Goal: Communication & Community: Answer question/provide support

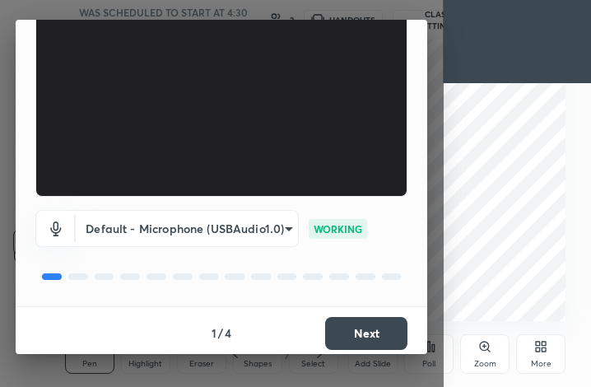
scroll to position [152, 0]
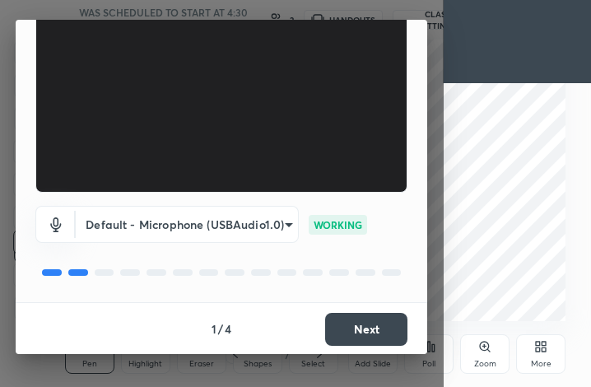
click at [343, 329] on button "Next" at bounding box center [366, 329] width 82 height 33
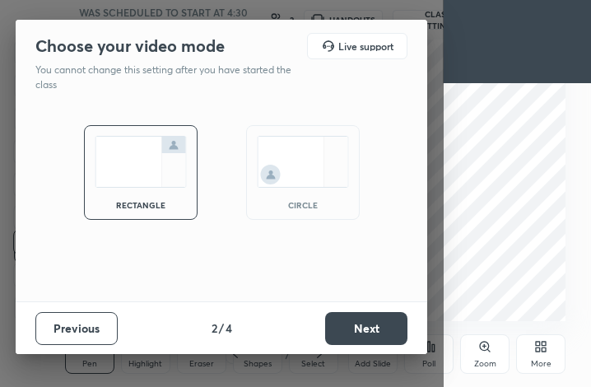
scroll to position [0, 0]
click at [323, 178] on img at bounding box center [303, 162] width 92 height 52
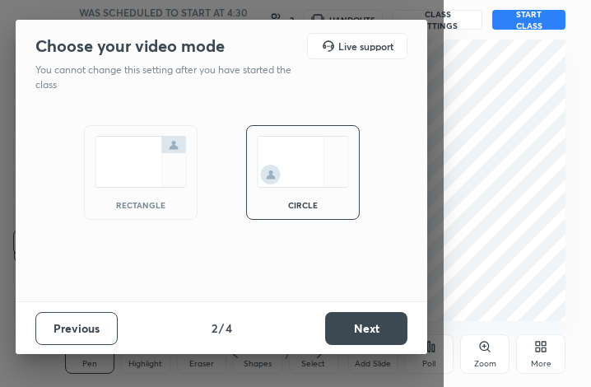
click at [349, 324] on button "Next" at bounding box center [366, 328] width 82 height 33
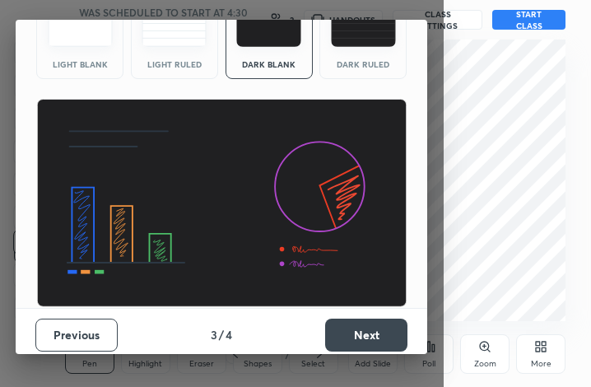
scroll to position [106, 0]
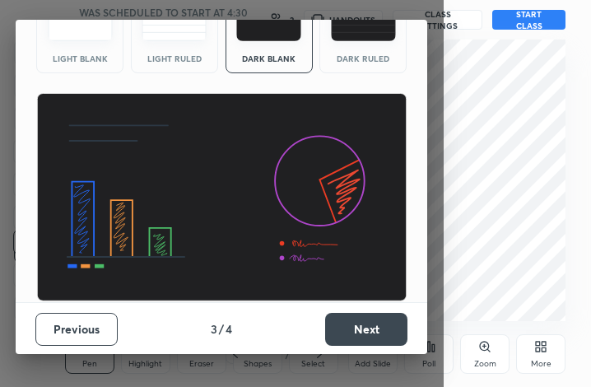
click at [356, 326] on button "Next" at bounding box center [366, 329] width 82 height 33
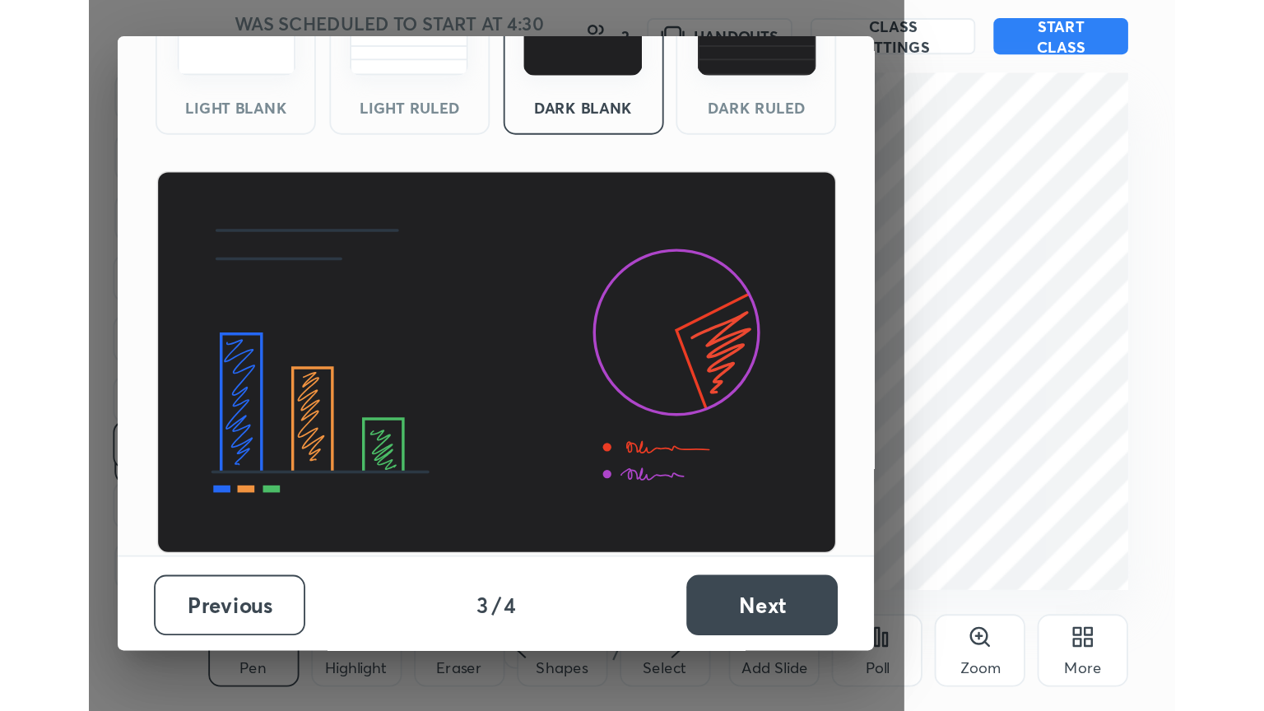
scroll to position [0, 0]
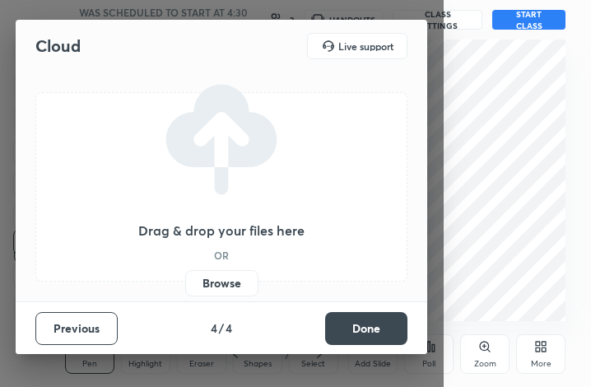
click at [358, 326] on button "Done" at bounding box center [366, 328] width 82 height 33
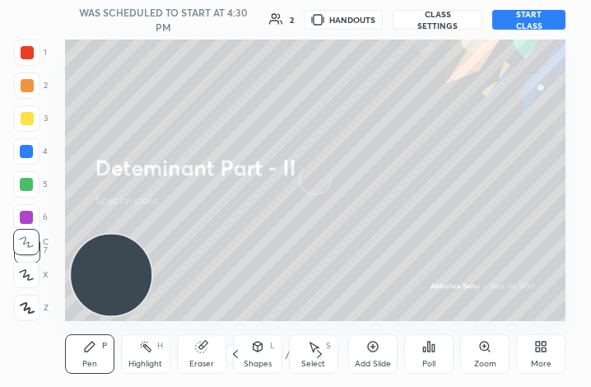
click at [528, 362] on div "More" at bounding box center [540, 354] width 49 height 40
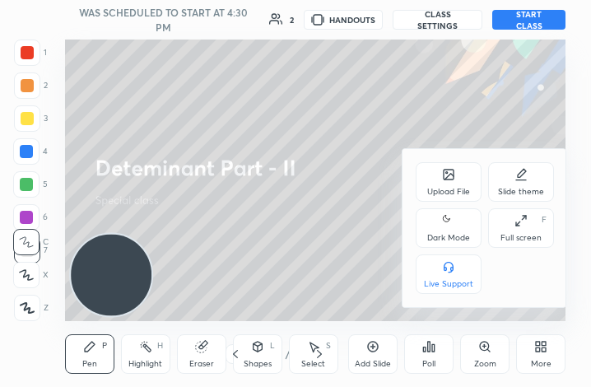
click at [461, 223] on div "Dark Mode" at bounding box center [449, 228] width 66 height 40
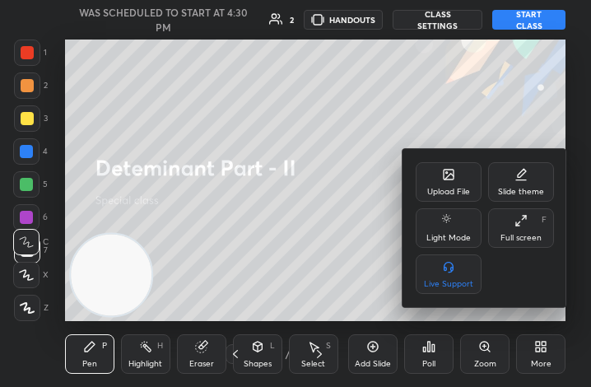
click at [531, 235] on div "Full screen" at bounding box center [520, 238] width 41 height 8
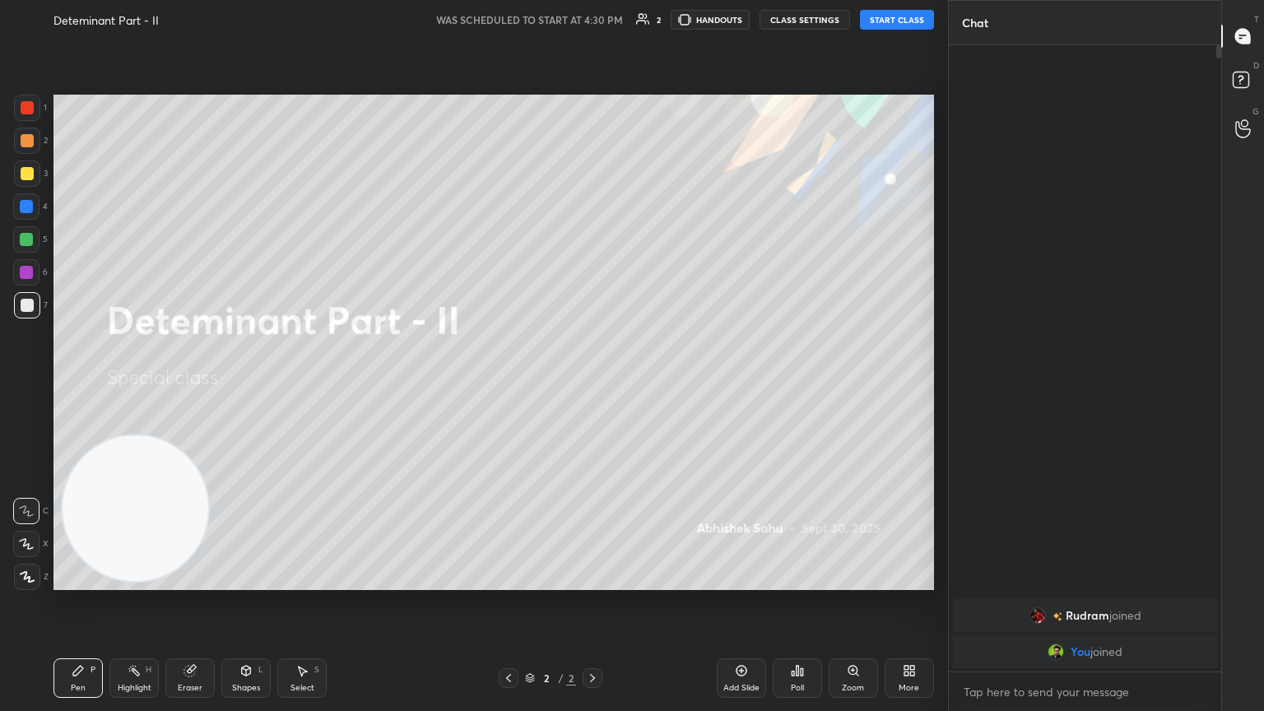
scroll to position [81691, 81414]
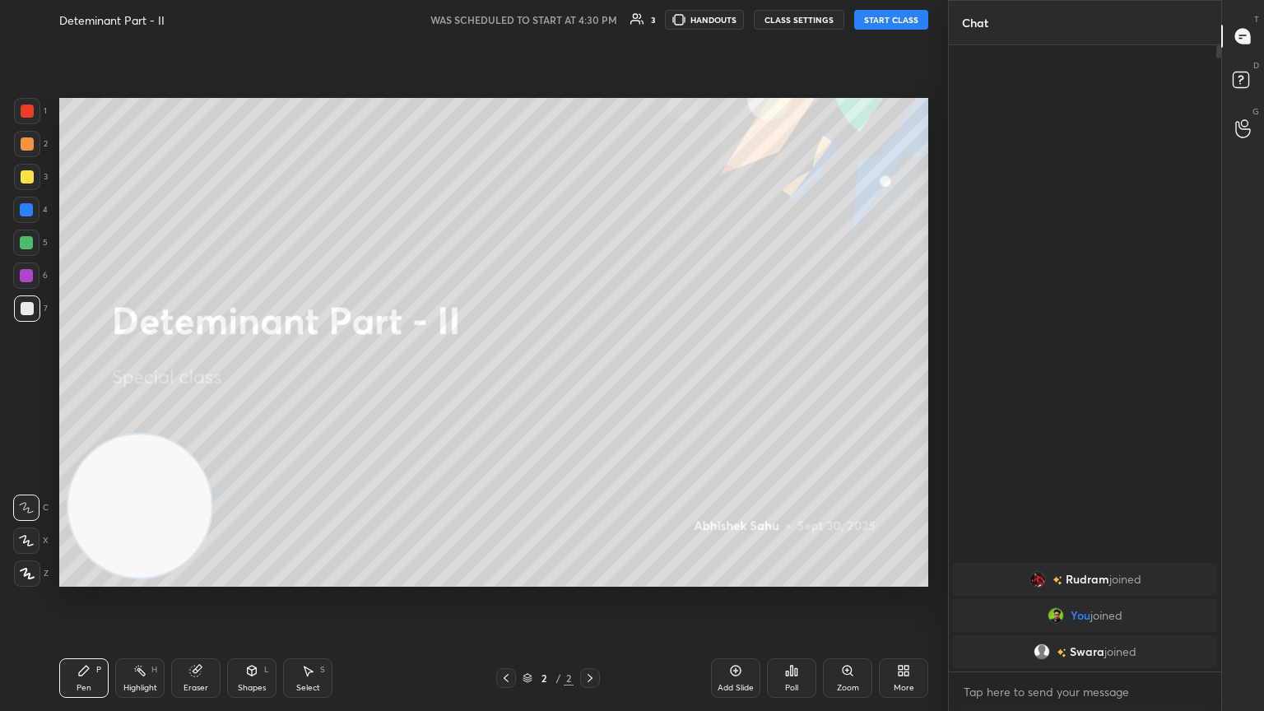
click at [590, 18] on button "START CLASS" at bounding box center [891, 20] width 74 height 20
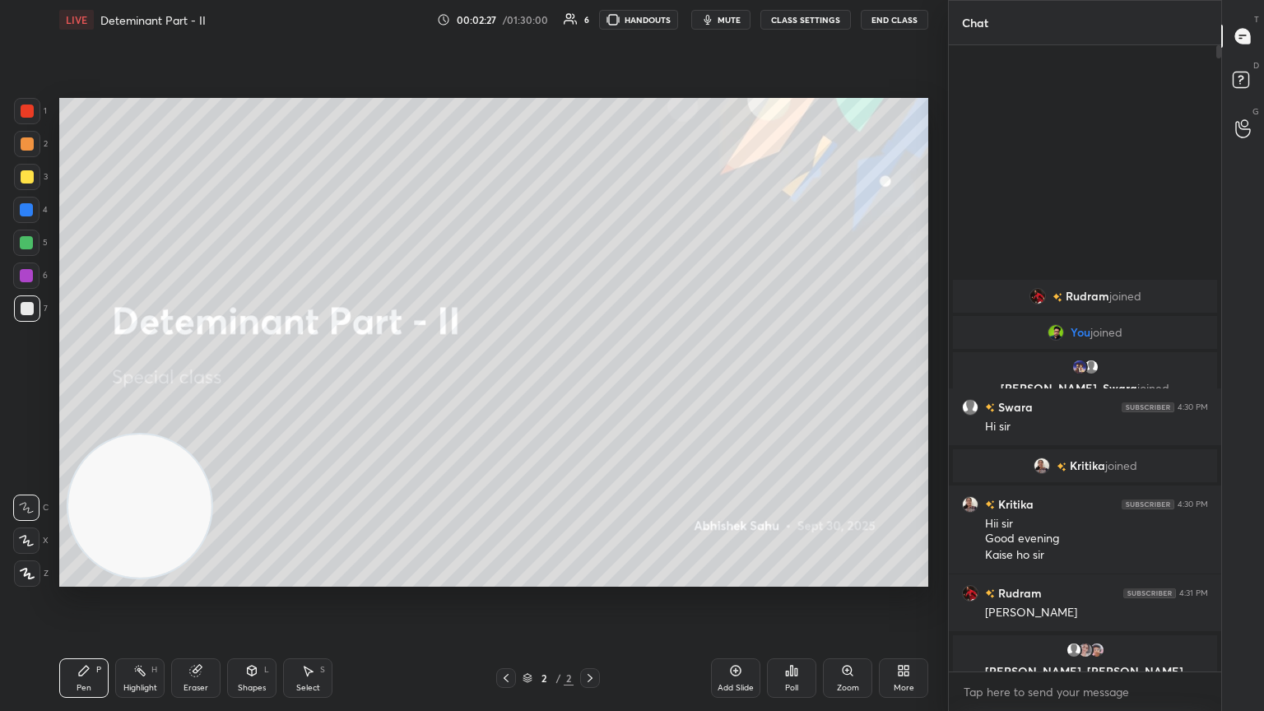
drag, startPoint x: 737, startPoint y: 681, endPoint x: 727, endPoint y: 645, distance: 36.5
click at [590, 386] on div "Add Slide" at bounding box center [735, 678] width 49 height 40
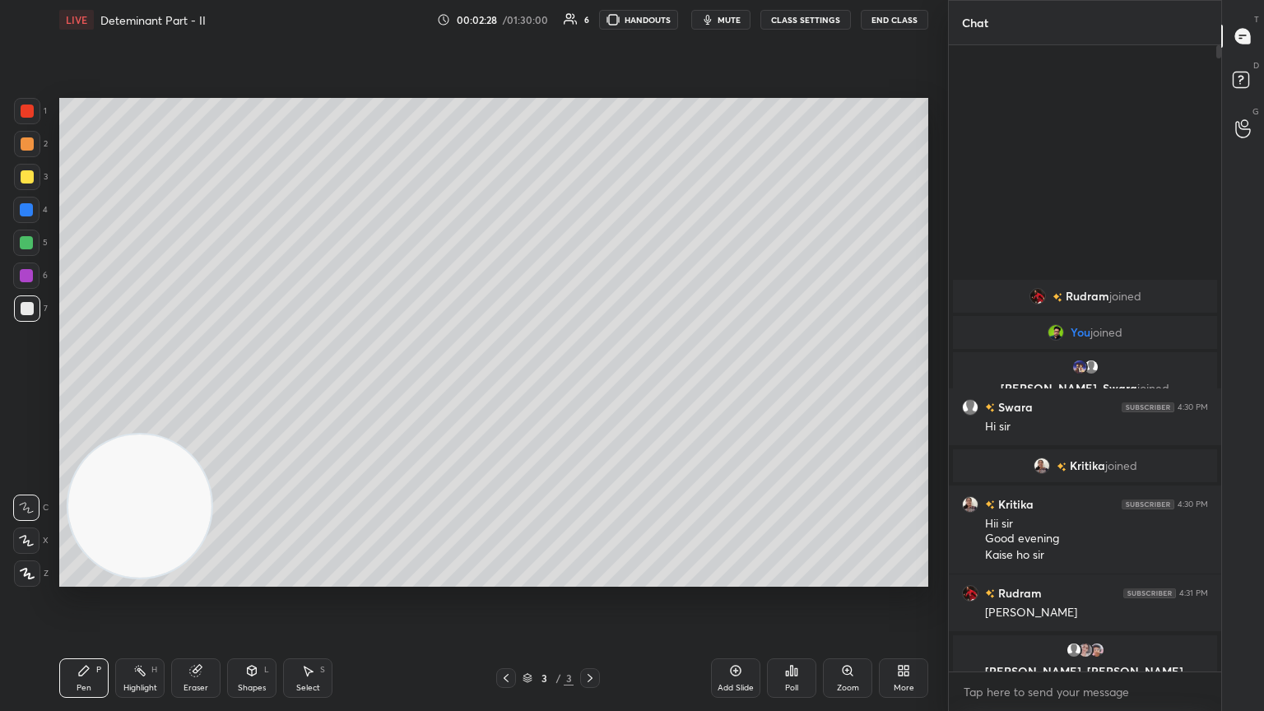
click at [28, 174] on div at bounding box center [27, 176] width 13 height 13
click at [30, 386] on icon at bounding box center [26, 541] width 15 height 12
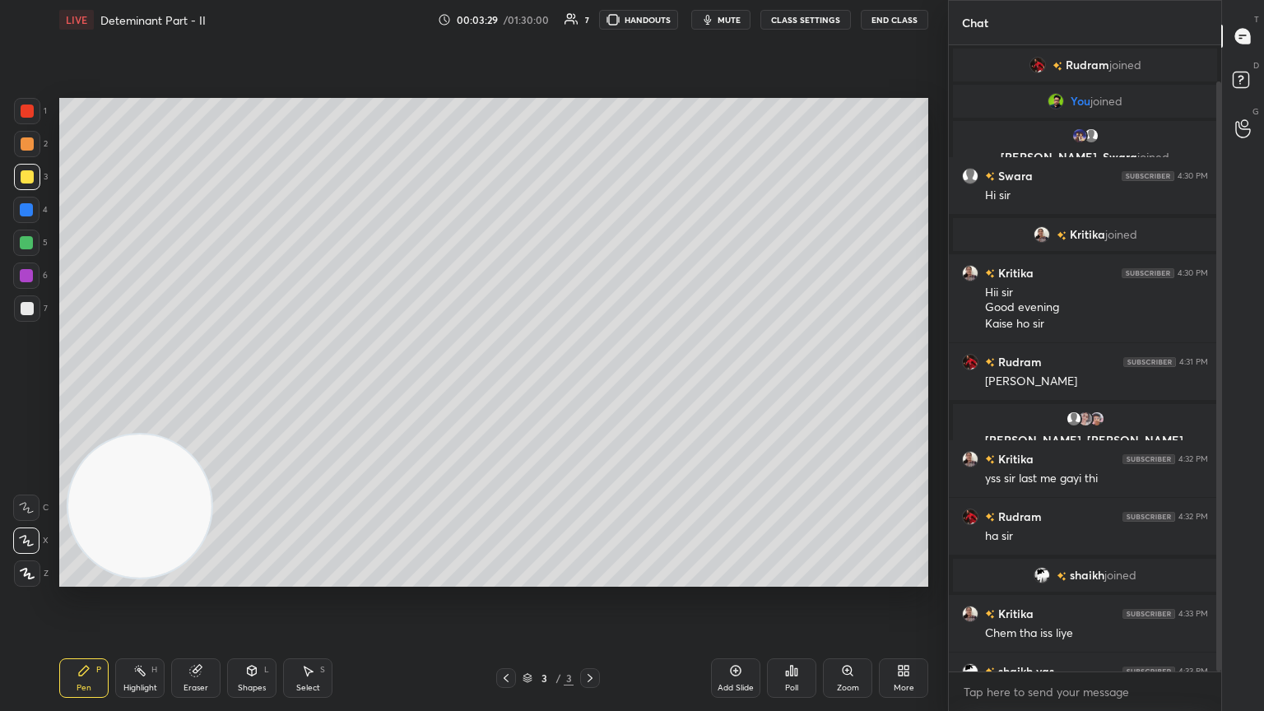
scroll to position [39, 0]
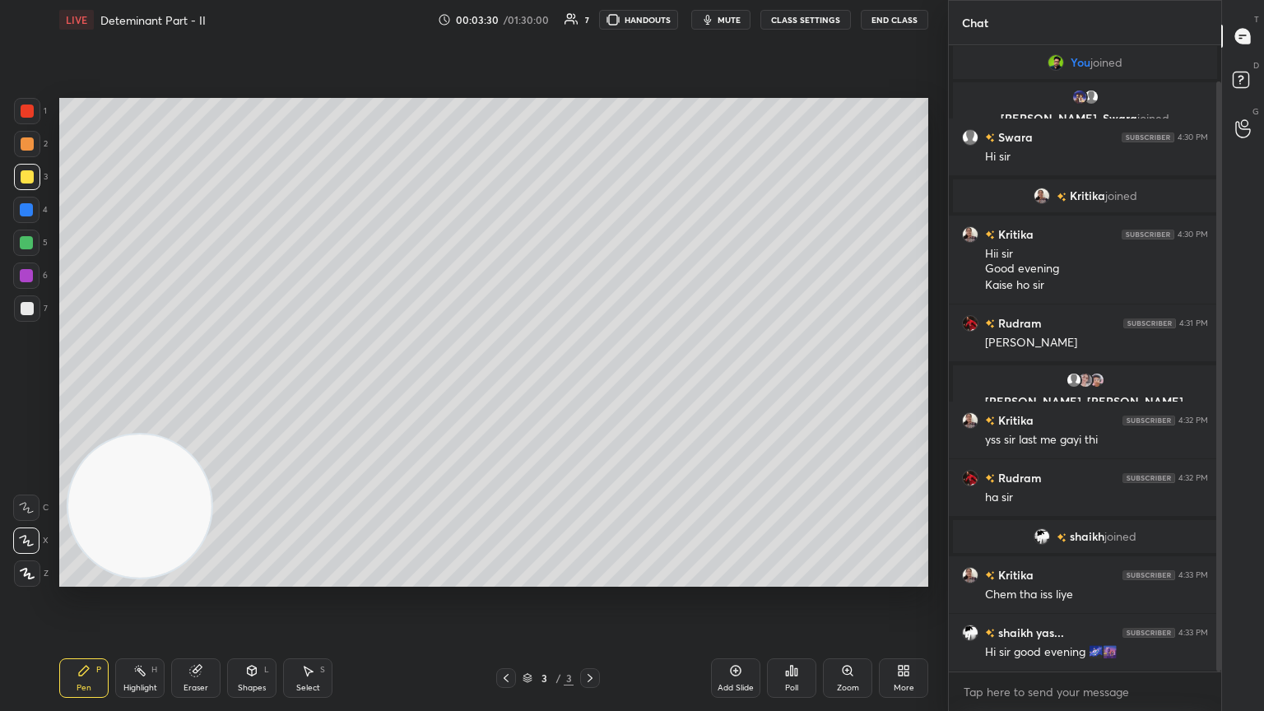
drag, startPoint x: 1220, startPoint y: 296, endPoint x: 1216, endPoint y: 337, distance: 41.3
click at [590, 338] on div at bounding box center [1218, 376] width 5 height 590
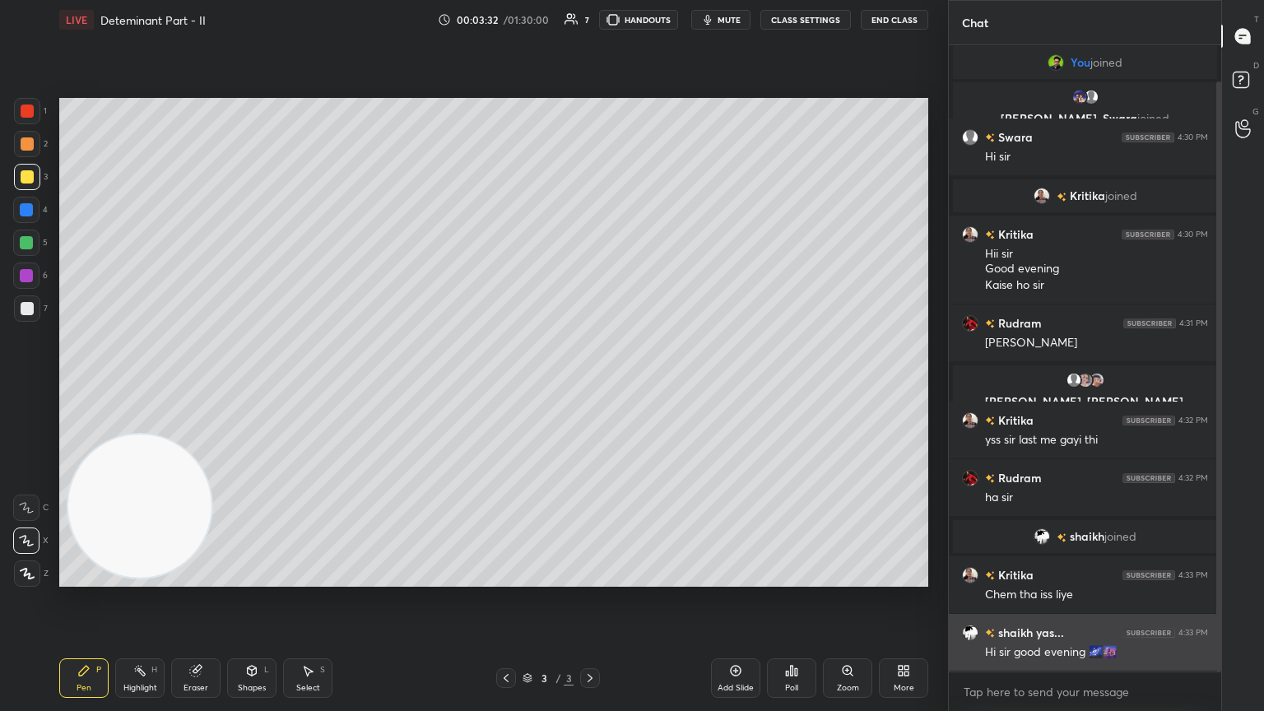
click at [590, 386] on img "grid" at bounding box center [970, 633] width 16 height 16
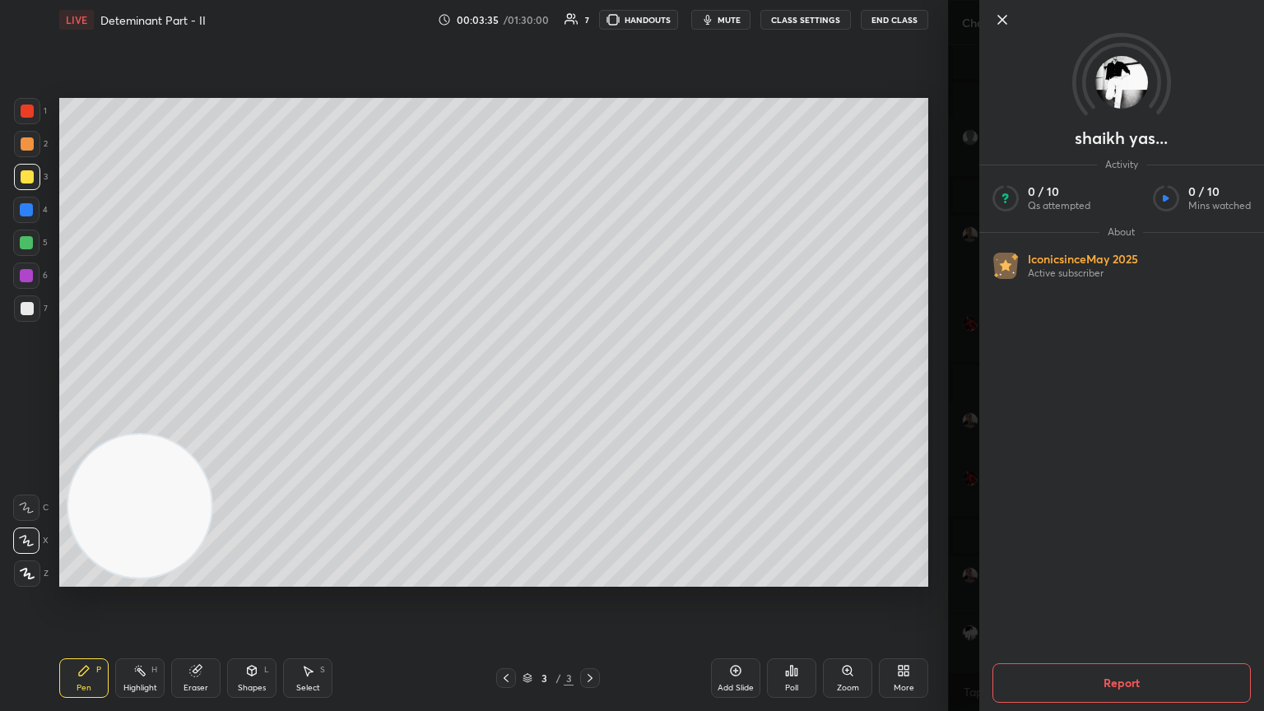
drag, startPoint x: 1002, startPoint y: 26, endPoint x: 986, endPoint y: 23, distance: 16.0
click at [590, 26] on icon at bounding box center [1002, 20] width 20 height 20
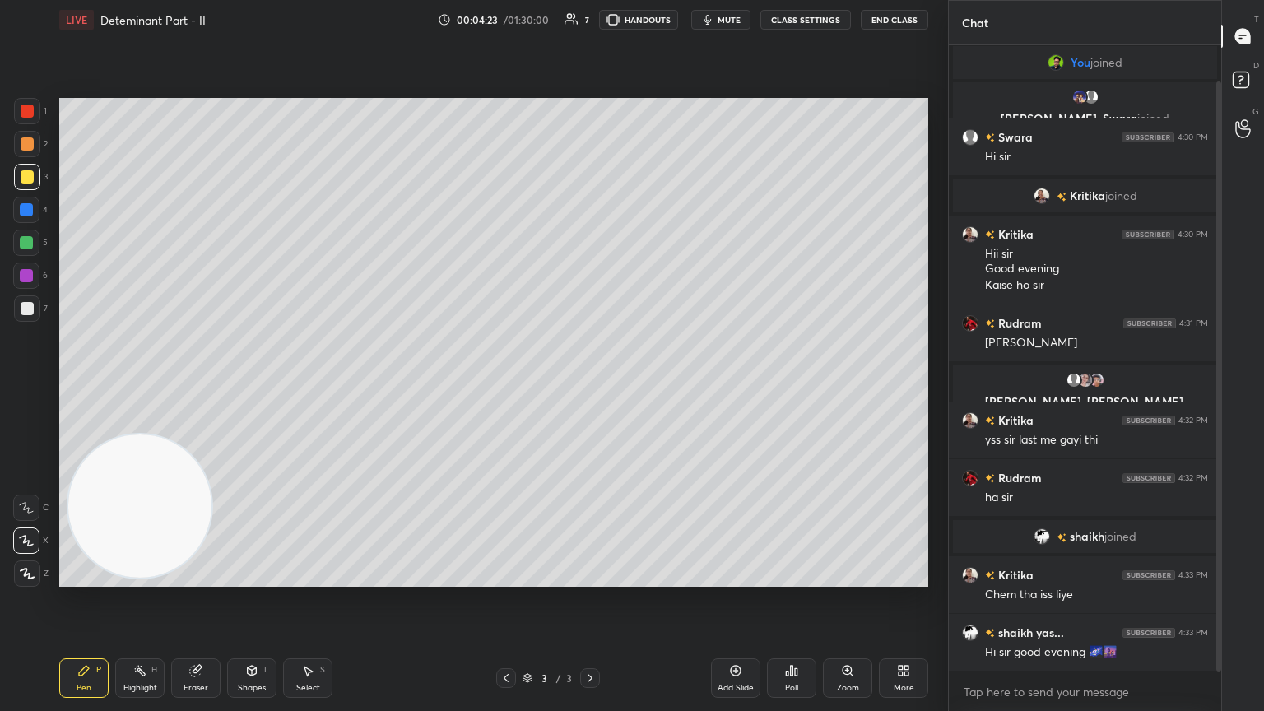
scroll to position [95, 0]
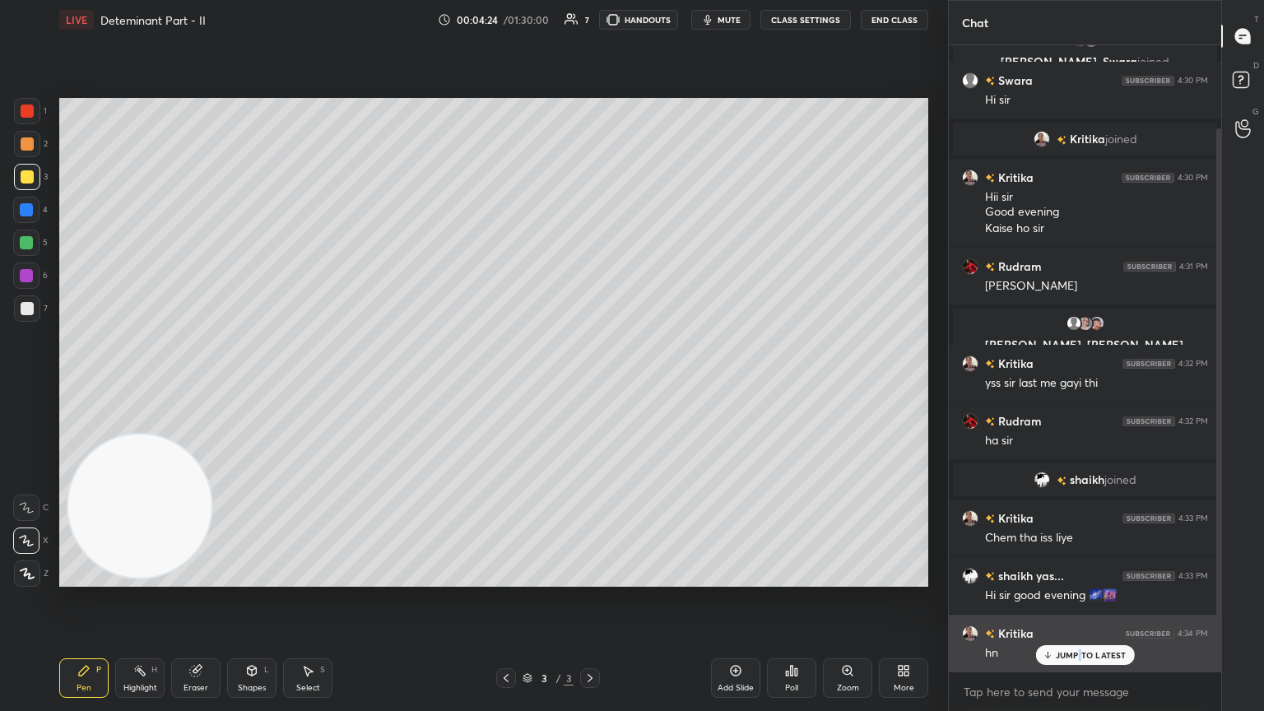
click at [590, 386] on p "JUMP TO LATEST" at bounding box center [1091, 655] width 71 height 10
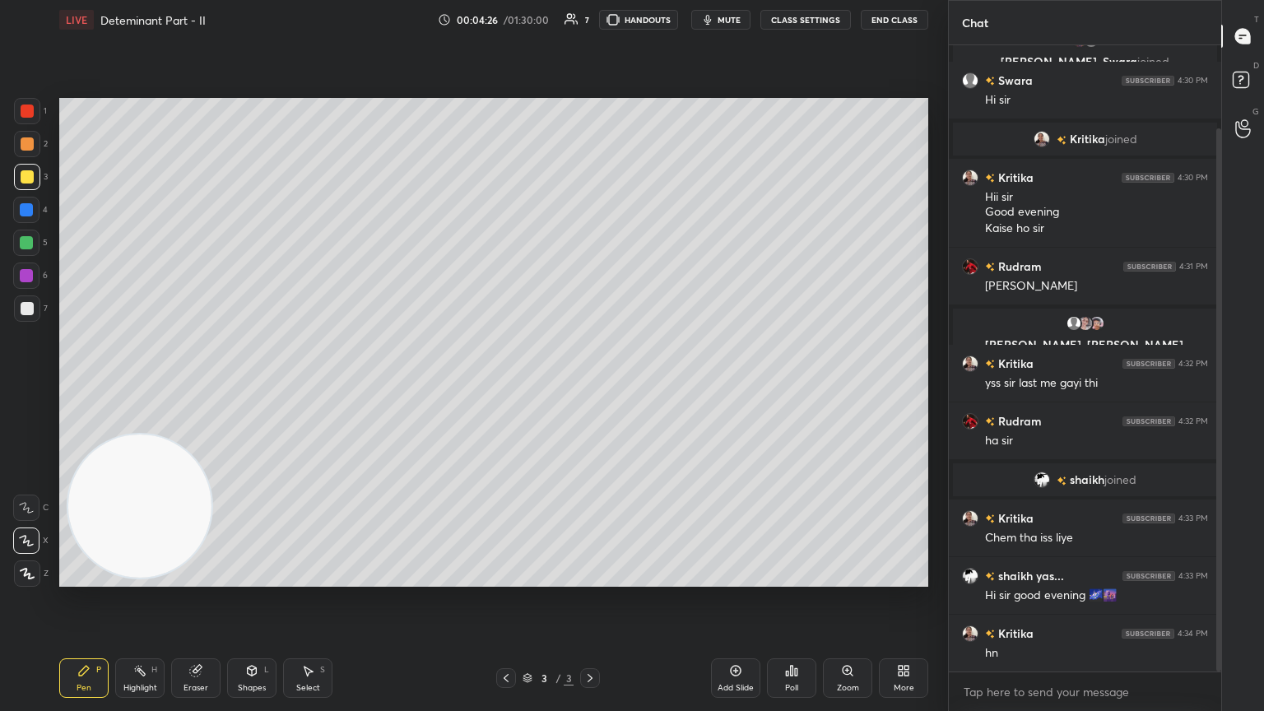
click at [30, 303] on div at bounding box center [27, 308] width 13 height 13
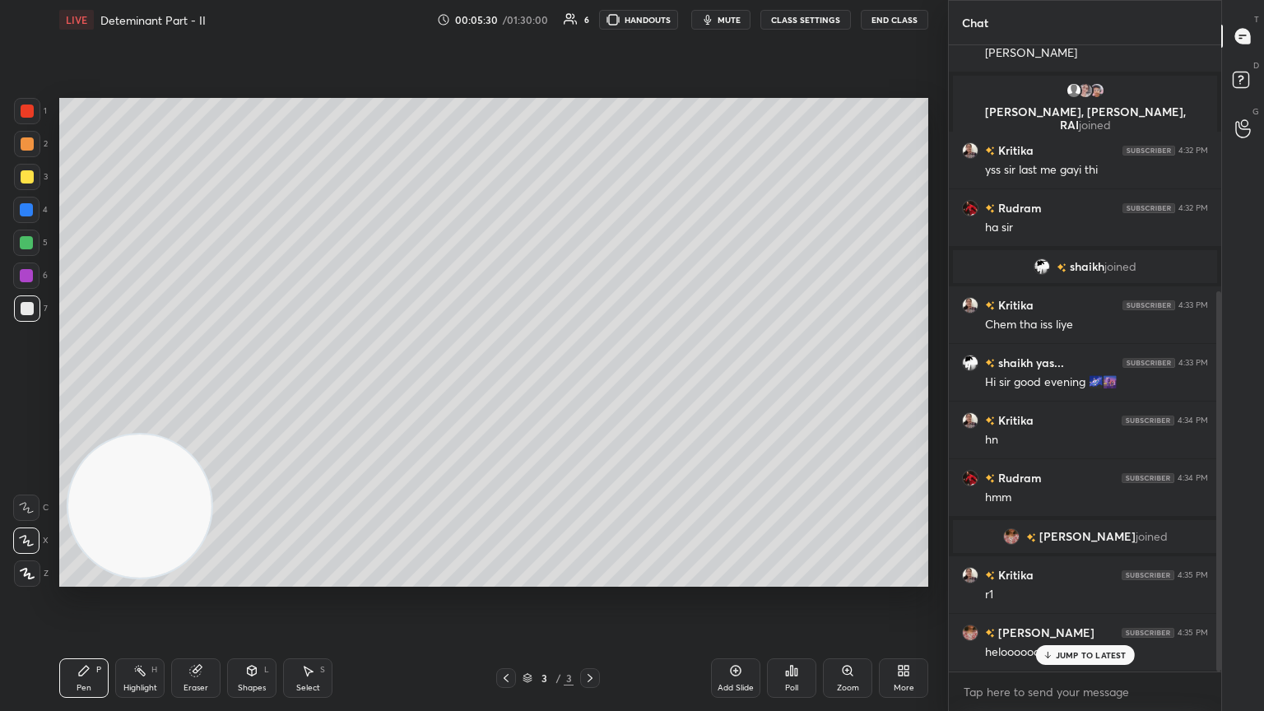
scroll to position [405, 0]
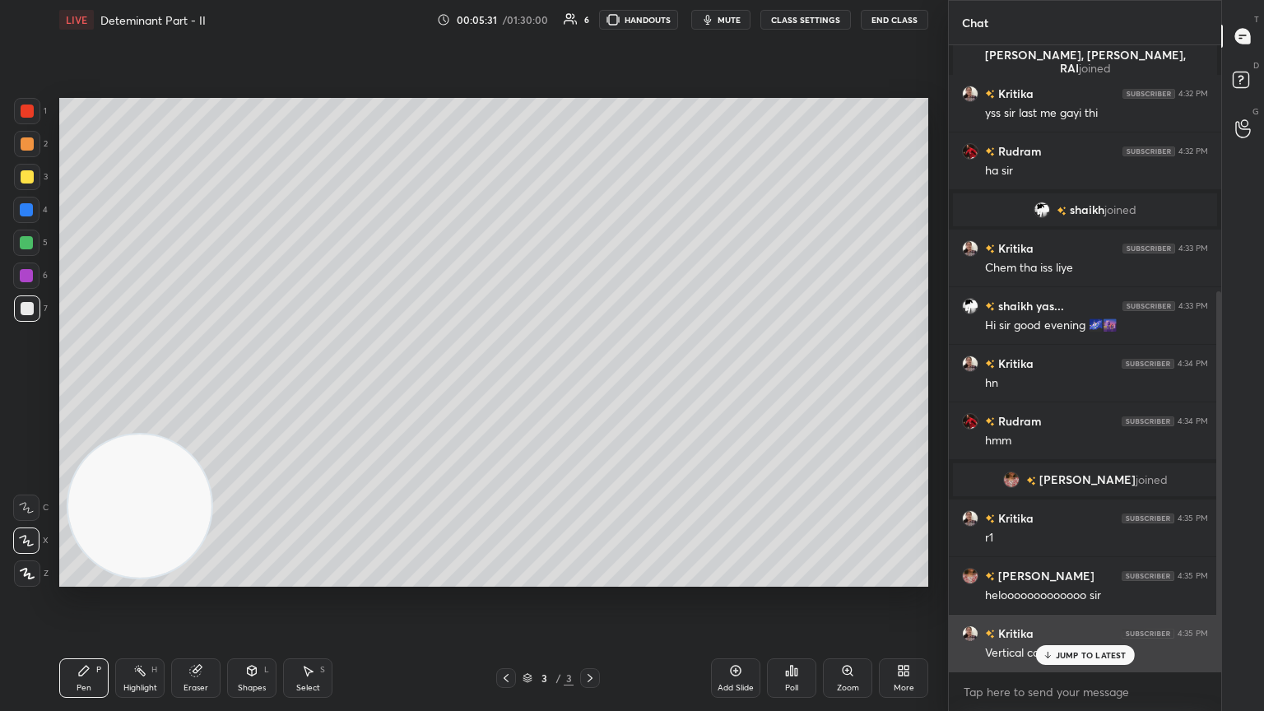
click at [590, 386] on p "JUMP TO LATEST" at bounding box center [1091, 655] width 71 height 10
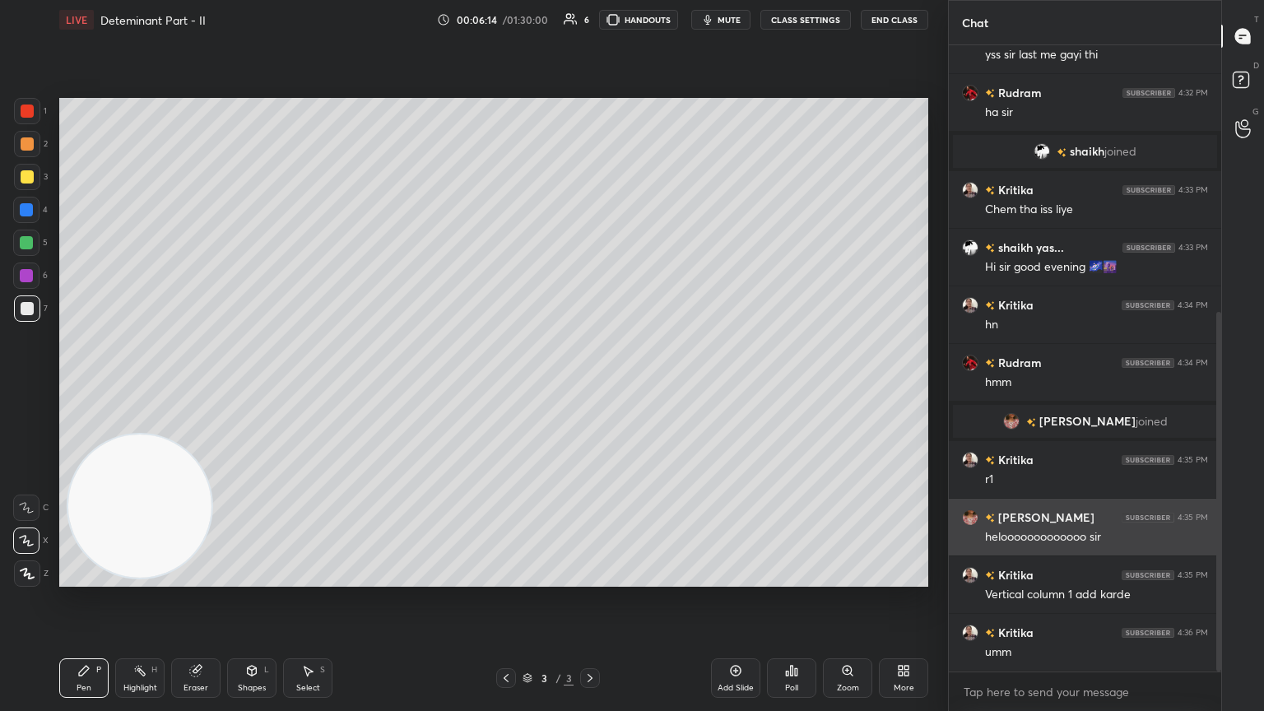
scroll to position [520, 0]
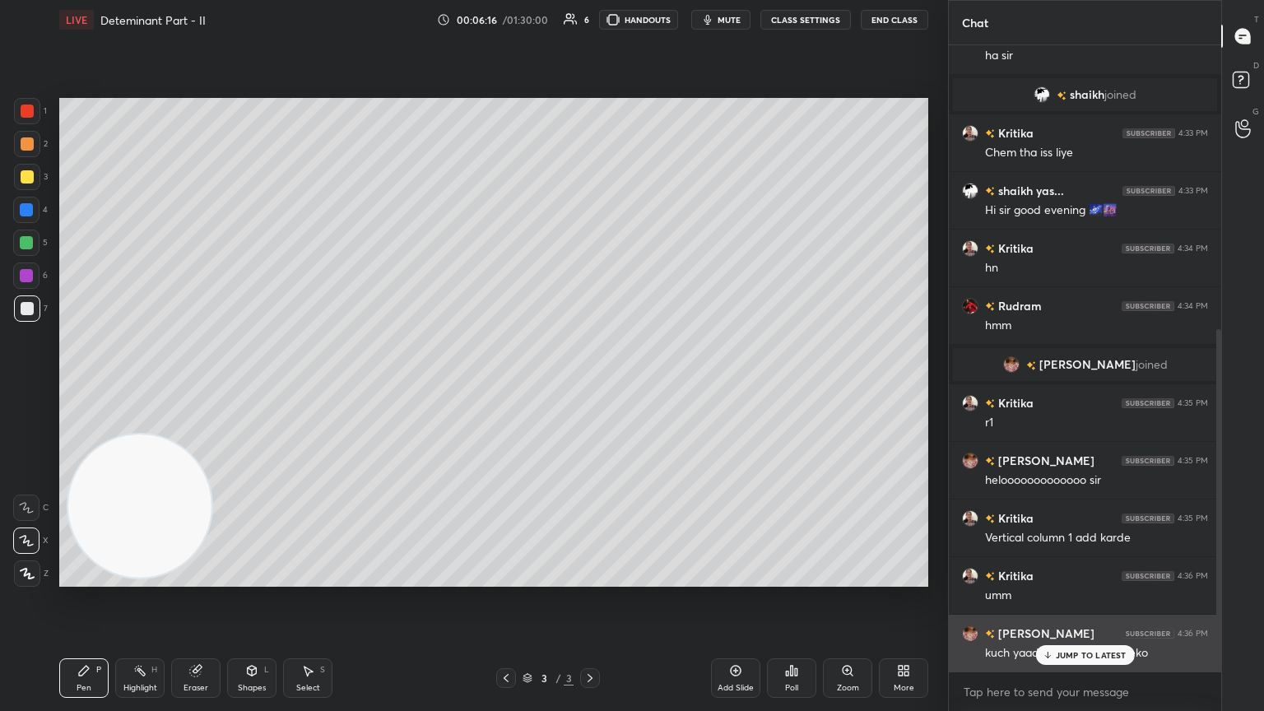
click at [590, 386] on p "JUMP TO LATEST" at bounding box center [1091, 655] width 71 height 10
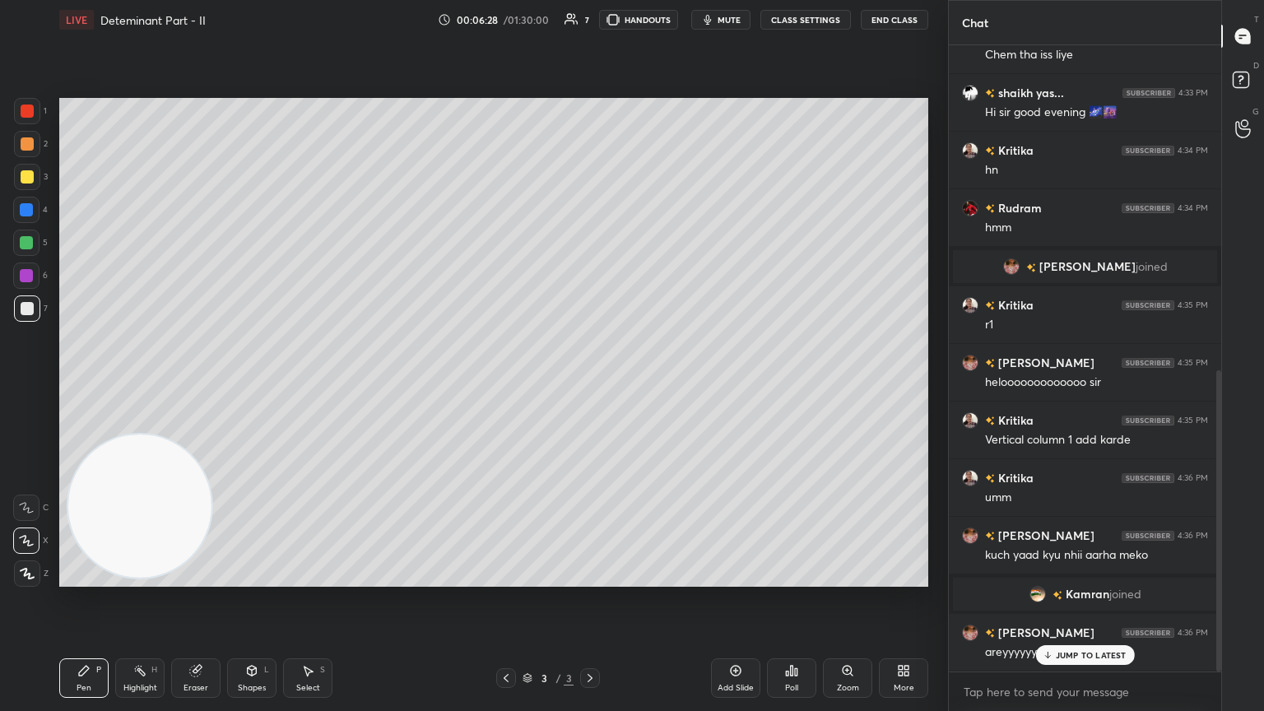
scroll to position [675, 0]
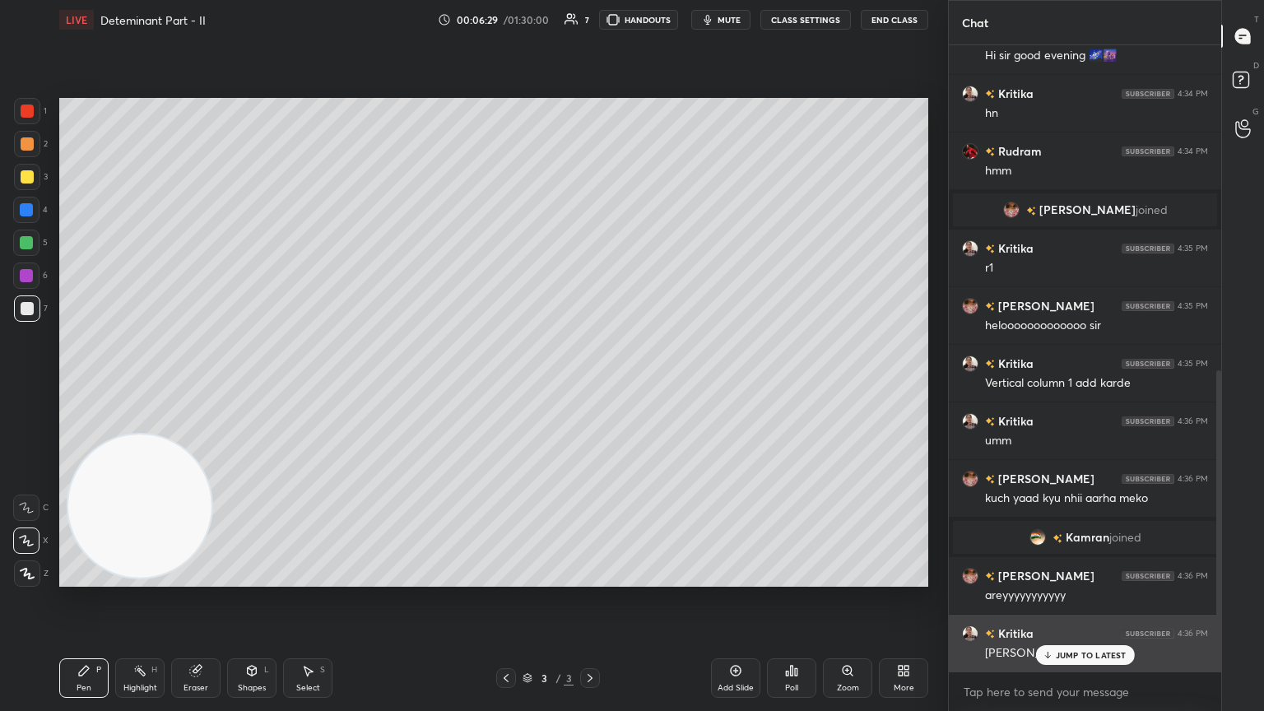
click at [590, 386] on p "JUMP TO LATEST" at bounding box center [1091, 655] width 71 height 10
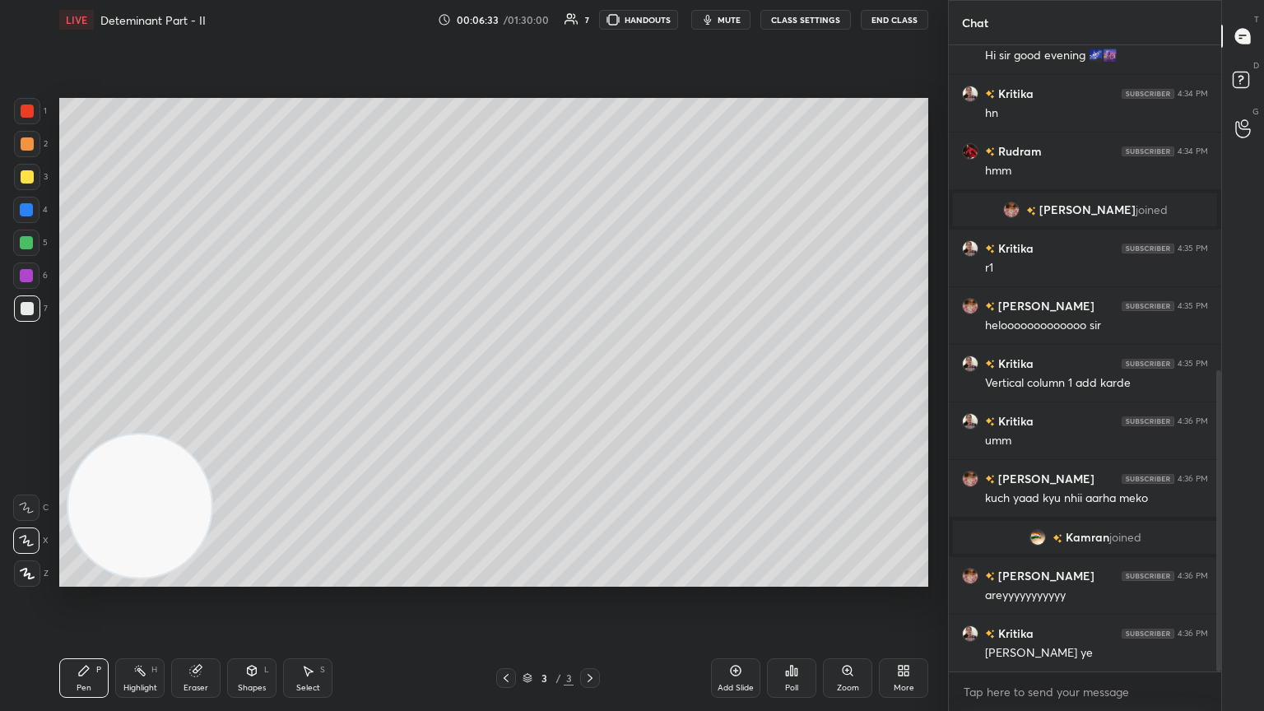
drag, startPoint x: 146, startPoint y: 667, endPoint x: 160, endPoint y: 645, distance: 25.6
click at [142, 386] on icon at bounding box center [139, 670] width 13 height 13
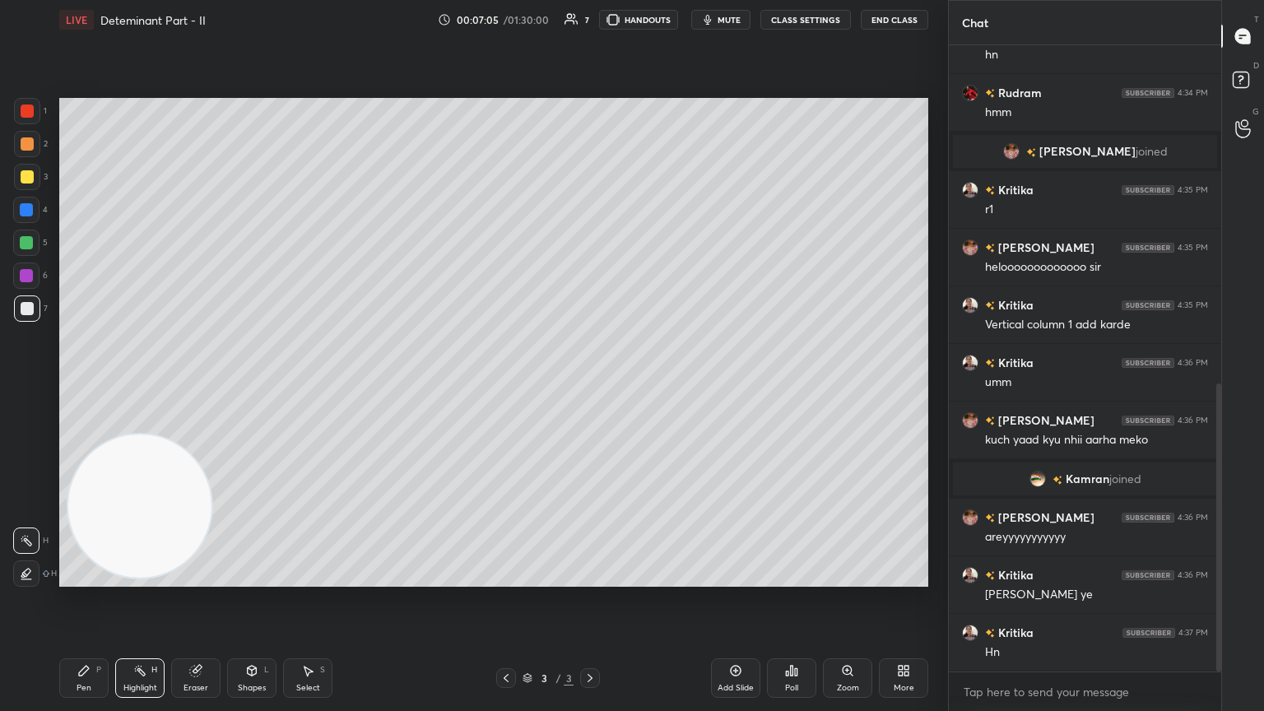
drag, startPoint x: 85, startPoint y: 675, endPoint x: 115, endPoint y: 642, distance: 44.8
click at [86, 386] on icon at bounding box center [83, 670] width 13 height 13
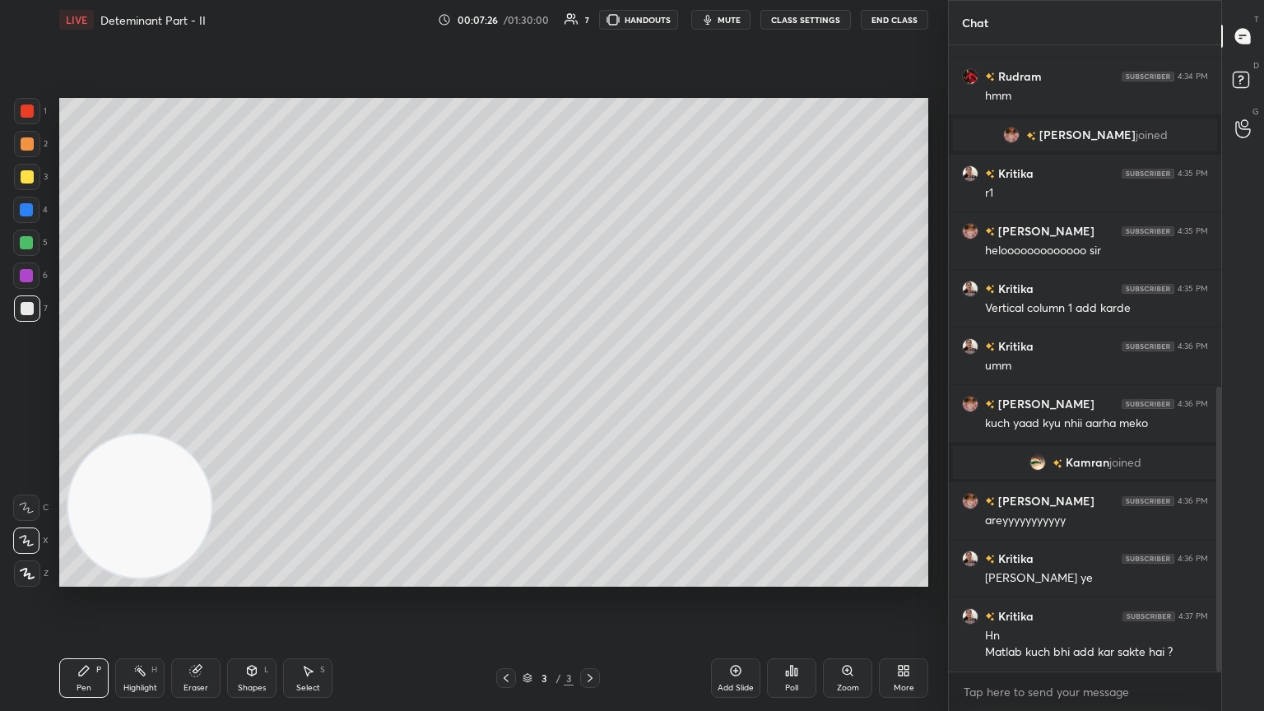
scroll to position [807, 0]
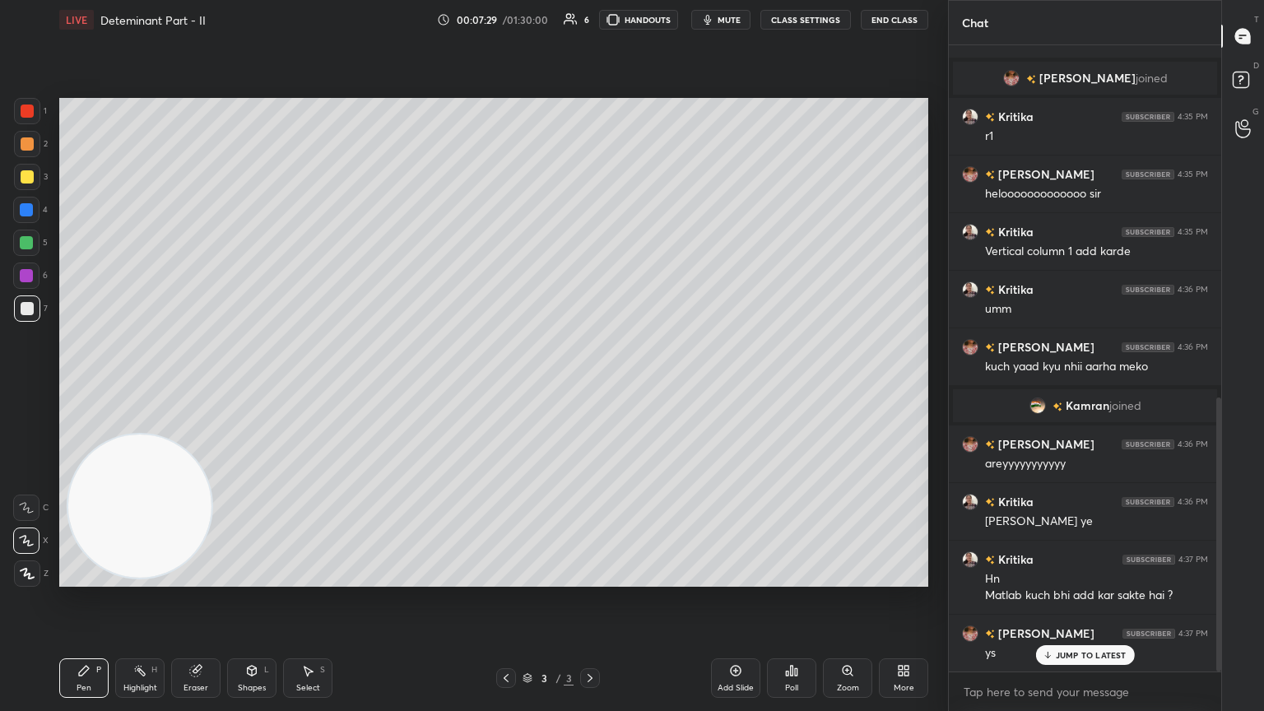
click at [148, 386] on div "Highlight H" at bounding box center [139, 678] width 49 height 40
click at [69, 386] on div "Pen P" at bounding box center [83, 678] width 49 height 40
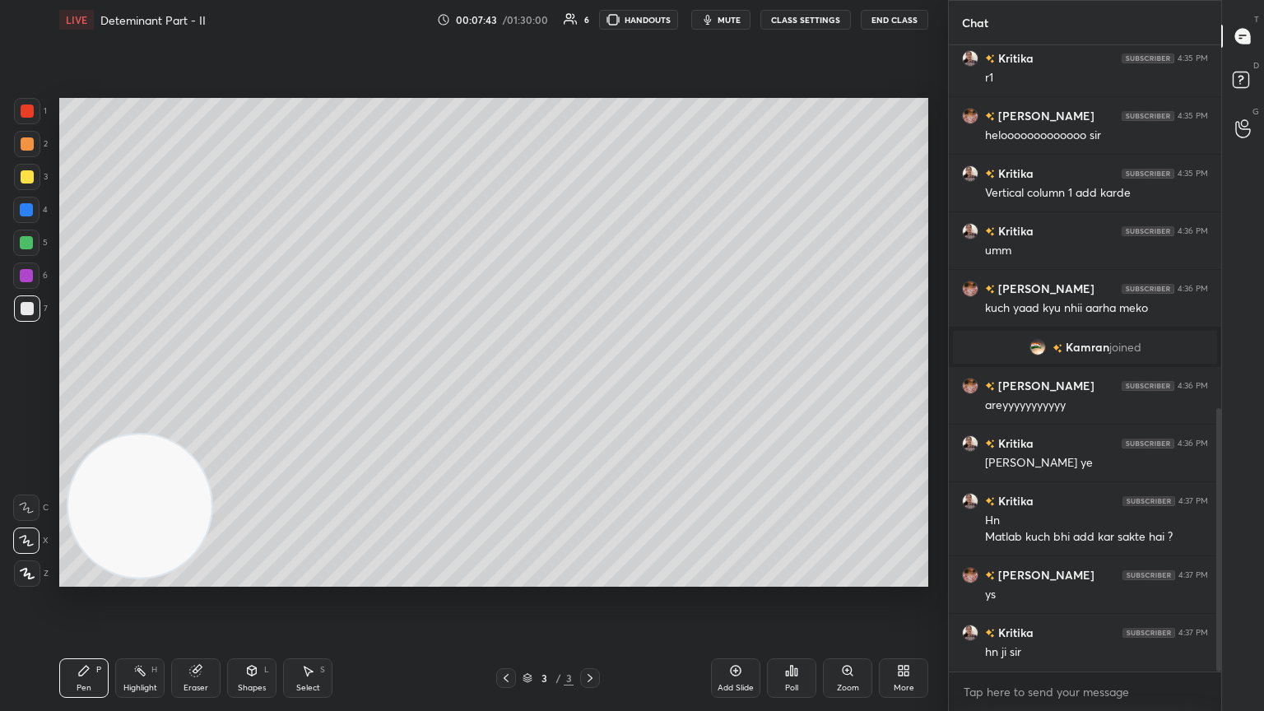
click at [27, 171] on div at bounding box center [27, 176] width 13 height 13
click at [34, 310] on div "7" at bounding box center [31, 308] width 34 height 26
click at [590, 386] on div "Add Slide" at bounding box center [735, 678] width 49 height 40
drag, startPoint x: 509, startPoint y: 679, endPoint x: 543, endPoint y: 612, distance: 75.1
click at [504, 386] on icon at bounding box center [506, 678] width 13 height 13
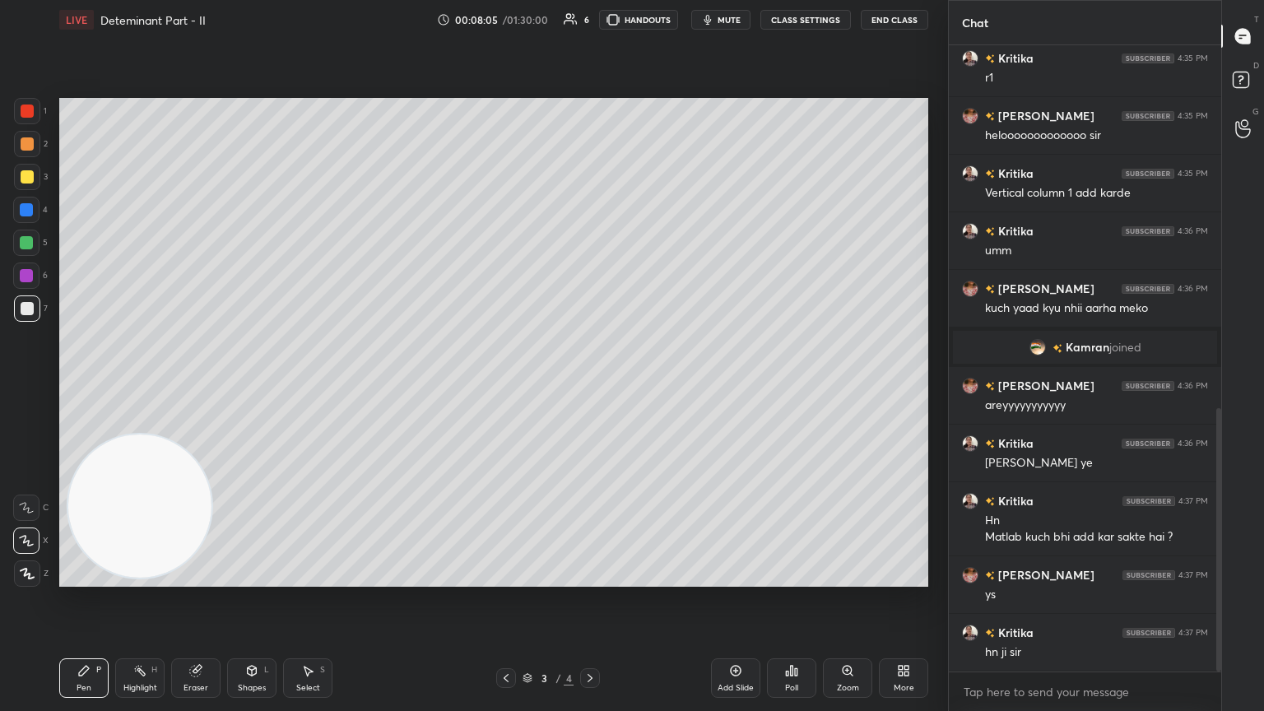
drag, startPoint x: 587, startPoint y: 672, endPoint x: 579, endPoint y: 641, distance: 31.5
click at [587, 386] on icon at bounding box center [589, 678] width 13 height 13
click at [500, 386] on div at bounding box center [506, 678] width 20 height 20
click at [590, 386] on div at bounding box center [590, 678] width 20 height 20
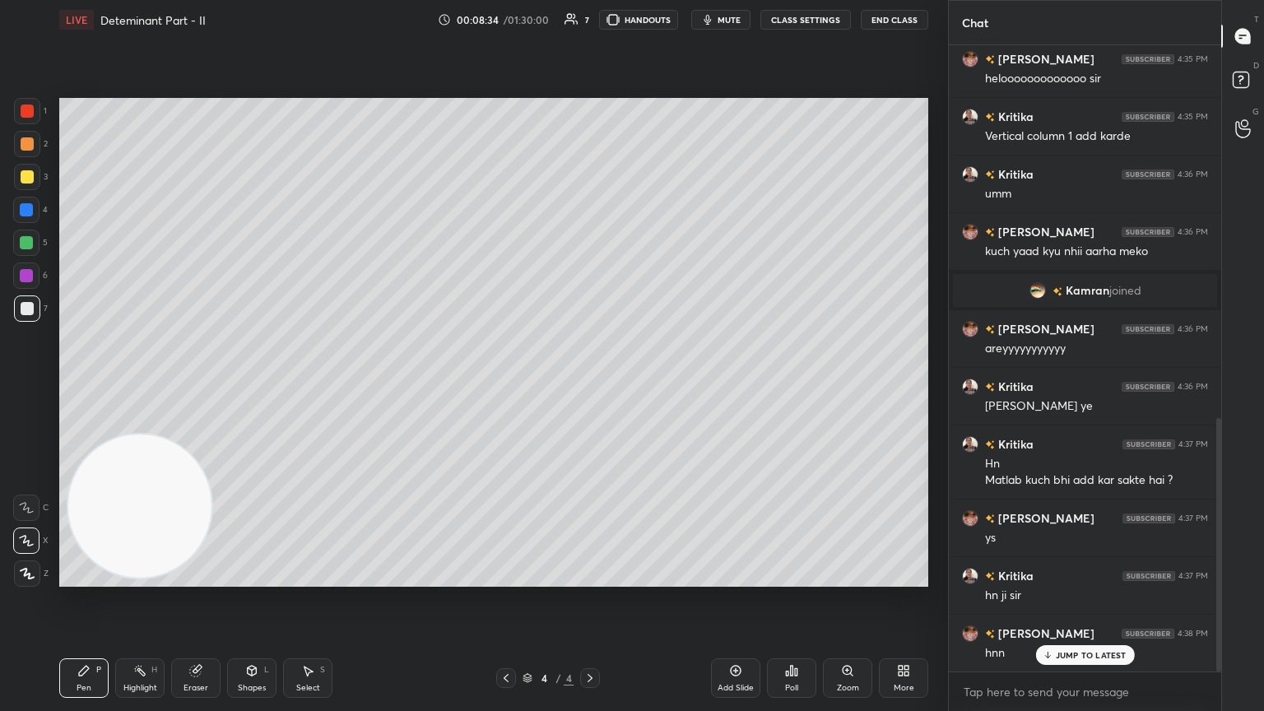
scroll to position [938, 0]
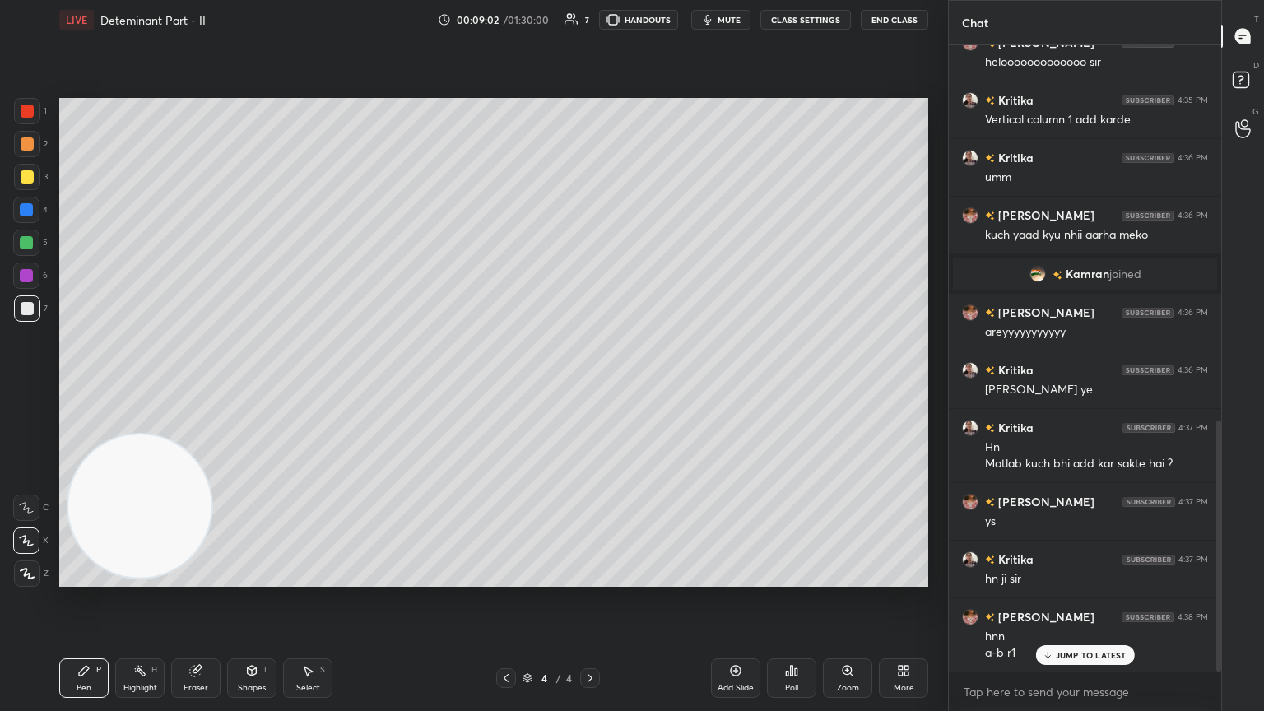
drag, startPoint x: 1058, startPoint y: 662, endPoint x: 1056, endPoint y: 651, distance: 11.0
click at [590, 386] on div "JUMP TO LATEST" at bounding box center [1084, 655] width 99 height 20
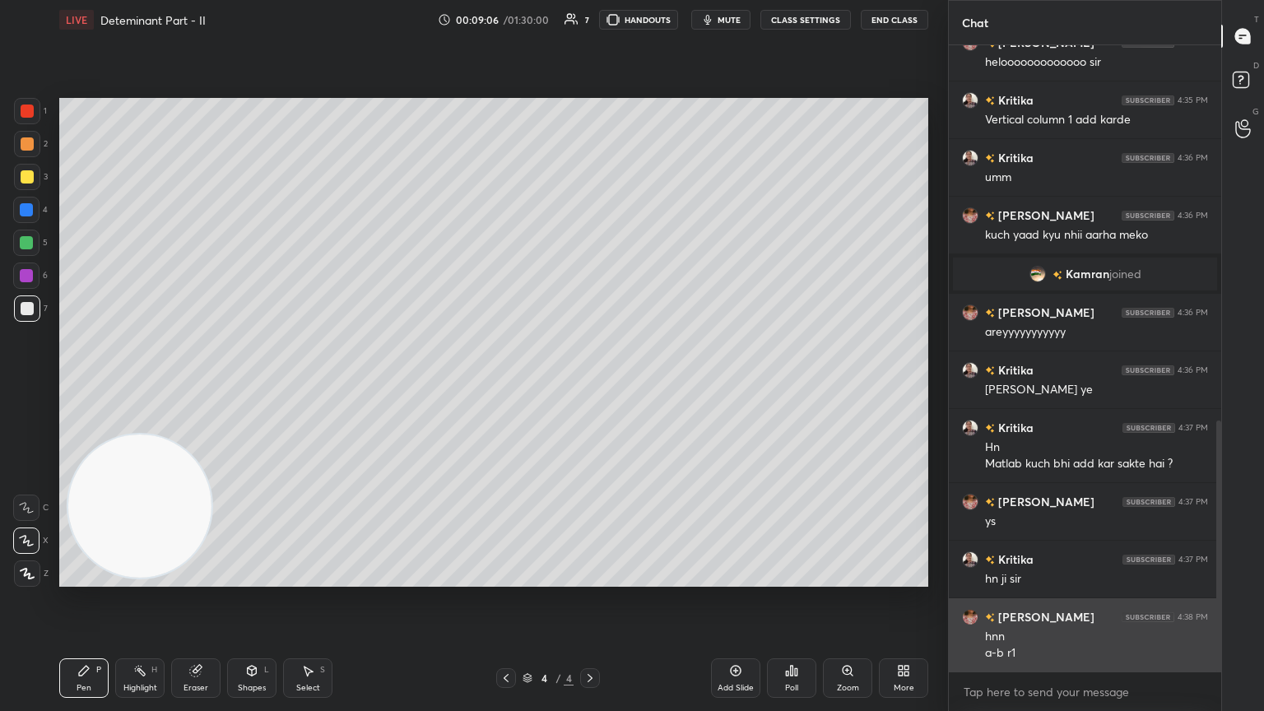
scroll to position [997, 0]
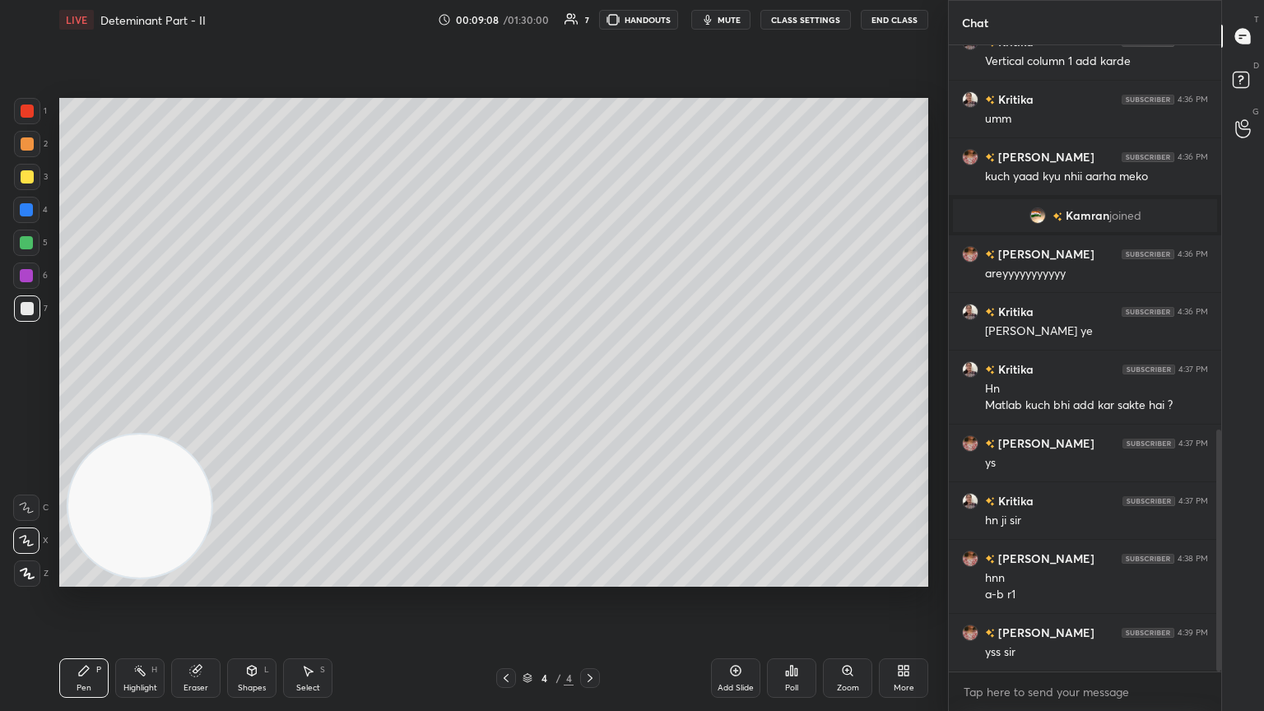
click at [154, 386] on div "H" at bounding box center [154, 670] width 6 height 8
click at [85, 386] on div "Pen P" at bounding box center [83, 678] width 49 height 40
click at [500, 386] on icon at bounding box center [506, 678] width 13 height 13
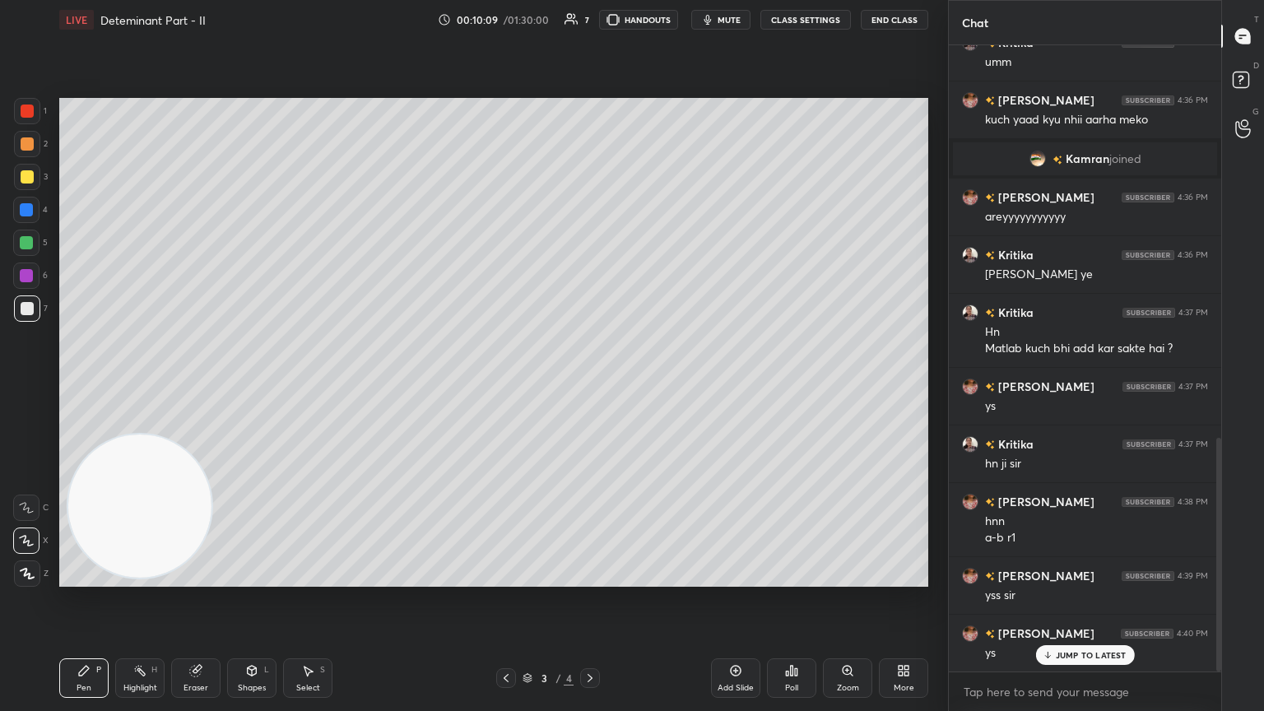
click at [590, 386] on p "JUMP TO LATEST" at bounding box center [1091, 655] width 71 height 10
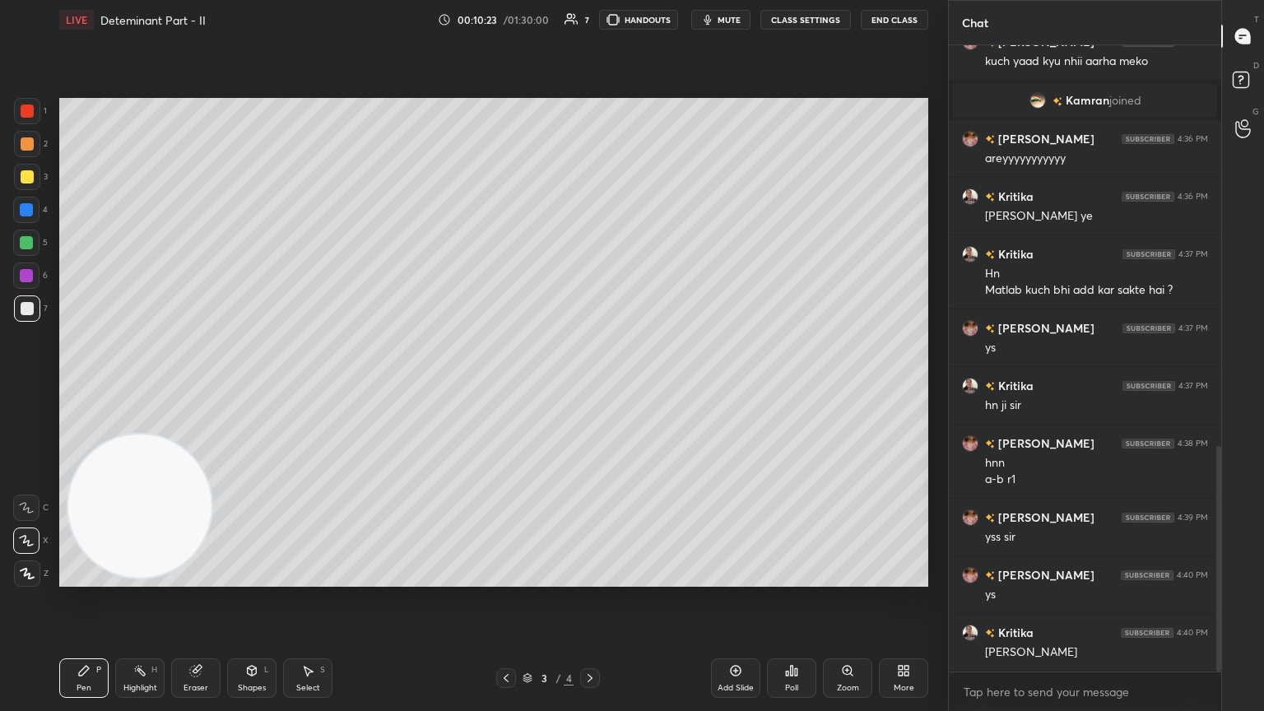
click at [585, 386] on icon at bounding box center [589, 678] width 13 height 13
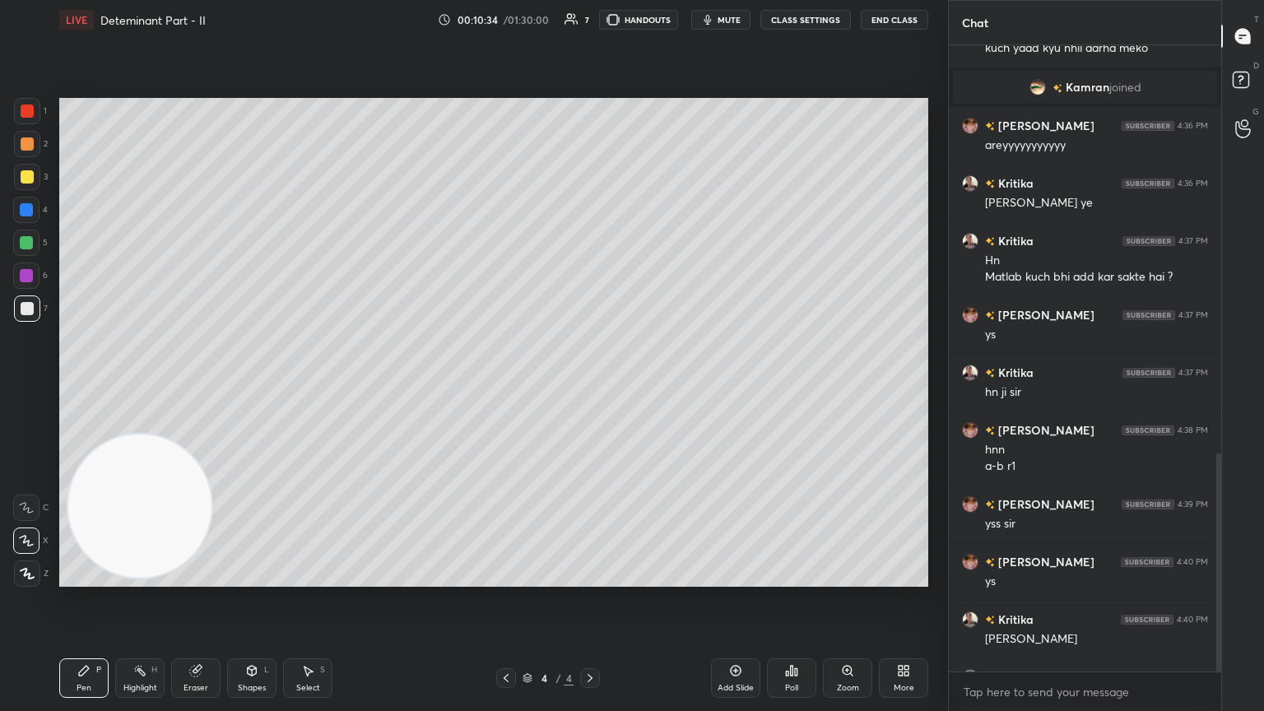
scroll to position [1169, 0]
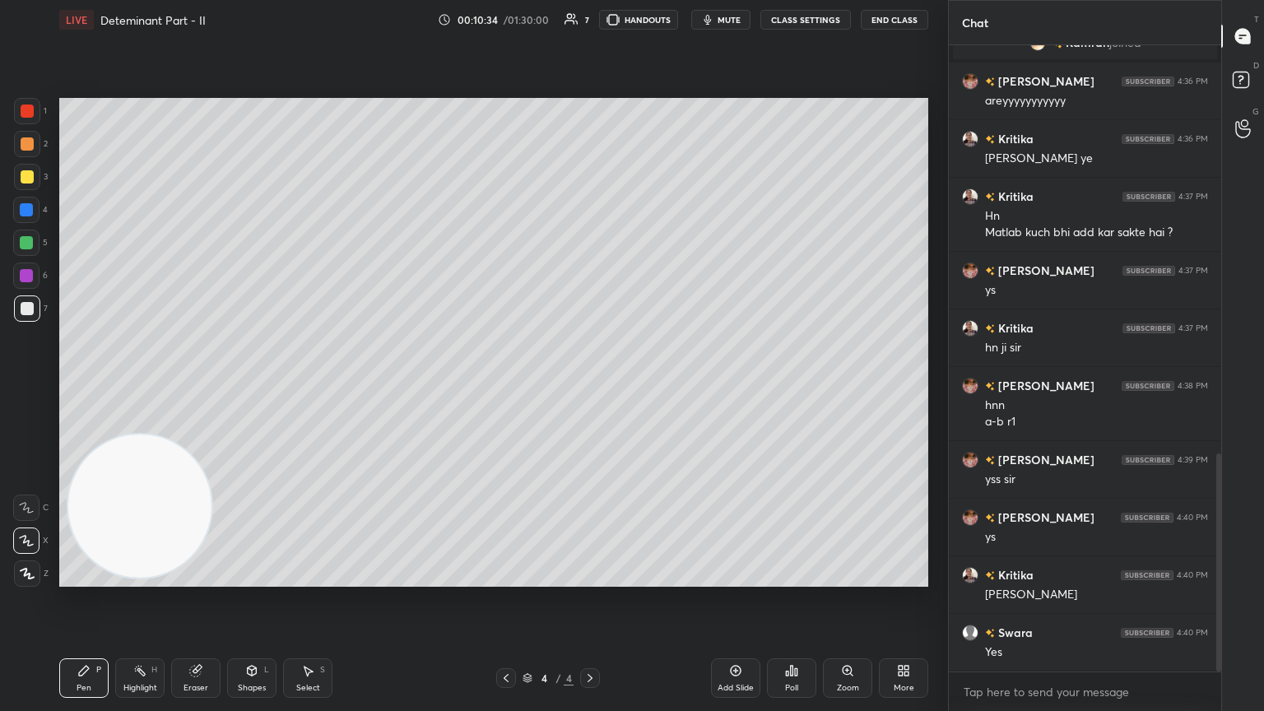
drag, startPoint x: 1219, startPoint y: 523, endPoint x: 1106, endPoint y: 682, distance: 194.8
click at [590, 386] on div "AKRITI 4:36 PM kuch yaad kyu nhii aarha meko Kamran joined AKRITI 4:36 PM areyy…" at bounding box center [1085, 378] width 272 height 666
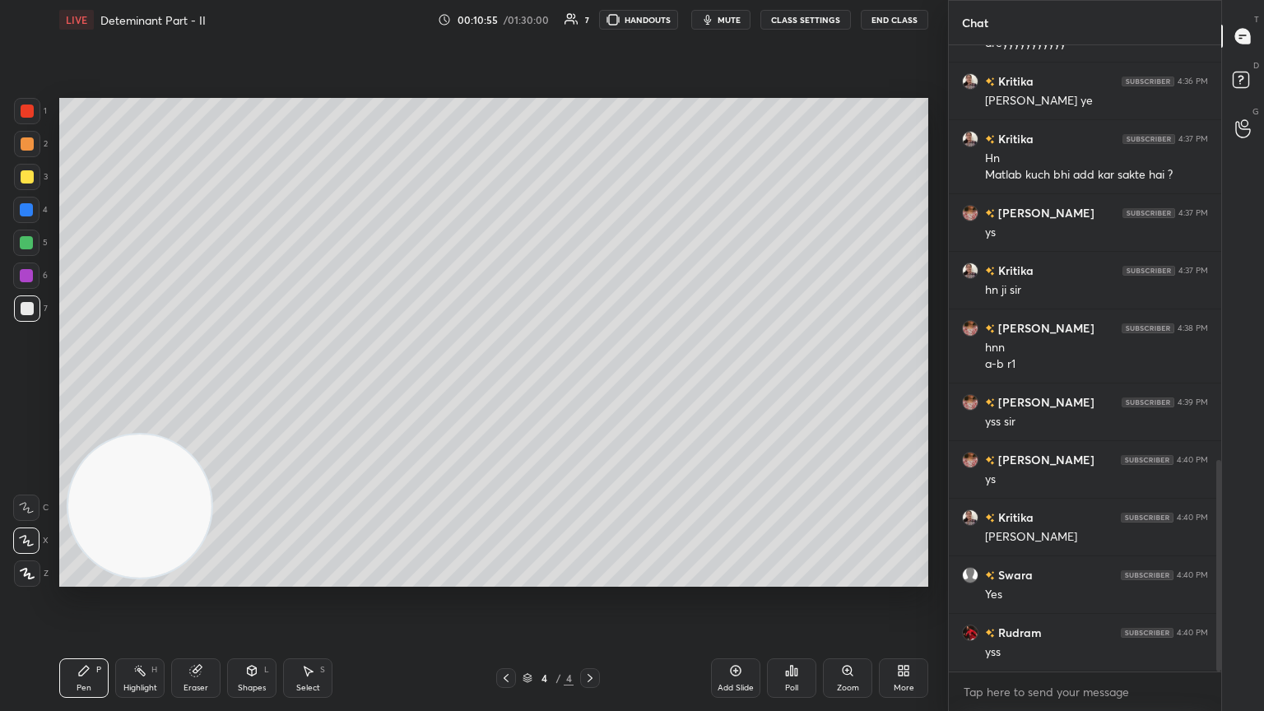
click at [590, 386] on icon at bounding box center [735, 670] width 13 height 13
drag, startPoint x: 39, startPoint y: 176, endPoint x: 56, endPoint y: 161, distance: 22.8
click at [39, 174] on div "3" at bounding box center [31, 177] width 34 height 26
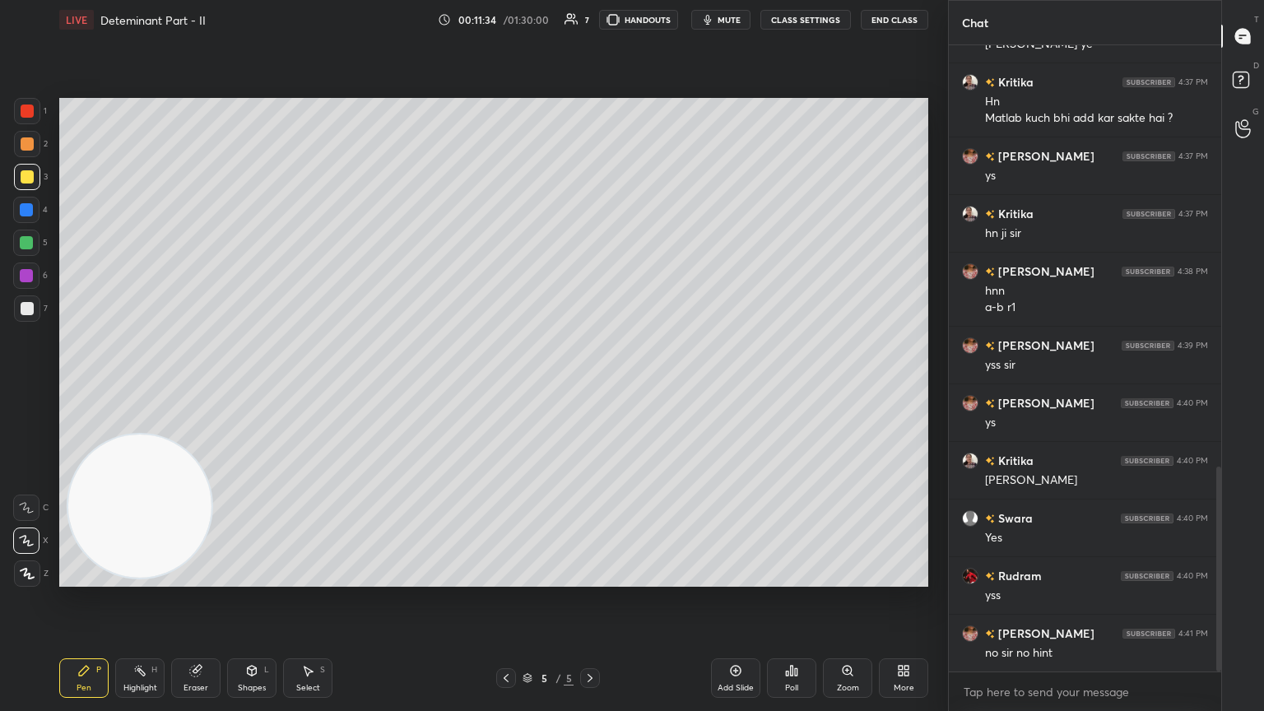
click at [21, 310] on div at bounding box center [27, 308] width 13 height 13
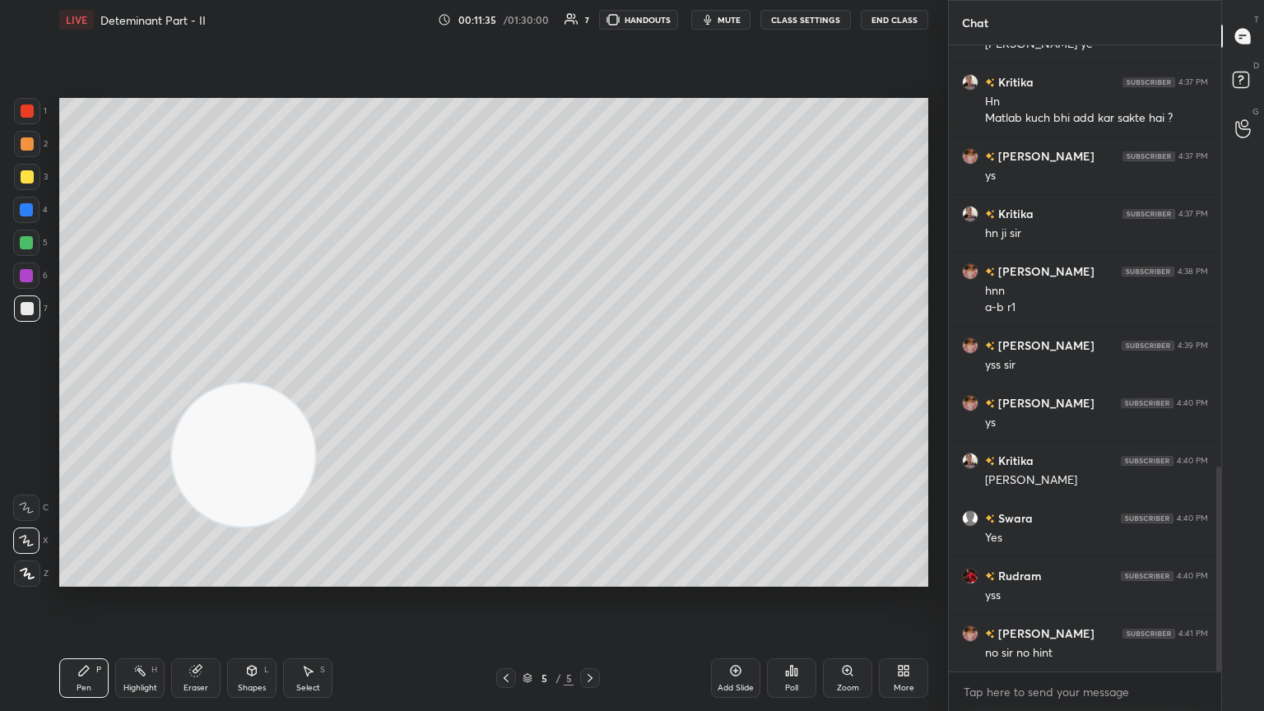
scroll to position [1300, 0]
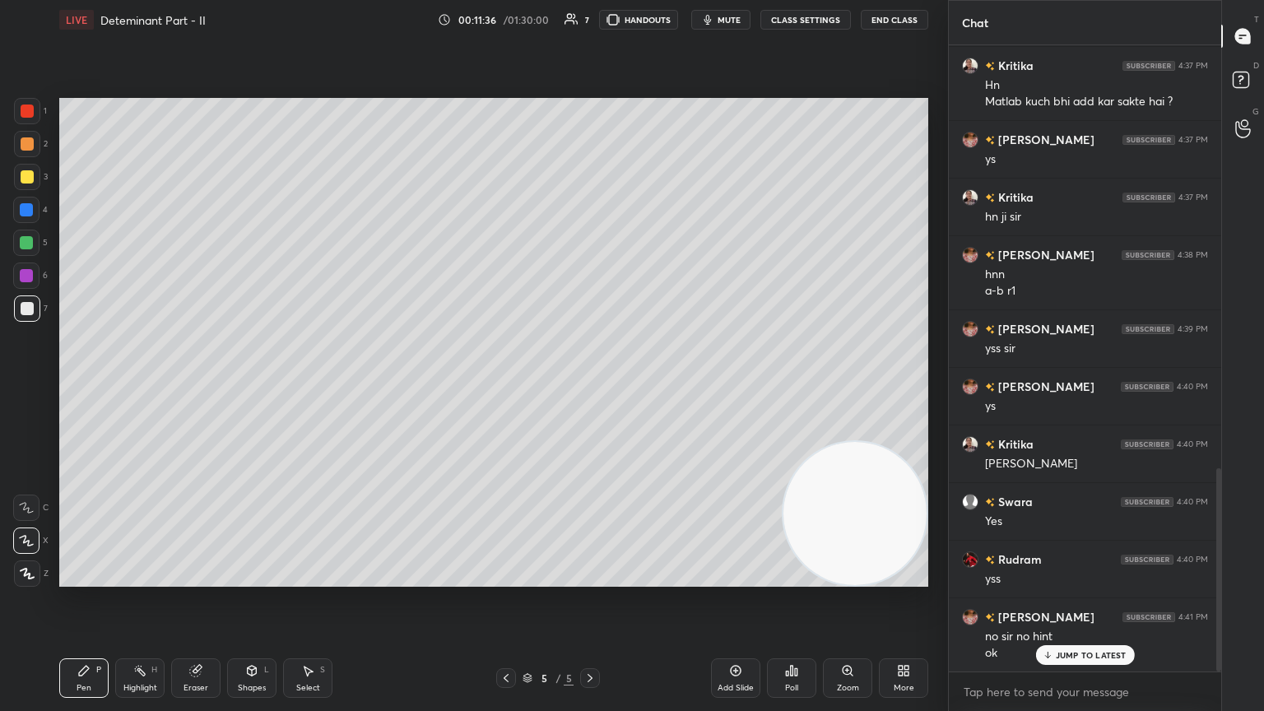
drag, startPoint x: 144, startPoint y: 440, endPoint x: 858, endPoint y: 593, distance: 729.7
click at [590, 386] on div "Setting up your live class Poll for secs No correct answer Start poll" at bounding box center [494, 343] width 882 height 606
click at [590, 386] on div "JUMP TO LATEST" at bounding box center [1084, 655] width 99 height 20
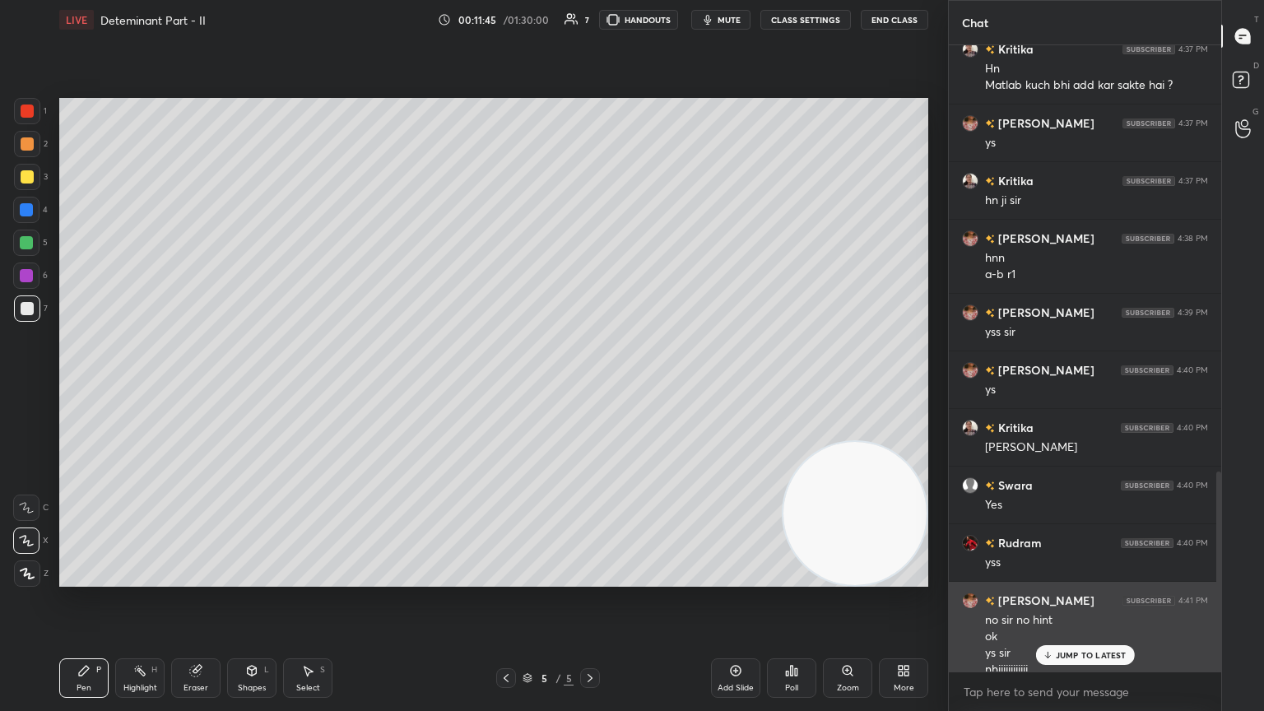
scroll to position [1333, 0]
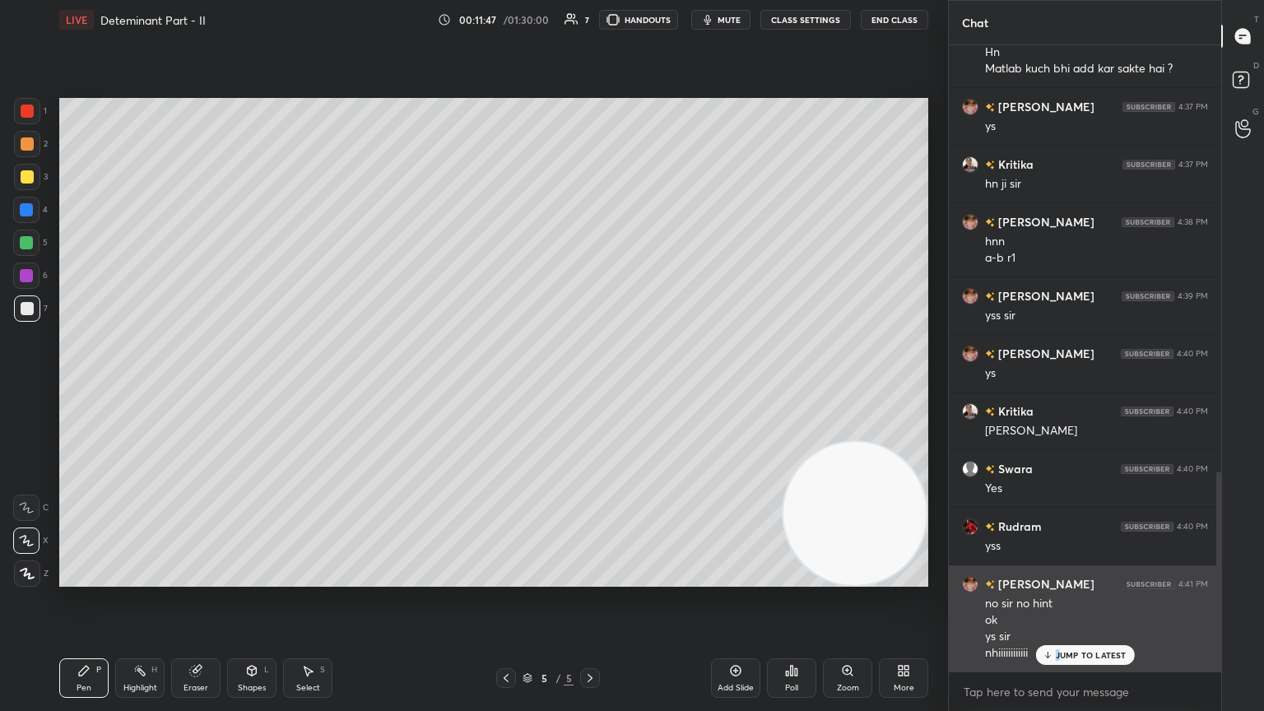
click at [590, 386] on p "JUMP TO LATEST" at bounding box center [1091, 655] width 71 height 10
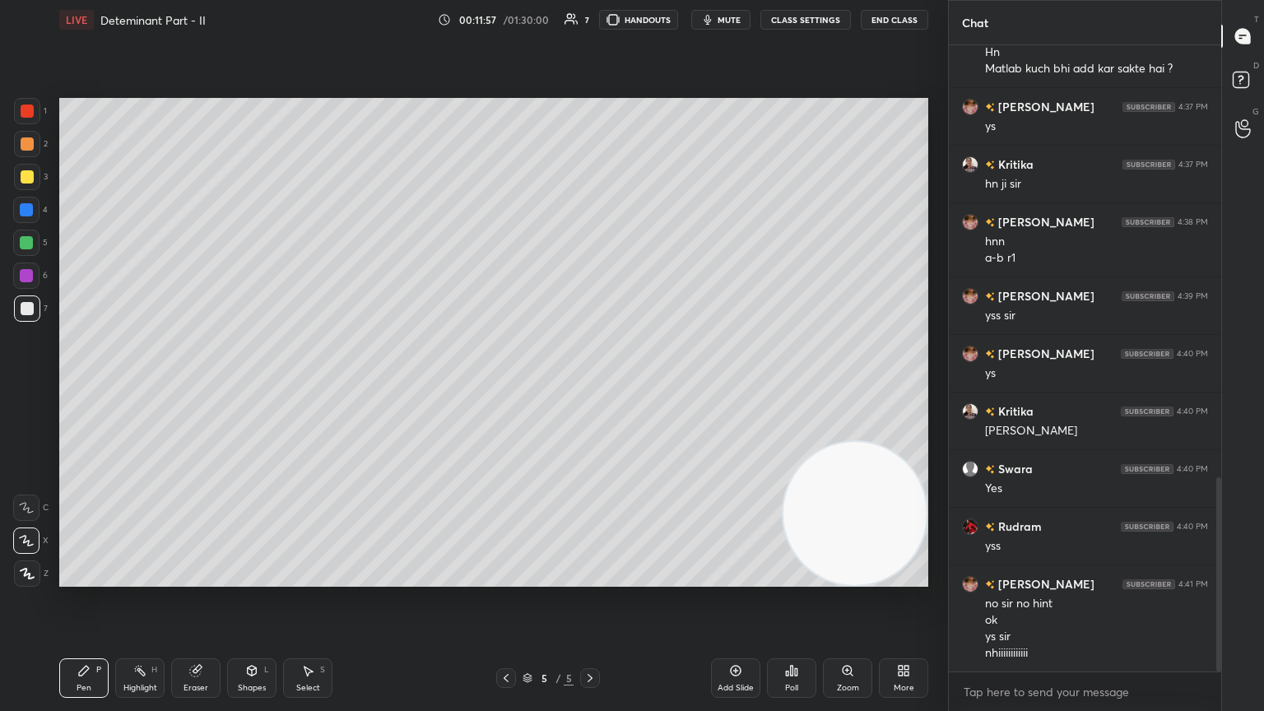
scroll to position [1392, 0]
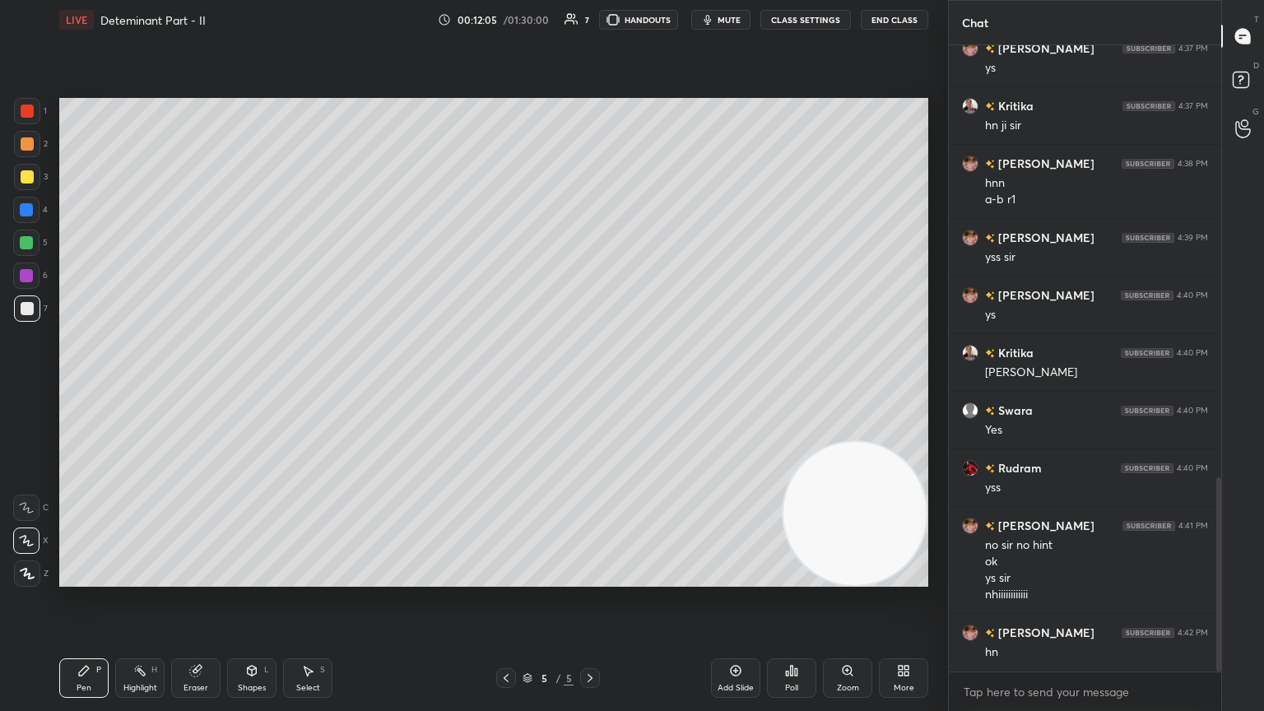
click at [590, 386] on div "Poll" at bounding box center [791, 678] width 49 height 40
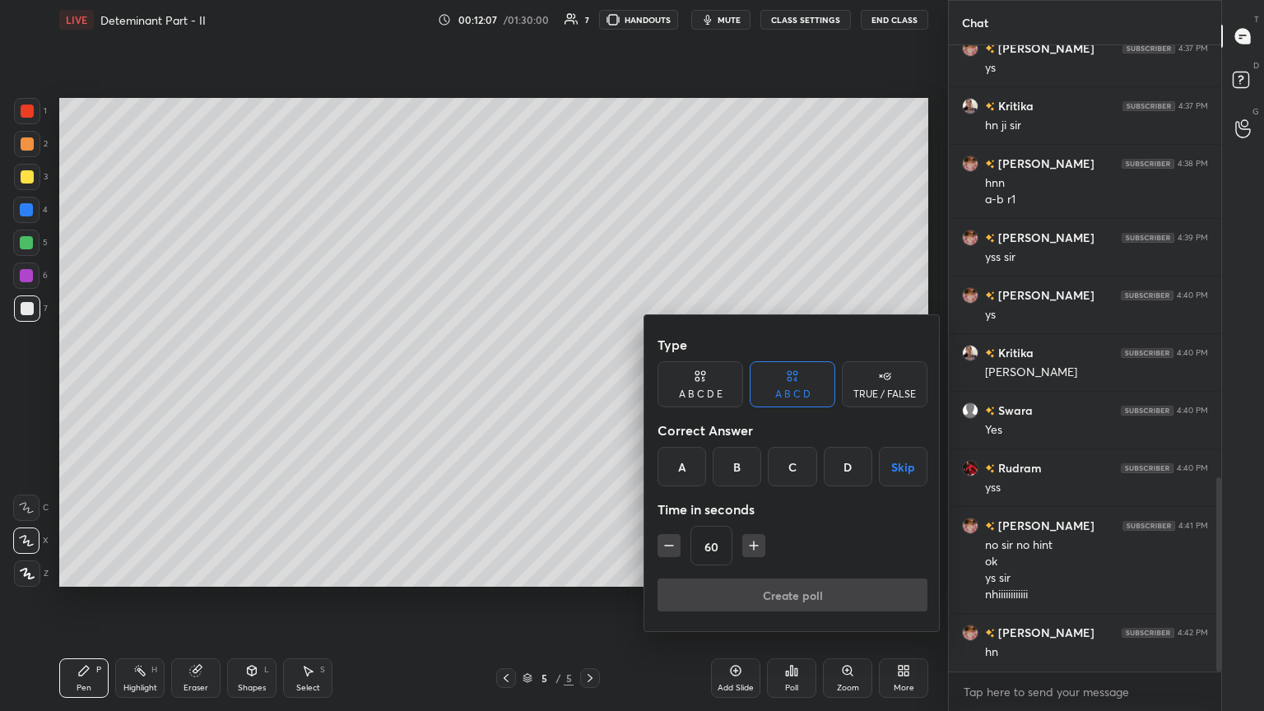
click at [590, 386] on div "TRUE / FALSE" at bounding box center [884, 394] width 63 height 10
click at [590, 386] on button "Skip" at bounding box center [885, 467] width 86 height 40
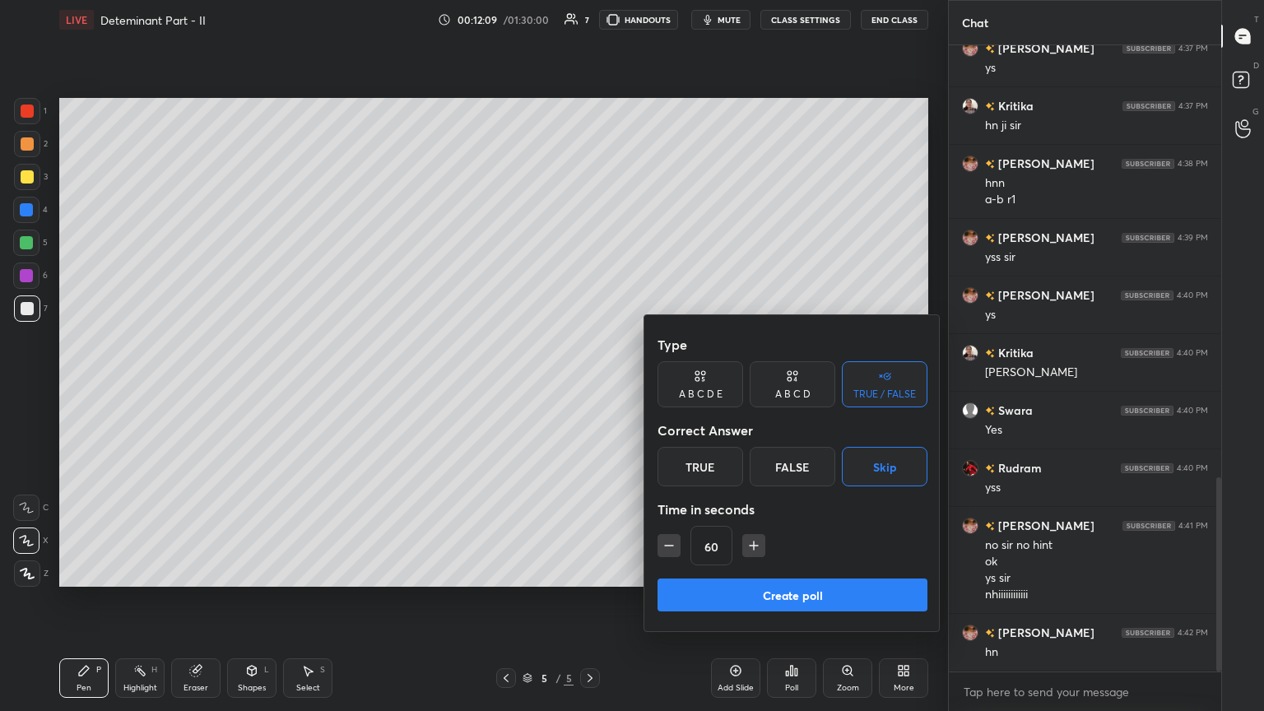
drag, startPoint x: 739, startPoint y: 605, endPoint x: 737, endPoint y: 589, distance: 15.7
click at [590, 386] on button "Create poll" at bounding box center [793, 595] width 270 height 33
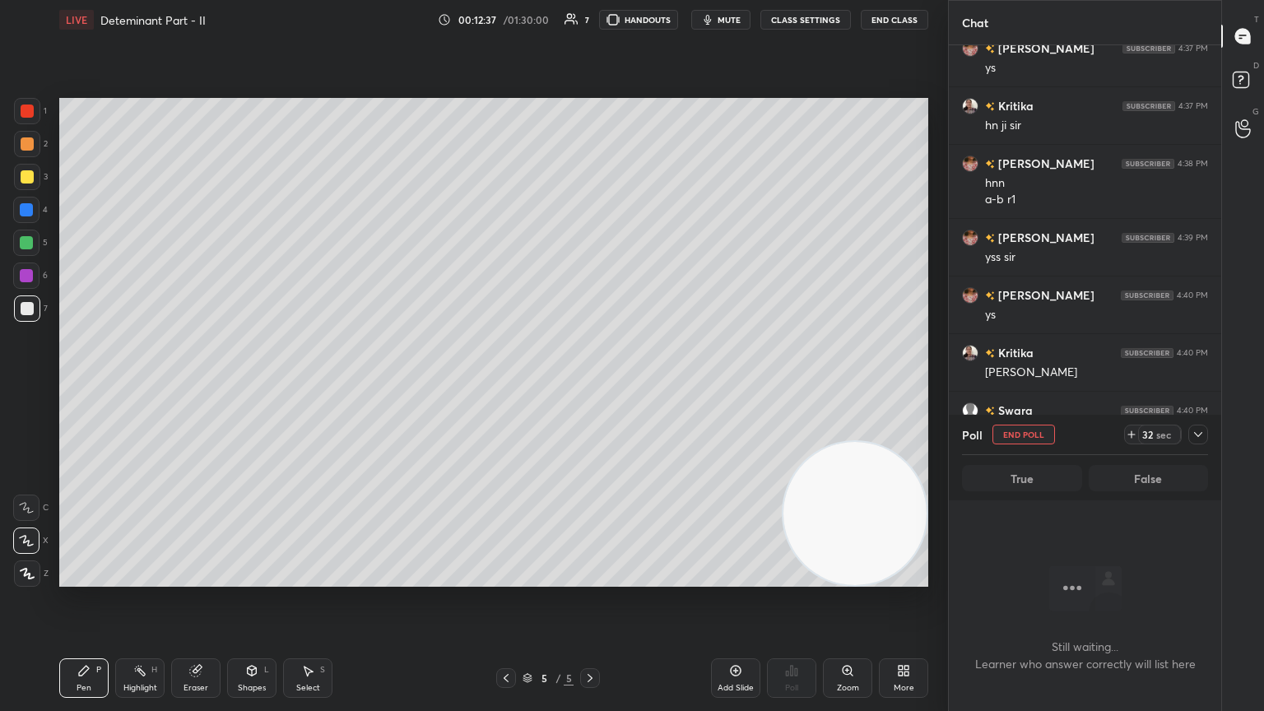
scroll to position [1477, 0]
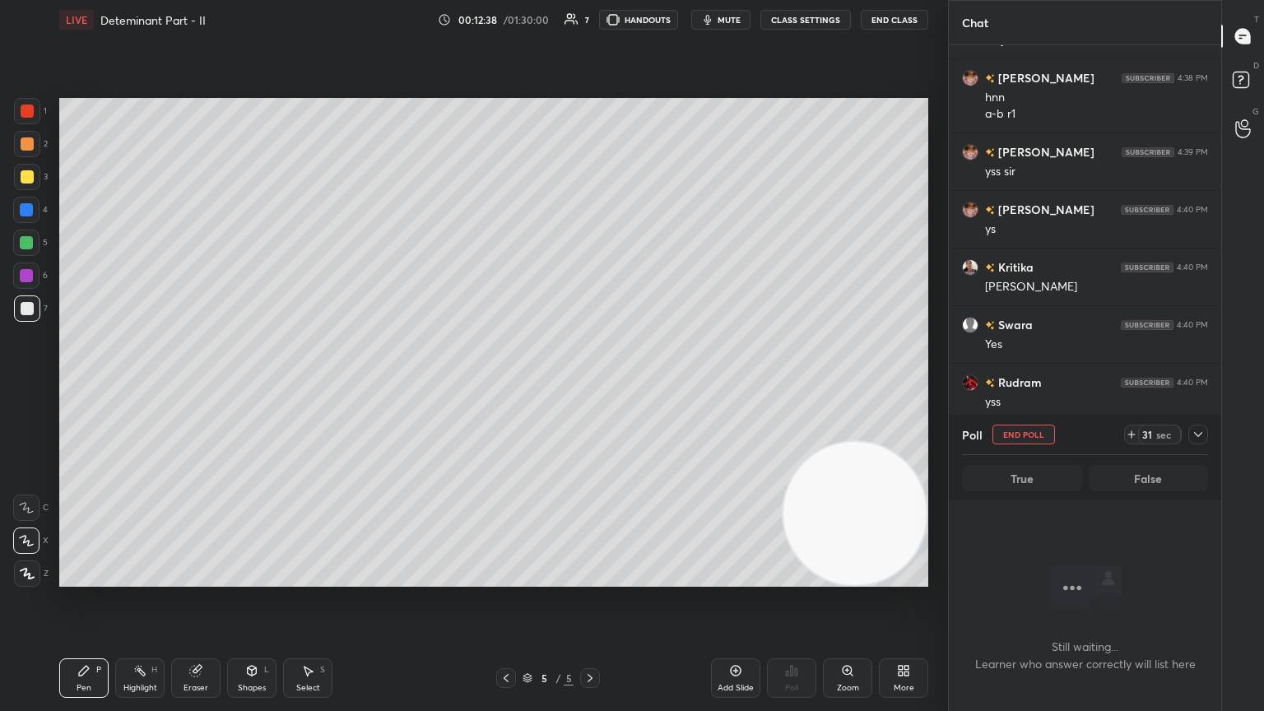
click at [590, 386] on icon at bounding box center [1198, 434] width 13 height 13
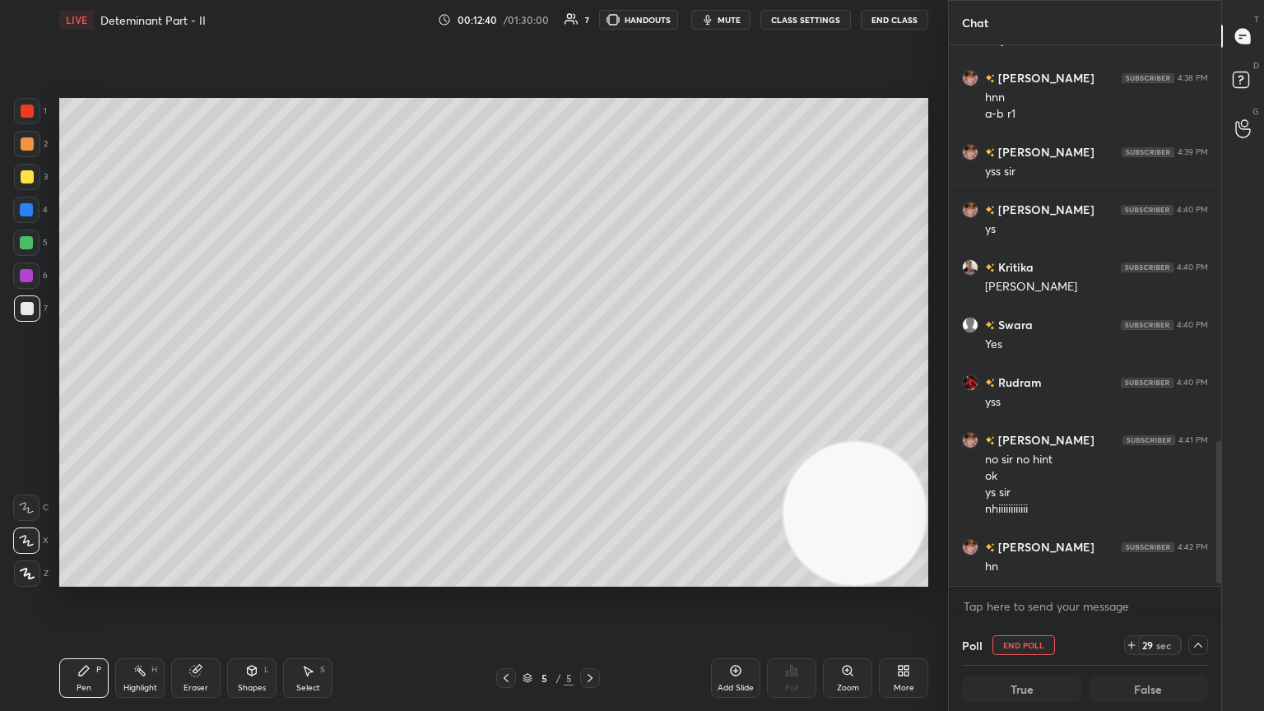
drag, startPoint x: 1218, startPoint y: 463, endPoint x: 1213, endPoint y: 520, distance: 57.0
click at [590, 386] on div at bounding box center [1218, 512] width 5 height 142
click at [590, 386] on icon at bounding box center [1198, 645] width 13 height 13
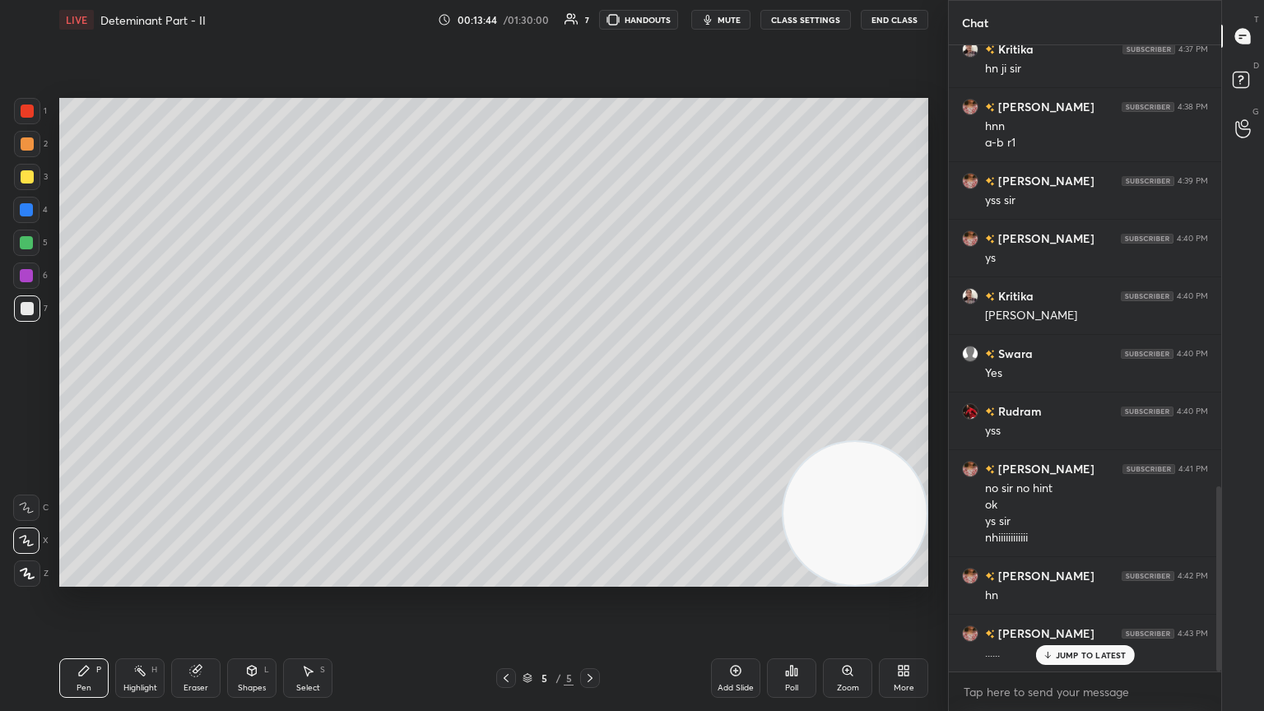
scroll to position [1488, 0]
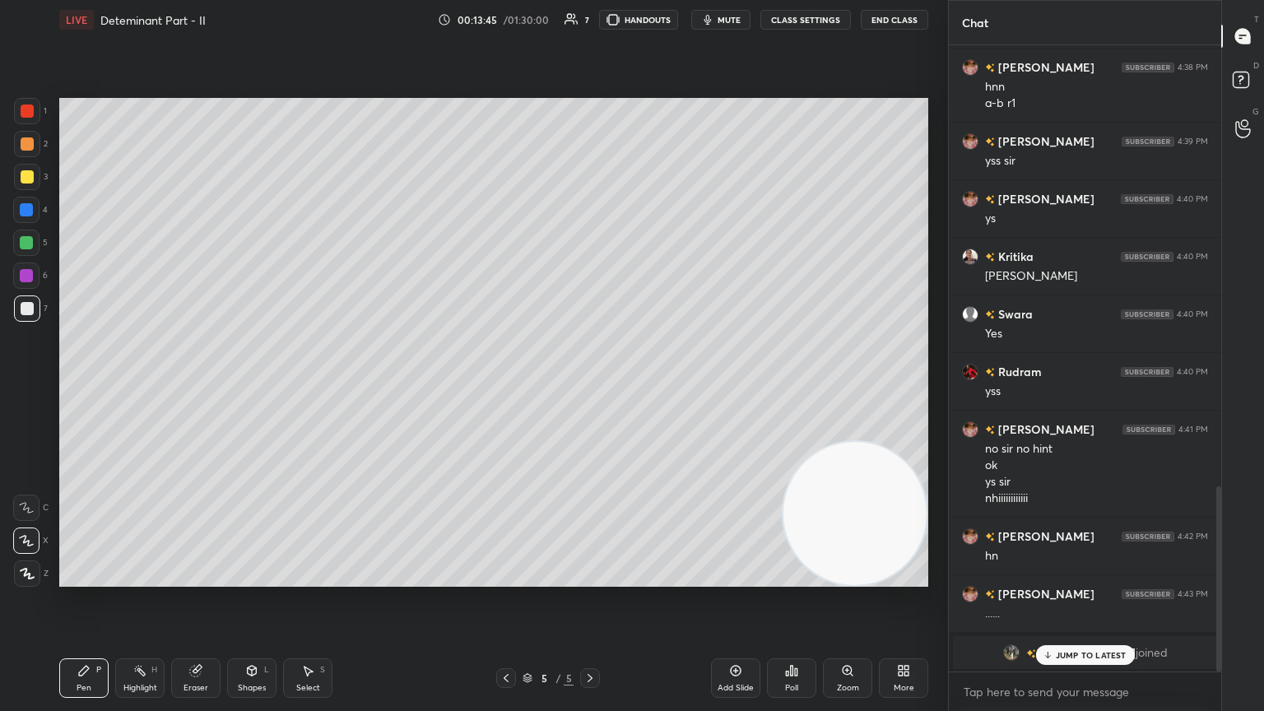
click at [590, 386] on div "JUMP TO LATEST" at bounding box center [1084, 655] width 99 height 20
click at [198, 386] on div "Eraser" at bounding box center [196, 688] width 25 height 8
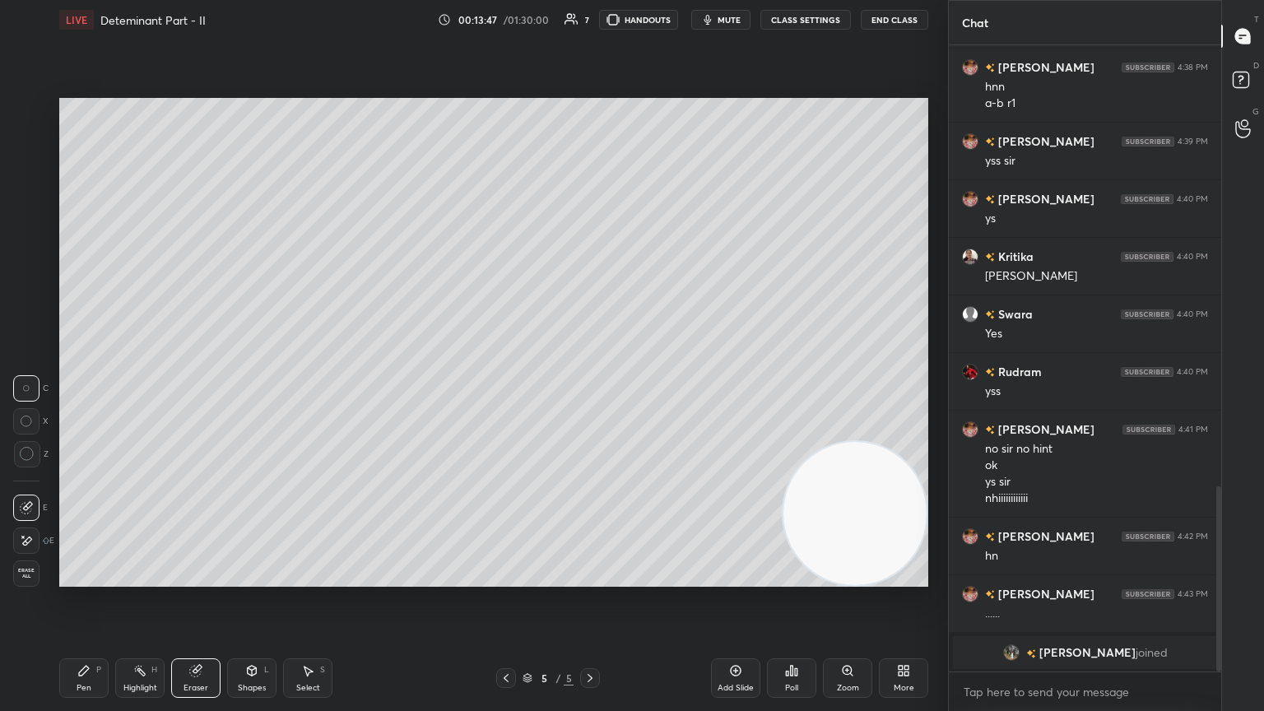
click at [33, 386] on div at bounding box center [26, 541] width 26 height 26
click at [89, 386] on div "Pen P" at bounding box center [83, 678] width 49 height 40
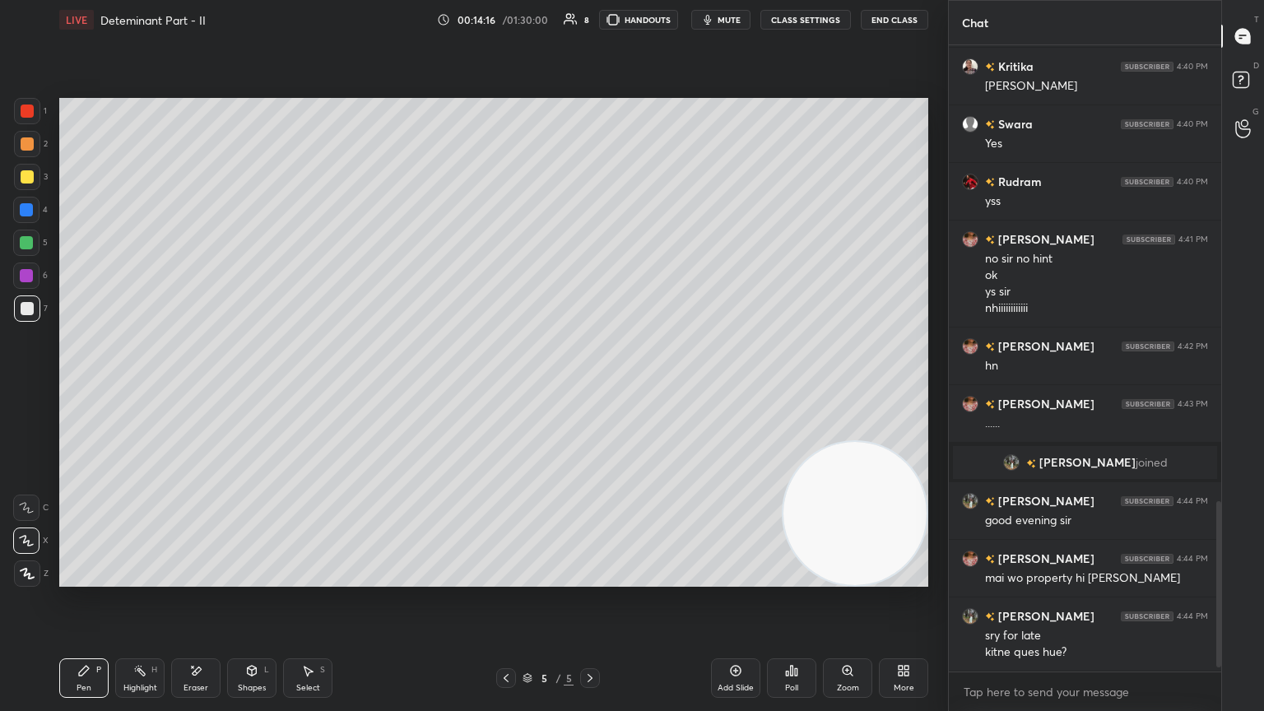
scroll to position [1735, 0]
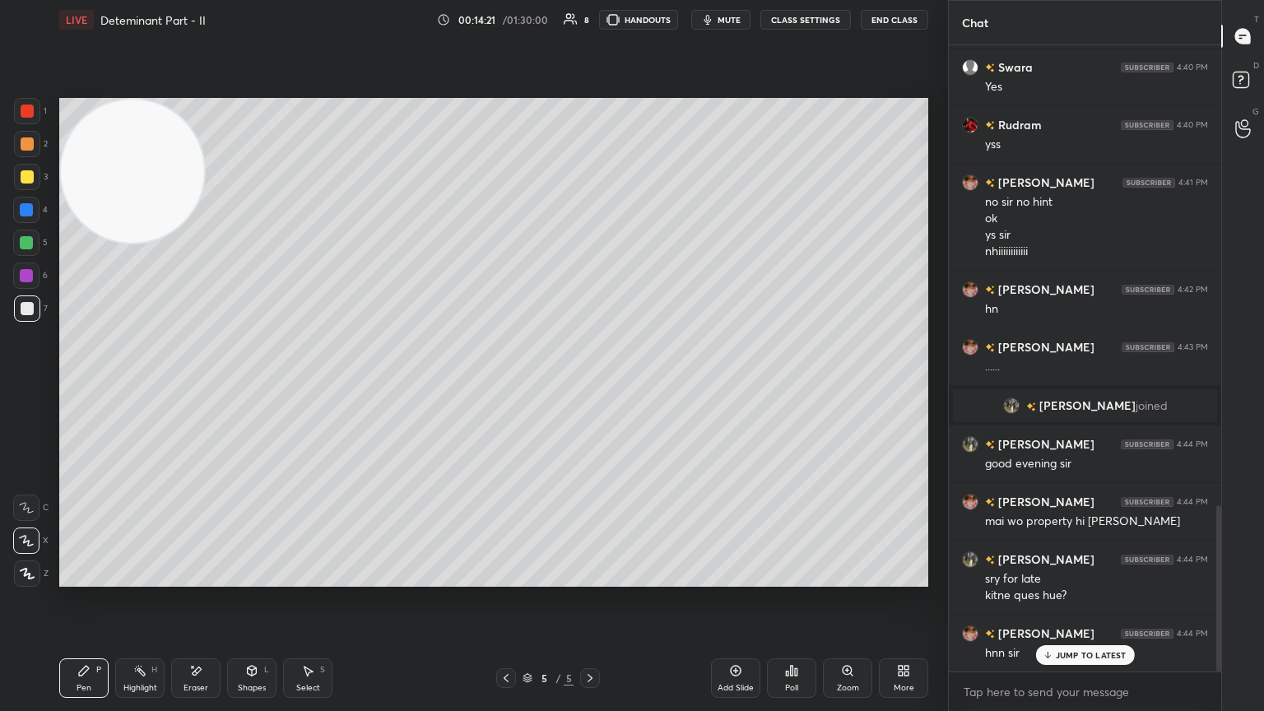
drag, startPoint x: 849, startPoint y: 489, endPoint x: 118, endPoint y: 147, distance: 807.4
click at [102, 123] on video at bounding box center [132, 171] width 143 height 143
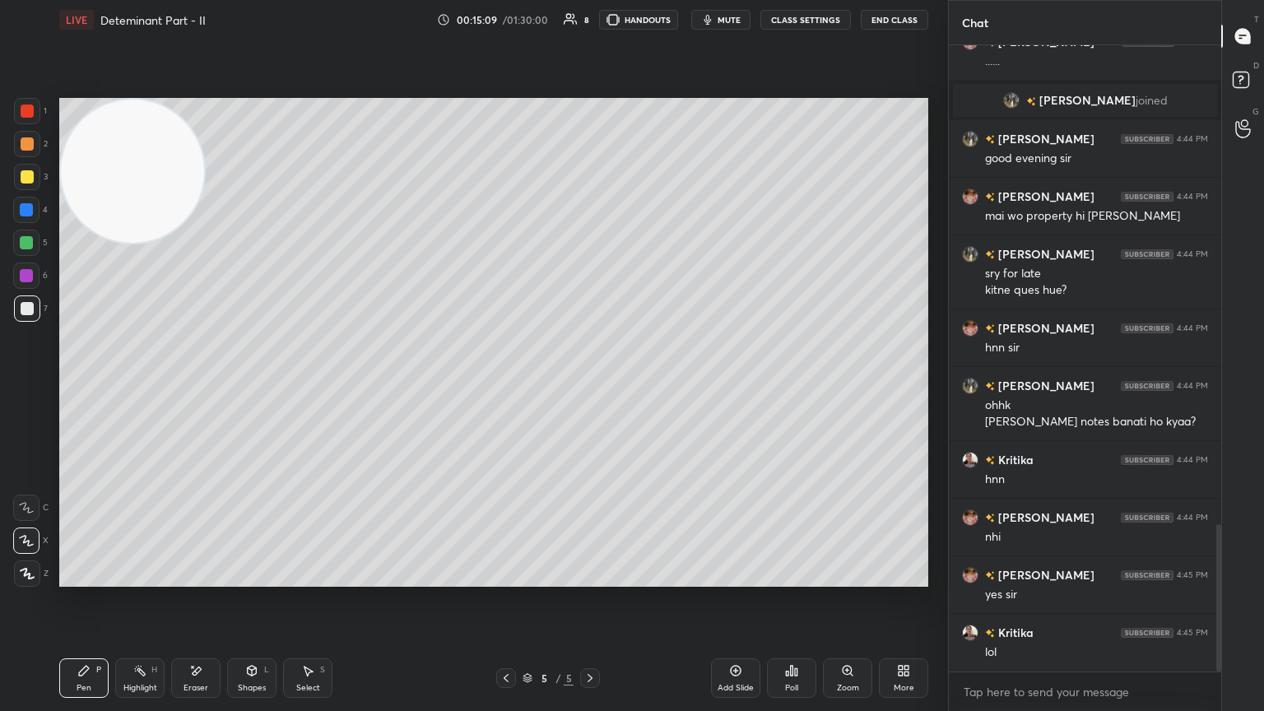
scroll to position [2097, 0]
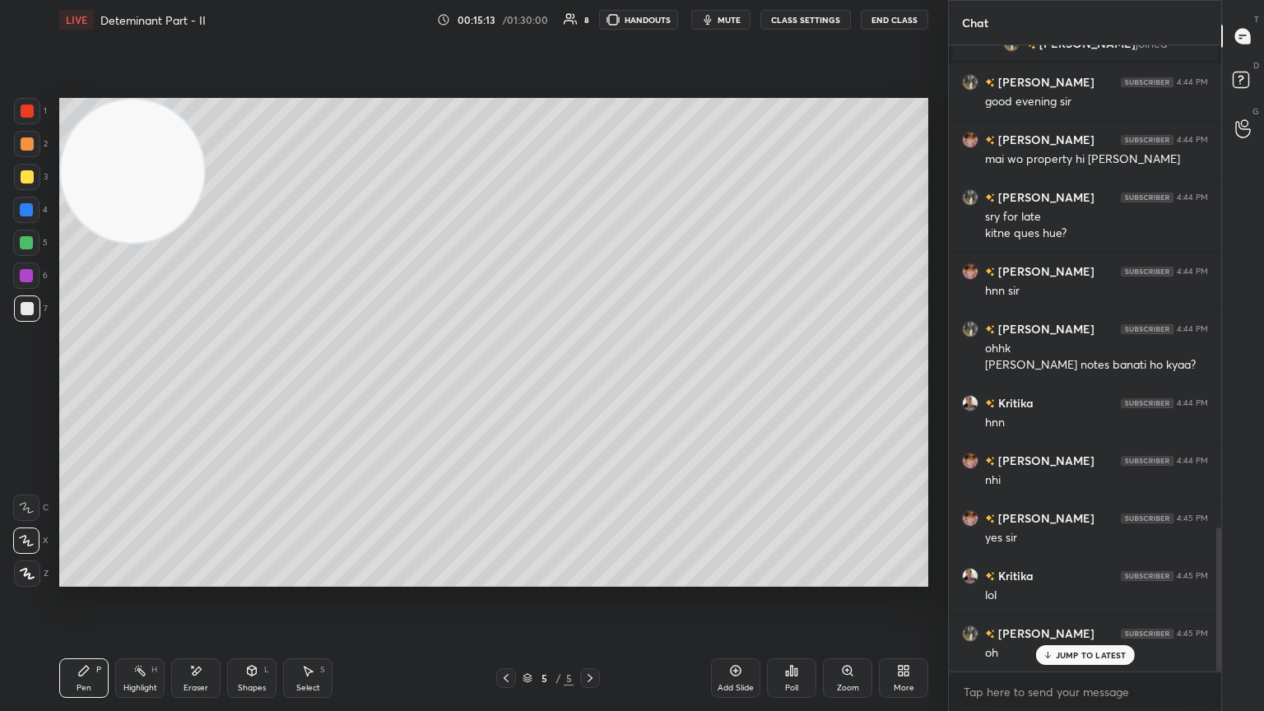
click at [206, 386] on div "Eraser" at bounding box center [195, 678] width 49 height 40
click at [82, 386] on icon at bounding box center [83, 670] width 13 height 13
click at [590, 386] on p "JUMP TO LATEST" at bounding box center [1091, 655] width 71 height 10
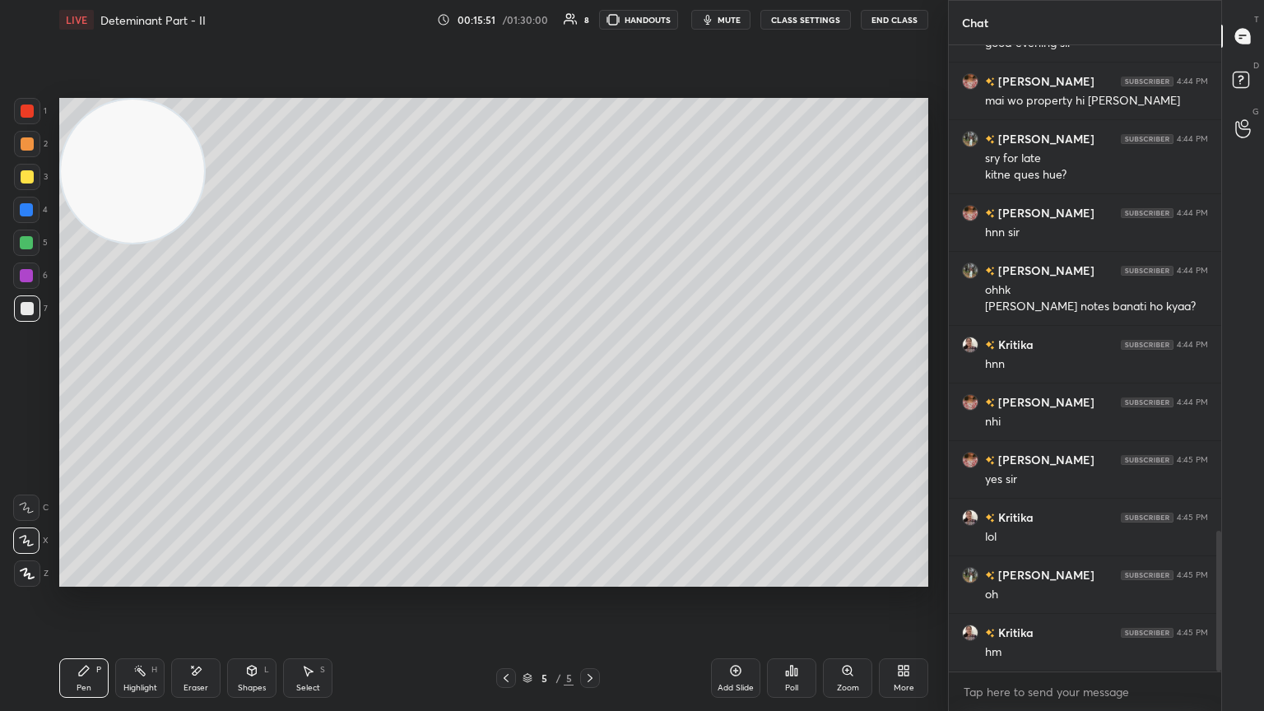
scroll to position [2212, 0]
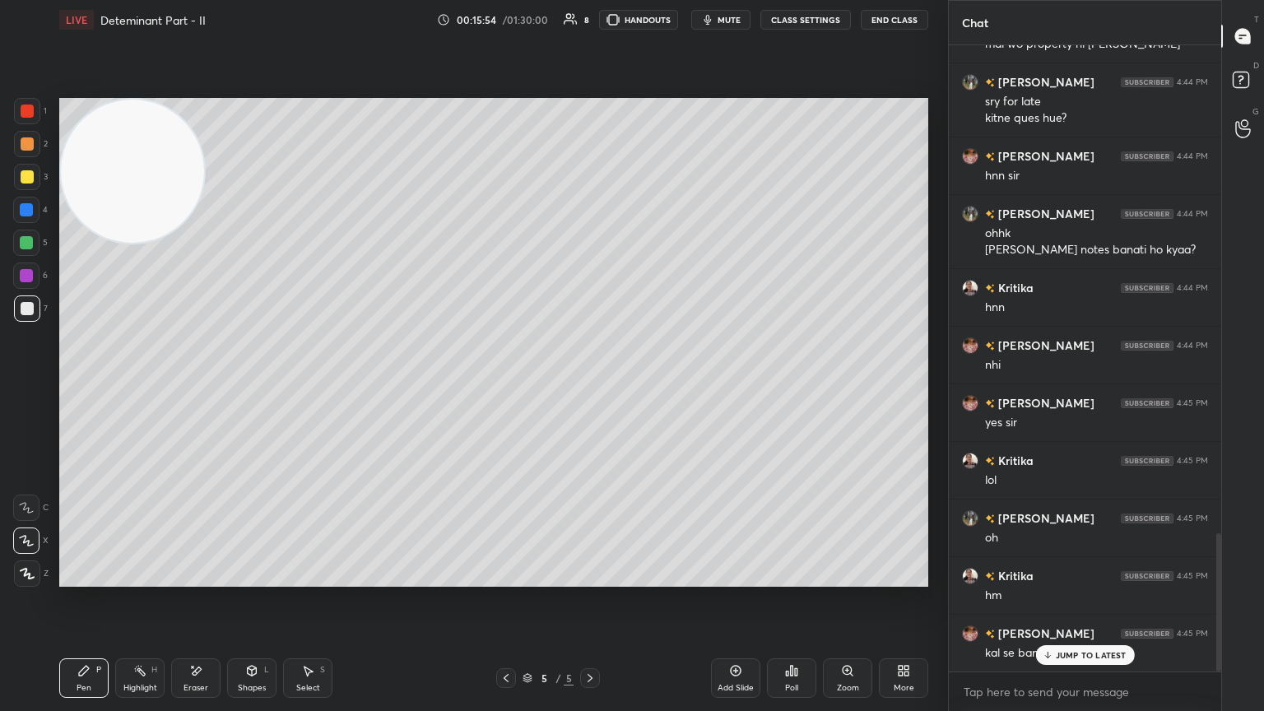
click at [500, 386] on icon at bounding box center [506, 678] width 13 height 13
click at [506, 386] on icon at bounding box center [506, 678] width 13 height 13
click at [590, 386] on icon at bounding box center [589, 678] width 13 height 13
click at [590, 386] on div "JUMP TO LATEST" at bounding box center [1084, 655] width 99 height 20
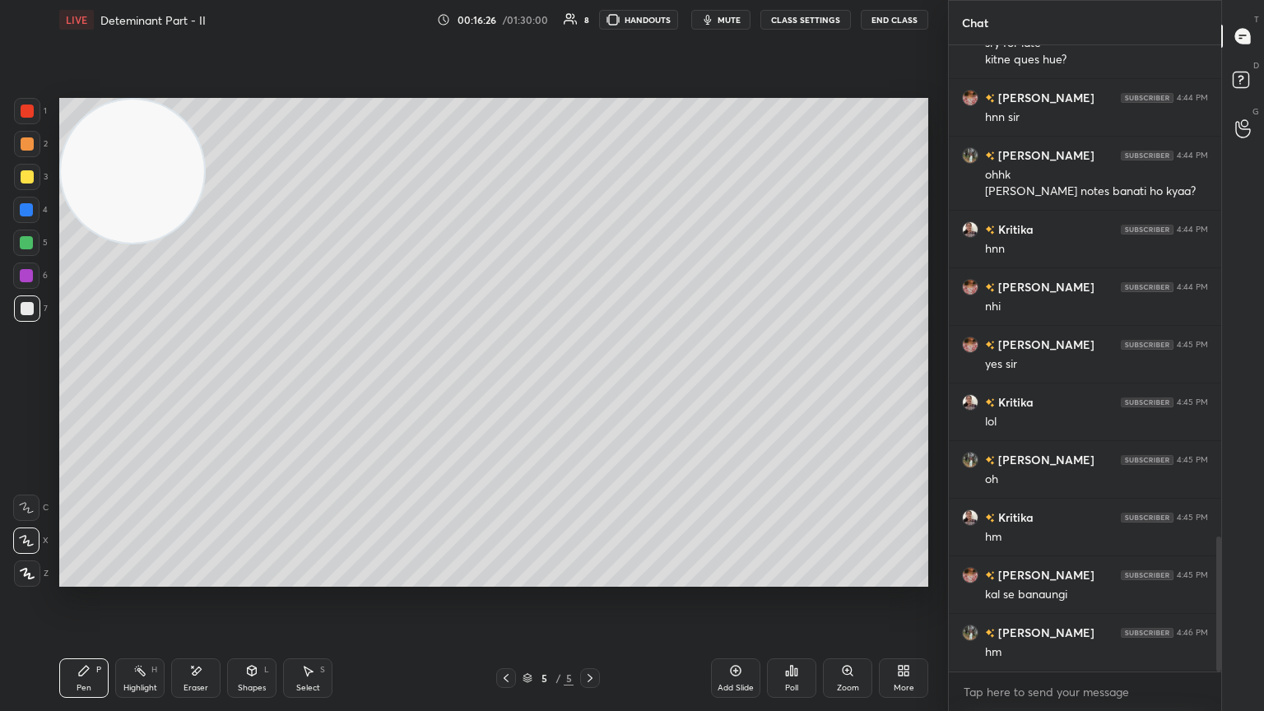
scroll to position [2287, 0]
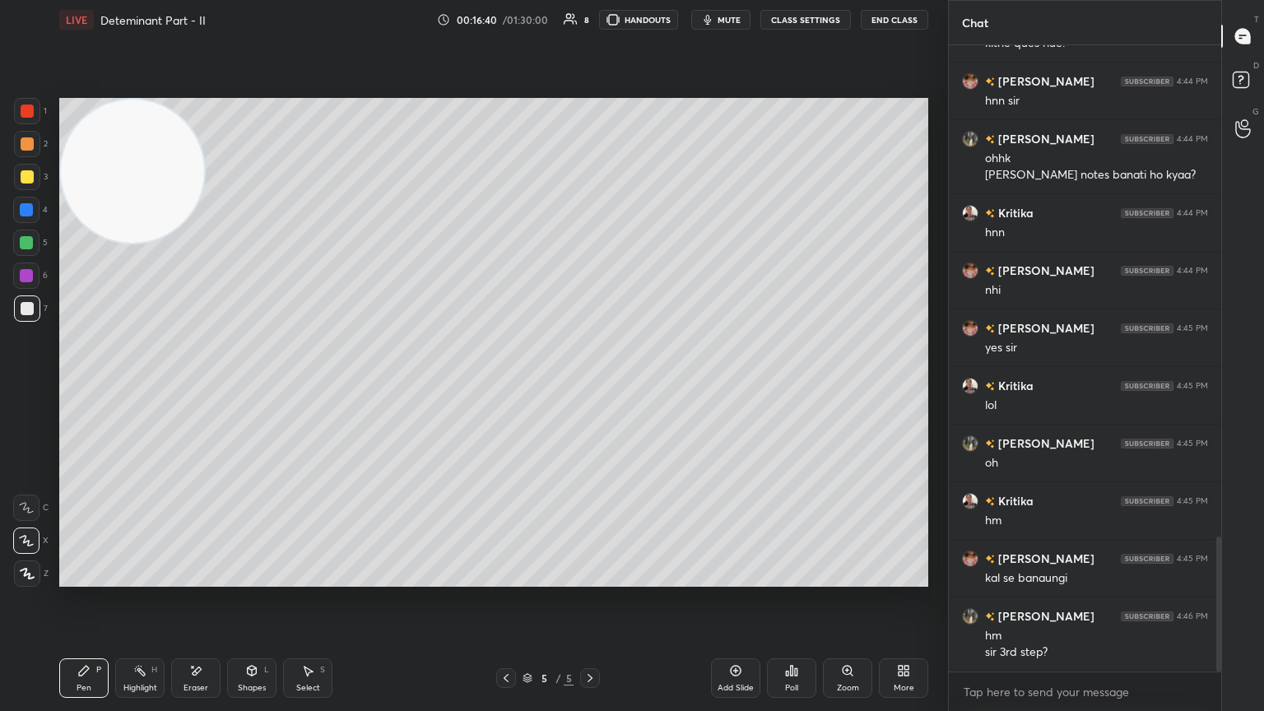
click at [137, 386] on div "Highlight H" at bounding box center [139, 678] width 49 height 40
drag, startPoint x: 737, startPoint y: 677, endPoint x: 727, endPoint y: 674, distance: 9.6
click at [590, 386] on div "Add Slide" at bounding box center [735, 678] width 49 height 40
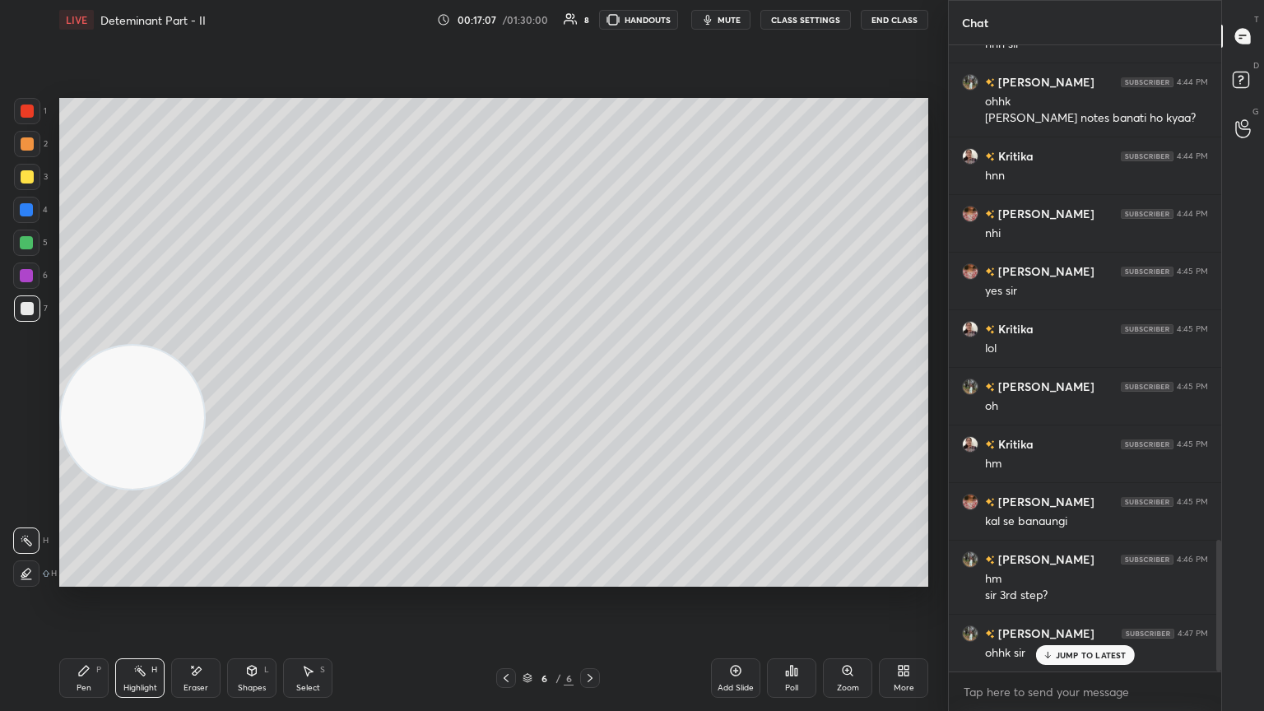
drag, startPoint x: 135, startPoint y: 256, endPoint x: 16, endPoint y: 710, distance: 469.5
click at [16, 386] on div "1 2 3 4 5 6 7 C X Z E E Erase all H H LIVE Deteminant Part - II 00:17:07 / 01:3…" at bounding box center [467, 355] width 935 height 711
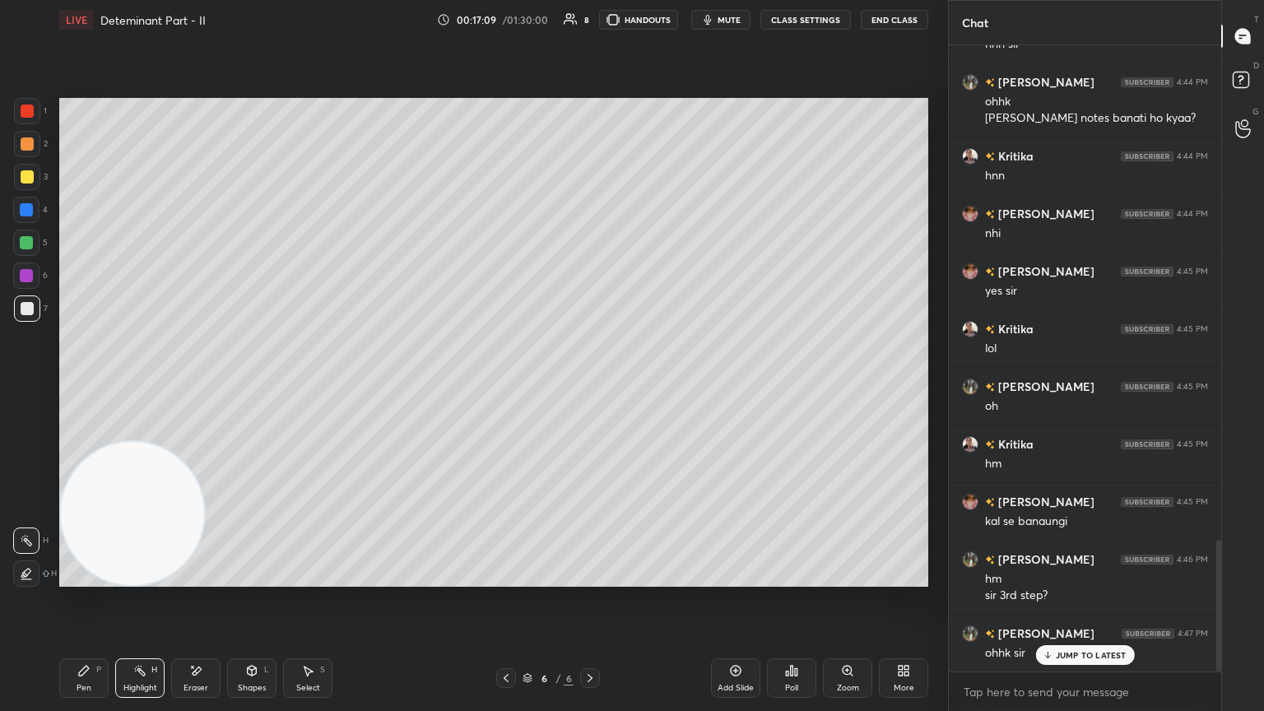
click at [81, 386] on icon at bounding box center [84, 671] width 10 height 10
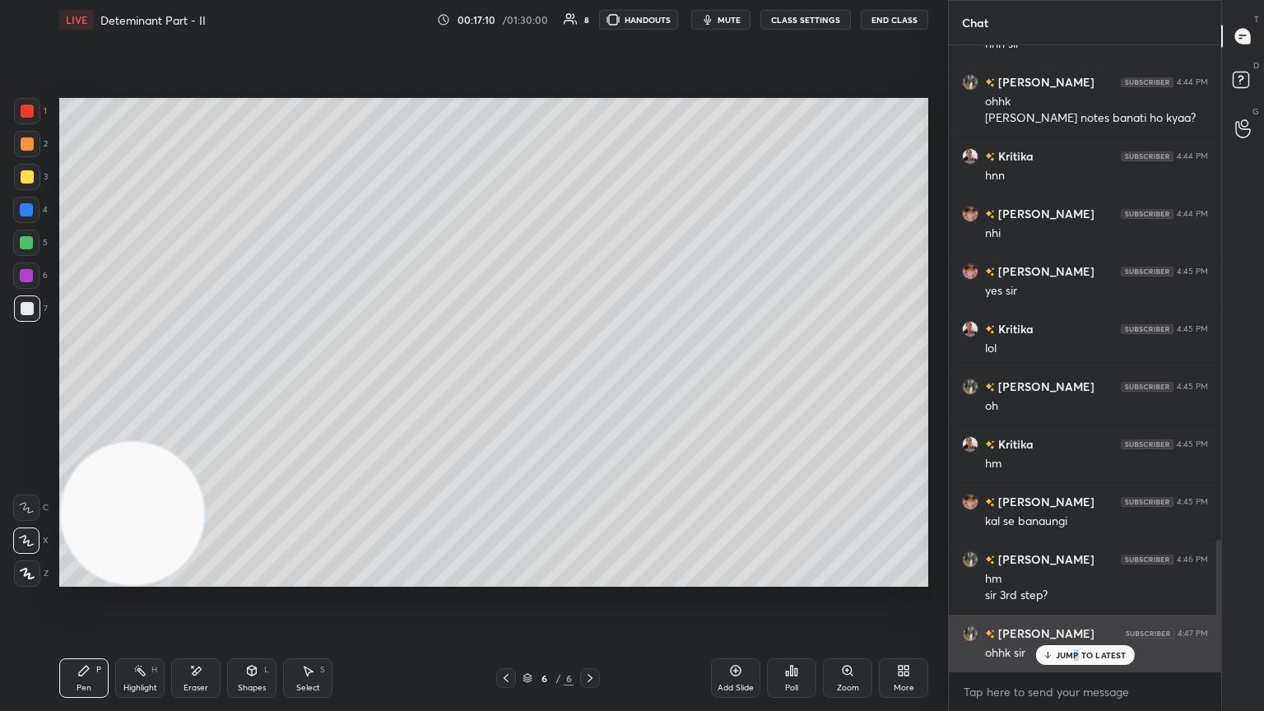
click at [590, 386] on div "JUMP TO LATEST" at bounding box center [1084, 655] width 99 height 20
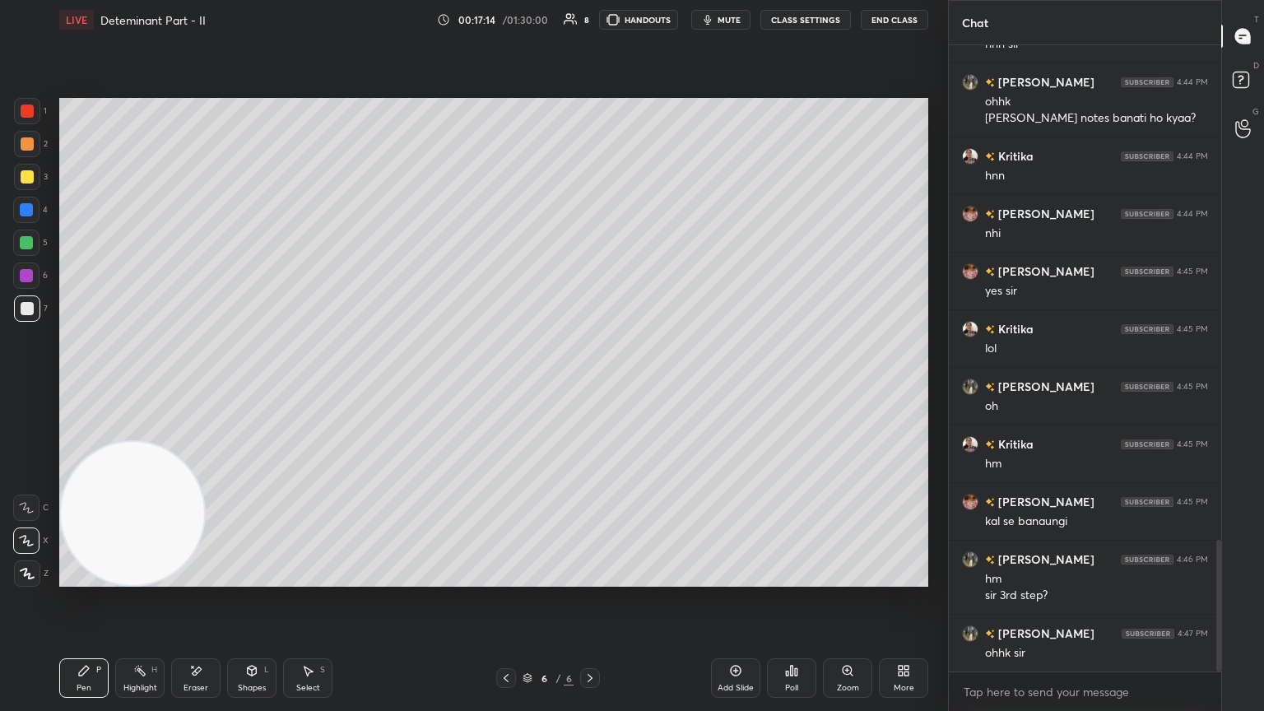
click at [515, 386] on div "6 / 6" at bounding box center [548, 678] width 104 height 20
click at [504, 386] on icon at bounding box center [506, 678] width 13 height 13
click at [590, 386] on icon at bounding box center [589, 678] width 13 height 13
click at [504, 386] on icon at bounding box center [506, 678] width 13 height 13
click at [590, 386] on icon at bounding box center [589, 678] width 13 height 13
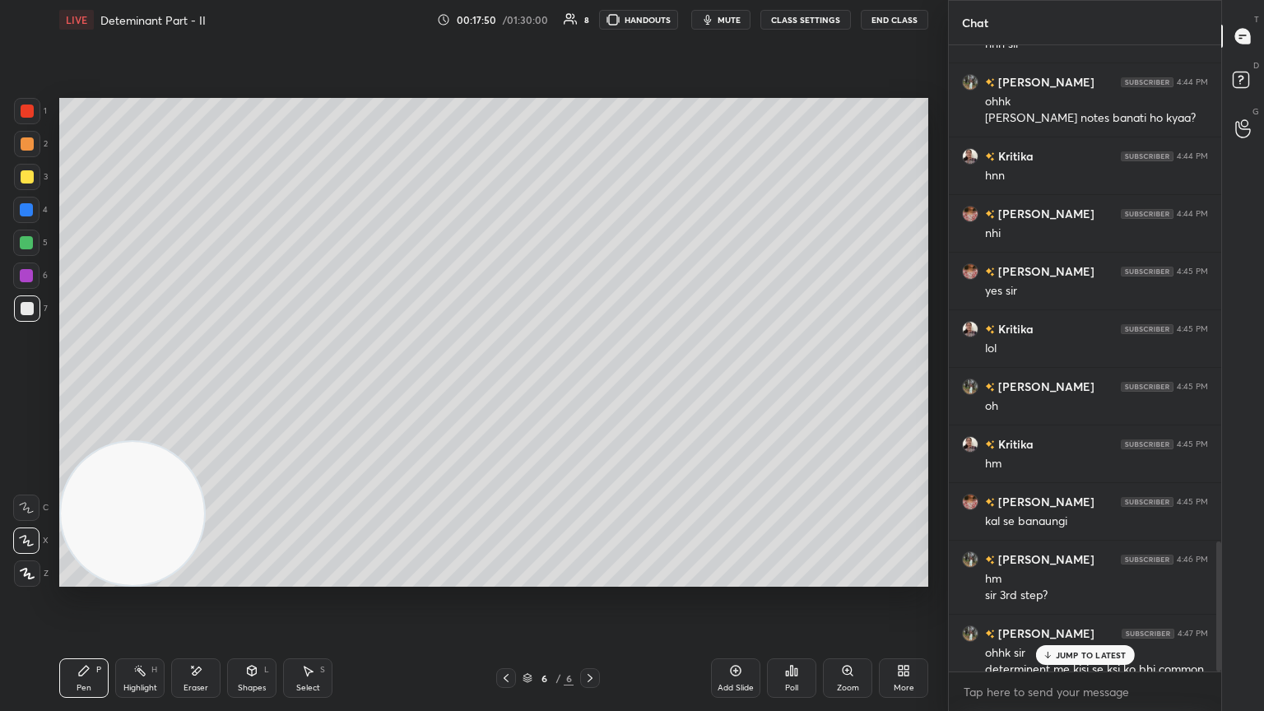
scroll to position [2390, 0]
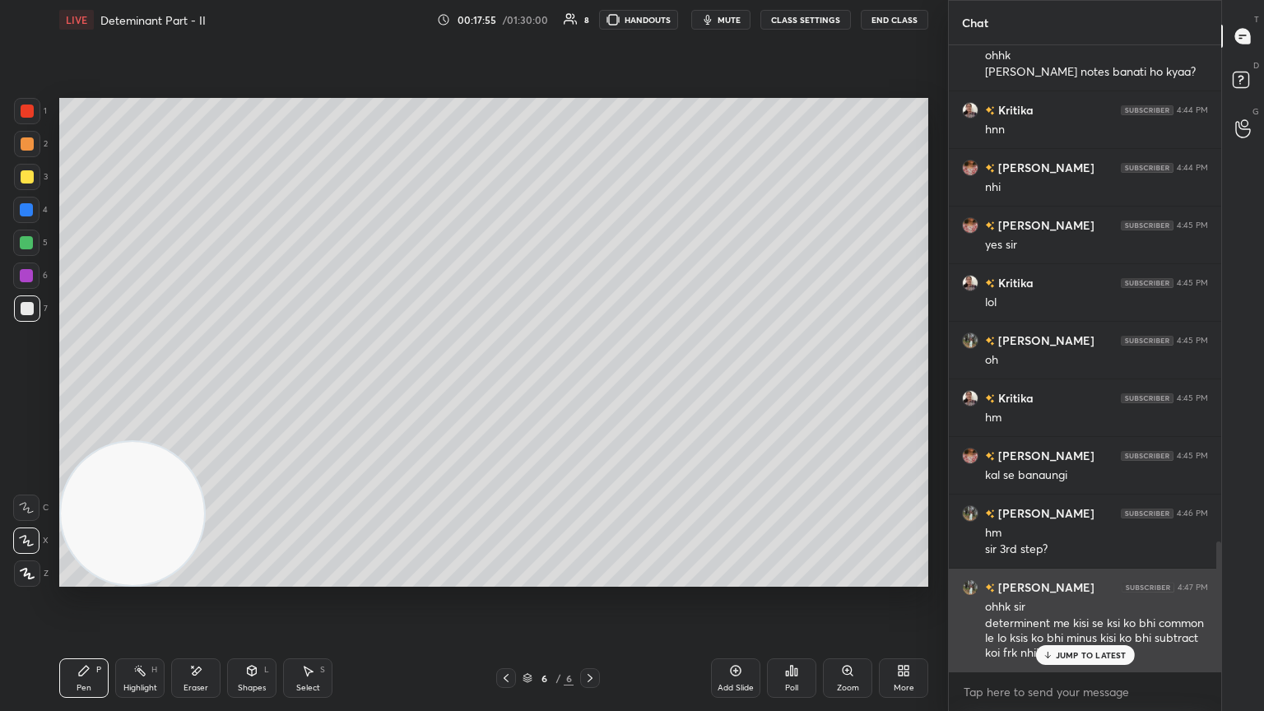
click at [590, 386] on p "JUMP TO LATEST" at bounding box center [1091, 655] width 71 height 10
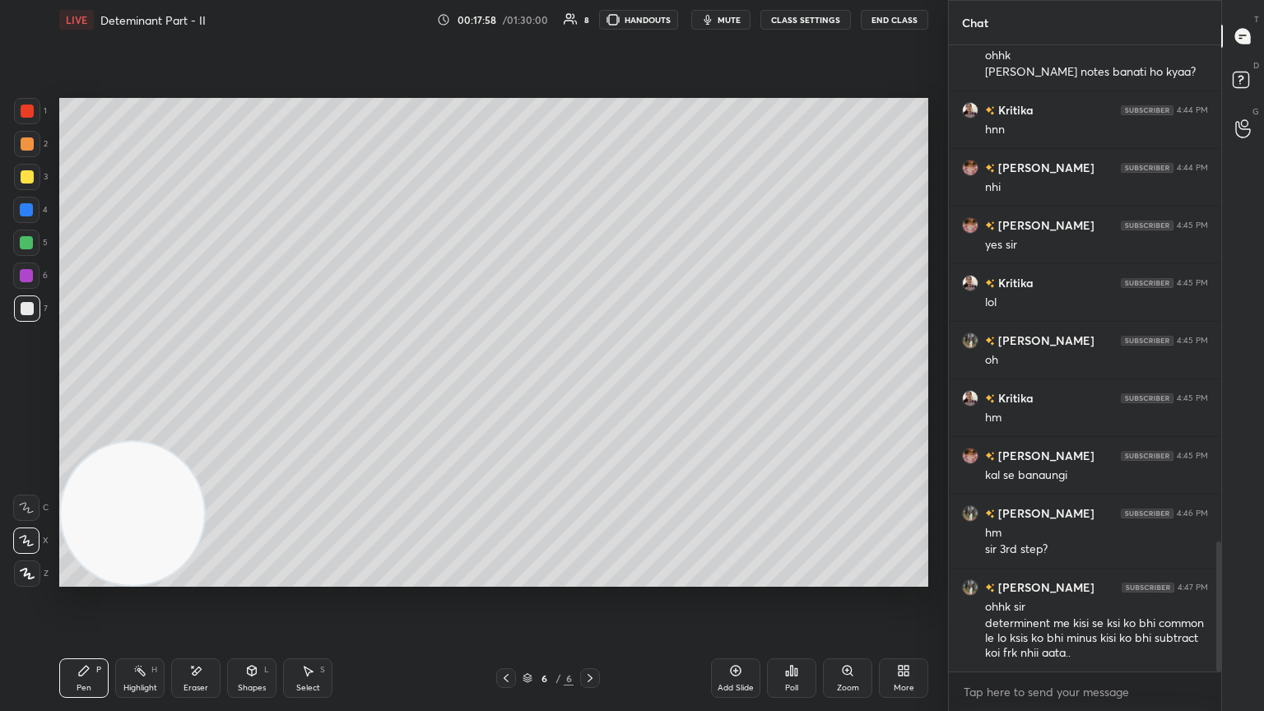
scroll to position [2448, 0]
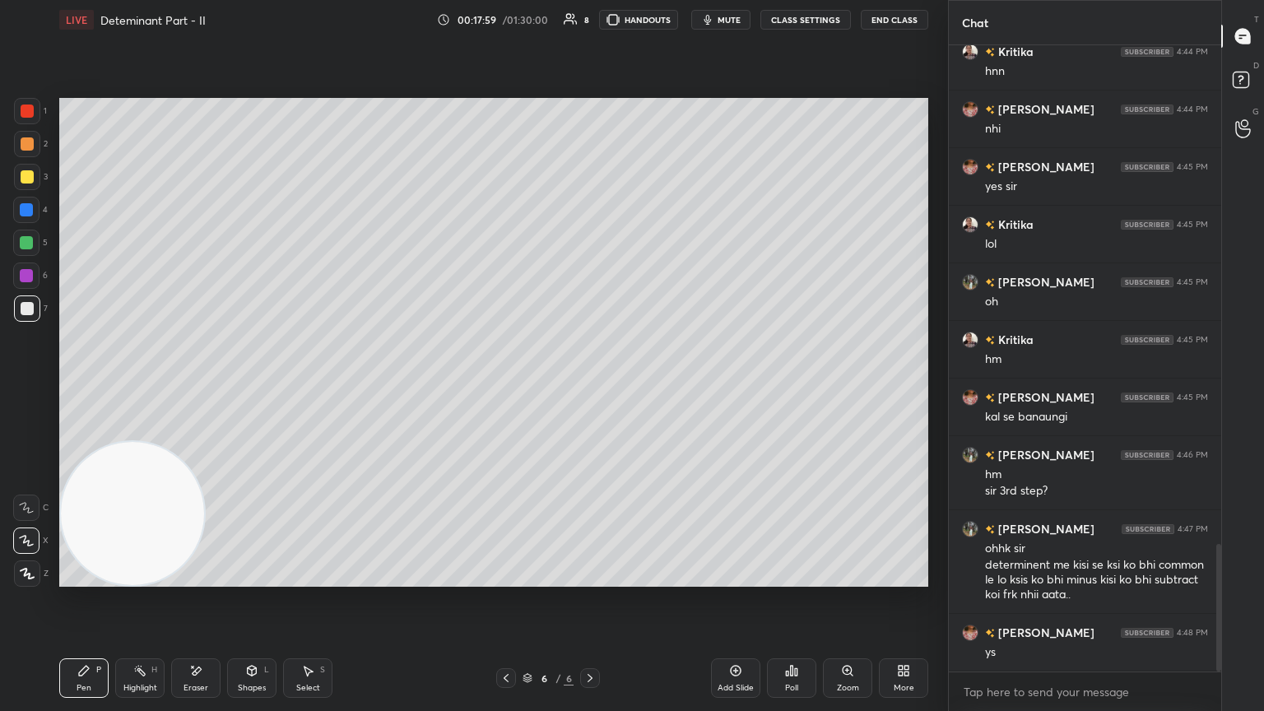
click at [502, 386] on icon at bounding box center [506, 678] width 13 height 13
click at [589, 386] on icon at bounding box center [589, 678] width 13 height 13
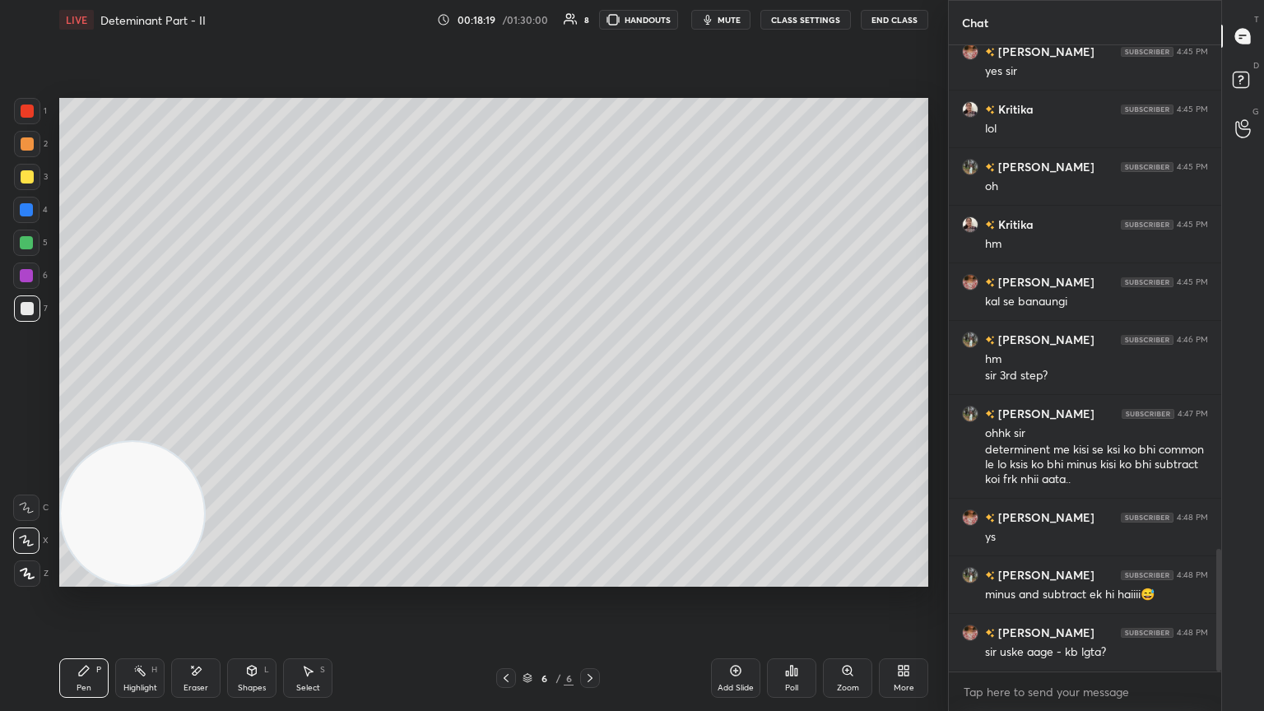
scroll to position [2620, 0]
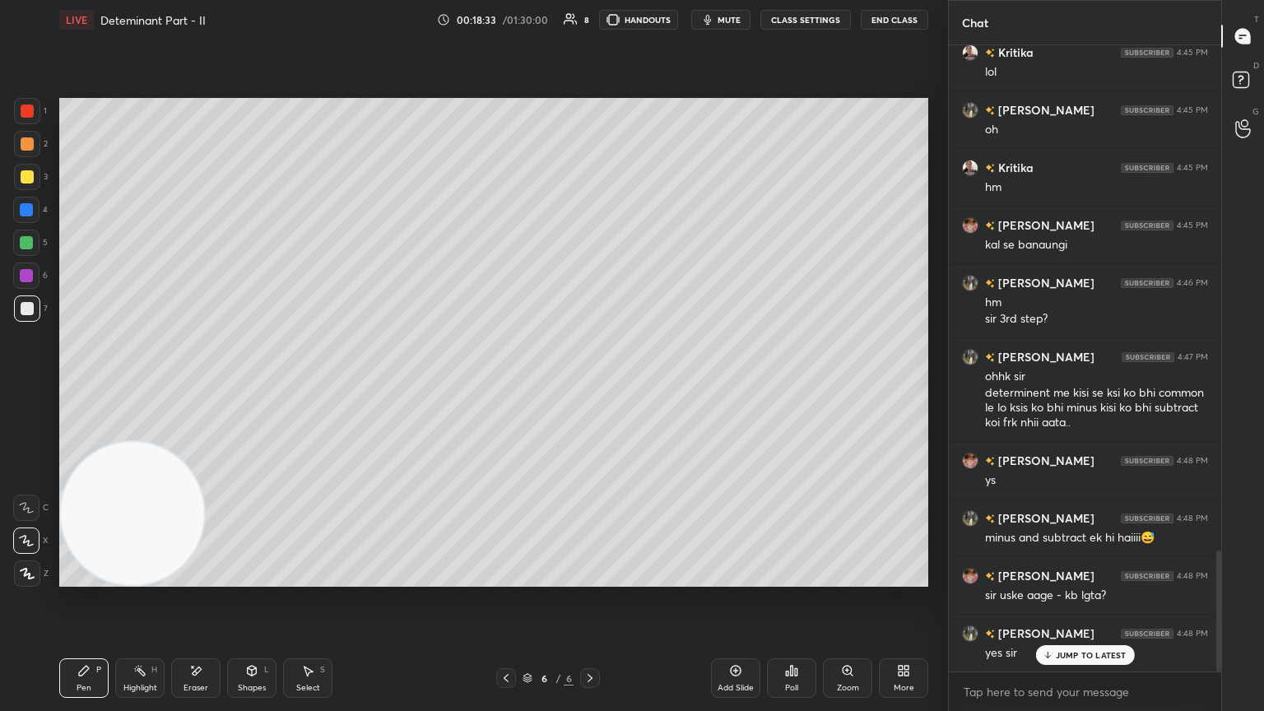
drag, startPoint x: 142, startPoint y: 663, endPoint x: 135, endPoint y: 646, distance: 18.5
click at [140, 386] on div "Highlight H" at bounding box center [139, 678] width 49 height 40
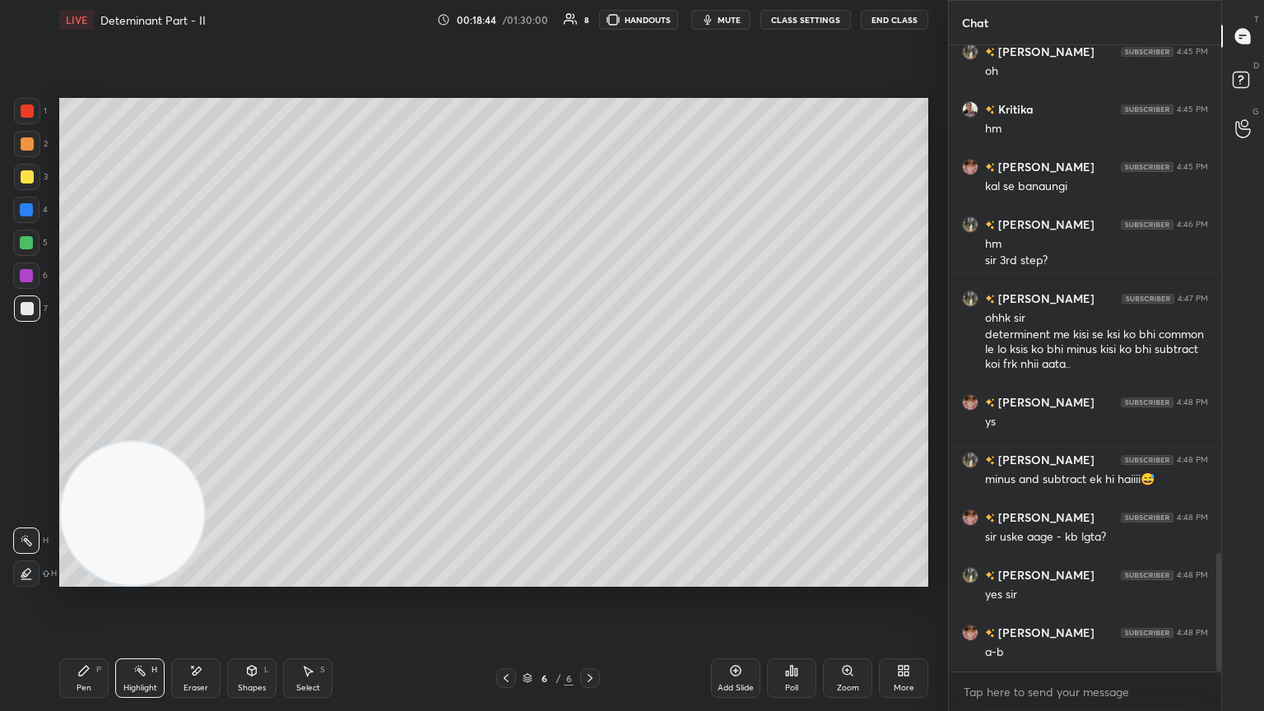
scroll to position [2794, 0]
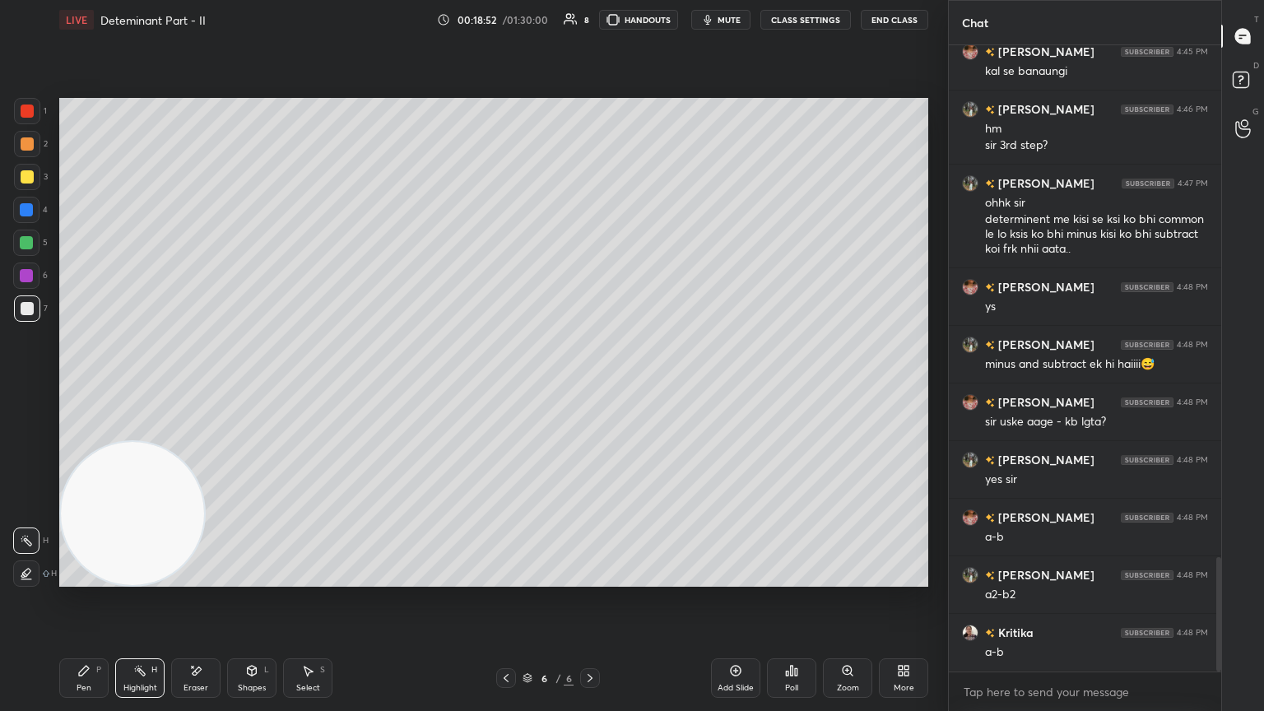
drag, startPoint x: 98, startPoint y: 667, endPoint x: 103, endPoint y: 640, distance: 27.6
click at [95, 386] on div "Pen P" at bounding box center [83, 678] width 49 height 40
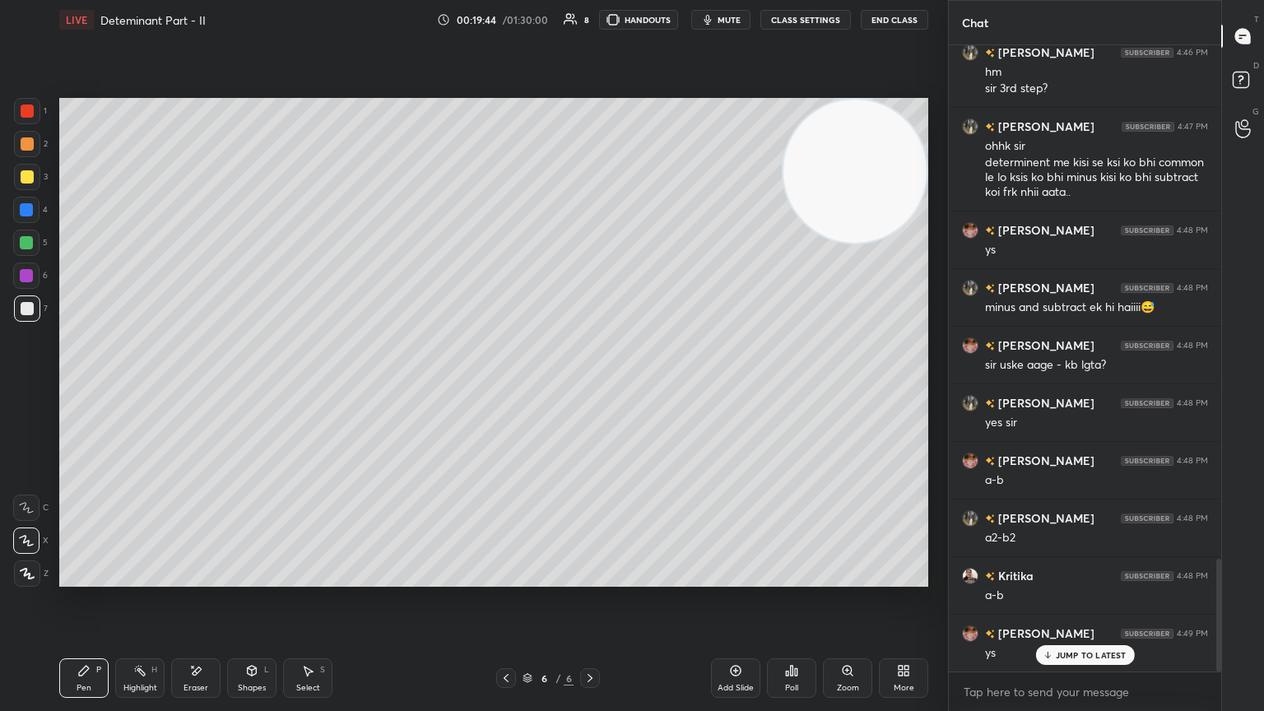
drag, startPoint x: 100, startPoint y: 528, endPoint x: 889, endPoint y: 103, distance: 896.6
click at [590, 103] on video at bounding box center [854, 171] width 143 height 143
drag, startPoint x: 150, startPoint y: 688, endPoint x: 123, endPoint y: 665, distance: 35.0
click at [144, 386] on div "Highlight" at bounding box center [140, 688] width 34 height 8
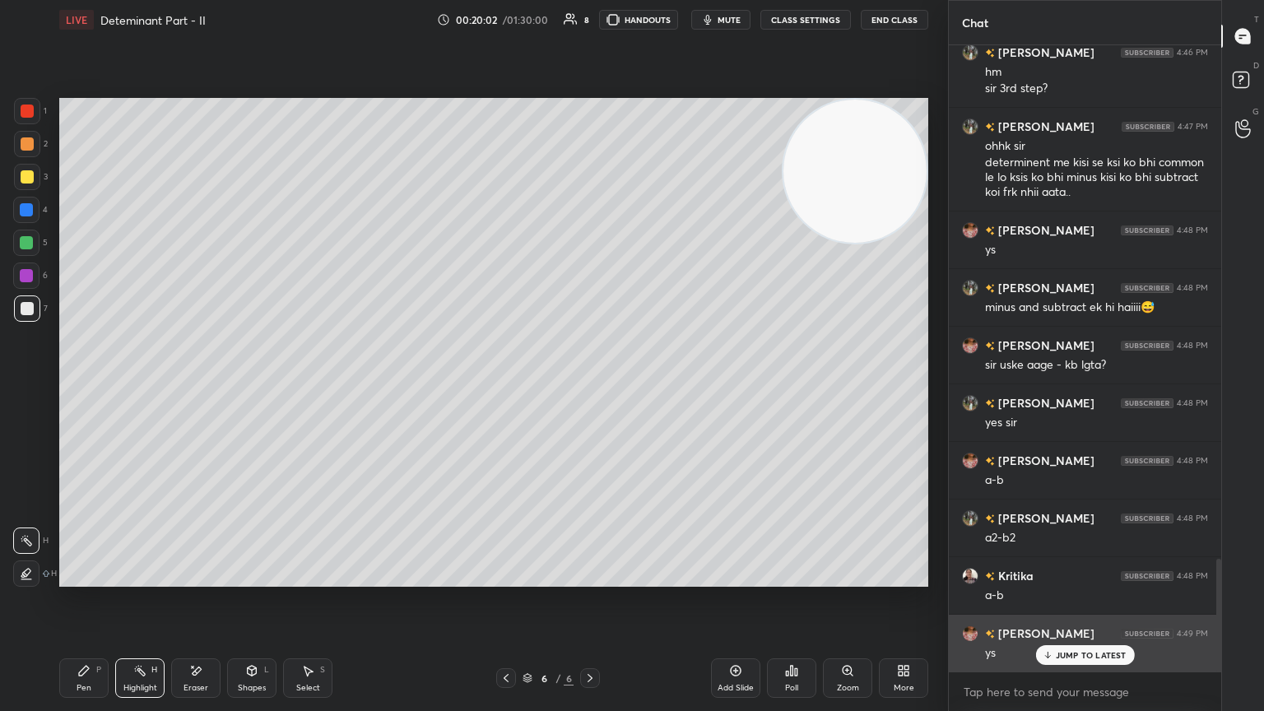
drag, startPoint x: 1080, startPoint y: 657, endPoint x: 1016, endPoint y: 646, distance: 64.3
click at [590, 386] on p "JUMP TO LATEST" at bounding box center [1091, 655] width 71 height 10
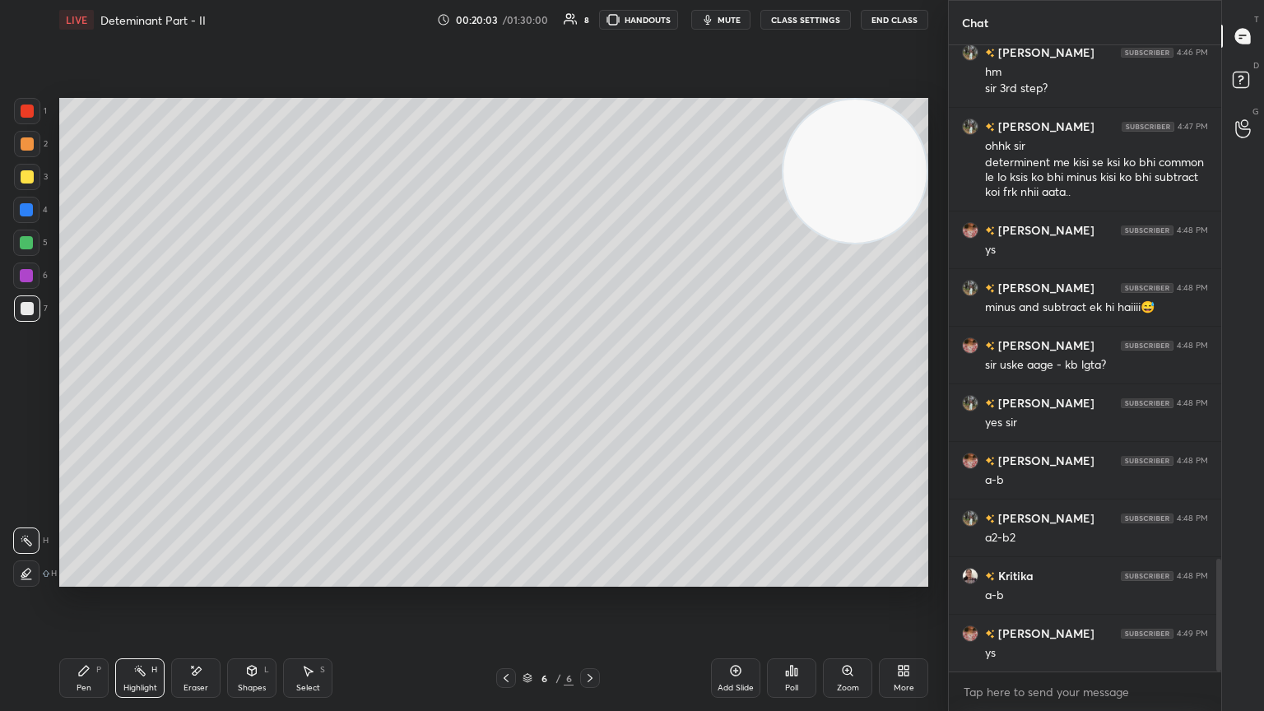
click at [91, 386] on div "Pen P" at bounding box center [83, 678] width 49 height 40
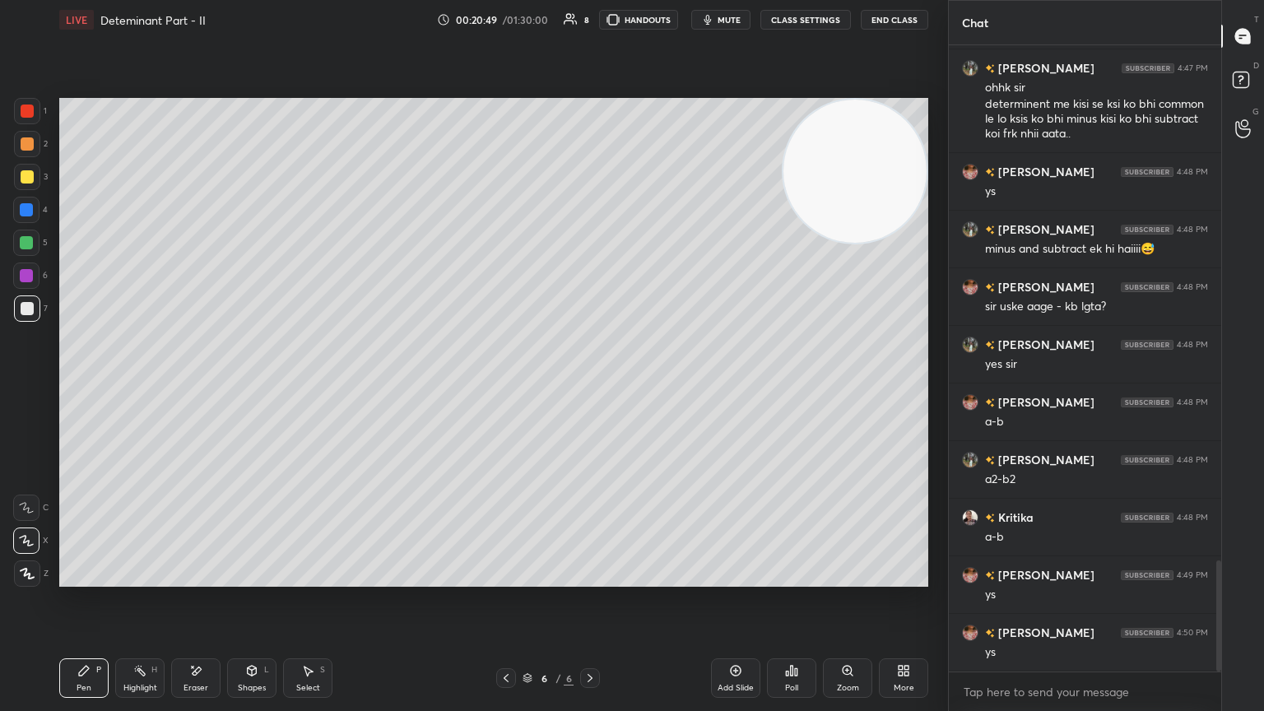
scroll to position [2966, 0]
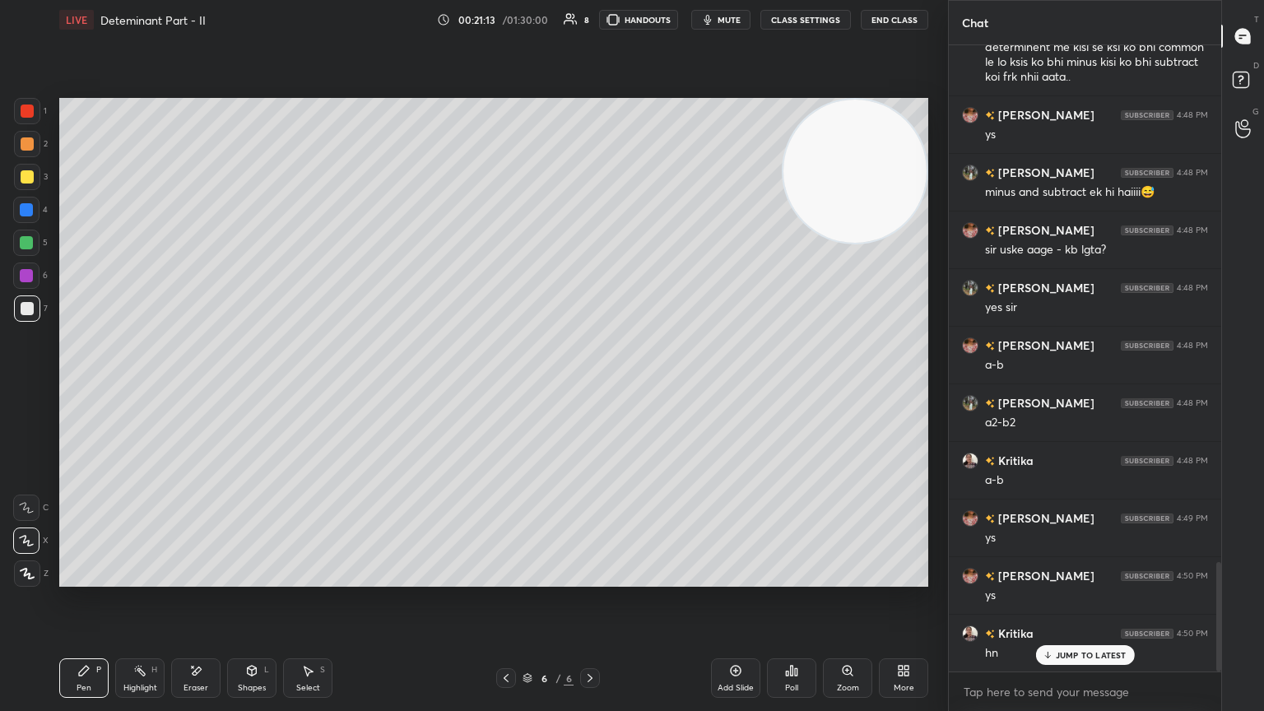
click at [203, 386] on div "Eraser" at bounding box center [195, 678] width 49 height 40
click at [79, 386] on div "Pen P" at bounding box center [83, 678] width 49 height 40
drag, startPoint x: 153, startPoint y: 671, endPoint x: 202, endPoint y: 596, distance: 89.7
click at [151, 386] on div "H" at bounding box center [154, 670] width 6 height 8
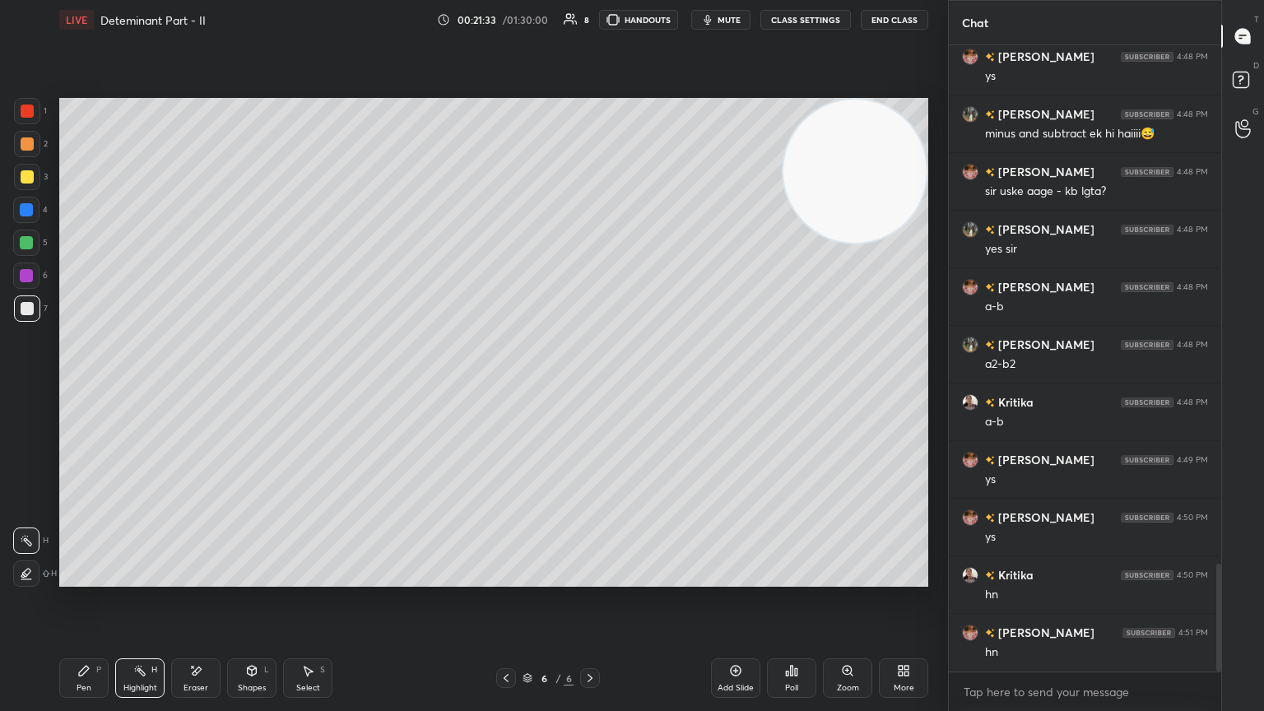
click at [89, 386] on div "Pen P" at bounding box center [83, 678] width 49 height 40
click at [590, 386] on div "Add Slide" at bounding box center [735, 678] width 49 height 40
click at [509, 386] on icon at bounding box center [506, 678] width 13 height 13
click at [587, 386] on icon at bounding box center [589, 678] width 13 height 13
drag, startPoint x: 504, startPoint y: 681, endPoint x: 514, endPoint y: 654, distance: 28.1
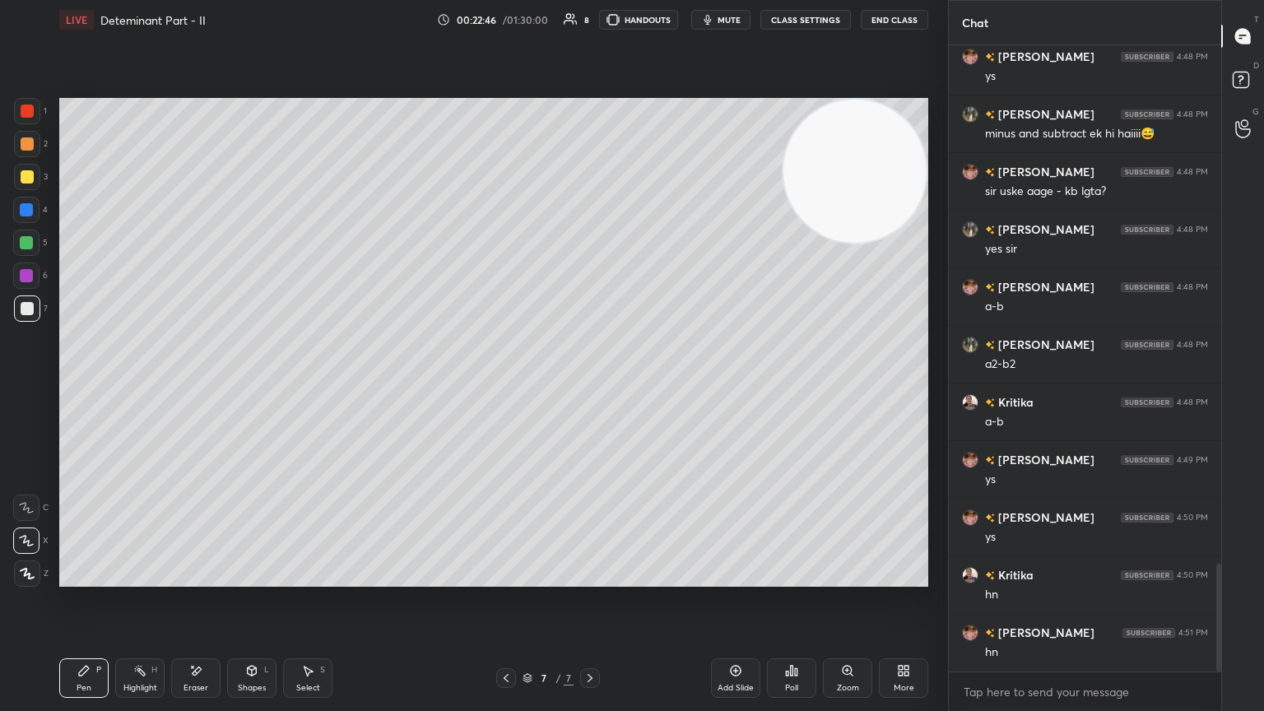
click at [501, 386] on icon at bounding box center [506, 678] width 13 height 13
click at [590, 386] on div at bounding box center [590, 678] width 20 height 20
drag, startPoint x: 499, startPoint y: 678, endPoint x: 532, endPoint y: 678, distance: 33.7
click at [500, 386] on div at bounding box center [506, 678] width 20 height 20
drag, startPoint x: 589, startPoint y: 676, endPoint x: 569, endPoint y: 645, distance: 37.0
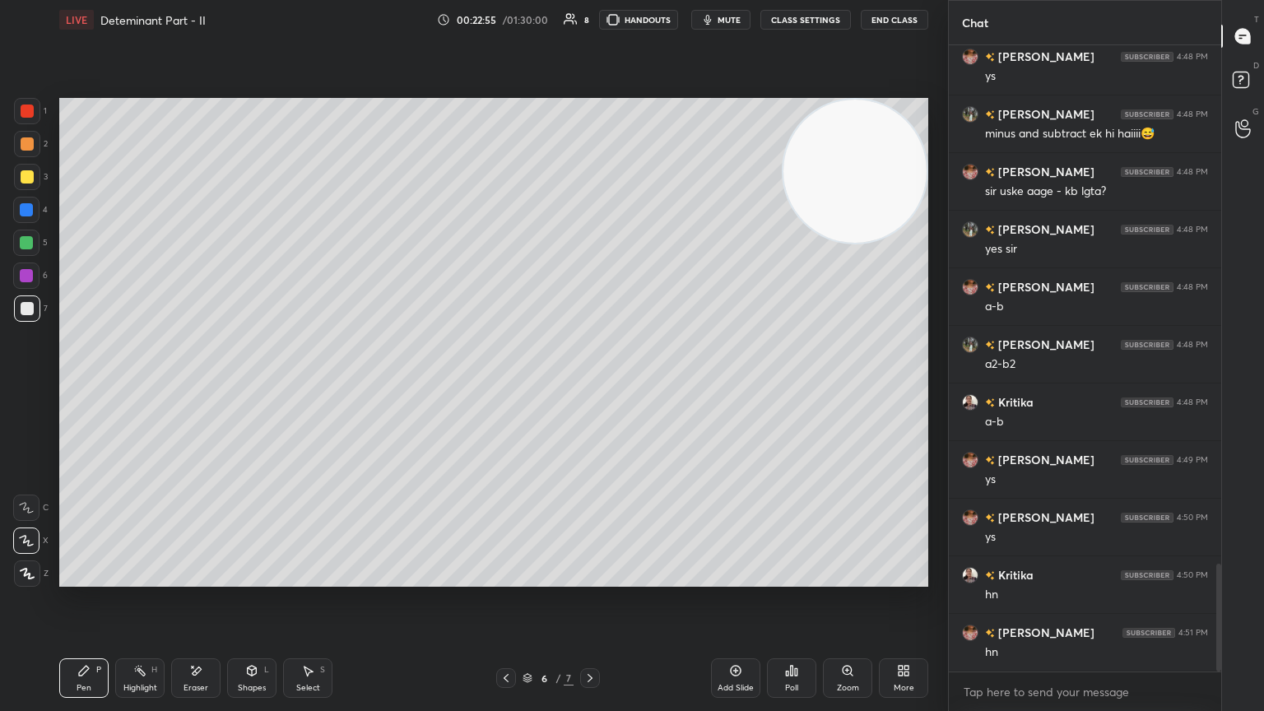
click at [586, 386] on icon at bounding box center [589, 678] width 13 height 13
click at [497, 386] on div at bounding box center [506, 678] width 20 height 20
click at [590, 386] on icon at bounding box center [589, 678] width 13 height 13
drag, startPoint x: 511, startPoint y: 678, endPoint x: 511, endPoint y: 667, distance: 11.5
click at [505, 386] on icon at bounding box center [506, 678] width 13 height 13
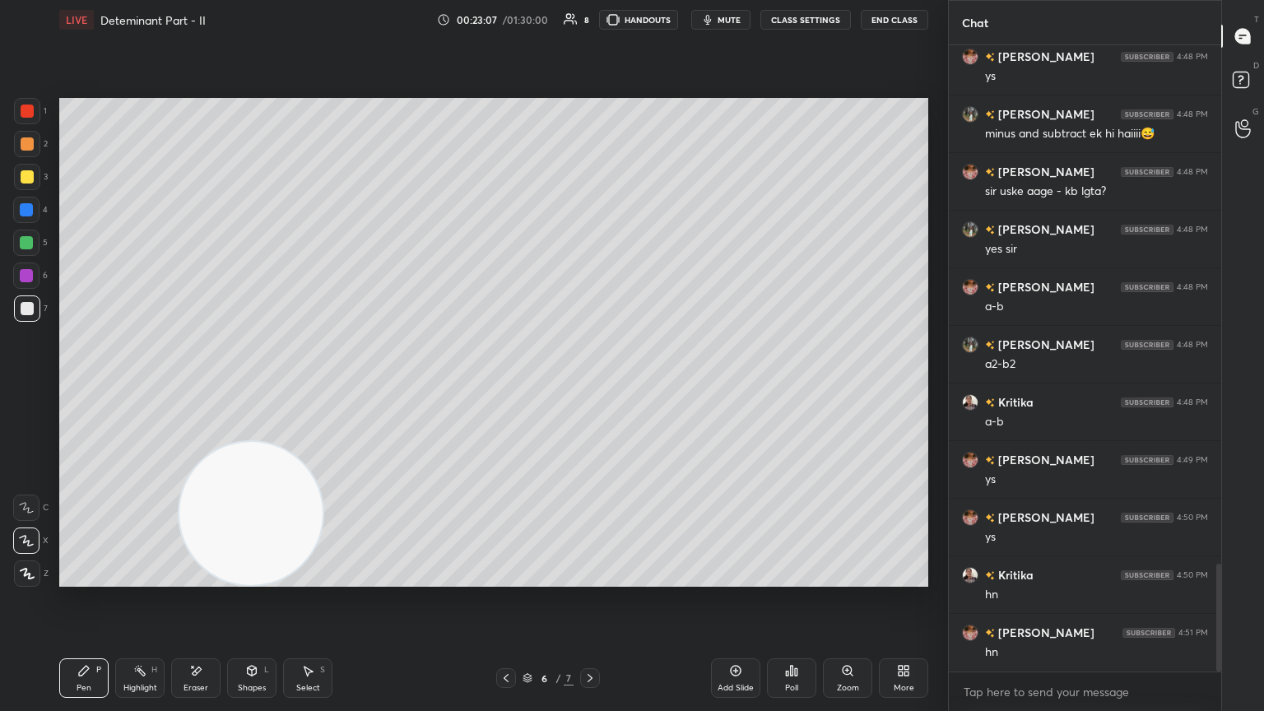
drag, startPoint x: 856, startPoint y: 211, endPoint x: 118, endPoint y: 710, distance: 891.3
click at [119, 386] on div "LIVE Deteminant Part - II 00:23:07 / 01:30:00 8 HANDOUTS mute CLASS SETTINGS En…" at bounding box center [494, 355] width 882 height 711
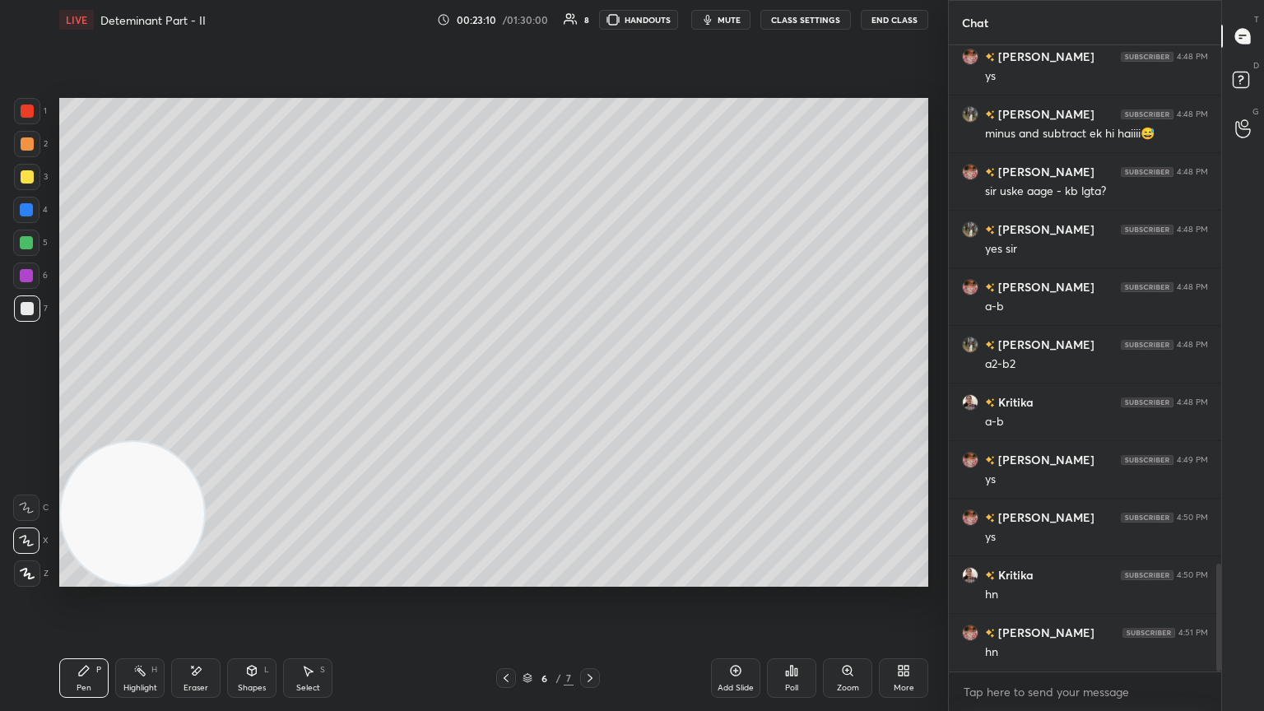
click at [590, 386] on icon at bounding box center [589, 678] width 13 height 13
click at [506, 386] on div "Pen P Highlight H Eraser Shapes L Select S 7 / 7 Add Slide Poll Zoom More" at bounding box center [493, 678] width 869 height 66
click at [510, 386] on div at bounding box center [506, 678] width 20 height 20
drag, startPoint x: 588, startPoint y: 672, endPoint x: 593, endPoint y: 659, distance: 13.0
click at [589, 386] on icon at bounding box center [589, 678] width 13 height 13
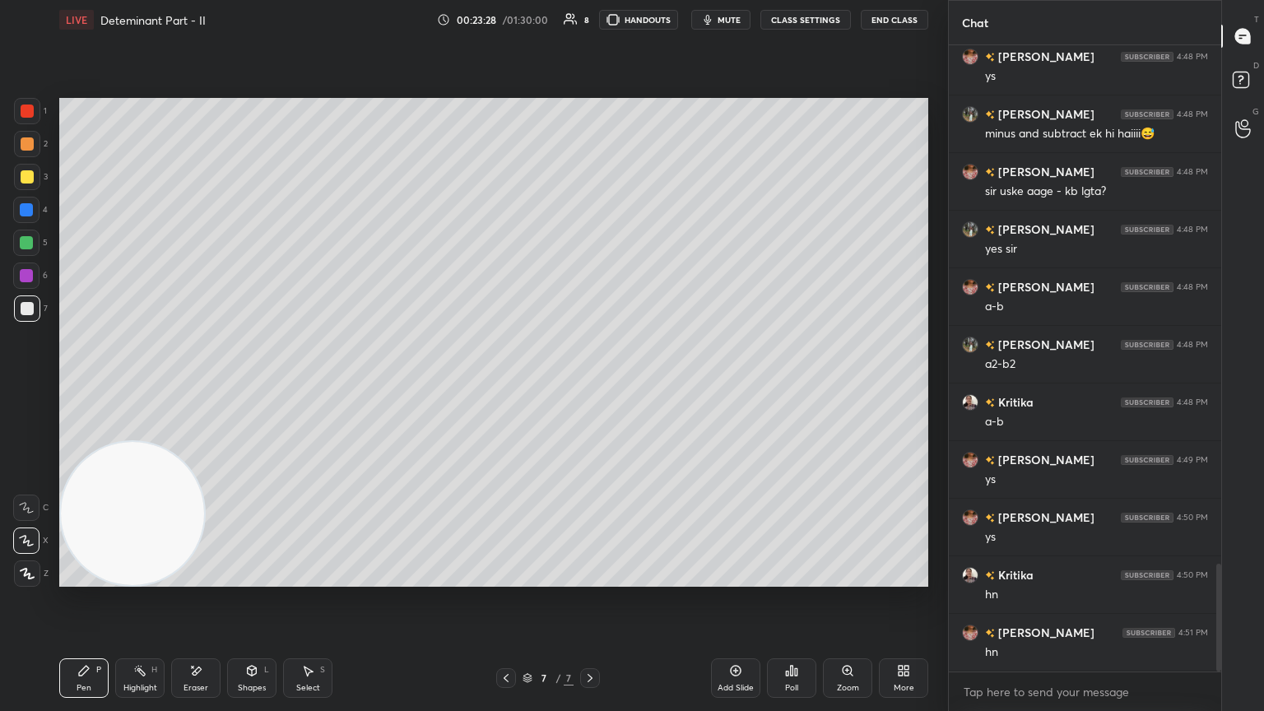
drag, startPoint x: 514, startPoint y: 681, endPoint x: 557, endPoint y: 675, distance: 44.1
click at [510, 386] on div at bounding box center [506, 678] width 20 height 20
click at [588, 386] on icon at bounding box center [589, 678] width 13 height 13
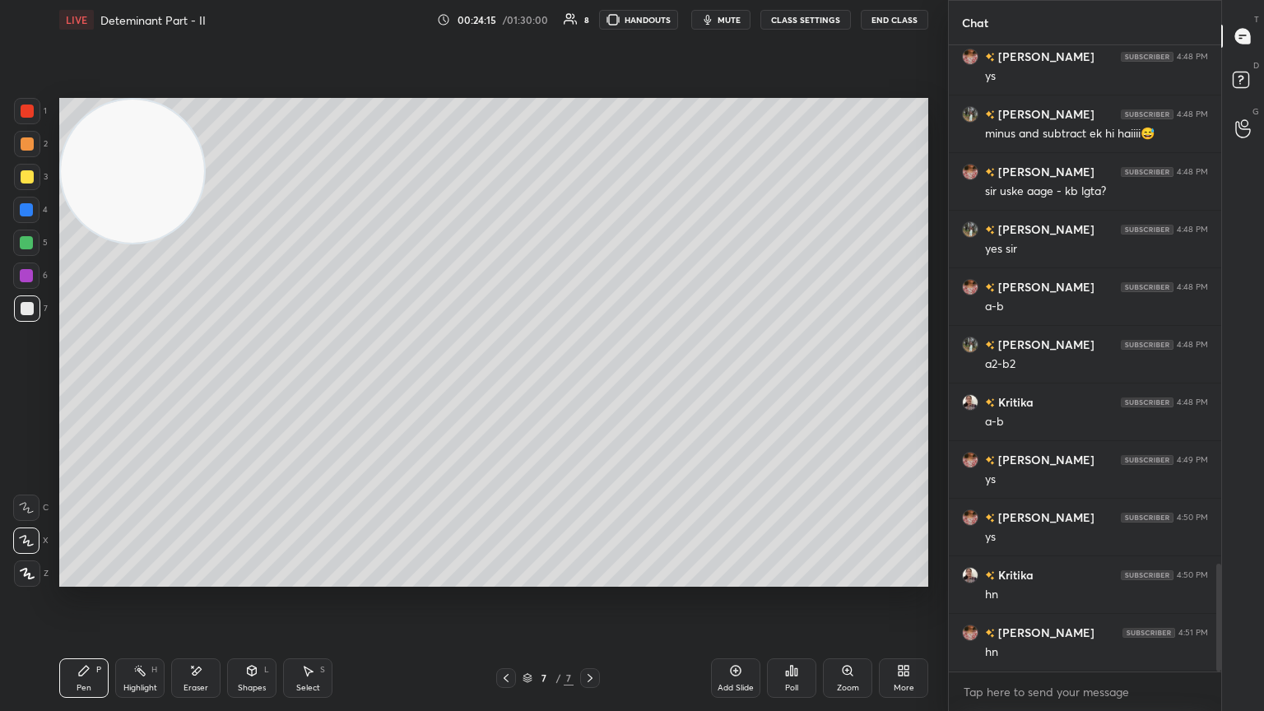
drag, startPoint x: 138, startPoint y: 507, endPoint x: 109, endPoint y: 234, distance: 274.7
click at [65, 132] on video at bounding box center [132, 171] width 143 height 143
click at [504, 386] on icon at bounding box center [506, 678] width 13 height 13
click at [505, 386] on icon at bounding box center [506, 678] width 13 height 13
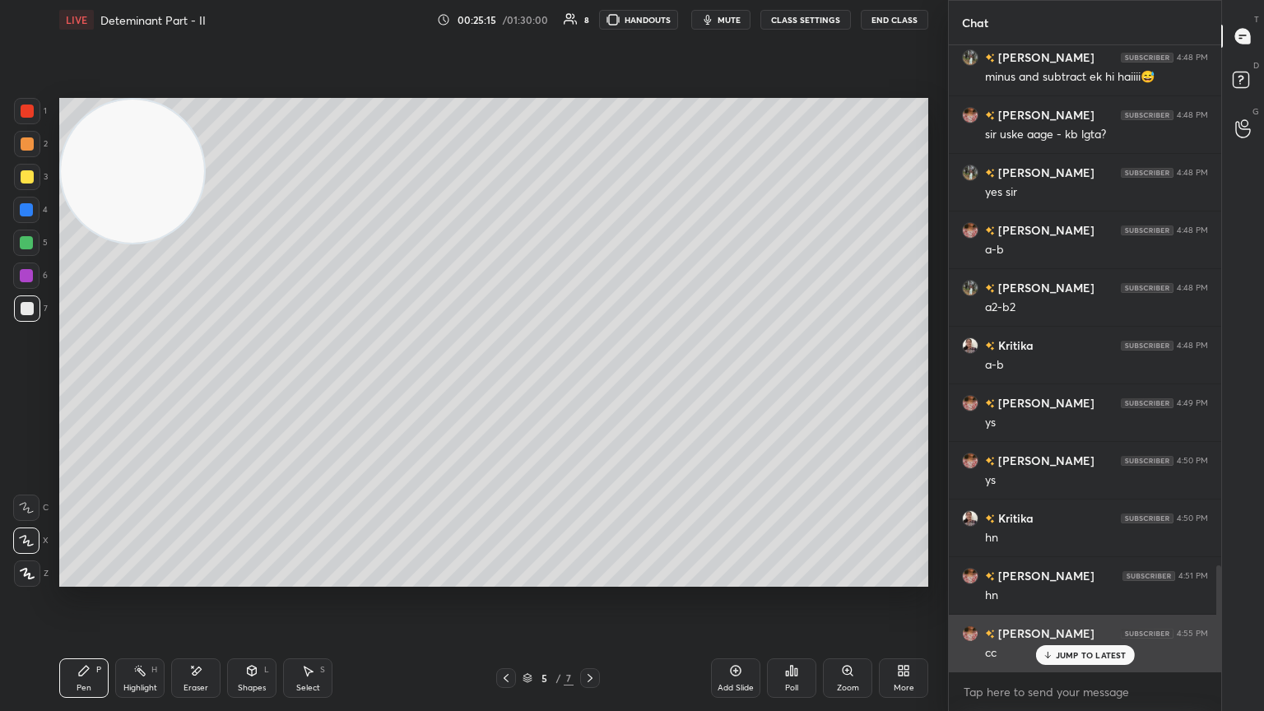
click at [590, 386] on p "JUMP TO LATEST" at bounding box center [1091, 655] width 71 height 10
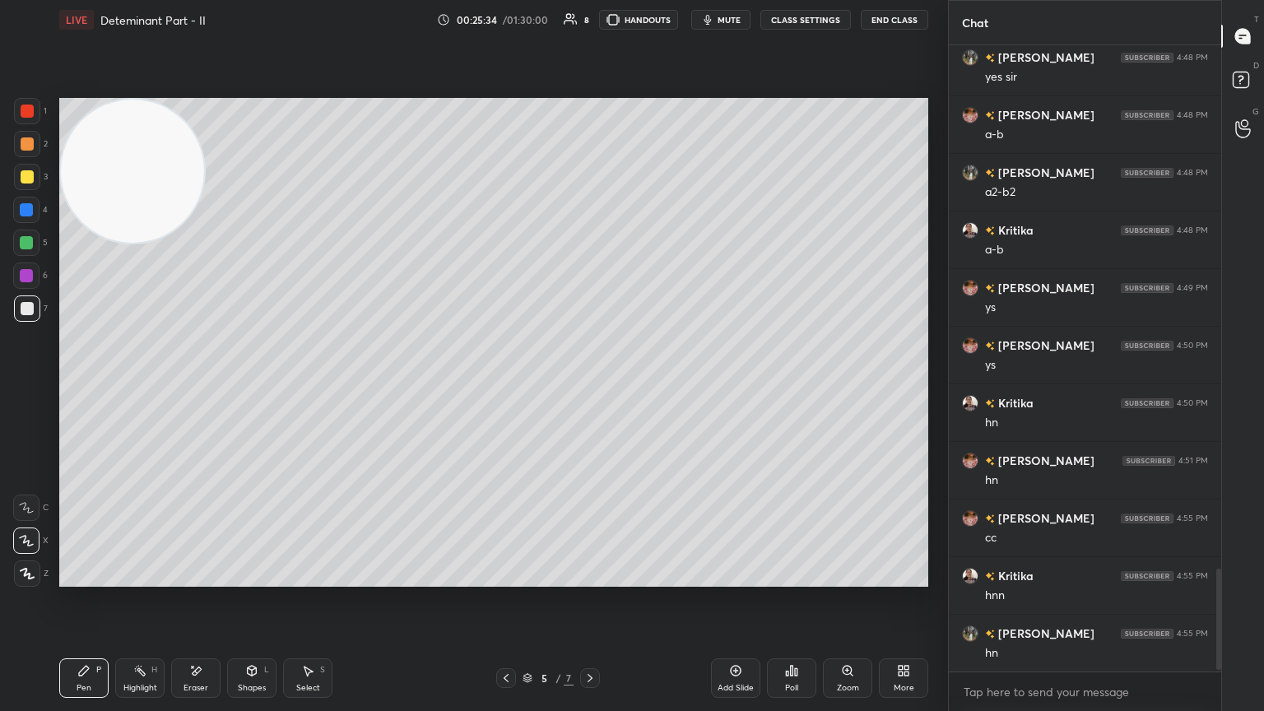
scroll to position [3255, 0]
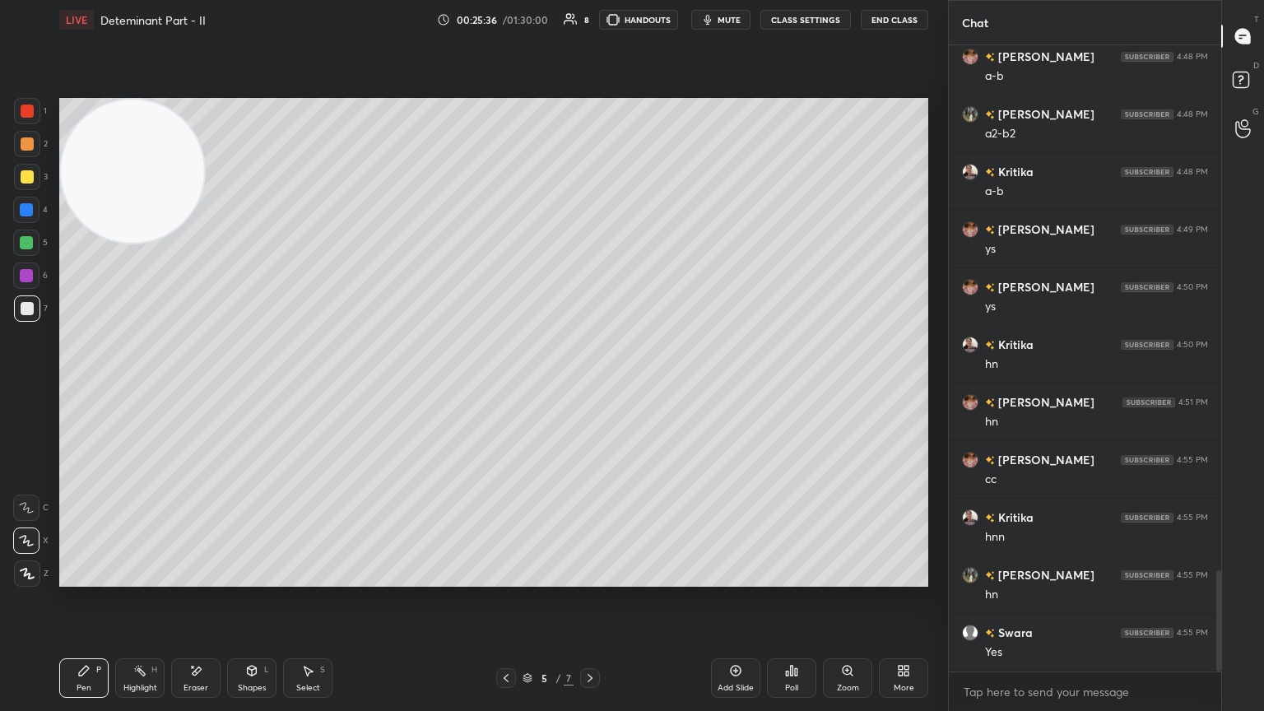
click at [586, 386] on icon at bounding box center [589, 678] width 13 height 13
click at [588, 386] on div at bounding box center [590, 678] width 20 height 20
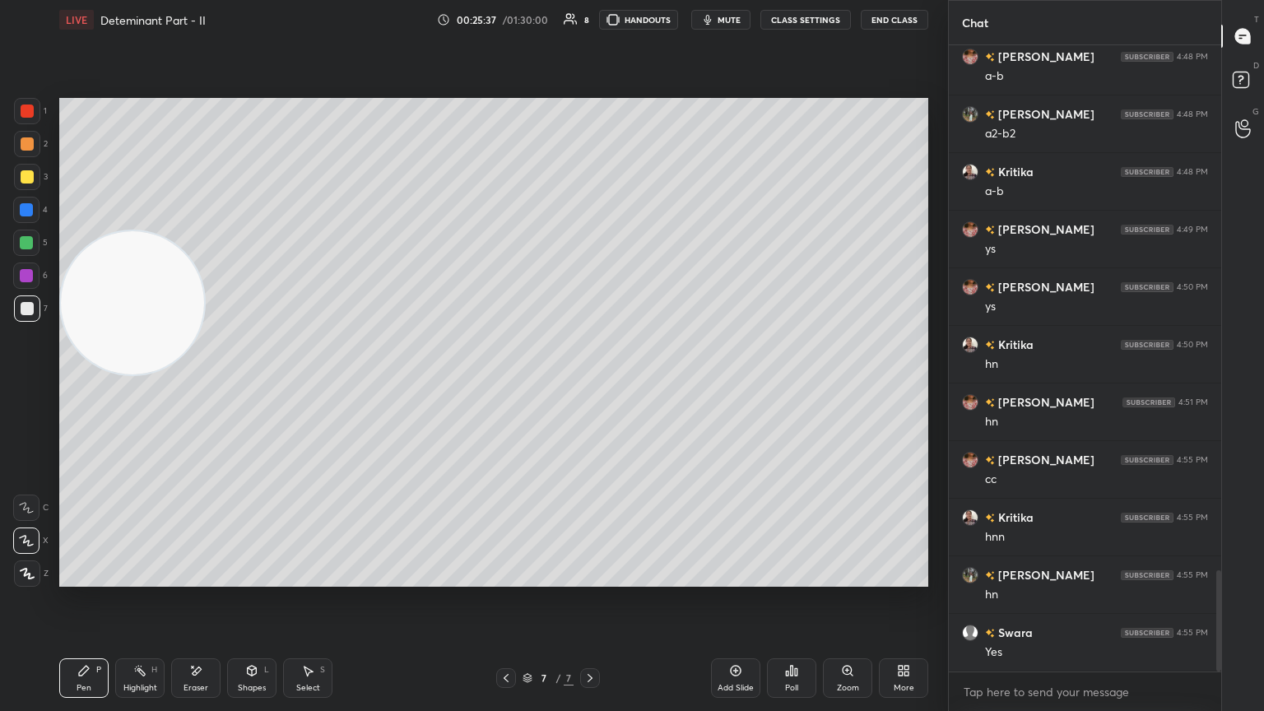
drag, startPoint x: 115, startPoint y: 313, endPoint x: 35, endPoint y: 708, distance: 403.0
click at [35, 386] on div "1 2 3 4 5 6 7 C X Z E E Erase all H H LIVE Deteminant Part - II 00:25:37 / 01:3…" at bounding box center [467, 355] width 935 height 711
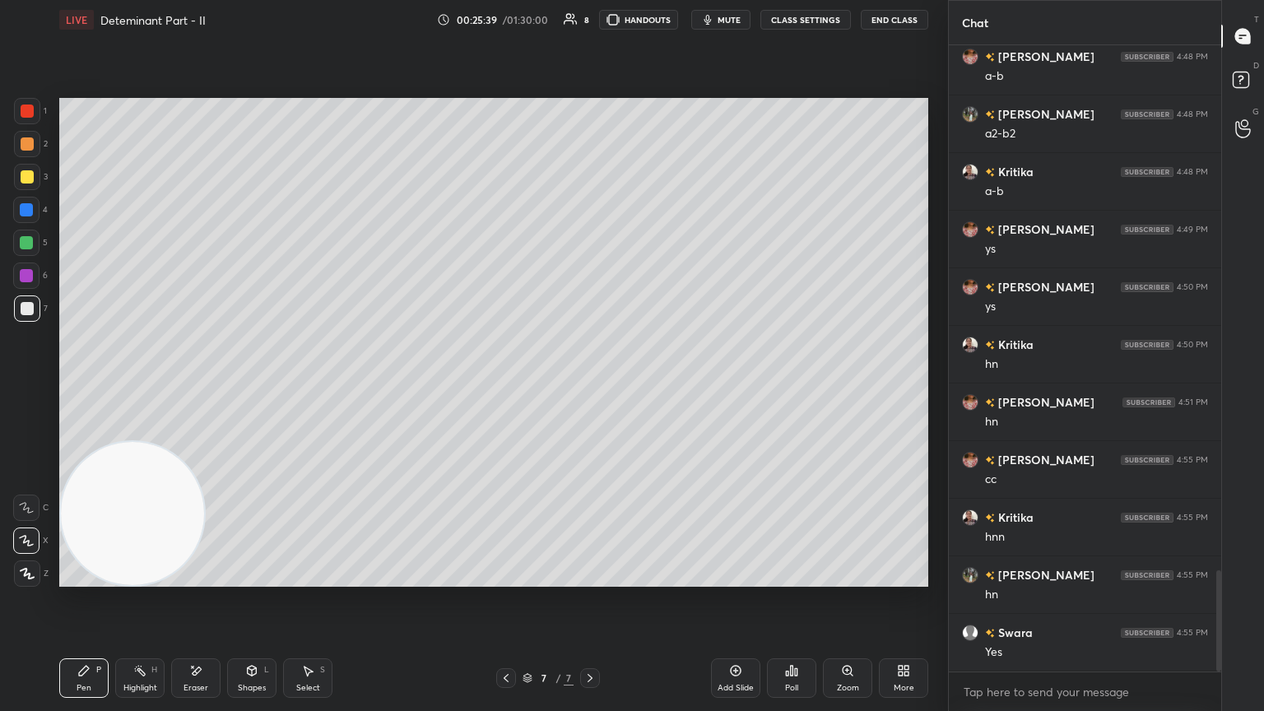
click at [590, 386] on icon at bounding box center [735, 670] width 13 height 13
click at [29, 174] on div at bounding box center [27, 176] width 13 height 13
click at [206, 386] on div "Eraser" at bounding box center [195, 678] width 49 height 40
drag, startPoint x: 97, startPoint y: 666, endPoint x: 86, endPoint y: 666, distance: 11.5
click at [90, 386] on div "Pen P" at bounding box center [83, 678] width 49 height 40
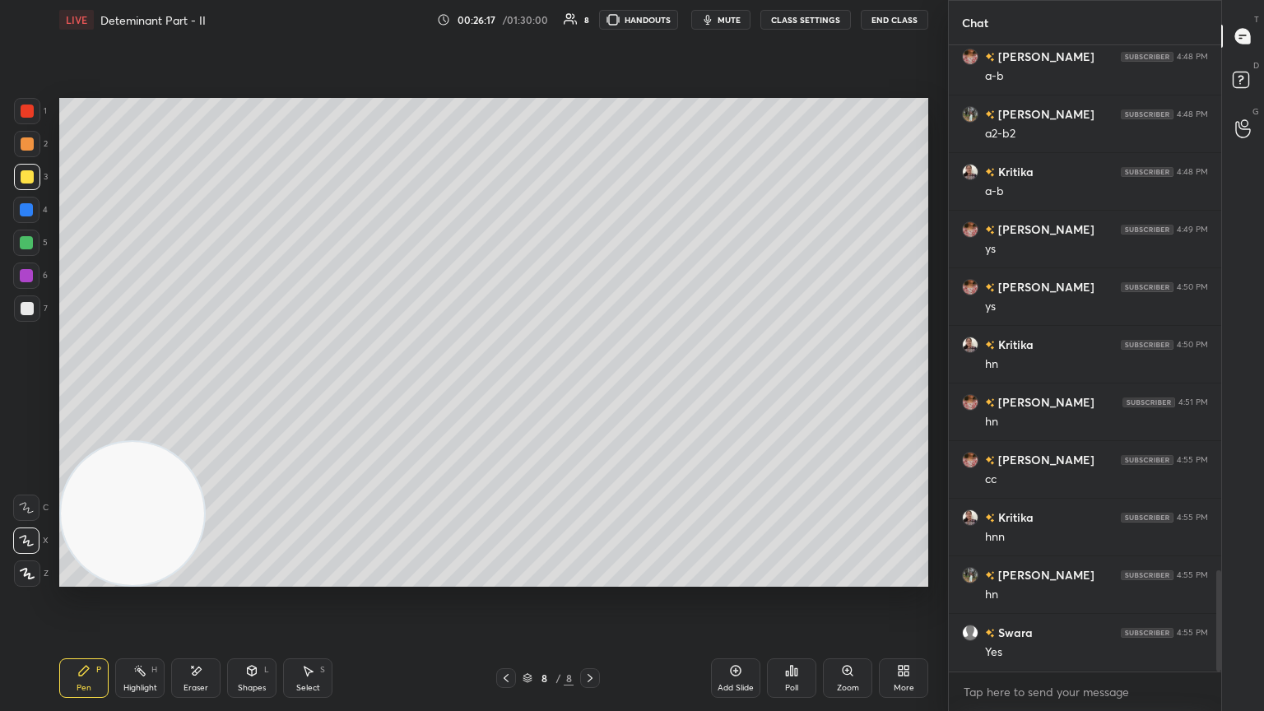
click at [25, 310] on div at bounding box center [27, 308] width 13 height 13
click at [590, 386] on div "Poll" at bounding box center [791, 678] width 49 height 40
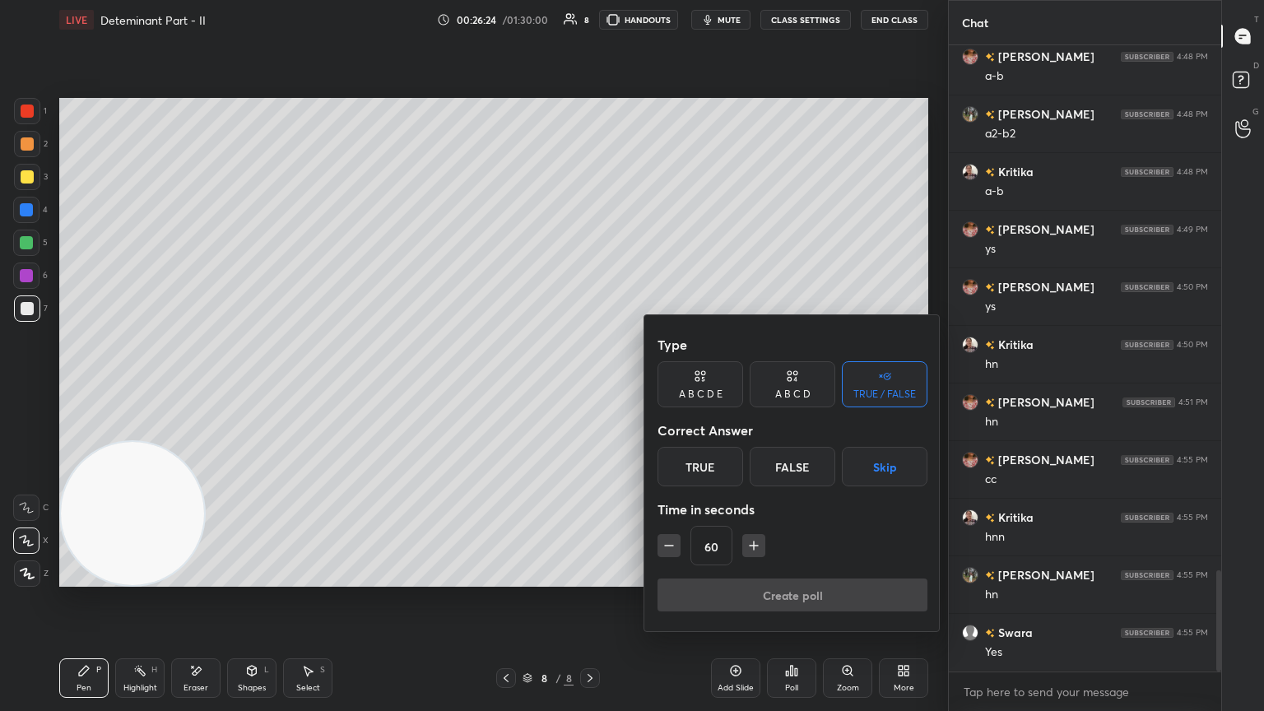
click at [590, 386] on div "True" at bounding box center [701, 467] width 86 height 40
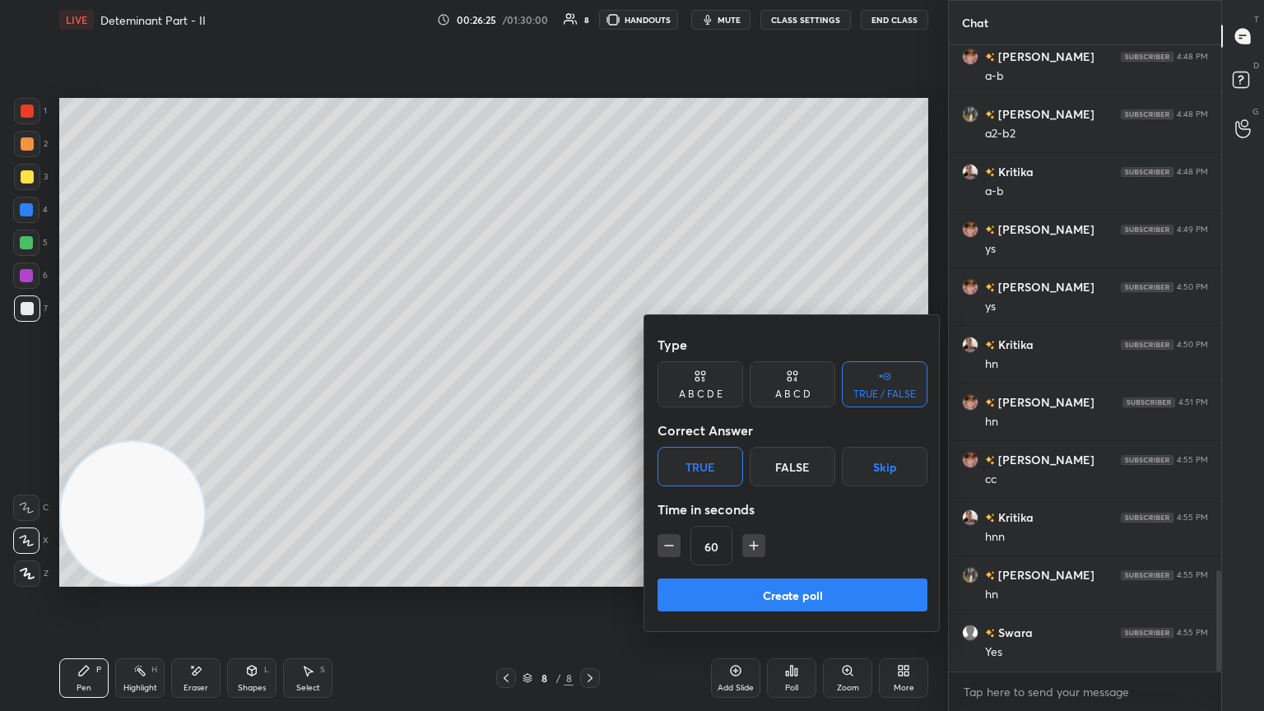
drag, startPoint x: 767, startPoint y: 594, endPoint x: 773, endPoint y: 584, distance: 11.4
click at [590, 386] on button "Create poll" at bounding box center [793, 595] width 270 height 33
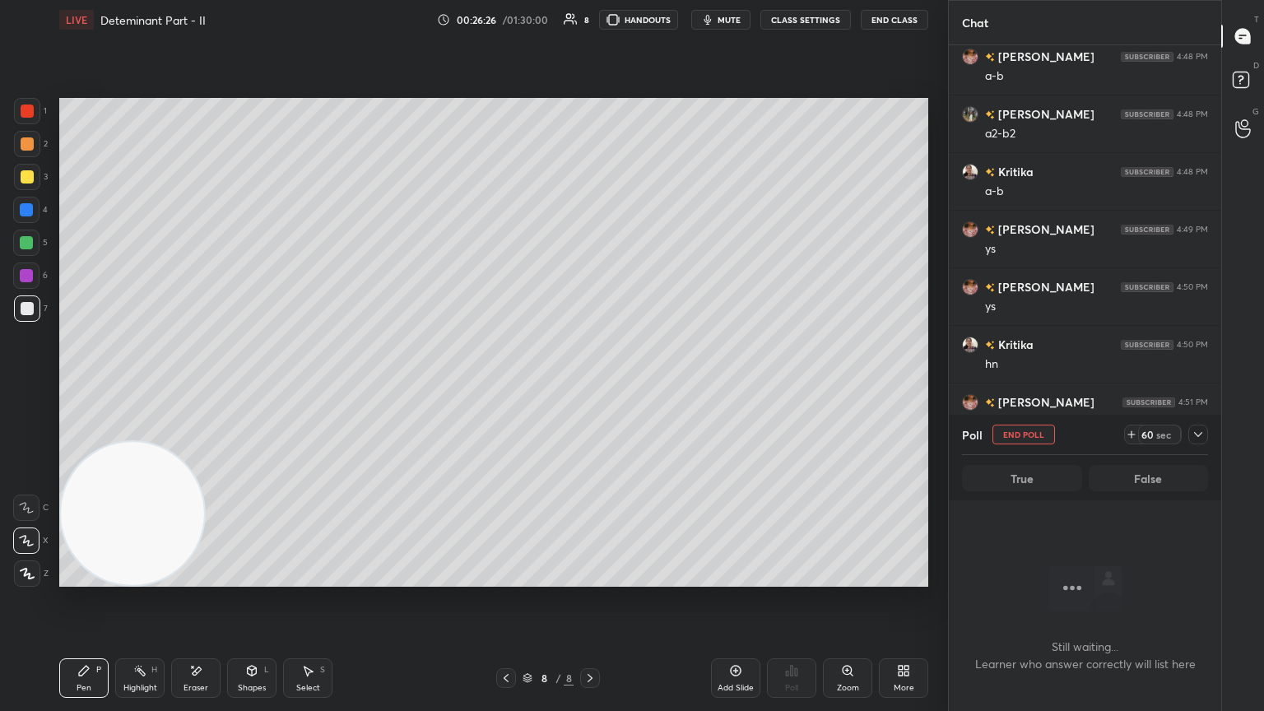
scroll to position [536, 267]
click at [590, 386] on icon at bounding box center [1198, 434] width 13 height 13
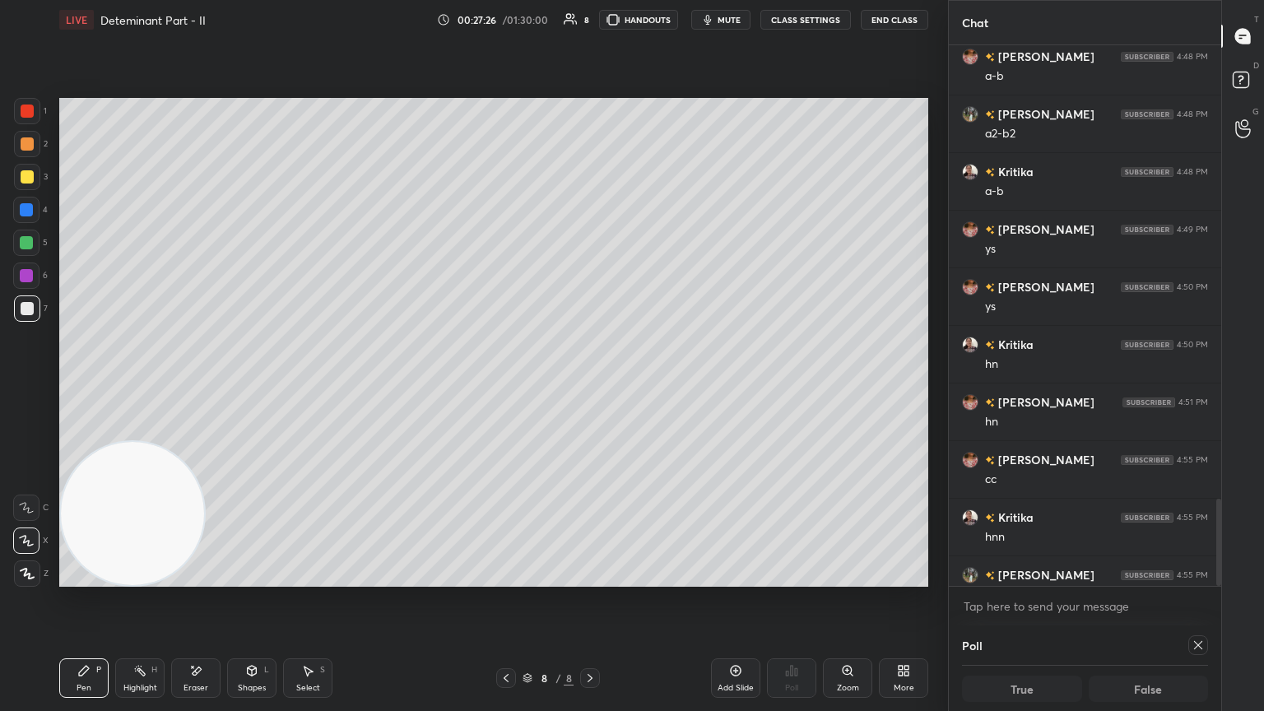
scroll to position [3340, 0]
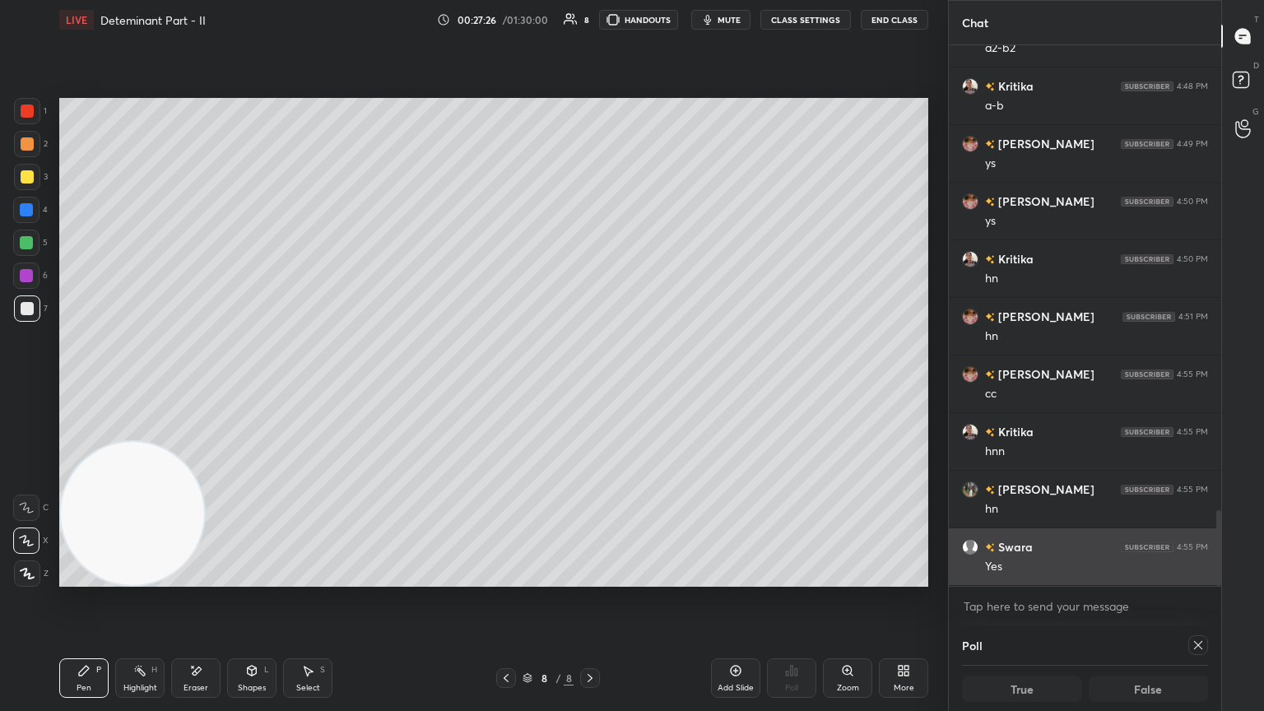
drag, startPoint x: 1218, startPoint y: 510, endPoint x: 1196, endPoint y: 582, distance: 75.0
click at [590, 386] on div at bounding box center [1218, 548] width 5 height 76
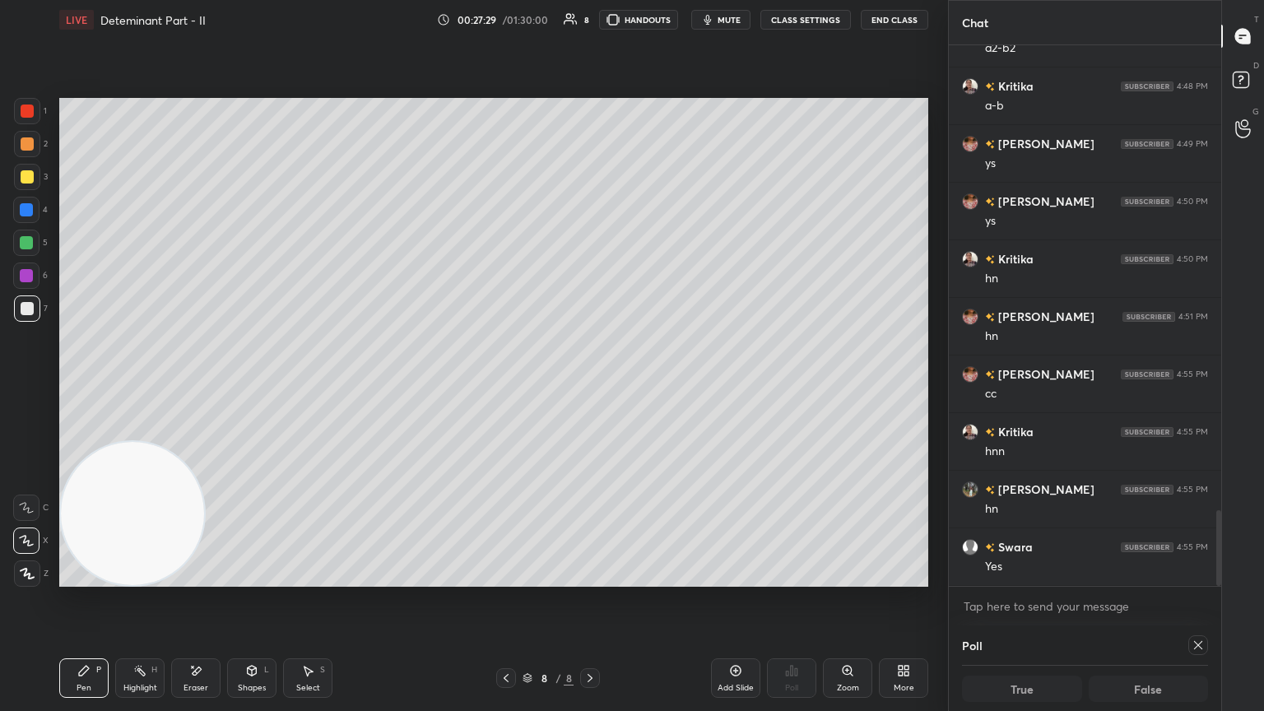
click at [590, 386] on icon at bounding box center [1198, 645] width 13 height 13
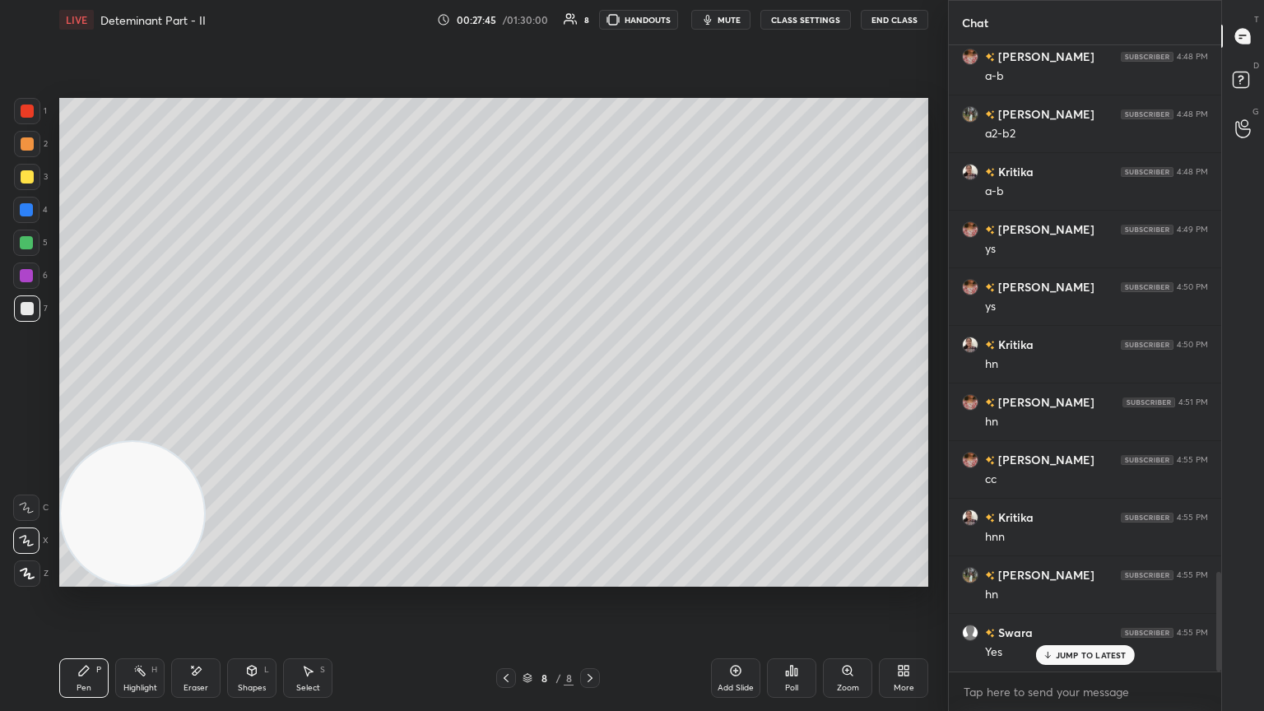
scroll to position [3312, 0]
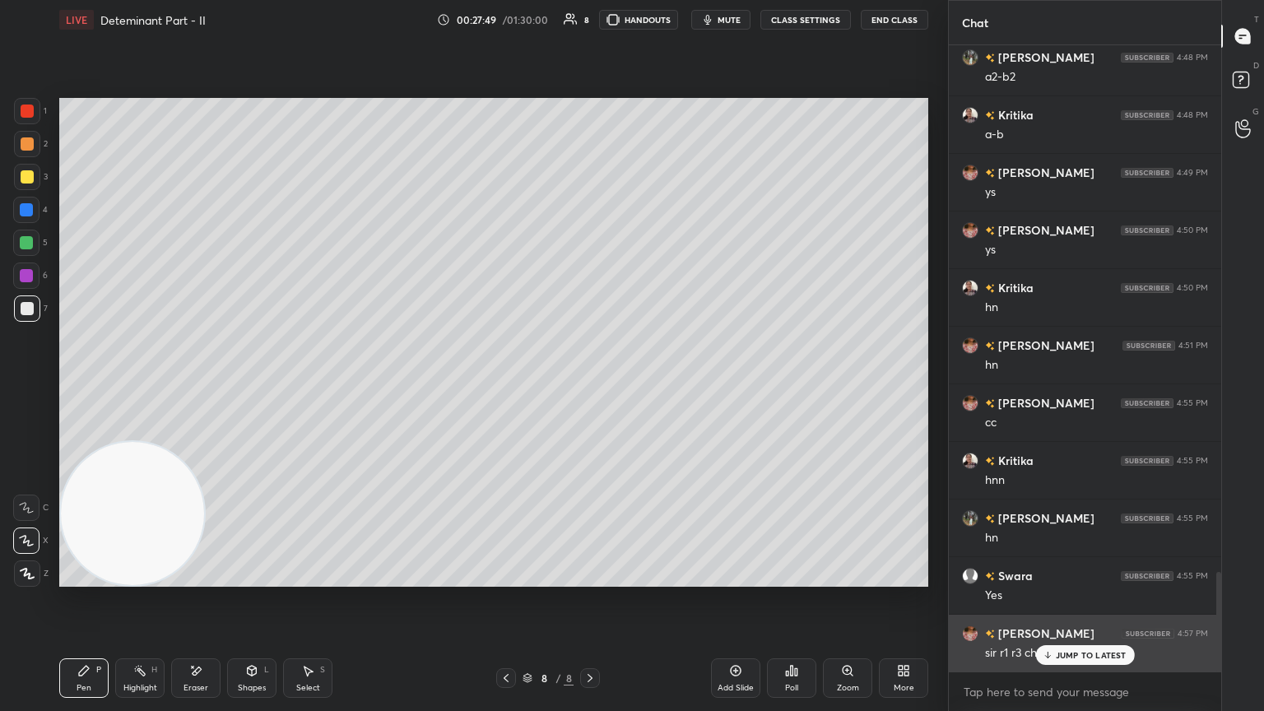
click at [590, 386] on p "JUMP TO LATEST" at bounding box center [1091, 655] width 71 height 10
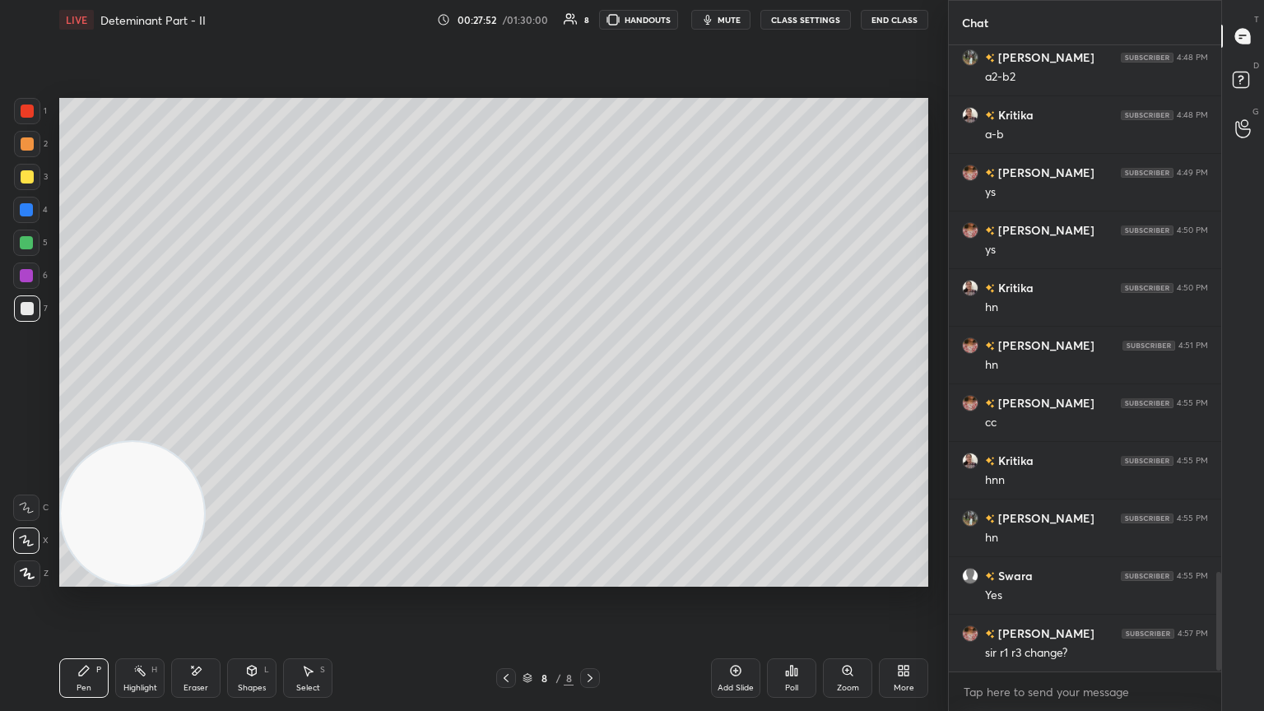
scroll to position [3370, 0]
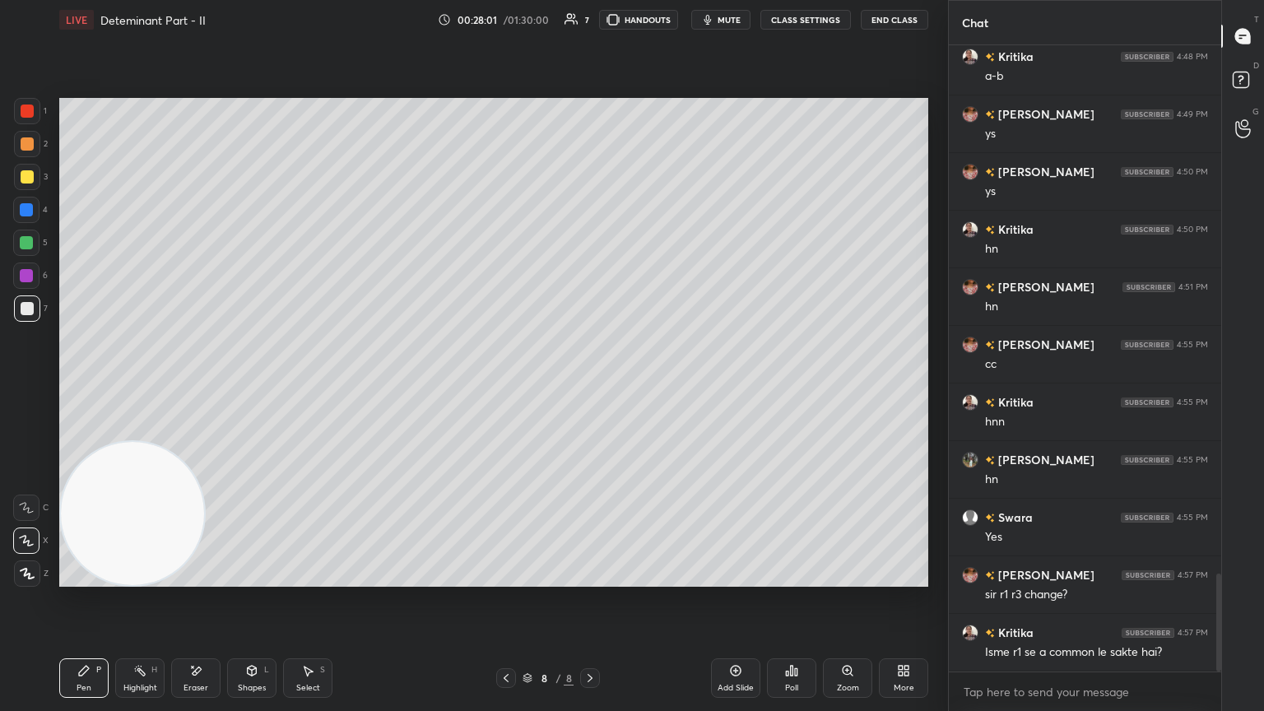
click at [196, 386] on div "Eraser" at bounding box center [195, 678] width 49 height 40
click at [116, 386] on div "Highlight H" at bounding box center [139, 678] width 49 height 40
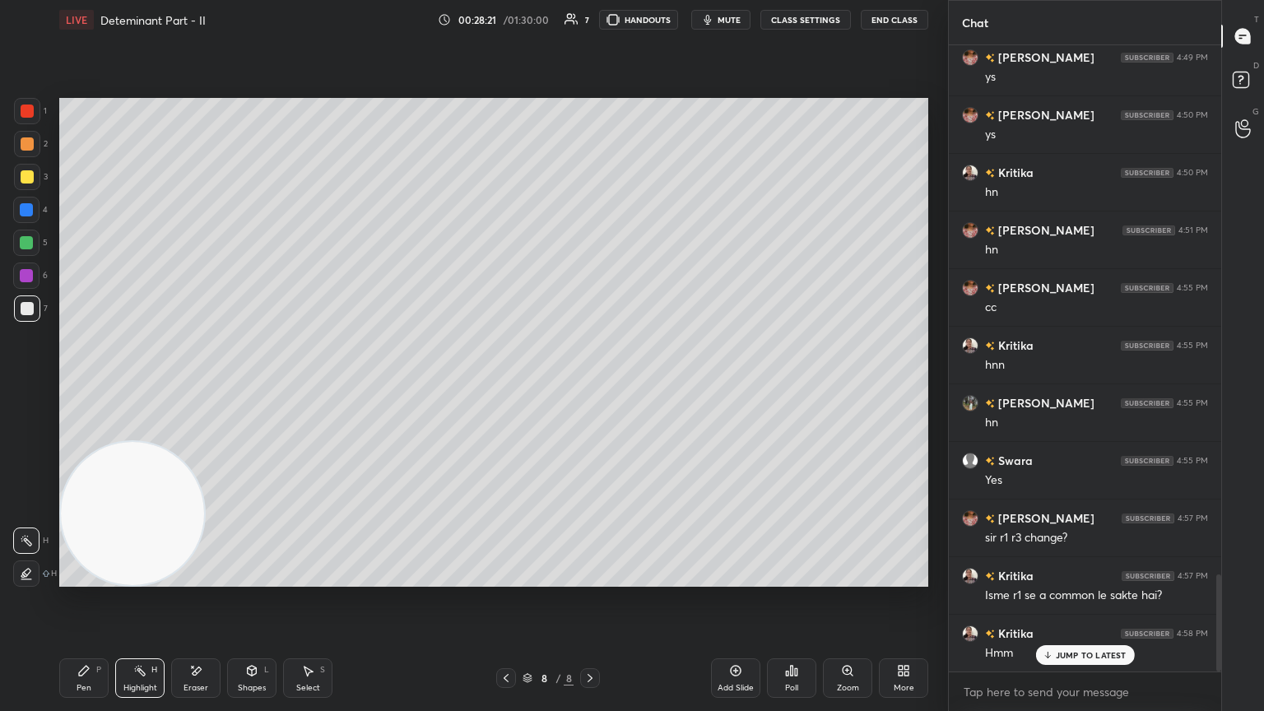
click at [77, 386] on div "Pen P" at bounding box center [83, 678] width 49 height 40
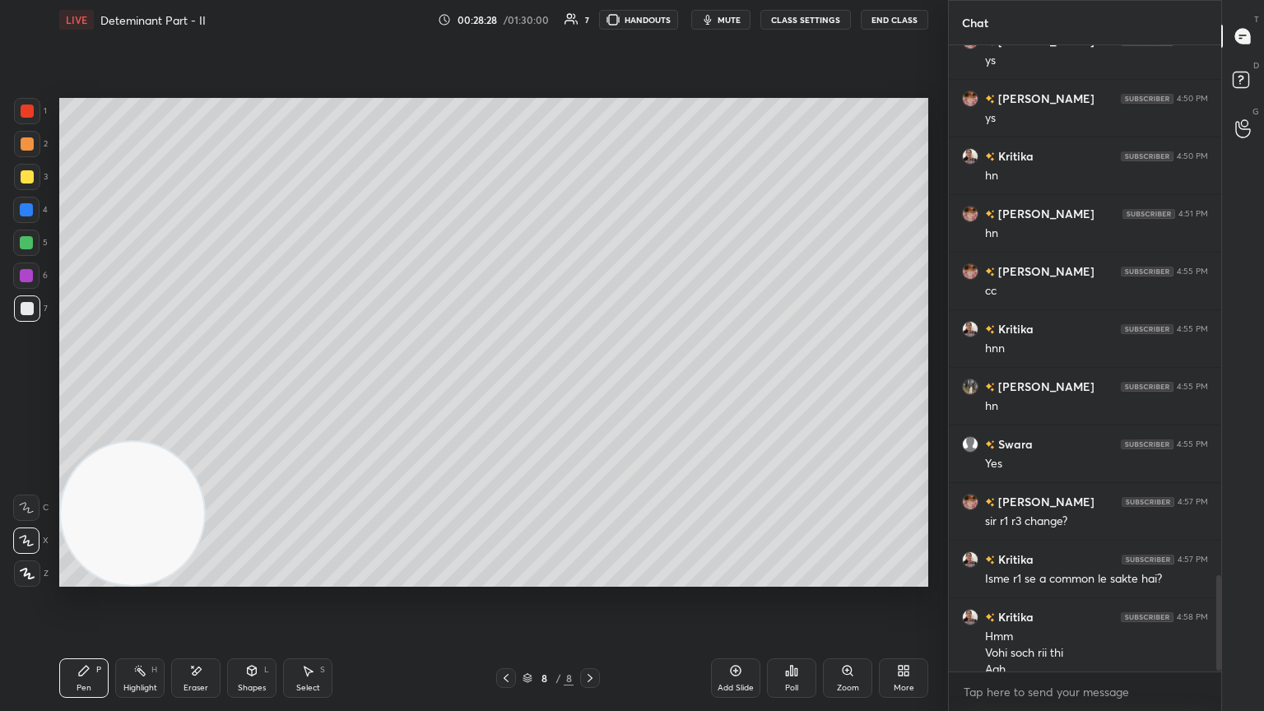
scroll to position [3460, 0]
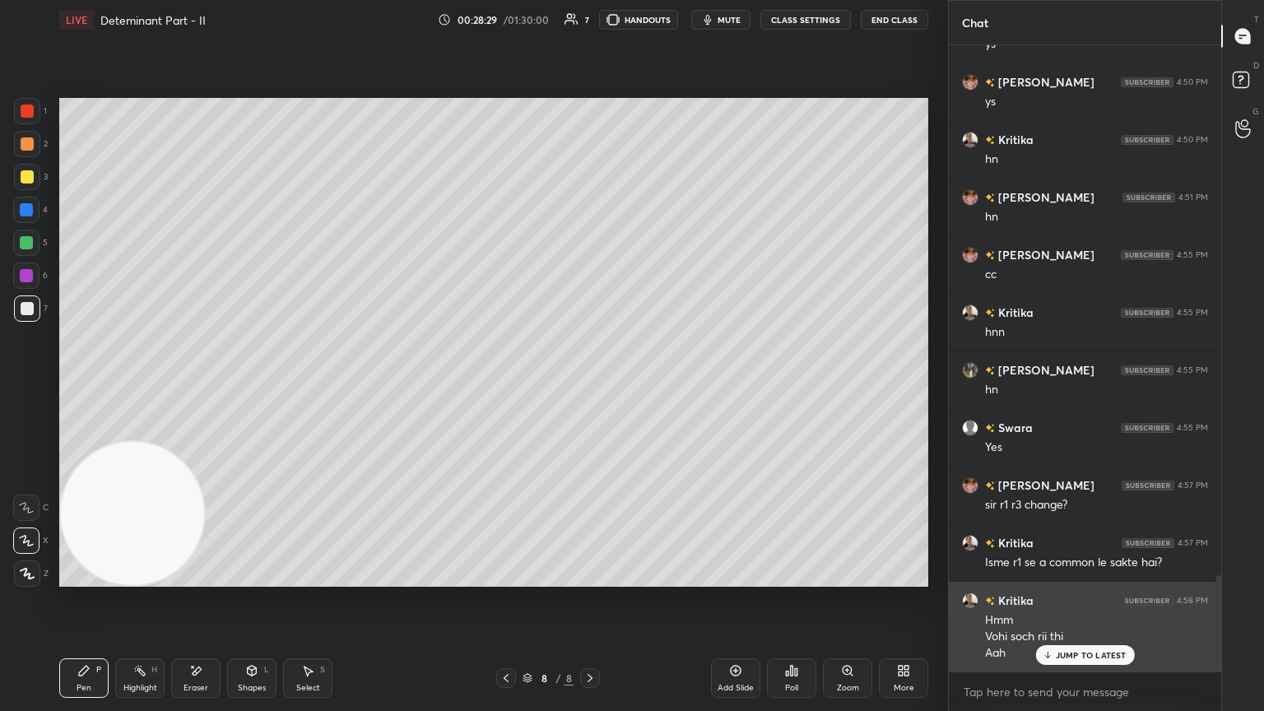
click at [590, 386] on p "JUMP TO LATEST" at bounding box center [1091, 655] width 71 height 10
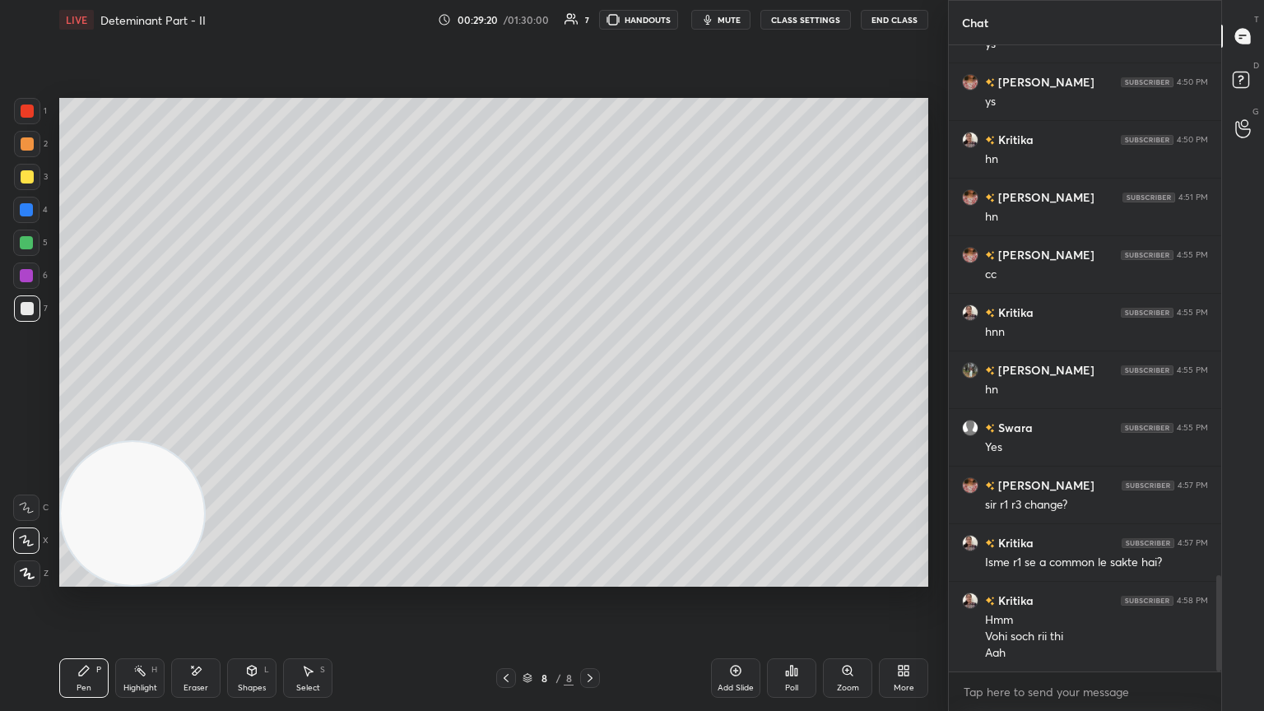
click at [194, 386] on div "Eraser" at bounding box center [195, 678] width 49 height 40
drag, startPoint x: 95, startPoint y: 667, endPoint x: 86, endPoint y: 657, distance: 13.4
click at [86, 386] on div "Pen P" at bounding box center [83, 678] width 49 height 40
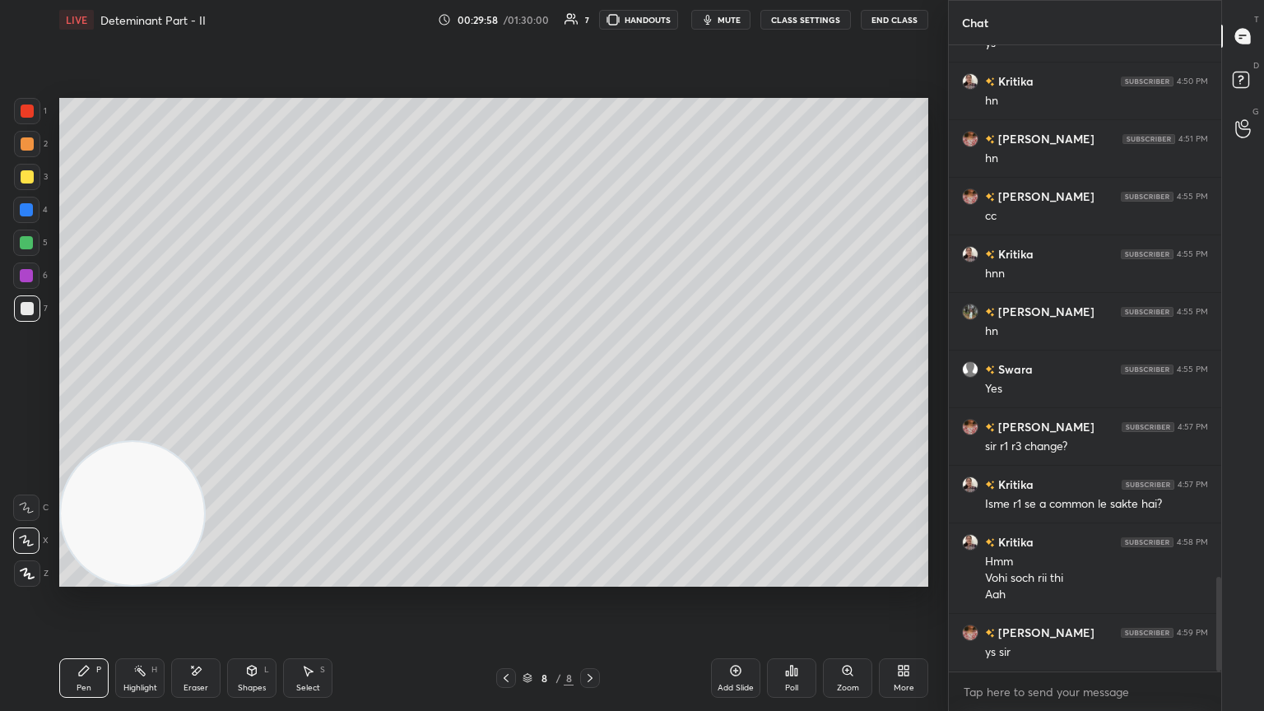
click at [193, 386] on icon at bounding box center [195, 671] width 13 height 14
click at [82, 386] on icon at bounding box center [83, 670] width 13 height 13
click at [198, 386] on div "Eraser" at bounding box center [195, 678] width 49 height 40
click at [148, 386] on div "Highlight H" at bounding box center [139, 678] width 49 height 40
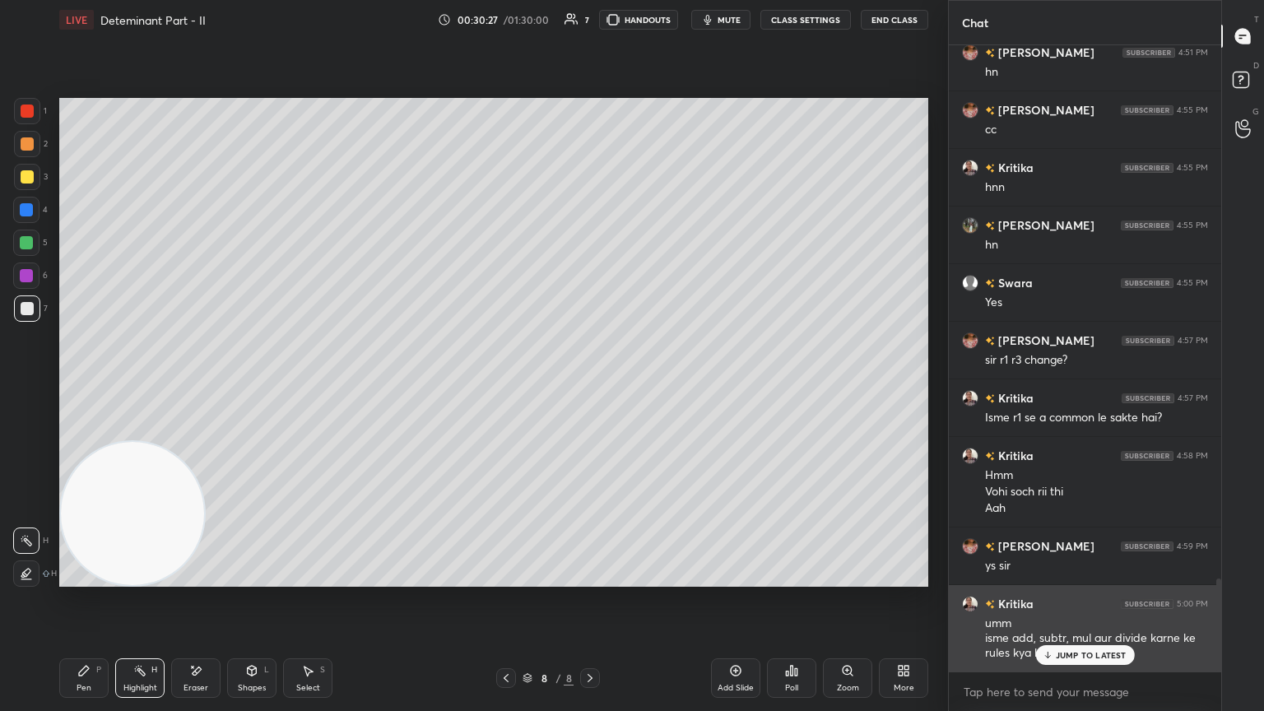
click at [590, 386] on div "JUMP TO LATEST" at bounding box center [1084, 655] width 99 height 20
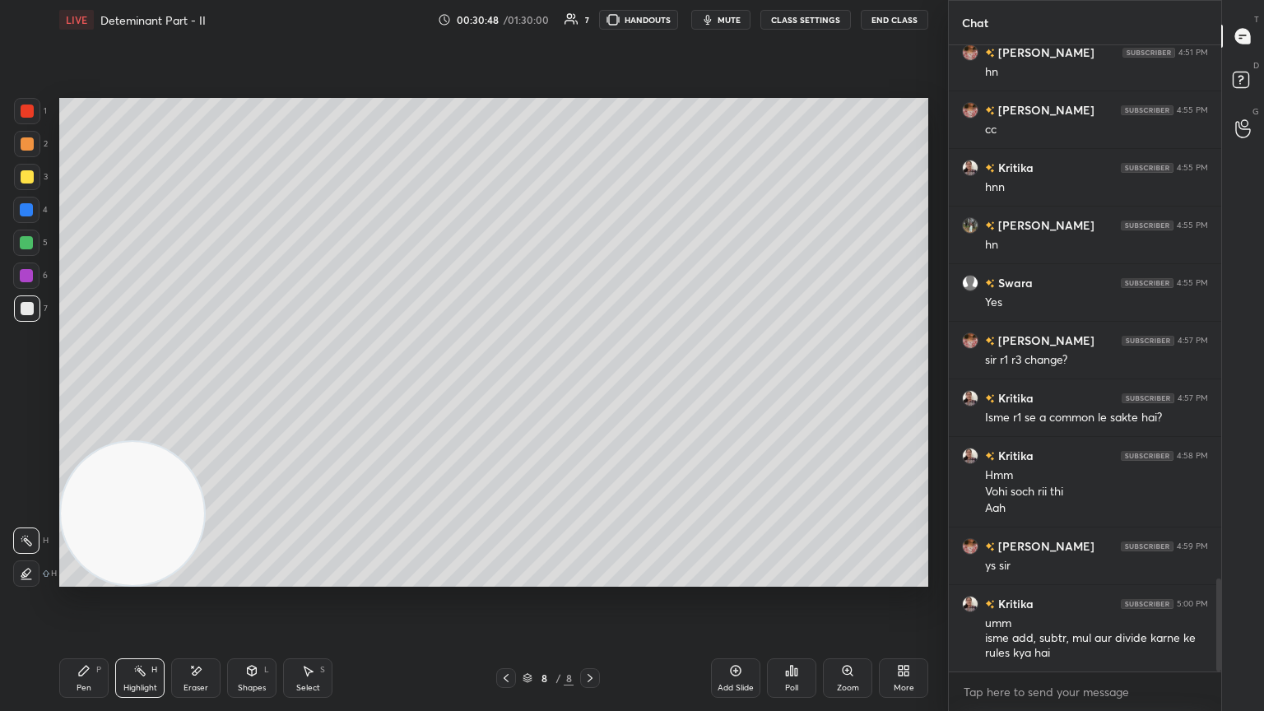
click at [103, 386] on div "Pen P" at bounding box center [83, 678] width 49 height 40
click at [140, 386] on icon at bounding box center [139, 670] width 13 height 13
click at [112, 386] on div "Pen P Highlight H Eraser Shapes L Select S" at bounding box center [222, 678] width 326 height 40
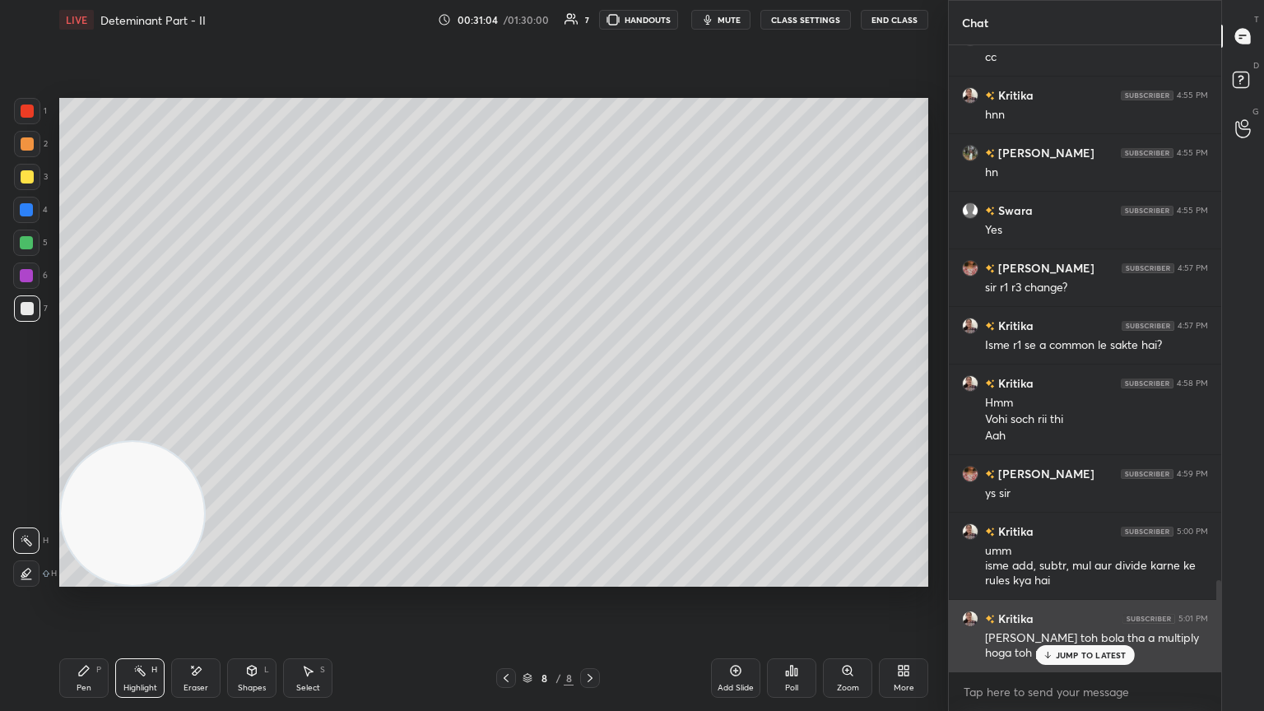
click at [590, 386] on div "Kritika 5:01 PM sir aapne toh bola tha a multiply hoga toh pure r1 me hoga" at bounding box center [1085, 636] width 272 height 72
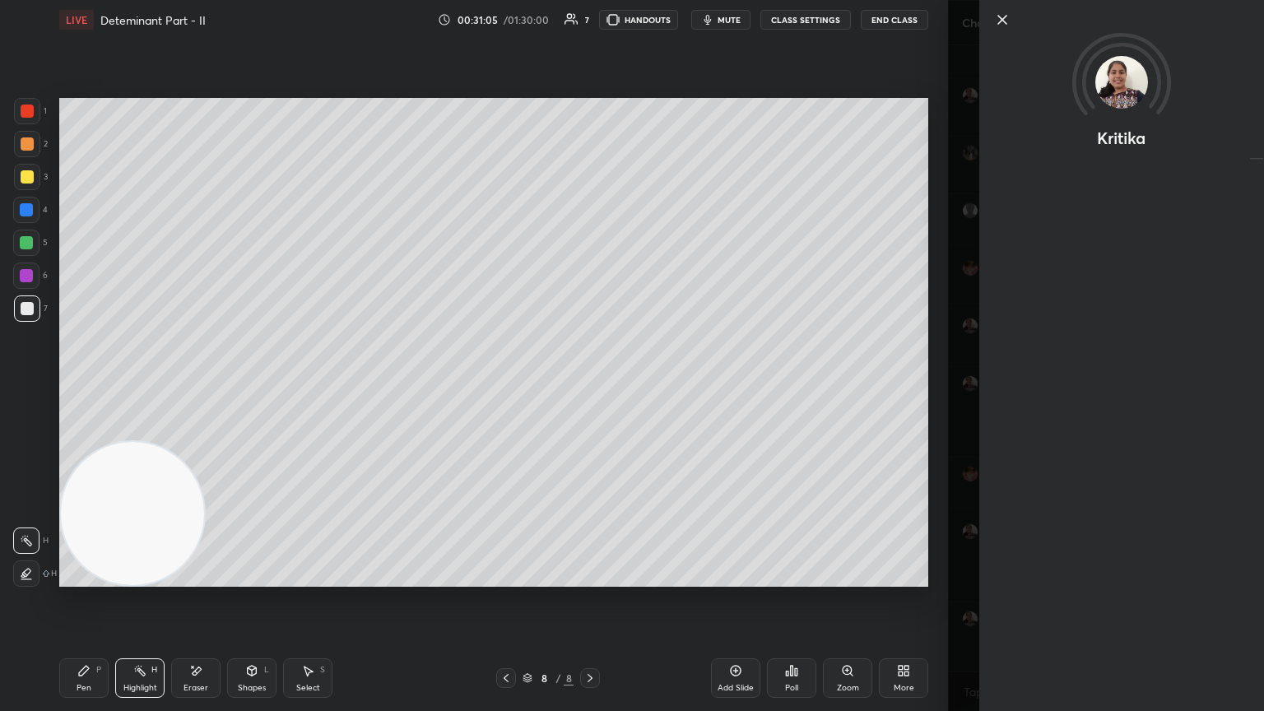
click at [590, 386] on div "Kritika" at bounding box center [1106, 355] width 316 height 711
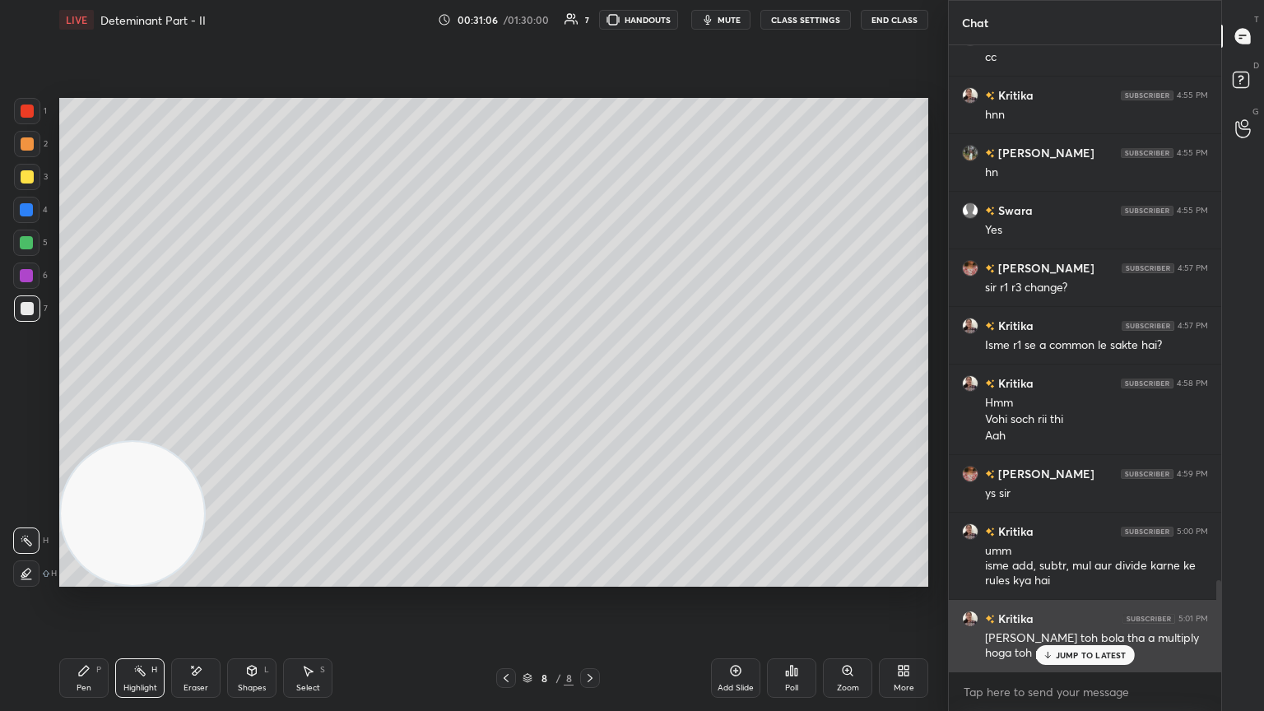
click at [590, 386] on div "JUMP TO LATEST" at bounding box center [1084, 655] width 99 height 20
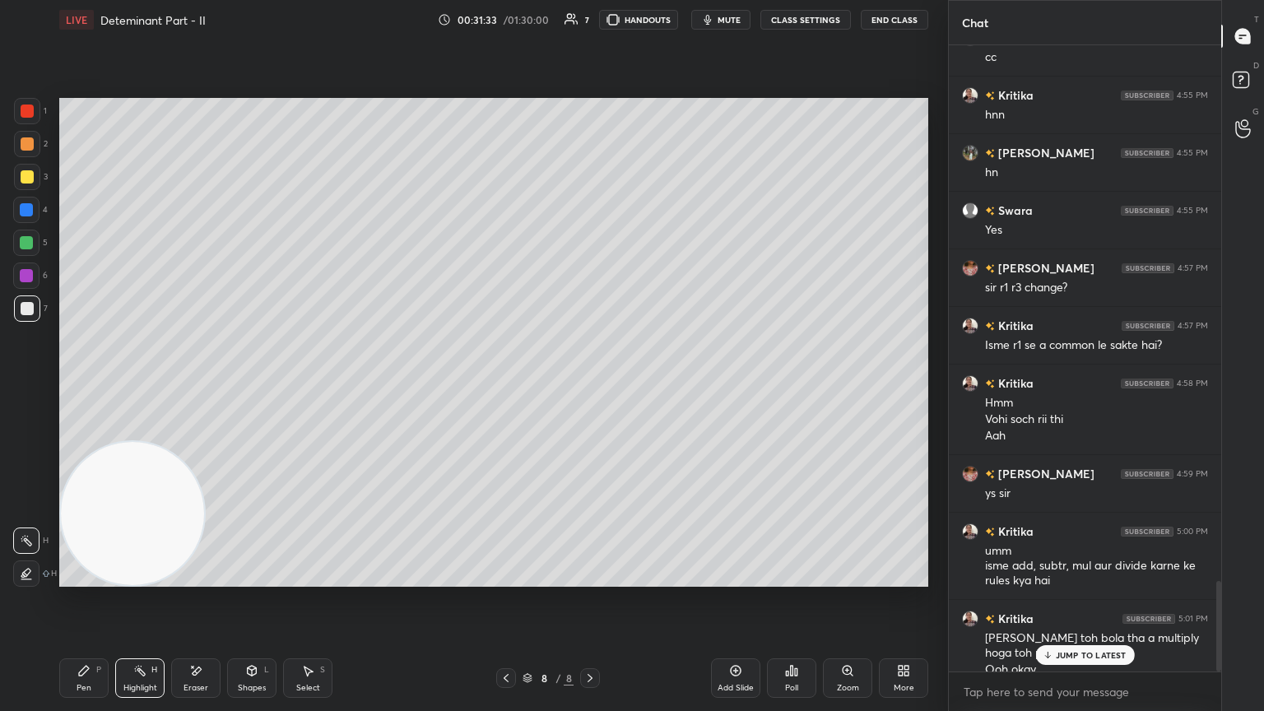
scroll to position [3693, 0]
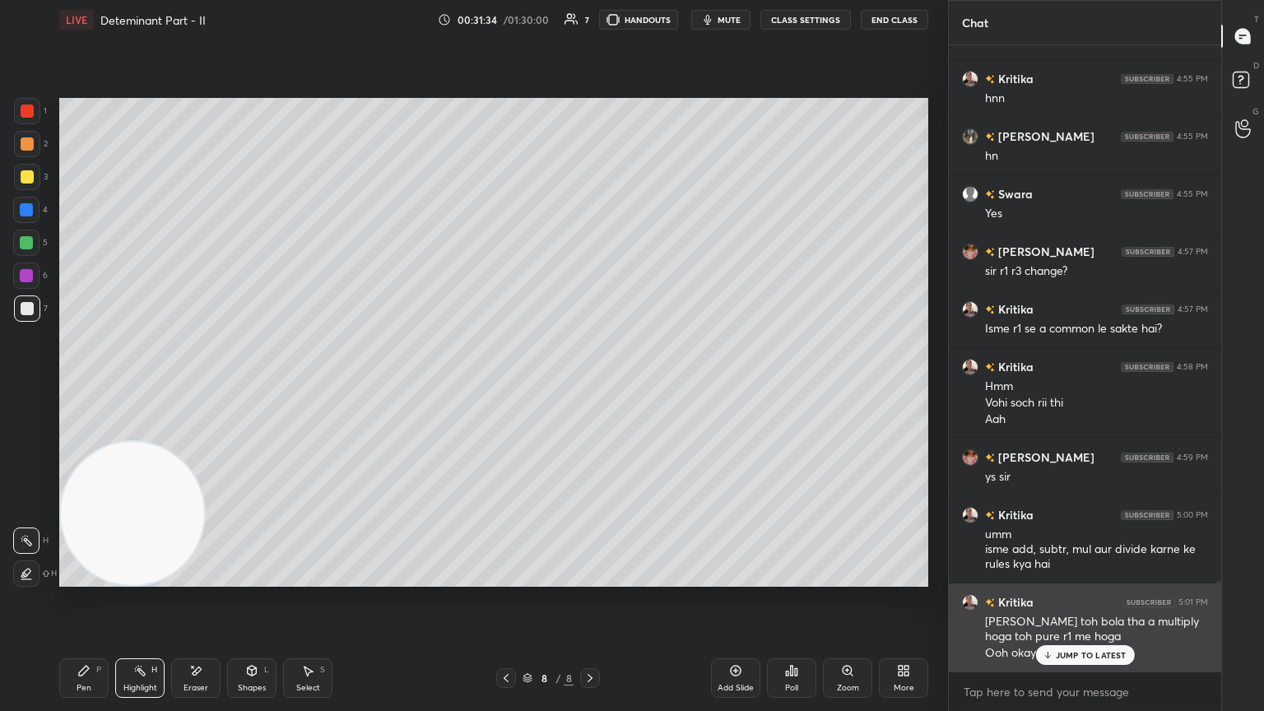
click at [590, 386] on p "JUMP TO LATEST" at bounding box center [1091, 655] width 71 height 10
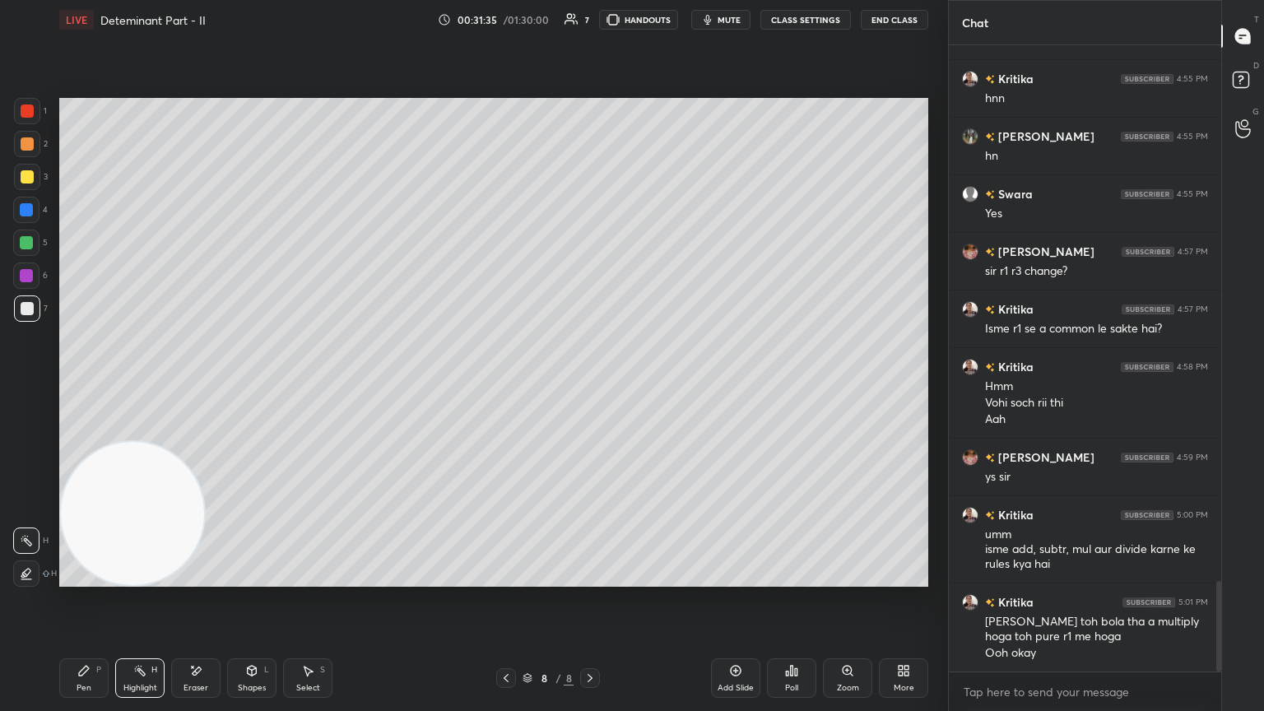
drag, startPoint x: 102, startPoint y: 668, endPoint x: 109, endPoint y: 645, distance: 24.0
click at [97, 386] on div "Pen P" at bounding box center [83, 678] width 49 height 40
click at [148, 386] on div "Highlight H" at bounding box center [139, 678] width 49 height 40
click at [66, 386] on div "LIVE Deteminant Part - II 00:31:38 / 01:30:00 7 HANDOUTS mute CLASS SETTINGS En…" at bounding box center [494, 355] width 882 height 711
click at [82, 386] on div "Pen P" at bounding box center [83, 678] width 49 height 40
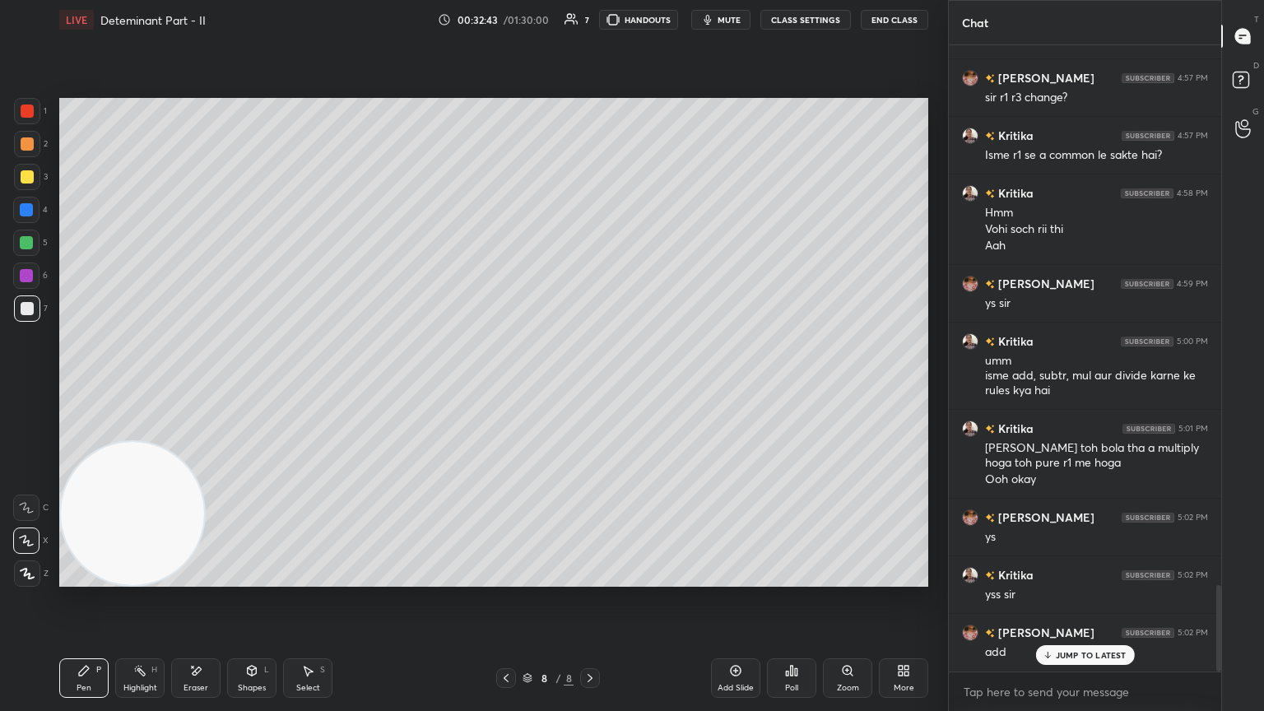
scroll to position [3924, 0]
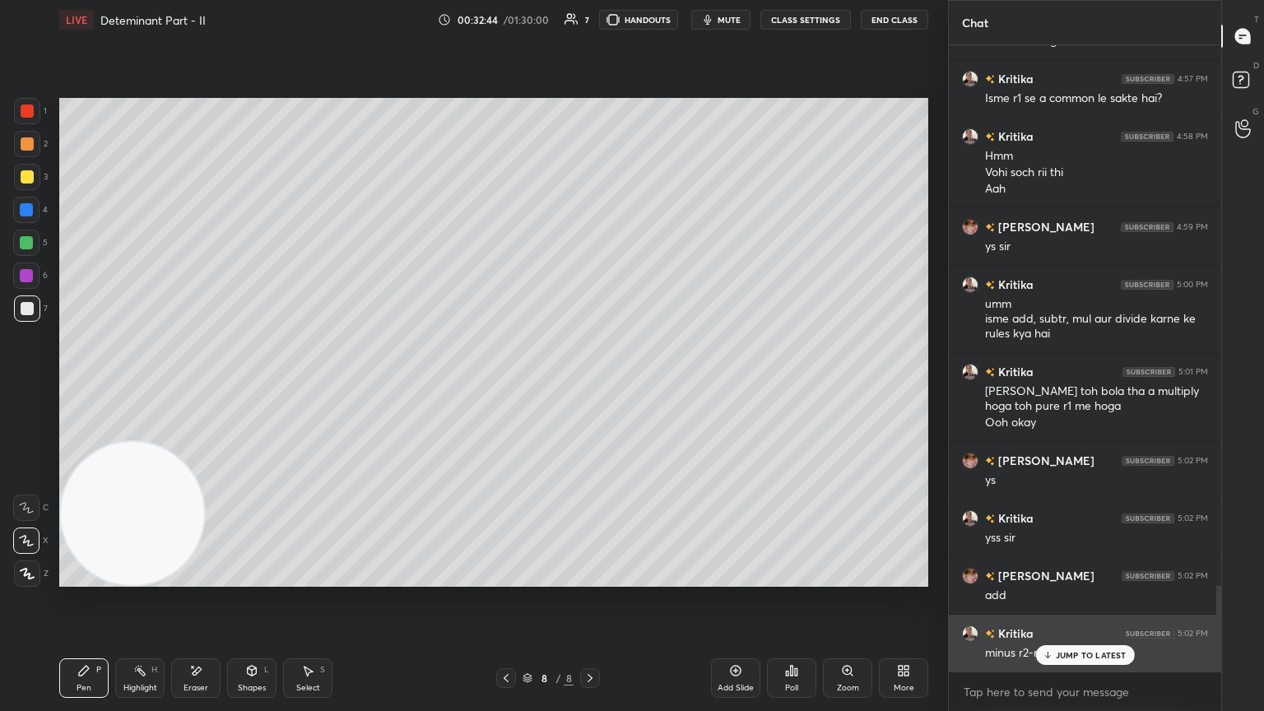
click at [590, 386] on div "JUMP TO LATEST" at bounding box center [1084, 655] width 99 height 20
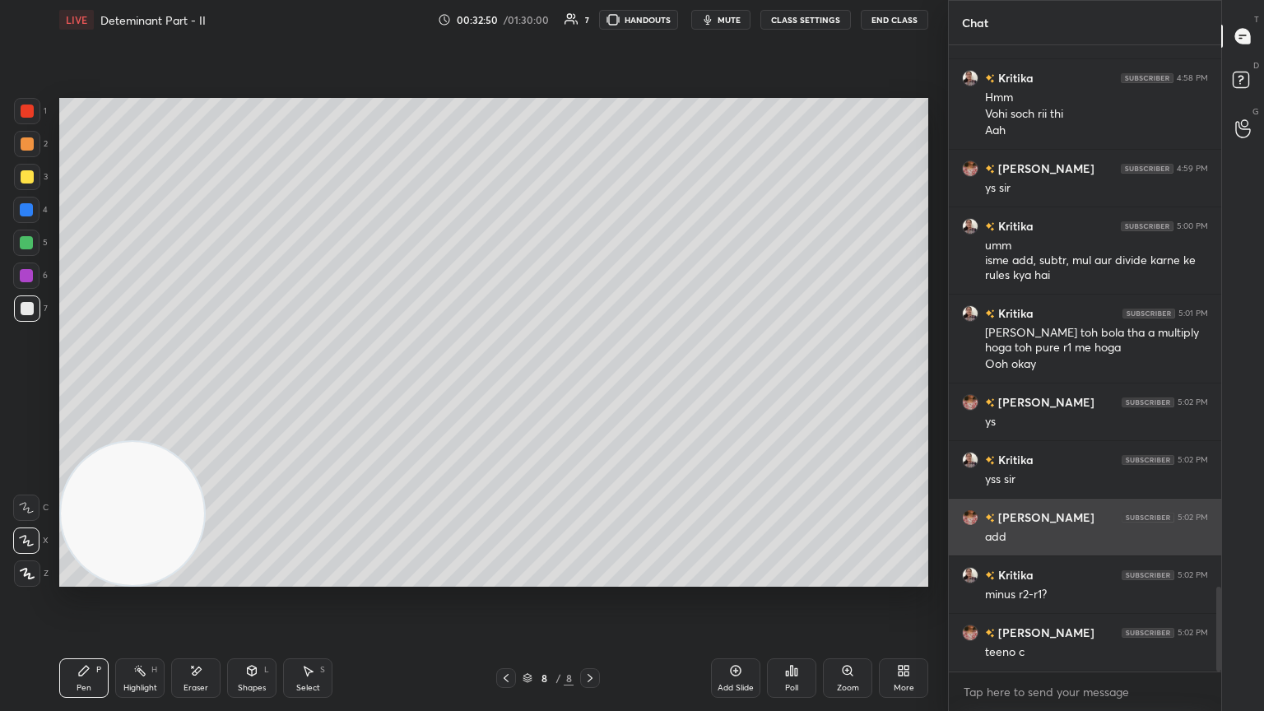
scroll to position [4039, 0]
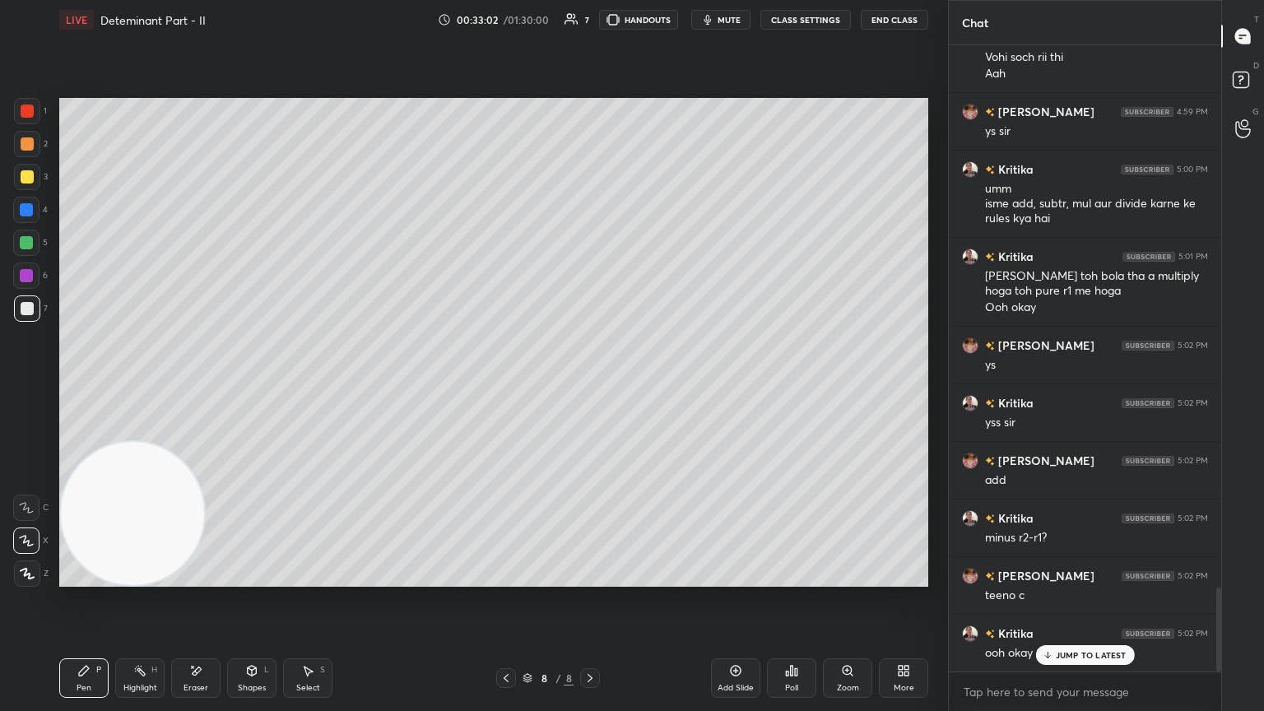
drag, startPoint x: 732, startPoint y: 677, endPoint x: 719, endPoint y: 674, distance: 12.8
click at [590, 386] on div "Add Slide" at bounding box center [735, 678] width 49 height 40
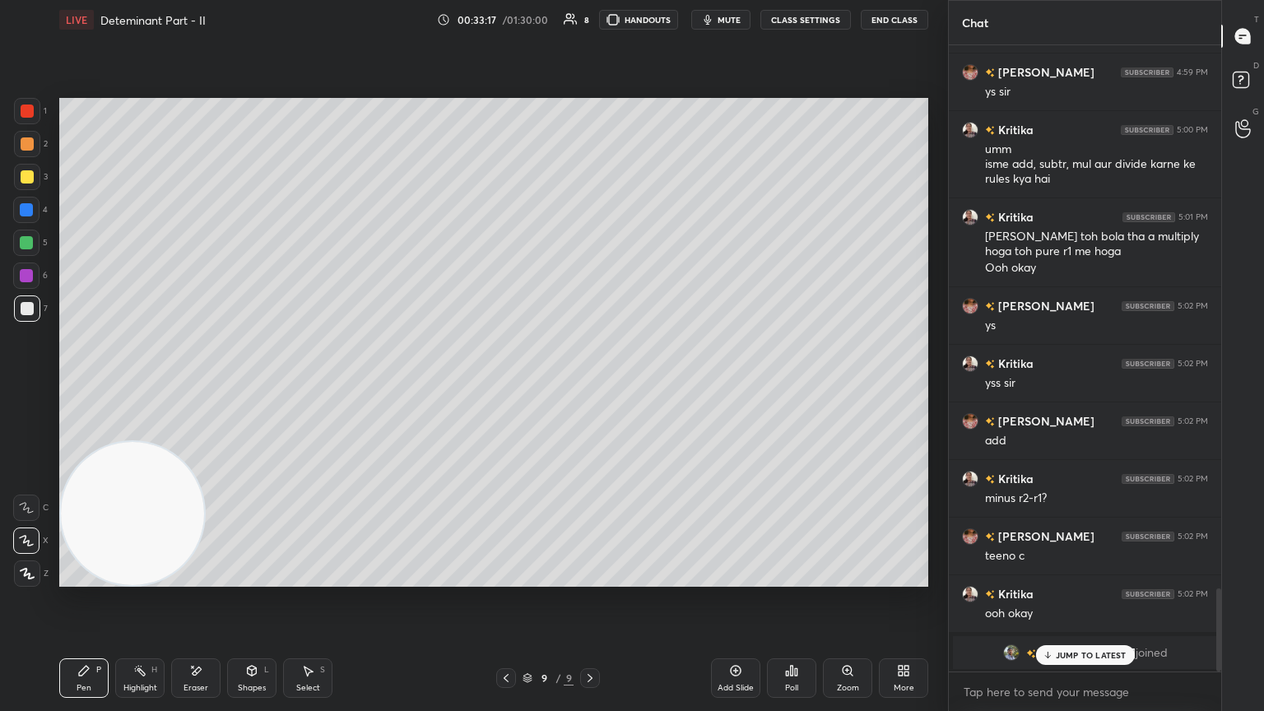
click at [504, 386] on icon at bounding box center [506, 678] width 13 height 13
click at [590, 386] on p "JUMP TO LATEST" at bounding box center [1091, 655] width 71 height 10
click at [590, 386] on icon at bounding box center [589, 678] width 13 height 13
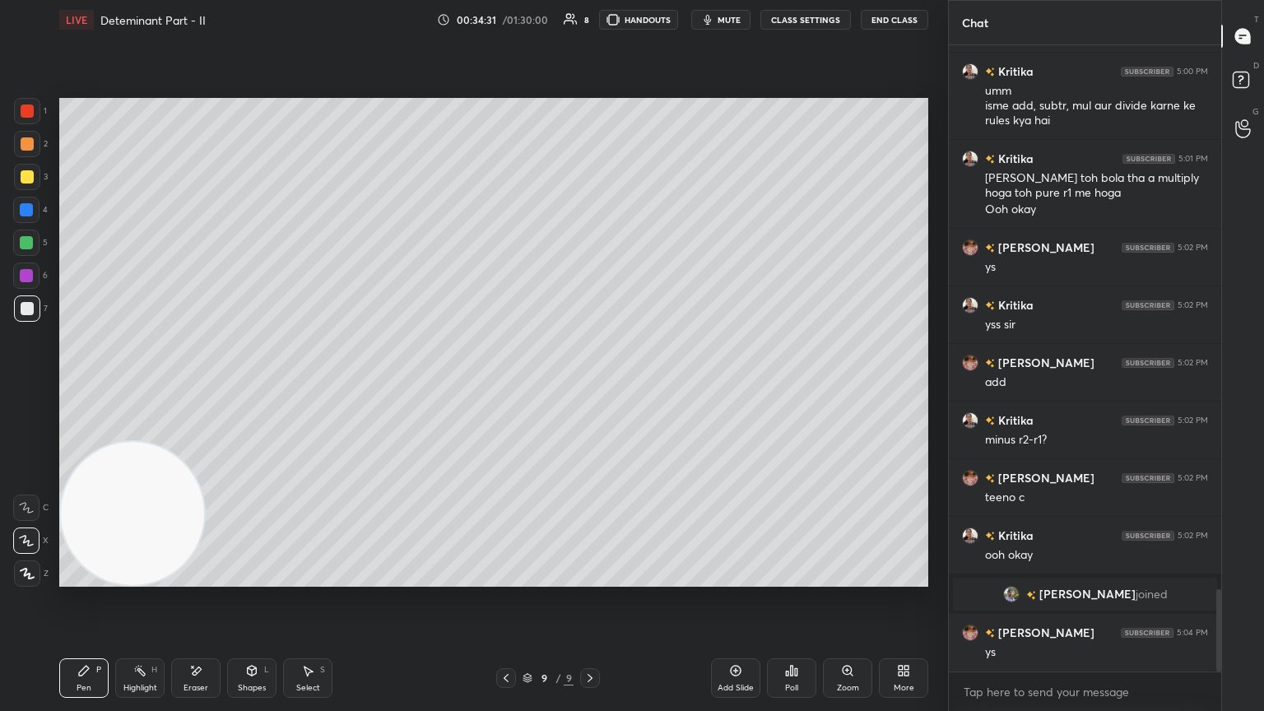
click at [504, 386] on icon at bounding box center [506, 678] width 13 height 13
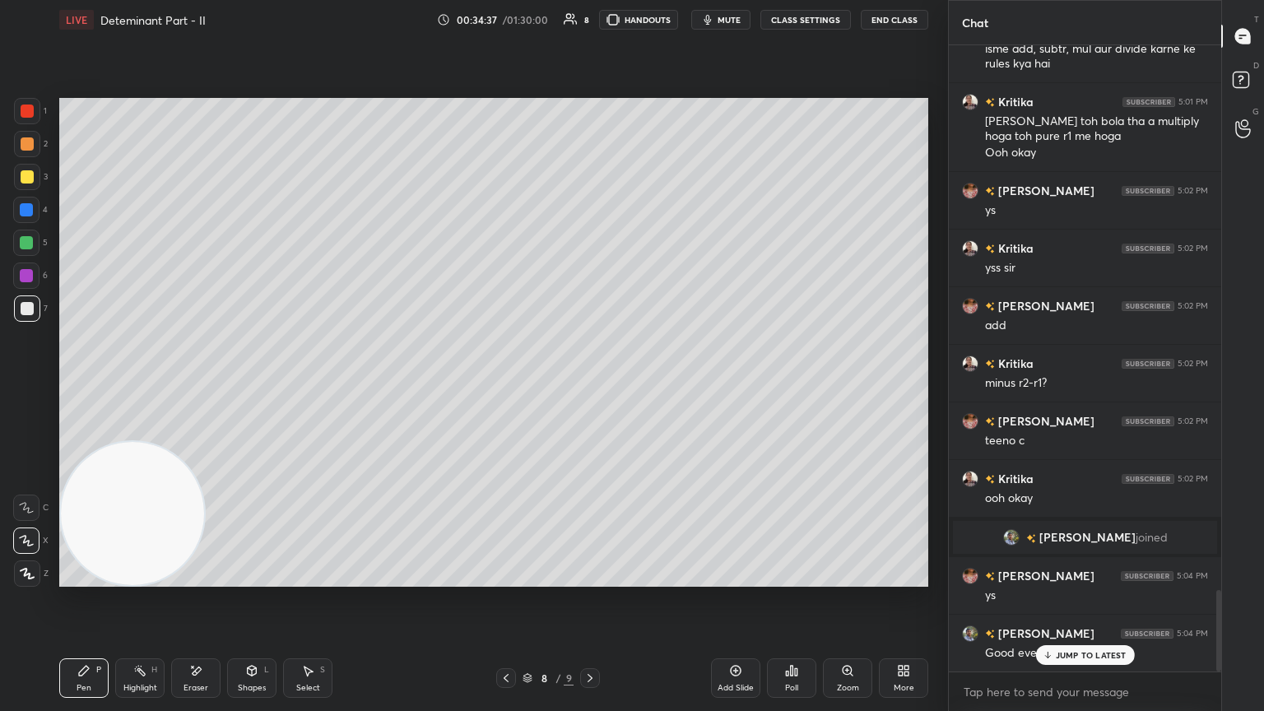
click at [590, 386] on p "JUMP TO LATEST" at bounding box center [1091, 655] width 71 height 10
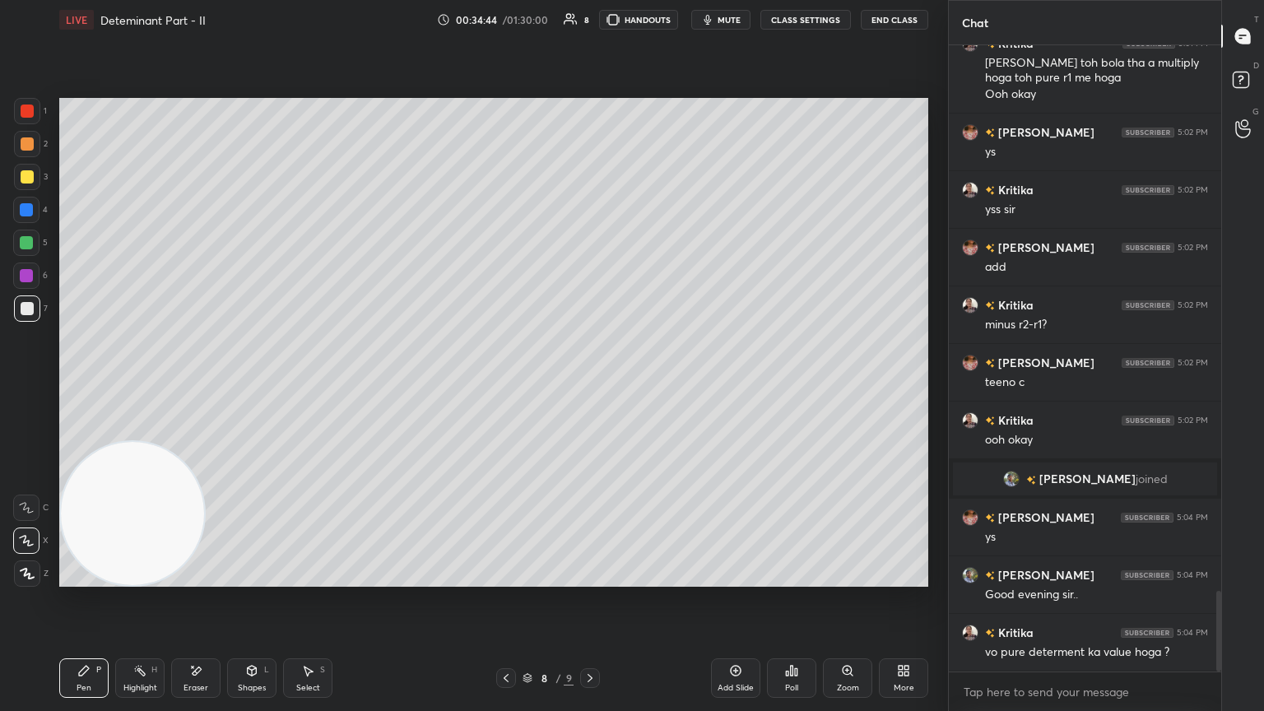
click at [590, 386] on div at bounding box center [590, 678] width 20 height 20
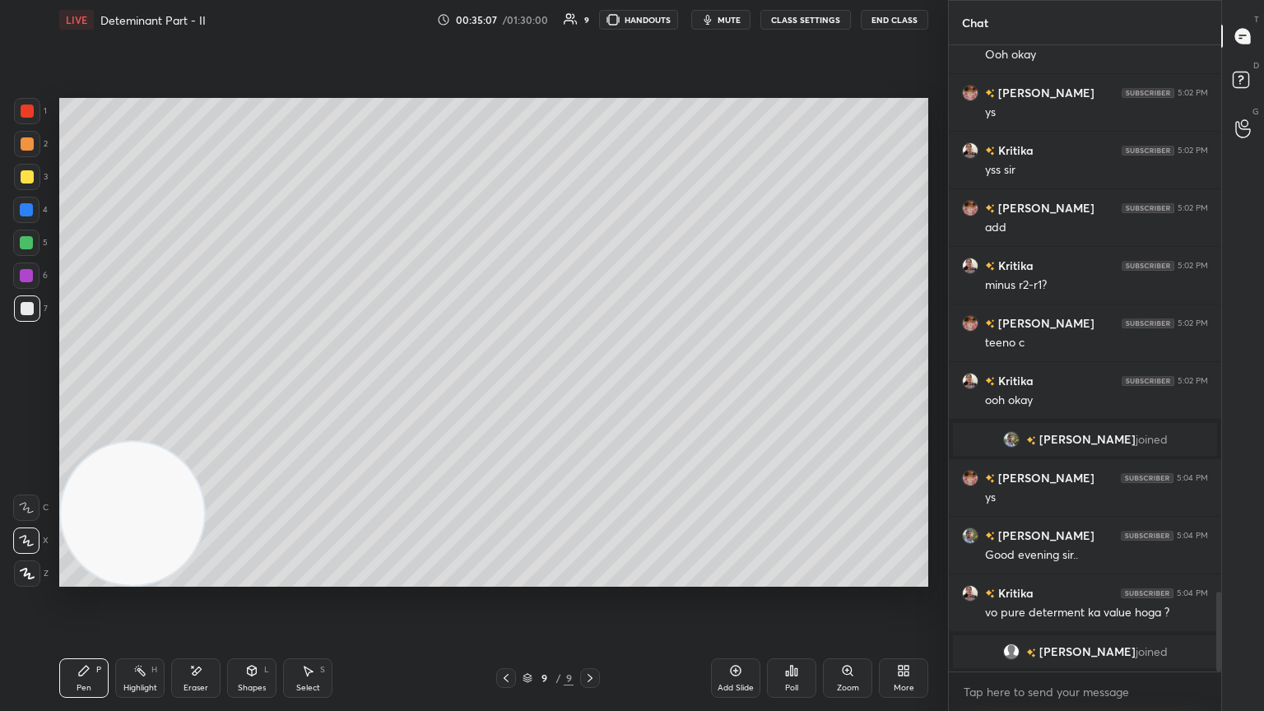
scroll to position [3298, 0]
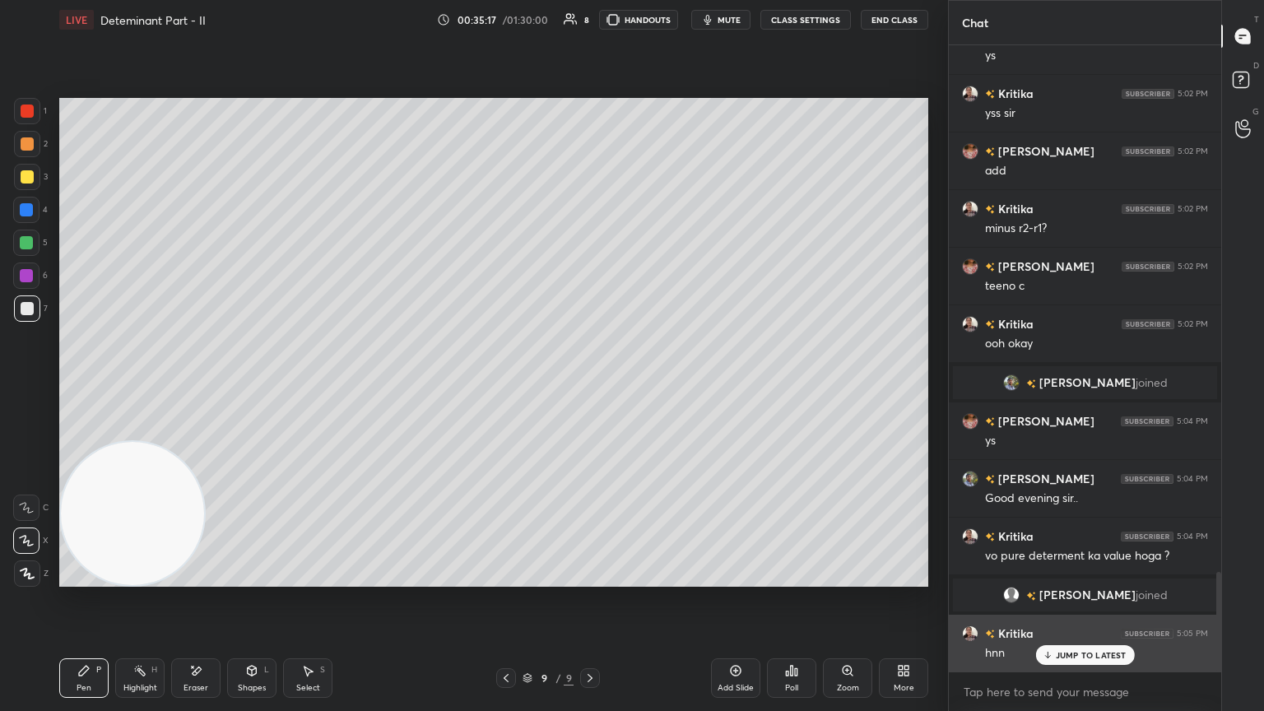
click at [590, 386] on div "JUMP TO LATEST" at bounding box center [1084, 655] width 99 height 20
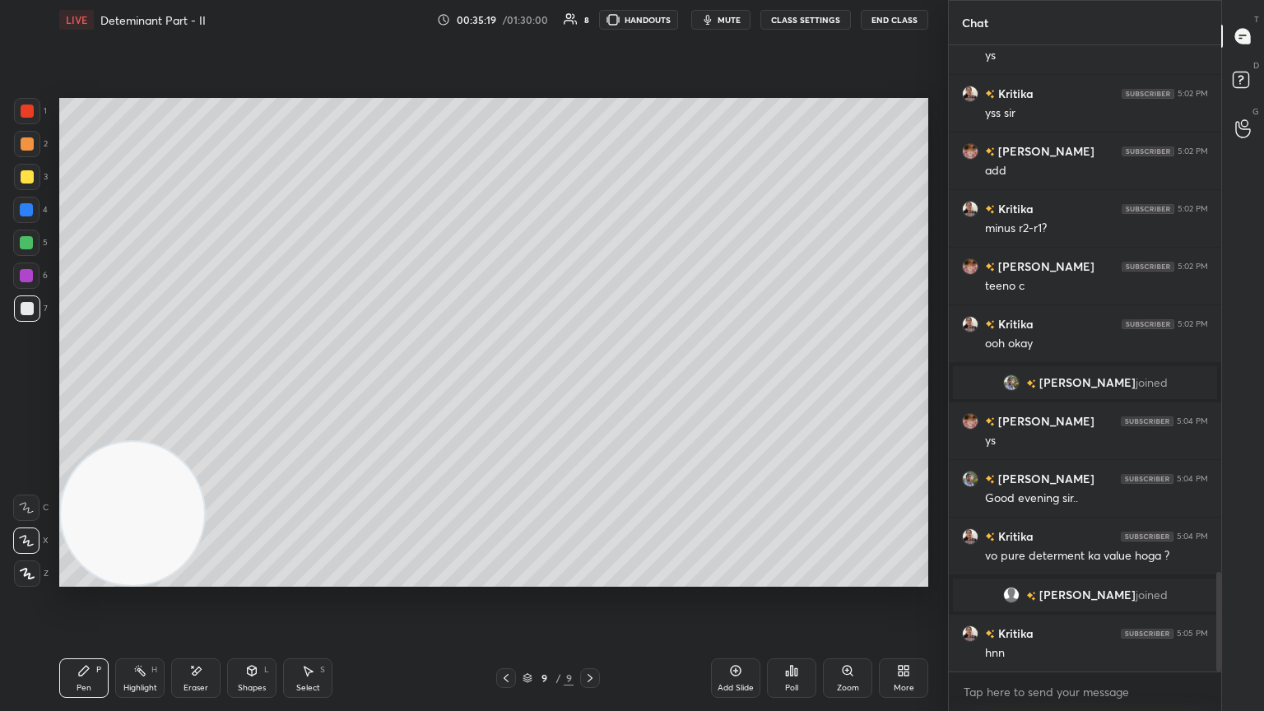
click at [590, 386] on div "Add Slide" at bounding box center [735, 678] width 49 height 40
click at [30, 170] on div at bounding box center [27, 177] width 26 height 26
type textarea "x"
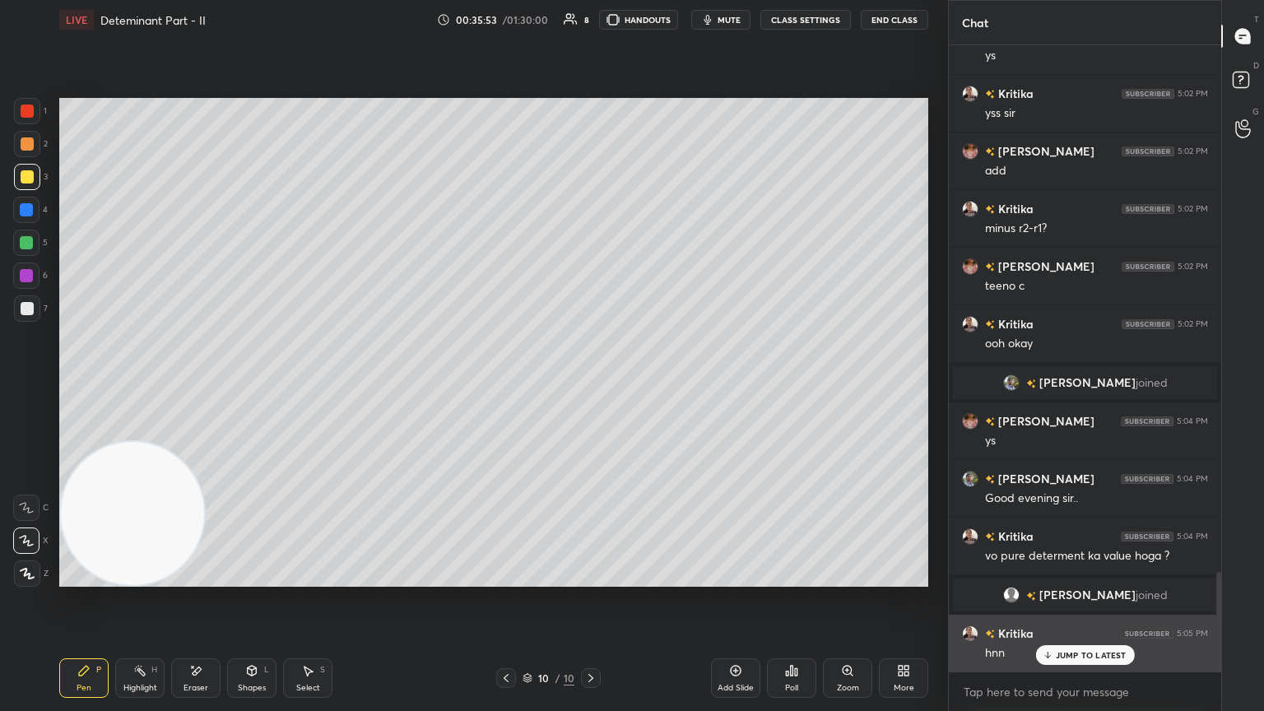
click at [590, 386] on div "JUMP TO LATEST" at bounding box center [1084, 655] width 99 height 20
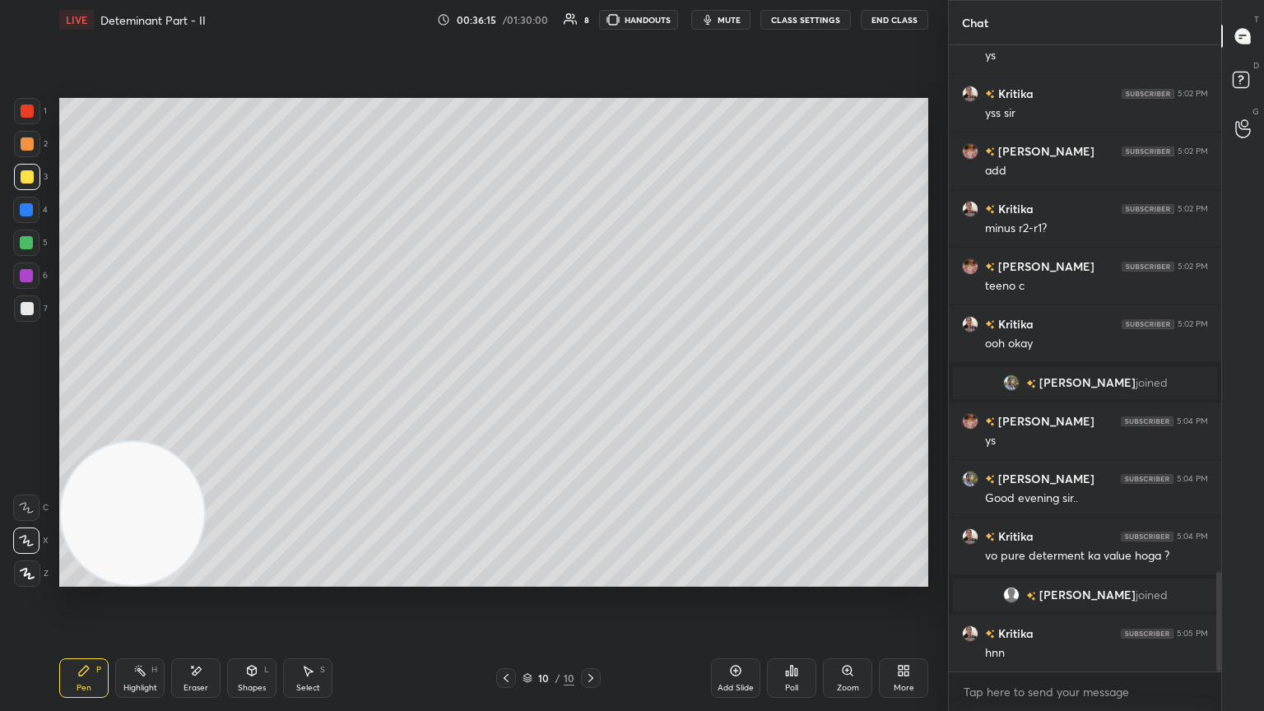
click at [590, 222] on div "Setting up your live class Poll for secs No correct answer Start poll" at bounding box center [494, 343] width 882 height 606
drag, startPoint x: 32, startPoint y: 307, endPoint x: 35, endPoint y: 290, distance: 17.6
click at [32, 307] on div at bounding box center [27, 308] width 26 height 26
click at [590, 386] on div "Poll" at bounding box center [791, 678] width 49 height 40
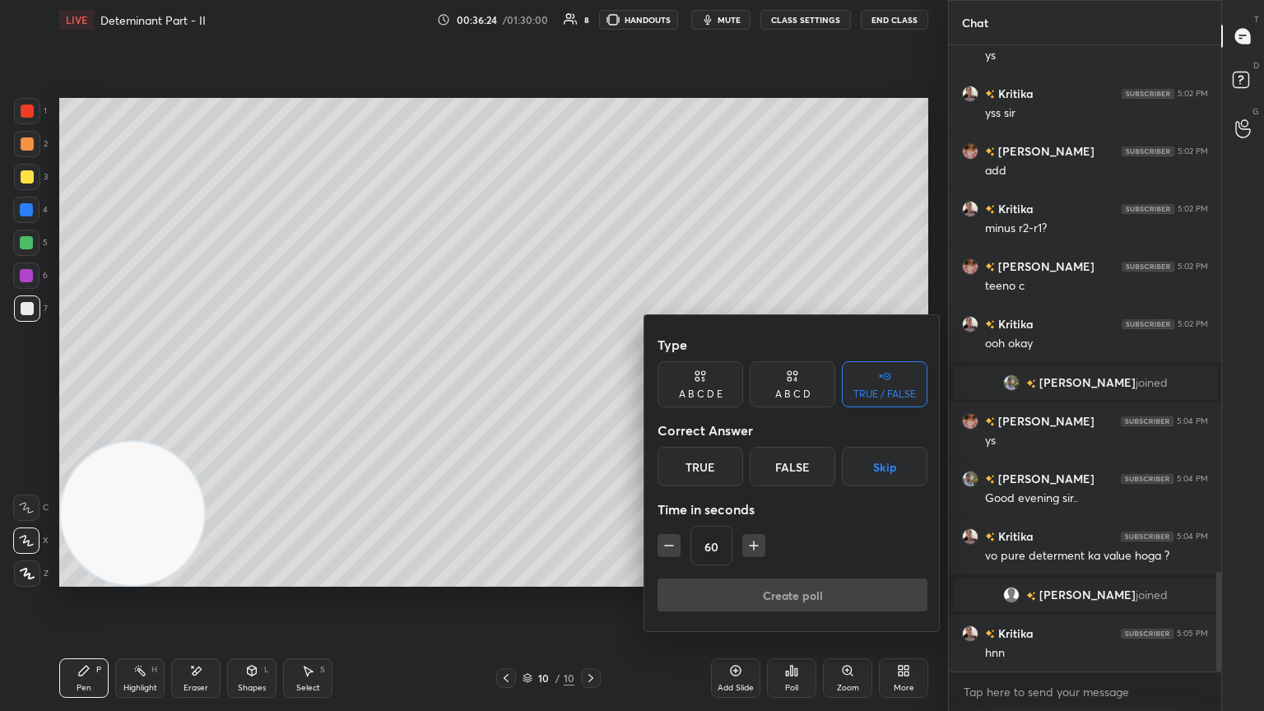
click at [590, 386] on div "False" at bounding box center [793, 467] width 86 height 40
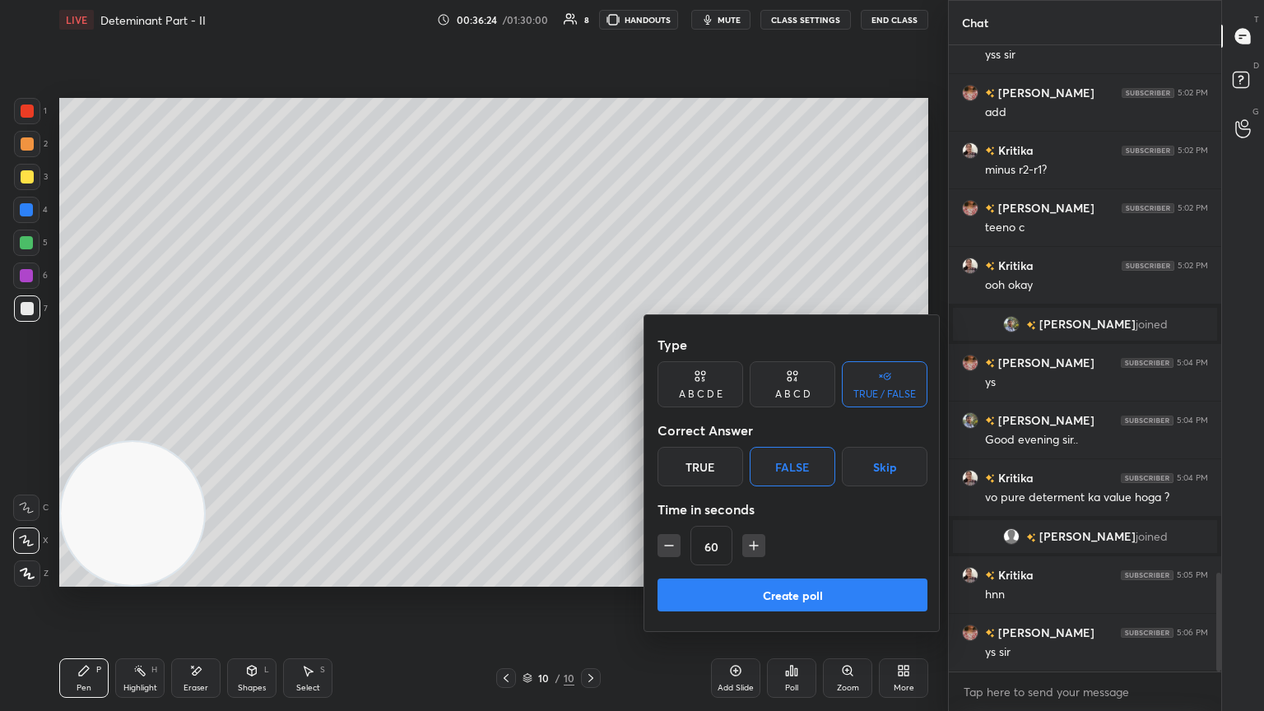
click at [590, 386] on div "True" at bounding box center [701, 467] width 86 height 40
click at [590, 386] on icon "button" at bounding box center [754, 545] width 16 height 16
click at [590, 386] on button "button" at bounding box center [761, 545] width 23 height 23
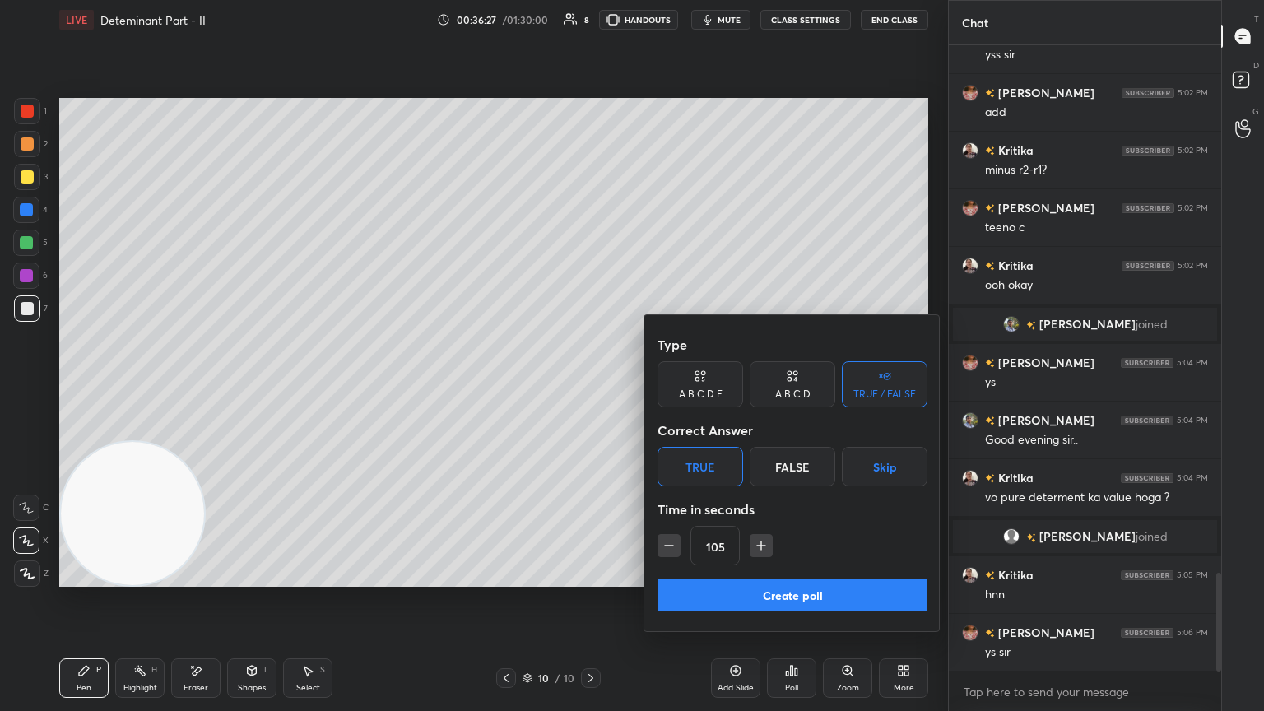
type input "120"
click at [590, 386] on button "Create poll" at bounding box center [793, 595] width 270 height 33
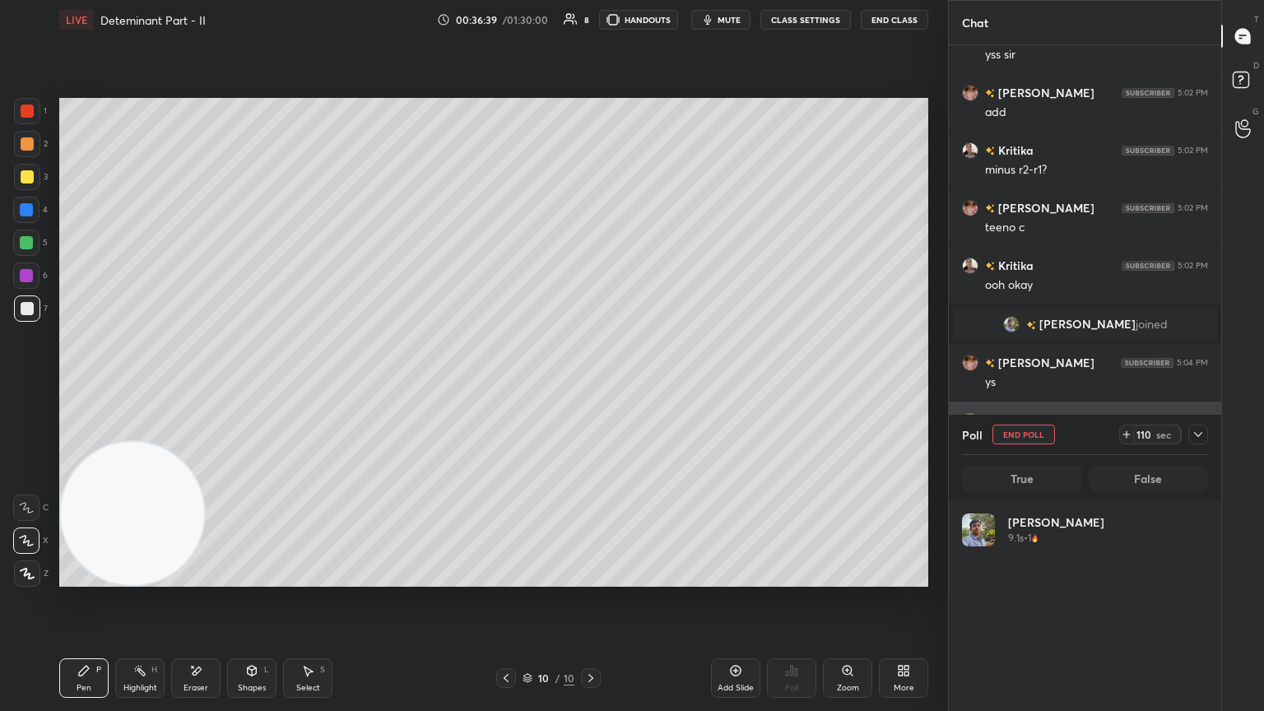
scroll to position [193, 241]
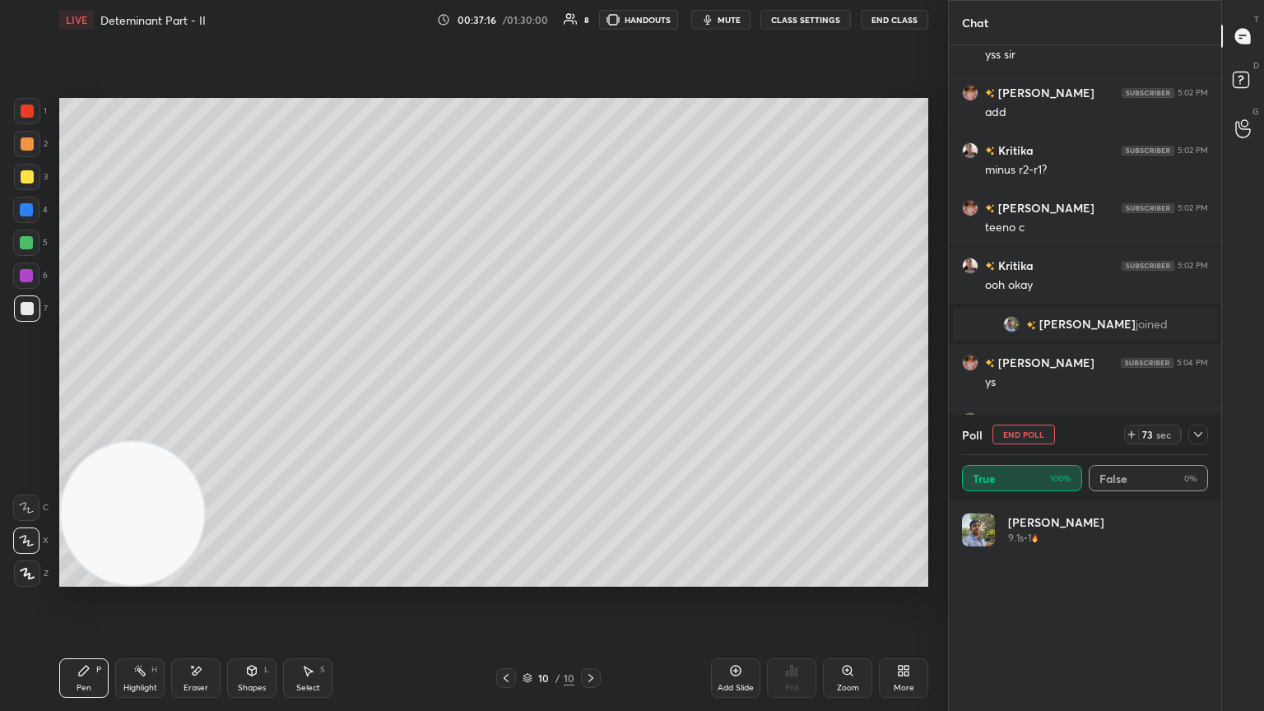
click at [590, 386] on div at bounding box center [1198, 435] width 20 height 20
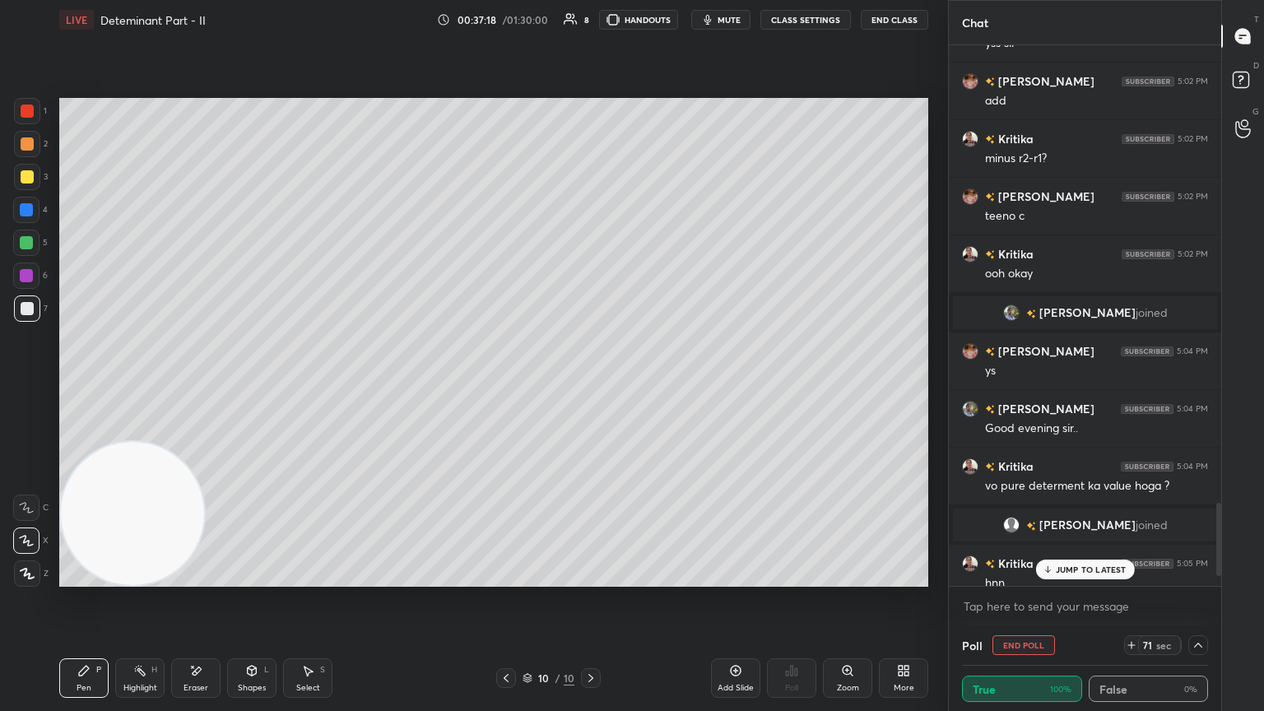
scroll to position [3442, 0]
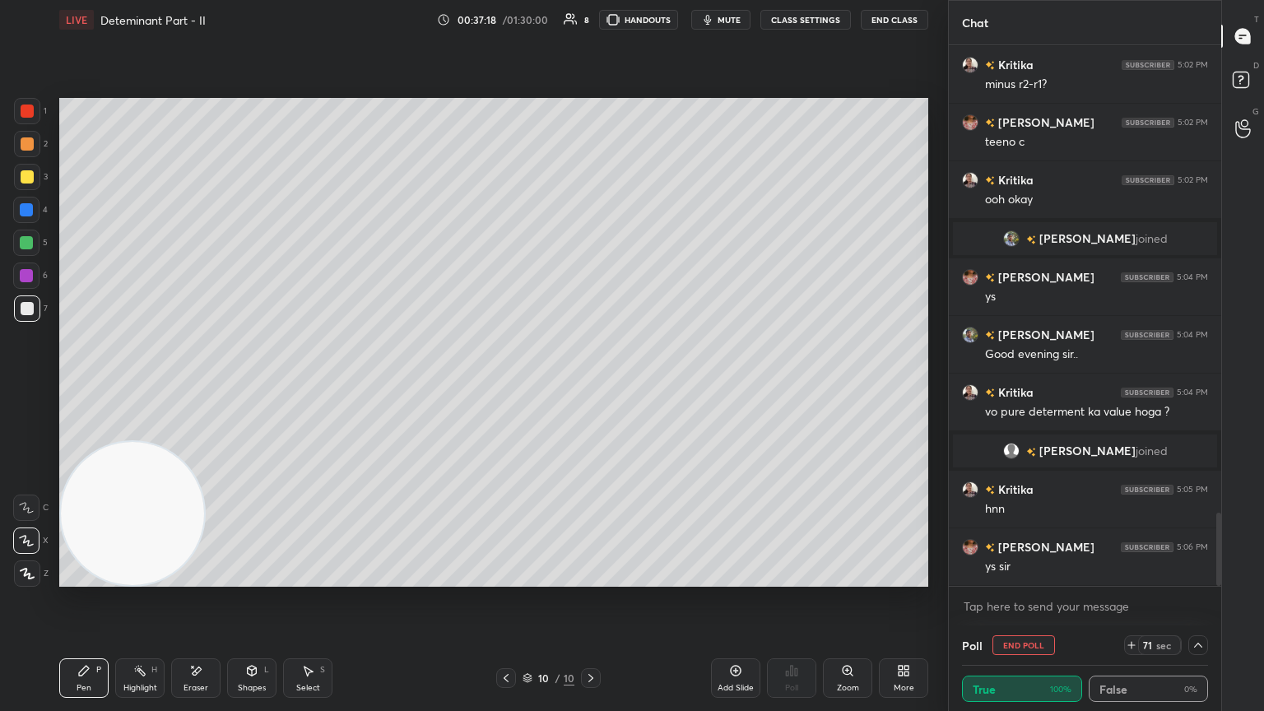
drag, startPoint x: 1217, startPoint y: 509, endPoint x: 1213, endPoint y: 560, distance: 52.0
click at [590, 386] on div at bounding box center [1216, 315] width 10 height 541
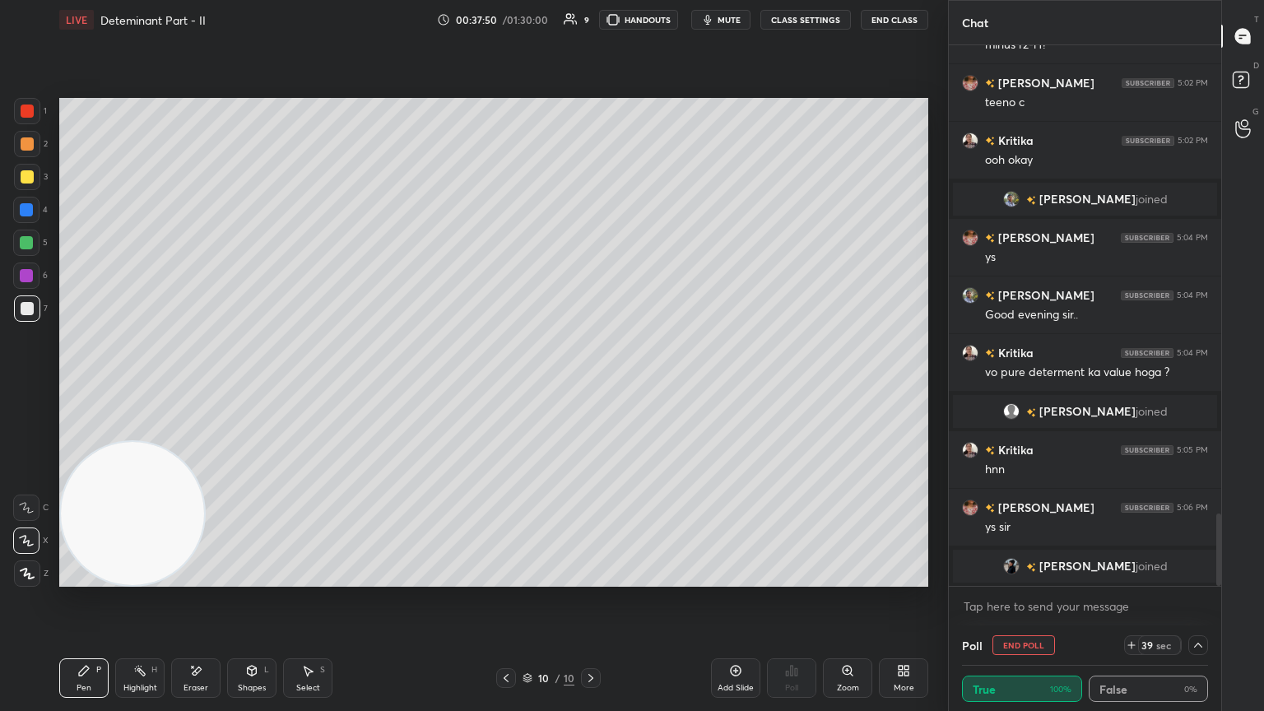
scroll to position [3506, 0]
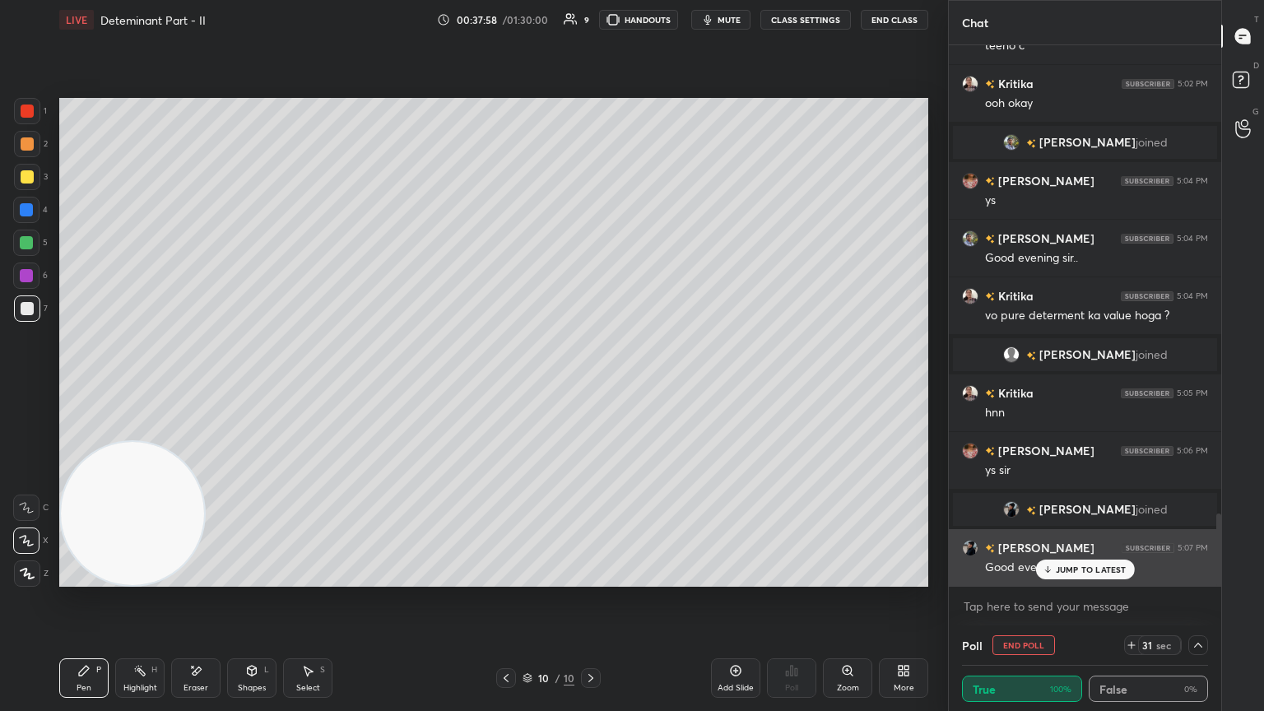
click at [590, 386] on div "JUMP TO LATEST" at bounding box center [1084, 570] width 99 height 20
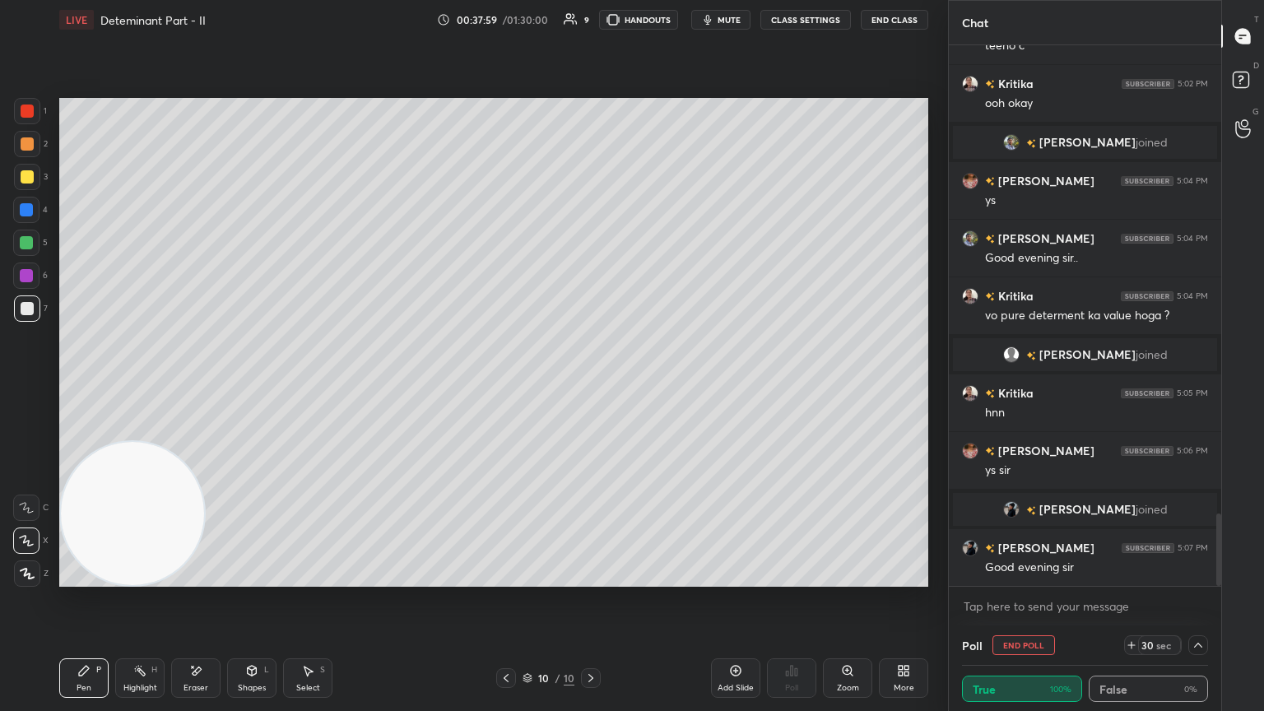
click at [590, 386] on icon at bounding box center [1198, 645] width 13 height 13
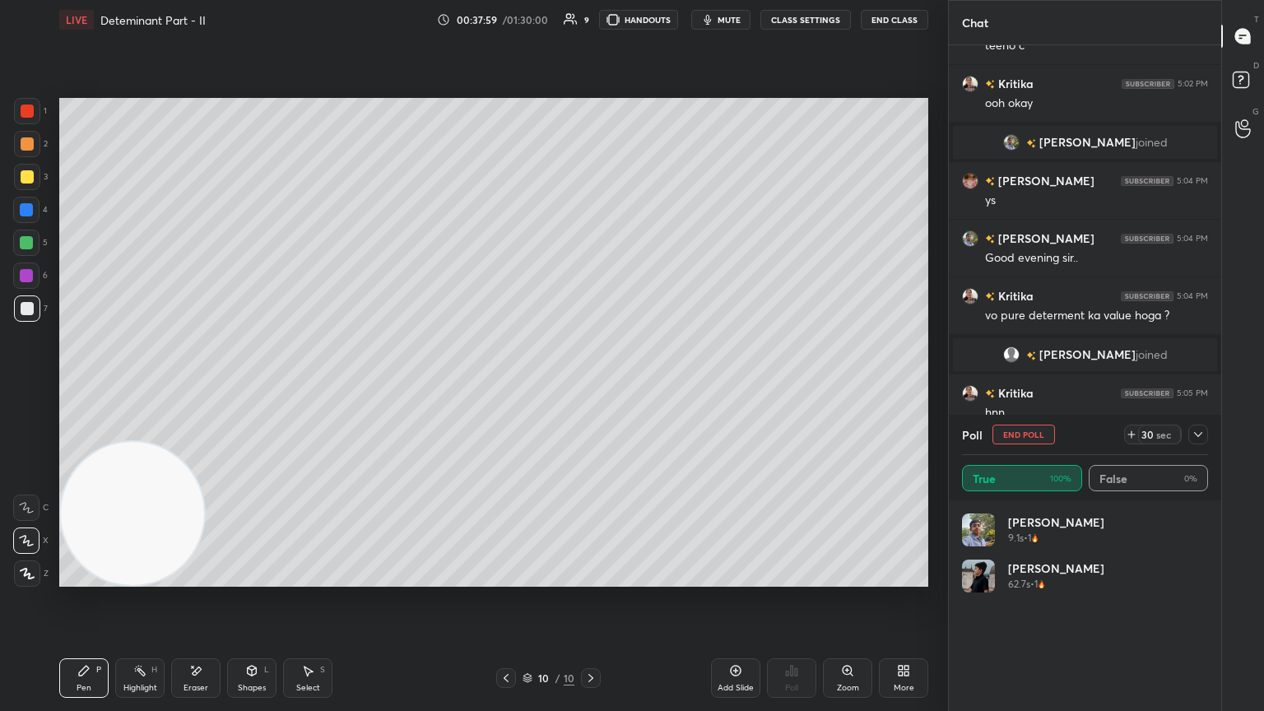
scroll to position [193, 241]
click at [590, 386] on icon at bounding box center [1198, 434] width 13 height 13
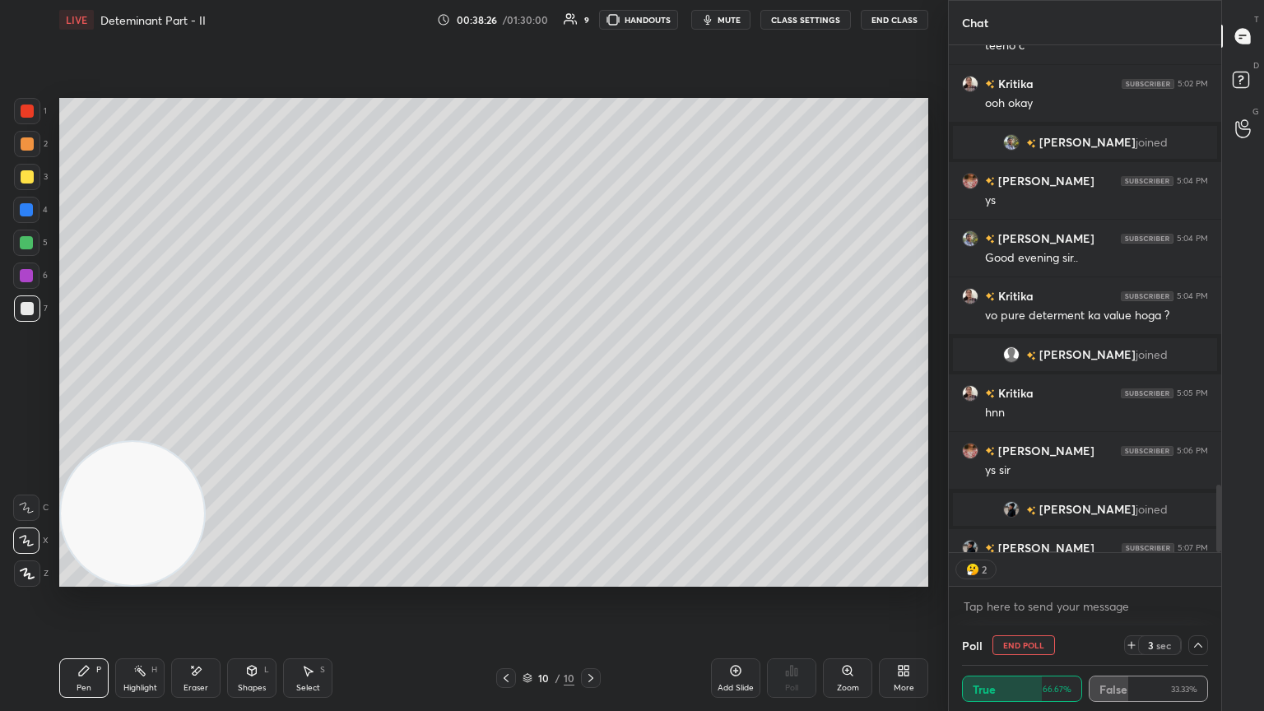
scroll to position [5, 5]
click at [590, 386] on icon at bounding box center [1198, 645] width 13 height 13
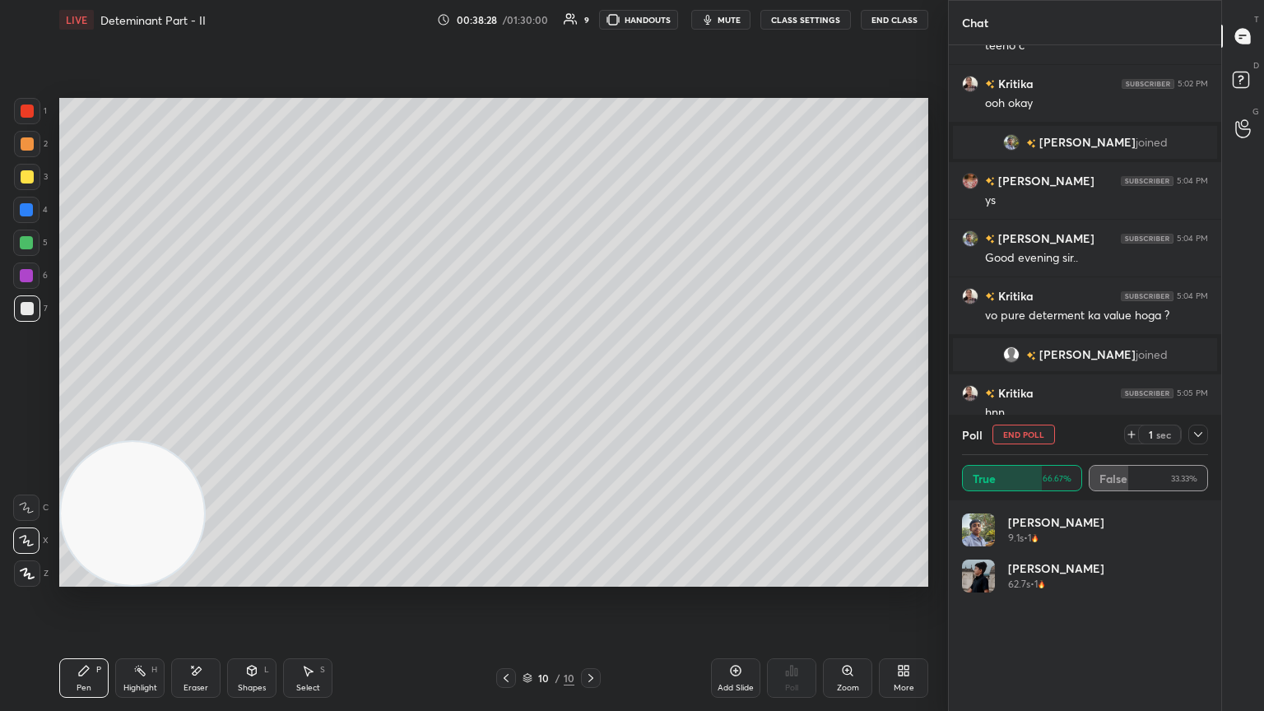
click at [590, 386] on icon at bounding box center [1198, 434] width 13 height 13
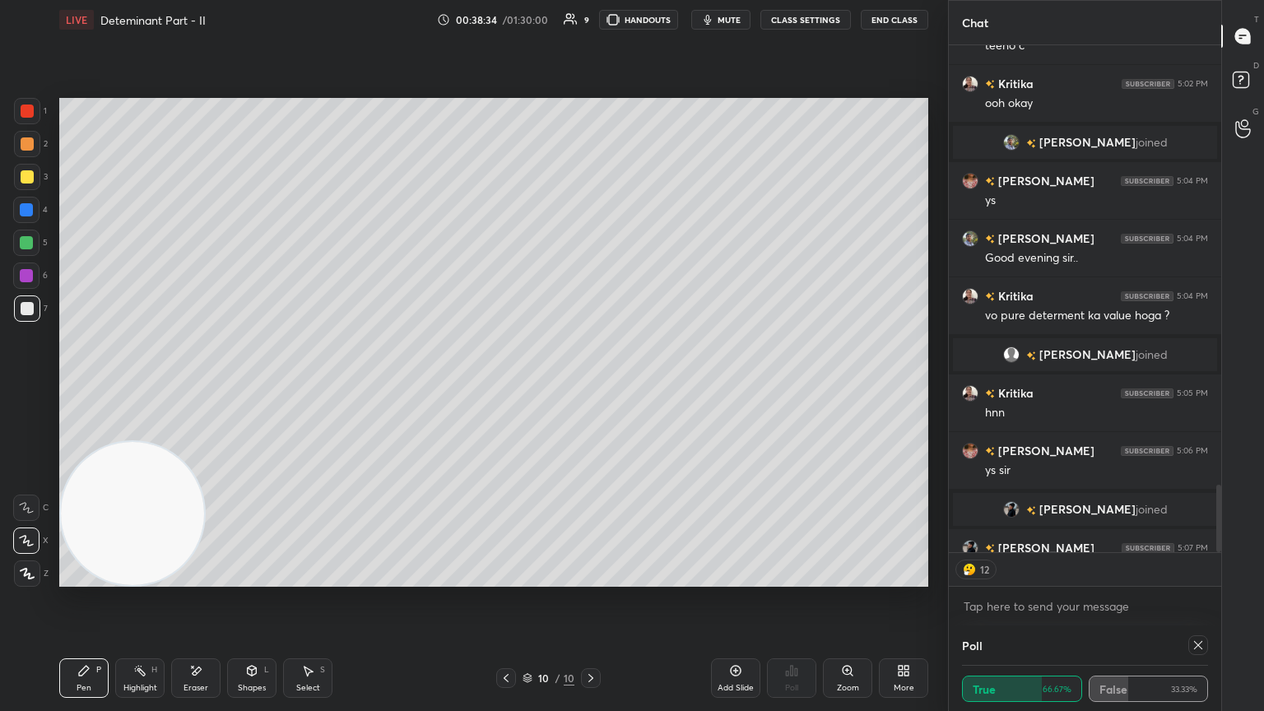
scroll to position [3540, 0]
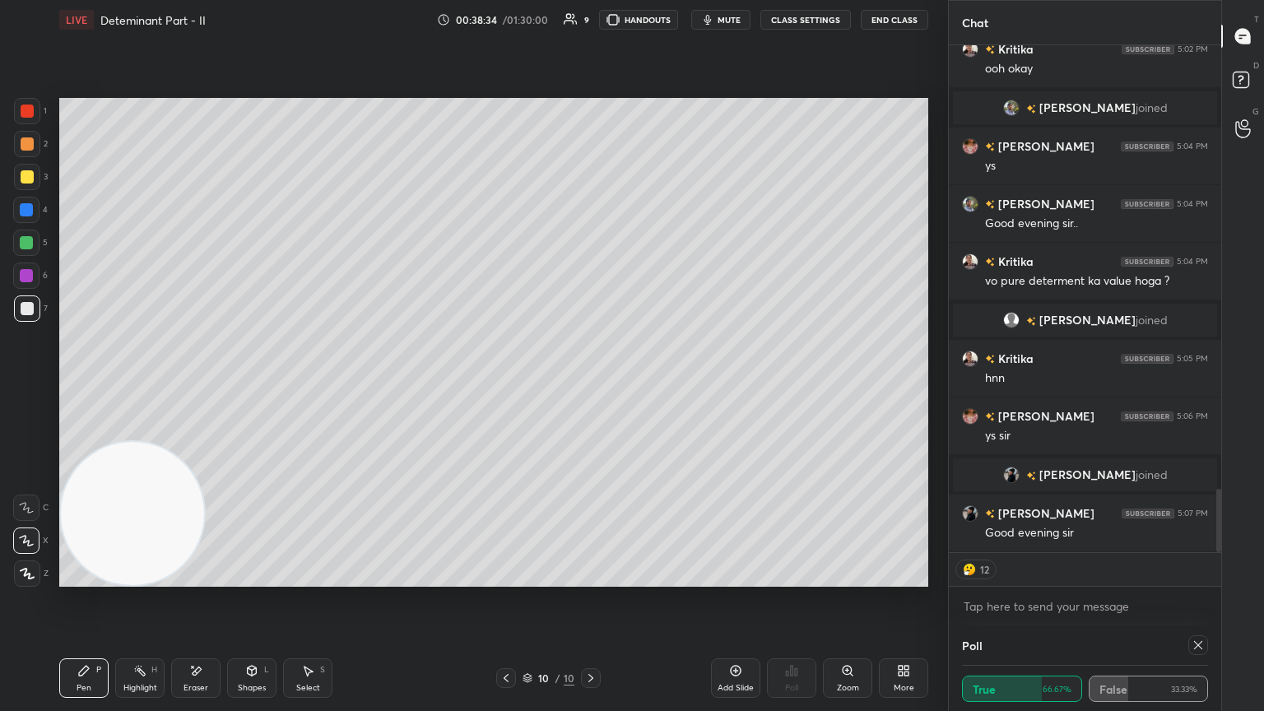
drag, startPoint x: 1220, startPoint y: 502, endPoint x: 1217, endPoint y: 561, distance: 59.3
click at [590, 386] on div "AKRITI 5:02 PM teeno c Kritika 5:02 PM ooh okay Divesh joined AKRITI 5:04 PM ys…" at bounding box center [1085, 335] width 272 height 580
click at [590, 386] on icon at bounding box center [1198, 645] width 13 height 13
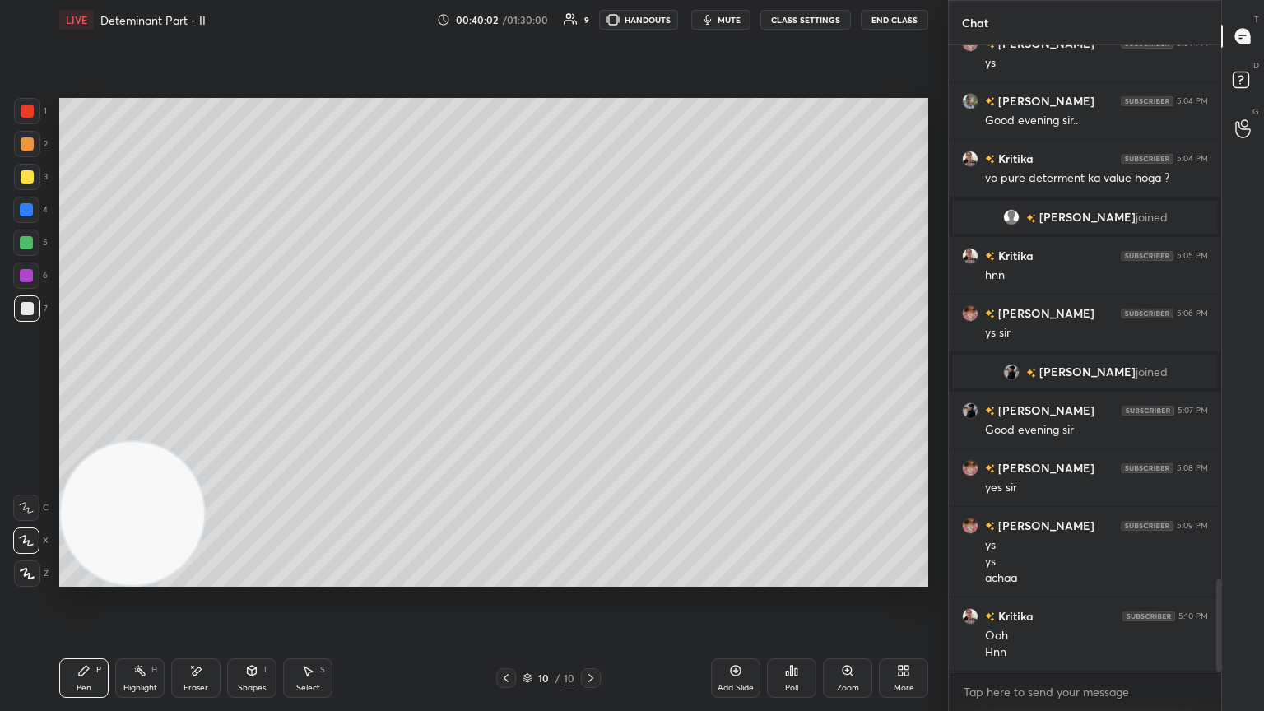
scroll to position [3700, 0]
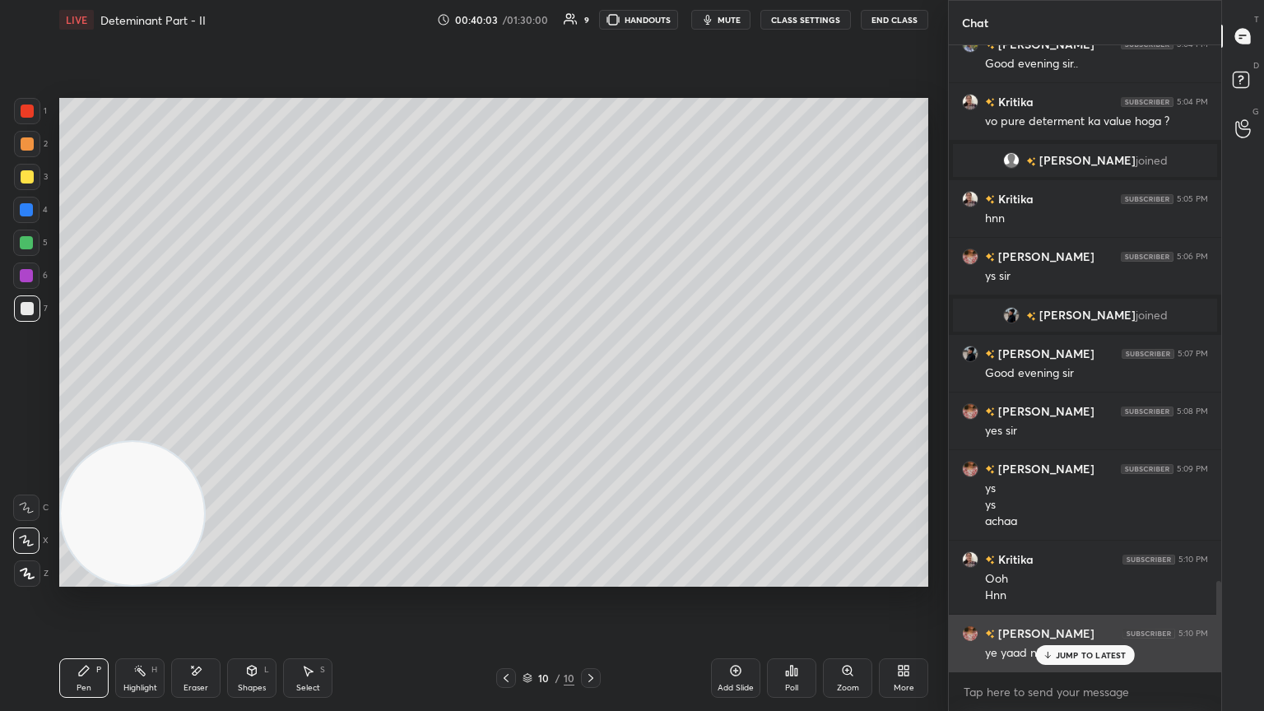
click at [590, 386] on div "JUMP TO LATEST" at bounding box center [1084, 655] width 99 height 20
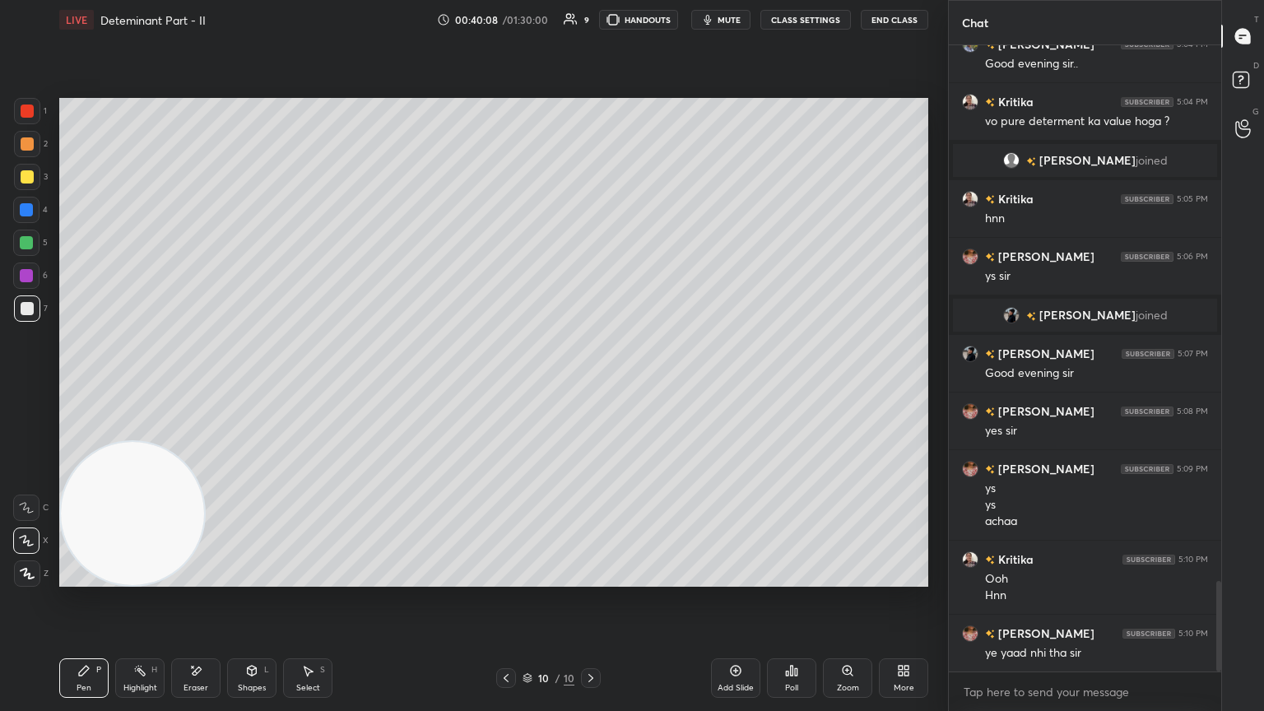
click at [590, 386] on icon at bounding box center [735, 670] width 13 height 13
click at [26, 178] on div at bounding box center [27, 176] width 13 height 13
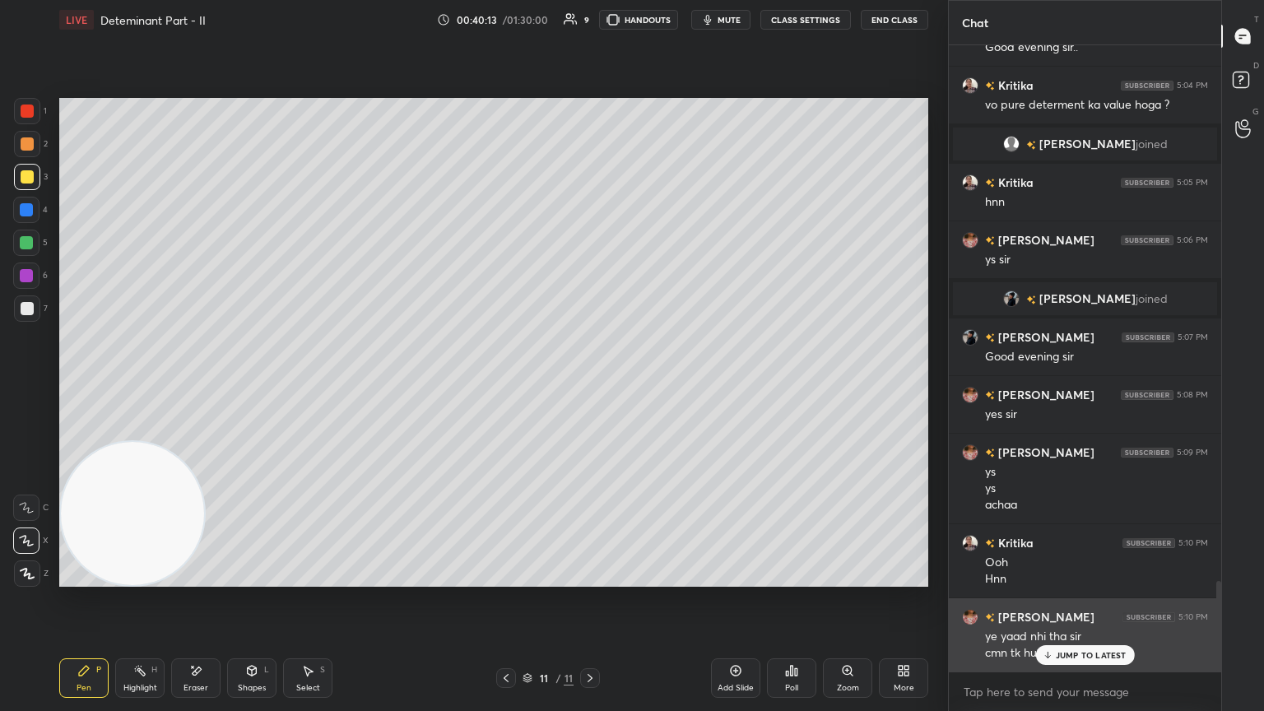
drag, startPoint x: 1063, startPoint y: 662, endPoint x: 1070, endPoint y: 654, distance: 10.5
click at [590, 386] on div "JUMP TO LATEST" at bounding box center [1084, 655] width 99 height 20
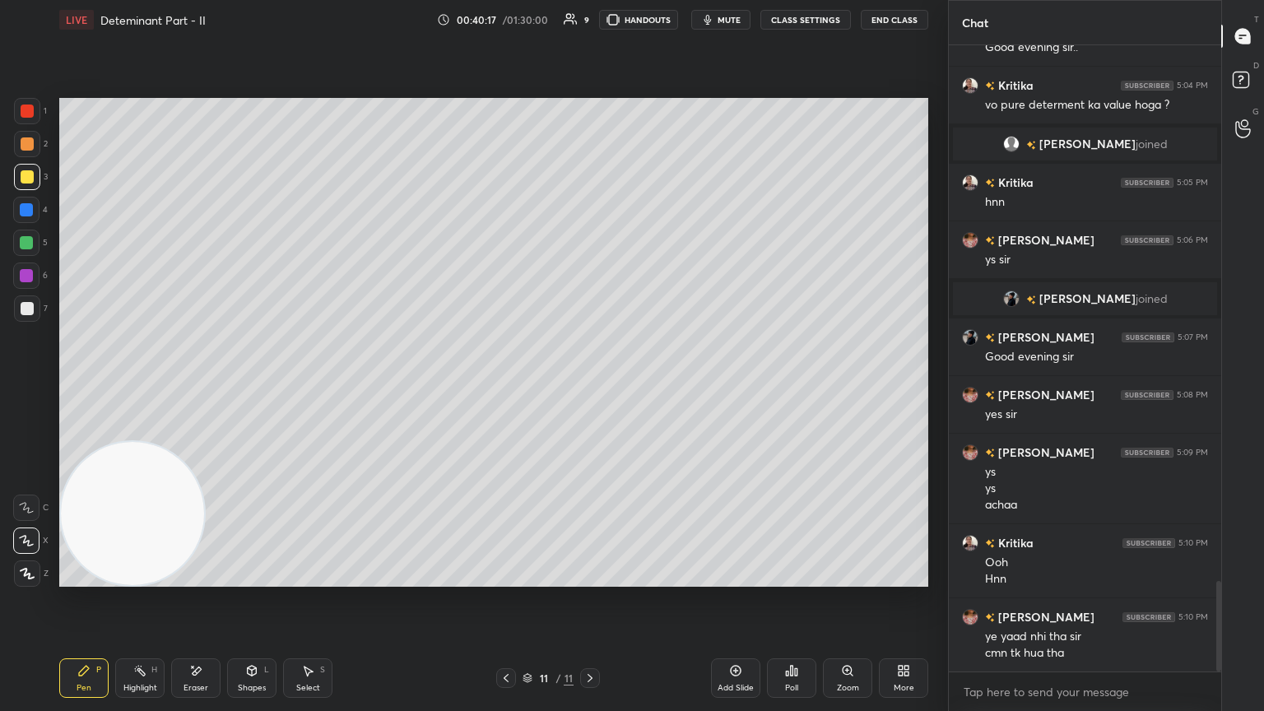
scroll to position [3756, 0]
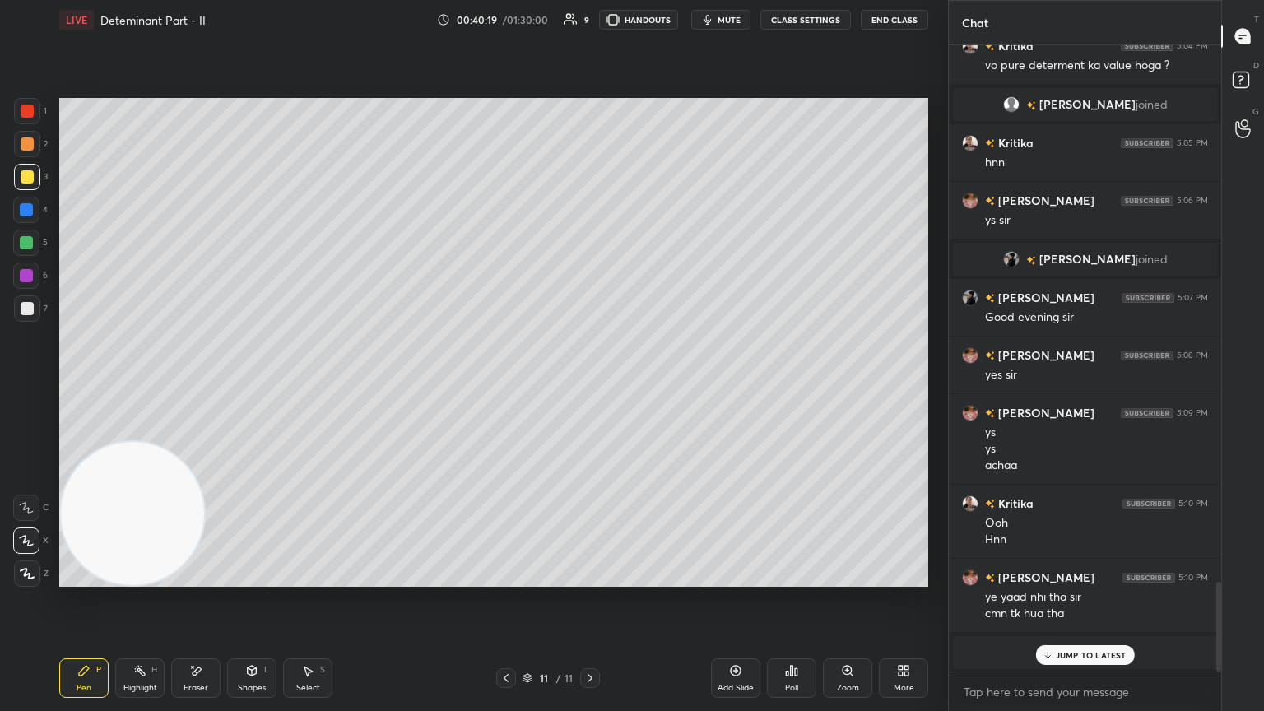
drag, startPoint x: 1074, startPoint y: 657, endPoint x: 1063, endPoint y: 636, distance: 23.2
click at [590, 386] on p "JUMP TO LATEST" at bounding box center [1091, 655] width 71 height 10
click at [28, 310] on div at bounding box center [27, 308] width 13 height 13
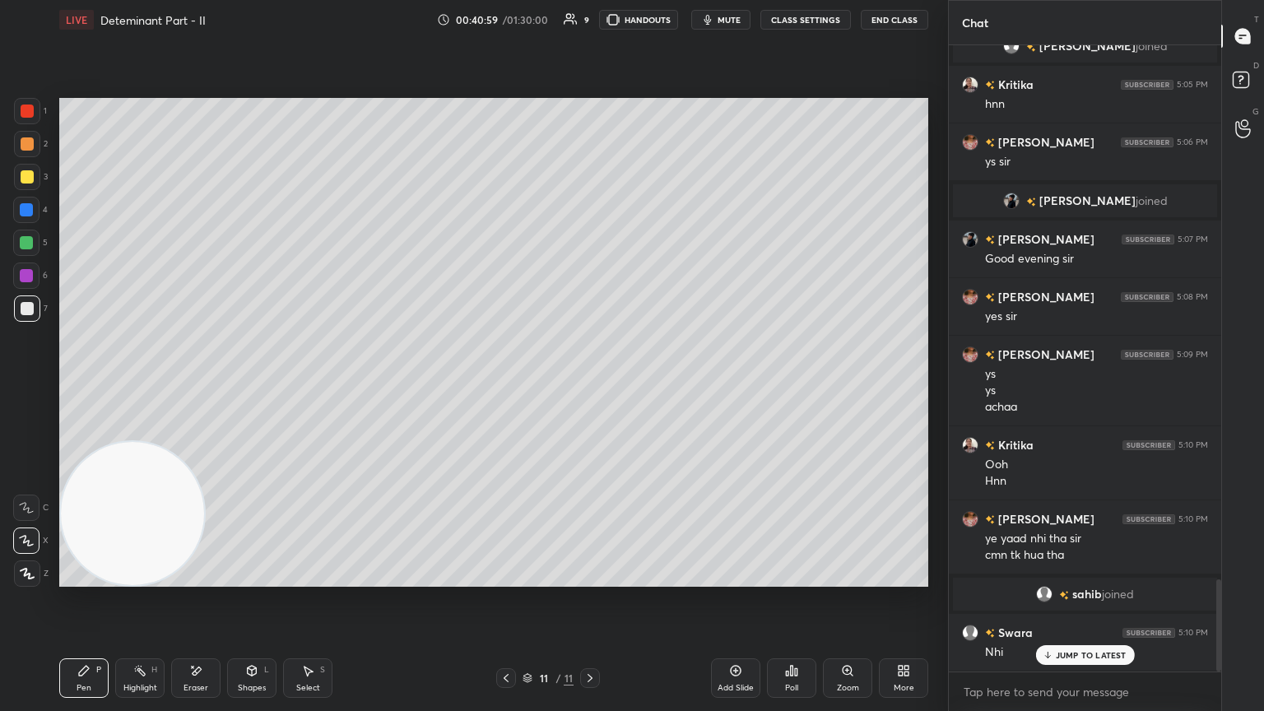
scroll to position [3644, 0]
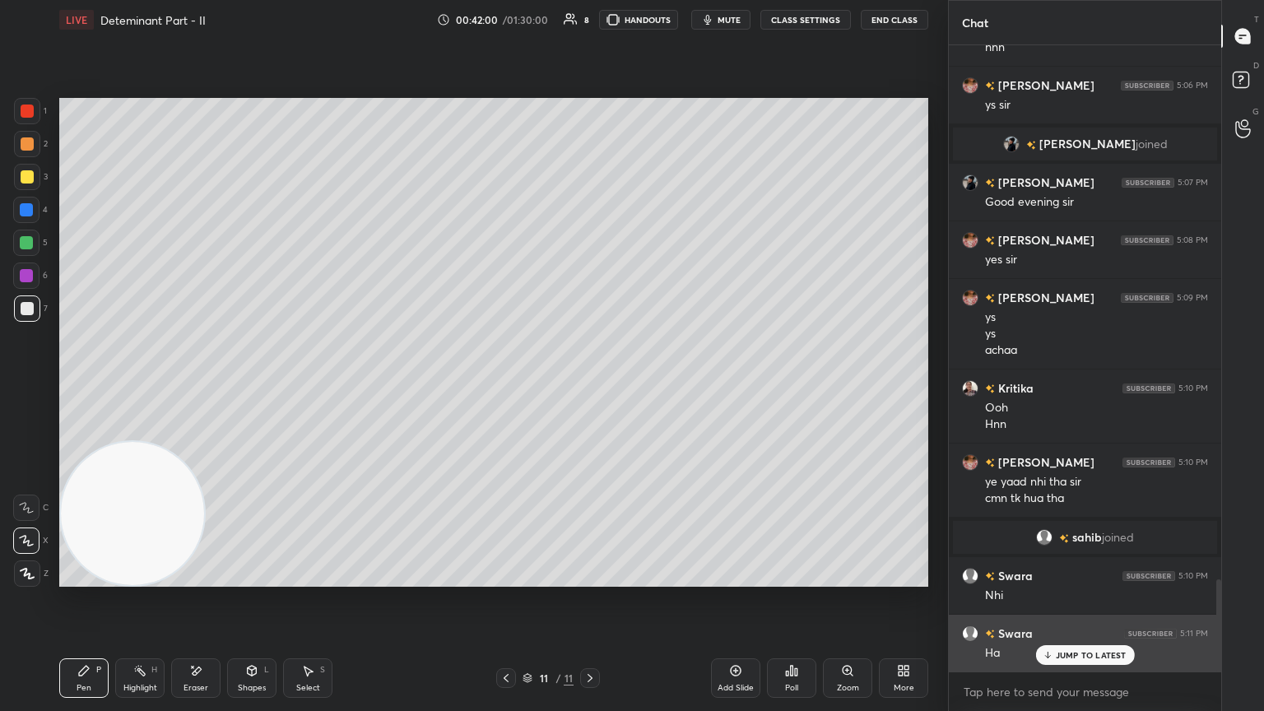
click at [590, 386] on p "JUMP TO LATEST" at bounding box center [1091, 655] width 71 height 10
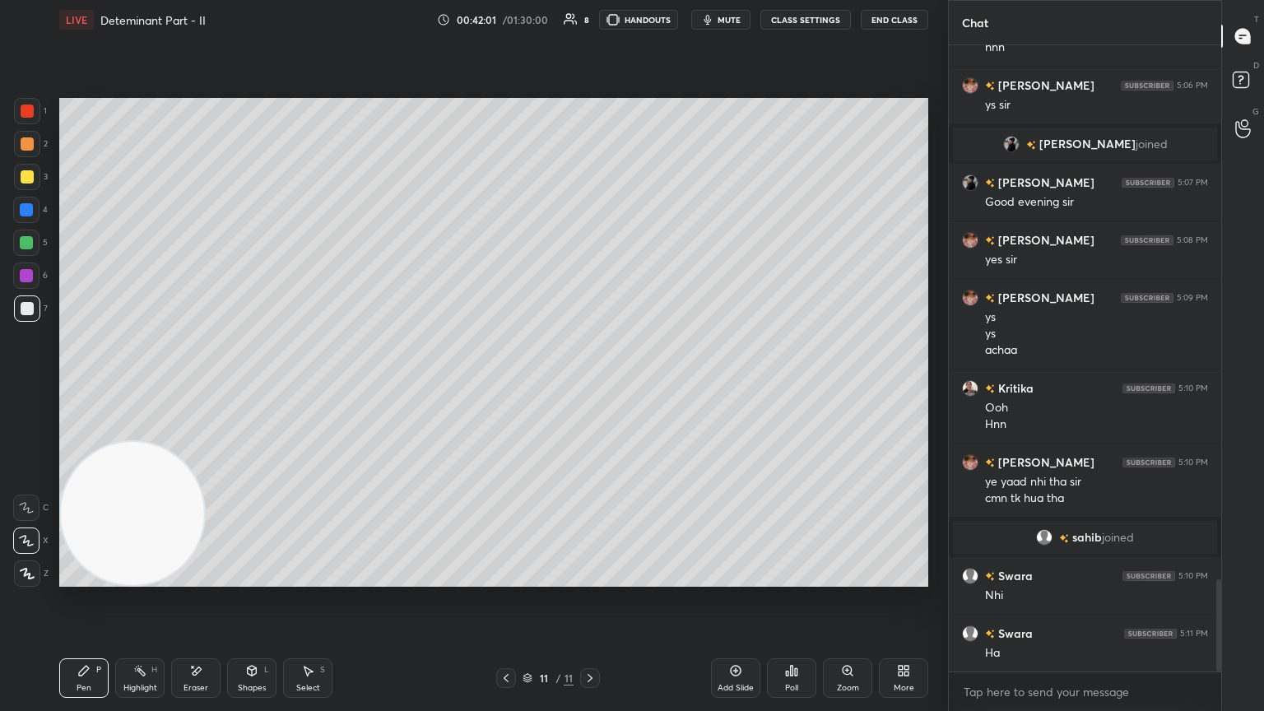
click at [590, 19] on span "mute" at bounding box center [729, 20] width 23 height 12
click at [590, 23] on span "unmute" at bounding box center [727, 20] width 35 height 12
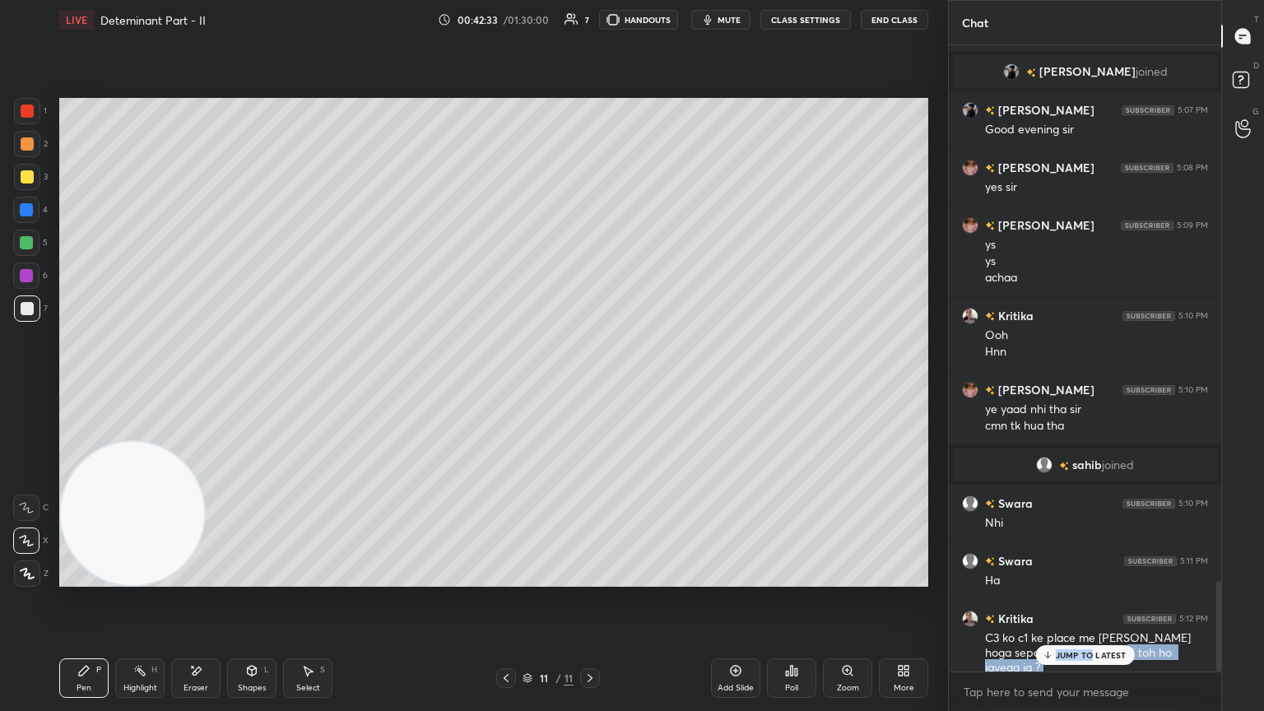
drag, startPoint x: 1095, startPoint y: 665, endPoint x: 1089, endPoint y: 658, distance: 9.3
click at [590, 386] on div "AKRITI 5:02 PM add Kritika 5:02 PM minus r2-r1? AKRITI 5:02 PM teeno c Kritika …" at bounding box center [1085, 358] width 272 height 626
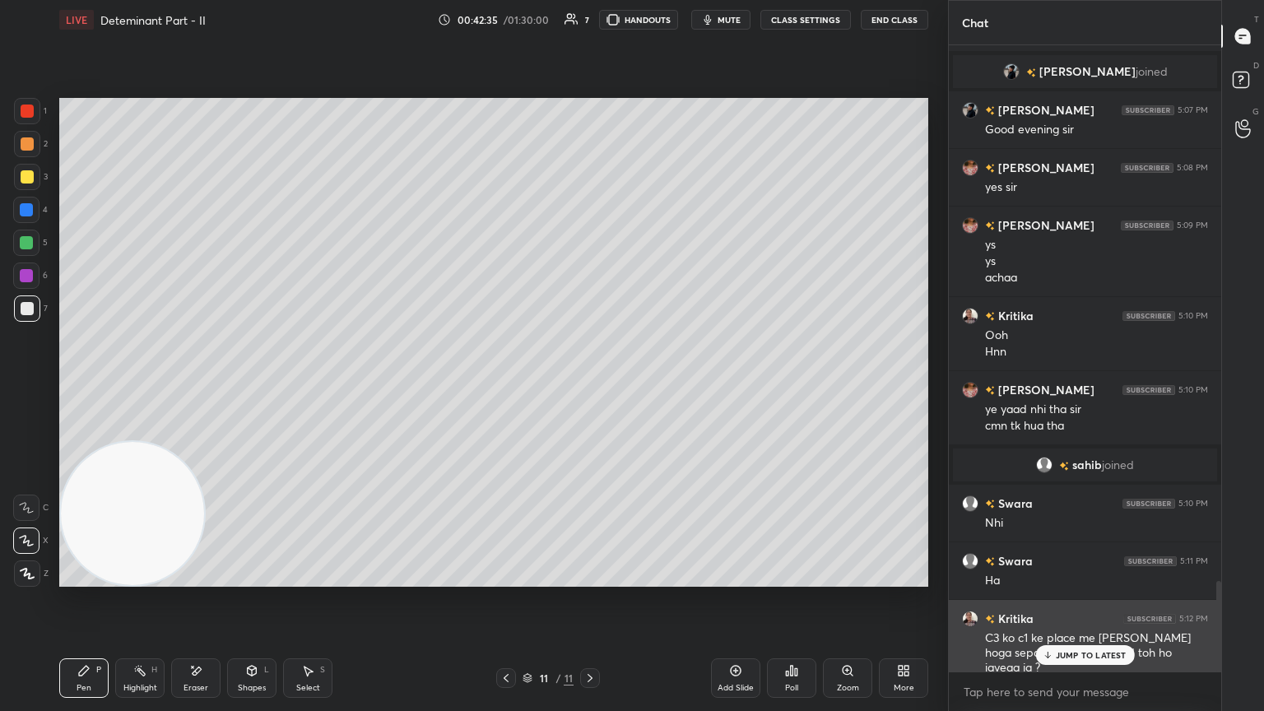
drag, startPoint x: 1096, startPoint y: 658, endPoint x: 1085, endPoint y: 656, distance: 10.8
click at [590, 386] on p "JUMP TO LATEST" at bounding box center [1091, 655] width 71 height 10
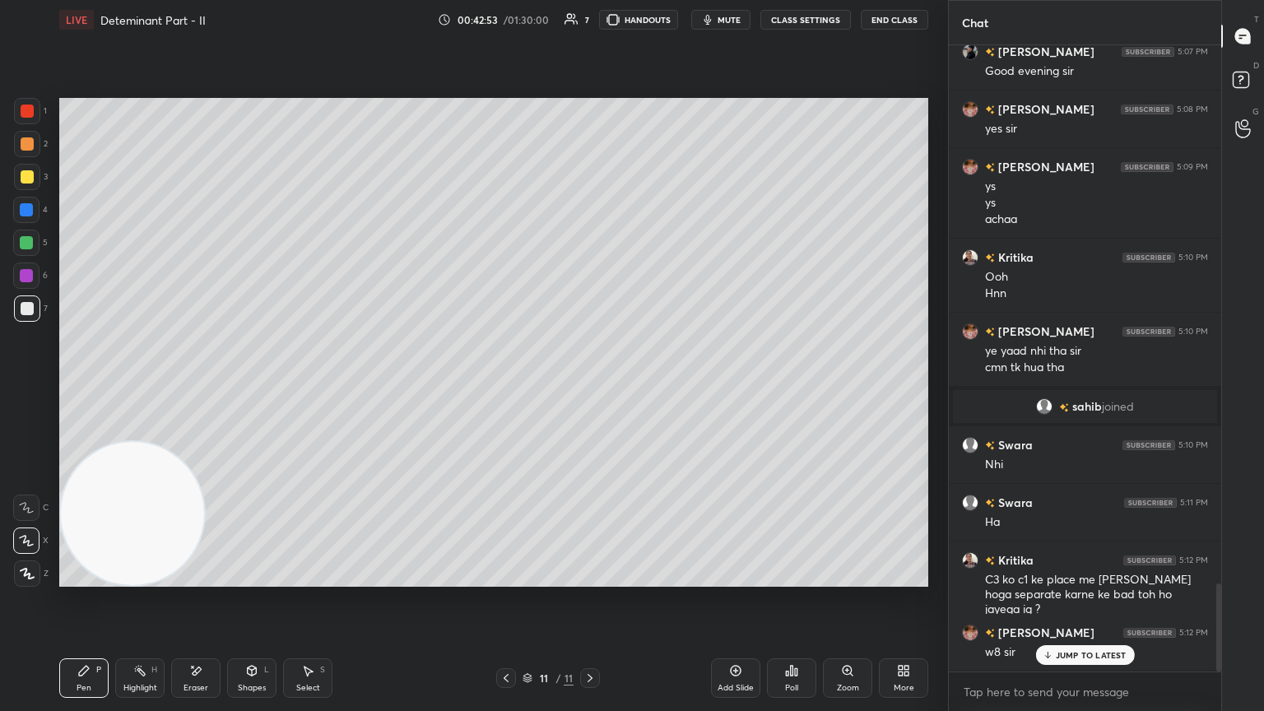
scroll to position [3832, 0]
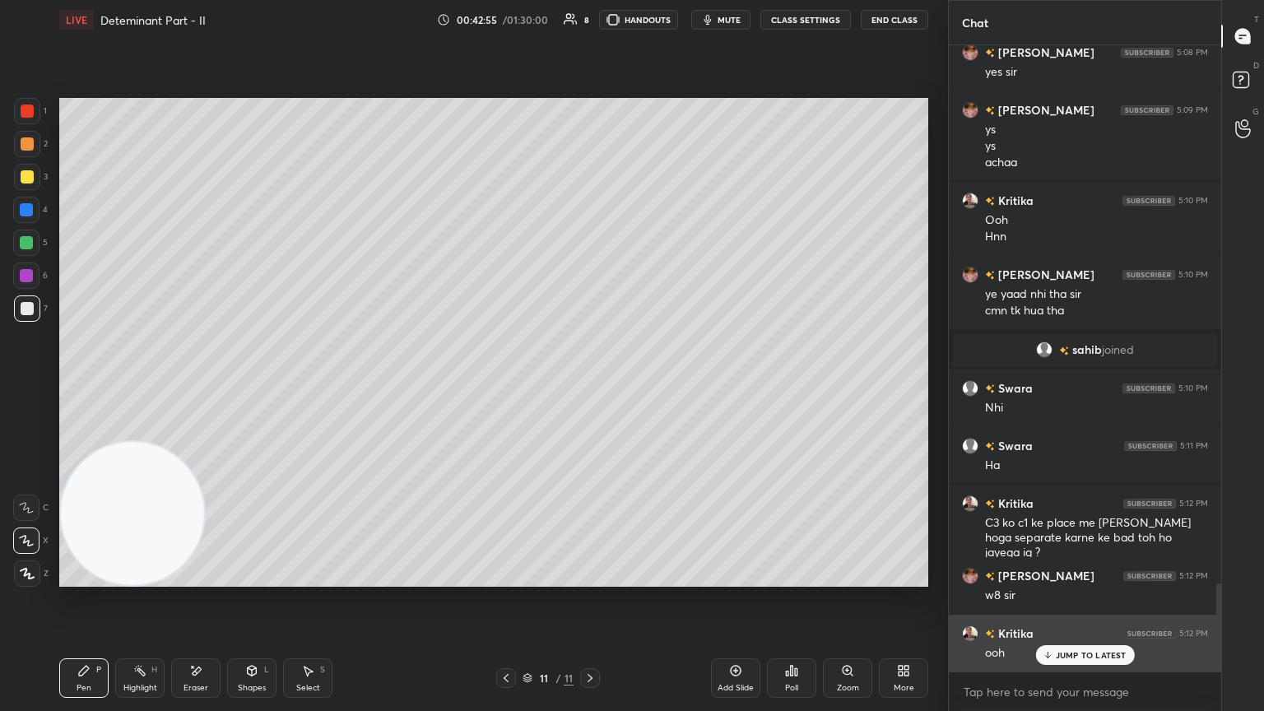
click at [590, 386] on div "JUMP TO LATEST" at bounding box center [1084, 655] width 99 height 20
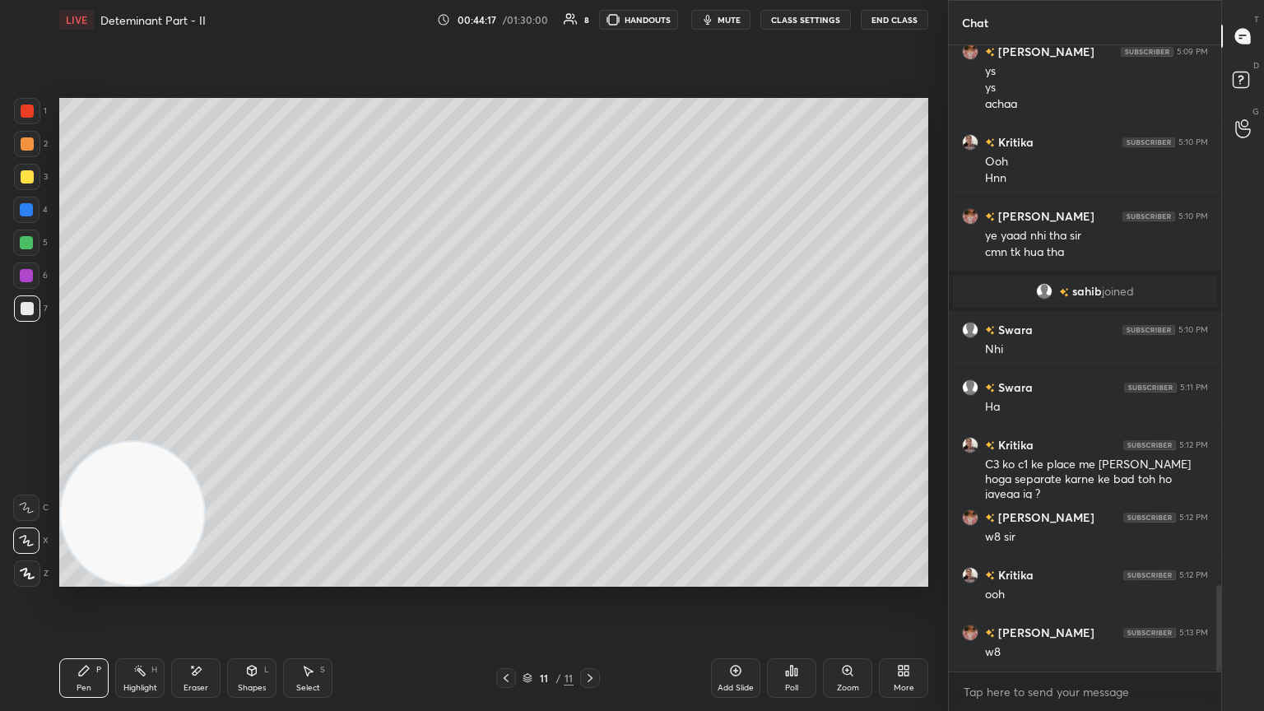
scroll to position [3947, 0]
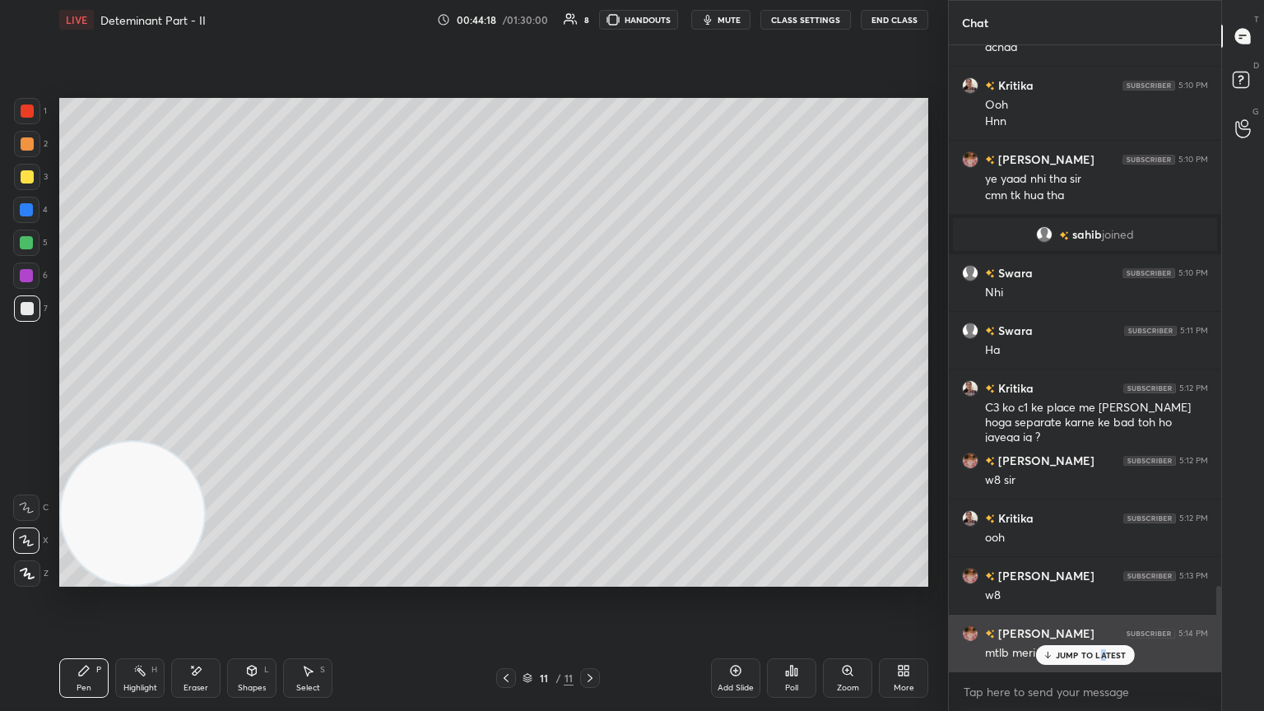
drag, startPoint x: 1103, startPoint y: 663, endPoint x: 1094, endPoint y: 660, distance: 9.6
click at [590, 386] on div "JUMP TO LATEST" at bounding box center [1084, 655] width 99 height 20
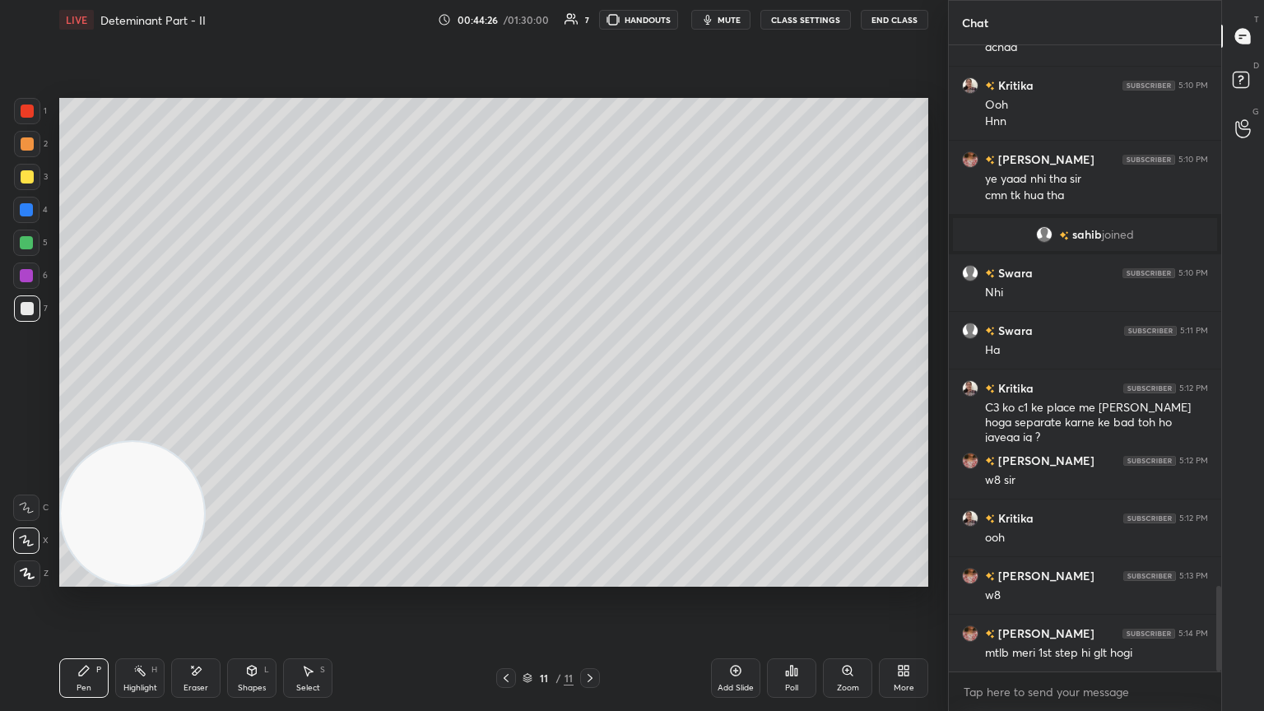
click at [137, 386] on icon at bounding box center [139, 670] width 13 height 13
drag, startPoint x: 76, startPoint y: 678, endPoint x: 86, endPoint y: 640, distance: 39.1
click at [77, 386] on div "Pen P" at bounding box center [83, 678] width 49 height 40
drag, startPoint x: 190, startPoint y: 668, endPoint x: 198, endPoint y: 592, distance: 76.9
click at [189, 386] on icon at bounding box center [195, 671] width 13 height 14
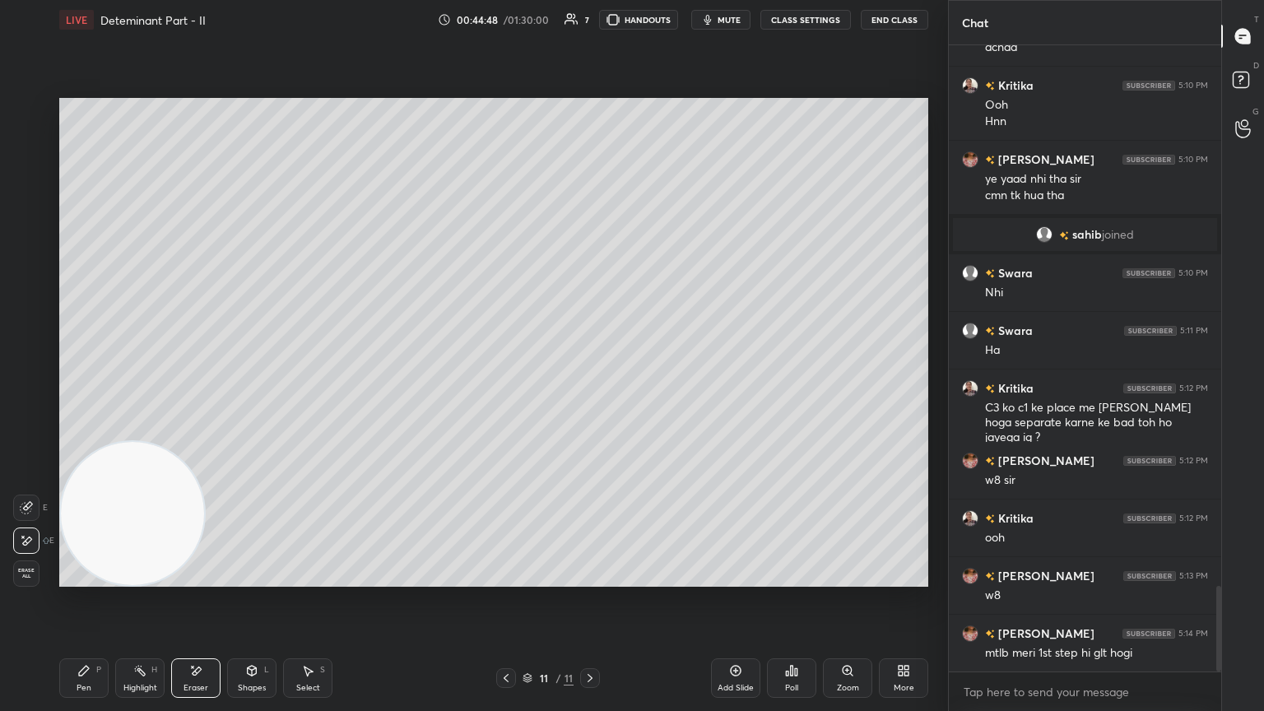
click at [84, 386] on div "Pen P" at bounding box center [83, 678] width 49 height 40
click at [137, 386] on div "Highlight H" at bounding box center [139, 678] width 49 height 40
click at [72, 386] on div "Pen P" at bounding box center [83, 678] width 49 height 40
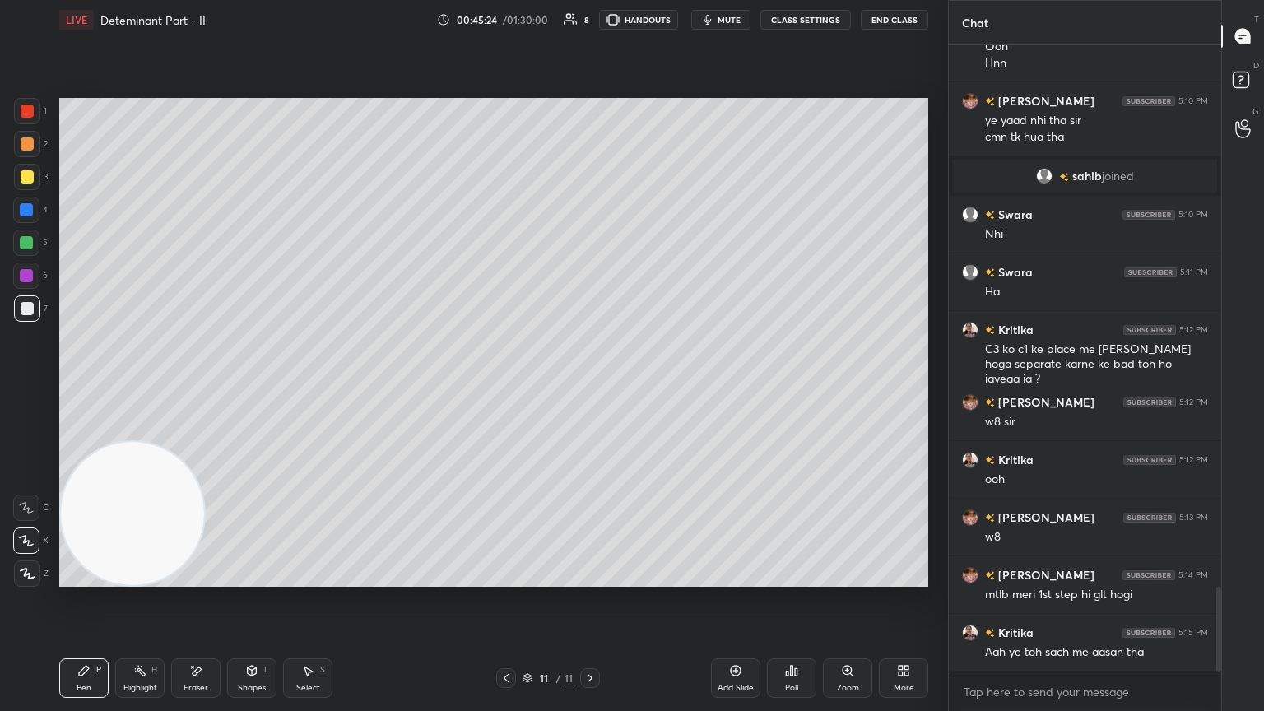
scroll to position [4062, 0]
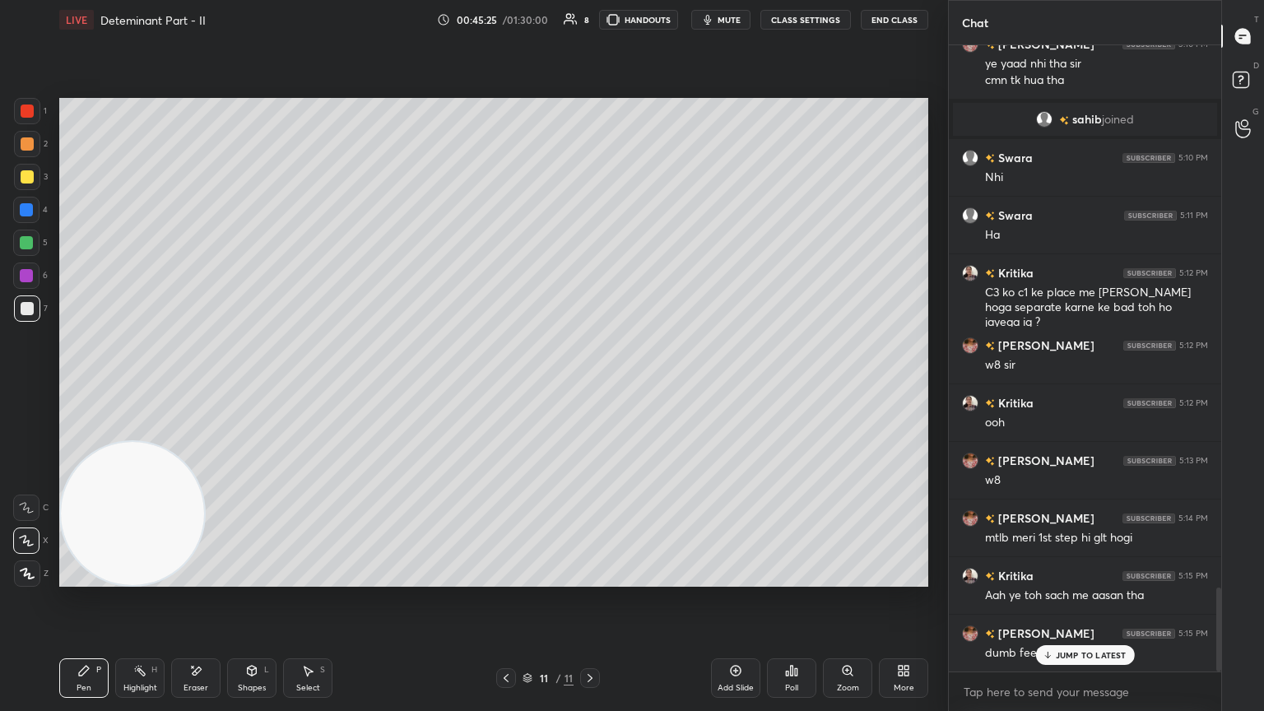
click at [590, 386] on div "LIVE Deteminant Part - II 00:45:25 / 01:30:00 8 HANDOUTS mute CLASS SETTINGS En…" at bounding box center [494, 355] width 882 height 711
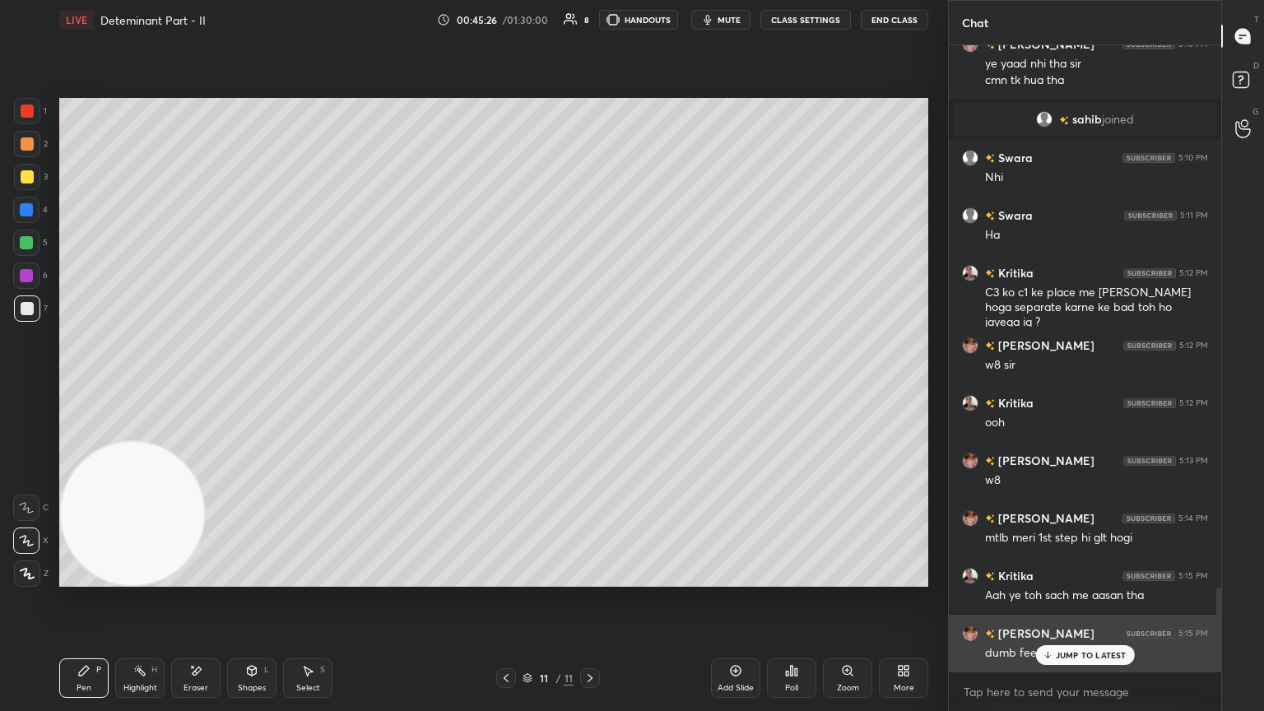
click at [590, 386] on div "JUMP TO LATEST" at bounding box center [1084, 655] width 99 height 20
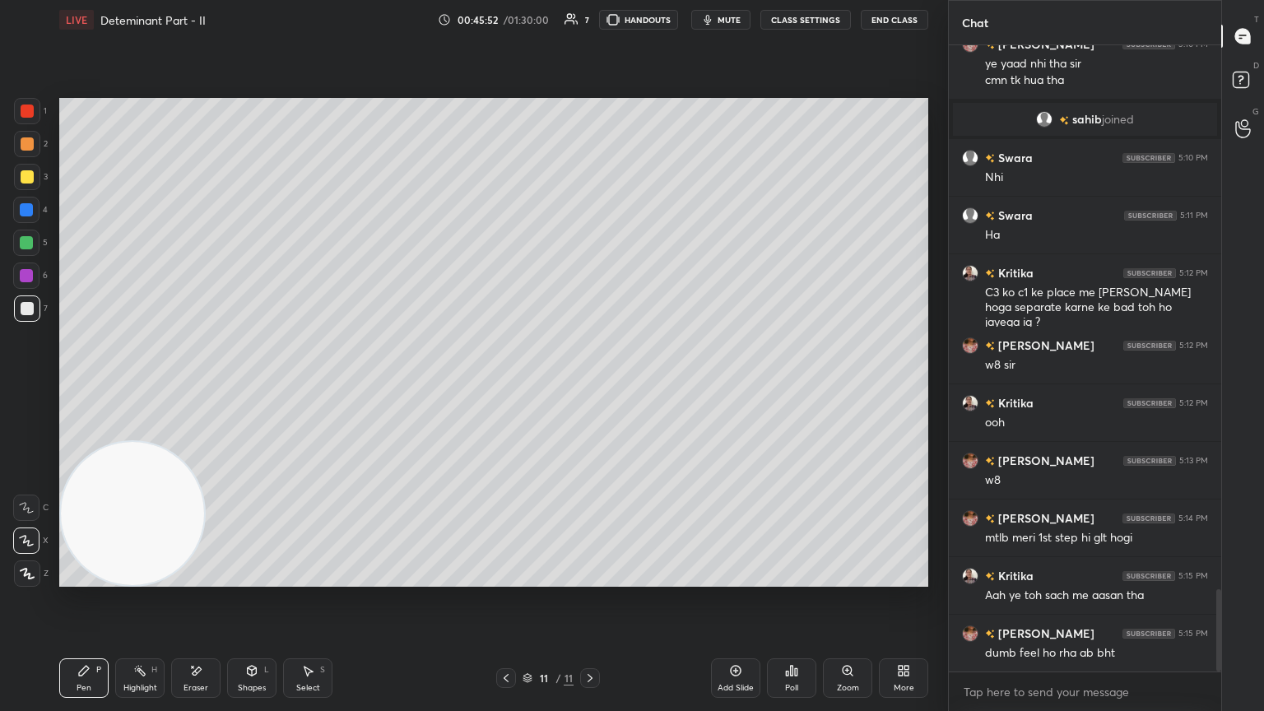
scroll to position [4121, 0]
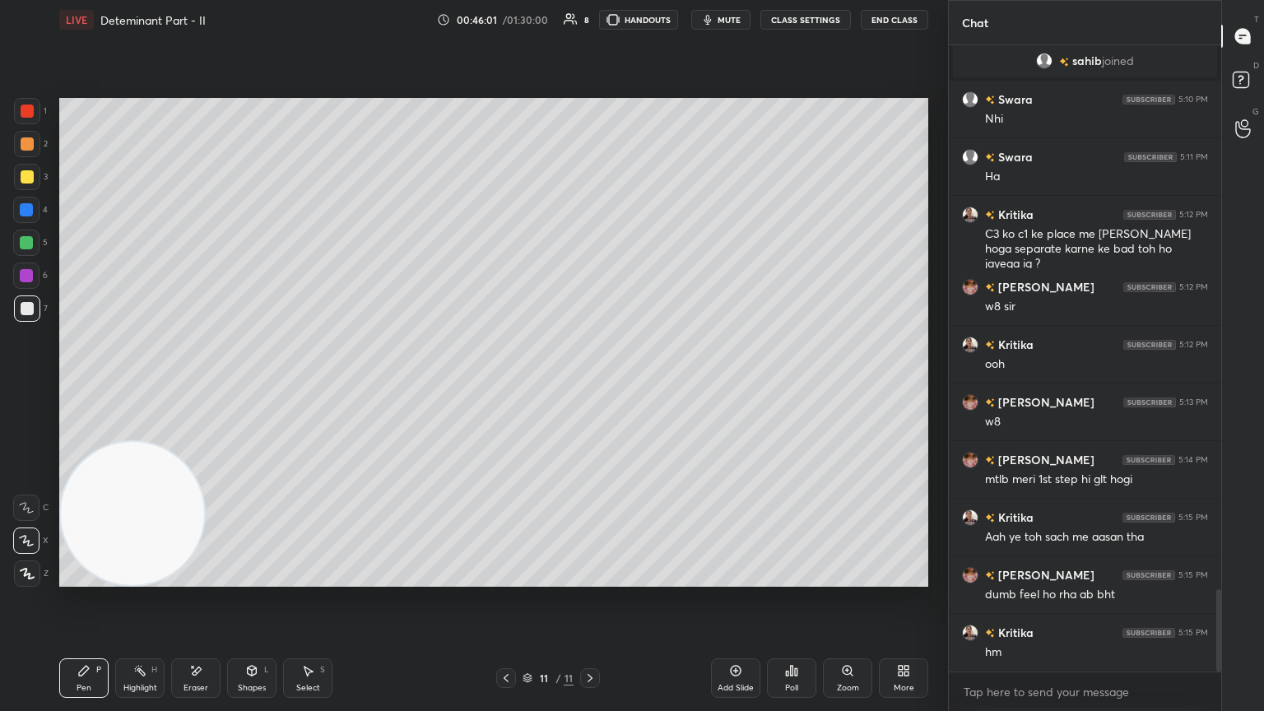
drag, startPoint x: 735, startPoint y: 678, endPoint x: 715, endPoint y: 673, distance: 20.4
click at [590, 386] on div "Add Slide" at bounding box center [735, 678] width 49 height 40
click at [32, 174] on div at bounding box center [27, 177] width 26 height 26
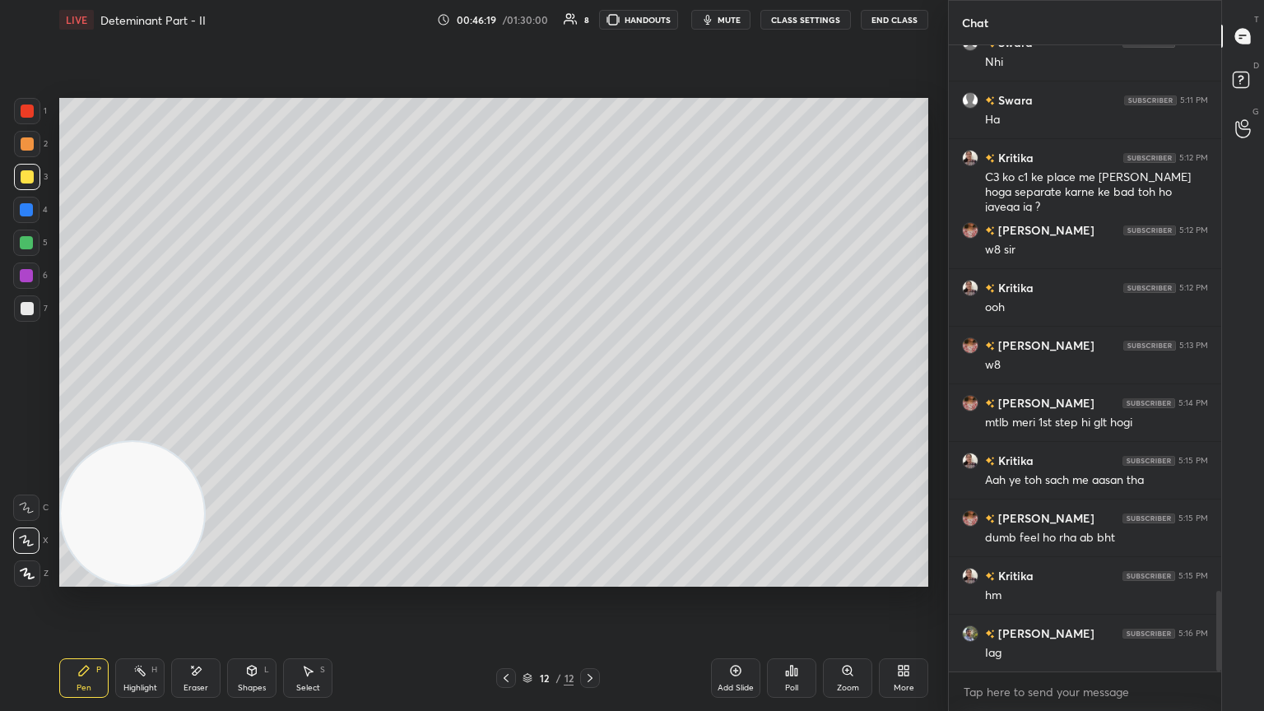
scroll to position [4236, 0]
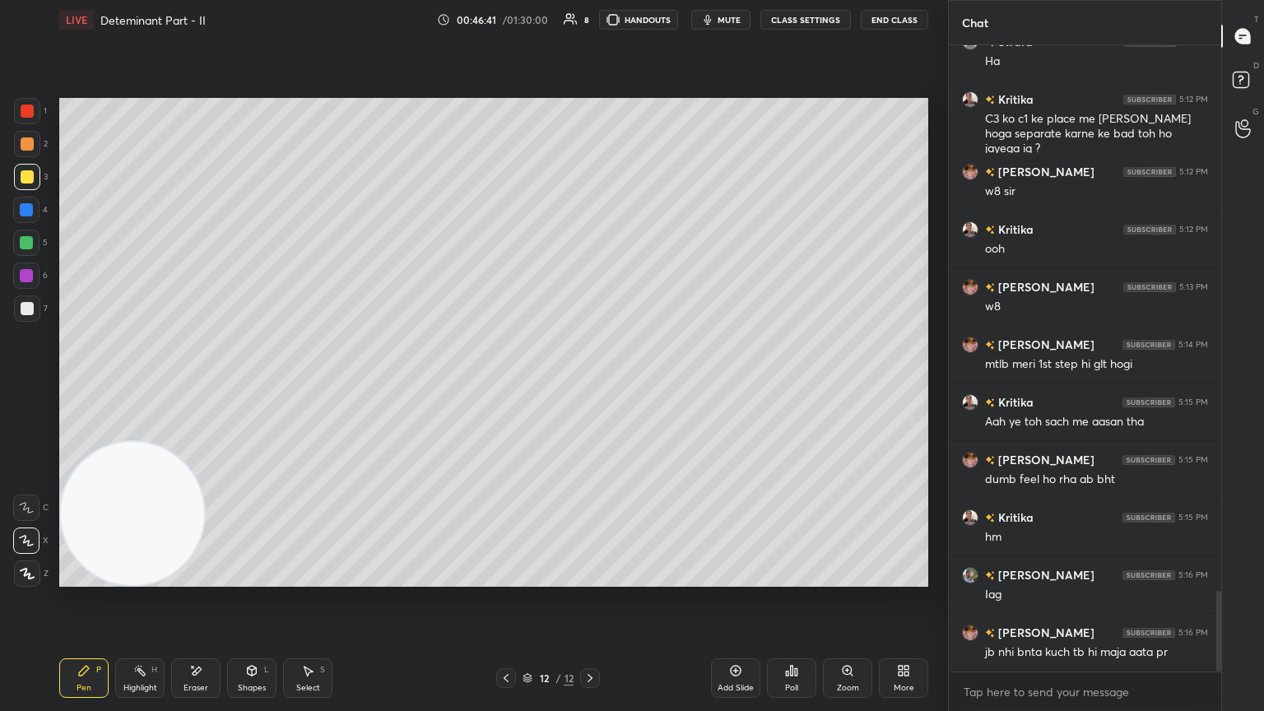
click at [30, 304] on div at bounding box center [27, 308] width 13 height 13
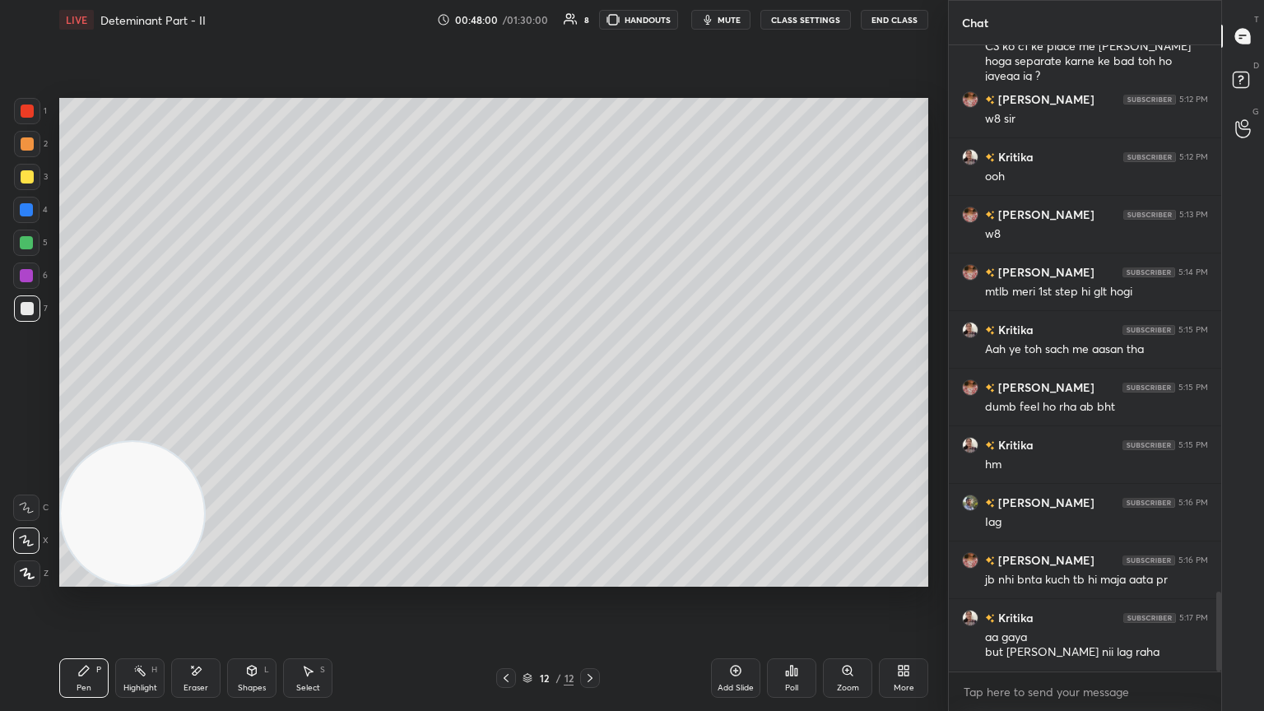
scroll to position [4365, 0]
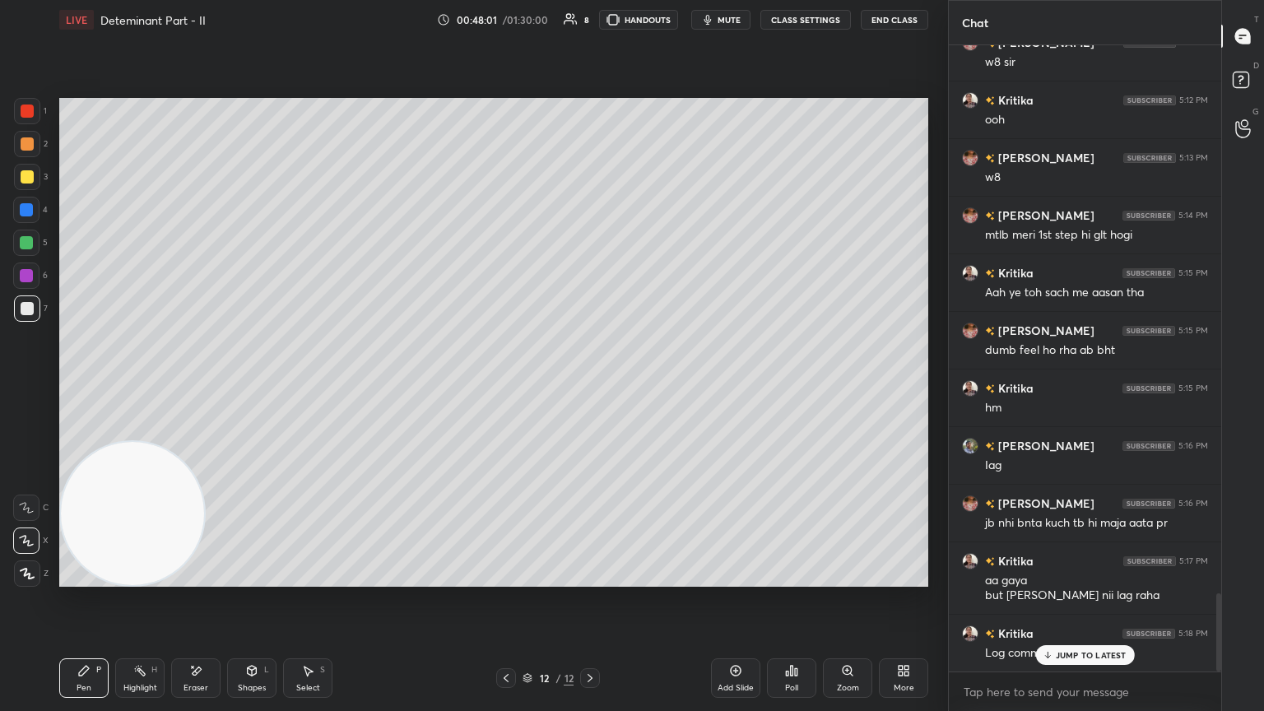
click at [590, 386] on p "JUMP TO LATEST" at bounding box center [1091, 655] width 71 height 10
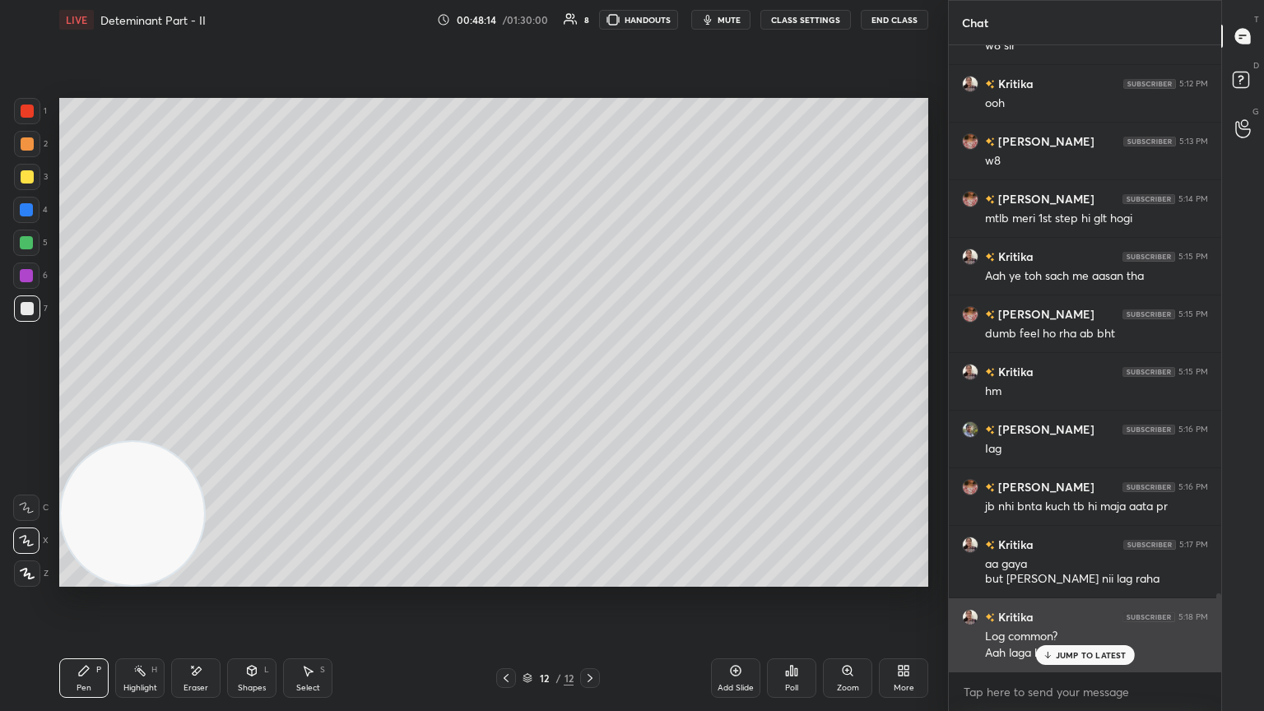
click at [590, 386] on div "JUMP TO LATEST" at bounding box center [1084, 655] width 99 height 20
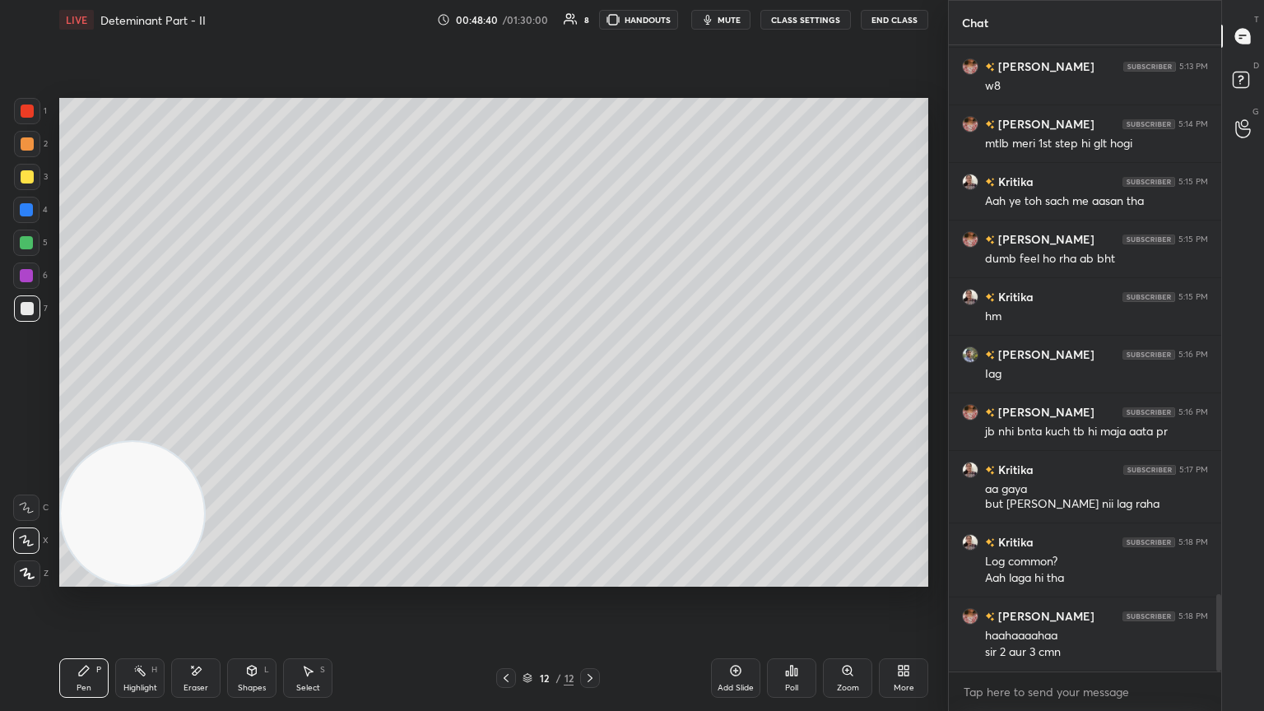
scroll to position [4473, 0]
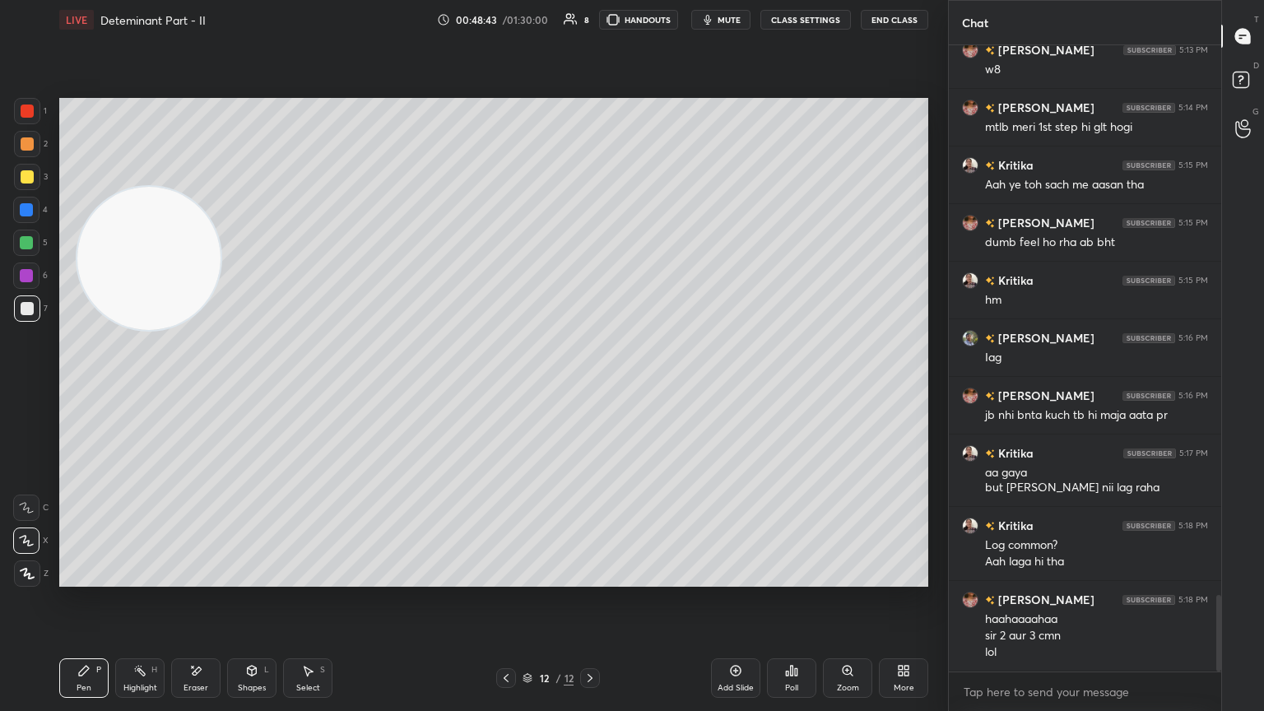
click at [167, 98] on div "Setting up your live class Poll for secs No correct answer Start poll" at bounding box center [493, 342] width 869 height 489
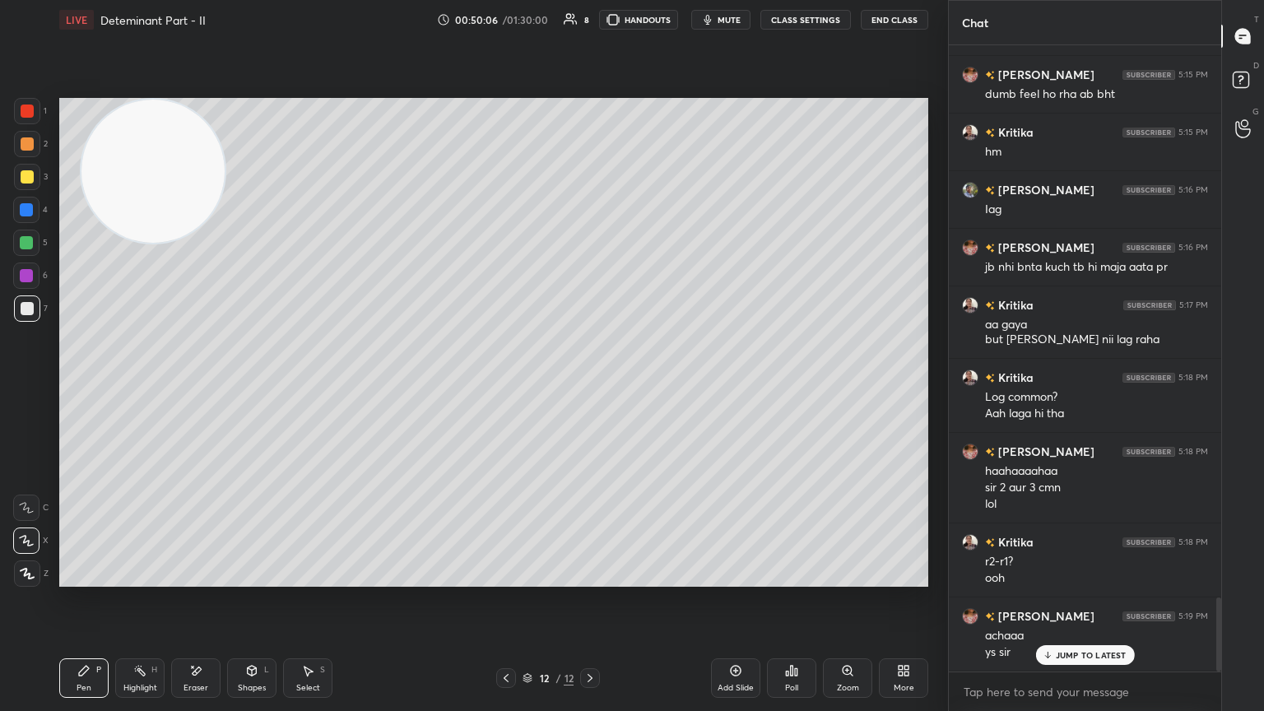
scroll to position [4678, 0]
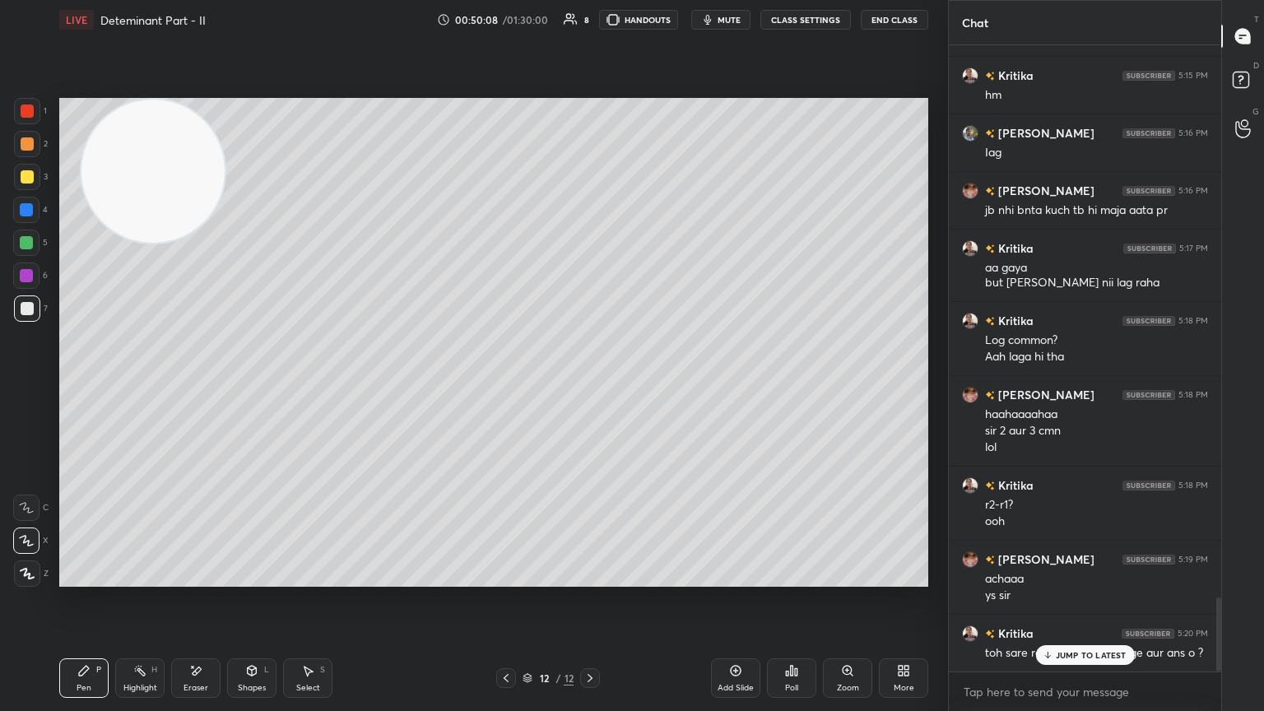
click at [590, 386] on p "JUMP TO LATEST" at bounding box center [1091, 655] width 71 height 10
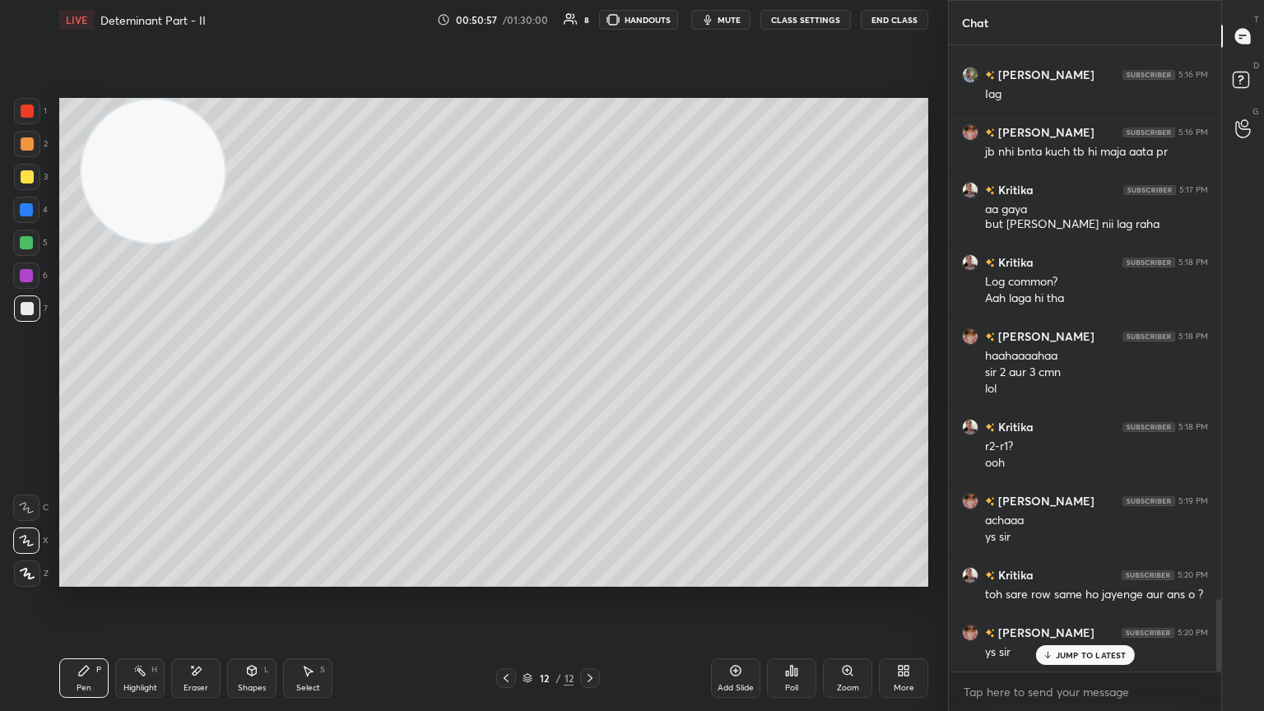
scroll to position [4793, 0]
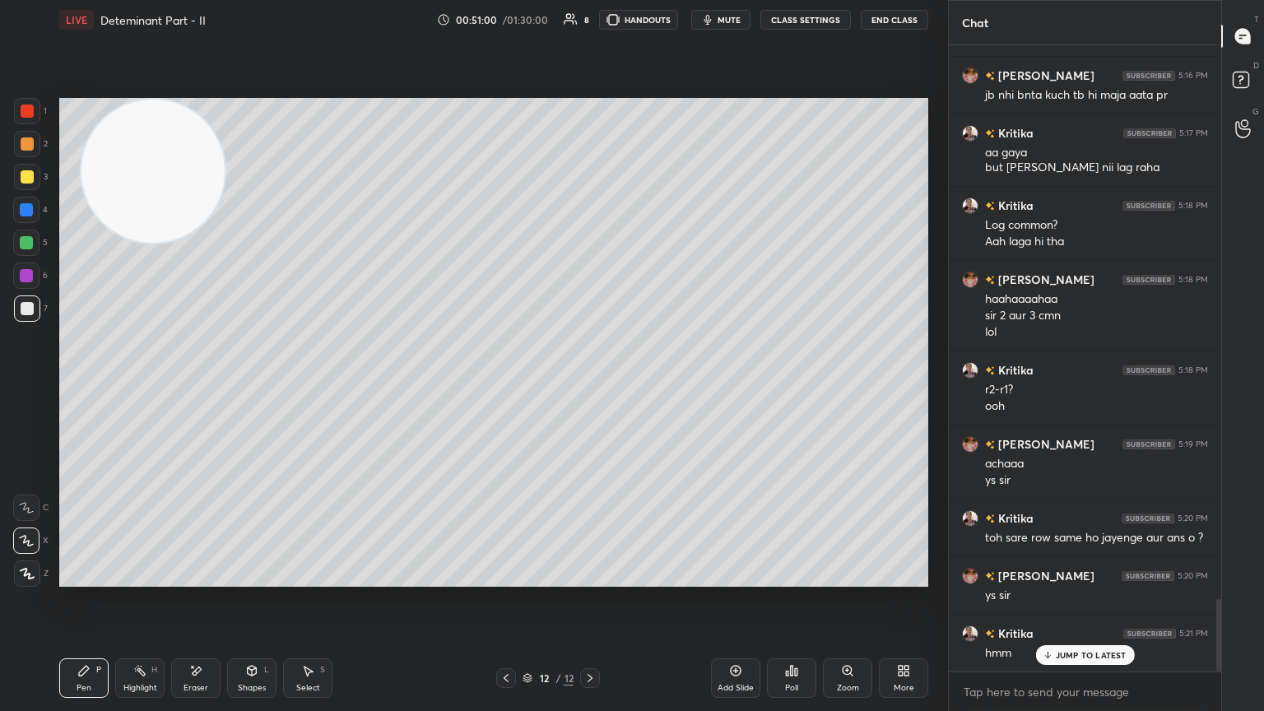
click at [590, 386] on div "Add Slide" at bounding box center [735, 678] width 49 height 40
click at [590, 386] on div "JUMP TO LATEST" at bounding box center [1084, 655] width 99 height 20
drag, startPoint x: 155, startPoint y: 184, endPoint x: 1, endPoint y: 619, distance: 461.7
click at [1, 386] on div "1 2 3 4 5 6 7 C X Z E E Erase all H H LIVE Deteminant Part - II 00:51:02 / 01:3…" at bounding box center [467, 355] width 935 height 711
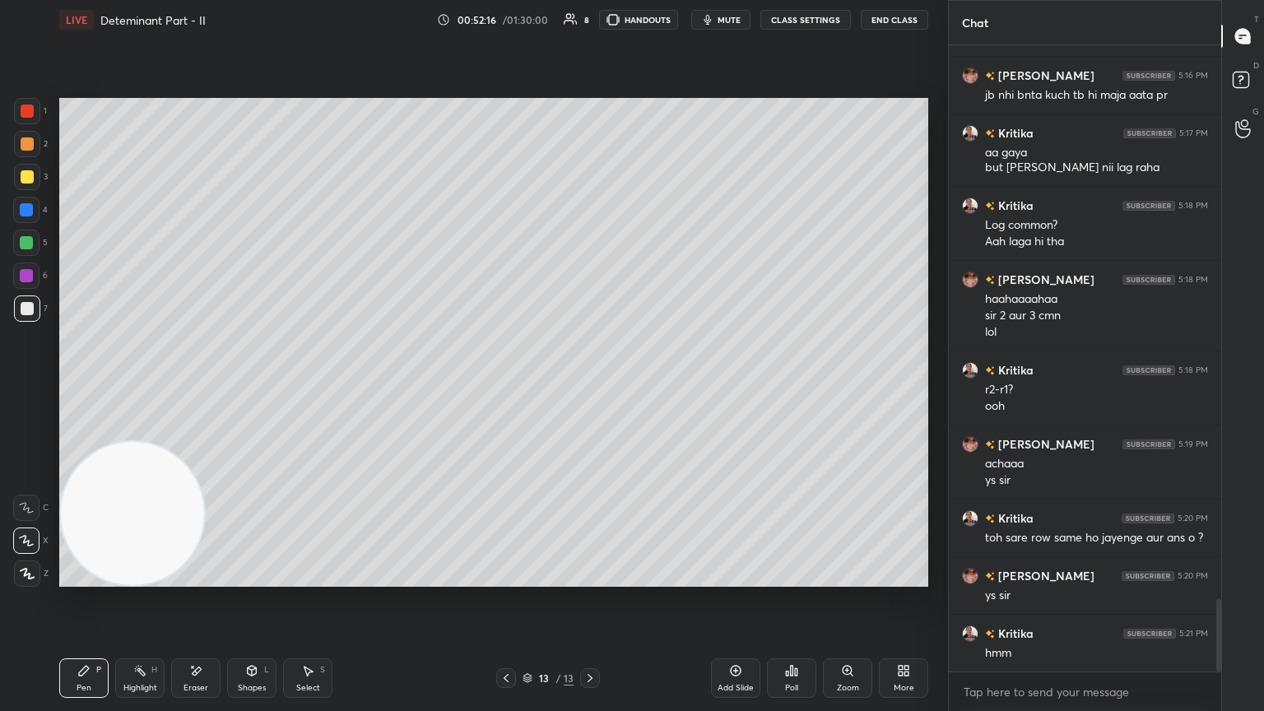
scroll to position [588, 267]
drag, startPoint x: 36, startPoint y: 173, endPoint x: 53, endPoint y: 160, distance: 20.6
click at [30, 171] on div at bounding box center [27, 177] width 26 height 26
click at [30, 311] on div at bounding box center [27, 308] width 13 height 13
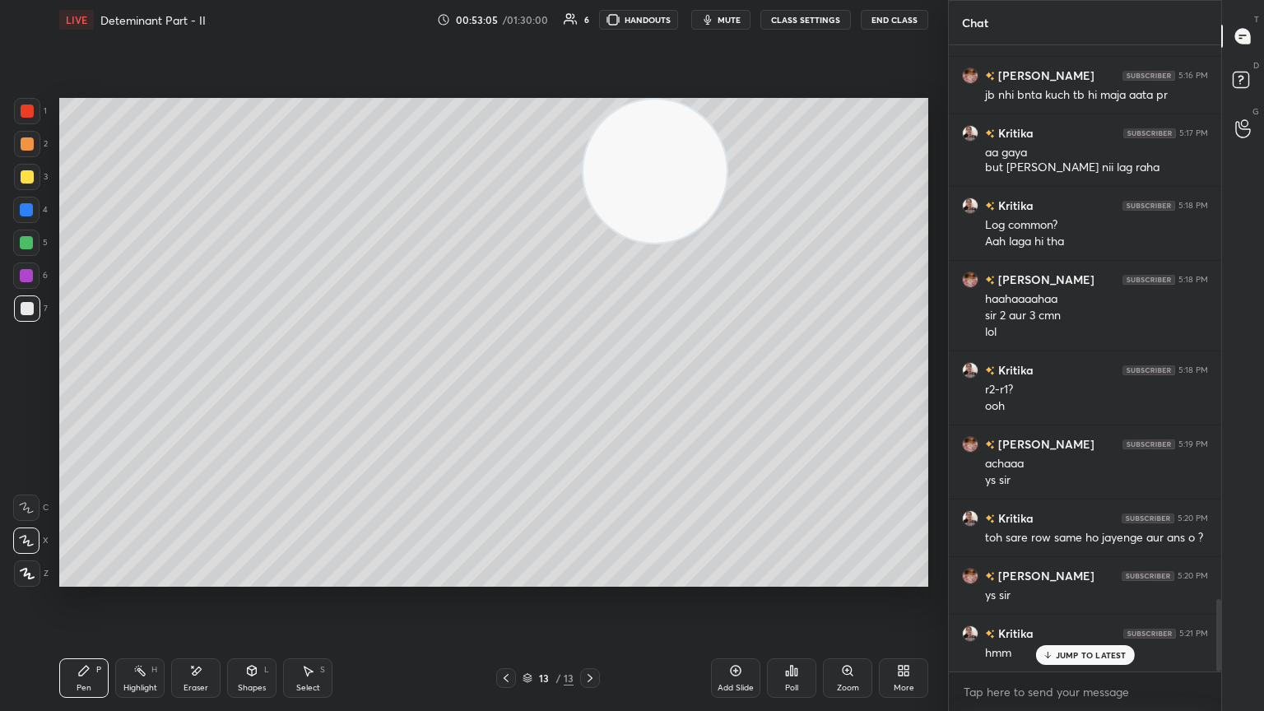
drag, startPoint x: 168, startPoint y: 504, endPoint x: 731, endPoint y: 116, distance: 683.5
click at [590, 103] on video at bounding box center [654, 171] width 143 height 143
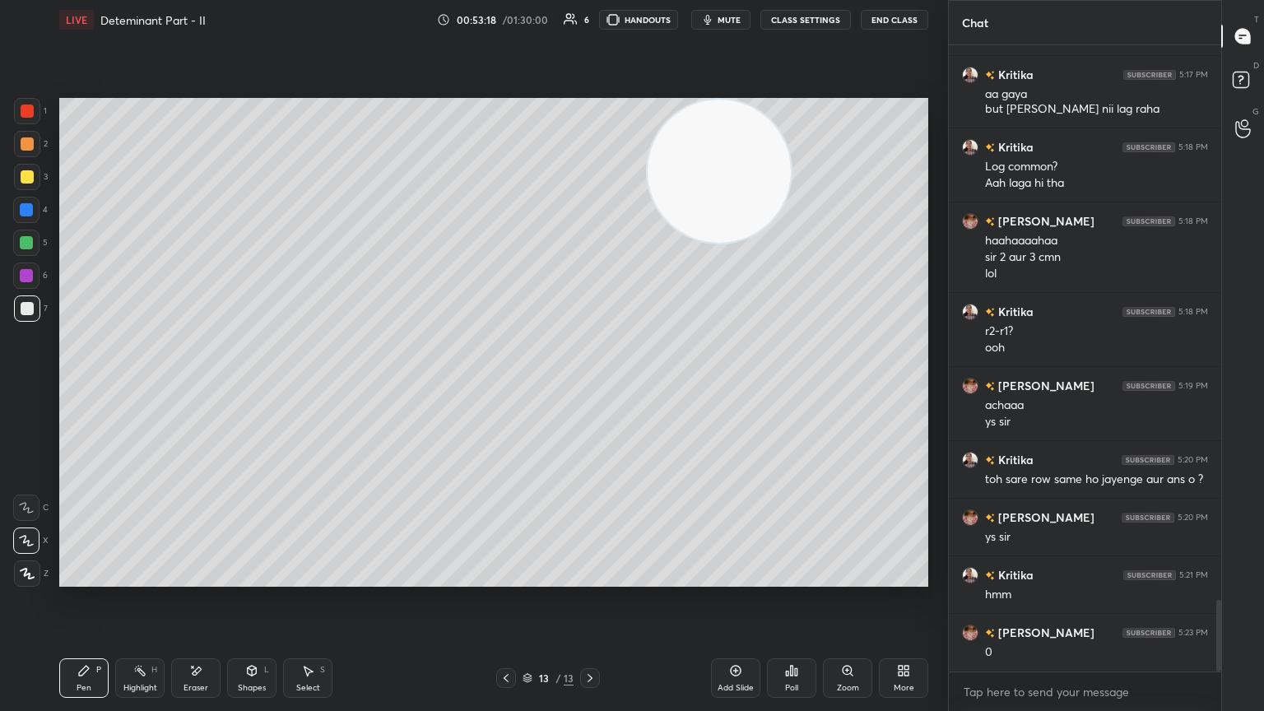
scroll to position [4908, 0]
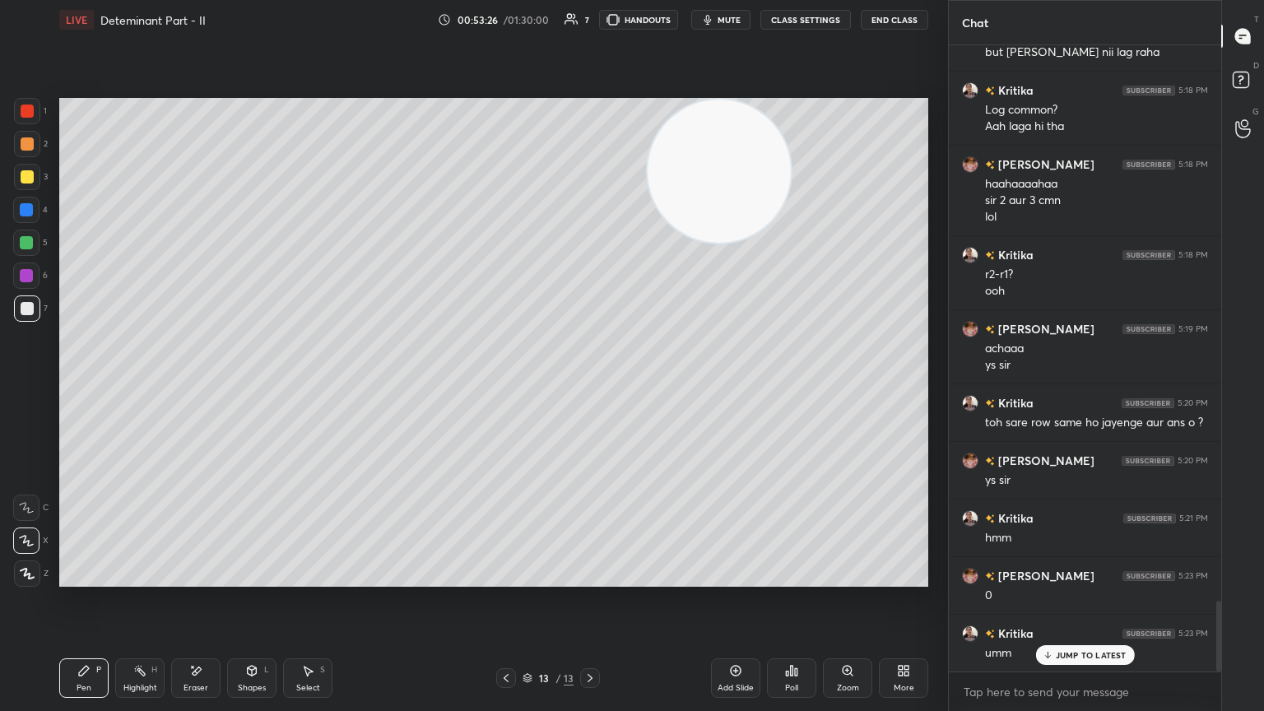
click at [590, 386] on div "Kritika 5:12 PM C3 ko c1 ke place me Lana hoga separate karne ke bad toh ho jay…" at bounding box center [1085, 358] width 272 height 626
click at [590, 386] on p "JUMP TO LATEST" at bounding box center [1091, 655] width 71 height 10
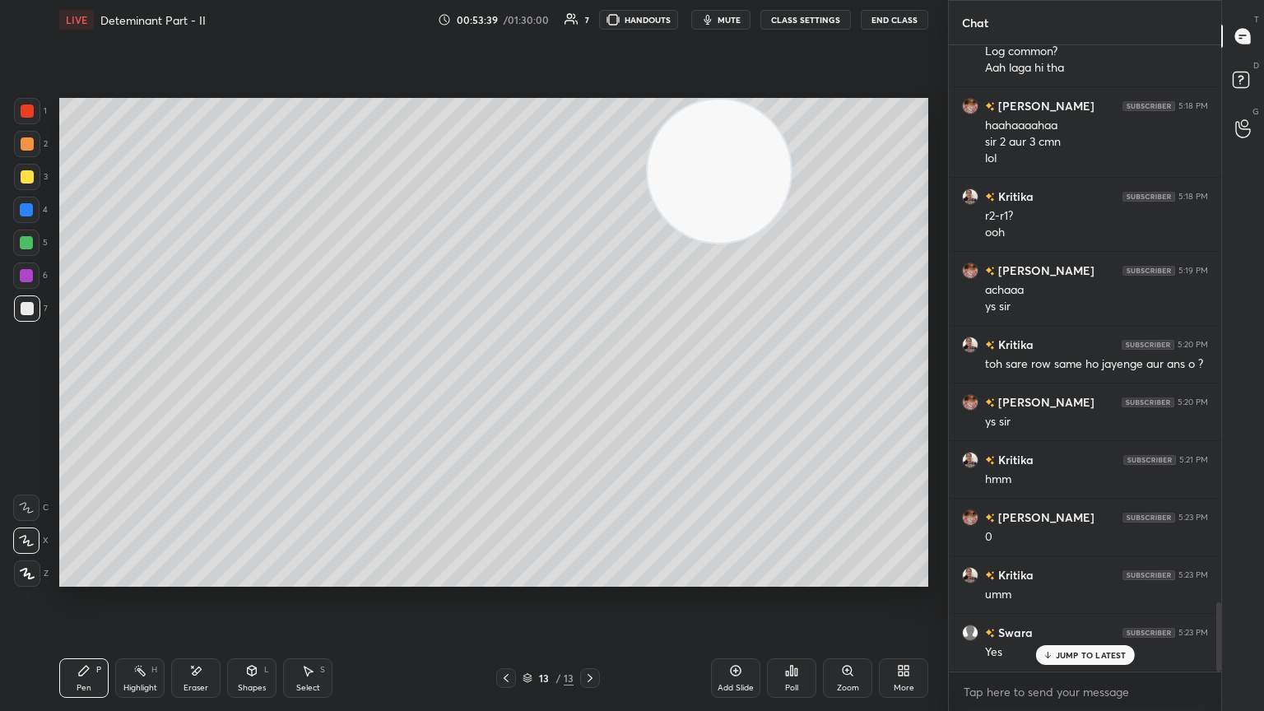
scroll to position [5023, 0]
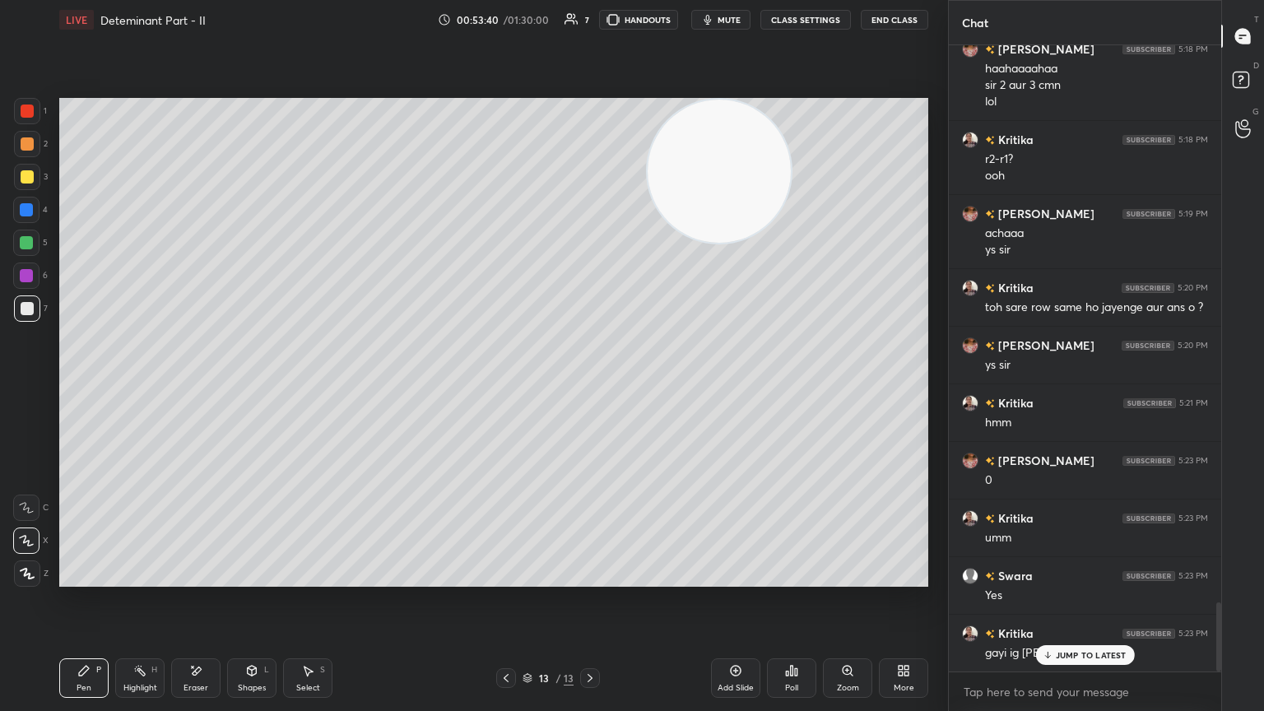
click at [590, 386] on p "JUMP TO LATEST" at bounding box center [1091, 655] width 71 height 10
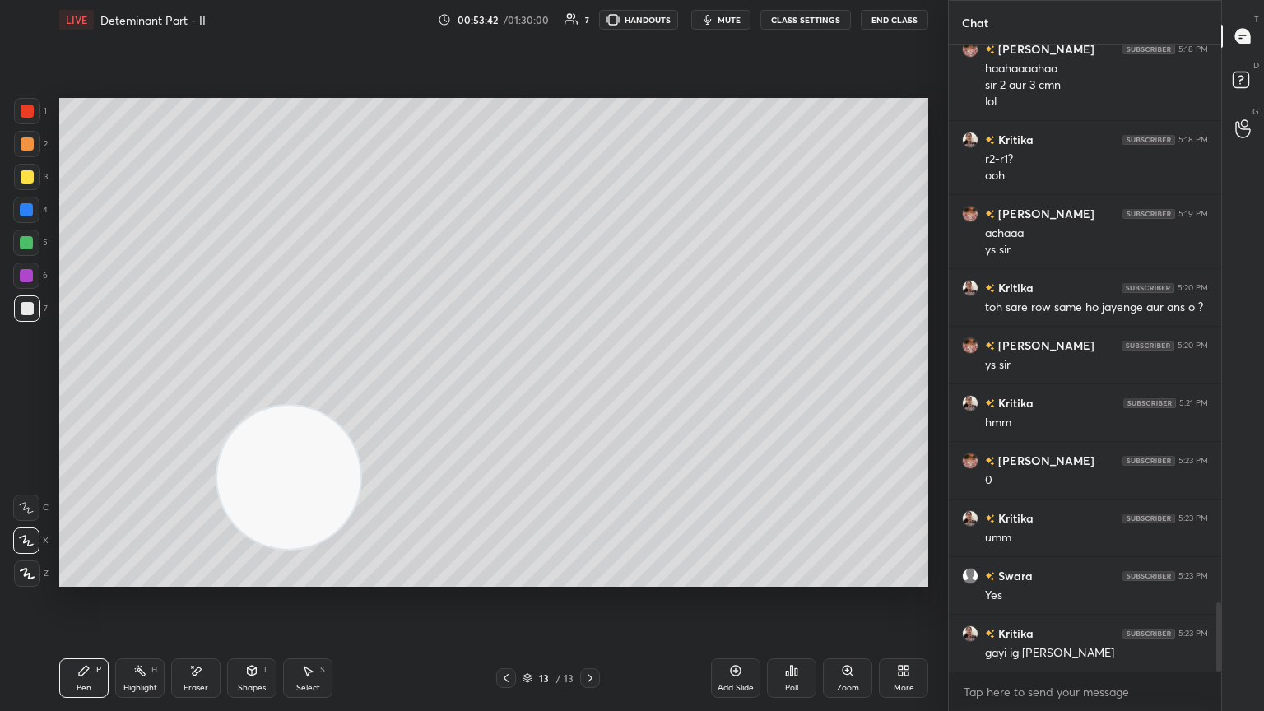
drag, startPoint x: 698, startPoint y: 219, endPoint x: 30, endPoint y: 700, distance: 823.6
click at [16, 386] on div "1 2 3 4 5 6 7 C X Z E E Erase all H H LIVE Deteminant Part - II 00:53:42 / 01:3…" at bounding box center [467, 355] width 935 height 711
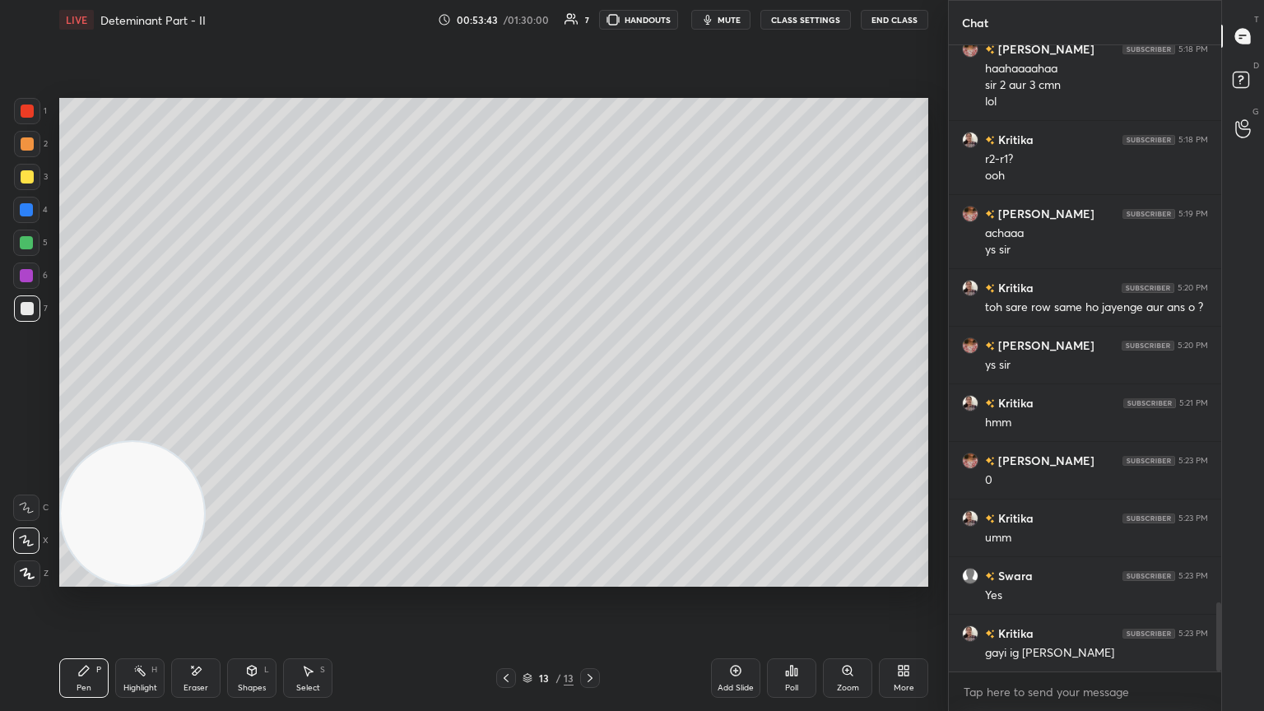
click at [590, 386] on icon at bounding box center [735, 670] width 13 height 13
drag, startPoint x: 33, startPoint y: 182, endPoint x: 58, endPoint y: 165, distance: 29.7
click at [30, 180] on div at bounding box center [27, 177] width 26 height 26
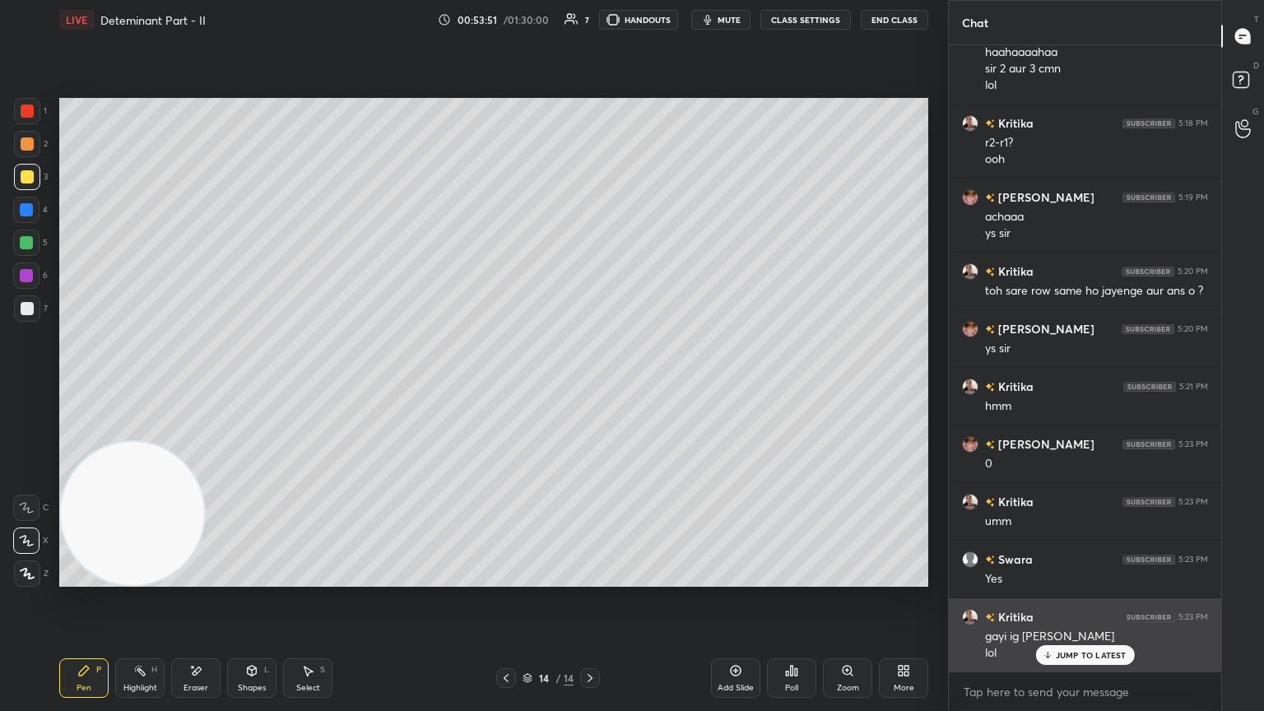
click at [590, 386] on p "JUMP TO LATEST" at bounding box center [1091, 655] width 71 height 10
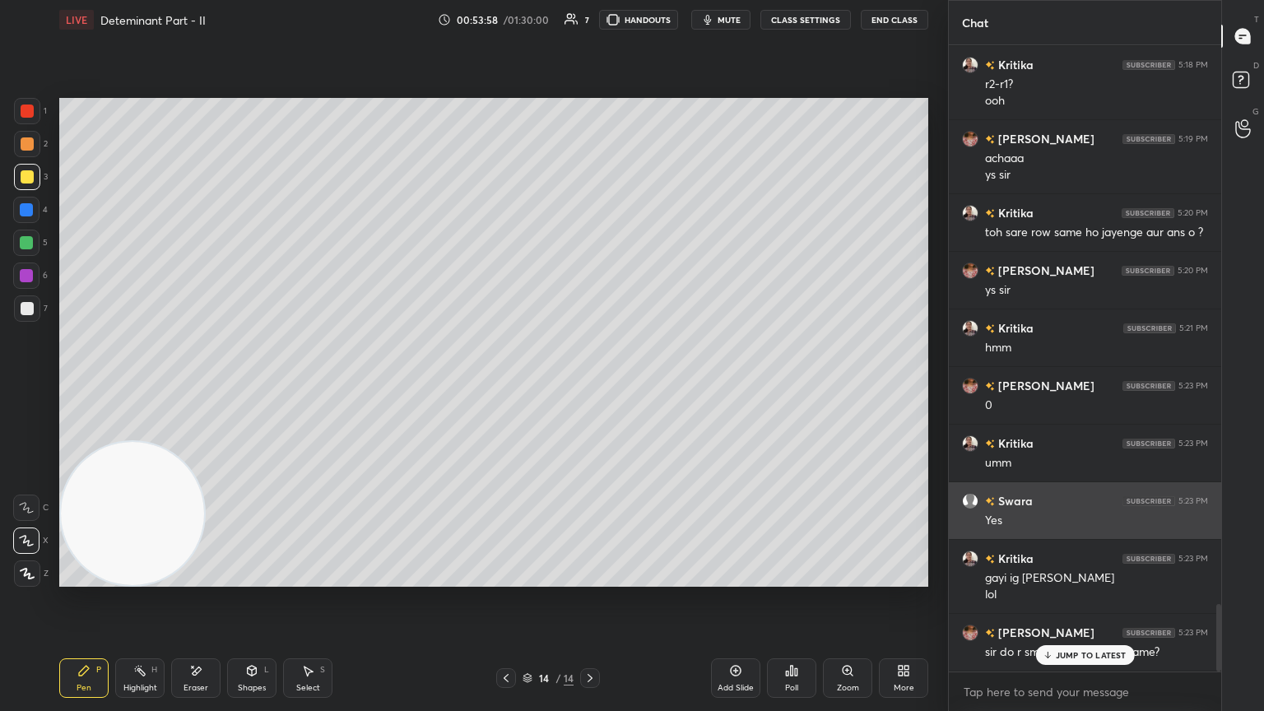
scroll to position [5155, 0]
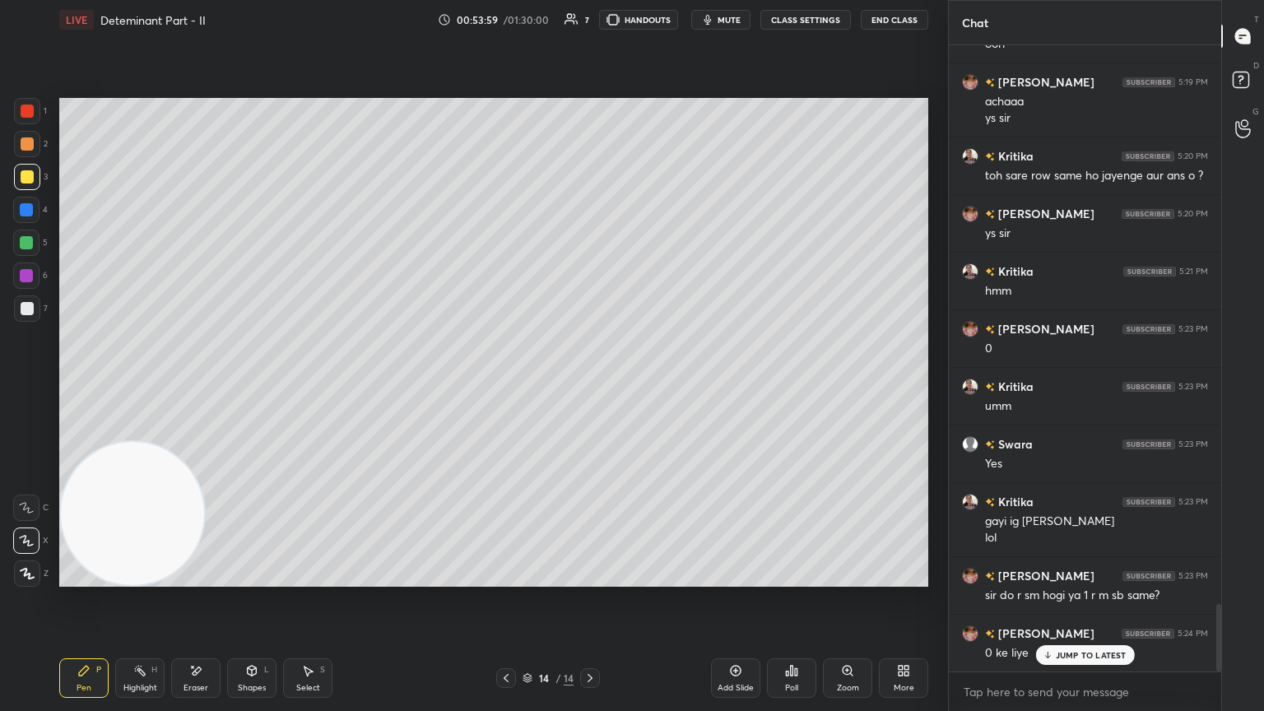
drag, startPoint x: 1089, startPoint y: 657, endPoint x: 1067, endPoint y: 648, distance: 23.7
click at [590, 386] on p "JUMP TO LATEST" at bounding box center [1091, 655] width 71 height 10
click at [509, 386] on icon at bounding box center [506, 678] width 13 height 13
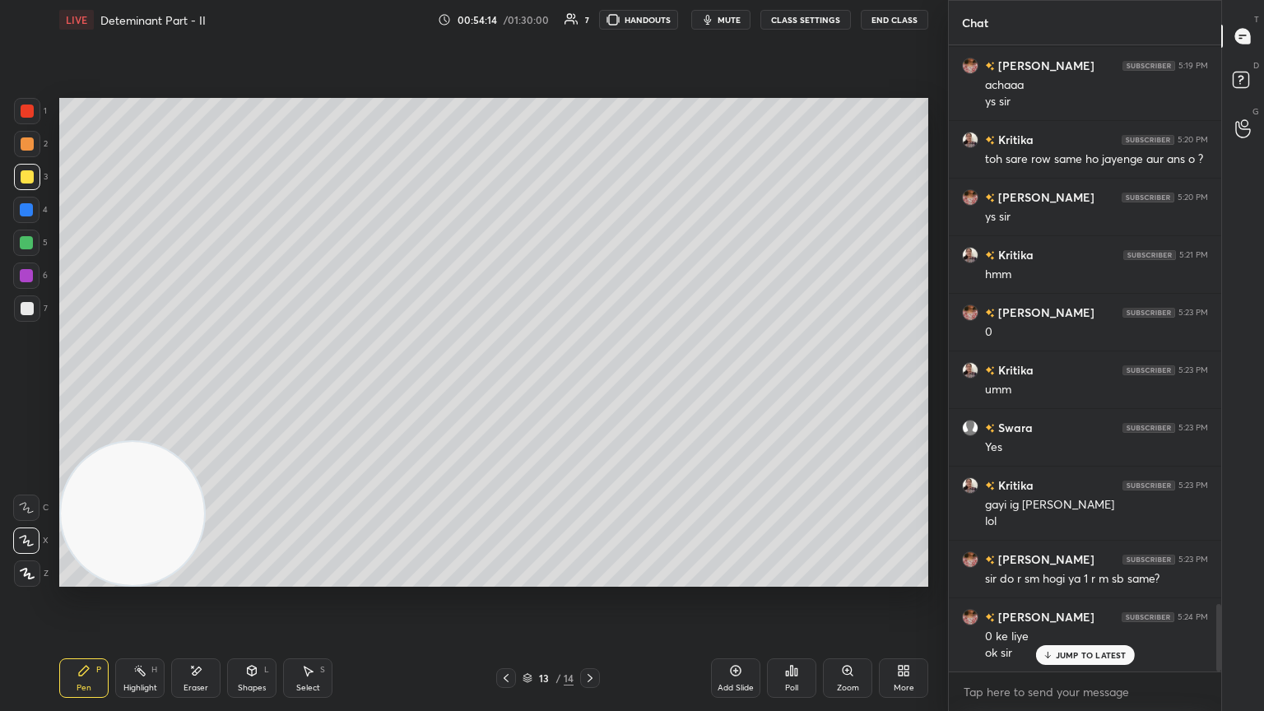
click at [590, 386] on icon at bounding box center [589, 678] width 13 height 13
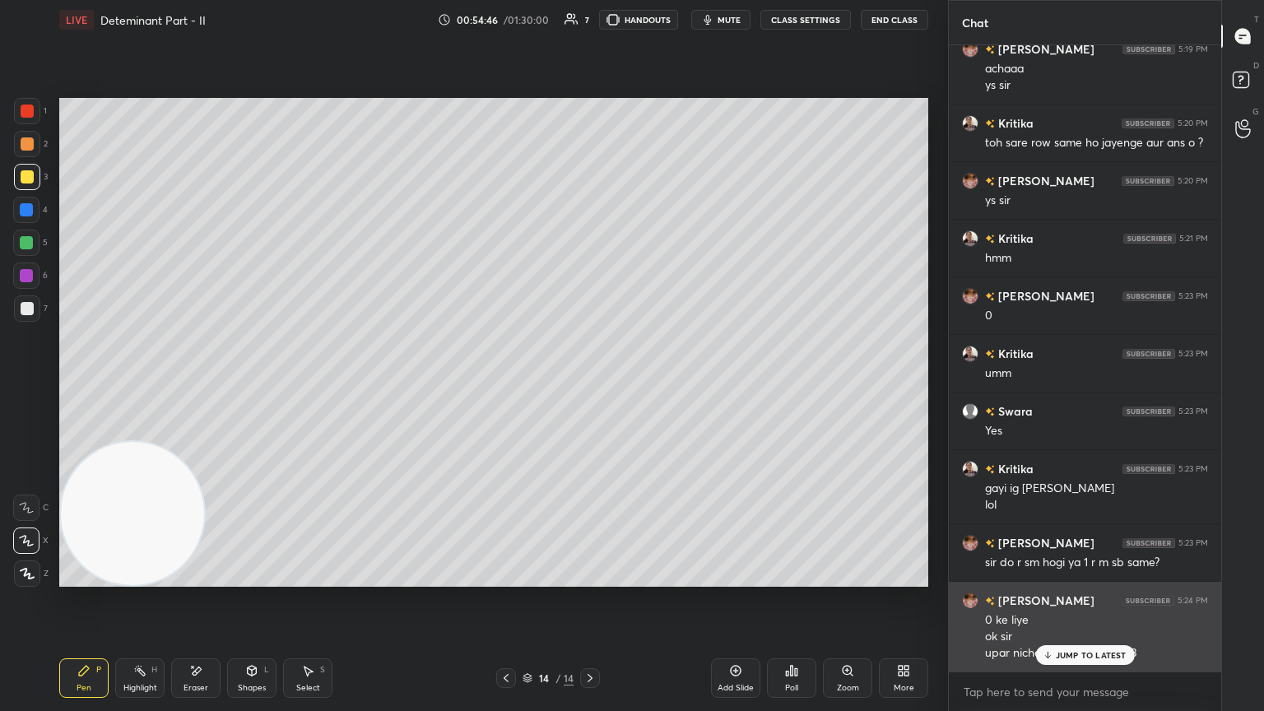
click at [590, 386] on p "JUMP TO LATEST" at bounding box center [1091, 655] width 71 height 10
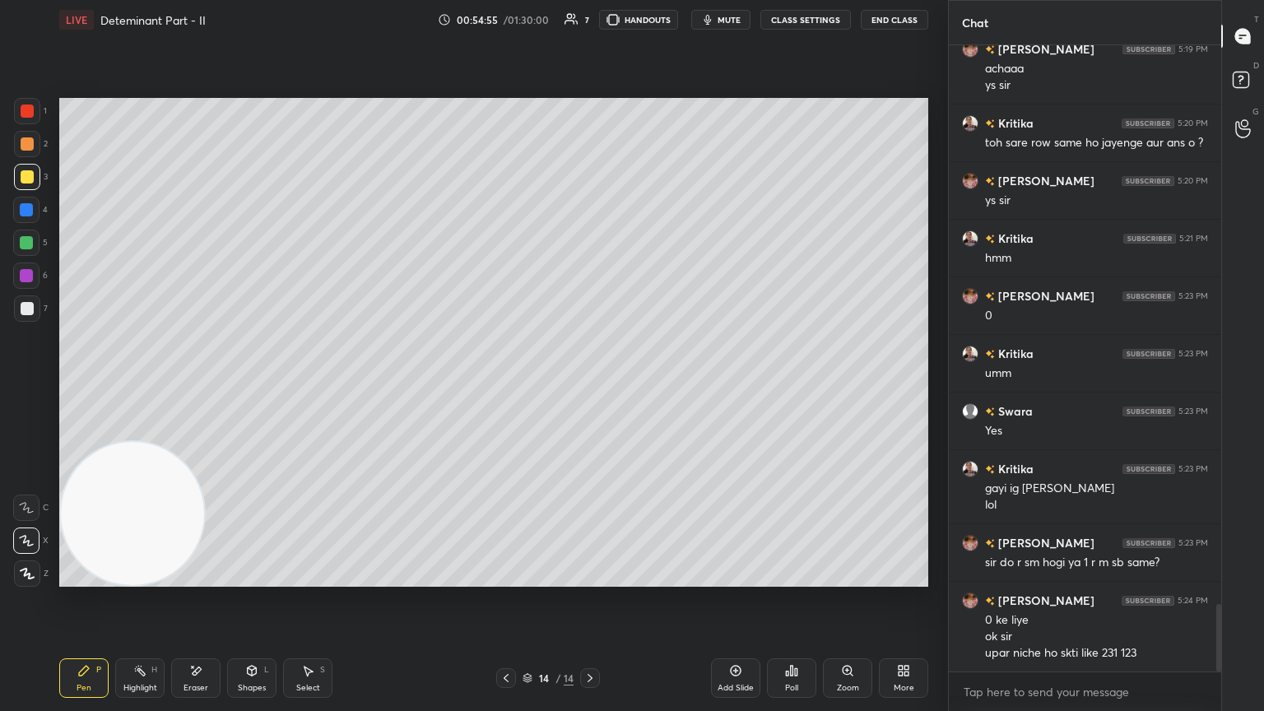
click at [30, 309] on div at bounding box center [27, 308] width 13 height 13
click at [205, 386] on div "Eraser" at bounding box center [195, 678] width 49 height 40
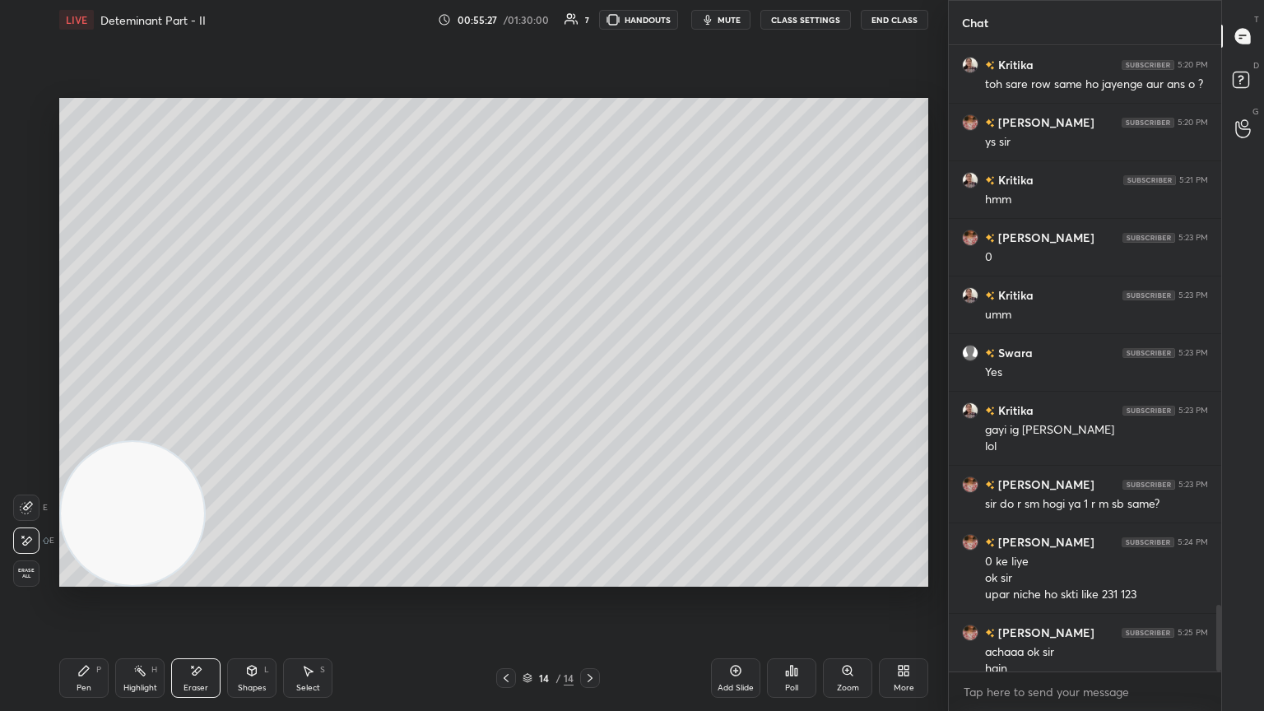
scroll to position [5263, 0]
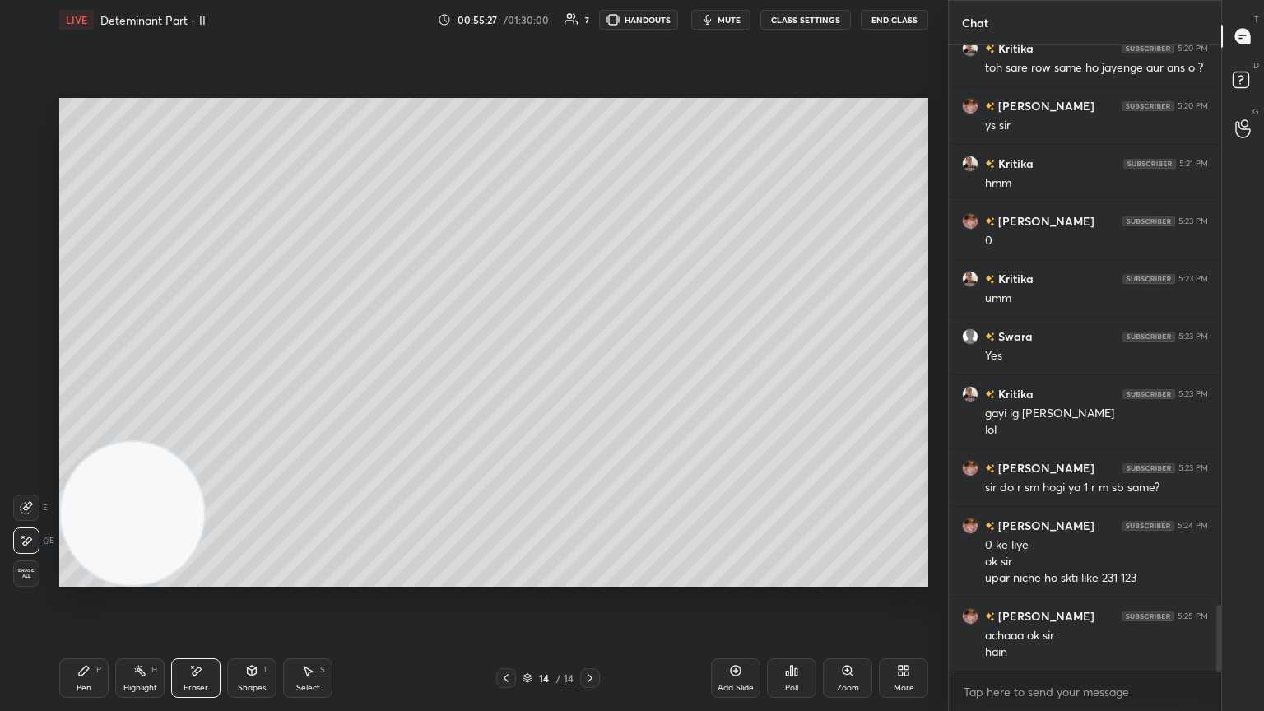
click at [138, 386] on div "Highlight H" at bounding box center [139, 678] width 49 height 40
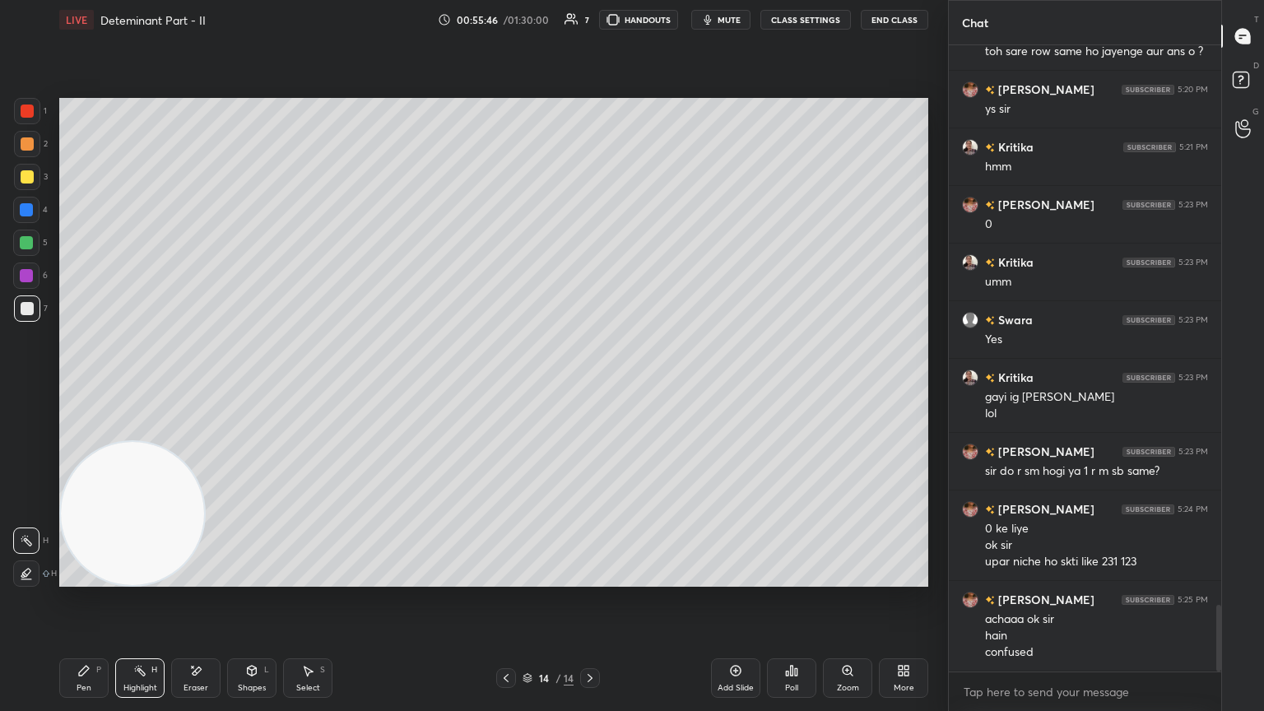
click at [105, 386] on div "Pen P" at bounding box center [83, 678] width 49 height 40
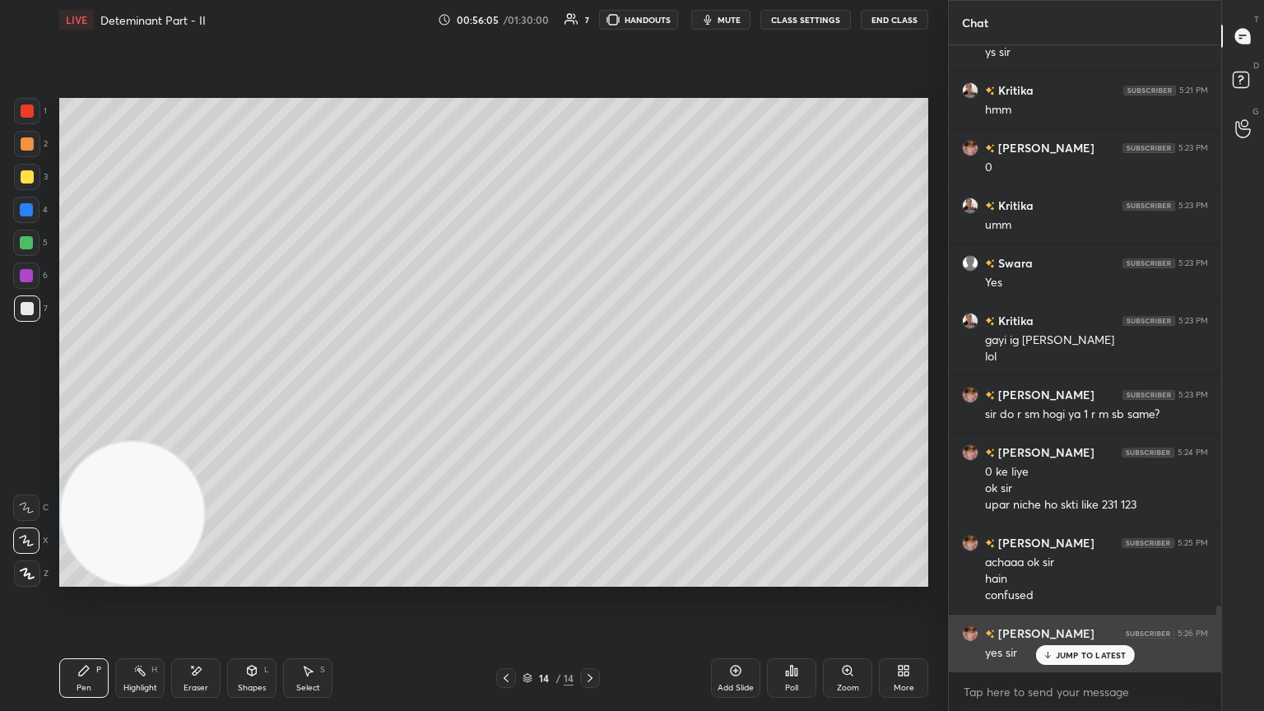
click at [590, 386] on p "JUMP TO LATEST" at bounding box center [1091, 655] width 71 height 10
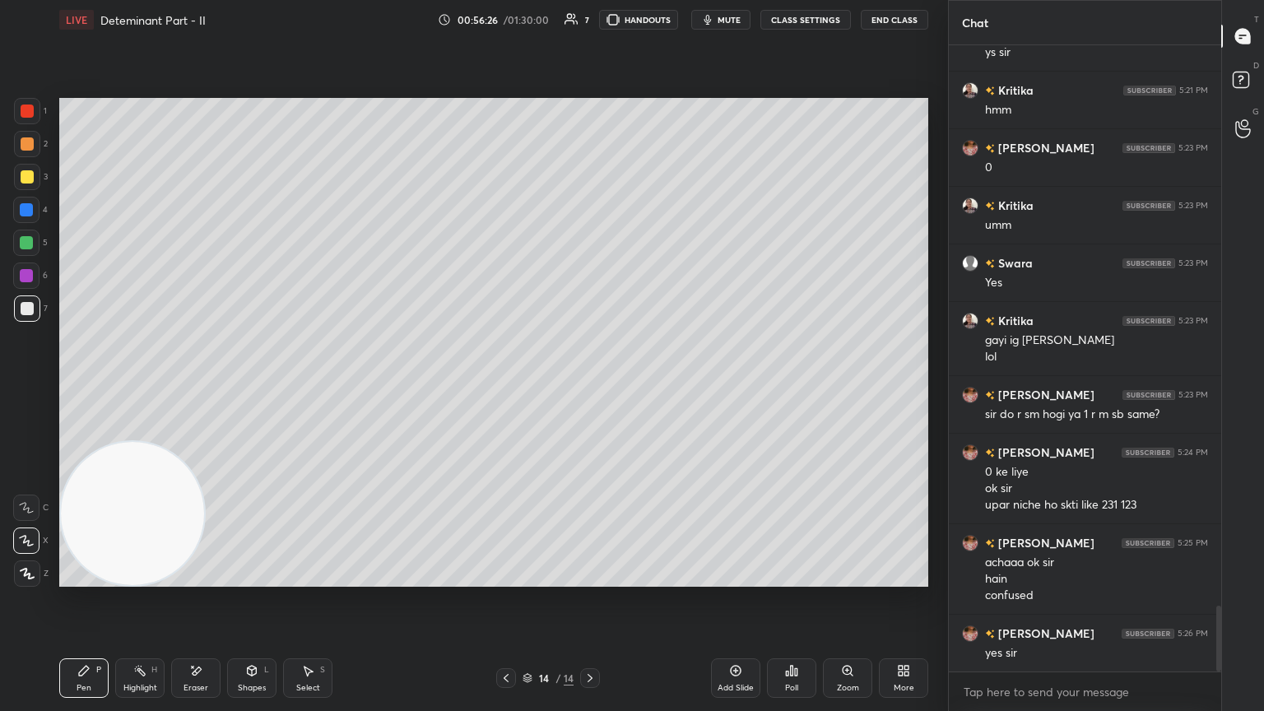
click at [185, 386] on div "Eraser" at bounding box center [195, 678] width 49 height 40
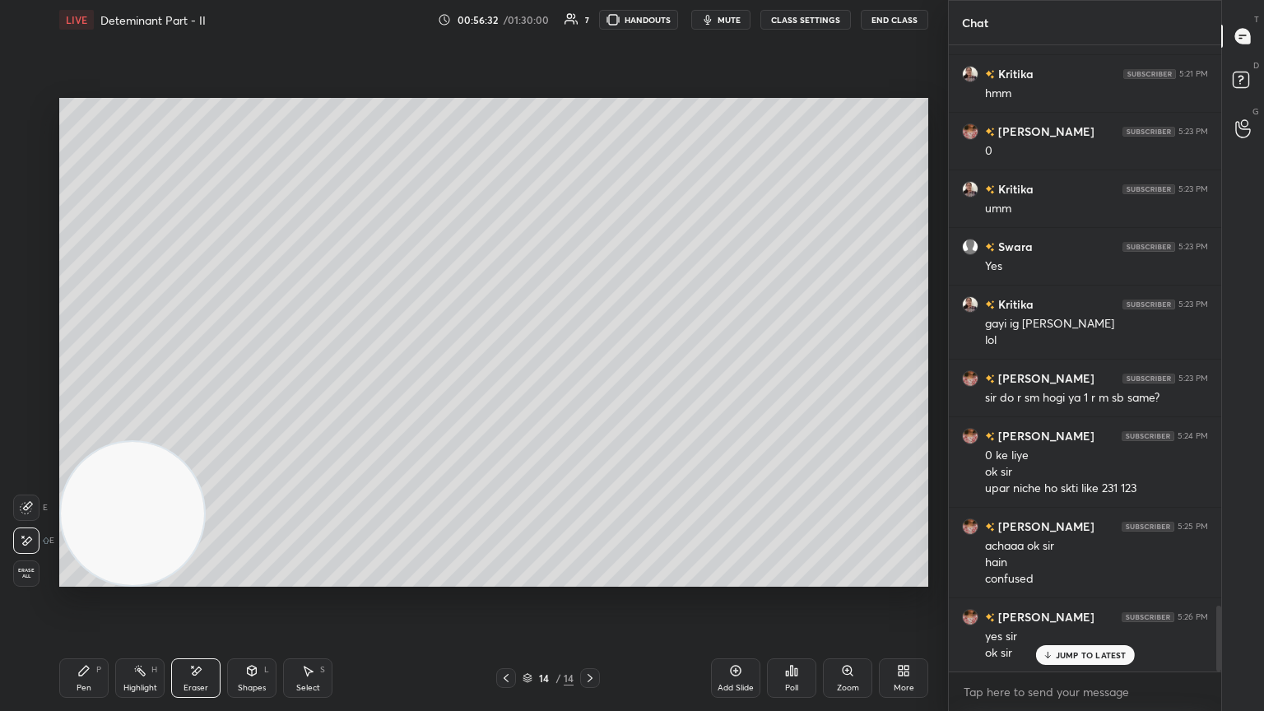
scroll to position [588, 267]
click at [590, 386] on div "Setting up your live class Poll for secs No correct answer Start poll" at bounding box center [494, 343] width 882 height 606
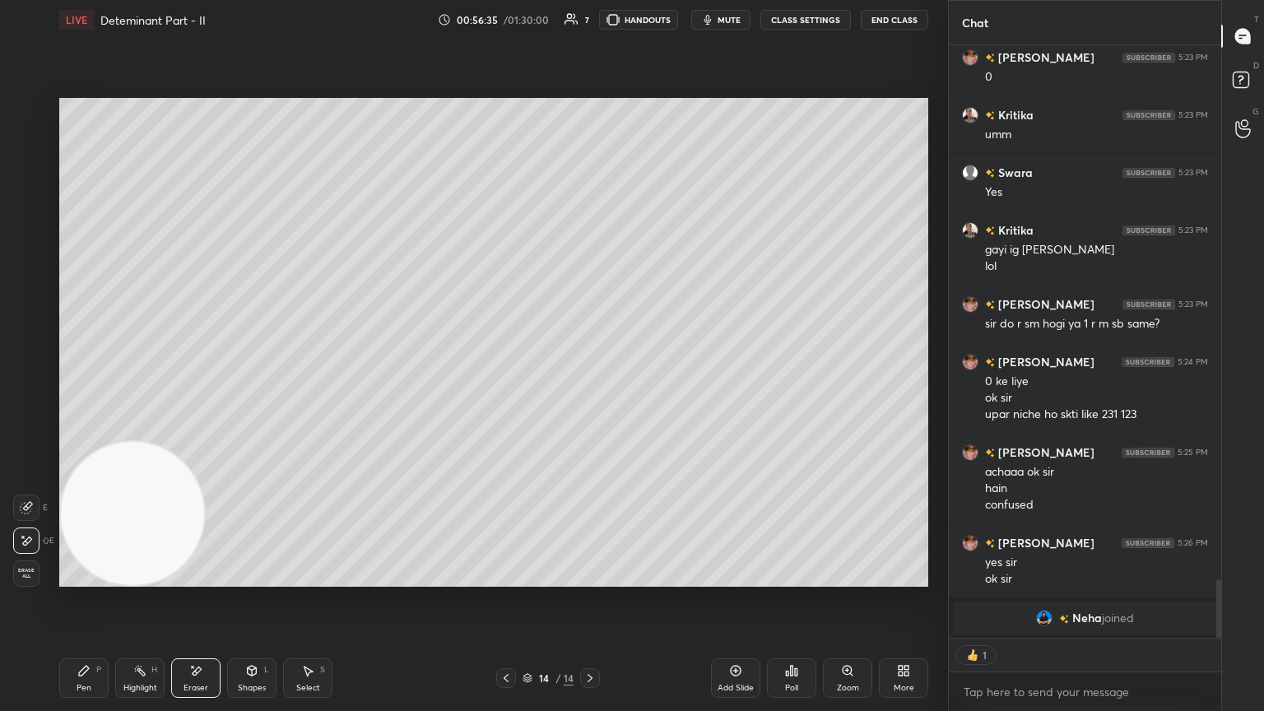
click at [86, 386] on div "Pen P" at bounding box center [83, 678] width 49 height 40
click at [590, 386] on img "grid" at bounding box center [1044, 618] width 16 height 16
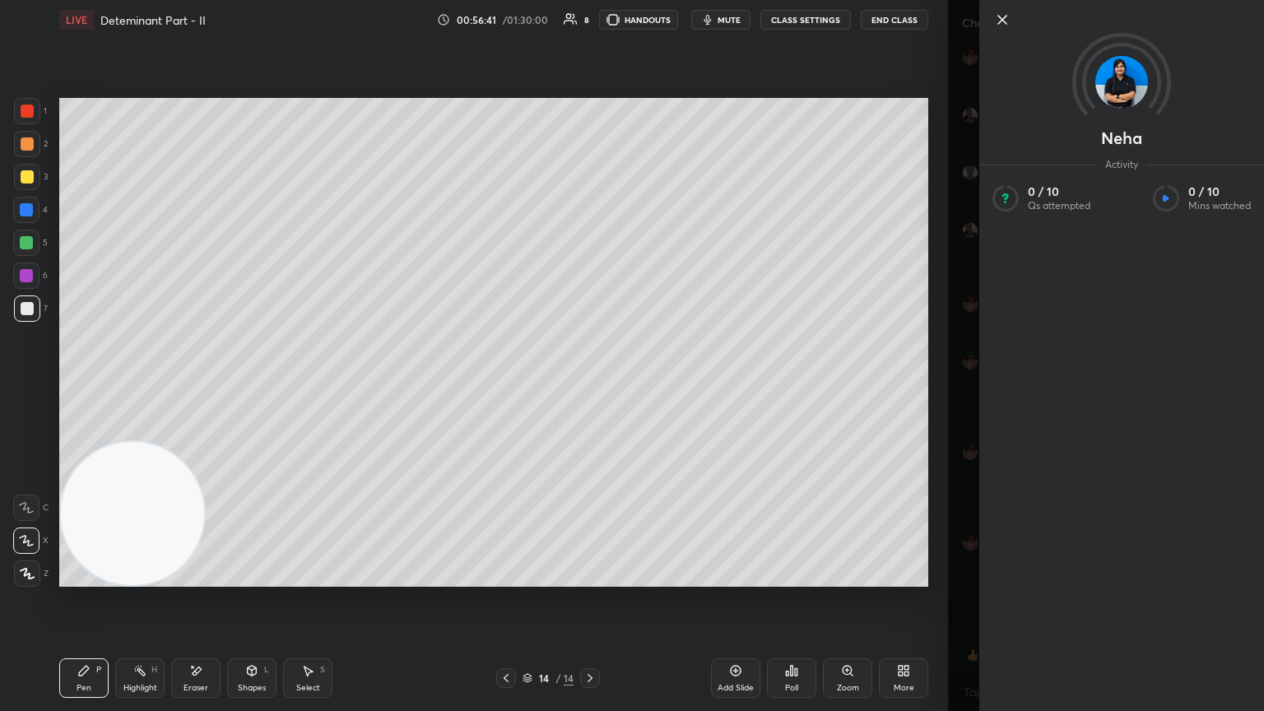
click at [590, 21] on icon at bounding box center [1002, 20] width 8 height 8
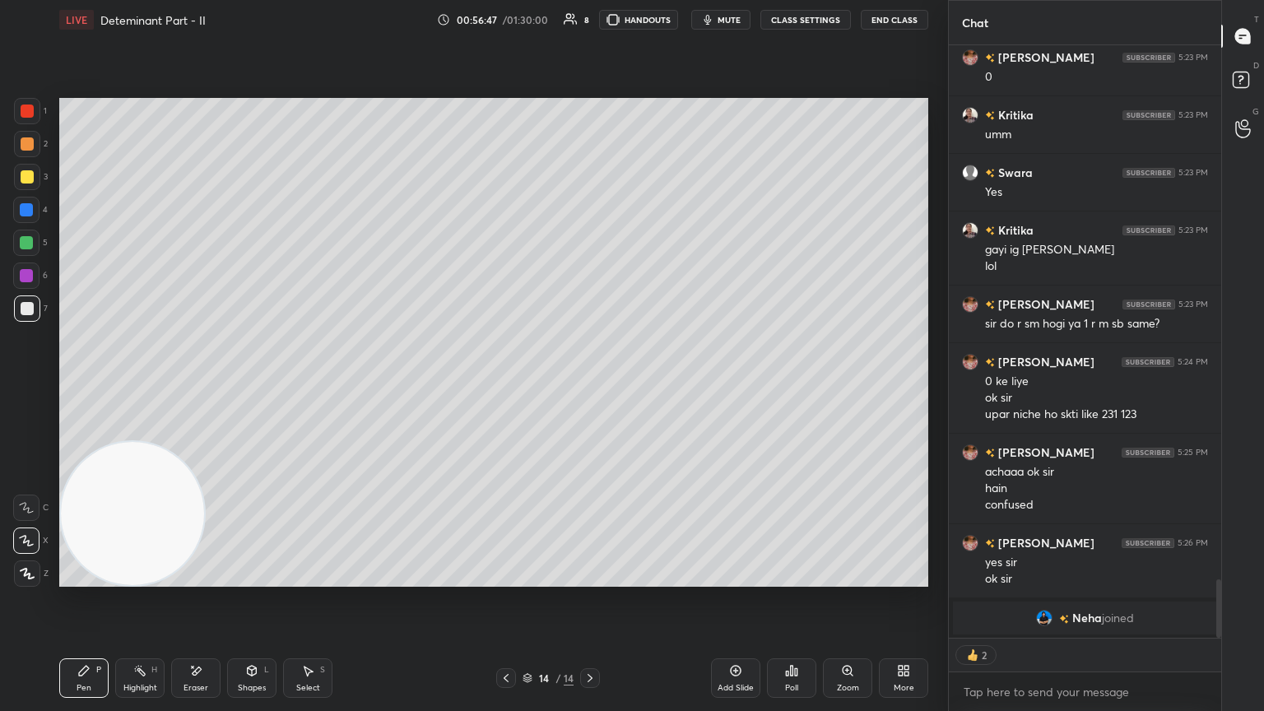
scroll to position [5484, 0]
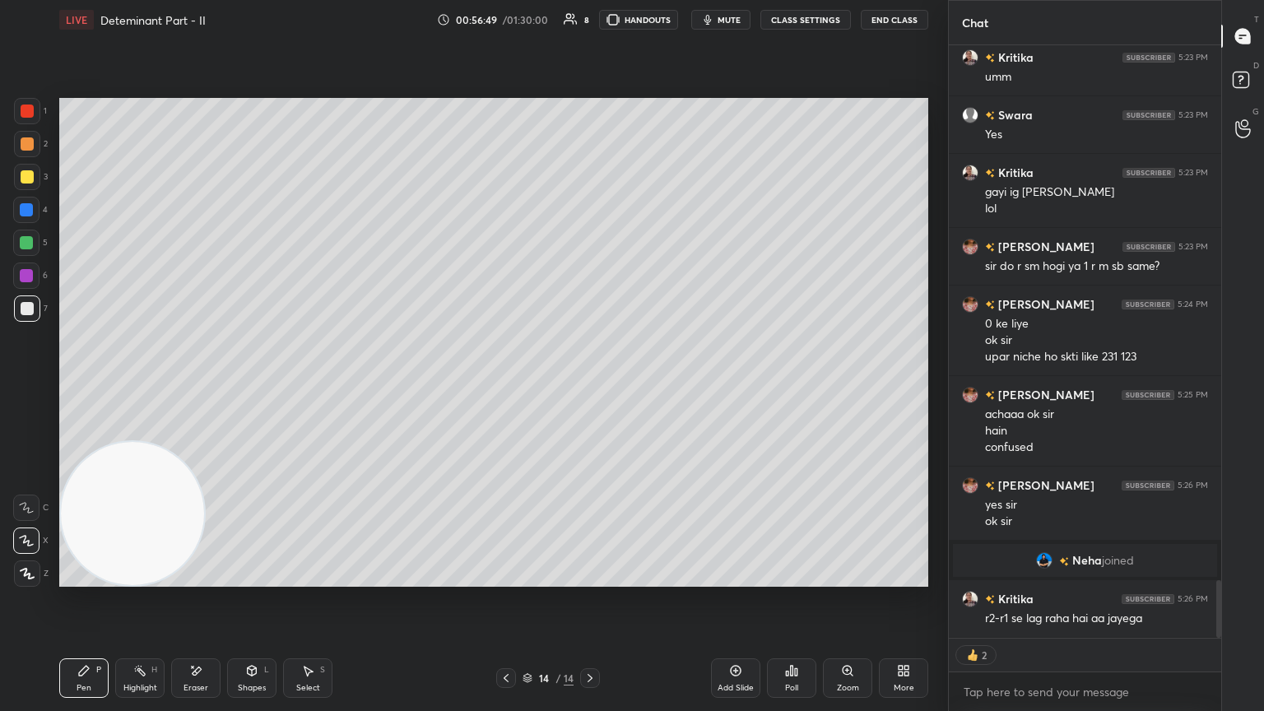
type textarea "x"
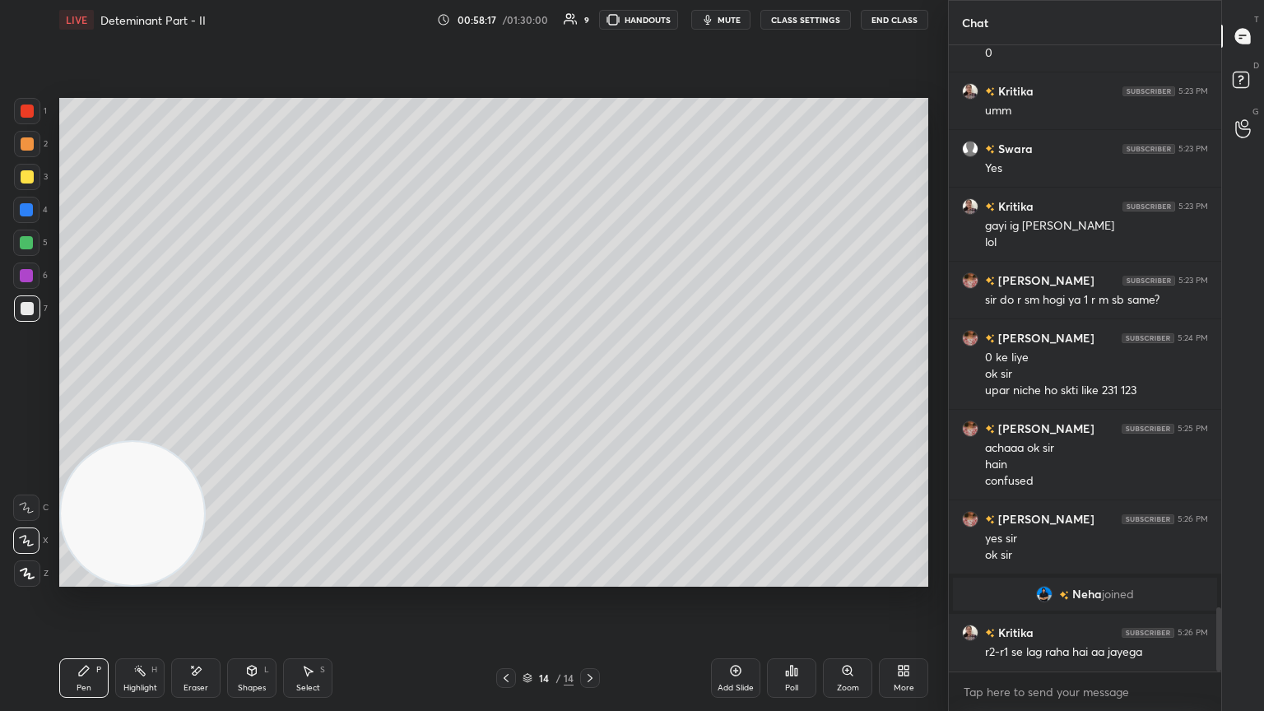
scroll to position [5507, 0]
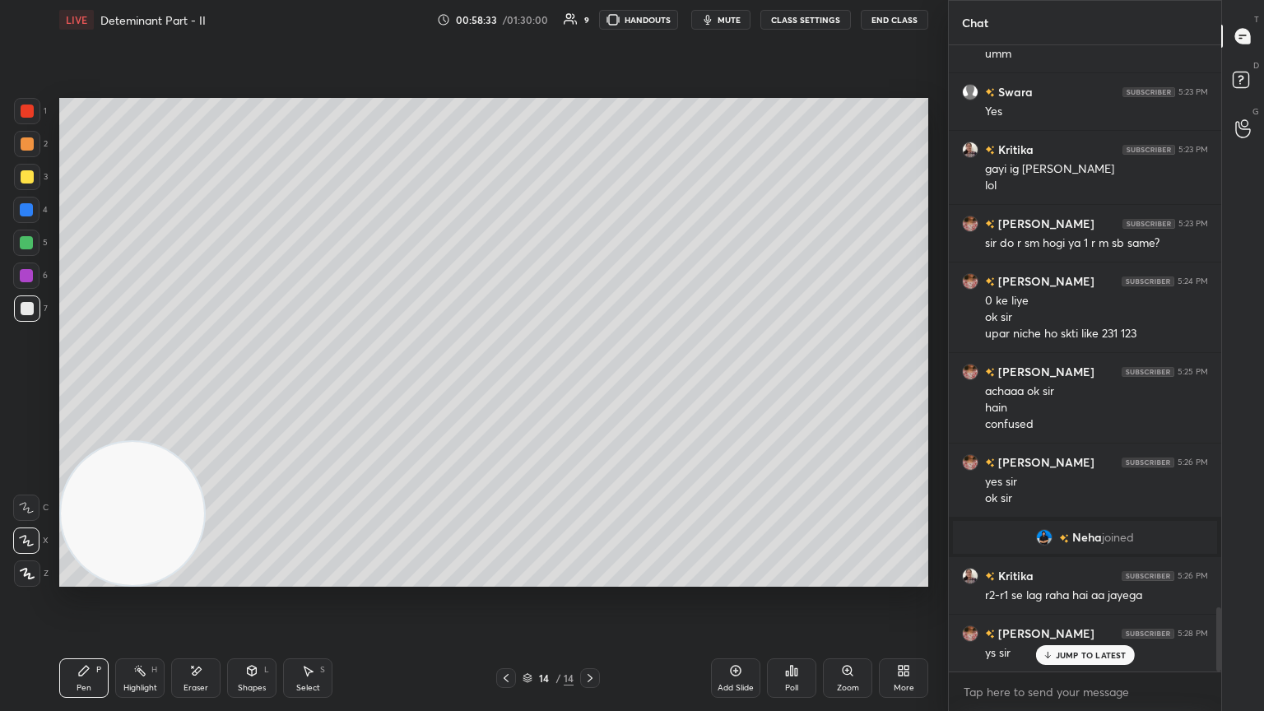
click at [590, 386] on p "JUMP TO LATEST" at bounding box center [1091, 655] width 71 height 10
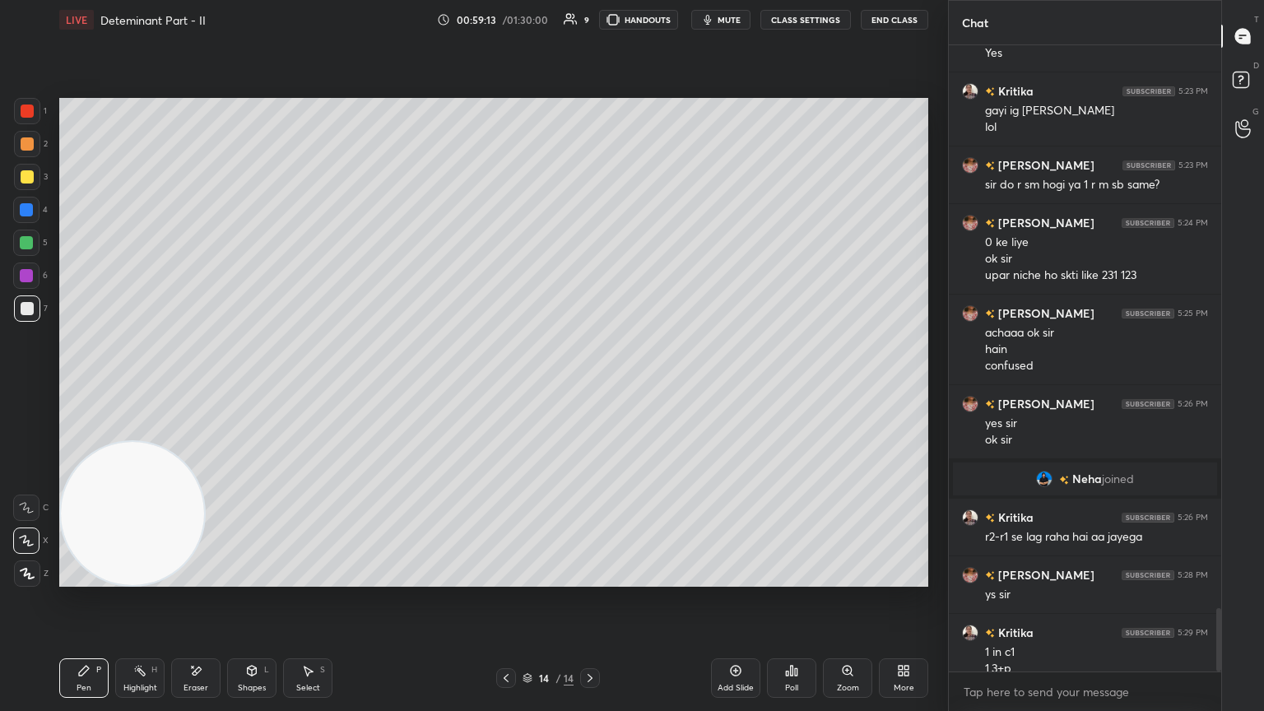
scroll to position [5582, 0]
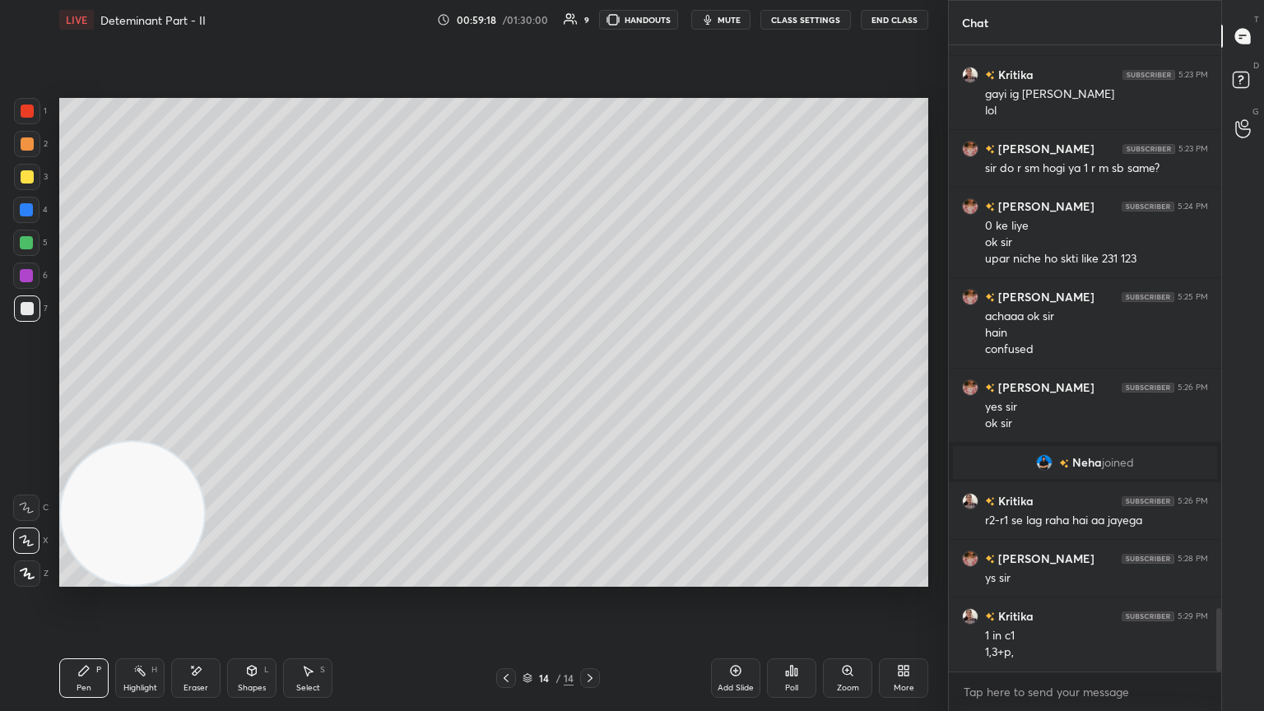
click at [193, 386] on icon at bounding box center [195, 671] width 13 height 14
drag, startPoint x: 87, startPoint y: 676, endPoint x: 112, endPoint y: 606, distance: 74.2
click at [86, 386] on div "Pen P" at bounding box center [83, 678] width 49 height 40
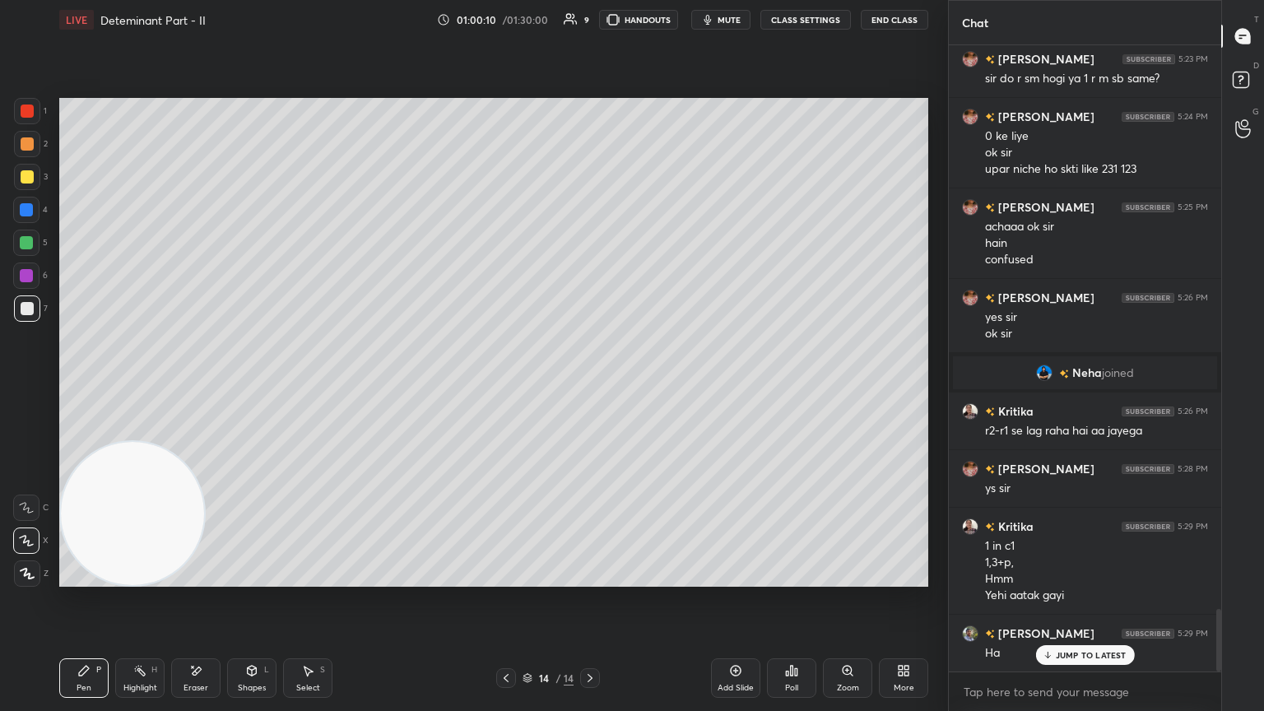
scroll to position [5711, 0]
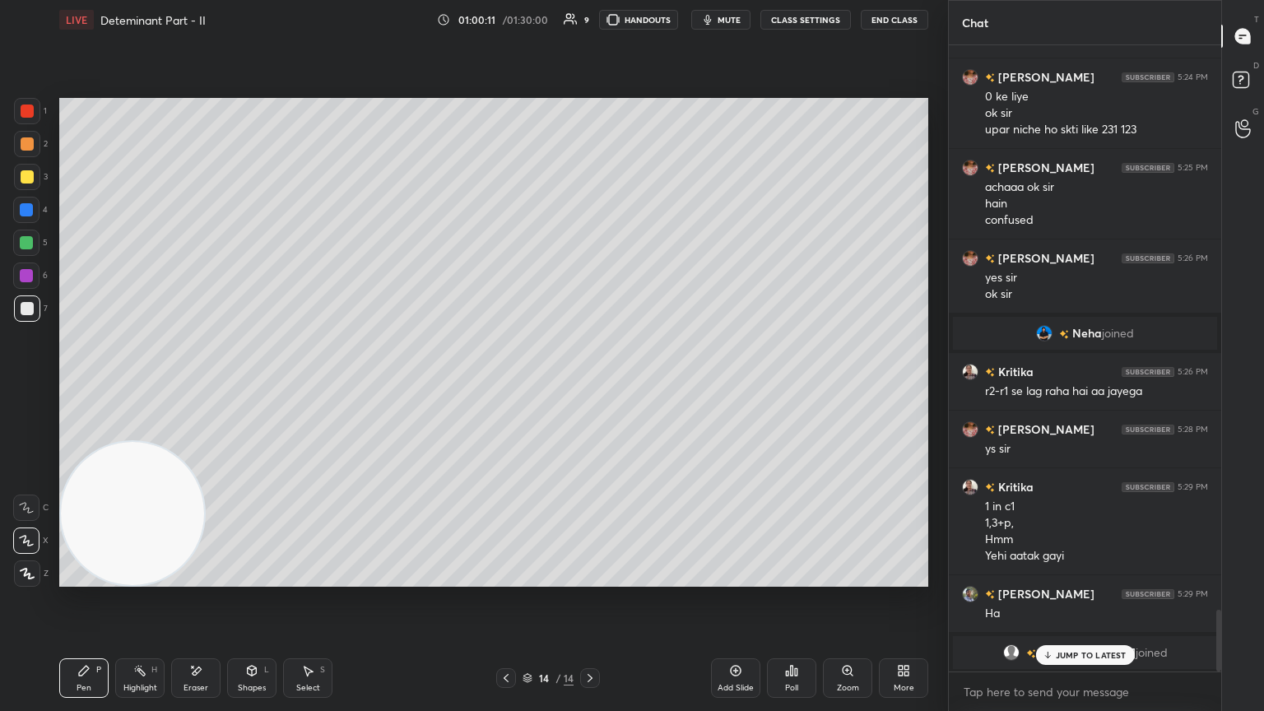
click at [590, 386] on p "JUMP TO LATEST" at bounding box center [1091, 655] width 71 height 10
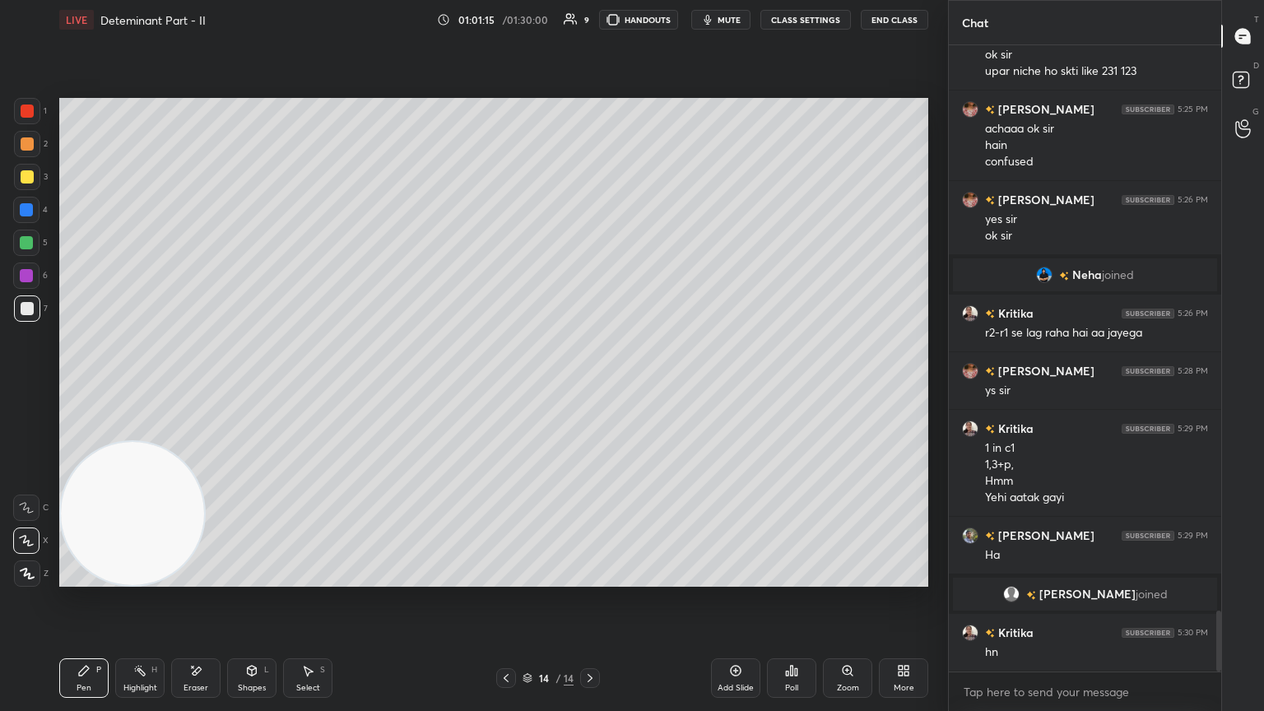
scroll to position [5827, 0]
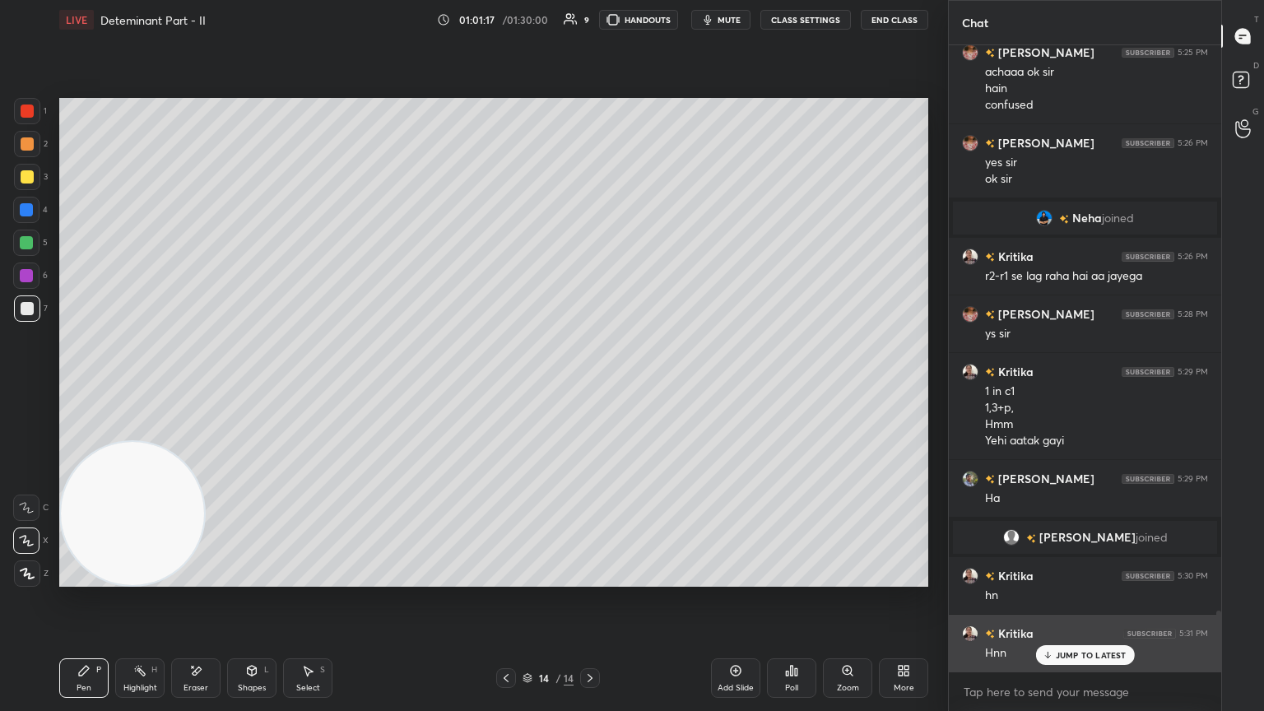
click at [590, 386] on p "JUMP TO LATEST" at bounding box center [1091, 655] width 71 height 10
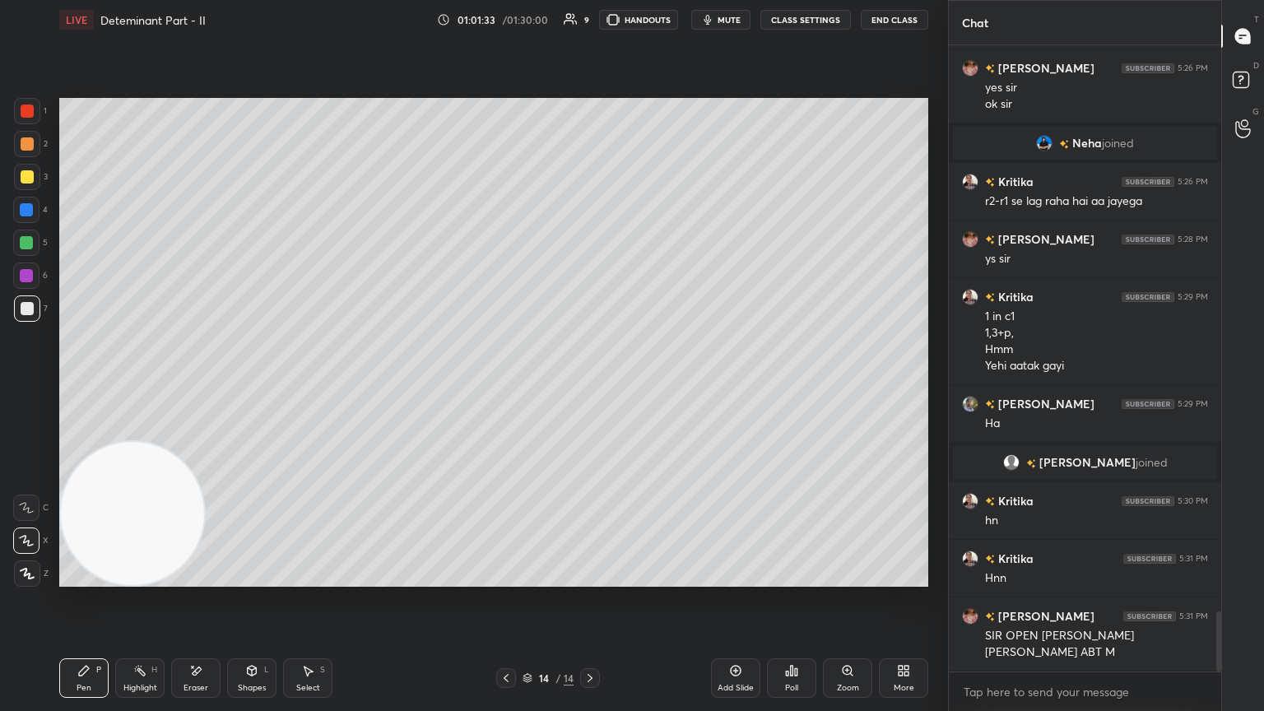
scroll to position [5918, 0]
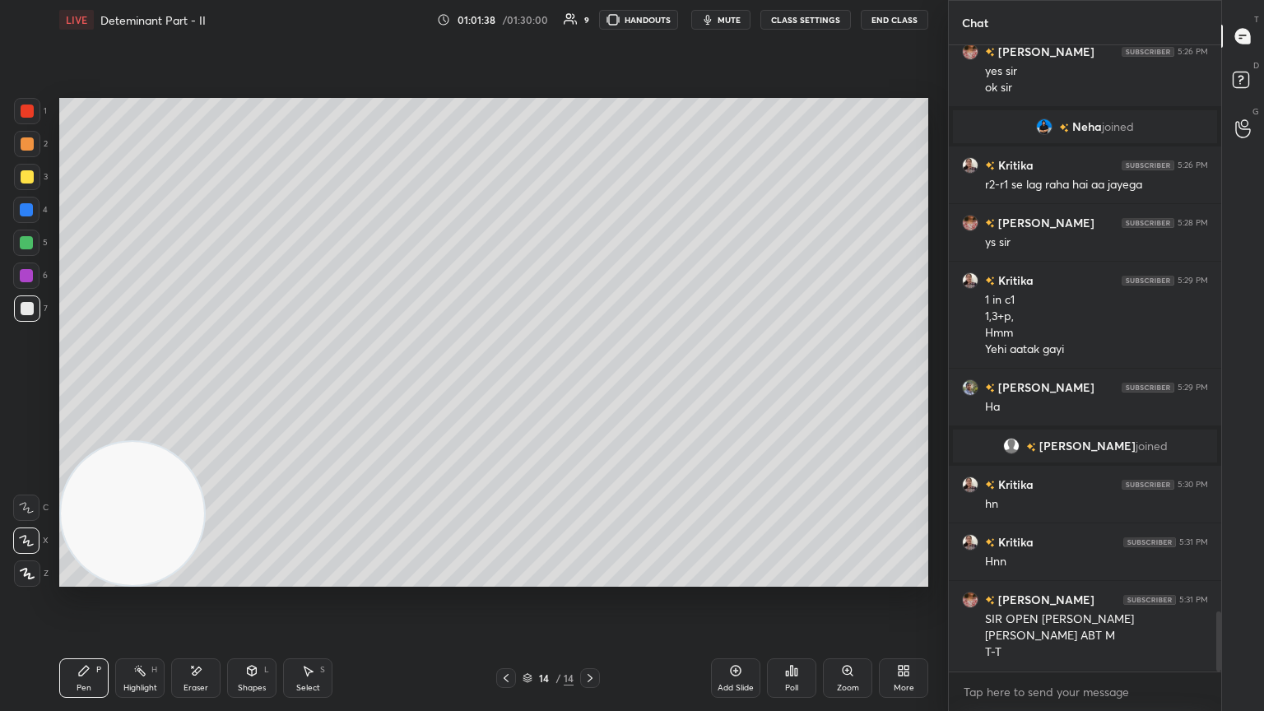
click at [192, 386] on div "Eraser" at bounding box center [195, 678] width 49 height 40
drag, startPoint x: 68, startPoint y: 672, endPoint x: 114, endPoint y: 643, distance: 54.1
click at [67, 386] on div "Pen P" at bounding box center [83, 678] width 49 height 40
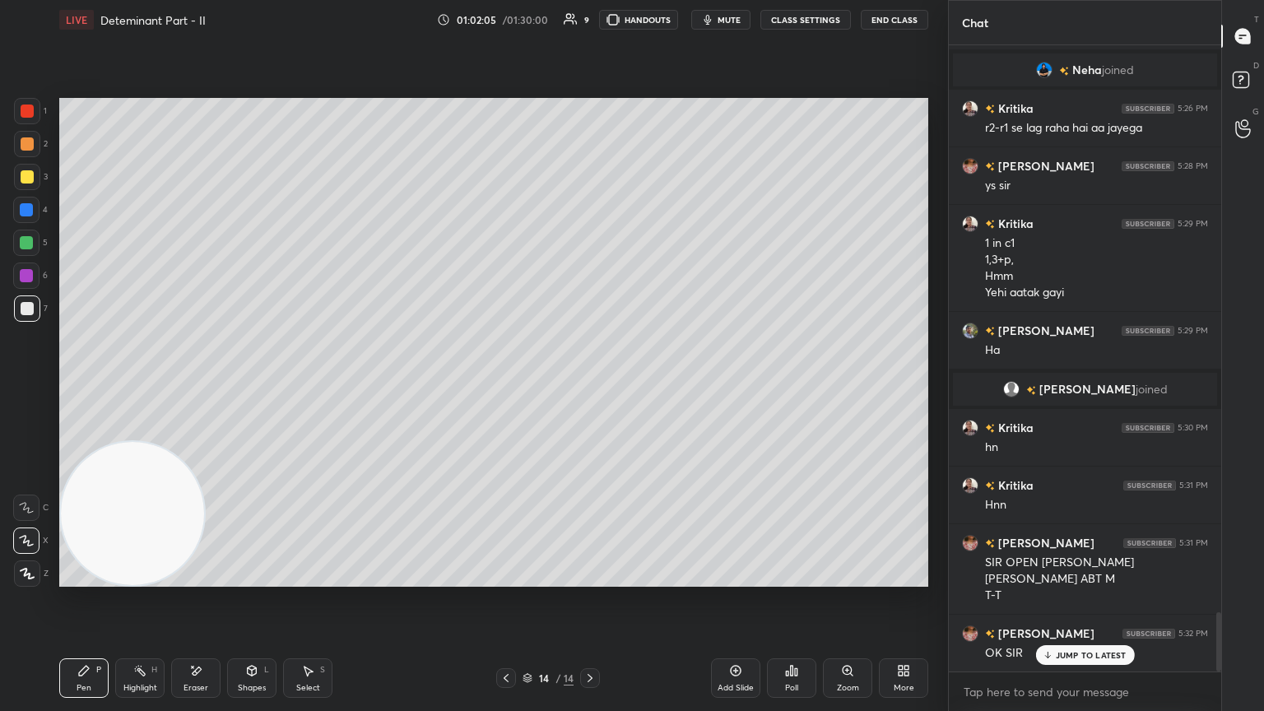
drag, startPoint x: 736, startPoint y: 672, endPoint x: 725, endPoint y: 665, distance: 12.6
click at [590, 386] on icon at bounding box center [735, 670] width 13 height 13
click at [32, 177] on div at bounding box center [27, 177] width 26 height 26
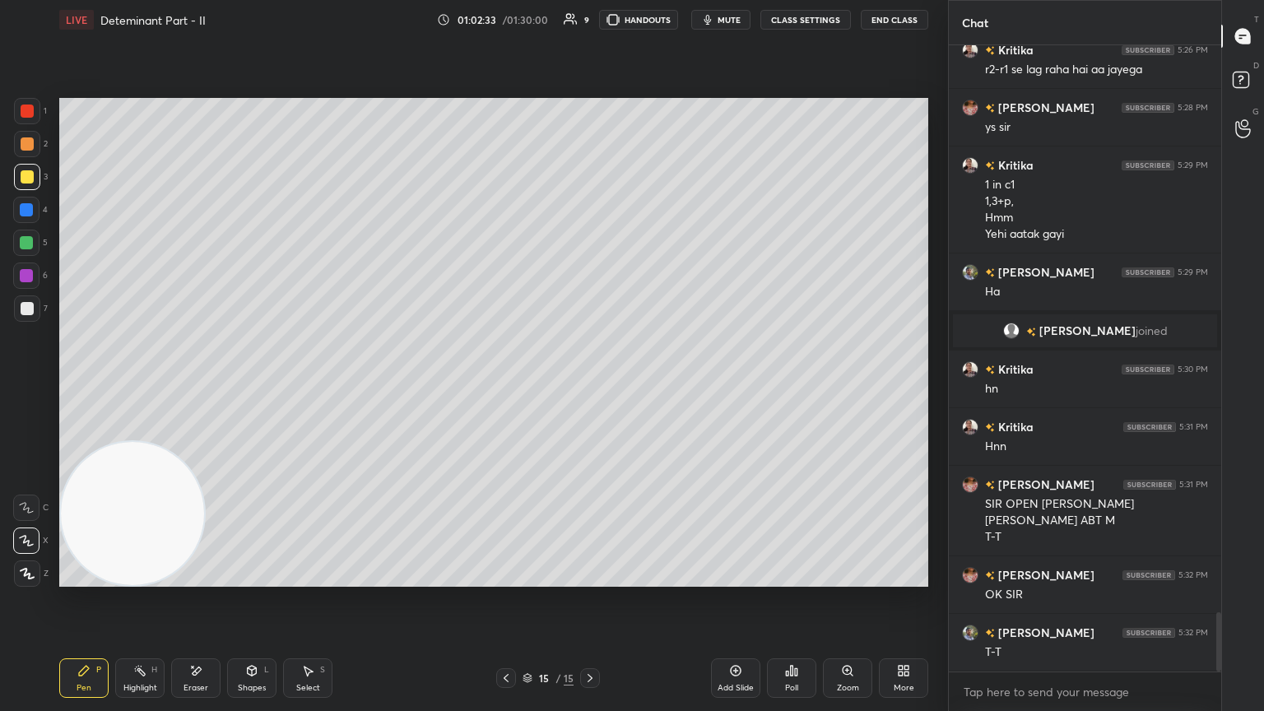
click at [30, 303] on div at bounding box center [27, 308] width 13 height 13
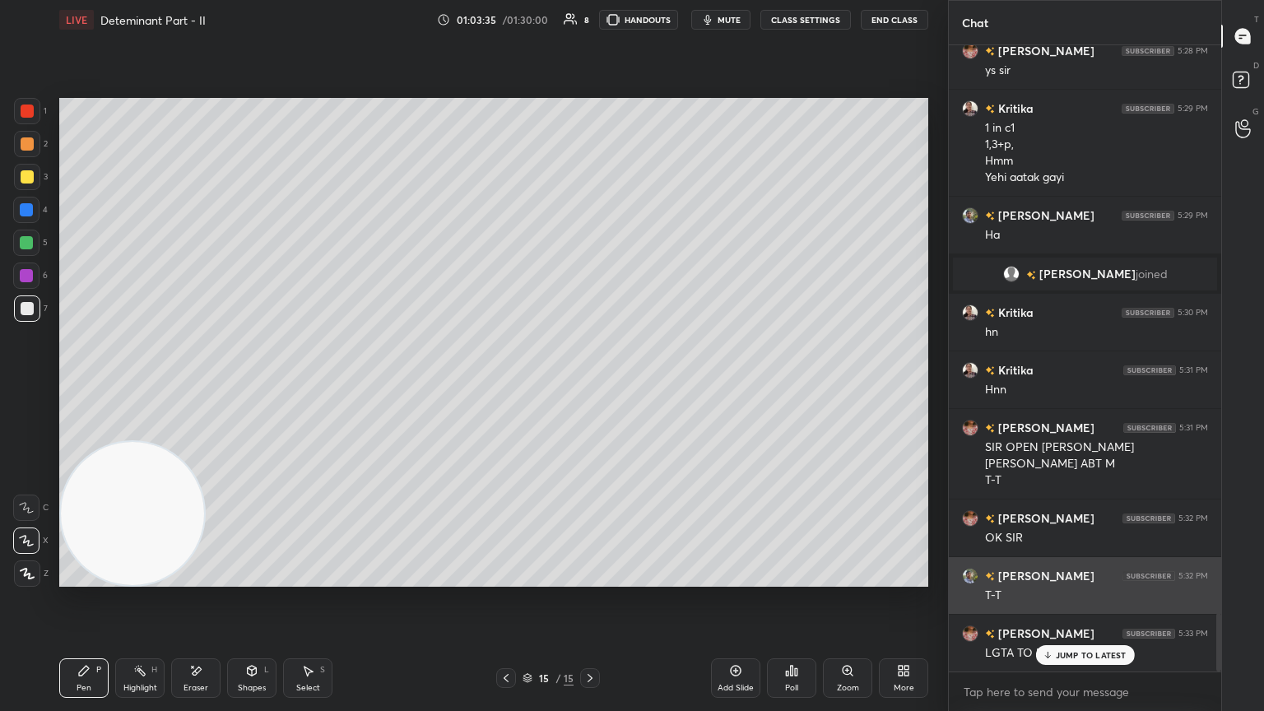
drag, startPoint x: 1074, startPoint y: 658, endPoint x: 1047, endPoint y: 599, distance: 65.2
click at [590, 386] on p "JUMP TO LATEST" at bounding box center [1091, 655] width 71 height 10
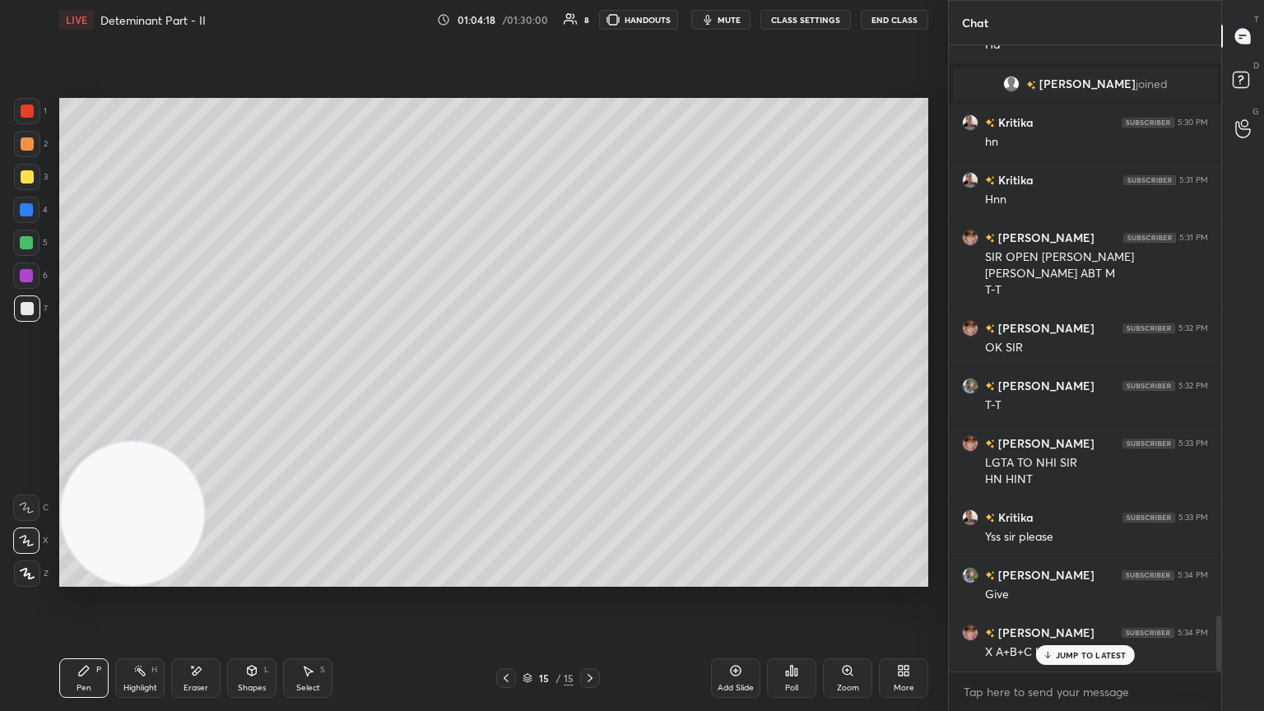
scroll to position [6337, 0]
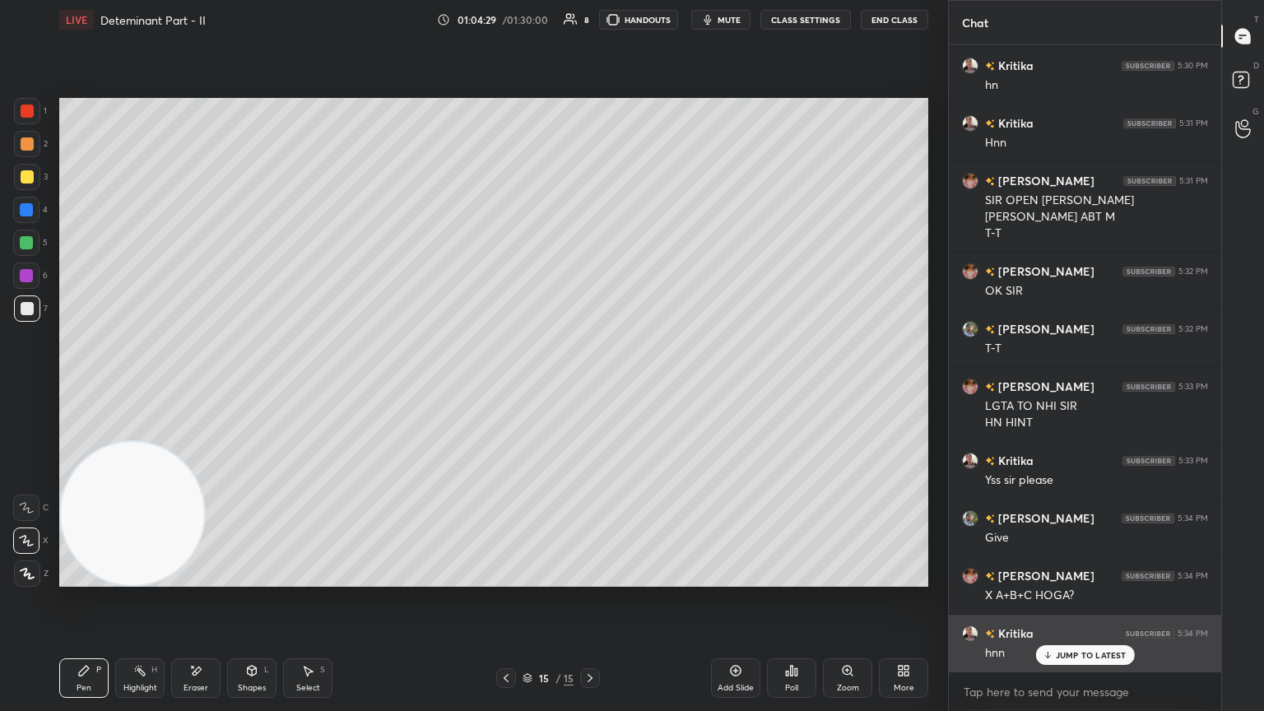
click at [590, 386] on p "JUMP TO LATEST" at bounding box center [1091, 655] width 71 height 10
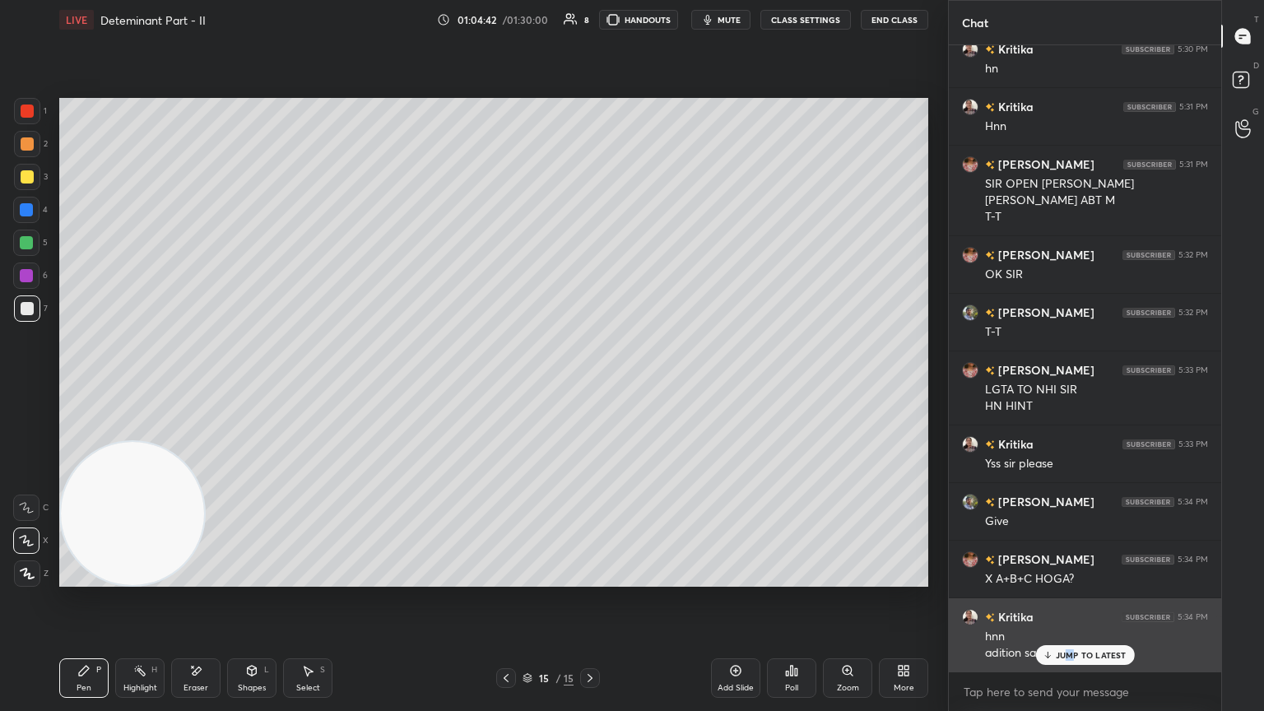
click at [590, 386] on p "JUMP TO LATEST" at bounding box center [1091, 655] width 71 height 10
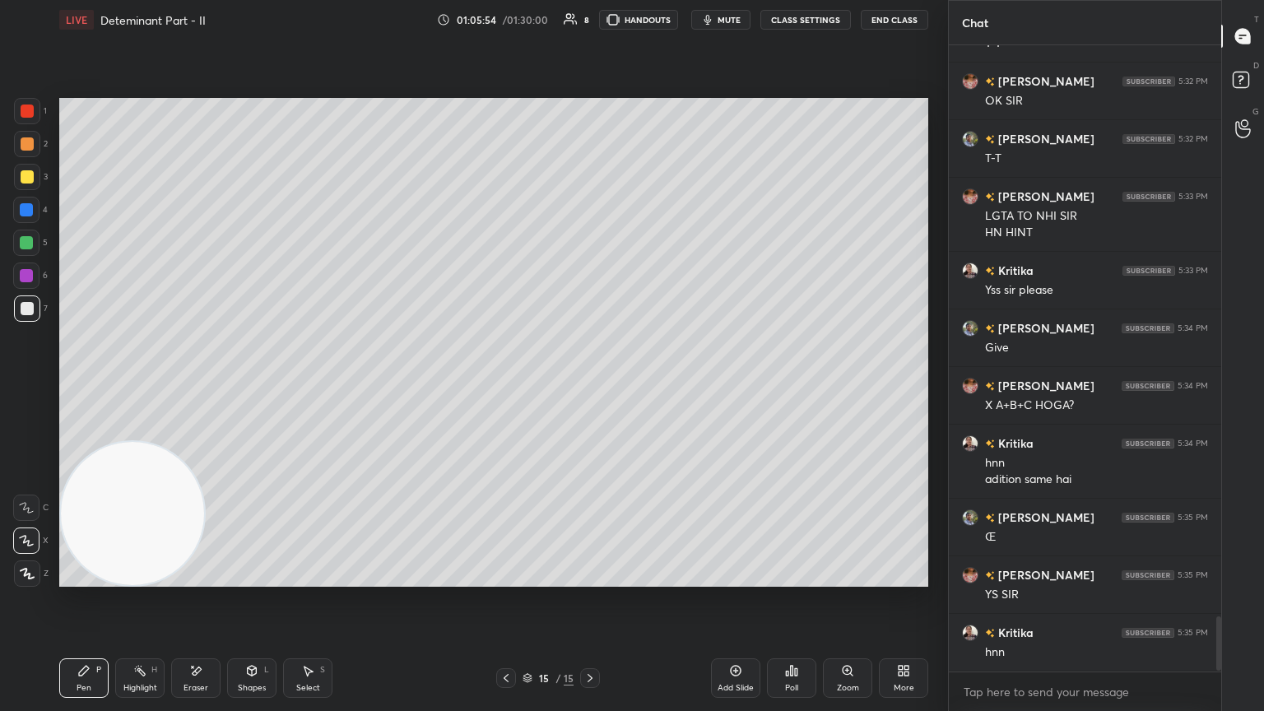
scroll to position [6584, 0]
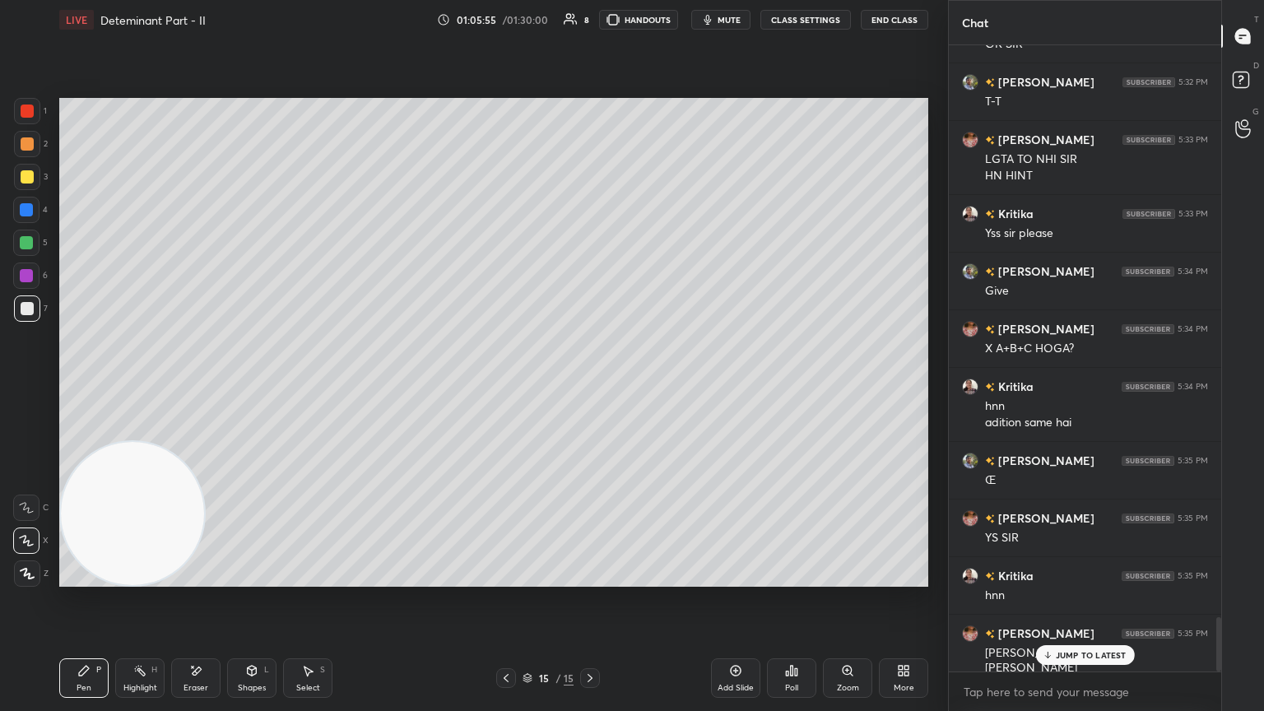
click at [590, 386] on div "JUMP TO LATEST" at bounding box center [1084, 655] width 99 height 20
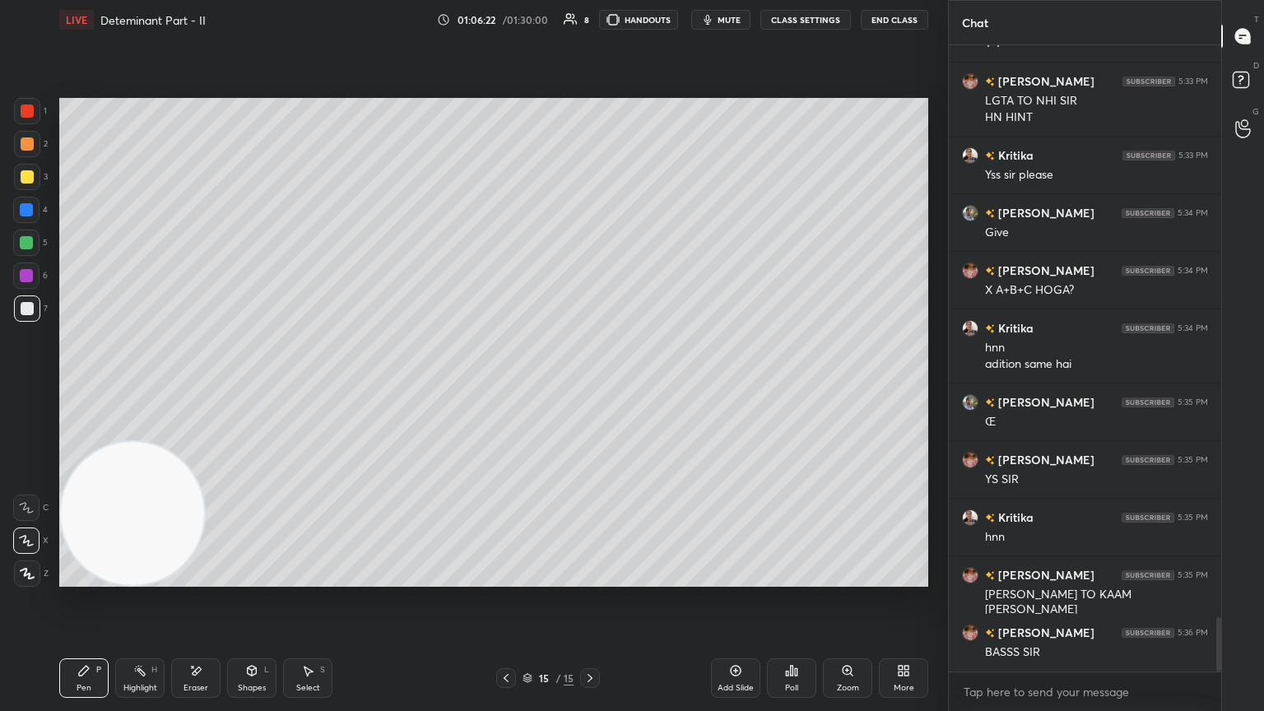
drag, startPoint x: 736, startPoint y: 674, endPoint x: 722, endPoint y: 672, distance: 14.2
click at [590, 386] on div "Add Slide" at bounding box center [735, 678] width 49 height 40
click at [32, 174] on div at bounding box center [27, 176] width 13 height 13
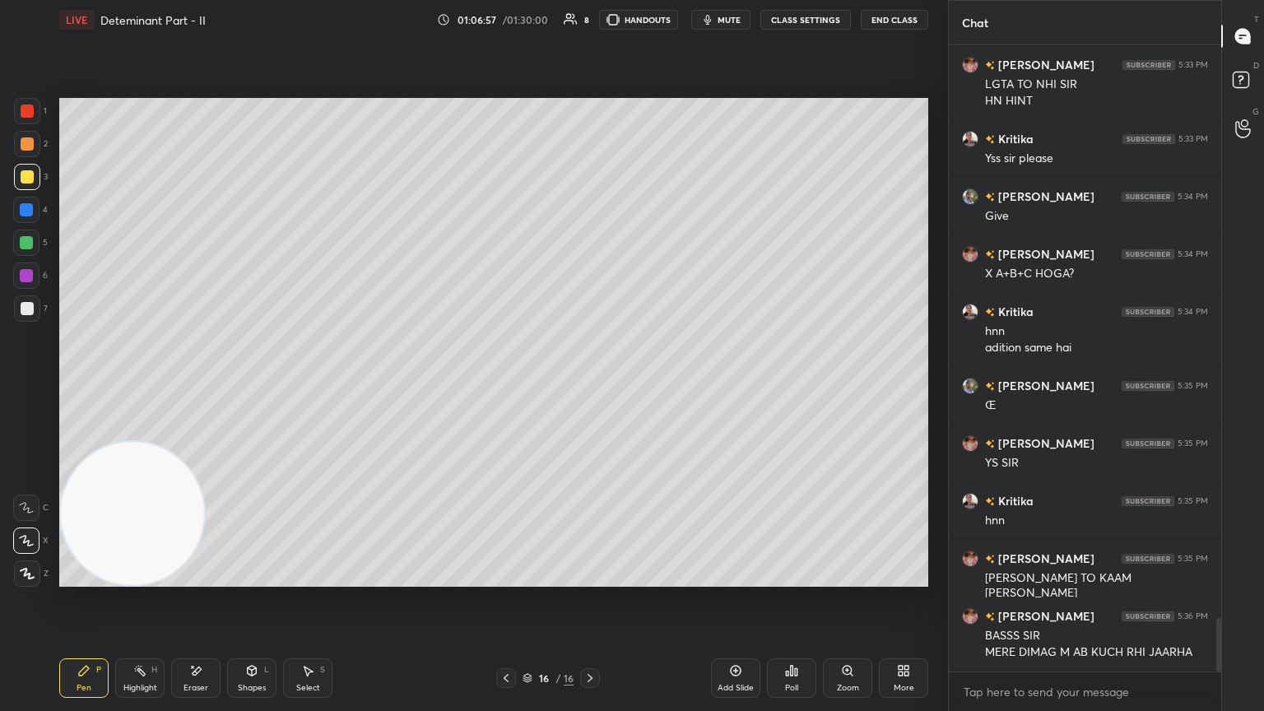
click at [21, 306] on div at bounding box center [27, 308] width 13 height 13
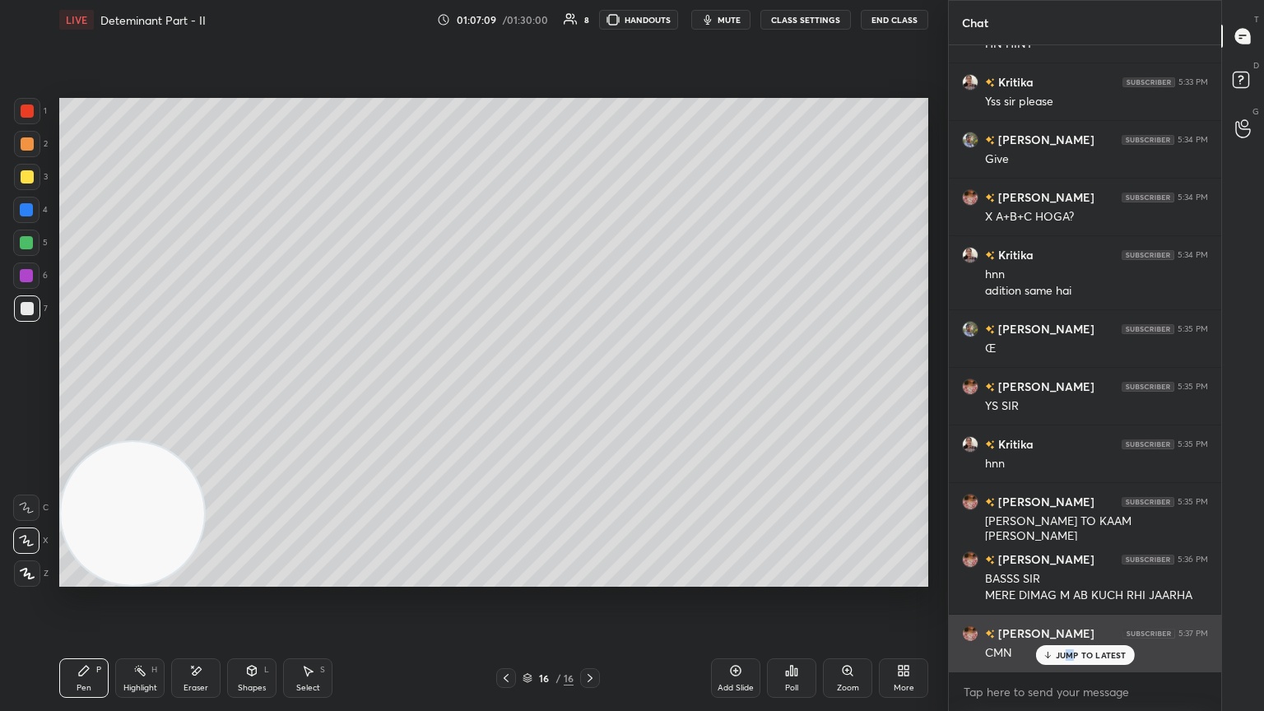
click at [590, 386] on div "JUMP TO LATEST" at bounding box center [1084, 655] width 99 height 20
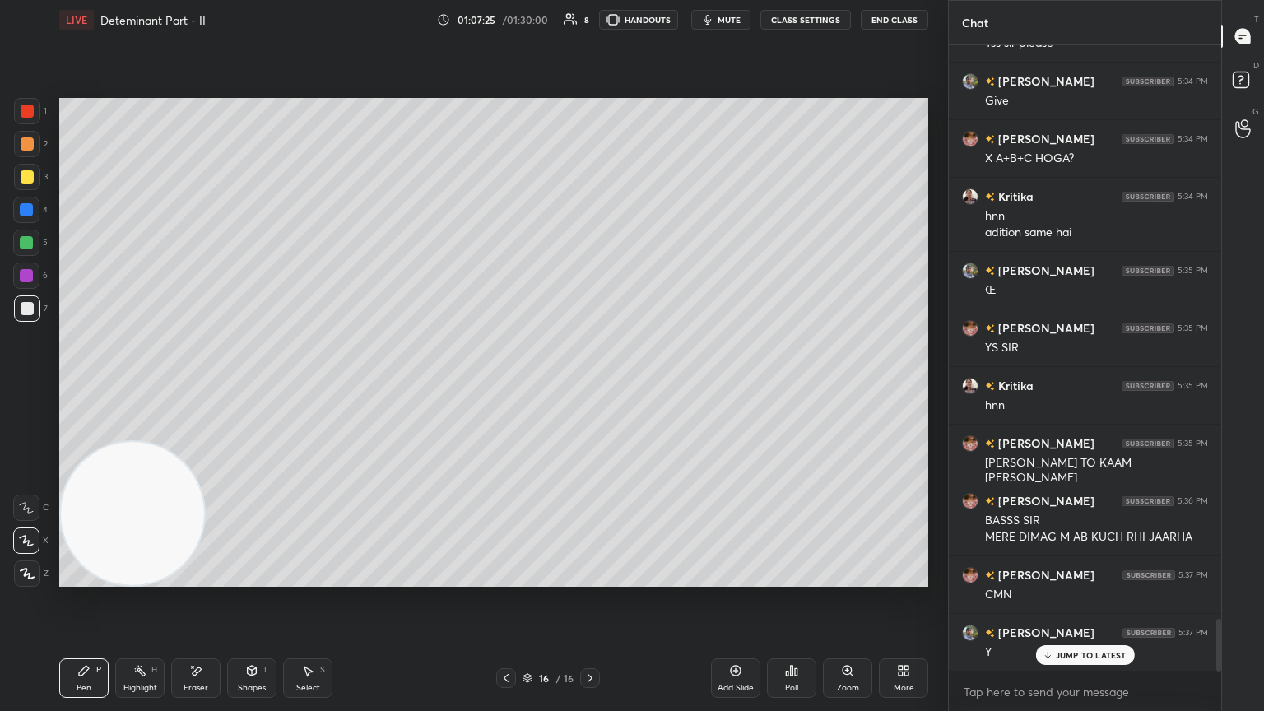
scroll to position [6831, 0]
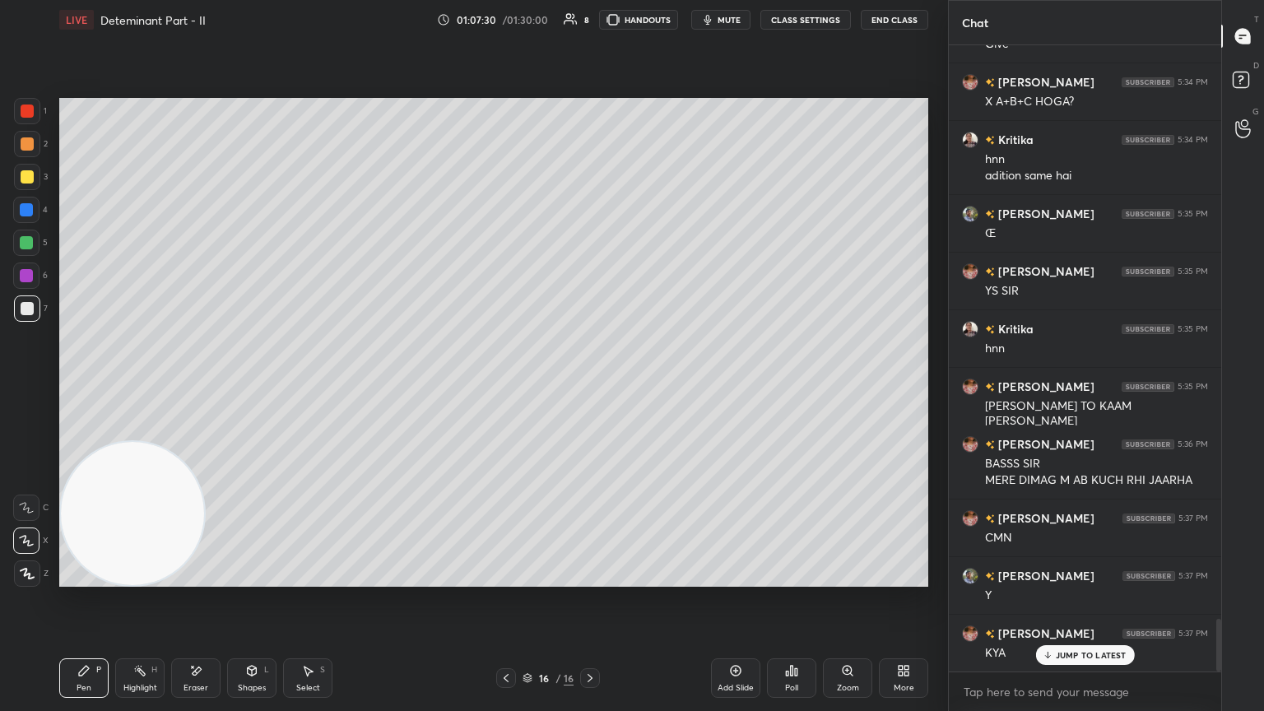
click at [590, 386] on p "JUMP TO LATEST" at bounding box center [1091, 655] width 71 height 10
drag, startPoint x: 207, startPoint y: 670, endPoint x: 211, endPoint y: 648, distance: 22.5
click at [202, 386] on div "Eraser" at bounding box center [195, 678] width 49 height 40
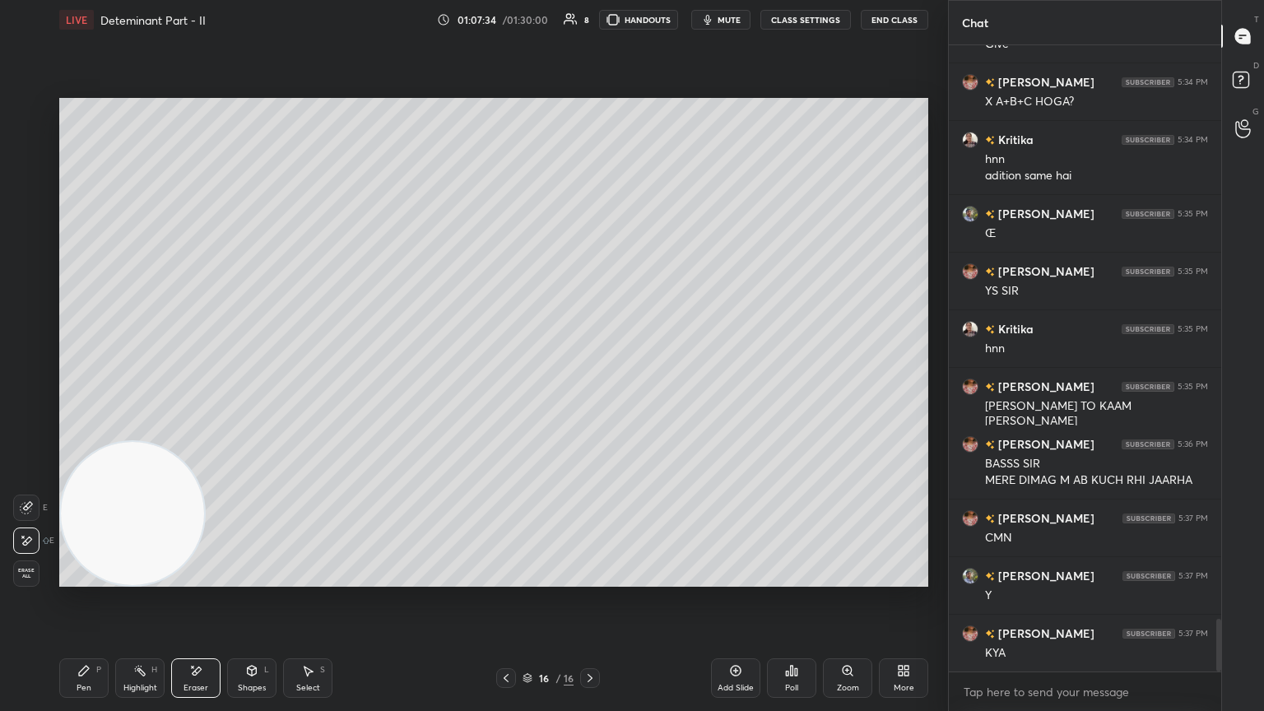
click at [99, 386] on div "Pen P" at bounding box center [83, 678] width 49 height 40
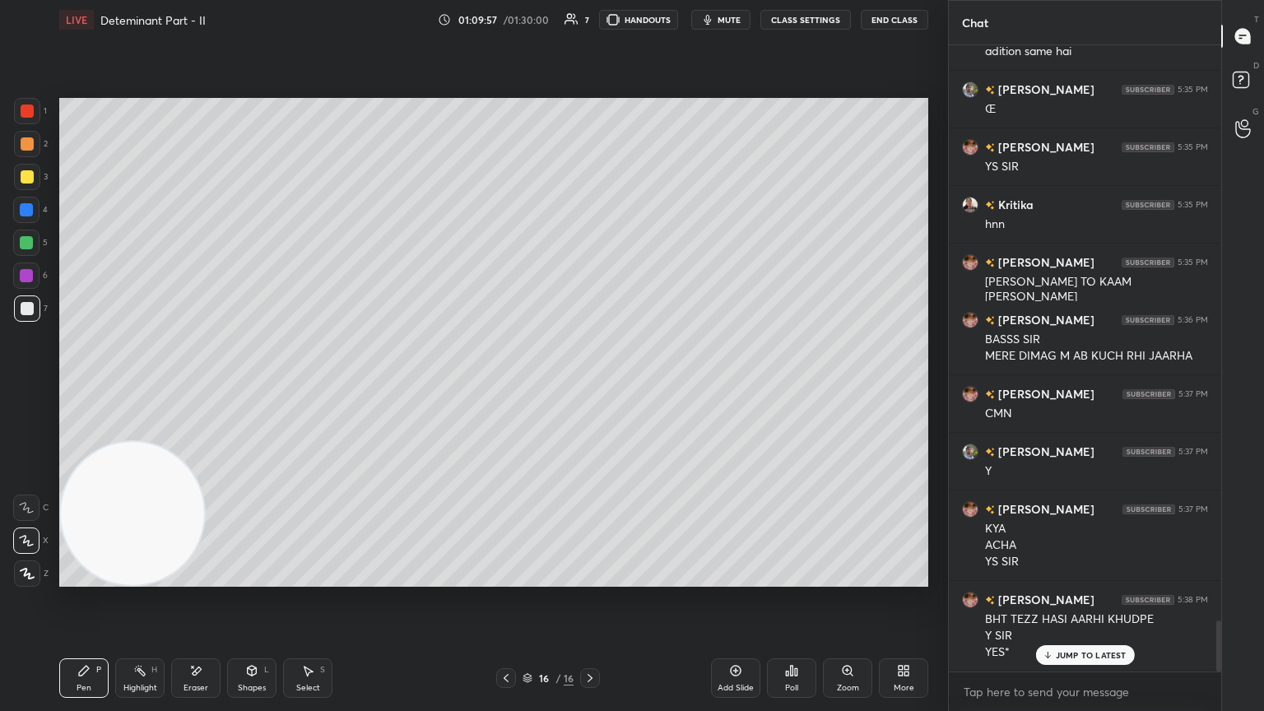
scroll to position [7012, 0]
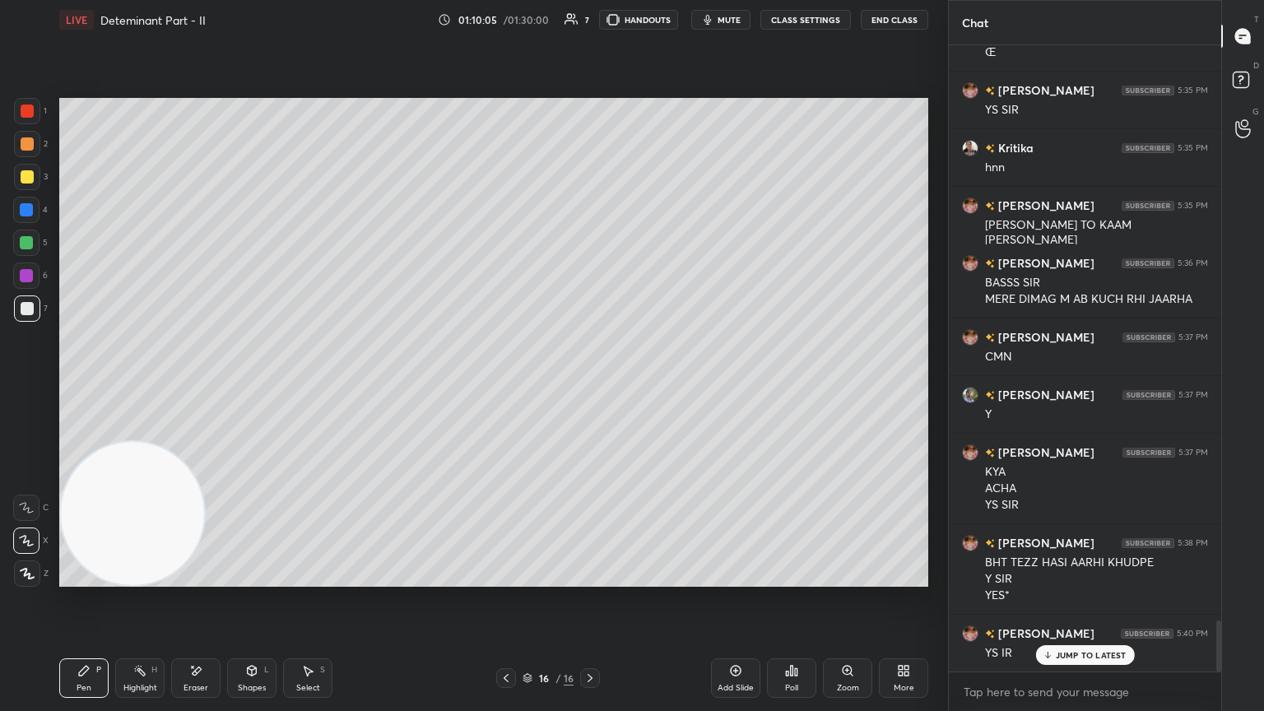
click at [590, 386] on icon at bounding box center [735, 670] width 5 height 5
click at [505, 386] on icon at bounding box center [506, 678] width 13 height 13
click at [589, 386] on icon at bounding box center [589, 678] width 13 height 13
click at [509, 386] on div at bounding box center [506, 678] width 20 height 20
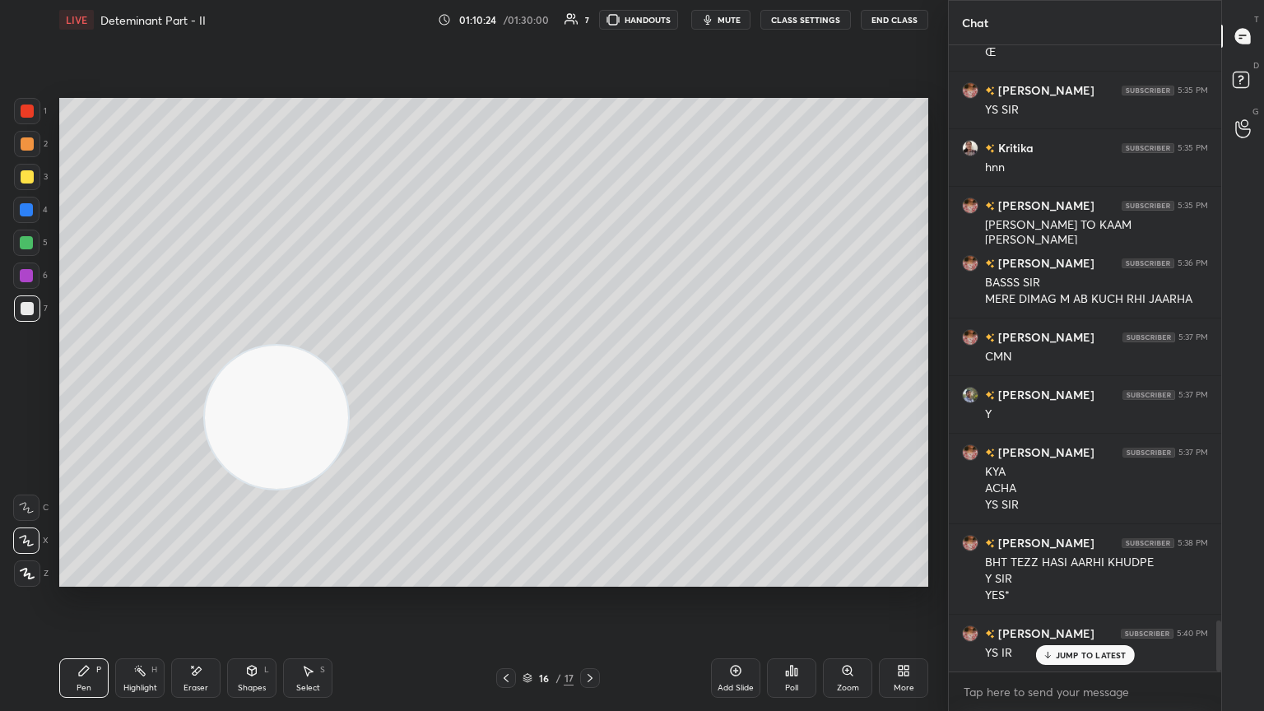
drag, startPoint x: 198, startPoint y: 463, endPoint x: 858, endPoint y: 90, distance: 758.7
click at [348, 346] on video at bounding box center [276, 417] width 143 height 143
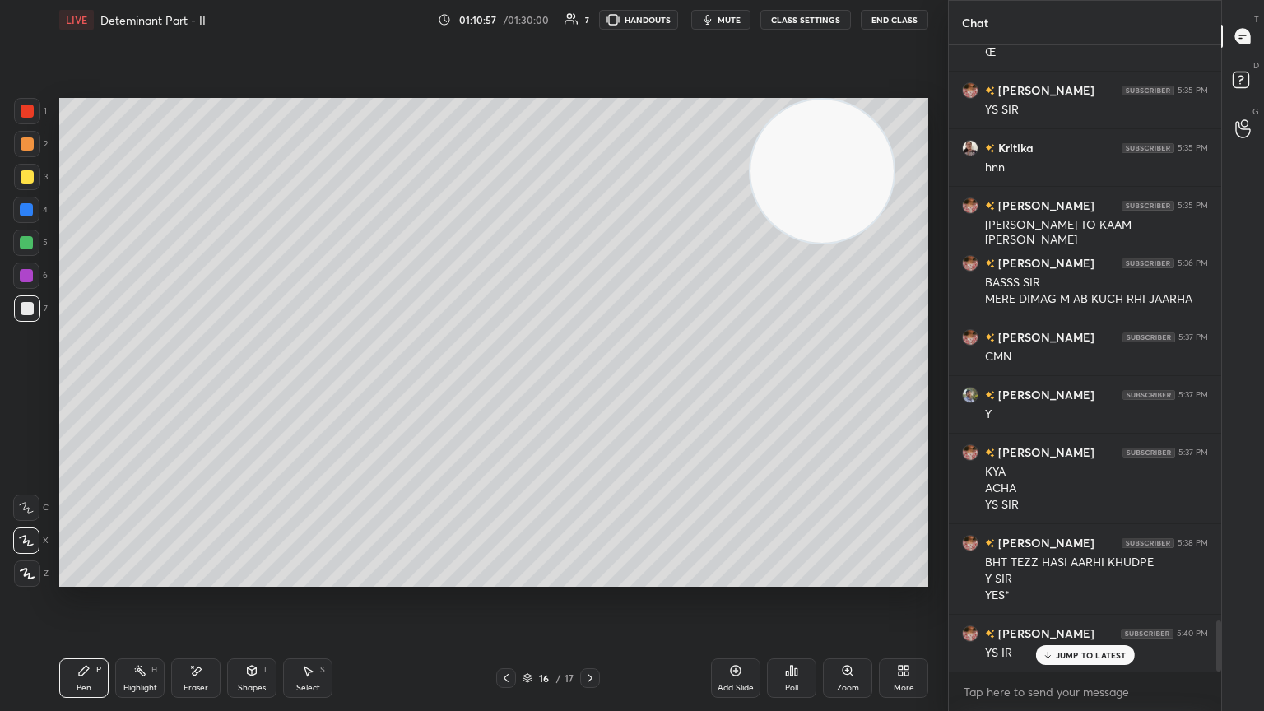
click at [587, 386] on icon at bounding box center [589, 678] width 13 height 13
click at [198, 386] on div "Eraser" at bounding box center [195, 678] width 49 height 40
drag, startPoint x: 100, startPoint y: 669, endPoint x: 82, endPoint y: 588, distance: 82.5
click at [98, 386] on div "Pen P" at bounding box center [83, 678] width 49 height 40
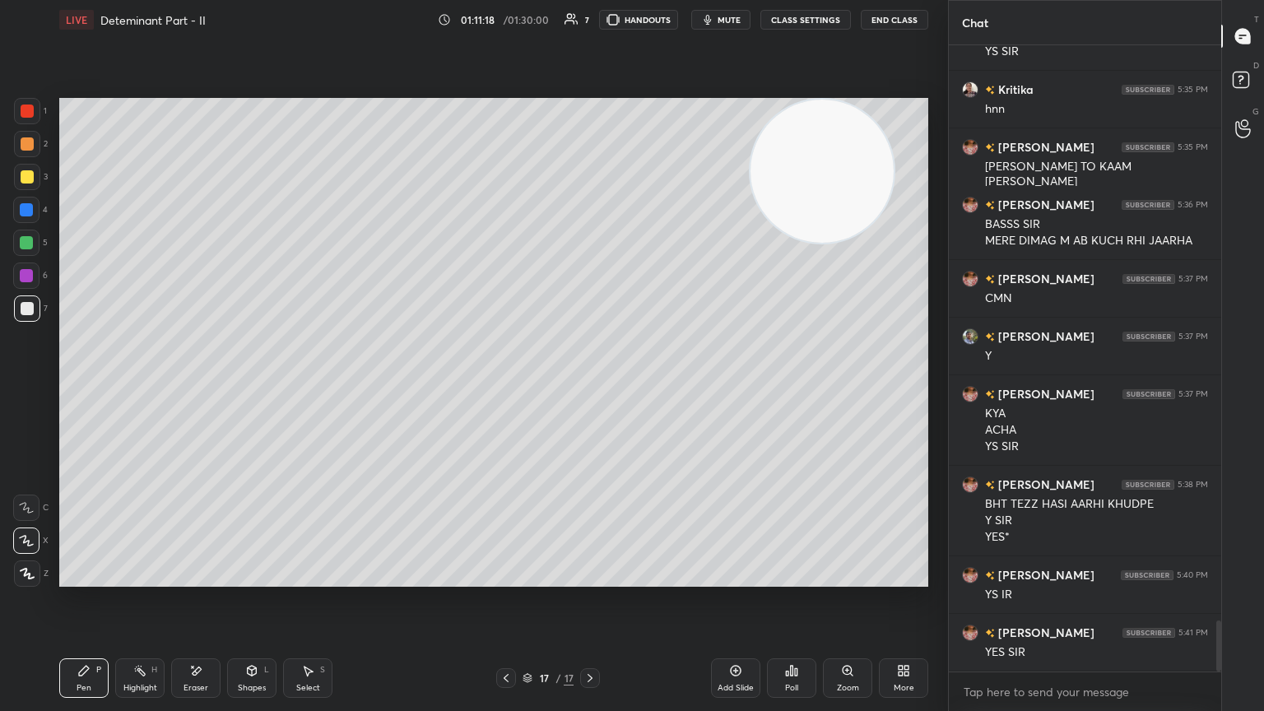
drag, startPoint x: 509, startPoint y: 683, endPoint x: 528, endPoint y: 681, distance: 19.0
click at [506, 386] on icon at bounding box center [506, 678] width 13 height 13
click at [579, 386] on div "16 / 17" at bounding box center [548, 678] width 104 height 20
click at [587, 386] on icon at bounding box center [589, 678] width 13 height 13
click at [145, 386] on div "Highlight" at bounding box center [140, 688] width 34 height 8
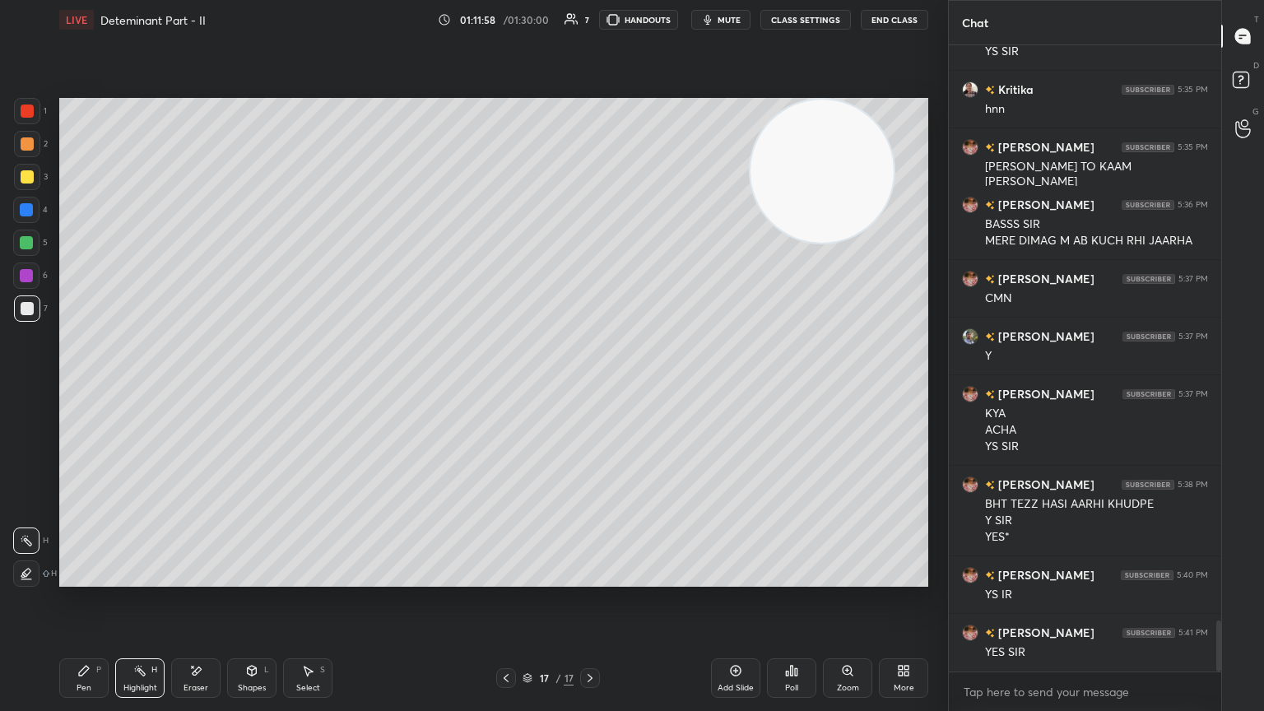
click at [79, 386] on div "Pen P" at bounding box center [83, 678] width 49 height 40
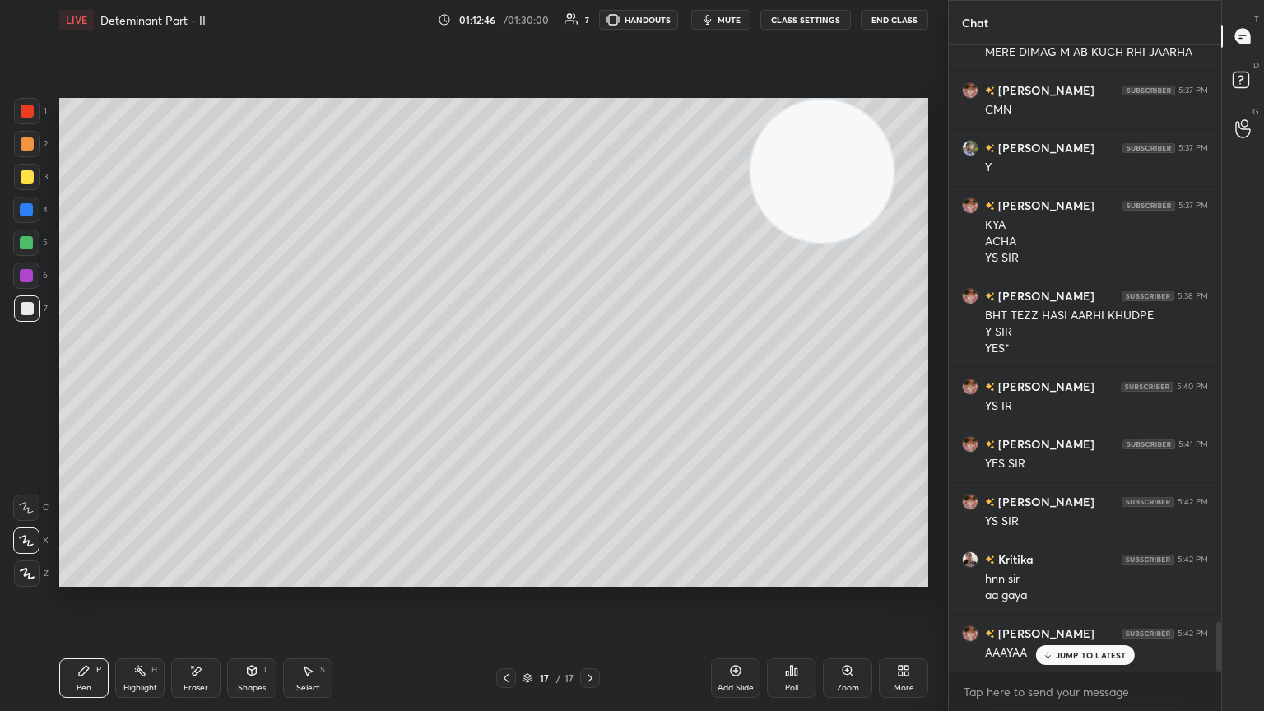
scroll to position [7275, 0]
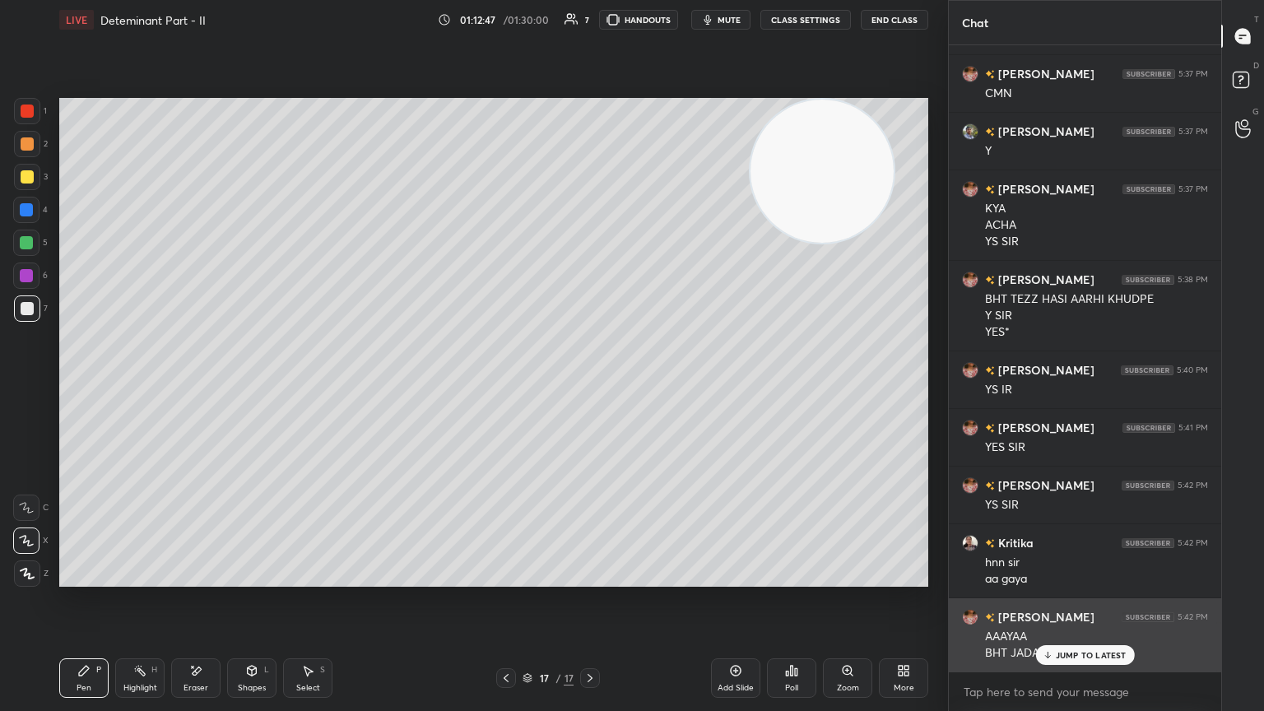
drag, startPoint x: 1057, startPoint y: 658, endPoint x: 1068, endPoint y: 667, distance: 15.2
click at [590, 386] on p "JUMP TO LATEST" at bounding box center [1091, 655] width 71 height 10
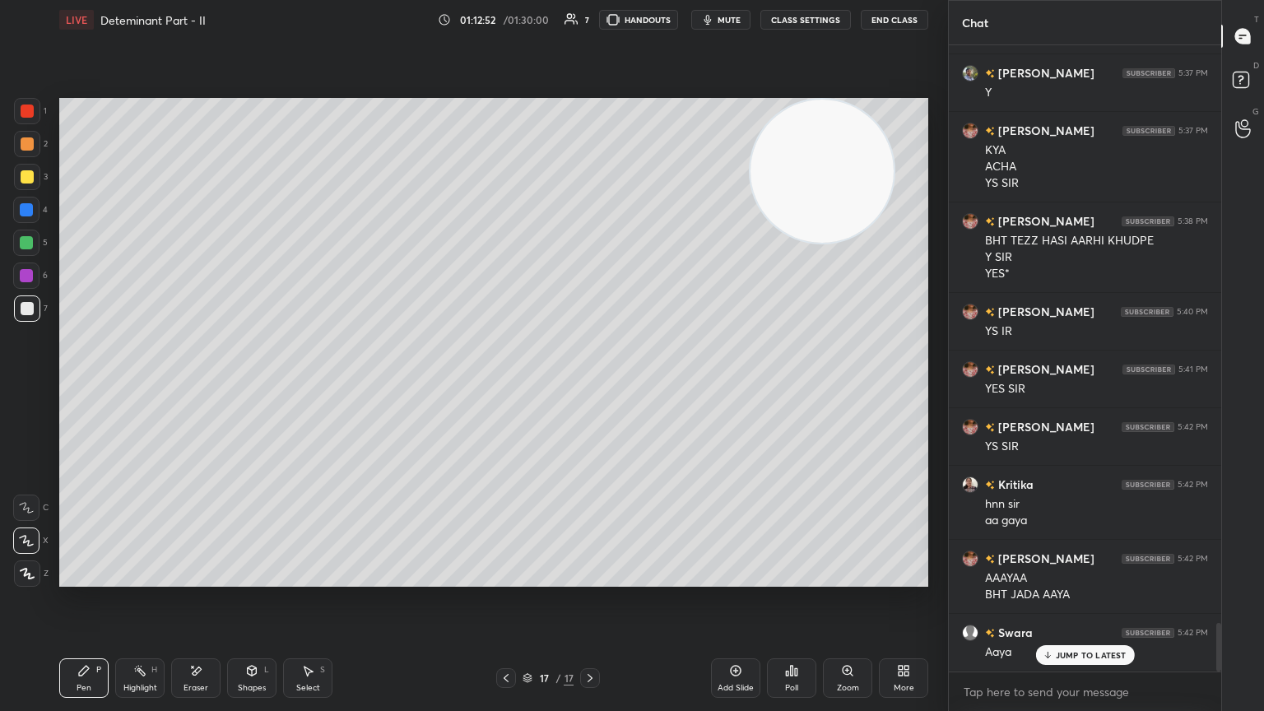
scroll to position [7390, 0]
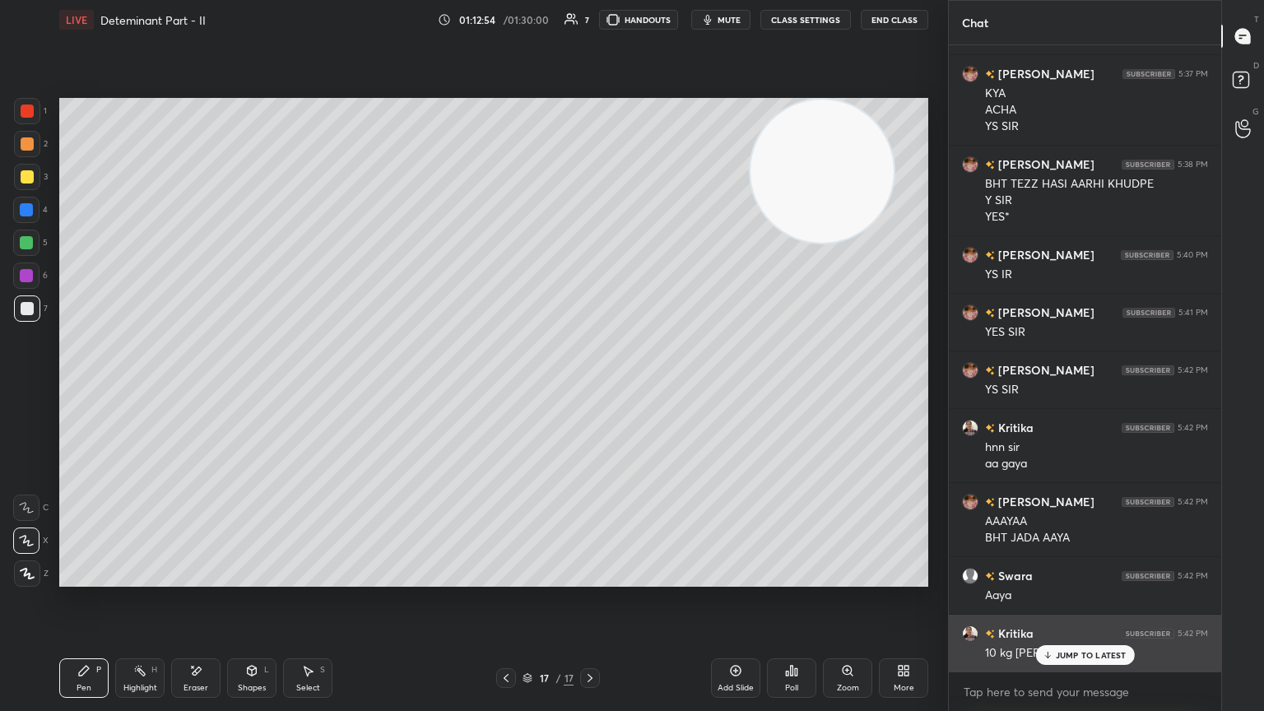
click at [590, 386] on div "JUMP TO LATEST" at bounding box center [1084, 655] width 99 height 20
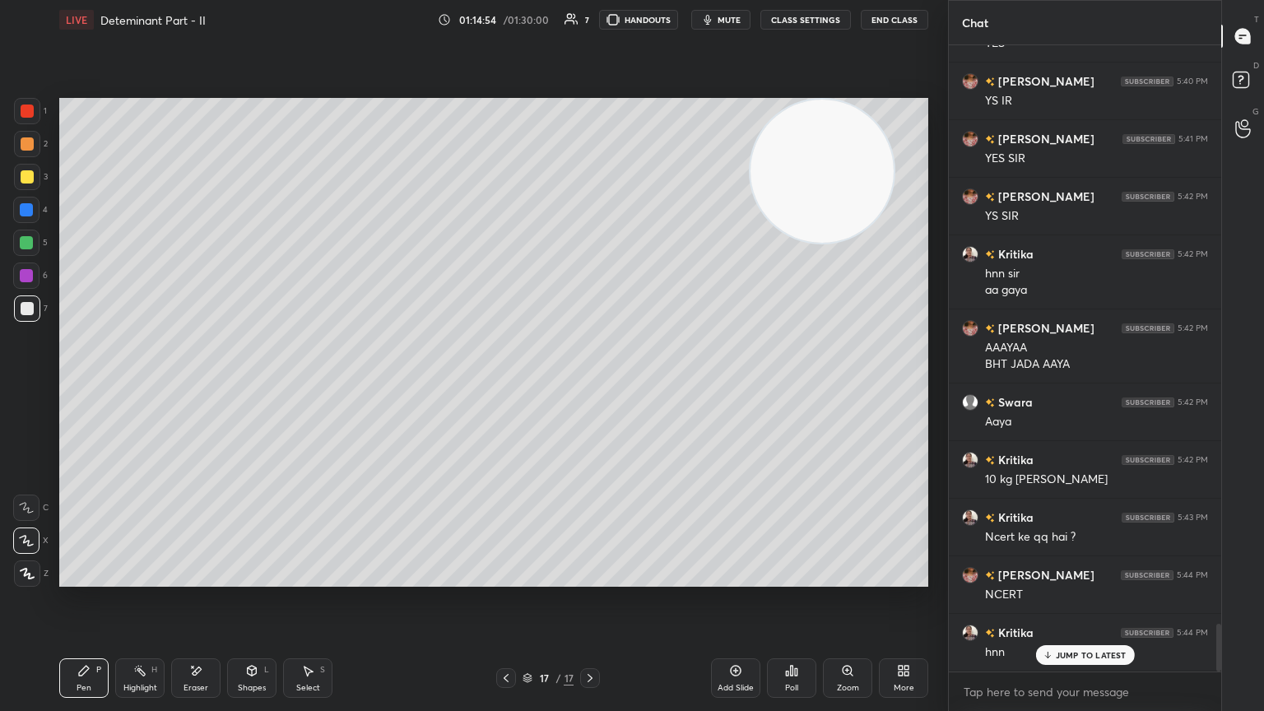
scroll to position [7621, 0]
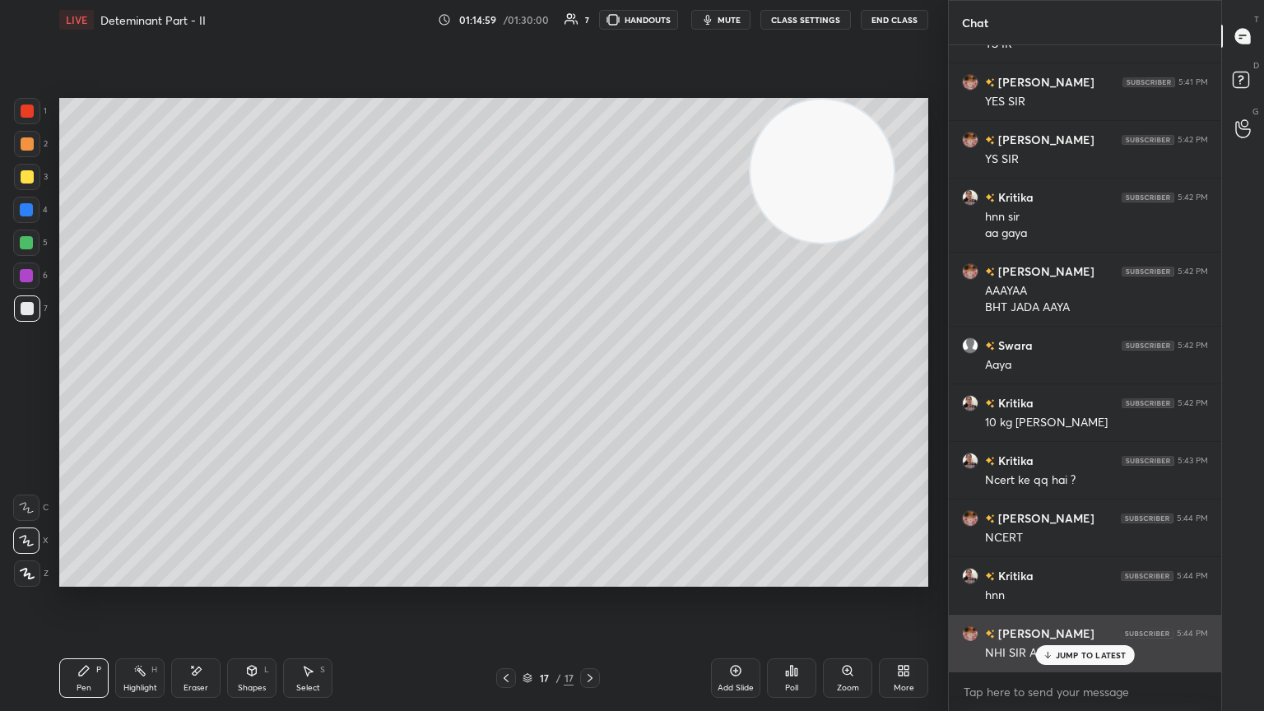
drag, startPoint x: 1061, startPoint y: 648, endPoint x: 1052, endPoint y: 652, distance: 9.6
click at [590, 386] on div "JUMP TO LATEST" at bounding box center [1084, 655] width 99 height 20
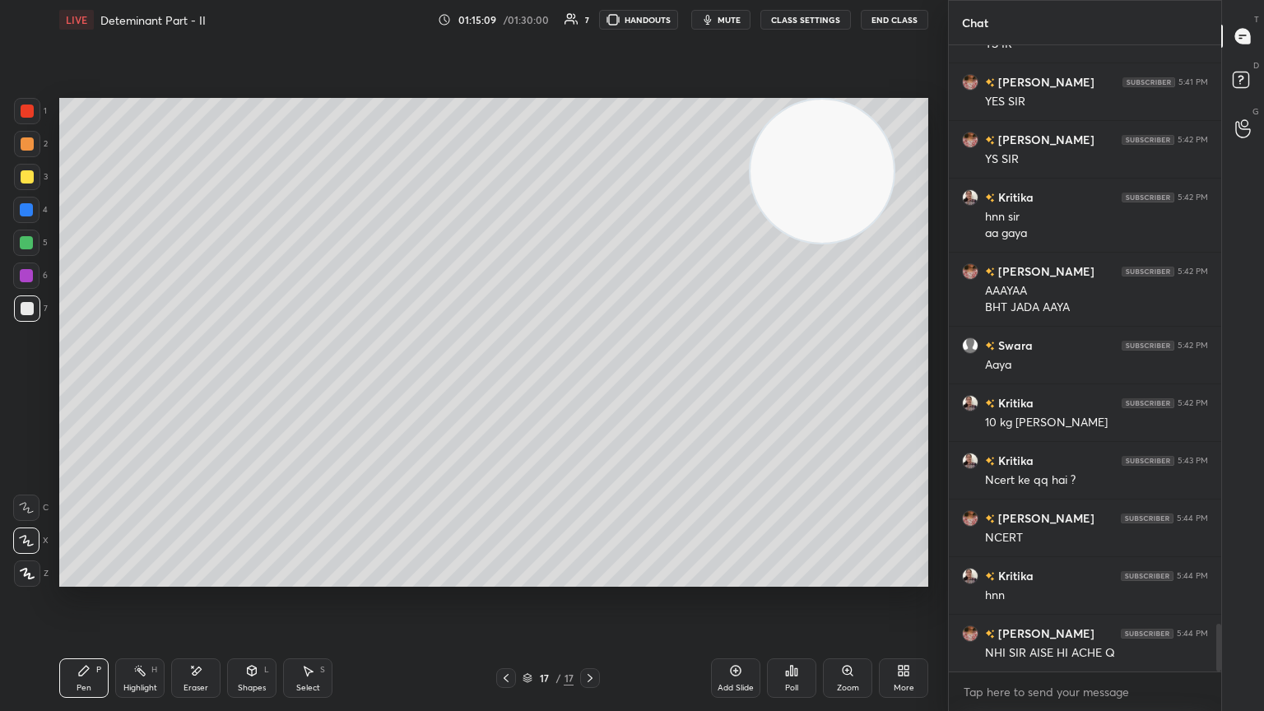
click at [590, 386] on div "Add Slide" at bounding box center [736, 688] width 36 height 8
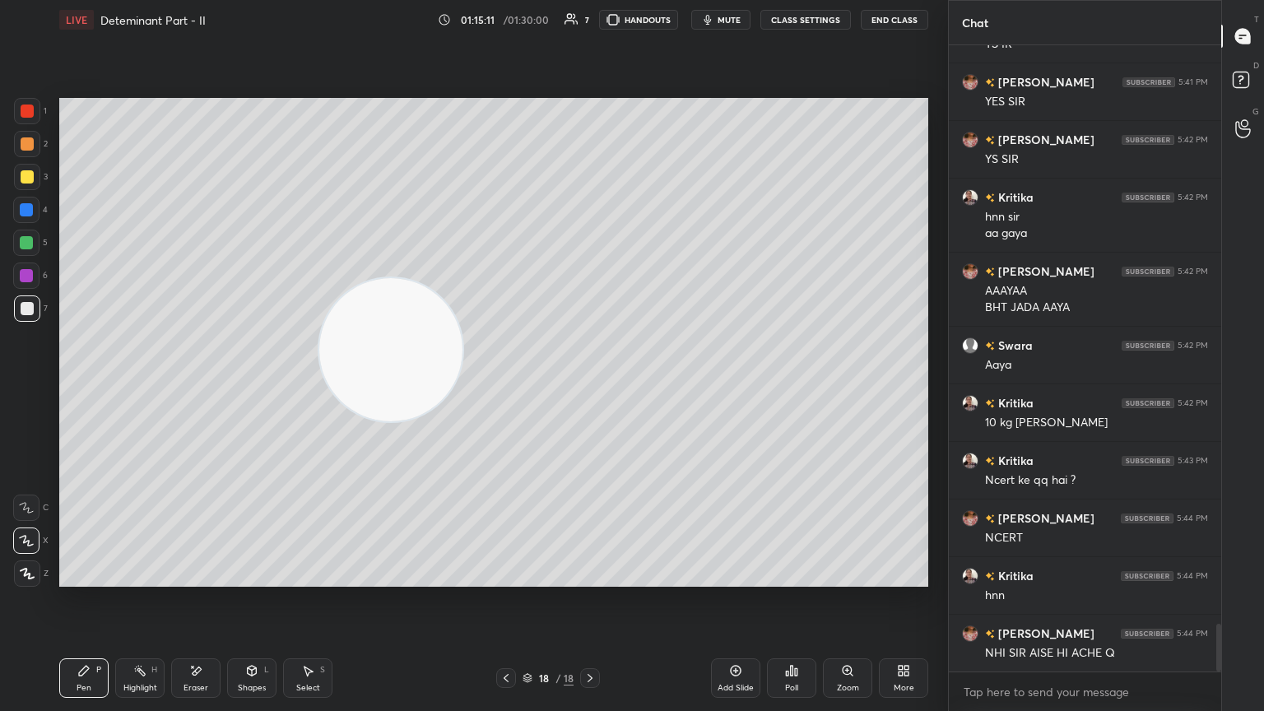
drag, startPoint x: 747, startPoint y: 204, endPoint x: 3, endPoint y: 655, distance: 870.0
click at [3, 386] on div "1 2 3 4 5 6 7 C X Z E E Erase all H H LIVE Deteminant Part - II 01:15:11 / 01:3…" at bounding box center [467, 355] width 935 height 711
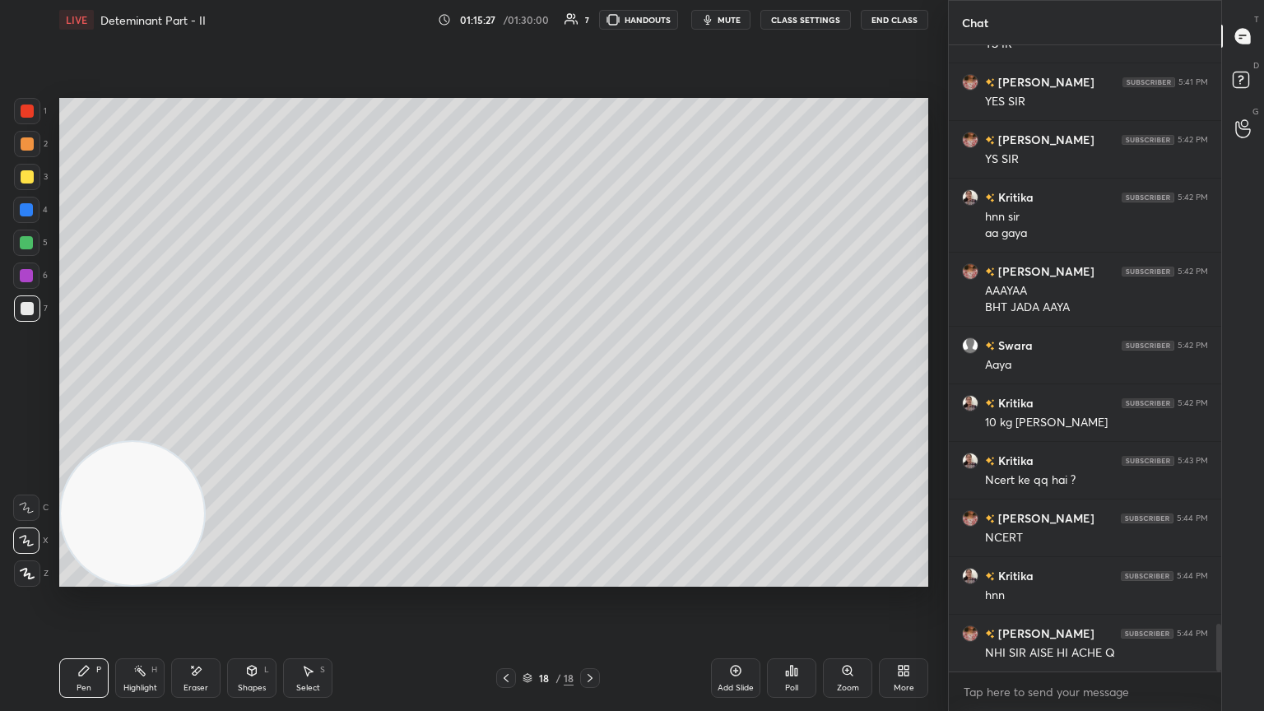
drag, startPoint x: 33, startPoint y: 175, endPoint x: 16, endPoint y: 181, distance: 17.4
click at [15, 179] on div at bounding box center [27, 177] width 26 height 26
click at [33, 316] on div at bounding box center [27, 308] width 26 height 26
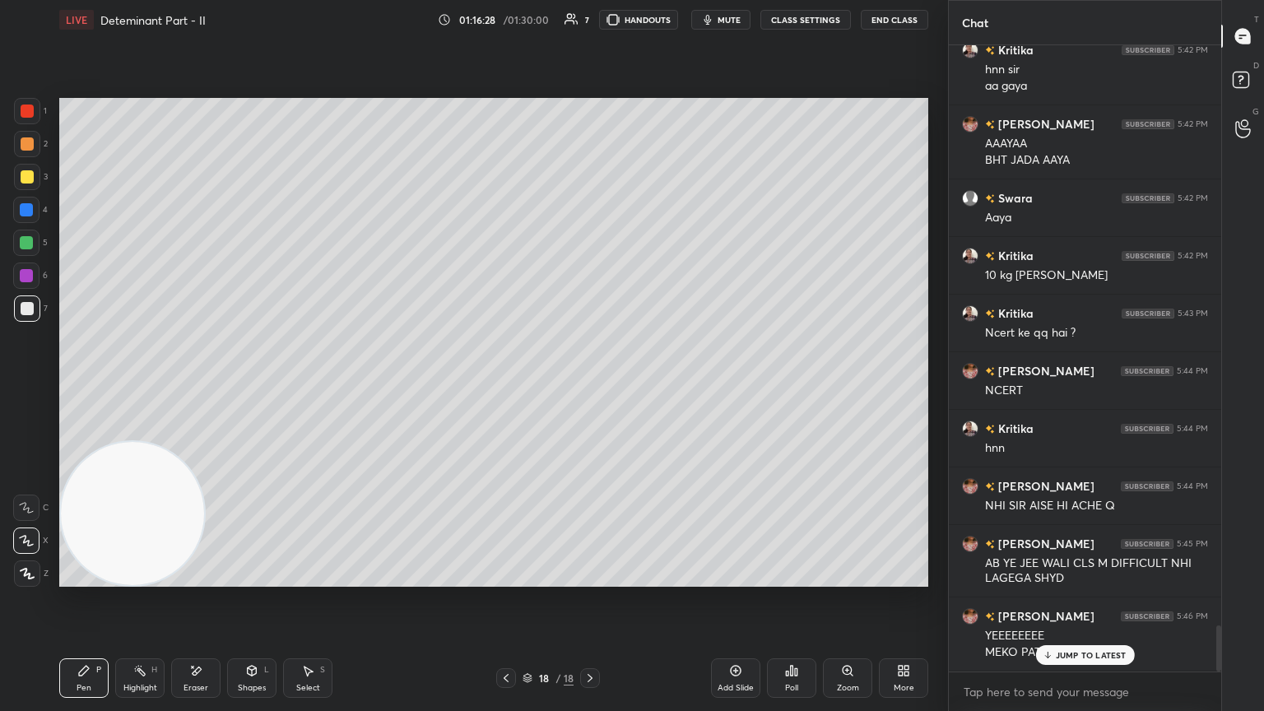
scroll to position [7825, 0]
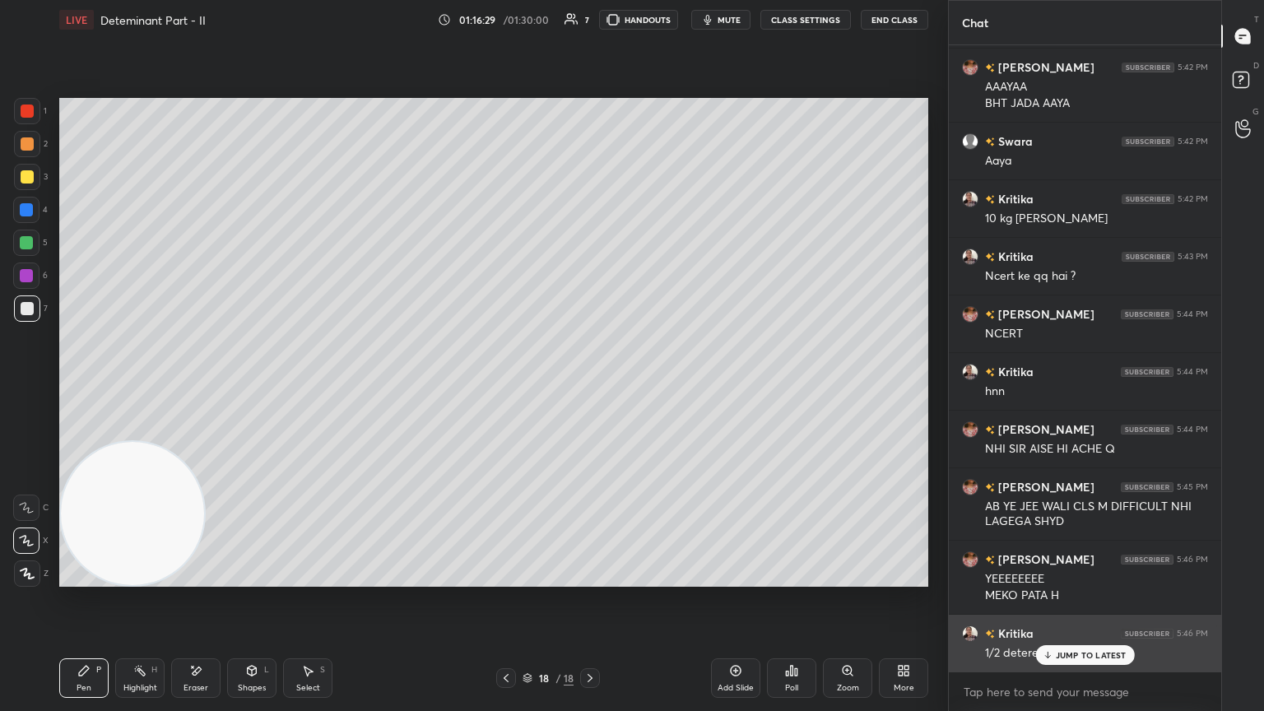
click at [590, 386] on p "JUMP TO LATEST" at bounding box center [1091, 655] width 71 height 10
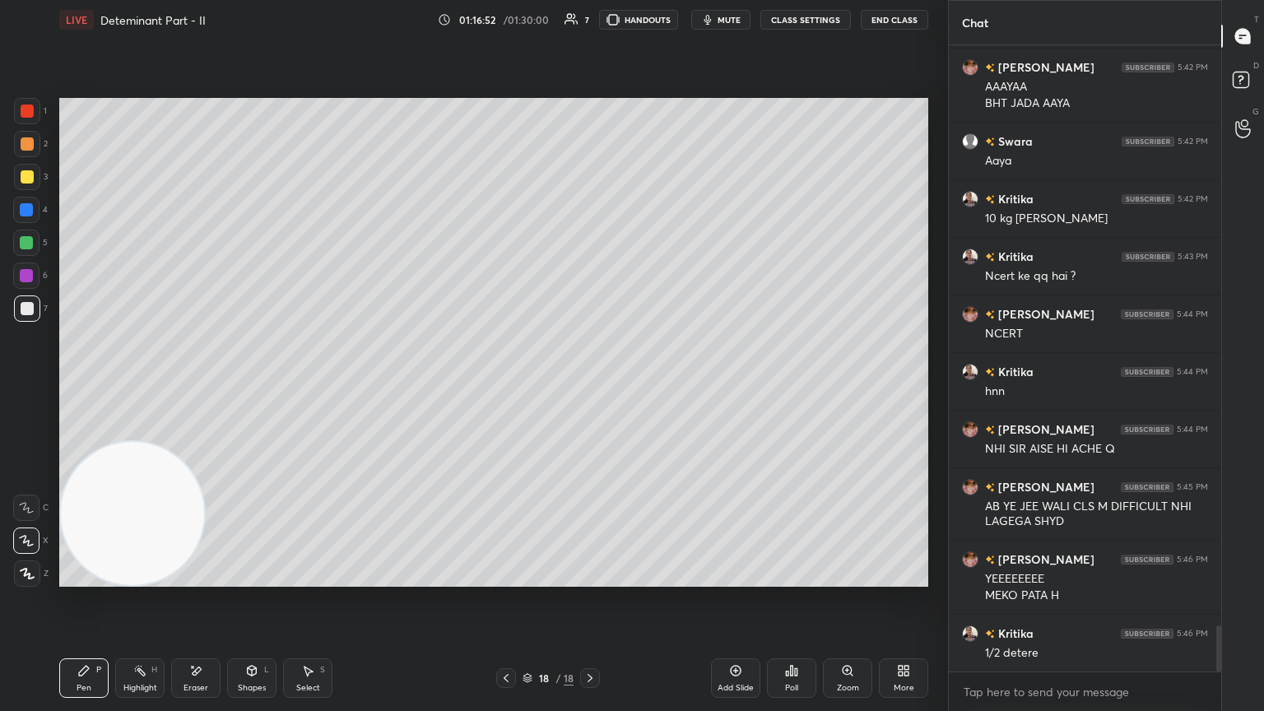
scroll to position [7883, 0]
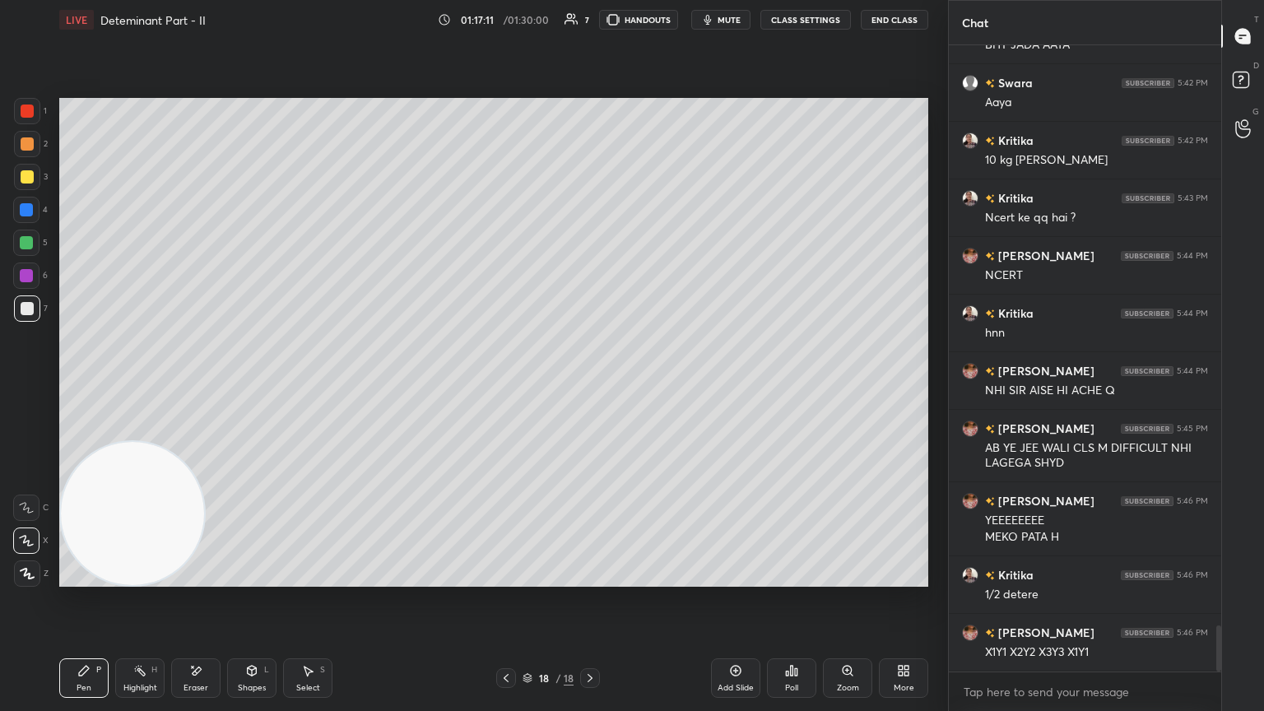
click at [590, 386] on div "Add Slide Poll Zoom More" at bounding box center [819, 678] width 217 height 92
drag, startPoint x: 733, startPoint y: 678, endPoint x: 705, endPoint y: 626, distance: 58.9
click at [590, 386] on div "Add Slide" at bounding box center [735, 678] width 49 height 40
drag, startPoint x: 28, startPoint y: 173, endPoint x: 36, endPoint y: 171, distance: 8.4
click at [27, 172] on div at bounding box center [27, 176] width 13 height 13
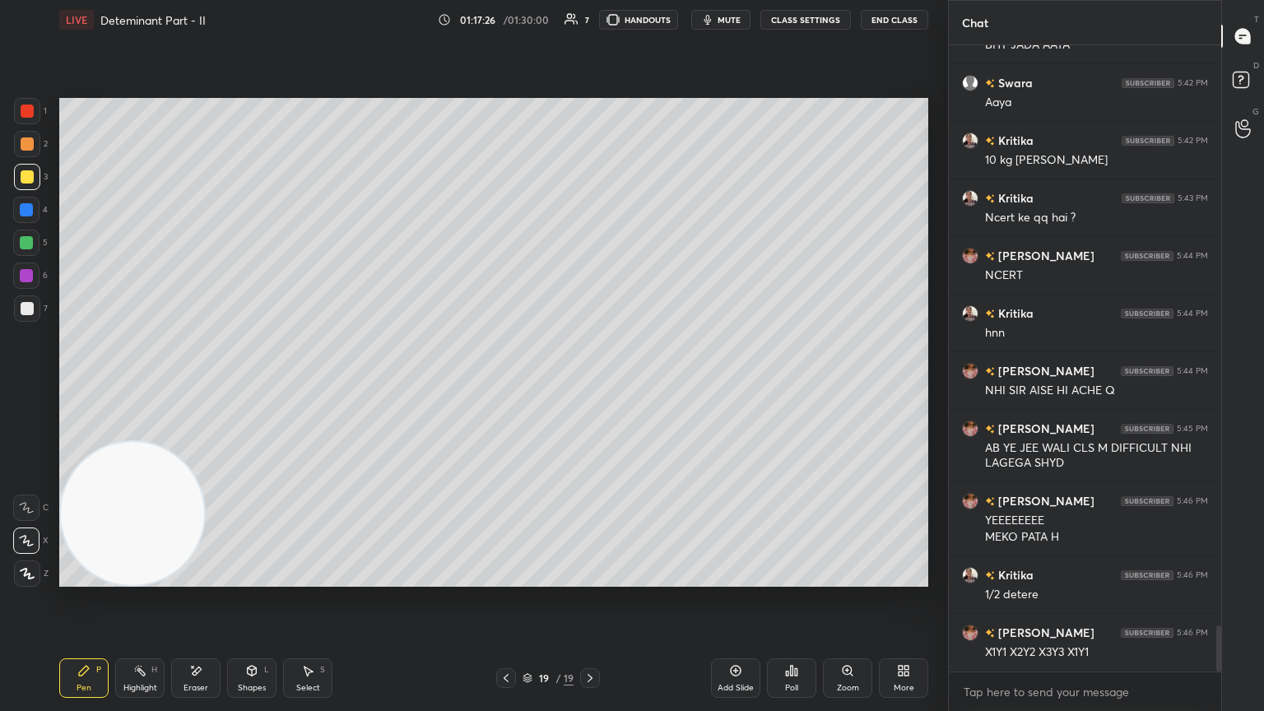
drag, startPoint x: 33, startPoint y: 310, endPoint x: 40, endPoint y: 291, distance: 20.3
click at [29, 309] on div at bounding box center [27, 308] width 13 height 13
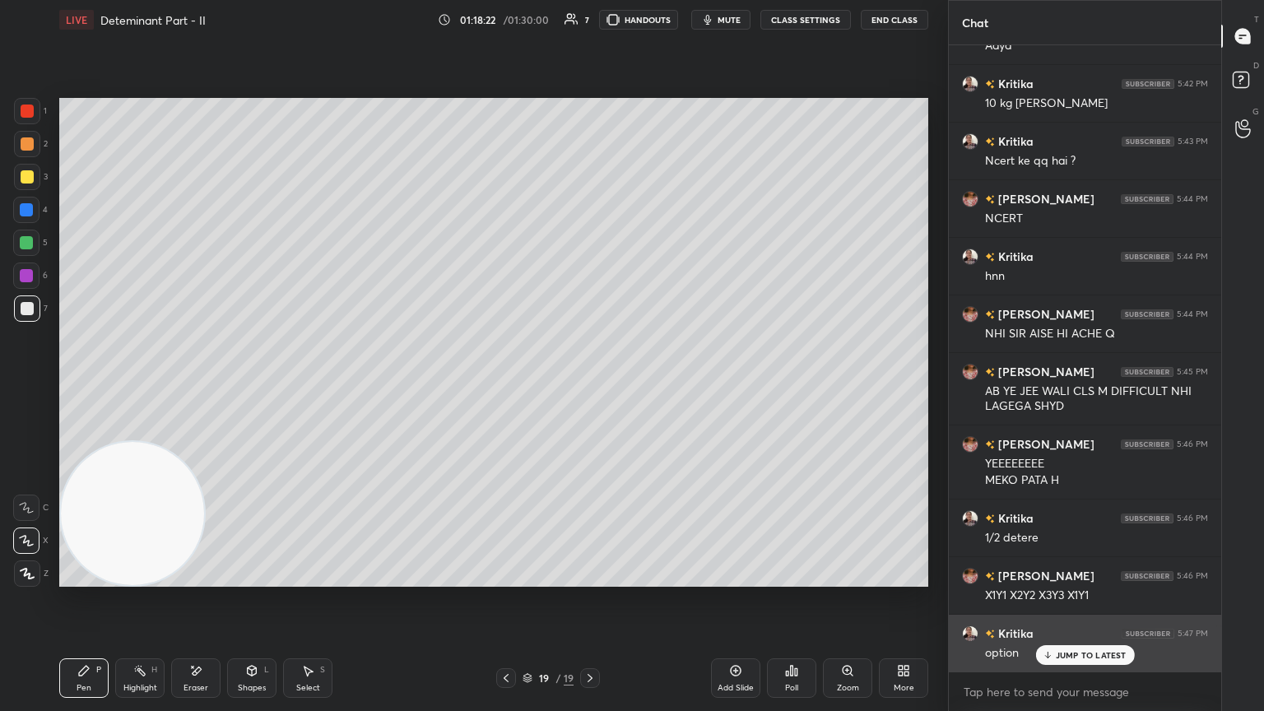
drag, startPoint x: 1092, startPoint y: 653, endPoint x: 1065, endPoint y: 655, distance: 27.2
click at [590, 386] on p "JUMP TO LATEST" at bounding box center [1091, 655] width 71 height 10
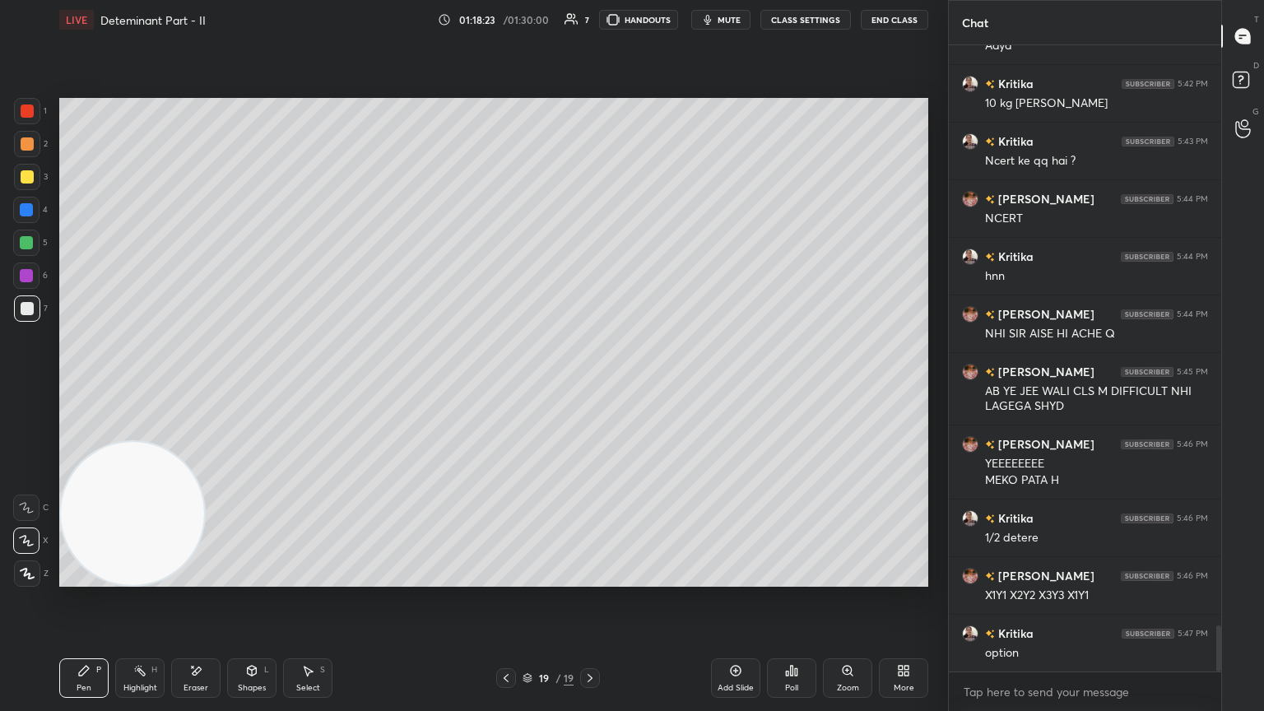
click at [590, 386] on div "Poll" at bounding box center [791, 678] width 49 height 40
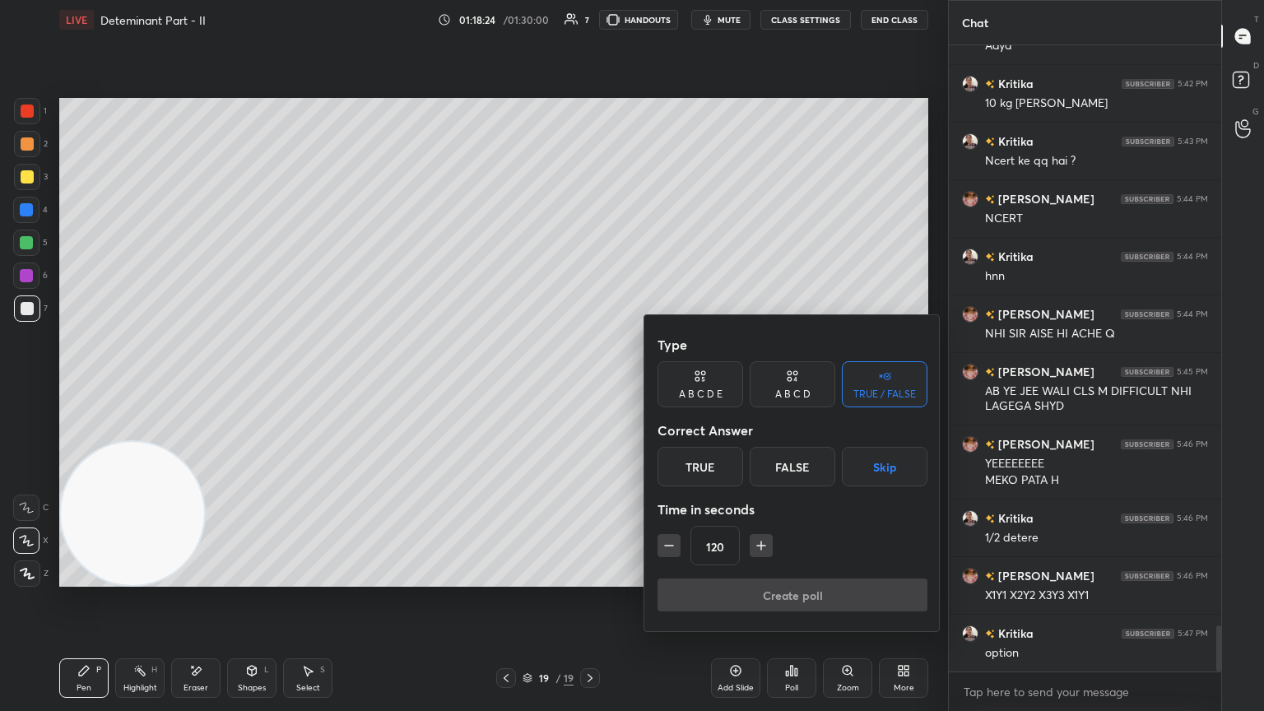
click at [590, 386] on div "A B C D" at bounding box center [792, 394] width 35 height 10
click at [590, 386] on div "B" at bounding box center [737, 467] width 49 height 40
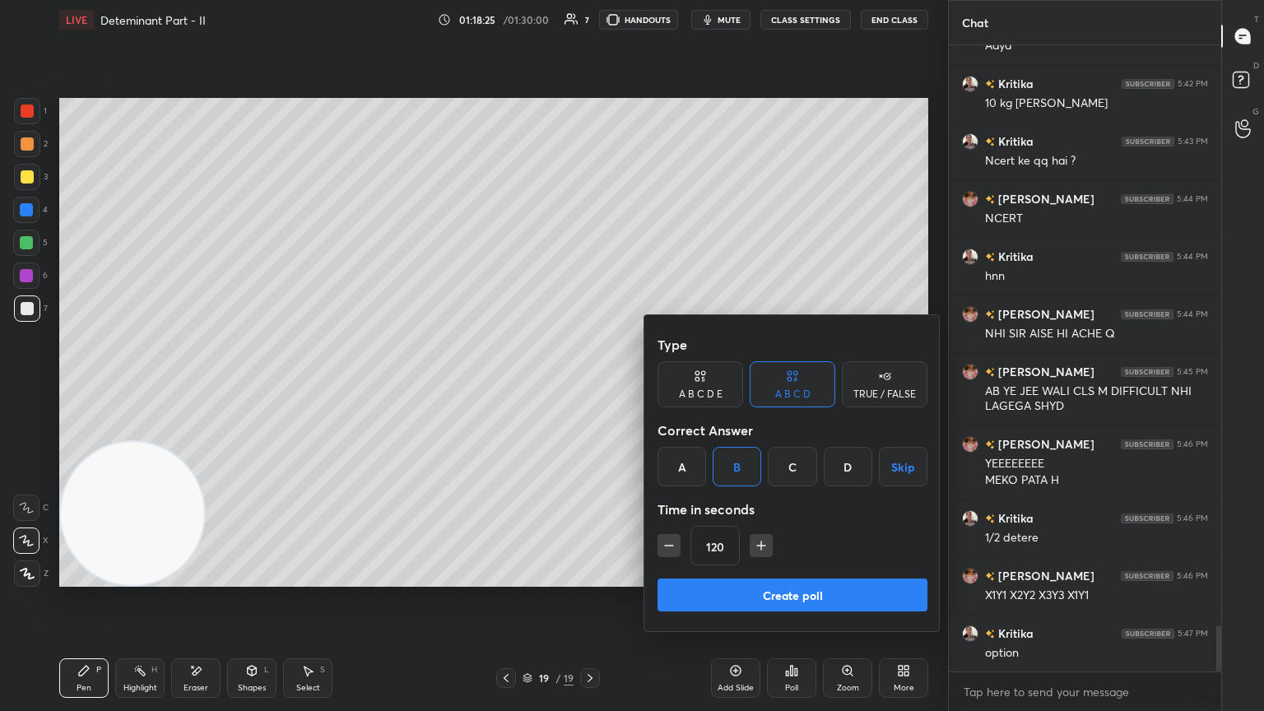
click at [590, 386] on button "button" at bounding box center [669, 545] width 23 height 23
click at [590, 386] on icon "button" at bounding box center [669, 545] width 16 height 16
type input "60"
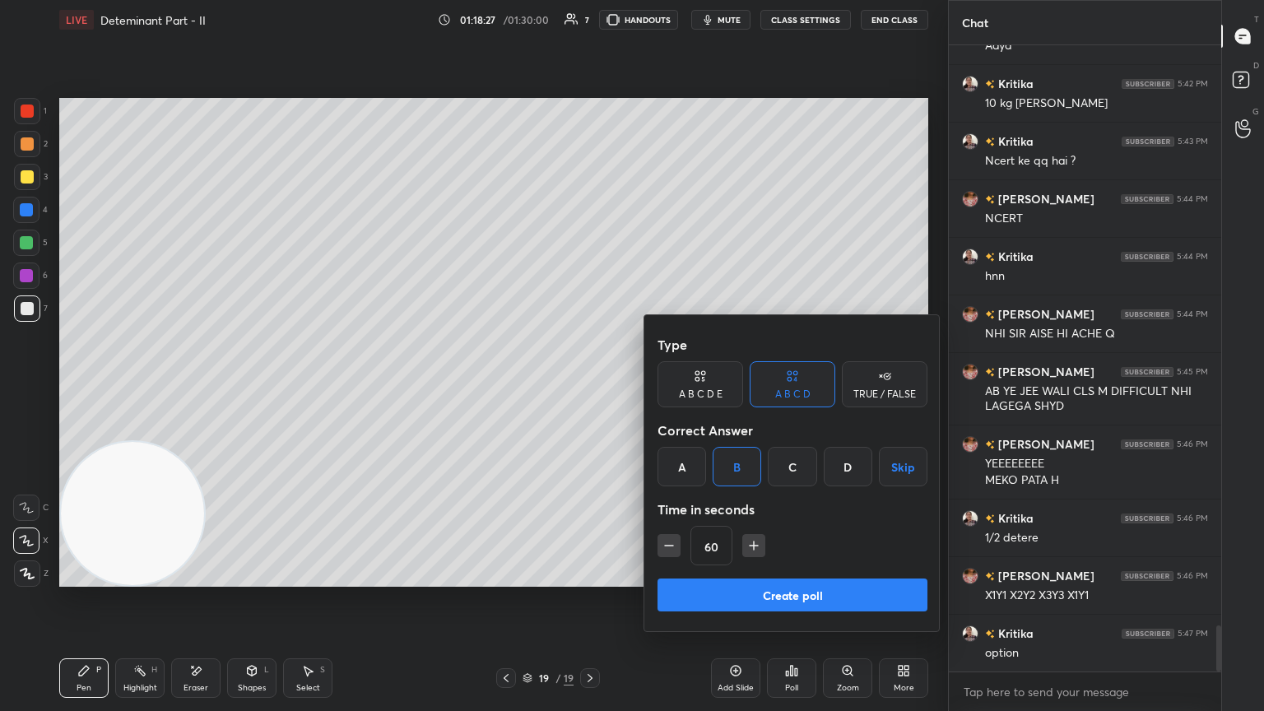
click at [590, 386] on button "Create poll" at bounding box center [793, 595] width 270 height 33
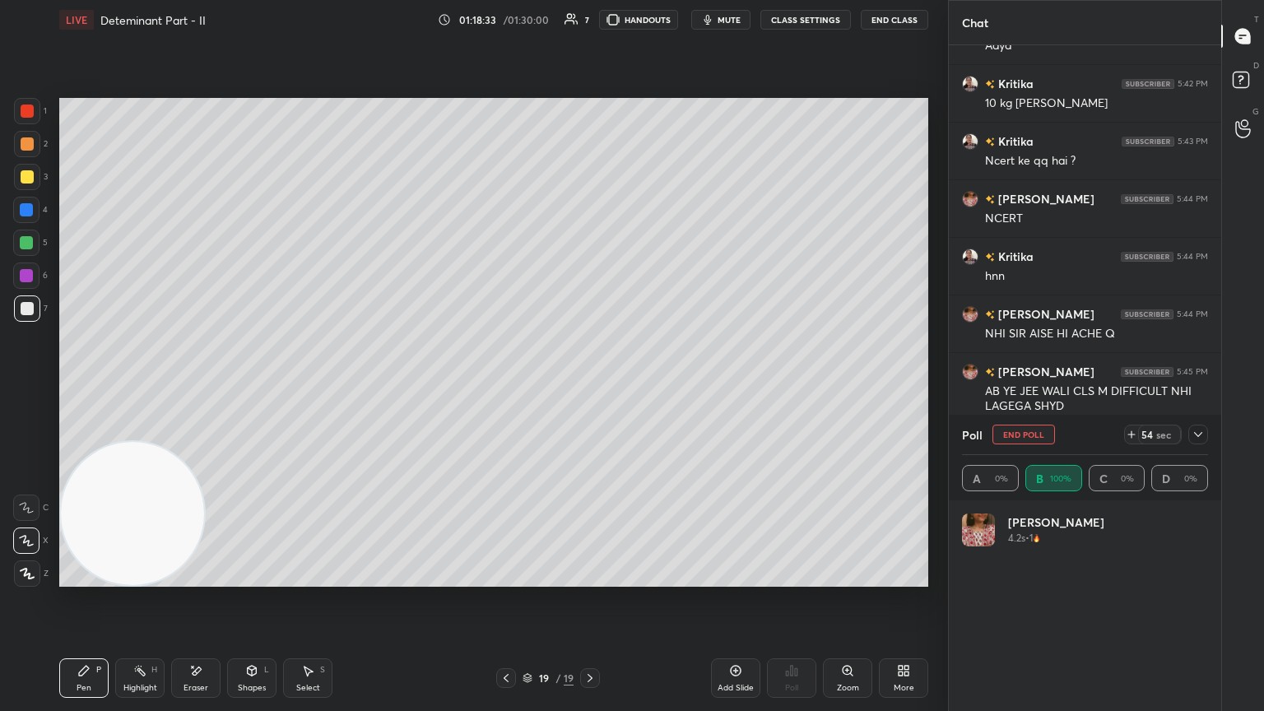
scroll to position [193, 241]
drag, startPoint x: 1201, startPoint y: 437, endPoint x: 1182, endPoint y: 437, distance: 18.9
click at [590, 386] on icon at bounding box center [1198, 434] width 13 height 13
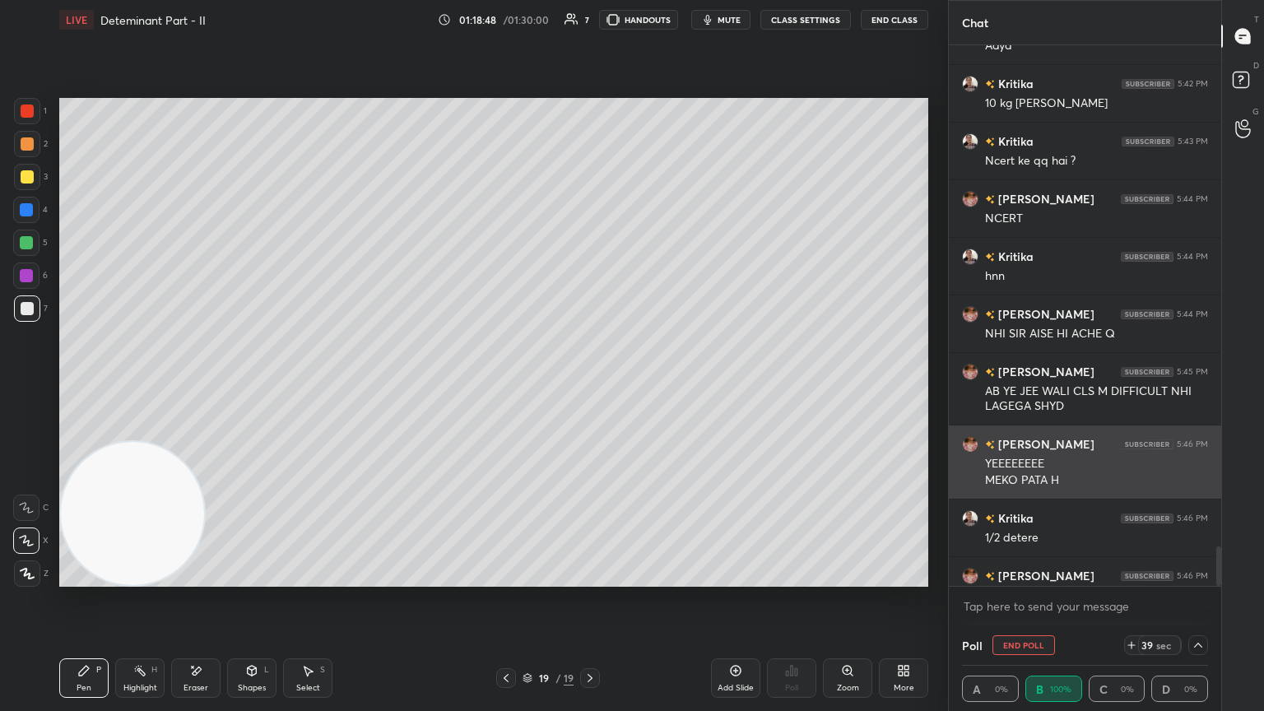
scroll to position [0, 5]
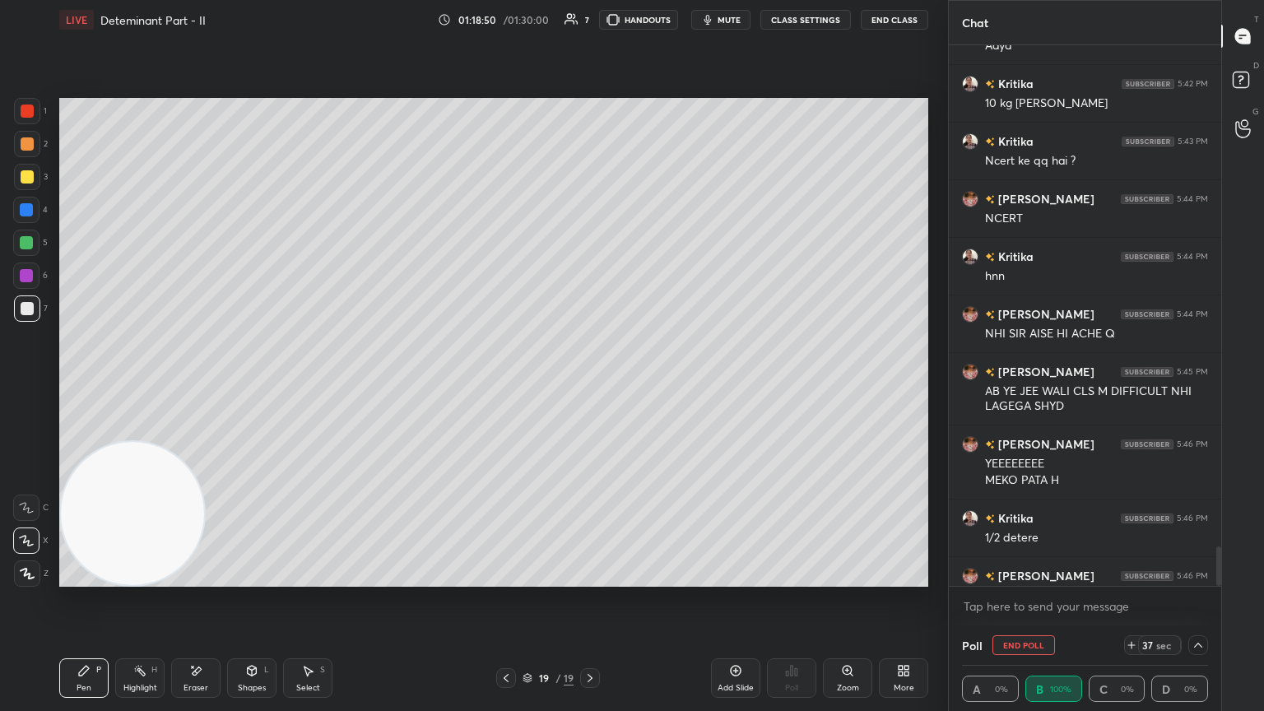
click at [590, 386] on div at bounding box center [1216, 315] width 10 height 541
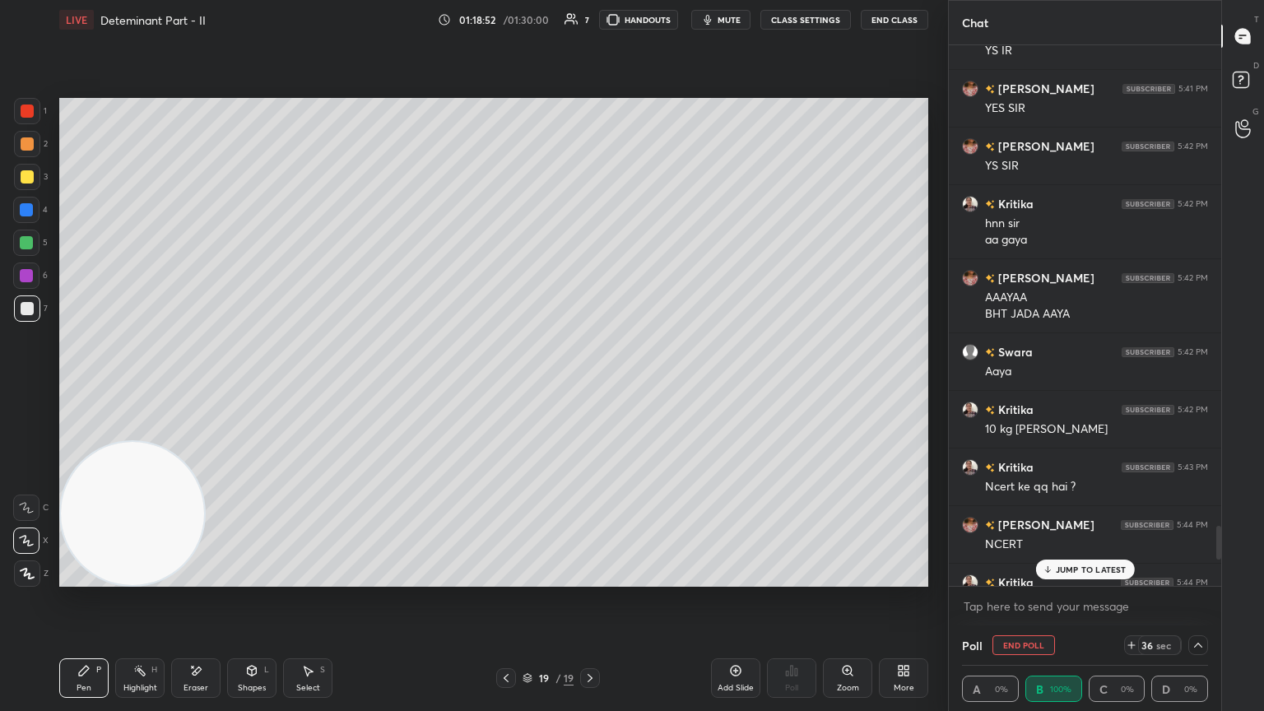
scroll to position [8026, 0]
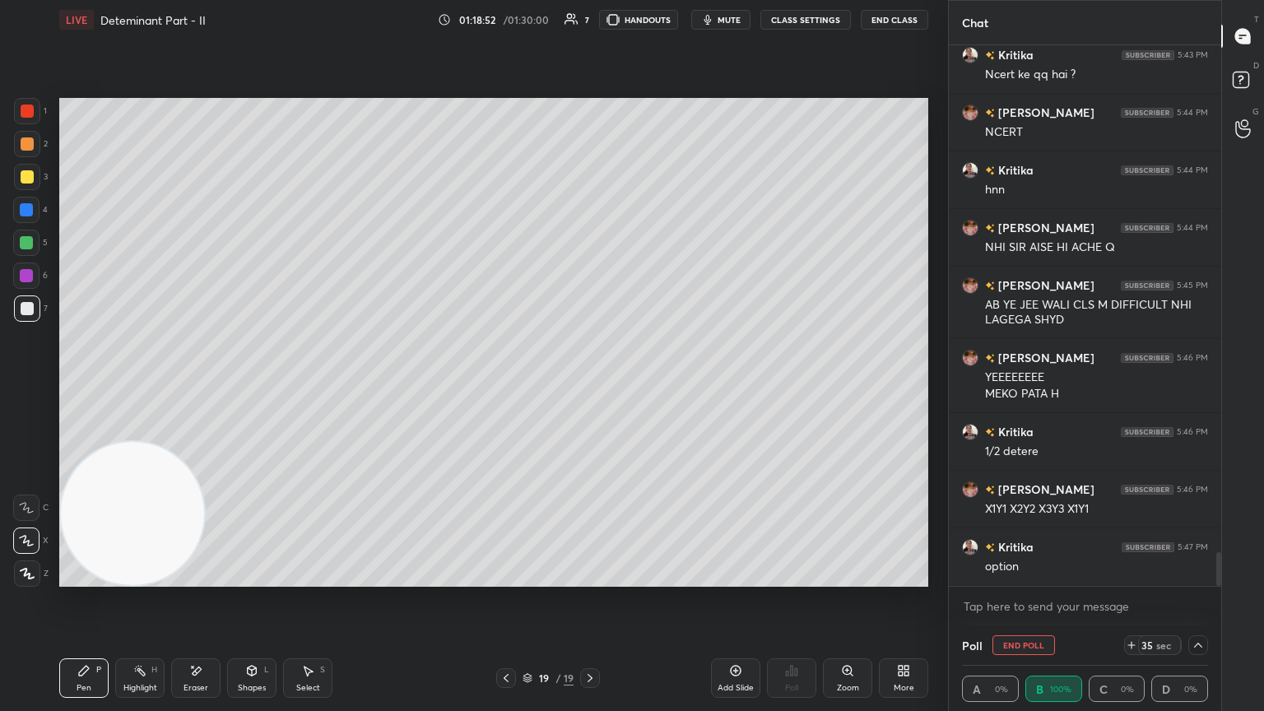
click at [590, 386] on body "1 2 3 4 5 6 7 C X Z E E Erase all H H LIVE Deteminant Part - II 01:18:52 / 01:3…" at bounding box center [632, 355] width 1264 height 711
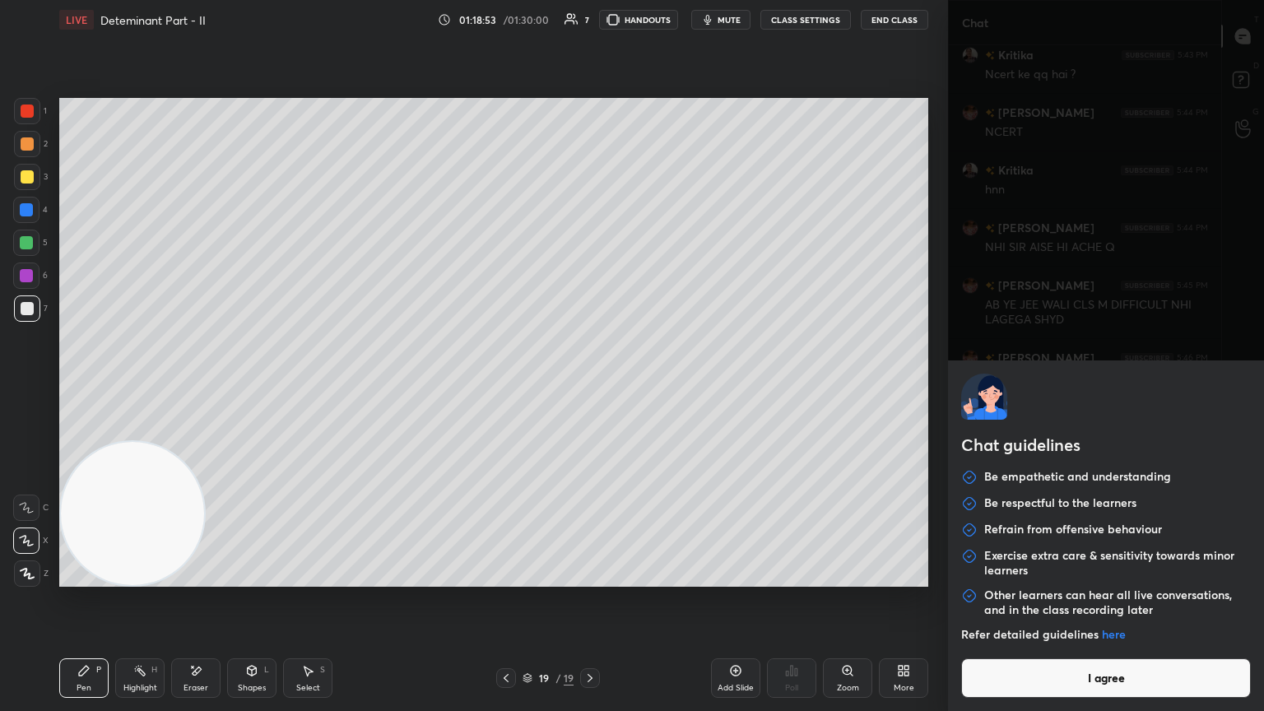
drag, startPoint x: 1085, startPoint y: 692, endPoint x: 1071, endPoint y: 678, distance: 20.4
click at [590, 386] on button "I agree" at bounding box center [1106, 678] width 290 height 40
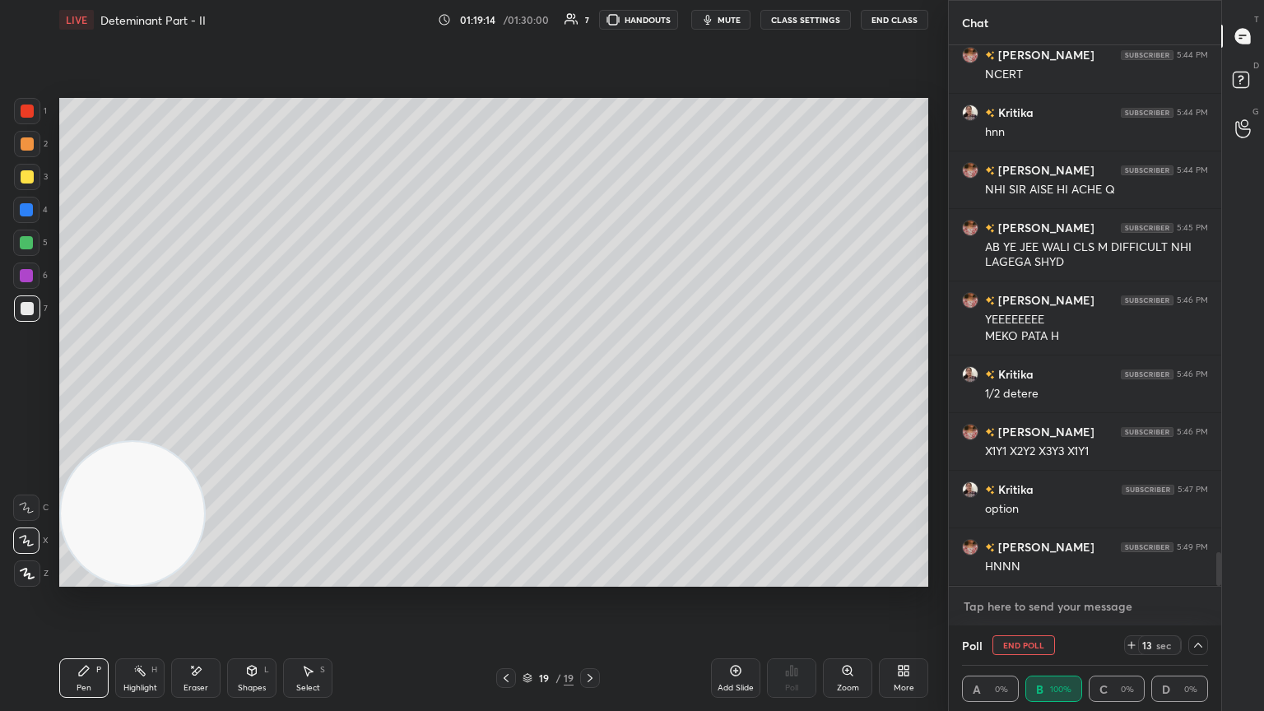
scroll to position [8141, 0]
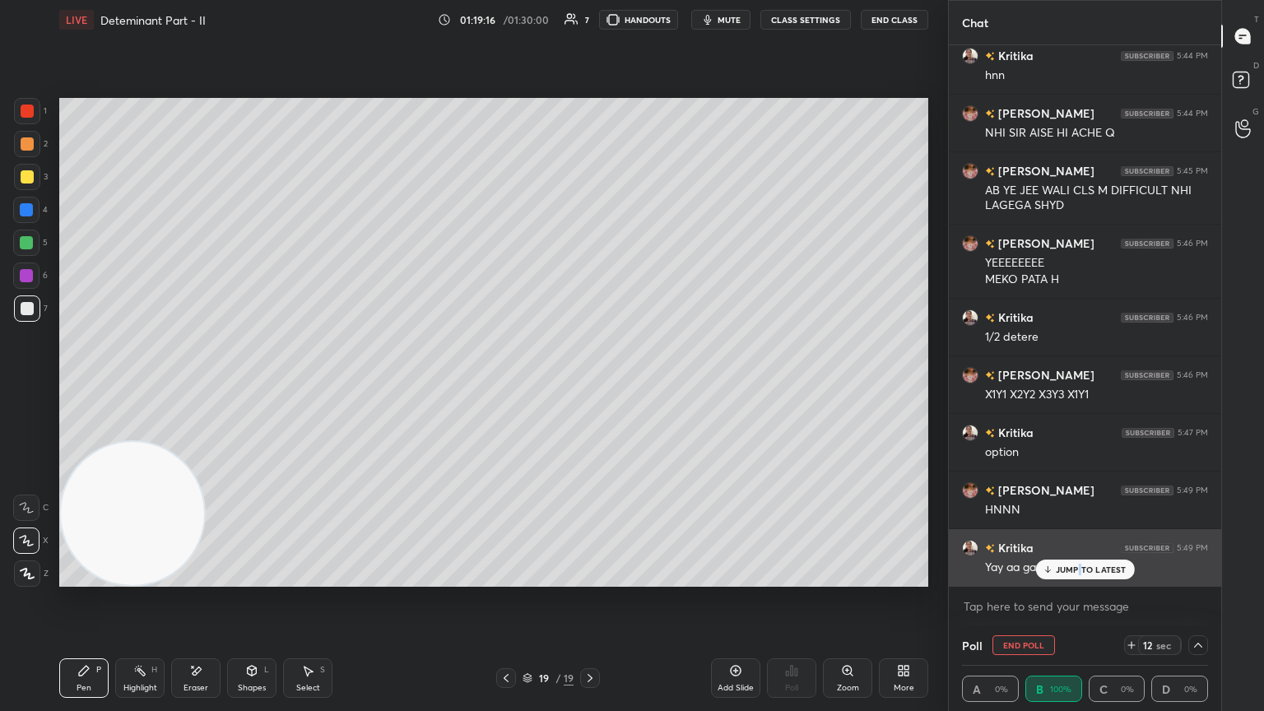
click at [590, 386] on p "JUMP TO LATEST" at bounding box center [1091, 570] width 71 height 10
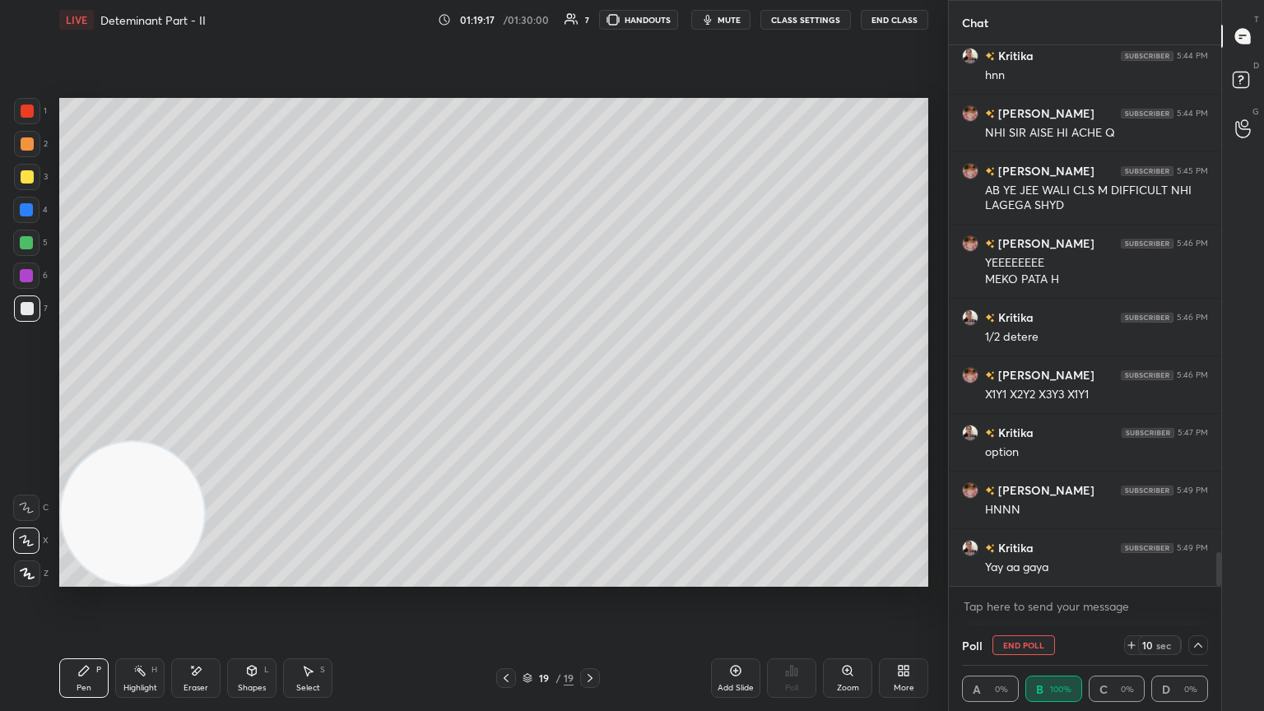
click at [590, 386] on icon at bounding box center [1198, 645] width 13 height 13
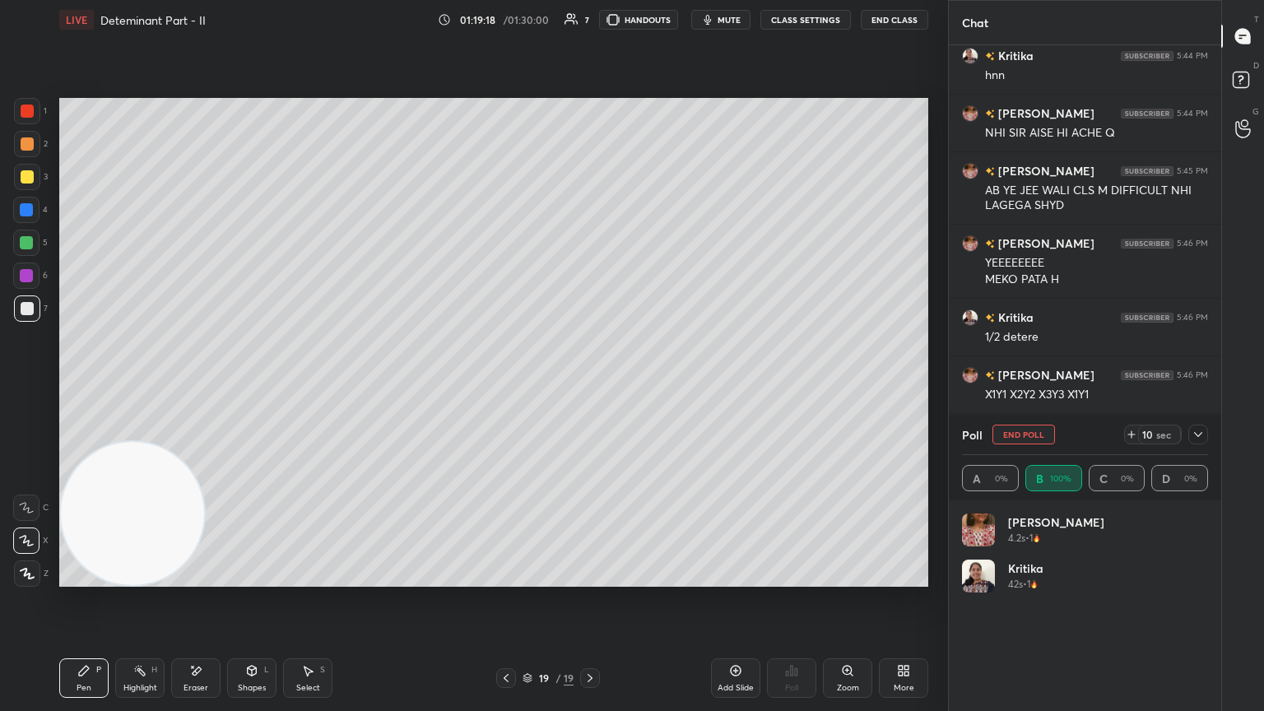
scroll to position [193, 241]
drag, startPoint x: 1198, startPoint y: 438, endPoint x: 1192, endPoint y: 431, distance: 8.7
click at [590, 386] on icon at bounding box center [1198, 434] width 13 height 13
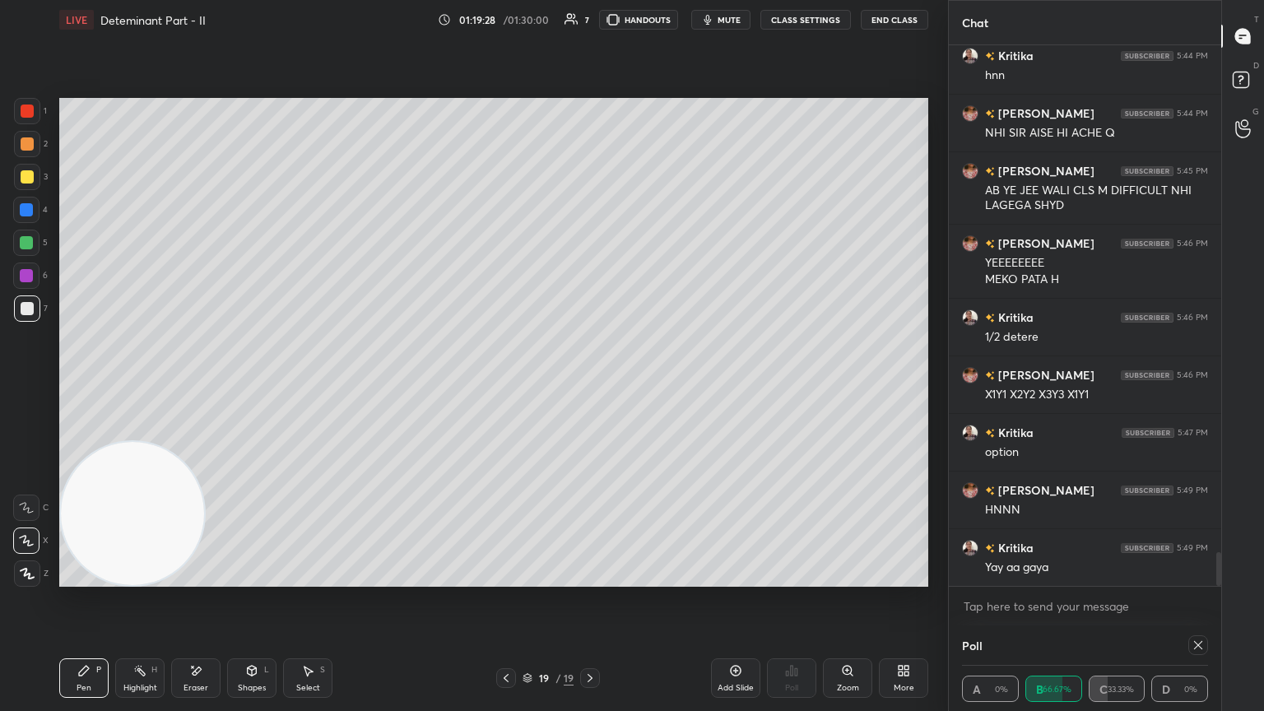
scroll to position [8199, 0]
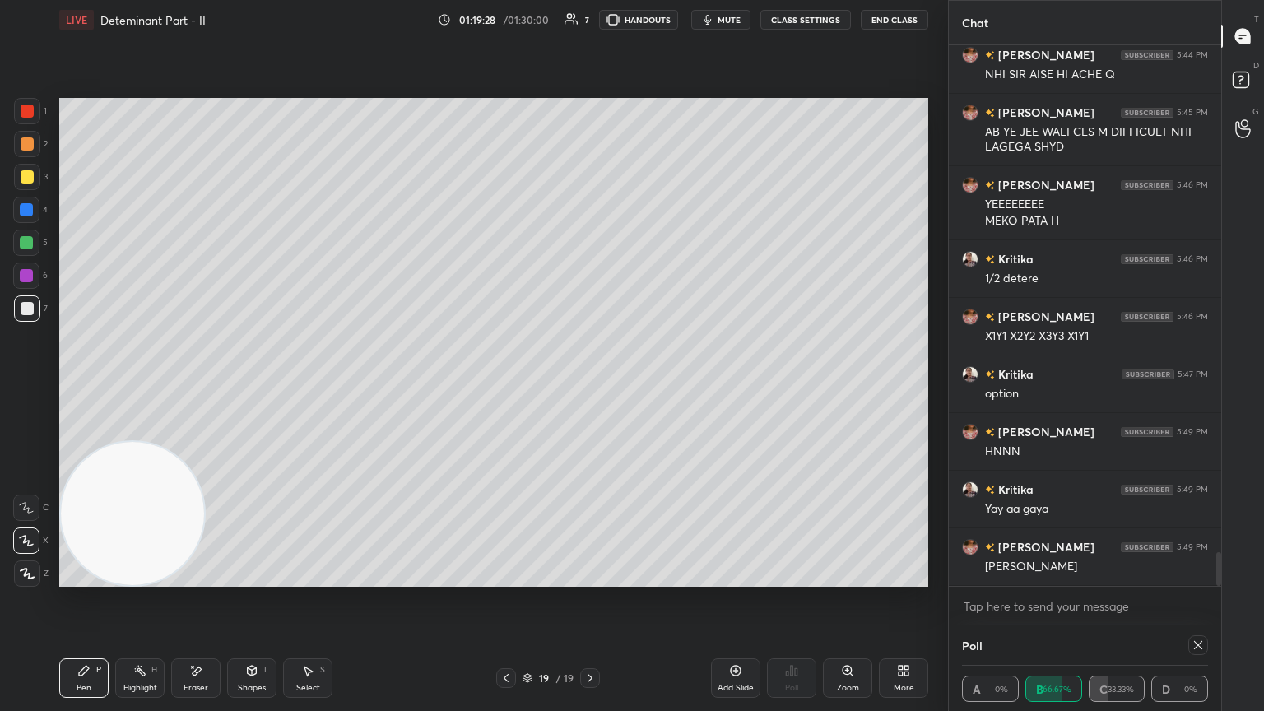
drag, startPoint x: 1193, startPoint y: 658, endPoint x: 1185, endPoint y: 648, distance: 12.2
click at [590, 386] on div "Poll" at bounding box center [1085, 645] width 246 height 40
click at [590, 386] on icon at bounding box center [1198, 645] width 13 height 13
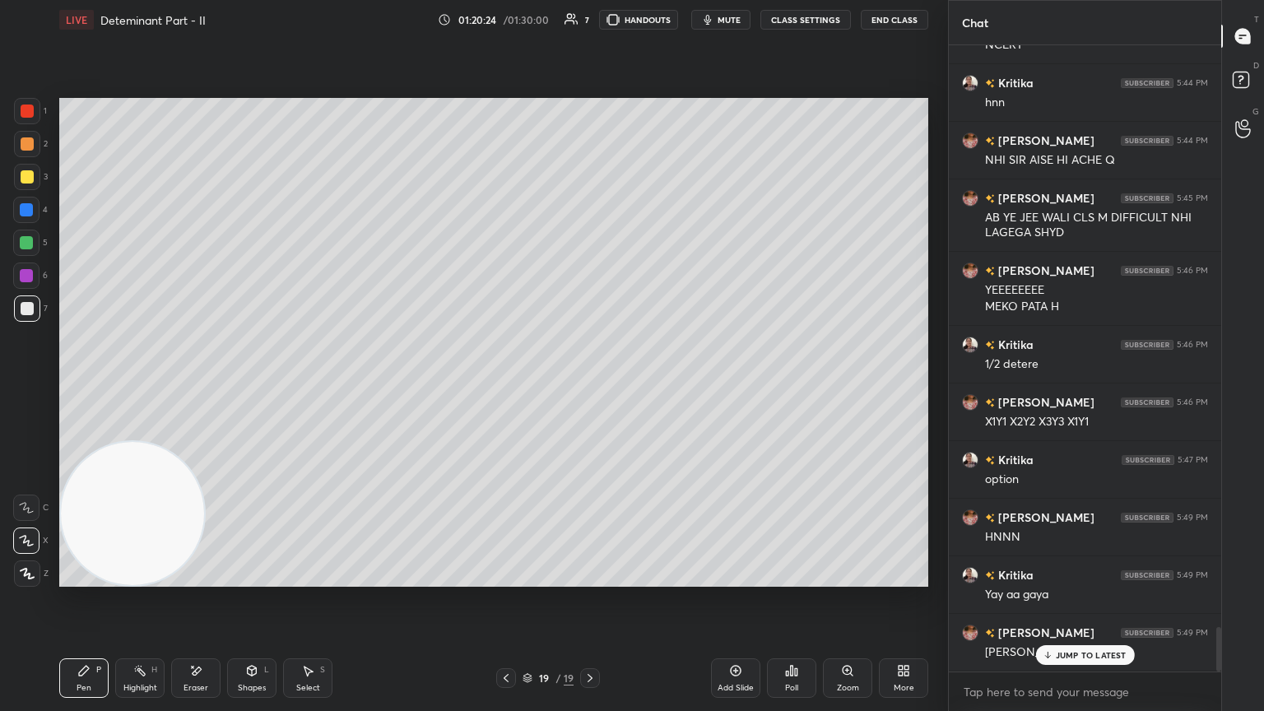
scroll to position [8170, 0]
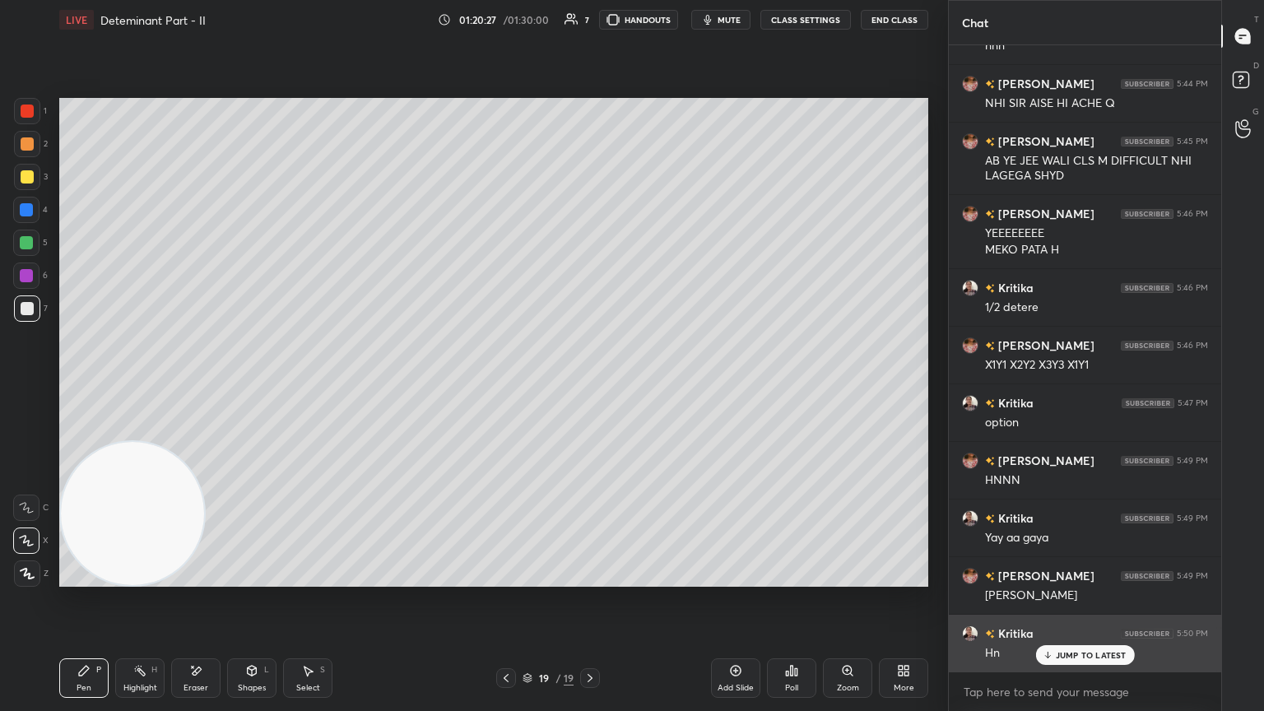
drag, startPoint x: 1106, startPoint y: 655, endPoint x: 1104, endPoint y: 644, distance: 10.8
click at [590, 386] on p "JUMP TO LATEST" at bounding box center [1091, 655] width 71 height 10
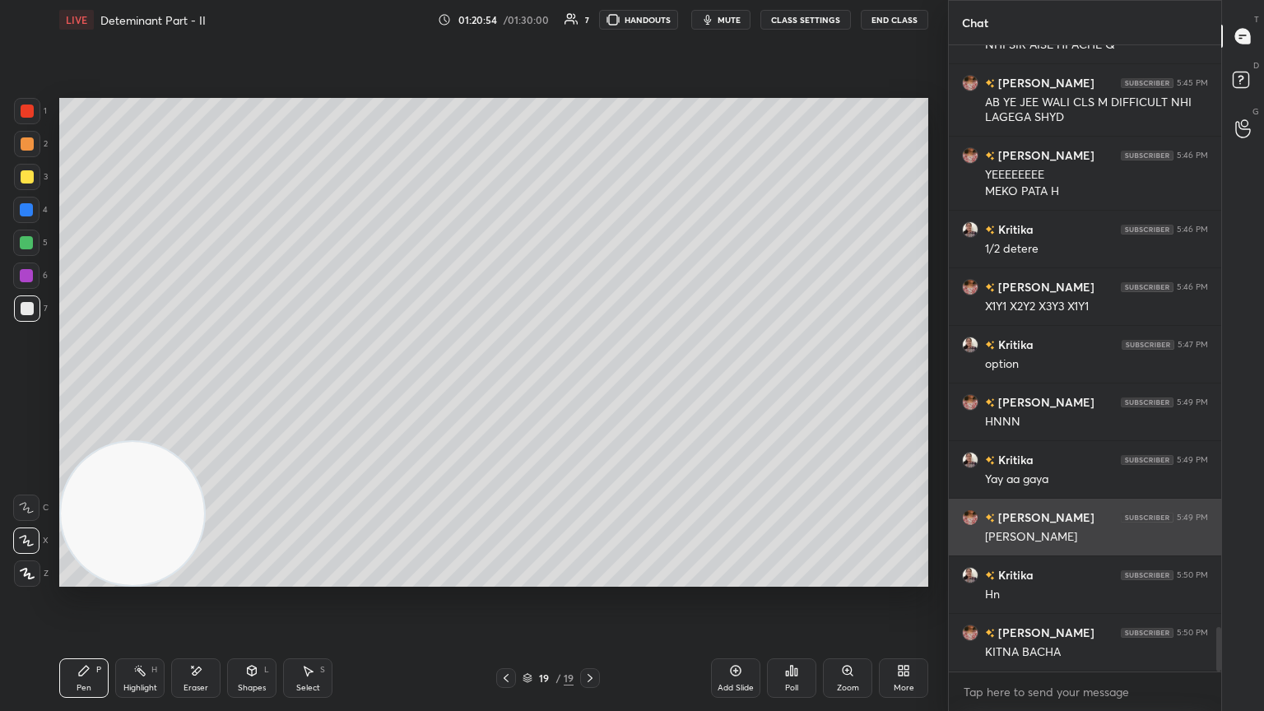
scroll to position [8286, 0]
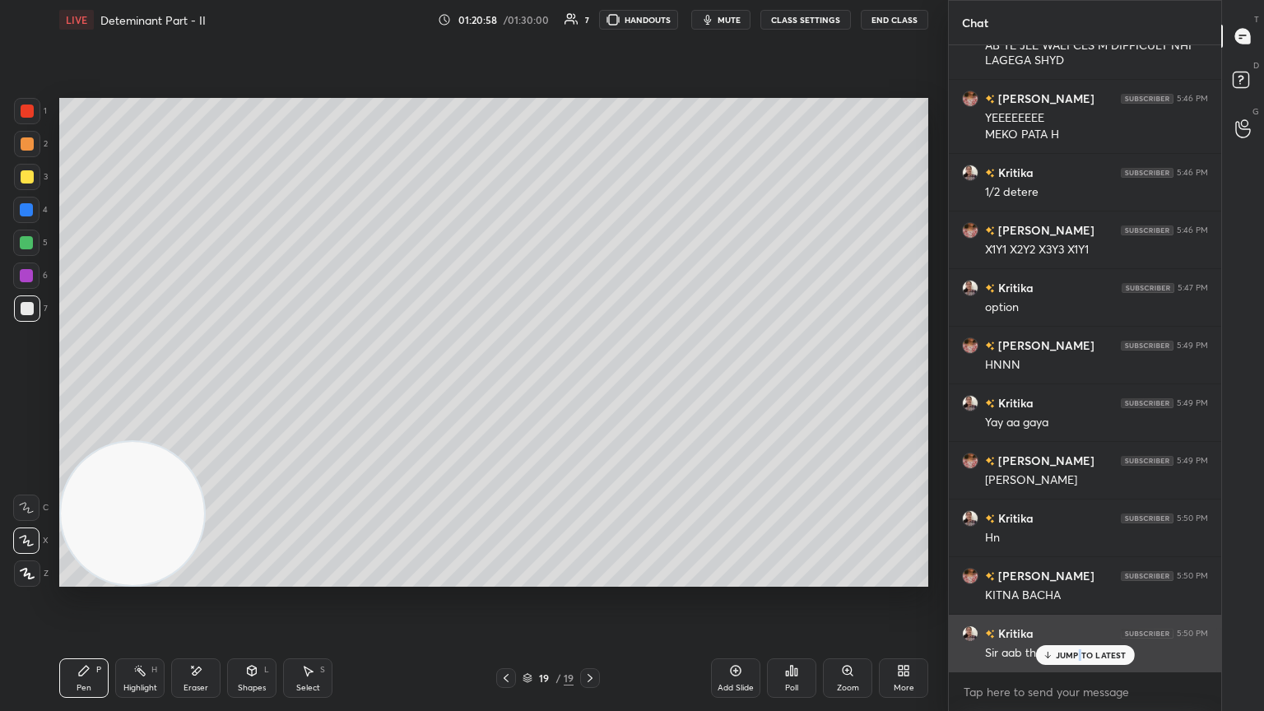
click at [590, 386] on div "JUMP TO LATEST" at bounding box center [1084, 655] width 99 height 20
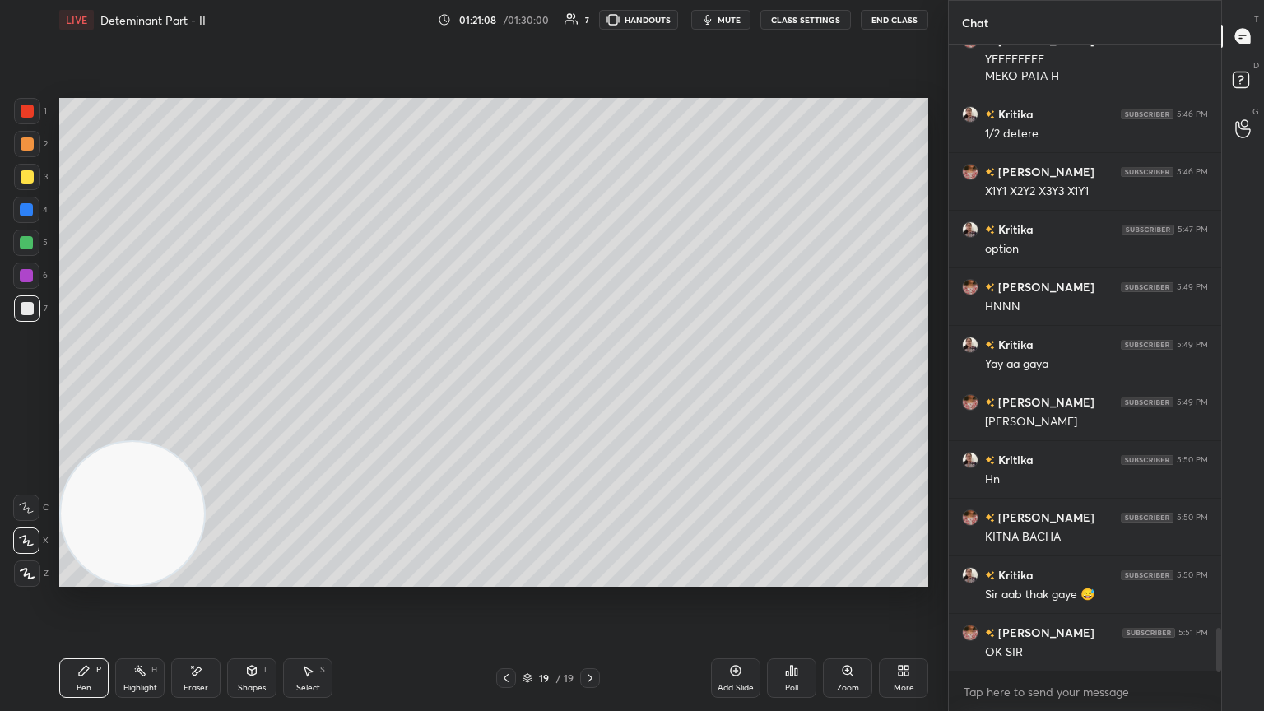
scroll to position [8401, 0]
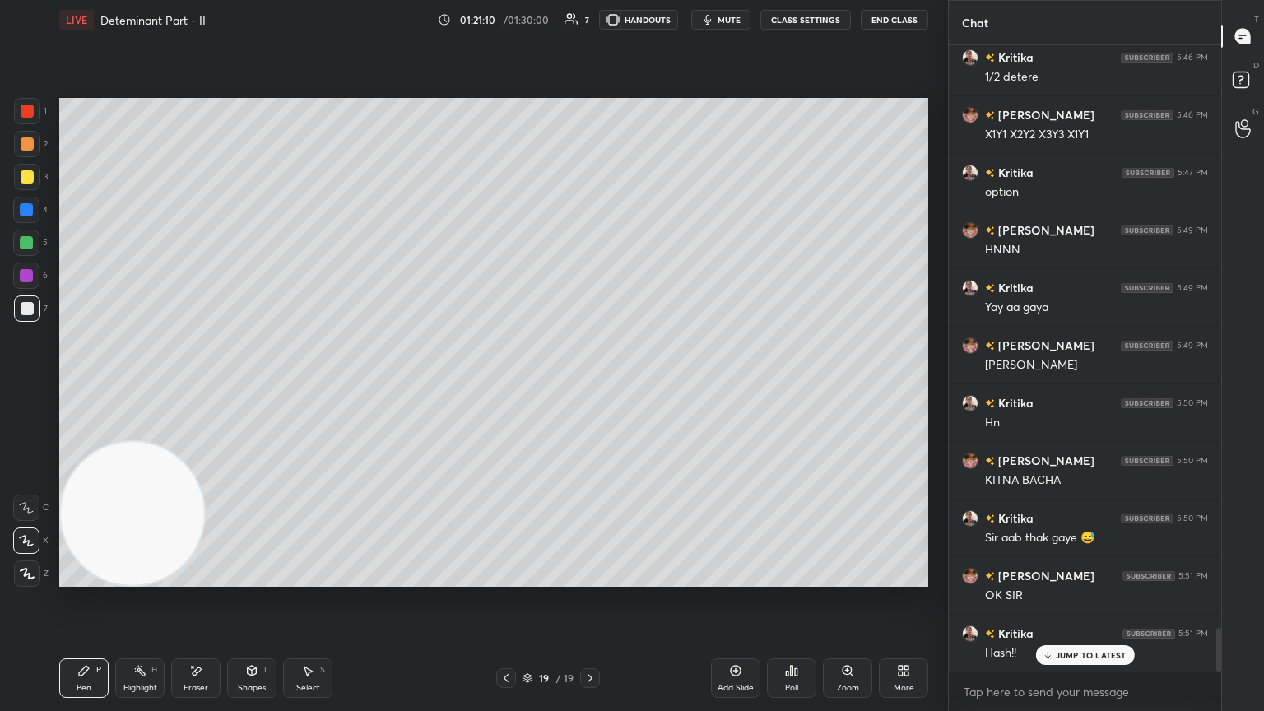
click at [590, 386] on p "JUMP TO LATEST" at bounding box center [1091, 655] width 71 height 10
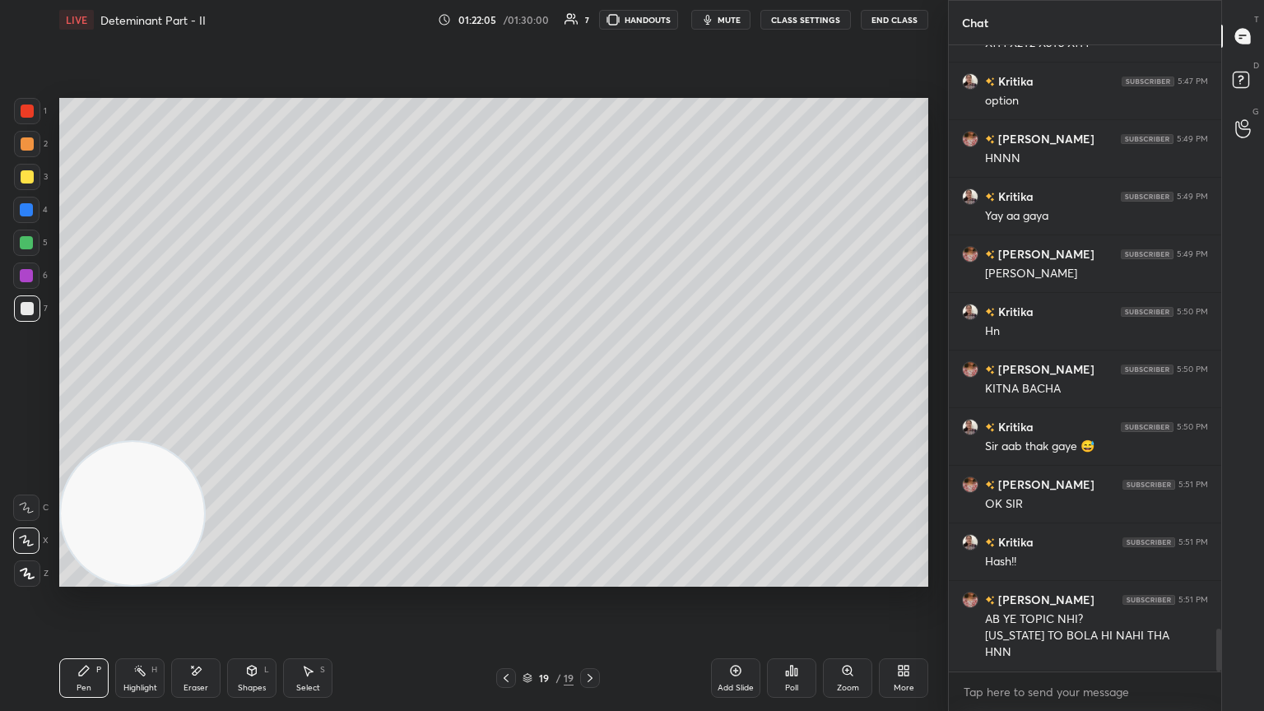
scroll to position [8565, 0]
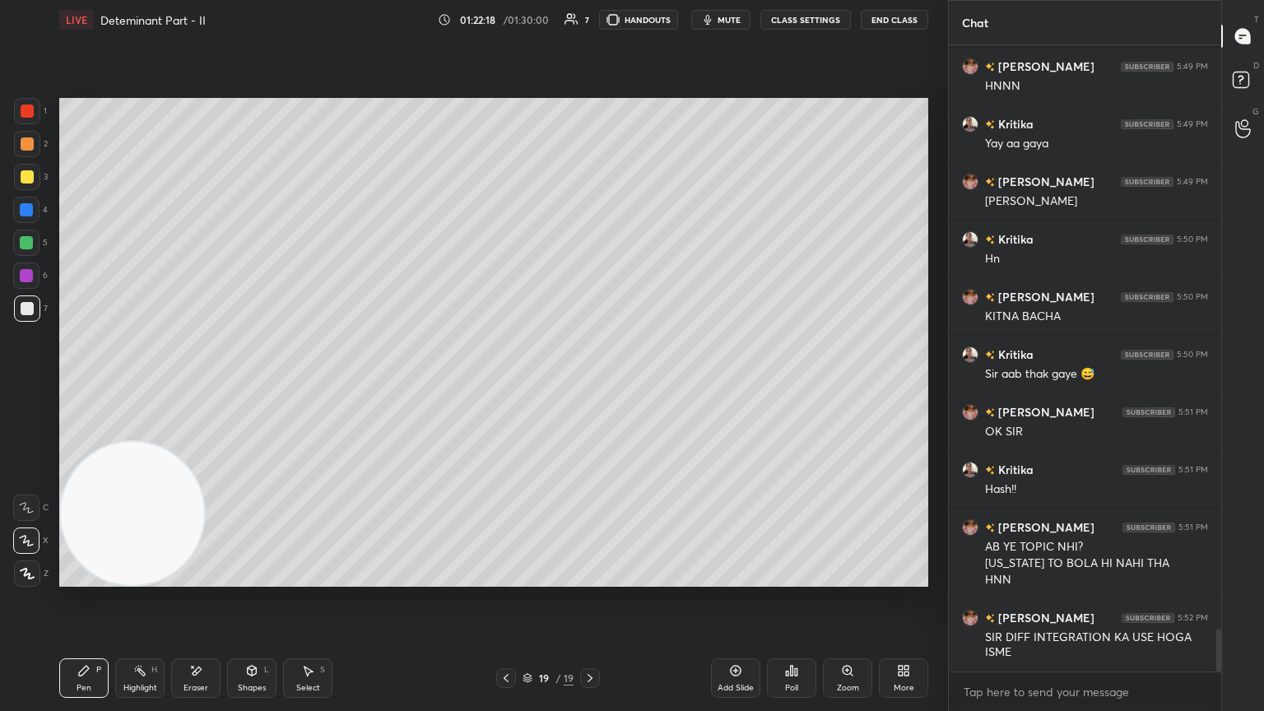
drag, startPoint x: 737, startPoint y: 675, endPoint x: 711, endPoint y: 638, distance: 45.0
click at [590, 386] on div "Add Slide" at bounding box center [735, 678] width 49 height 40
click at [31, 179] on div at bounding box center [27, 177] width 26 height 26
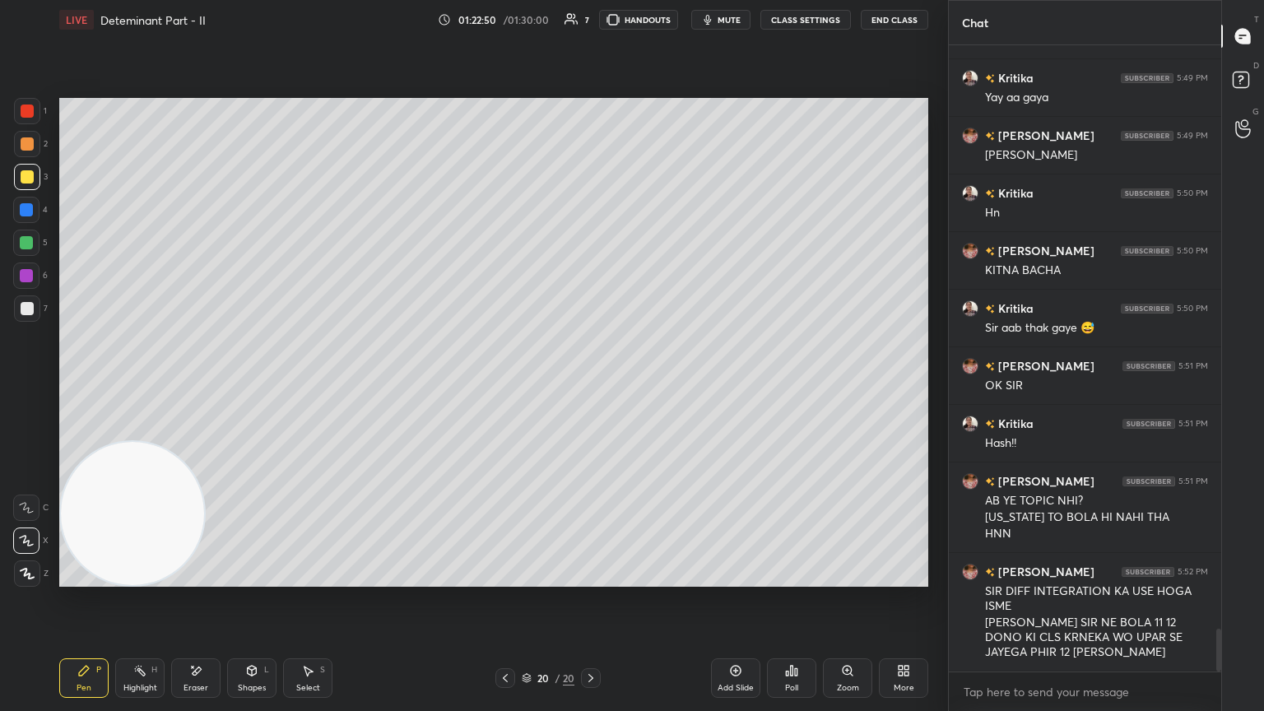
click at [27, 308] on div at bounding box center [27, 308] width 13 height 13
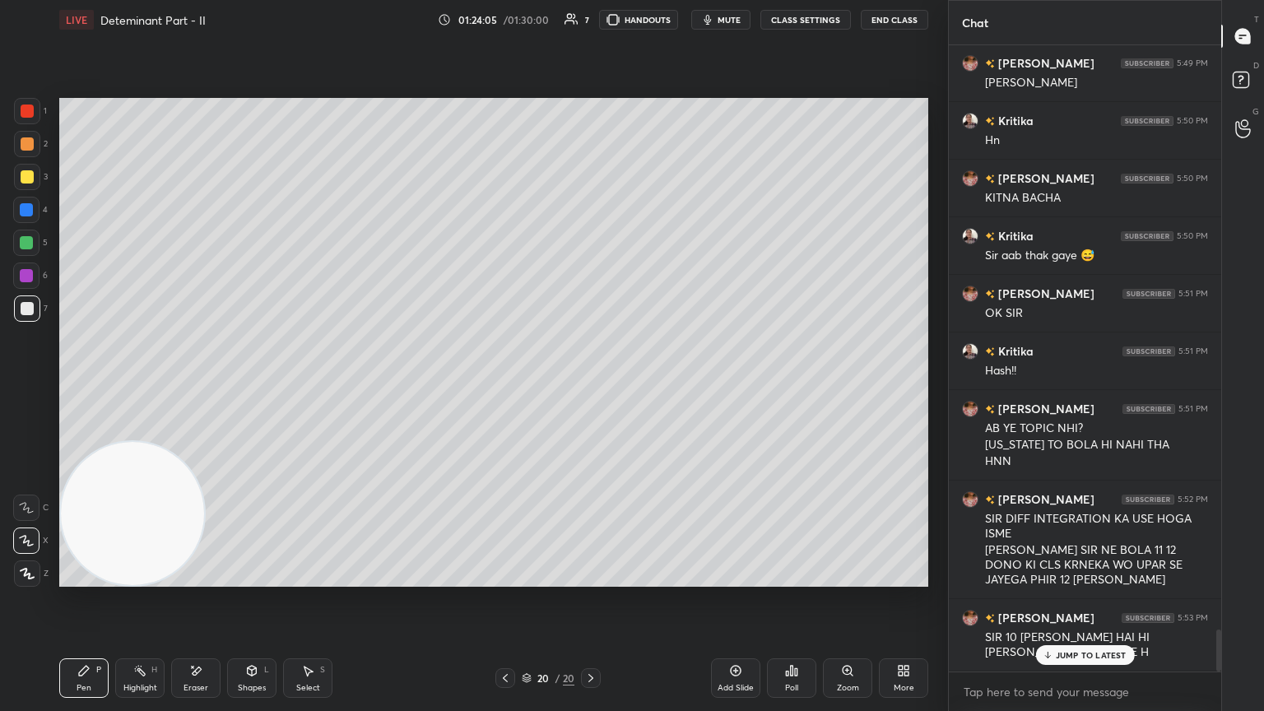
scroll to position [8740, 0]
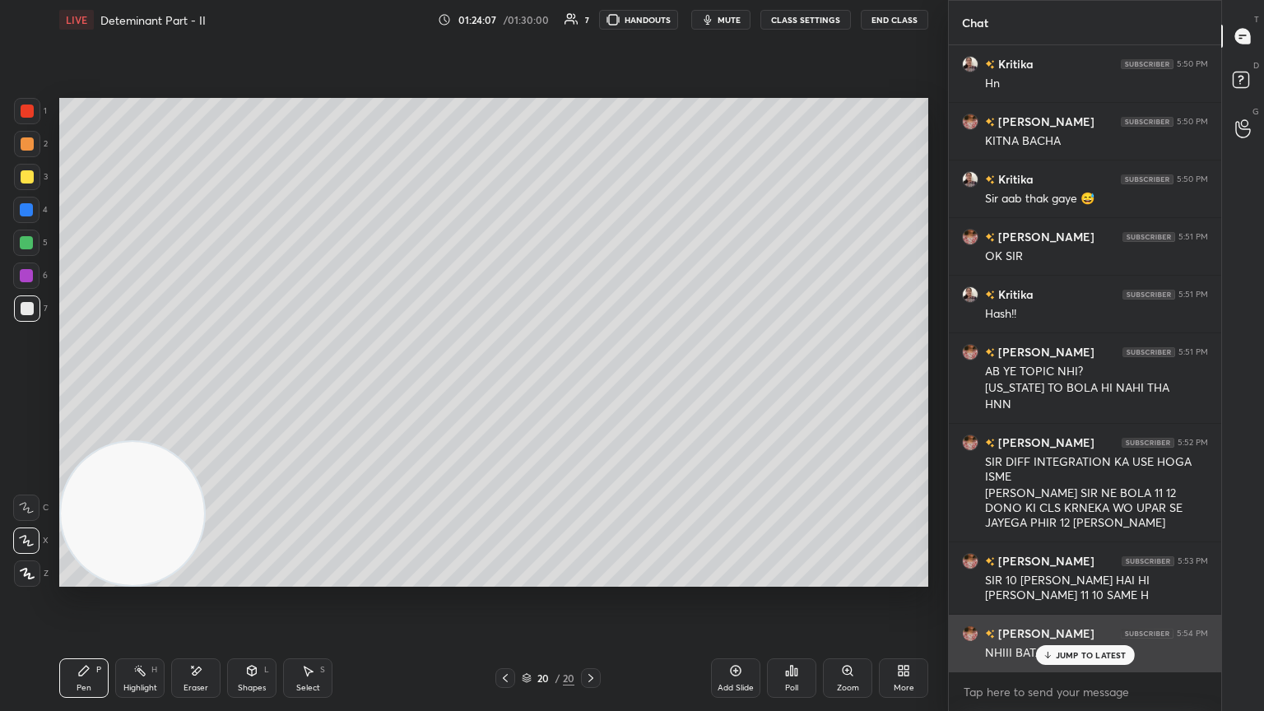
drag, startPoint x: 1053, startPoint y: 652, endPoint x: 1061, endPoint y: 660, distance: 11.1
click at [590, 386] on div "JUMP TO LATEST" at bounding box center [1084, 655] width 99 height 20
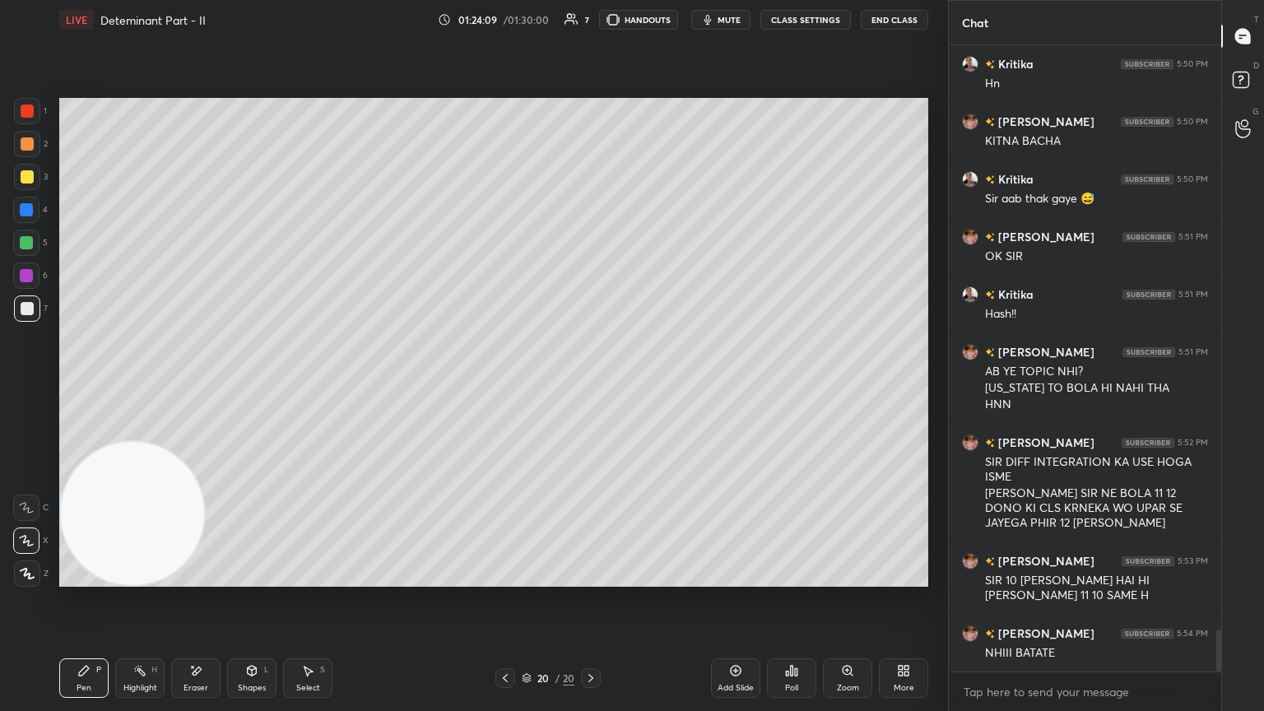
scroll to position [8756, 0]
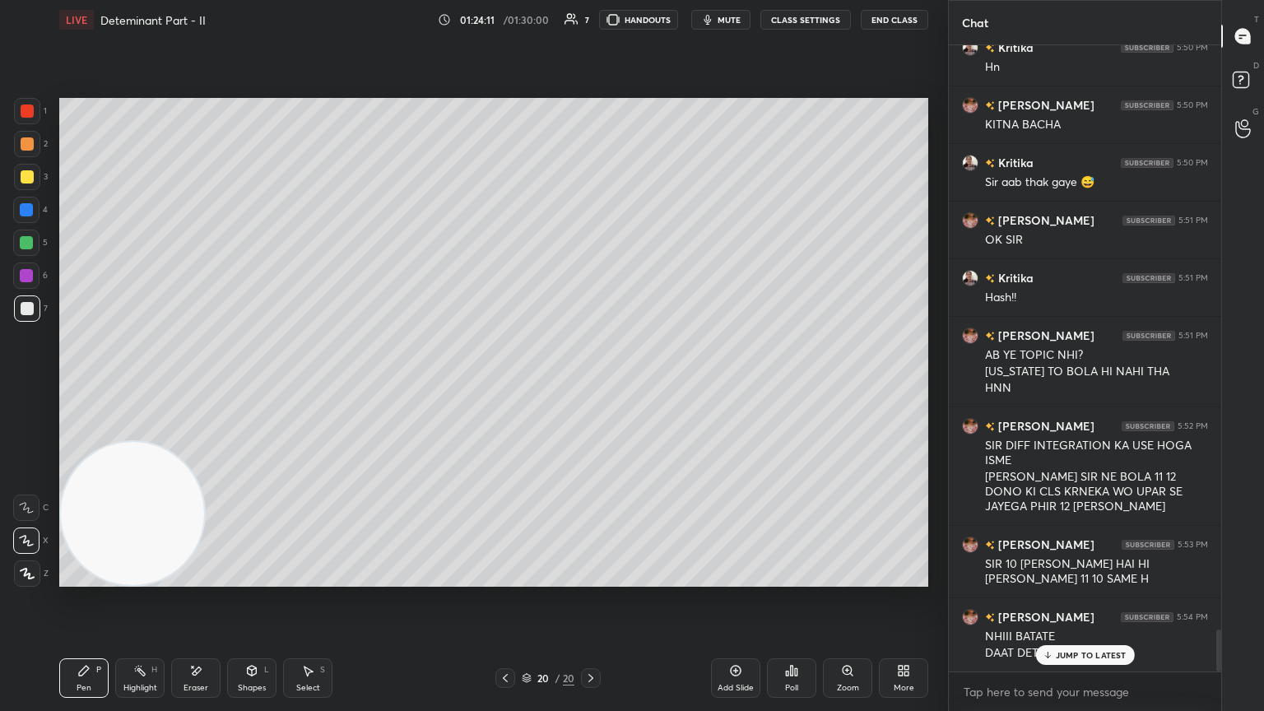
click at [590, 386] on p "JUMP TO LATEST" at bounding box center [1091, 655] width 71 height 10
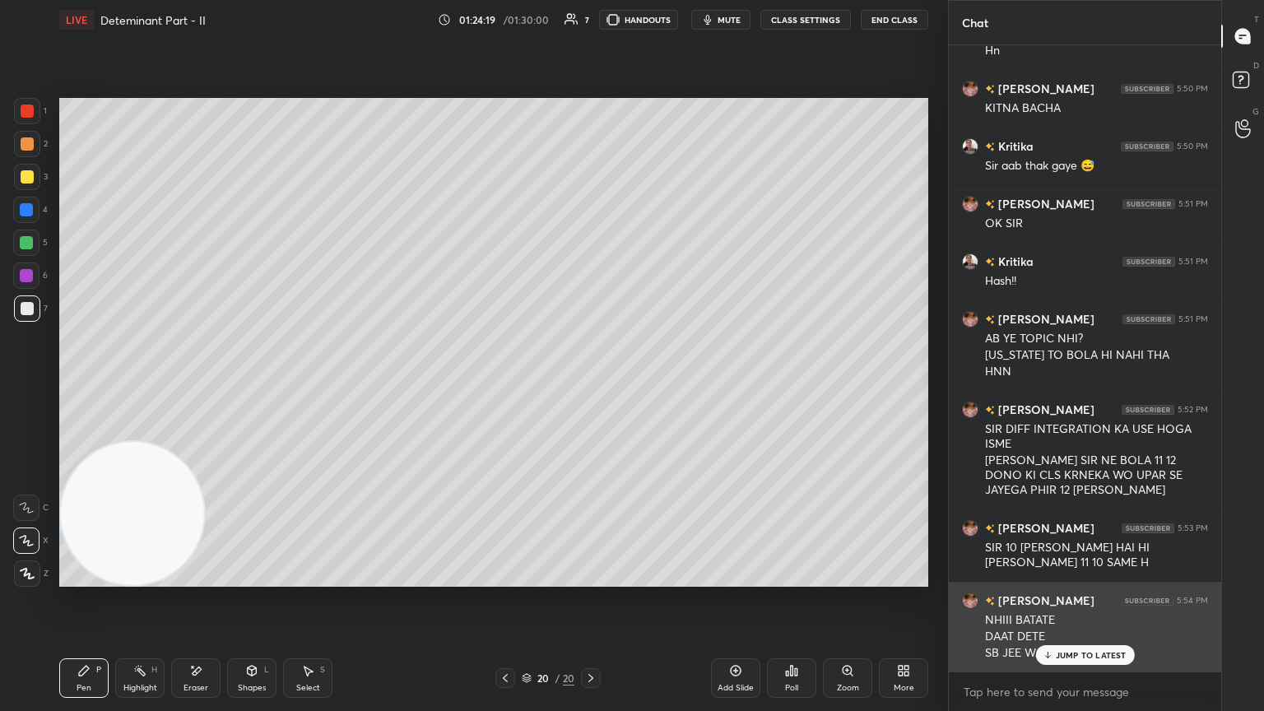
click at [590, 386] on div "JUMP TO LATEST" at bounding box center [1084, 655] width 99 height 20
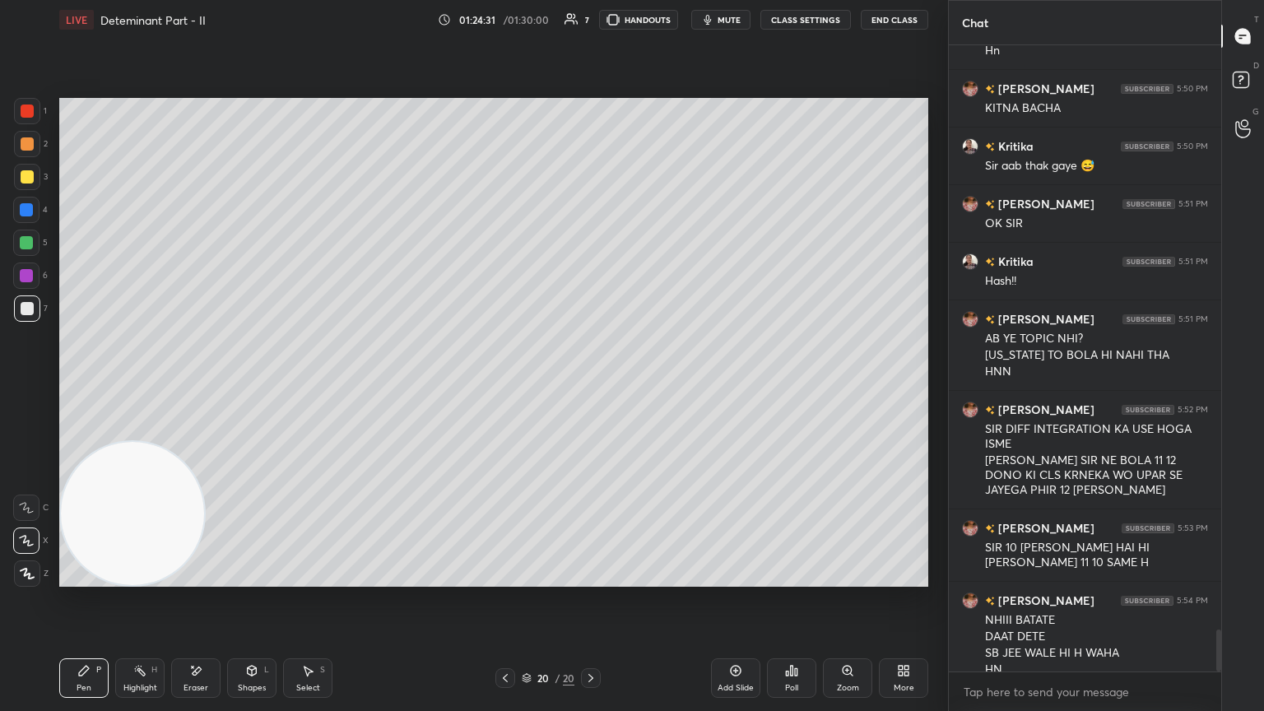
scroll to position [8789, 0]
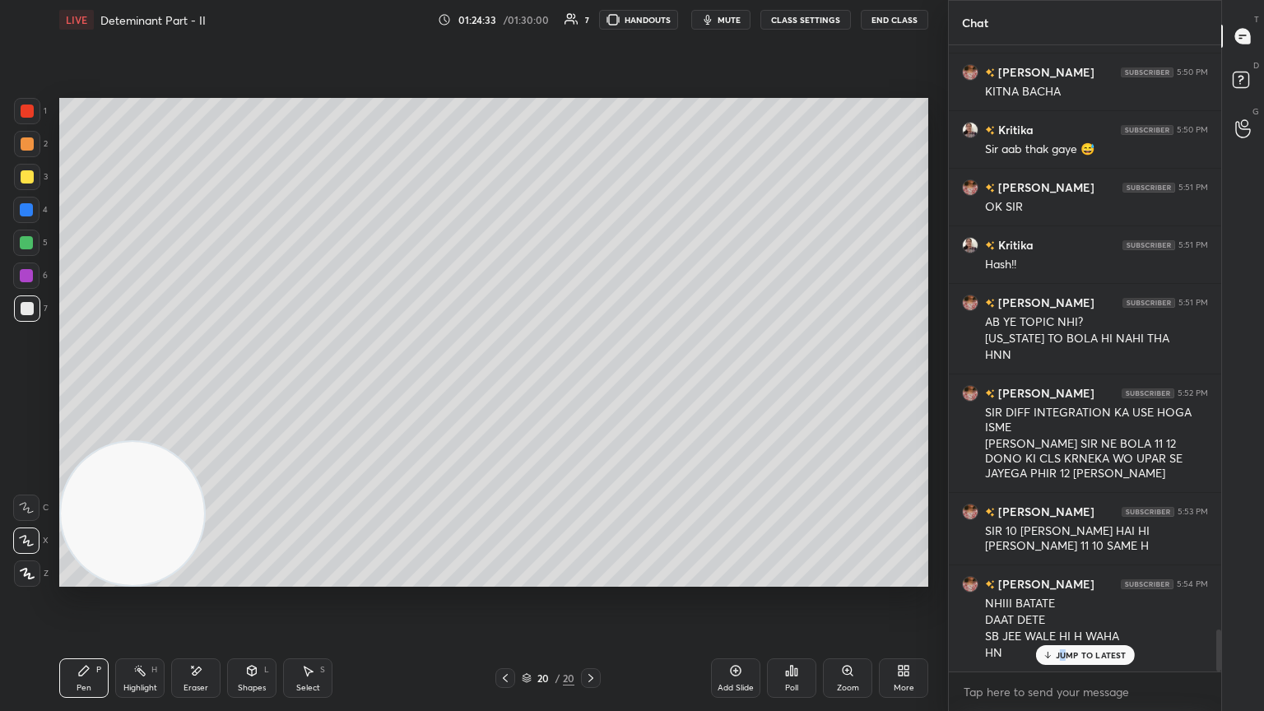
click at [590, 386] on p "JUMP TO LATEST" at bounding box center [1091, 655] width 71 height 10
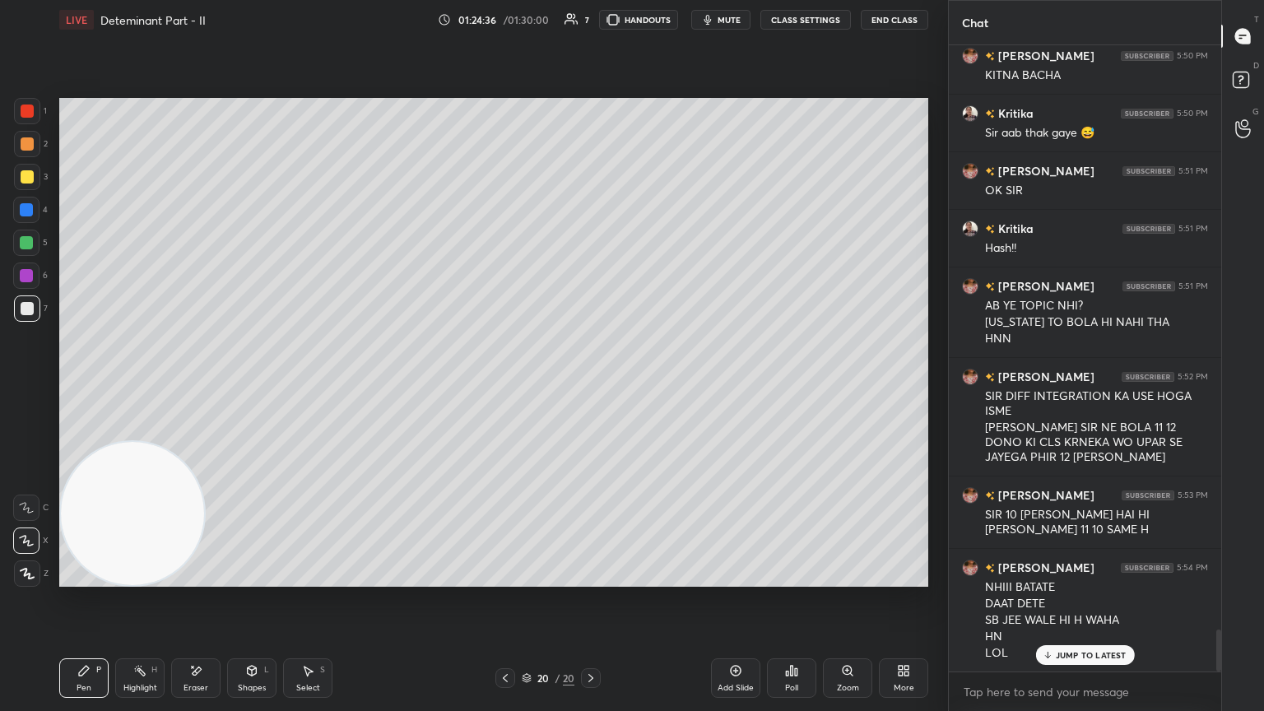
click at [590, 386] on div "JUMP TO LATEST" at bounding box center [1084, 655] width 99 height 20
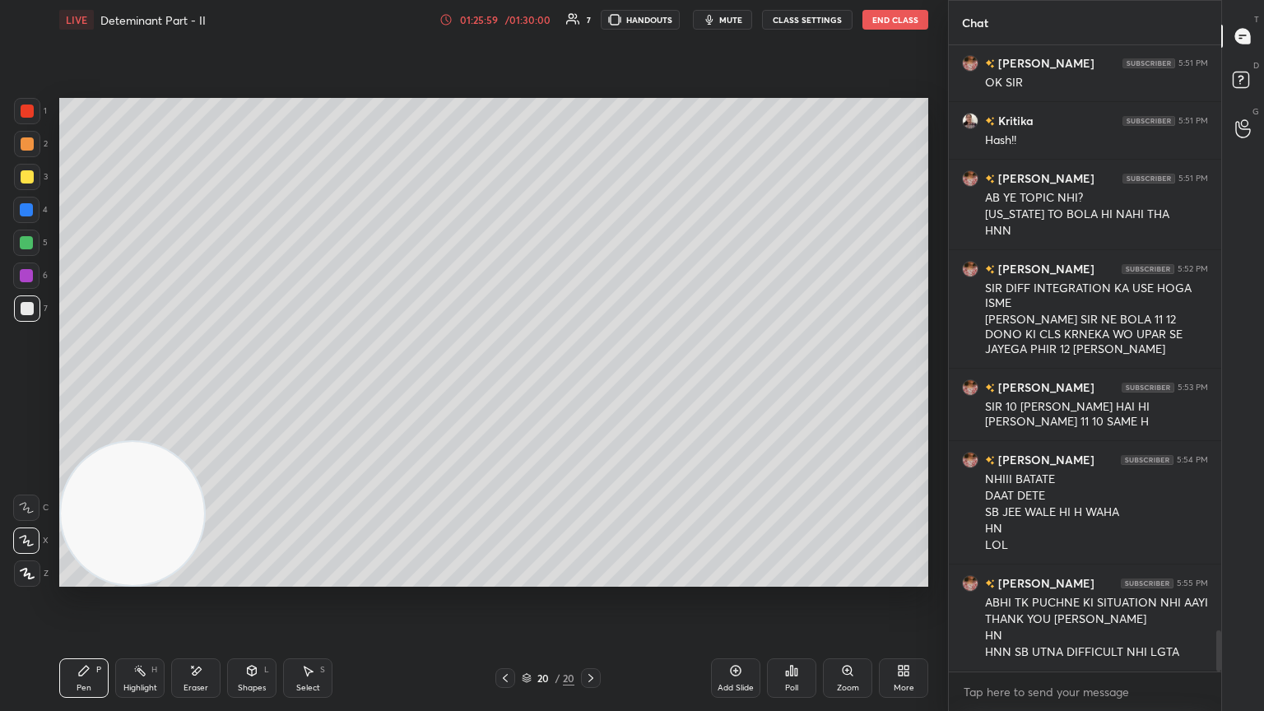
scroll to position [8970, 0]
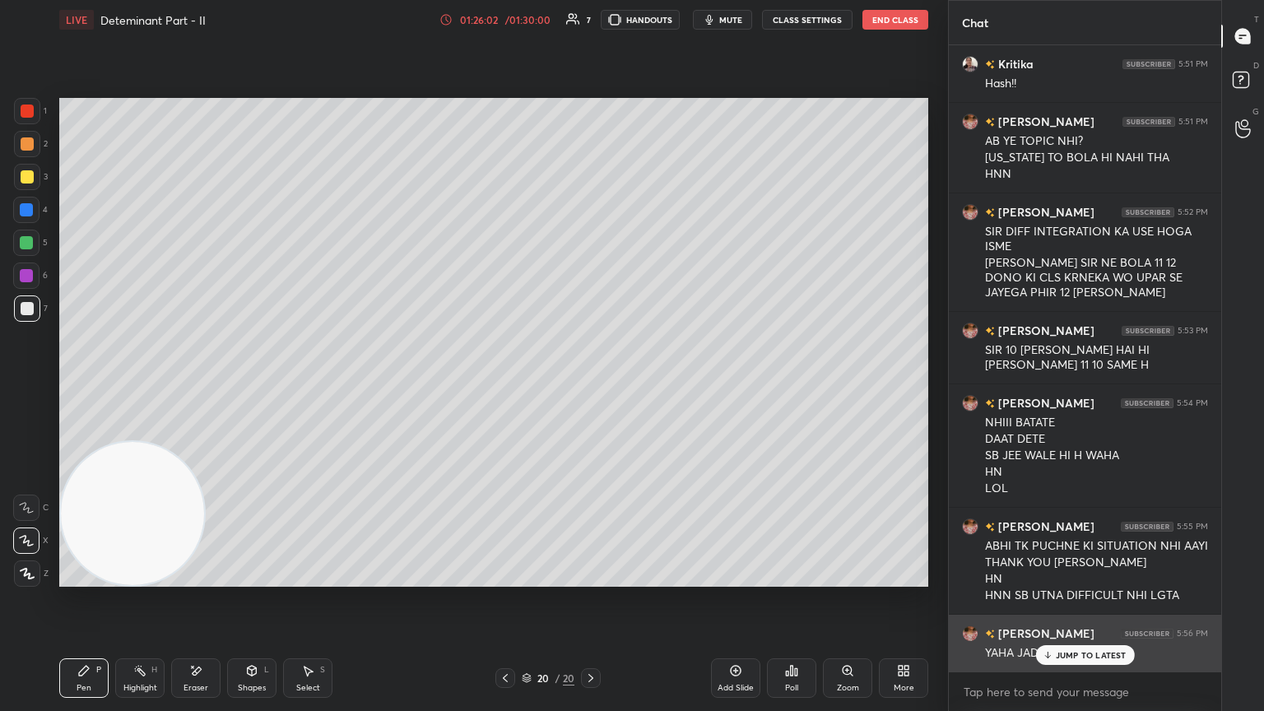
click at [590, 386] on p "JUMP TO LATEST" at bounding box center [1091, 655] width 71 height 10
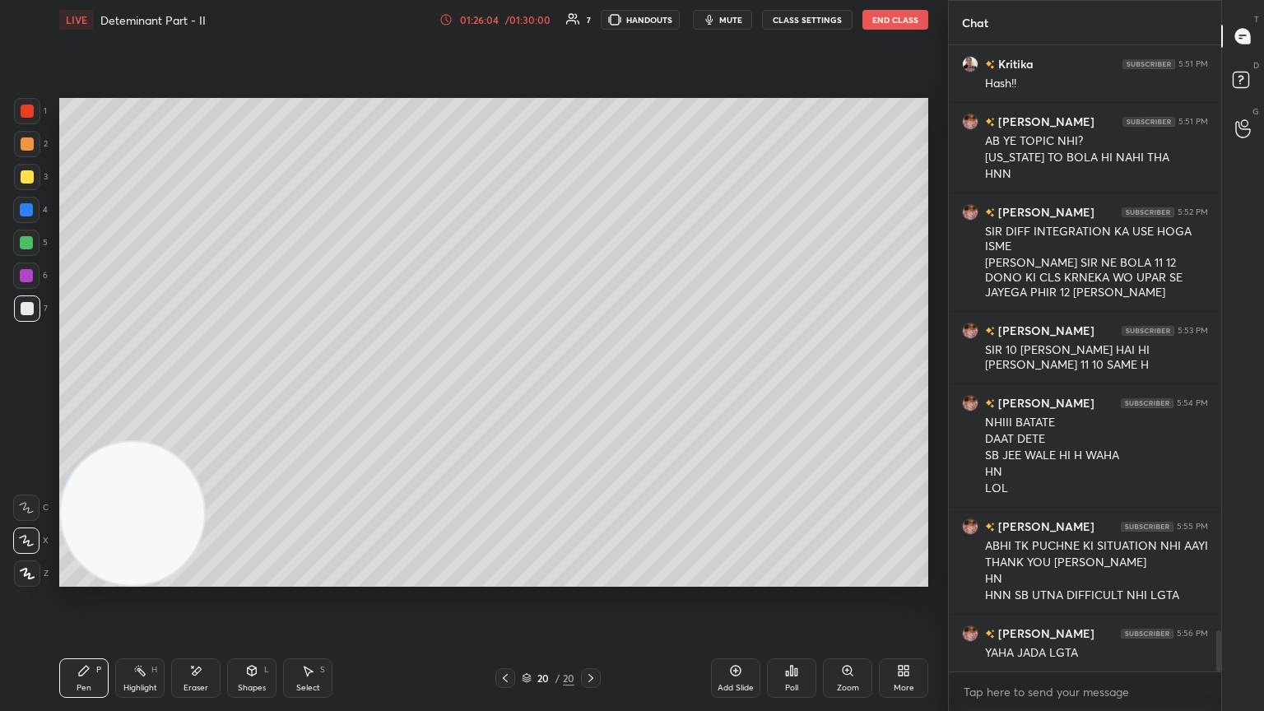
scroll to position [9010, 0]
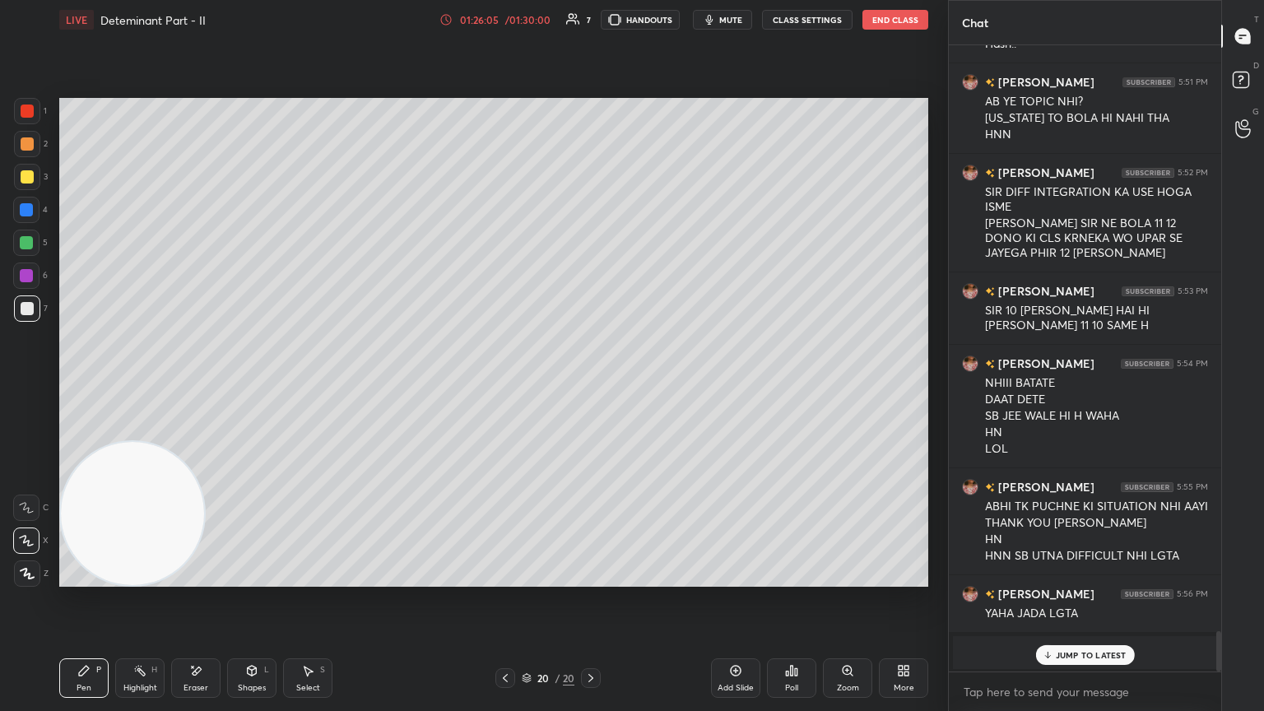
click at [590, 386] on p "JUMP TO LATEST" at bounding box center [1091, 655] width 71 height 10
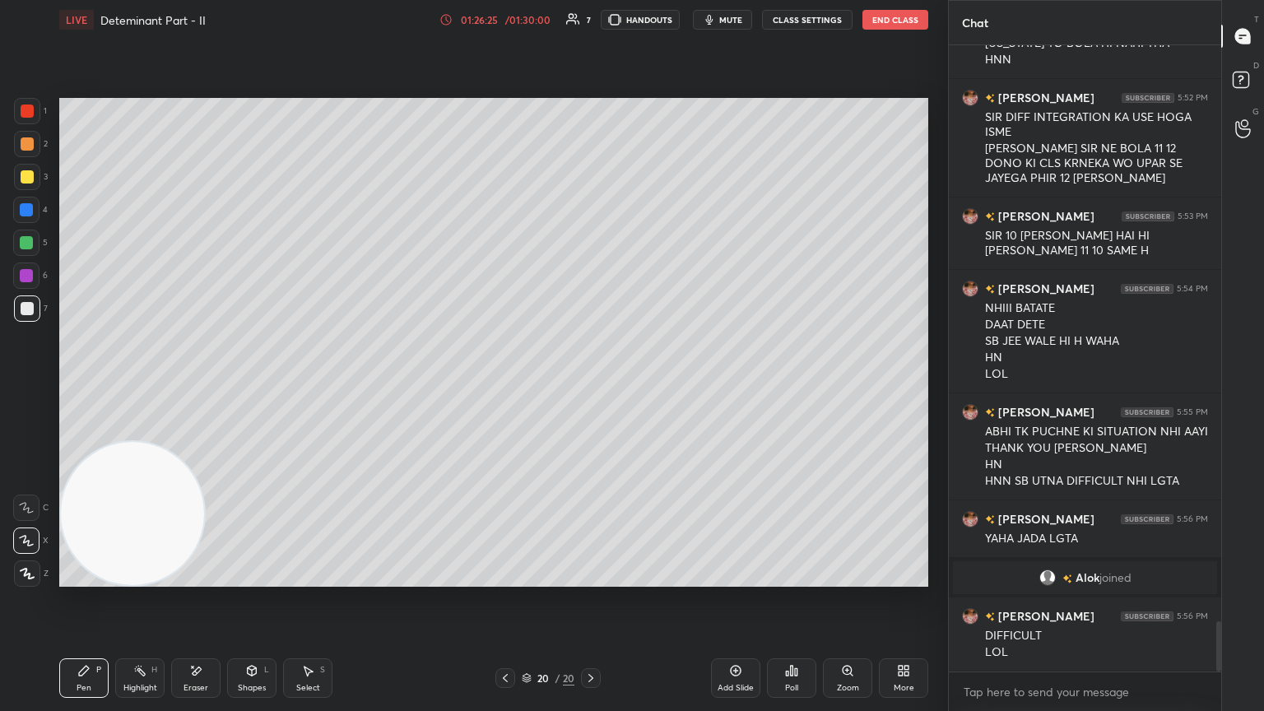
scroll to position [7249, 0]
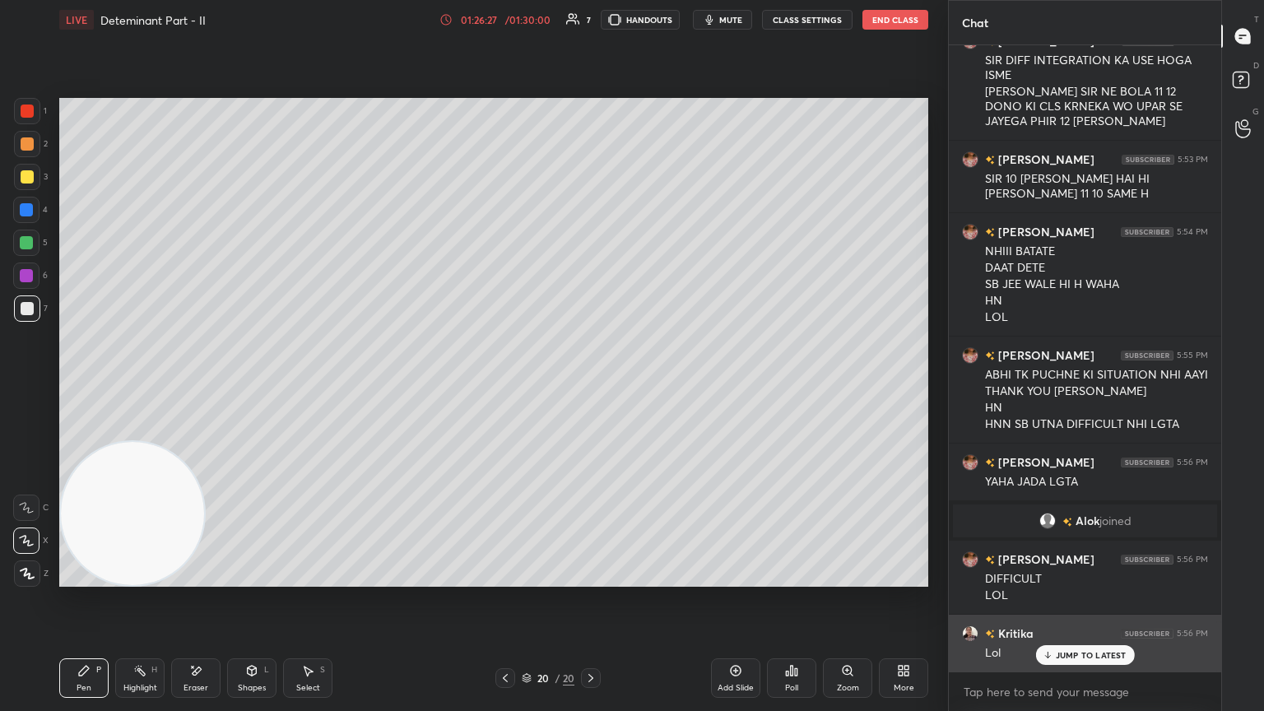
click at [590, 386] on p "JUMP TO LATEST" at bounding box center [1091, 655] width 71 height 10
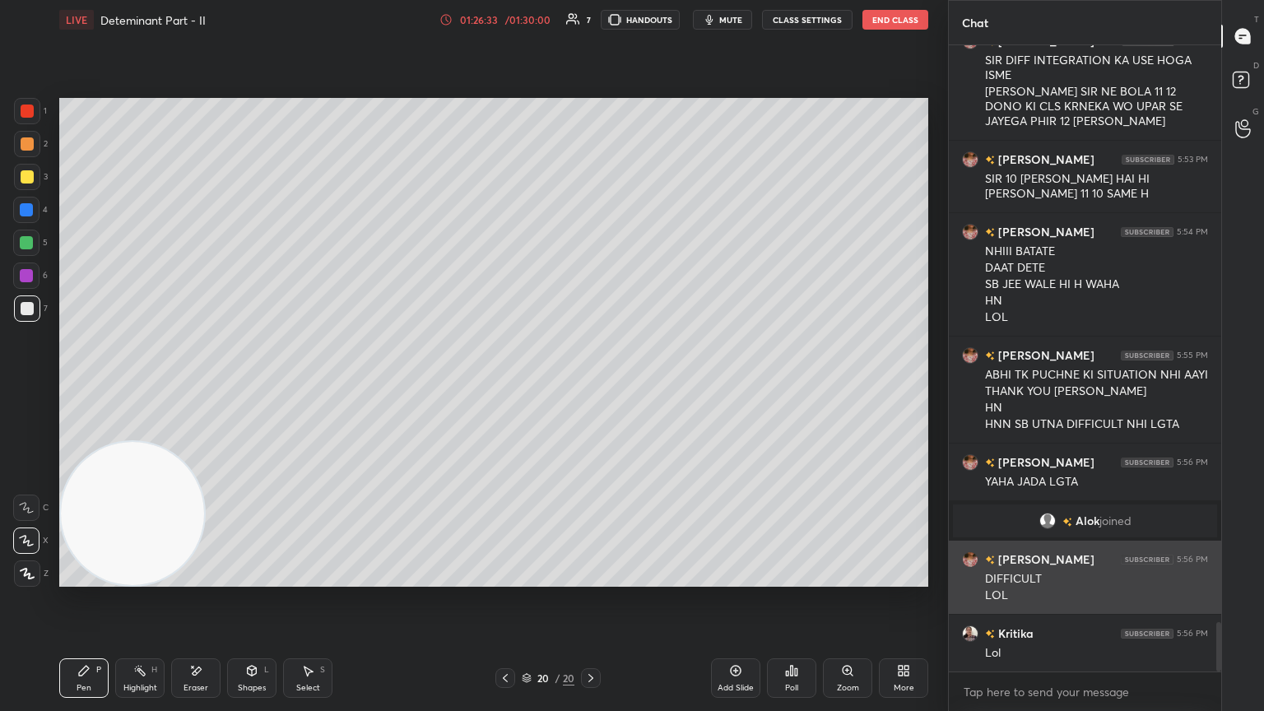
scroll to position [7307, 0]
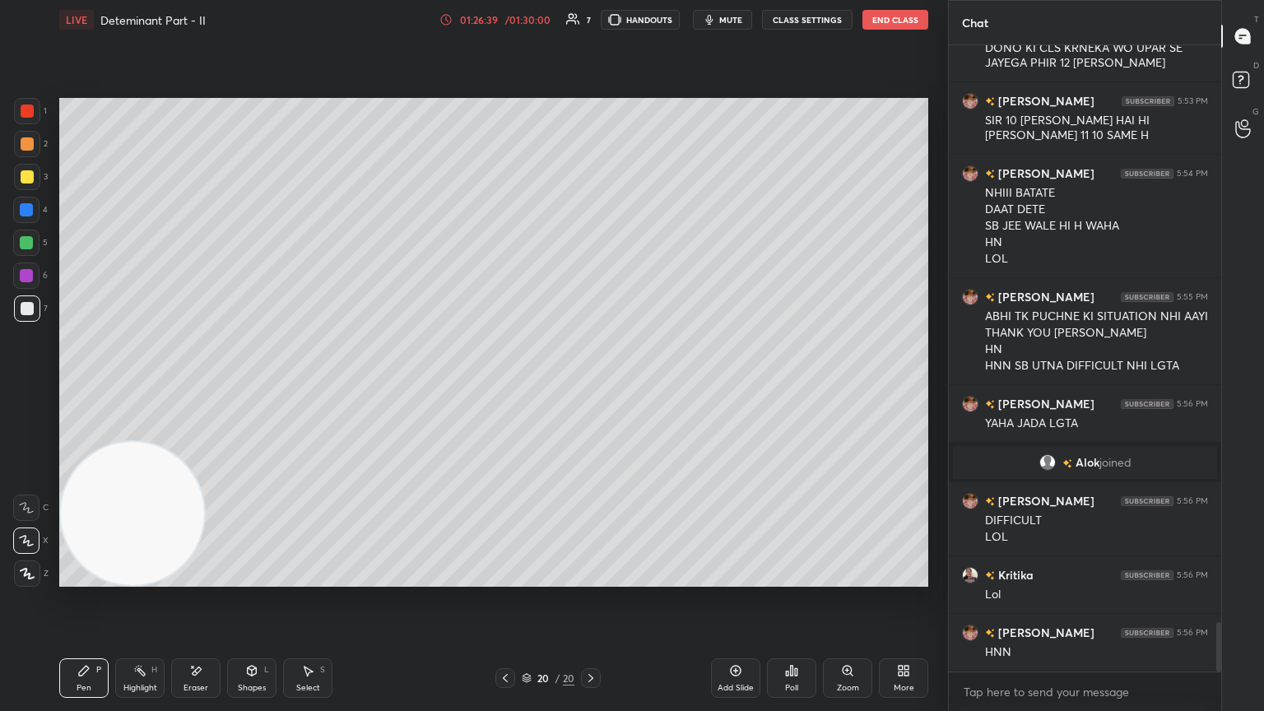
click at [590, 21] on span "mute" at bounding box center [730, 20] width 23 height 12
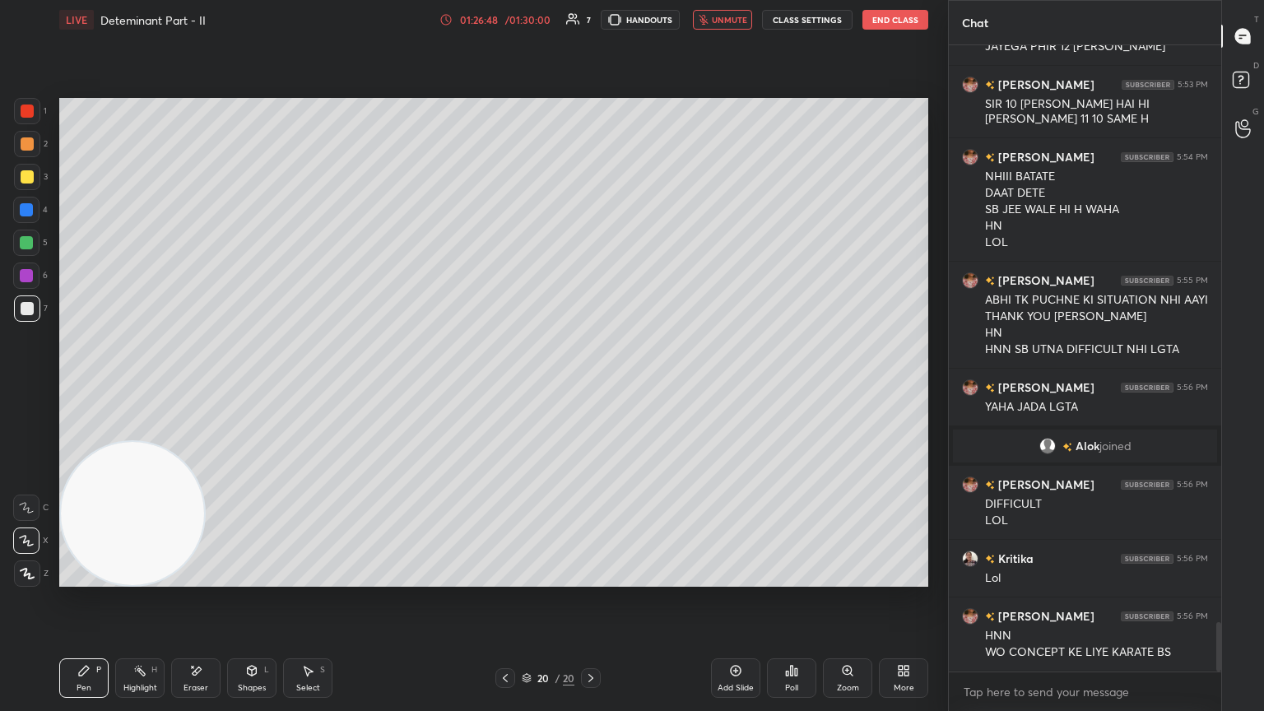
click at [590, 26] on button "unmute" at bounding box center [722, 20] width 59 height 20
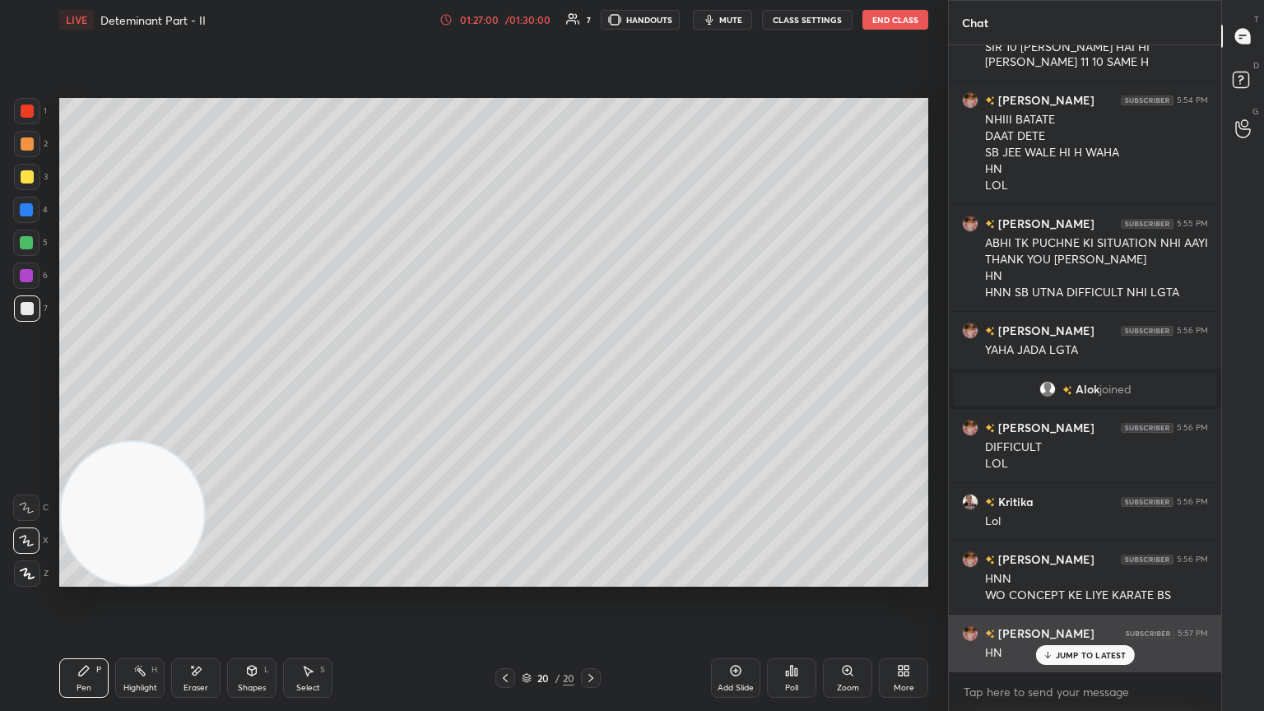
click at [590, 386] on p "JUMP TO LATEST" at bounding box center [1091, 655] width 71 height 10
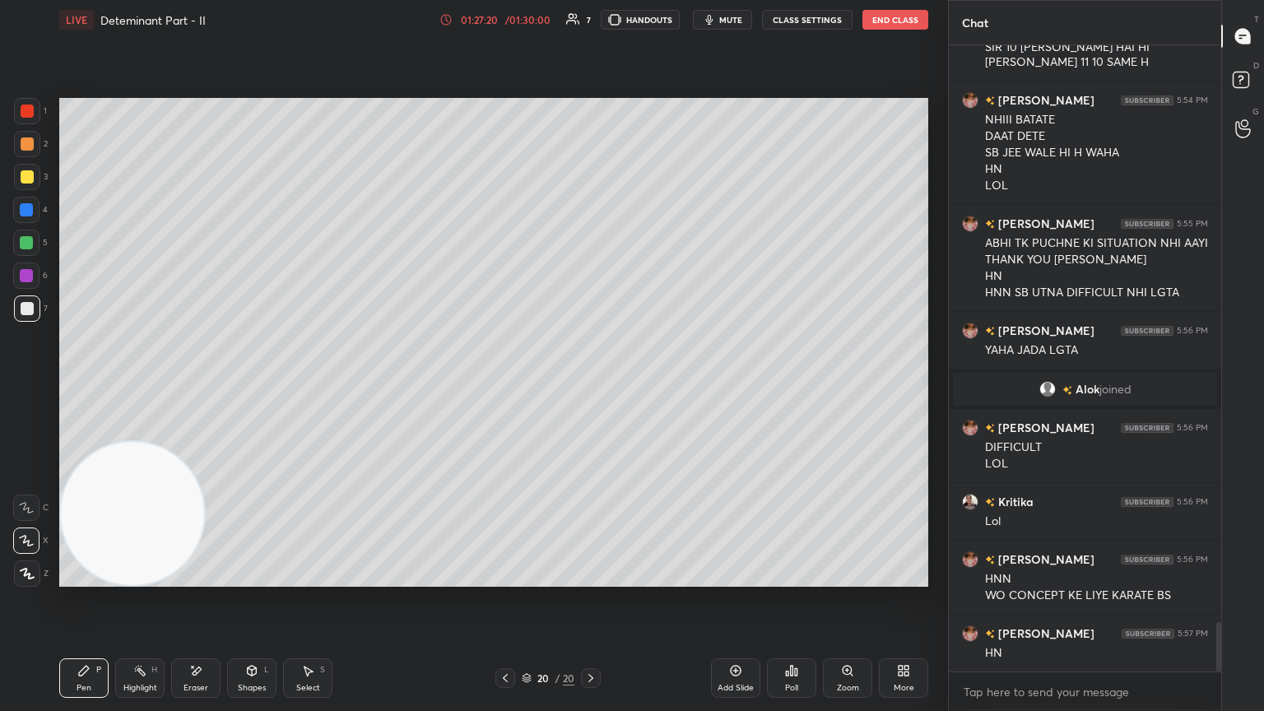
scroll to position [7397, 0]
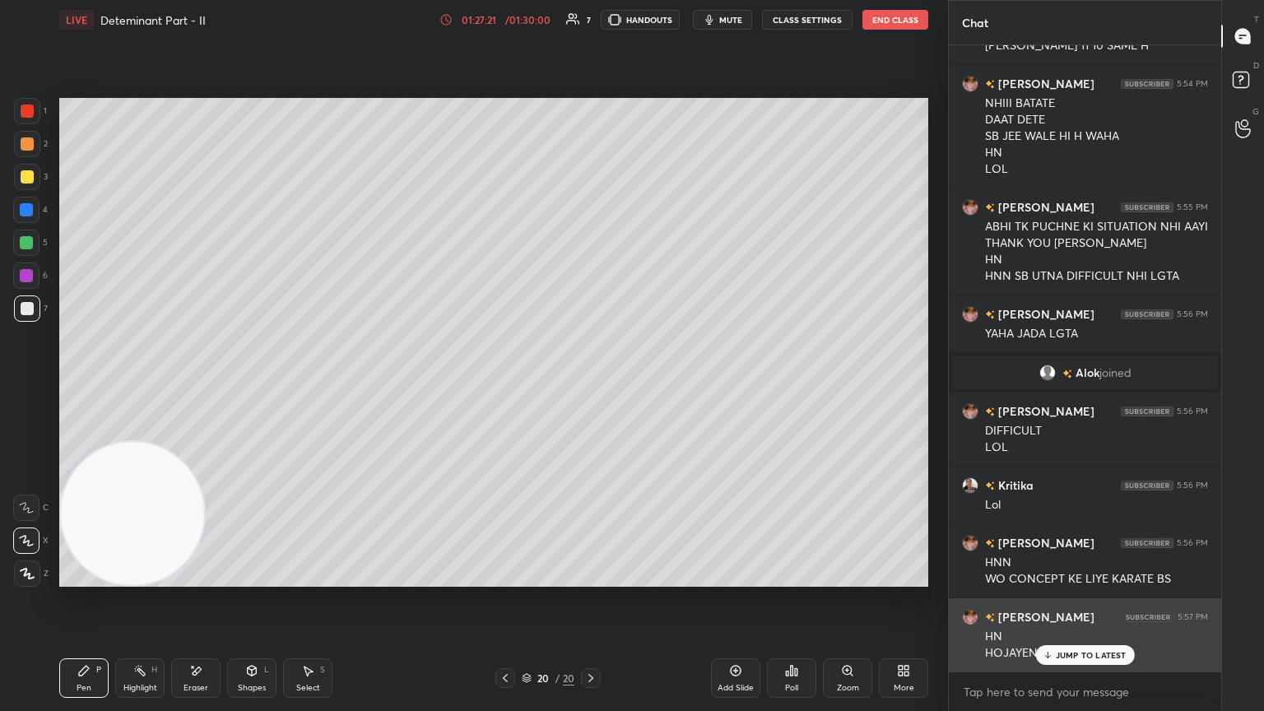
click at [590, 386] on p "JUMP TO LATEST" at bounding box center [1091, 655] width 71 height 10
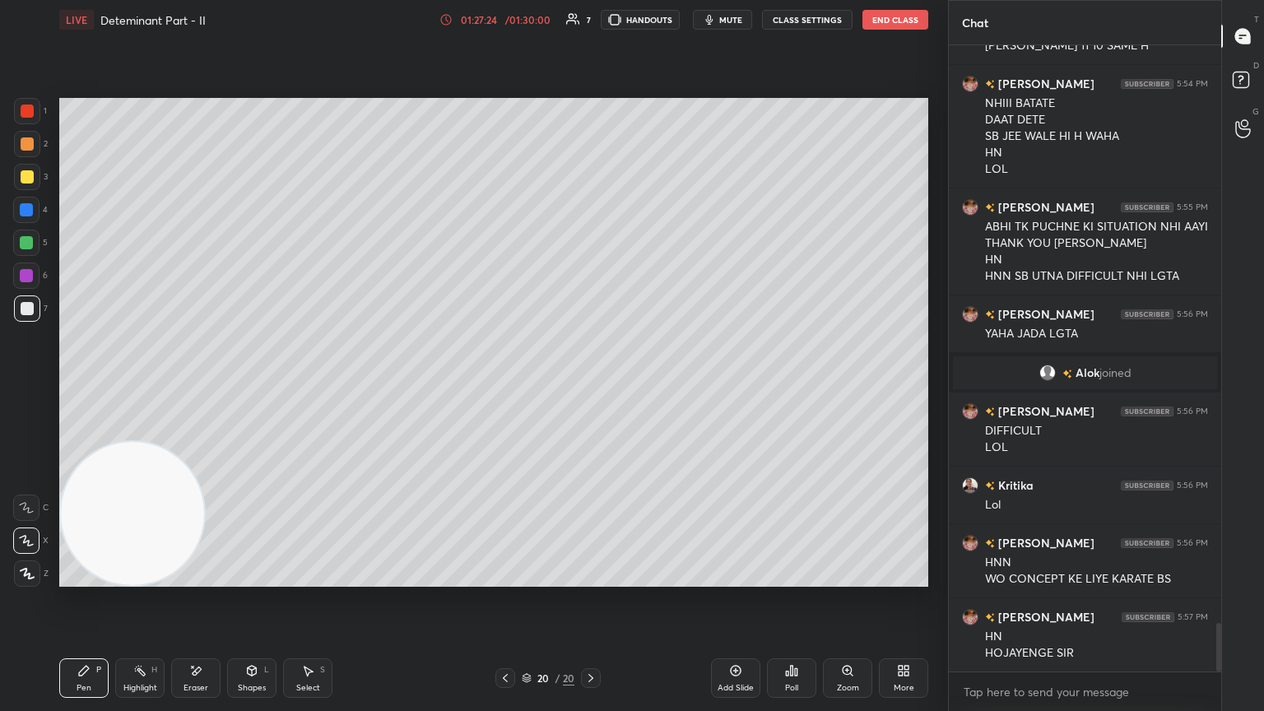
click at [203, 386] on div "Eraser" at bounding box center [195, 678] width 49 height 40
click at [29, 386] on span "Erase all" at bounding box center [26, 574] width 25 height 12
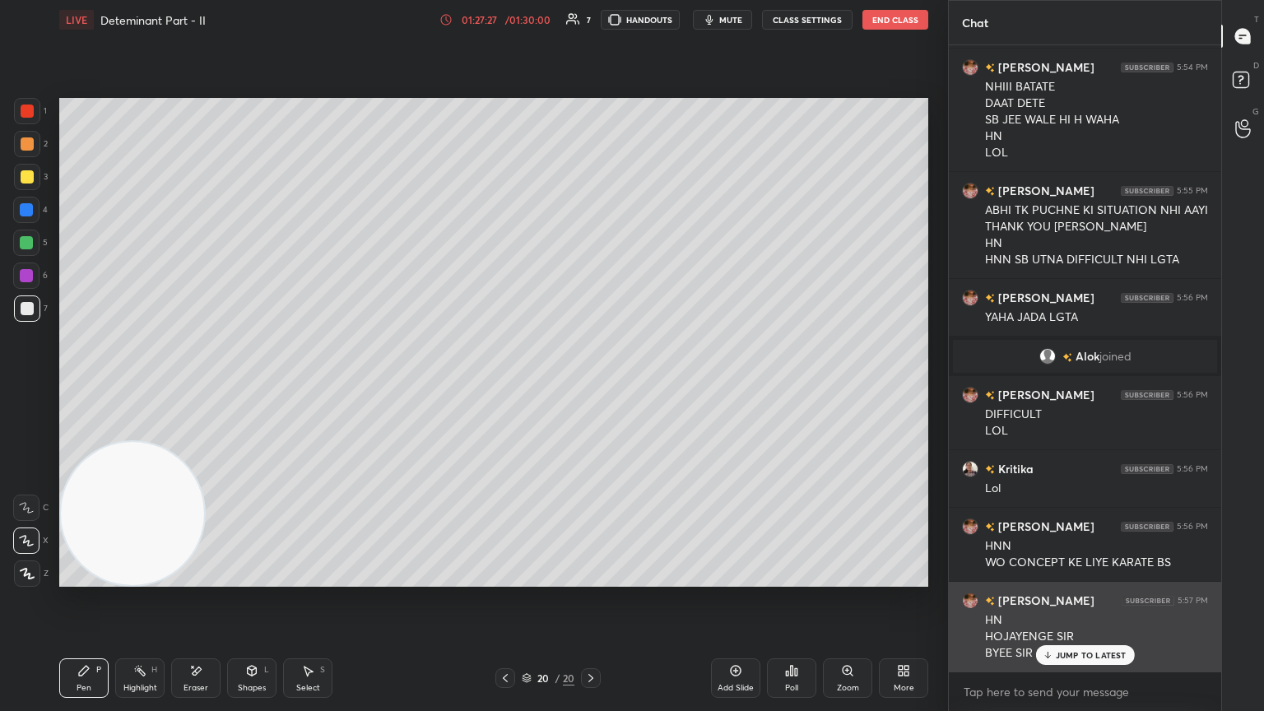
click at [590, 386] on div "JUMP TO LATEST" at bounding box center [1084, 655] width 99 height 20
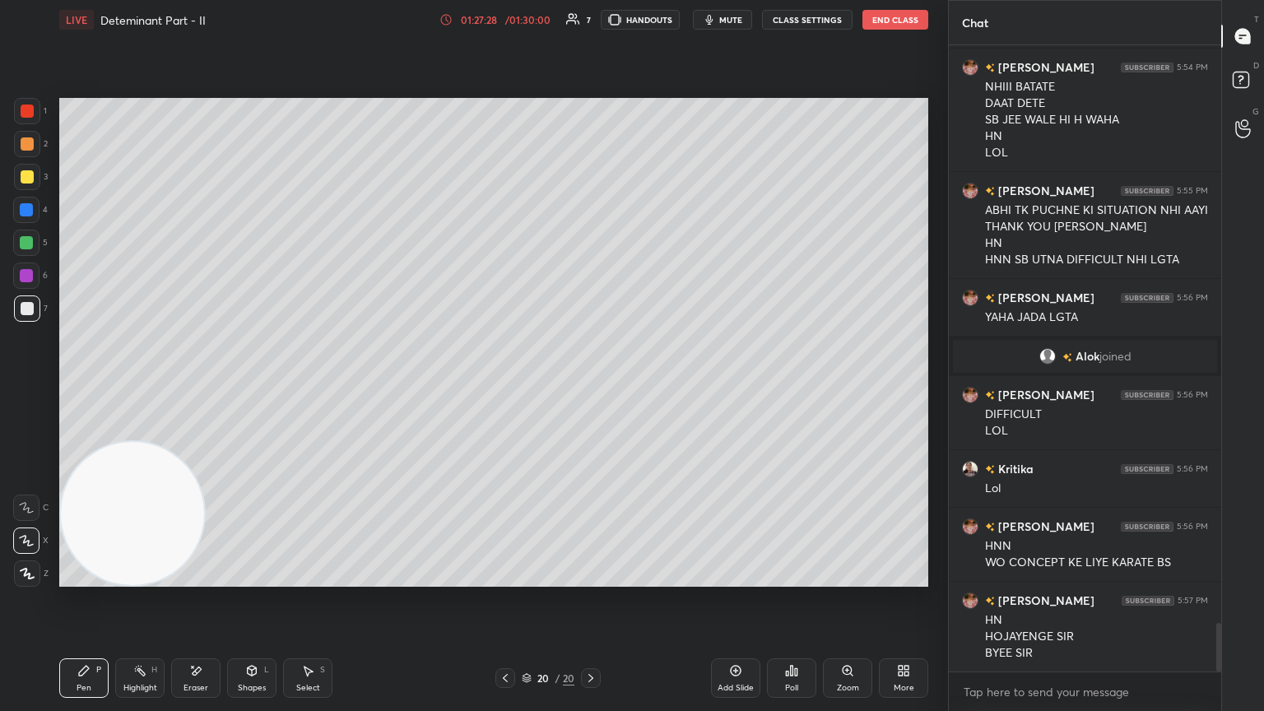
scroll to position [7472, 0]
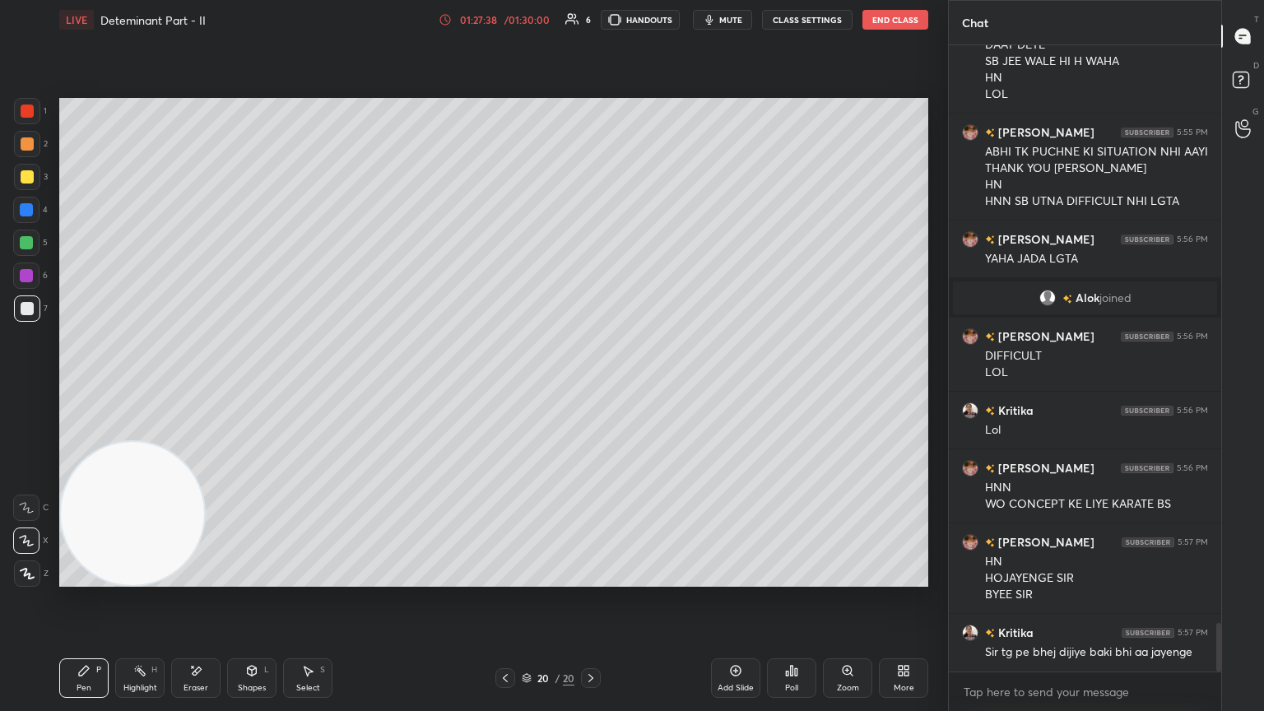
click at [590, 16] on icon "button" at bounding box center [709, 19] width 13 height 13
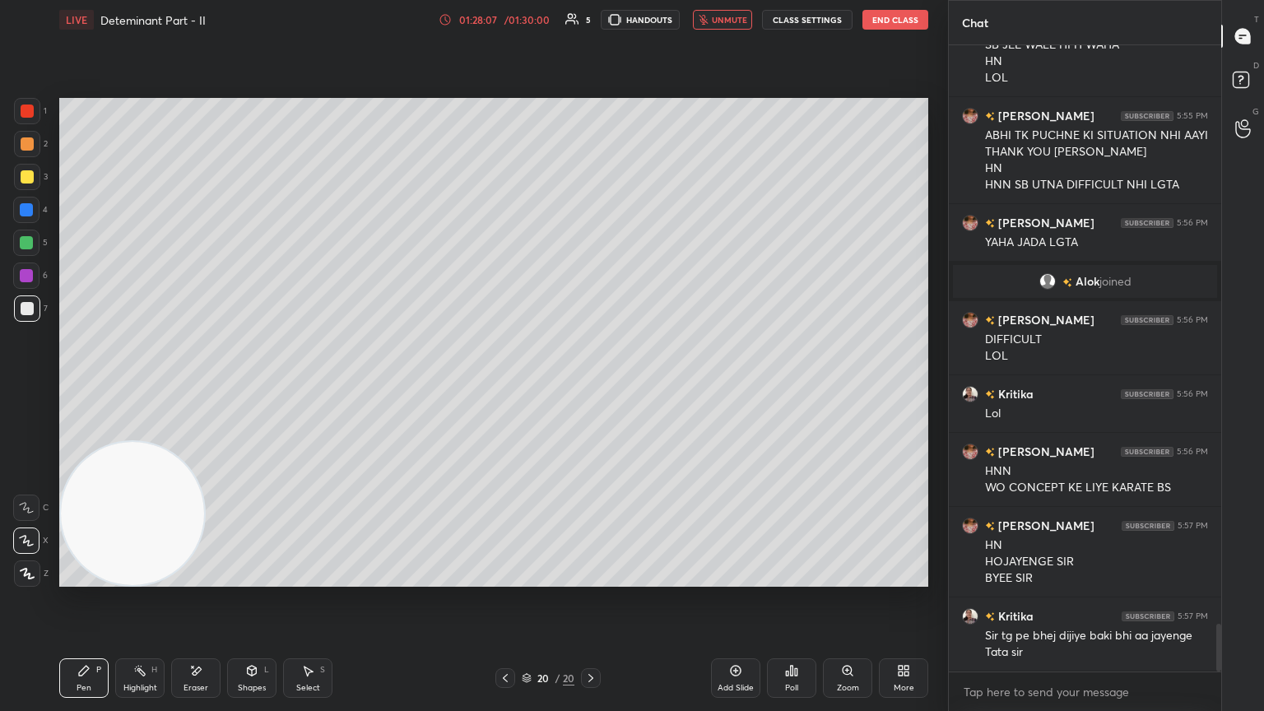
scroll to position [7528, 0]
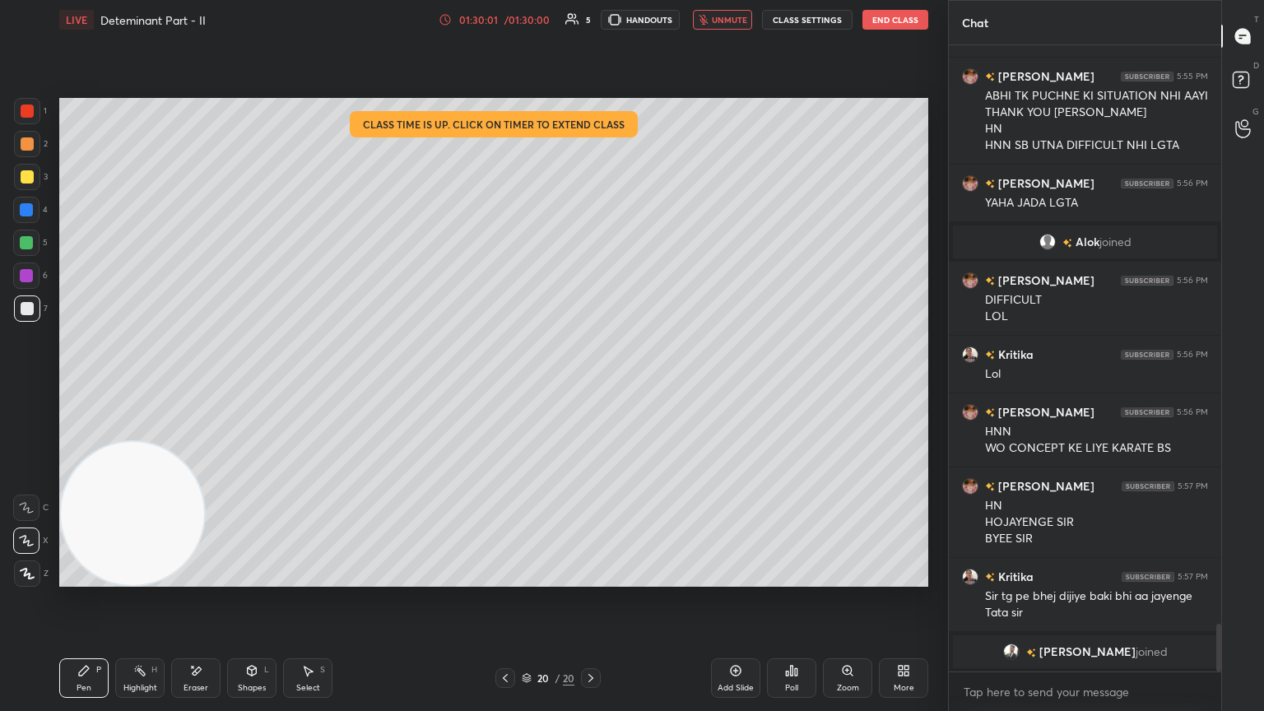
click at [590, 21] on button "End Class" at bounding box center [895, 20] width 66 height 20
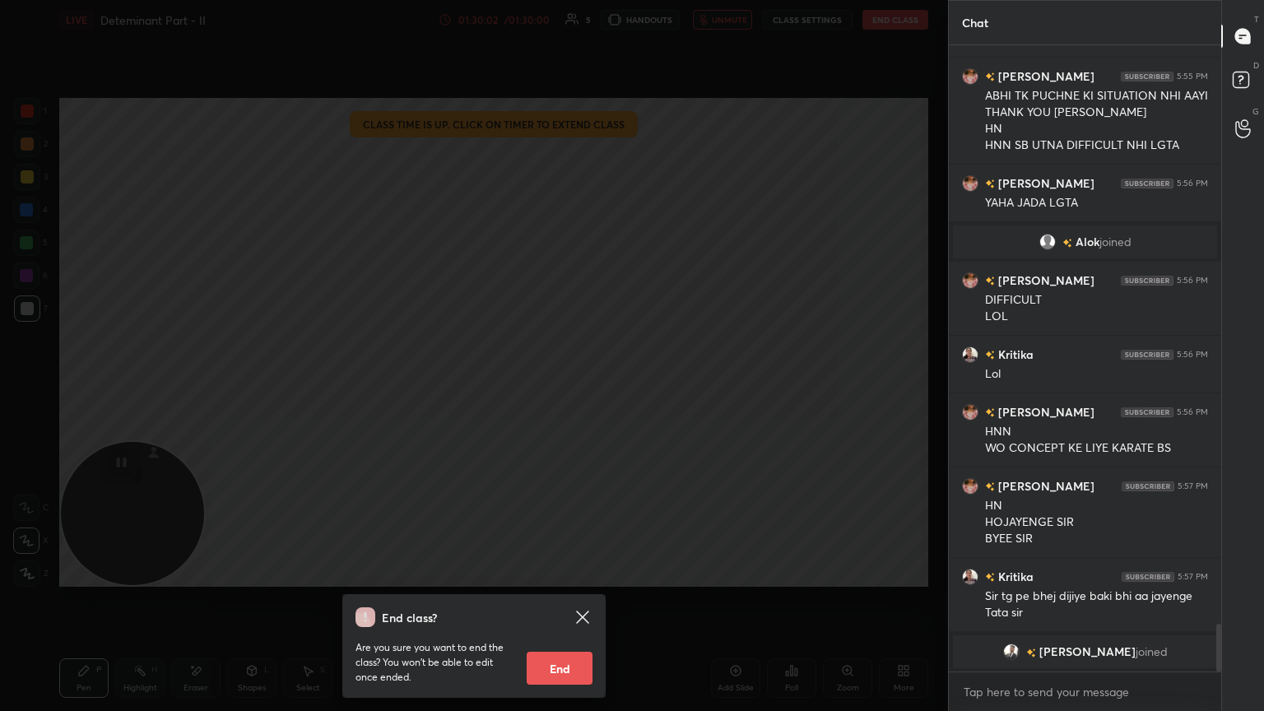
click at [566, 386] on button "End" at bounding box center [560, 668] width 66 height 33
type textarea "x"
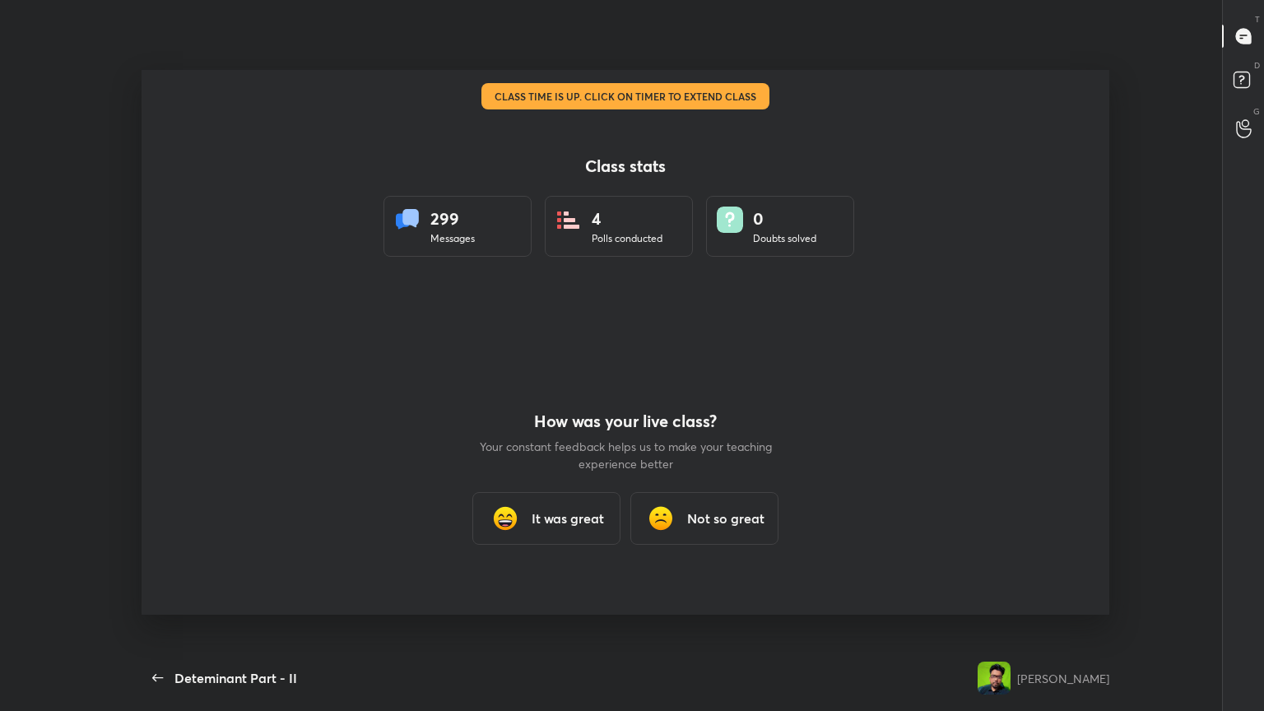
scroll to position [0, 0]
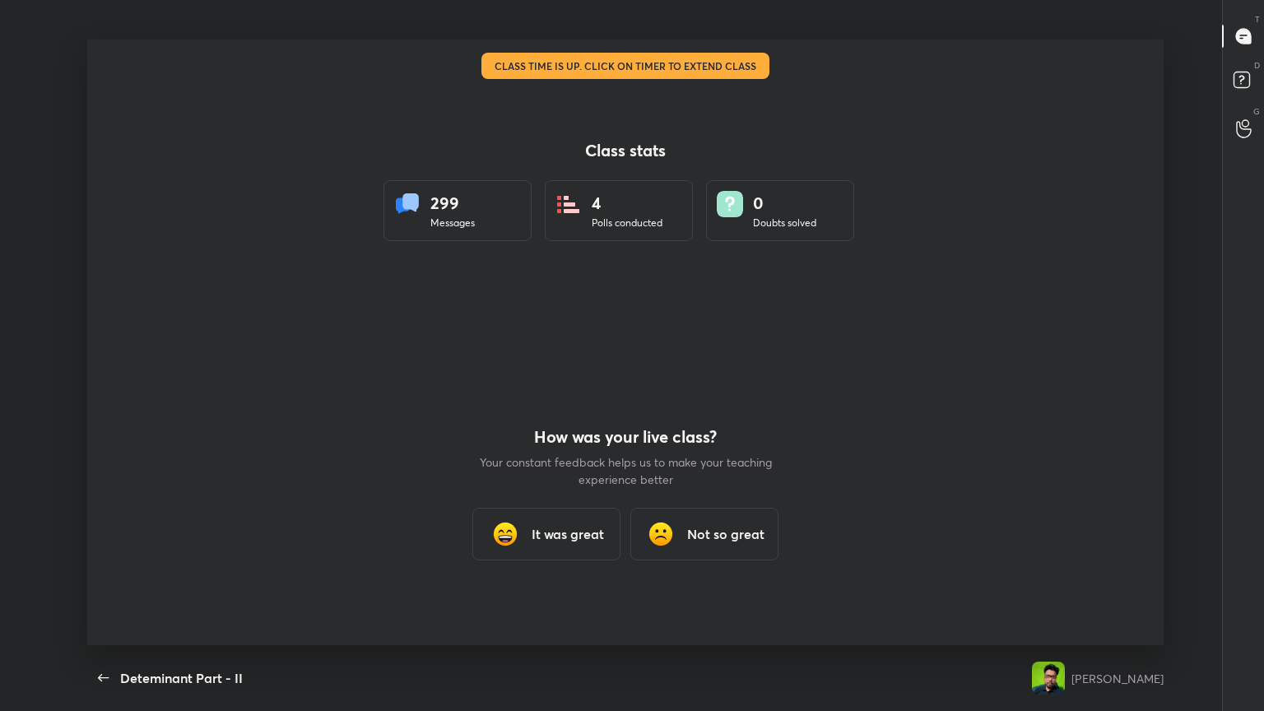
drag, startPoint x: 547, startPoint y: 548, endPoint x: 543, endPoint y: 537, distance: 11.5
click at [551, 386] on div "It was great" at bounding box center [546, 534] width 148 height 53
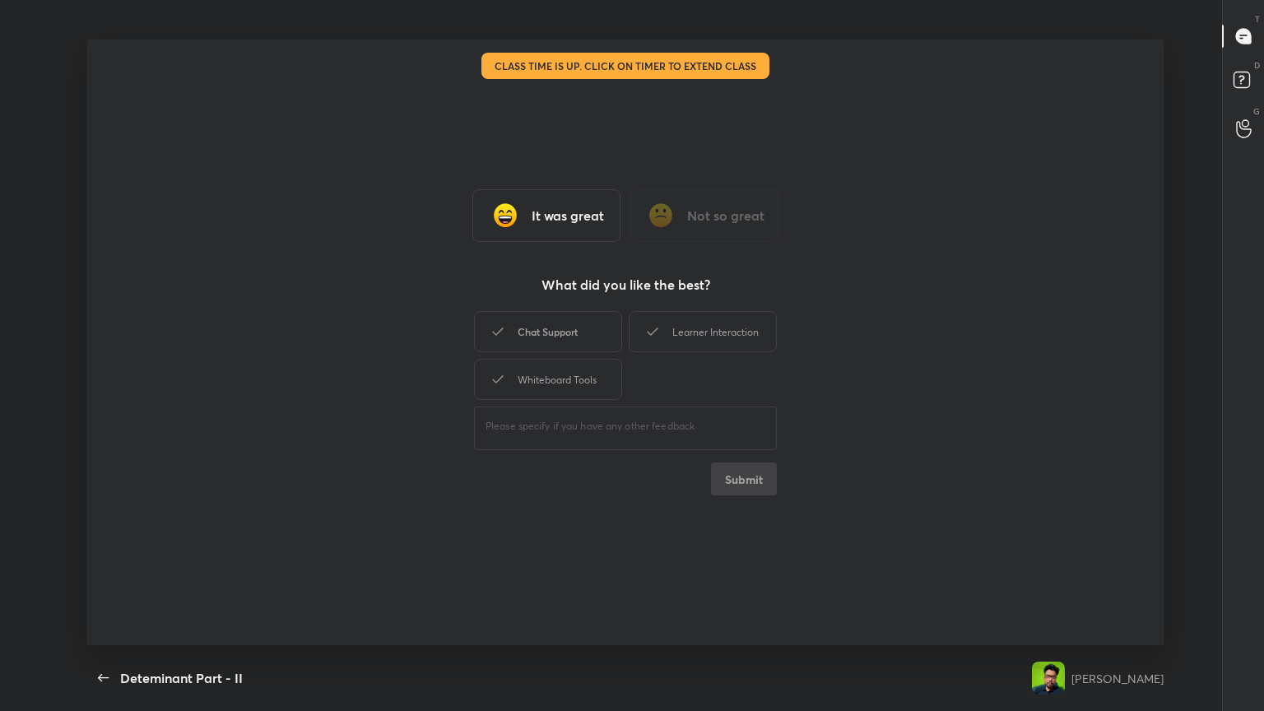
click at [586, 323] on div "Chat Support" at bounding box center [548, 331] width 148 height 41
drag, startPoint x: 693, startPoint y: 330, endPoint x: 609, endPoint y: 348, distance: 85.9
click at [590, 332] on div "Learner Interaction" at bounding box center [703, 331] width 148 height 41
click at [553, 379] on div "Whiteboard Tools" at bounding box center [548, 379] width 148 height 41
click at [590, 386] on button "Submit" at bounding box center [744, 479] width 66 height 33
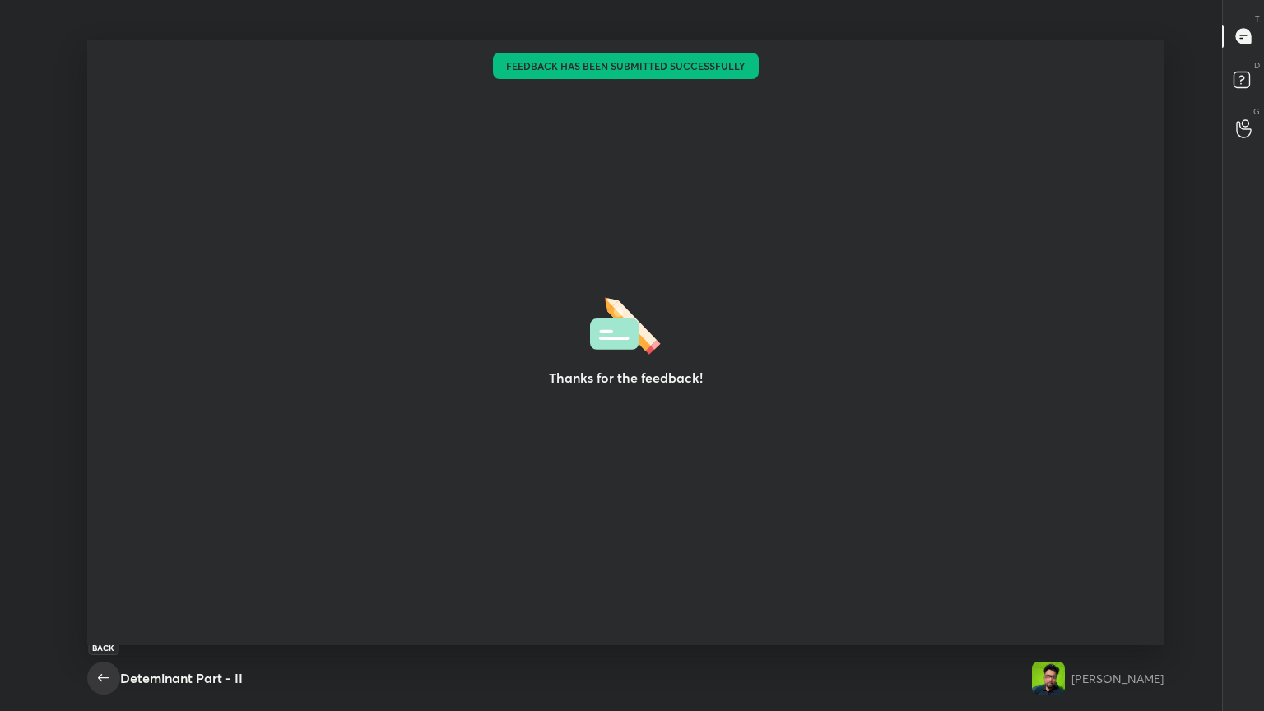
click at [99, 386] on icon "button" at bounding box center [104, 678] width 20 height 20
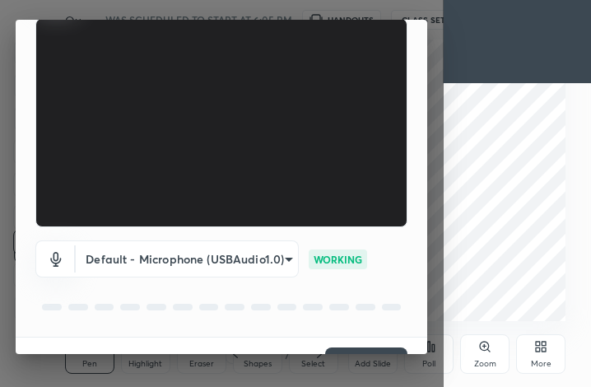
scroll to position [152, 0]
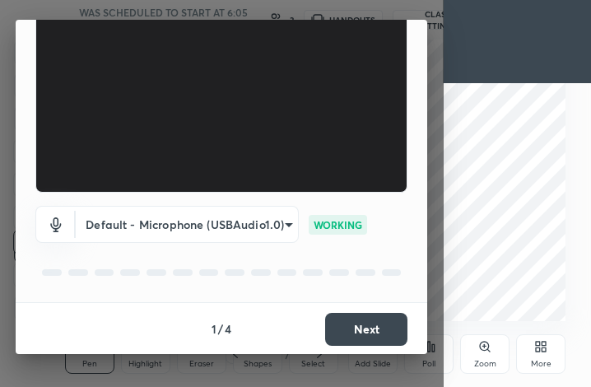
click at [370, 334] on button "Next" at bounding box center [366, 329] width 82 height 33
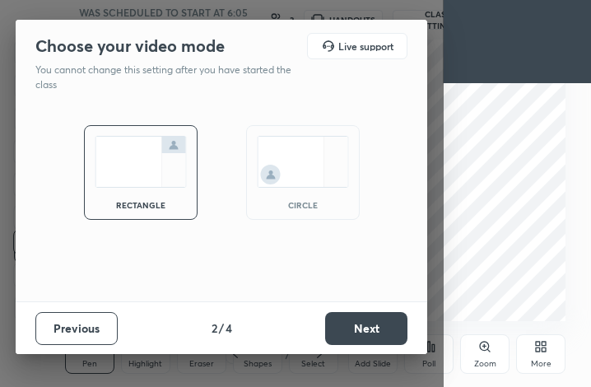
click at [290, 172] on img at bounding box center [303, 162] width 92 height 52
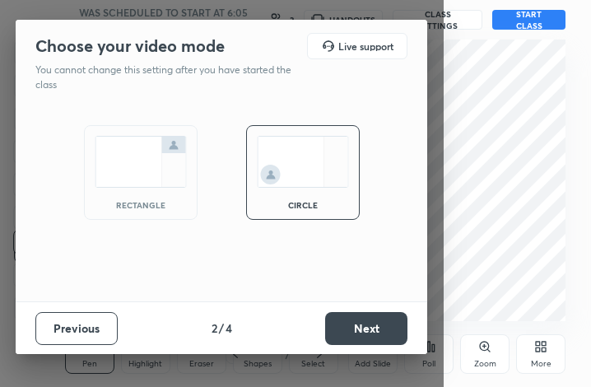
click at [364, 332] on button "Next" at bounding box center [366, 328] width 82 height 33
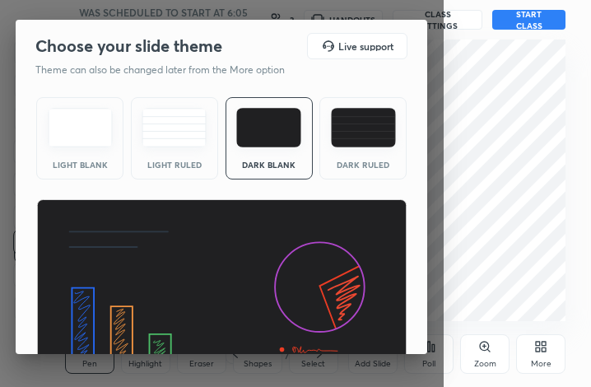
scroll to position [106, 0]
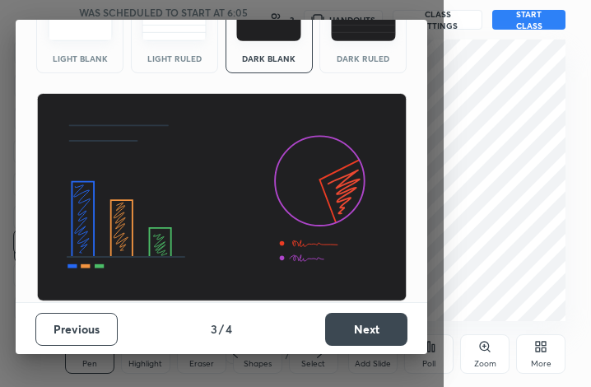
click at [351, 347] on div "Previous 3 / 4 Next" at bounding box center [221, 328] width 411 height 53
click at [354, 330] on button "Next" at bounding box center [366, 329] width 82 height 33
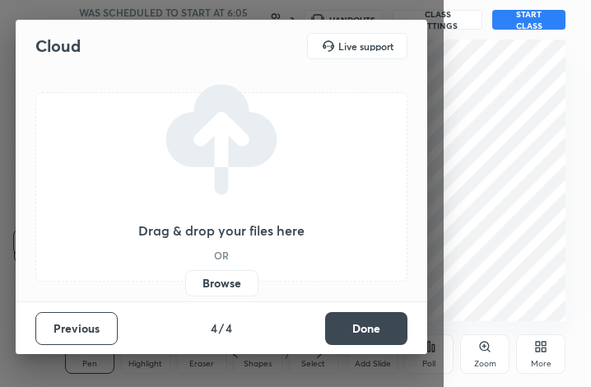
scroll to position [0, 0]
click at [61, 332] on button "Previous" at bounding box center [76, 328] width 82 height 33
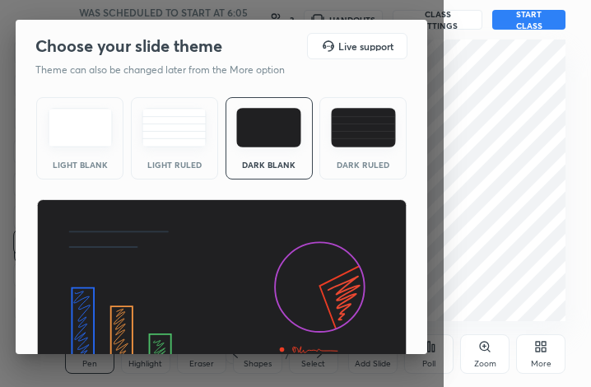
click at [63, 332] on img at bounding box center [221, 303] width 371 height 209
drag, startPoint x: 421, startPoint y: 106, endPoint x: 408, endPoint y: 238, distance: 132.3
click at [411, 288] on div "Light Blank Light Ruled Dark Blank Dark Ruled" at bounding box center [221, 250] width 411 height 318
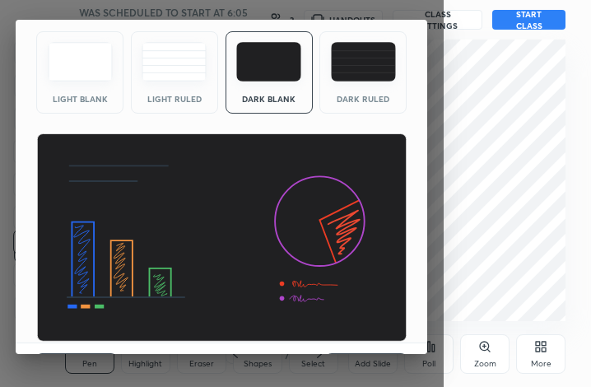
scroll to position [106, 0]
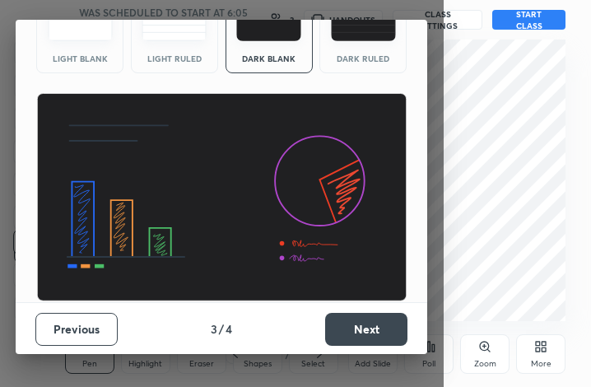
click at [49, 326] on button "Previous" at bounding box center [76, 329] width 82 height 33
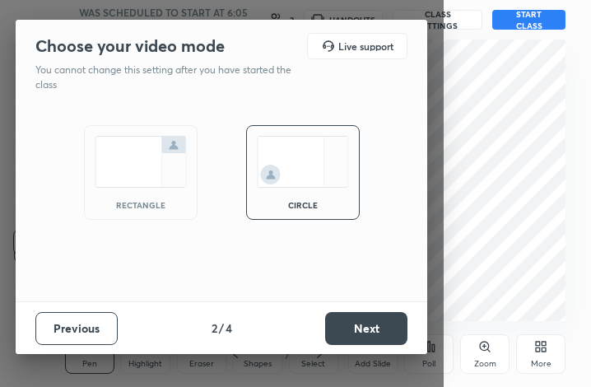
click at [70, 325] on button "Previous" at bounding box center [76, 328] width 82 height 33
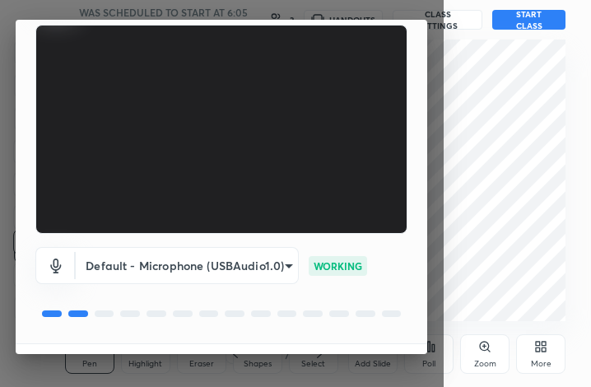
scroll to position [152, 0]
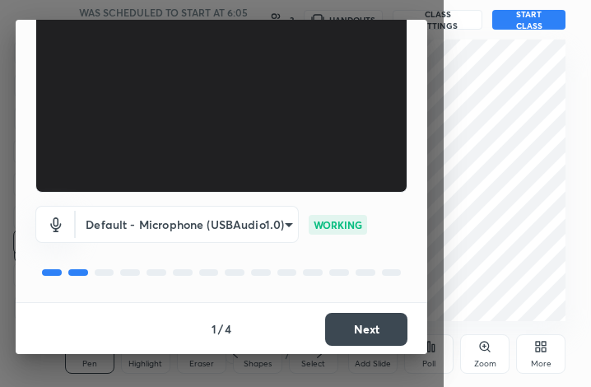
click at [342, 313] on button "Next" at bounding box center [366, 329] width 82 height 33
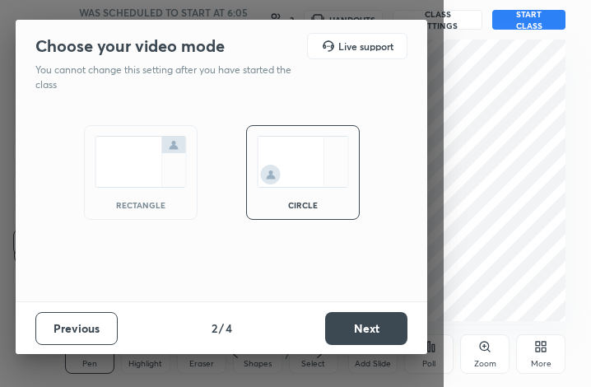
click at [295, 197] on div "circle" at bounding box center [303, 172] width 114 height 95
click at [365, 320] on button "Next" at bounding box center [366, 328] width 82 height 33
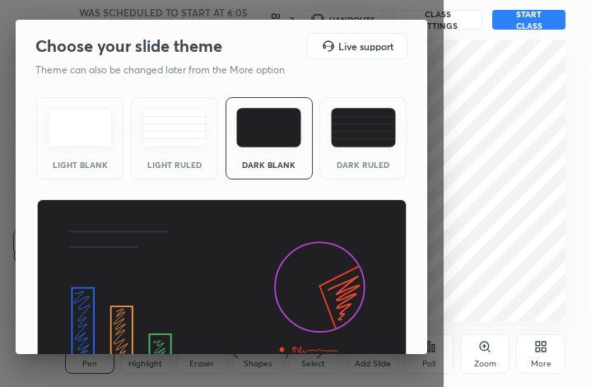
drag, startPoint x: 425, startPoint y: 204, endPoint x: 416, endPoint y: 323, distance: 118.9
click at [415, 371] on div "Choose your slide theme Live support Theme can also be changed later from the M…" at bounding box center [222, 193] width 444 height 387
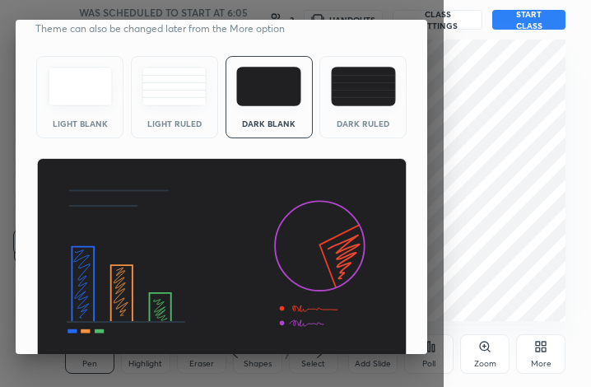
scroll to position [106, 0]
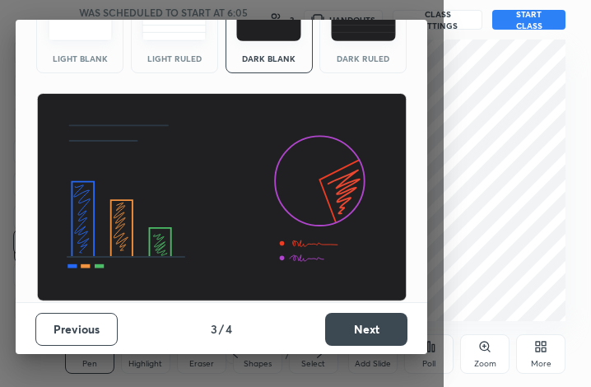
click at [359, 327] on button "Next" at bounding box center [366, 329] width 82 height 33
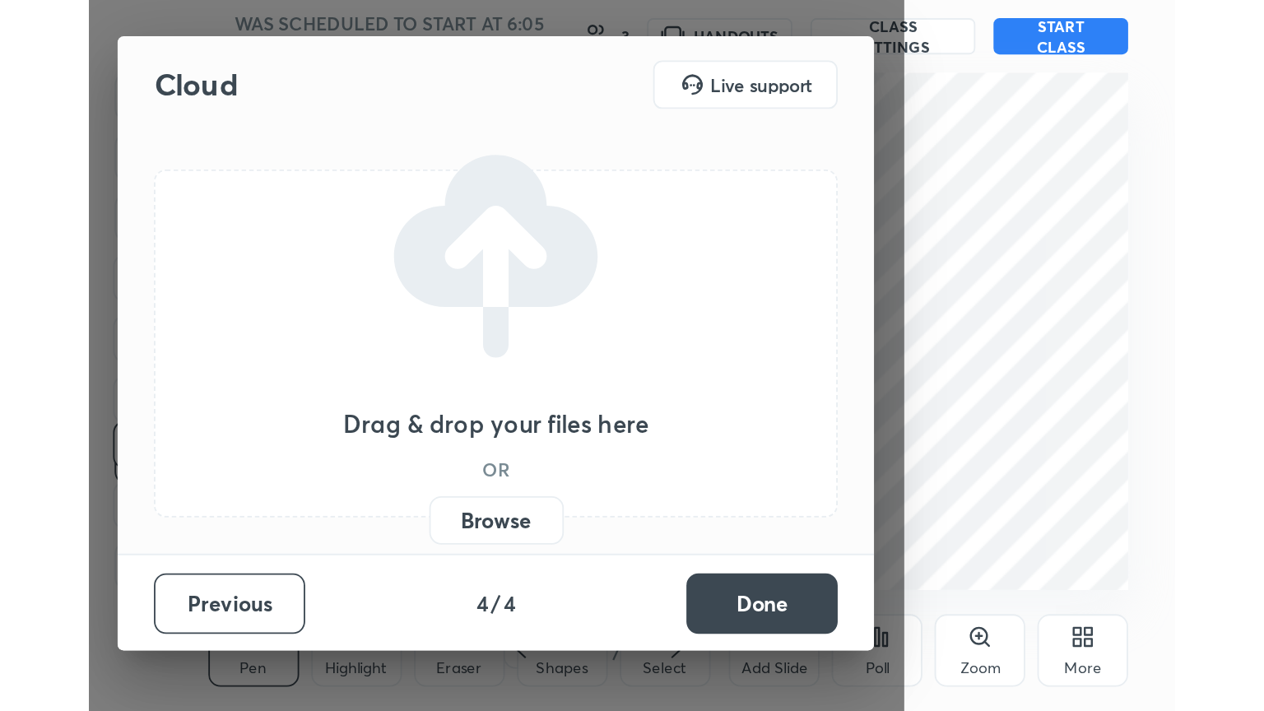
scroll to position [0, 0]
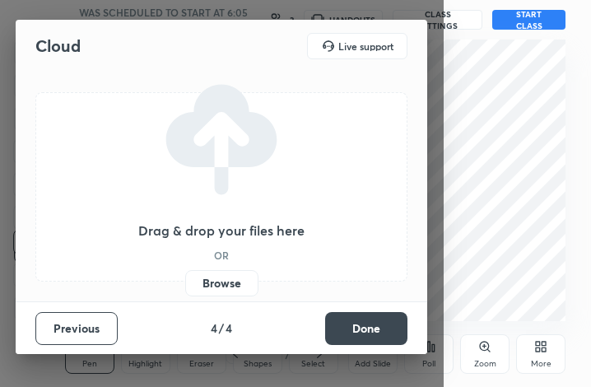
click at [364, 327] on button "Done" at bounding box center [366, 328] width 82 height 33
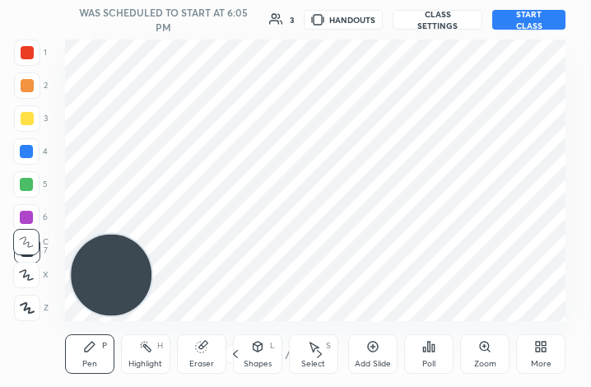
click at [545, 352] on div "More" at bounding box center [540, 354] width 49 height 40
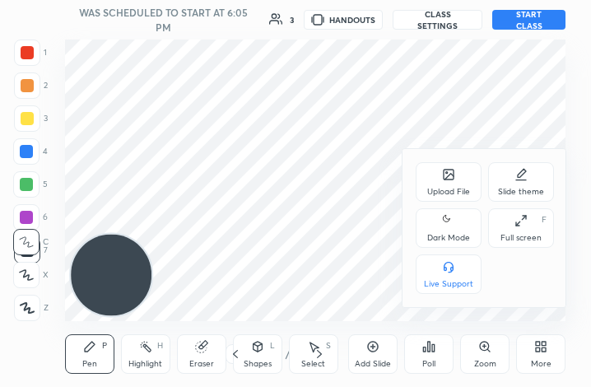
click at [444, 227] on icon at bounding box center [448, 221] width 13 height 20
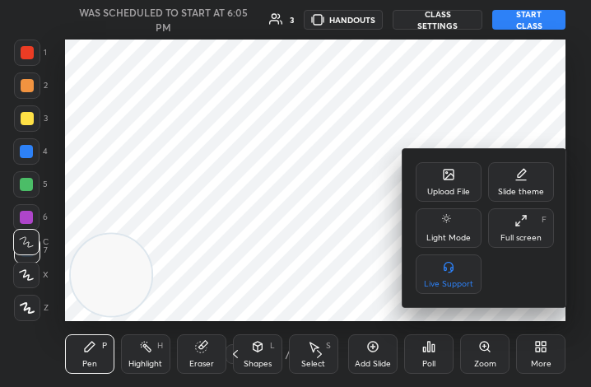
click at [534, 227] on div "Full screen F" at bounding box center [521, 228] width 66 height 40
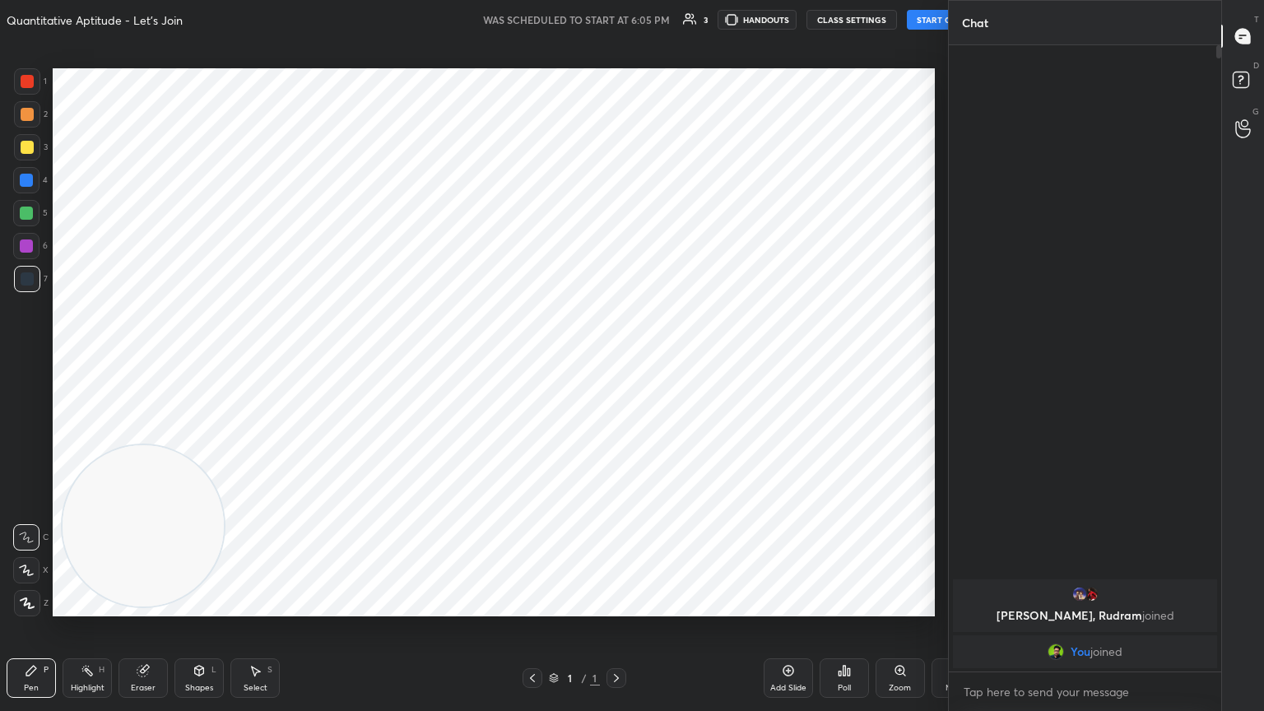
scroll to position [81691, 81414]
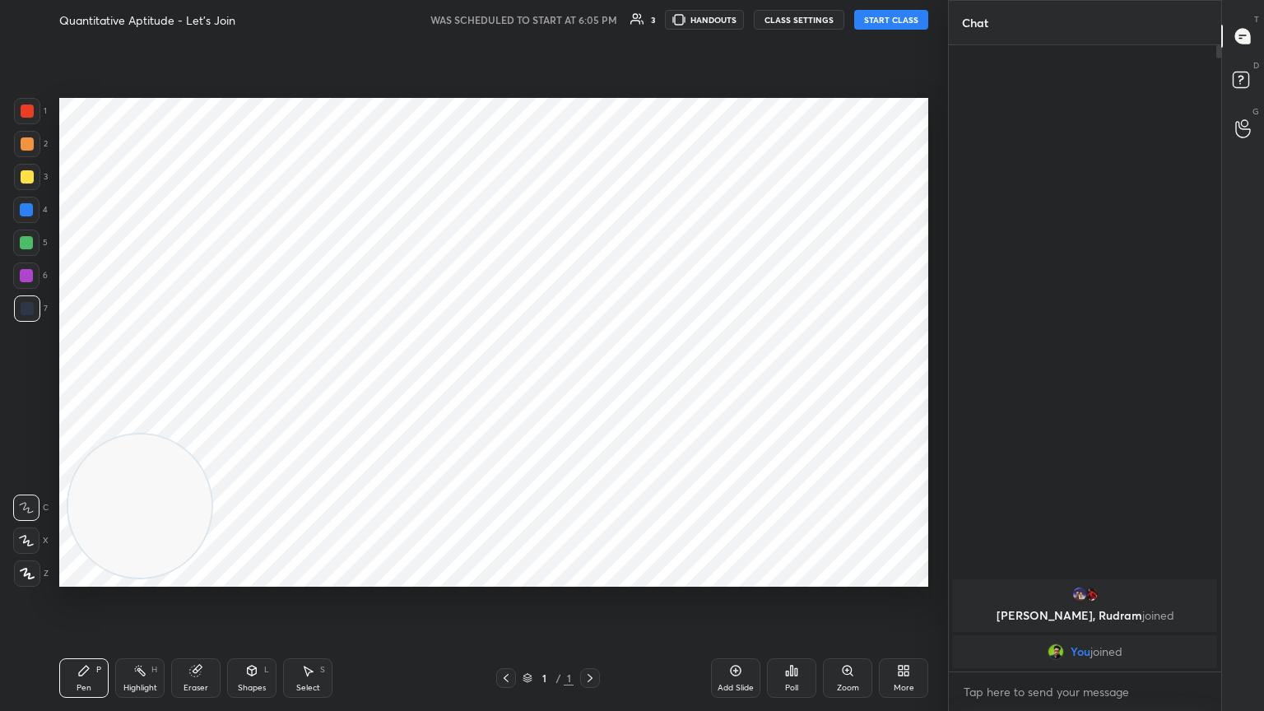
click at [590, 386] on div "Add Slide" at bounding box center [735, 678] width 49 height 40
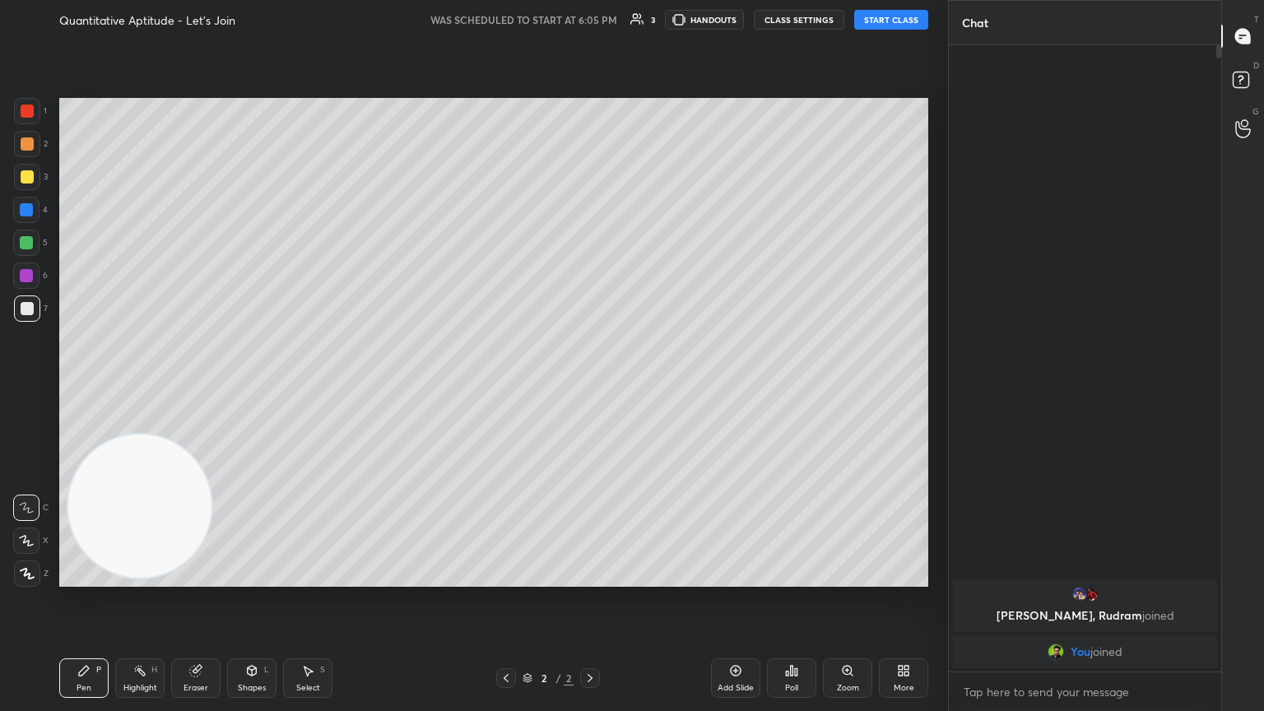
click at [590, 23] on button "START CLASS" at bounding box center [891, 20] width 74 height 20
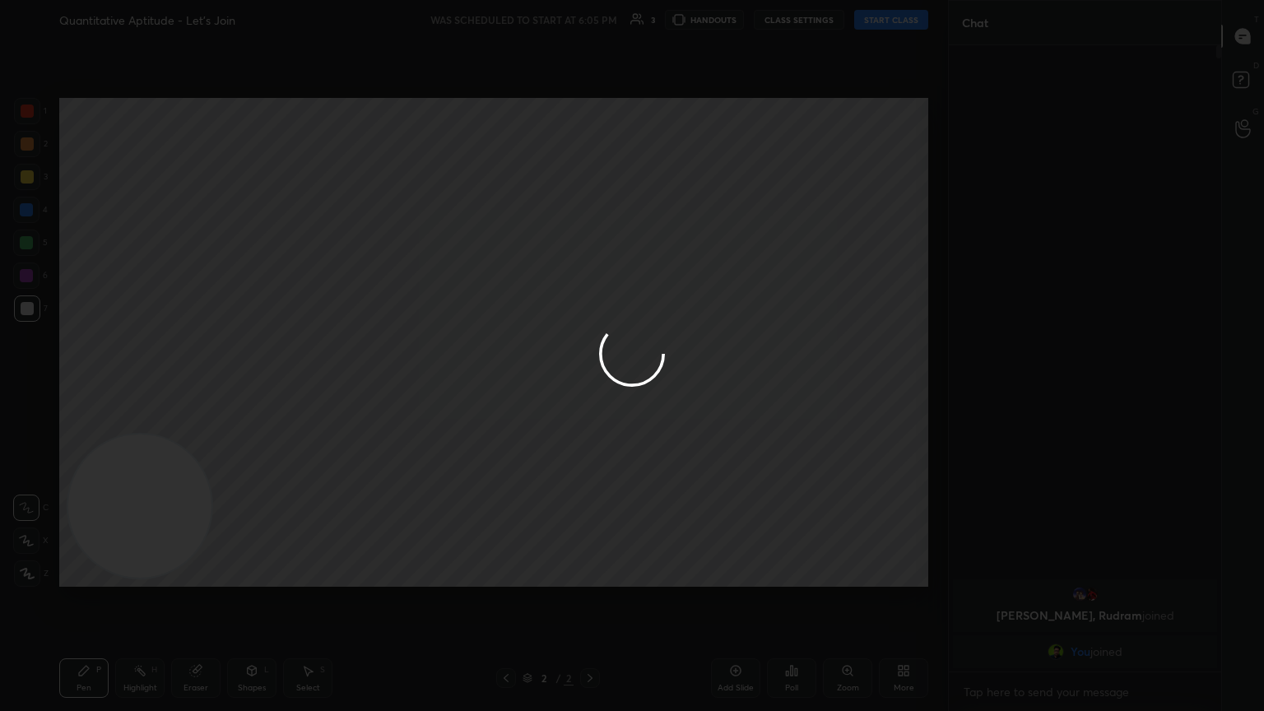
type textarea "x"
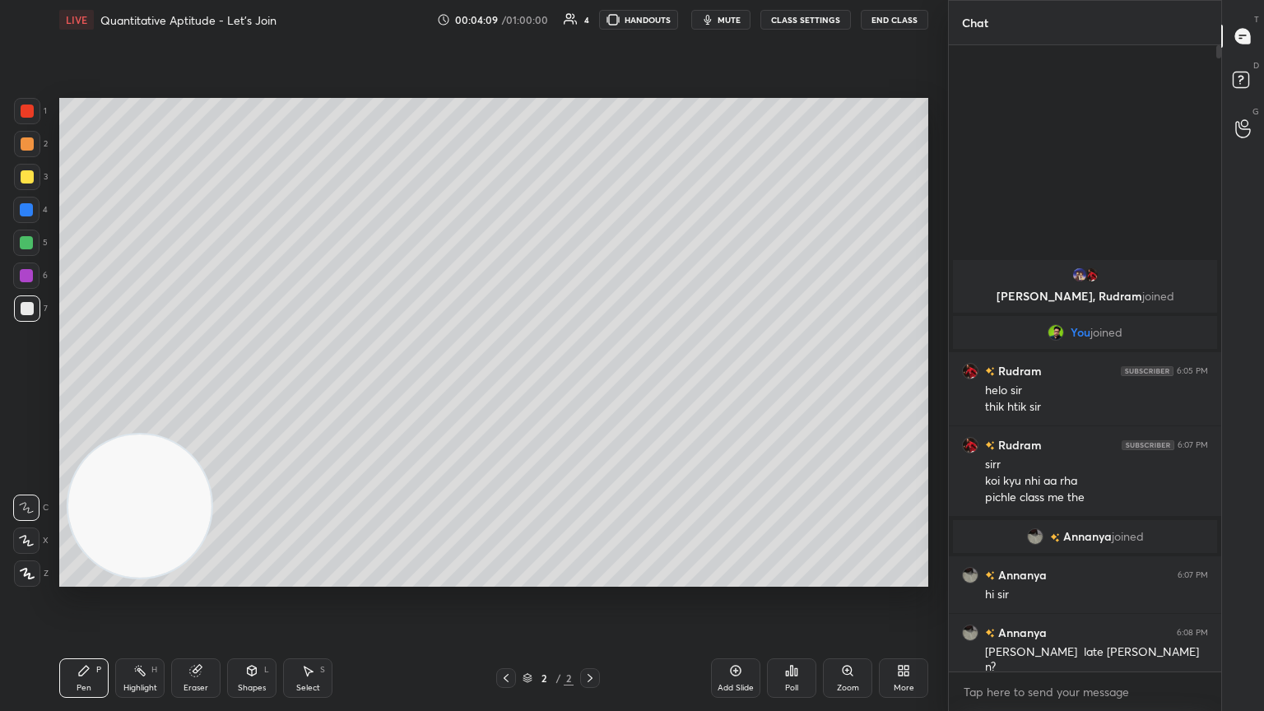
click at [18, 180] on div at bounding box center [27, 177] width 26 height 26
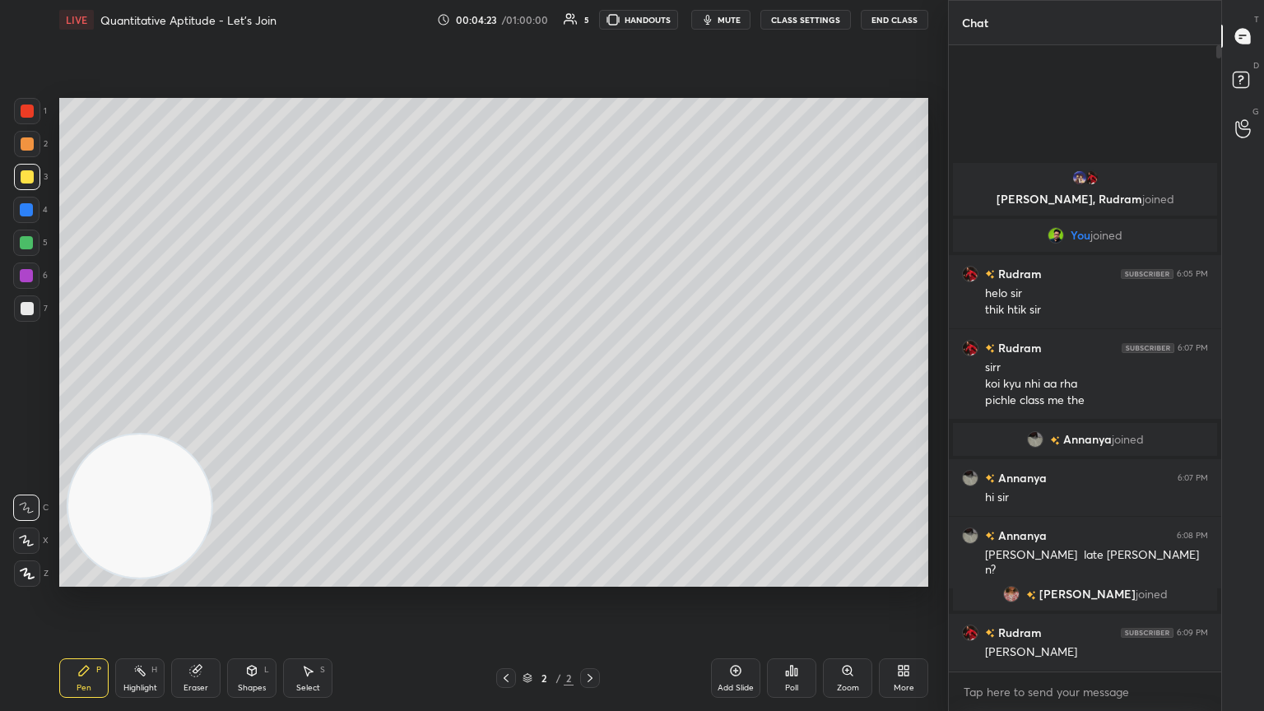
drag, startPoint x: 33, startPoint y: 538, endPoint x: 23, endPoint y: 514, distance: 26.6
click at [34, 386] on div at bounding box center [26, 541] width 26 height 26
click at [30, 313] on div at bounding box center [27, 308] width 26 height 26
click at [590, 386] on div "Poll" at bounding box center [791, 678] width 49 height 40
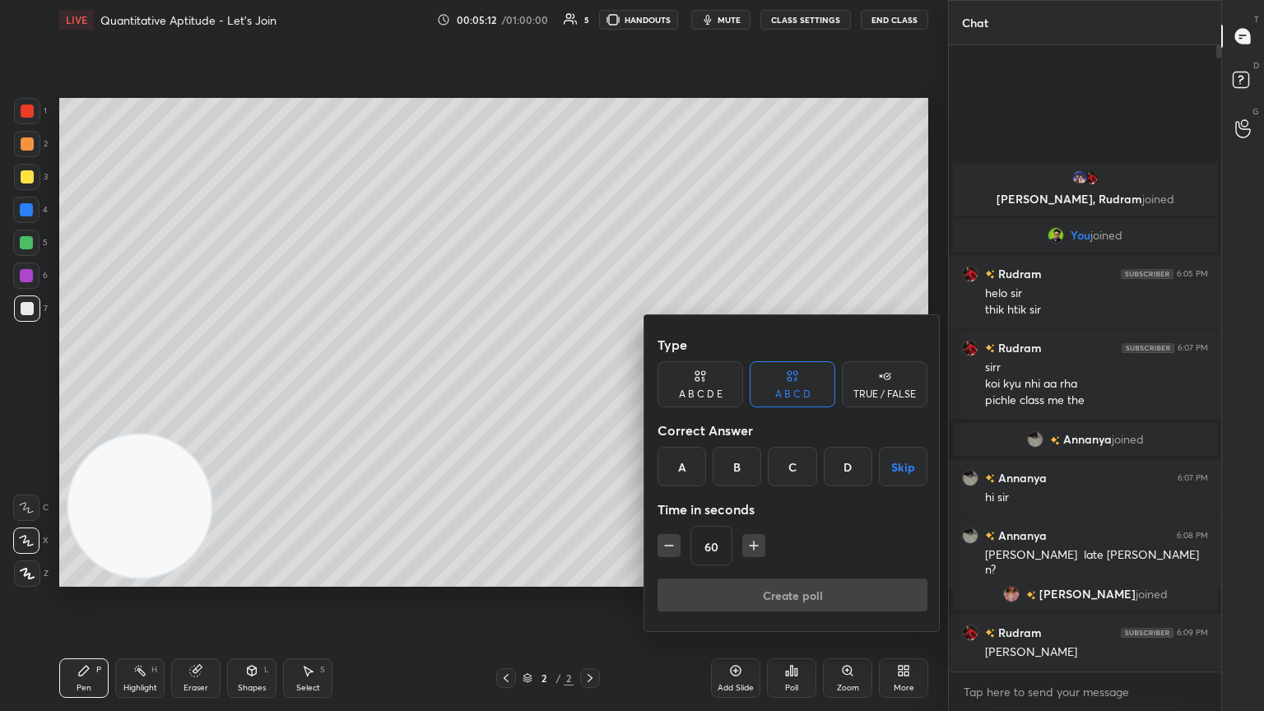
click at [590, 386] on div "B" at bounding box center [737, 467] width 49 height 40
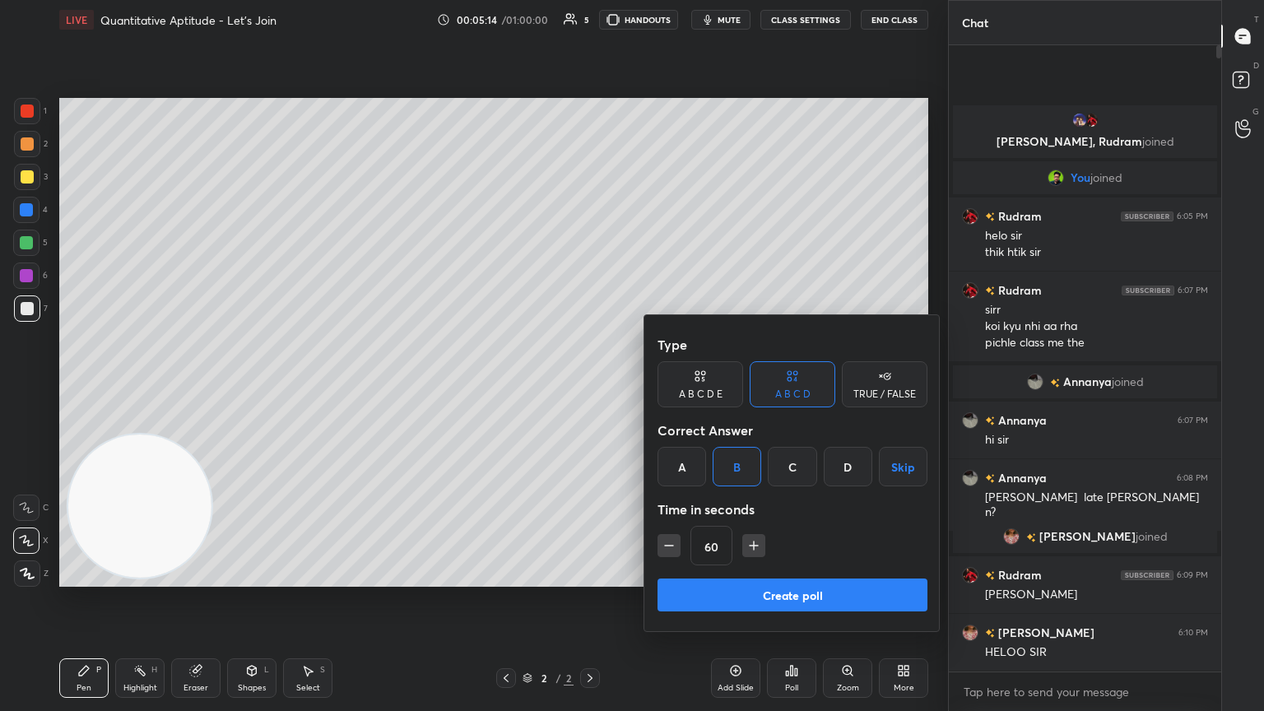
click at [590, 386] on icon "button" at bounding box center [754, 545] width 16 height 16
drag, startPoint x: 752, startPoint y: 548, endPoint x: 746, endPoint y: 563, distance: 15.9
click at [590, 386] on icon "button" at bounding box center [754, 545] width 16 height 16
drag, startPoint x: 749, startPoint y: 551, endPoint x: 739, endPoint y: 567, distance: 18.5
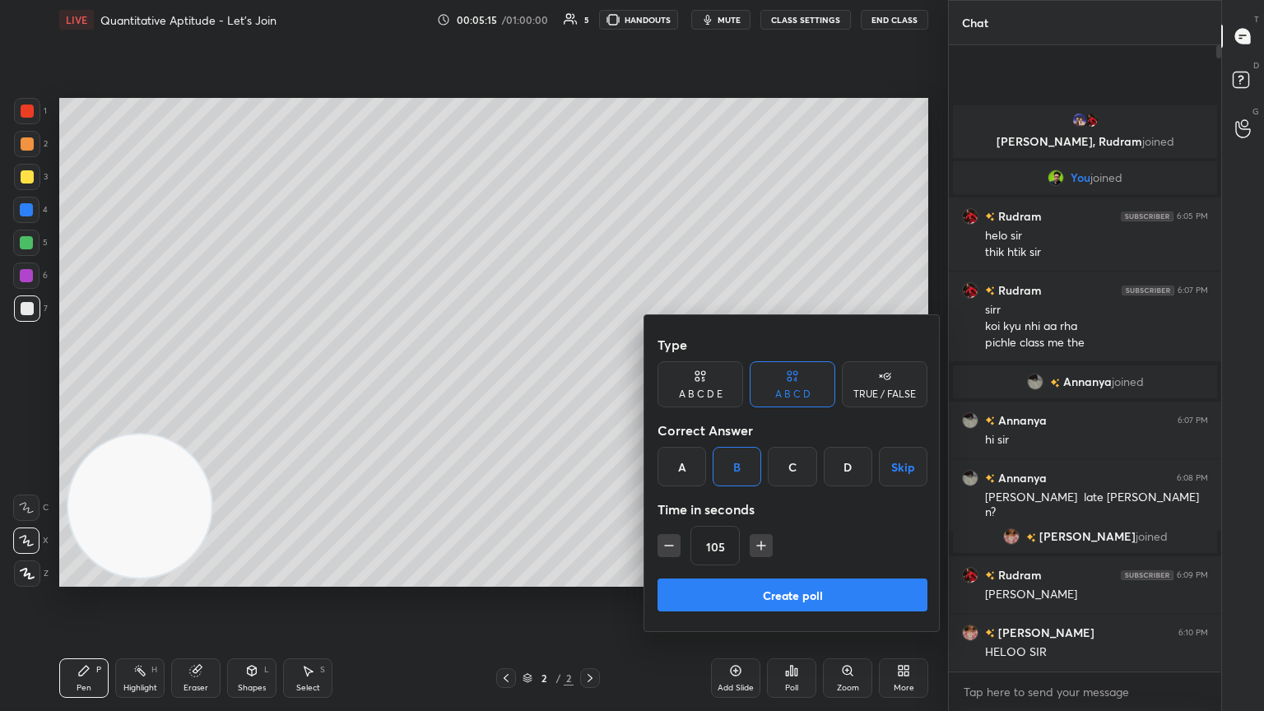
click at [590, 386] on button "button" at bounding box center [761, 545] width 23 height 23
type input "120"
click at [590, 386] on button "Create poll" at bounding box center [793, 595] width 270 height 33
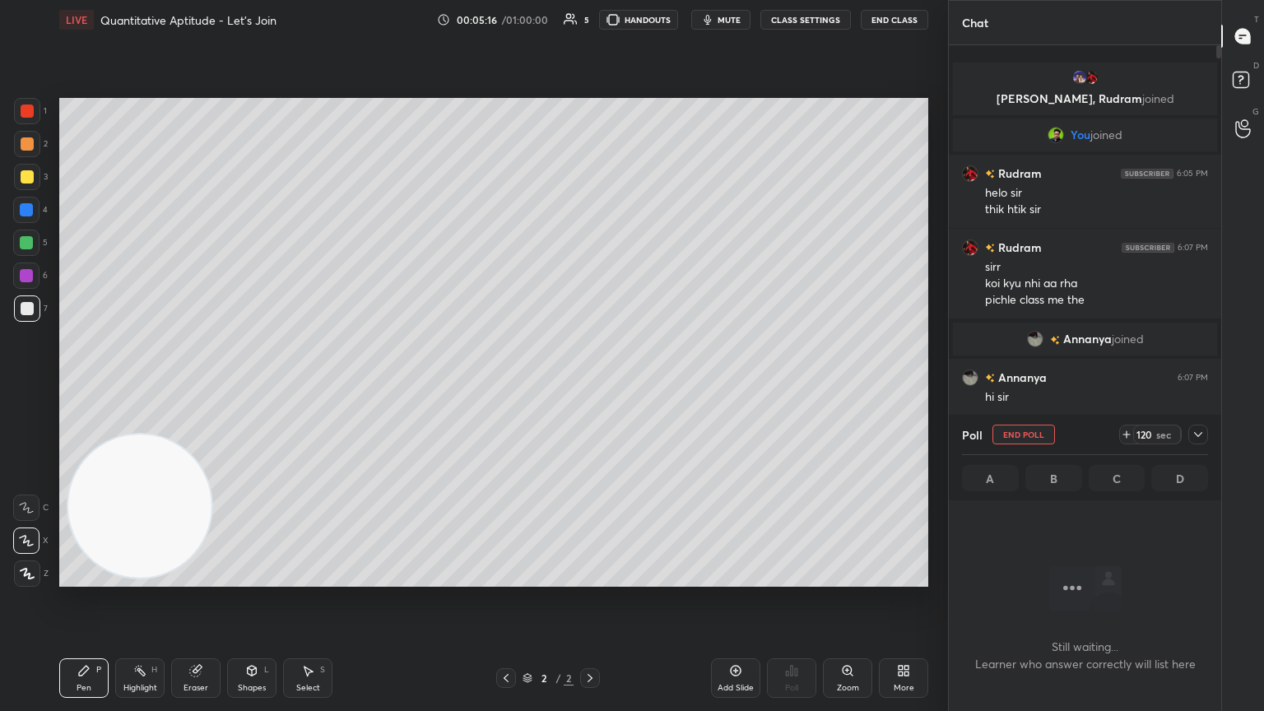
scroll to position [399, 267]
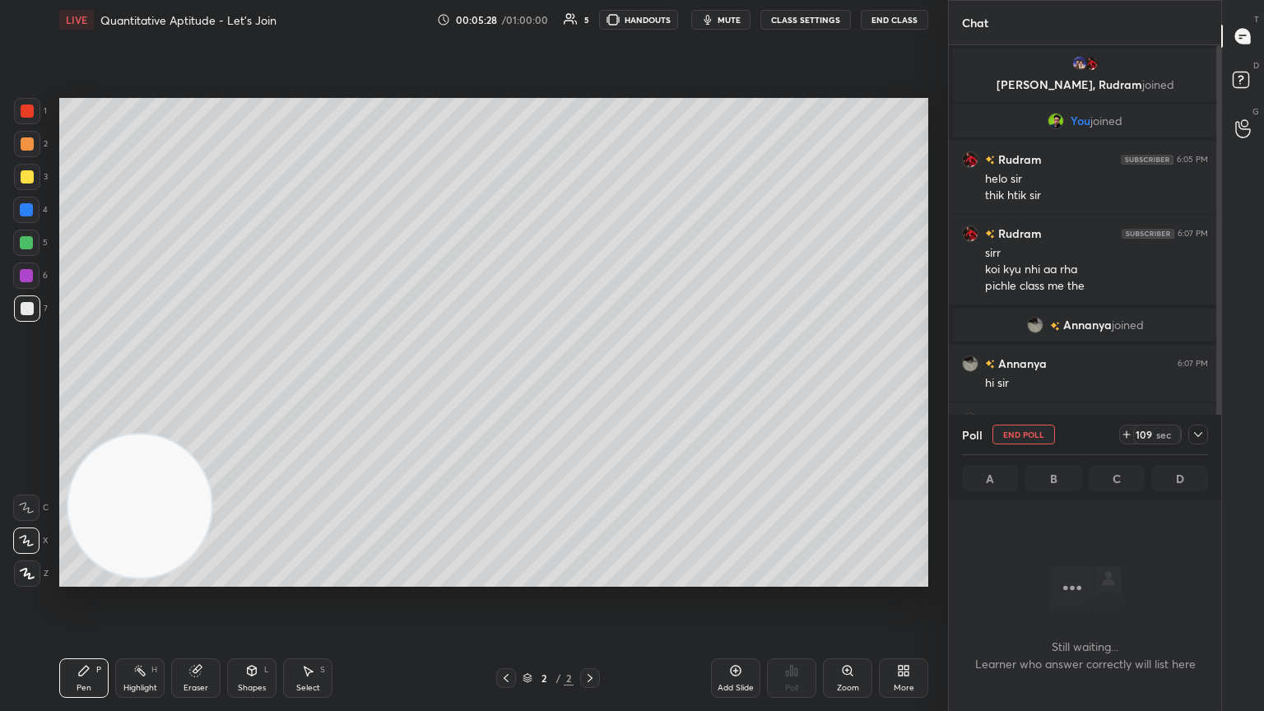
click at [590, 386] on icon at bounding box center [1198, 434] width 13 height 13
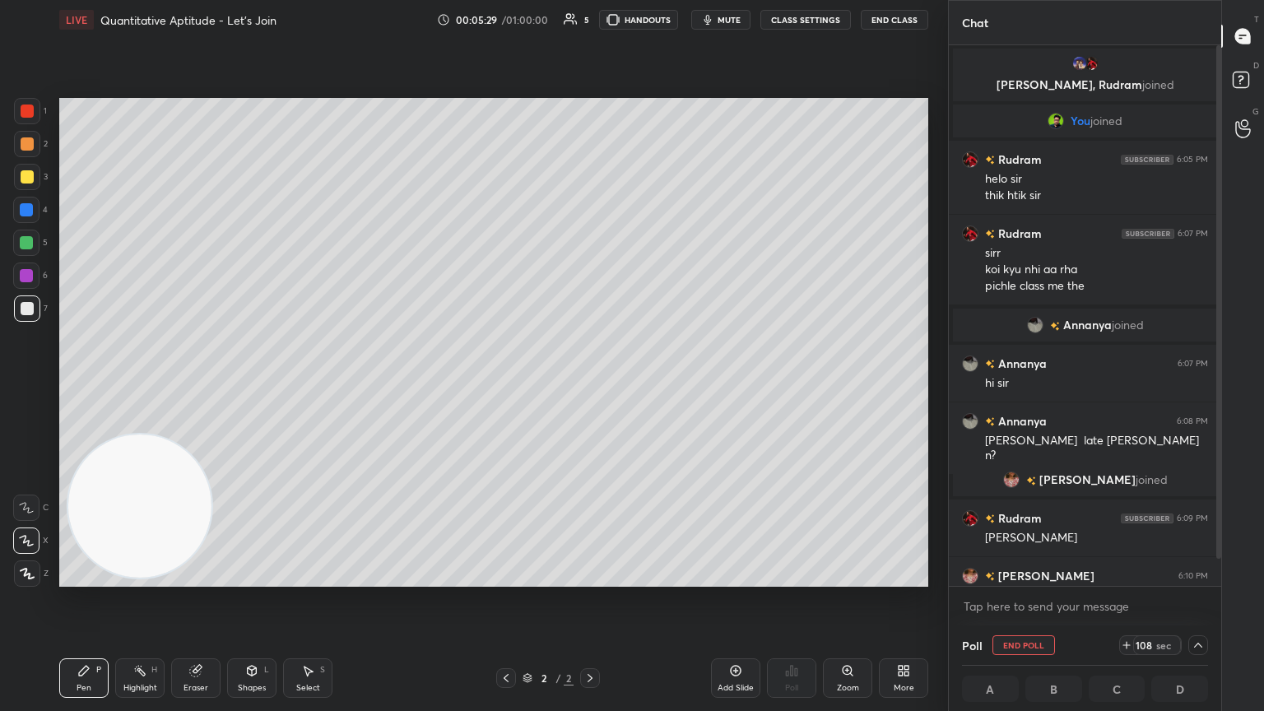
drag, startPoint x: 1221, startPoint y: 365, endPoint x: 1215, endPoint y: 444, distance: 78.5
click at [590, 386] on div "Chat [PERSON_NAME], [PERSON_NAME] joined You joined Rudram 6:05 PM [PERSON_NAME…" at bounding box center [1106, 355] width 316 height 711
drag, startPoint x: 1222, startPoint y: 411, endPoint x: 1218, endPoint y: 445, distance: 34.0
click at [590, 386] on div "Chat [PERSON_NAME], [PERSON_NAME] joined You joined Rudram 6:05 PM [PERSON_NAME…" at bounding box center [1106, 355] width 316 height 711
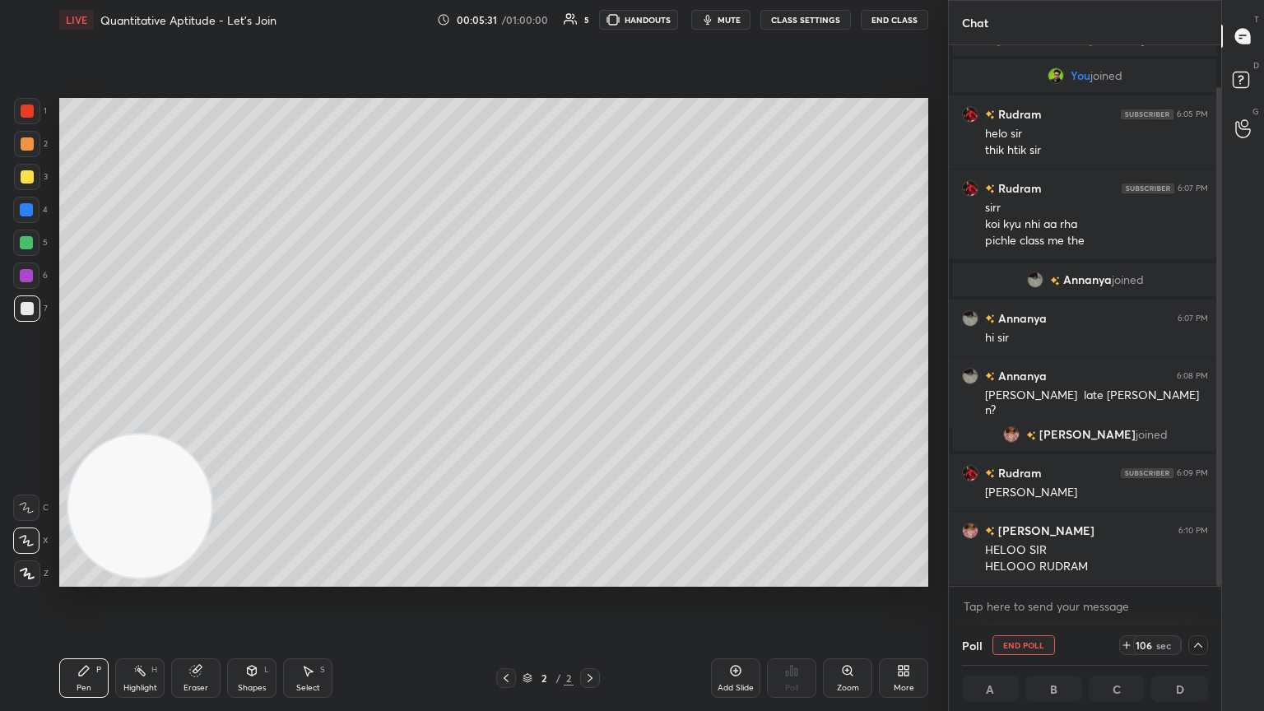
drag, startPoint x: 1218, startPoint y: 424, endPoint x: 1211, endPoint y: 500, distance: 76.0
click at [590, 386] on div at bounding box center [1216, 315] width 10 height 541
click at [590, 386] on icon at bounding box center [1198, 645] width 13 height 13
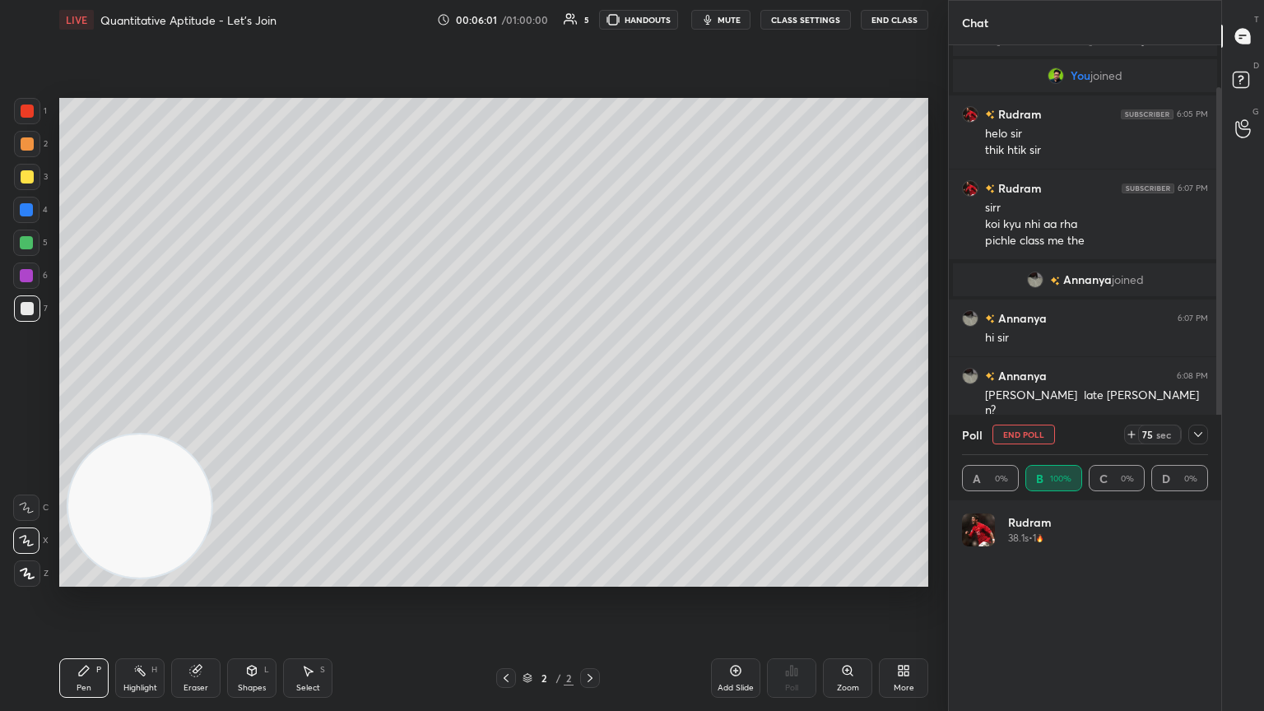
scroll to position [193, 241]
click at [590, 386] on icon at bounding box center [1198, 434] width 13 height 13
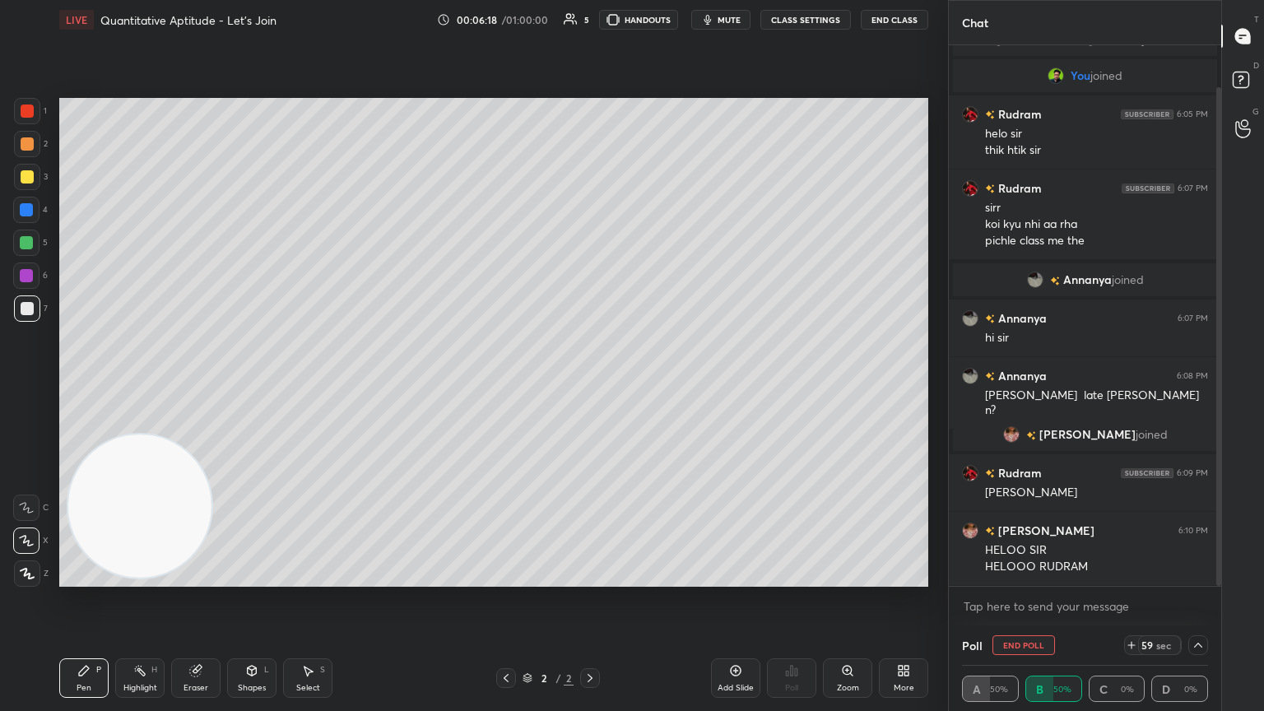
scroll to position [0, 5]
drag, startPoint x: 1218, startPoint y: 379, endPoint x: 1220, endPoint y: 418, distance: 39.6
click at [590, 386] on div at bounding box center [1218, 336] width 5 height 499
drag, startPoint x: 1218, startPoint y: 412, endPoint x: 1220, endPoint y: 458, distance: 45.3
click at [590, 386] on div at bounding box center [1218, 336] width 5 height 499
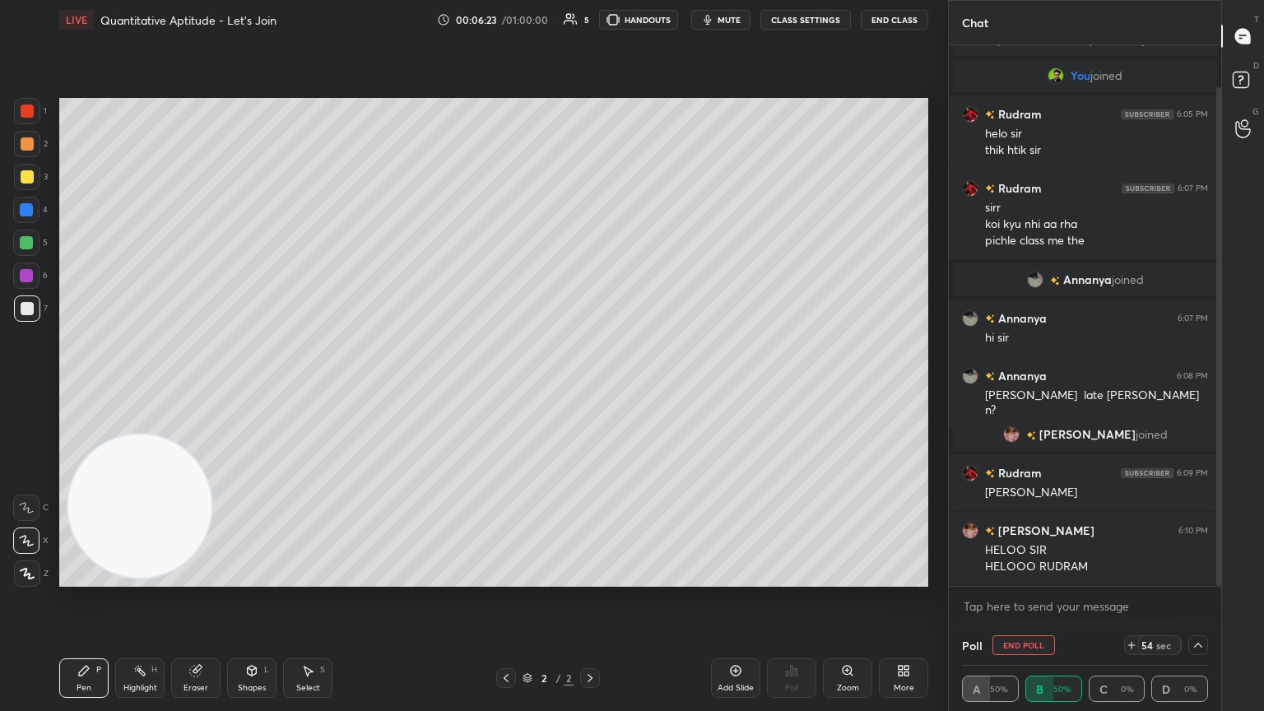
click at [590, 386] on icon at bounding box center [1198, 645] width 8 height 5
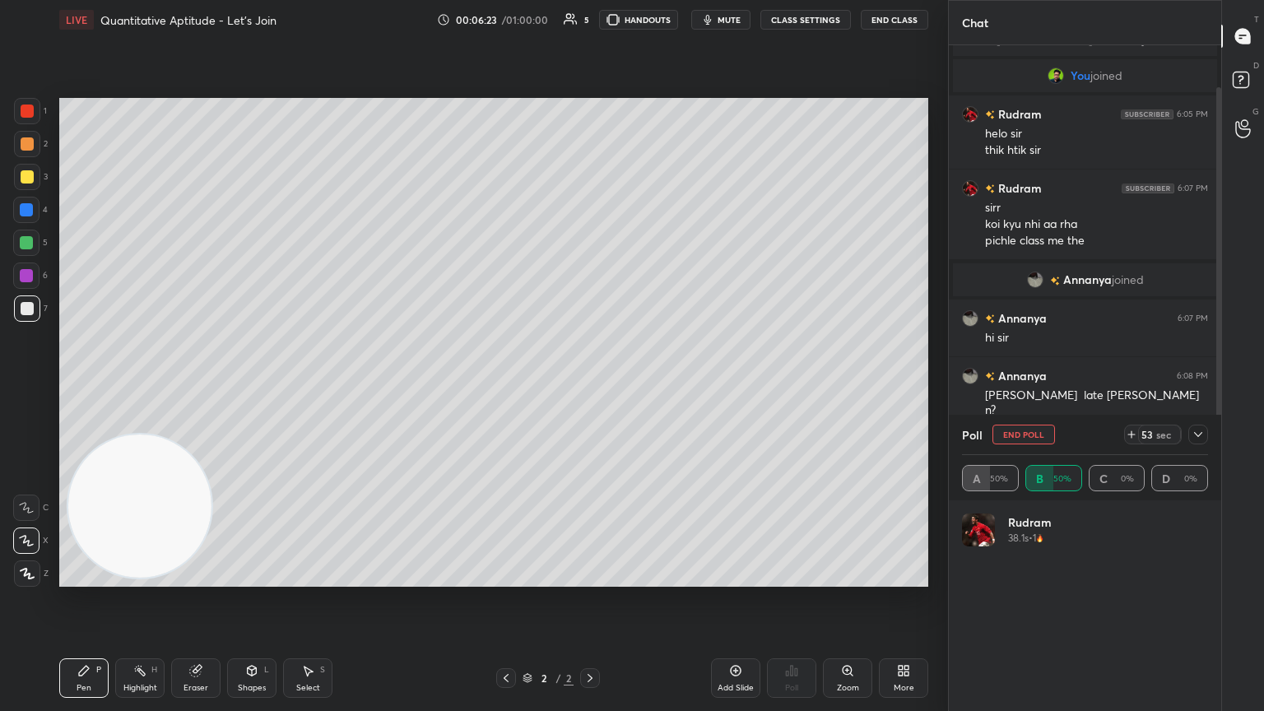
scroll to position [193, 241]
click at [590, 386] on div "Poll End Poll 43 sec A 50% B 50% C 0% D 0%" at bounding box center [1085, 458] width 272 height 86
click at [590, 386] on icon at bounding box center [1198, 434] width 13 height 13
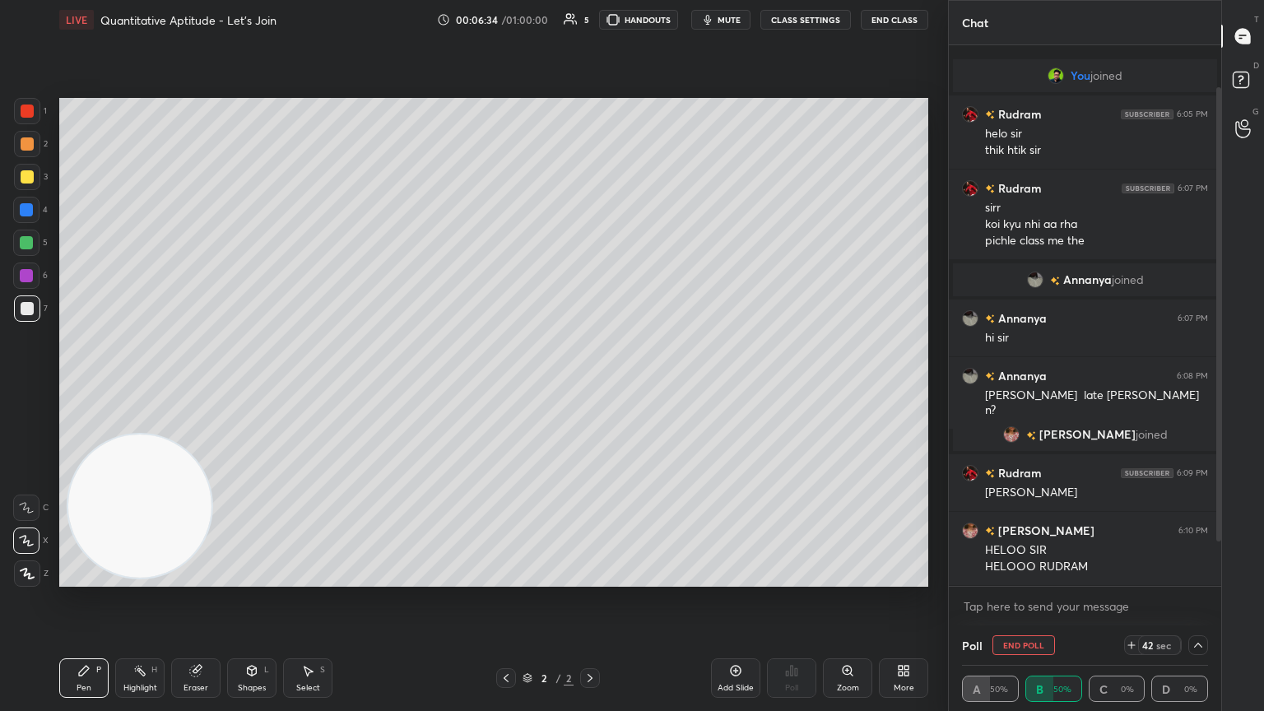
scroll to position [102, 0]
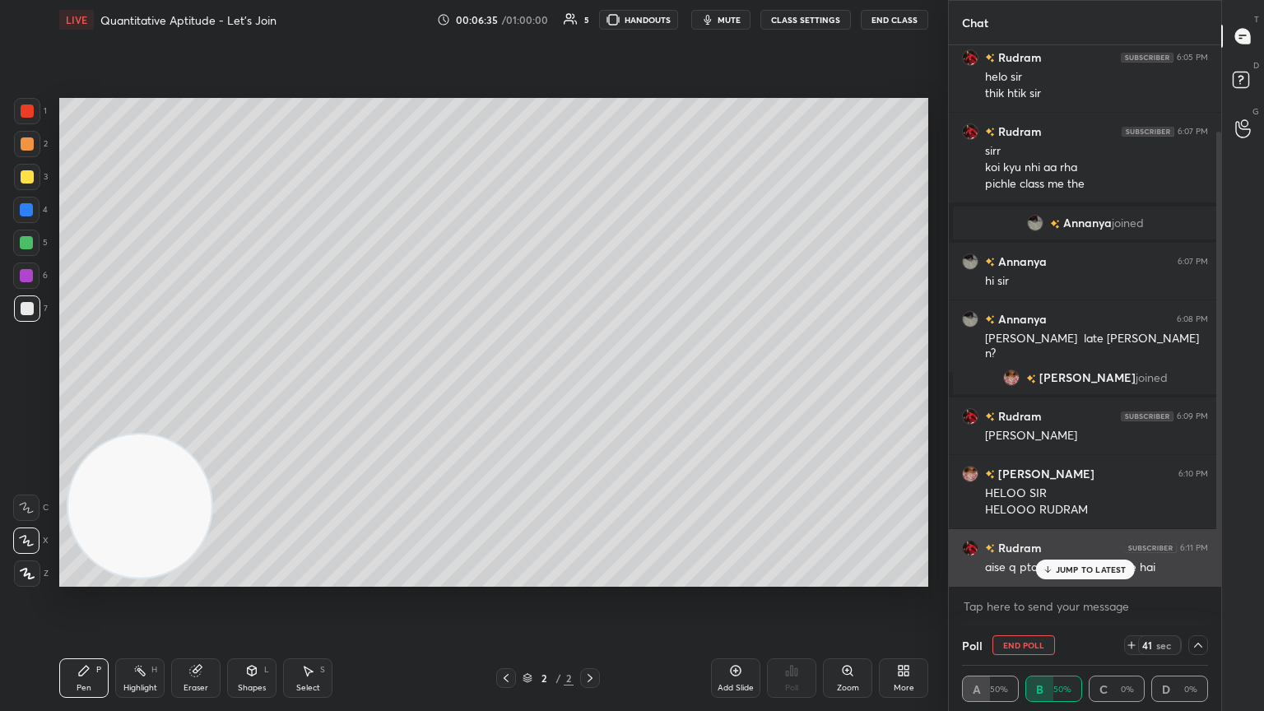
drag, startPoint x: 1060, startPoint y: 572, endPoint x: 1044, endPoint y: 565, distance: 18.0
click at [590, 386] on p "JUMP TO LATEST" at bounding box center [1091, 570] width 71 height 10
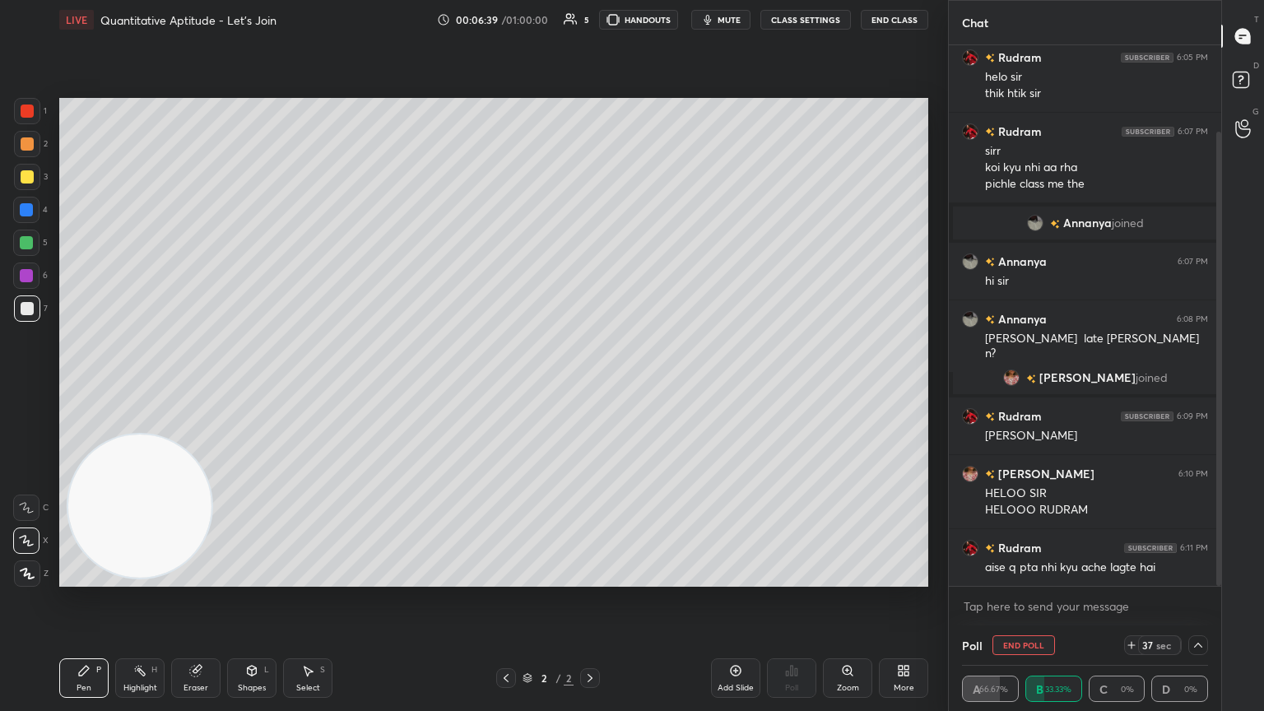
click at [590, 386] on icon at bounding box center [1198, 645] width 13 height 13
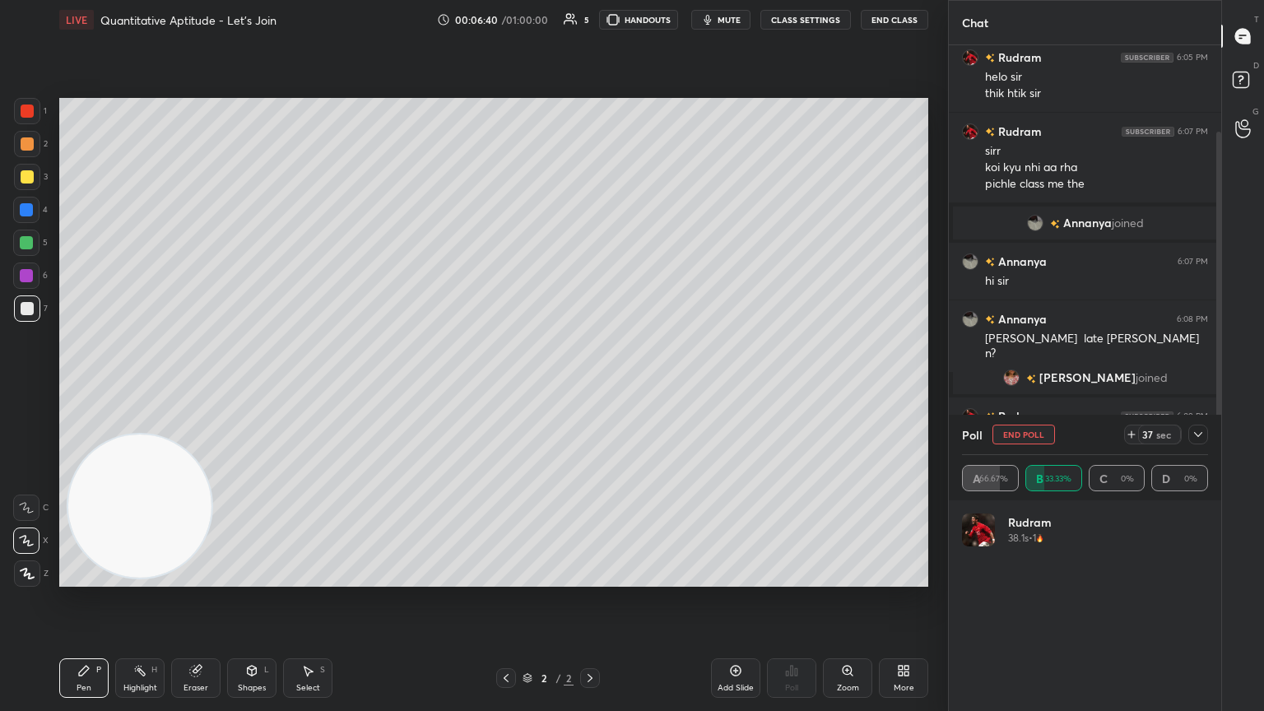
scroll to position [193, 241]
drag, startPoint x: 1199, startPoint y: 436, endPoint x: 1192, endPoint y: 430, distance: 8.7
click at [590, 386] on icon at bounding box center [1198, 434] width 13 height 13
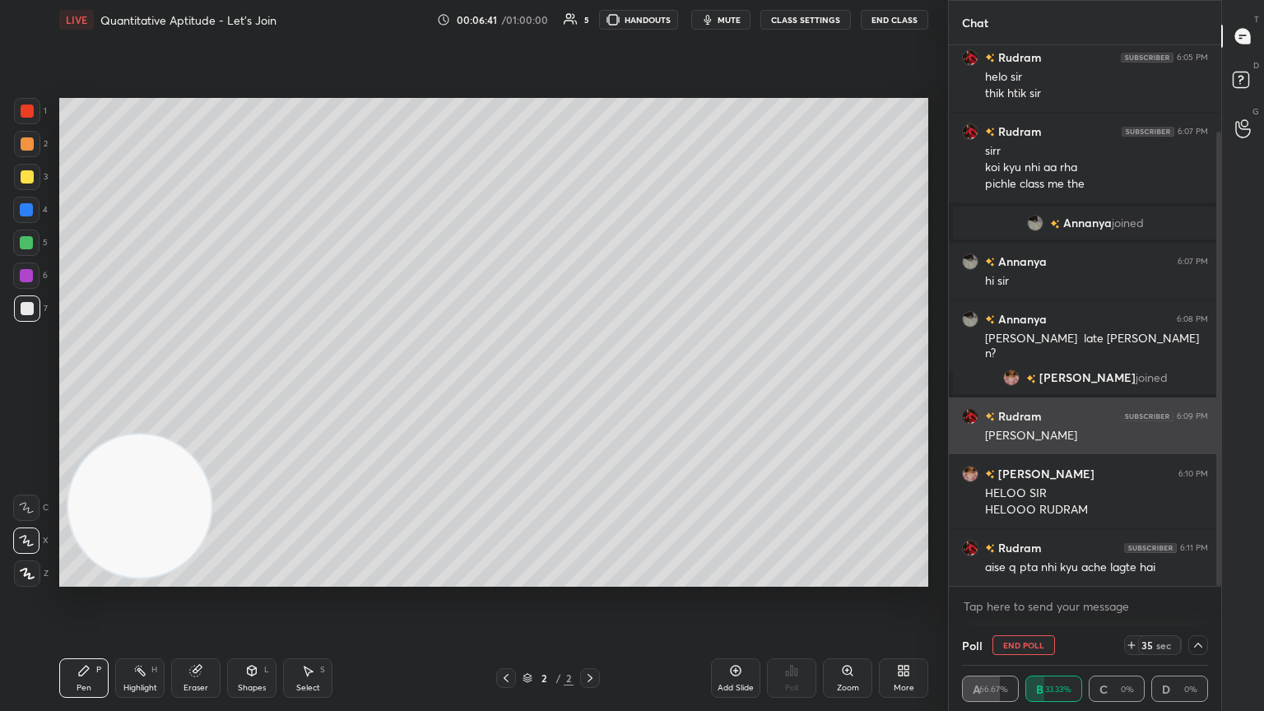
scroll to position [0, 0]
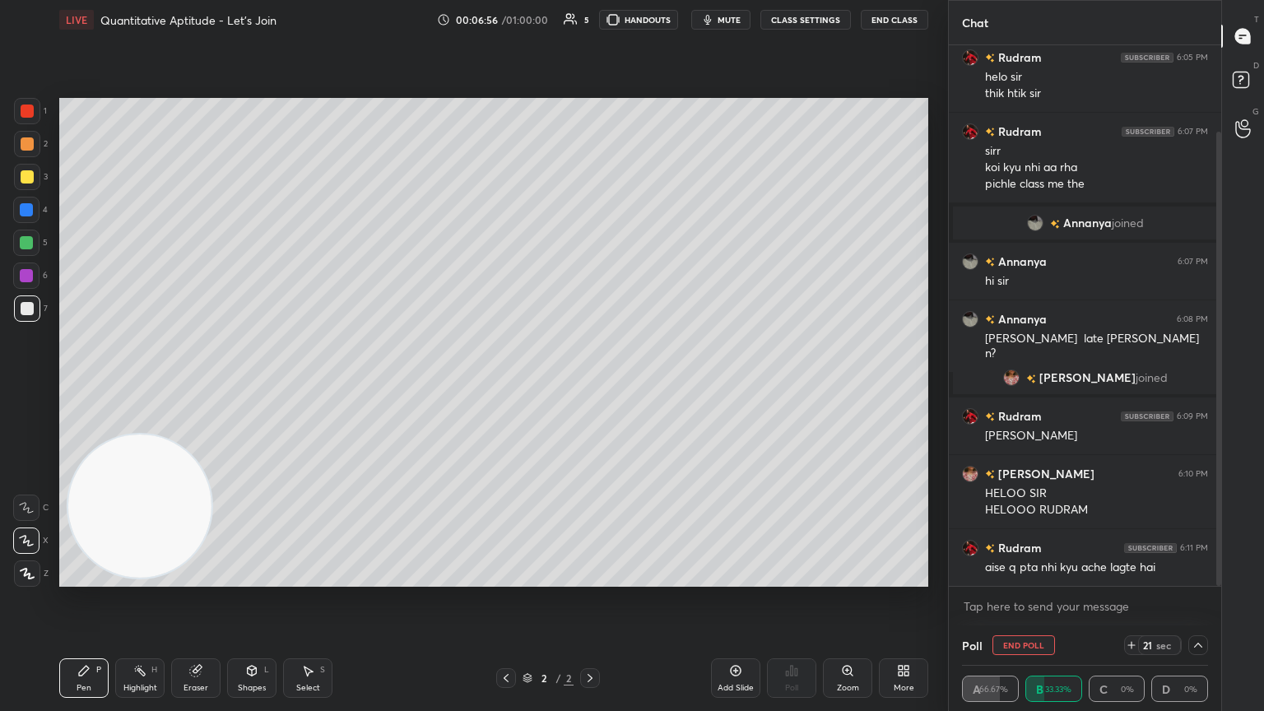
click at [590, 386] on icon at bounding box center [1198, 645] width 13 height 13
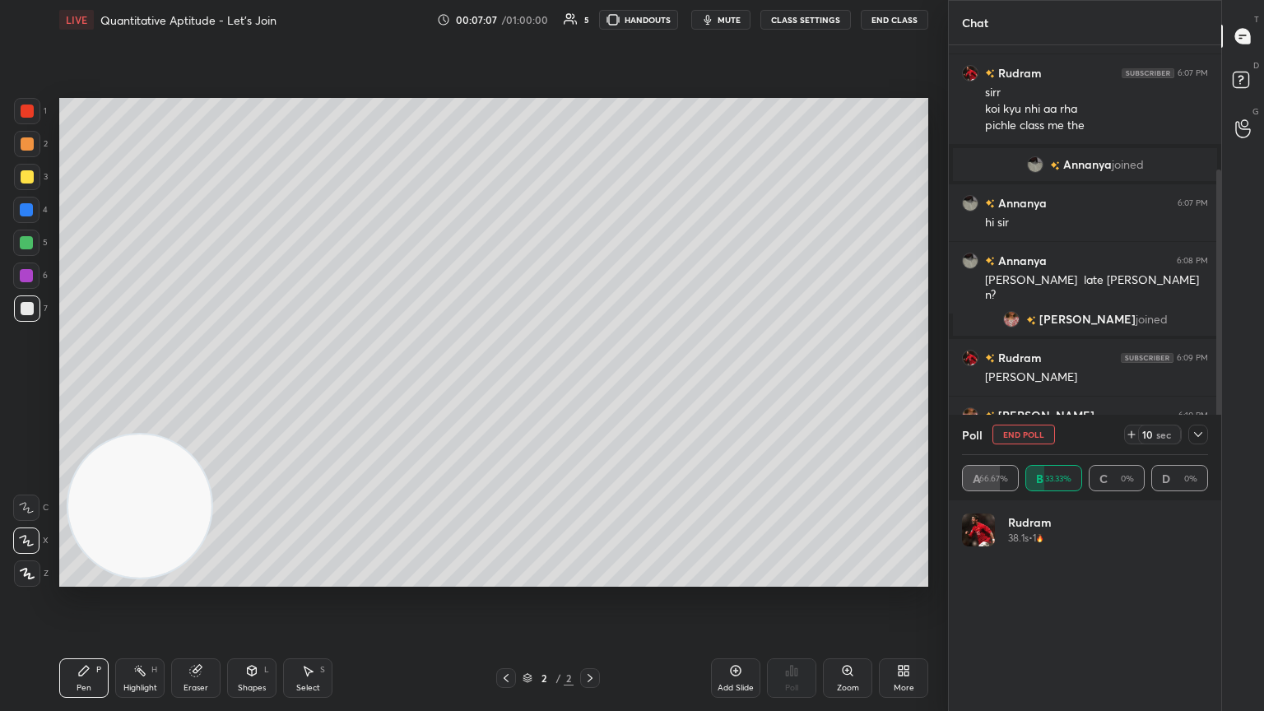
click at [590, 386] on icon at bounding box center [1198, 434] width 13 height 13
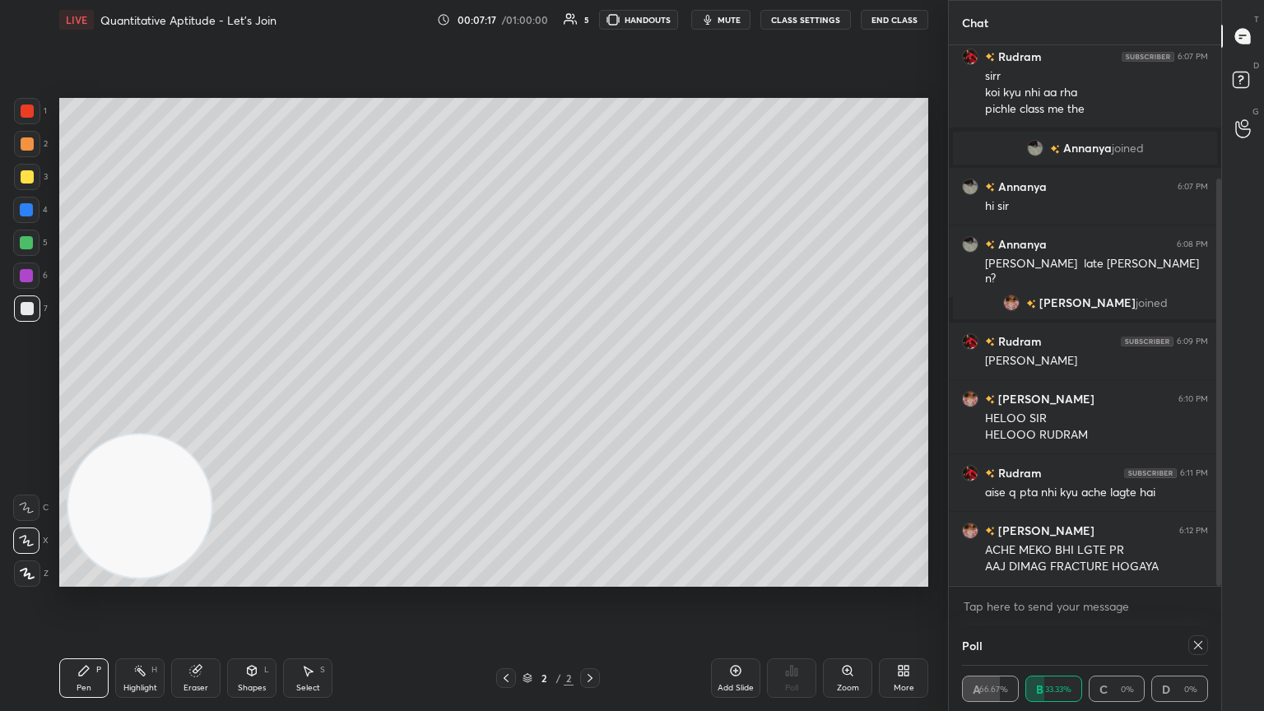
click at [590, 386] on icon at bounding box center [1198, 645] width 13 height 13
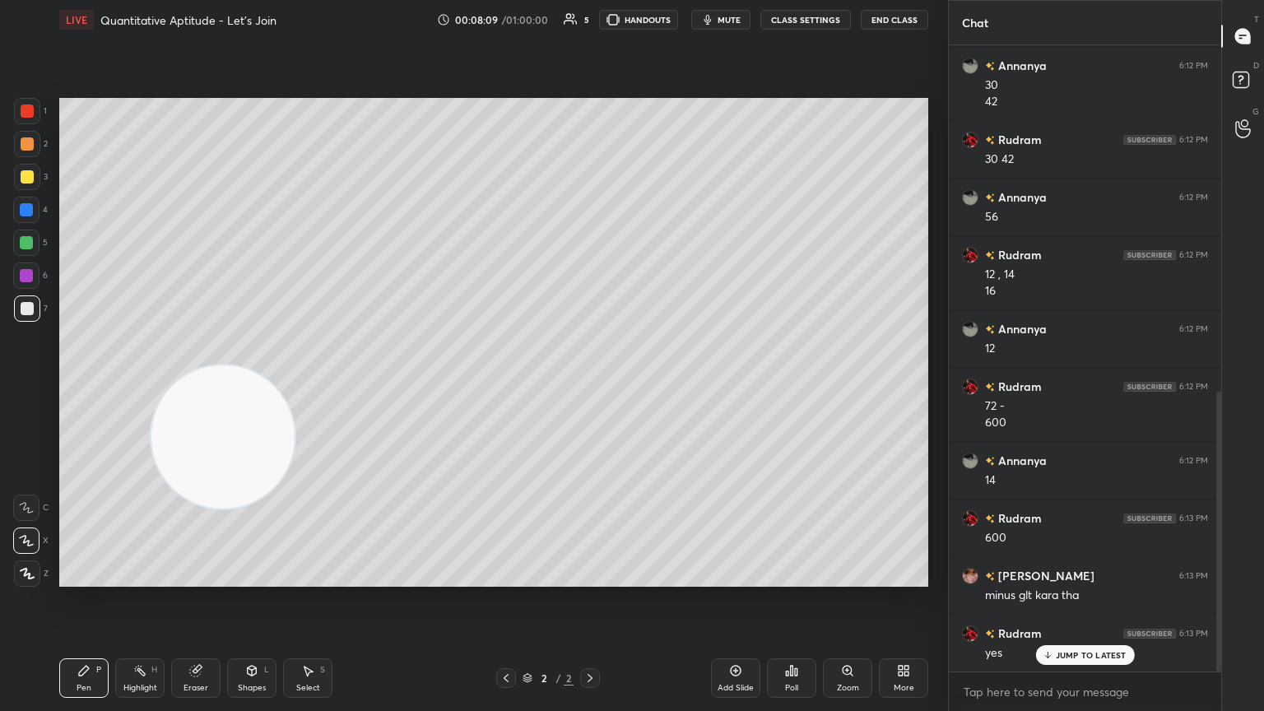
scroll to position [790, 0]
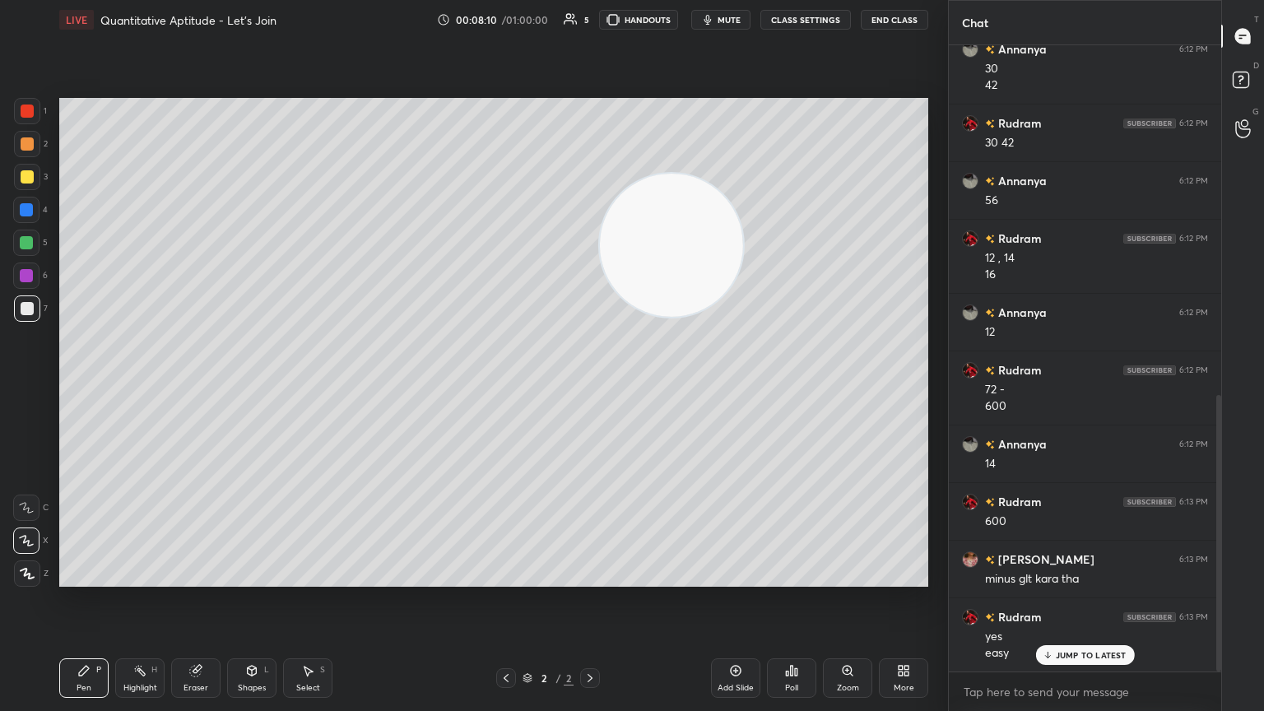
drag, startPoint x: 178, startPoint y: 481, endPoint x: 849, endPoint y: 160, distance: 743.9
click at [590, 177] on video at bounding box center [671, 245] width 143 height 143
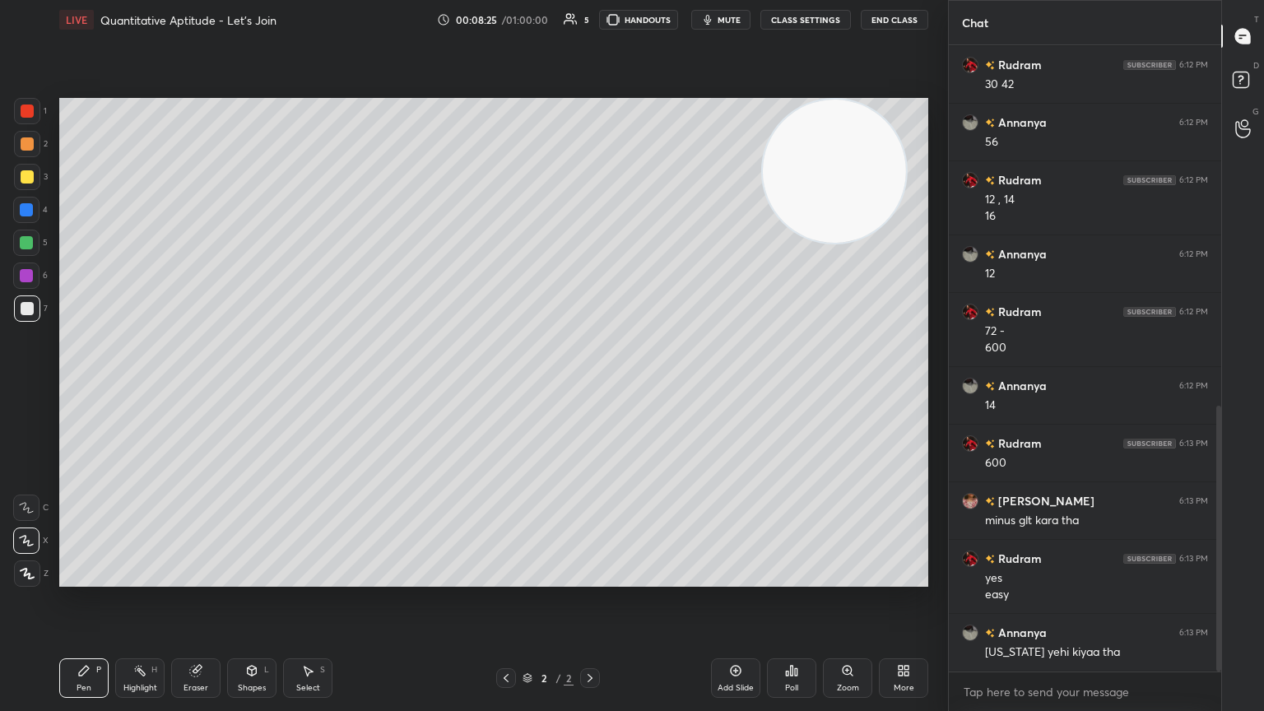
scroll to position [905, 0]
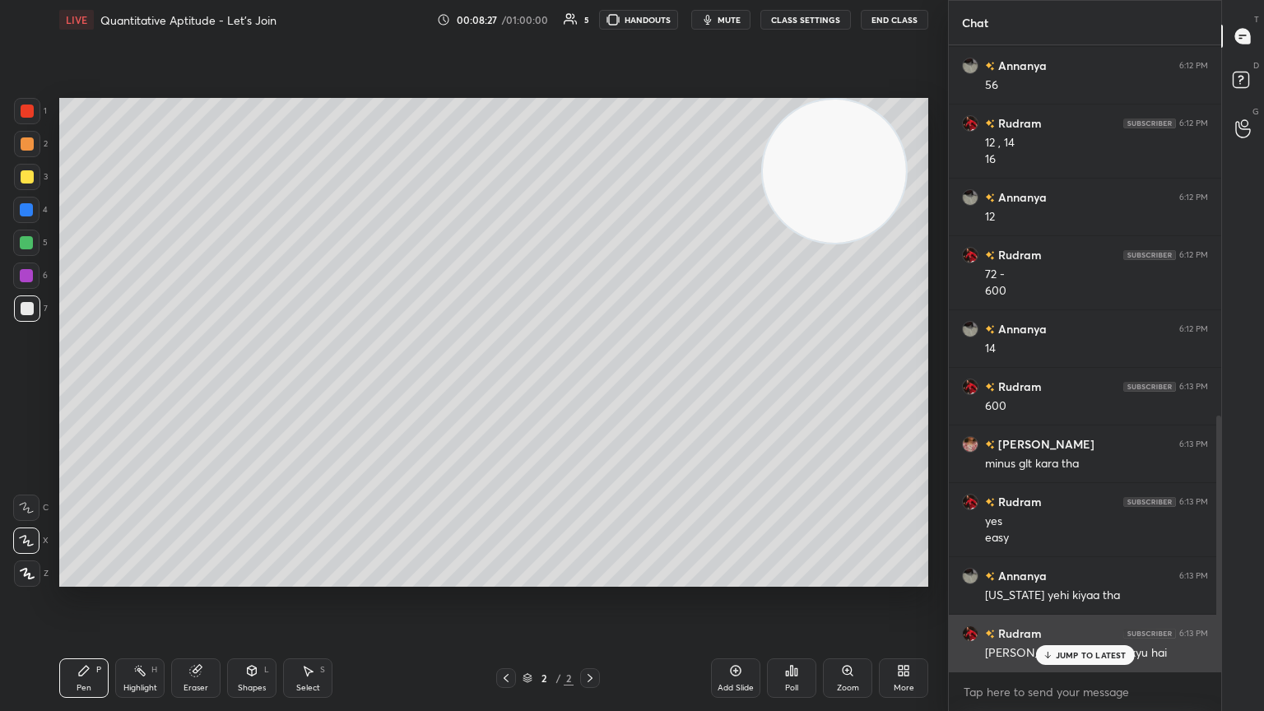
click at [590, 386] on div "JUMP TO LATEST" at bounding box center [1084, 655] width 99 height 20
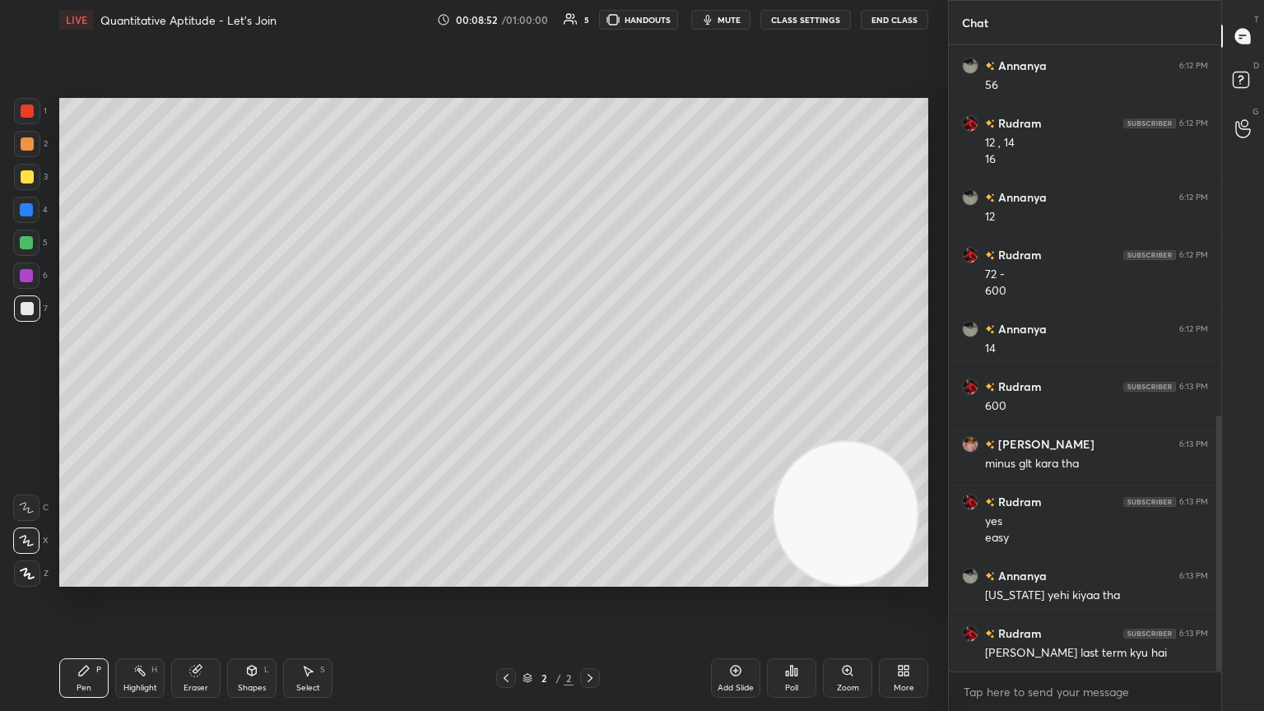
drag, startPoint x: 846, startPoint y: 189, endPoint x: 840, endPoint y: 699, distance: 509.4
click at [590, 386] on div "LIVE Quantitative Aptitude - Let’s Join 00:08:52 / 01:00:00 5 HANDOUTS mute CLA…" at bounding box center [494, 355] width 882 height 711
click at [346, 386] on div "Setting up your live class Poll for secs No correct answer Start poll" at bounding box center [494, 343] width 882 height 606
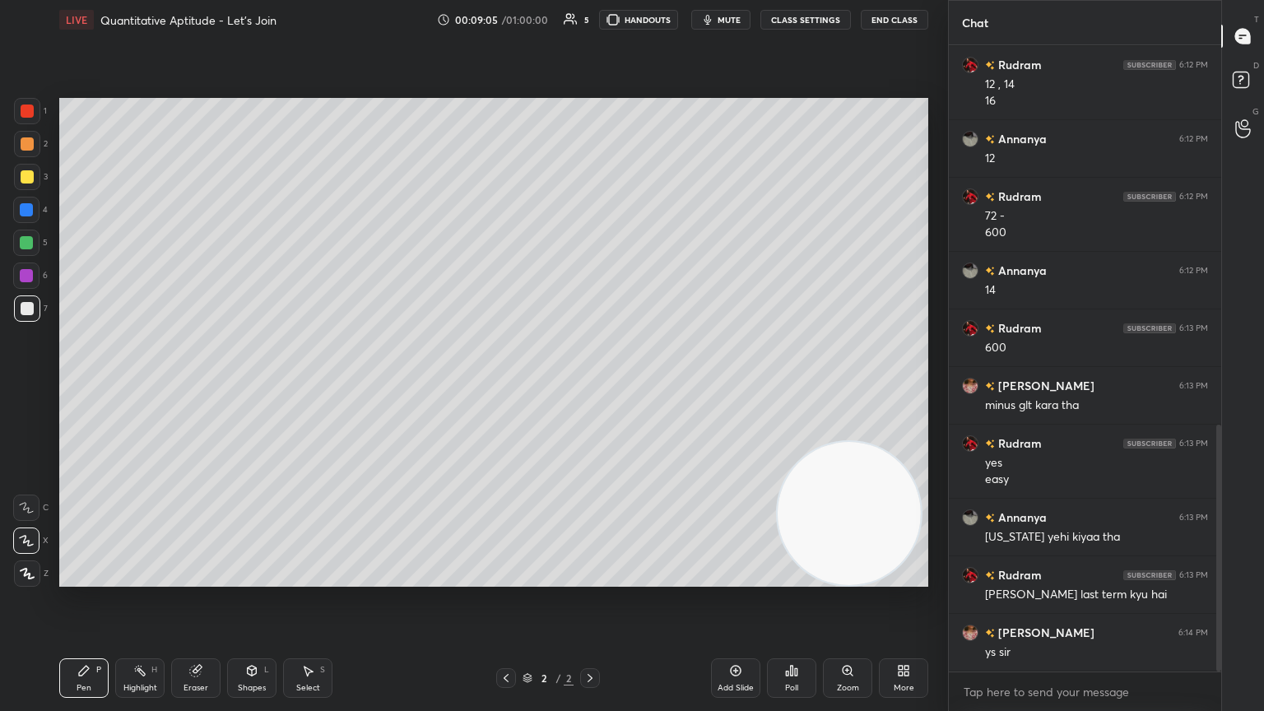
click at [590, 386] on icon at bounding box center [735, 670] width 13 height 13
drag, startPoint x: 26, startPoint y: 174, endPoint x: 53, endPoint y: 161, distance: 29.4
click at [25, 174] on div at bounding box center [27, 176] width 13 height 13
drag, startPoint x: 33, startPoint y: 307, endPoint x: 49, endPoint y: 285, distance: 27.2
click at [31, 304] on div at bounding box center [27, 308] width 13 height 13
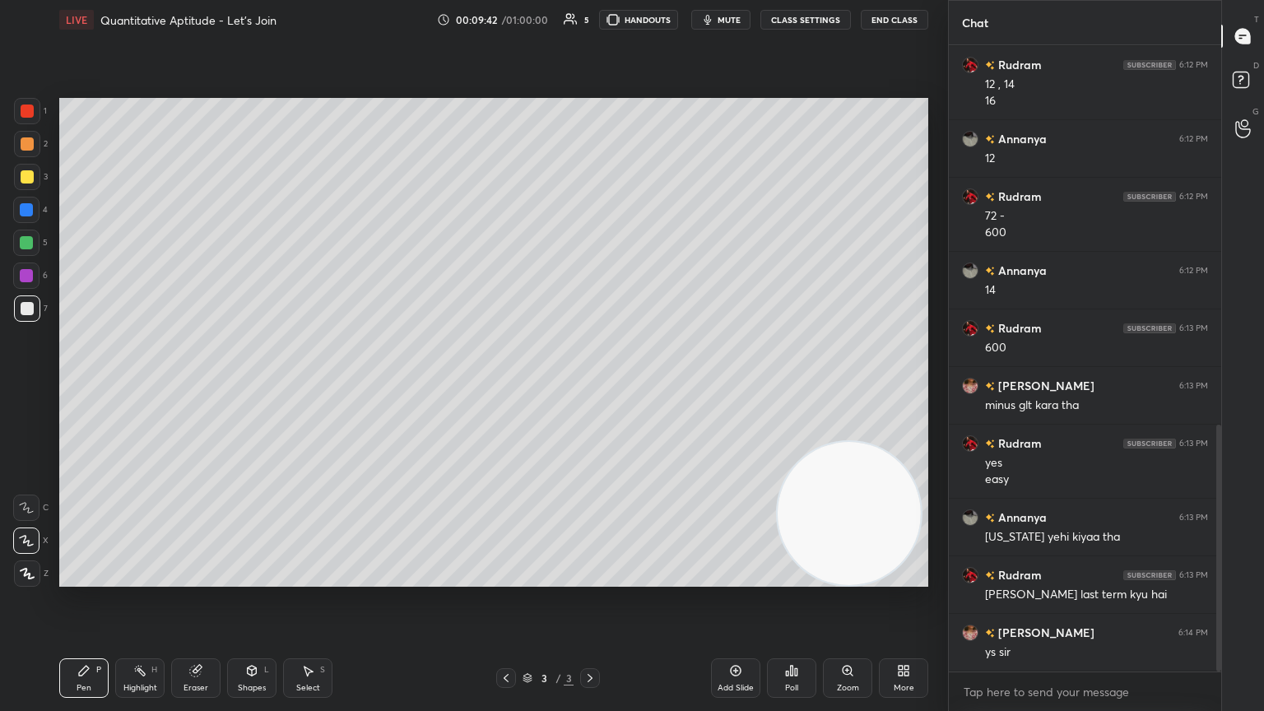
click at [590, 386] on div "Poll" at bounding box center [791, 678] width 49 height 40
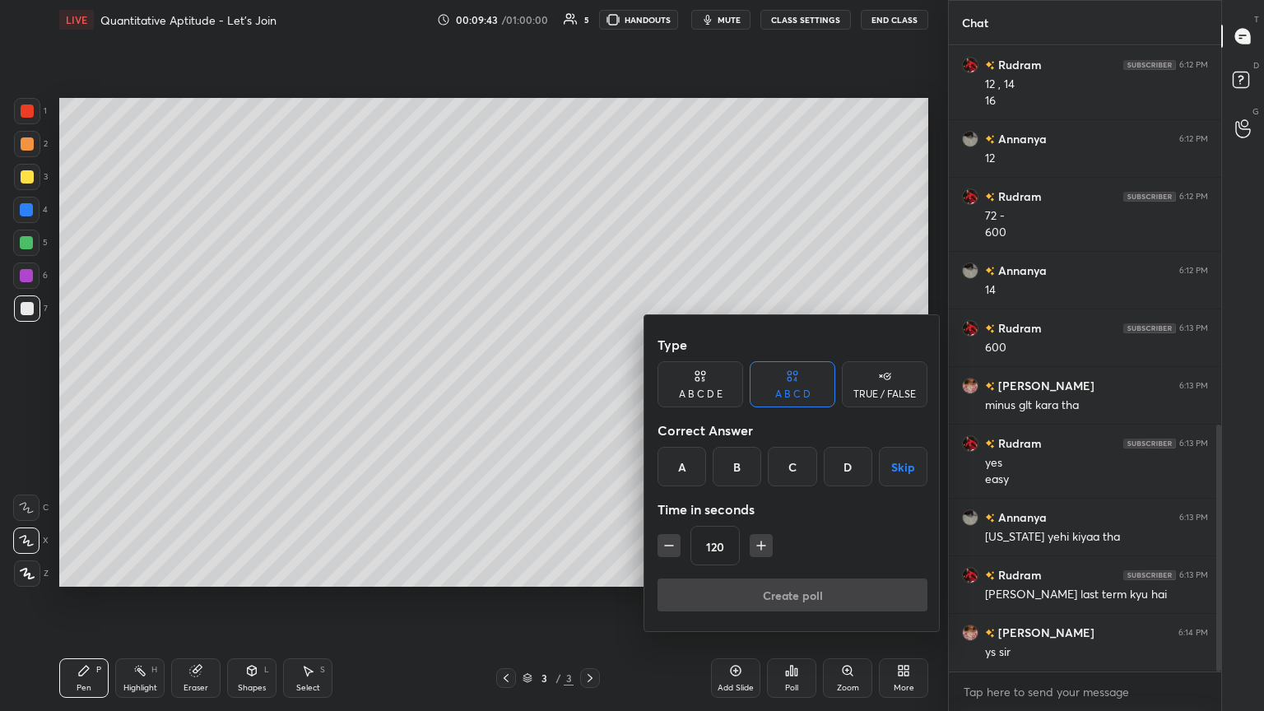
click at [590, 386] on div "A" at bounding box center [682, 467] width 49 height 40
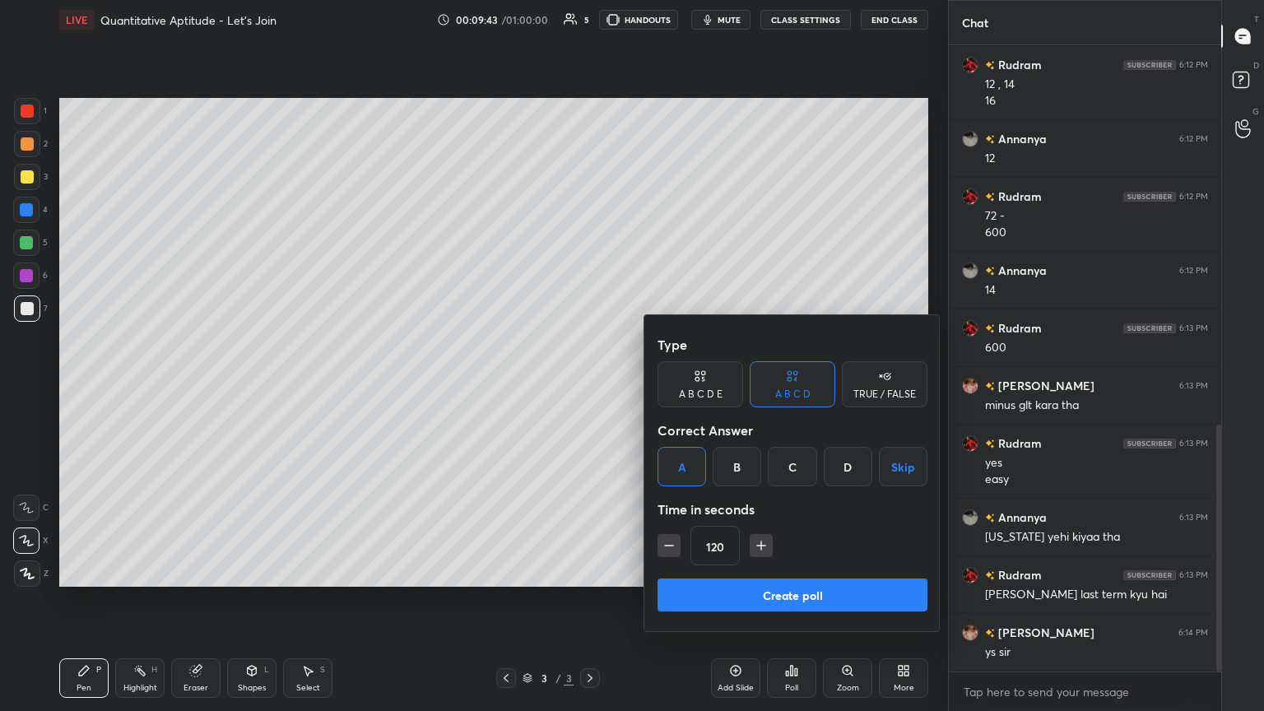
drag, startPoint x: 702, startPoint y: 598, endPoint x: 713, endPoint y: 586, distance: 16.3
click at [590, 386] on button "Create poll" at bounding box center [793, 595] width 270 height 33
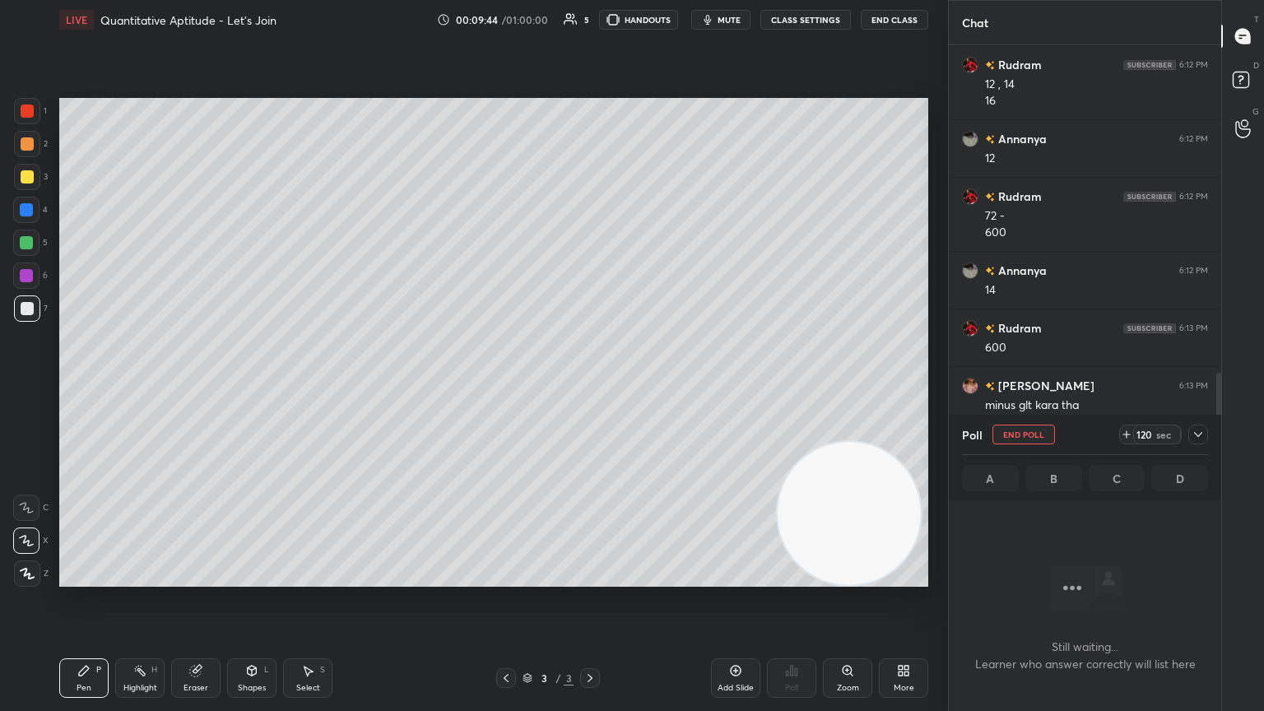
scroll to position [536, 267]
drag, startPoint x: 1201, startPoint y: 436, endPoint x: 1191, endPoint y: 435, distance: 10.0
click at [590, 386] on icon at bounding box center [1198, 434] width 13 height 13
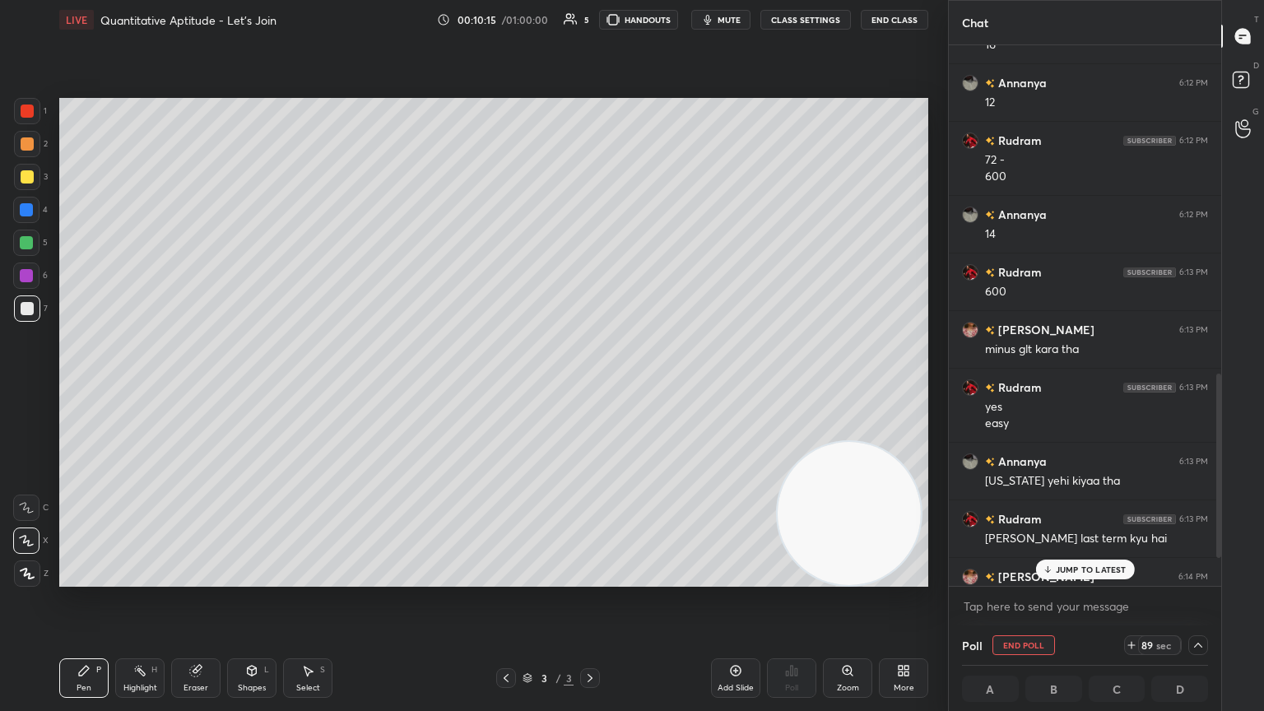
scroll to position [1049, 0]
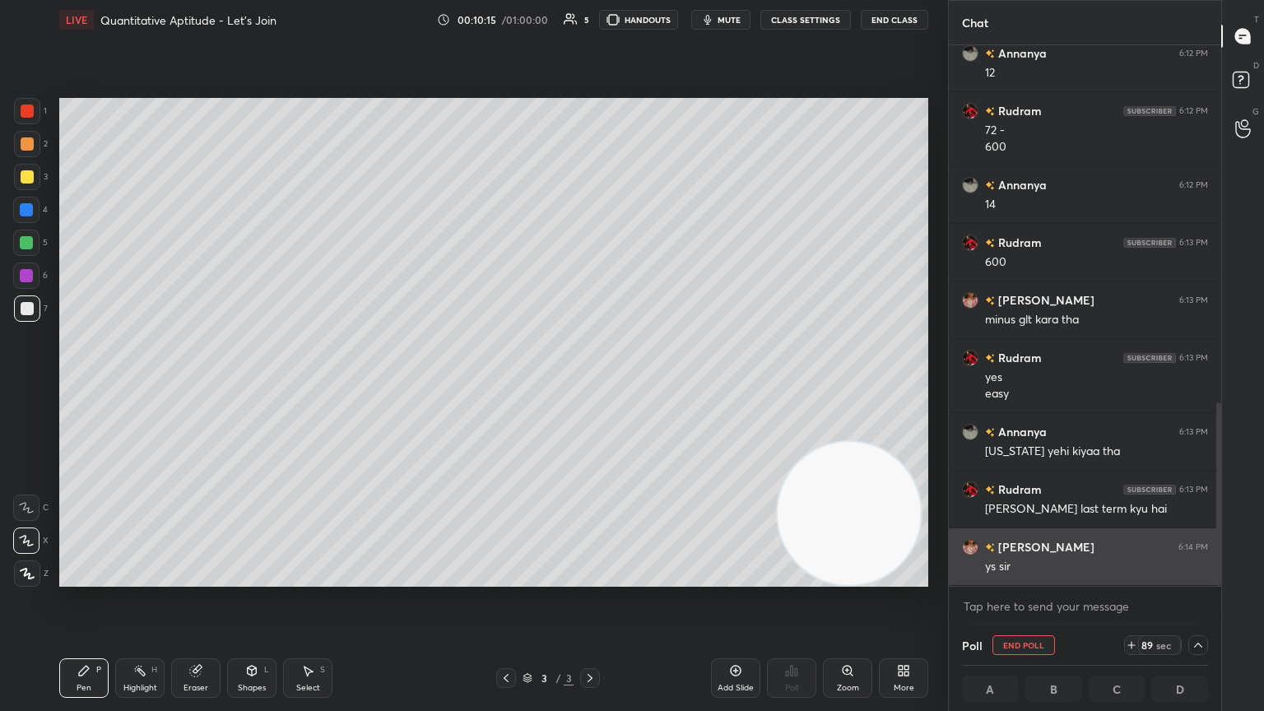
drag, startPoint x: 1216, startPoint y: 440, endPoint x: 1211, endPoint y: 548, distance: 108.0
click at [590, 386] on div "Rudram 6:12 PM 12 , 14 16 [PERSON_NAME] 6:12 PM 12 Rudram 6:12 PM 72 - 600 [PER…" at bounding box center [1085, 315] width 272 height 541
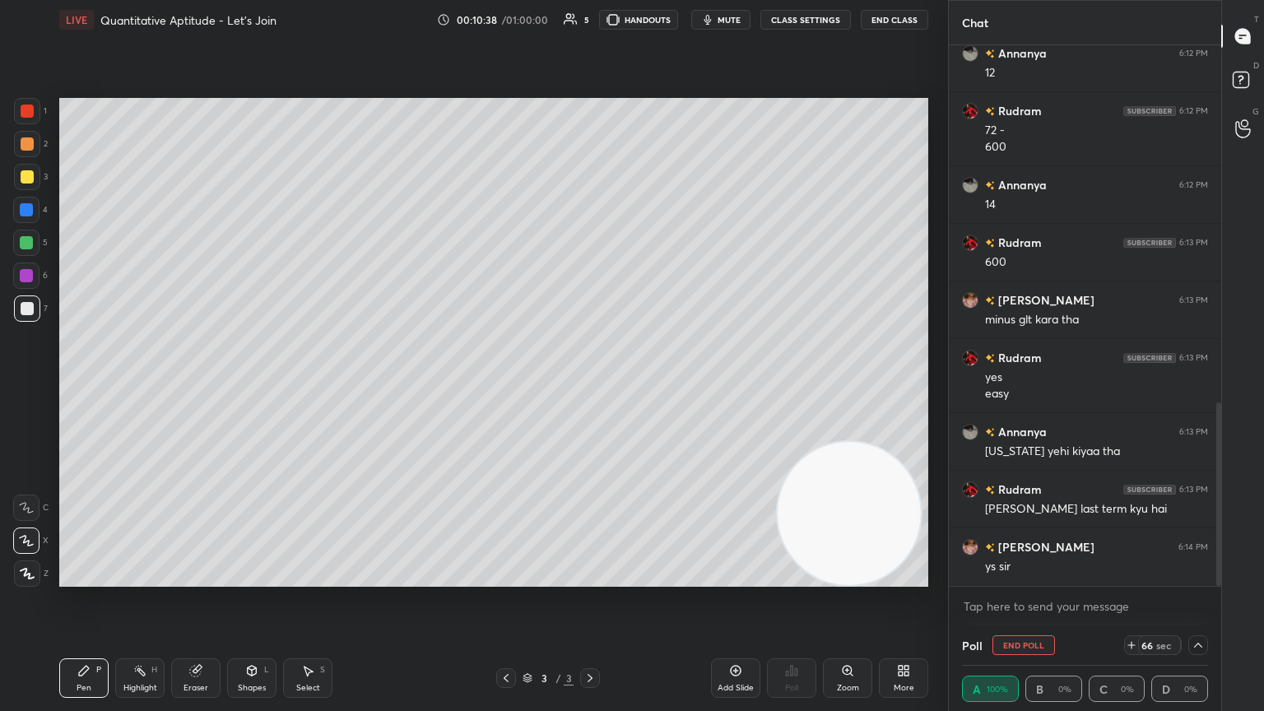
scroll to position [0, 5]
click at [590, 386] on div at bounding box center [1198, 645] width 20 height 20
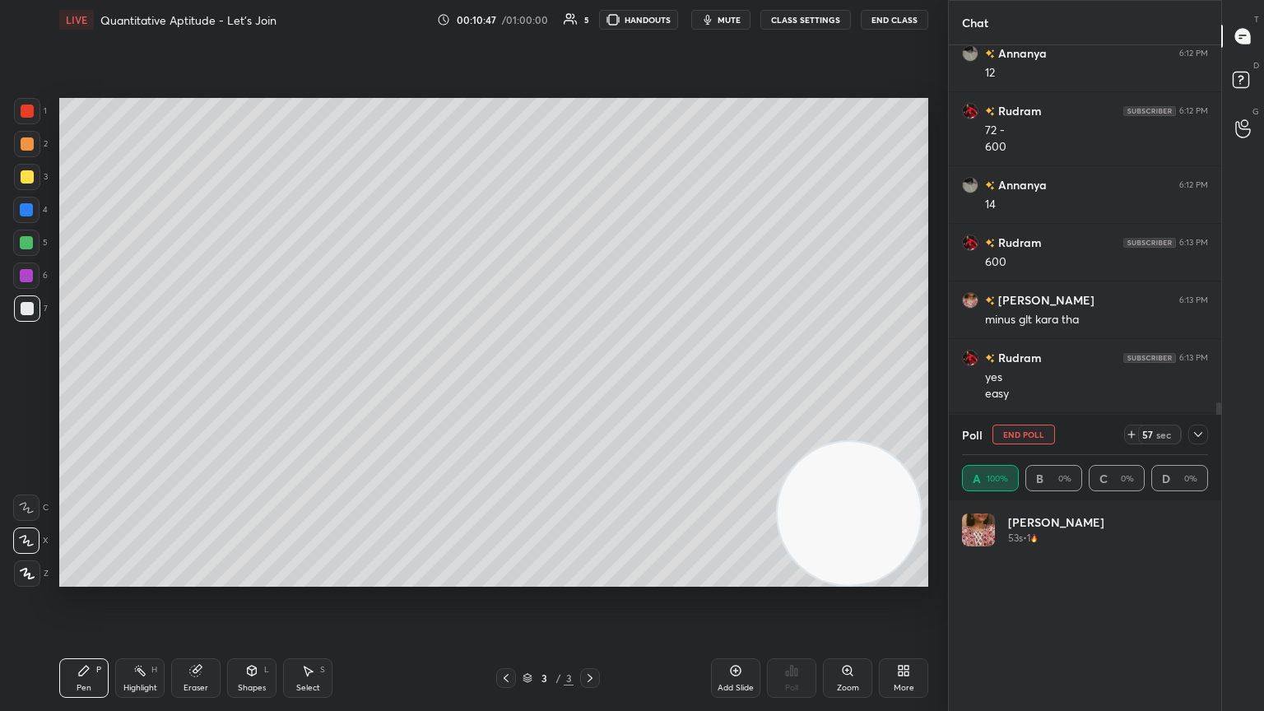
scroll to position [193, 241]
drag, startPoint x: 1197, startPoint y: 438, endPoint x: 1182, endPoint y: 448, distance: 17.8
click at [590, 386] on icon at bounding box center [1198, 434] width 13 height 13
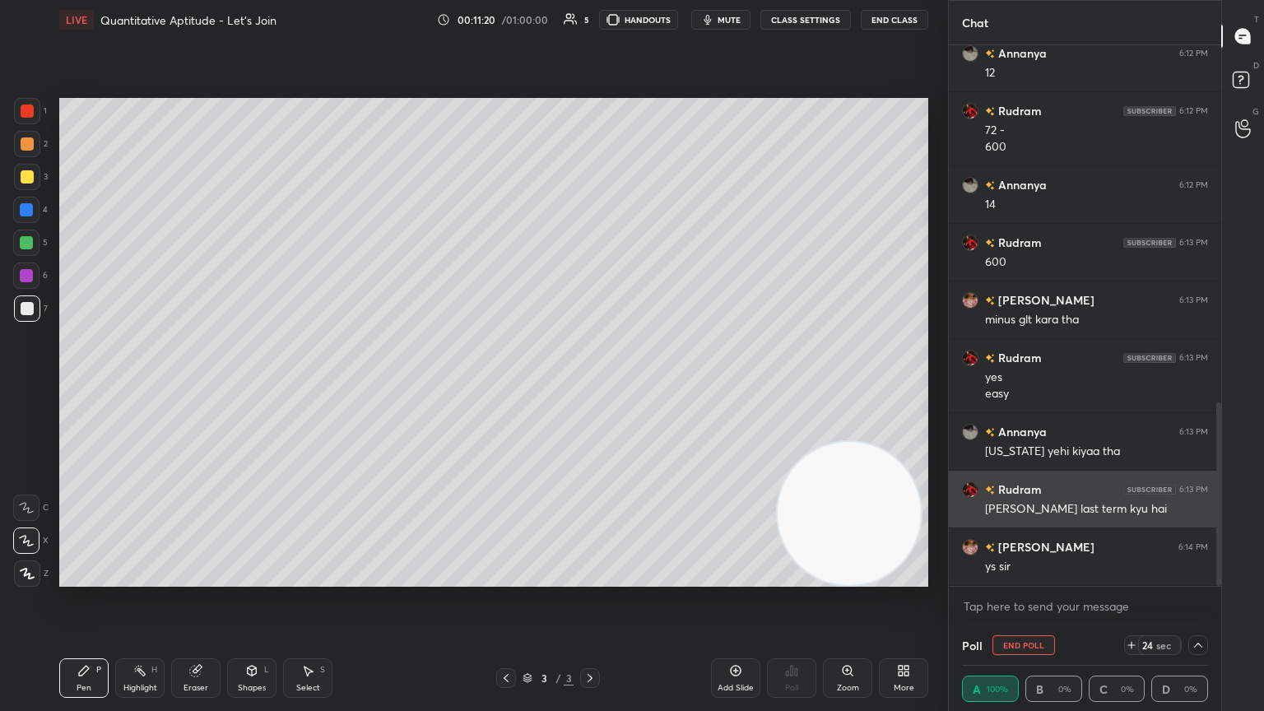
scroll to position [0, 0]
drag, startPoint x: 1216, startPoint y: 471, endPoint x: 1200, endPoint y: 527, distance: 58.1
click at [590, 386] on div "Rudram 6:12 PM 12 , 14 16 [PERSON_NAME] 6:12 PM 12 Rudram 6:12 PM 72 - 600 [PER…" at bounding box center [1085, 315] width 272 height 541
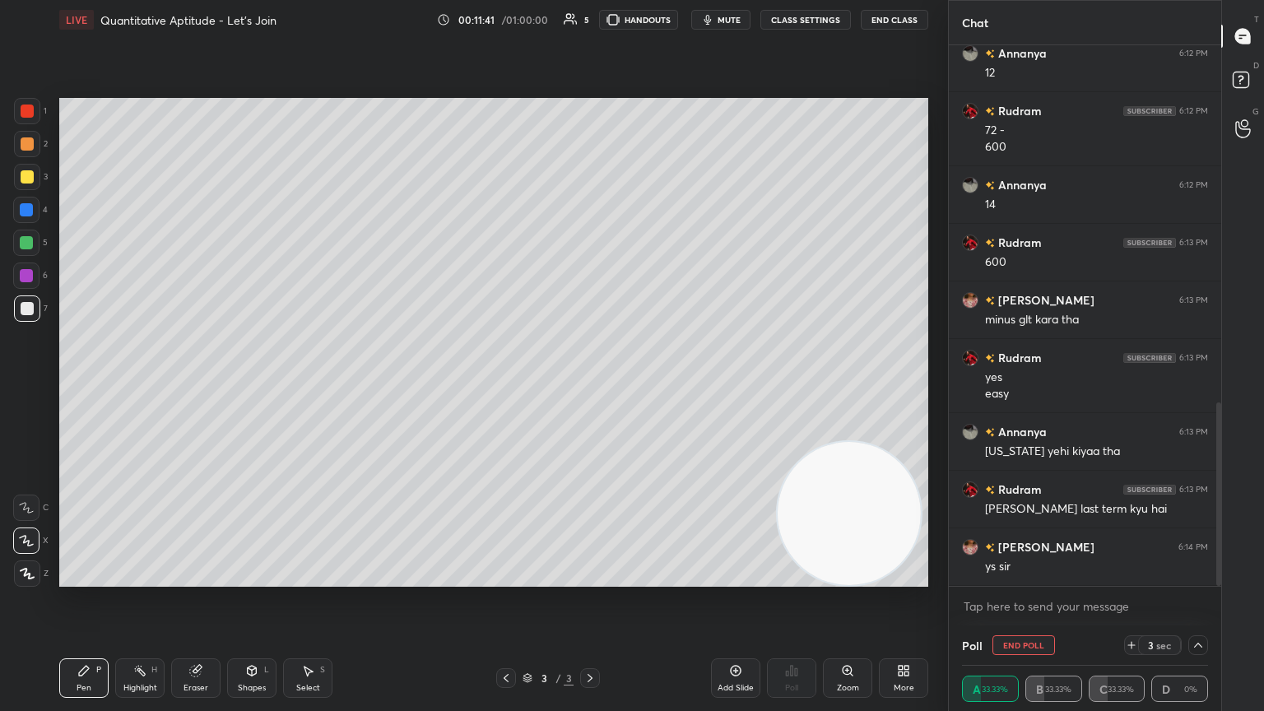
click at [590, 386] on icon at bounding box center [1198, 645] width 13 height 13
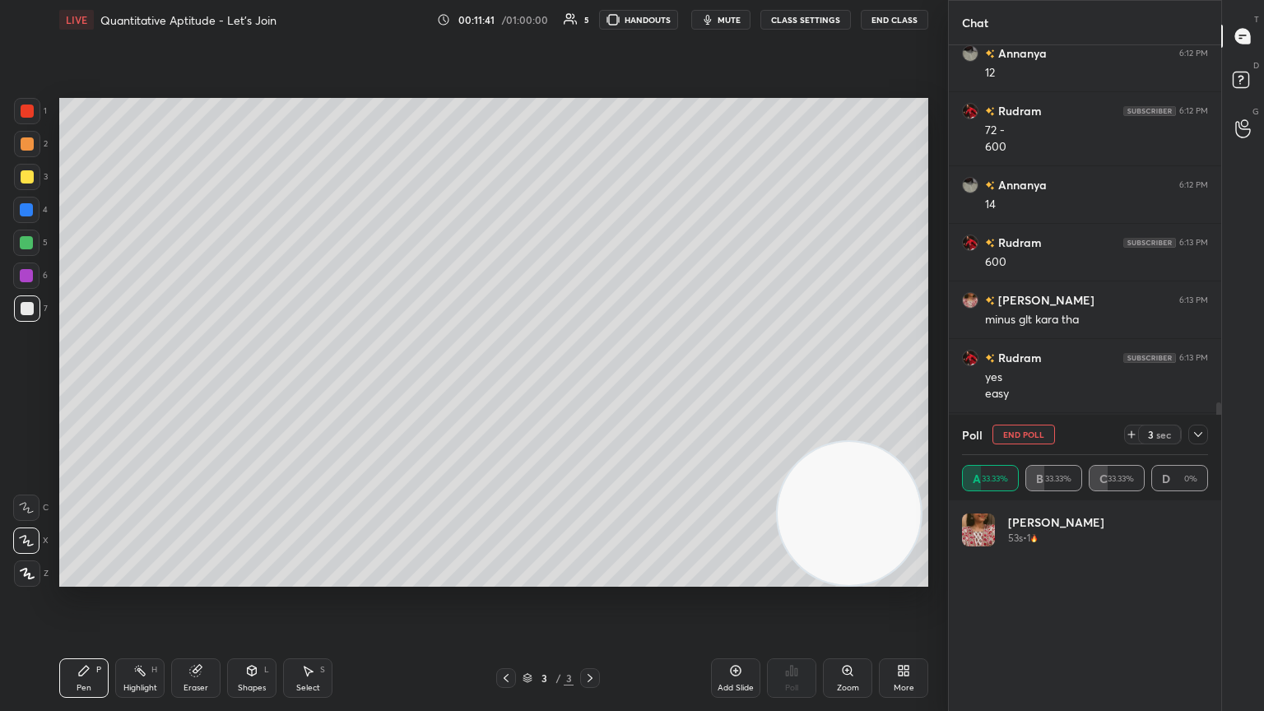
scroll to position [193, 241]
click at [590, 386] on icon at bounding box center [1198, 434] width 13 height 13
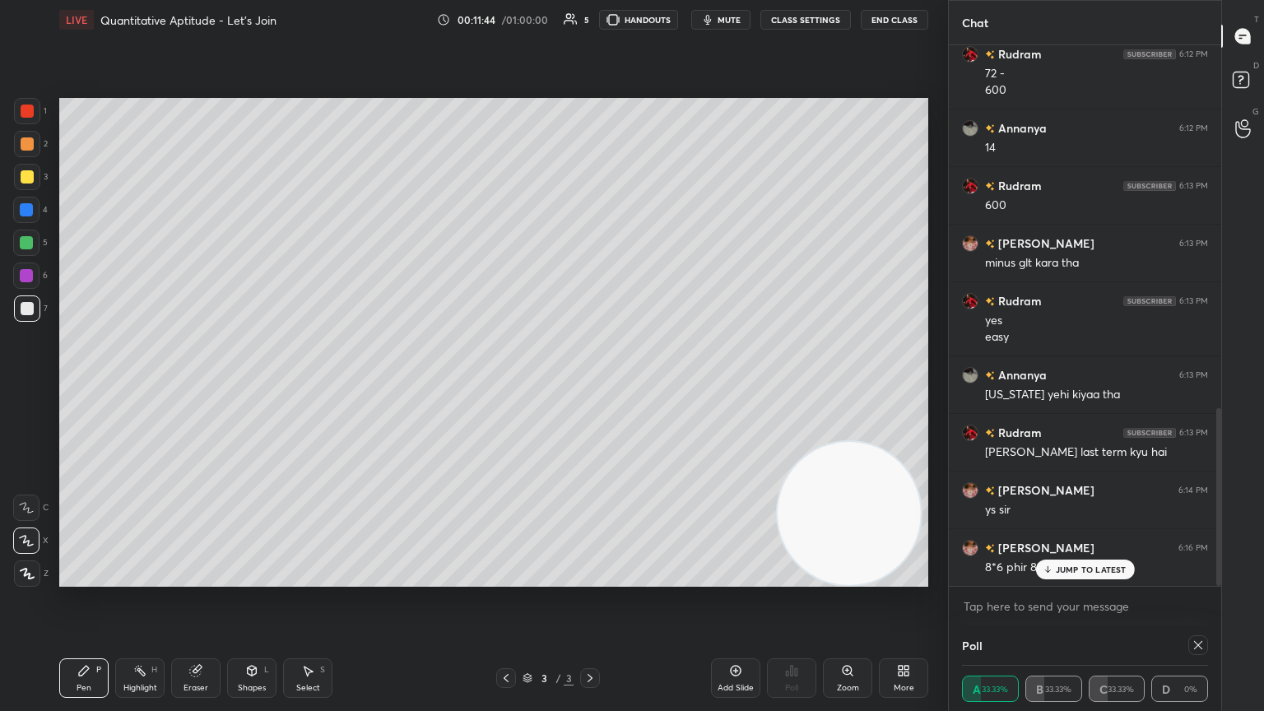
scroll to position [0, 5]
click at [590, 386] on div "Rudram 6:09 PM helo kakritit [PERSON_NAME] 6:10 PM HELOO SIR HELOOO RUDRAM Rudr…" at bounding box center [1085, 315] width 272 height 541
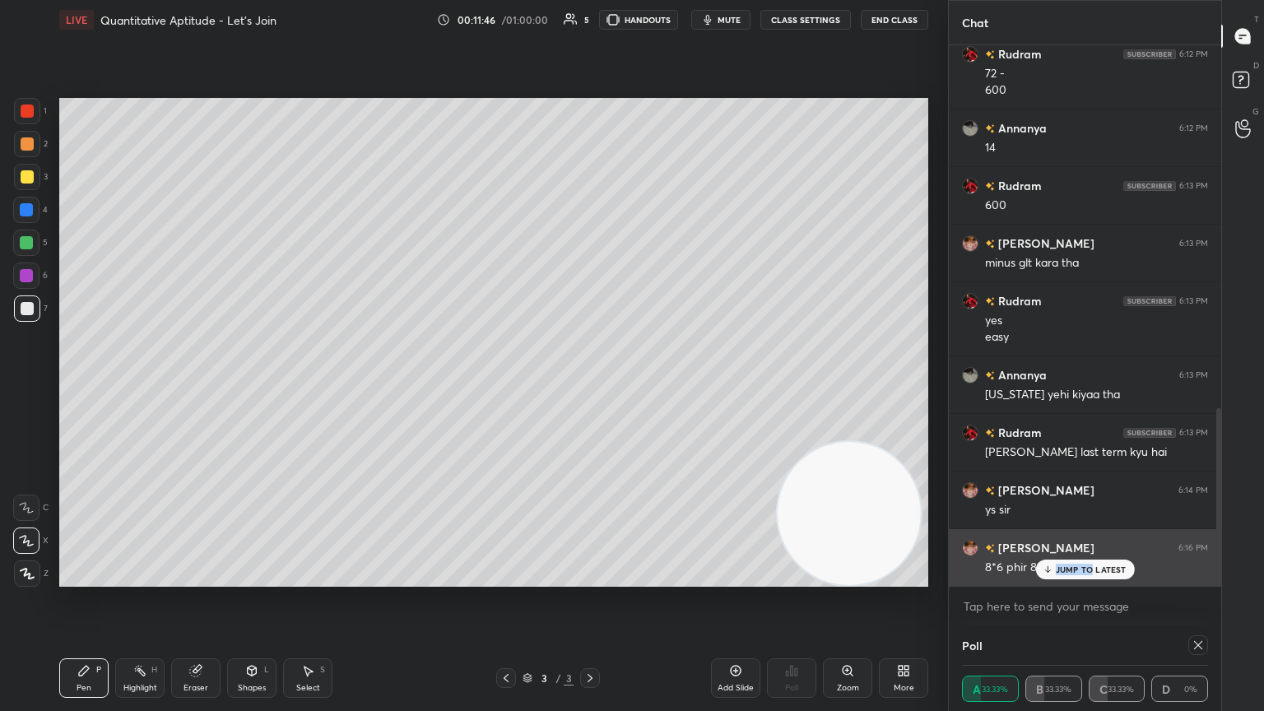
drag, startPoint x: 1073, startPoint y: 567, endPoint x: 1037, endPoint y: 563, distance: 36.4
click at [590, 386] on p "JUMP TO LATEST" at bounding box center [1091, 570] width 71 height 10
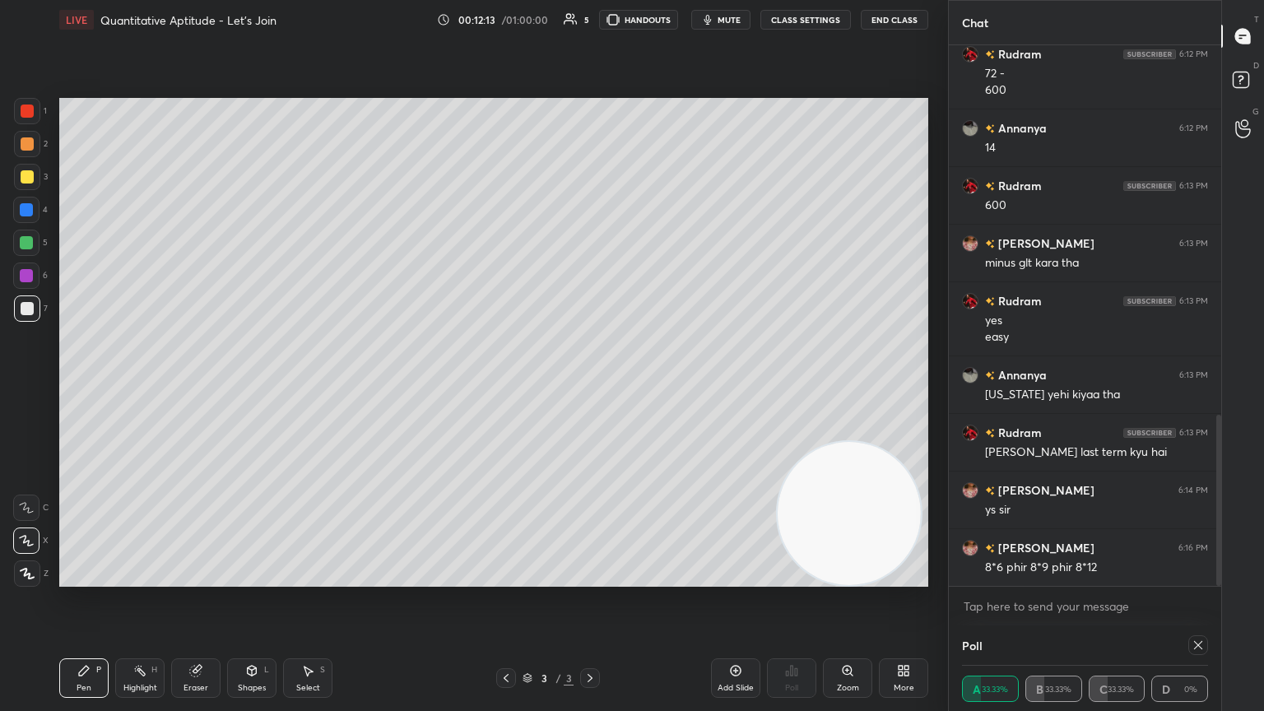
scroll to position [1164, 0]
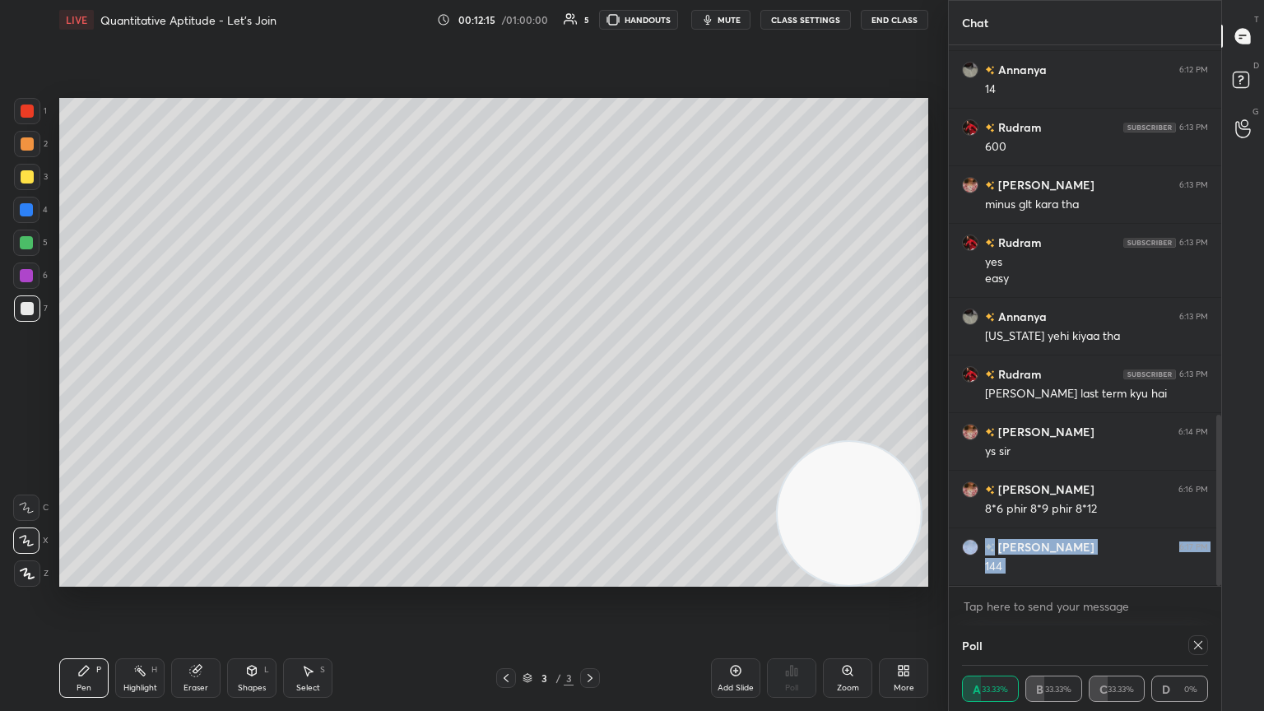
click at [590, 386] on body "1 2 3 4 5 6 7 C X Z C X Z E E Erase all H H LIVE Quantitative Aptitude - Let’s …" at bounding box center [632, 355] width 1264 height 711
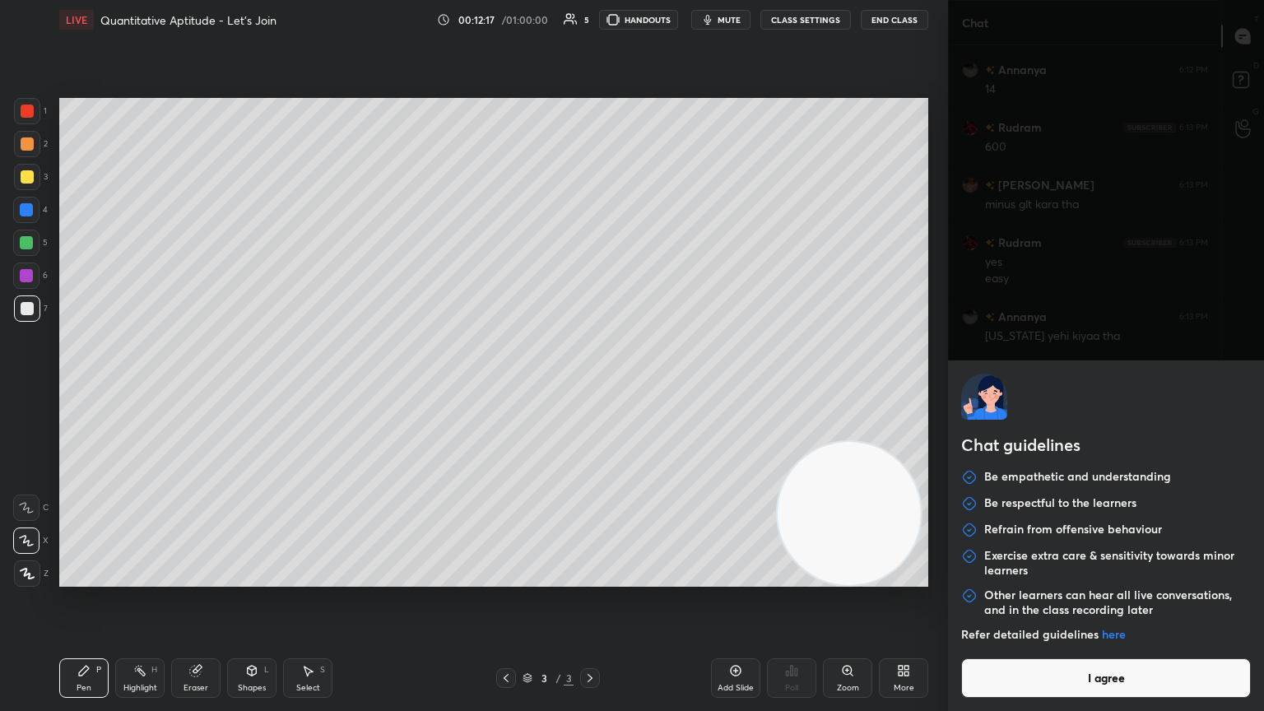
click at [590, 386] on button "I agree" at bounding box center [1106, 678] width 290 height 40
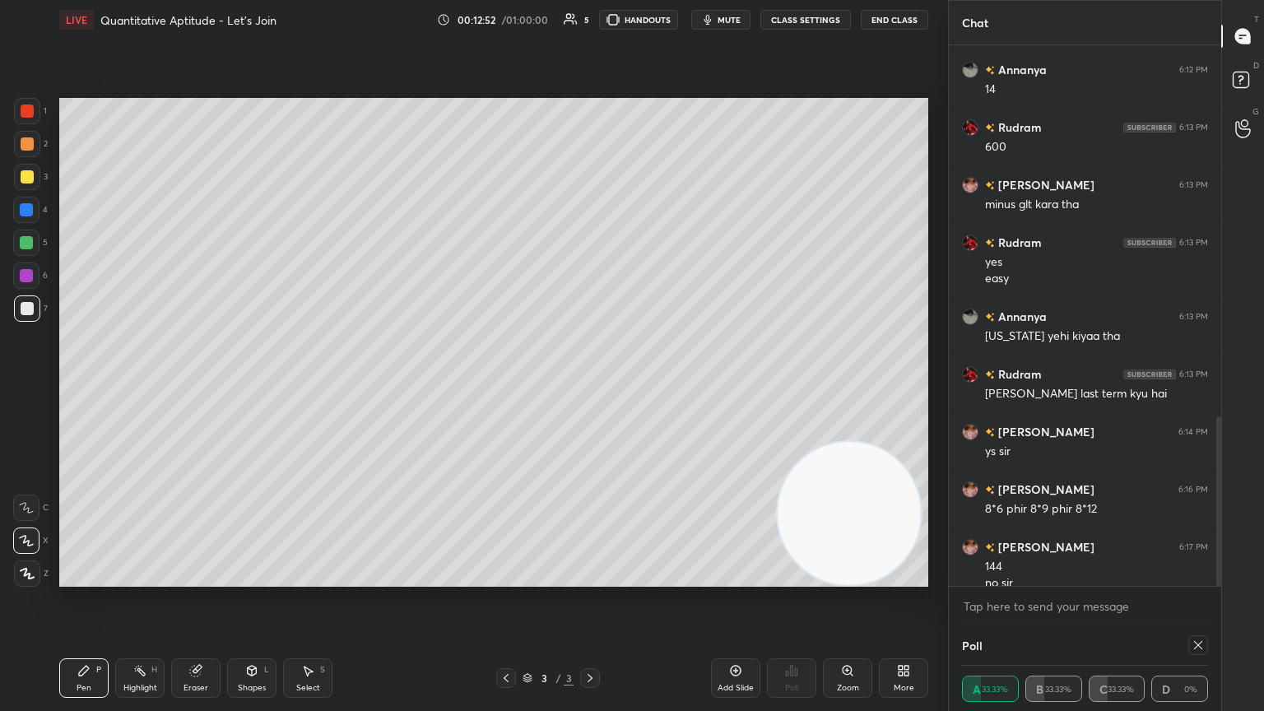
scroll to position [1181, 0]
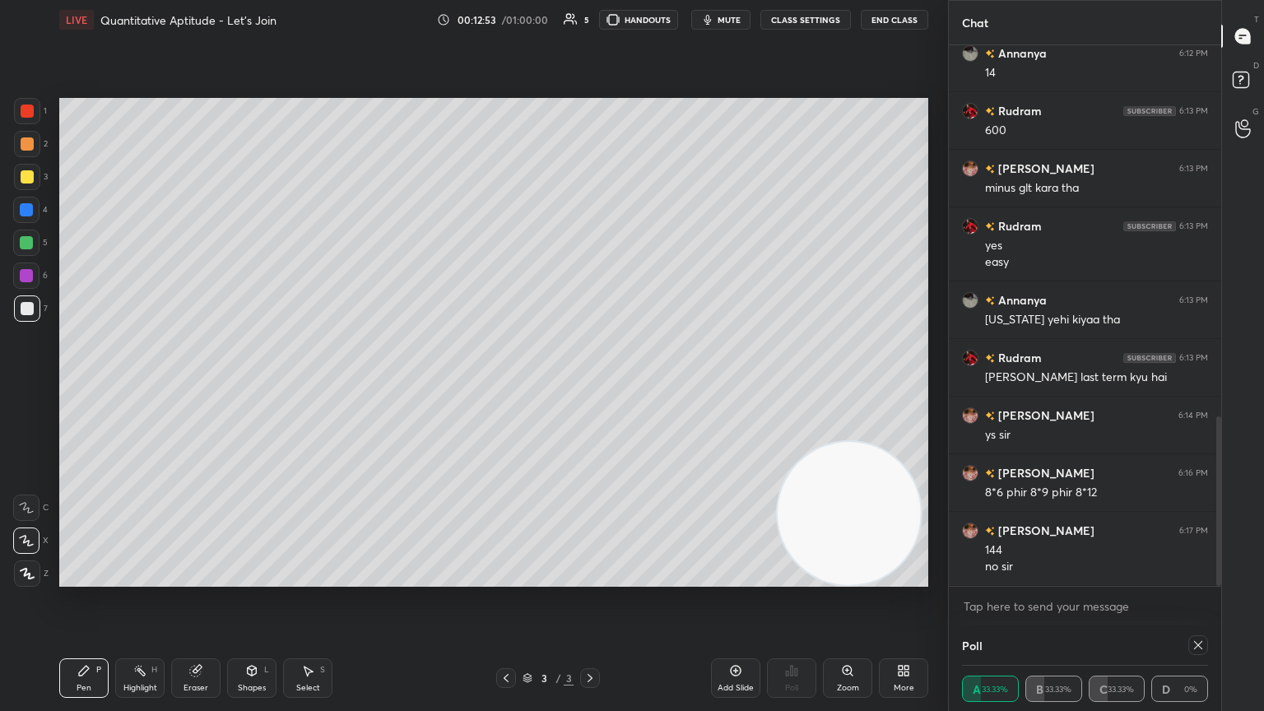
click at [202, 386] on icon at bounding box center [195, 670] width 13 height 13
click at [95, 386] on div "Pen P" at bounding box center [83, 678] width 49 height 40
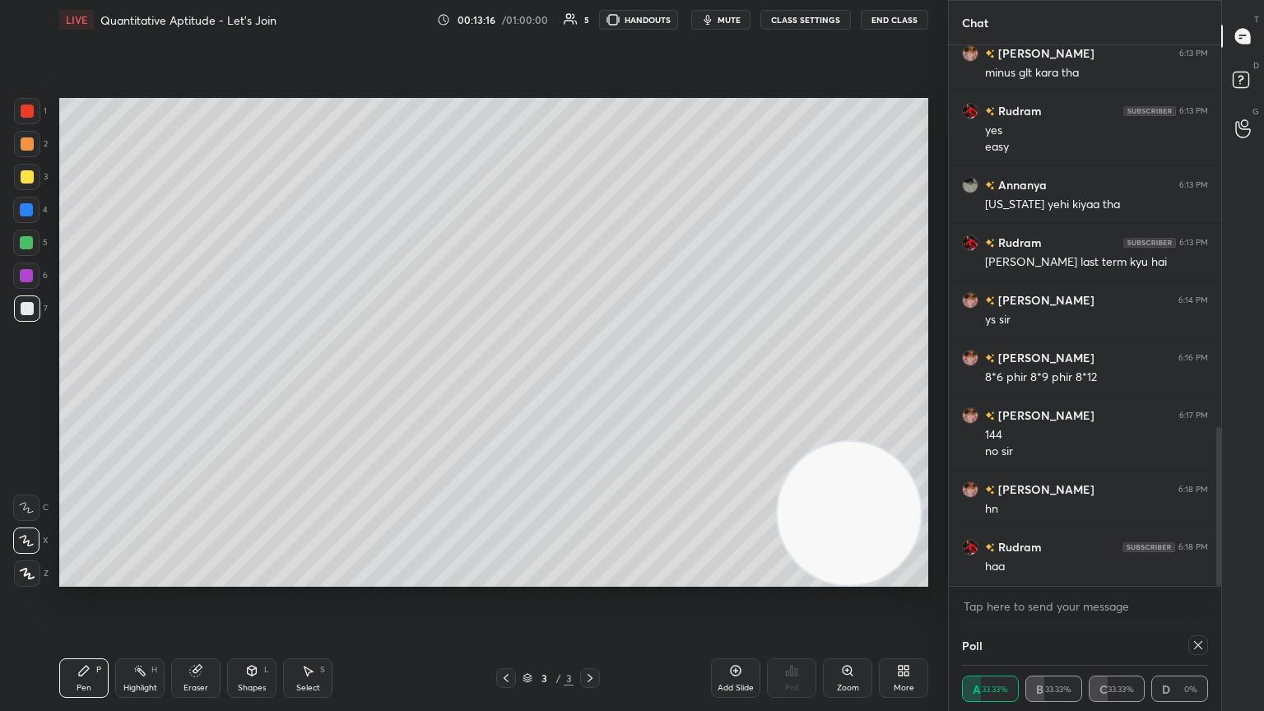
scroll to position [1313, 0]
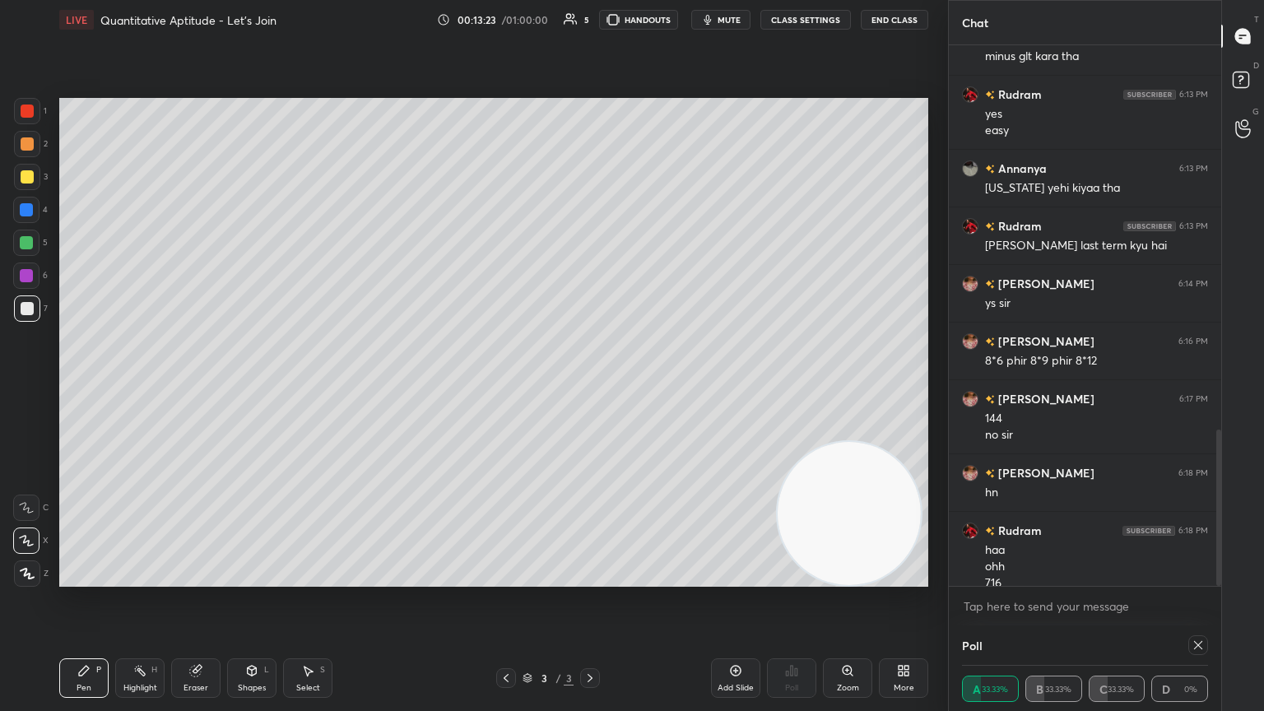
click at [590, 386] on icon at bounding box center [1198, 645] width 13 height 13
type textarea "x"
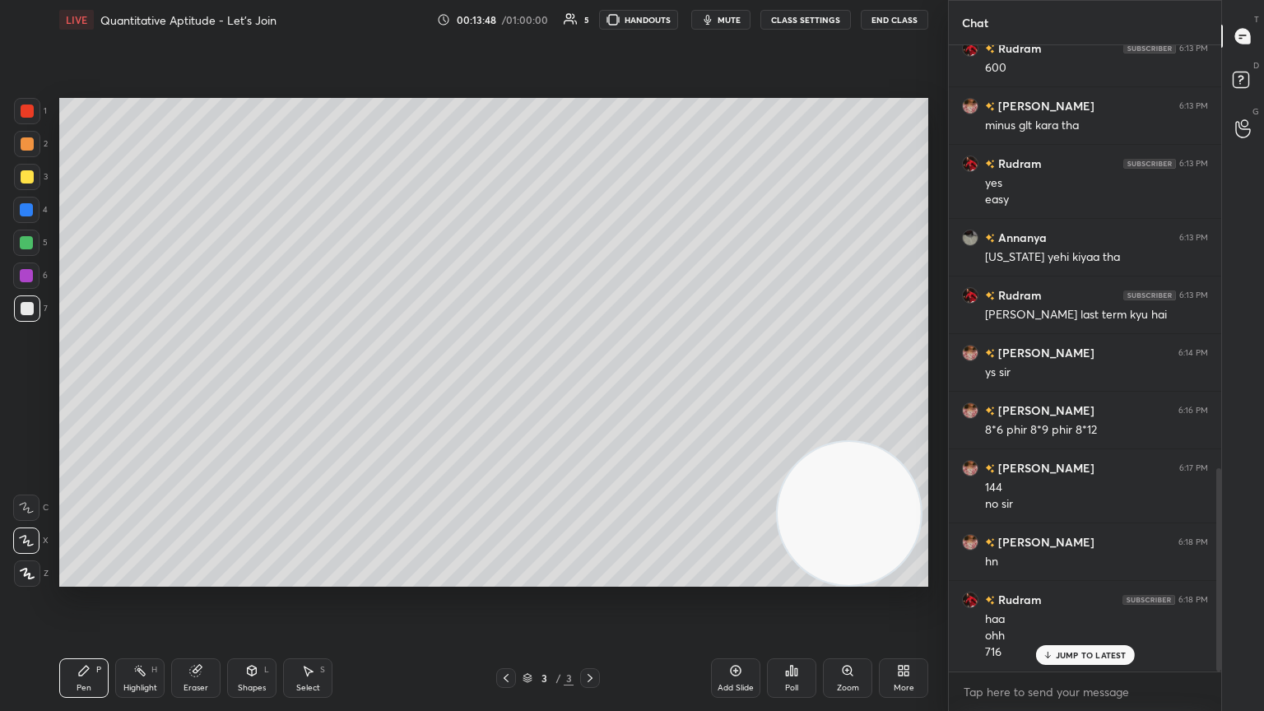
scroll to position [1300, 0]
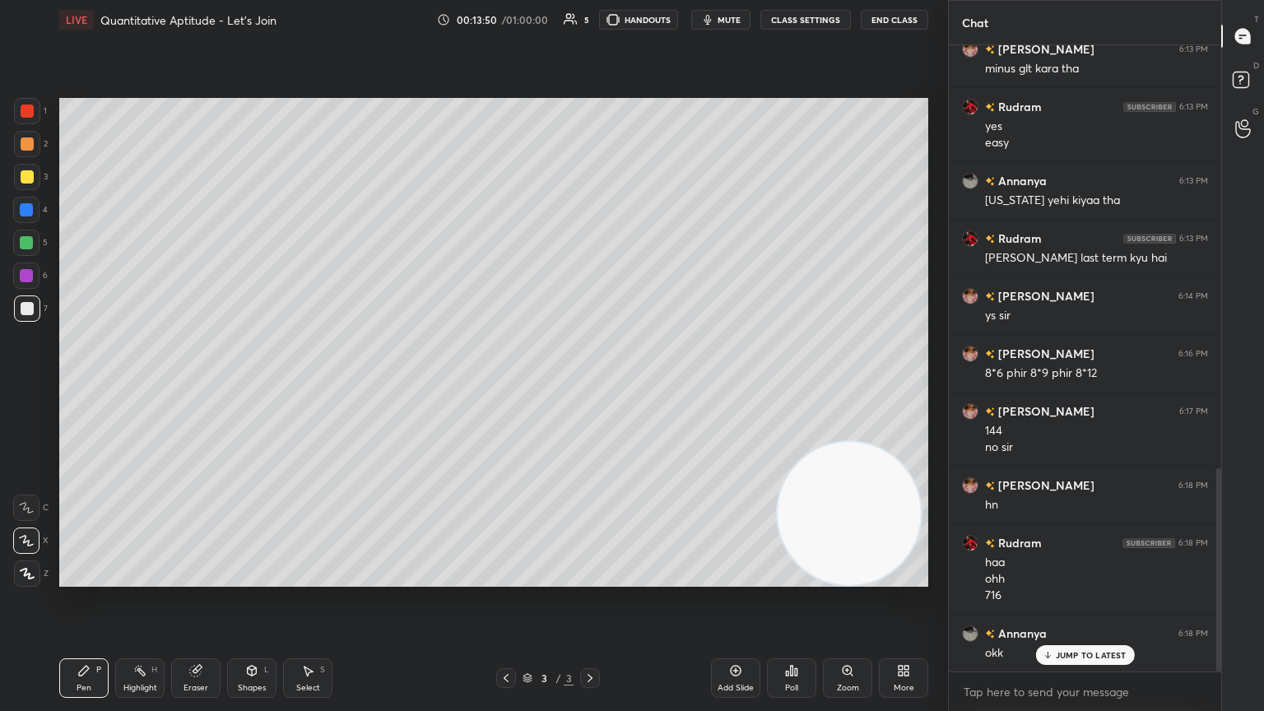
click at [590, 386] on p "JUMP TO LATEST" at bounding box center [1091, 655] width 71 height 10
drag, startPoint x: 736, startPoint y: 675, endPoint x: 702, endPoint y: 629, distance: 57.1
click at [590, 386] on icon at bounding box center [735, 670] width 13 height 13
click at [30, 188] on div at bounding box center [27, 177] width 26 height 26
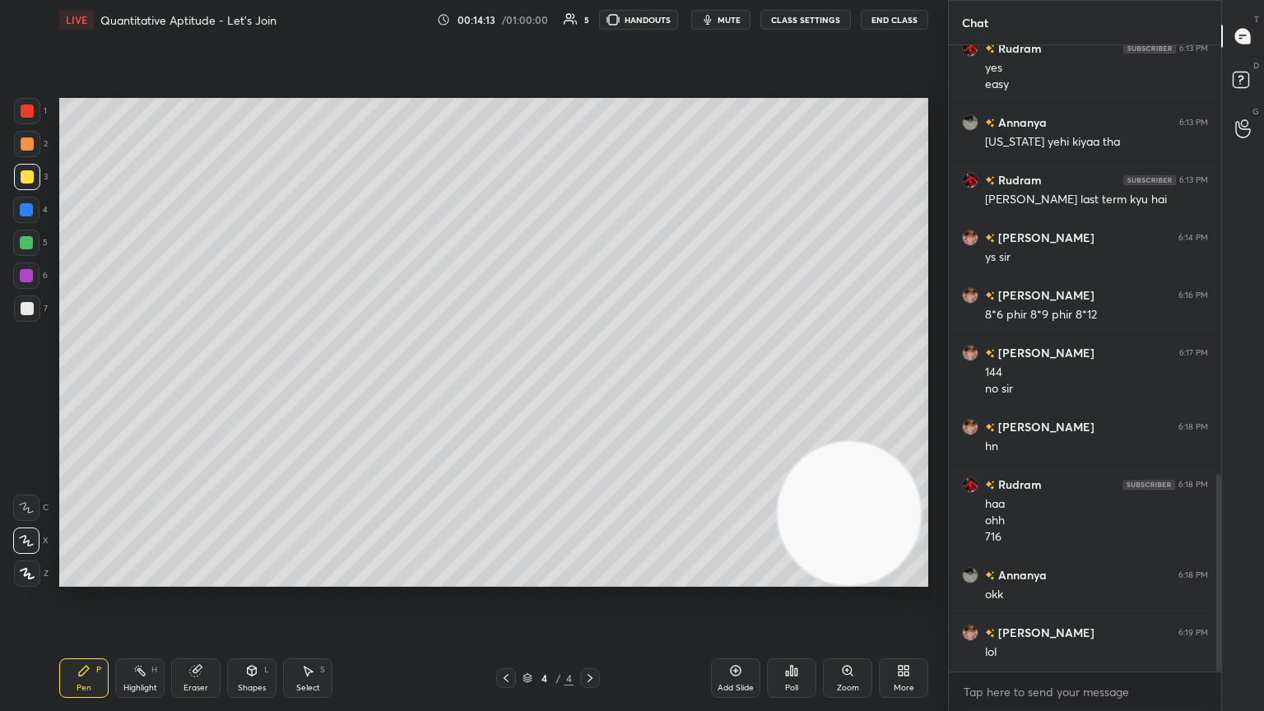
drag, startPoint x: 25, startPoint y: 309, endPoint x: 30, endPoint y: 298, distance: 11.8
click at [23, 308] on div at bounding box center [27, 308] width 13 height 13
click at [196, 386] on div "Eraser" at bounding box center [195, 678] width 49 height 40
click at [30, 386] on span "Erase all" at bounding box center [26, 574] width 25 height 12
click at [590, 386] on div "Poll" at bounding box center [791, 678] width 49 height 40
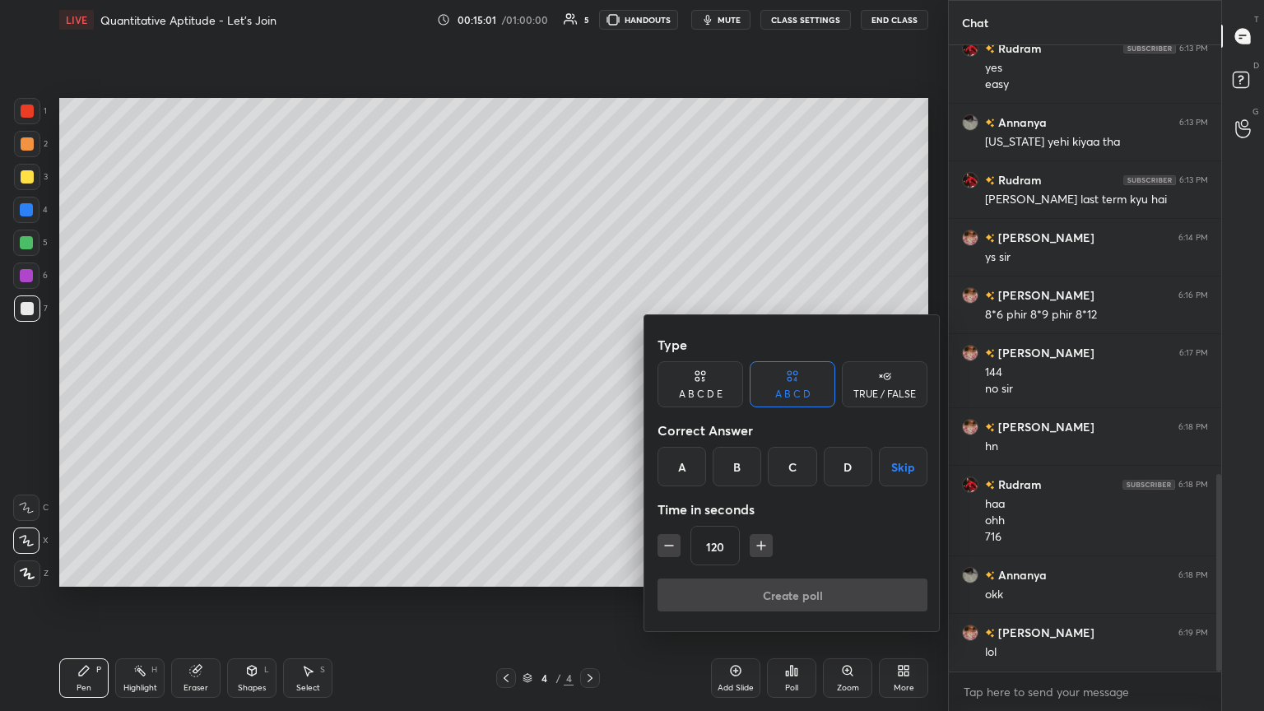
click at [590, 386] on div "D" at bounding box center [848, 467] width 49 height 40
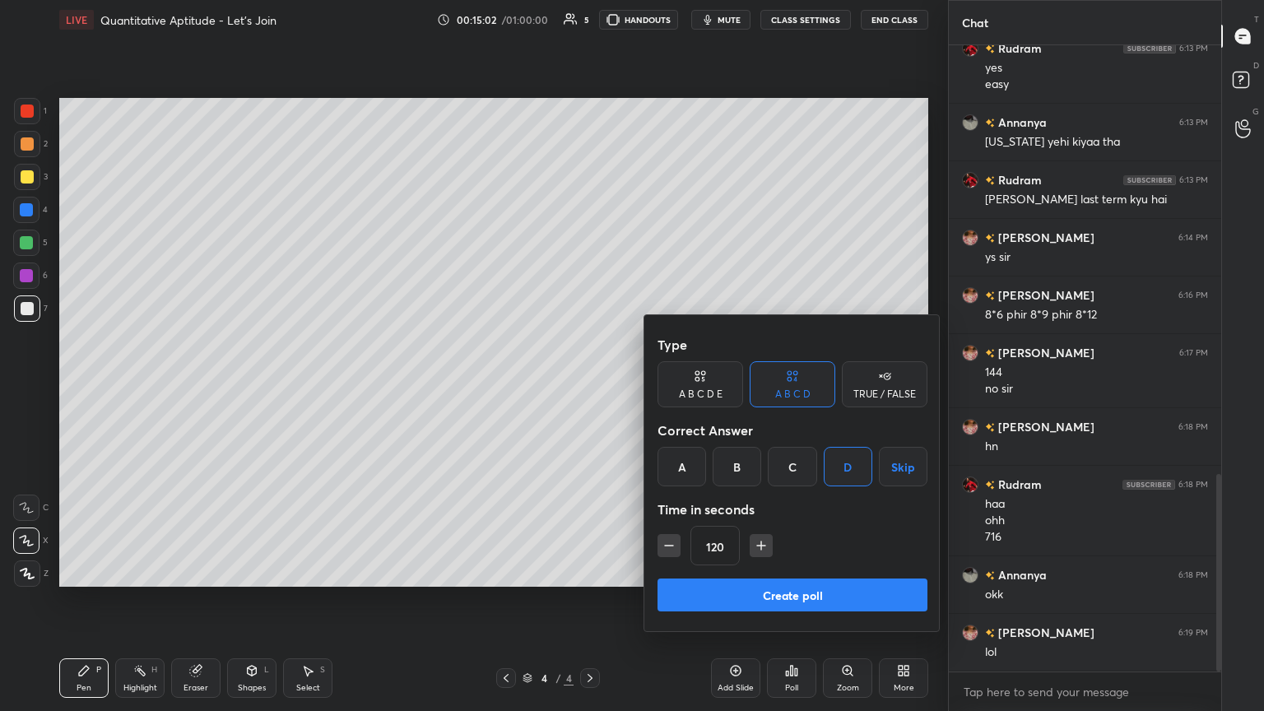
click at [590, 386] on icon "button" at bounding box center [669, 545] width 16 height 16
type input "105"
click at [590, 386] on button "Create poll" at bounding box center [793, 595] width 270 height 33
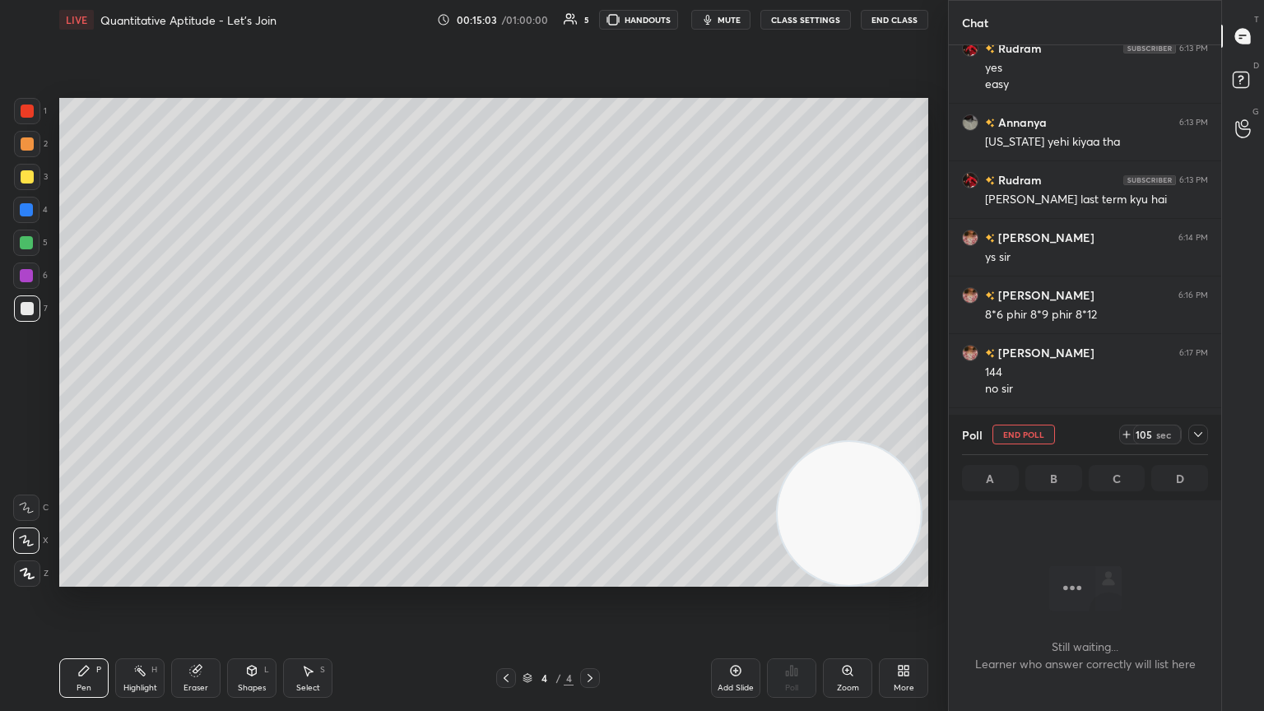
scroll to position [6, 5]
drag, startPoint x: 1132, startPoint y: 435, endPoint x: 1146, endPoint y: 439, distance: 14.6
click at [590, 386] on icon at bounding box center [1126, 434] width 13 height 13
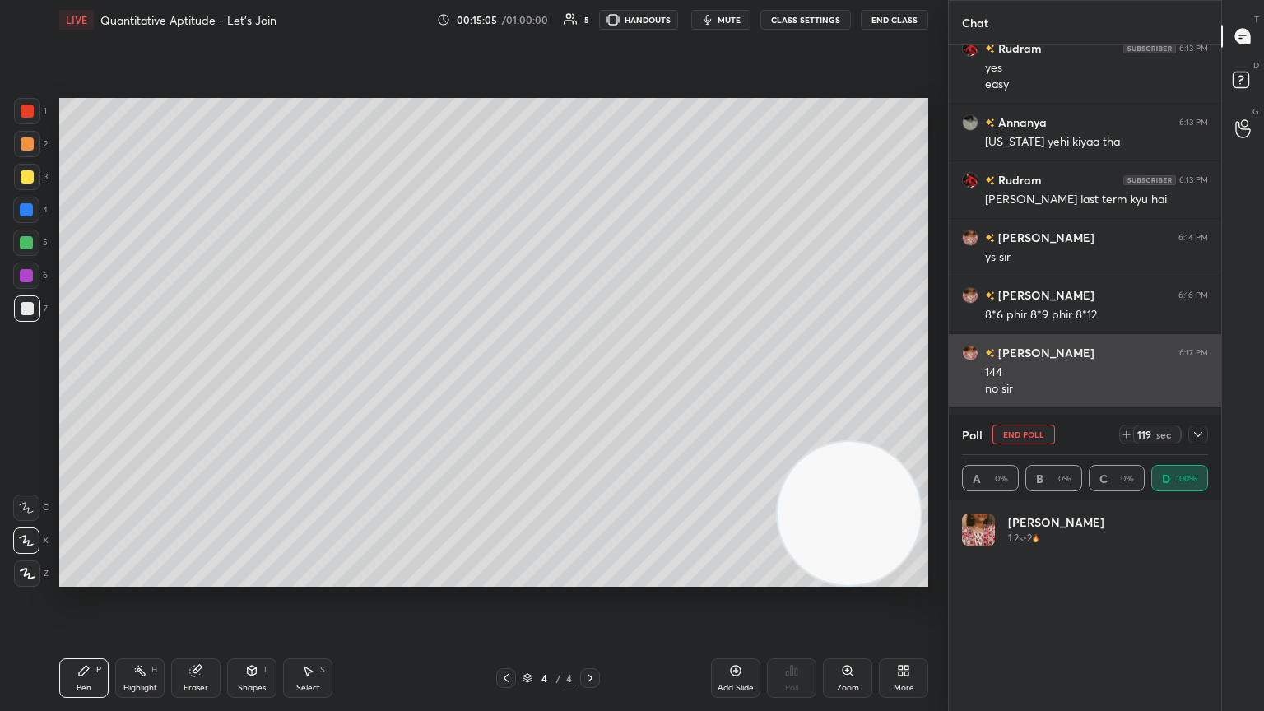
scroll to position [193, 241]
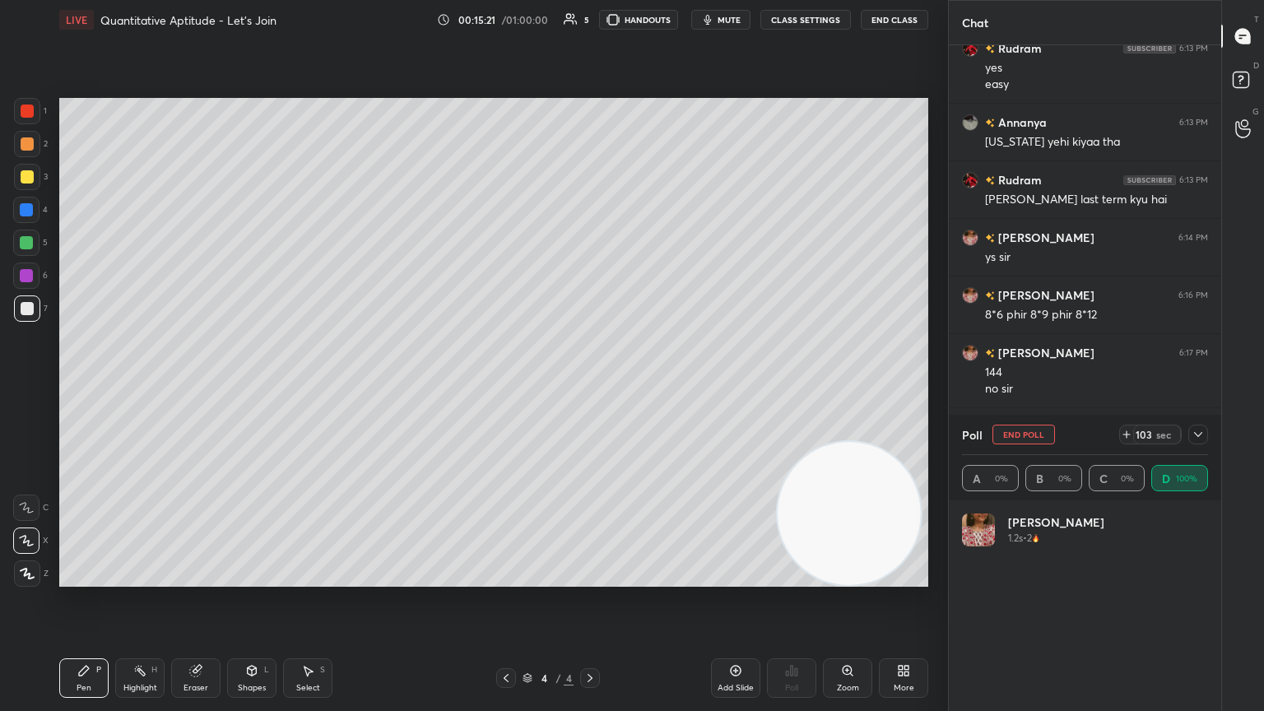
click at [590, 386] on icon at bounding box center [1198, 434] width 13 height 13
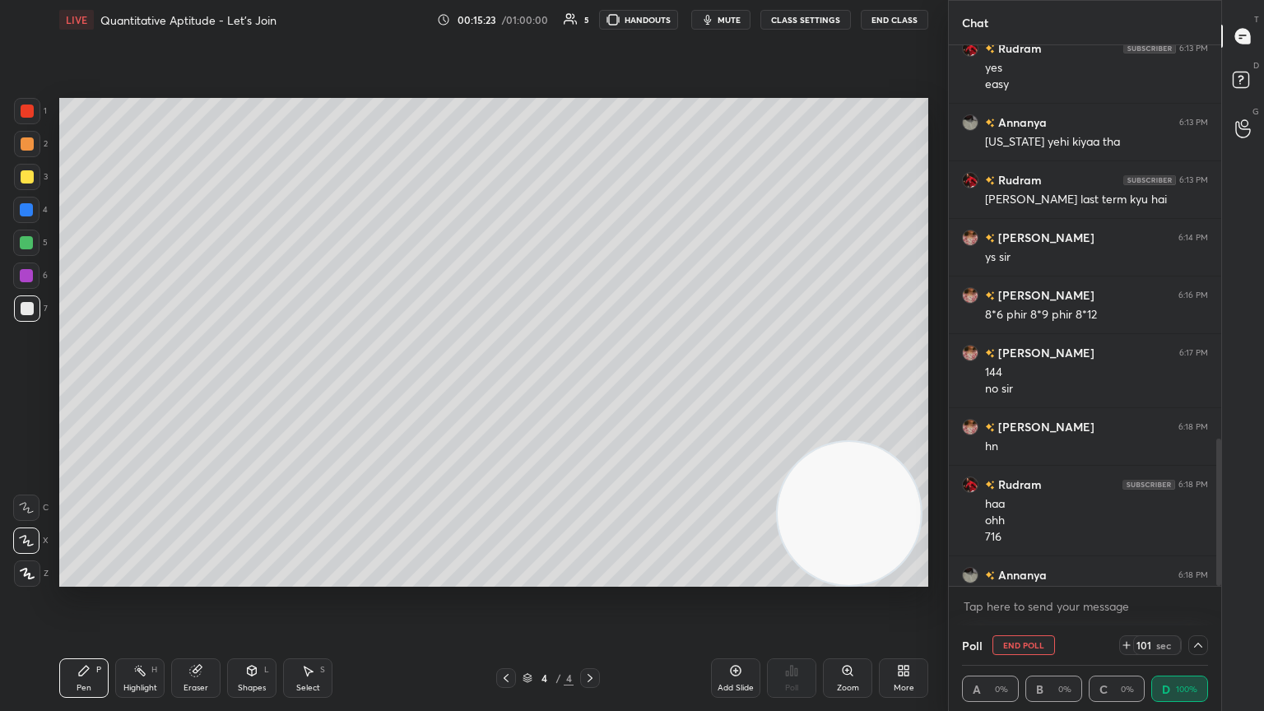
scroll to position [1444, 0]
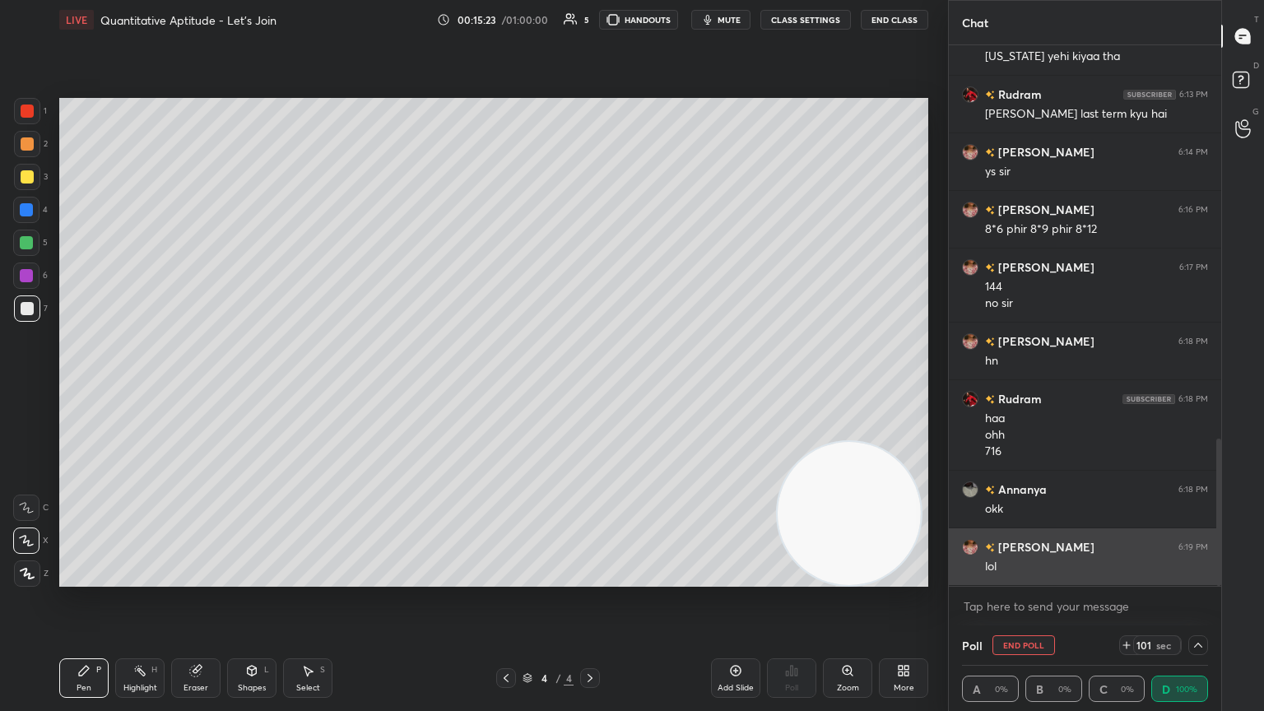
drag, startPoint x: 1218, startPoint y: 444, endPoint x: 1192, endPoint y: 531, distance: 91.1
click at [590, 386] on div "Rudram 6:13 PM yes easy [PERSON_NAME] 6:13 PM [US_STATE] yehi kiyaa tha Rudram …" at bounding box center [1085, 315] width 272 height 541
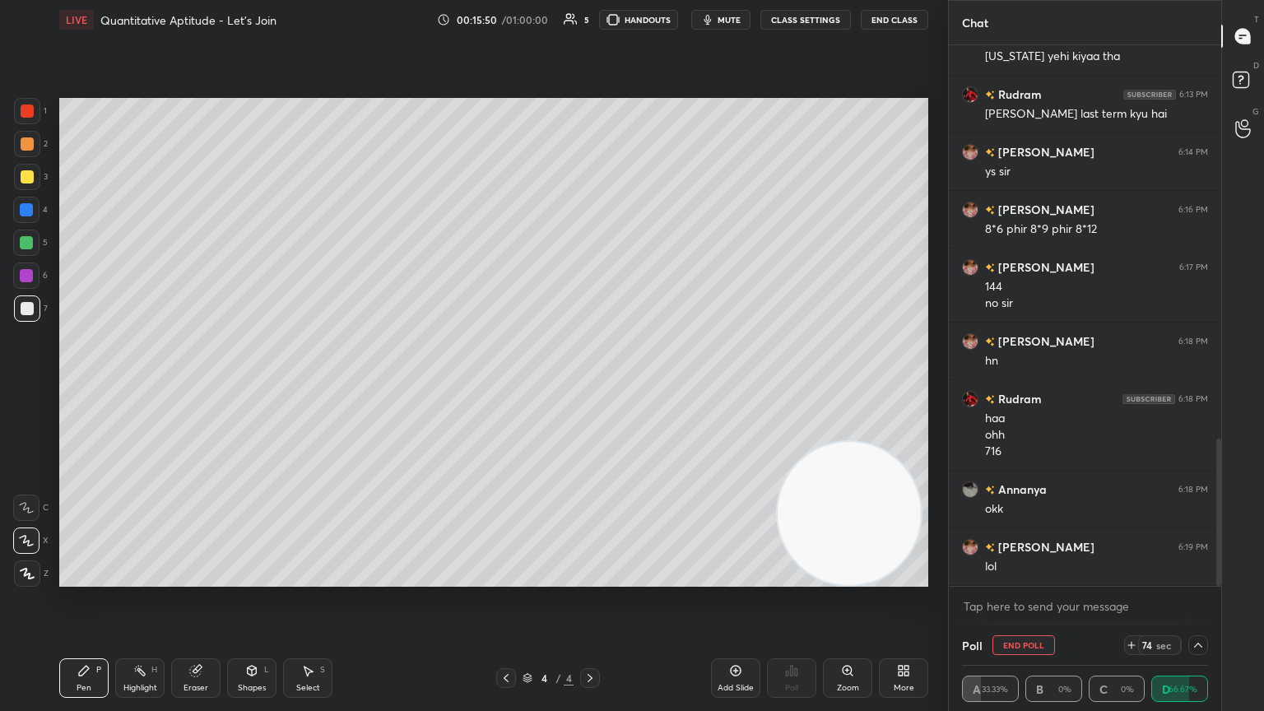
click at [590, 36] on div "LIVE Quantitative Aptitude - Let’s Join 00:15:50 / 01:00:00 5 HANDOUTS mute CLA…" at bounding box center [493, 20] width 869 height 40
click at [590, 21] on button "mute" at bounding box center [720, 20] width 59 height 20
click at [590, 21] on span "unmute" at bounding box center [727, 20] width 35 height 12
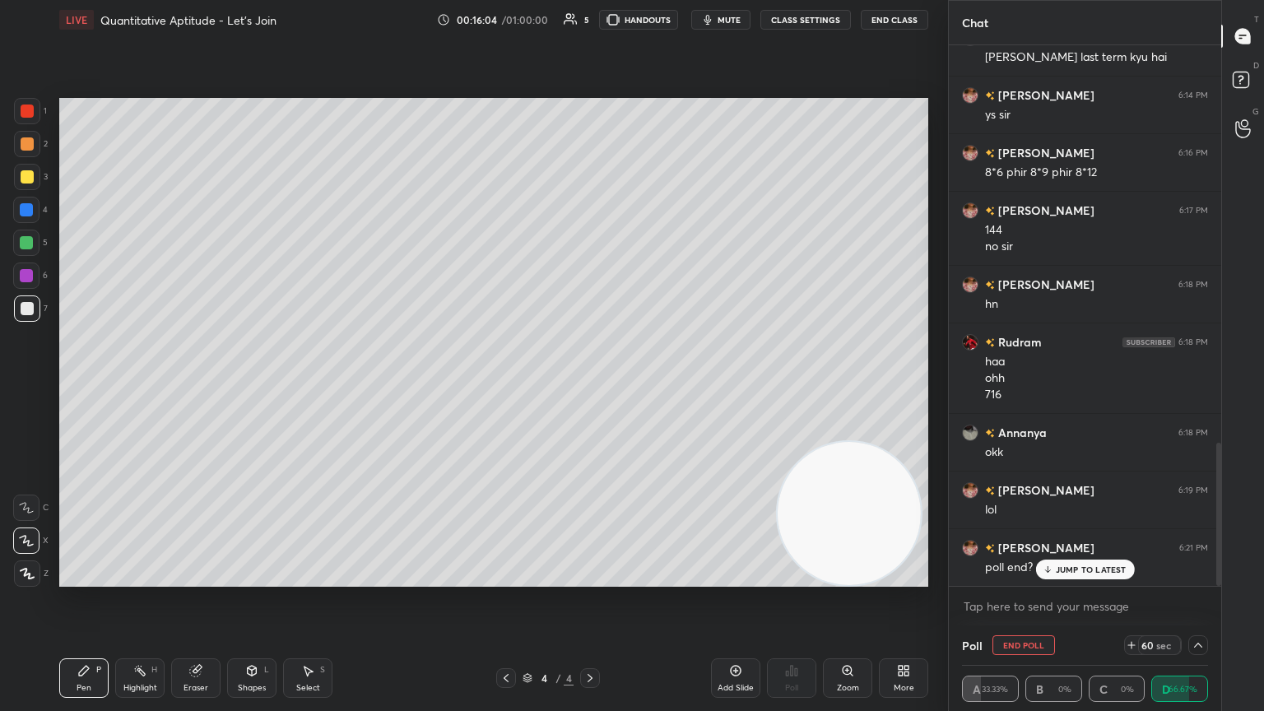
click at [590, 20] on button "mute" at bounding box center [720, 20] width 59 height 20
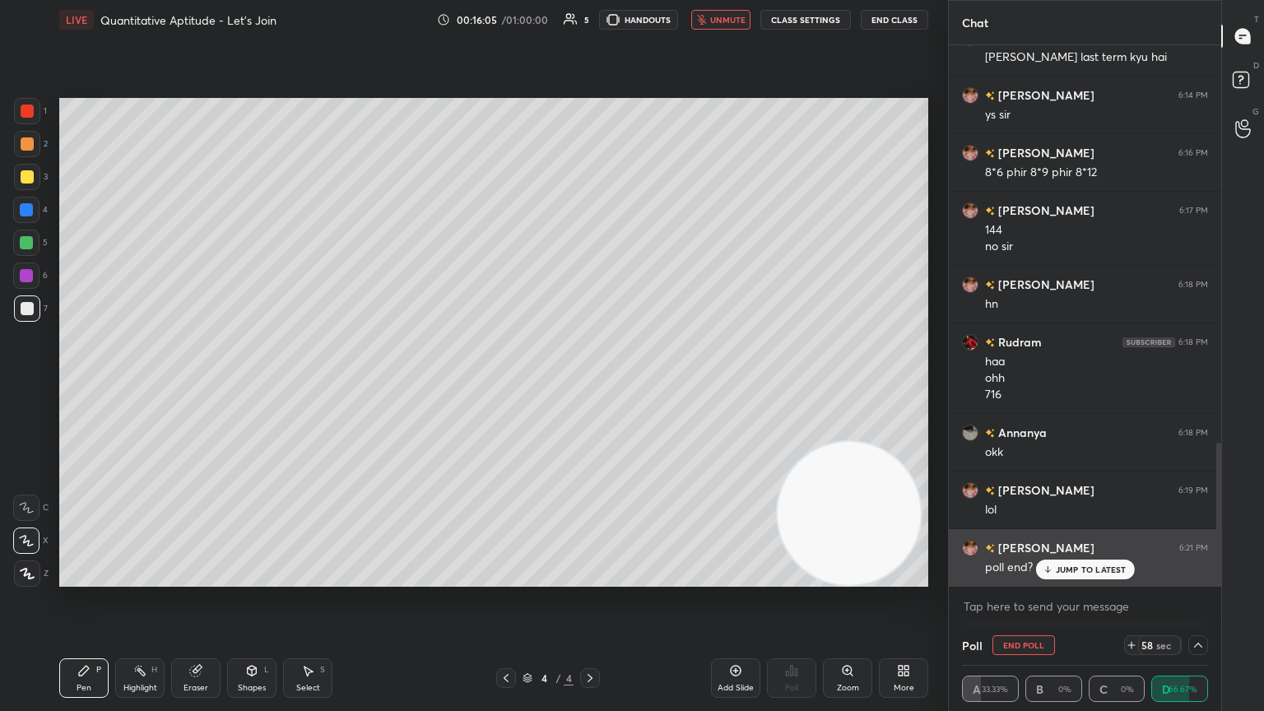
click at [590, 386] on icon at bounding box center [1047, 570] width 11 height 10
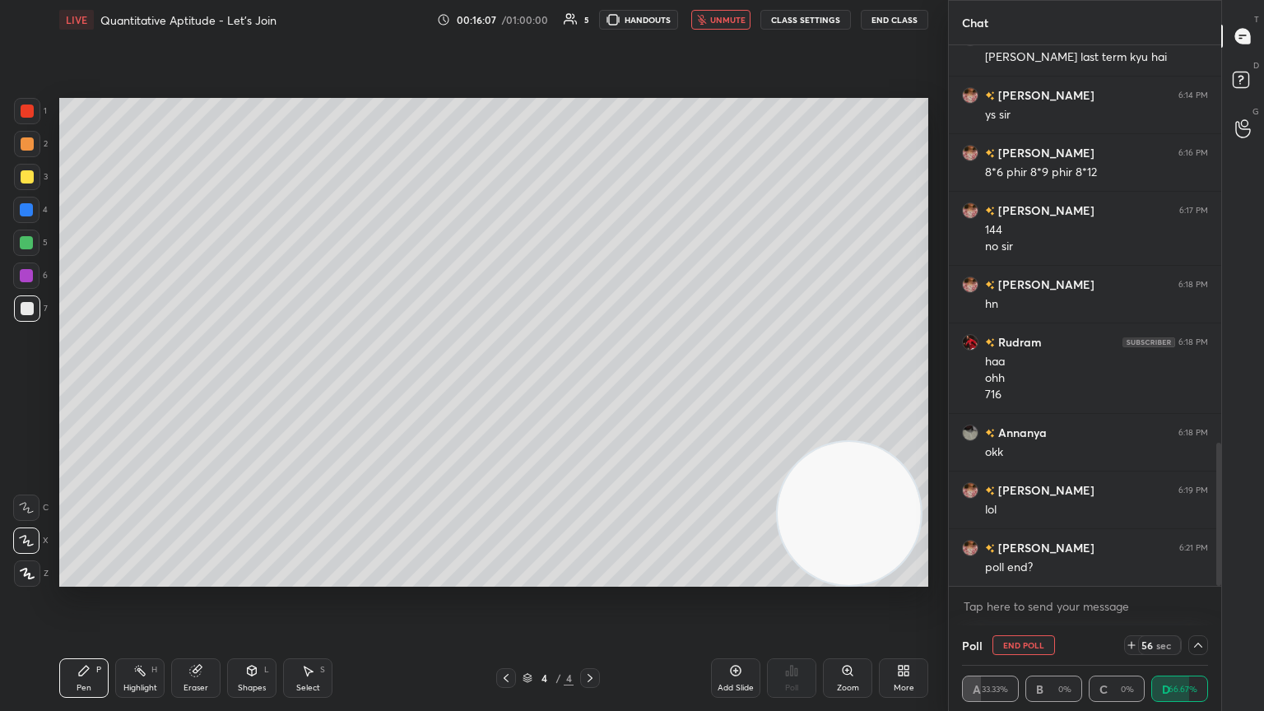
click at [590, 22] on span "unmute" at bounding box center [727, 20] width 35 height 12
click at [590, 386] on div at bounding box center [1198, 645] width 20 height 20
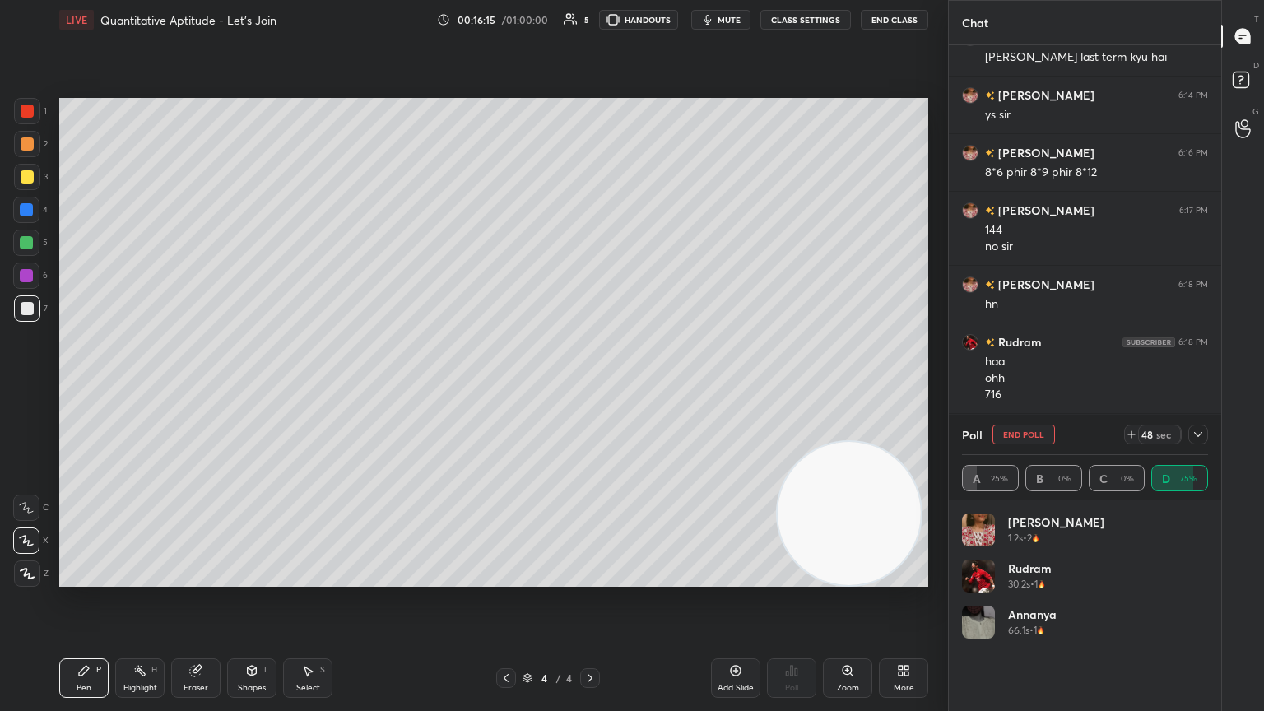
scroll to position [1518, 0]
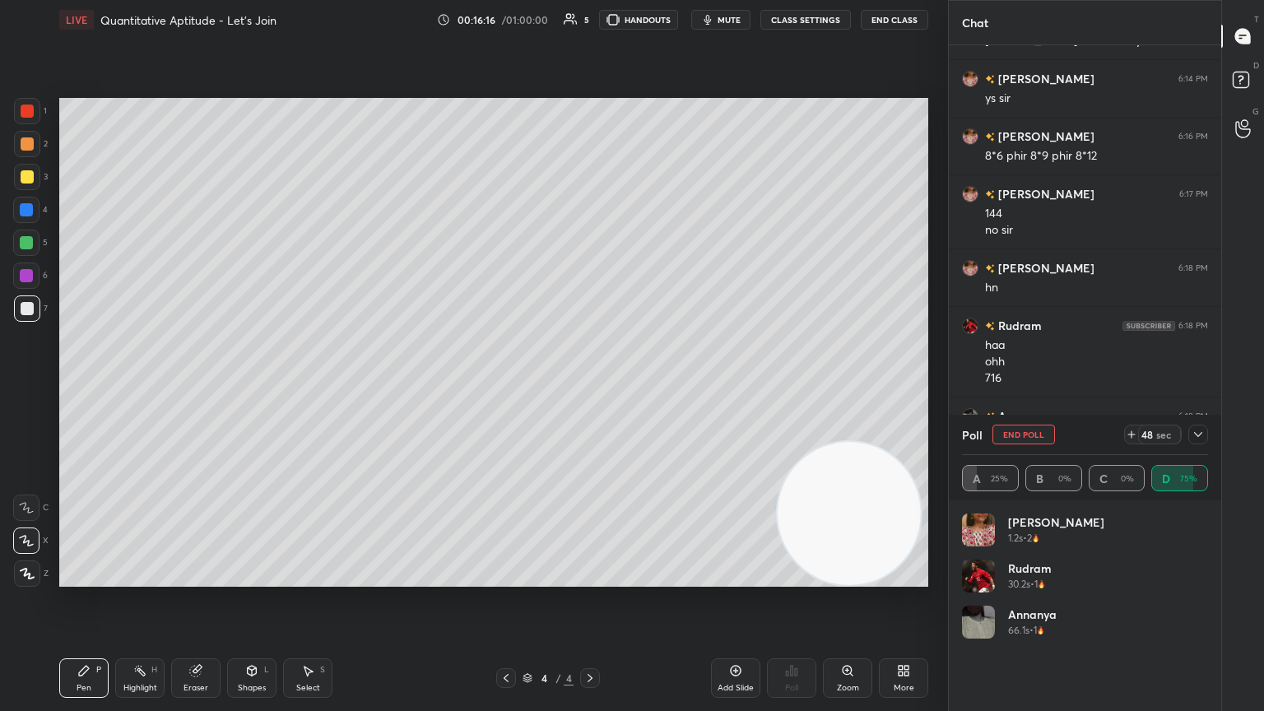
click at [590, 386] on button "End Poll" at bounding box center [1023, 435] width 63 height 20
type textarea "x"
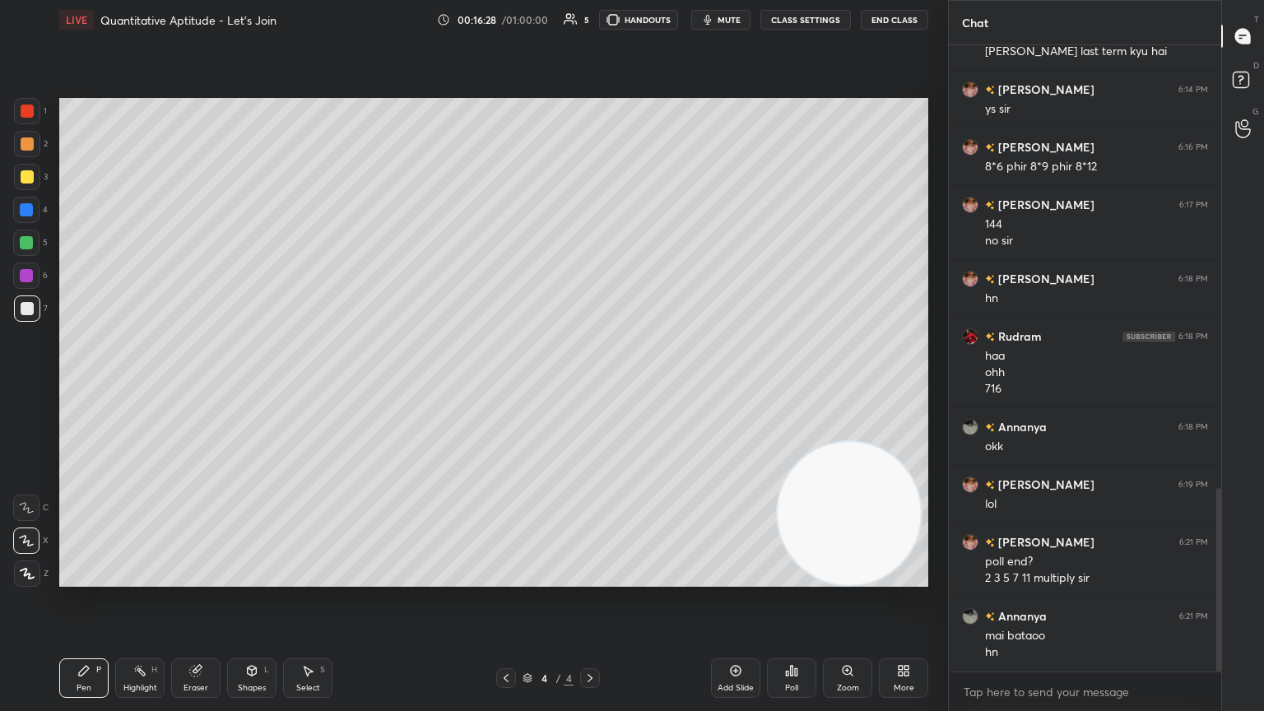
scroll to position [1564, 0]
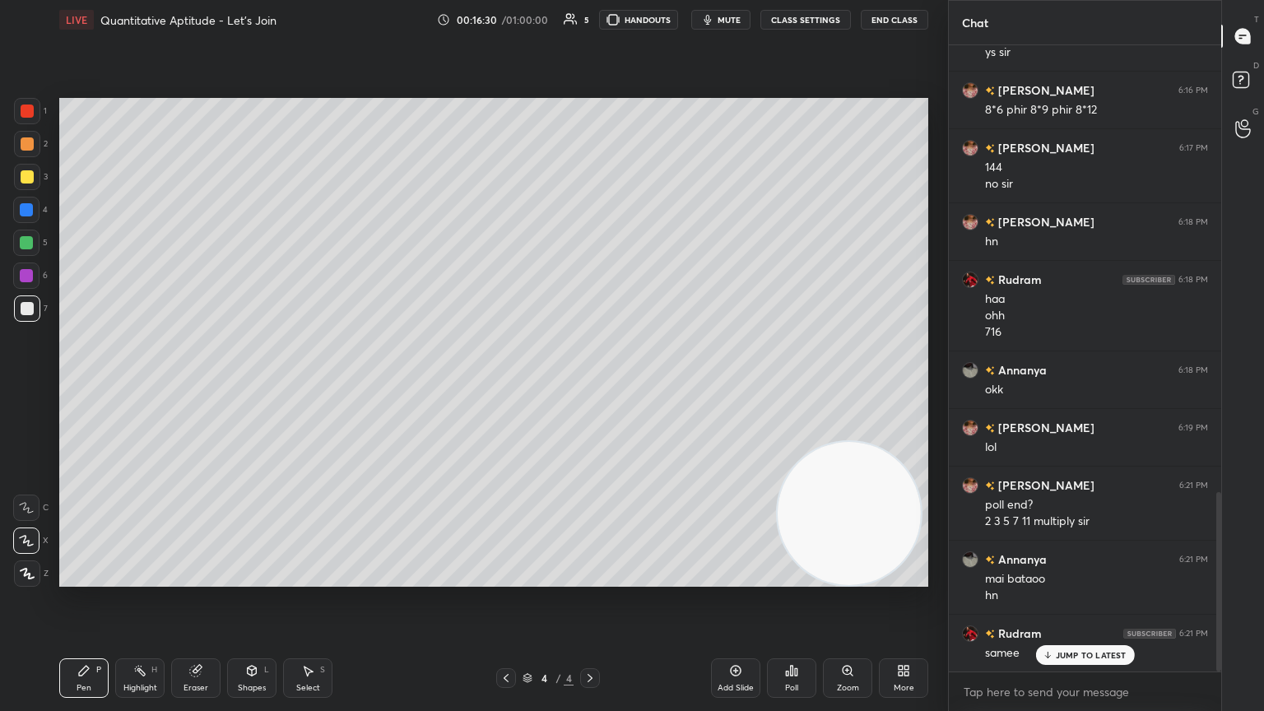
drag, startPoint x: 35, startPoint y: 178, endPoint x: 46, endPoint y: 179, distance: 10.8
click at [33, 177] on div at bounding box center [27, 177] width 26 height 26
click at [590, 386] on div "Add Slide" at bounding box center [736, 688] width 36 height 8
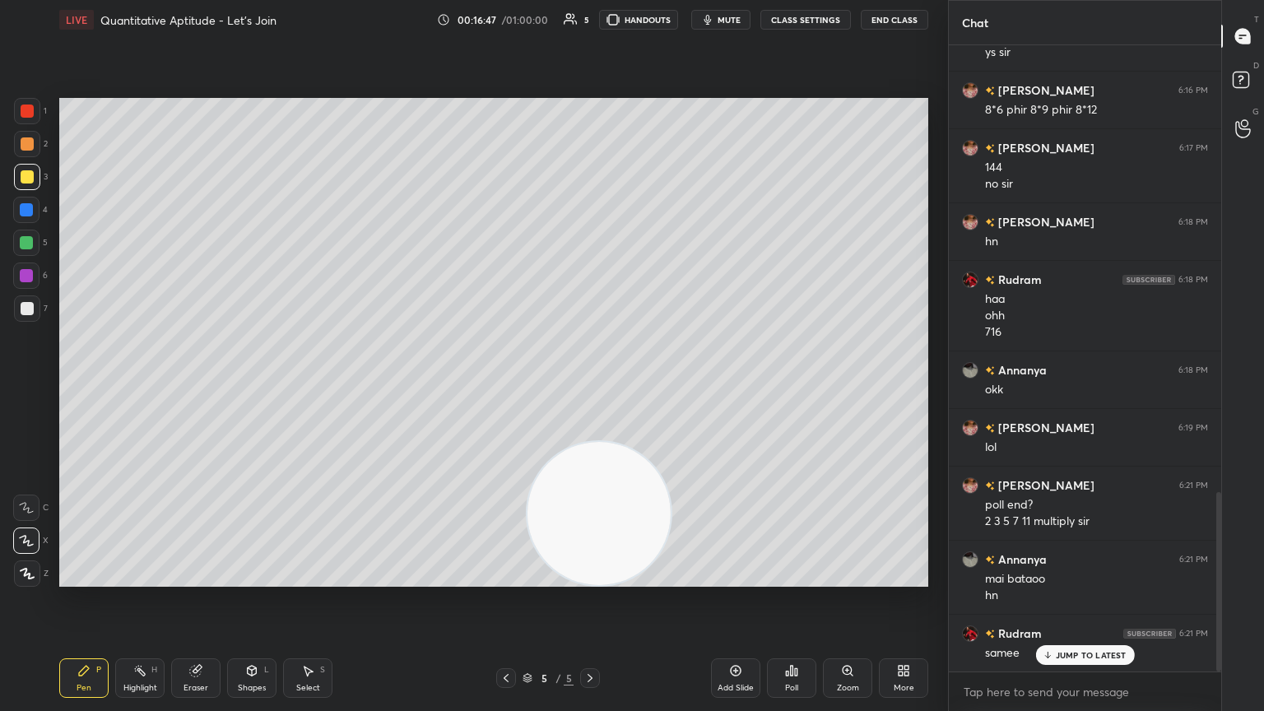
drag, startPoint x: 786, startPoint y: 509, endPoint x: 157, endPoint y: 621, distance: 638.5
click at [163, 386] on div "Setting up your live class Poll for secs No correct answer Start poll" at bounding box center [494, 343] width 882 height 606
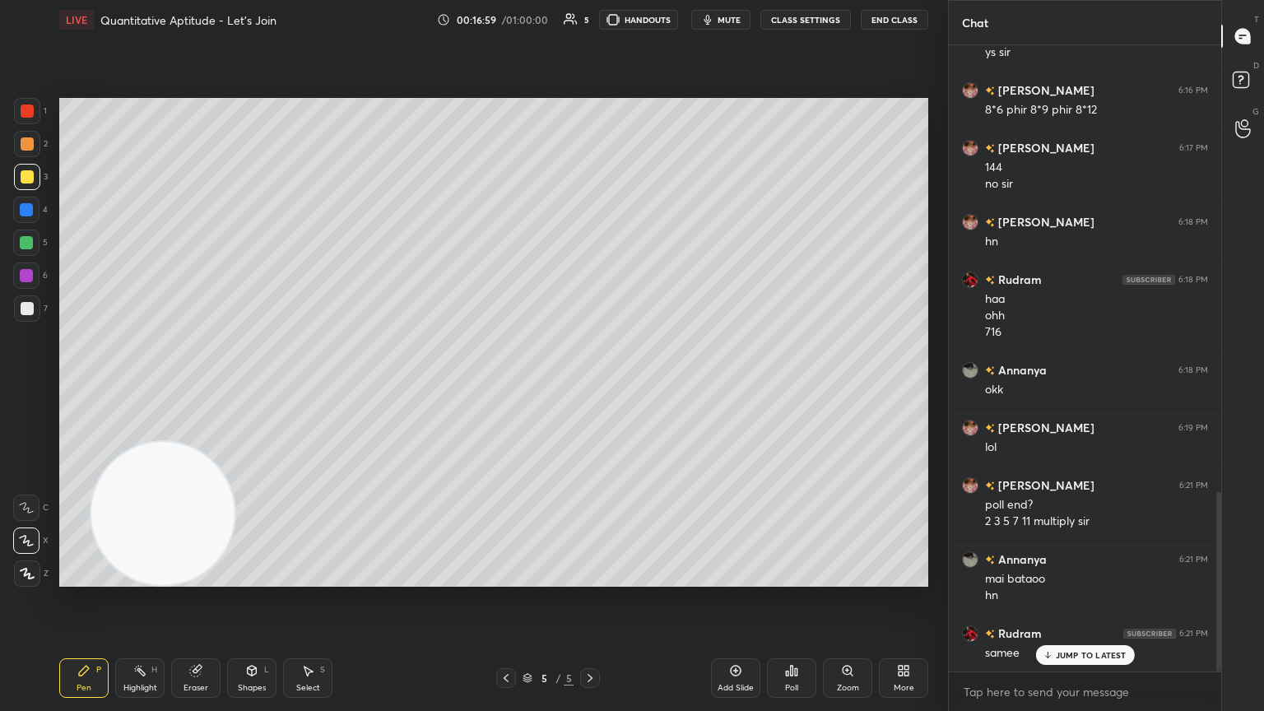
drag, startPoint x: 0, startPoint y: 309, endPoint x: 14, endPoint y: 303, distance: 15.5
click at [4, 309] on div "1 2 3 4 5 6 7 C X Z C X Z E E Erase all H H" at bounding box center [26, 342] width 53 height 489
drag, startPoint x: 24, startPoint y: 310, endPoint x: 57, endPoint y: 296, distance: 35.8
click at [24, 310] on div at bounding box center [27, 308] width 13 height 13
click at [590, 386] on div "Poll" at bounding box center [791, 678] width 49 height 40
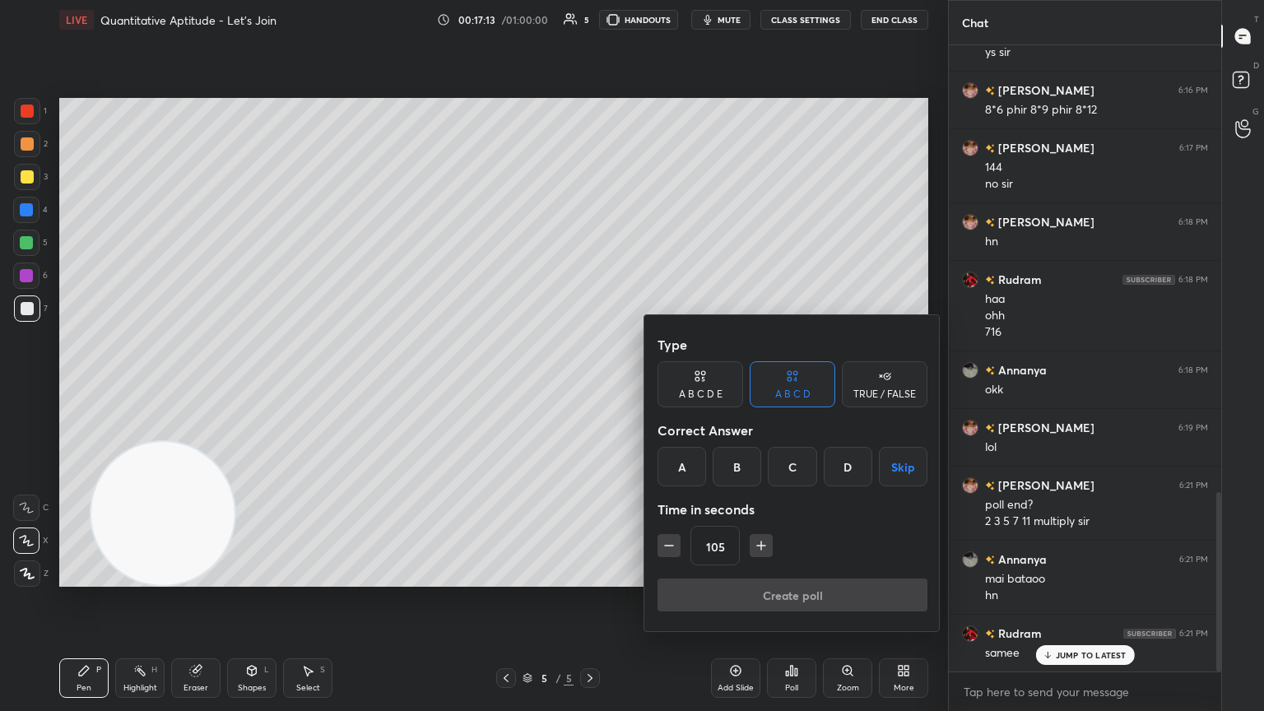
click at [590, 386] on div "D" at bounding box center [848, 467] width 49 height 40
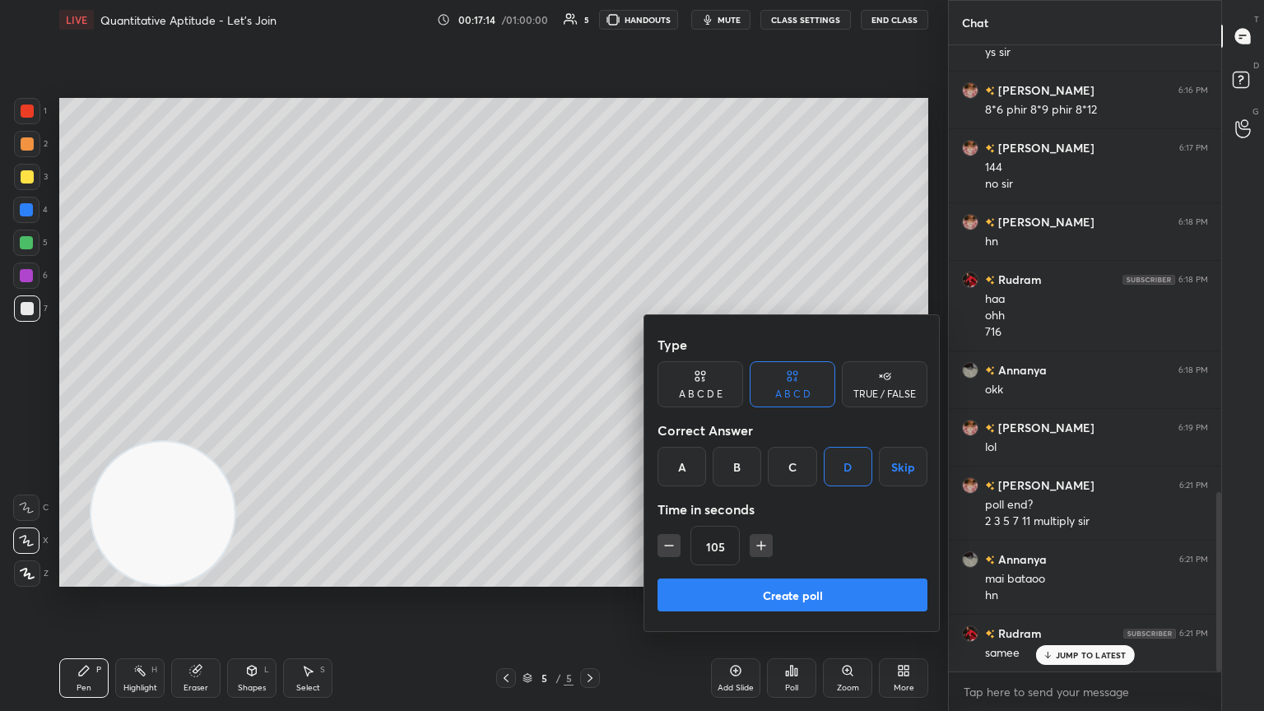
click at [590, 386] on button "button" at bounding box center [761, 545] width 23 height 23
type input "120"
drag, startPoint x: 753, startPoint y: 597, endPoint x: 820, endPoint y: 523, distance: 100.2
click at [590, 386] on button "Create poll" at bounding box center [793, 595] width 270 height 33
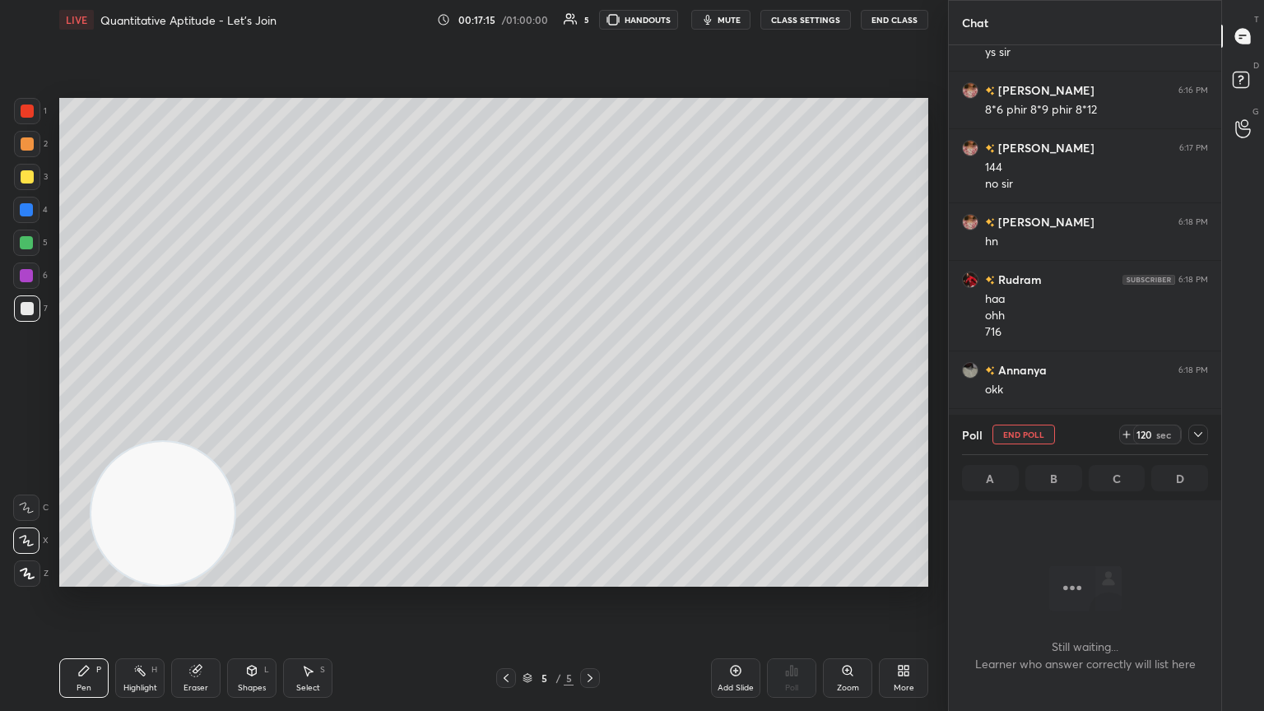
scroll to position [536, 267]
click at [590, 20] on span "mute" at bounding box center [729, 20] width 23 height 12
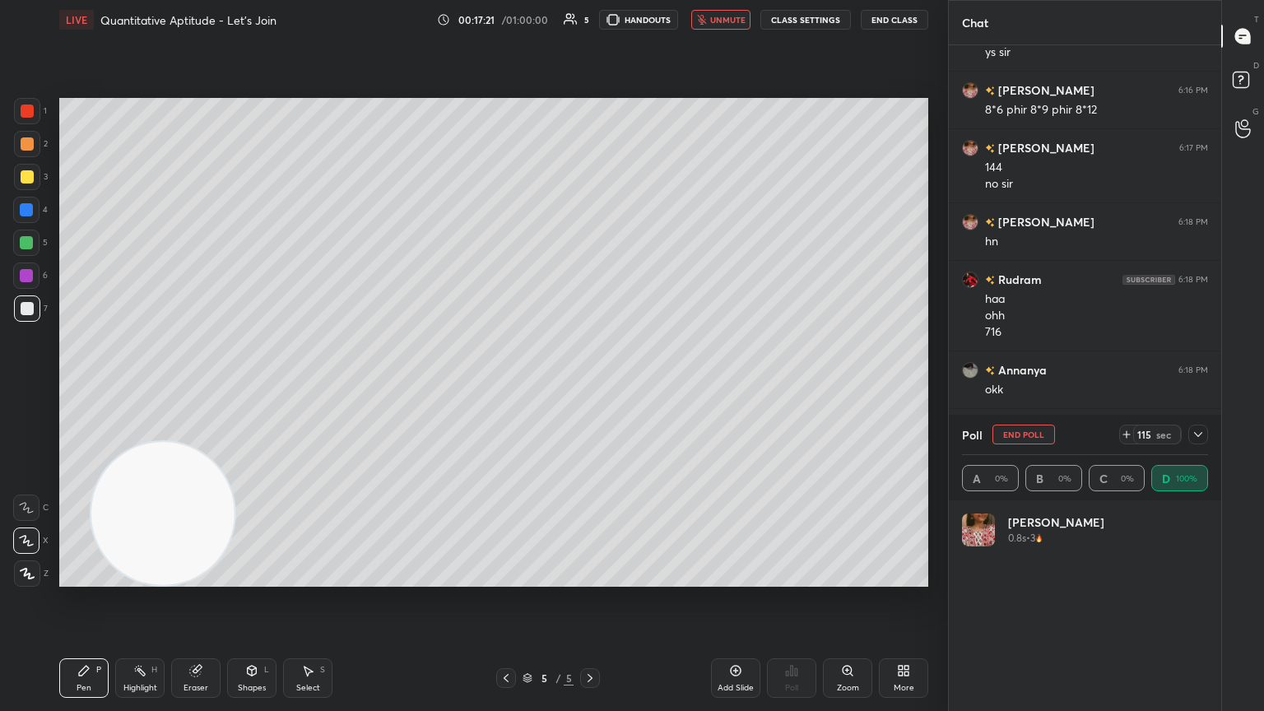
drag, startPoint x: 1201, startPoint y: 435, endPoint x: 1208, endPoint y: 451, distance: 17.3
click at [590, 386] on icon at bounding box center [1198, 434] width 13 height 13
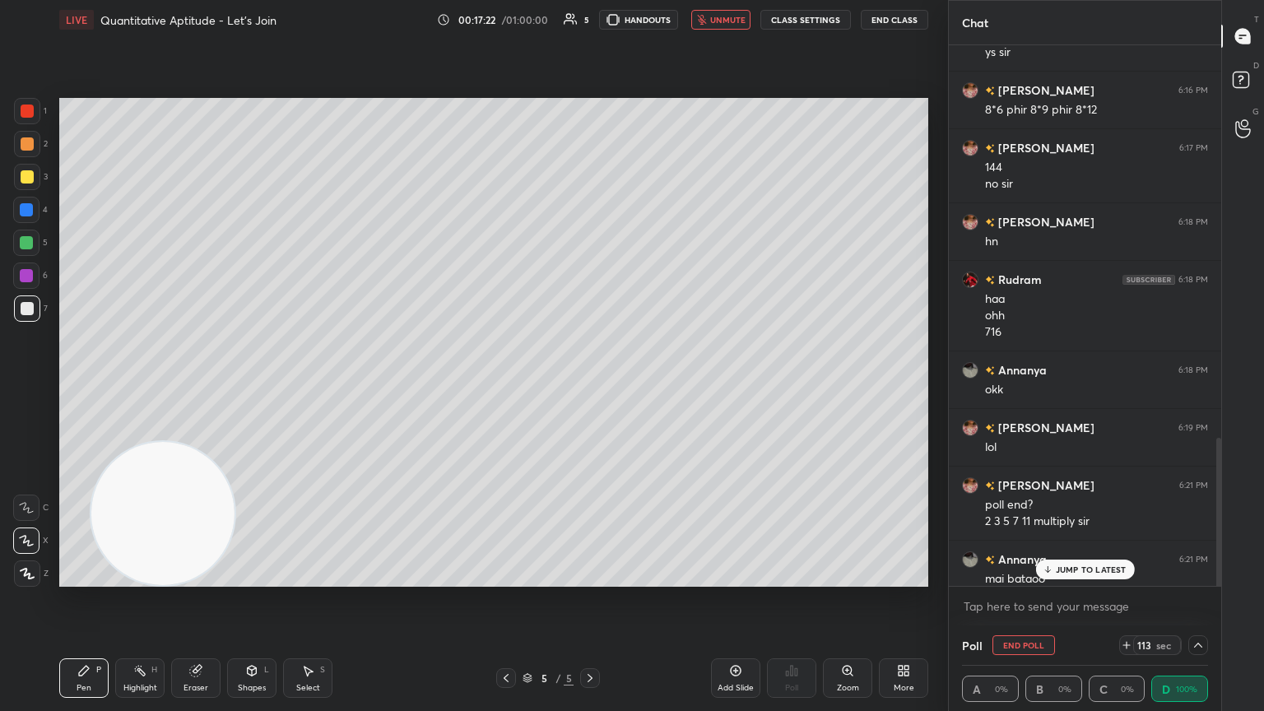
scroll to position [1650, 0]
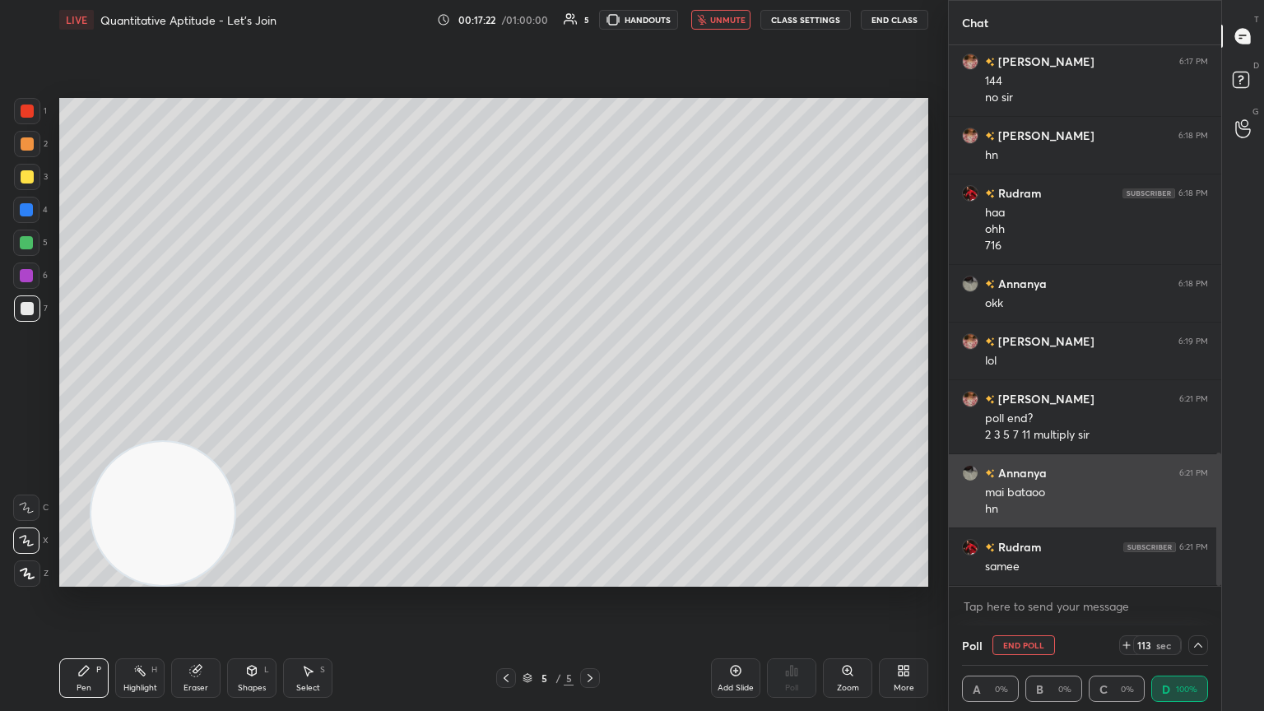
drag, startPoint x: 1218, startPoint y: 443, endPoint x: 1206, endPoint y: 520, distance: 78.3
click at [590, 386] on div at bounding box center [1218, 519] width 5 height 133
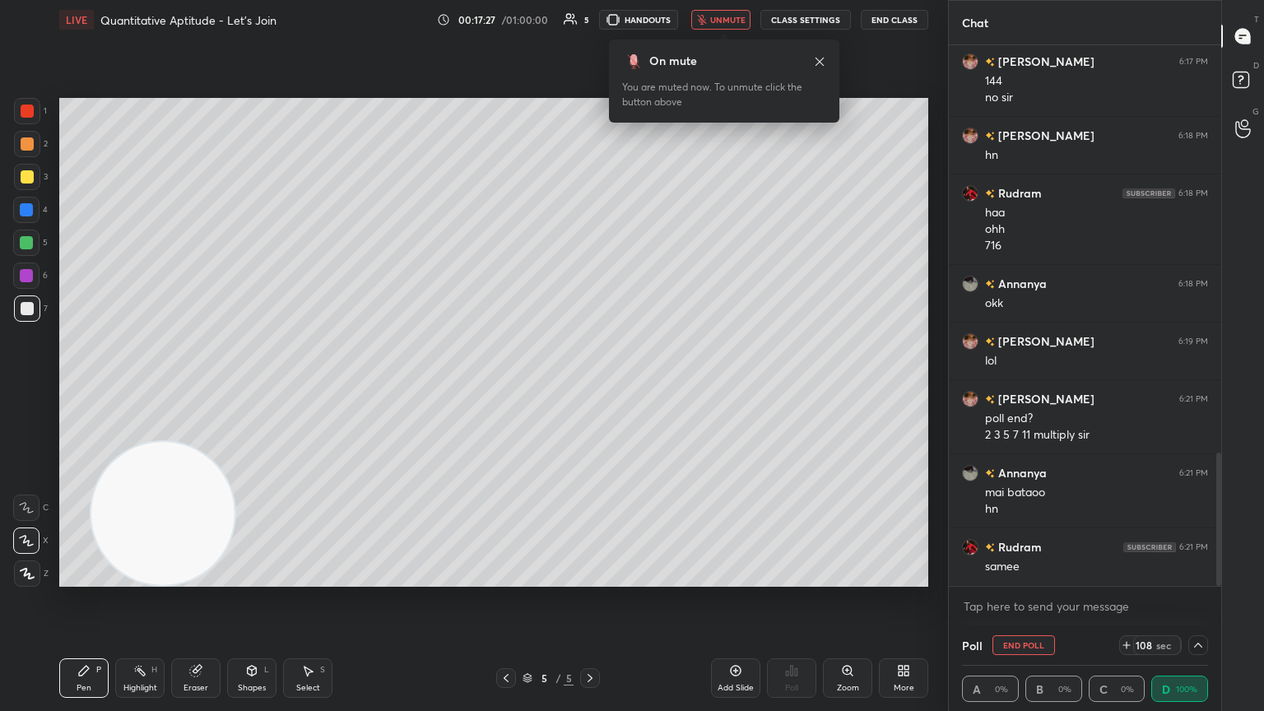
drag, startPoint x: 709, startPoint y: 18, endPoint x: 692, endPoint y: 14, distance: 17.8
click at [590, 19] on icon "button" at bounding box center [702, 20] width 10 height 10
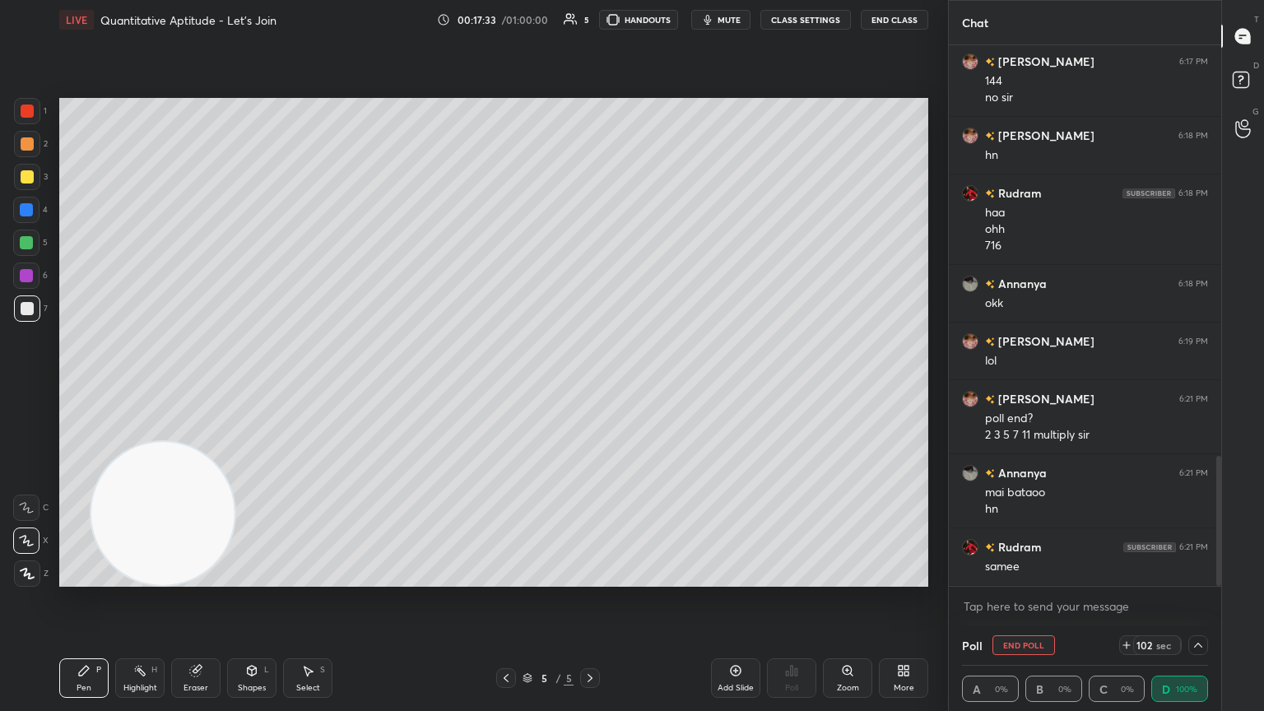
scroll to position [1708, 0]
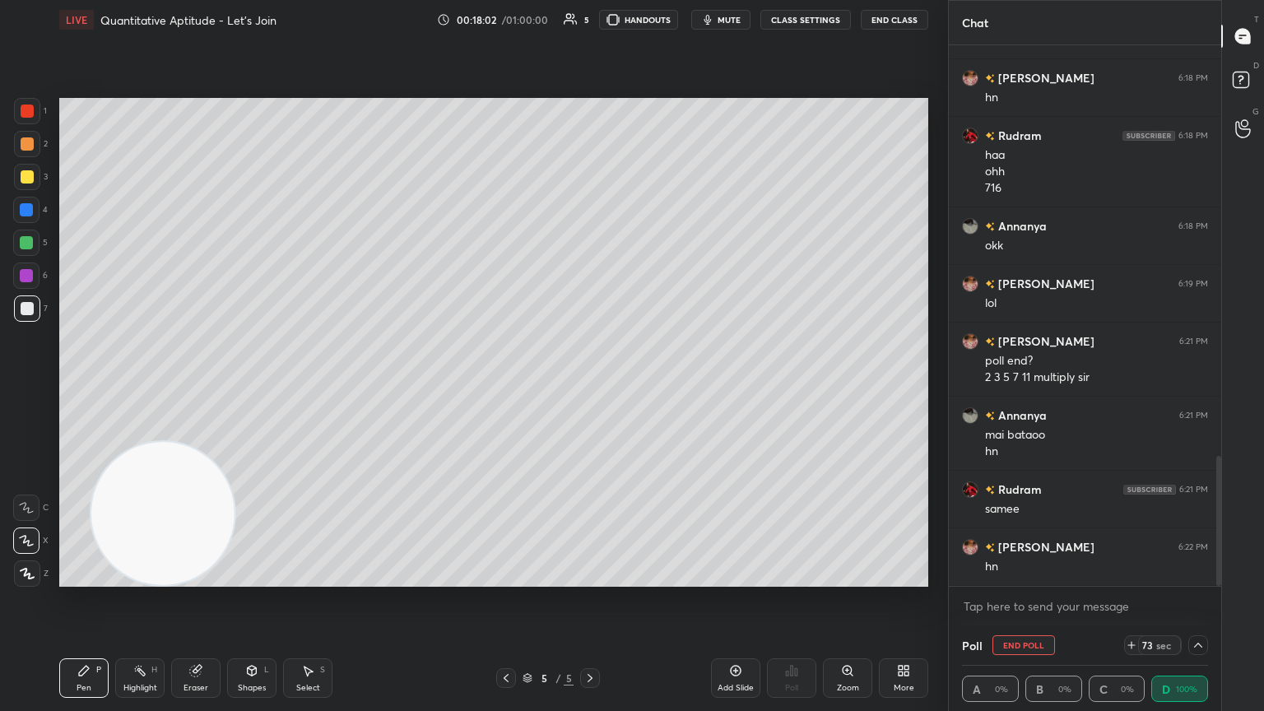
click at [590, 386] on div at bounding box center [1198, 645] width 20 height 20
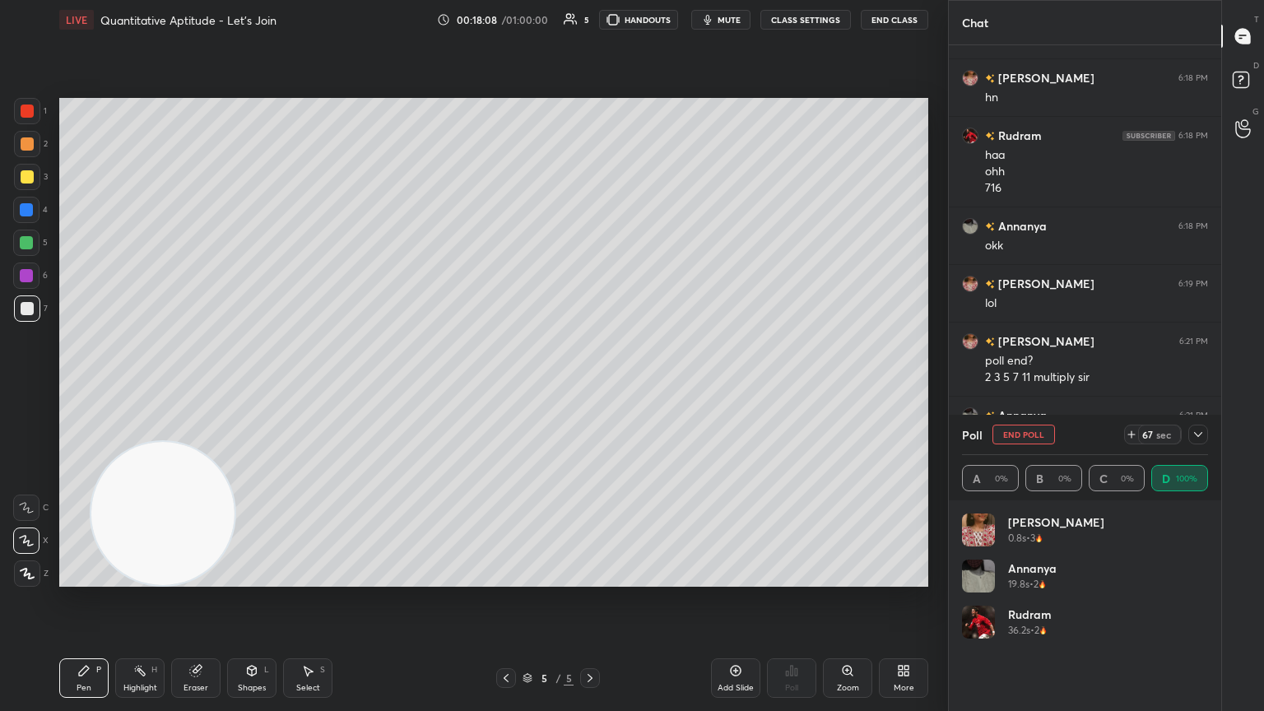
scroll to position [1764, 0]
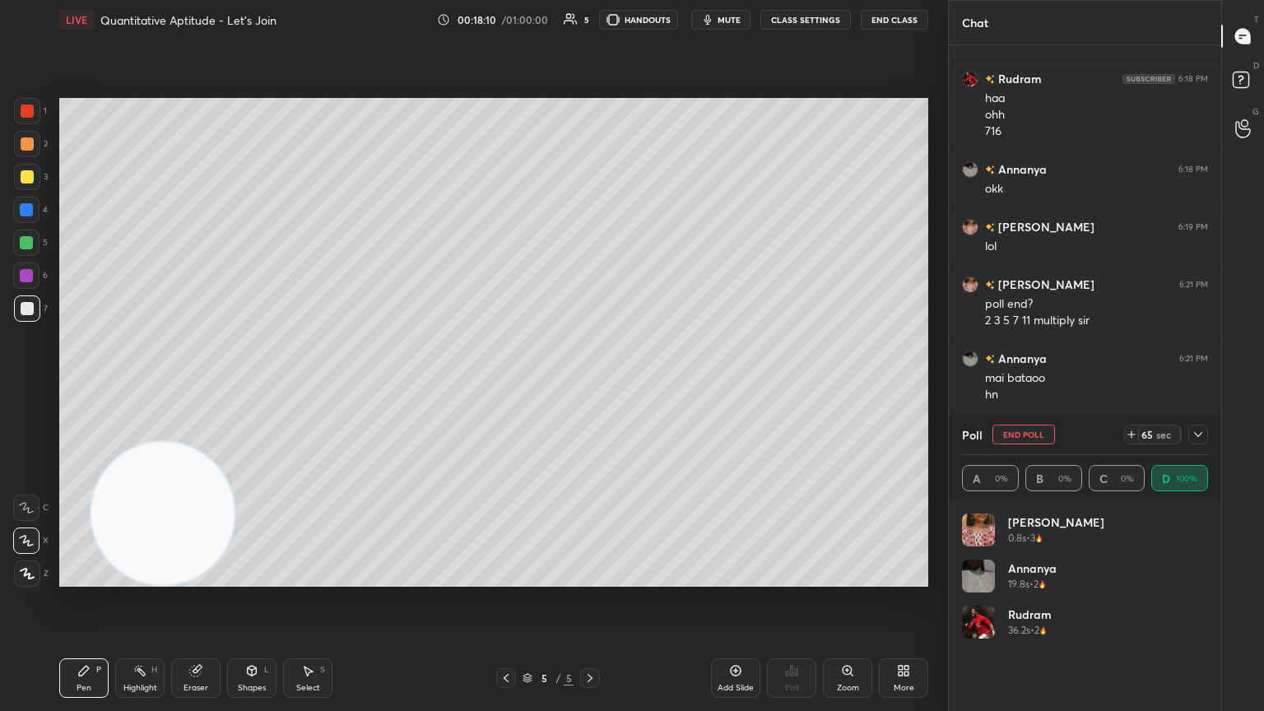
click at [590, 386] on div at bounding box center [1198, 435] width 20 height 20
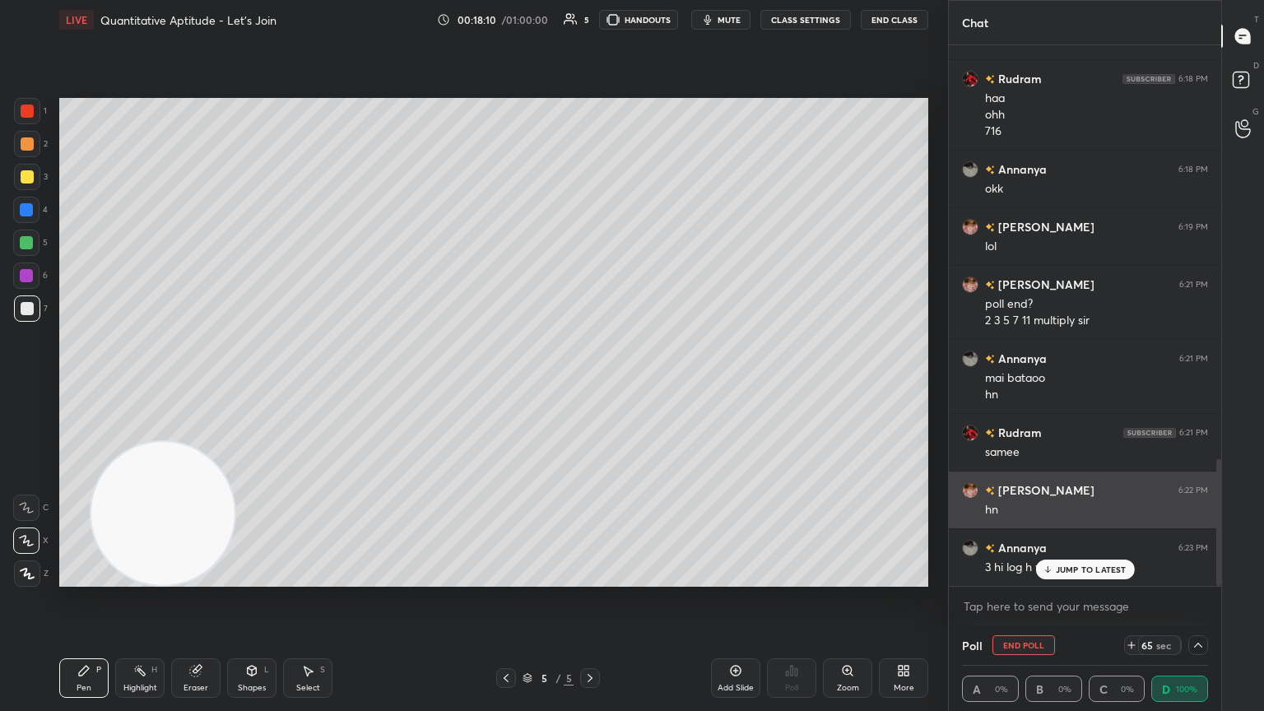
scroll to position [0, 5]
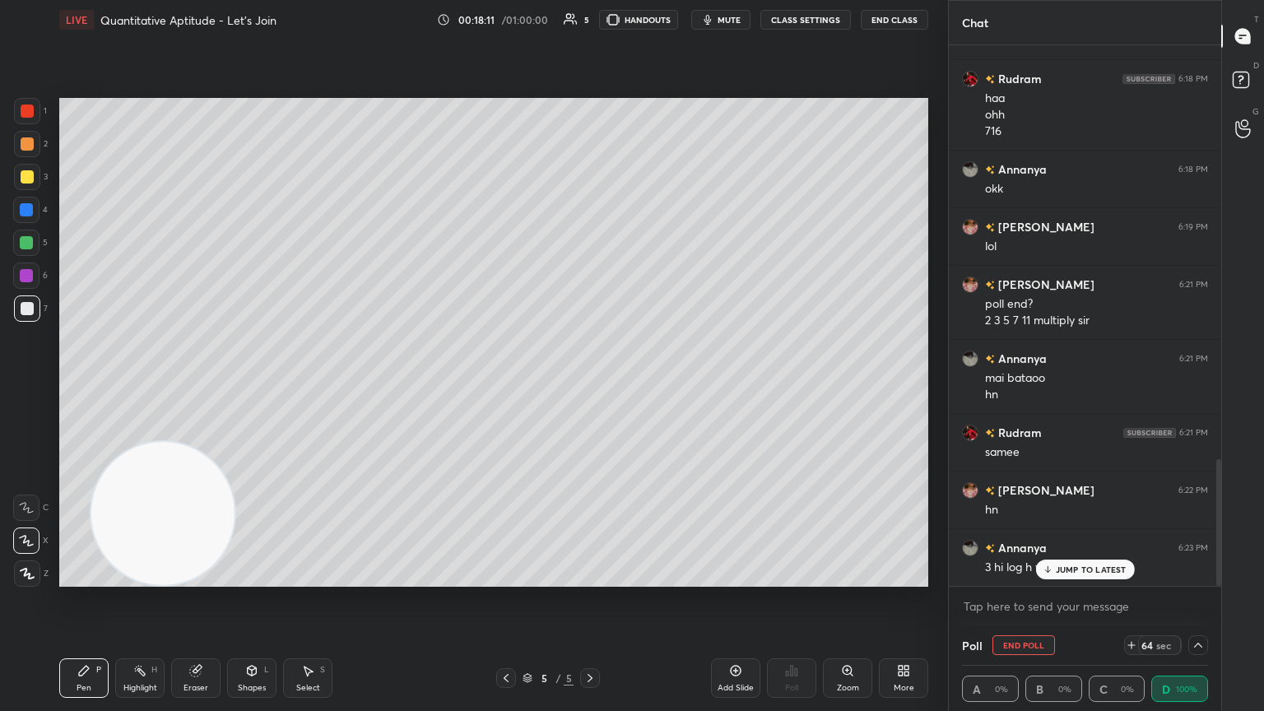
click at [590, 386] on p "JUMP TO LATEST" at bounding box center [1091, 570] width 71 height 10
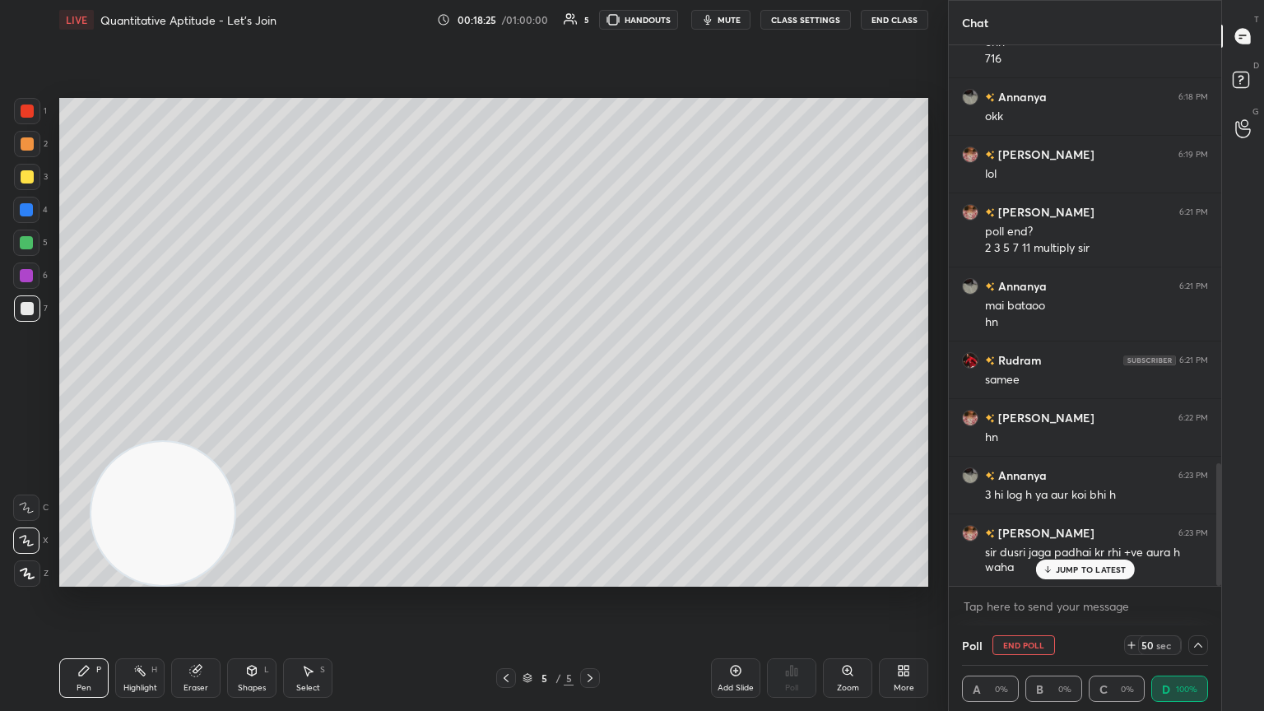
scroll to position [1895, 0]
click at [590, 386] on div "[PERSON_NAME] 6:12 PM 14 Rudram 6:13 PM 600 [PERSON_NAME] 6:13 PM minus glt kar…" at bounding box center [1085, 315] width 272 height 541
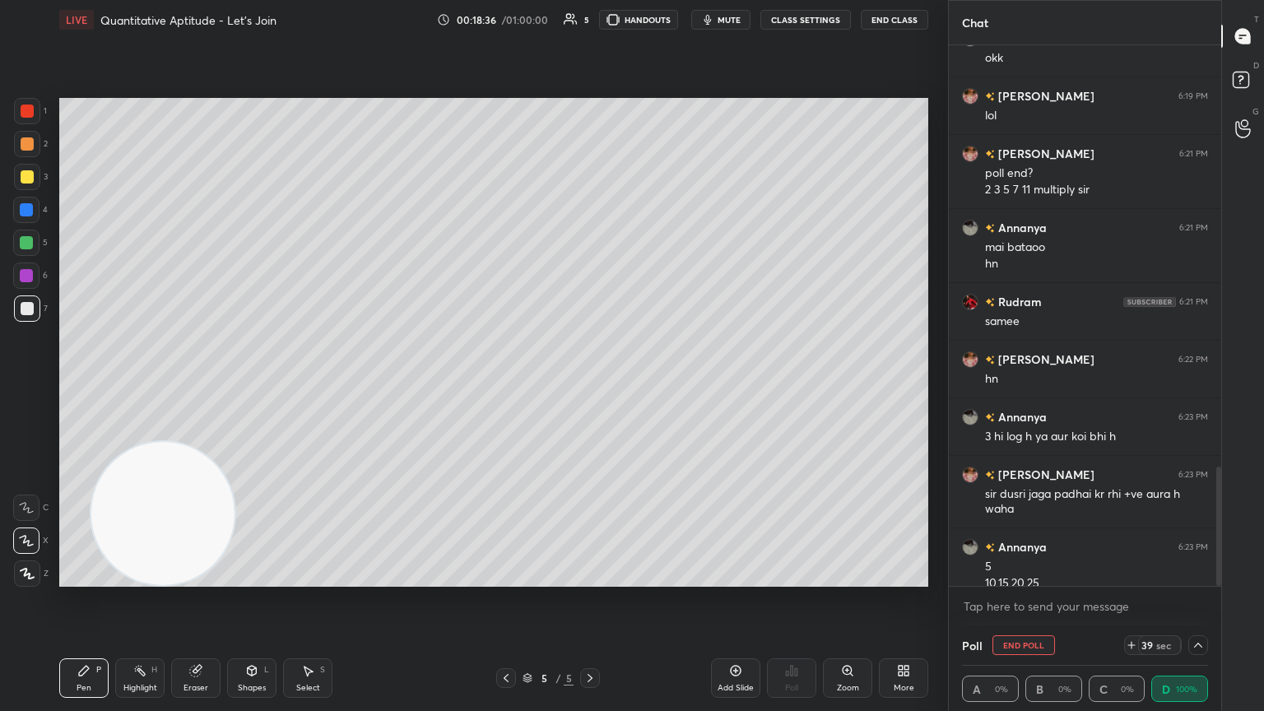
scroll to position [1912, 0]
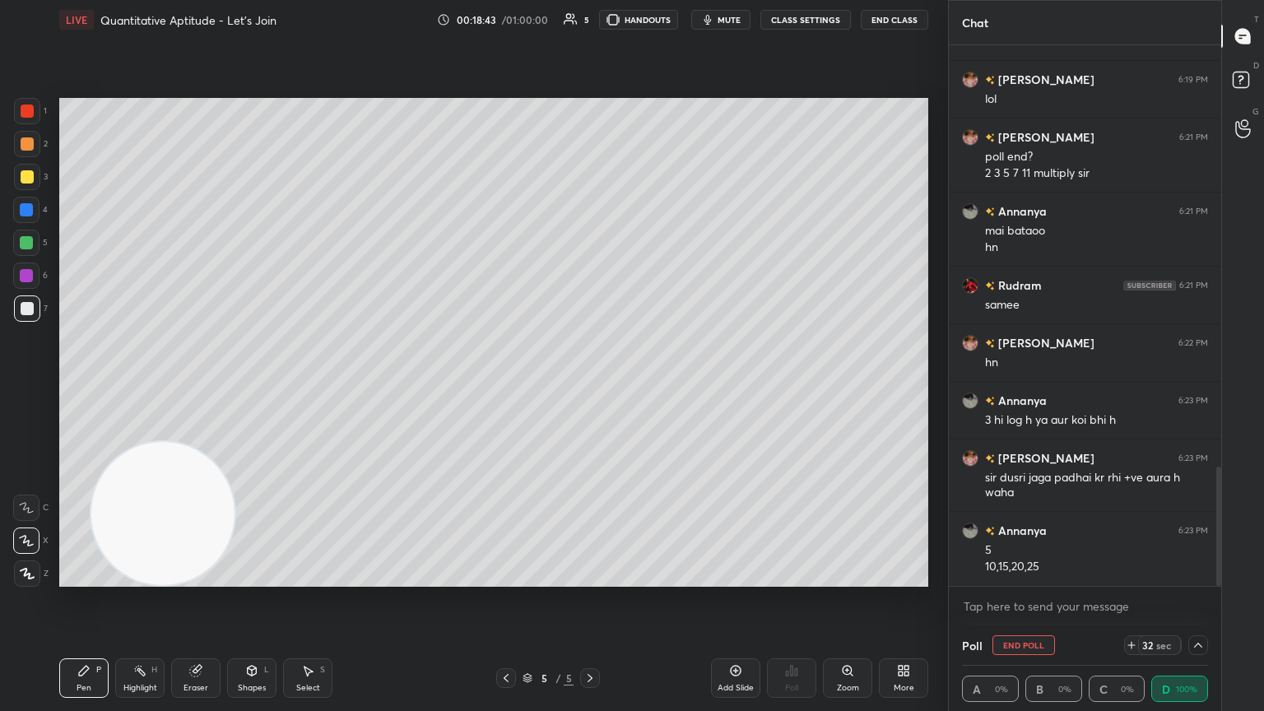
click at [27, 176] on div at bounding box center [27, 176] width 13 height 13
drag, startPoint x: 727, startPoint y: 670, endPoint x: 802, endPoint y: 644, distance: 79.1
click at [590, 386] on div "Add Slide" at bounding box center [735, 678] width 49 height 40
drag, startPoint x: 1053, startPoint y: 640, endPoint x: 1041, endPoint y: 633, distance: 14.4
click at [590, 386] on button "End Poll" at bounding box center [1023, 645] width 63 height 20
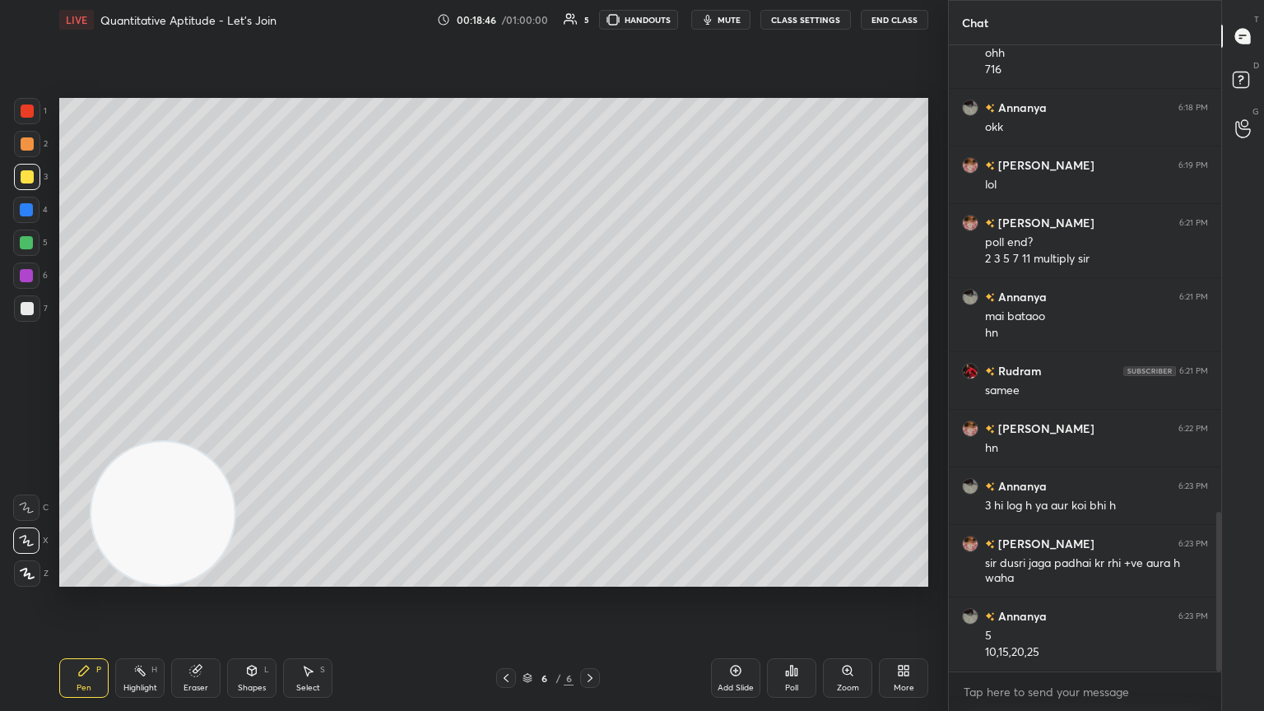
scroll to position [6, 5]
click at [30, 305] on div at bounding box center [27, 308] width 13 height 13
click at [590, 386] on div "Poll" at bounding box center [791, 678] width 49 height 40
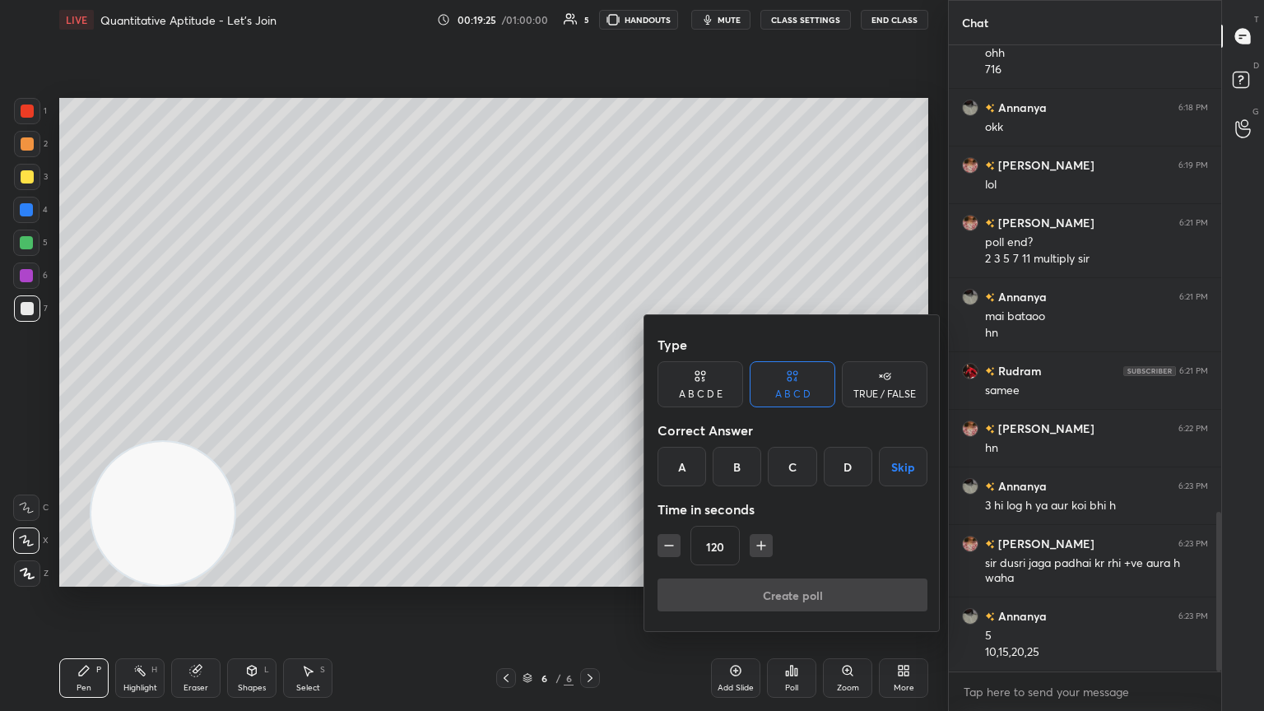
click at [590, 386] on div "A" at bounding box center [682, 467] width 49 height 40
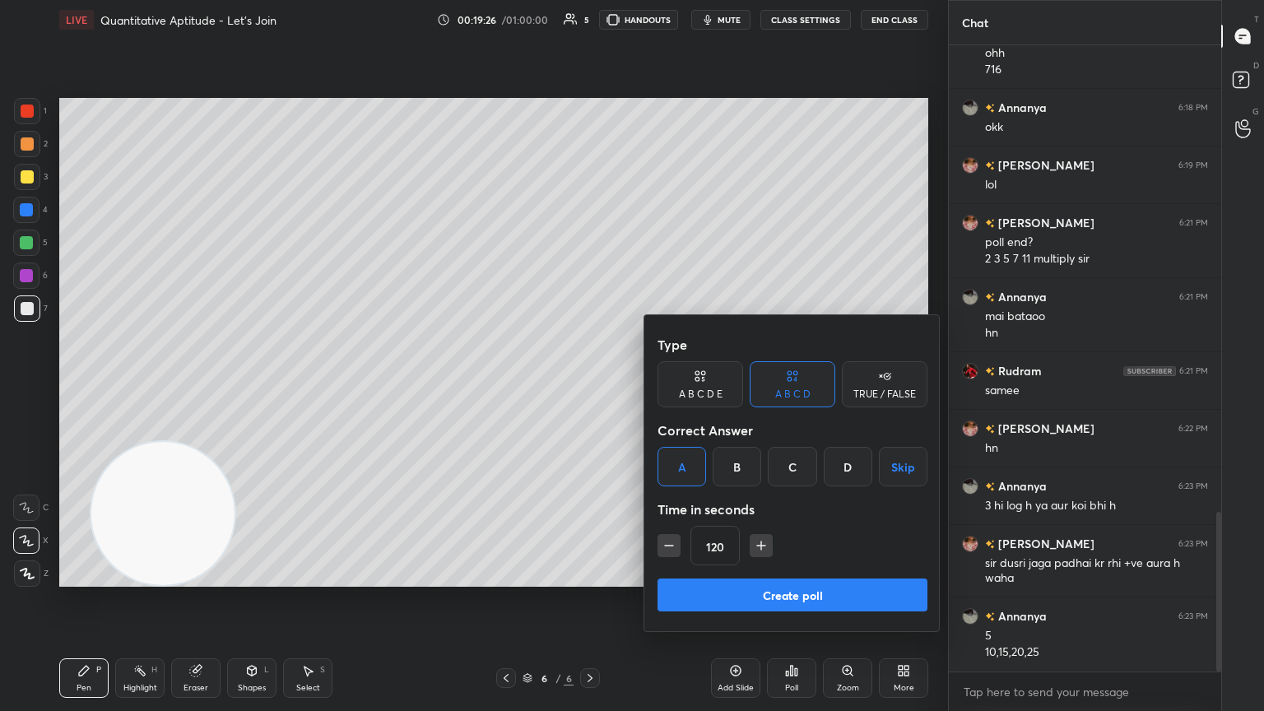
click at [590, 386] on button "Create poll" at bounding box center [793, 595] width 270 height 33
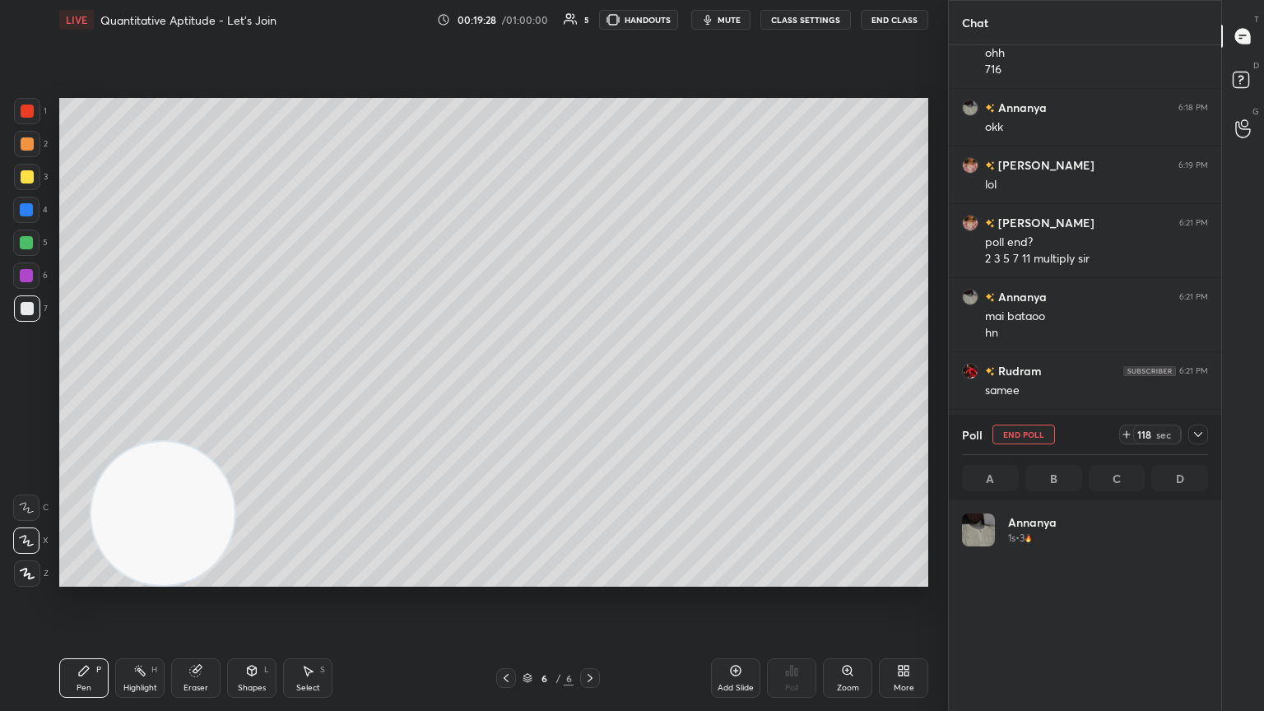
scroll to position [193, 241]
click at [590, 386] on icon at bounding box center [1198, 434] width 13 height 13
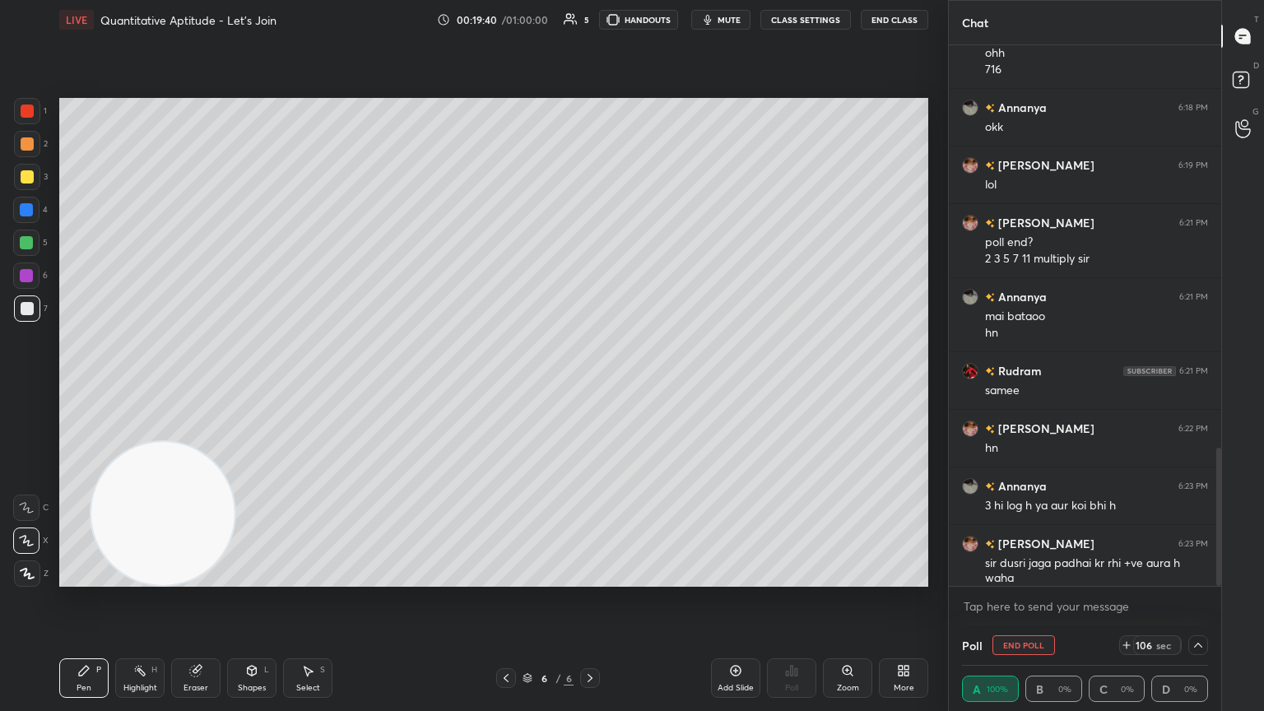
scroll to position [1912, 0]
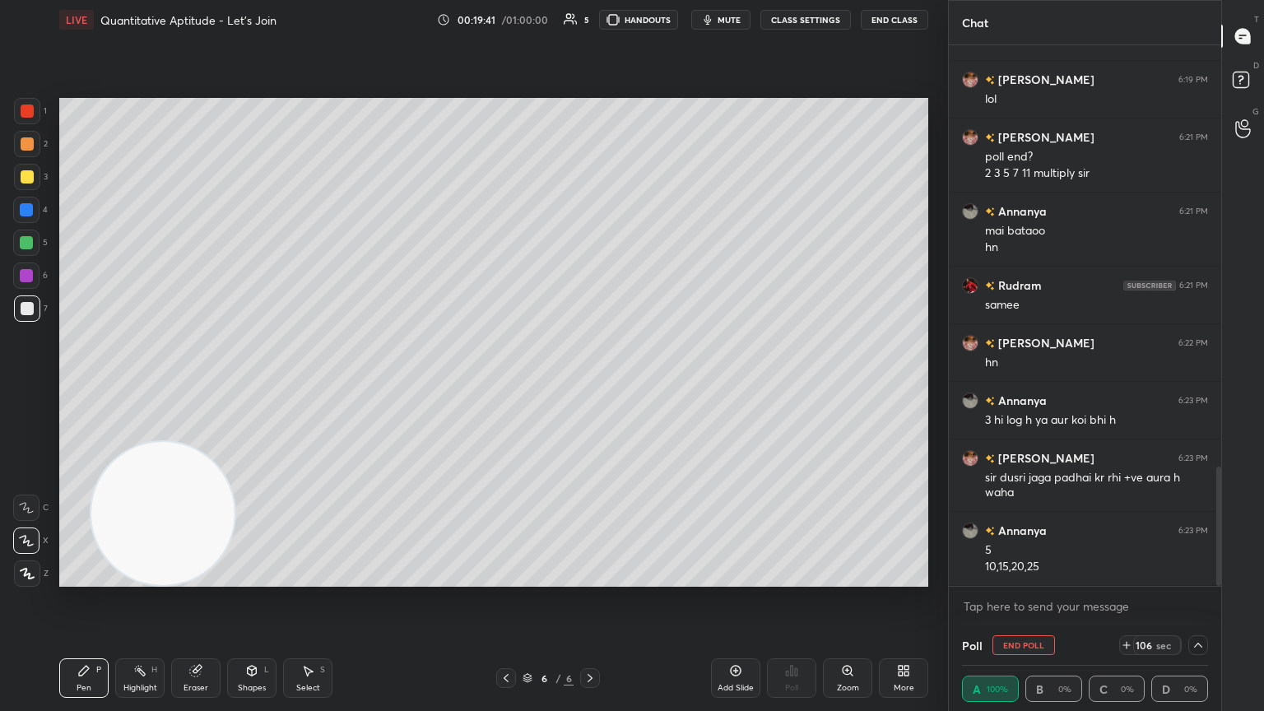
drag, startPoint x: 1221, startPoint y: 504, endPoint x: 1206, endPoint y: 588, distance: 85.4
click at [590, 386] on div "Rudram 6:18 PM haa ohh 716 [PERSON_NAME] 6:18 PM okk [PERSON_NAME] 6:19 PM lol …" at bounding box center [1085, 335] width 272 height 580
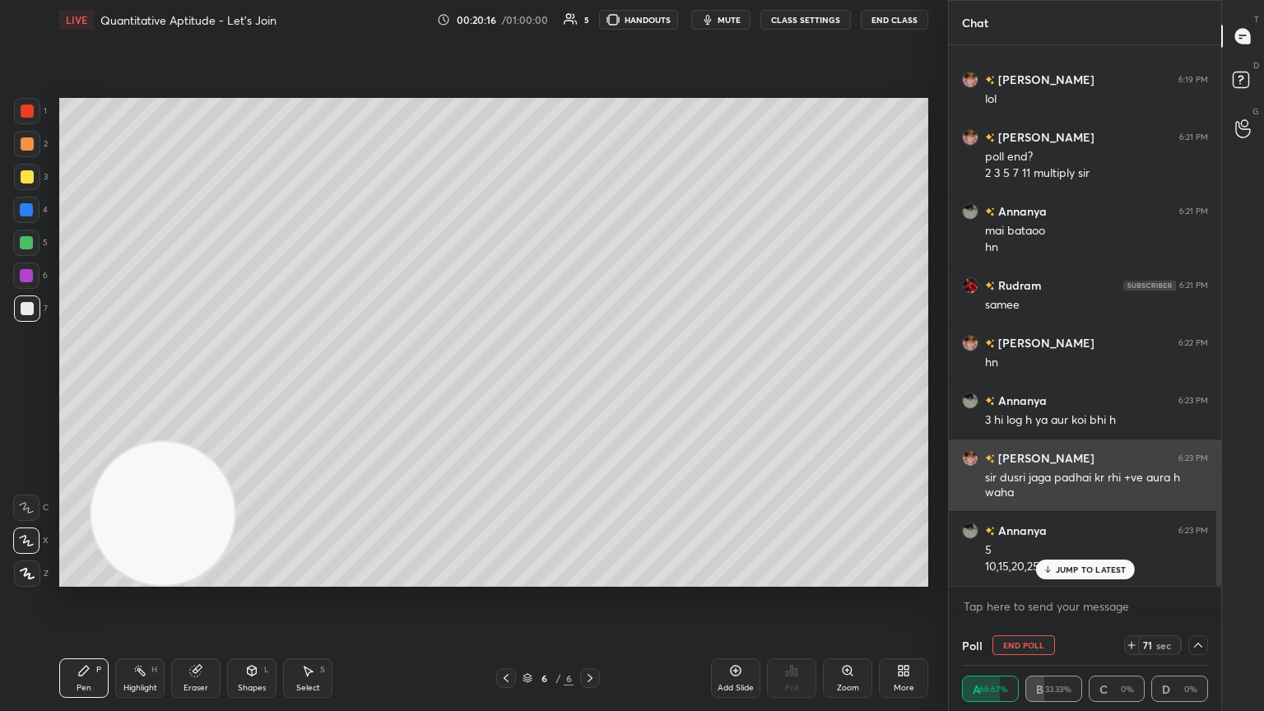
scroll to position [1969, 0]
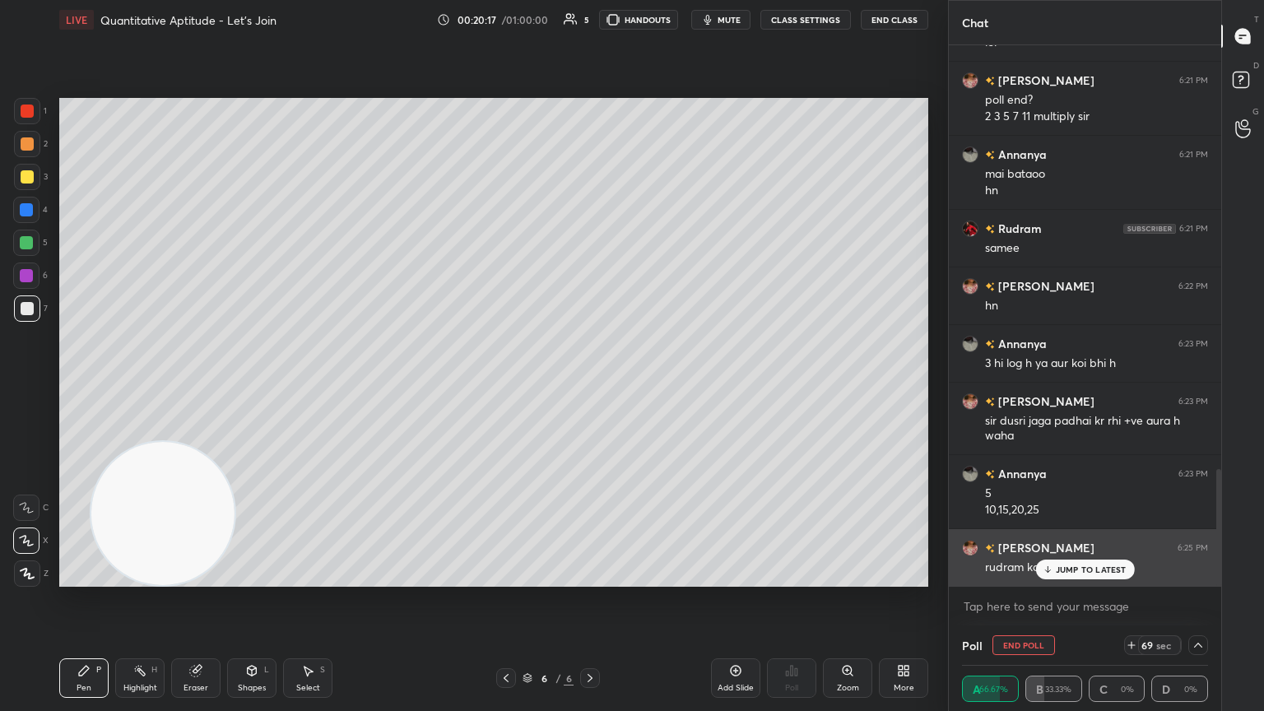
click at [590, 386] on p "JUMP TO LATEST" at bounding box center [1091, 570] width 71 height 10
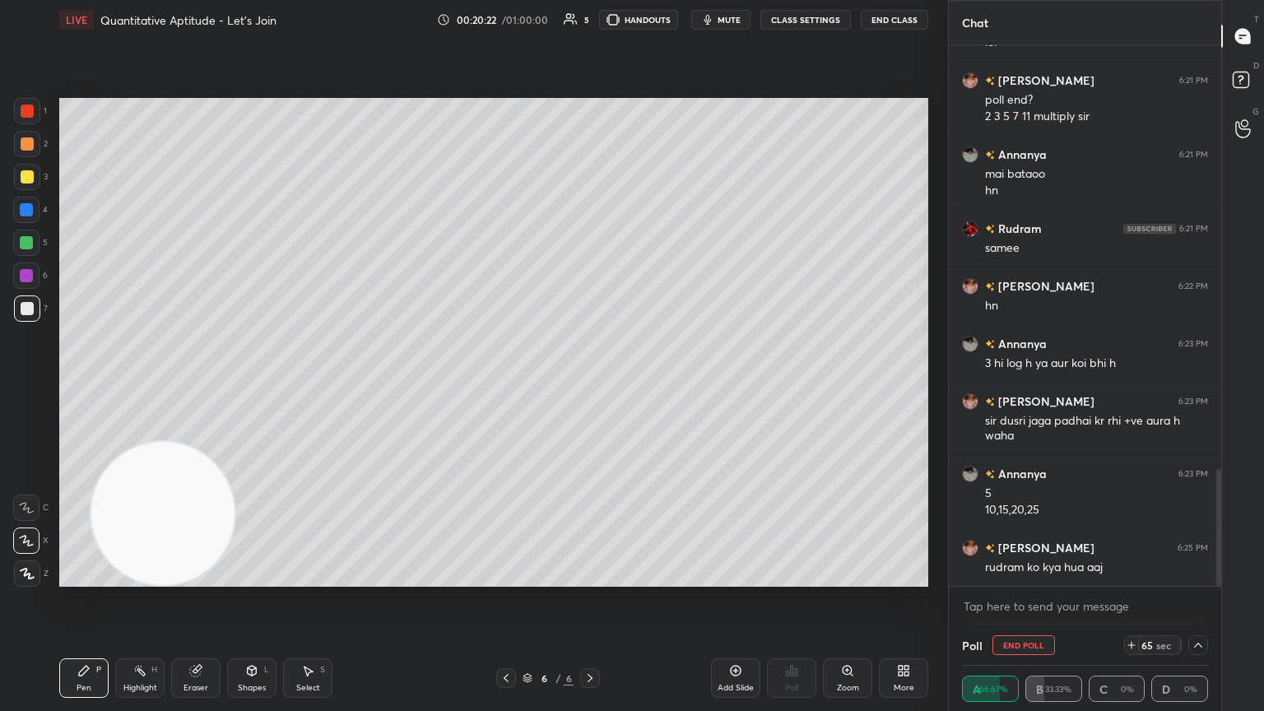
click at [590, 386] on icon at bounding box center [1198, 645] width 13 height 13
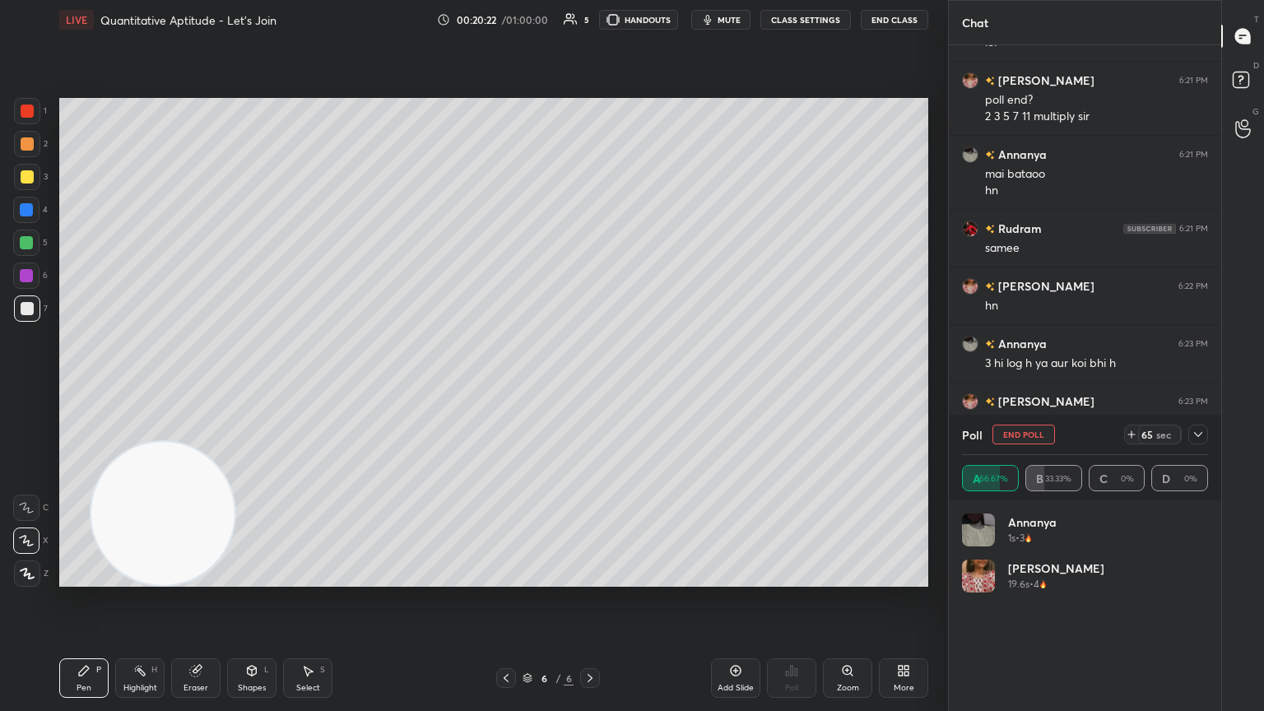
scroll to position [193, 241]
click at [590, 386] on icon at bounding box center [1198, 434] width 13 height 13
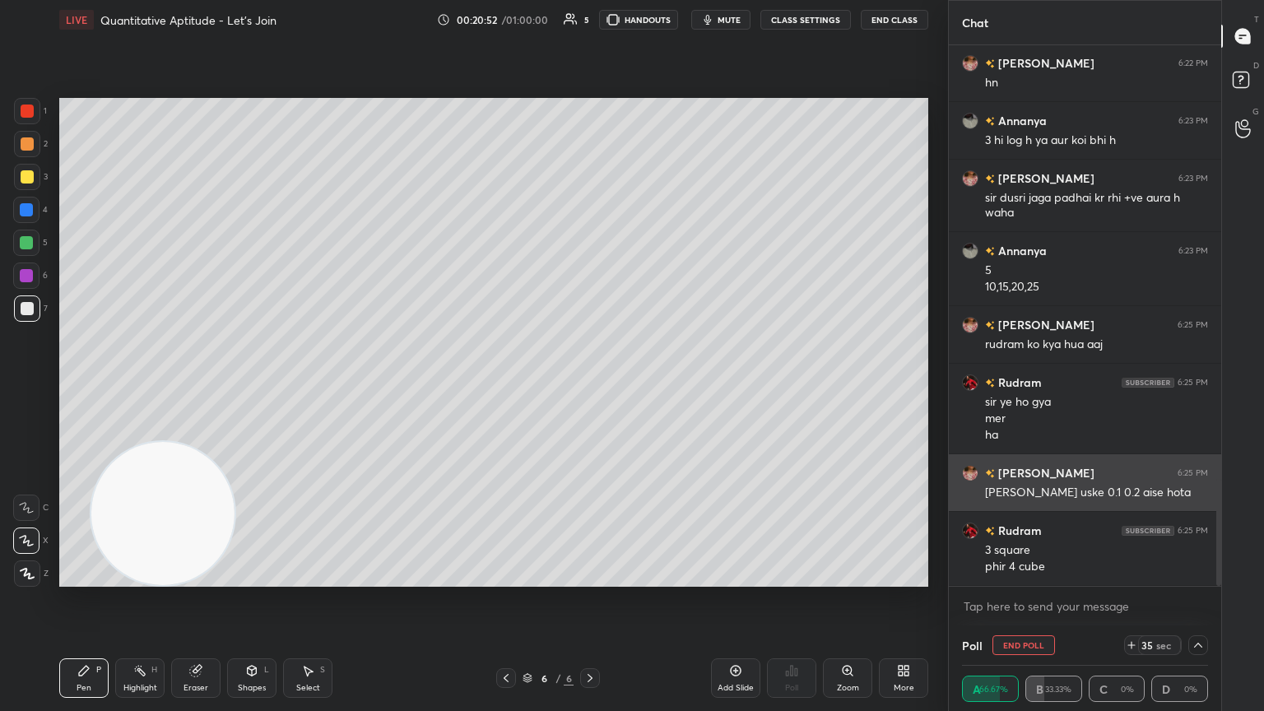
scroll to position [2248, 0]
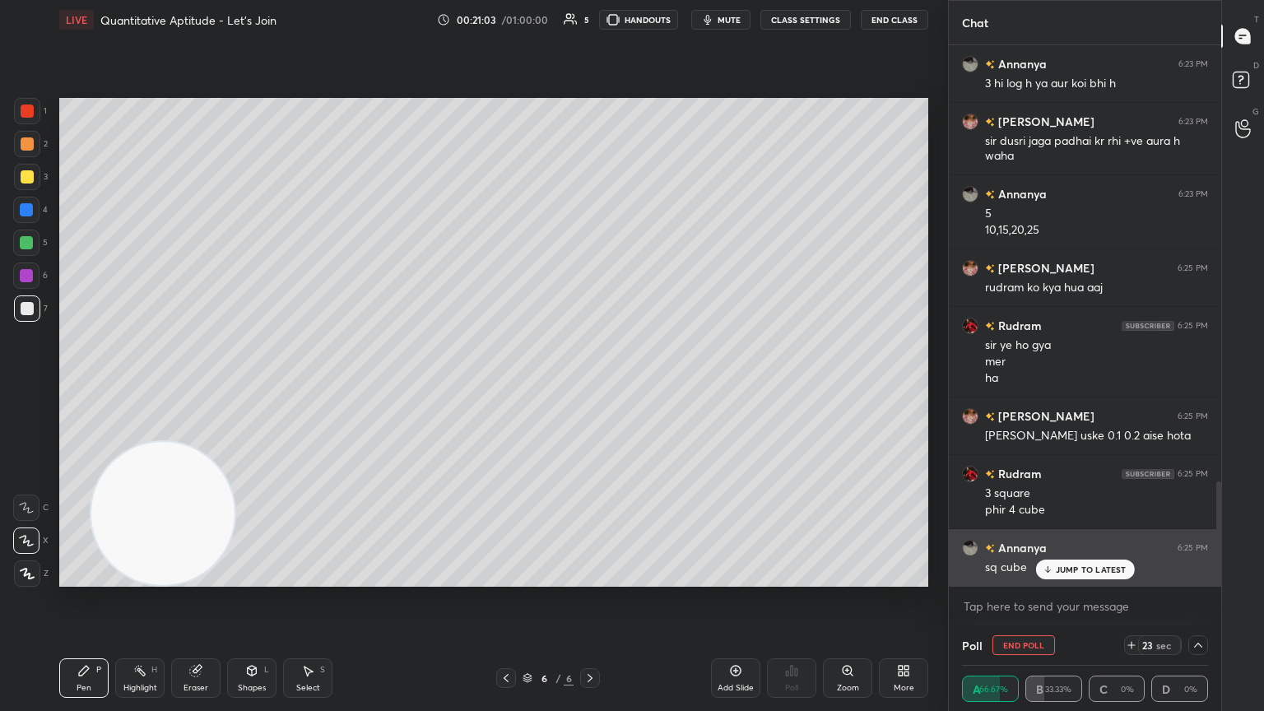
click at [590, 386] on p "JUMP TO LATEST" at bounding box center [1091, 570] width 71 height 10
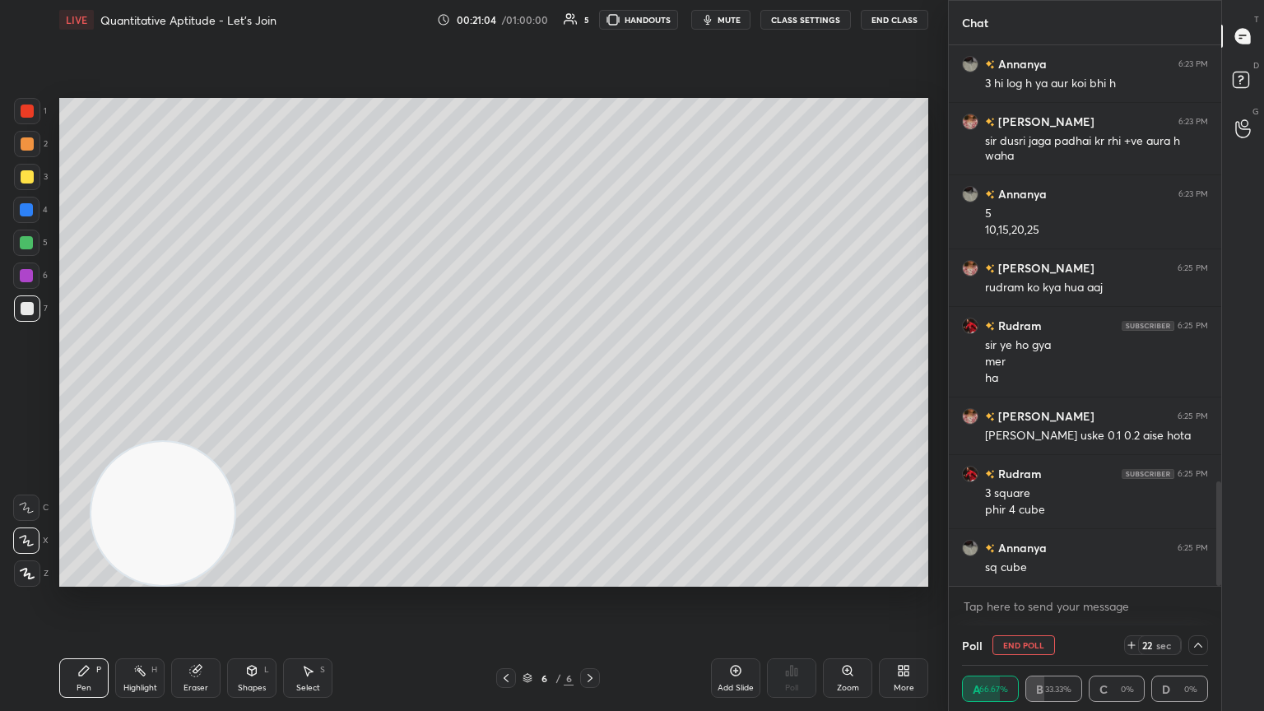
click at [590, 386] on div at bounding box center [1198, 645] width 20 height 20
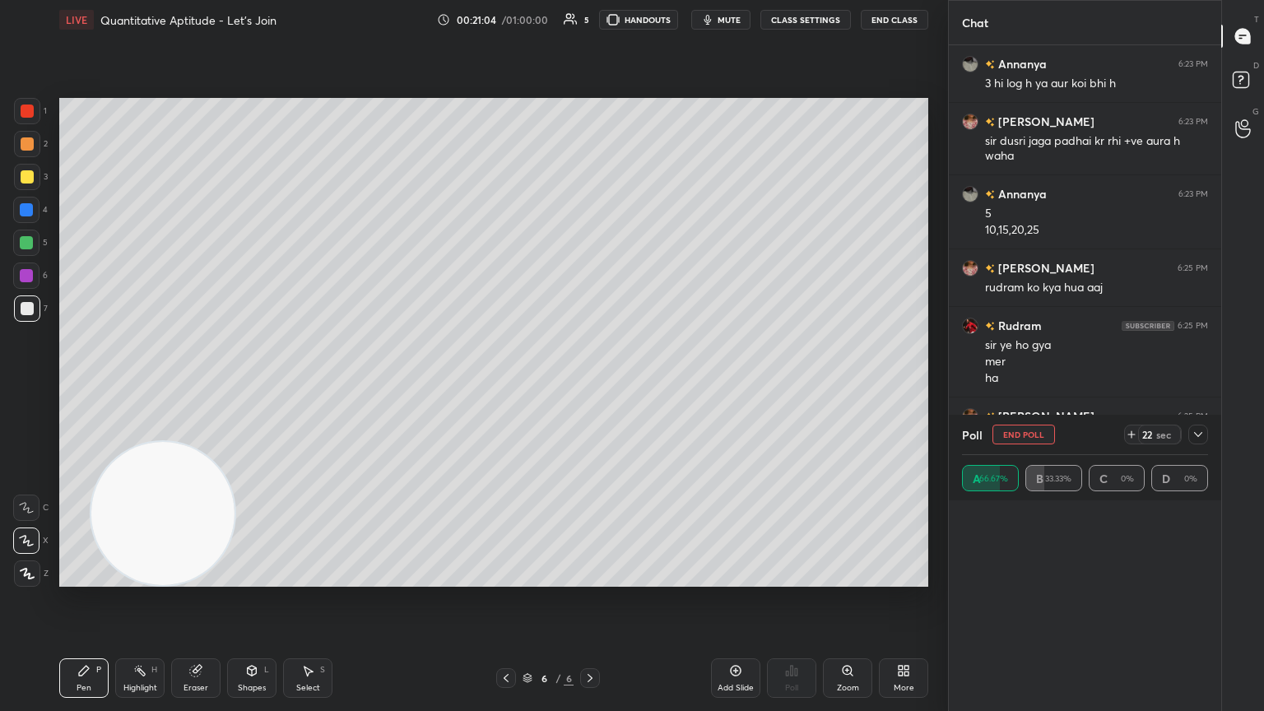
scroll to position [5, 5]
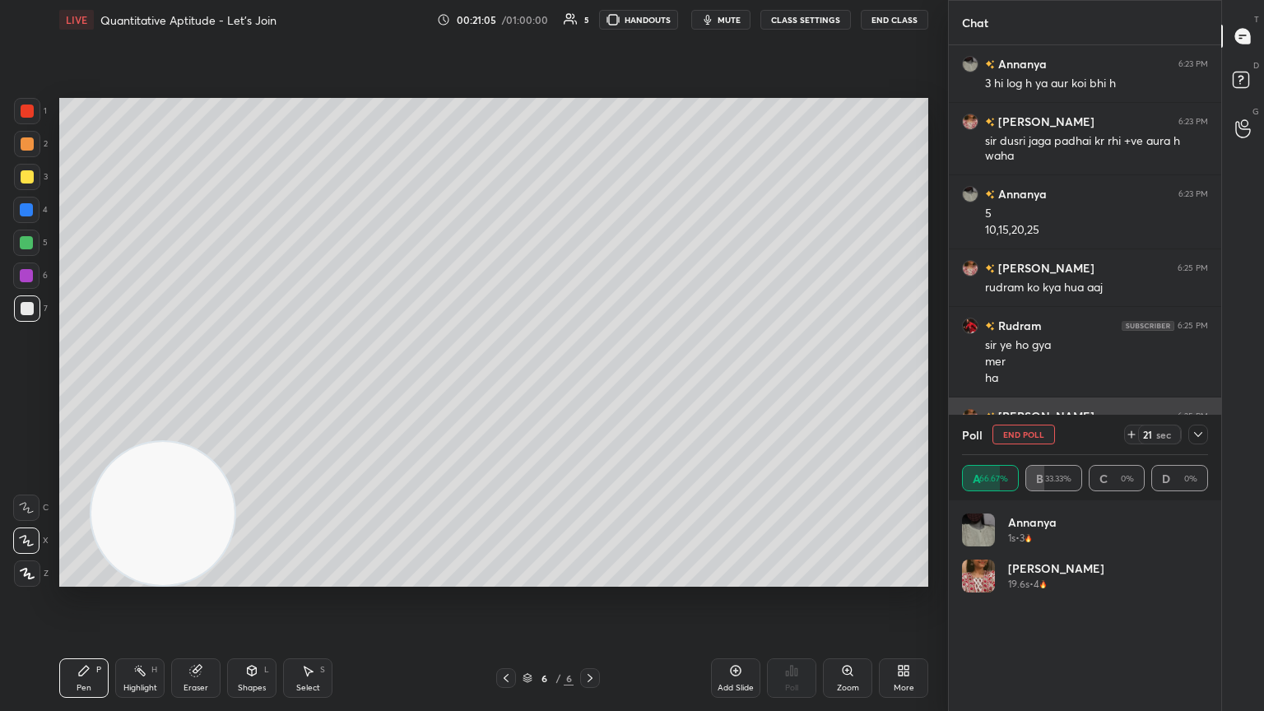
drag, startPoint x: 1017, startPoint y: 430, endPoint x: 997, endPoint y: 435, distance: 21.0
click at [590, 386] on button "End Poll" at bounding box center [1023, 435] width 63 height 20
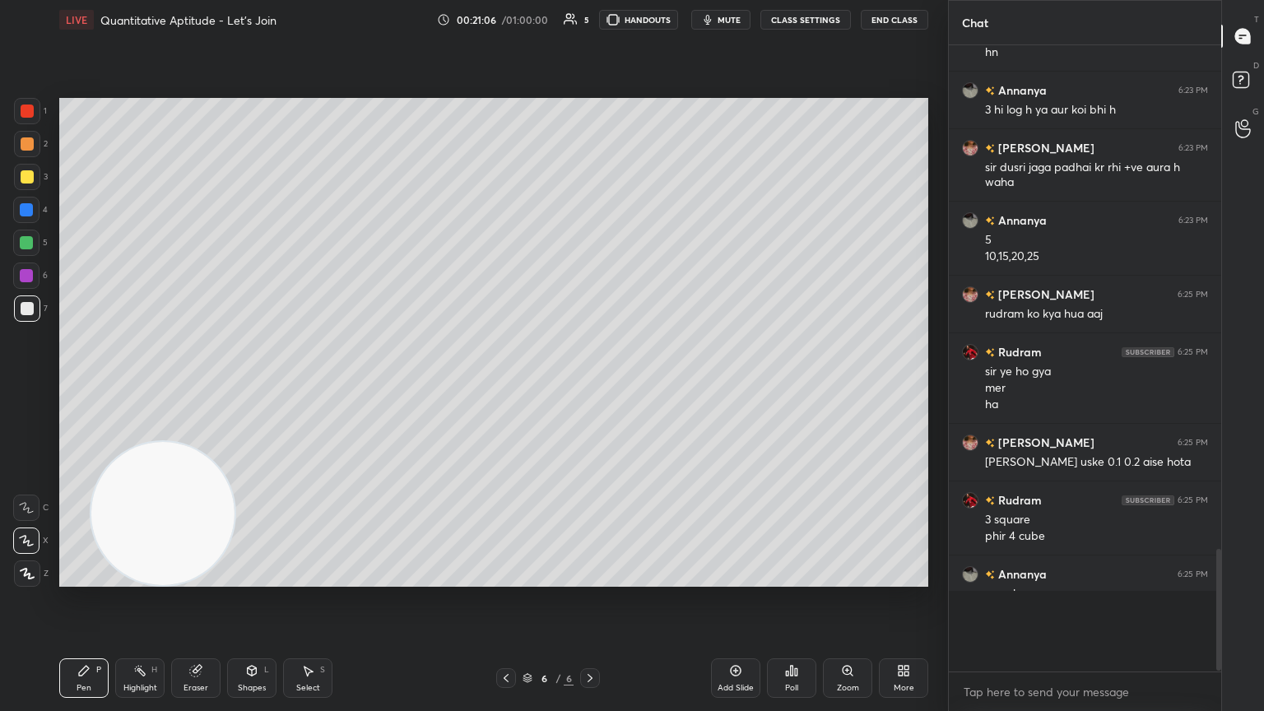
scroll to position [2172, 0]
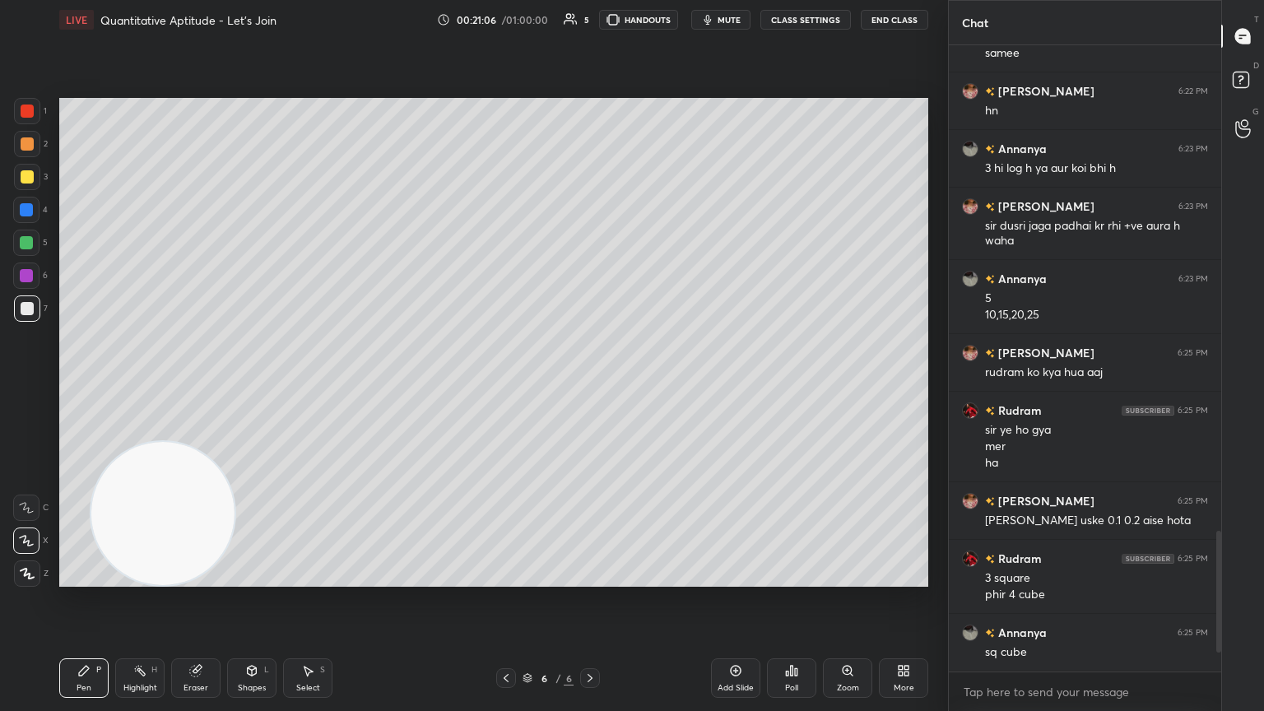
click at [590, 386] on div "Add Slide" at bounding box center [735, 678] width 49 height 40
click at [30, 168] on div at bounding box center [27, 177] width 26 height 26
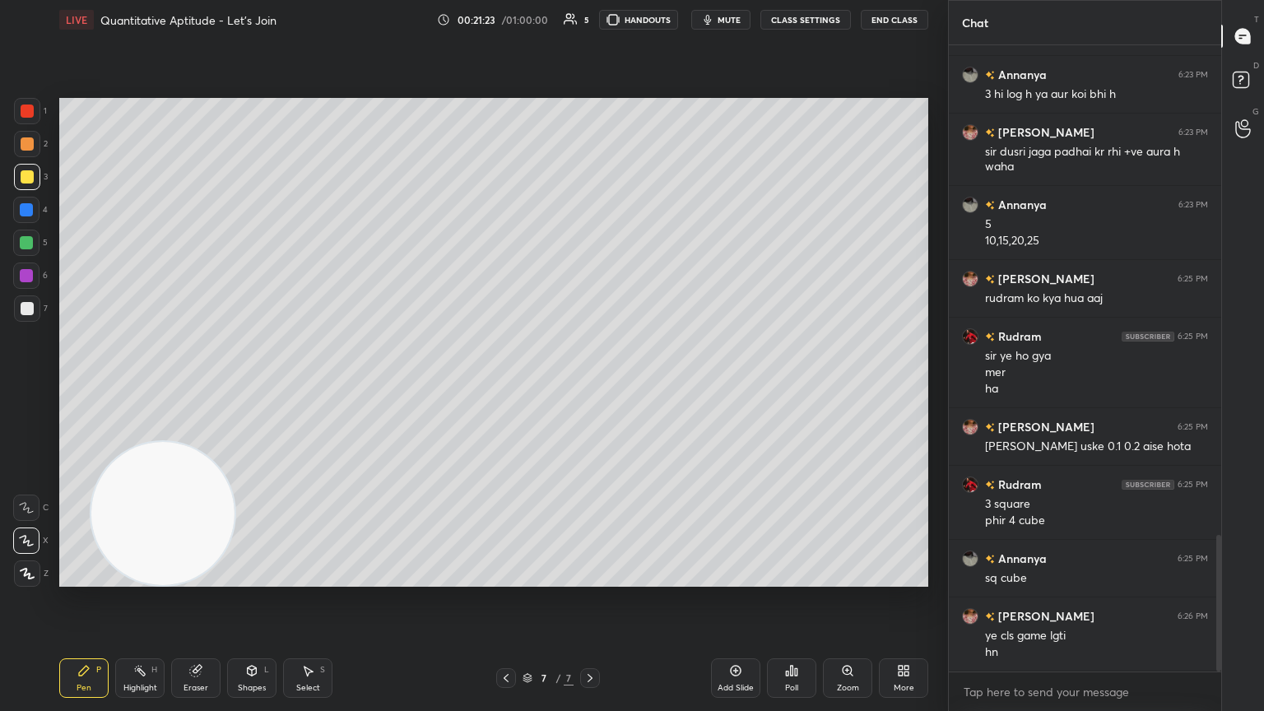
click at [30, 307] on div at bounding box center [27, 308] width 13 height 13
click at [590, 386] on div "Poll" at bounding box center [791, 678] width 49 height 40
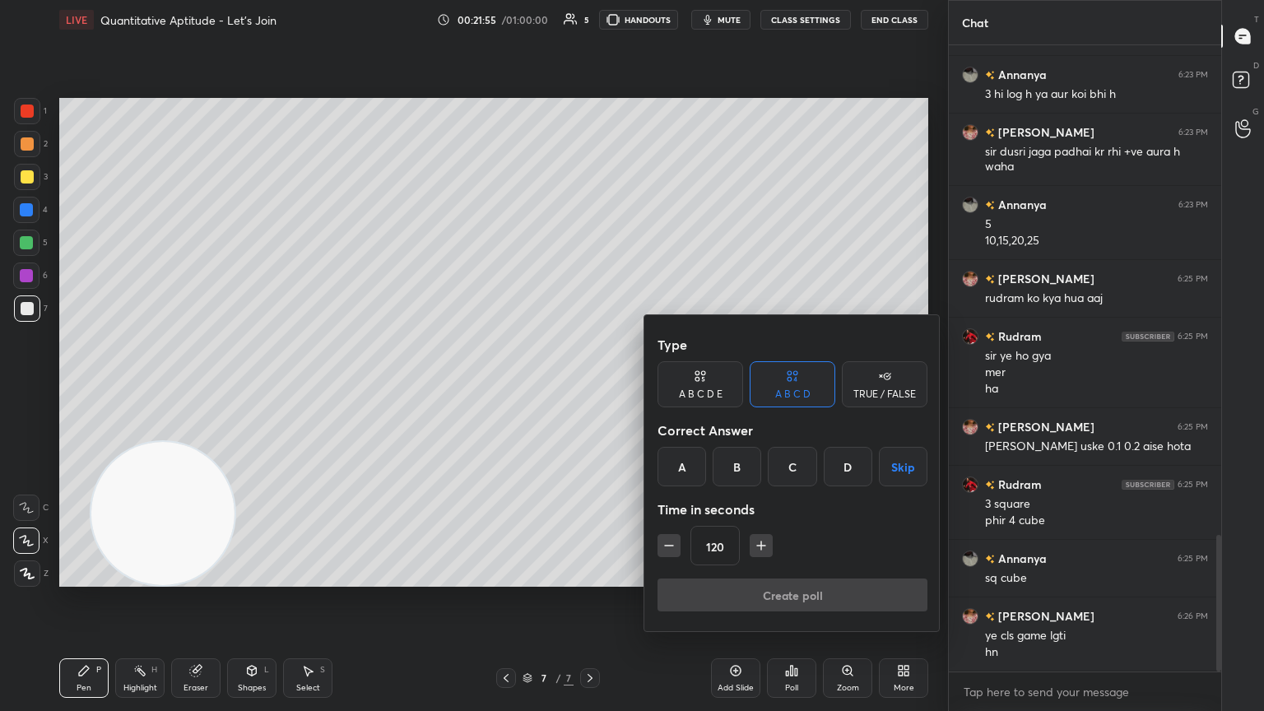
click at [590, 386] on div "A B C D E" at bounding box center [701, 394] width 44 height 10
click at [590, 386] on div "E" at bounding box center [862, 467] width 40 height 40
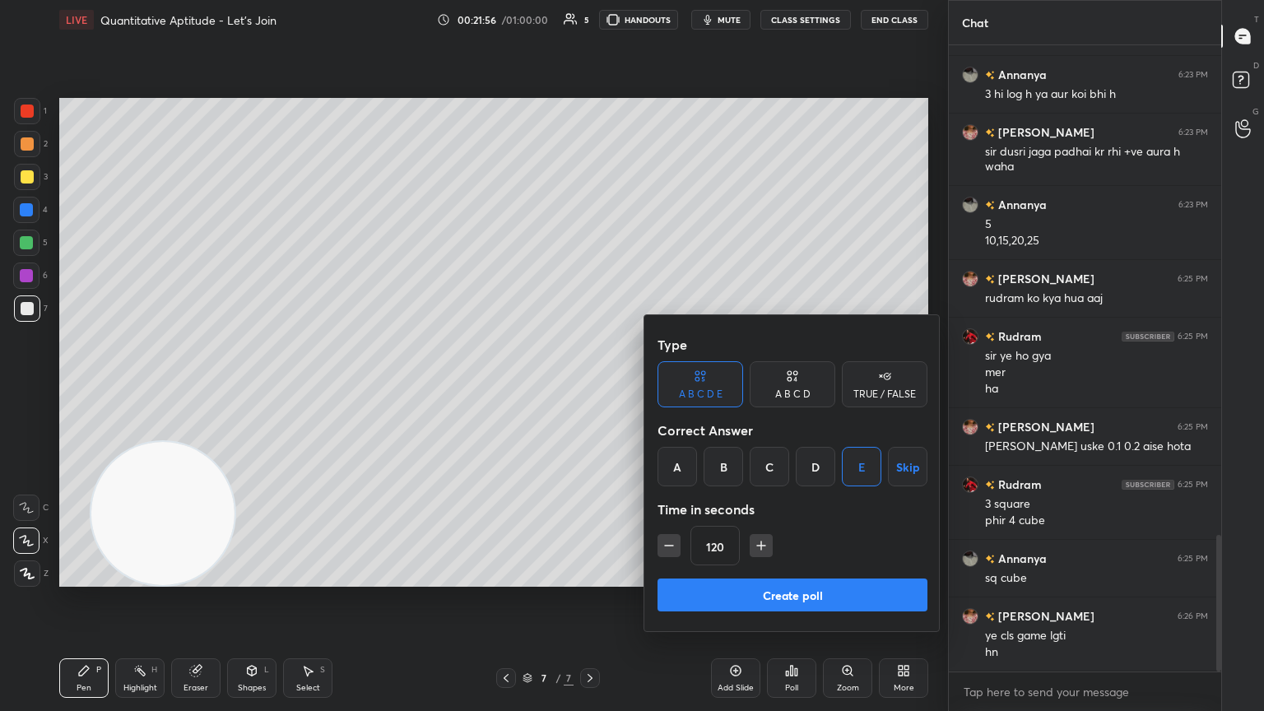
click at [590, 386] on button "Create poll" at bounding box center [793, 595] width 270 height 33
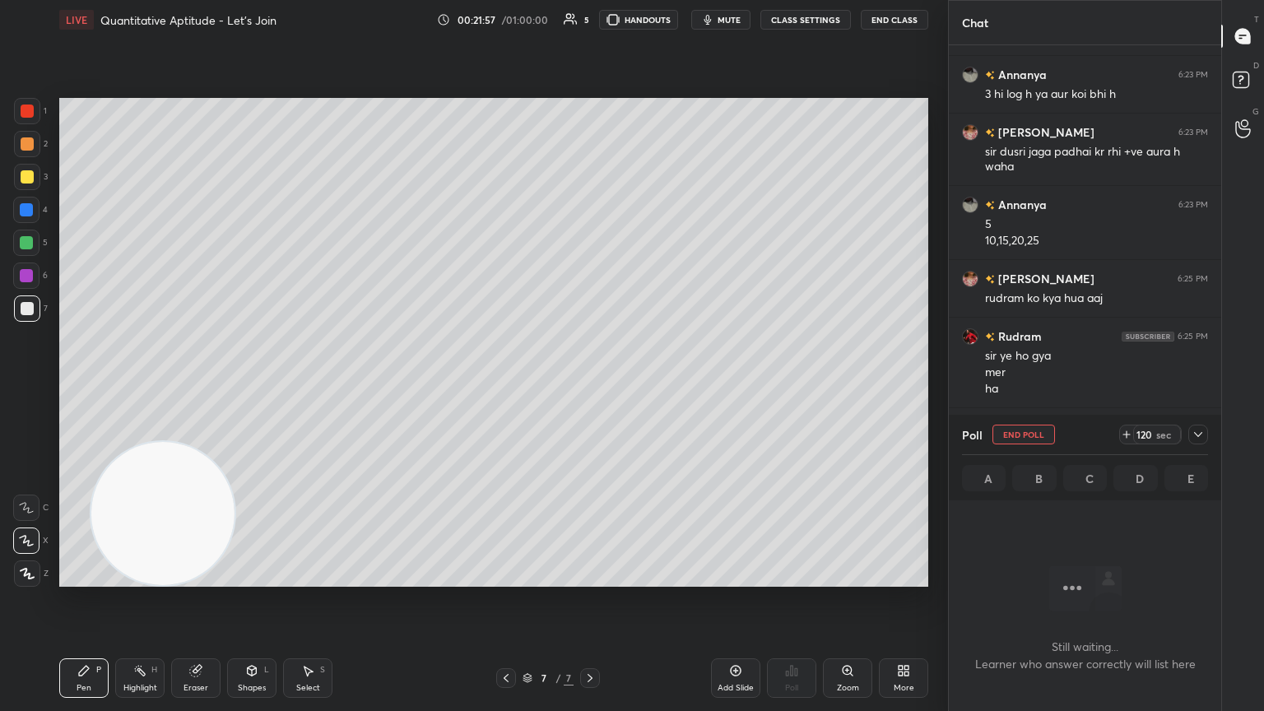
scroll to position [6, 5]
click at [590, 386] on icon at bounding box center [1198, 434] width 13 height 13
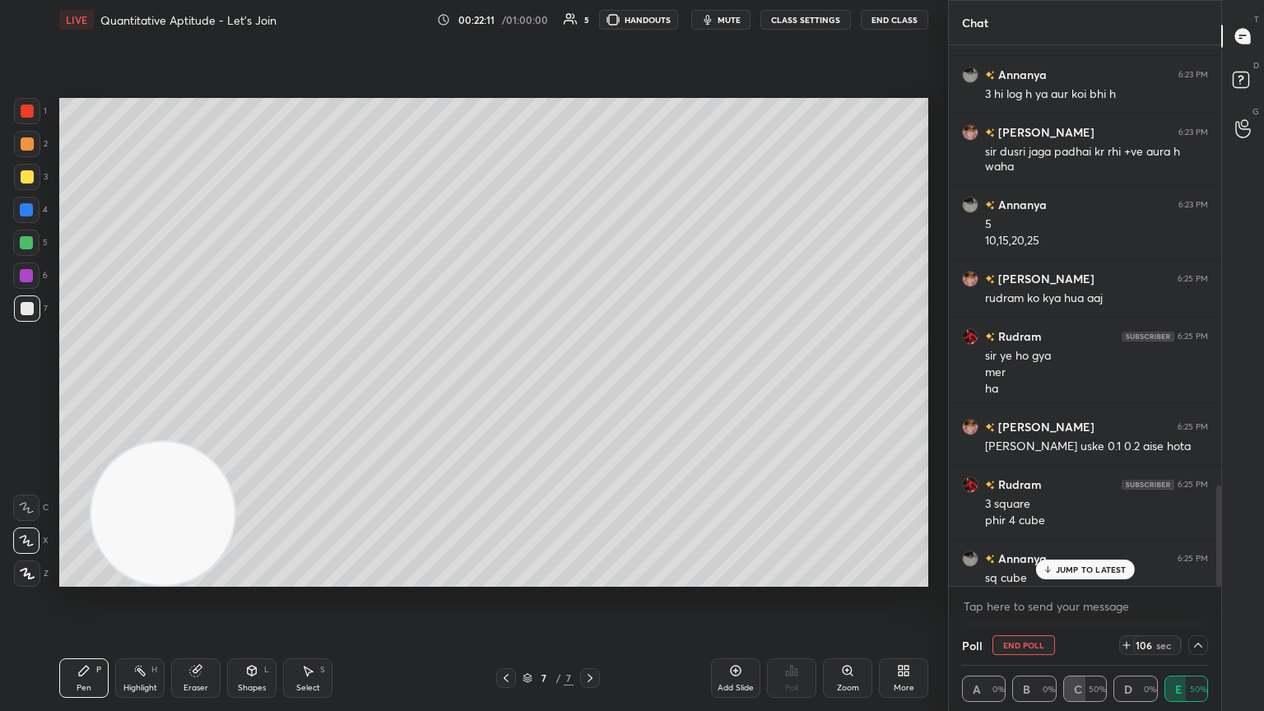
scroll to position [2380, 0]
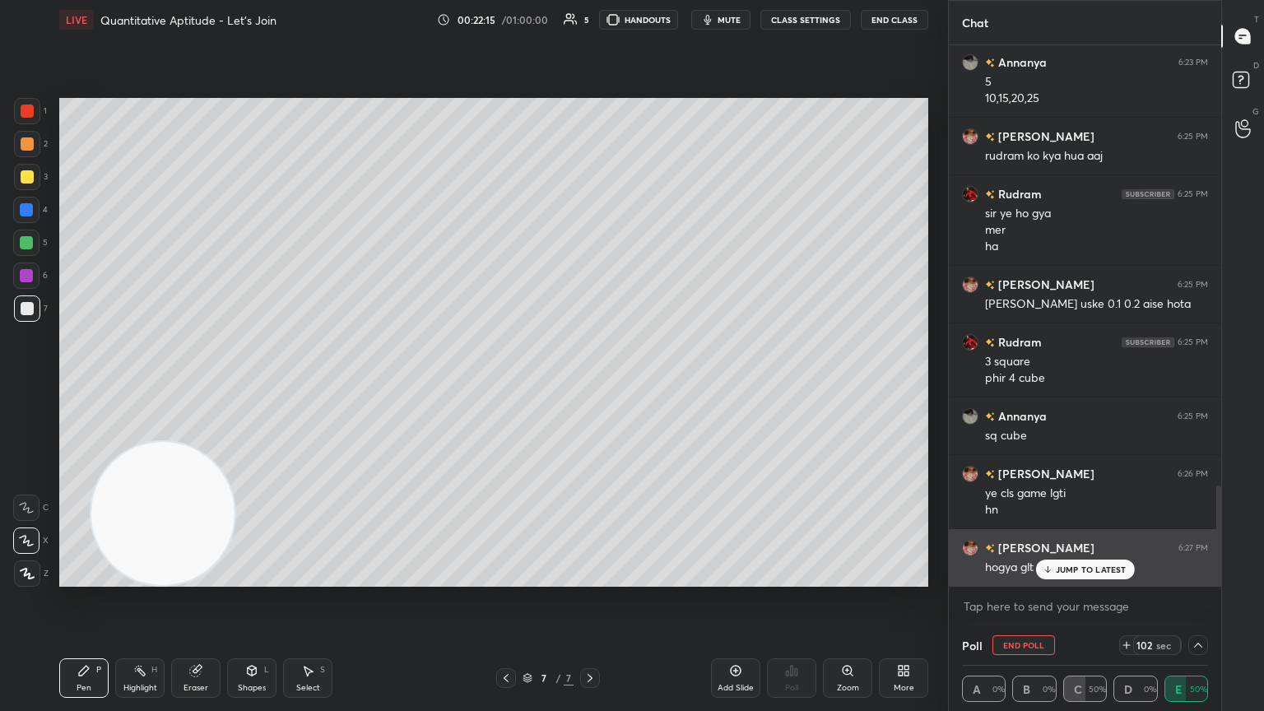
click at [590, 386] on p "JUMP TO LATEST" at bounding box center [1091, 570] width 71 height 10
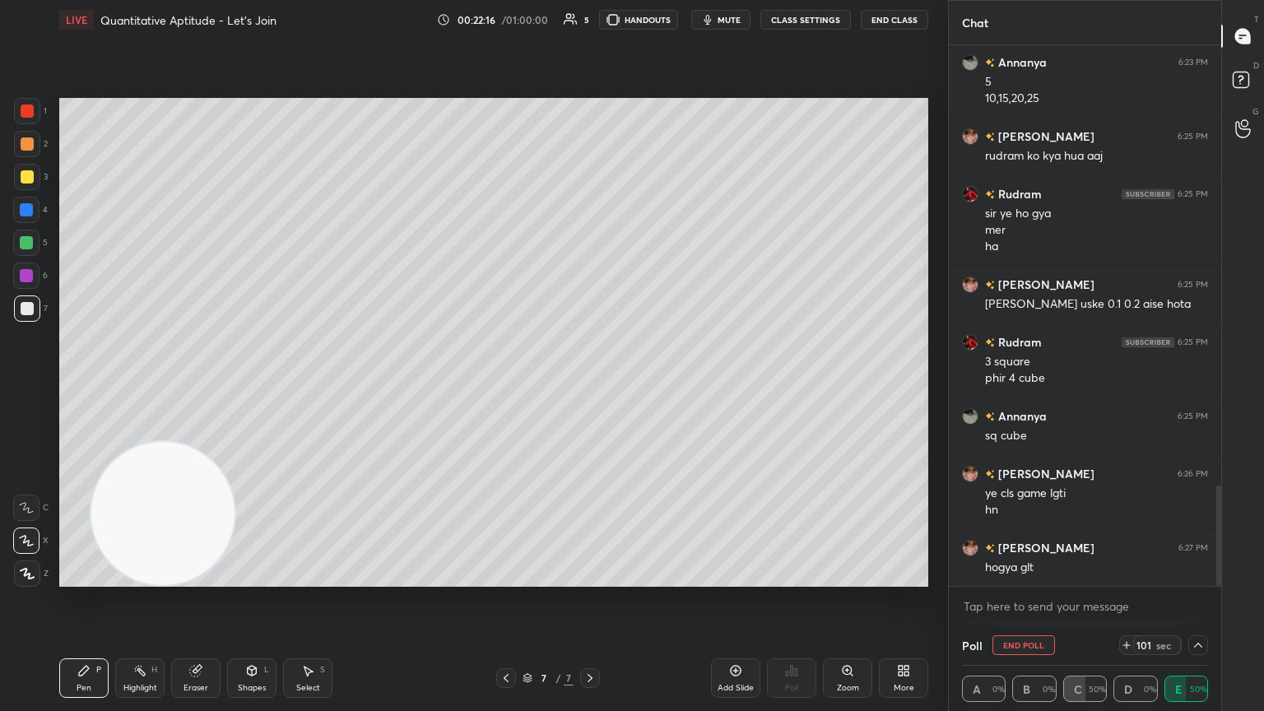
click at [590, 386] on icon at bounding box center [1198, 645] width 13 height 13
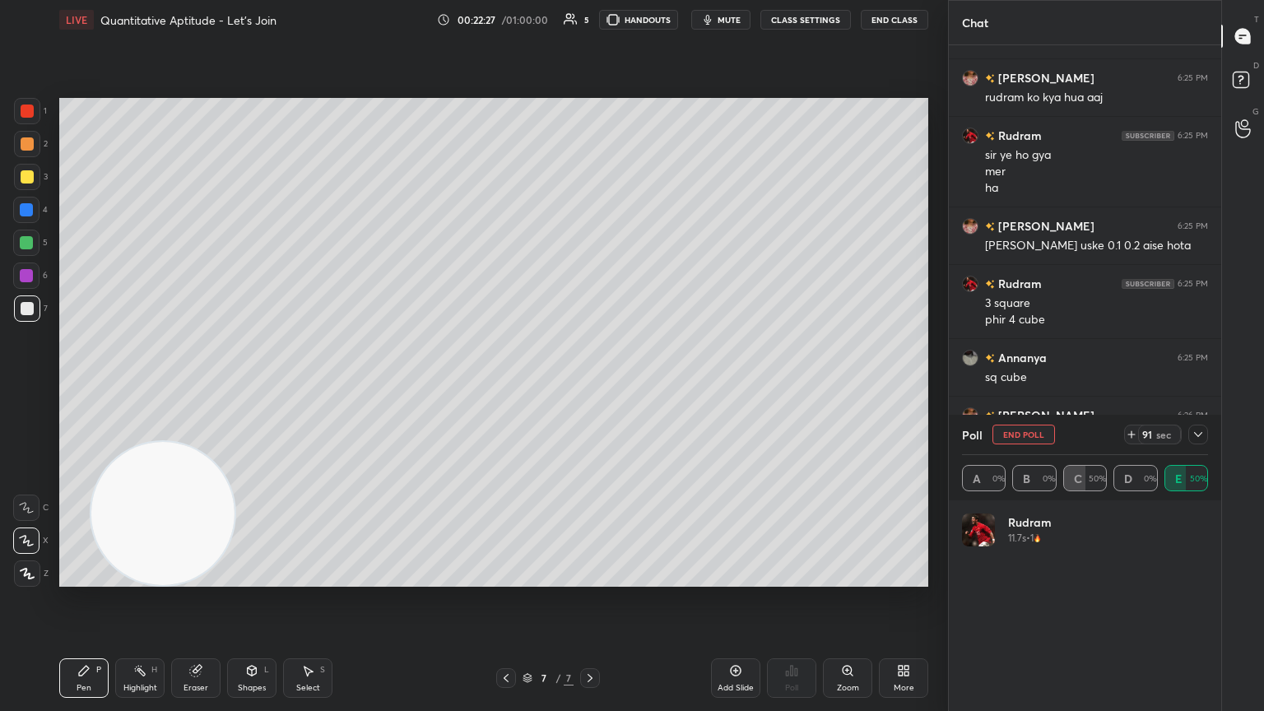
scroll to position [2495, 0]
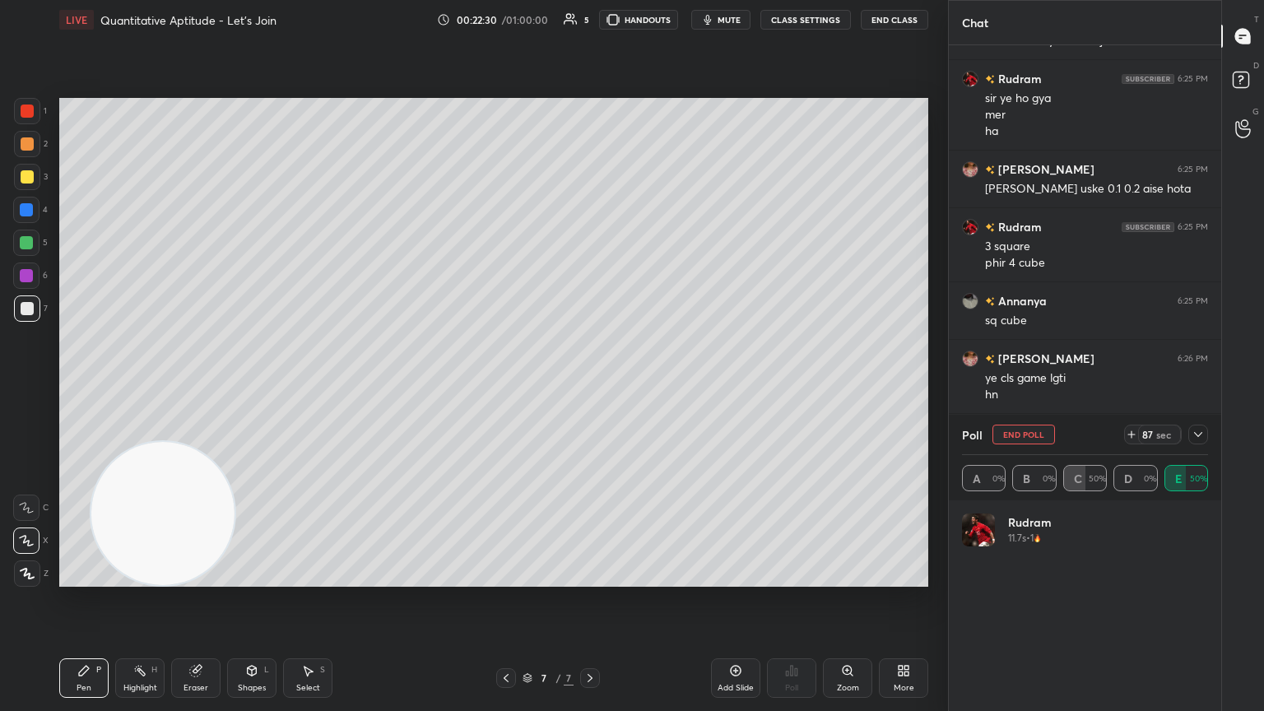
click at [590, 386] on div at bounding box center [1198, 435] width 20 height 20
click at [590, 386] on div "[PERSON_NAME] 6:27 PM" at bounding box center [1085, 432] width 246 height 17
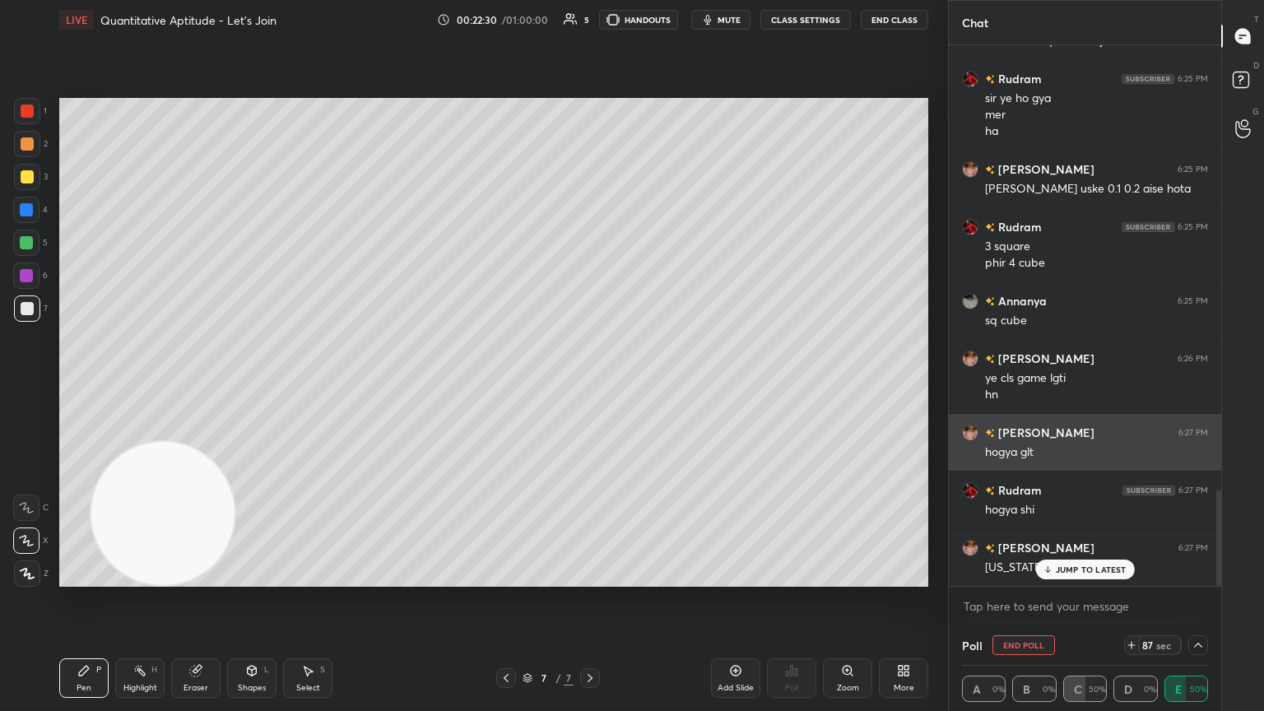
scroll to position [0, 0]
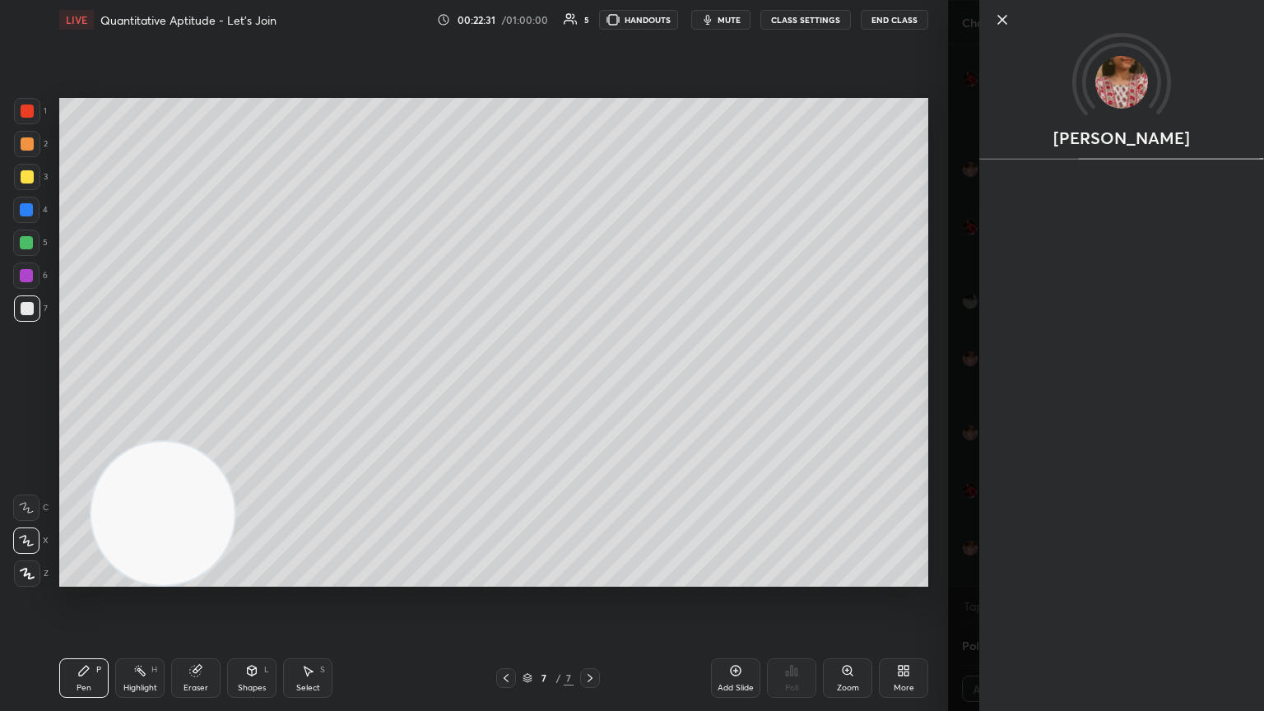
click at [590, 386] on div "[PERSON_NAME]" at bounding box center [1121, 355] width 285 height 711
click at [590, 386] on div "[PERSON_NAME] Activity 0 / 10 Qs attempted 0 / 10 Mins watched Report" at bounding box center [1106, 355] width 316 height 711
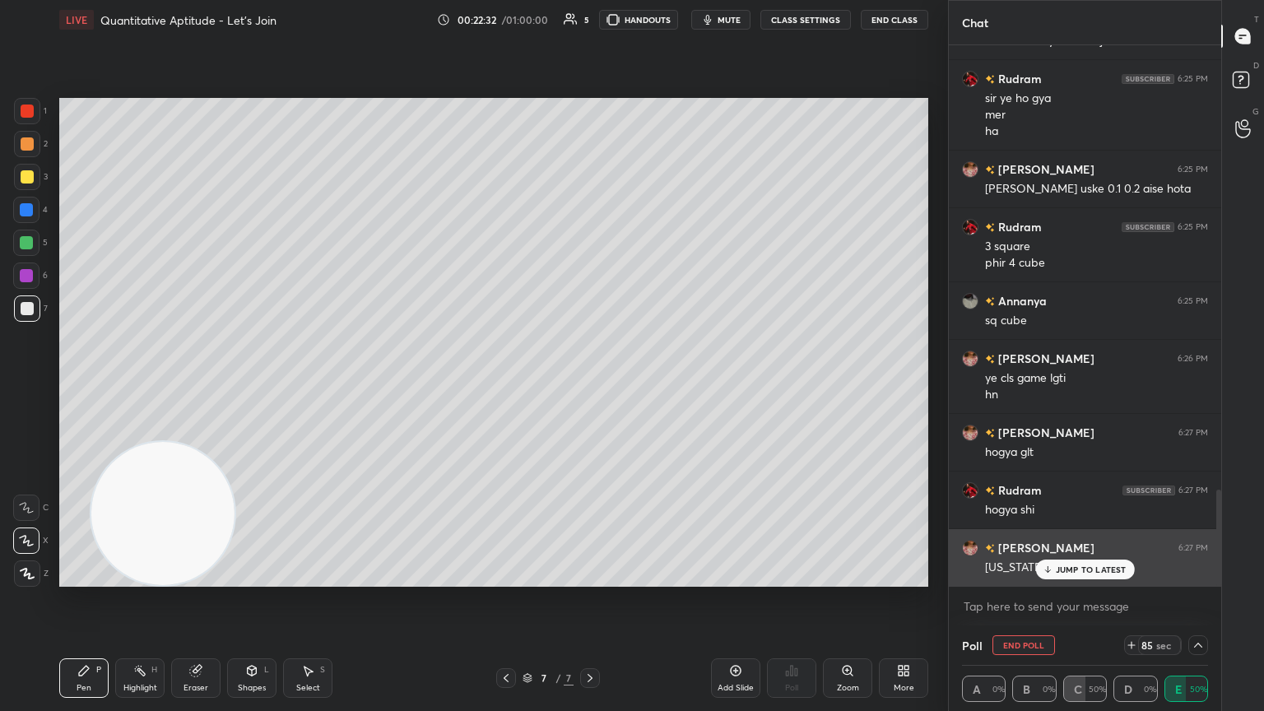
click at [590, 386] on icon at bounding box center [1047, 570] width 11 height 10
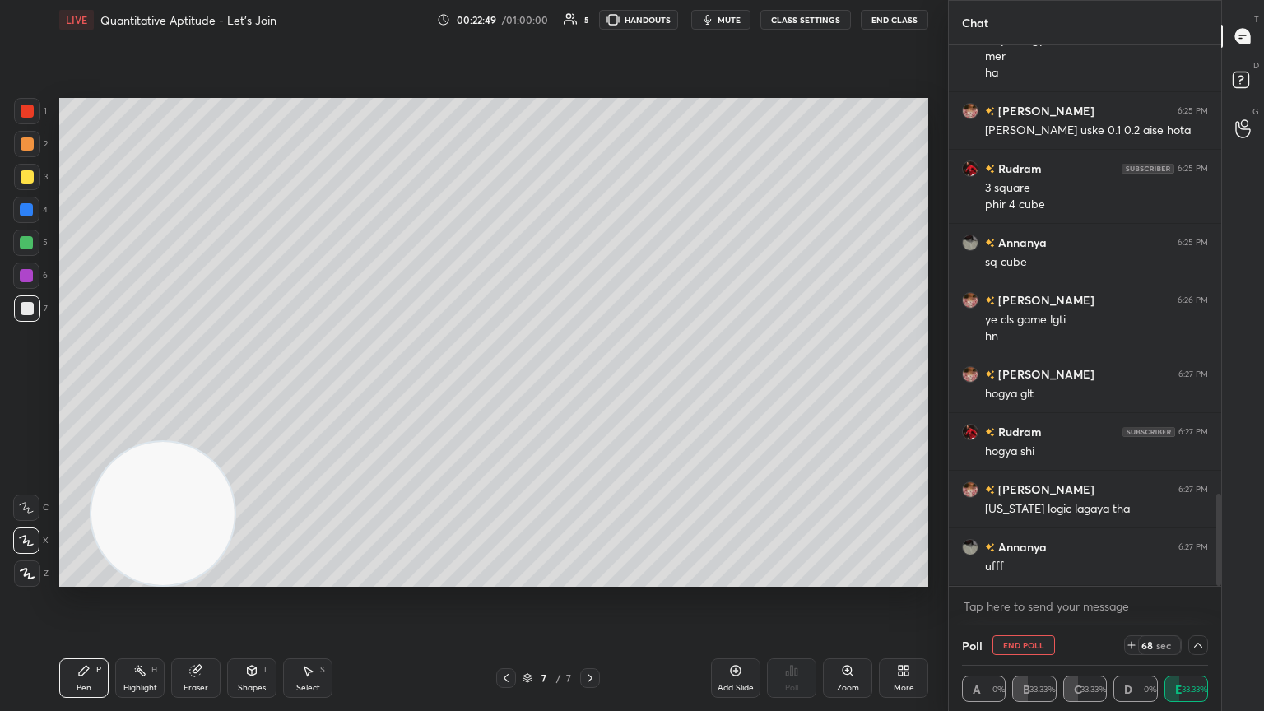
scroll to position [2626, 0]
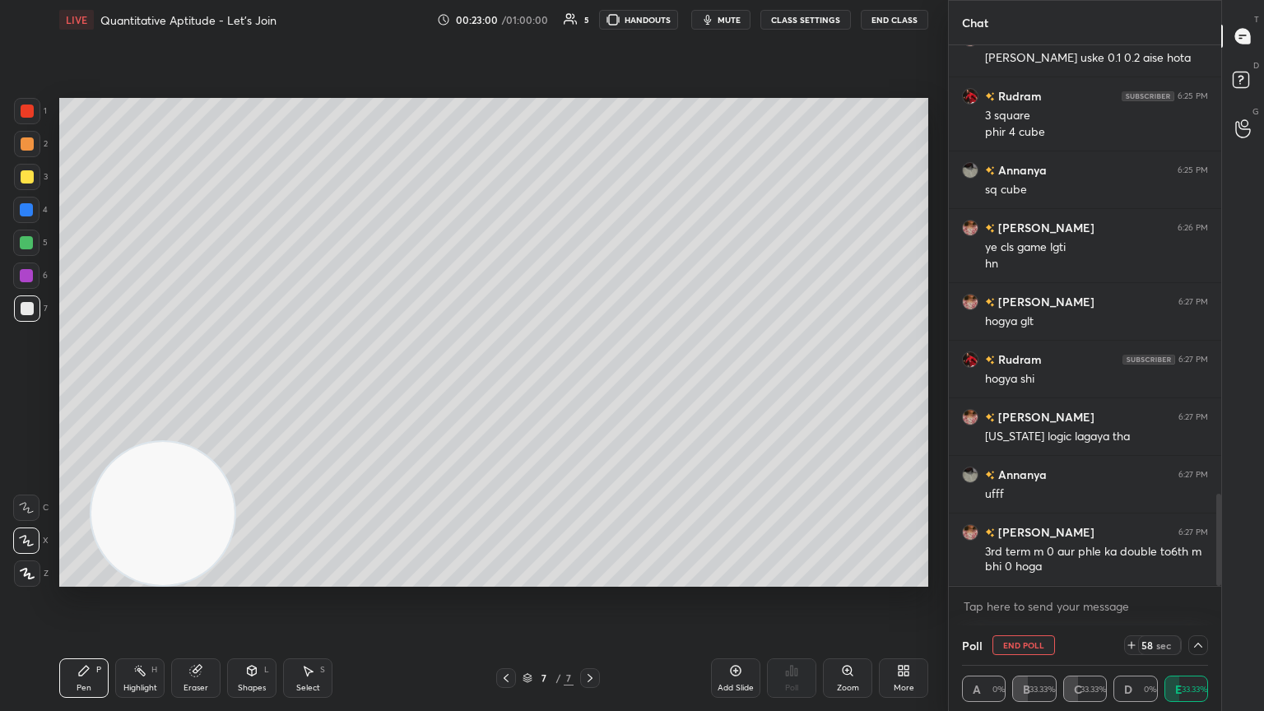
click at [590, 386] on div at bounding box center [1198, 645] width 20 height 20
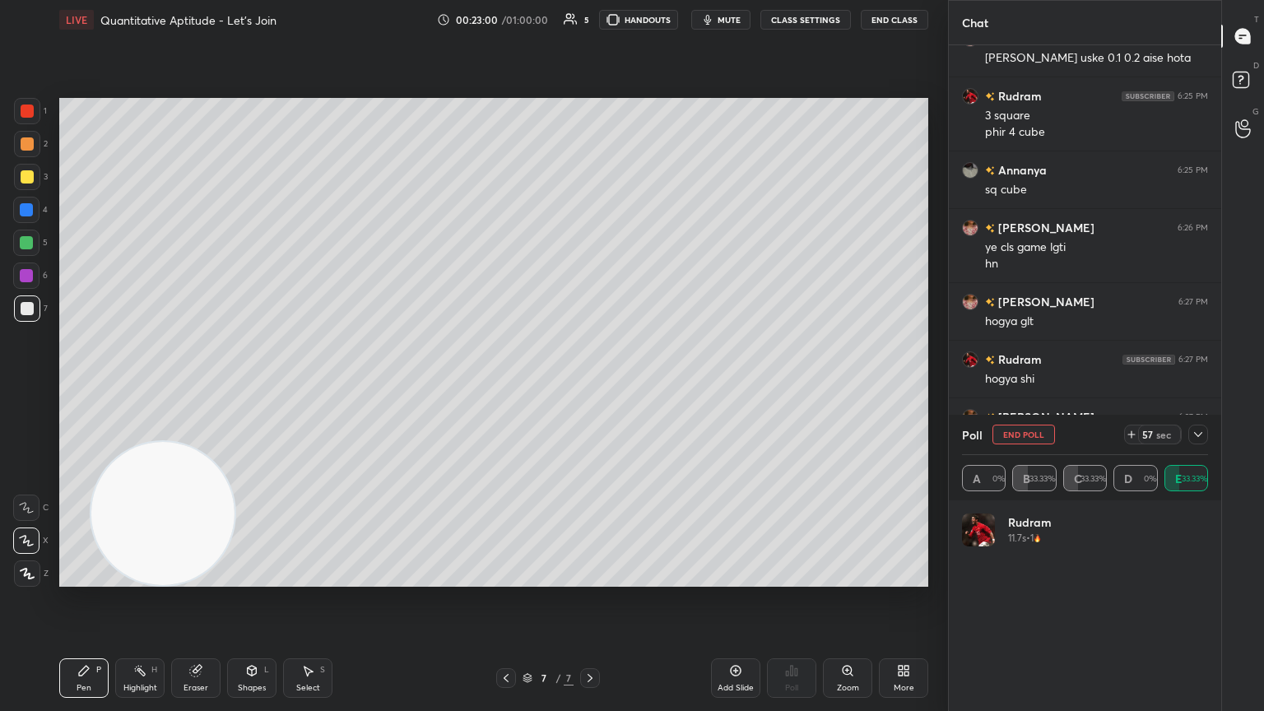
scroll to position [193, 241]
click at [590, 386] on icon at bounding box center [1198, 434] width 13 height 13
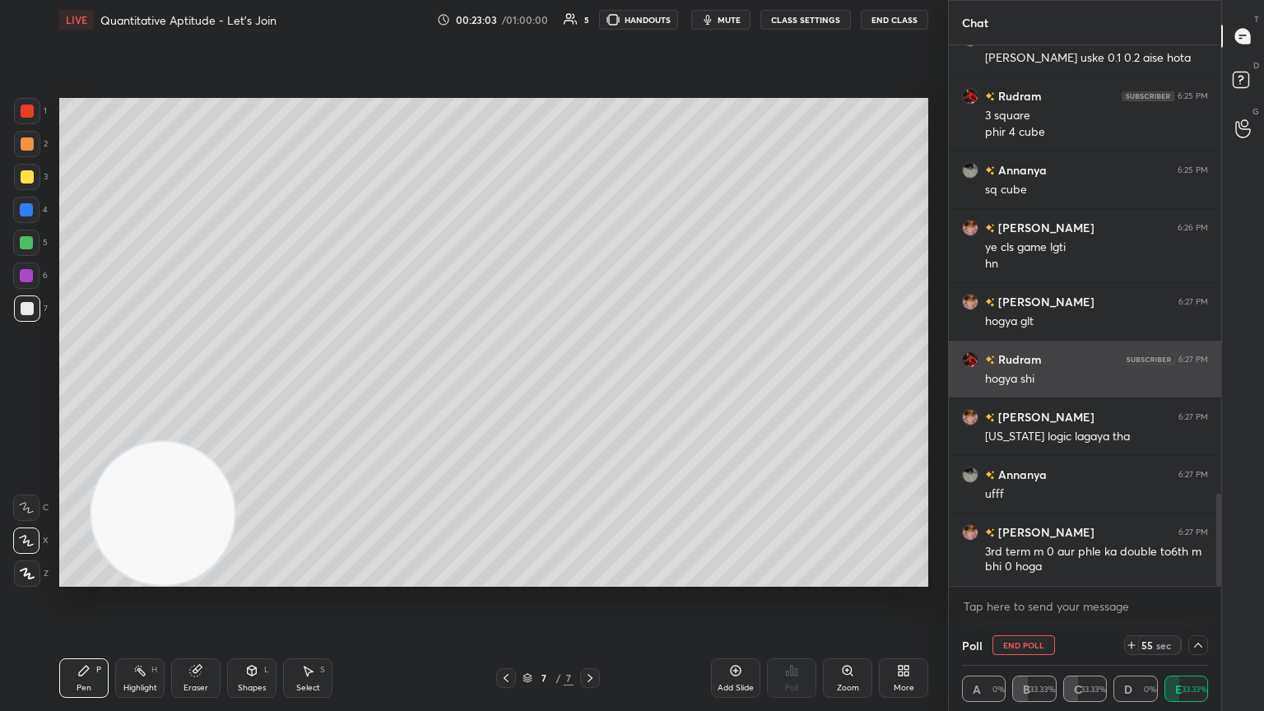
scroll to position [0, 0]
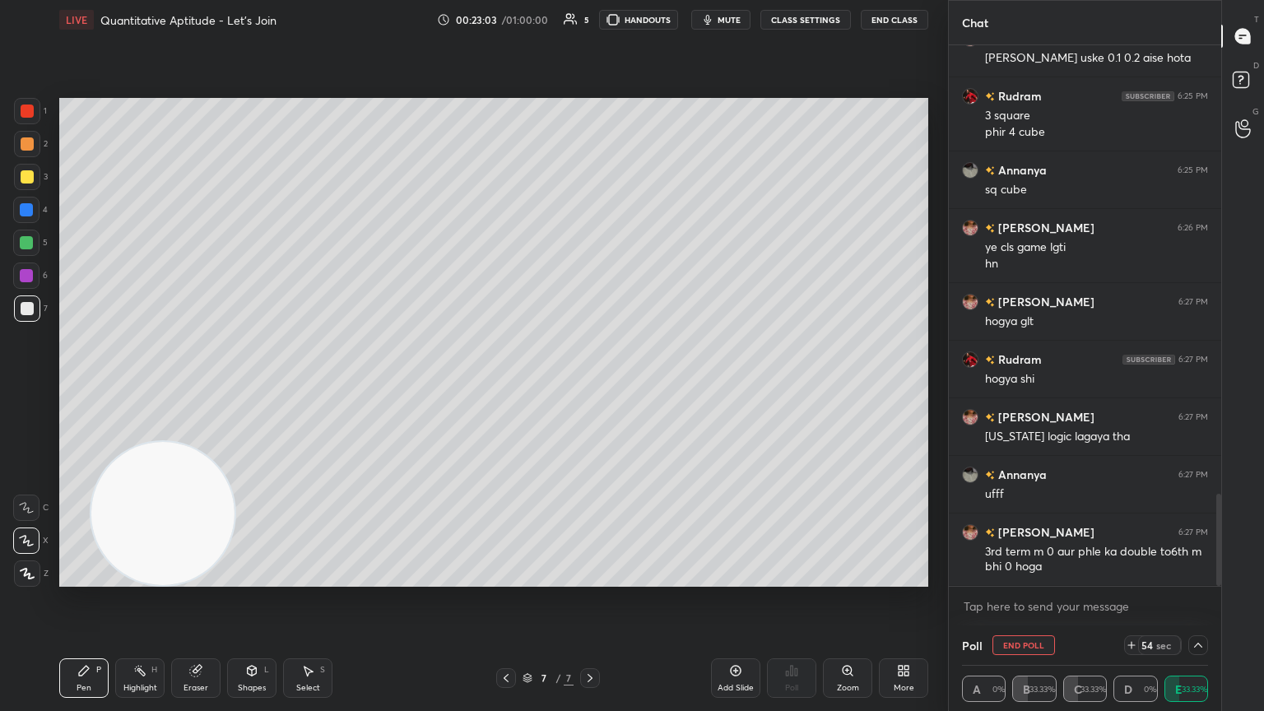
click at [137, 386] on div "Highlight H" at bounding box center [139, 678] width 49 height 40
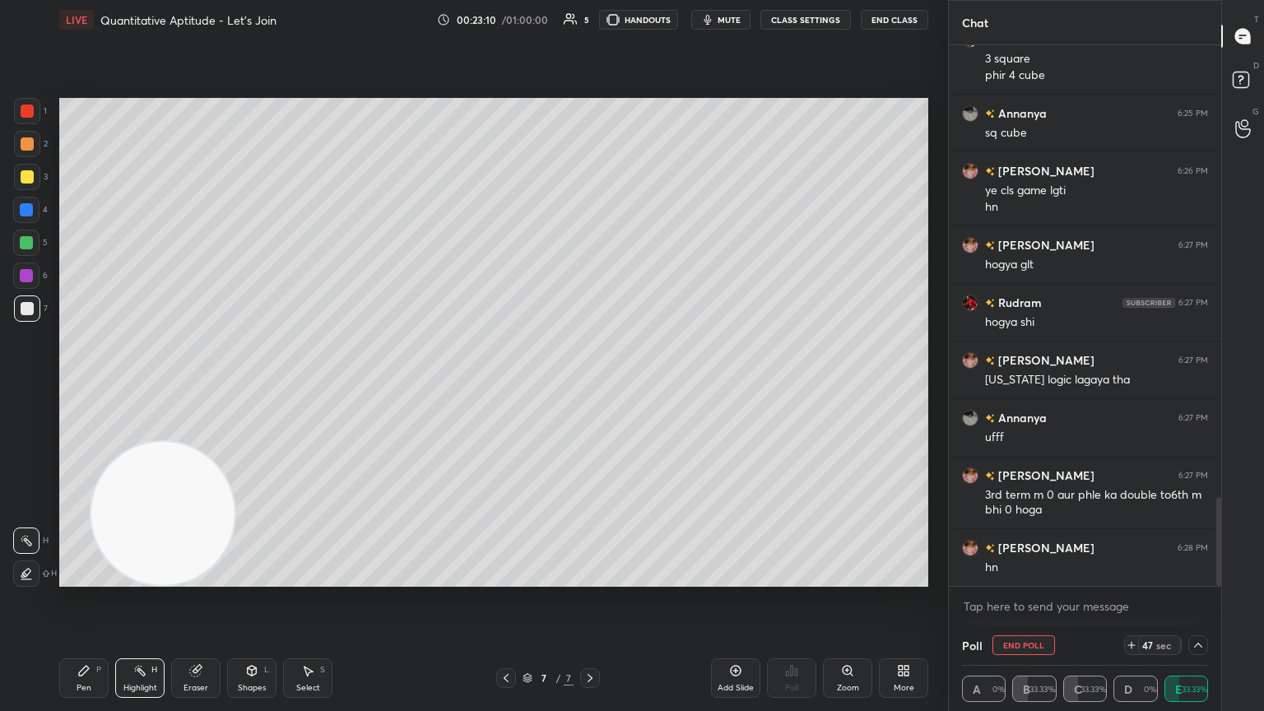
scroll to position [2741, 0]
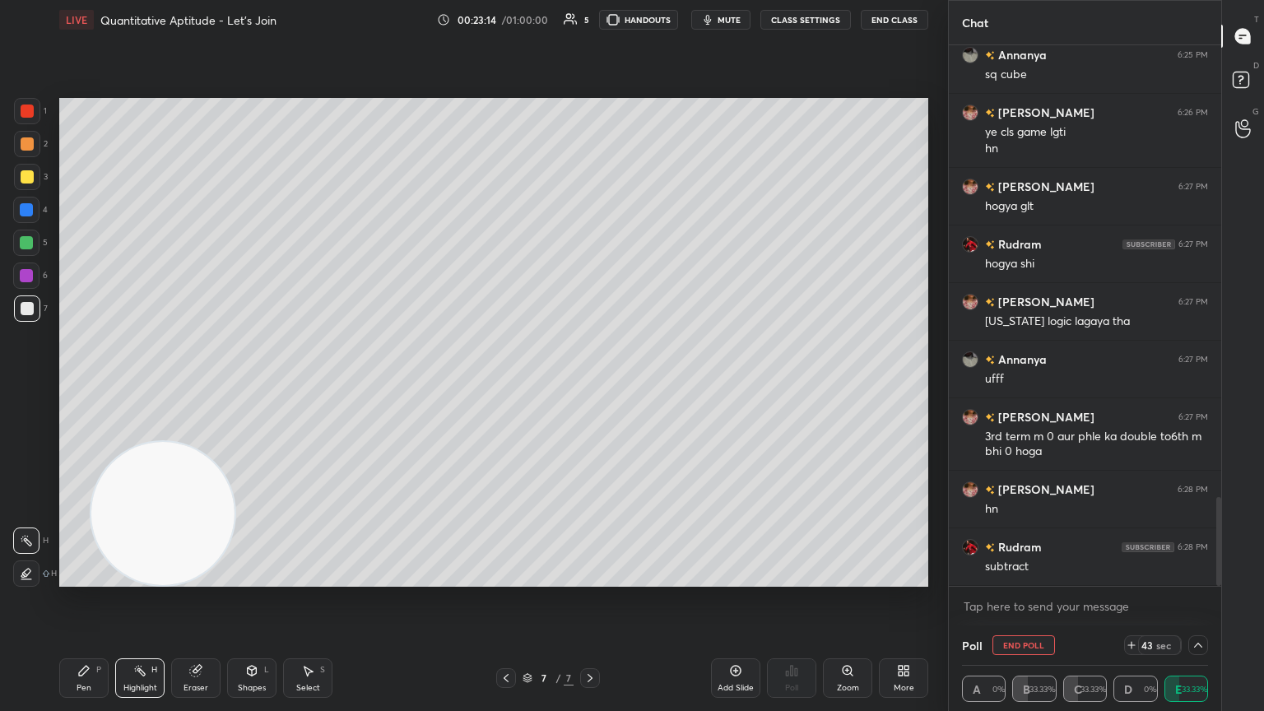
drag, startPoint x: 95, startPoint y: 665, endPoint x: 87, endPoint y: 636, distance: 29.7
click at [89, 386] on div "Pen P" at bounding box center [83, 678] width 49 height 40
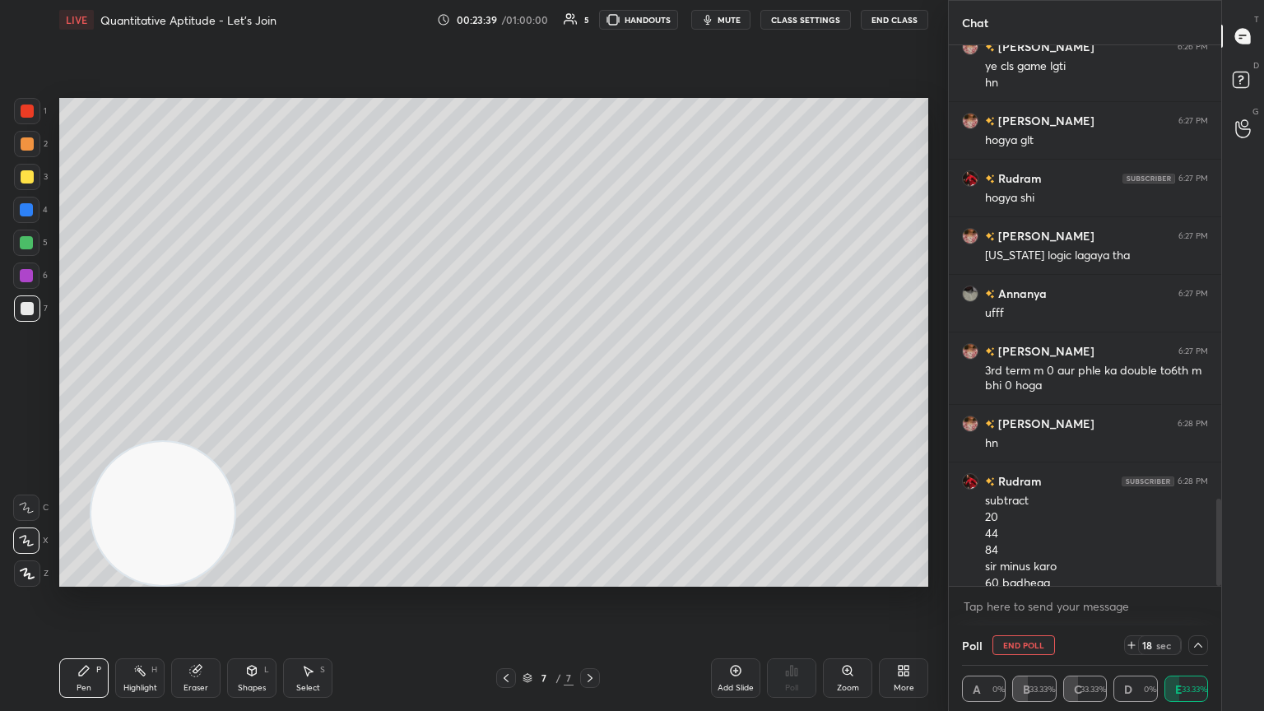
scroll to position [2824, 0]
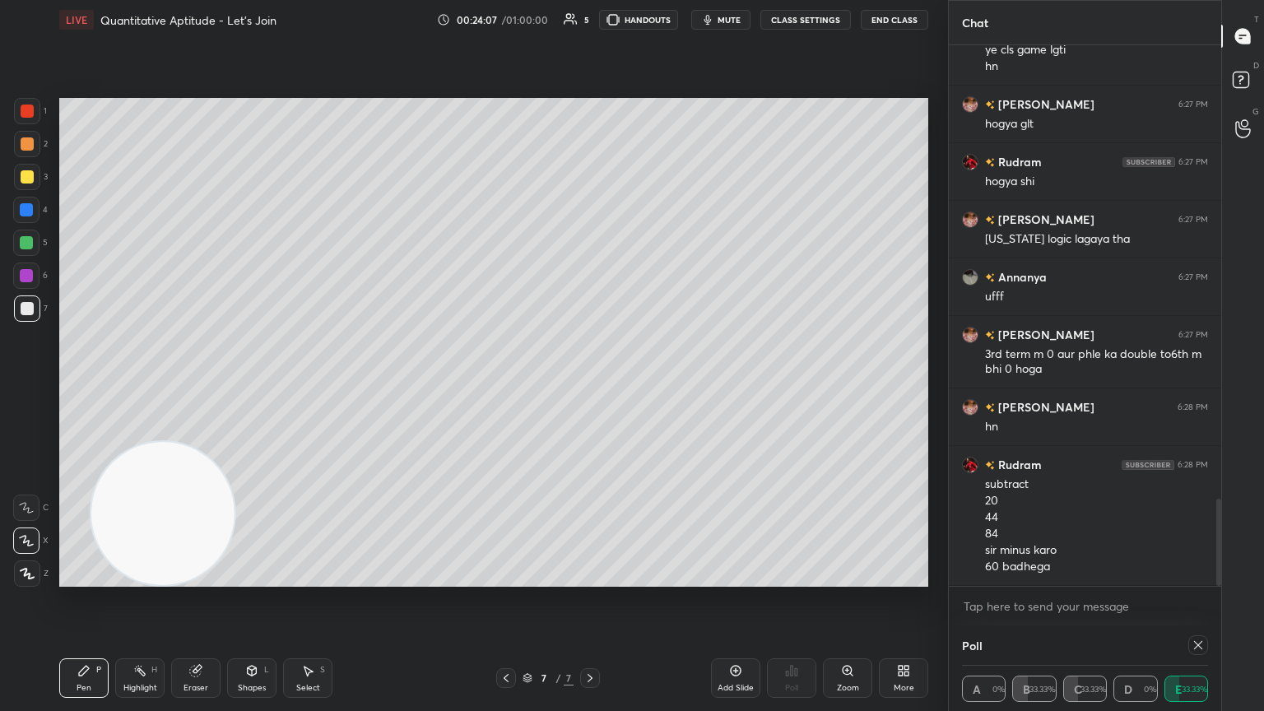
click at [590, 386] on icon at bounding box center [1198, 645] width 13 height 13
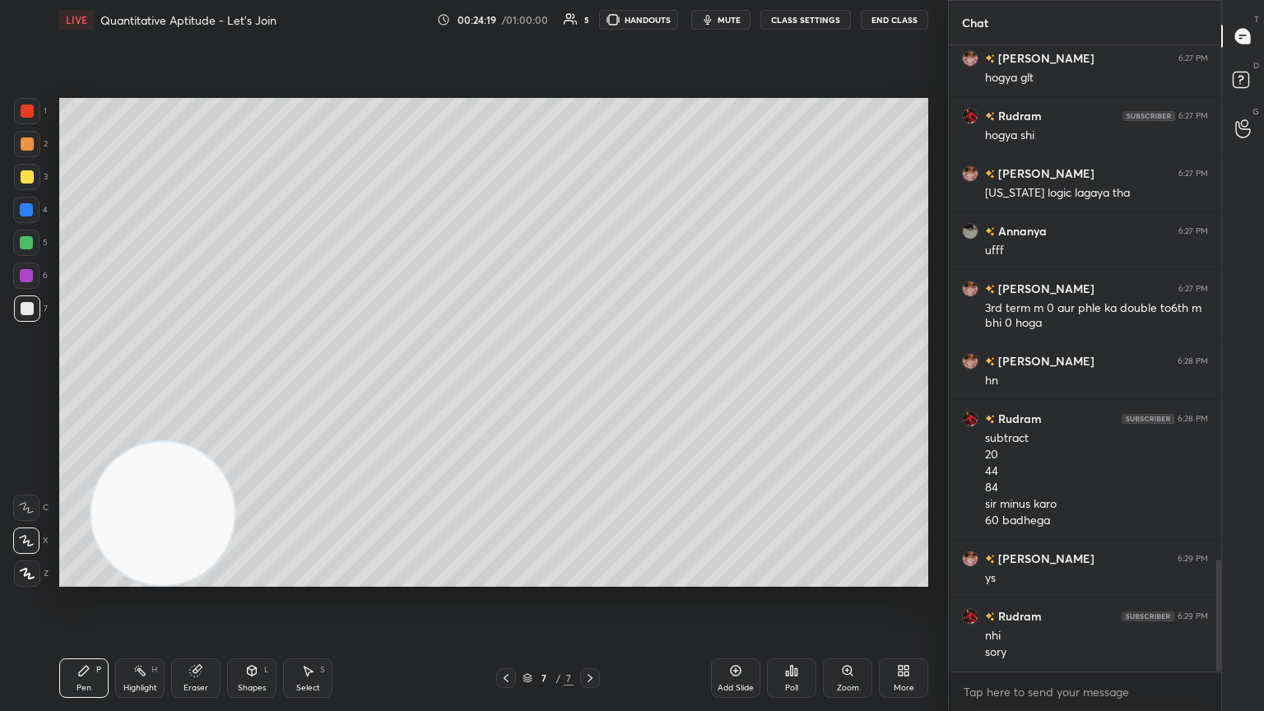
scroll to position [2886, 0]
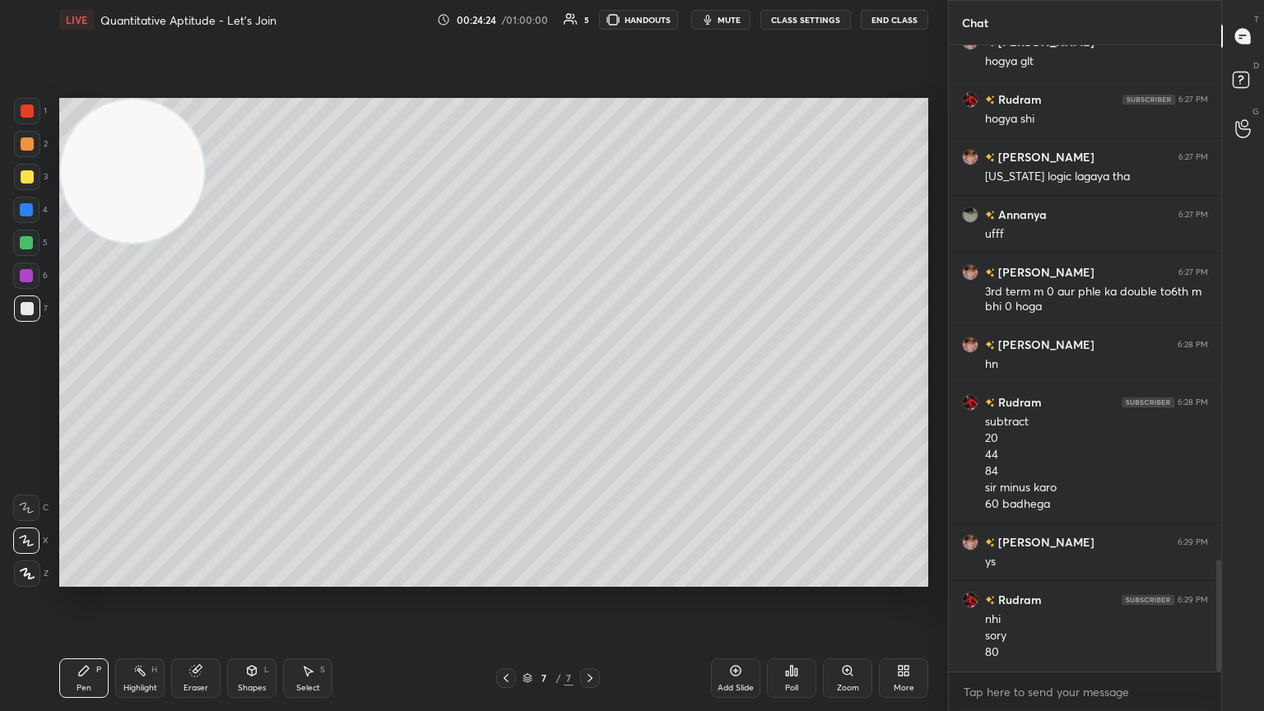
drag, startPoint x: 150, startPoint y: 488, endPoint x: 89, endPoint y: 107, distance: 385.9
click at [89, 109] on video at bounding box center [132, 171] width 143 height 143
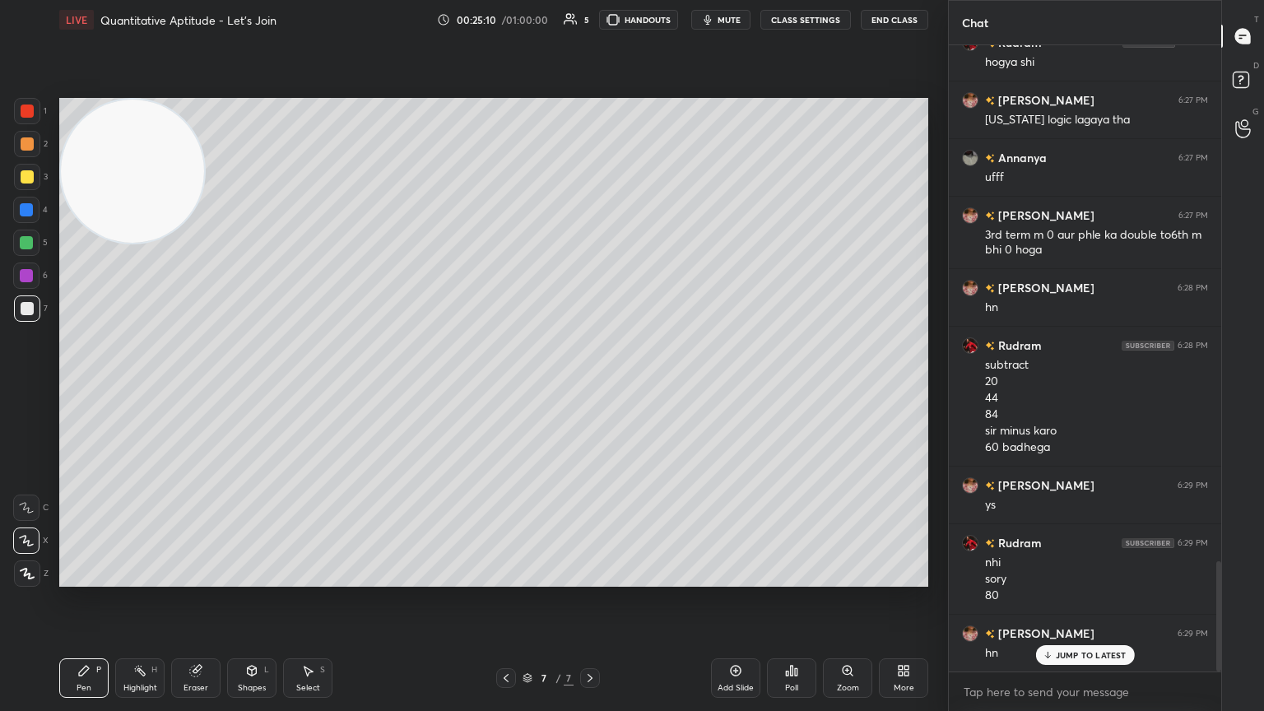
click at [590, 386] on div "Add Slide" at bounding box center [735, 678] width 49 height 40
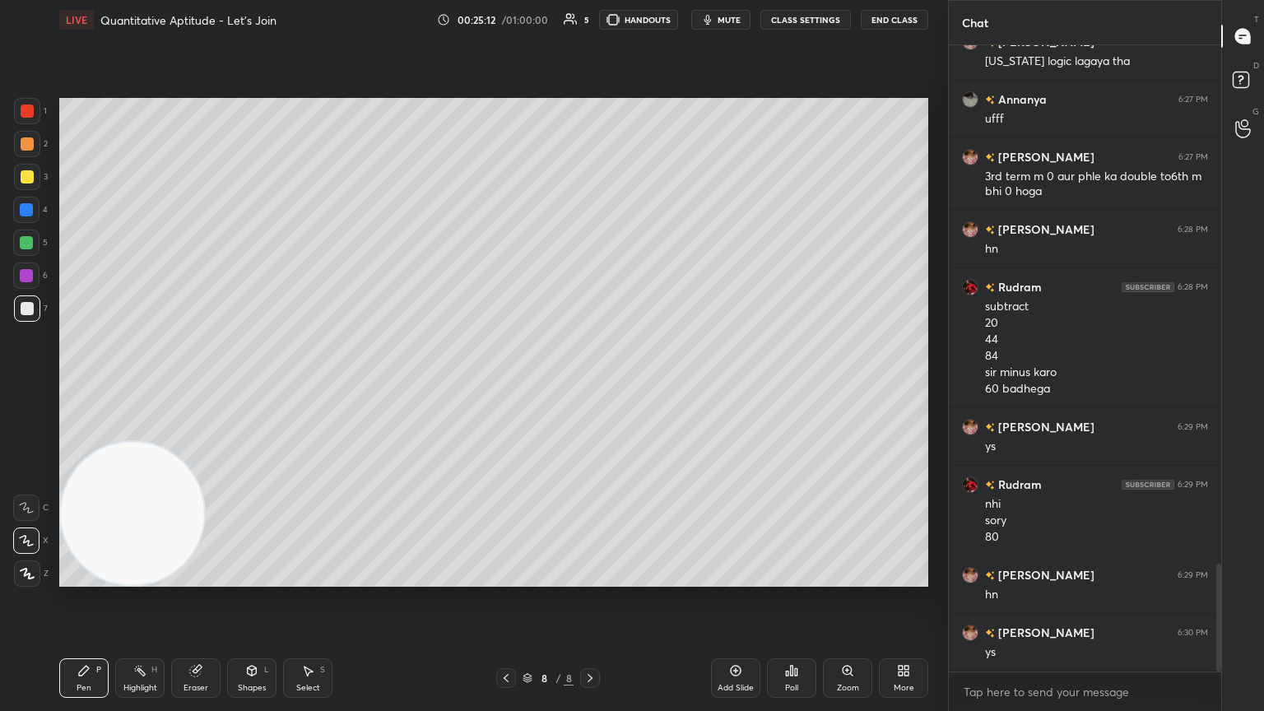
drag, startPoint x: 156, startPoint y: 179, endPoint x: 46, endPoint y: 704, distance: 535.7
click at [46, 386] on div "1 2 3 4 5 6 7 C X Z C X Z E E Erase all H H LIVE Quantitative Aptitude - Let’s …" at bounding box center [467, 355] width 935 height 711
click at [25, 179] on div at bounding box center [27, 176] width 13 height 13
drag, startPoint x: 26, startPoint y: 309, endPoint x: 52, endPoint y: 290, distance: 32.3
click at [25, 309] on div at bounding box center [27, 308] width 13 height 13
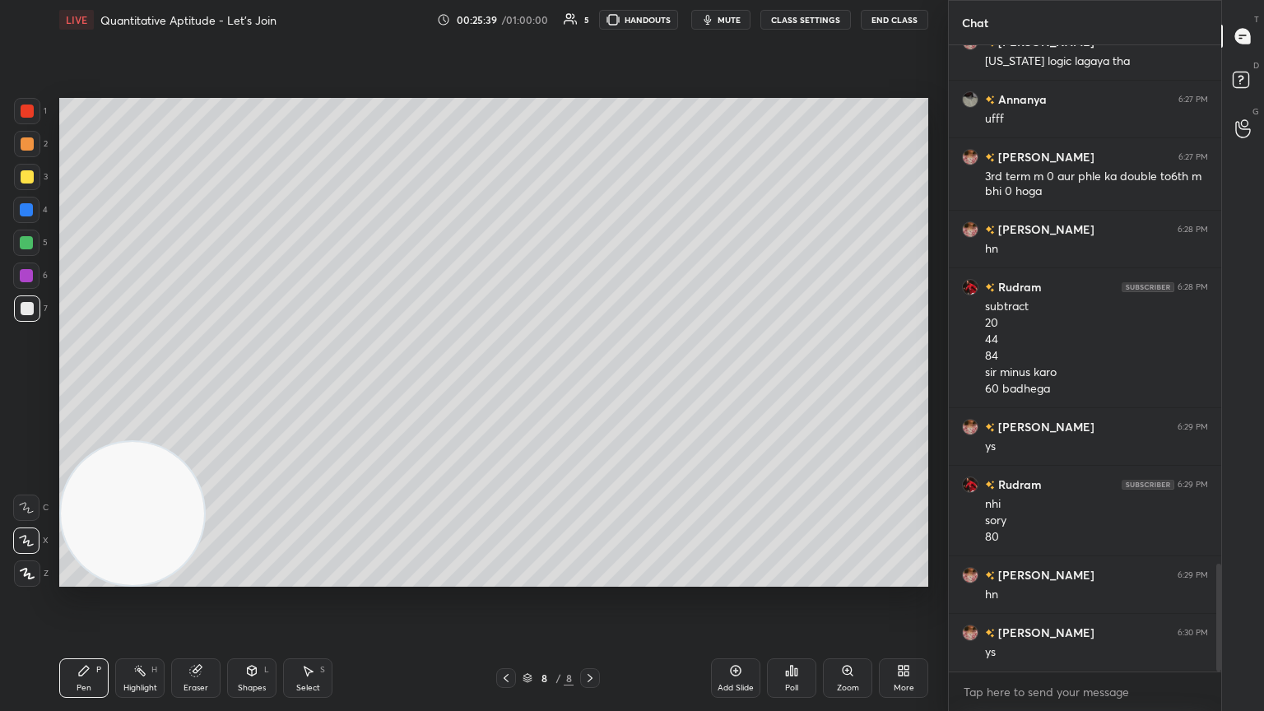
click at [590, 386] on div "Poll" at bounding box center [791, 678] width 49 height 40
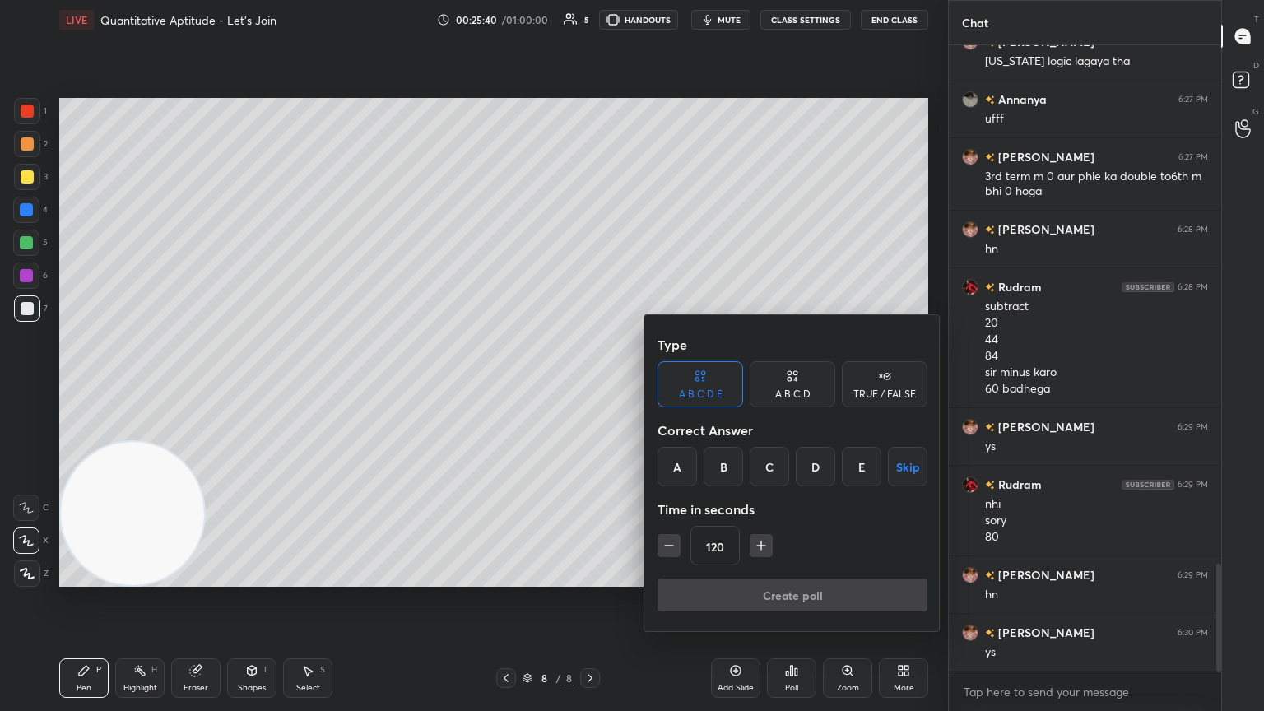
click at [590, 386] on div "A B C D" at bounding box center [792, 394] width 35 height 10
click at [590, 386] on div "D" at bounding box center [848, 467] width 49 height 40
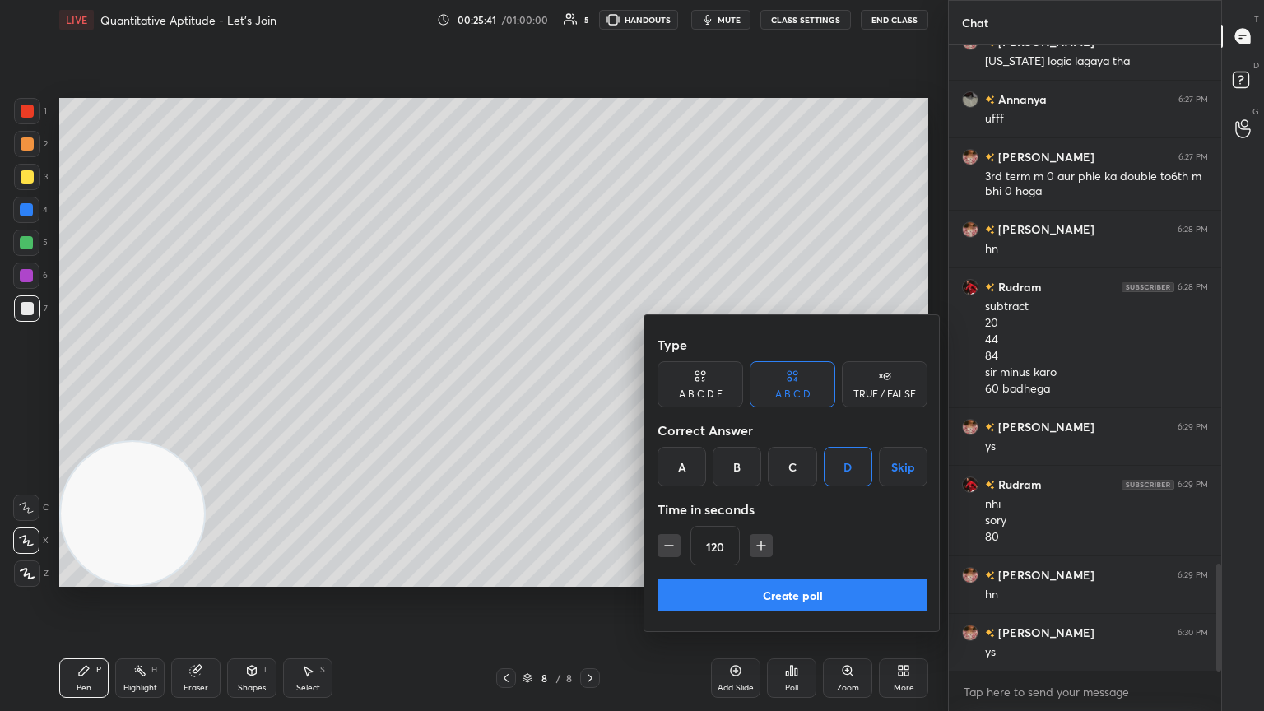
click at [590, 386] on button "Create poll" at bounding box center [793, 595] width 270 height 33
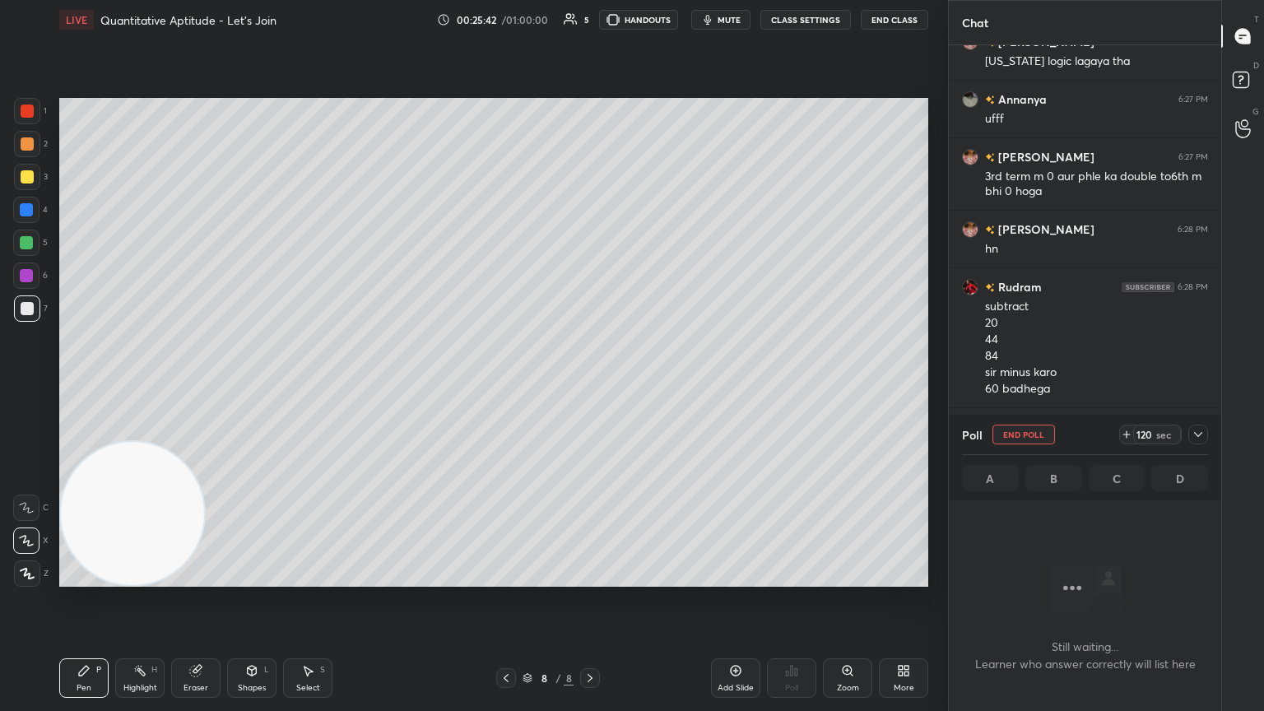
scroll to position [399, 267]
click at [590, 386] on icon at bounding box center [1198, 434] width 13 height 13
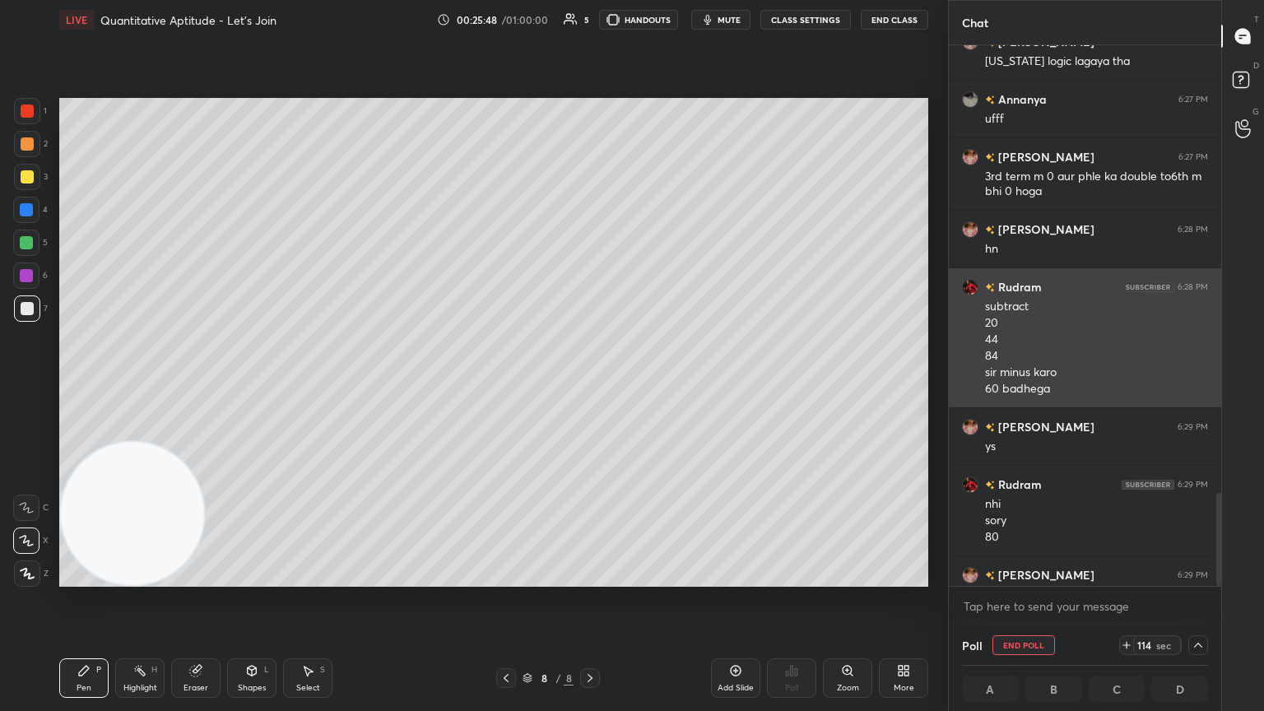
scroll to position [0, 5]
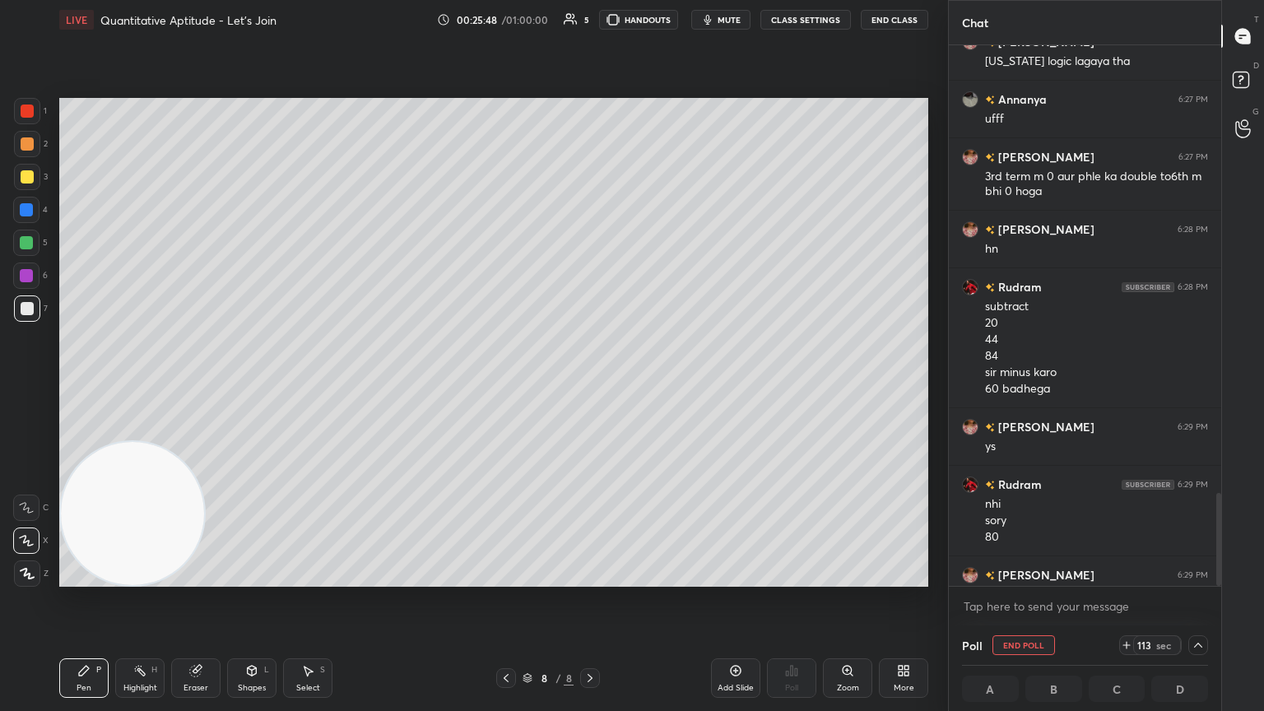
click at [590, 25] on button "mute" at bounding box center [720, 20] width 59 height 20
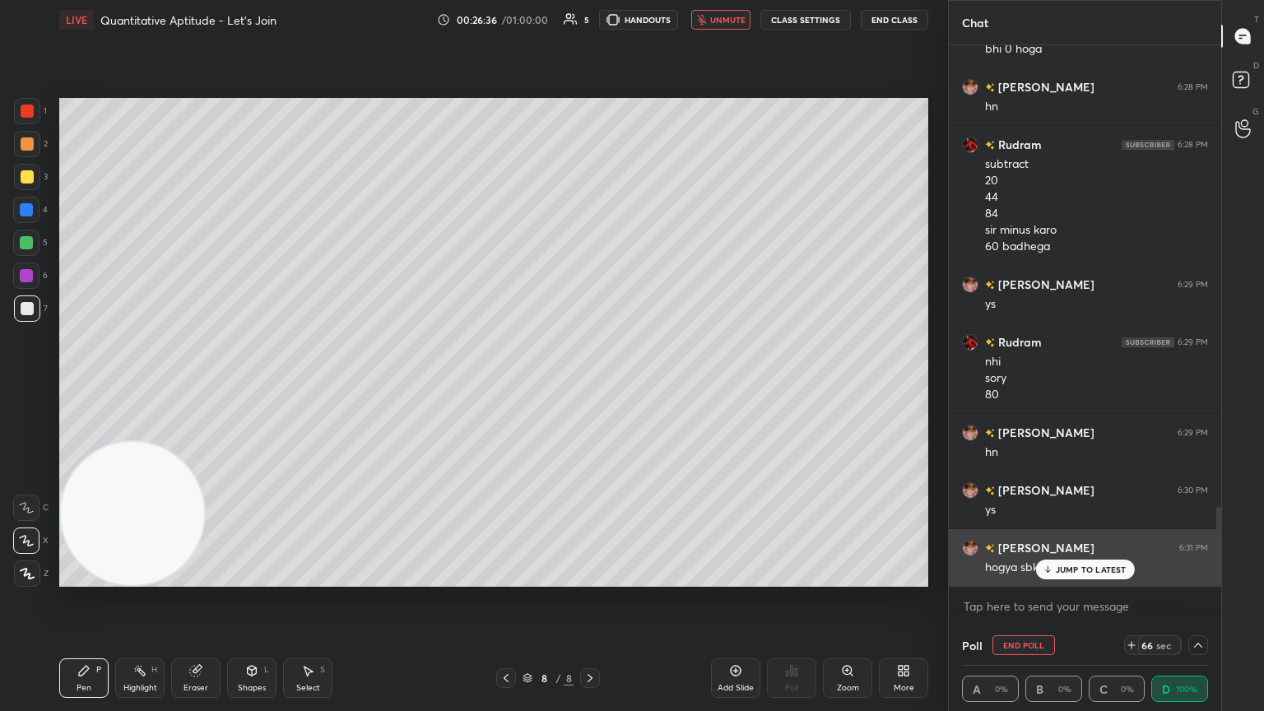
click at [590, 386] on p "JUMP TO LATEST" at bounding box center [1091, 570] width 71 height 10
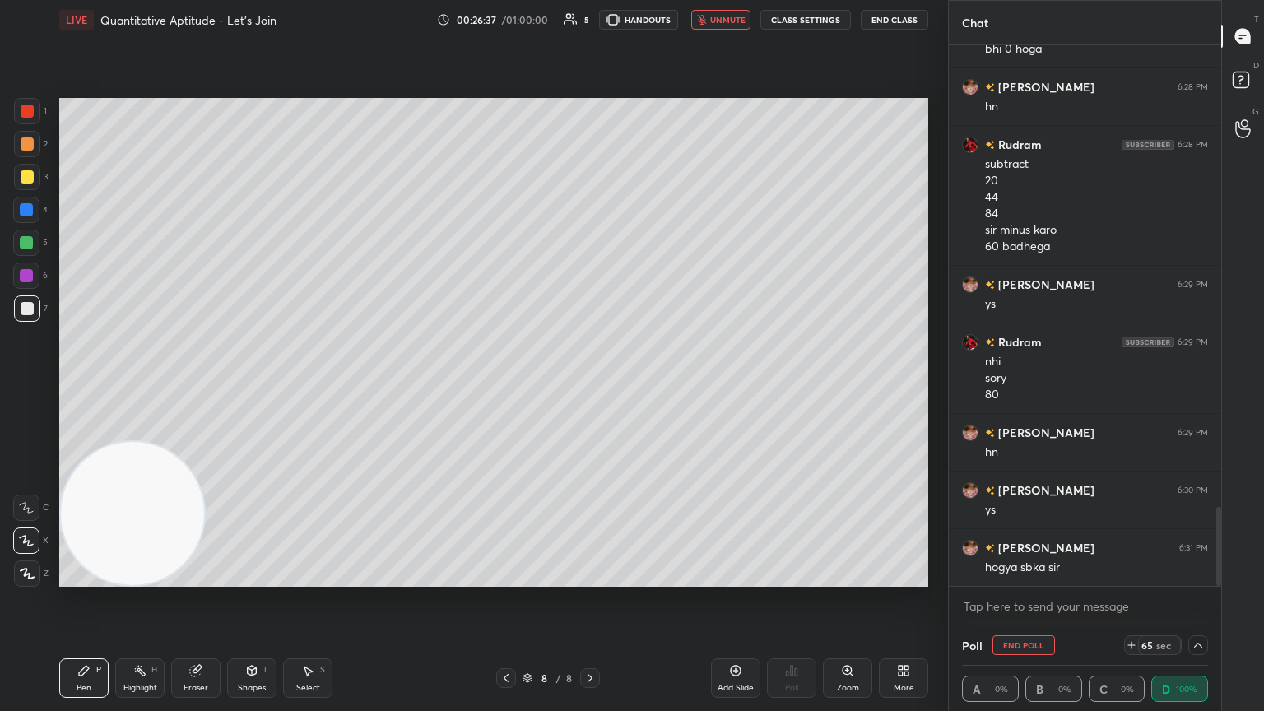
click at [590, 386] on icon at bounding box center [1198, 645] width 13 height 13
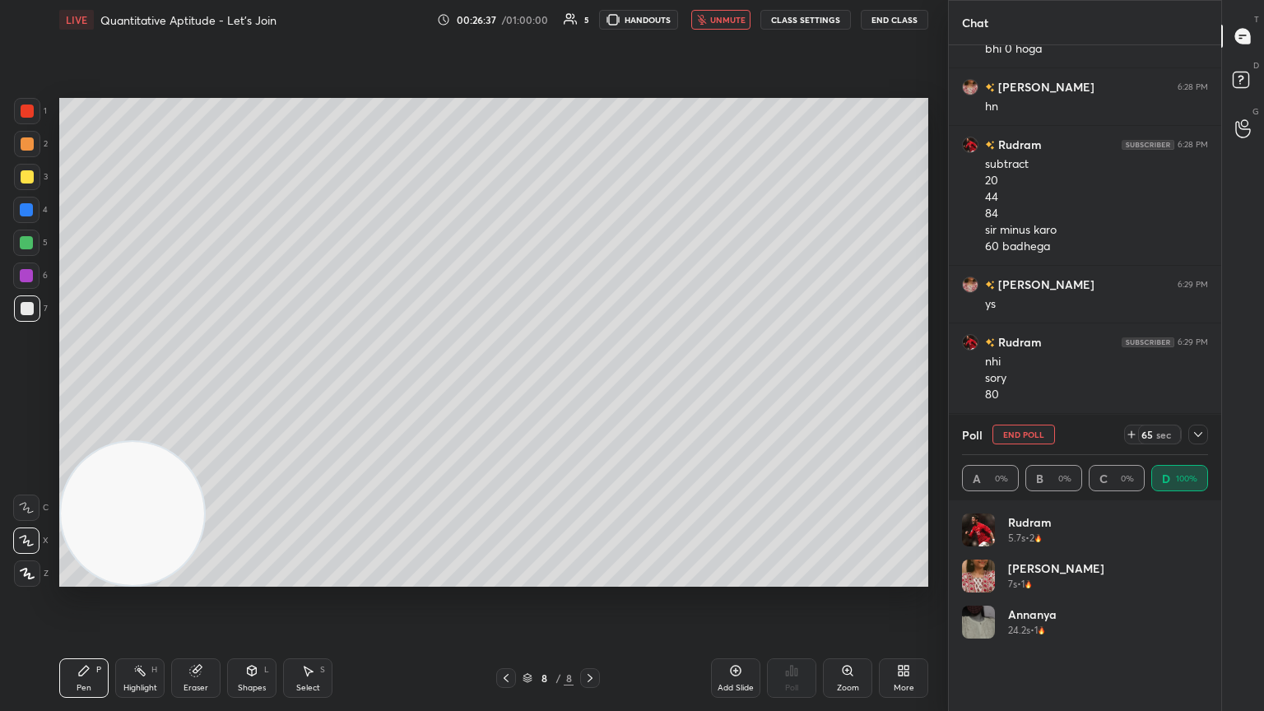
scroll to position [193, 241]
click at [590, 20] on span "unmute" at bounding box center [727, 20] width 35 height 12
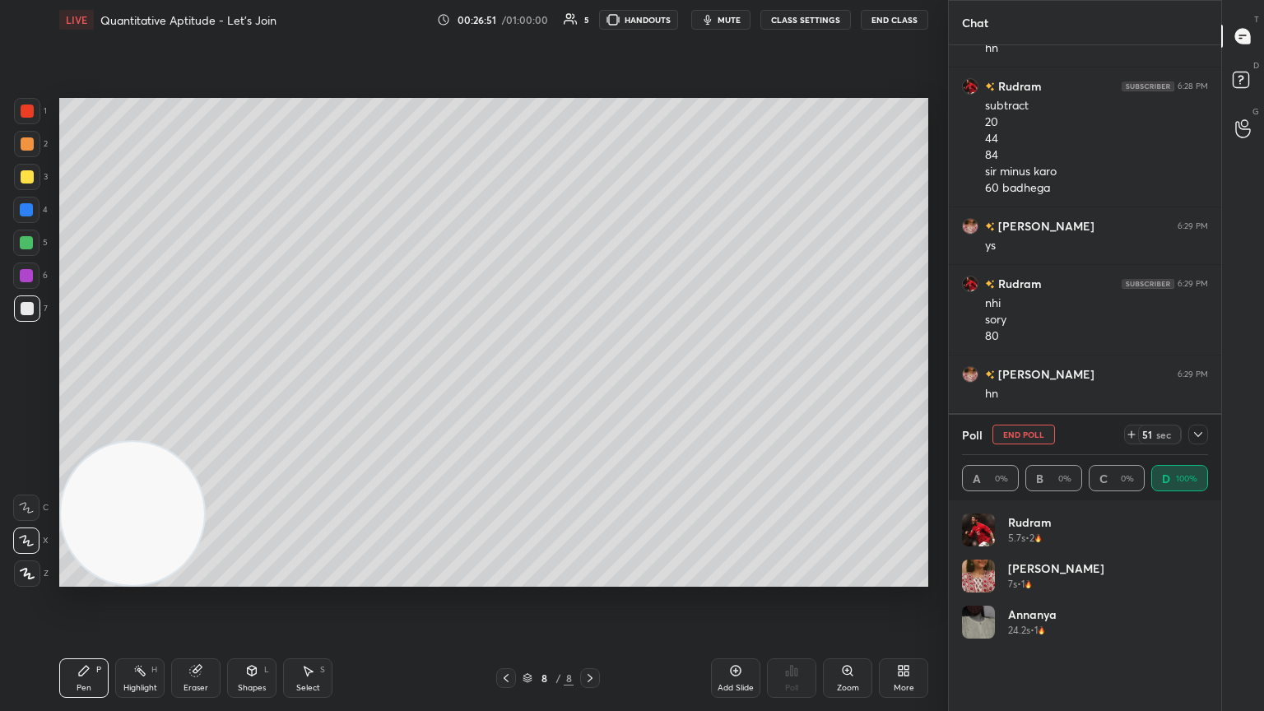
drag, startPoint x: 1040, startPoint y: 435, endPoint x: 1019, endPoint y: 426, distance: 22.9
click at [590, 386] on button "End Poll" at bounding box center [1023, 435] width 63 height 20
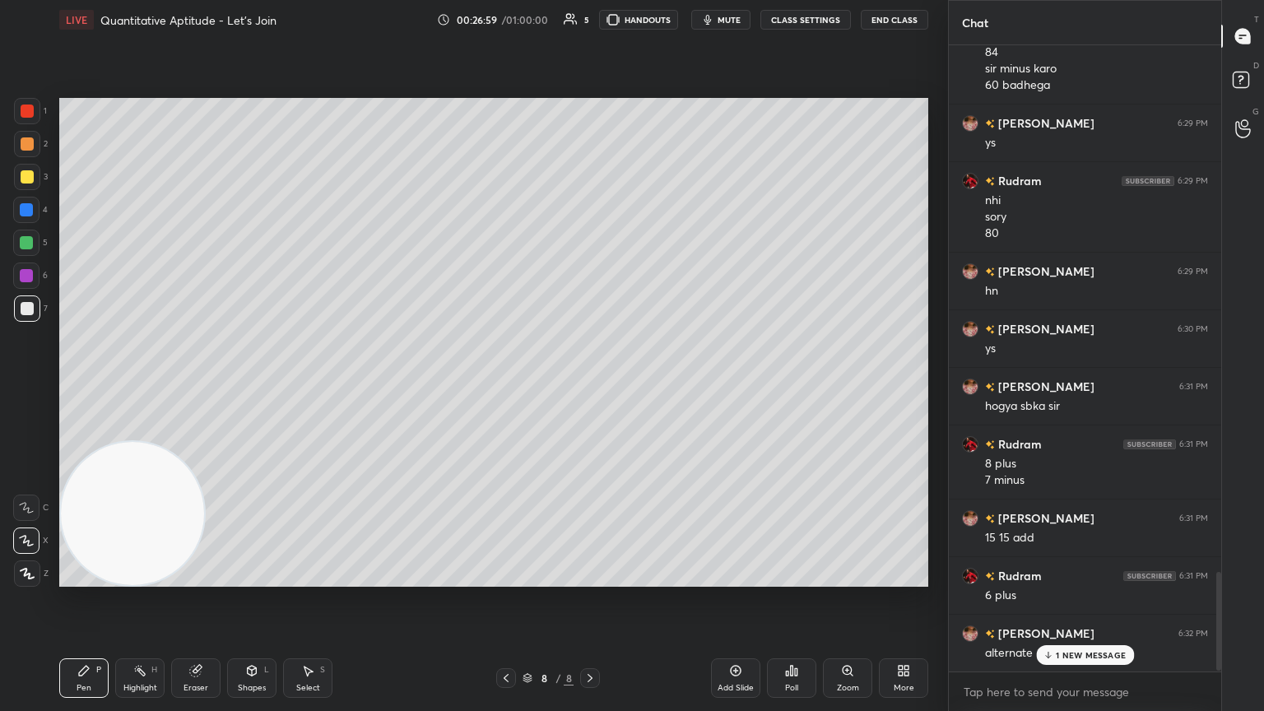
scroll to position [3363, 0]
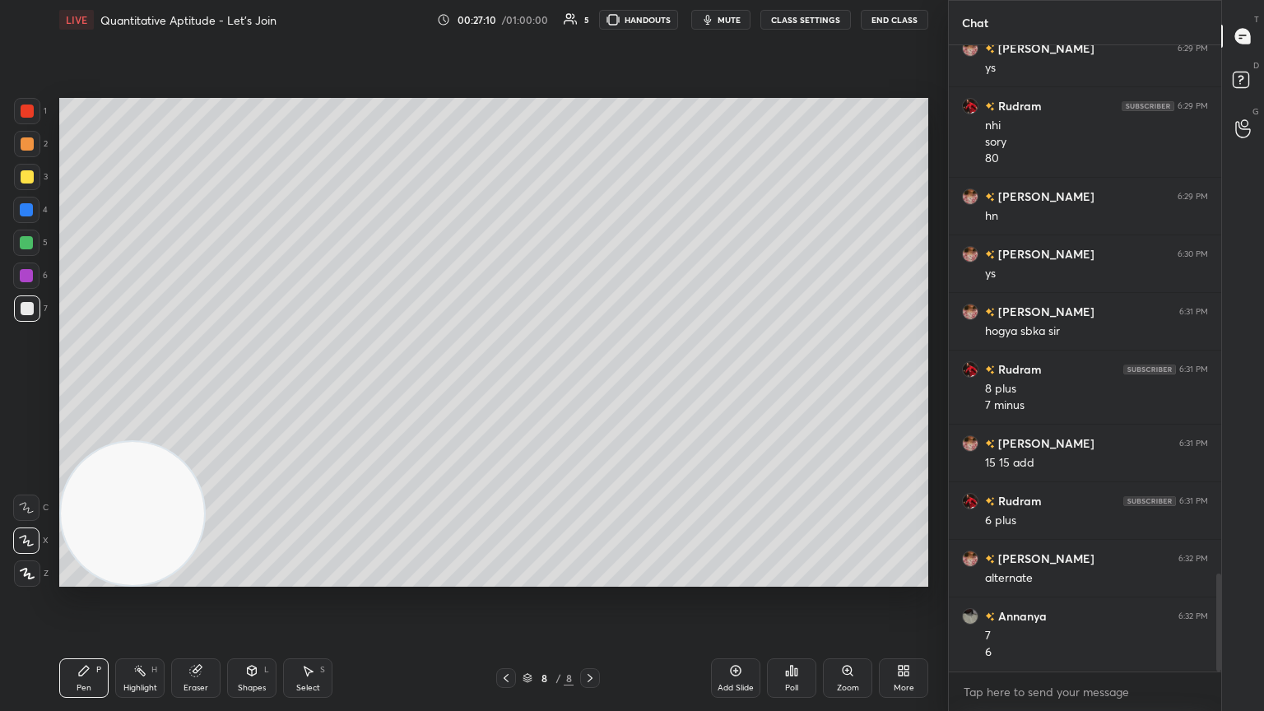
click at [590, 386] on div "Add Slide" at bounding box center [735, 678] width 49 height 40
click at [27, 179] on div at bounding box center [27, 176] width 13 height 13
click at [33, 307] on div at bounding box center [27, 308] width 26 height 26
click at [590, 386] on icon at bounding box center [787, 674] width 2 height 4
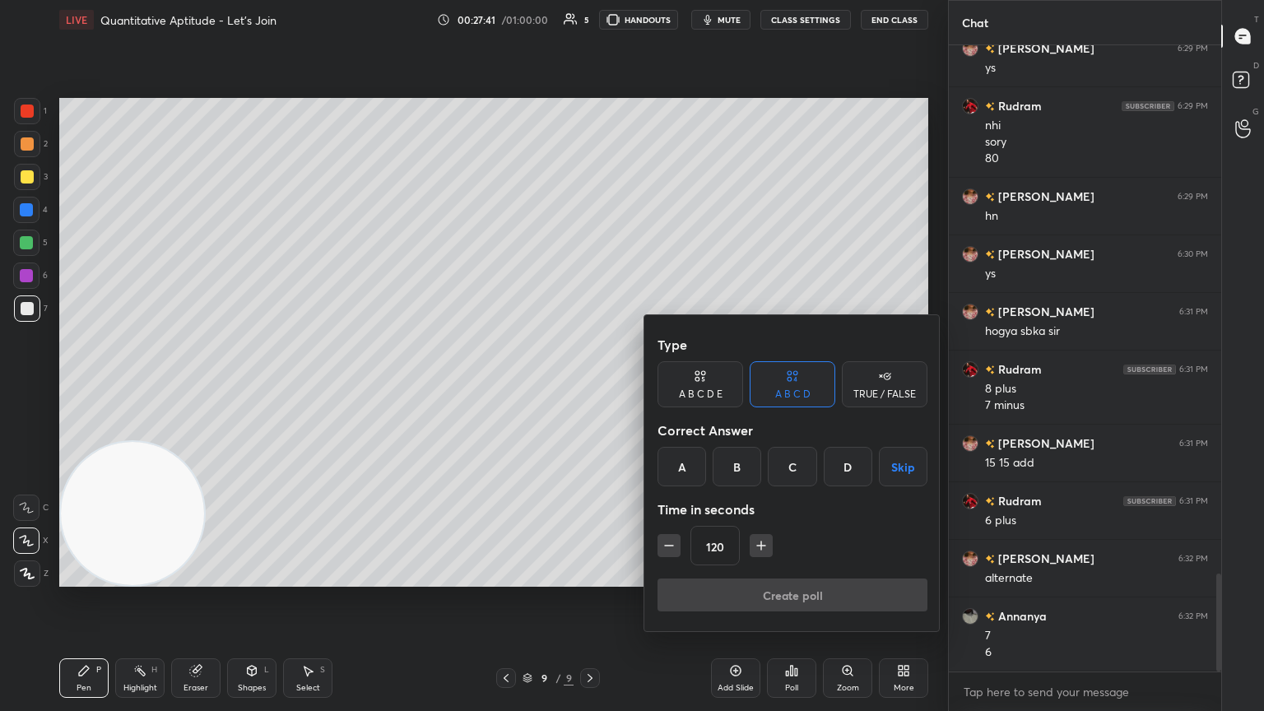
drag, startPoint x: 676, startPoint y: 465, endPoint x: 678, endPoint y: 488, distance: 23.2
click at [590, 386] on div "A" at bounding box center [682, 467] width 49 height 40
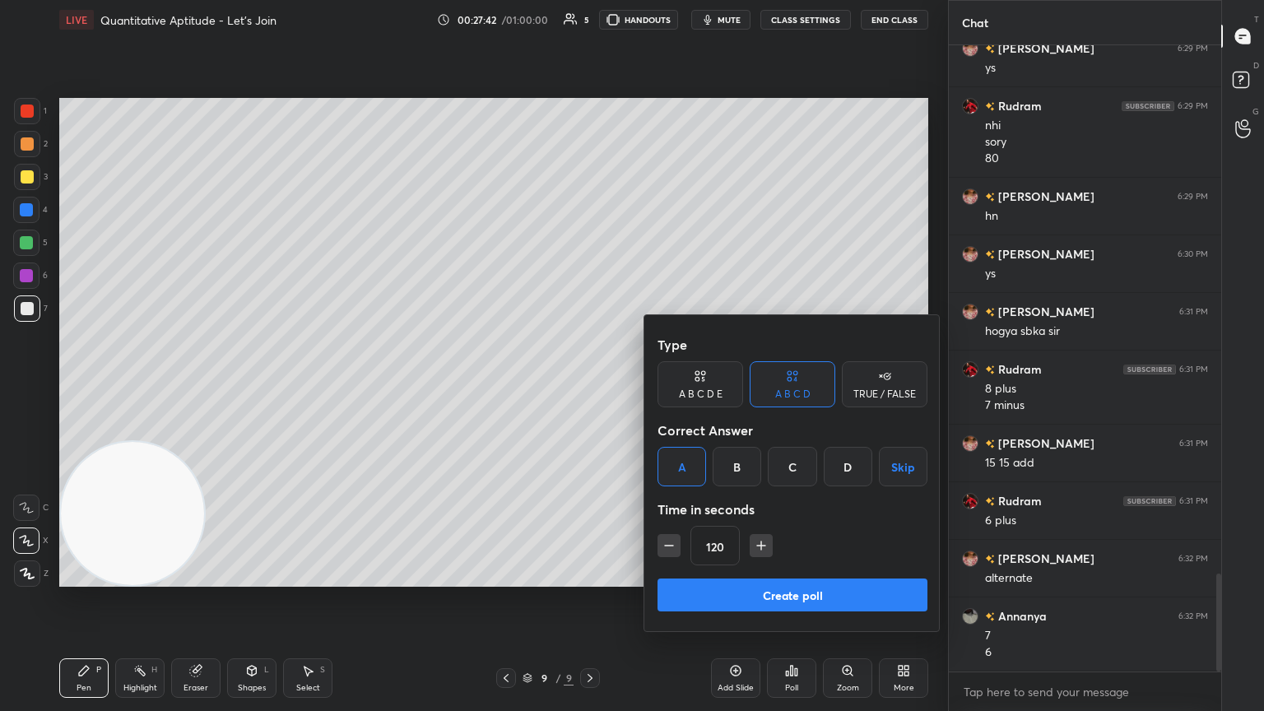
click at [590, 386] on button "Create poll" at bounding box center [793, 595] width 270 height 33
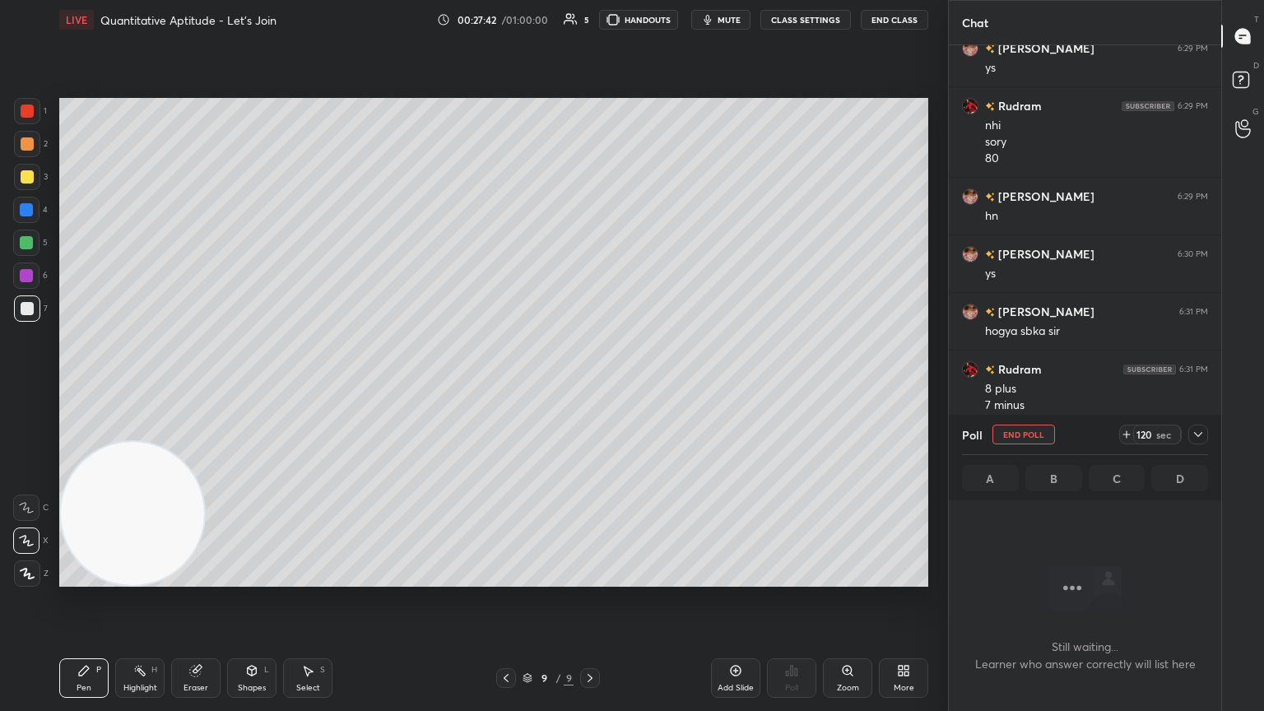
scroll to position [6, 5]
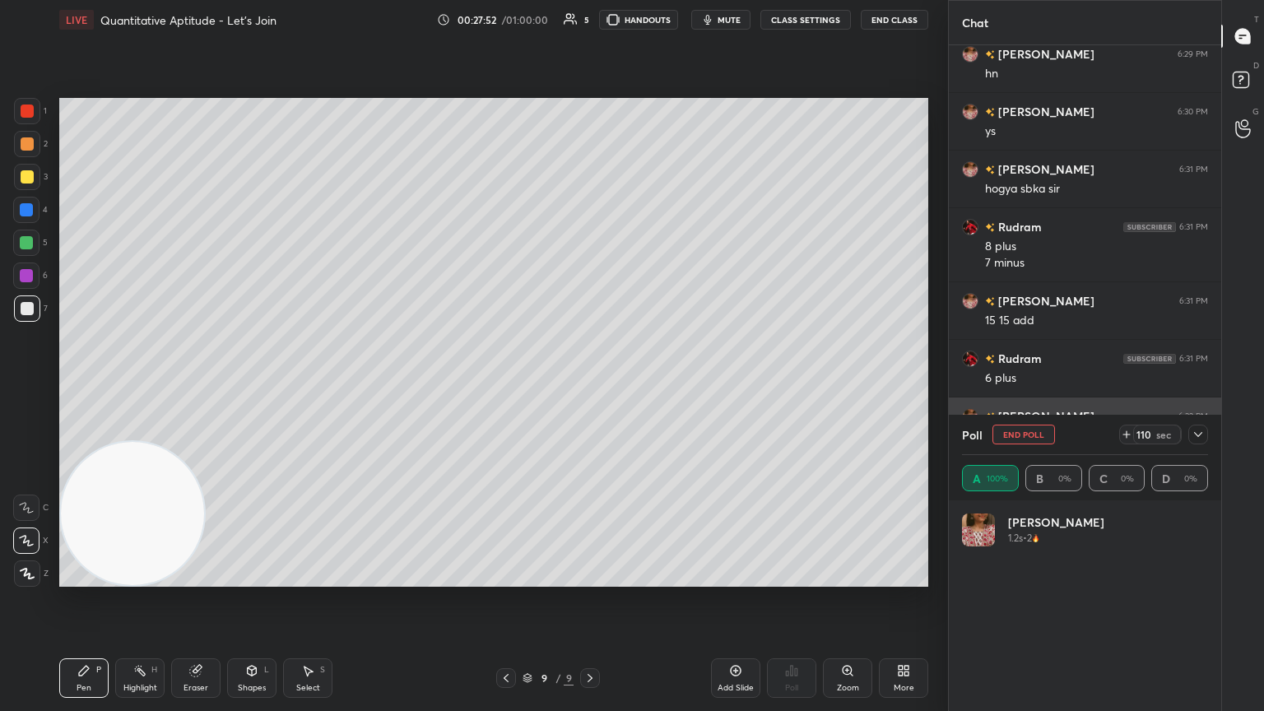
drag, startPoint x: 1202, startPoint y: 431, endPoint x: 1189, endPoint y: 428, distance: 12.8
click at [590, 386] on icon at bounding box center [1198, 434] width 13 height 13
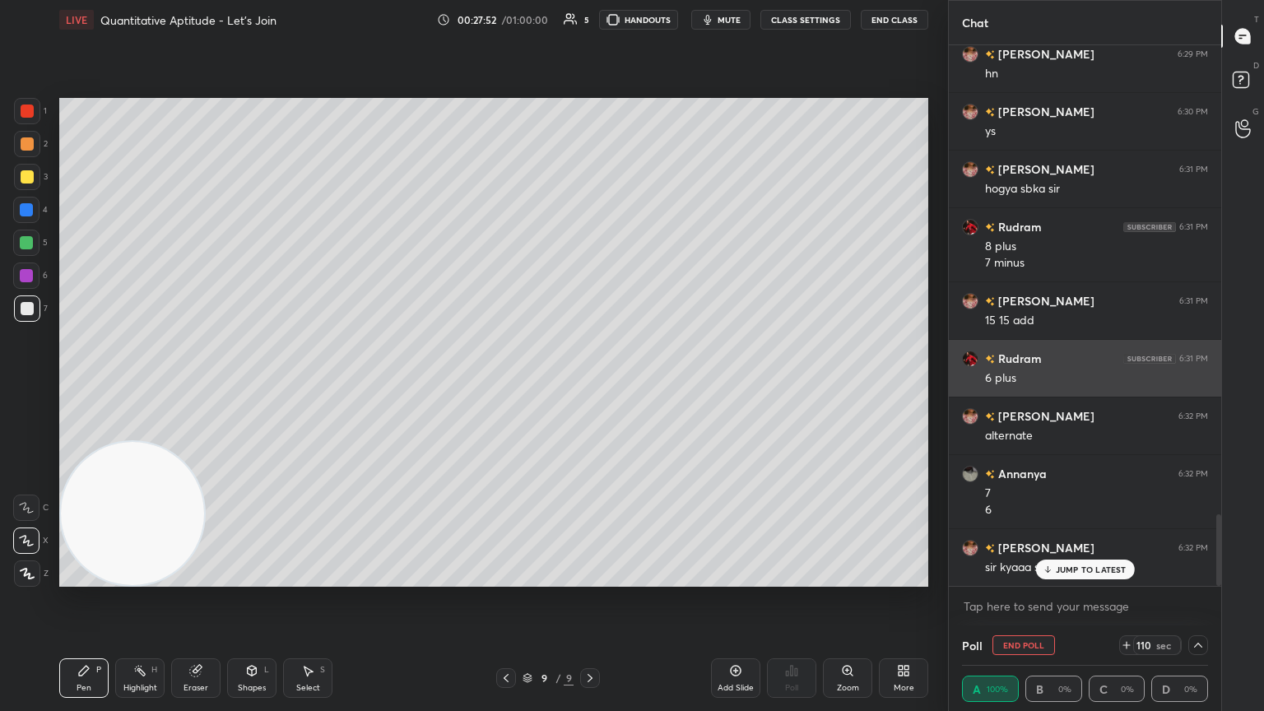
scroll to position [0, 0]
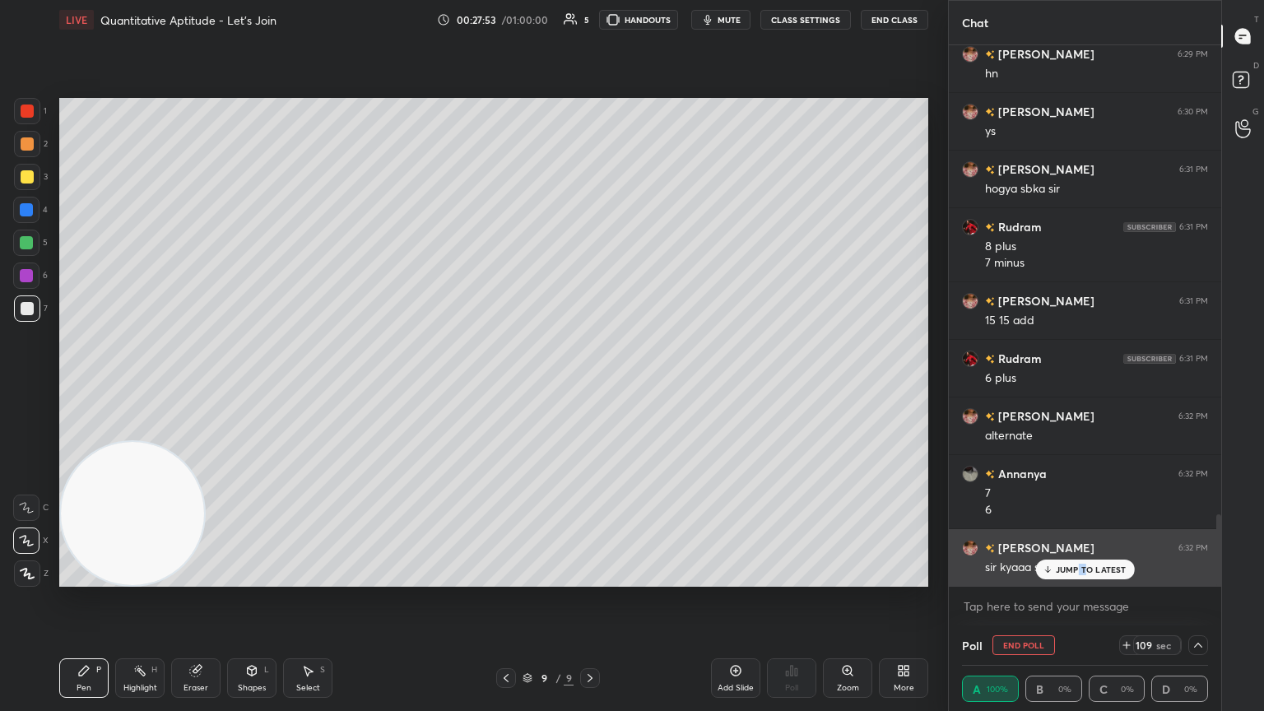
drag, startPoint x: 1084, startPoint y: 576, endPoint x: 1076, endPoint y: 574, distance: 8.4
click at [590, 386] on div "JUMP TO LATEST" at bounding box center [1084, 570] width 99 height 20
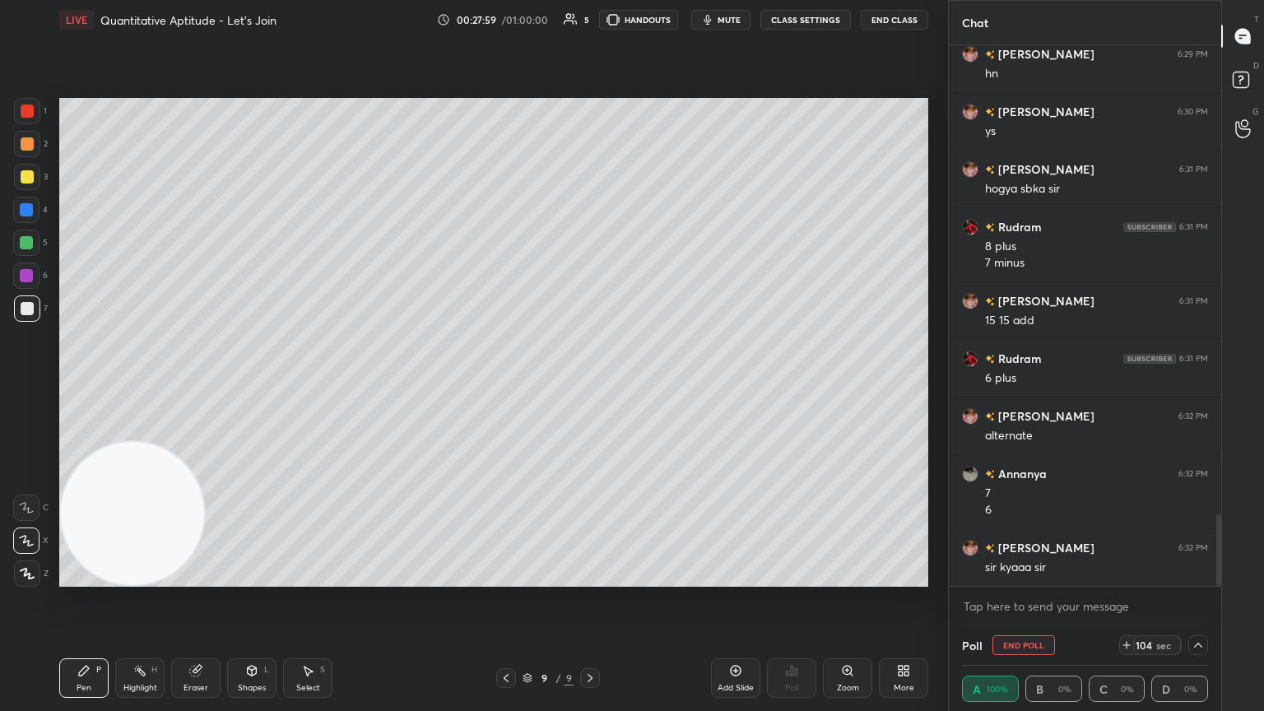
click at [590, 386] on icon at bounding box center [1198, 645] width 13 height 13
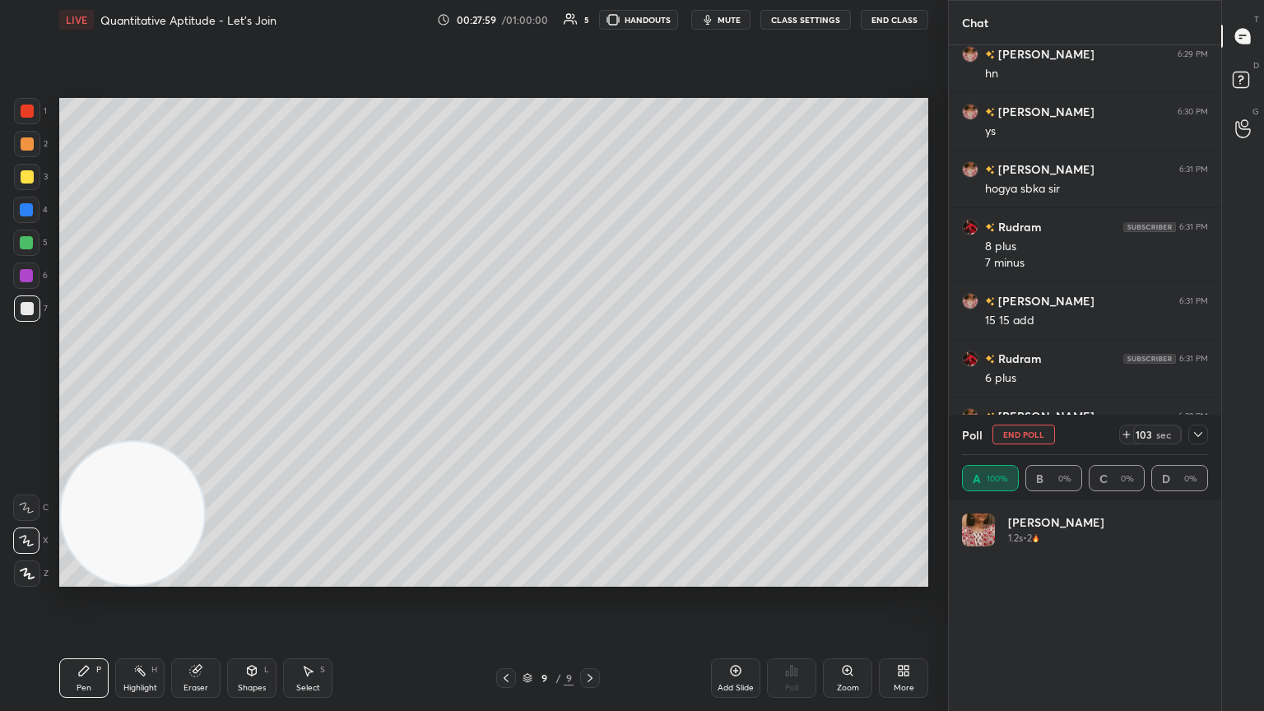
scroll to position [193, 241]
click at [590, 386] on icon at bounding box center [1198, 434] width 13 height 13
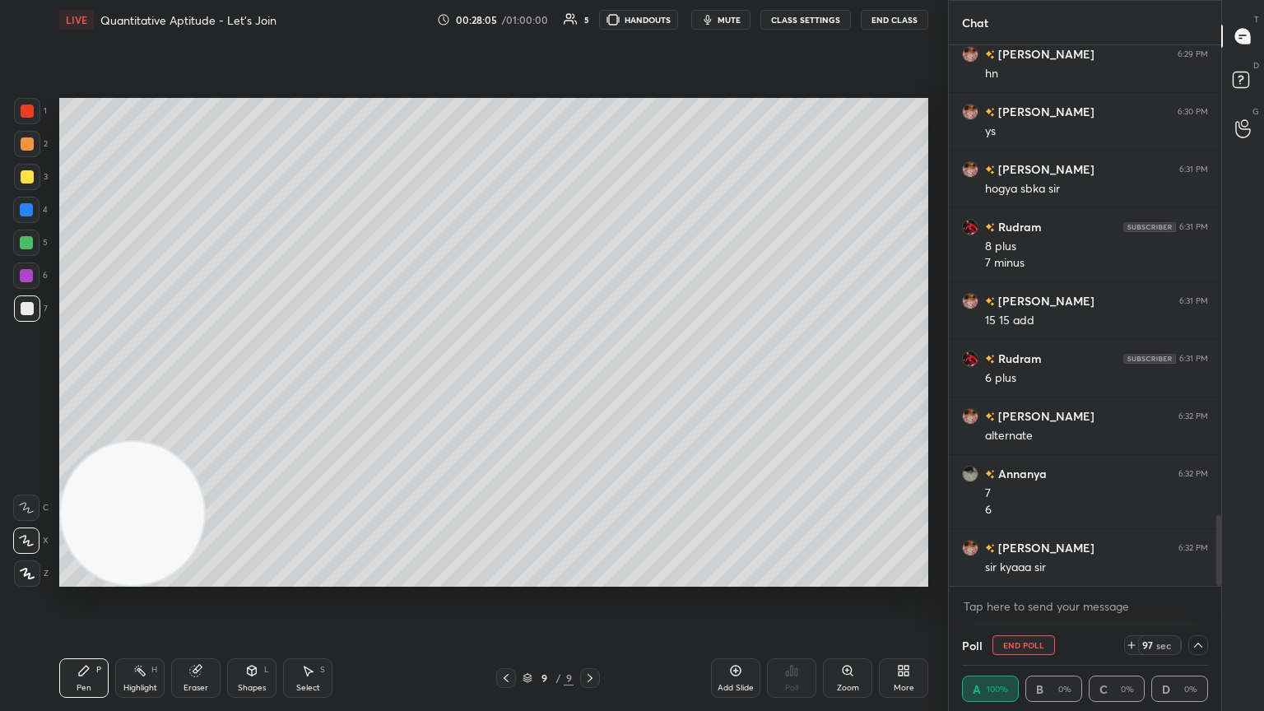
scroll to position [3581, 0]
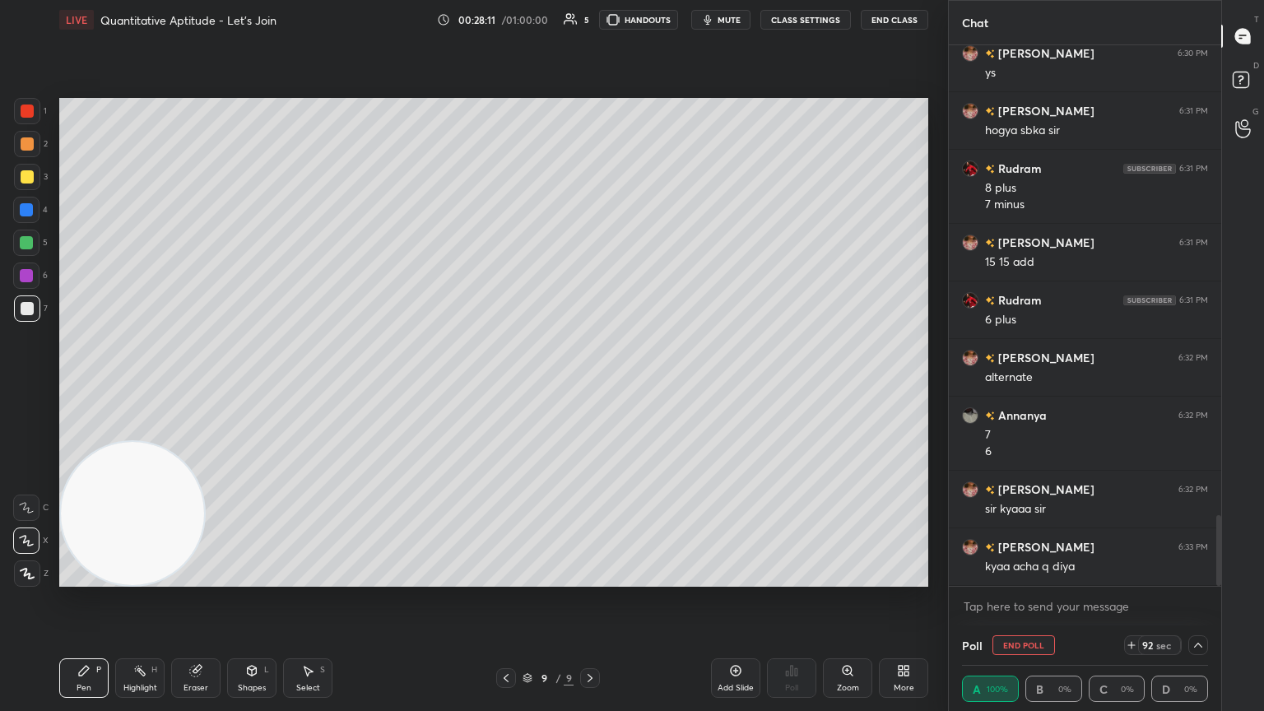
click at [590, 386] on icon at bounding box center [1198, 645] width 13 height 13
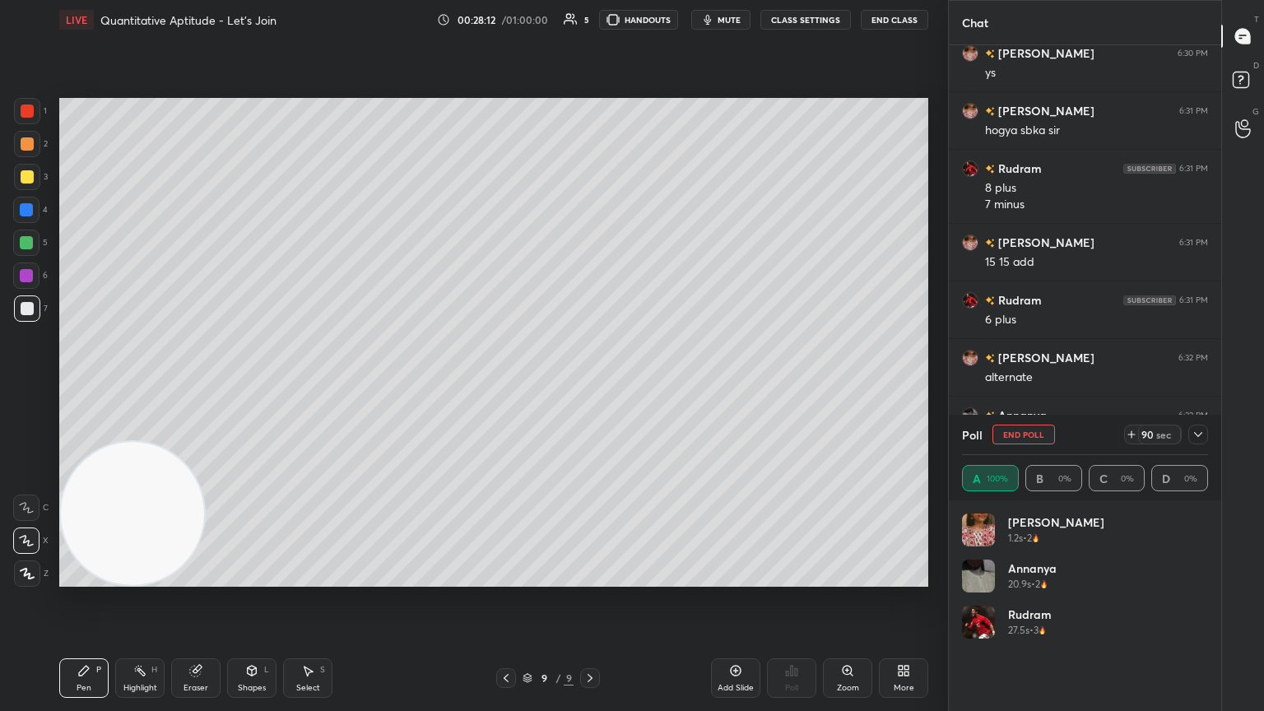
click at [590, 386] on div "Poll End Poll 90 sec A 100% B 0% C 0% D 0%" at bounding box center [1085, 458] width 272 height 86
click at [590, 386] on div at bounding box center [1198, 435] width 20 height 20
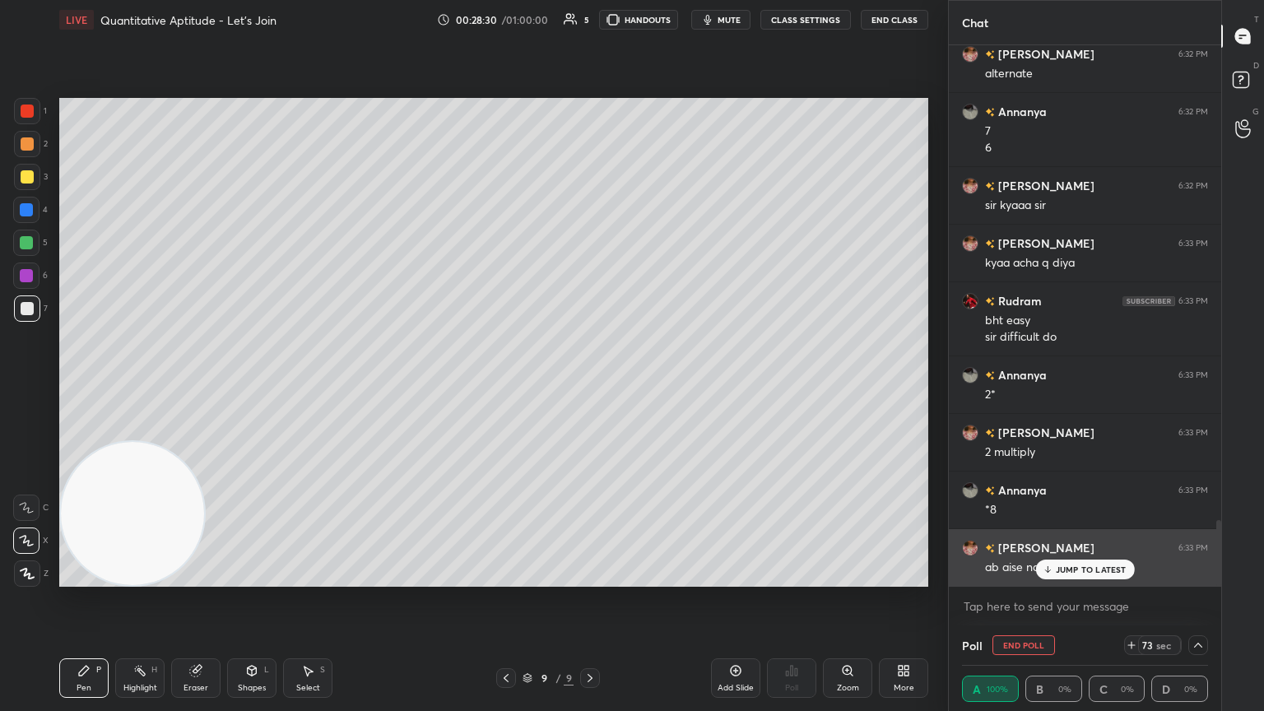
click at [590, 386] on div "JUMP TO LATEST" at bounding box center [1084, 570] width 99 height 20
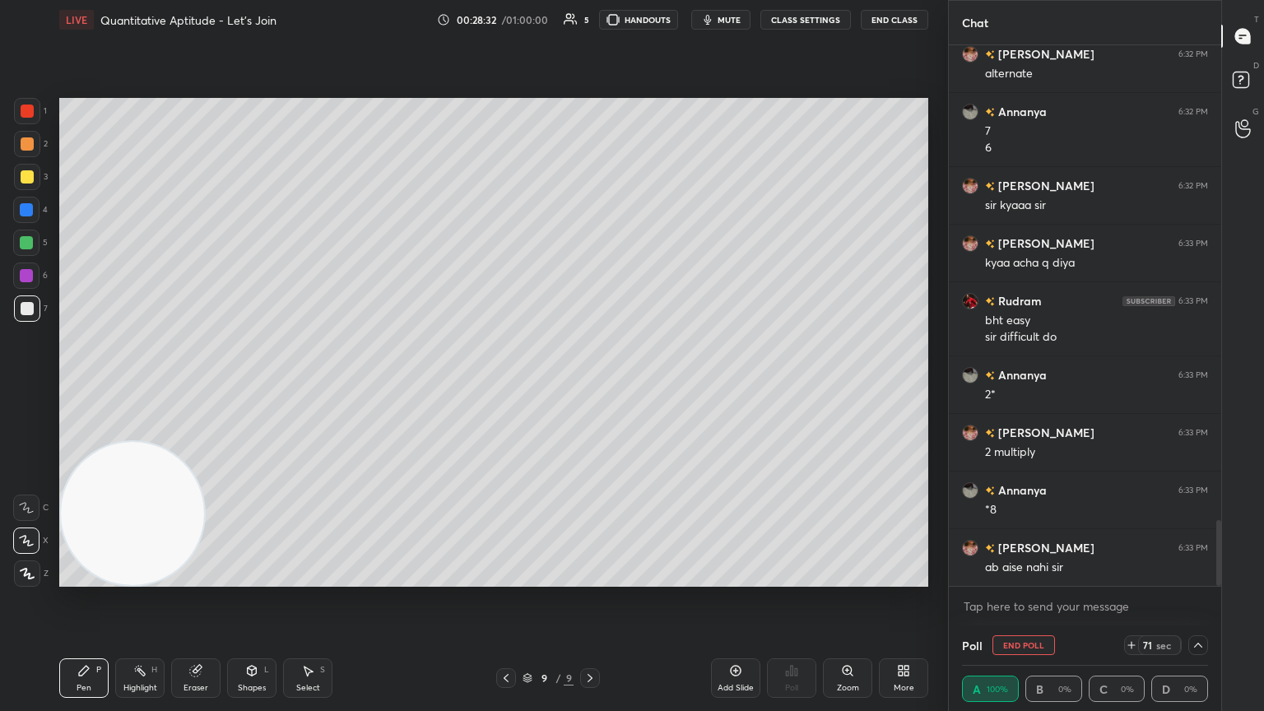
drag, startPoint x: 1036, startPoint y: 645, endPoint x: 1025, endPoint y: 635, distance: 14.6
click at [590, 386] on button "End Poll" at bounding box center [1023, 645] width 63 height 20
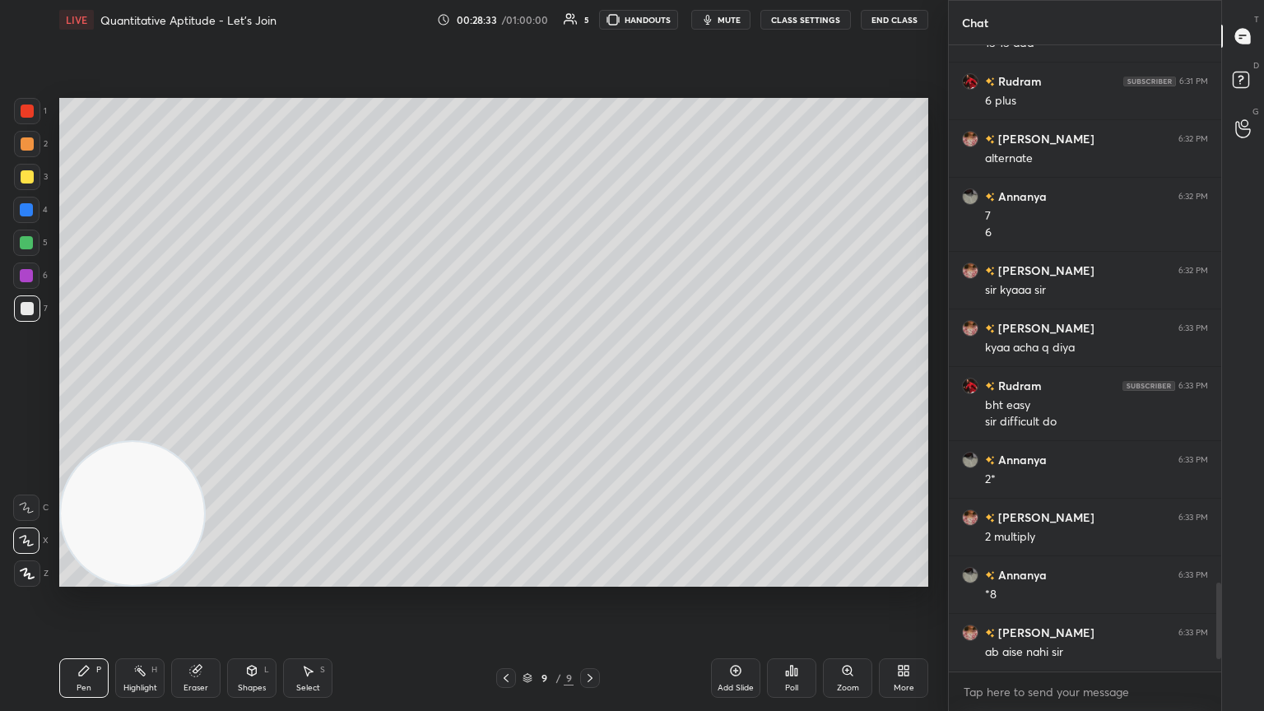
click at [22, 175] on div at bounding box center [27, 176] width 13 height 13
click at [590, 386] on icon at bounding box center [735, 670] width 13 height 13
click at [33, 302] on div at bounding box center [27, 308] width 26 height 26
click at [590, 386] on icon at bounding box center [791, 670] width 13 height 13
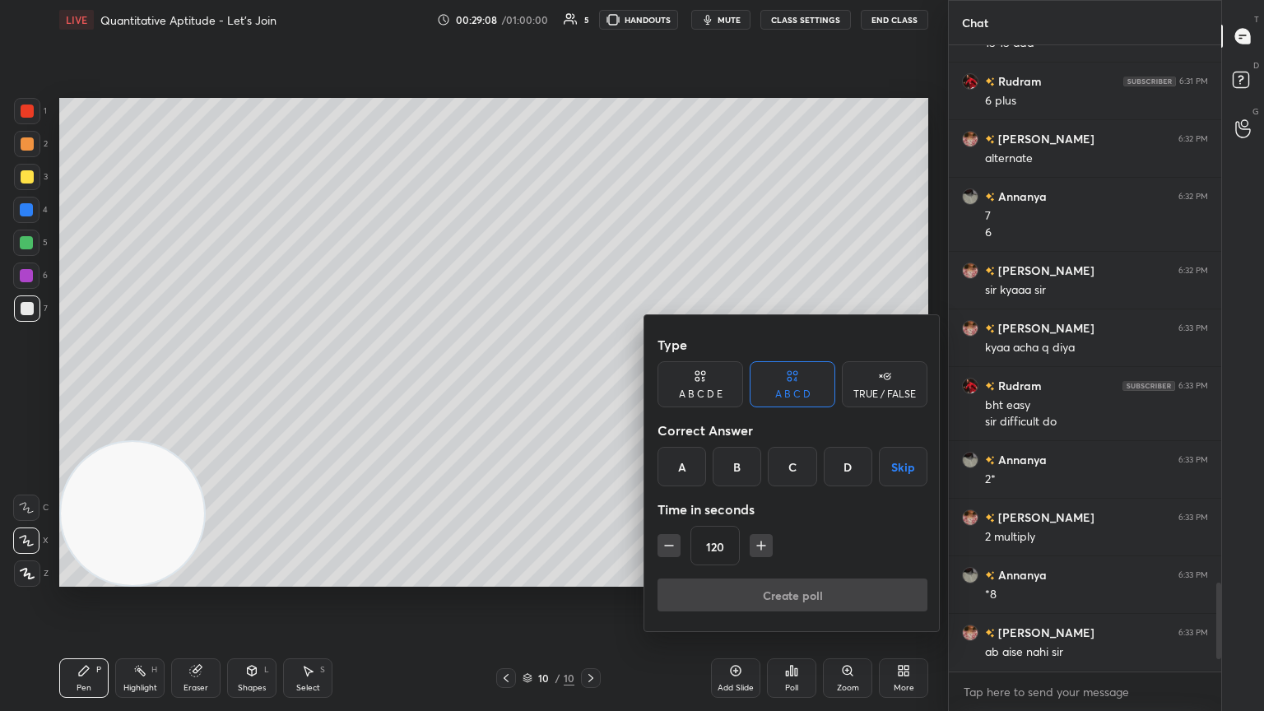
click at [590, 386] on div "B" at bounding box center [737, 467] width 49 height 40
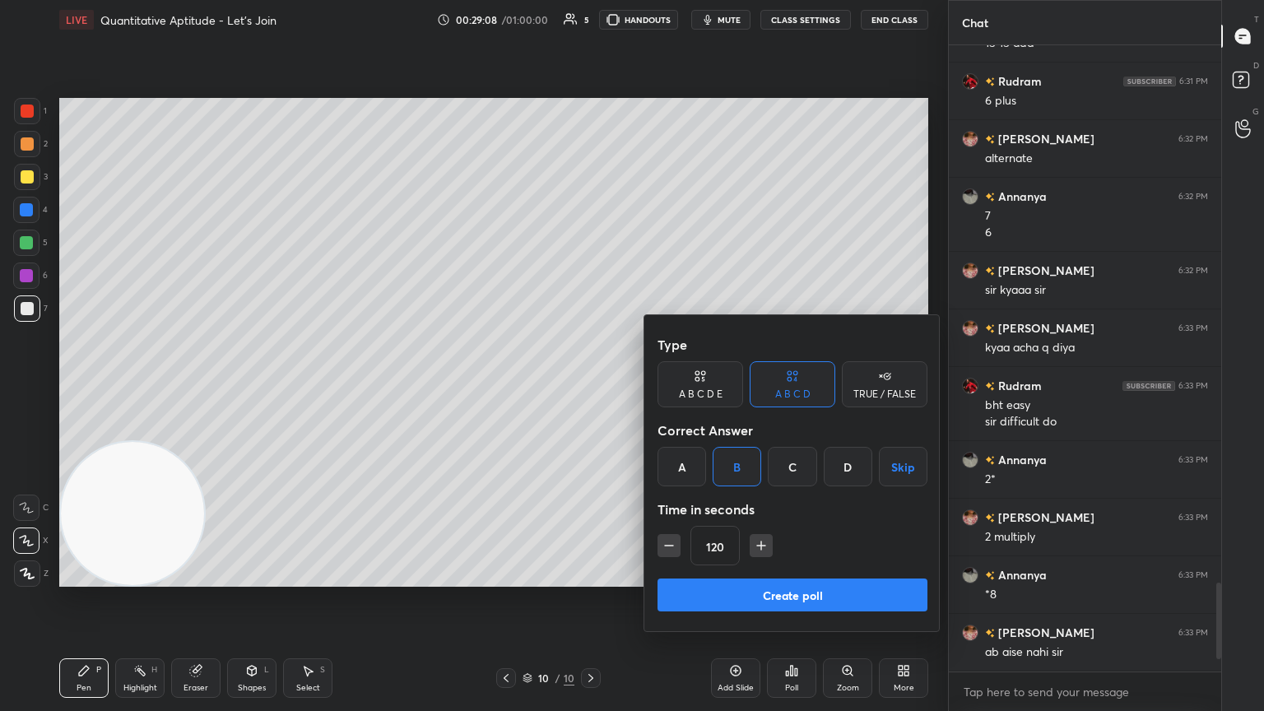
click at [590, 386] on button "Create poll" at bounding box center [793, 595] width 270 height 33
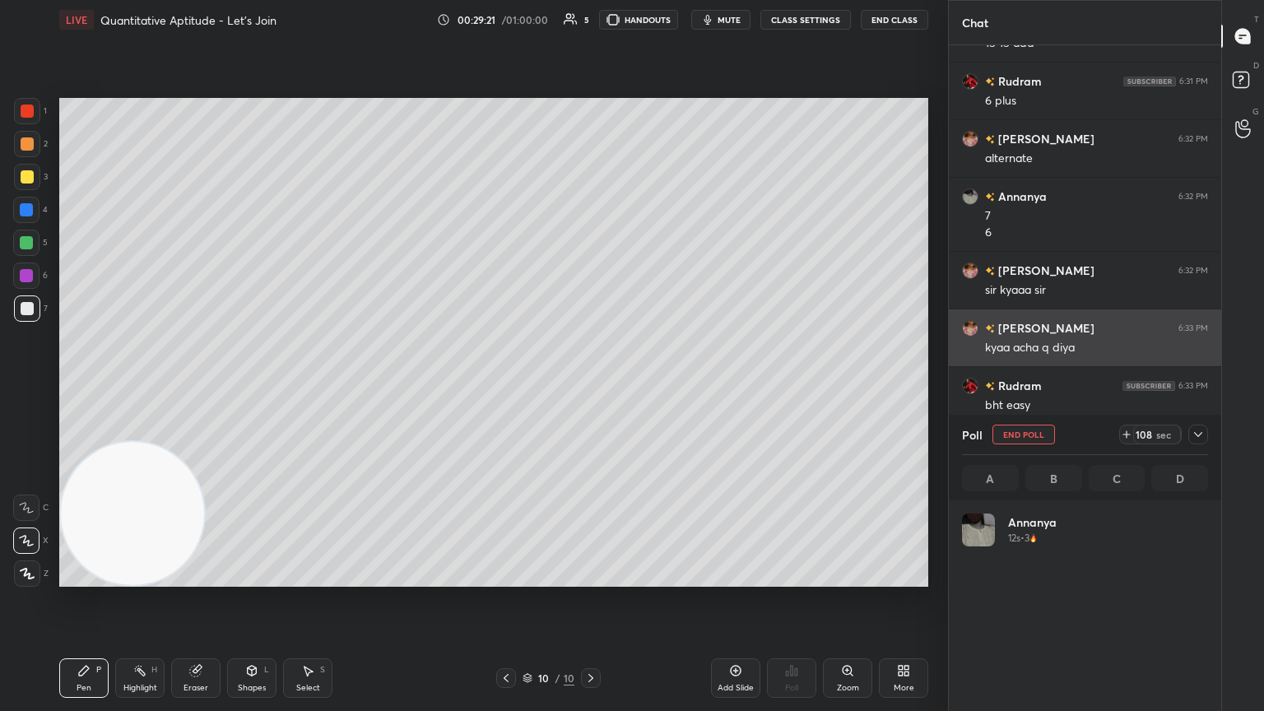
scroll to position [5, 5]
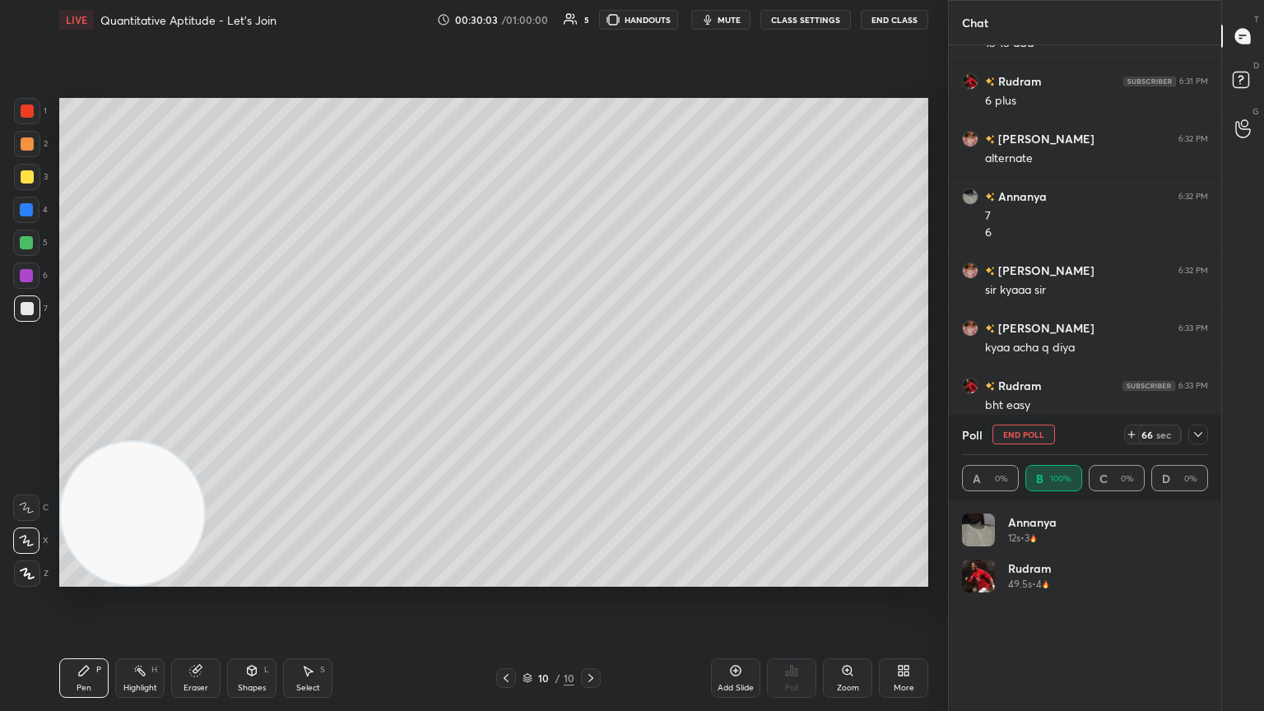
click at [590, 386] on icon at bounding box center [1198, 434] width 13 height 13
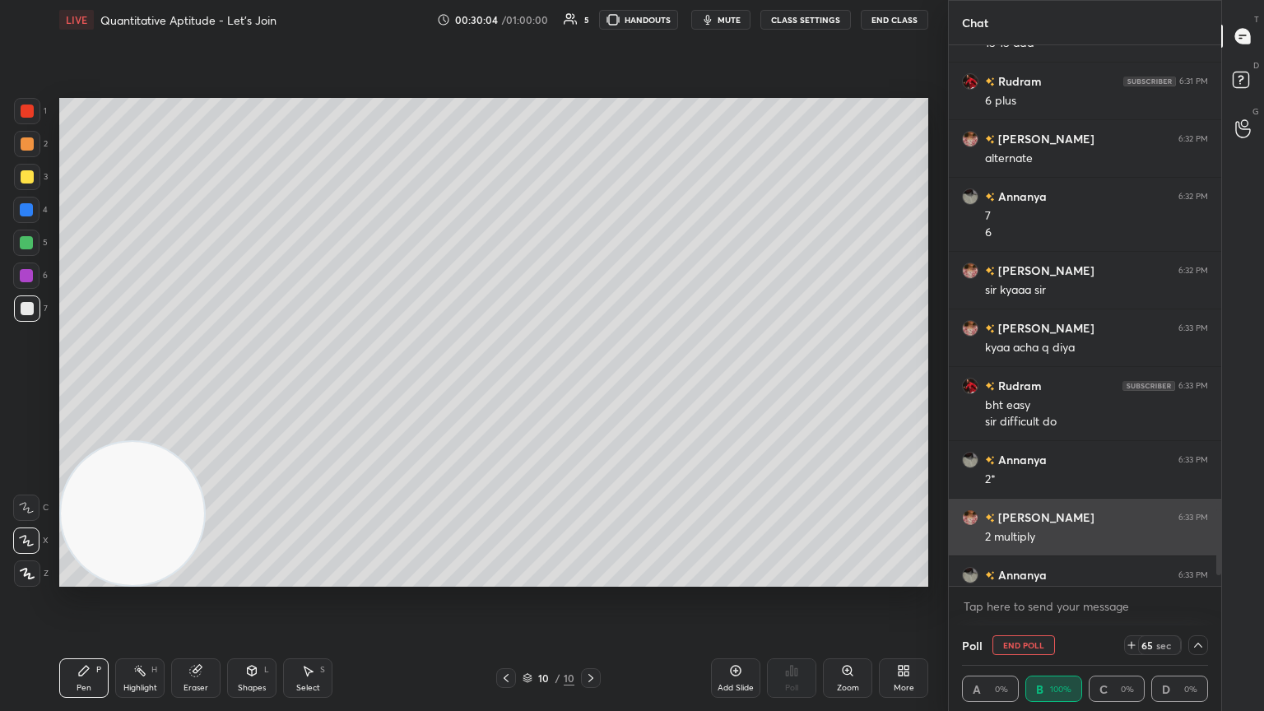
scroll to position [0, 5]
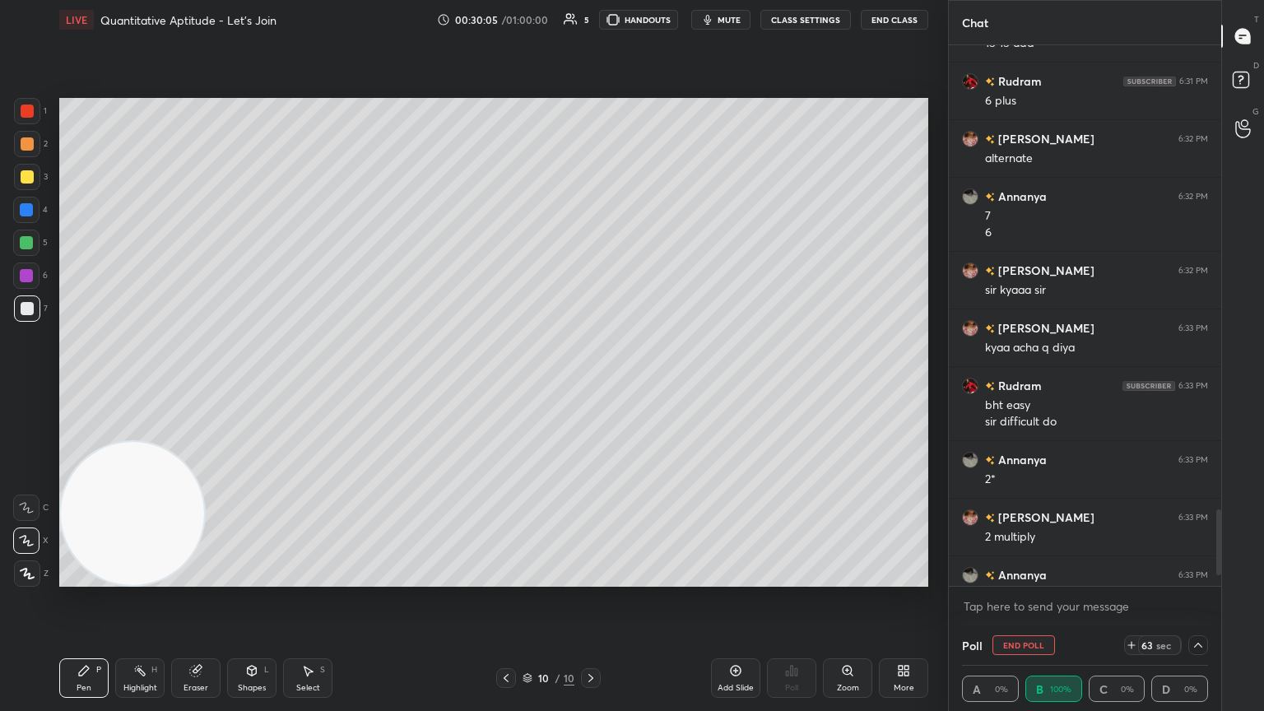
drag, startPoint x: 1221, startPoint y: 519, endPoint x: 1224, endPoint y: 552, distance: 33.0
click at [590, 386] on div "Chat [PERSON_NAME] 6:27 PM ufff [PERSON_NAME] 6:27 PM 3rd term m 0 aur phle ka …" at bounding box center [1106, 355] width 316 height 711
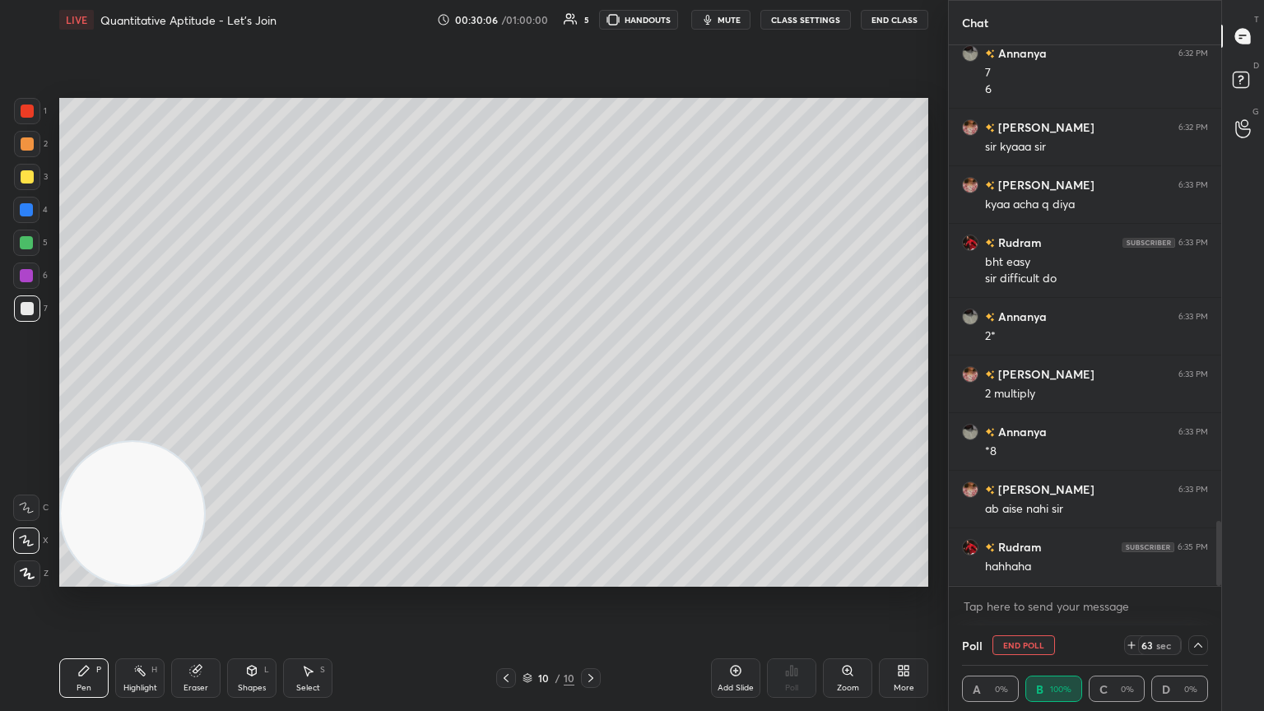
drag, startPoint x: 1220, startPoint y: 534, endPoint x: 1215, endPoint y: 583, distance: 48.8
click at [590, 386] on div at bounding box center [1216, 315] width 10 height 541
drag, startPoint x: 1198, startPoint y: 643, endPoint x: 1194, endPoint y: 627, distance: 16.2
click at [590, 386] on icon at bounding box center [1198, 645] width 13 height 13
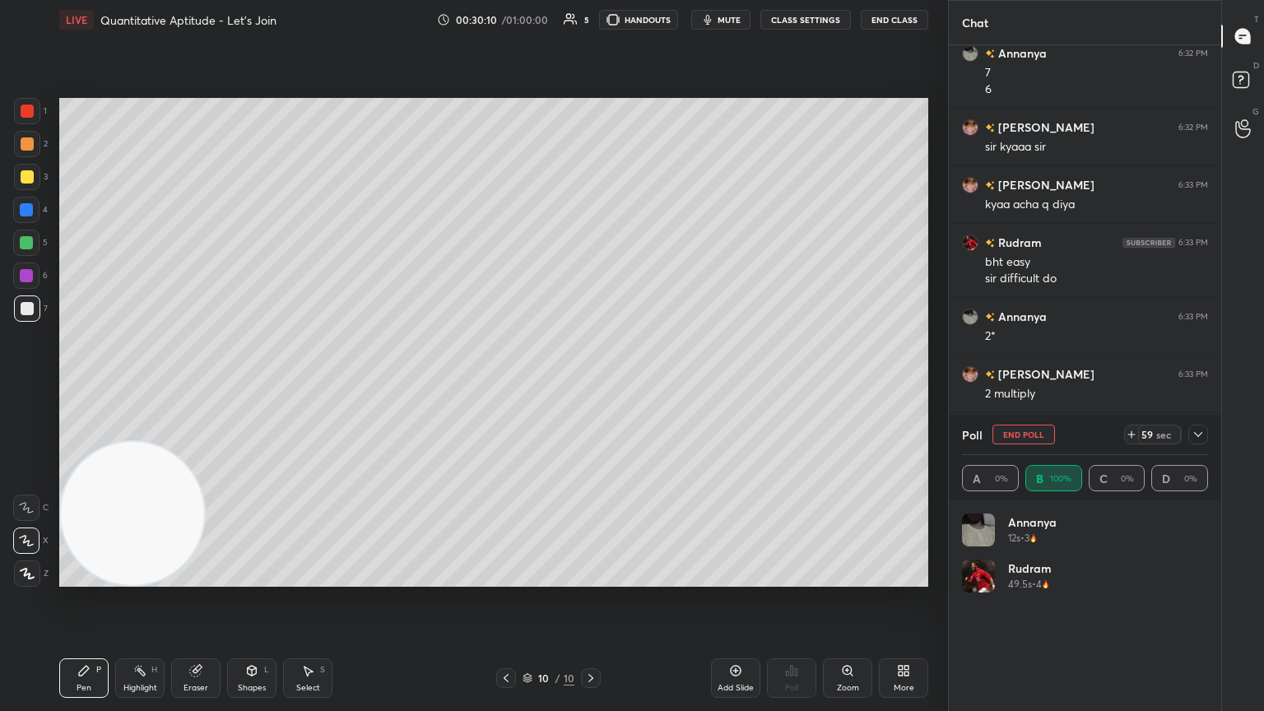
scroll to position [3959, 0]
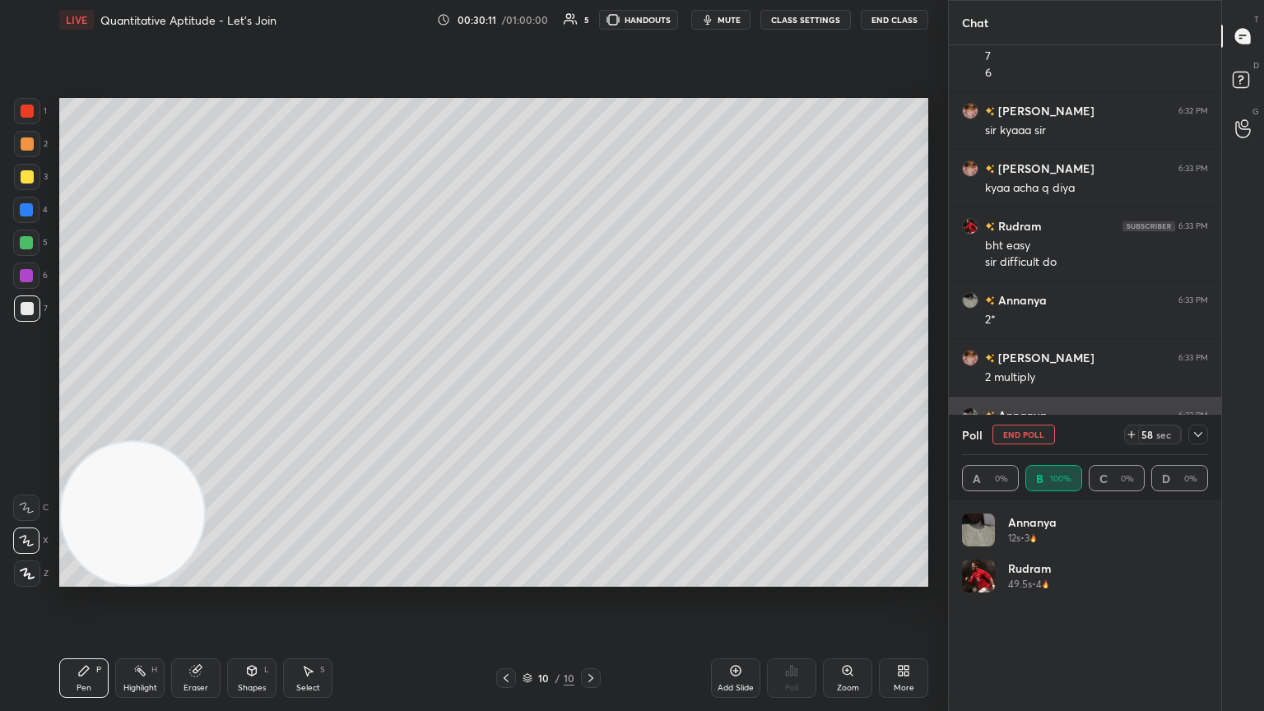
drag, startPoint x: 1189, startPoint y: 435, endPoint x: 1185, endPoint y: 444, distance: 10.7
click at [590, 386] on div at bounding box center [1198, 435] width 20 height 20
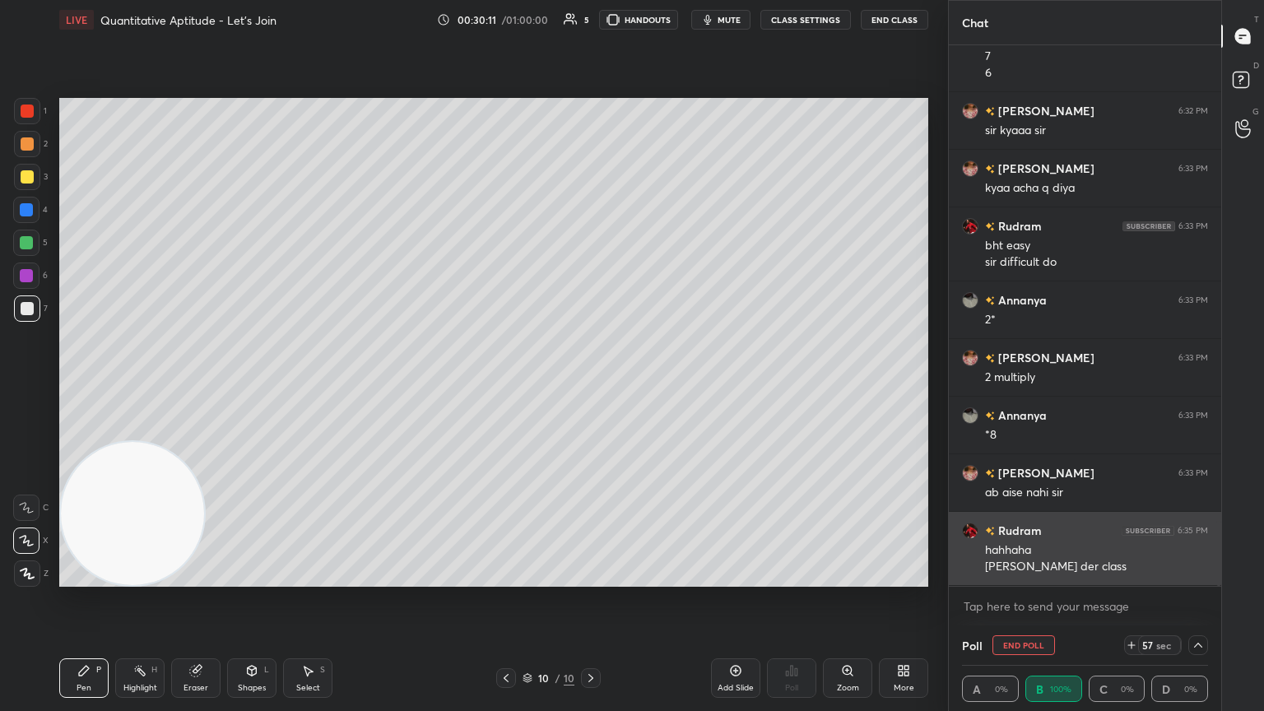
scroll to position [0, 5]
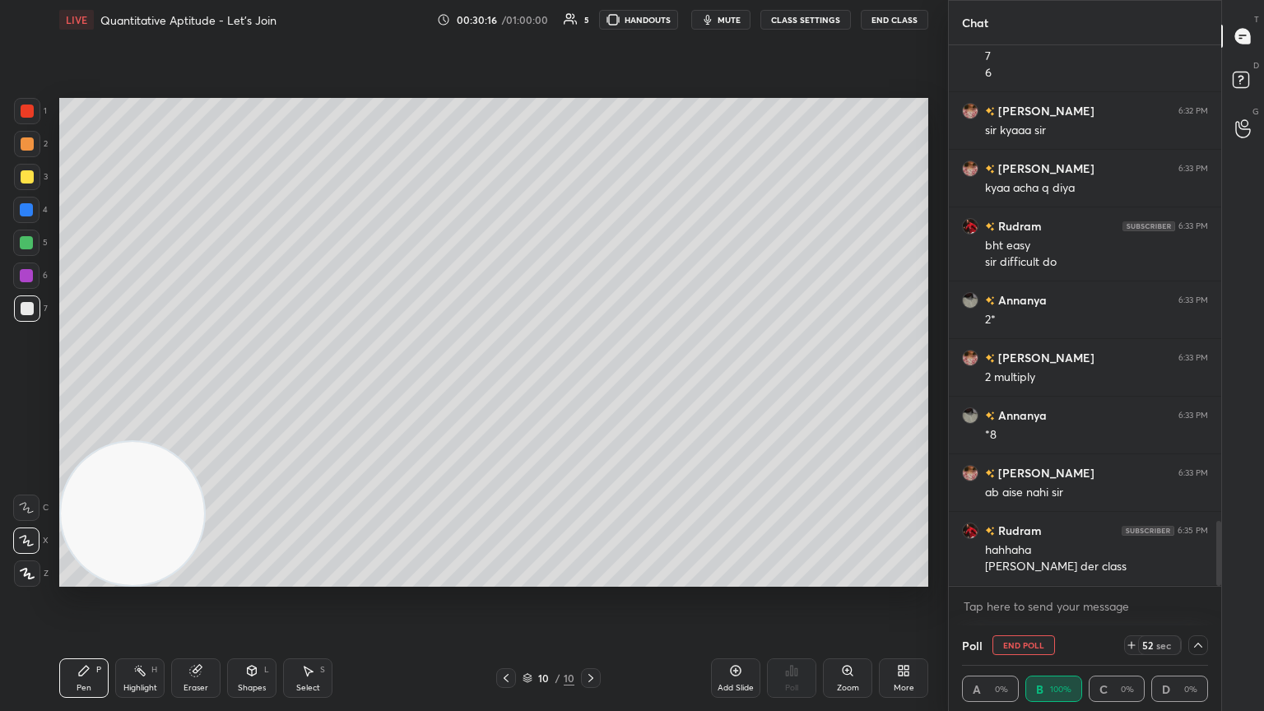
click at [590, 386] on icon at bounding box center [1198, 645] width 13 height 13
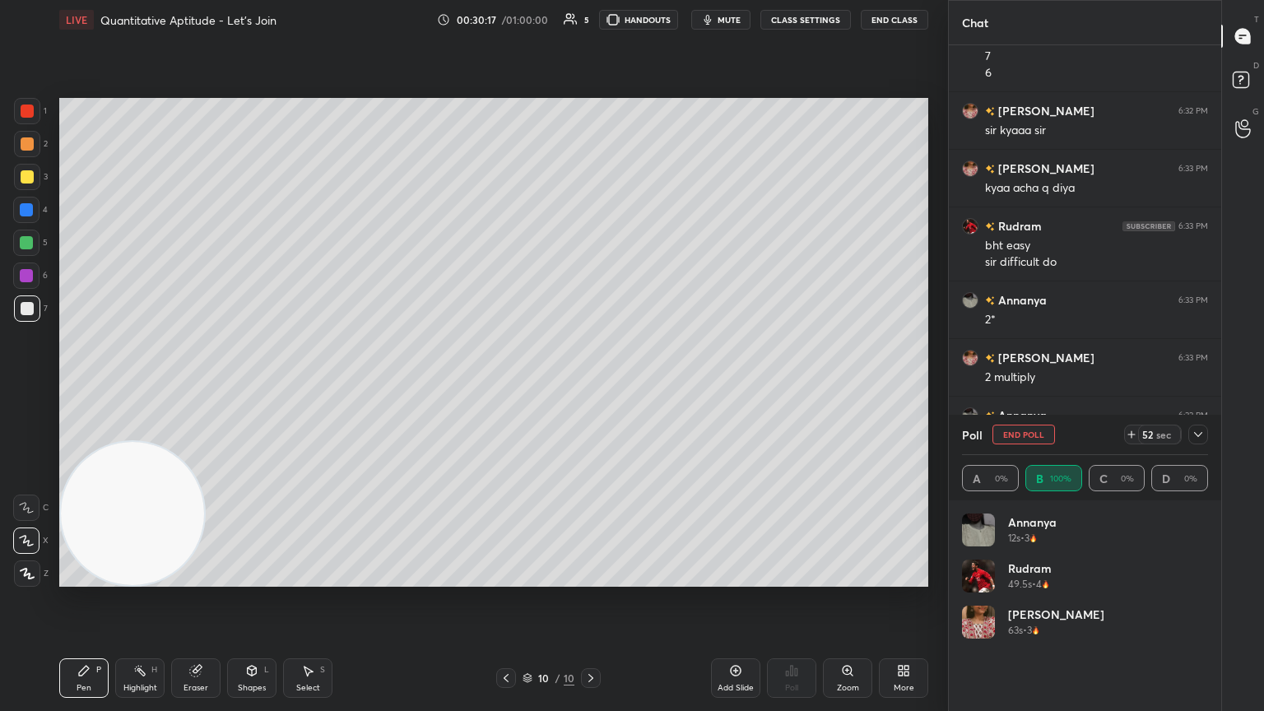
scroll to position [193, 241]
click at [590, 386] on button "End Poll" at bounding box center [1023, 435] width 63 height 20
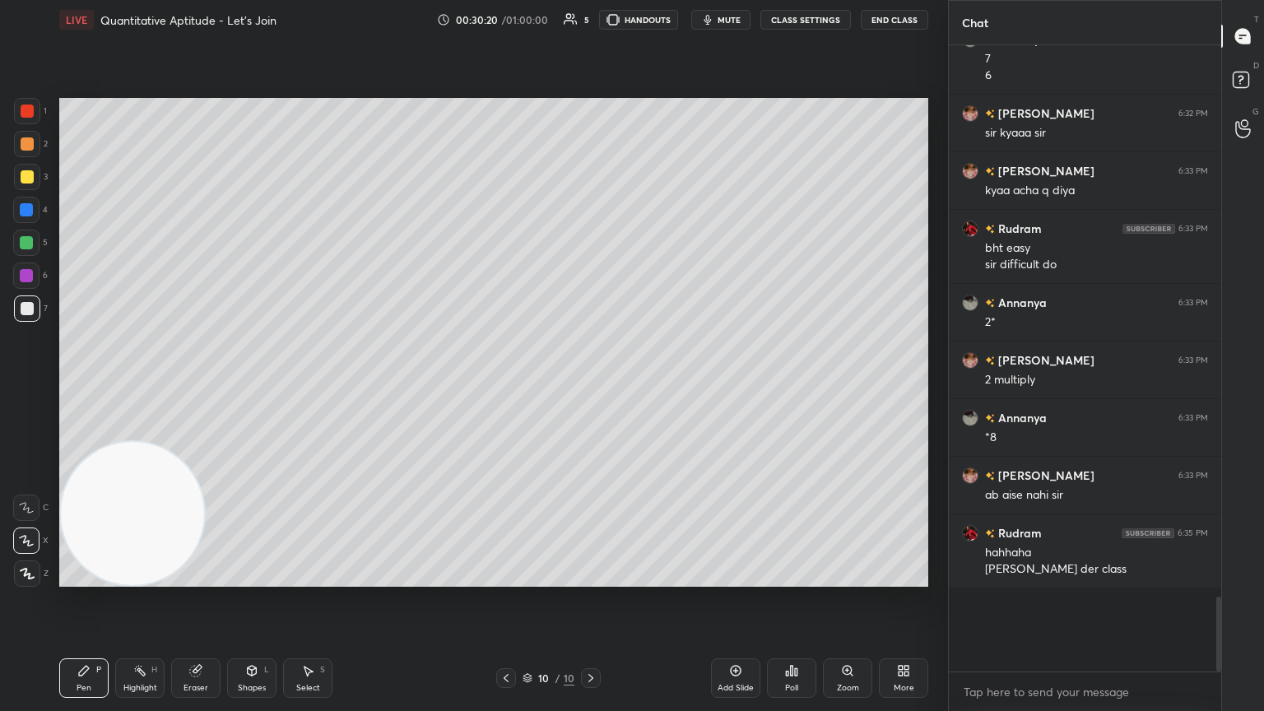
scroll to position [5, 5]
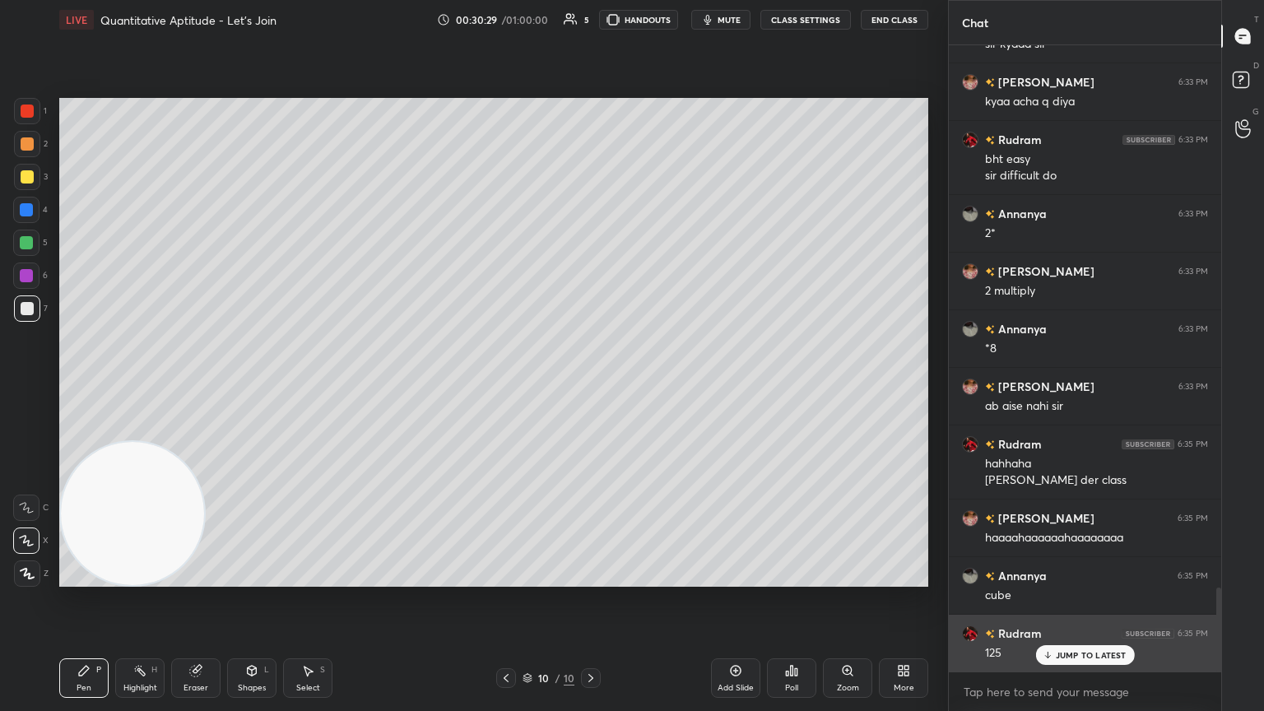
click at [590, 386] on icon at bounding box center [1047, 655] width 11 height 10
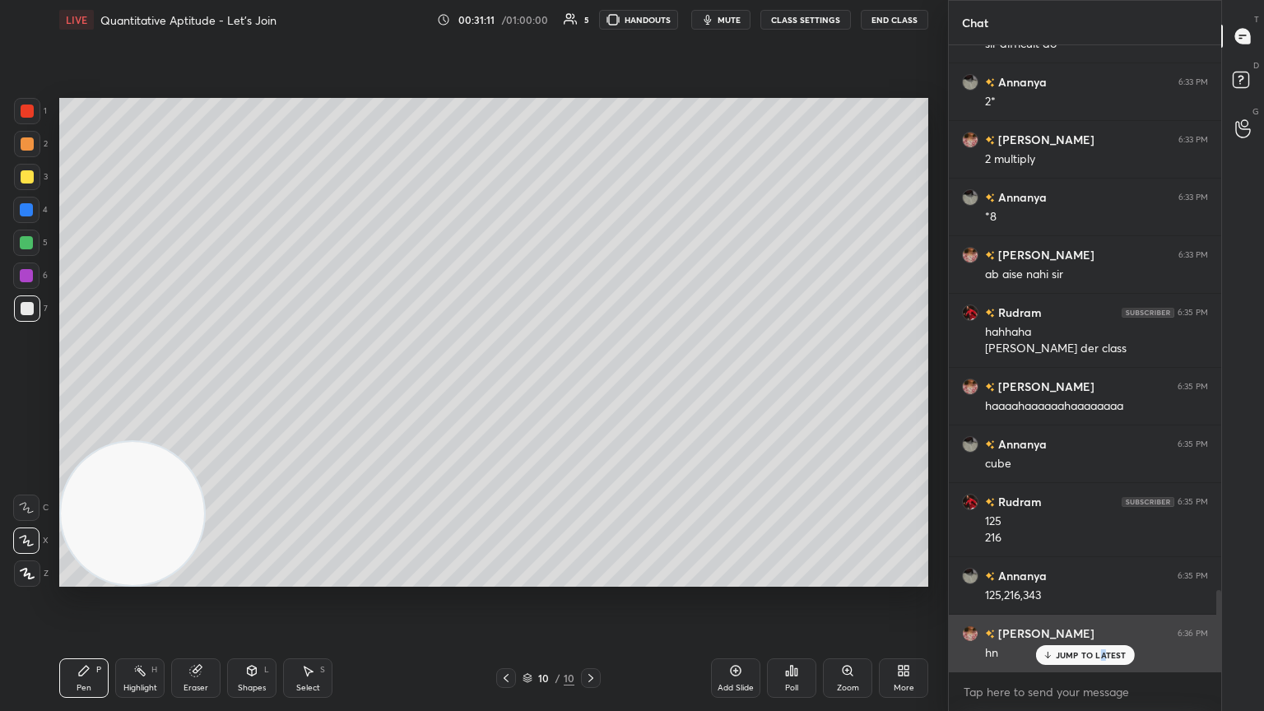
click at [590, 386] on p "JUMP TO LATEST" at bounding box center [1091, 655] width 71 height 10
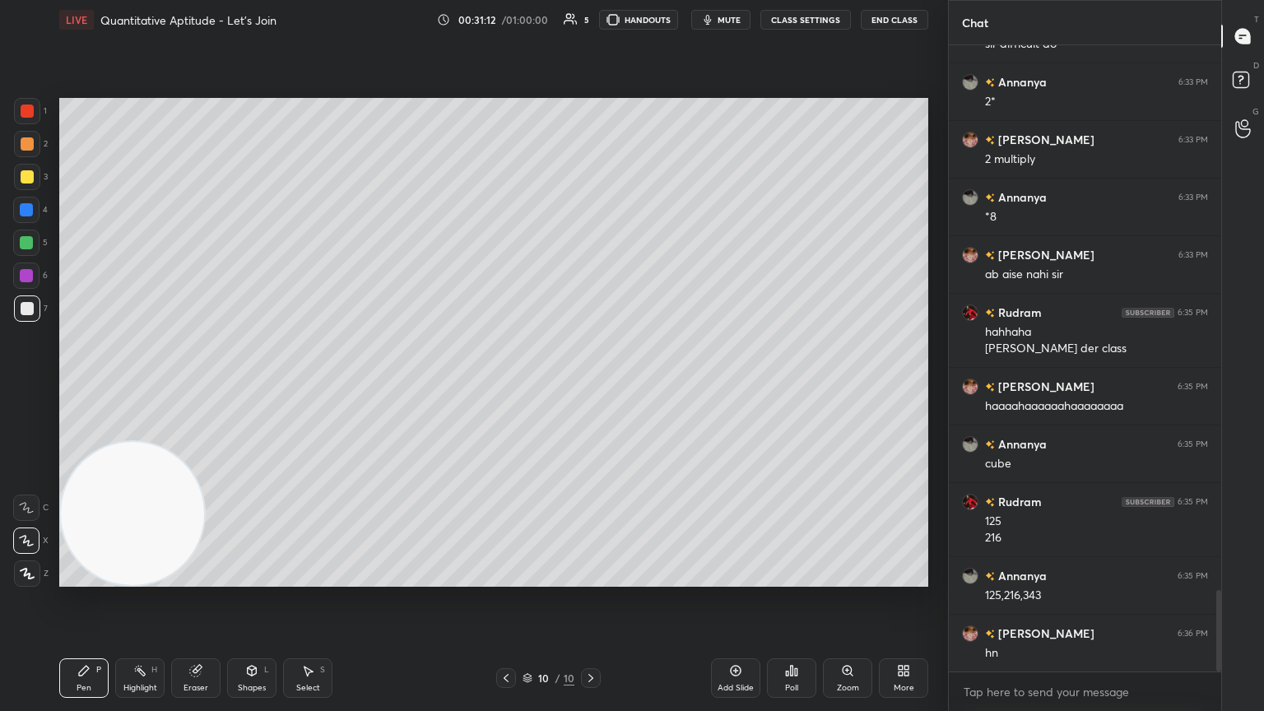
click at [590, 386] on icon at bounding box center [735, 670] width 13 height 13
drag, startPoint x: 30, startPoint y: 178, endPoint x: 58, endPoint y: 158, distance: 33.6
click at [30, 179] on div at bounding box center [27, 176] width 13 height 13
drag, startPoint x: 25, startPoint y: 314, endPoint x: 56, endPoint y: 286, distance: 41.4
click at [20, 313] on div at bounding box center [27, 308] width 26 height 26
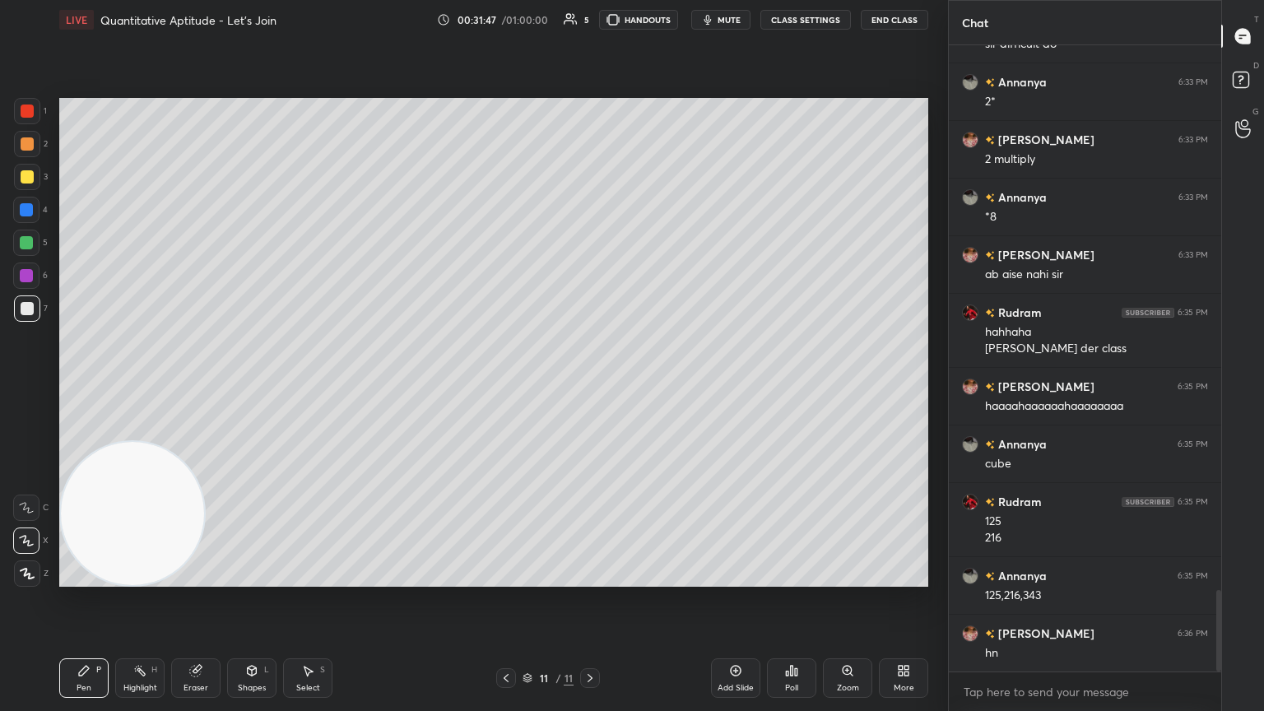
click at [590, 386] on div "Poll" at bounding box center [791, 688] width 13 height 8
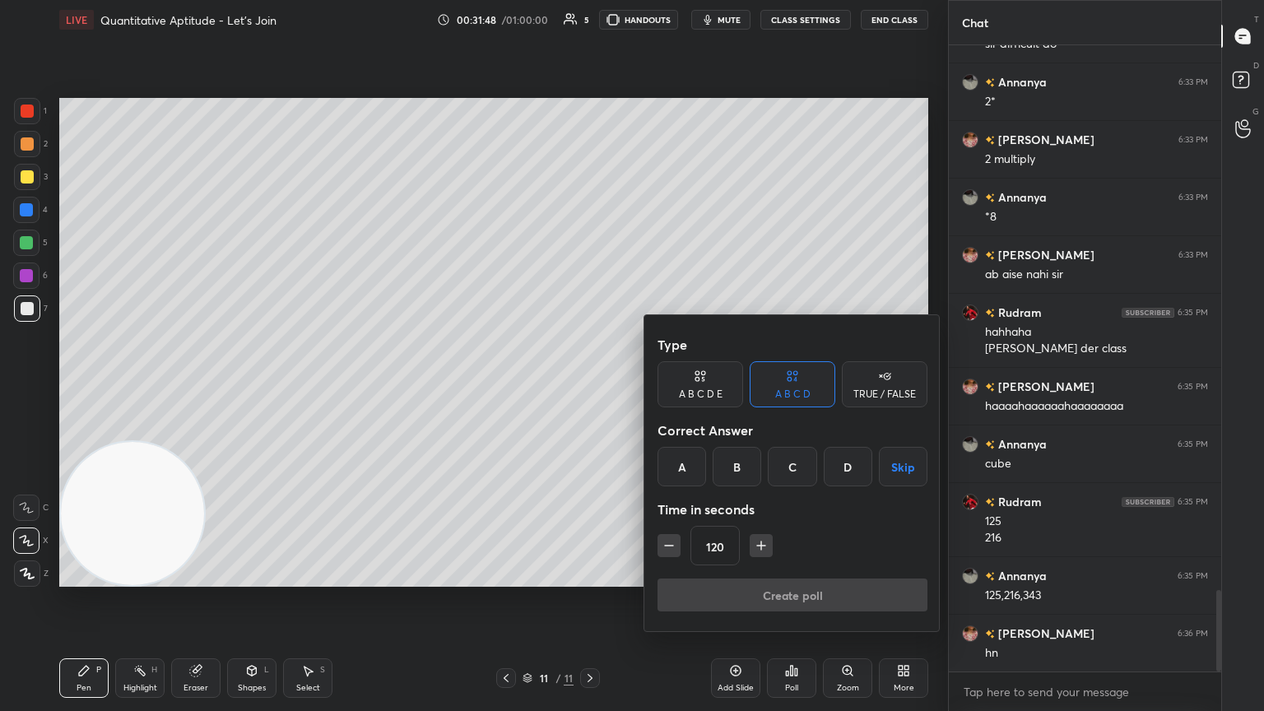
click at [590, 386] on div "A" at bounding box center [682, 467] width 49 height 40
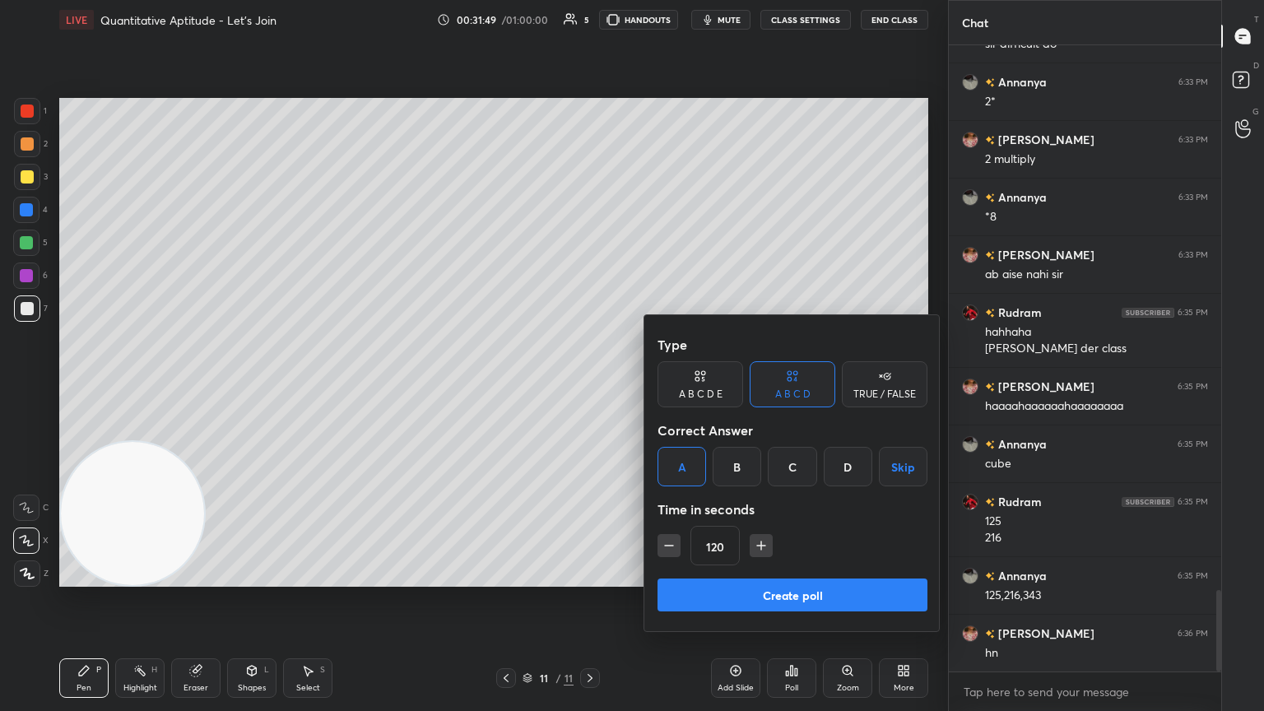
click at [590, 386] on button "Create poll" at bounding box center [793, 595] width 270 height 33
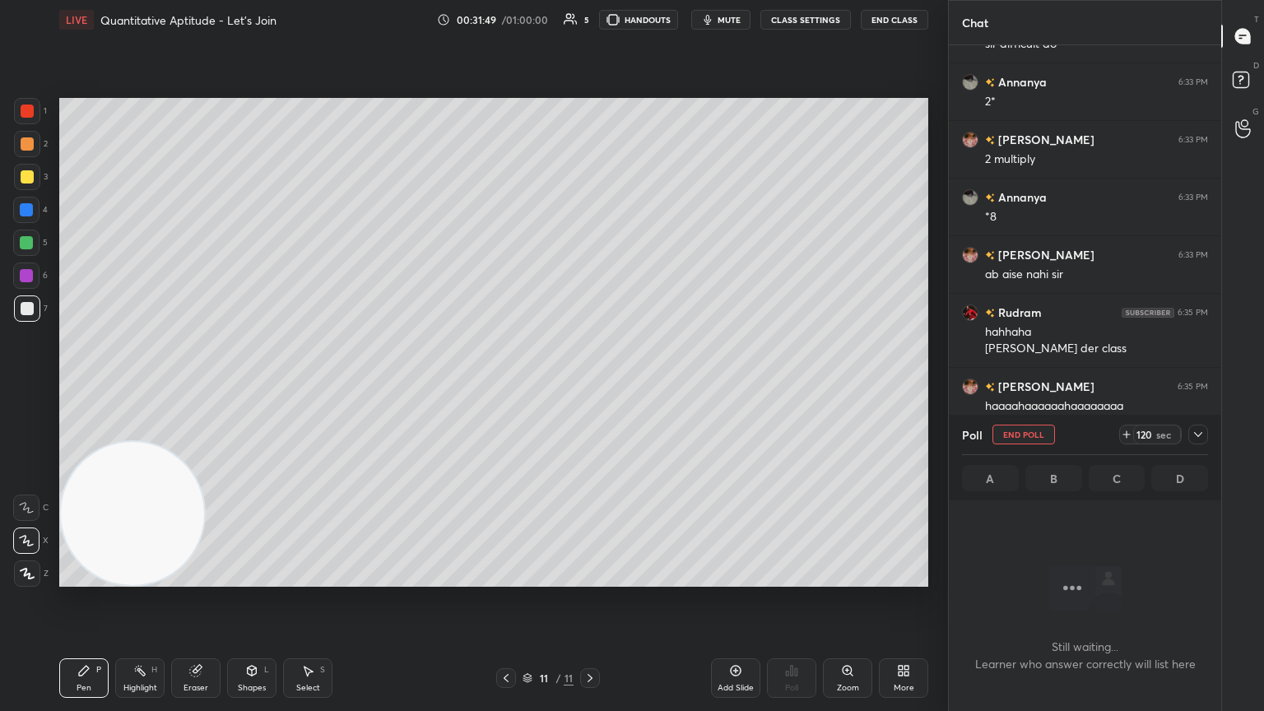
scroll to position [399, 267]
click at [590, 386] on div at bounding box center [1198, 435] width 20 height 20
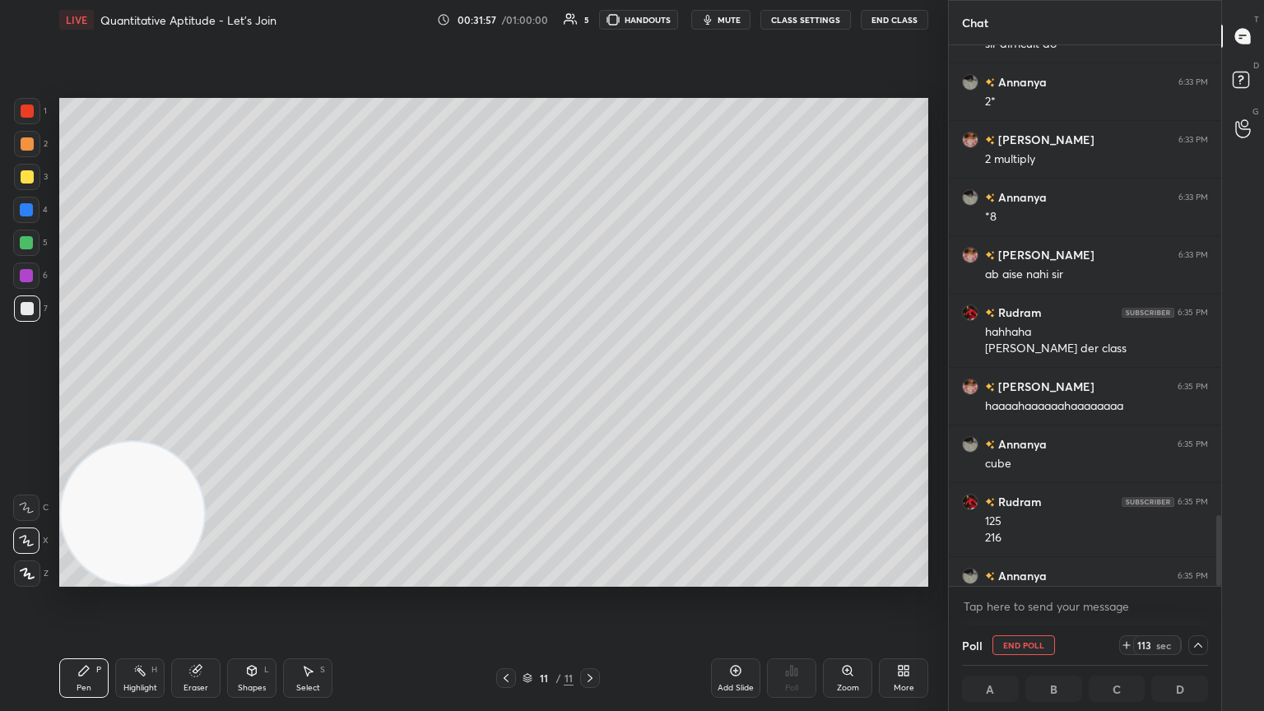
click at [590, 386] on button "End Poll" at bounding box center [1023, 645] width 63 height 20
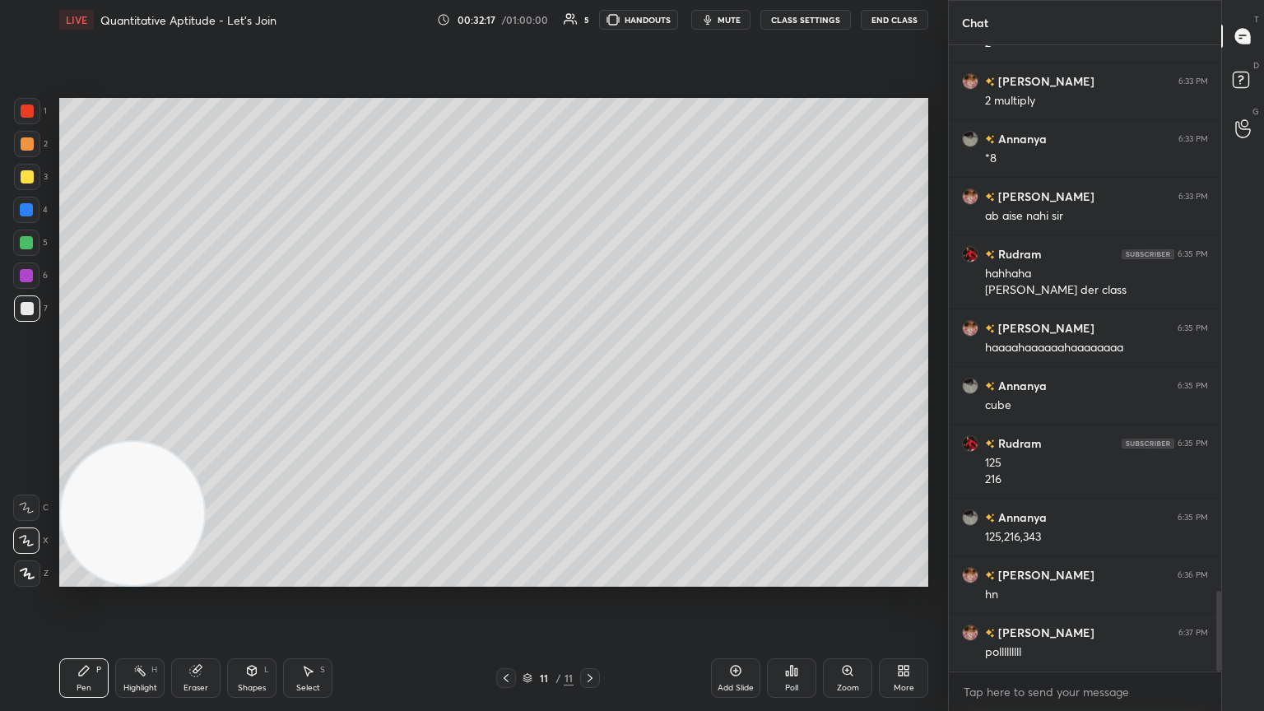
click at [590, 386] on icon at bounding box center [791, 670] width 13 height 13
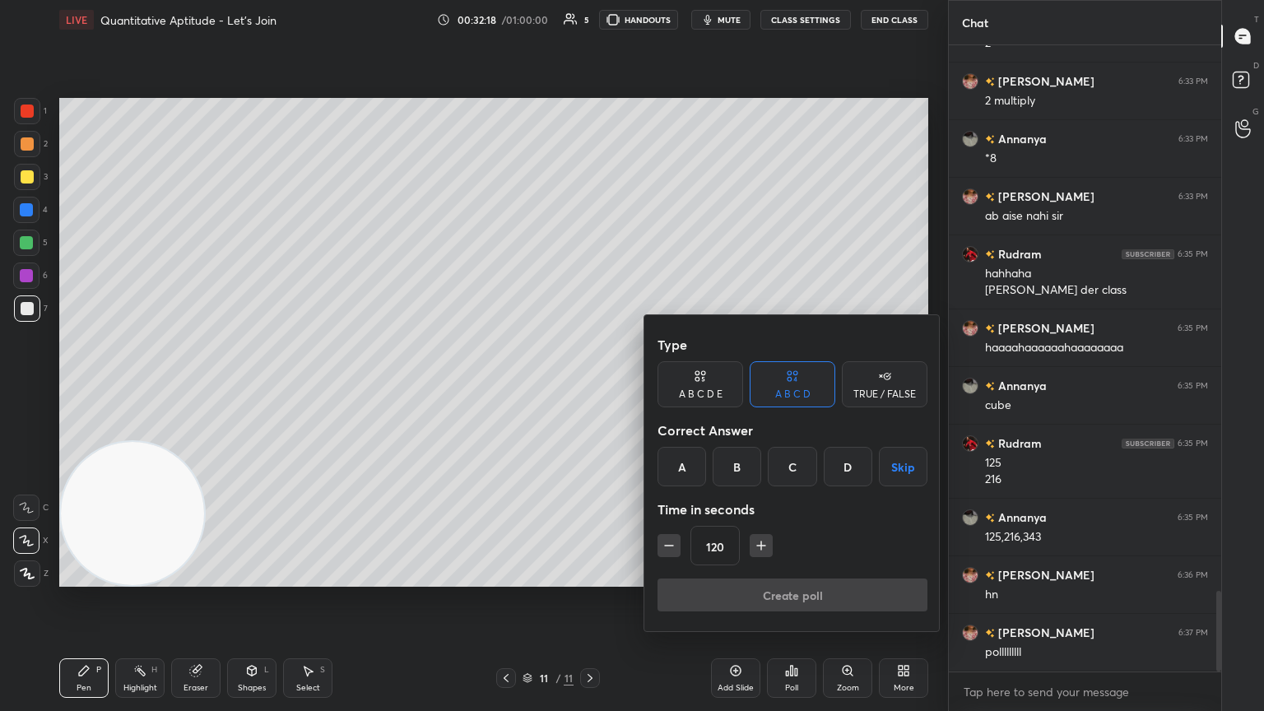
click at [590, 386] on div "A" at bounding box center [682, 467] width 49 height 40
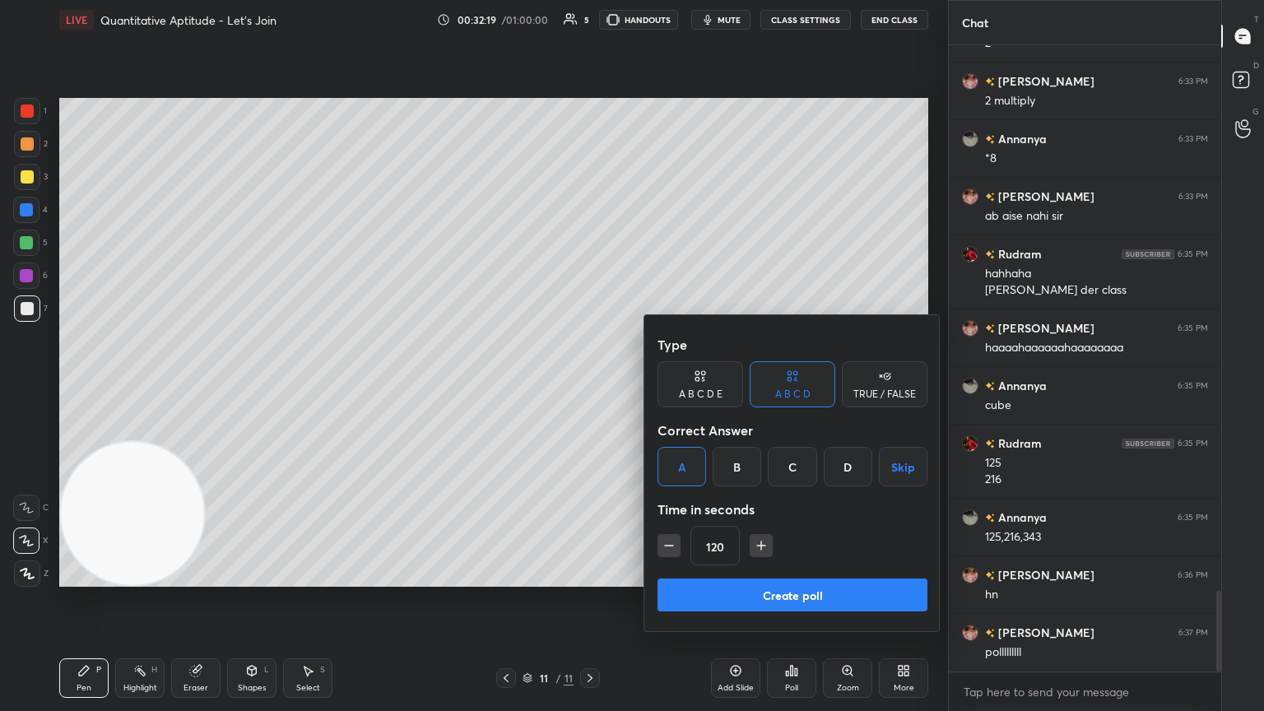
click at [590, 386] on button "Create poll" at bounding box center [793, 595] width 270 height 33
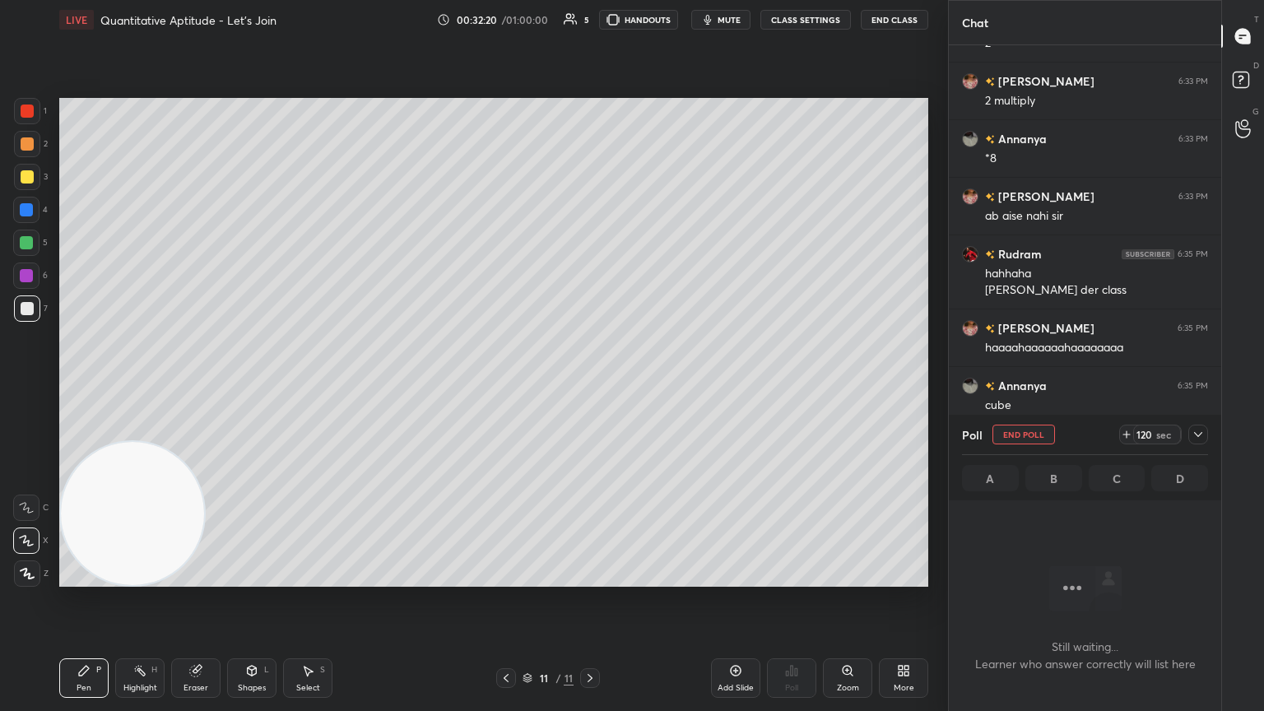
scroll to position [545, 267]
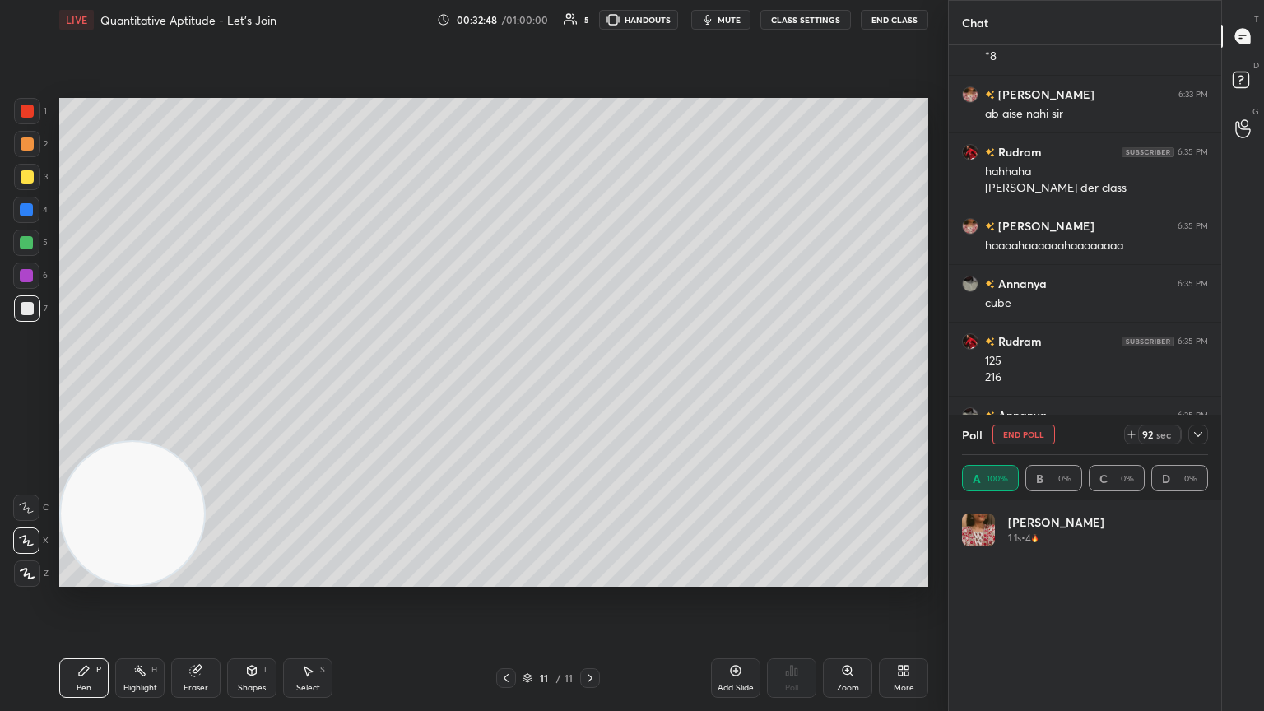
click at [590, 386] on div at bounding box center [1198, 435] width 20 height 20
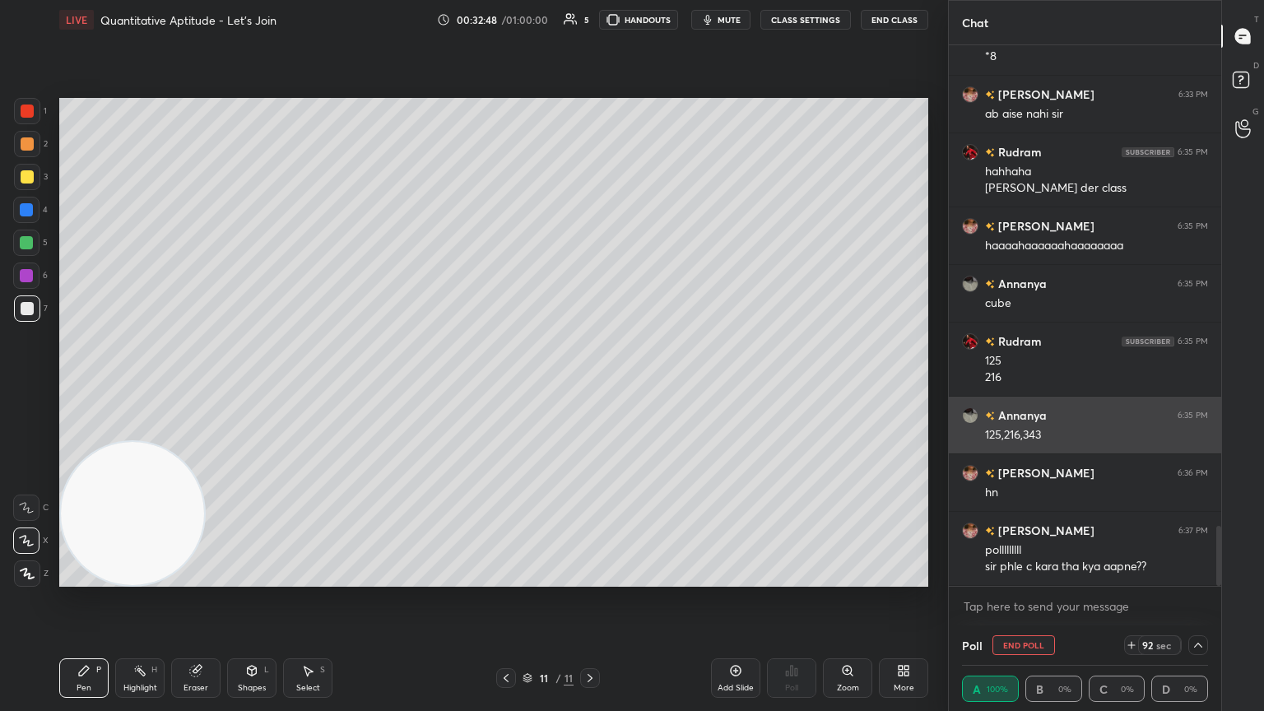
click at [590, 386] on div "125,216,343" at bounding box center [1096, 435] width 223 height 16
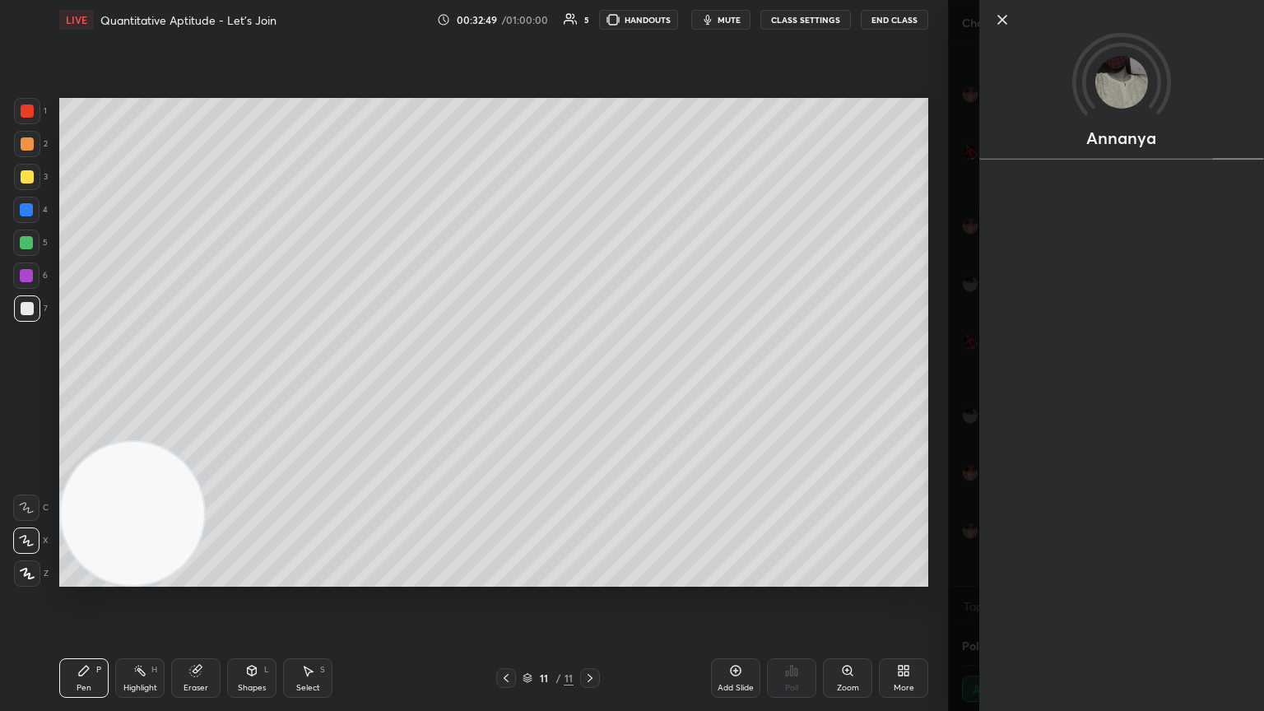
drag, startPoint x: 992, startPoint y: 535, endPoint x: 1007, endPoint y: 536, distance: 14.8
click at [590, 386] on div "Annanya" at bounding box center [1121, 355] width 285 height 711
click at [590, 386] on body "1 2 3 4 5 6 7 C X Z C X Z E E Erase all H H LIVE Quantitative Aptitude - Let’s …" at bounding box center [632, 355] width 1264 height 711
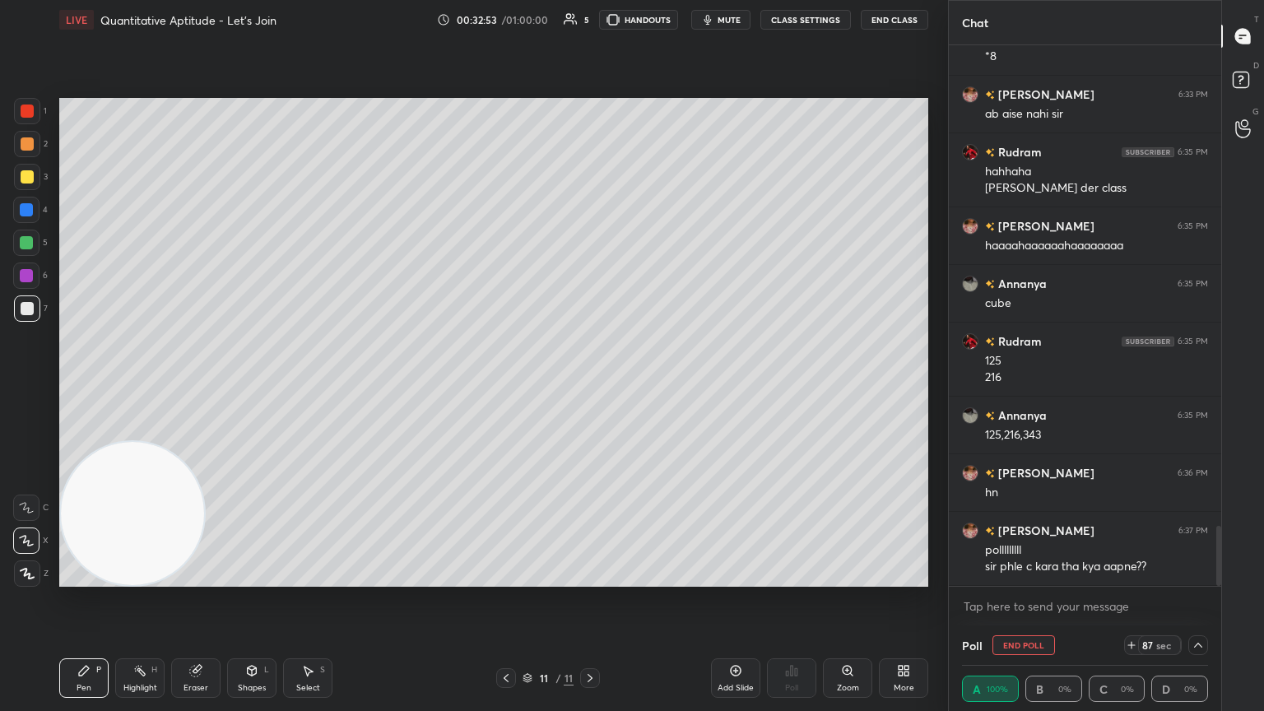
drag, startPoint x: 1218, startPoint y: 533, endPoint x: 1214, endPoint y: 602, distance: 68.4
click at [590, 386] on div "[PERSON_NAME] 6:33 PM 2 multiply [PERSON_NAME] 6:33 PM *8 [PERSON_NAME] 6:33 PM…" at bounding box center [1085, 335] width 272 height 580
click at [590, 386] on div "Poll End Poll 76 sec" at bounding box center [1085, 645] width 246 height 40
drag, startPoint x: 1197, startPoint y: 646, endPoint x: 1206, endPoint y: 640, distance: 10.7
click at [590, 386] on icon at bounding box center [1198, 645] width 13 height 13
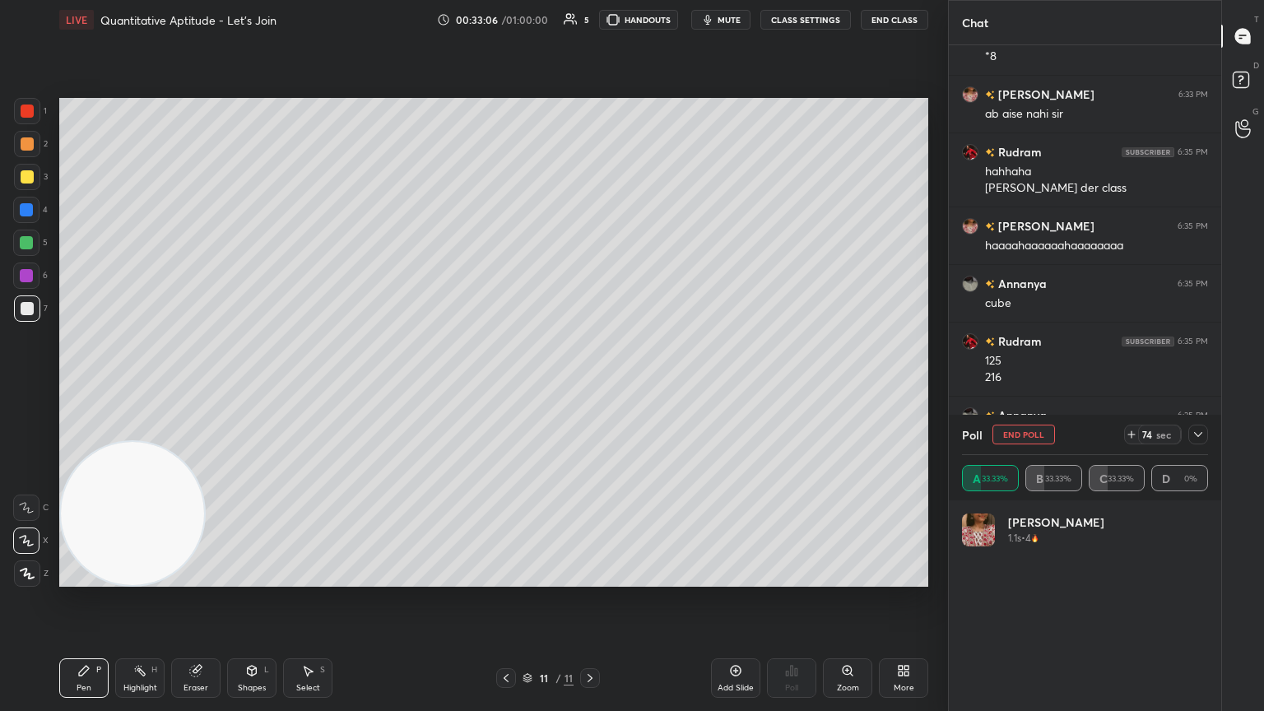
scroll to position [4395, 0]
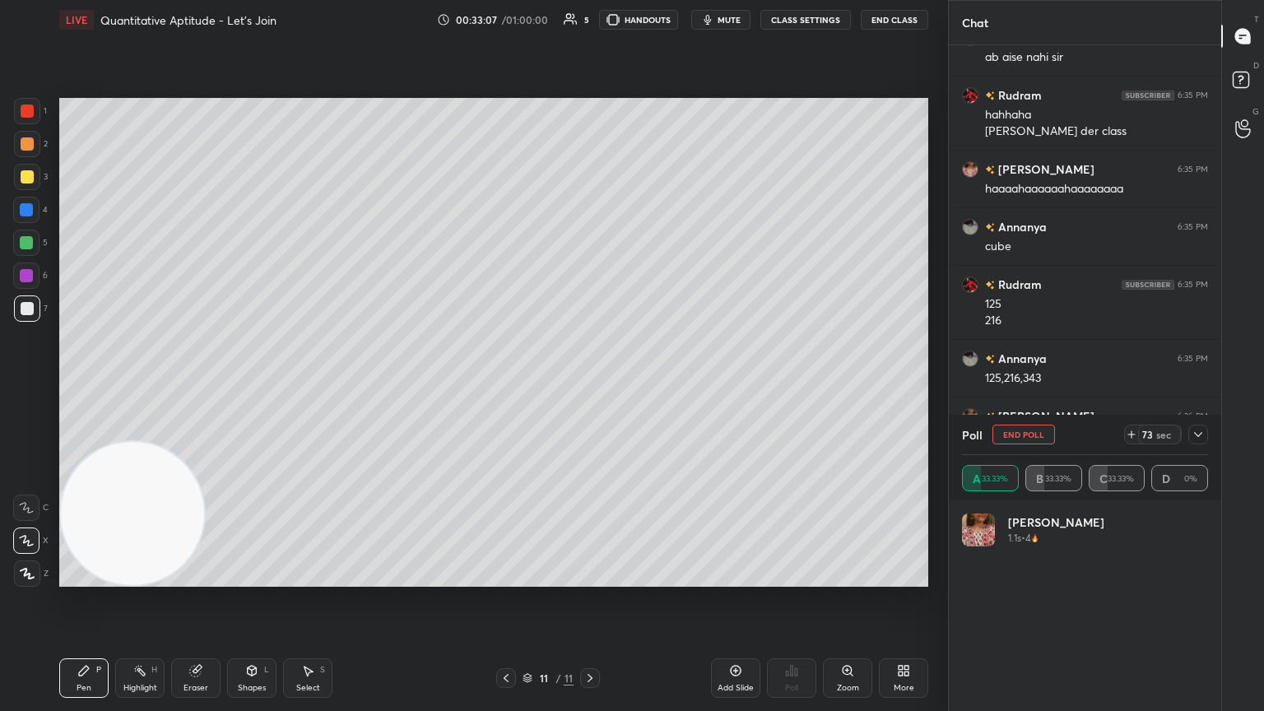
click at [590, 386] on icon at bounding box center [1198, 434] width 8 height 5
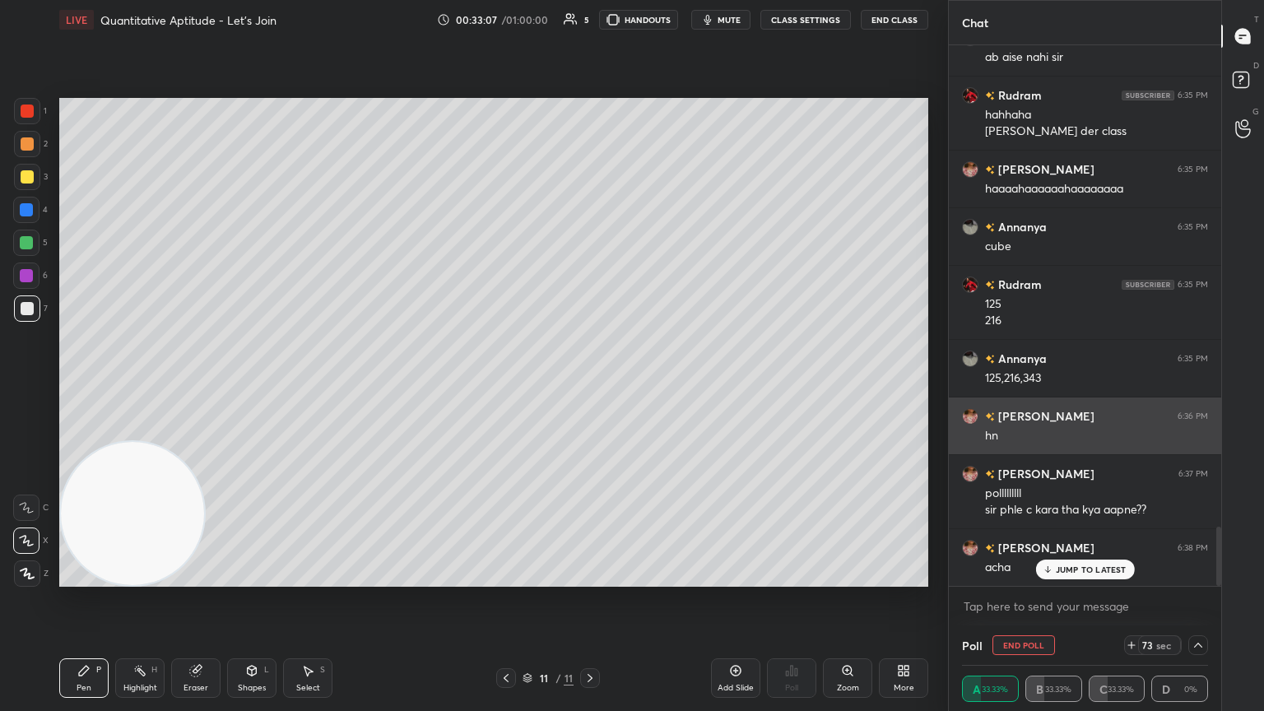
scroll to position [0, 0]
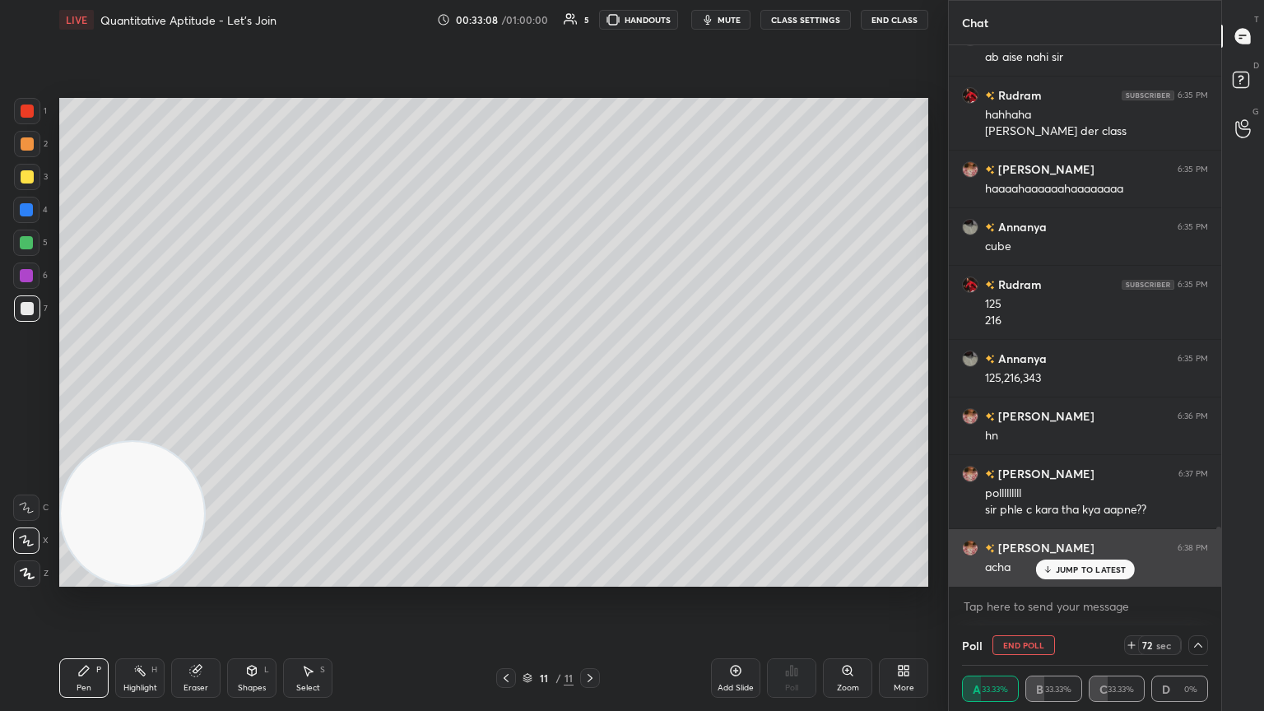
click at [590, 386] on div "JUMP TO LATEST" at bounding box center [1084, 570] width 99 height 20
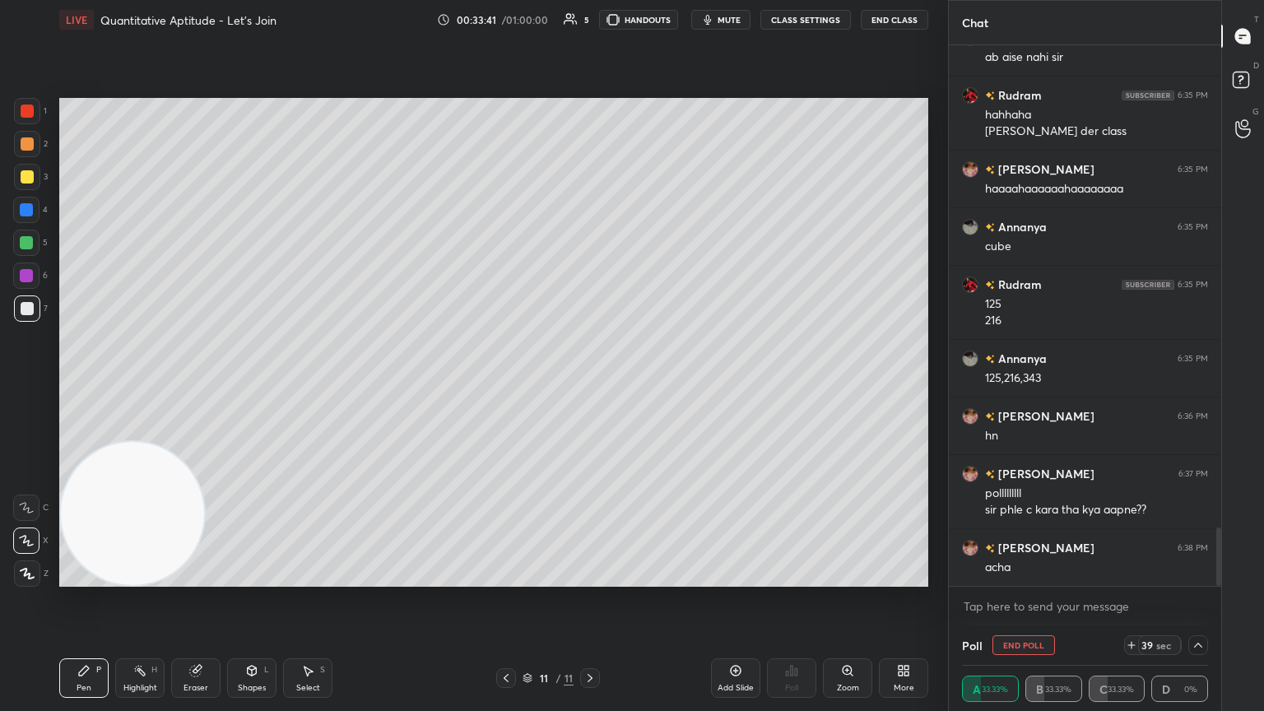
scroll to position [4453, 0]
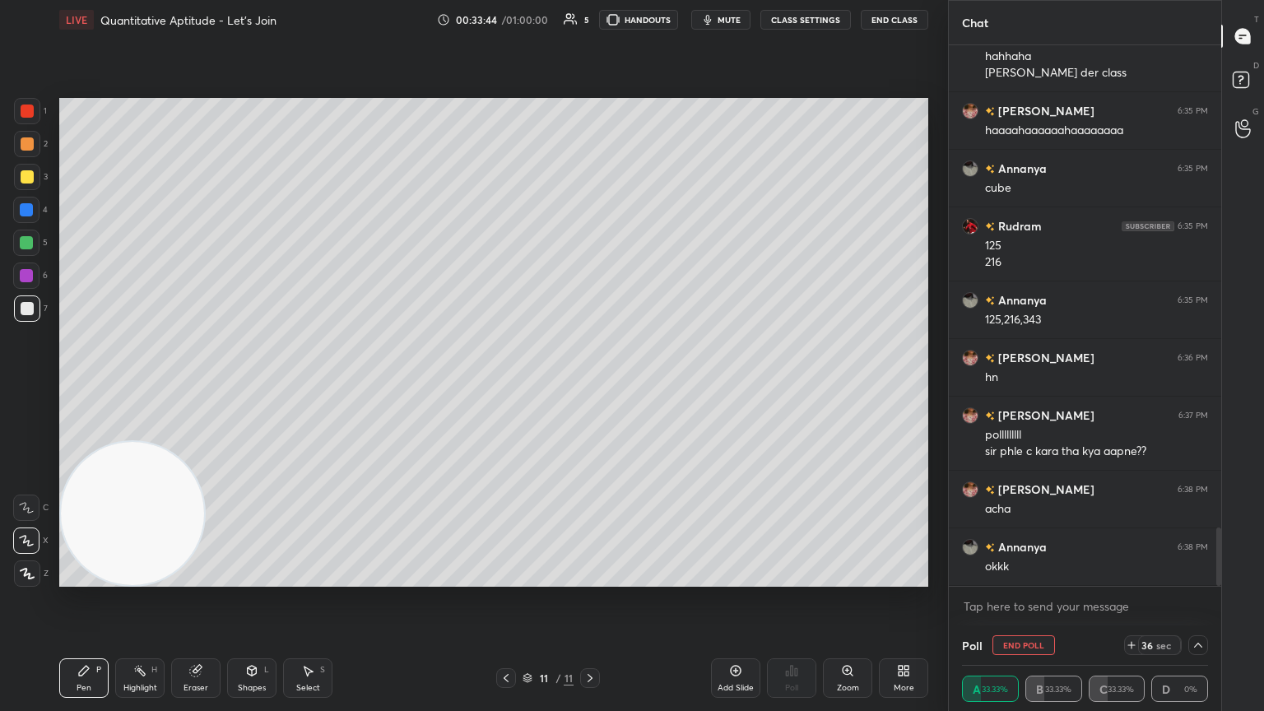
click at [590, 386] on icon at bounding box center [735, 670] width 13 height 13
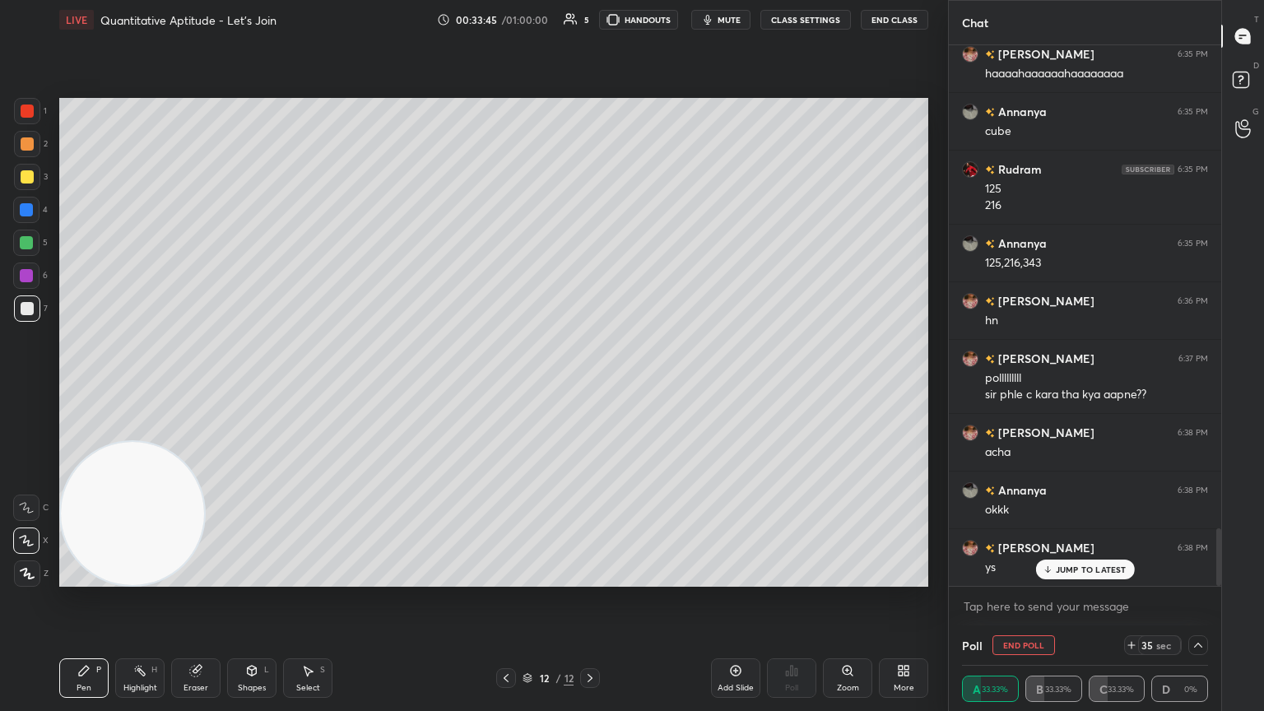
drag, startPoint x: 1011, startPoint y: 644, endPoint x: 1003, endPoint y: 612, distance: 32.1
click at [590, 386] on button "End Poll" at bounding box center [1023, 645] width 63 height 20
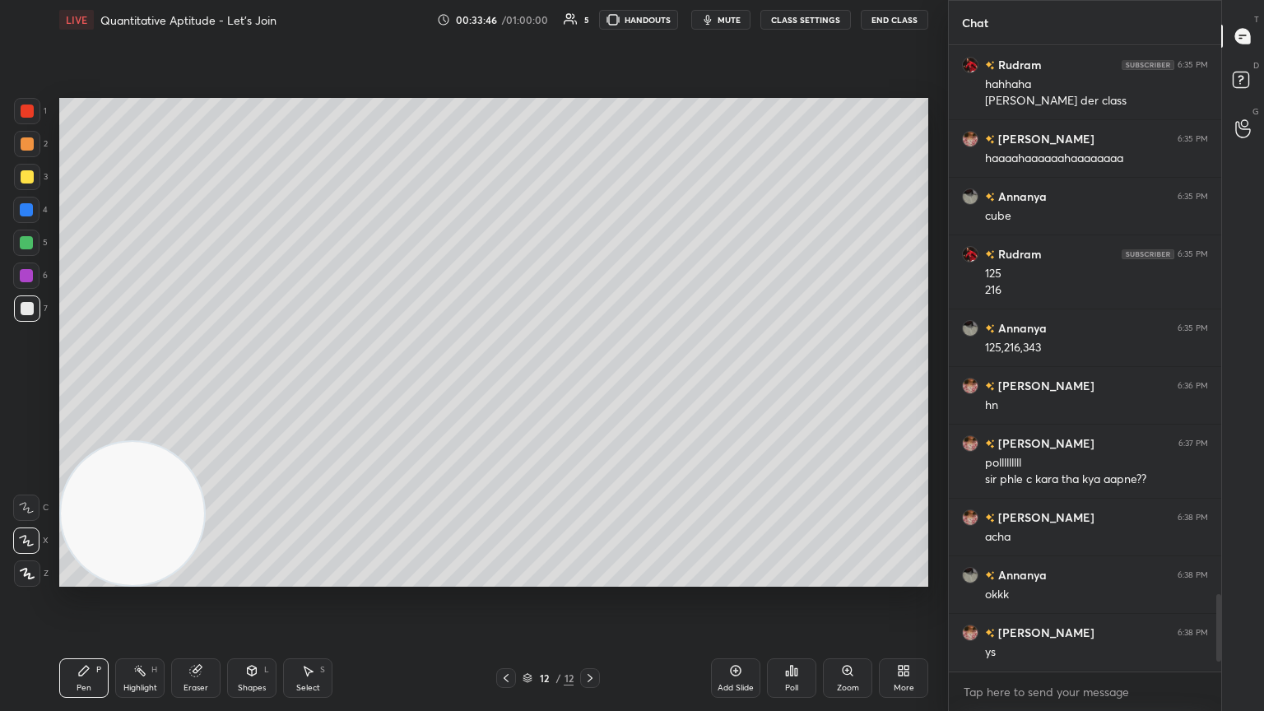
scroll to position [6, 5]
drag, startPoint x: 21, startPoint y: 177, endPoint x: 53, endPoint y: 155, distance: 38.4
click at [23, 175] on div at bounding box center [27, 176] width 13 height 13
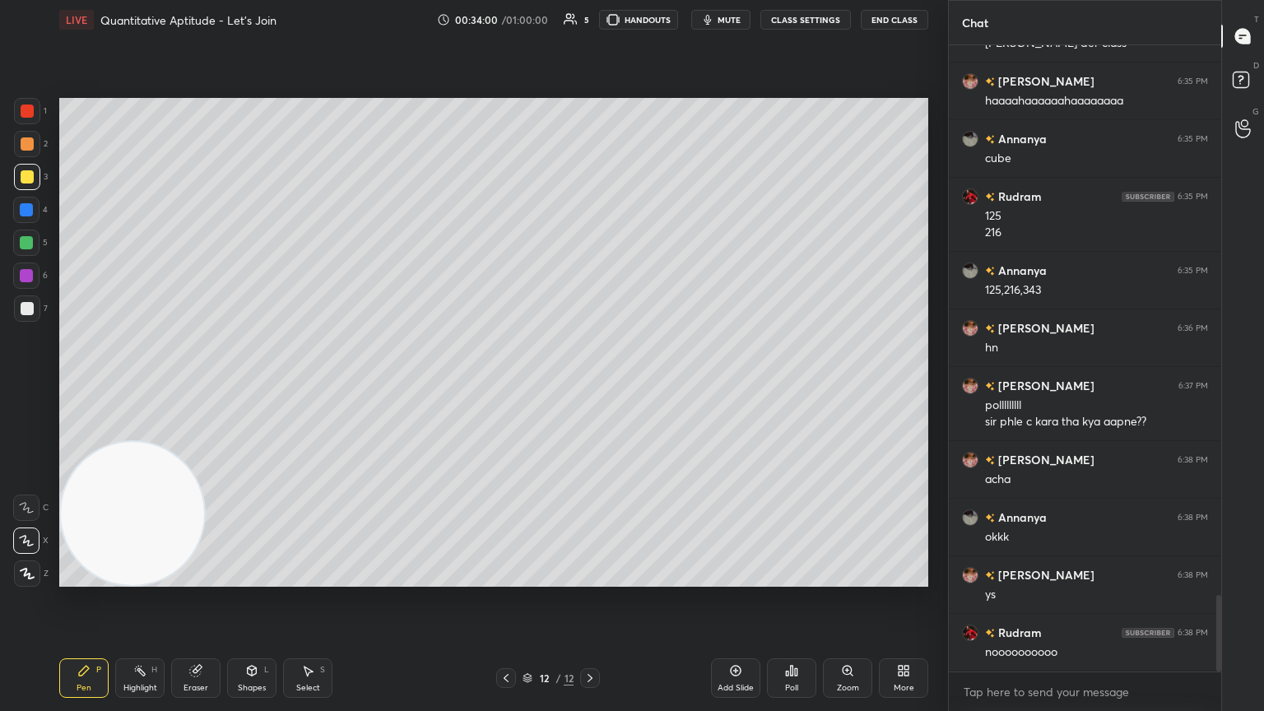
click at [502, 386] on div at bounding box center [506, 678] width 20 height 20
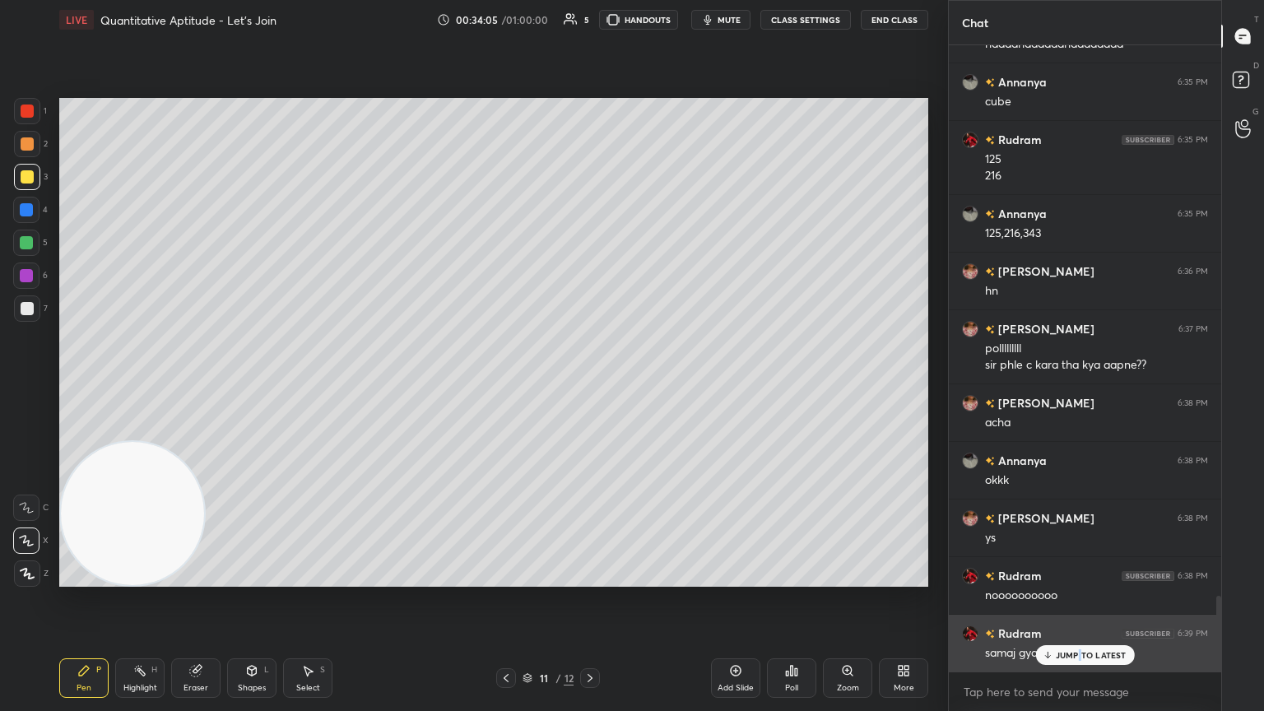
click at [590, 386] on p "JUMP TO LATEST" at bounding box center [1091, 655] width 71 height 10
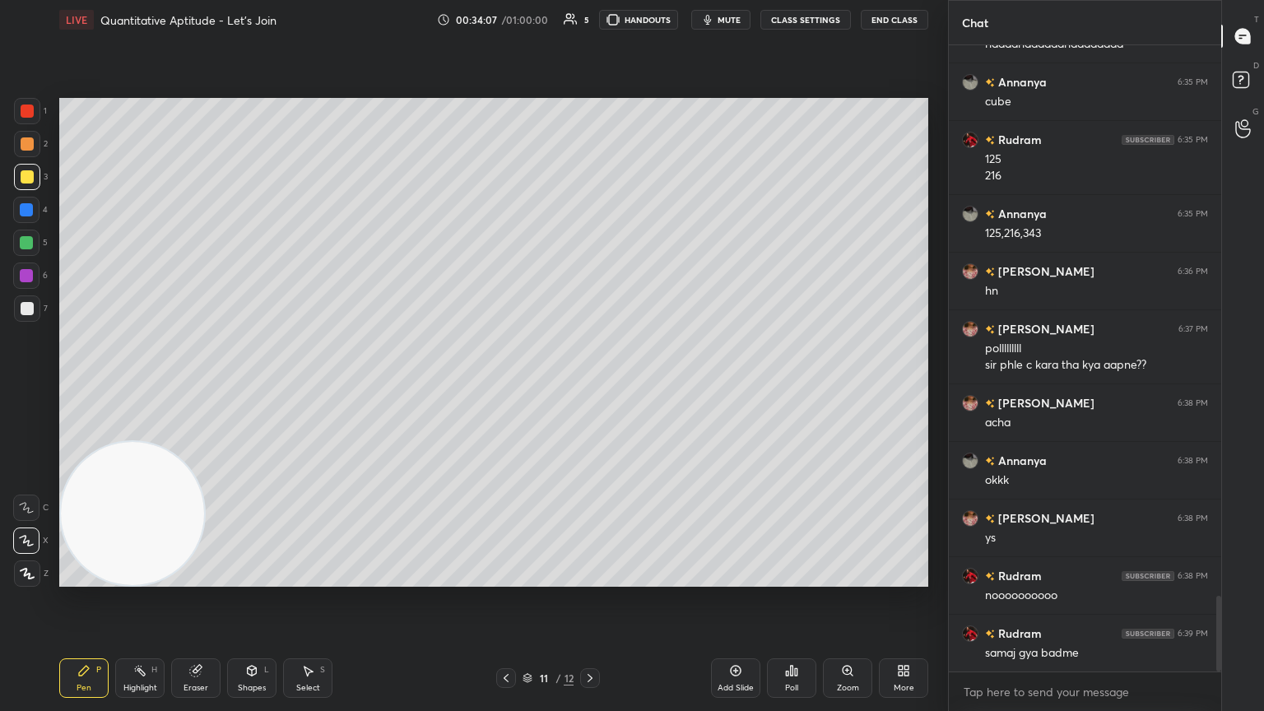
click at [579, 386] on div "11 / 12" at bounding box center [548, 678] width 104 height 20
click at [588, 386] on icon at bounding box center [589, 678] width 13 height 13
click at [30, 311] on div at bounding box center [27, 308] width 13 height 13
click at [590, 386] on icon at bounding box center [791, 670] width 13 height 13
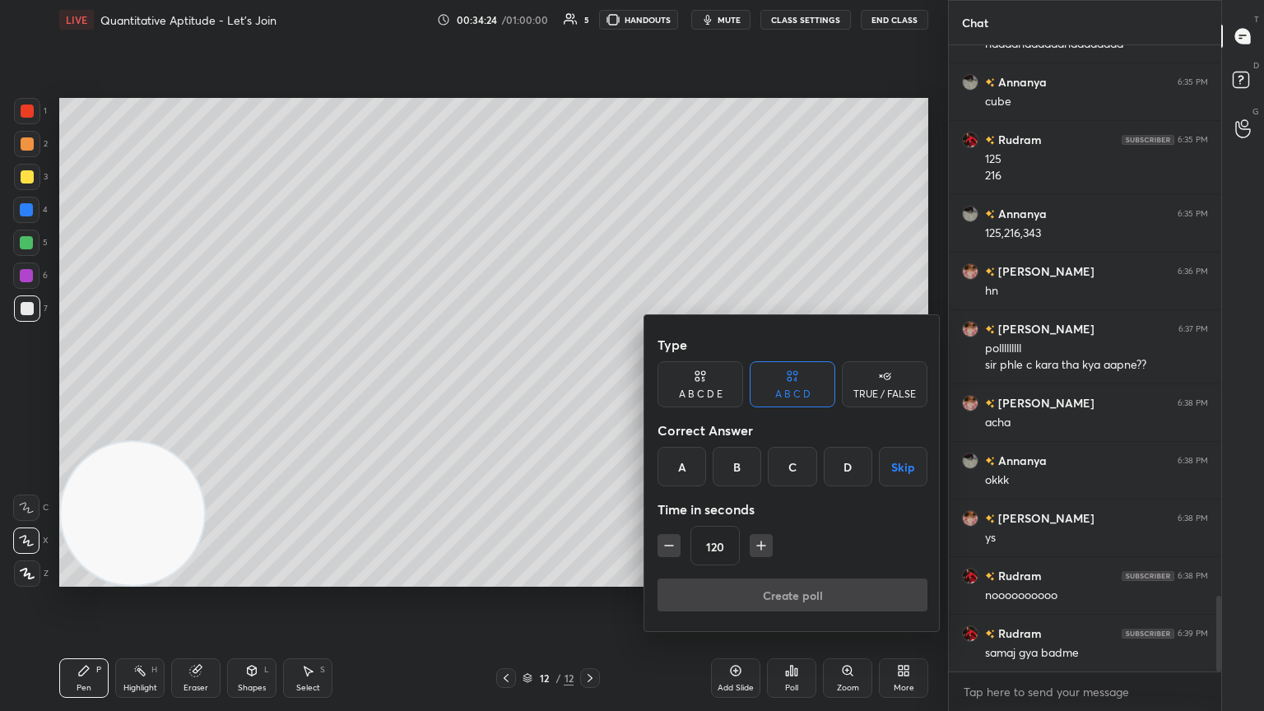
click at [590, 386] on div "B" at bounding box center [737, 467] width 49 height 40
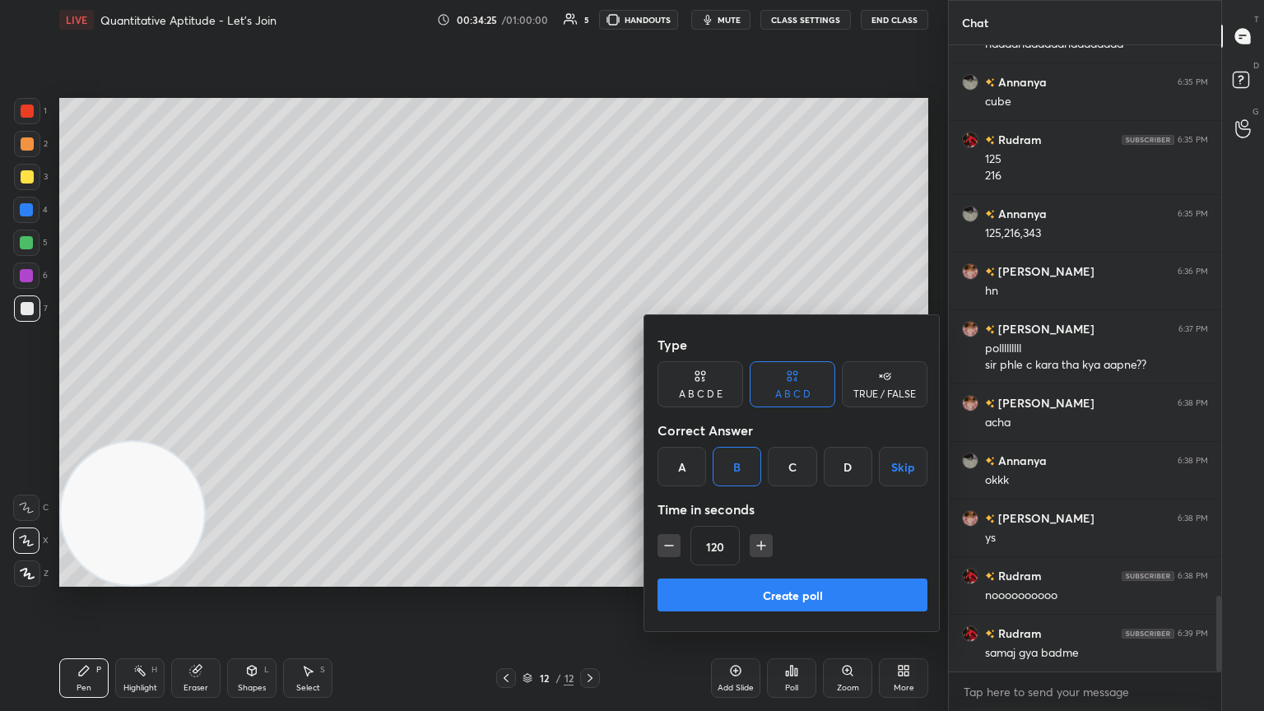
click at [590, 386] on button "Create poll" at bounding box center [793, 595] width 270 height 33
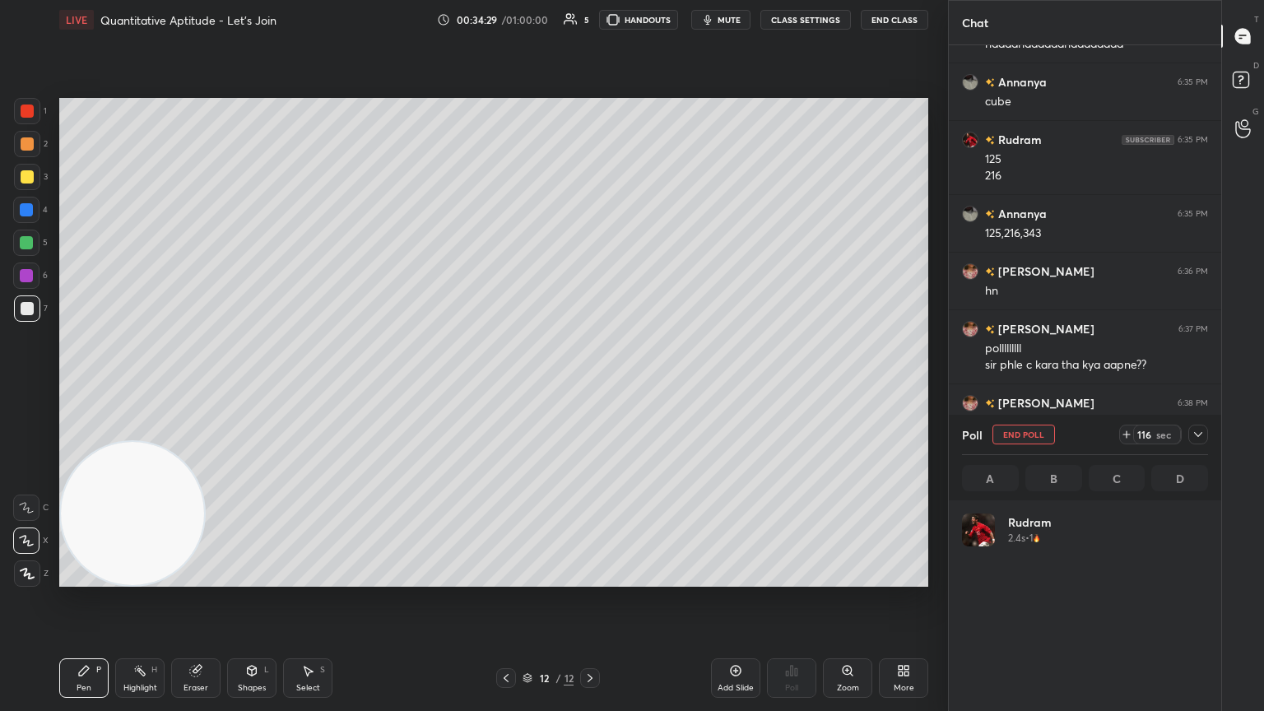
scroll to position [193, 241]
click at [590, 386] on div at bounding box center [1198, 435] width 20 height 20
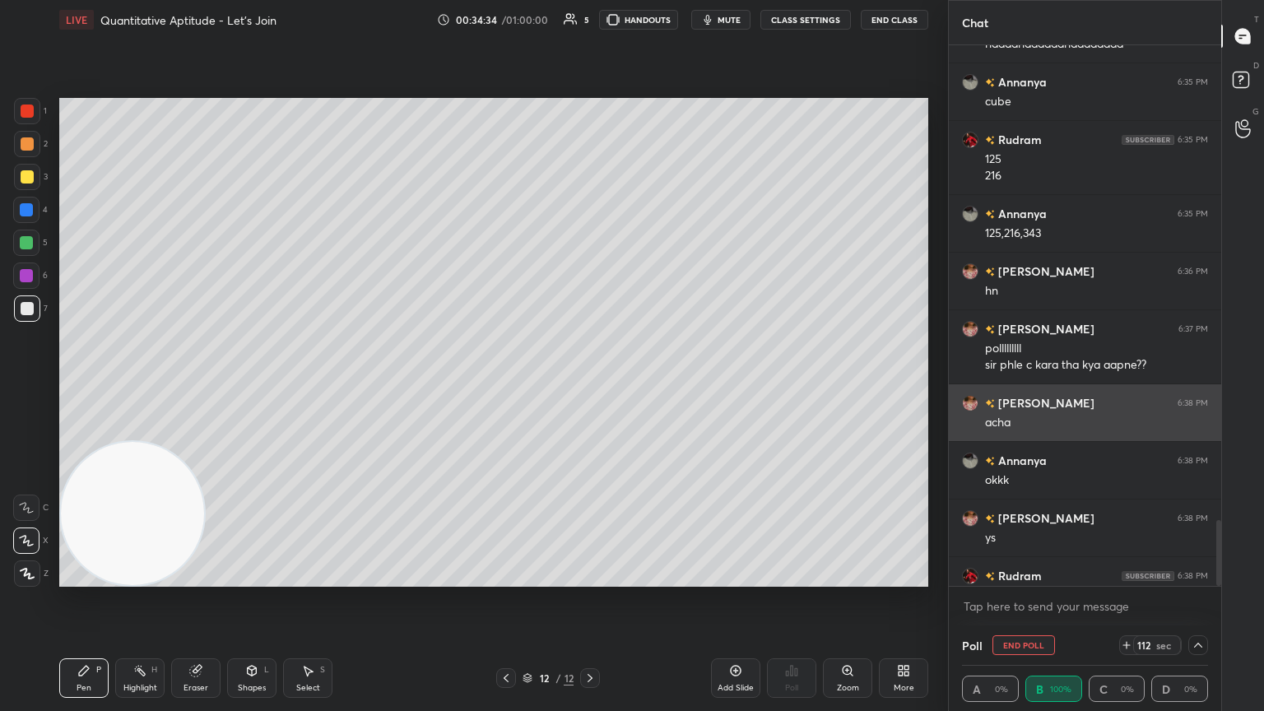
scroll to position [0, 5]
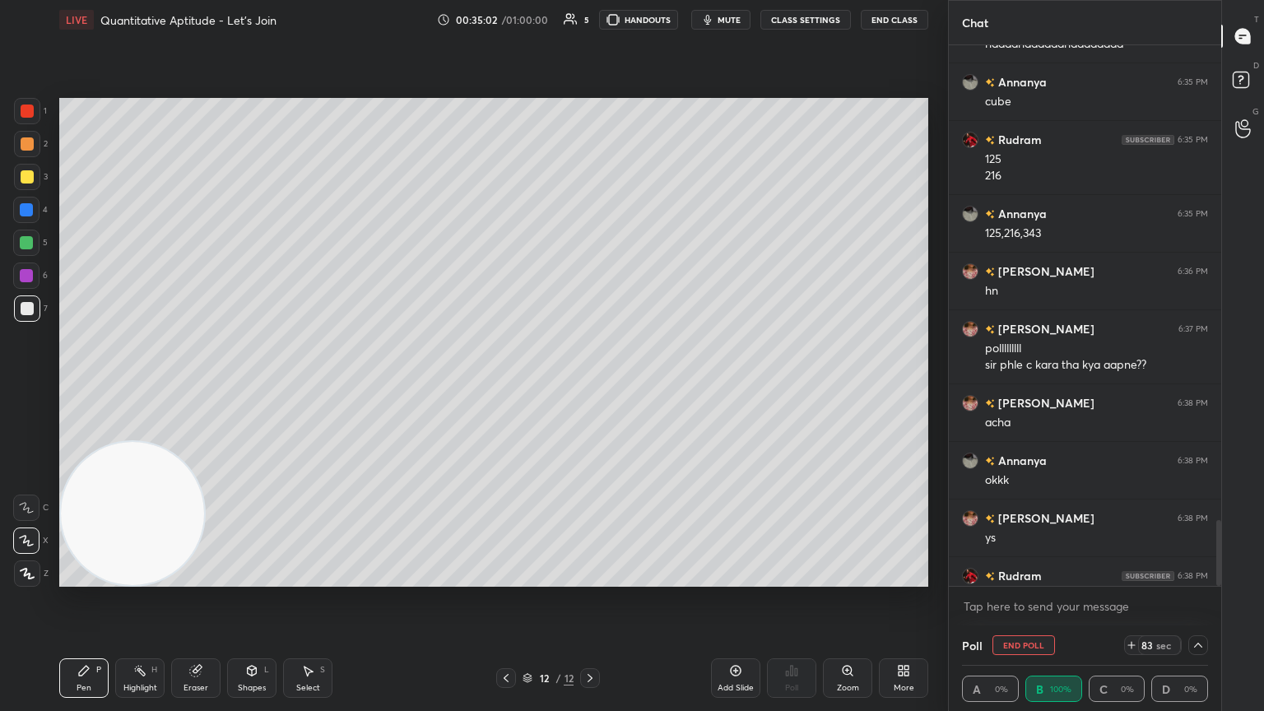
click at [590, 386] on icon at bounding box center [1198, 645] width 13 height 13
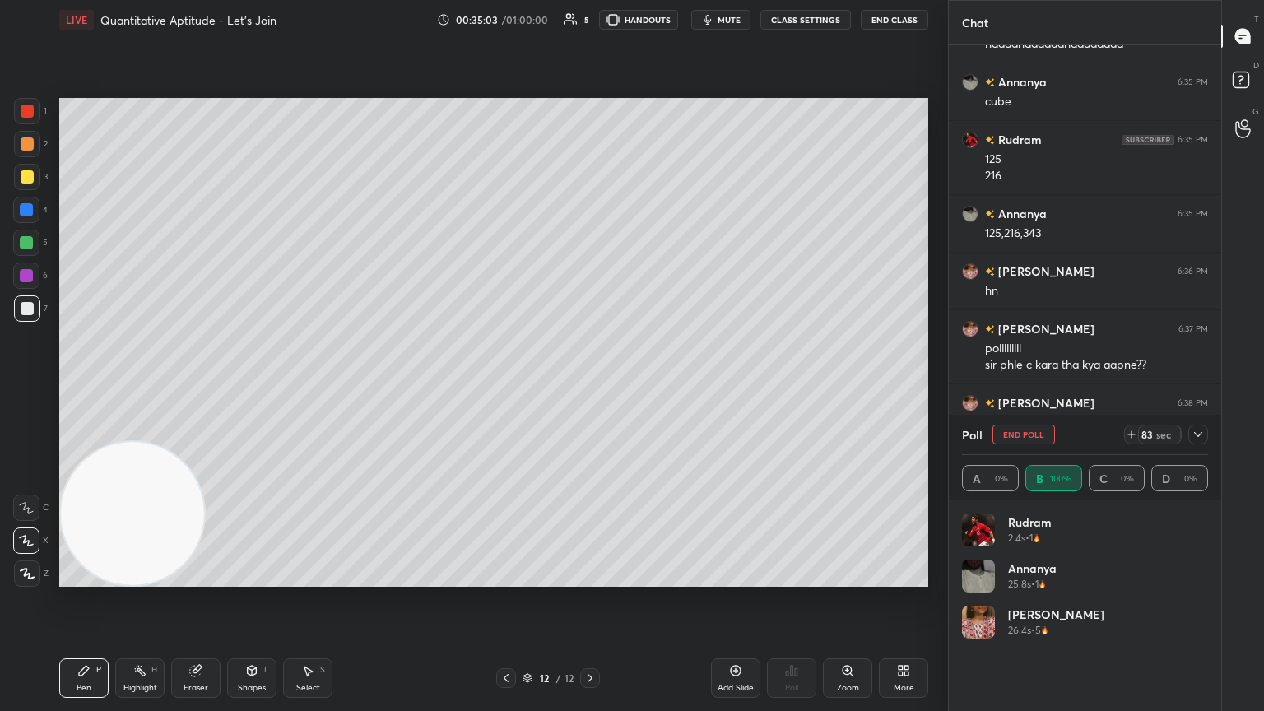
scroll to position [193, 241]
click at [590, 386] on button "End Poll" at bounding box center [1023, 435] width 63 height 20
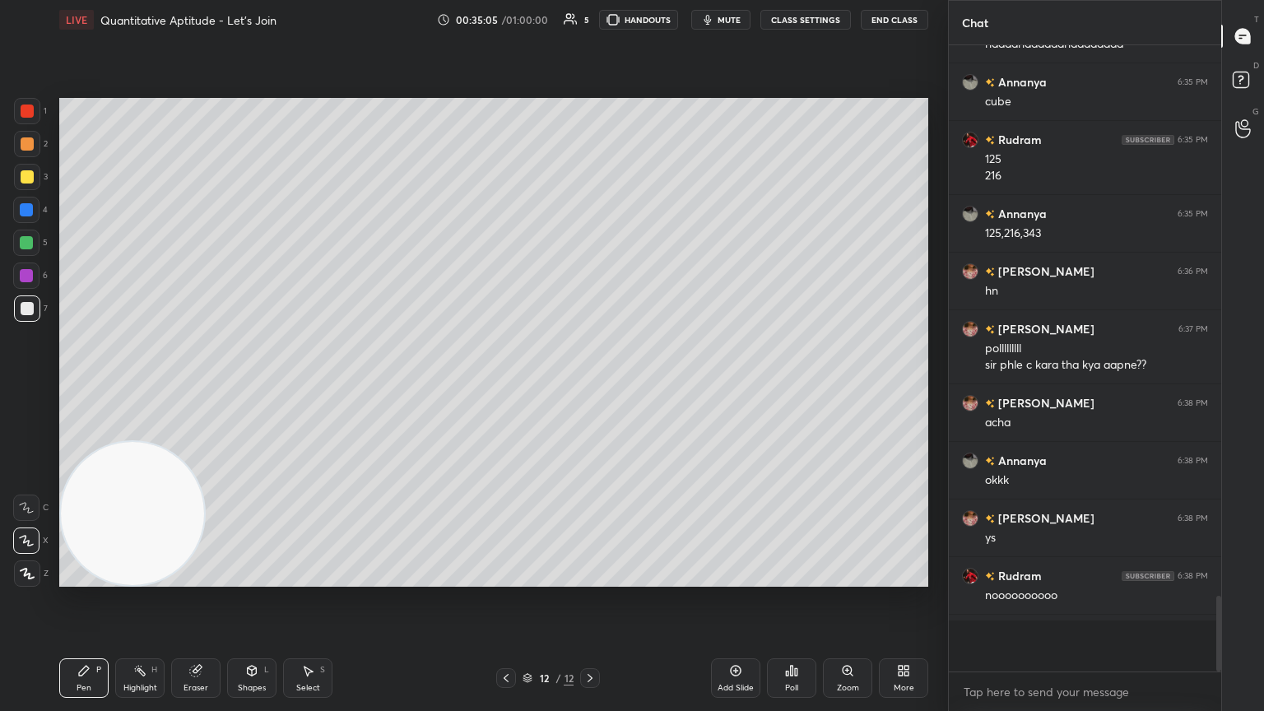
scroll to position [0, 5]
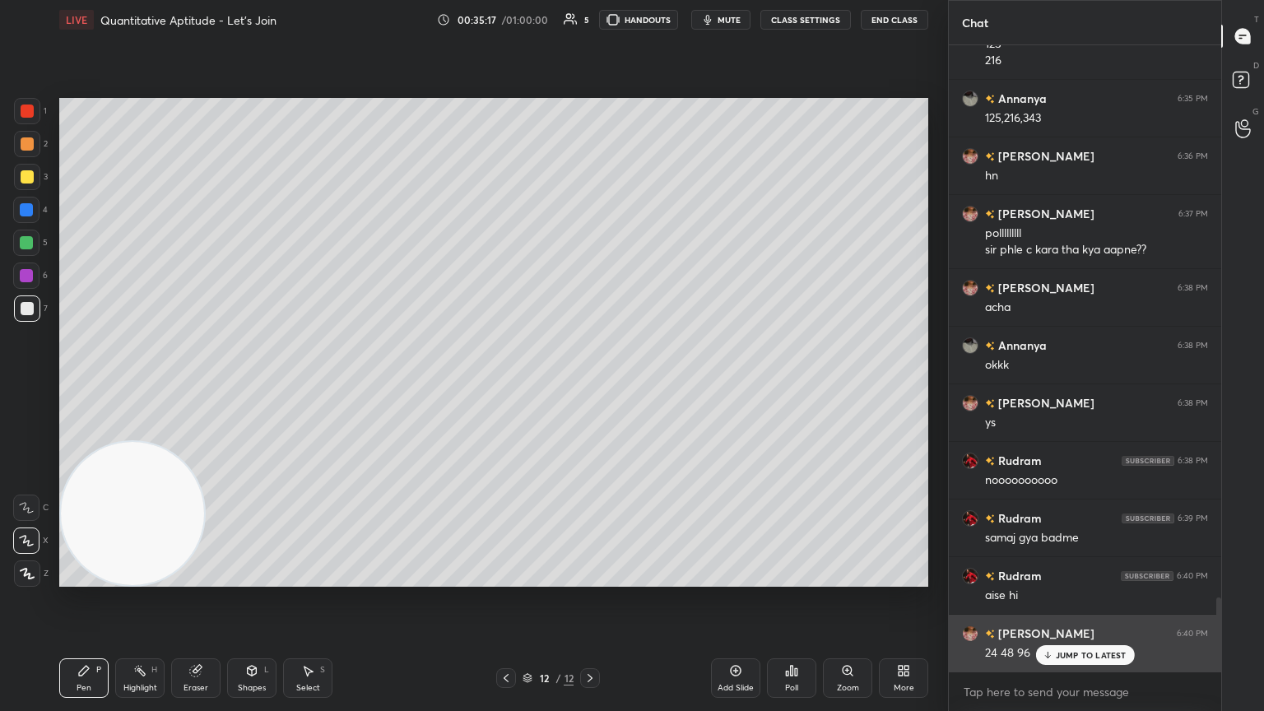
click at [590, 386] on div "JUMP TO LATEST" at bounding box center [1084, 655] width 99 height 20
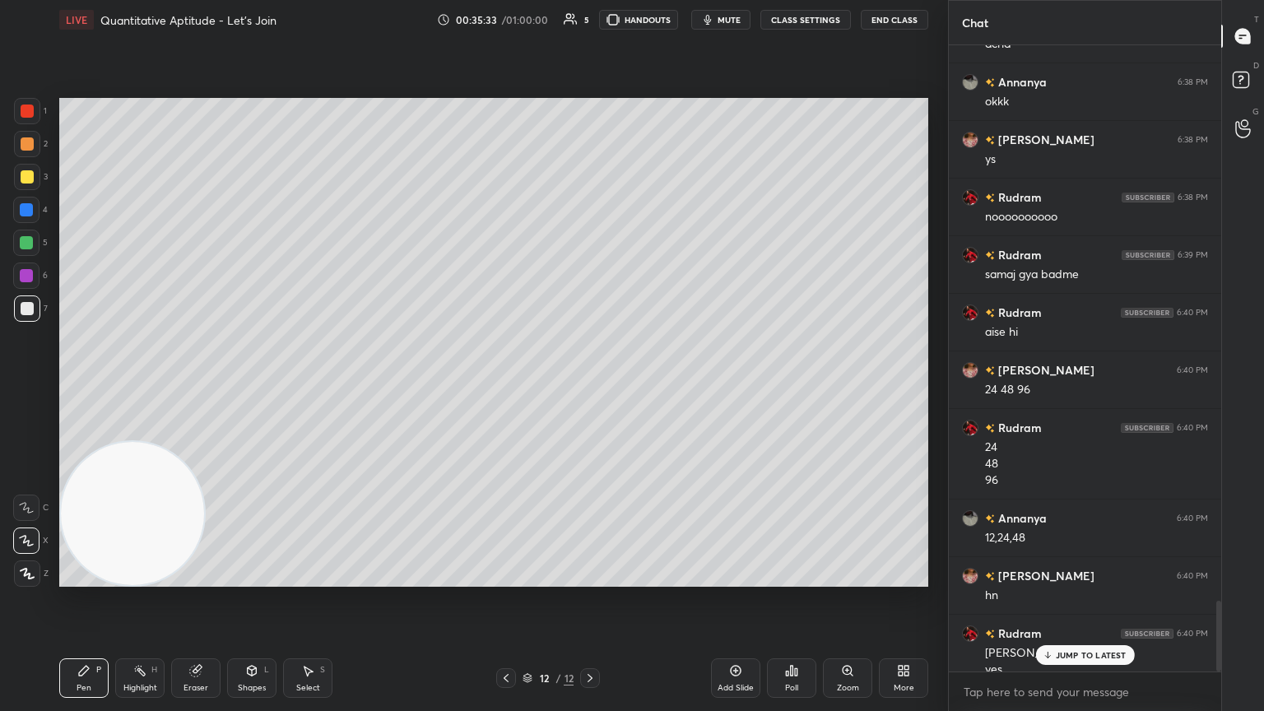
scroll to position [4934, 0]
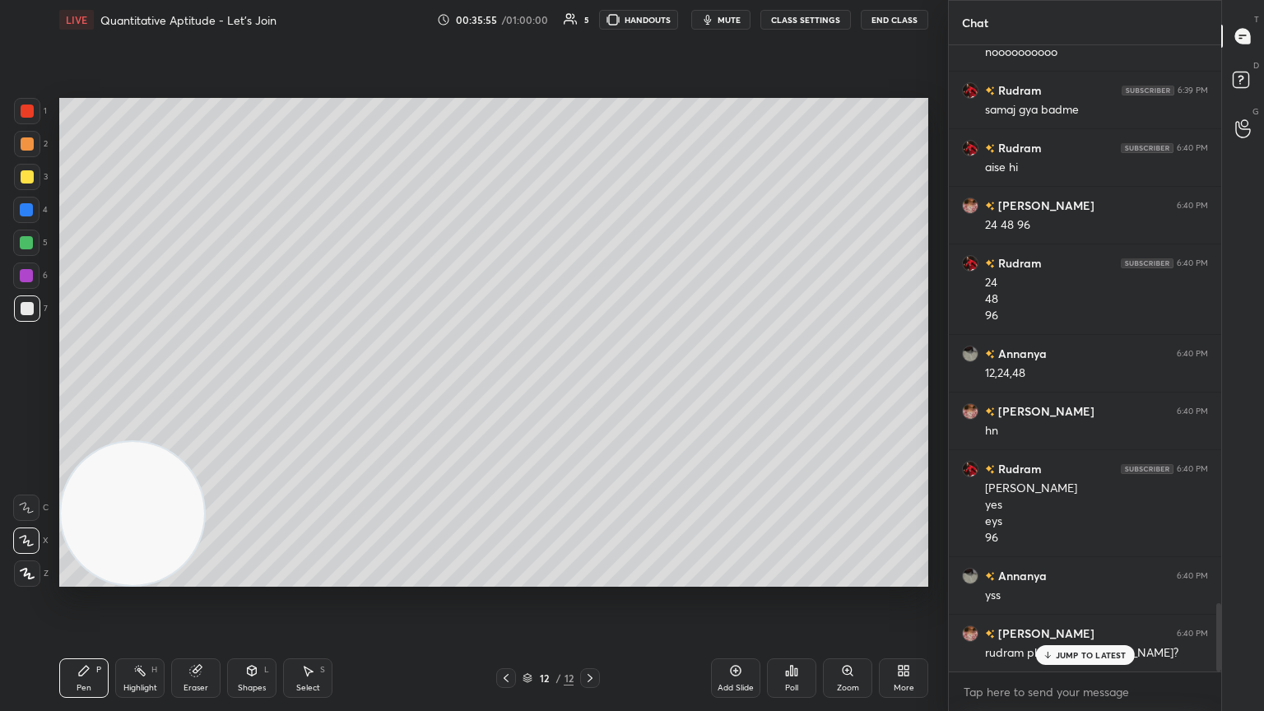
drag, startPoint x: 727, startPoint y: 672, endPoint x: 686, endPoint y: 639, distance: 53.2
click at [590, 386] on div "Add Slide" at bounding box center [735, 678] width 49 height 40
click at [26, 175] on div at bounding box center [27, 176] width 13 height 13
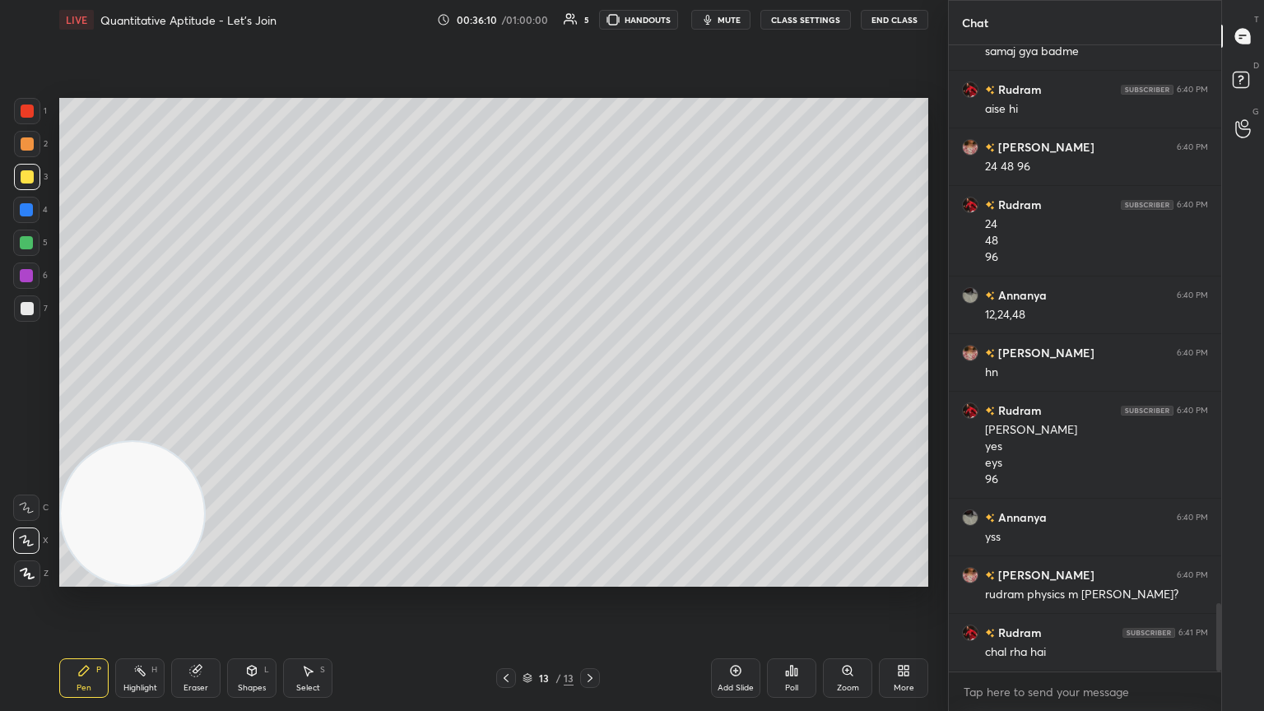
click at [30, 307] on div at bounding box center [27, 308] width 26 height 26
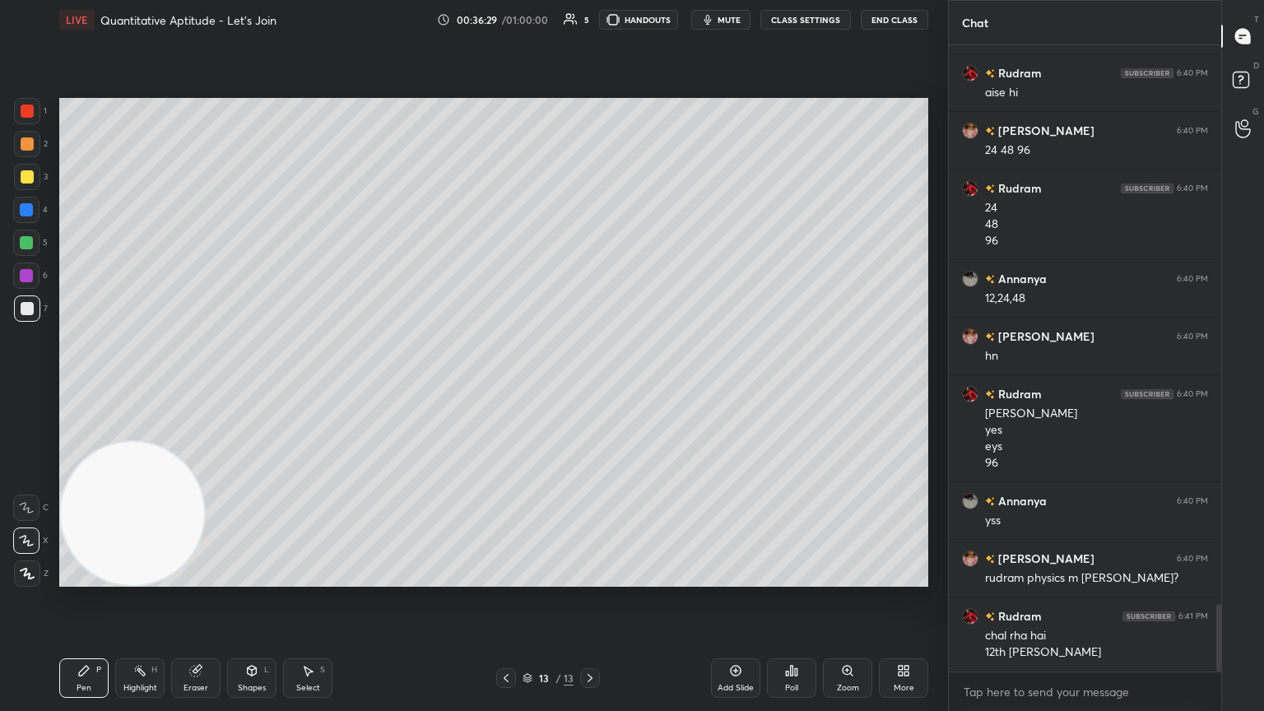
click at [590, 386] on icon at bounding box center [796, 671] width 2 height 7
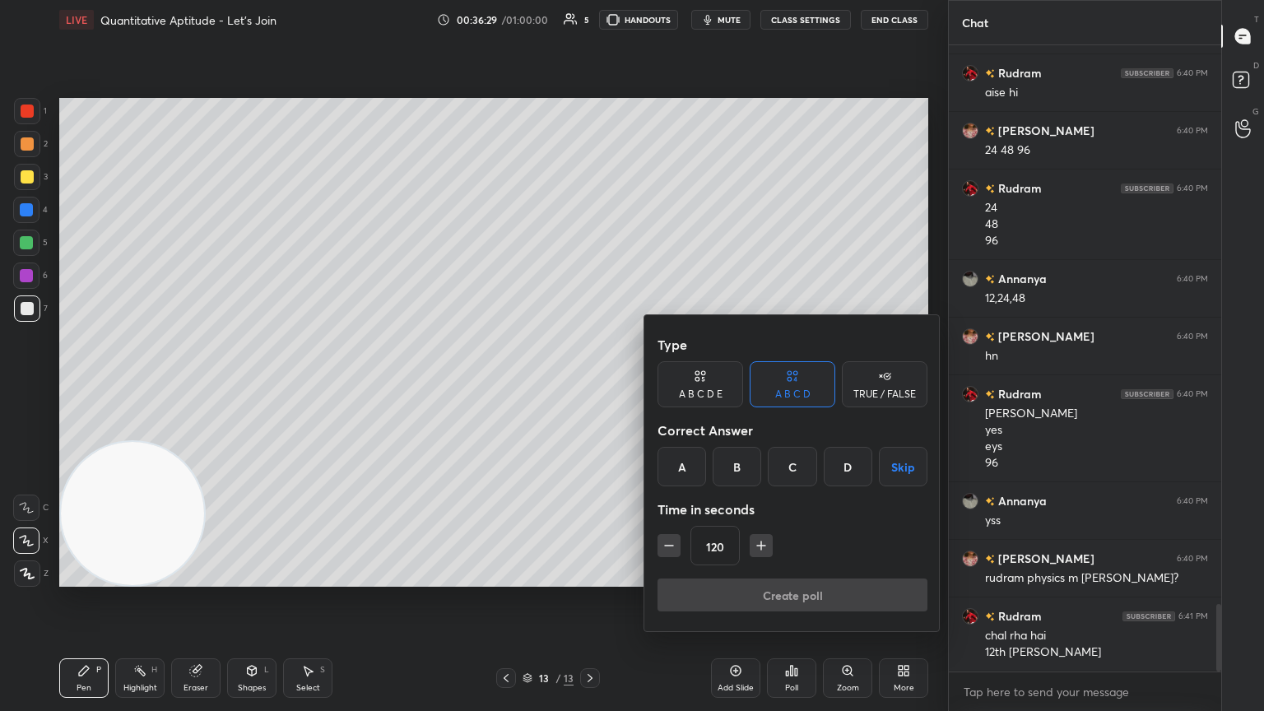
click at [590, 386] on div "A" at bounding box center [682, 467] width 49 height 40
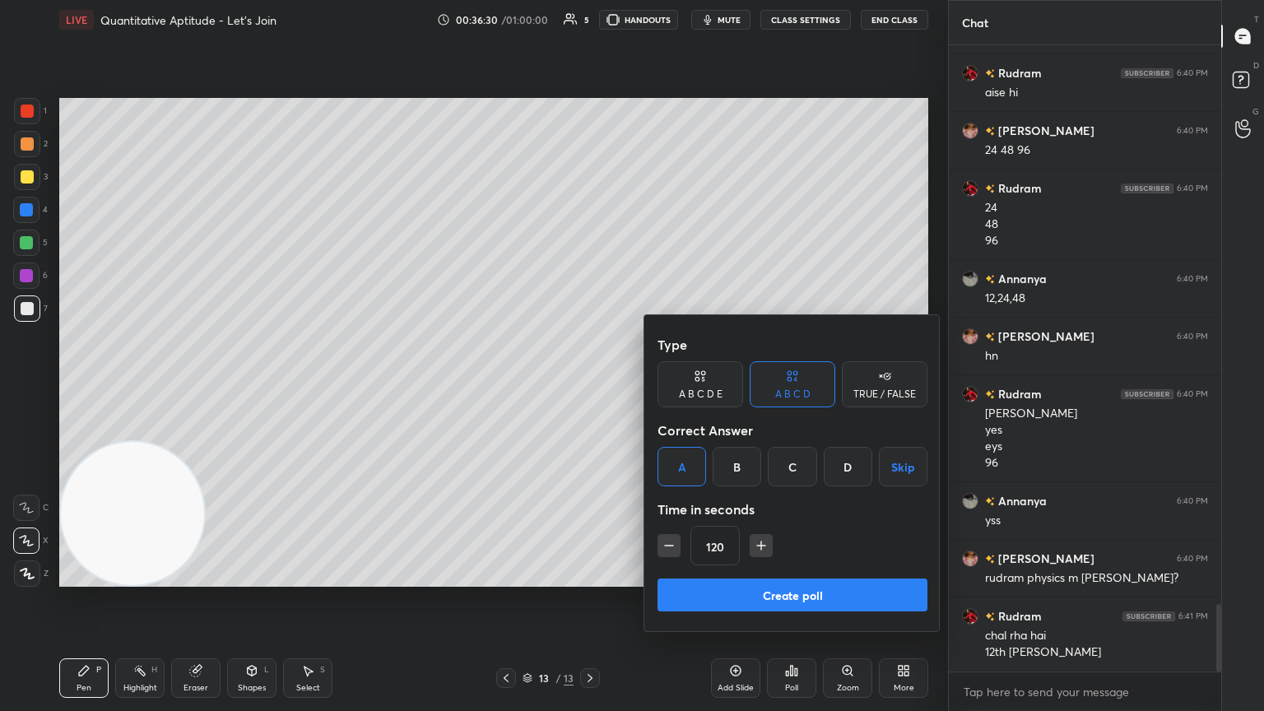
click at [590, 386] on button "Create poll" at bounding box center [793, 595] width 270 height 33
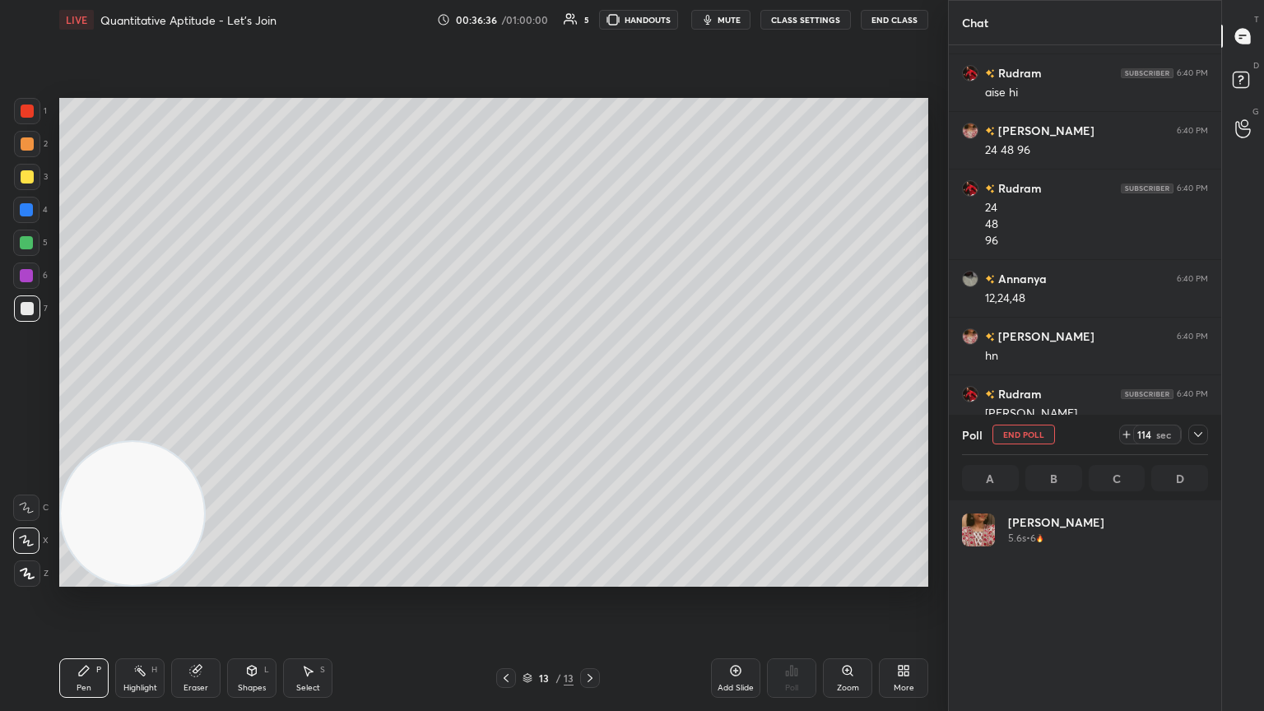
scroll to position [193, 241]
drag, startPoint x: 1194, startPoint y: 435, endPoint x: 1193, endPoint y: 448, distance: 12.4
click at [590, 386] on icon at bounding box center [1198, 434] width 13 height 13
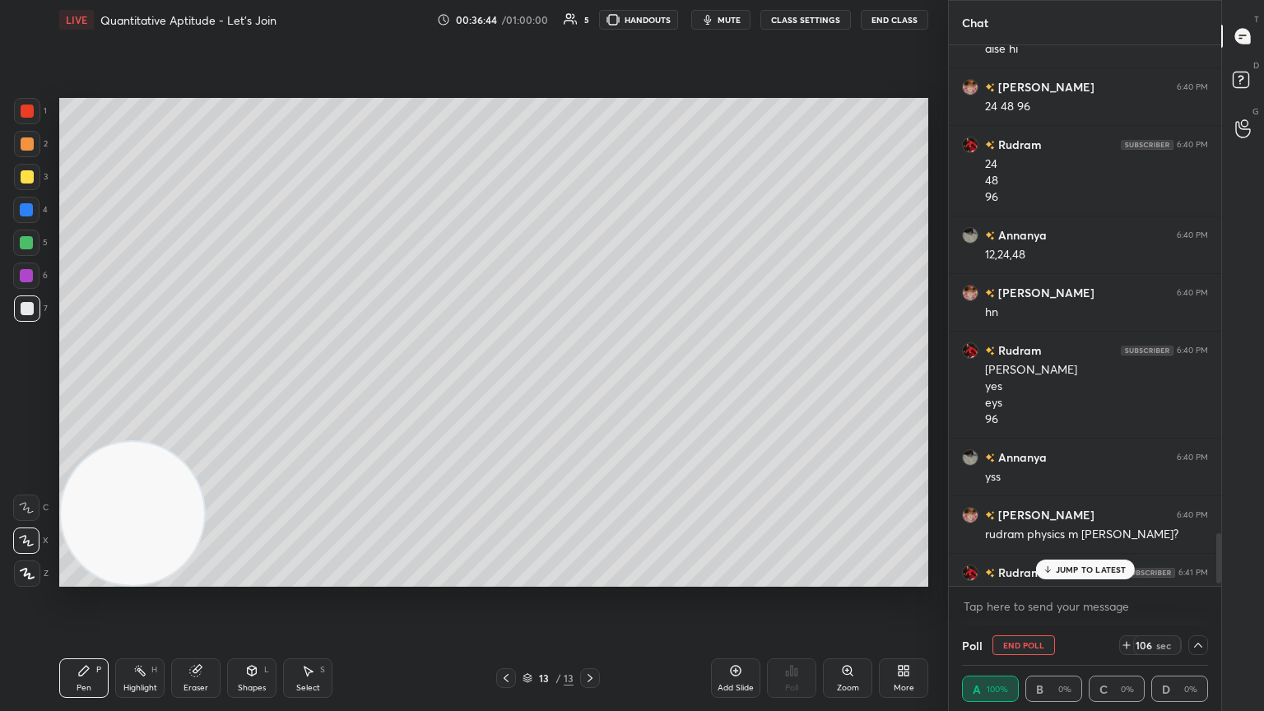
scroll to position [5243, 0]
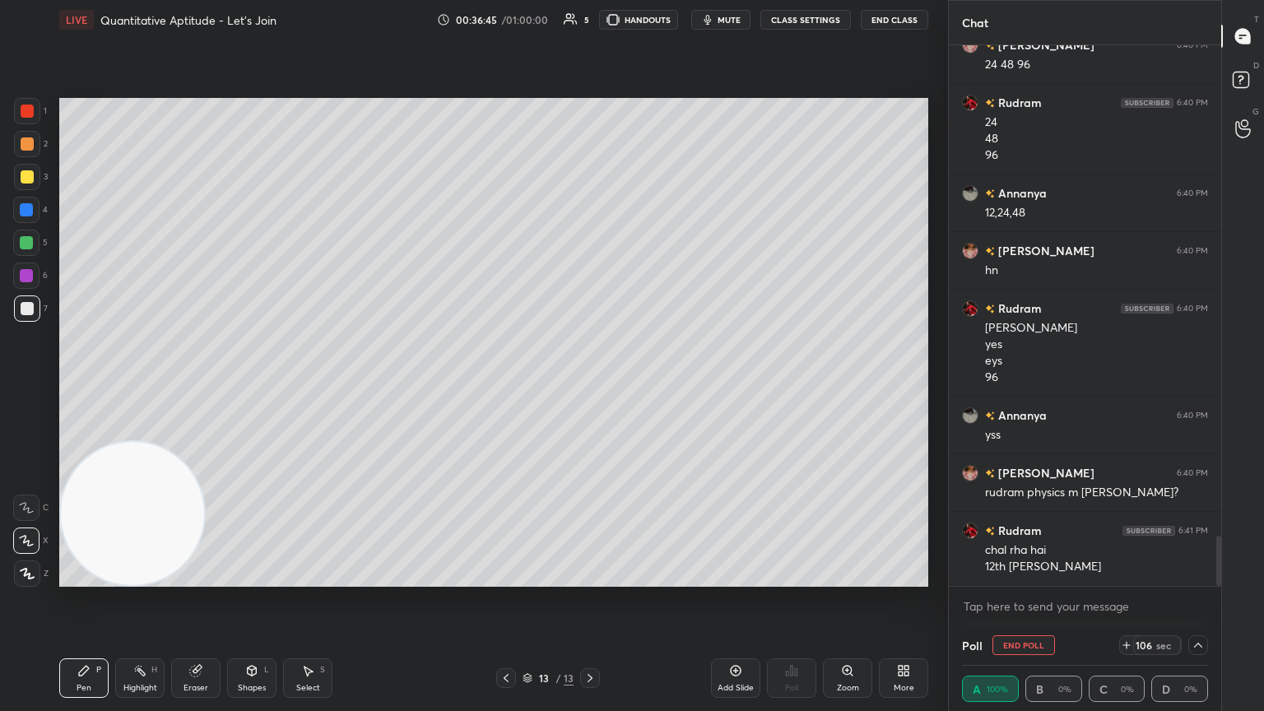
drag, startPoint x: 1220, startPoint y: 532, endPoint x: 1211, endPoint y: 588, distance: 56.7
click at [590, 386] on div "Rudram 6:40 PM aise hi [PERSON_NAME] 6:40 PM 24 48 96 Rudram 6:40 PM 24 48 96 […" at bounding box center [1085, 335] width 272 height 580
click at [590, 386] on icon at bounding box center [1198, 645] width 13 height 13
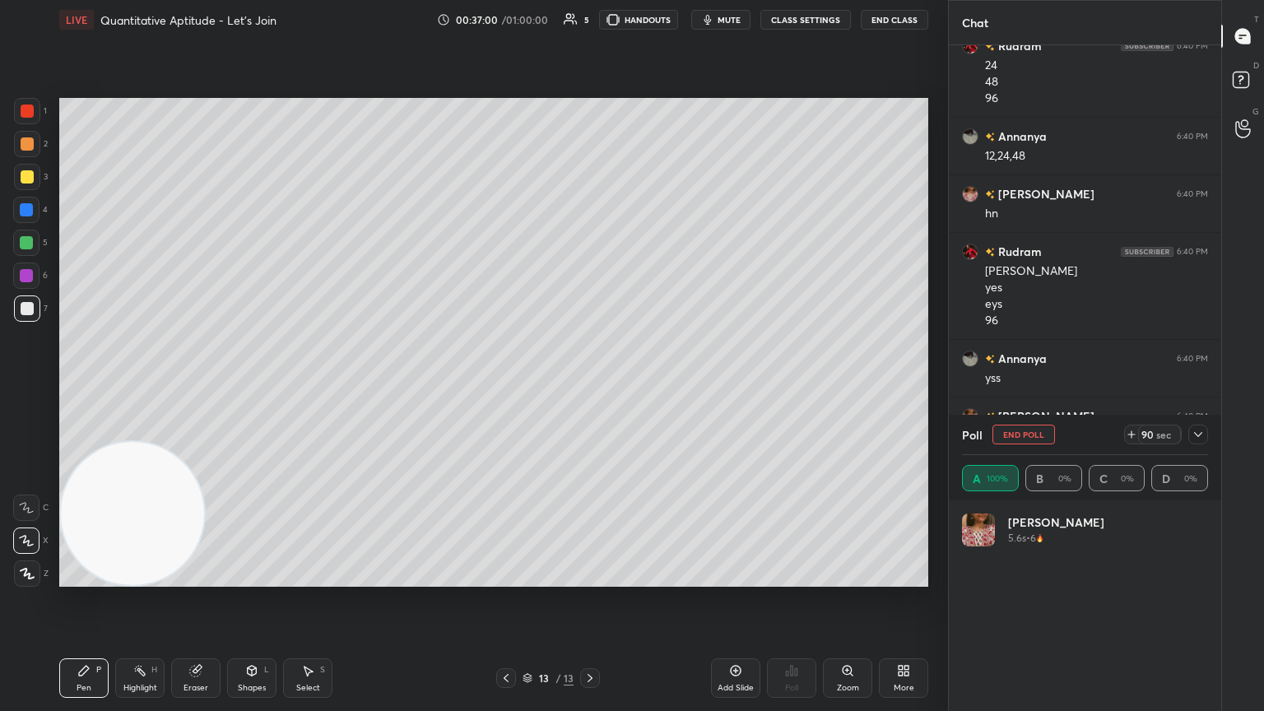
scroll to position [5358, 0]
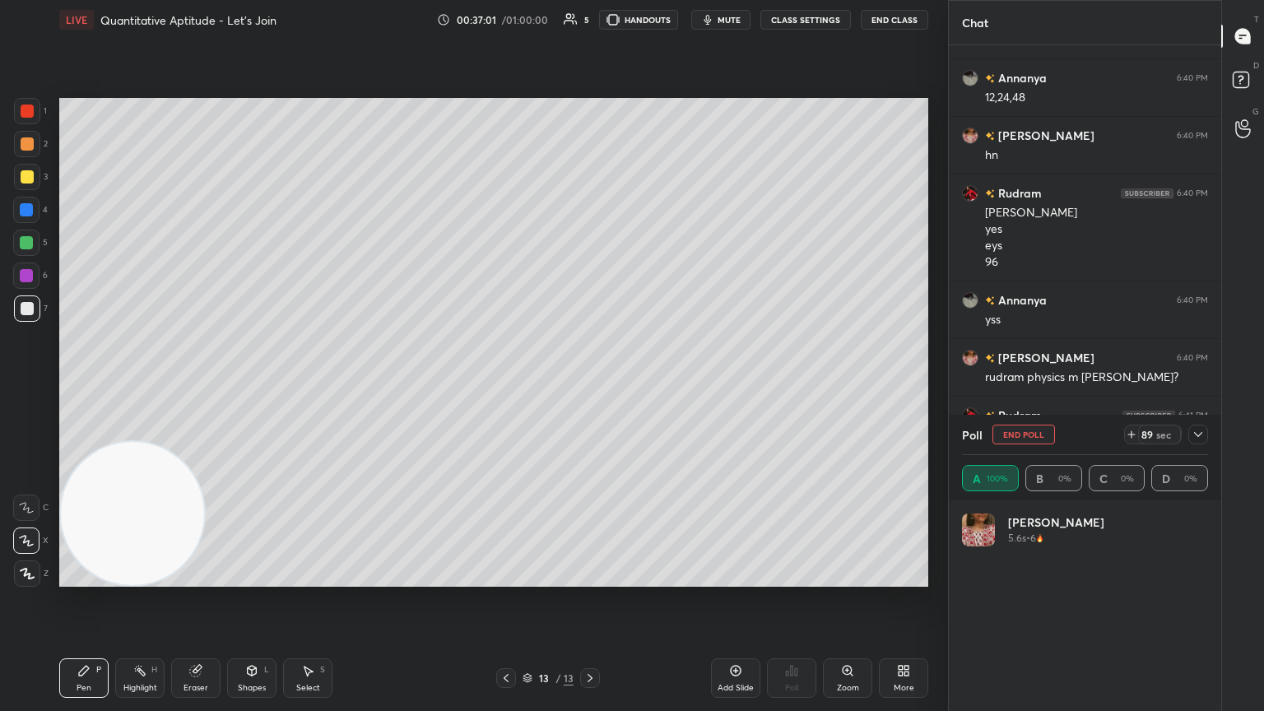
click at [590, 386] on icon at bounding box center [1198, 434] width 13 height 13
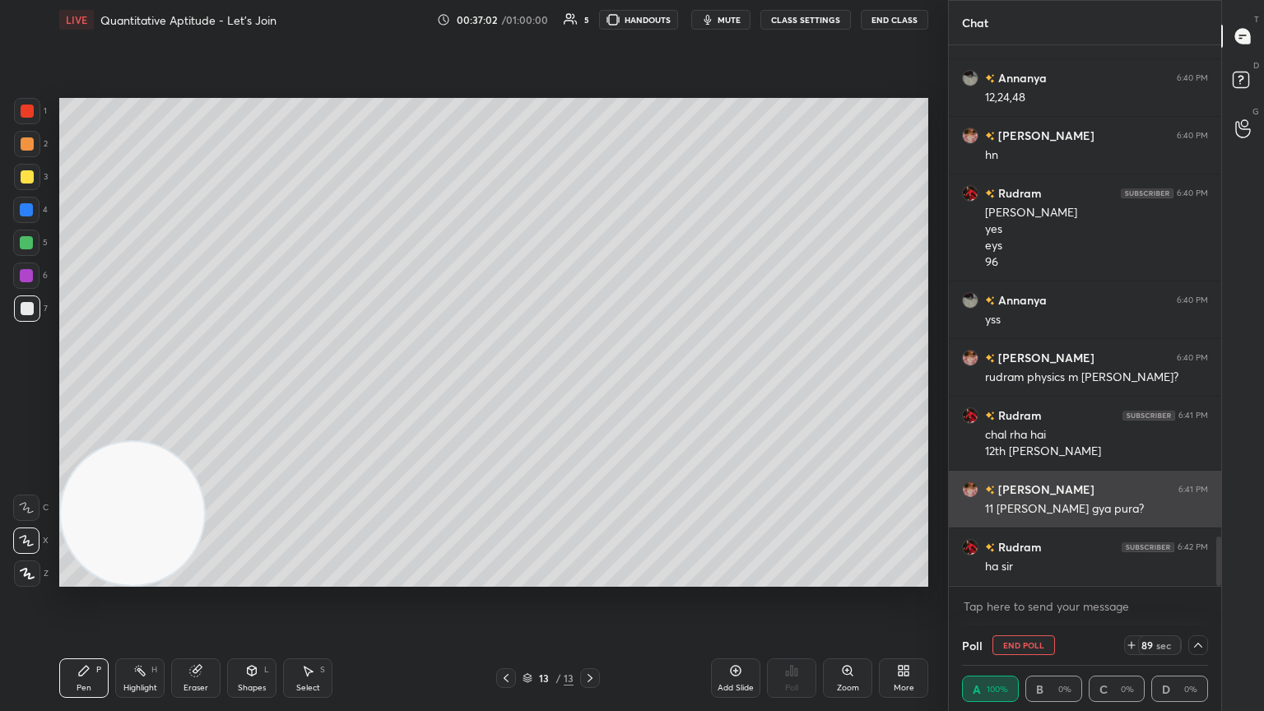
scroll to position [0, 0]
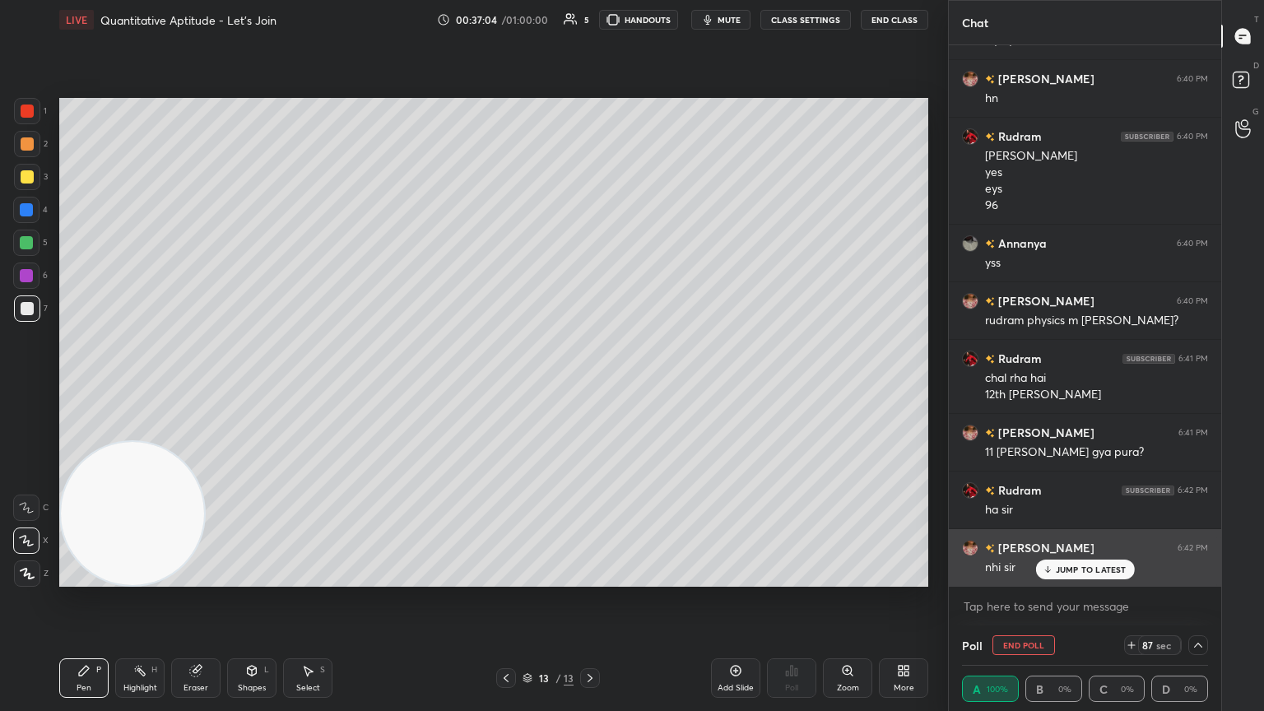
click at [590, 386] on p "JUMP TO LATEST" at bounding box center [1091, 570] width 71 height 10
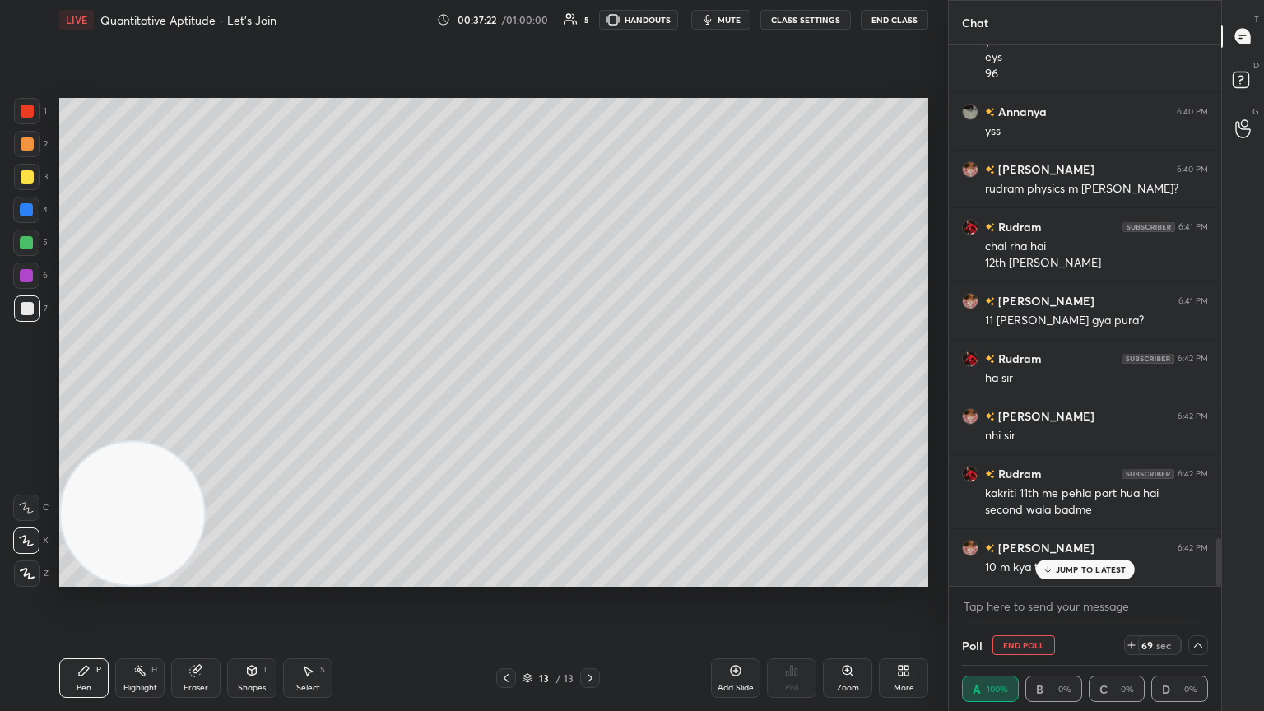
click at [590, 386] on p "JUMP TO LATEST" at bounding box center [1091, 570] width 71 height 10
click at [590, 386] on icon at bounding box center [1198, 645] width 13 height 13
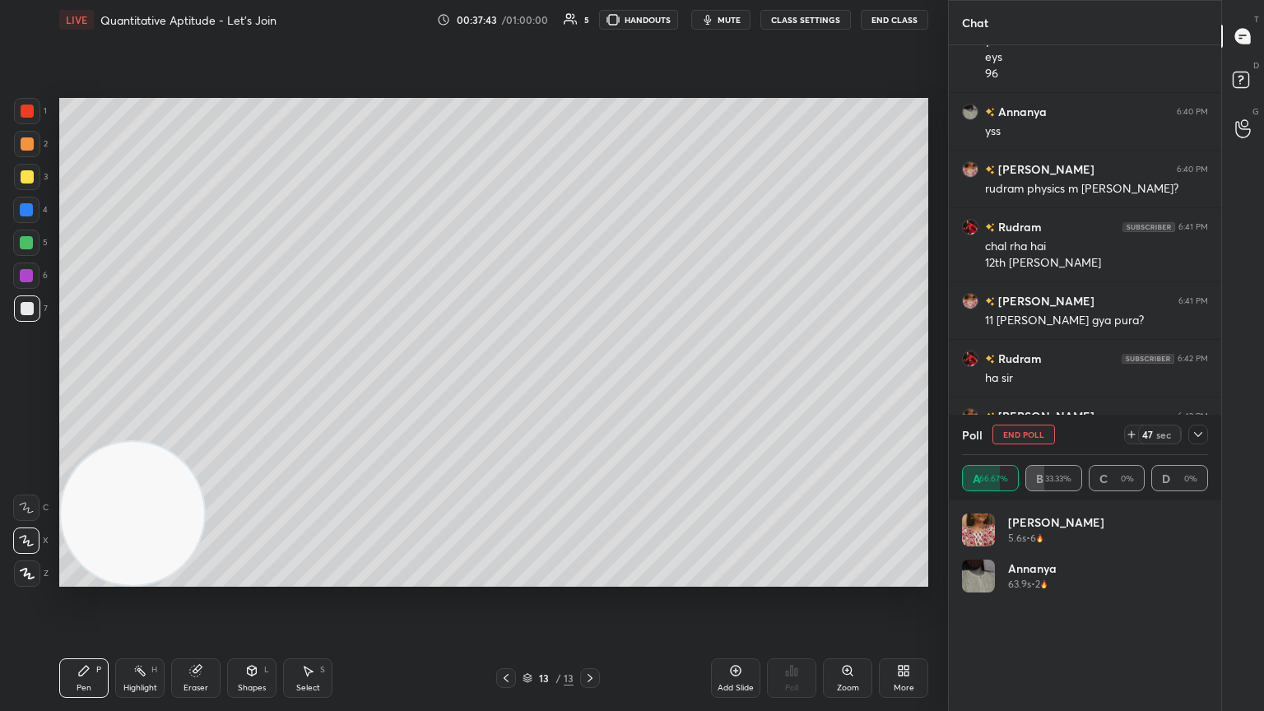
scroll to position [193, 241]
drag, startPoint x: 1195, startPoint y: 435, endPoint x: 1129, endPoint y: 439, distance: 66.0
click at [590, 386] on icon at bounding box center [1198, 434] width 13 height 13
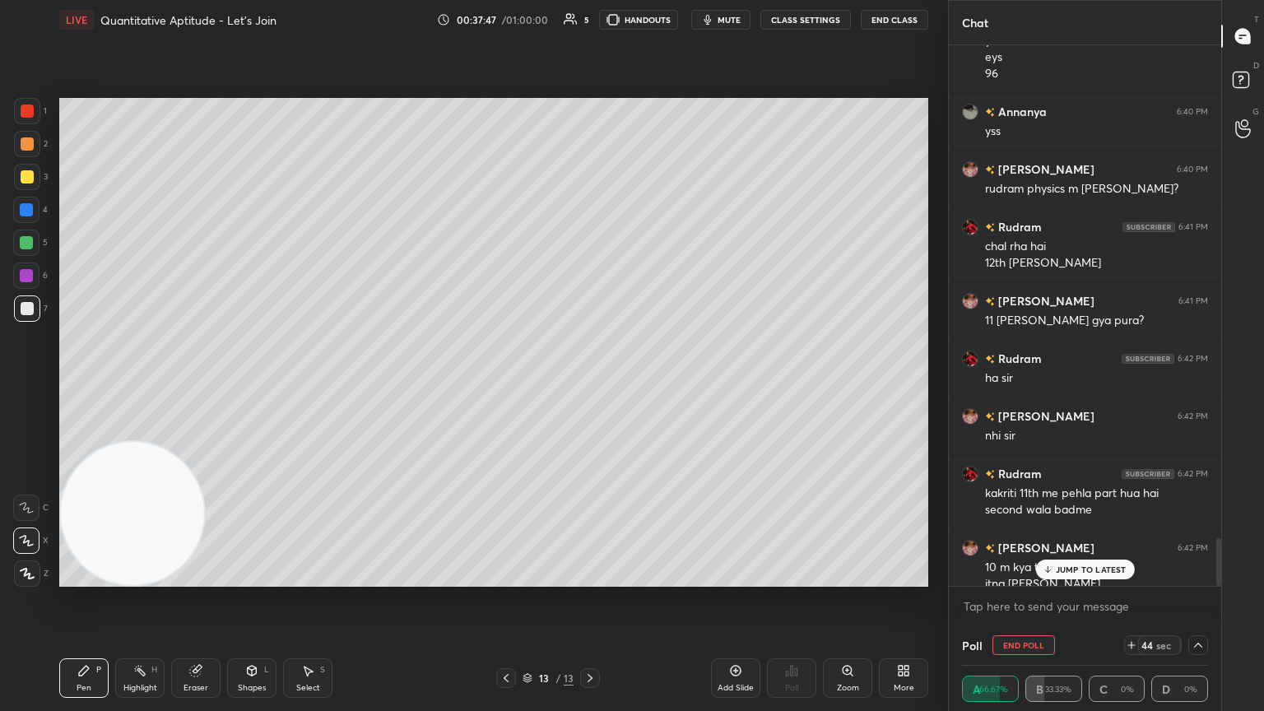
scroll to position [5563, 0]
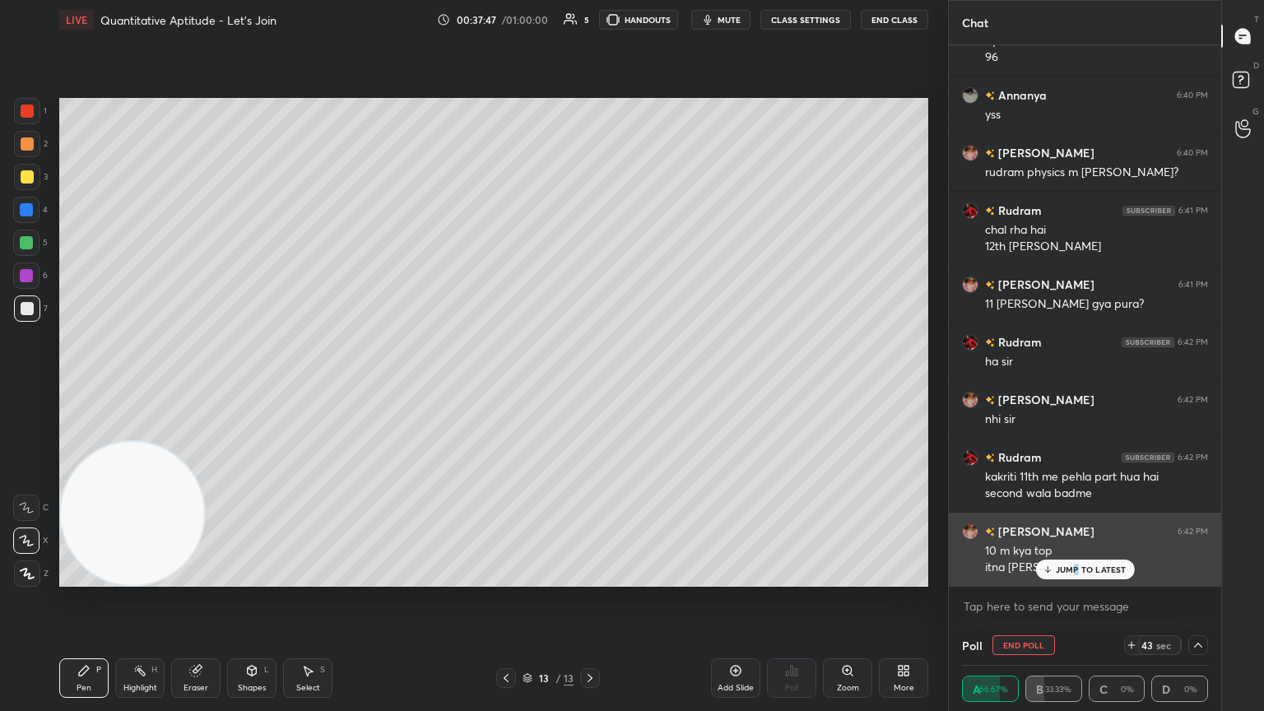
drag, startPoint x: 1073, startPoint y: 567, endPoint x: 1071, endPoint y: 577, distance: 10.0
click at [590, 386] on p "JUMP TO LATEST" at bounding box center [1091, 570] width 71 height 10
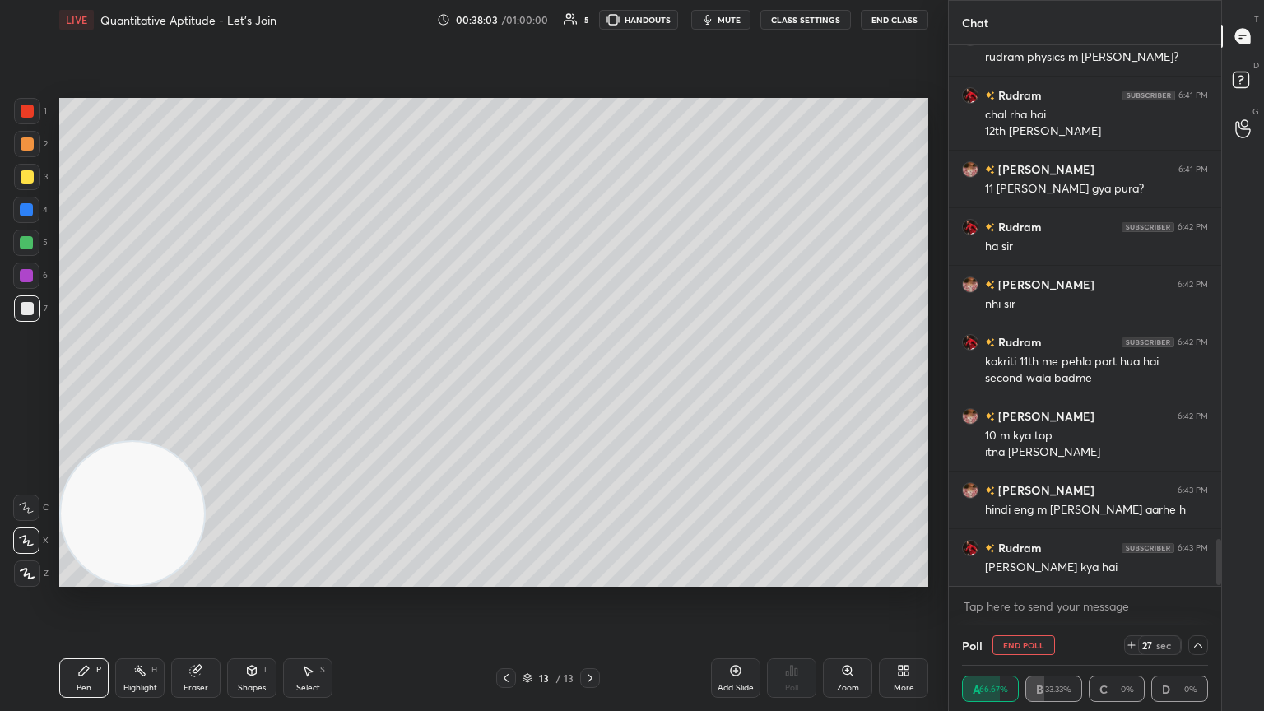
scroll to position [5751, 0]
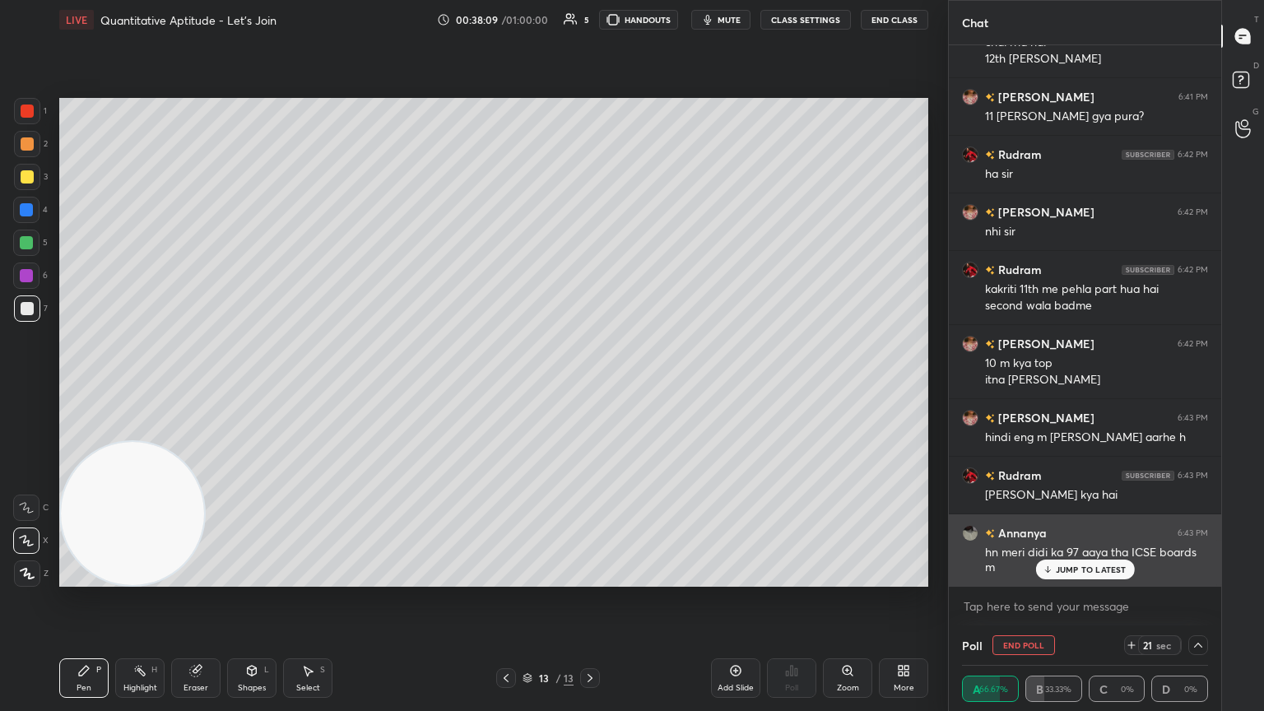
click at [590, 386] on p "JUMP TO LATEST" at bounding box center [1091, 570] width 71 height 10
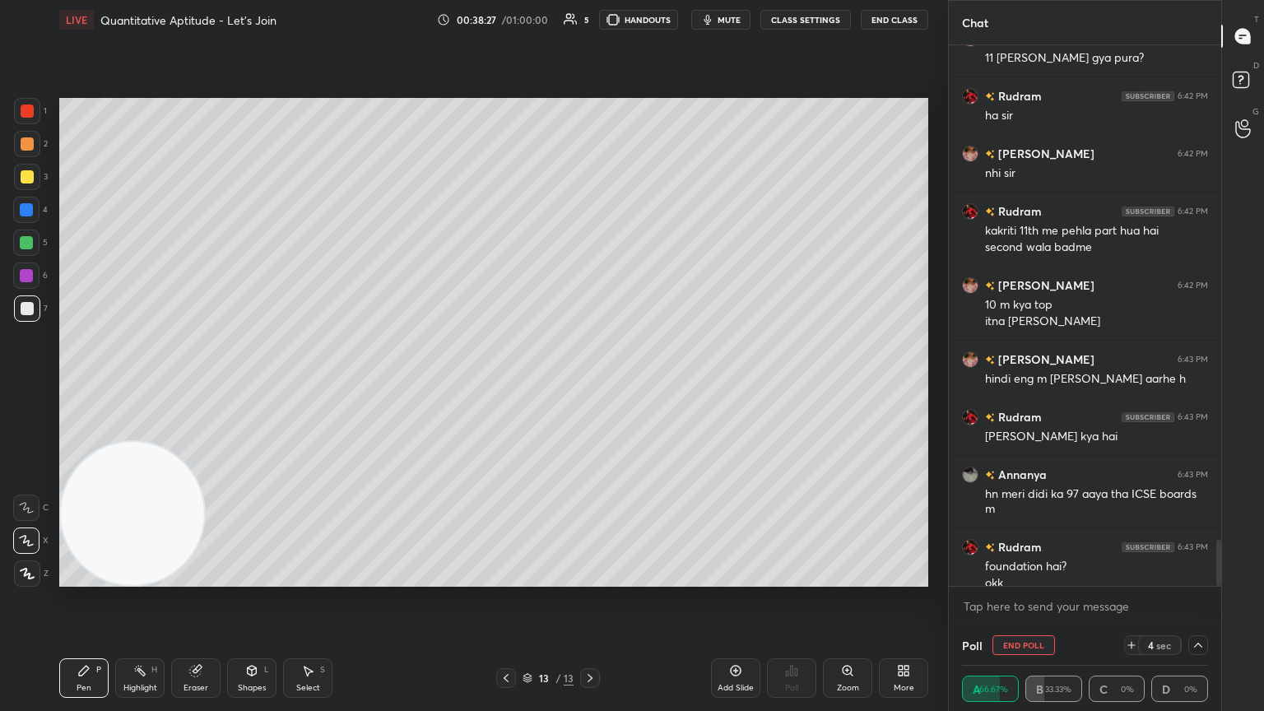
scroll to position [5826, 0]
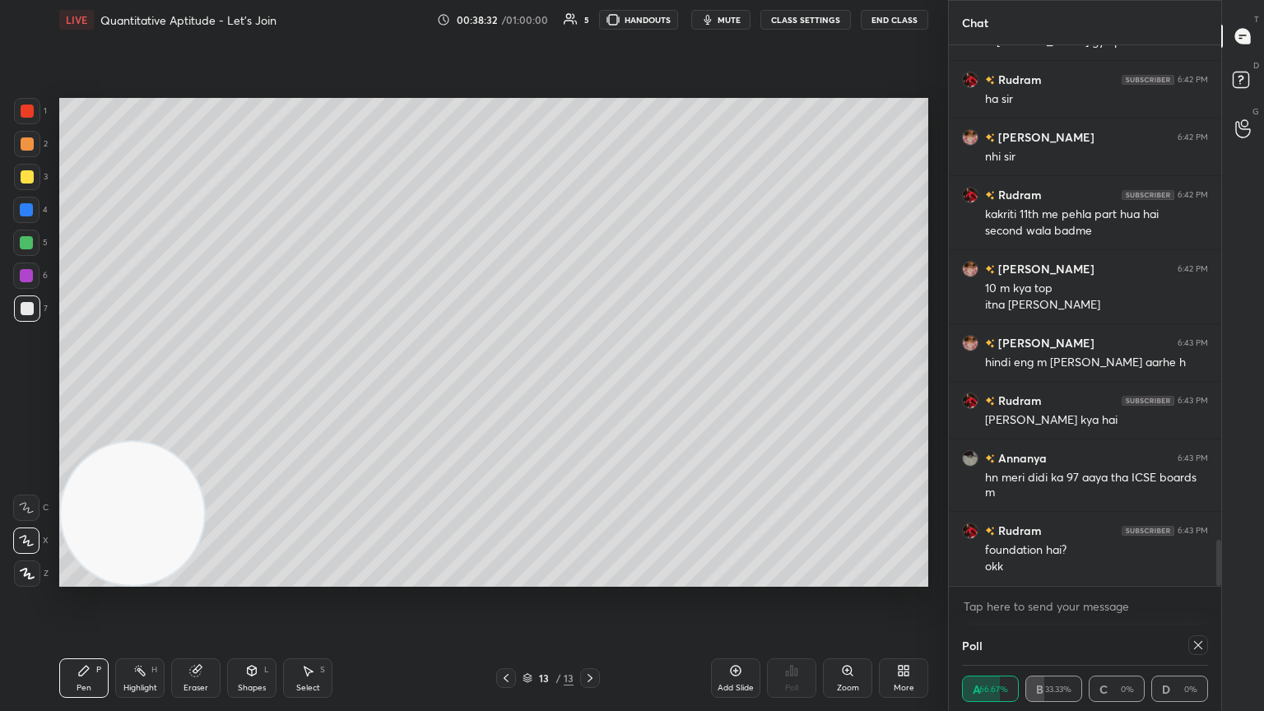
click at [590, 386] on icon at bounding box center [1198, 645] width 13 height 13
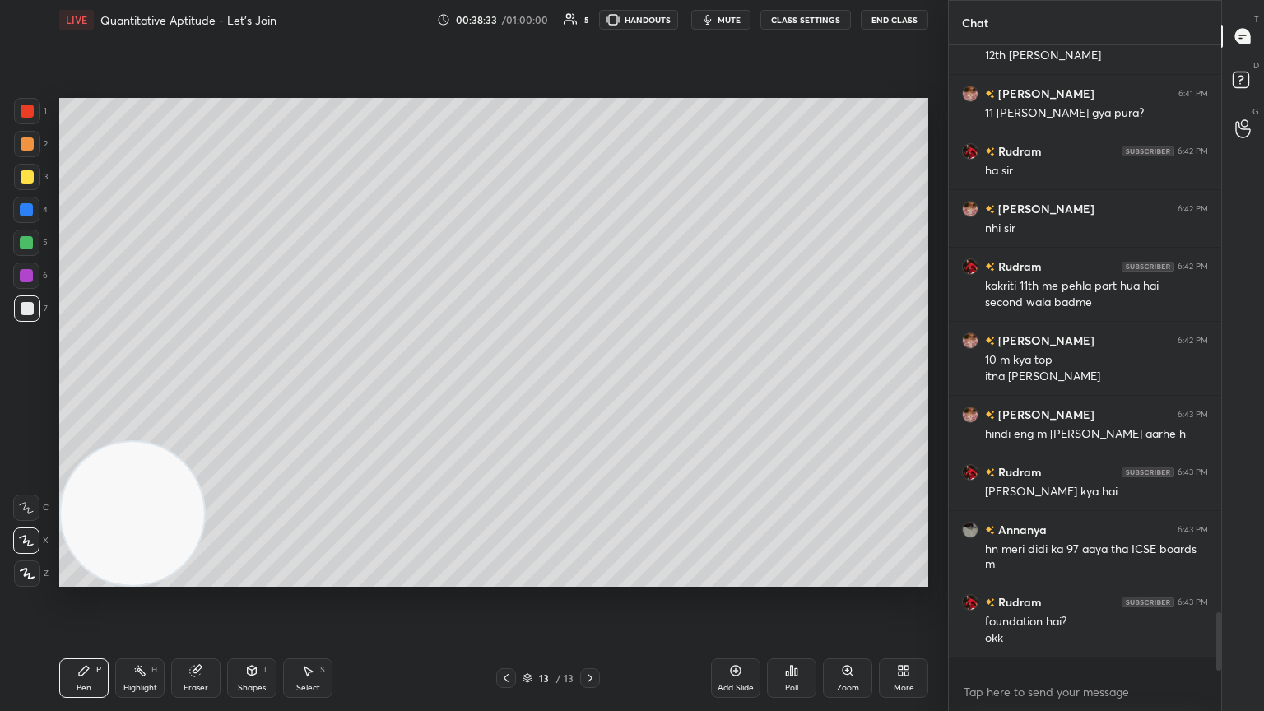
scroll to position [5, 5]
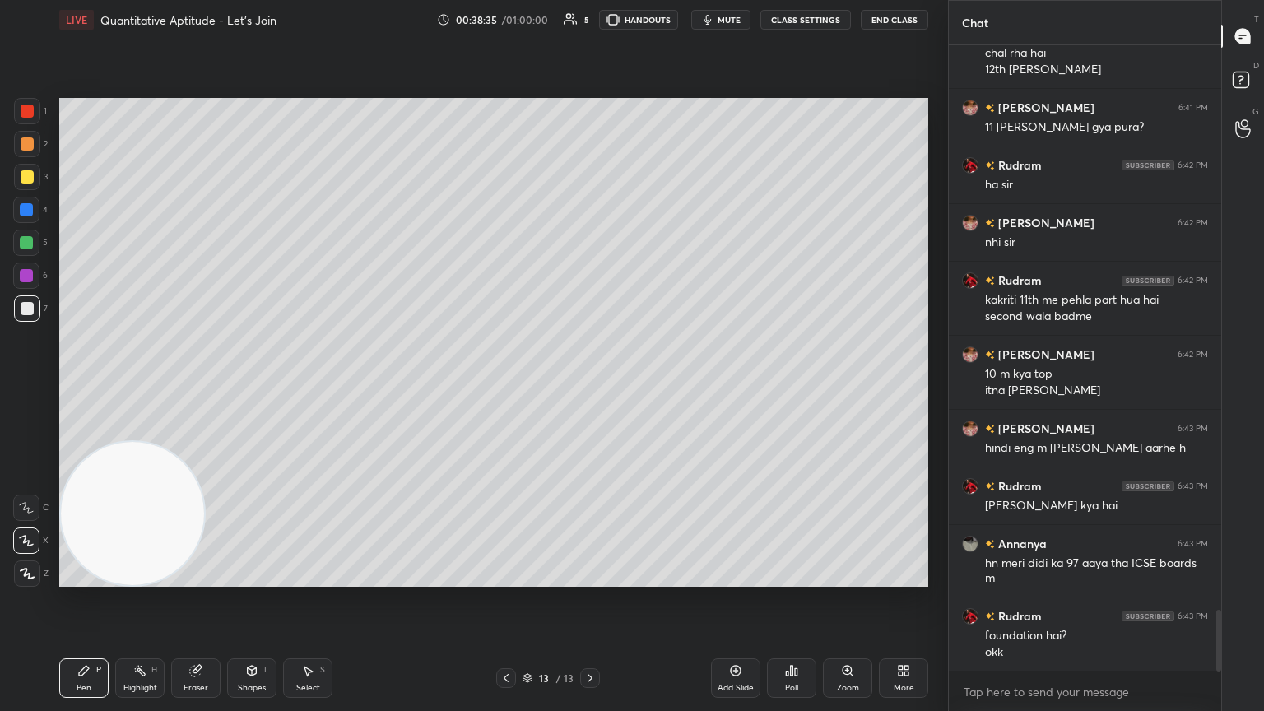
click at [206, 386] on div "Eraser" at bounding box center [195, 678] width 49 height 40
click at [85, 386] on icon at bounding box center [83, 670] width 13 height 13
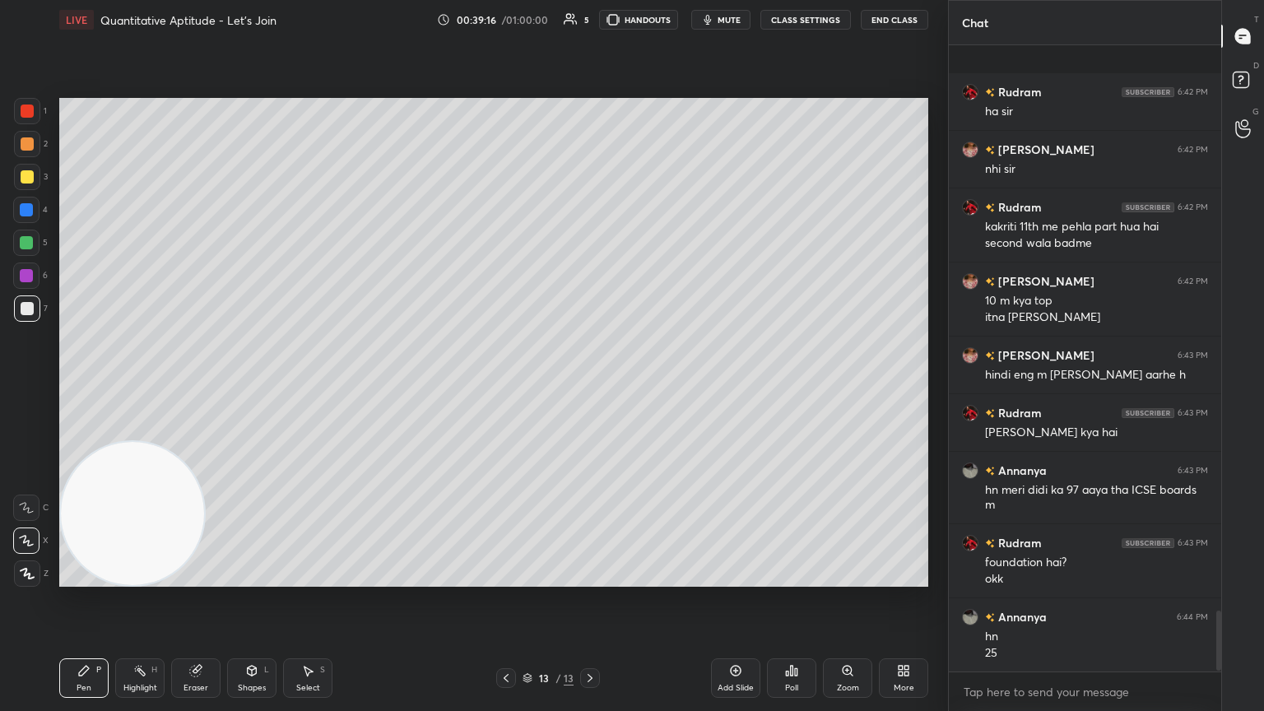
scroll to position [5915, 0]
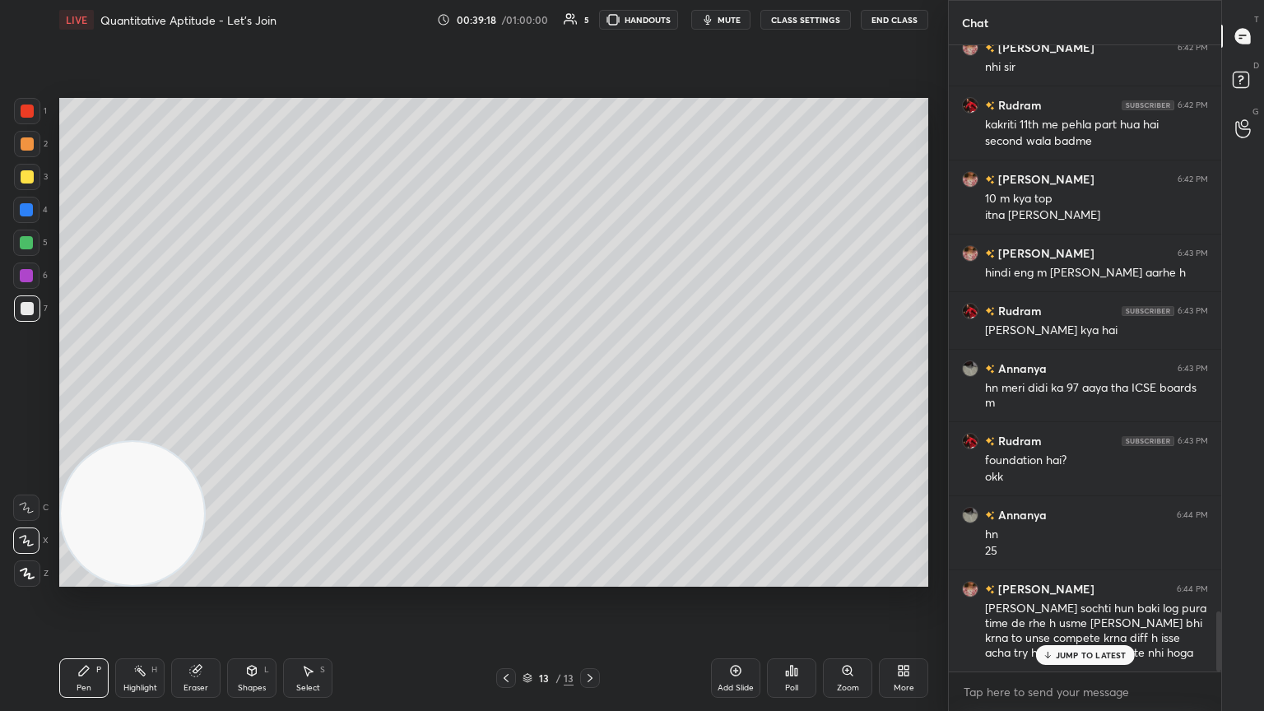
click at [197, 386] on div "Eraser" at bounding box center [195, 678] width 49 height 40
click at [78, 386] on div "Pen" at bounding box center [84, 688] width 15 height 8
click at [197, 386] on div "Eraser" at bounding box center [195, 678] width 49 height 40
drag, startPoint x: 77, startPoint y: 675, endPoint x: 121, endPoint y: 602, distance: 85.0
click at [74, 386] on div "Pen P" at bounding box center [83, 678] width 49 height 40
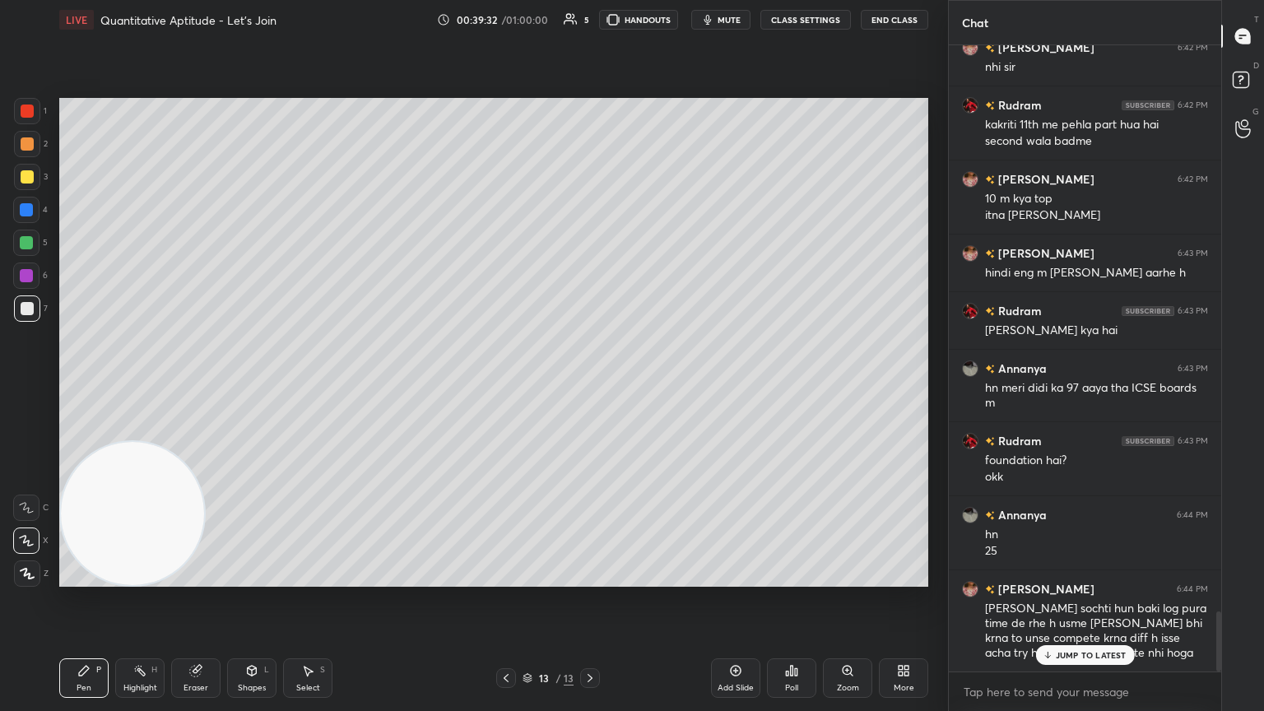
drag, startPoint x: 1090, startPoint y: 657, endPoint x: 1079, endPoint y: 644, distance: 16.3
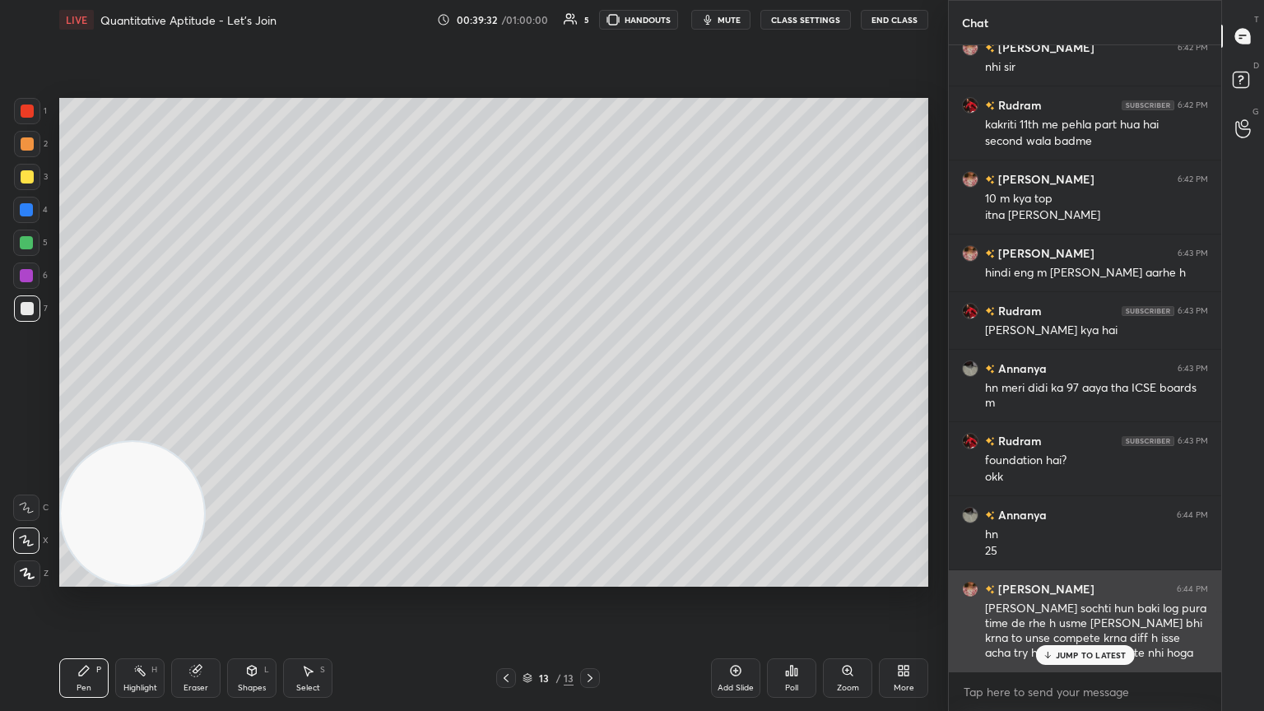
click at [590, 386] on p "JUMP TO LATEST" at bounding box center [1091, 655] width 71 height 10
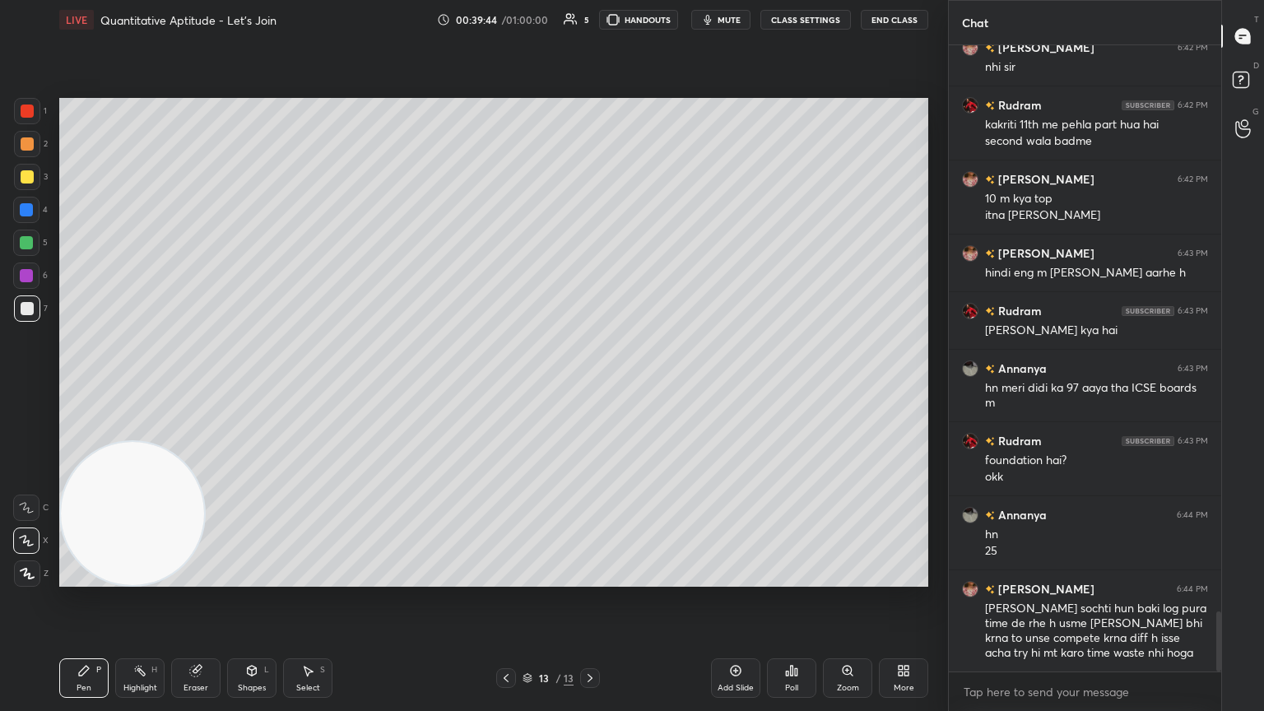
scroll to position [5988, 0]
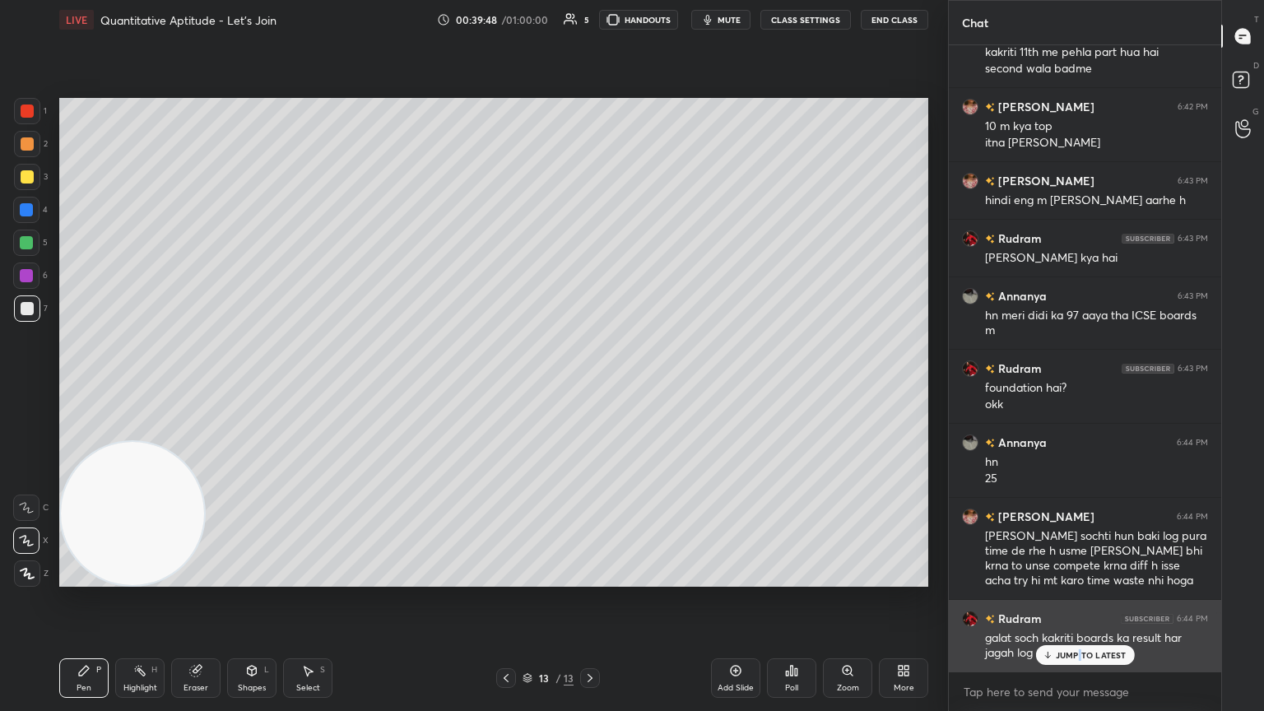
click at [590, 386] on p "JUMP TO LATEST" at bounding box center [1091, 655] width 71 height 10
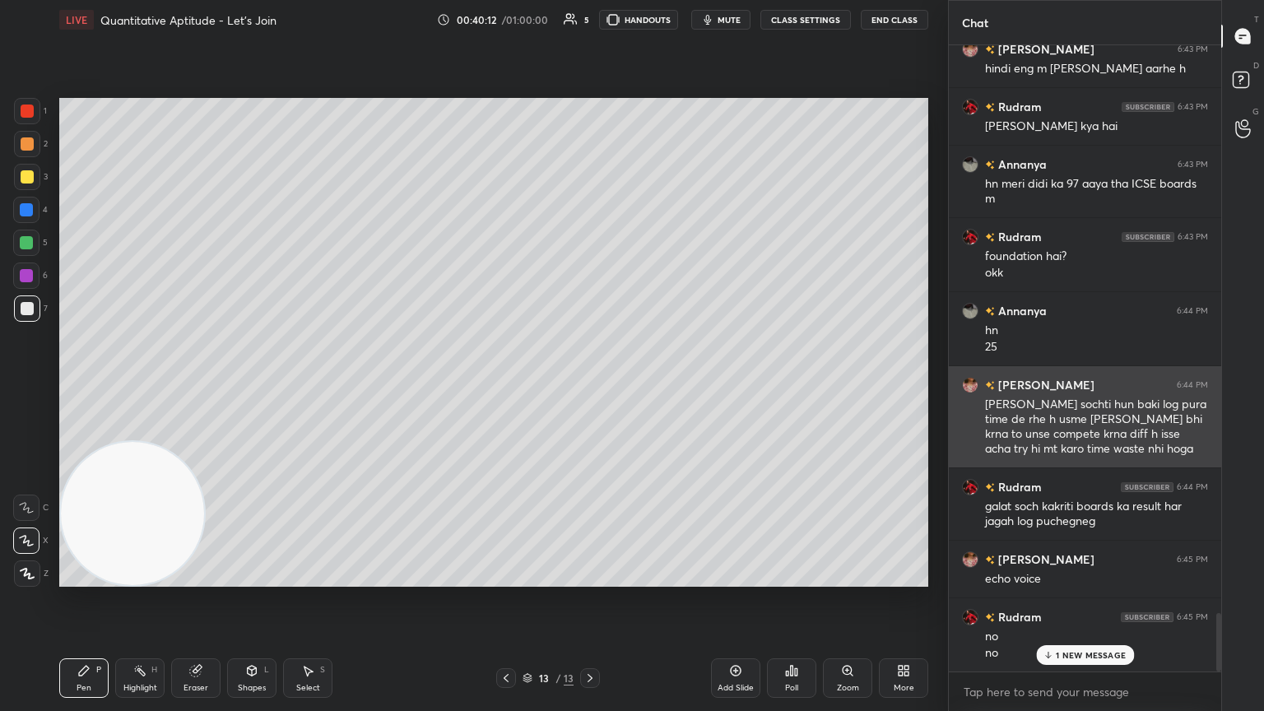
scroll to position [6178, 0]
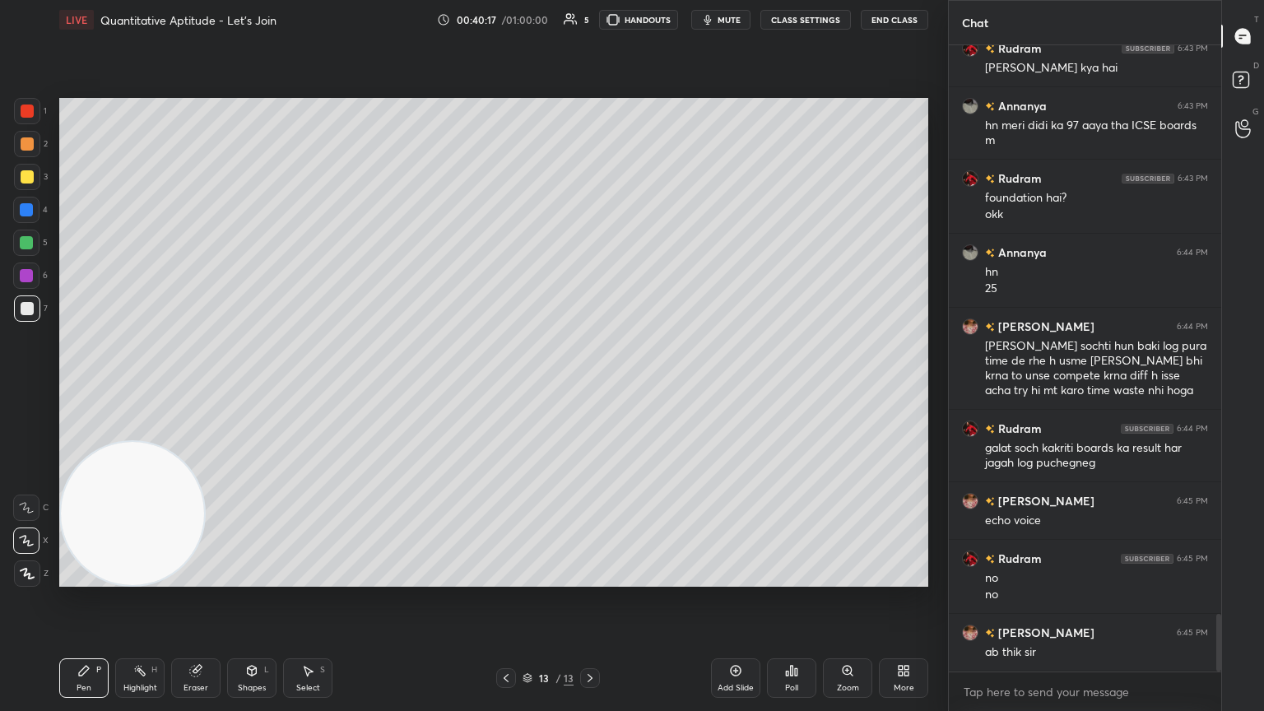
click at [590, 386] on div "Add Slide" at bounding box center [735, 678] width 49 height 40
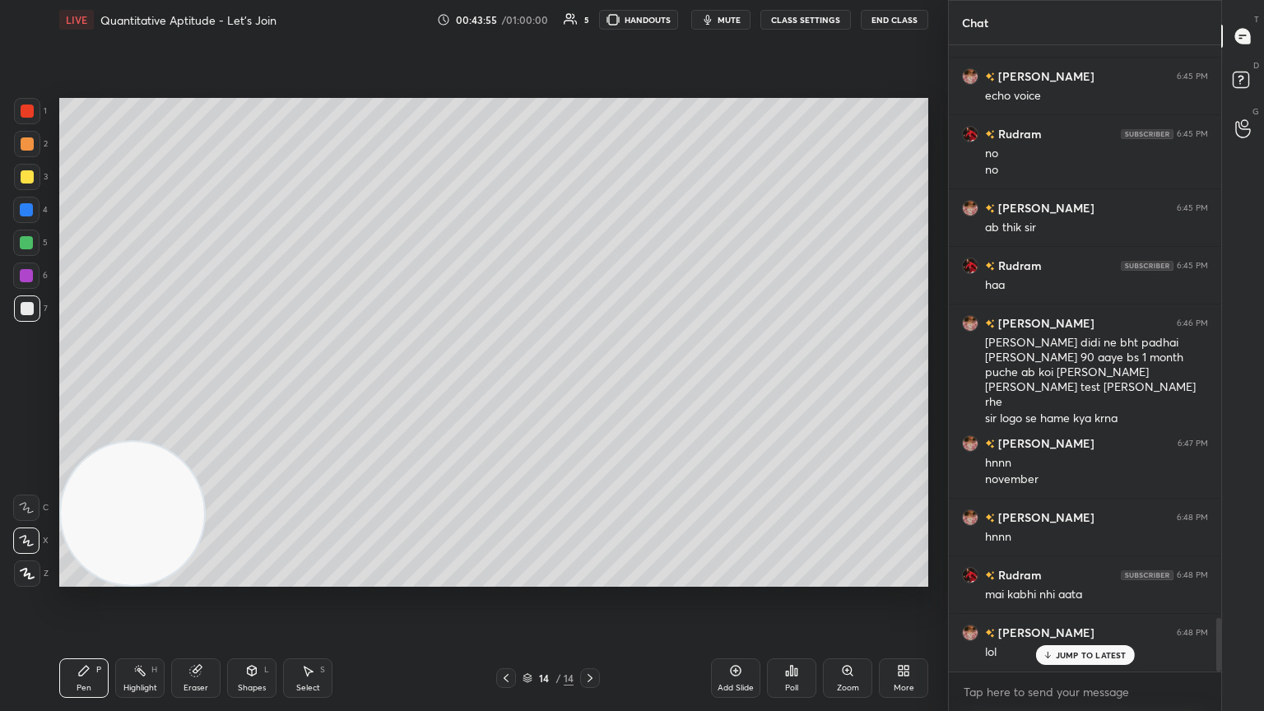
scroll to position [6659, 0]
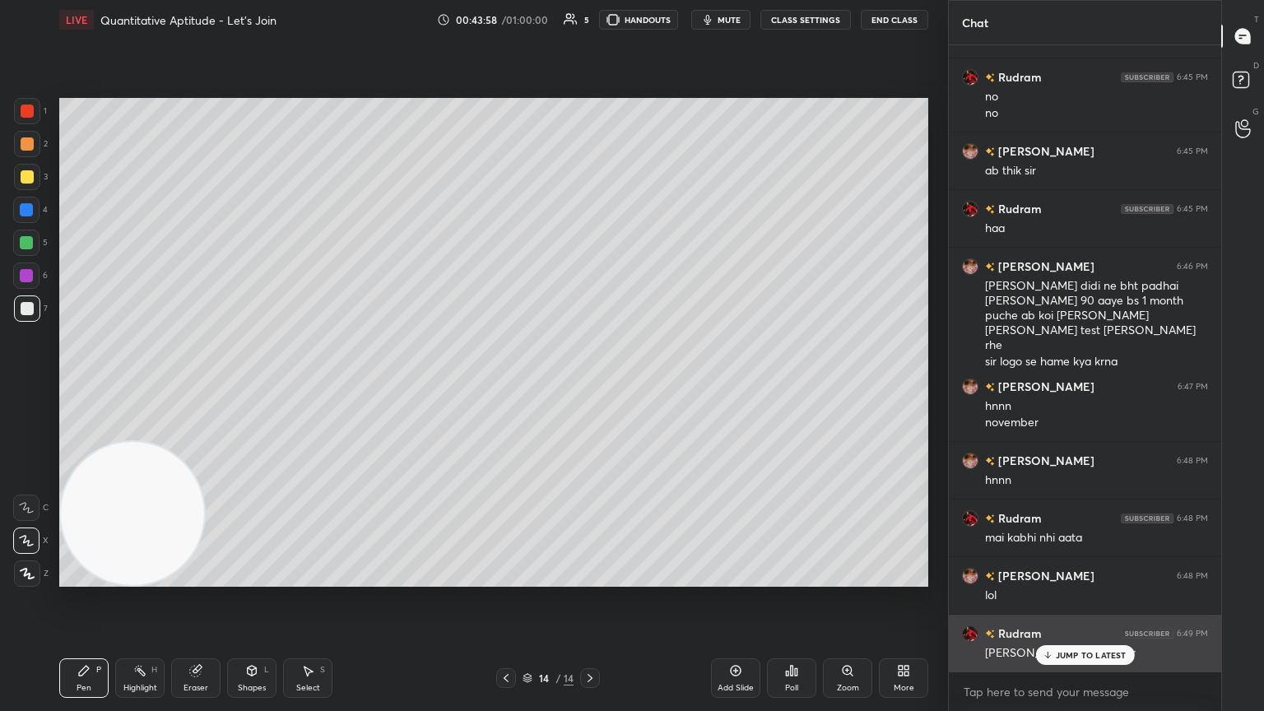
click at [590, 386] on p "JUMP TO LATEST" at bounding box center [1091, 655] width 71 height 10
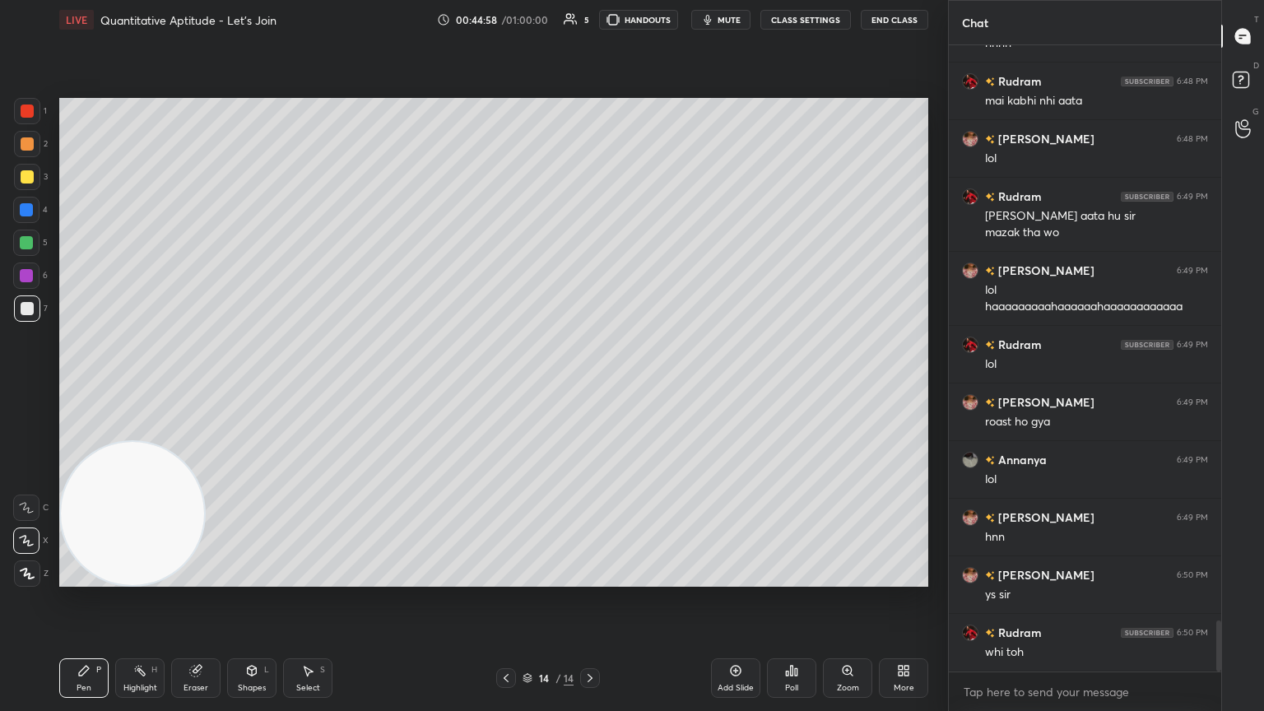
scroll to position [7153, 0]
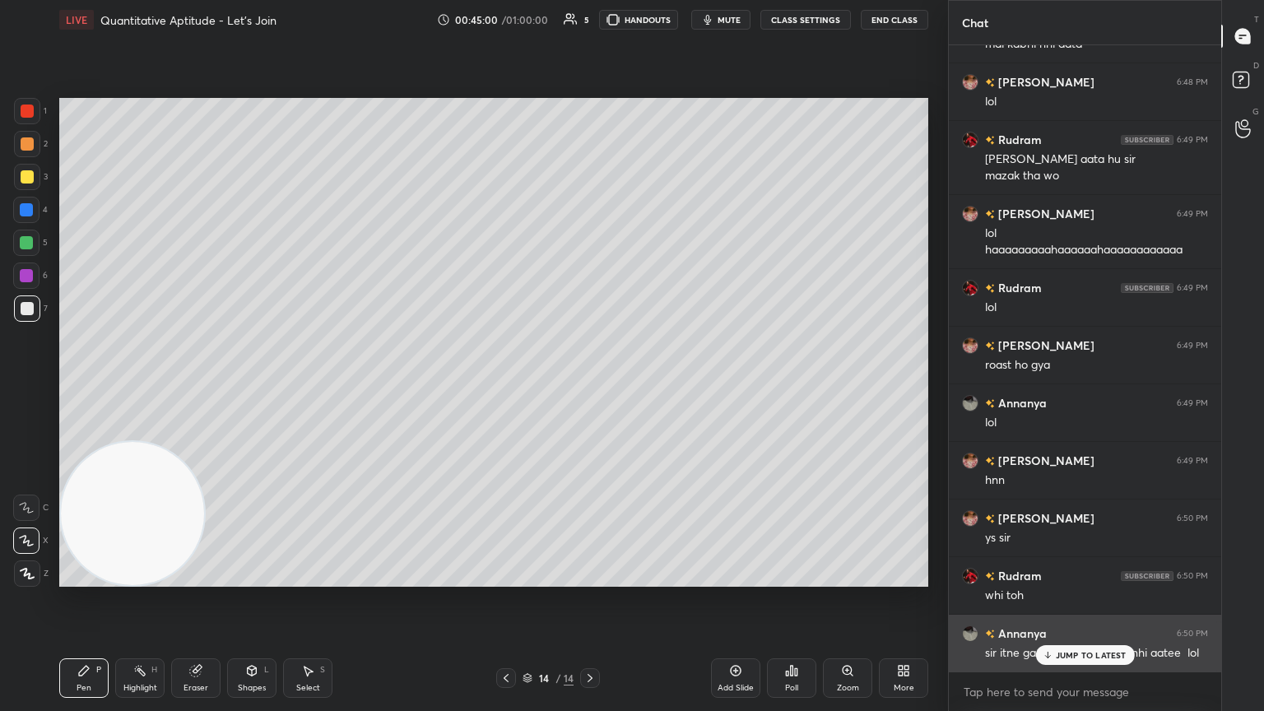
click at [590, 386] on div "JUMP TO LATEST" at bounding box center [1084, 655] width 99 height 20
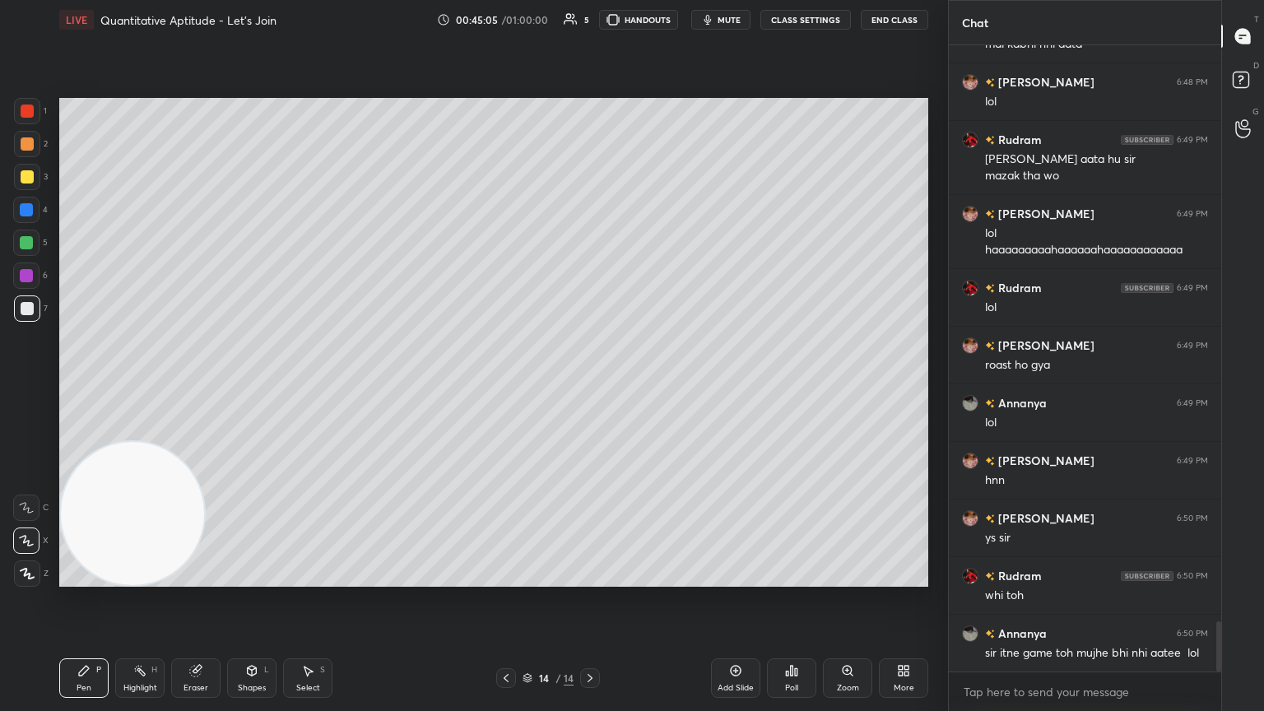
click at [27, 178] on div at bounding box center [27, 176] width 13 height 13
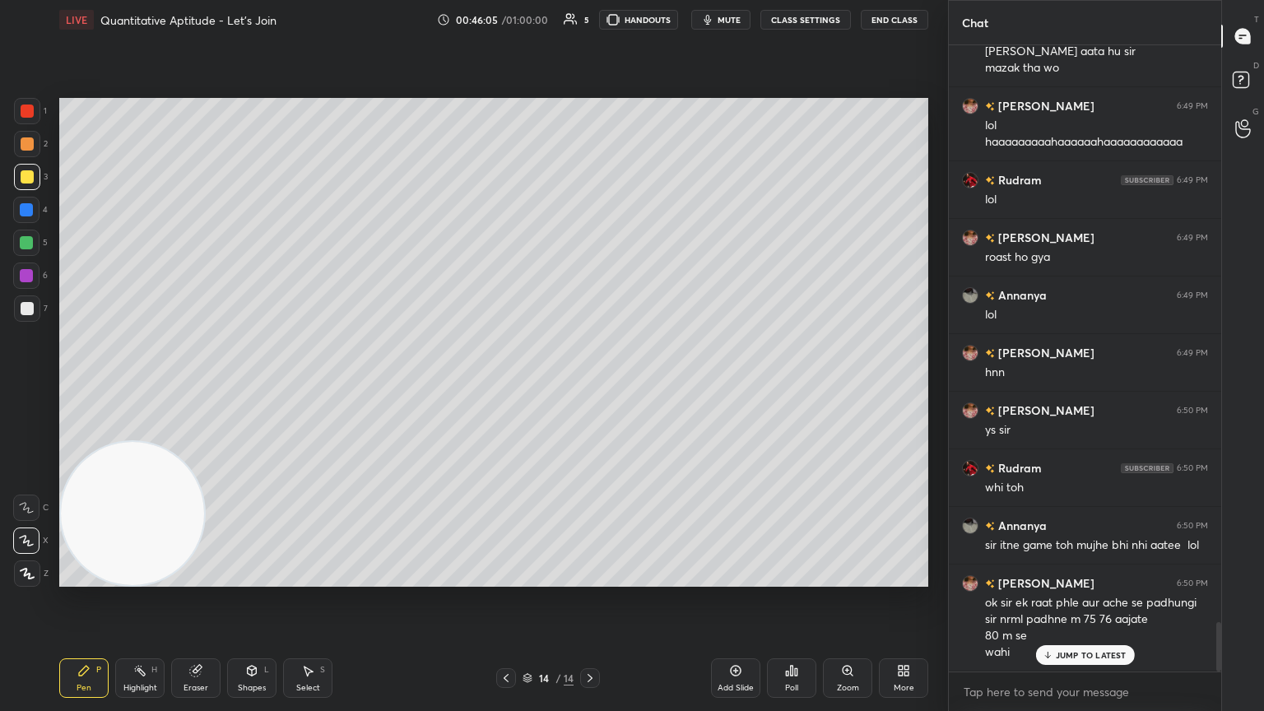
scroll to position [7318, 0]
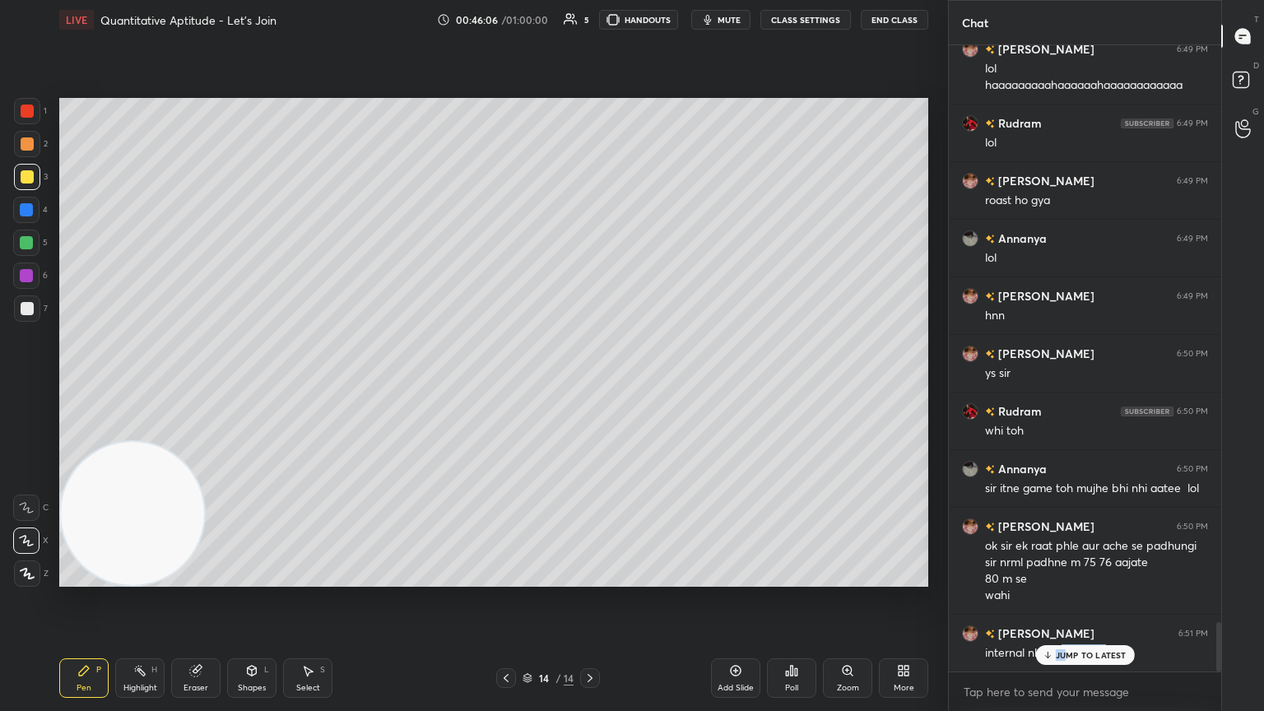
click at [590, 386] on div "[PERSON_NAME] 6:45 PM echo voice Rudram 6:45 PM no no [PERSON_NAME] 6:45 PM ab …" at bounding box center [1085, 358] width 272 height 626
click at [590, 386] on div "[PERSON_NAME] 6:51 PM internal nhi milenge pr" at bounding box center [1085, 643] width 272 height 57
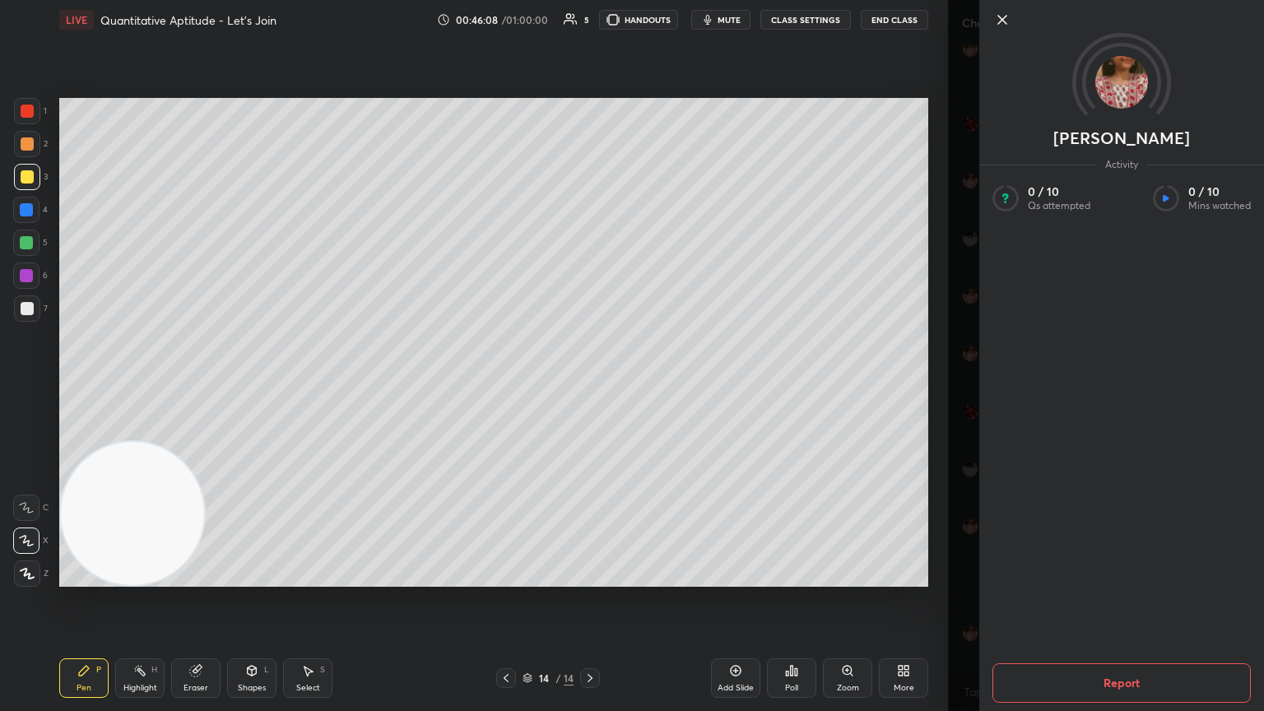
click at [590, 386] on div "[PERSON_NAME] Activity 0 / 10 Qs attempted 0 / 10 Mins watched Report" at bounding box center [1106, 355] width 316 height 711
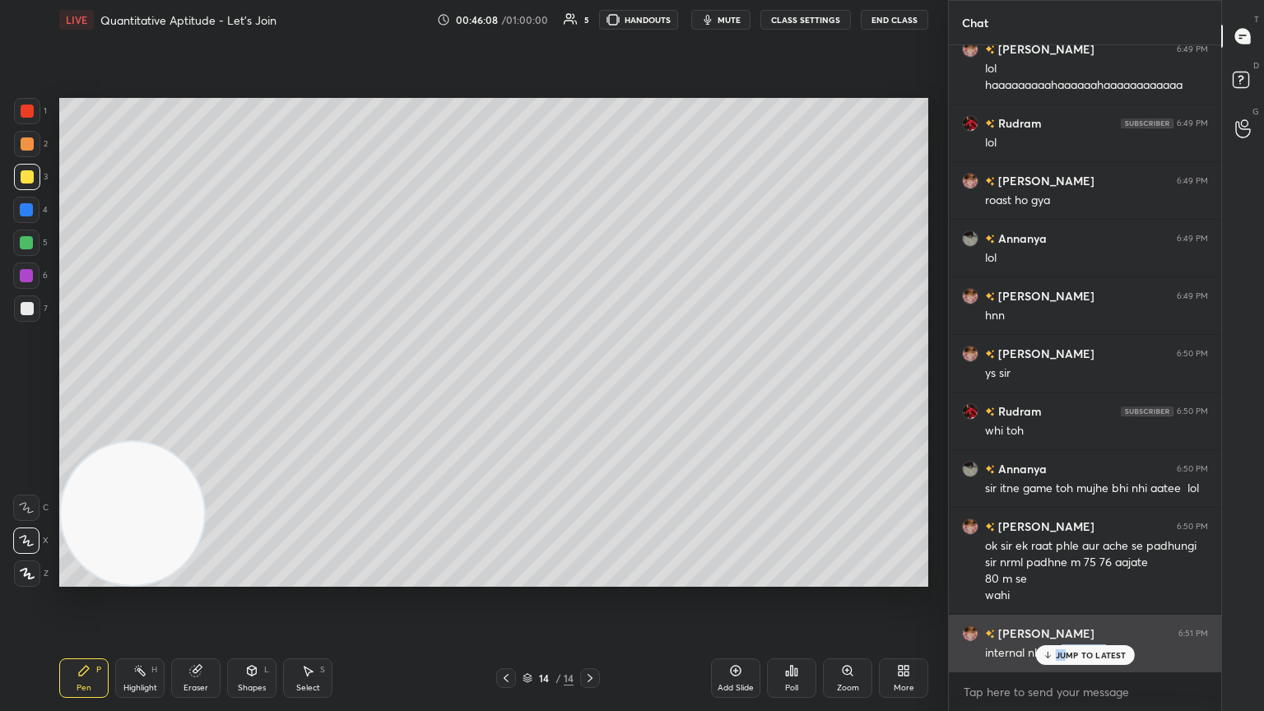
click at [590, 386] on p "JUMP TO LATEST" at bounding box center [1091, 655] width 71 height 10
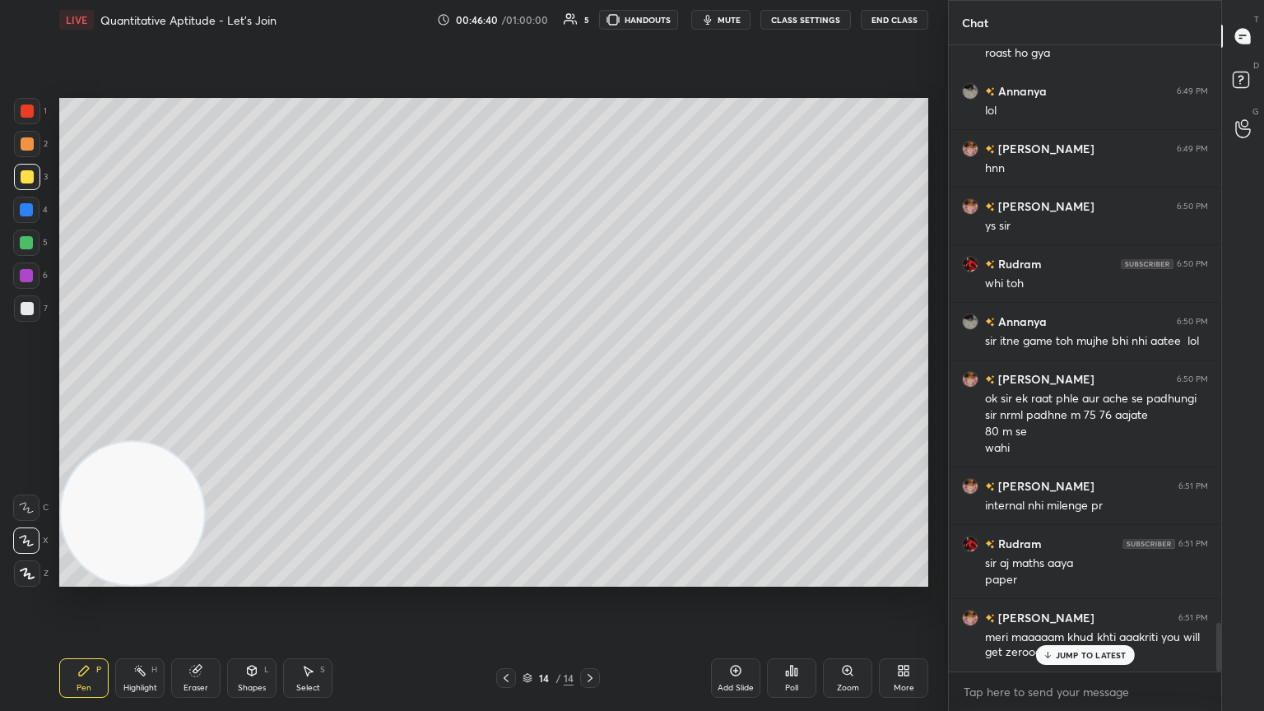
scroll to position [7522, 0]
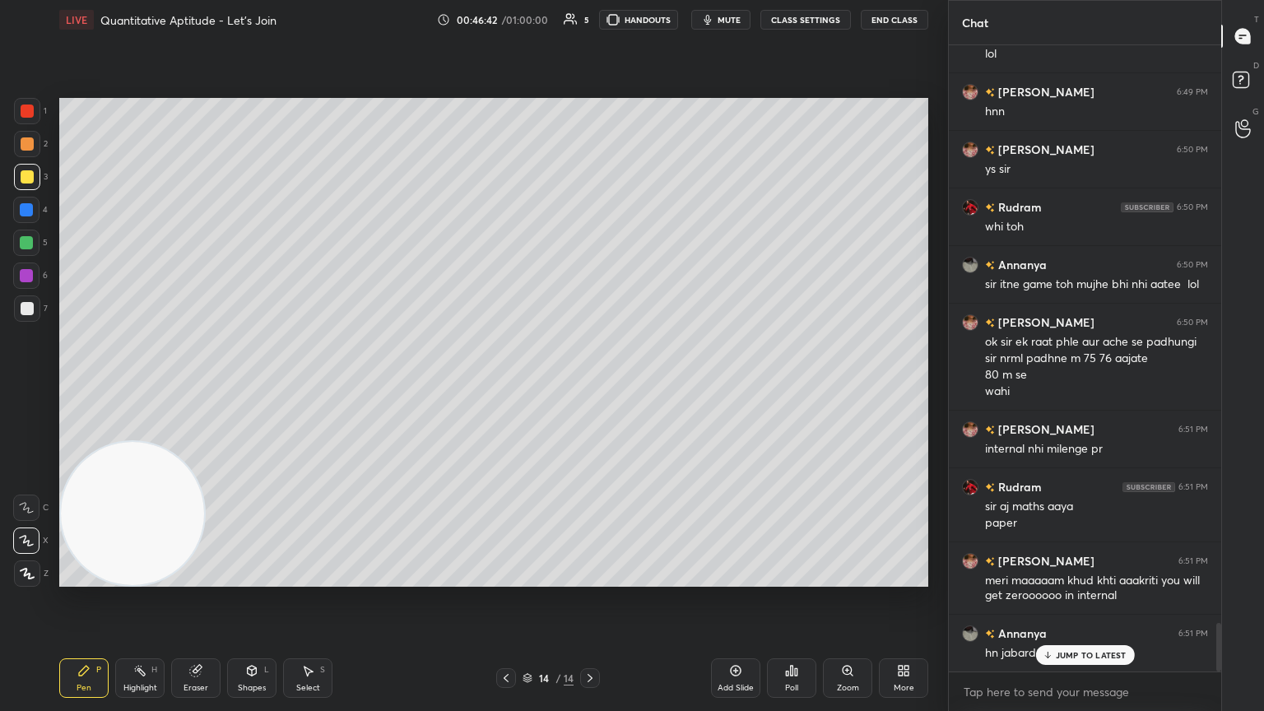
click at [590, 386] on p "JUMP TO LATEST" at bounding box center [1091, 655] width 71 height 10
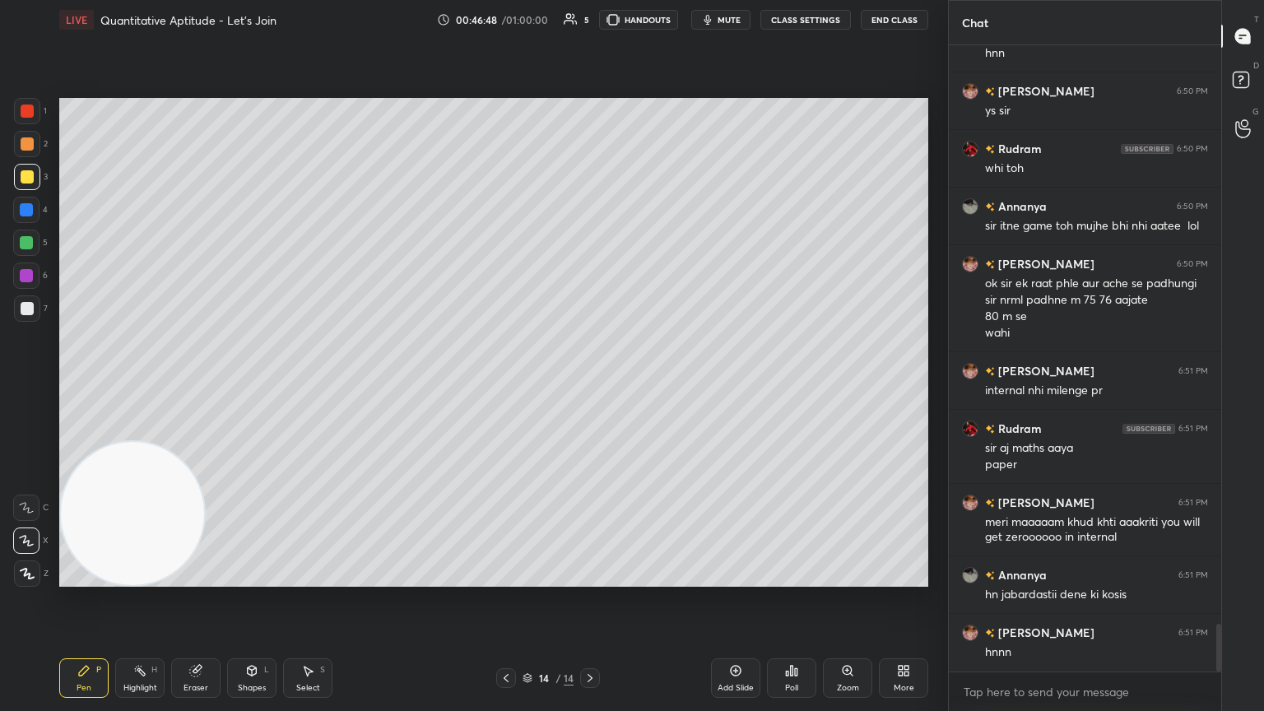
scroll to position [7637, 0]
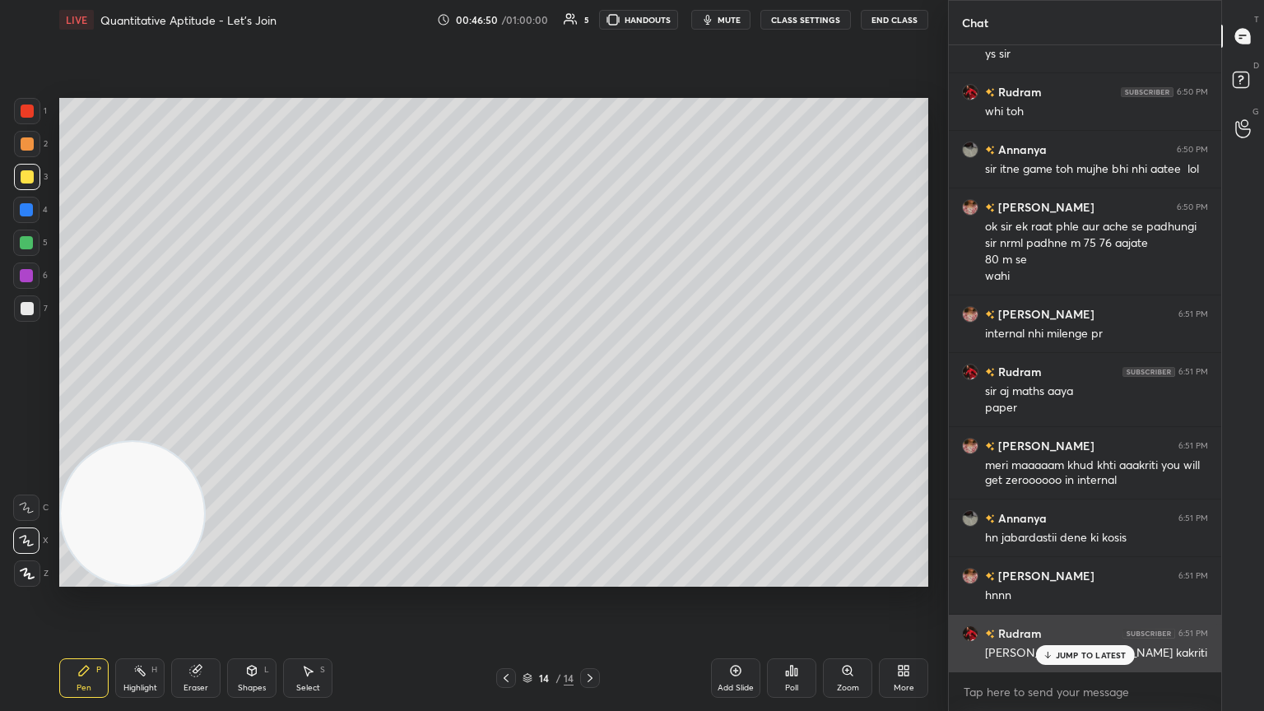
drag, startPoint x: 1060, startPoint y: 654, endPoint x: 1081, endPoint y: 662, distance: 22.6
click at [590, 386] on p "JUMP TO LATEST" at bounding box center [1091, 655] width 71 height 10
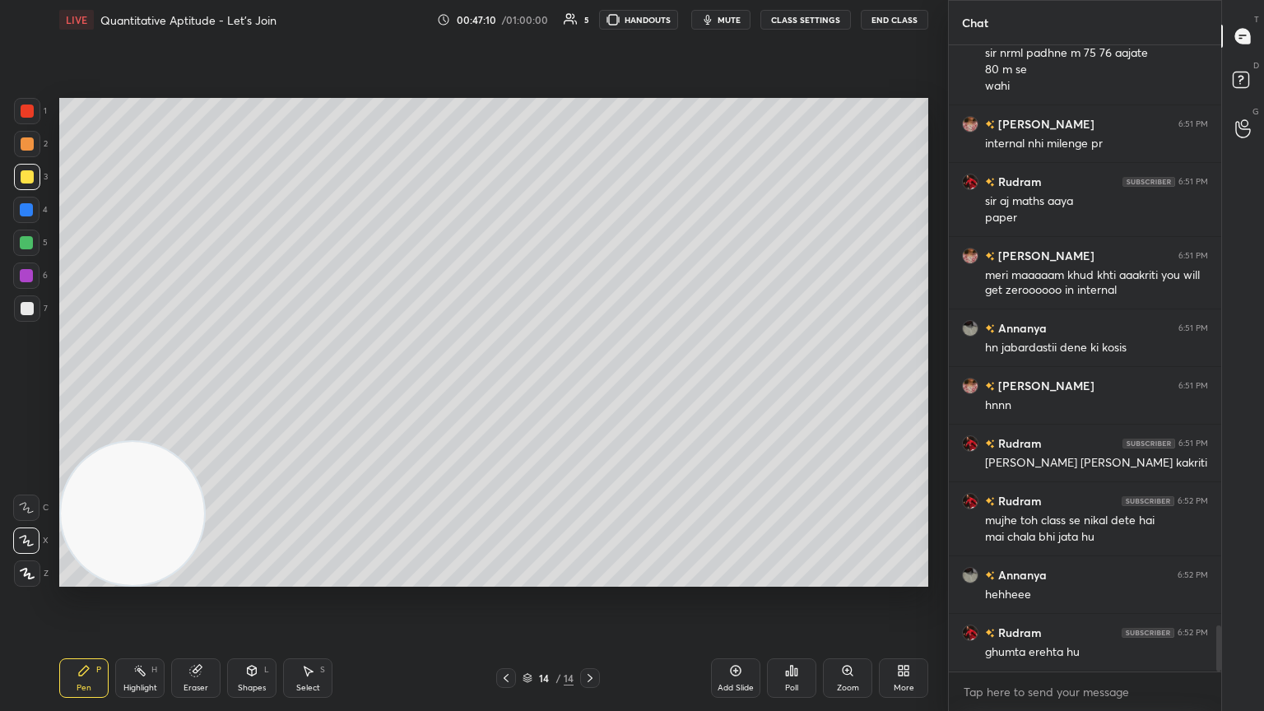
scroll to position [7884, 0]
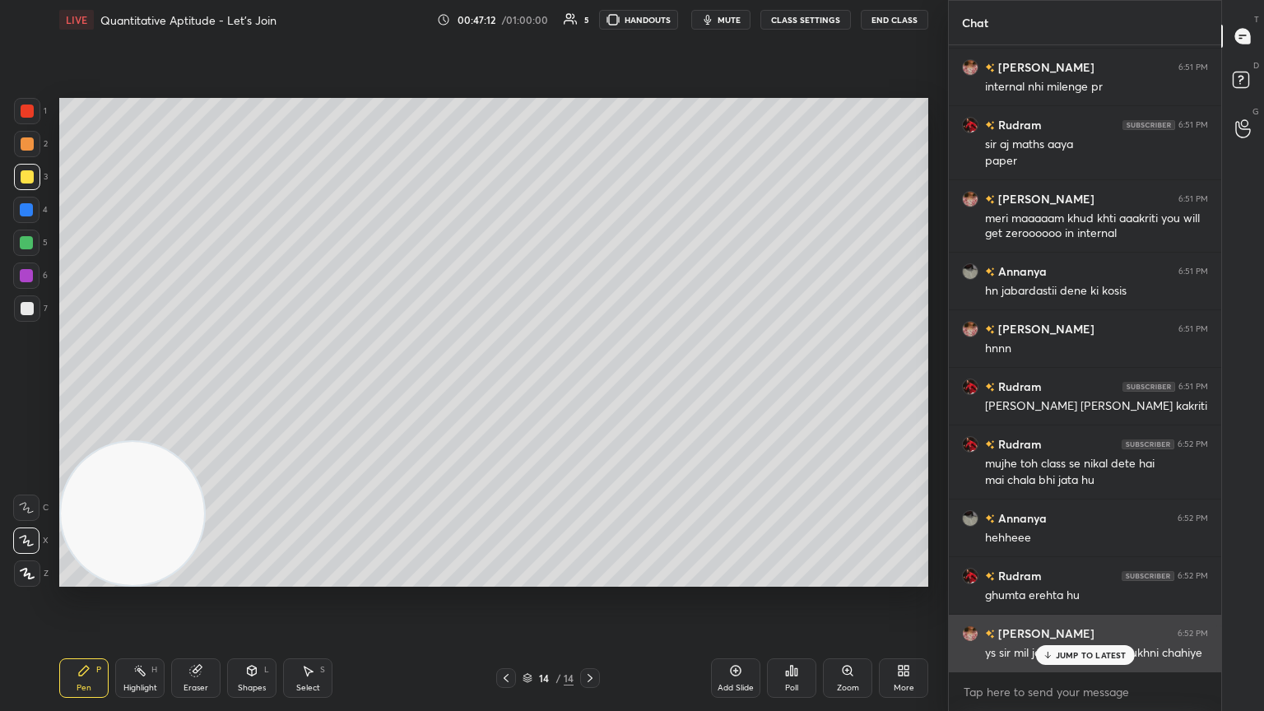
click at [590, 386] on p "JUMP TO LATEST" at bounding box center [1091, 655] width 71 height 10
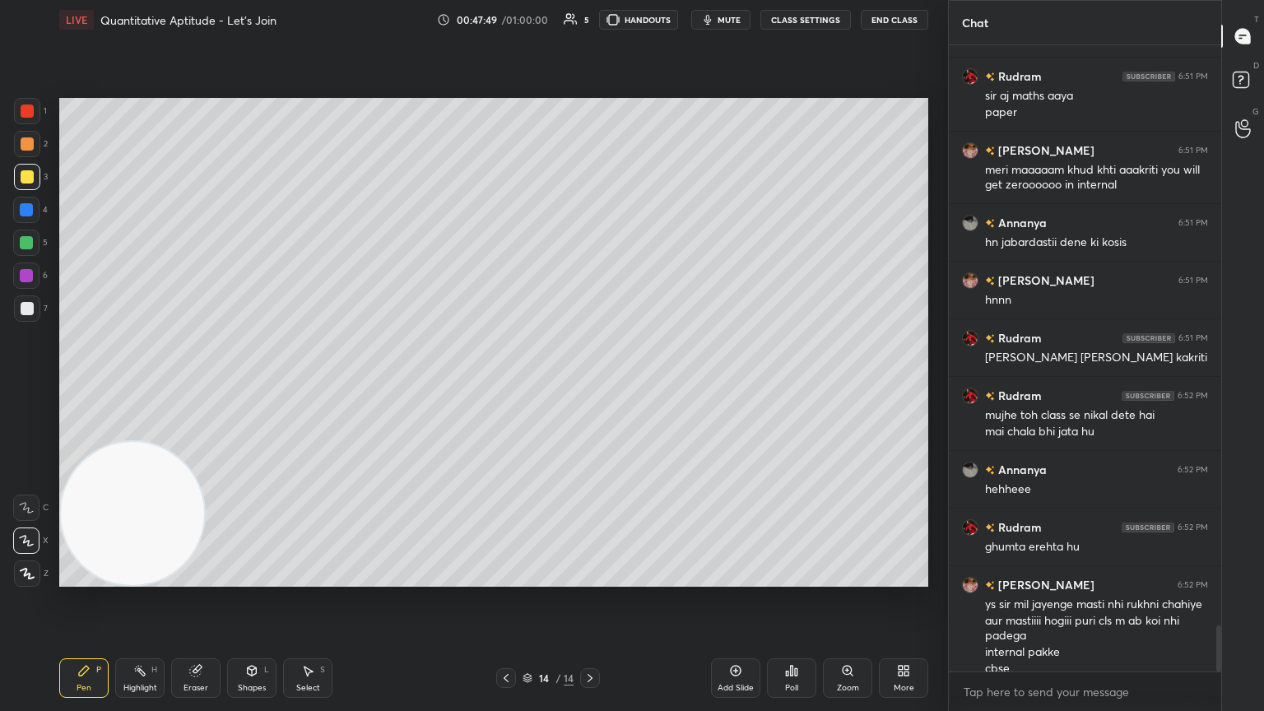
scroll to position [7949, 0]
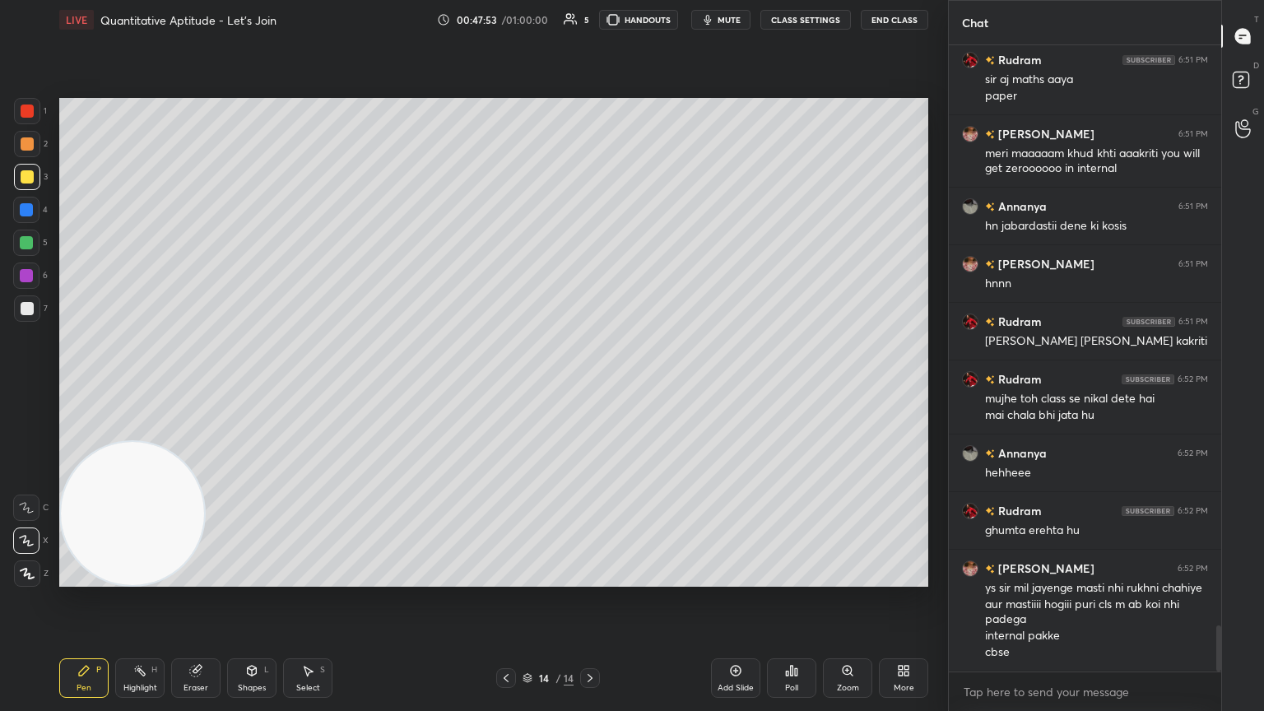
click at [29, 310] on div at bounding box center [27, 308] width 13 height 13
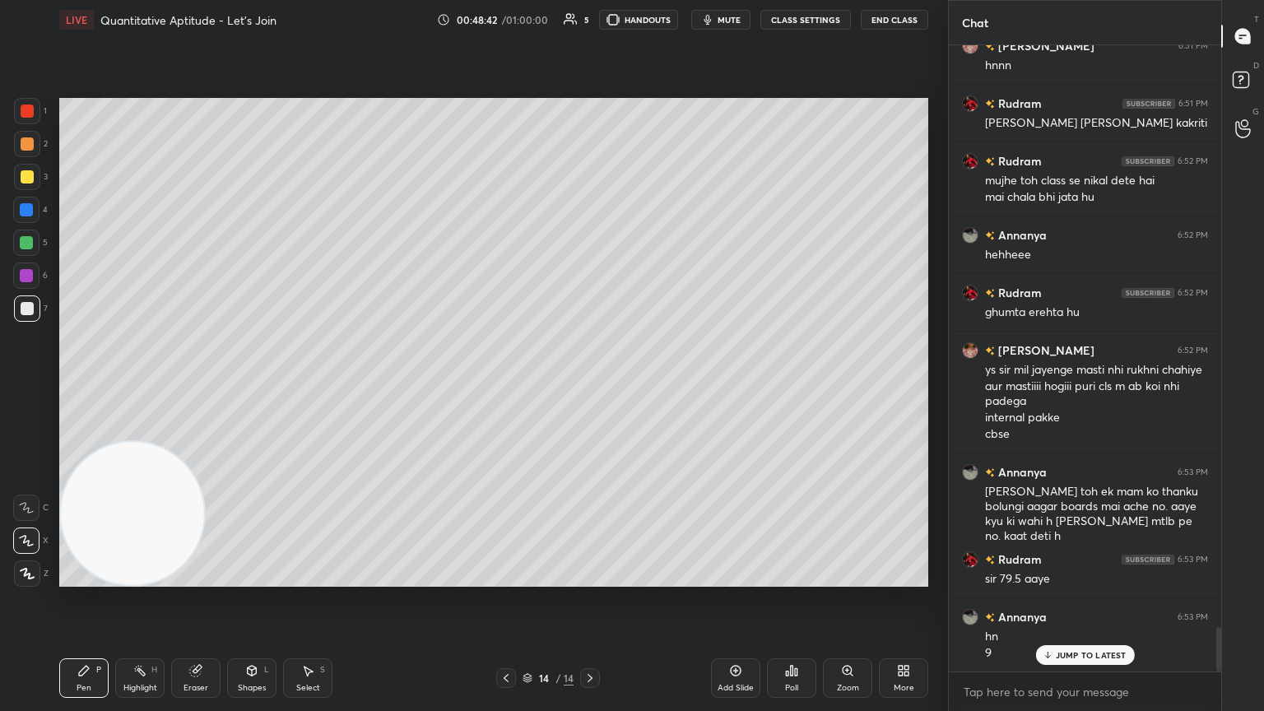
scroll to position [8226, 0]
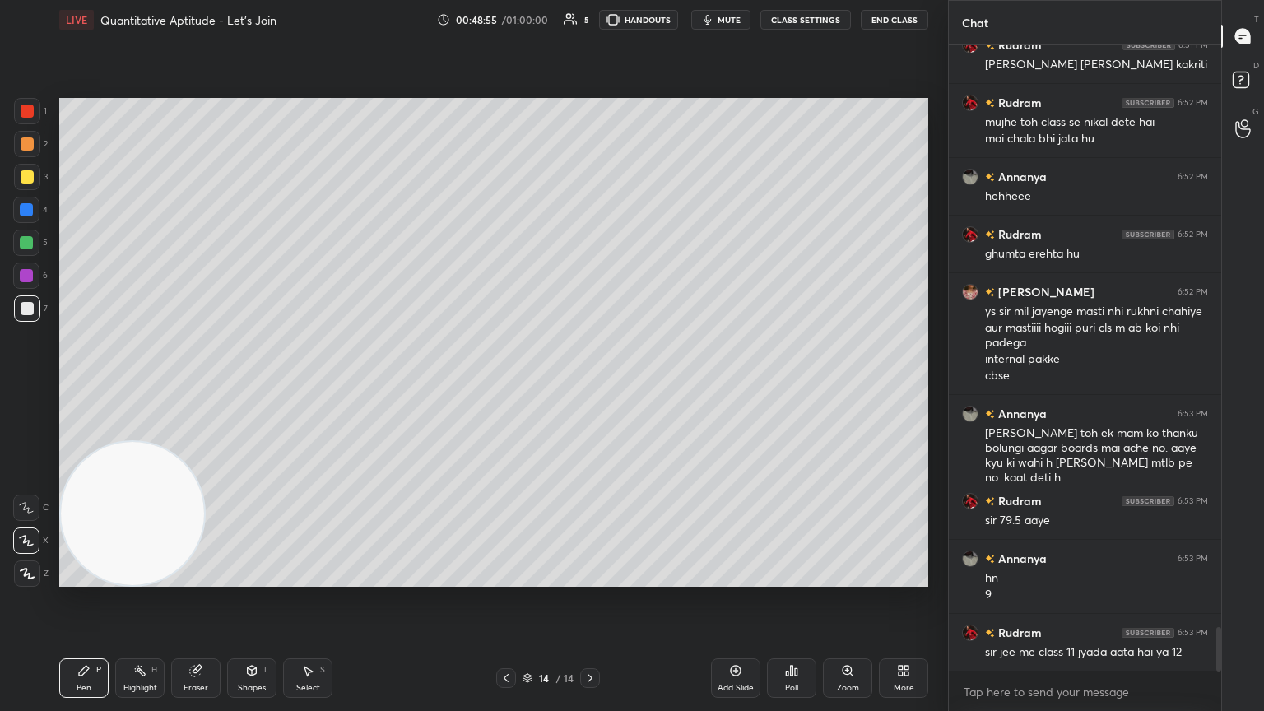
click at [590, 386] on div "Poll" at bounding box center [791, 678] width 49 height 40
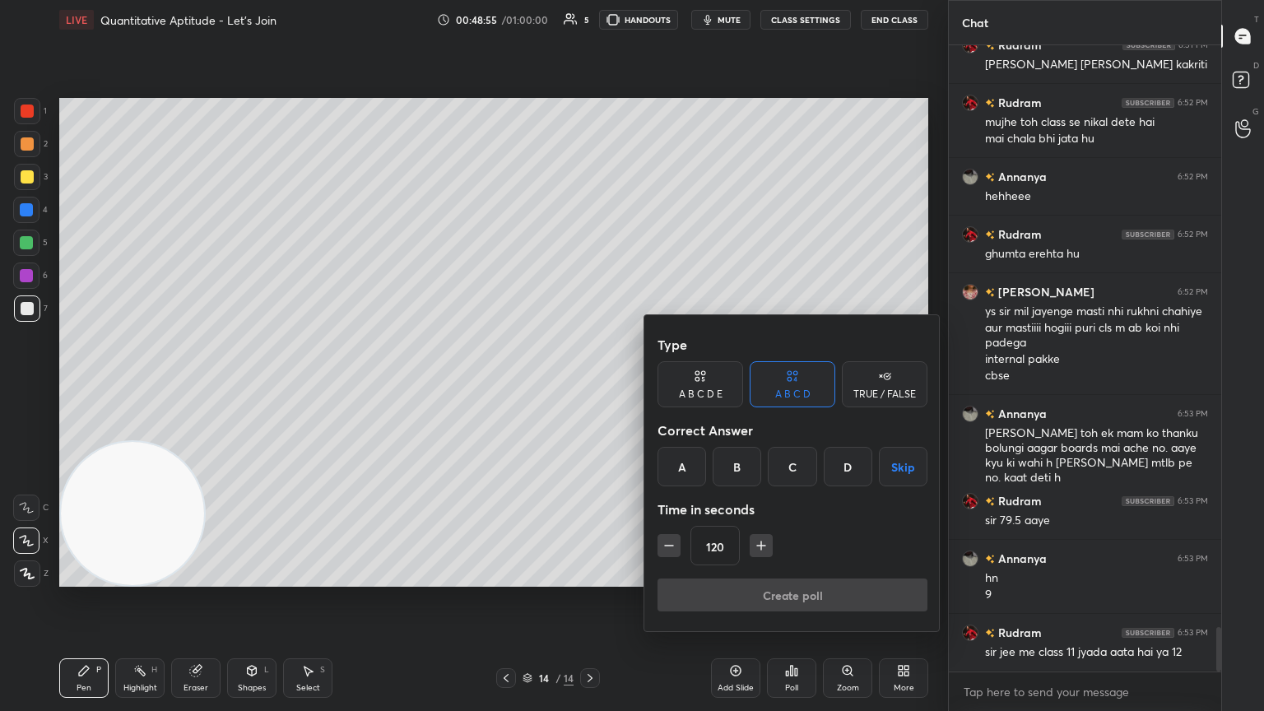
drag, startPoint x: 786, startPoint y: 471, endPoint x: 765, endPoint y: 526, distance: 59.1
click at [590, 386] on div "C" at bounding box center [792, 467] width 49 height 40
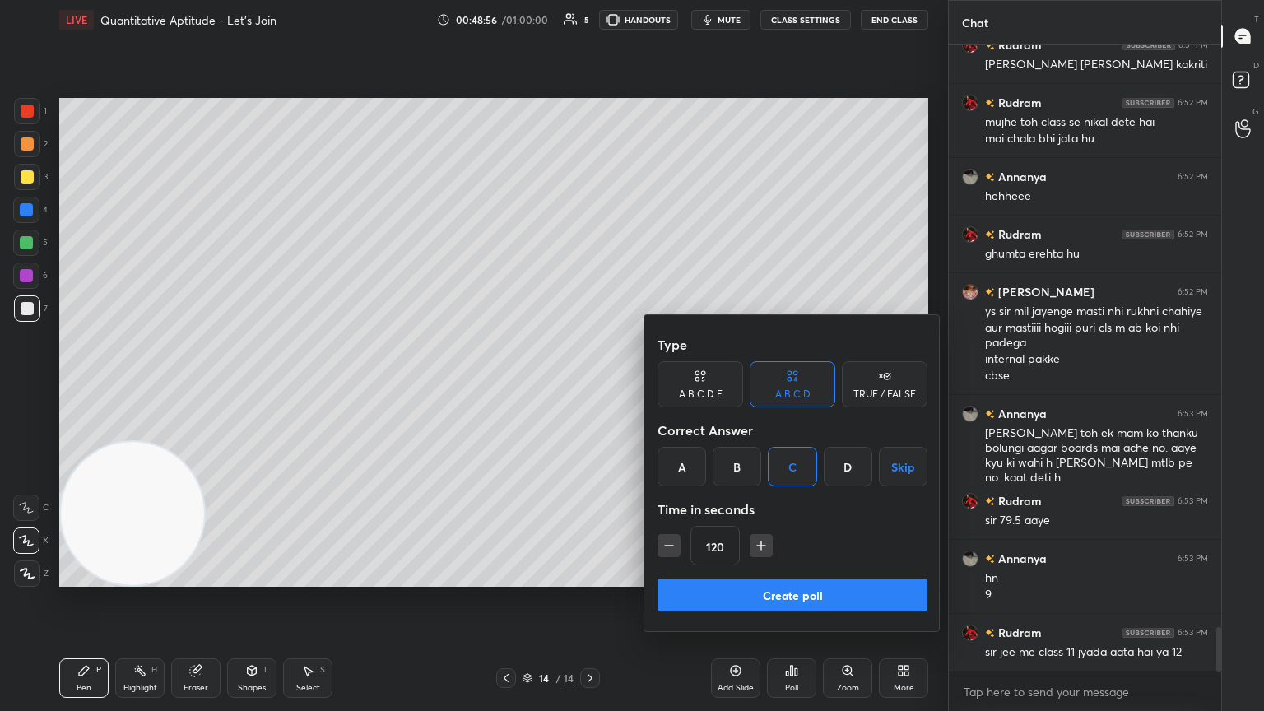
click at [590, 386] on button "Create poll" at bounding box center [793, 595] width 270 height 33
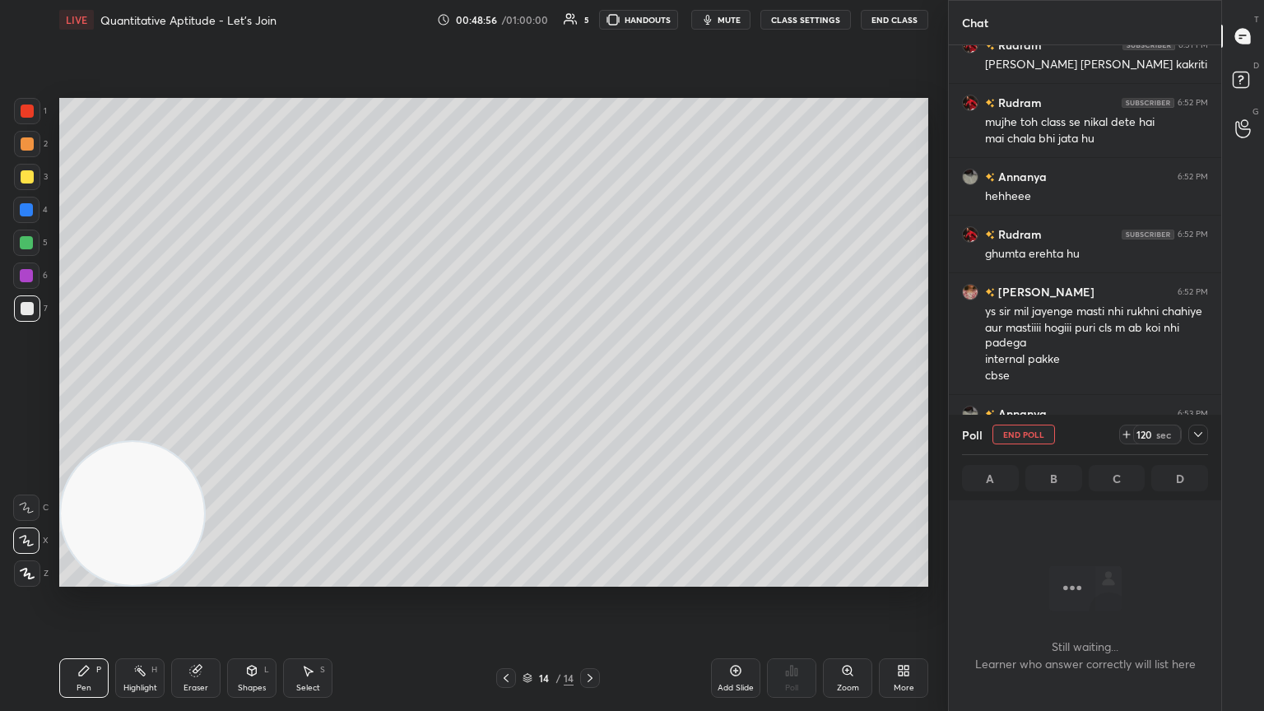
scroll to position [536, 267]
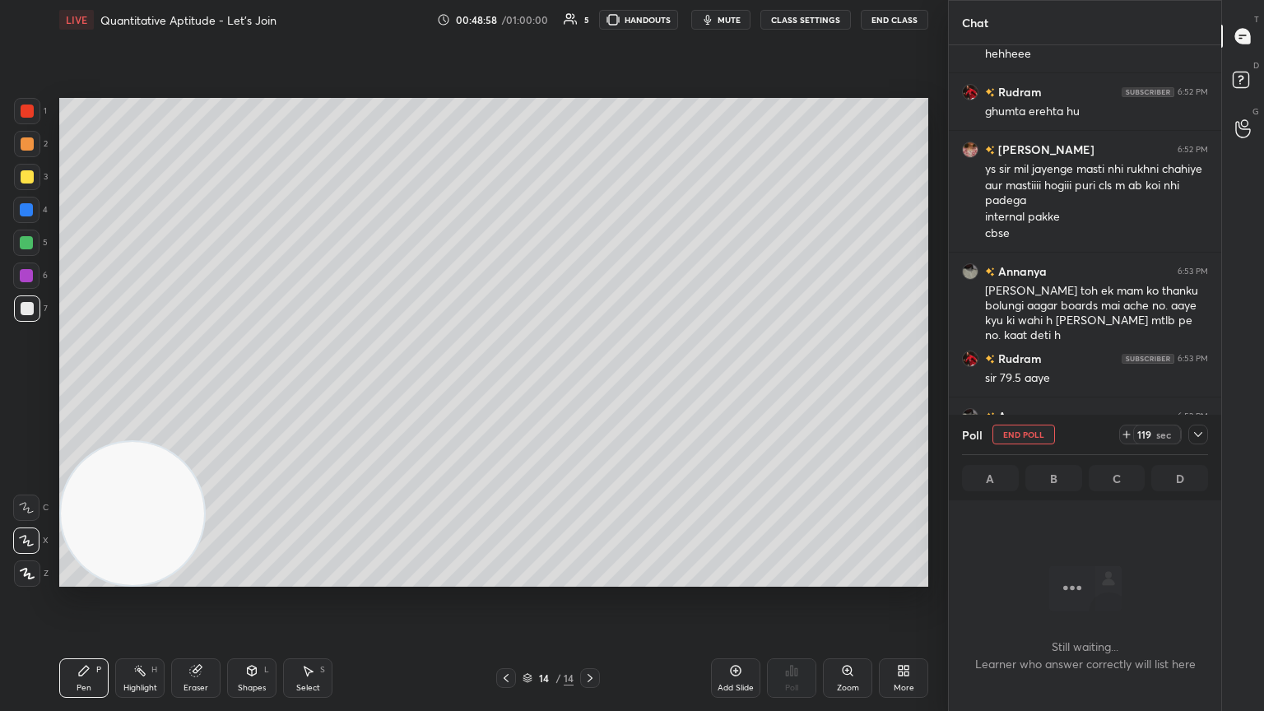
click at [590, 386] on icon at bounding box center [1198, 434] width 13 height 13
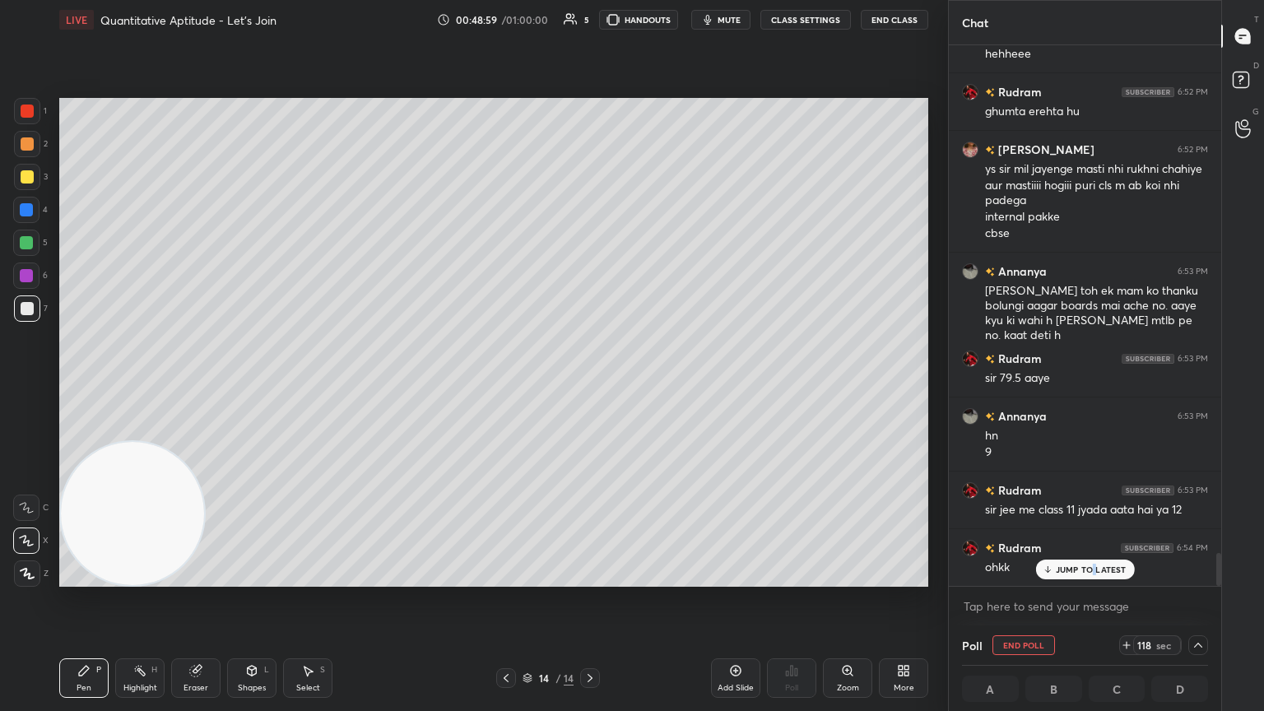
click at [590, 386] on p "JUMP TO LATEST" at bounding box center [1091, 570] width 71 height 10
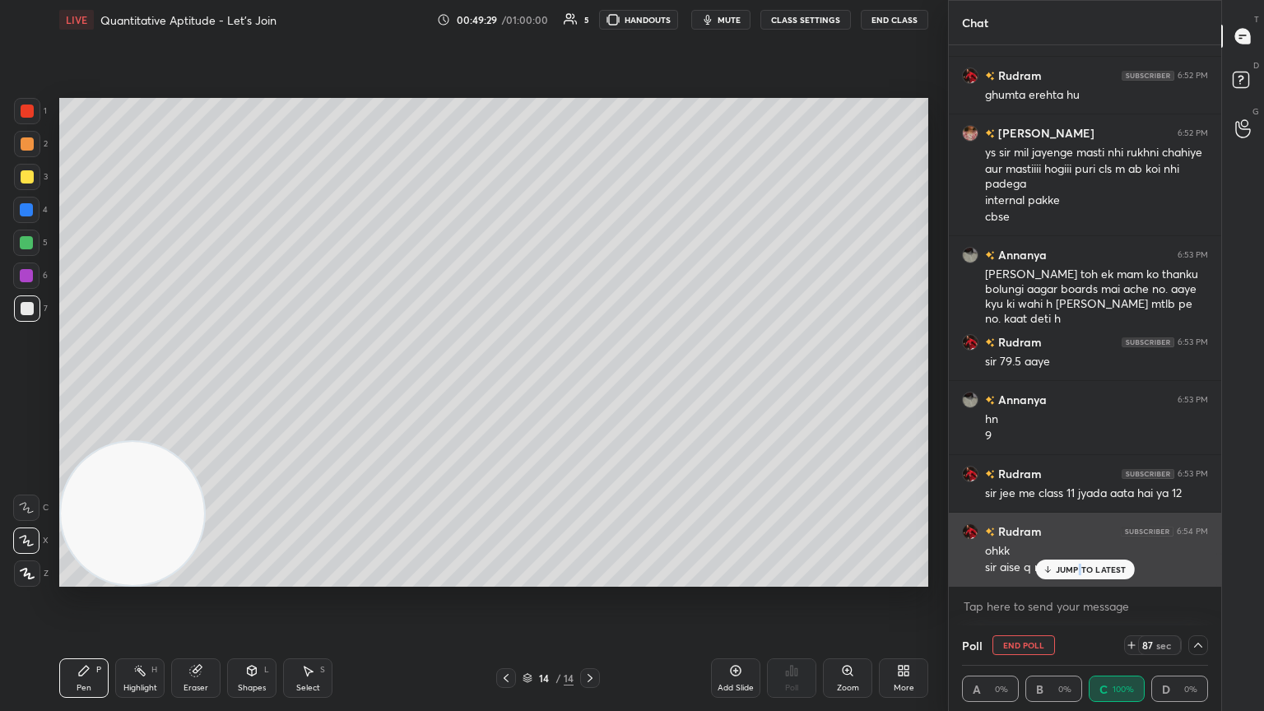
click at [590, 386] on p "JUMP TO LATEST" at bounding box center [1091, 570] width 71 height 10
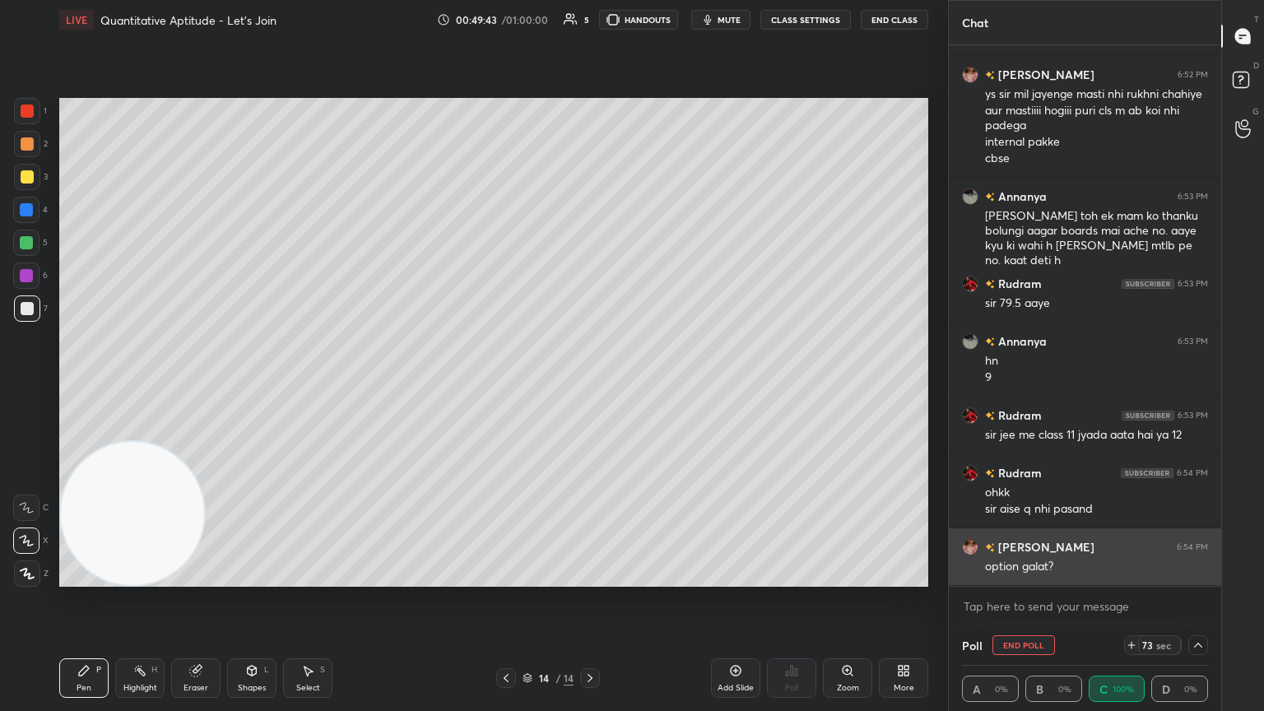
scroll to position [8500, 0]
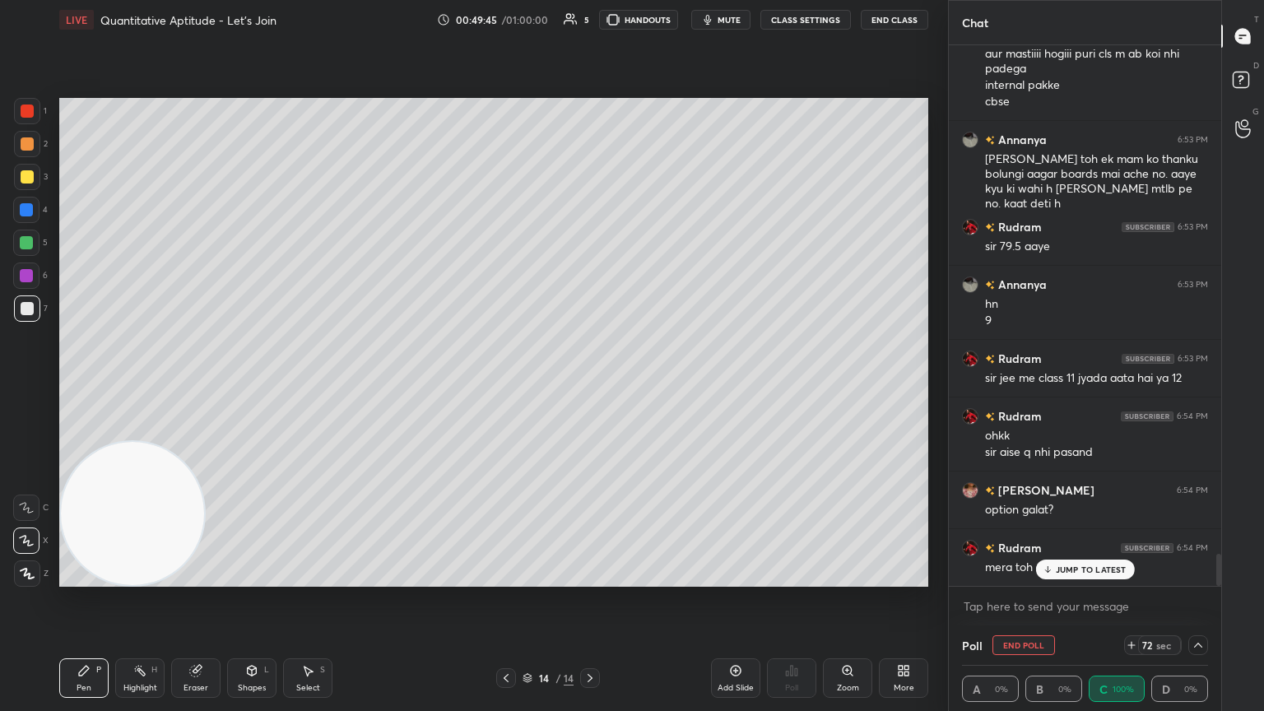
click at [590, 386] on p "JUMP TO LATEST" at bounding box center [1091, 570] width 71 height 10
click at [590, 386] on icon at bounding box center [1198, 645] width 13 height 13
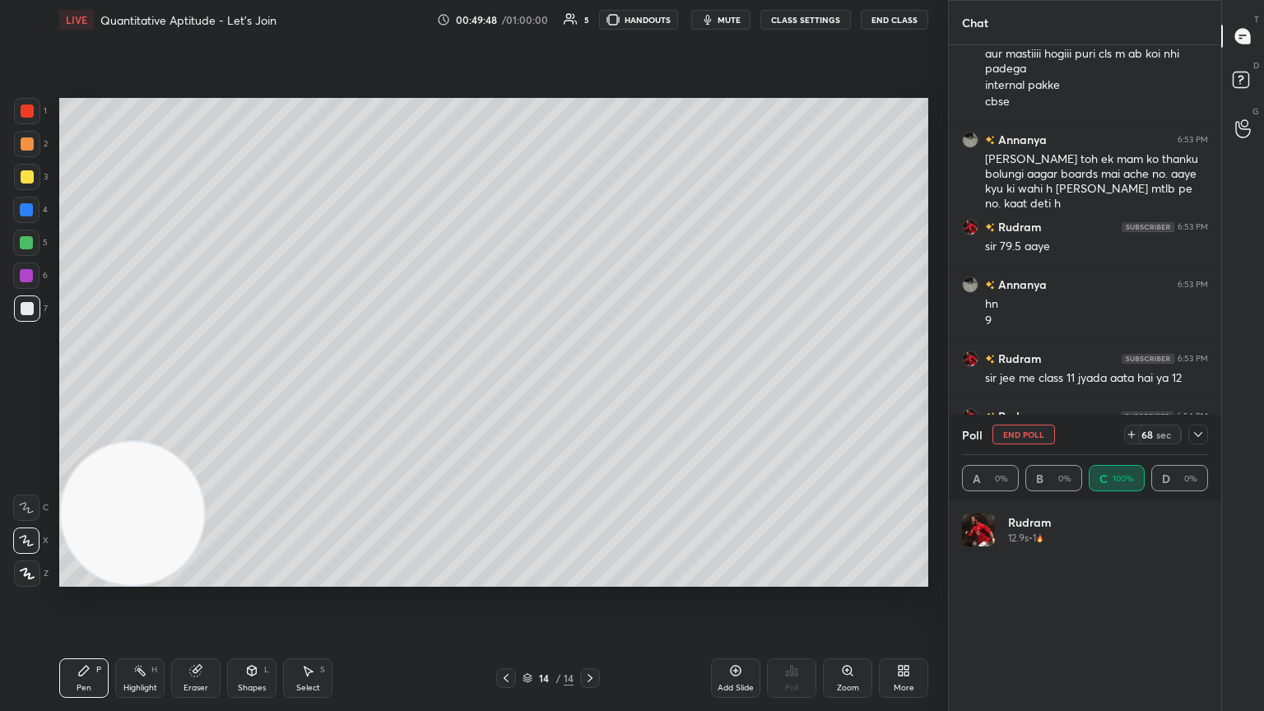
scroll to position [8516, 0]
click at [590, 386] on icon at bounding box center [1198, 434] width 13 height 13
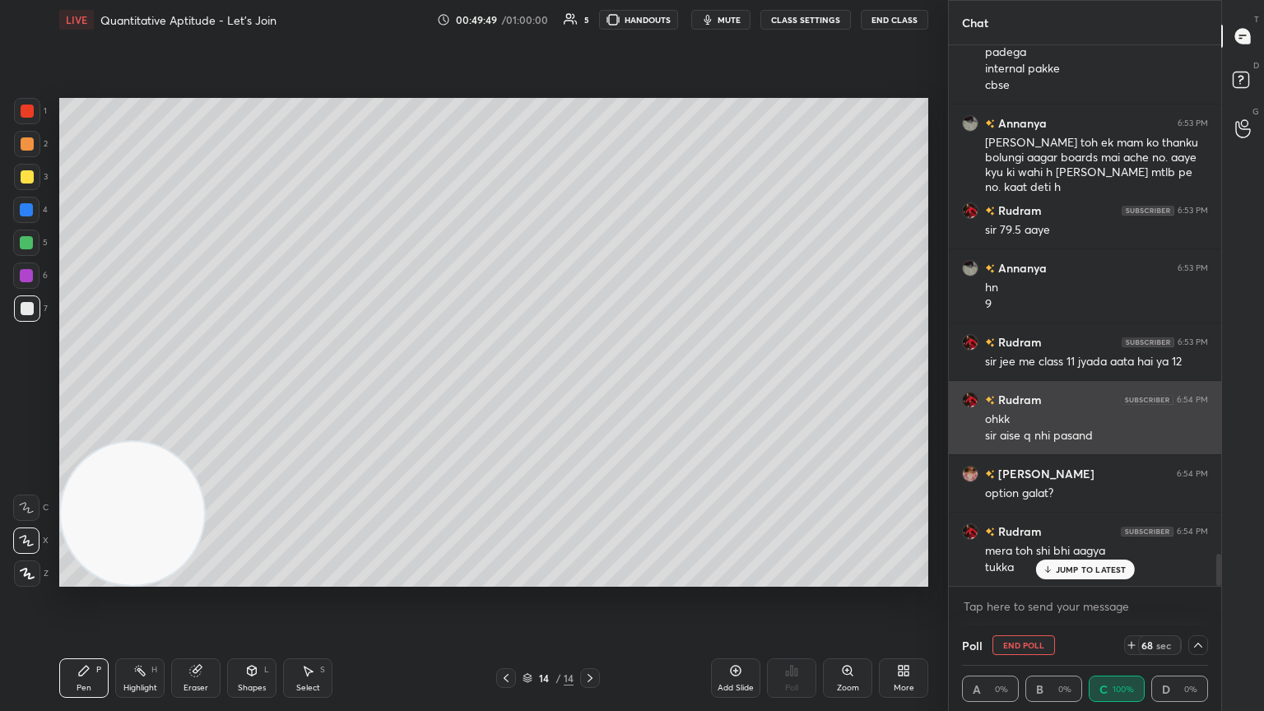
scroll to position [0, 5]
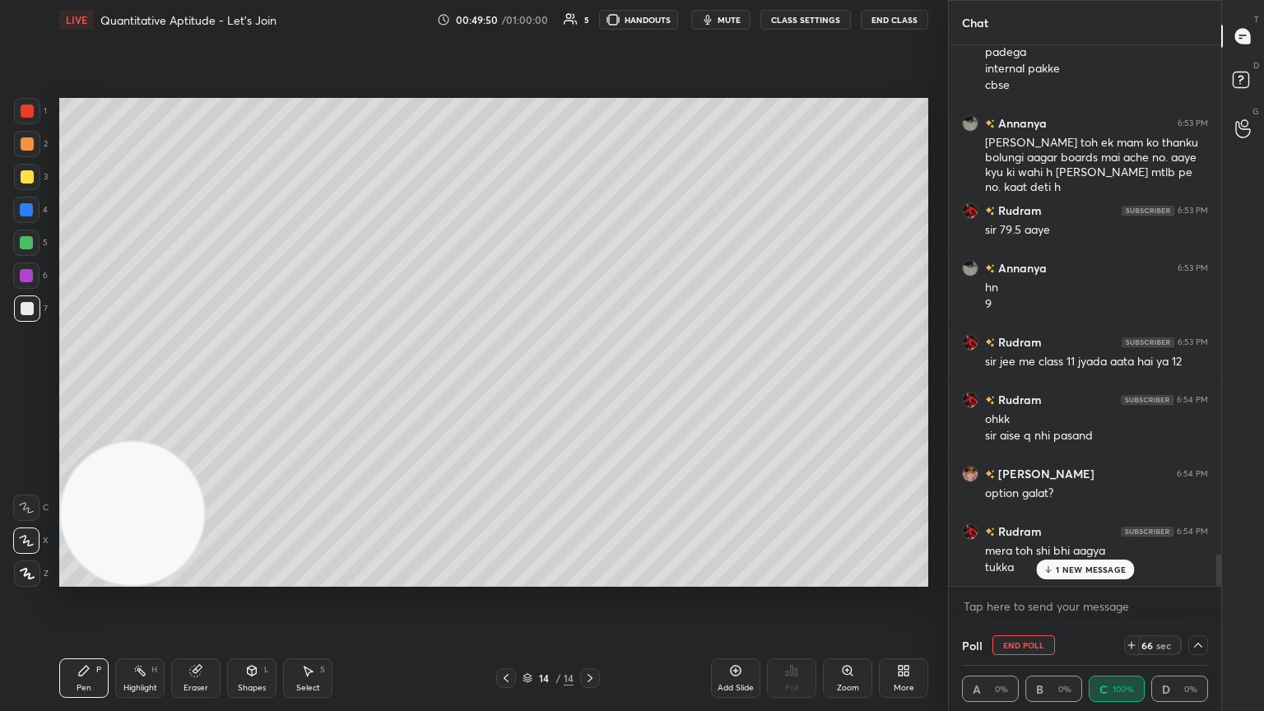
click at [590, 386] on div "1 NEW MESSAGE" at bounding box center [1085, 570] width 98 height 20
click at [590, 386] on div at bounding box center [1198, 645] width 20 height 20
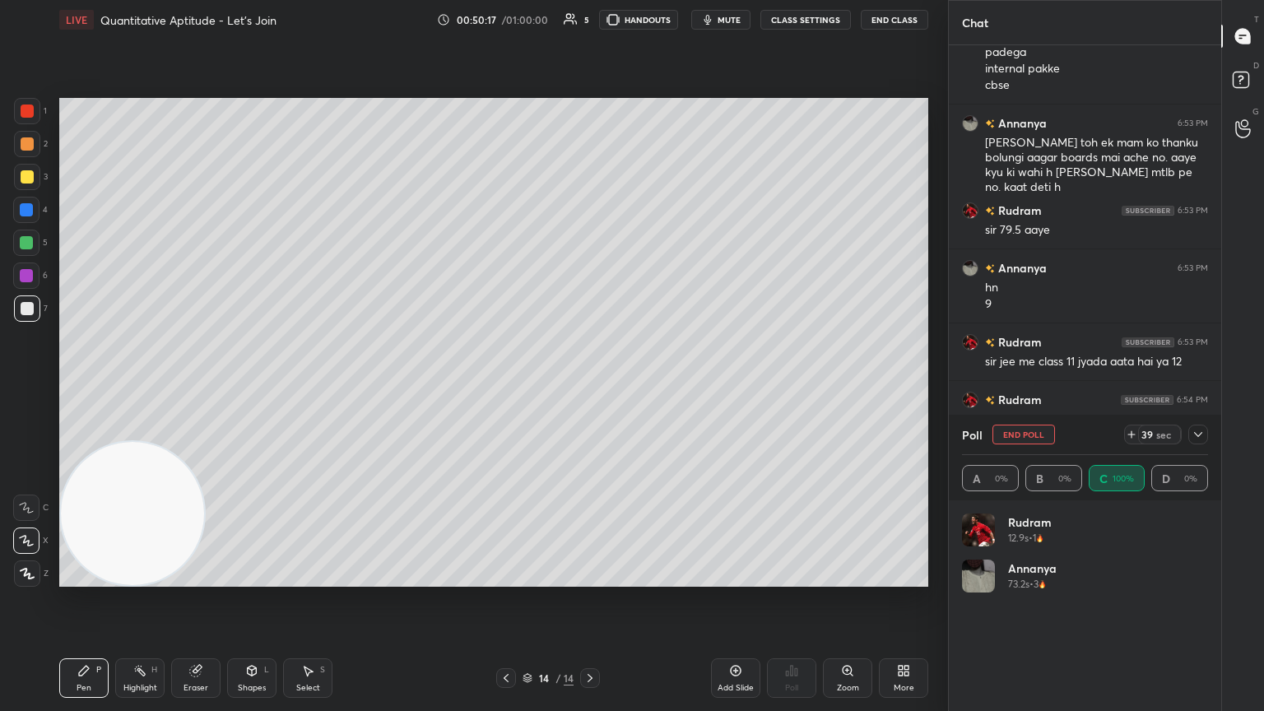
scroll to position [193, 241]
click at [590, 386] on icon at bounding box center [1198, 434] width 13 height 13
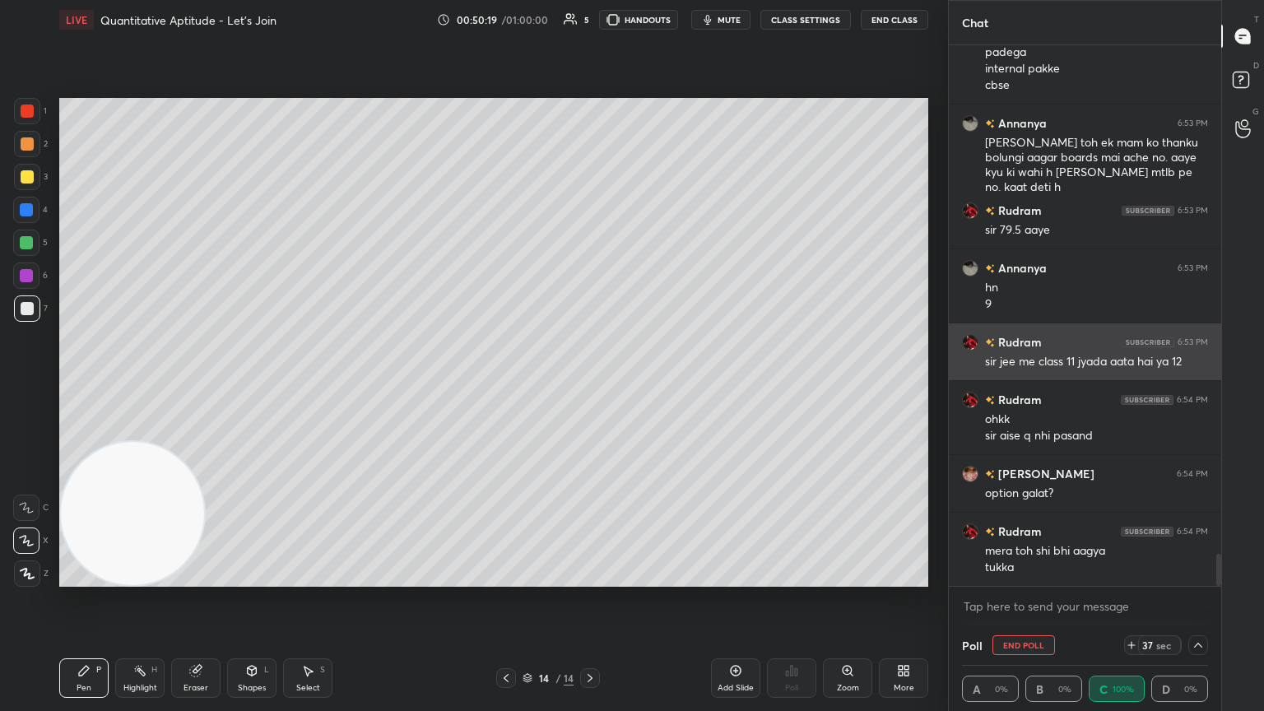
scroll to position [0, 5]
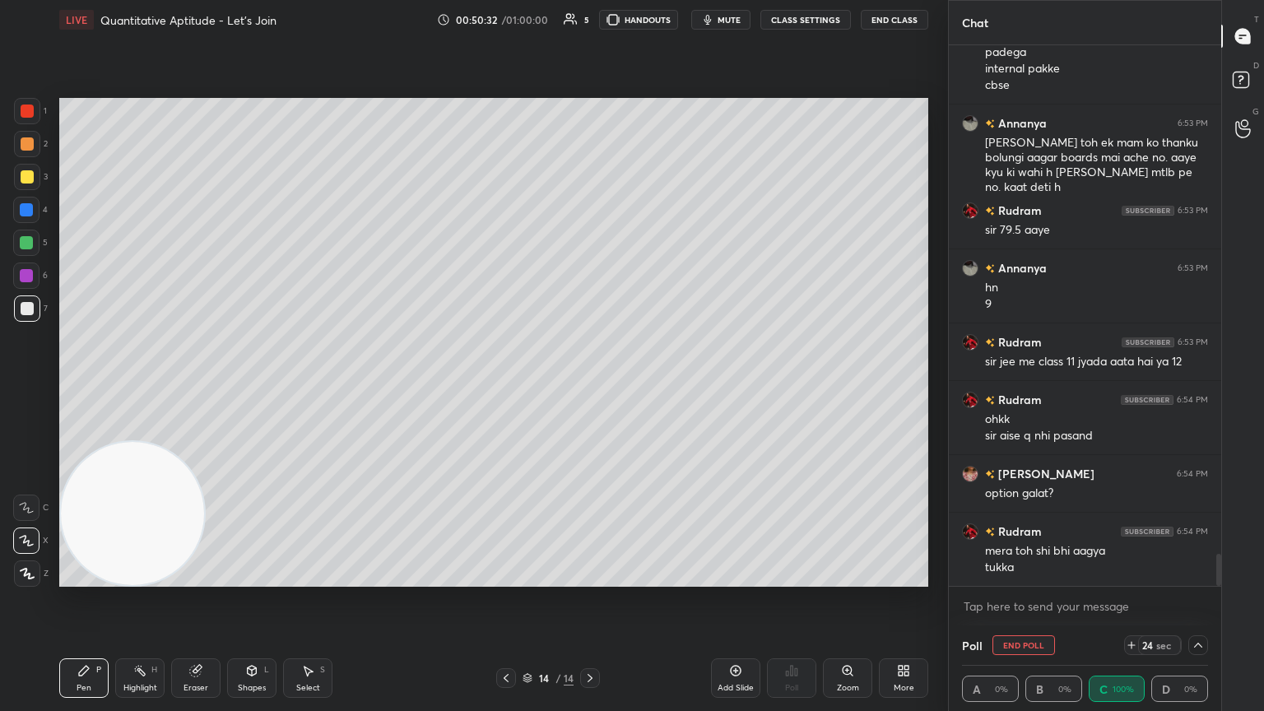
click at [590, 386] on div at bounding box center [1198, 645] width 20 height 20
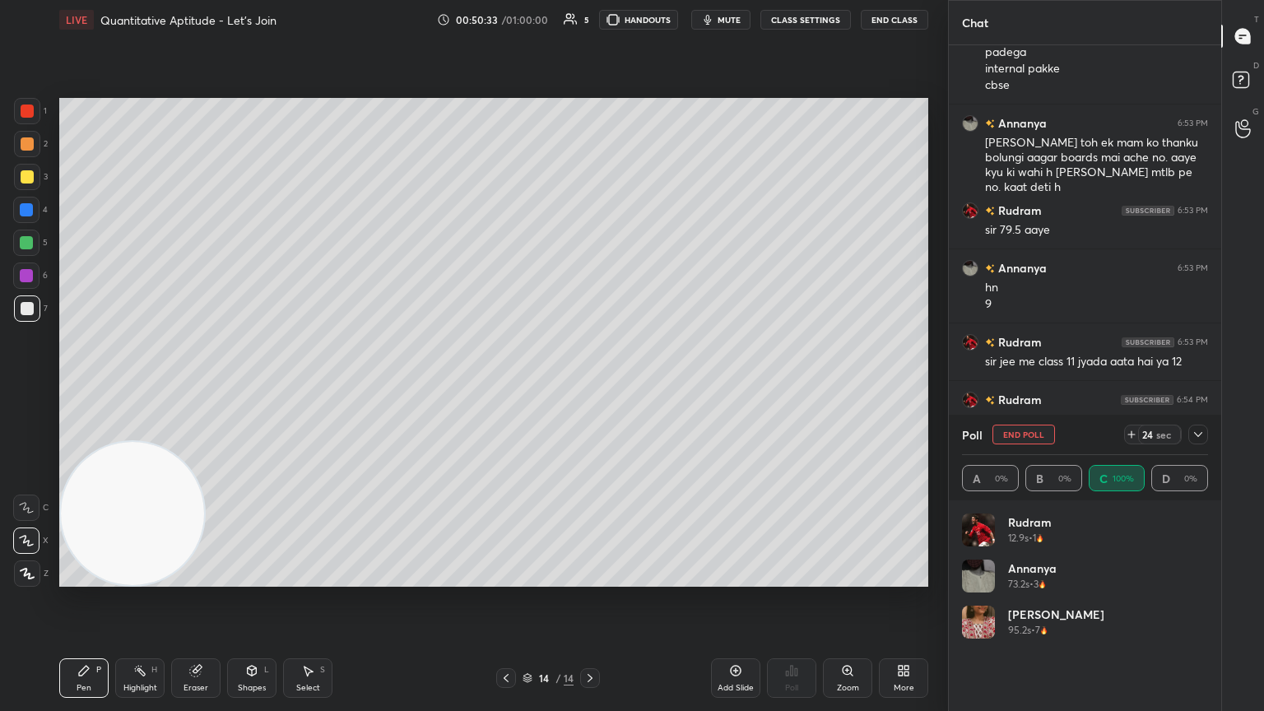
scroll to position [193, 241]
click at [590, 386] on icon at bounding box center [1198, 434] width 13 height 13
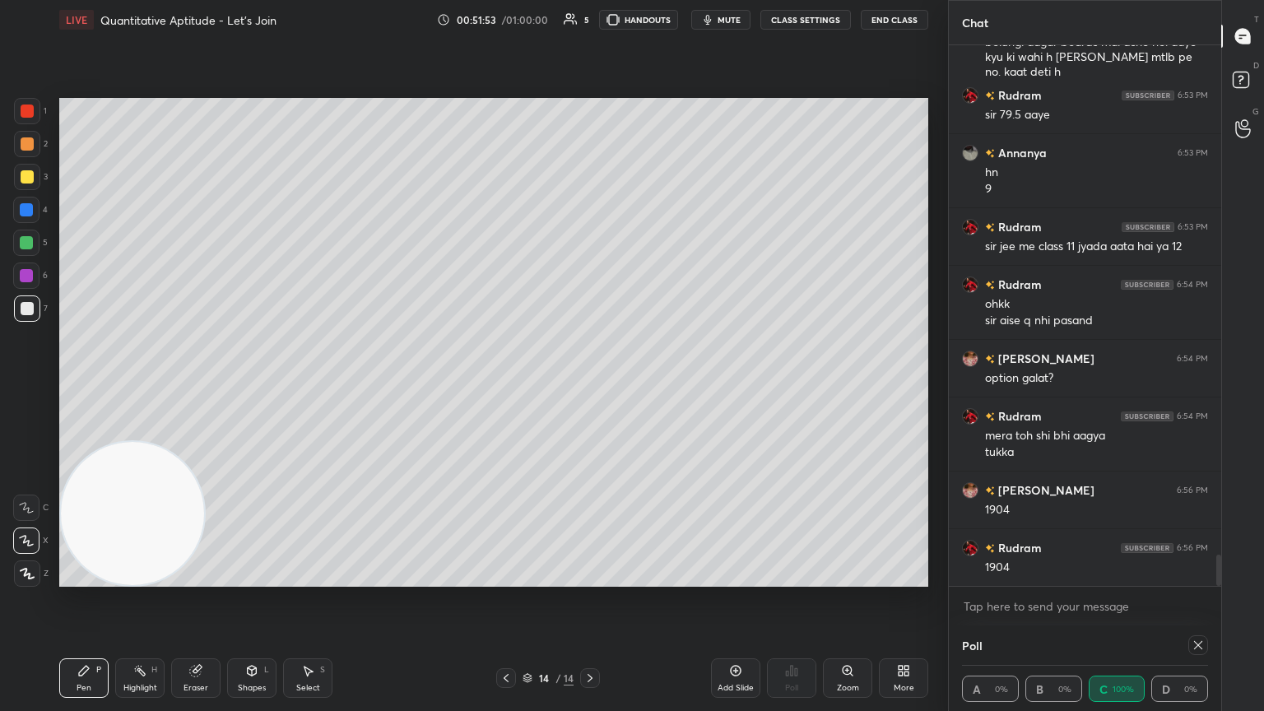
scroll to position [8690, 0]
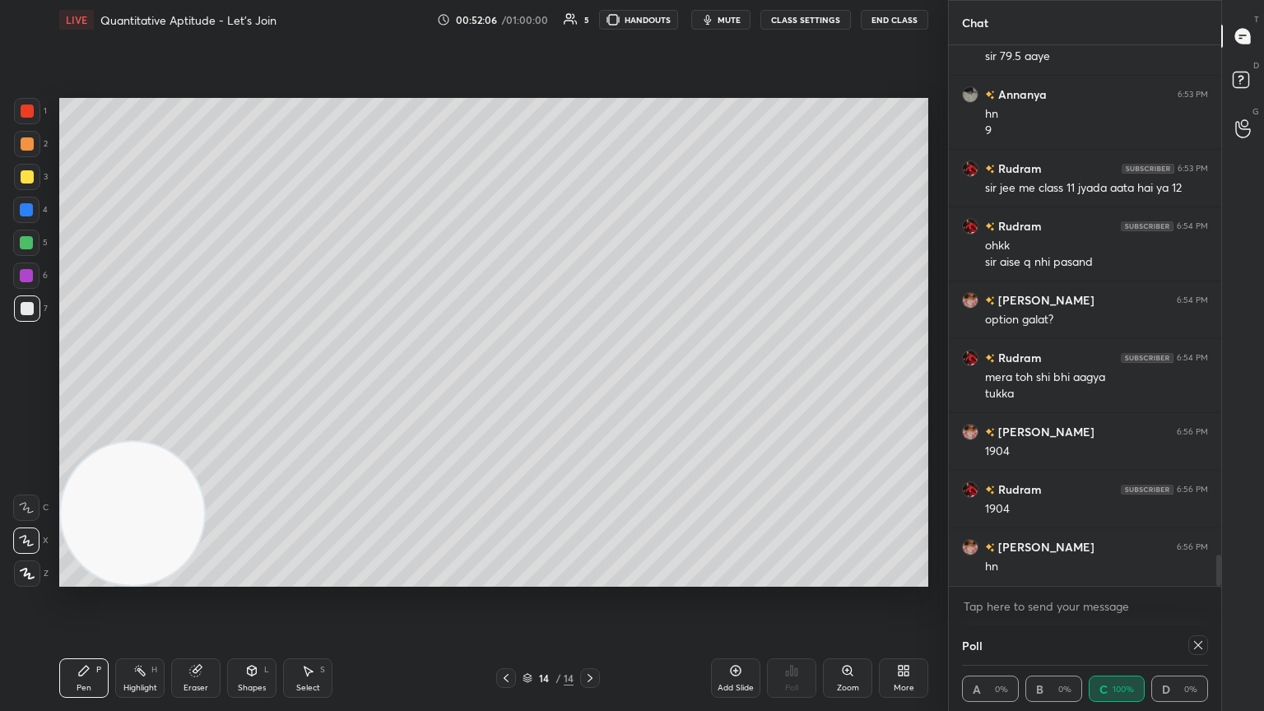
click at [201, 386] on div "Eraser" at bounding box center [195, 678] width 49 height 40
click at [78, 386] on div "Pen P" at bounding box center [83, 678] width 49 height 40
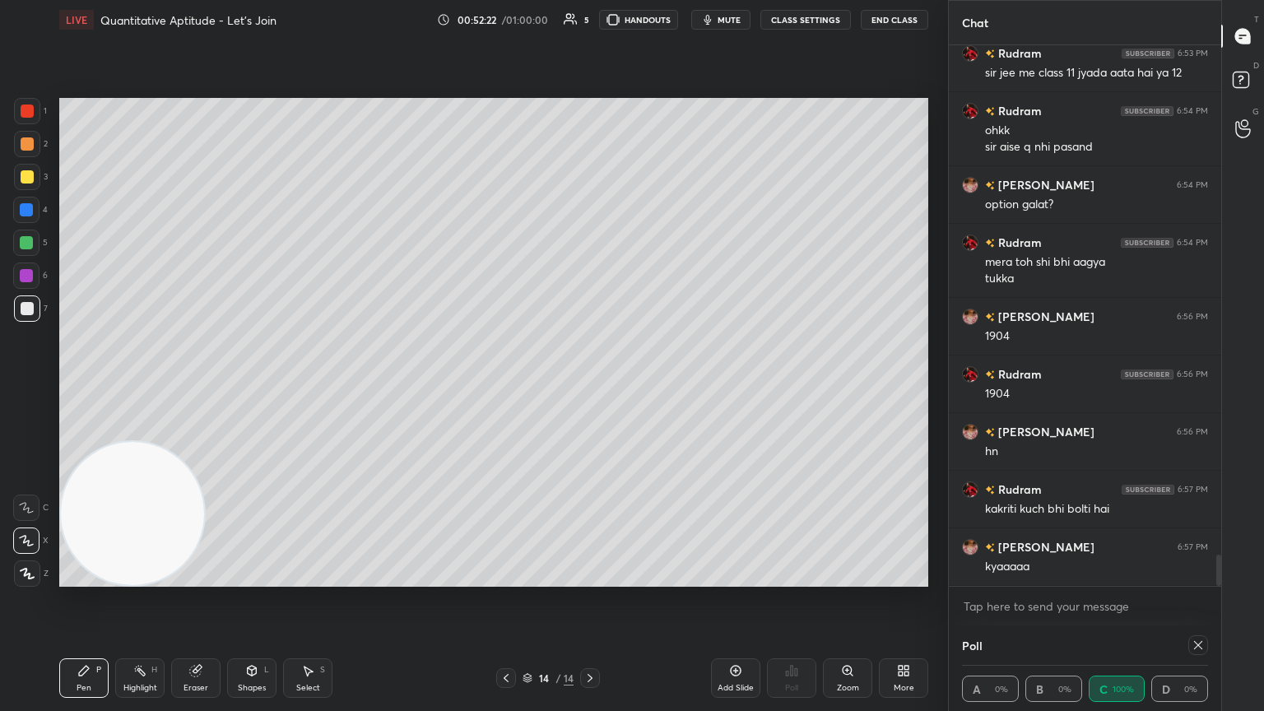
scroll to position [8862, 0]
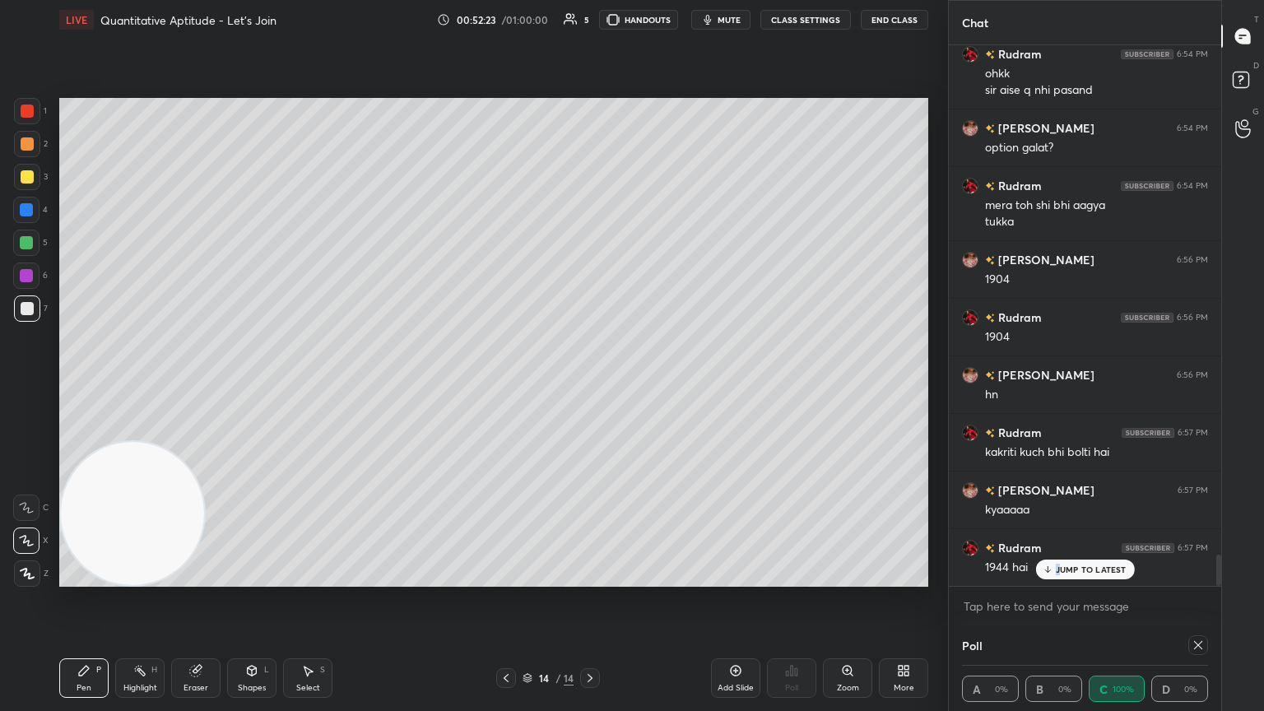
click at [590, 386] on p "JUMP TO LATEST" at bounding box center [1091, 570] width 71 height 10
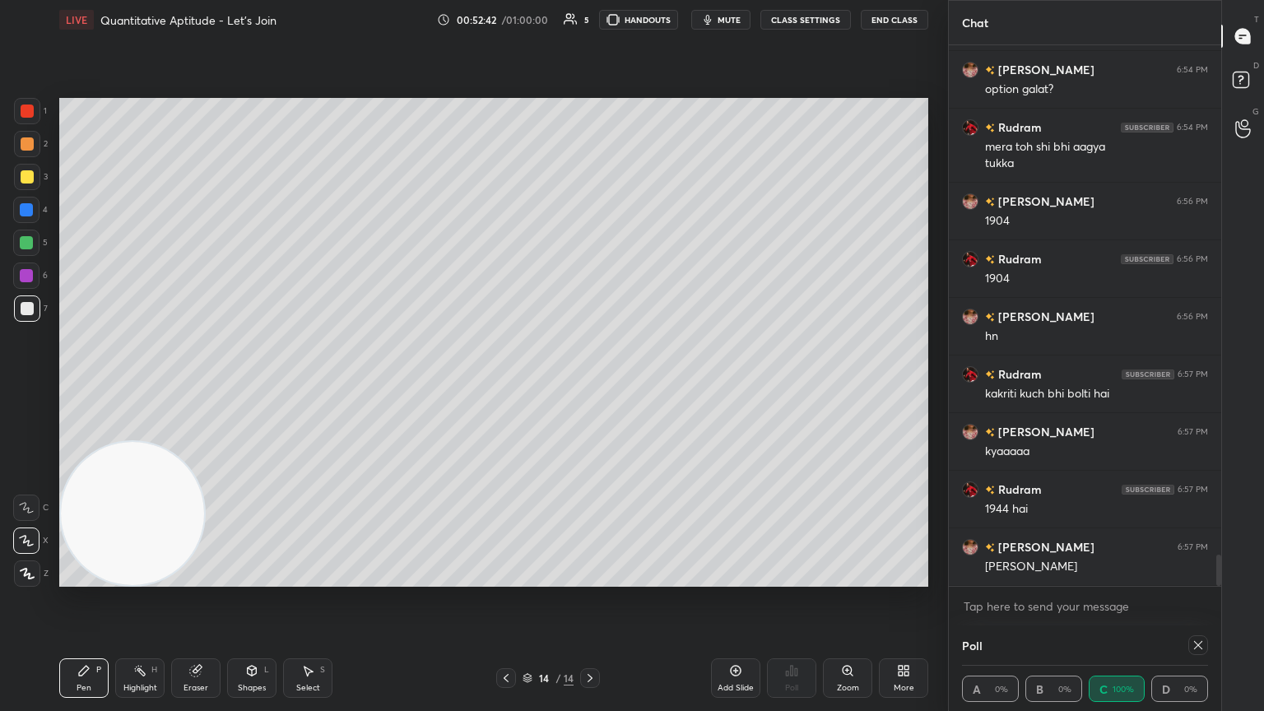
click at [204, 386] on div "Eraser" at bounding box center [195, 678] width 49 height 40
click at [19, 386] on div at bounding box center [26, 541] width 26 height 26
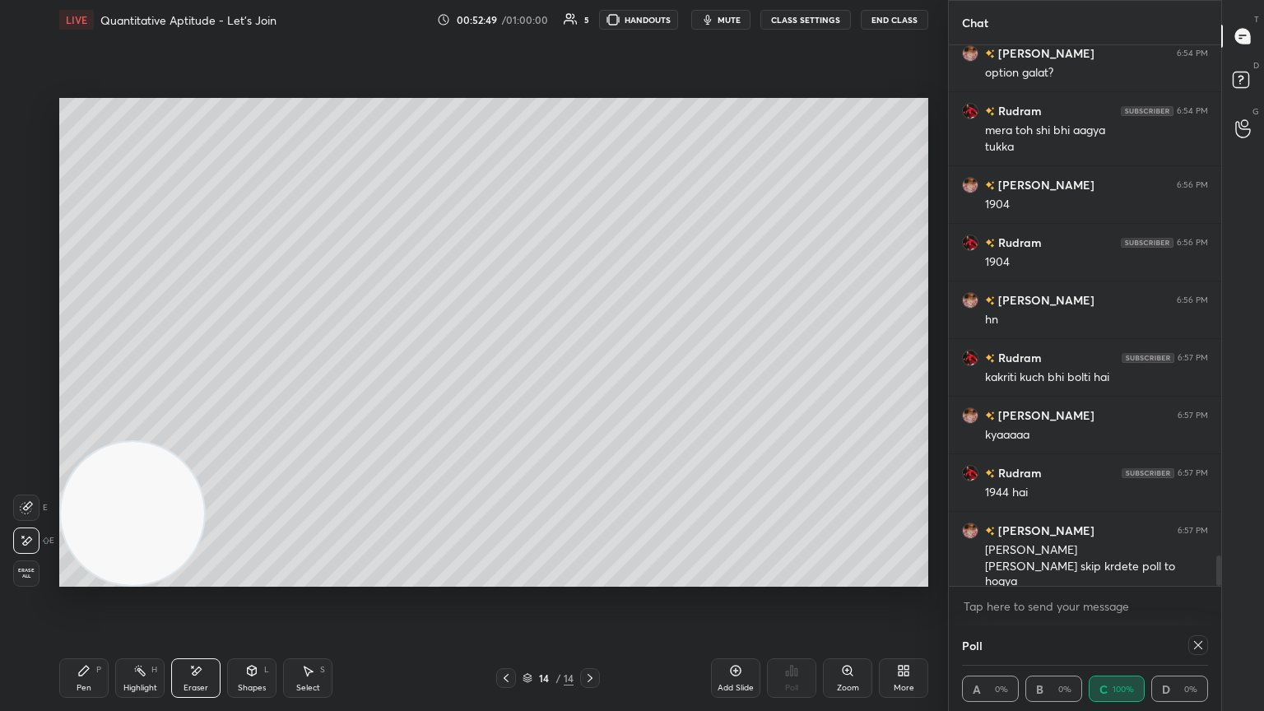
drag, startPoint x: 89, startPoint y: 672, endPoint x: 151, endPoint y: 607, distance: 90.2
click at [85, 386] on icon at bounding box center [83, 670] width 13 height 13
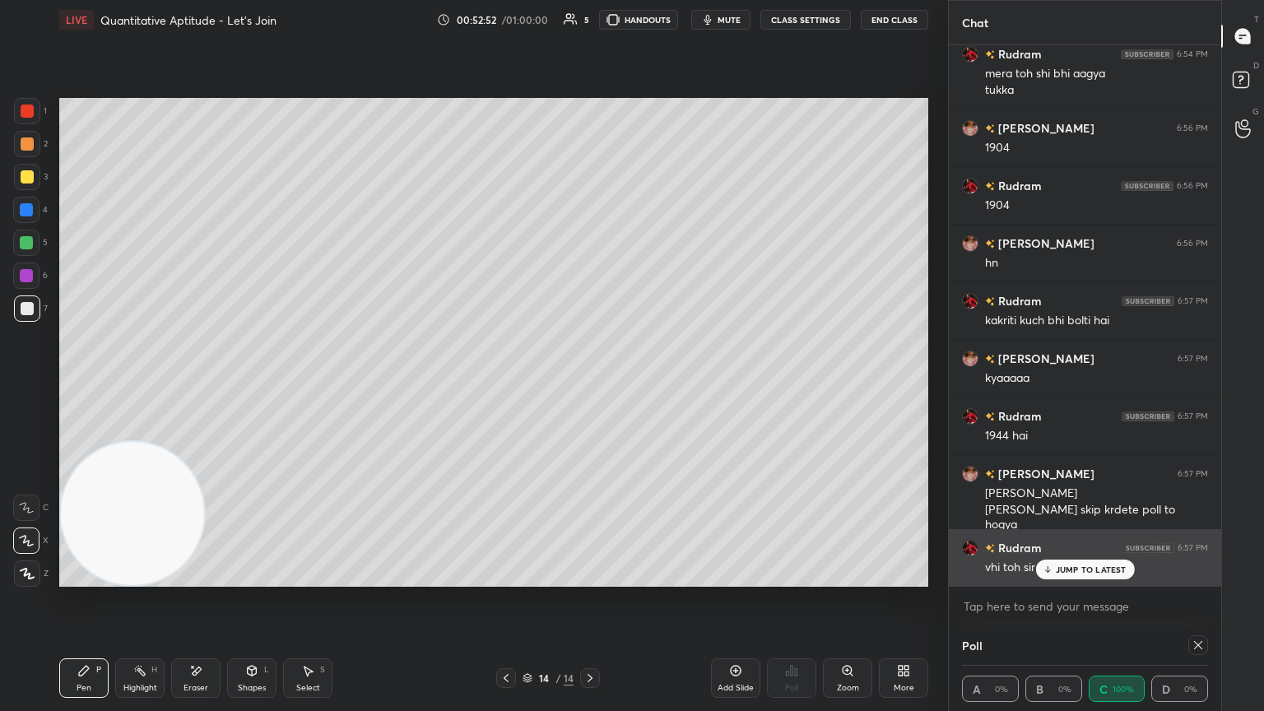
click at [590, 386] on p "JUMP TO LATEST" at bounding box center [1091, 570] width 71 height 10
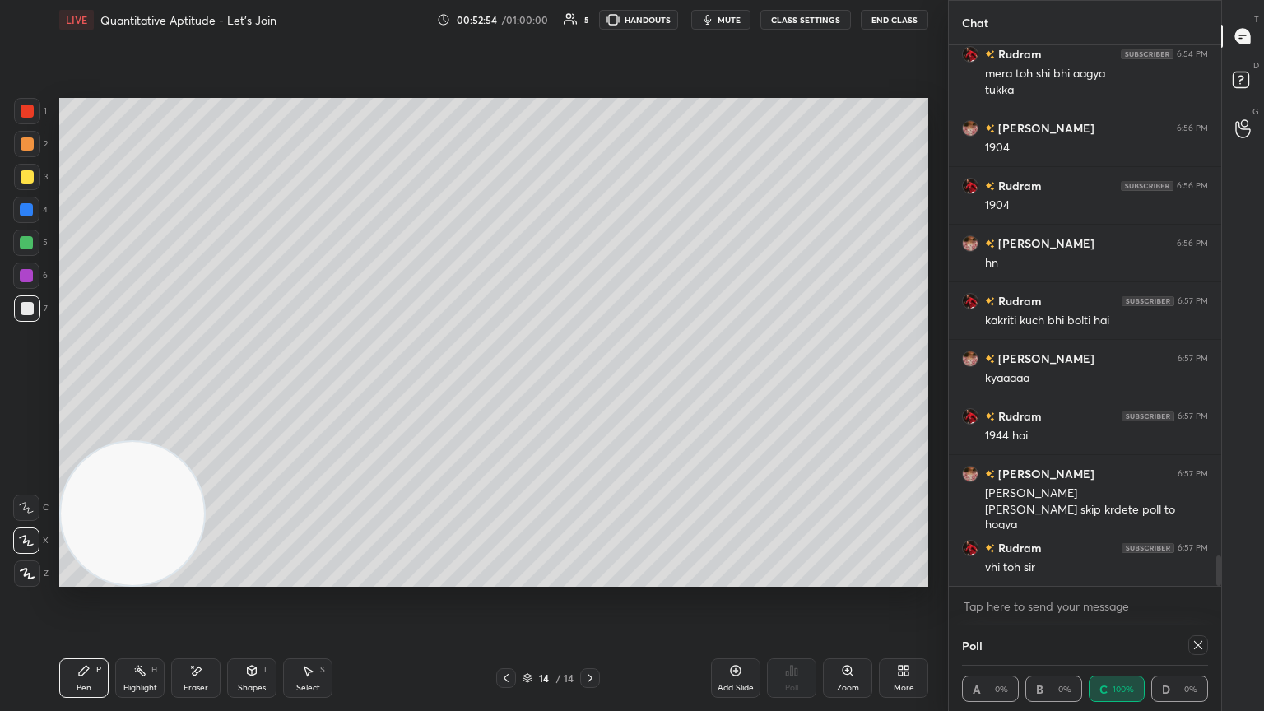
drag, startPoint x: 1199, startPoint y: 643, endPoint x: 1159, endPoint y: 624, distance: 44.5
click at [590, 386] on icon at bounding box center [1198, 645] width 13 height 13
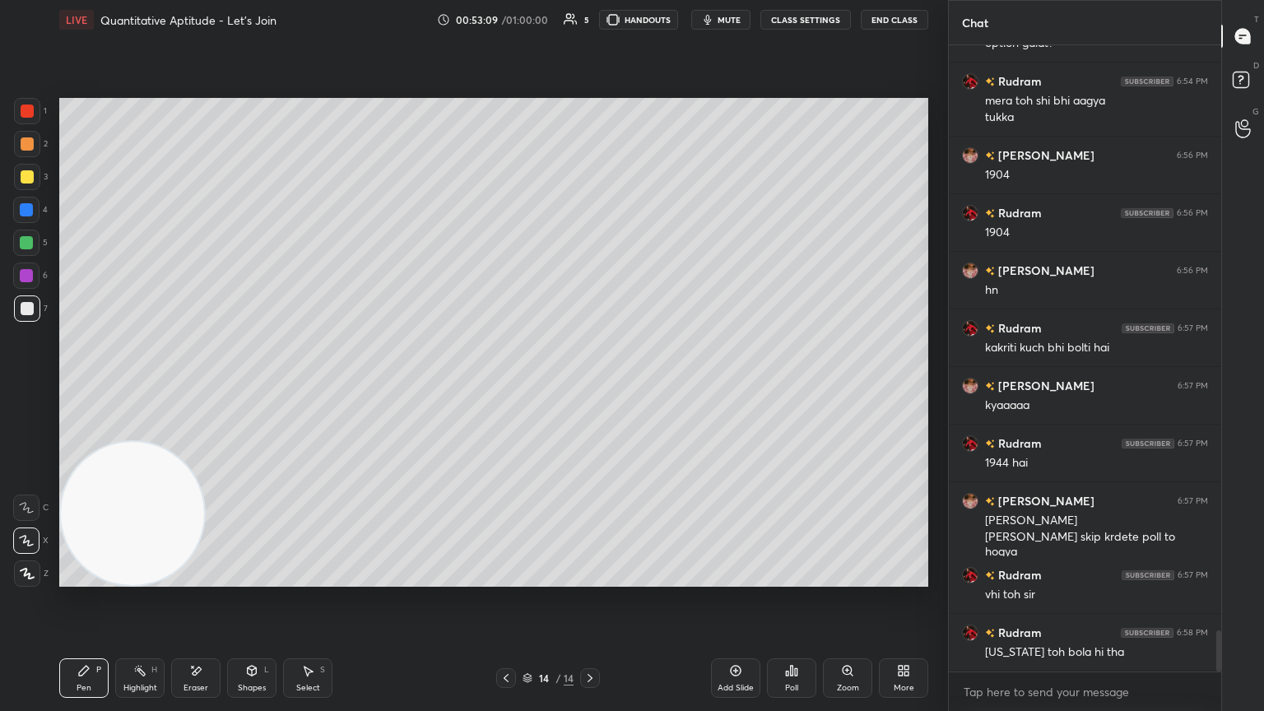
scroll to position [9023, 0]
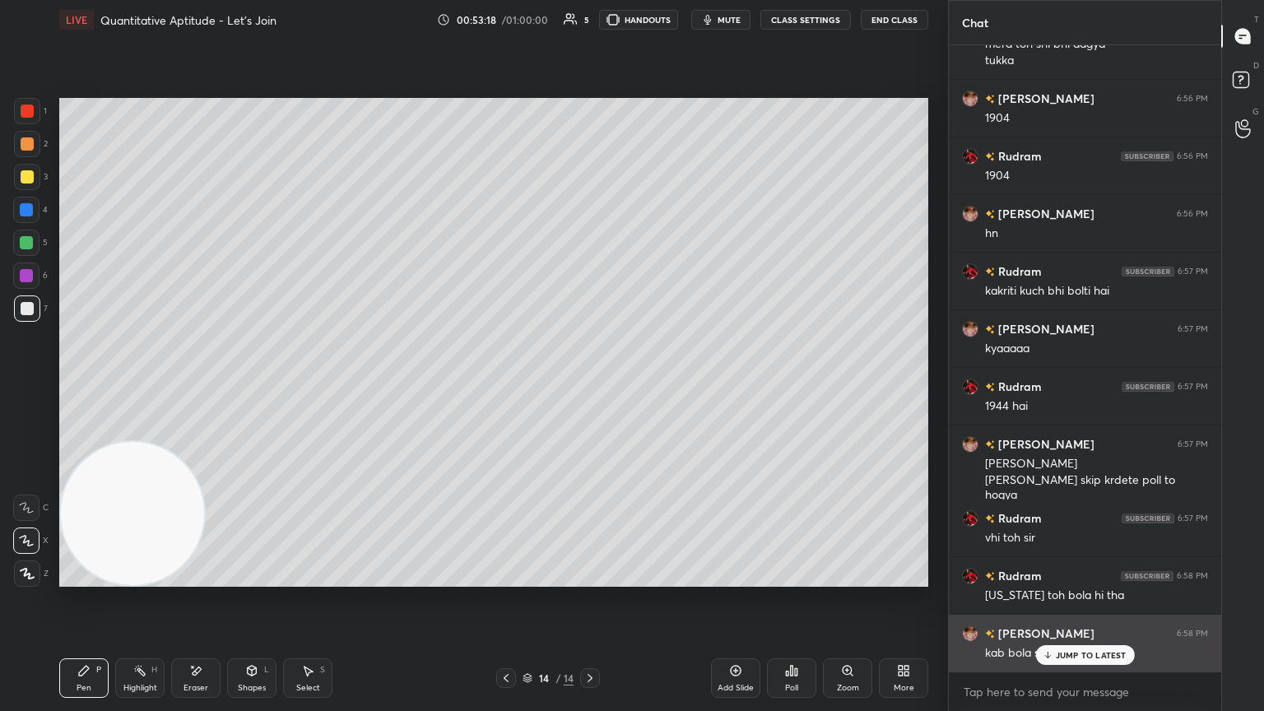
drag, startPoint x: 1070, startPoint y: 654, endPoint x: 1080, endPoint y: 648, distance: 11.4
click at [590, 386] on p "JUMP TO LATEST" at bounding box center [1091, 655] width 71 height 10
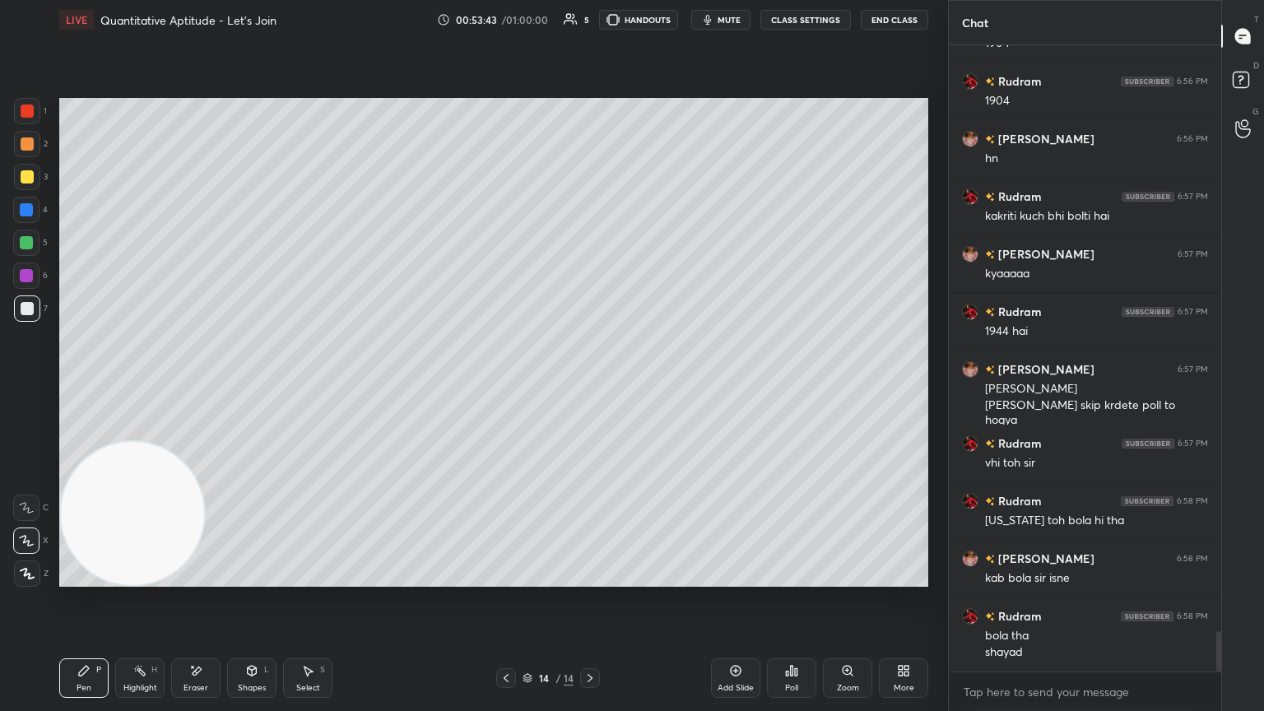
scroll to position [9155, 0]
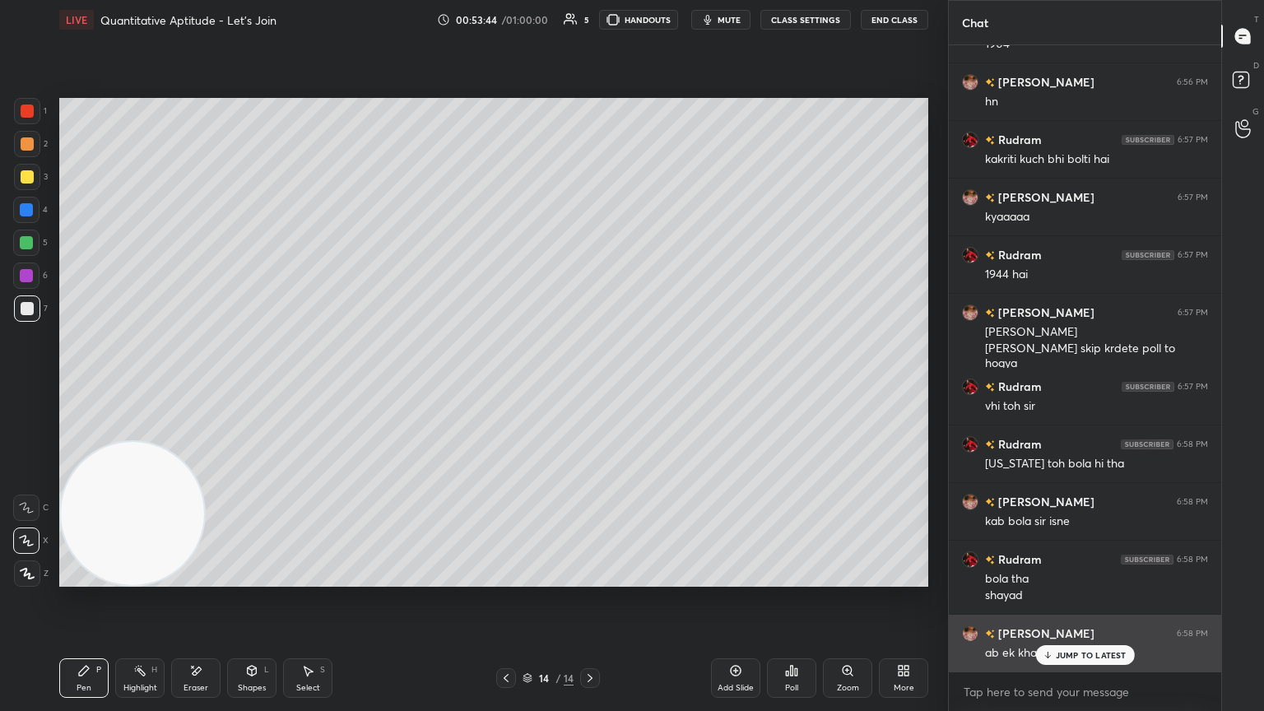
click at [590, 386] on p "JUMP TO LATEST" at bounding box center [1091, 655] width 71 height 10
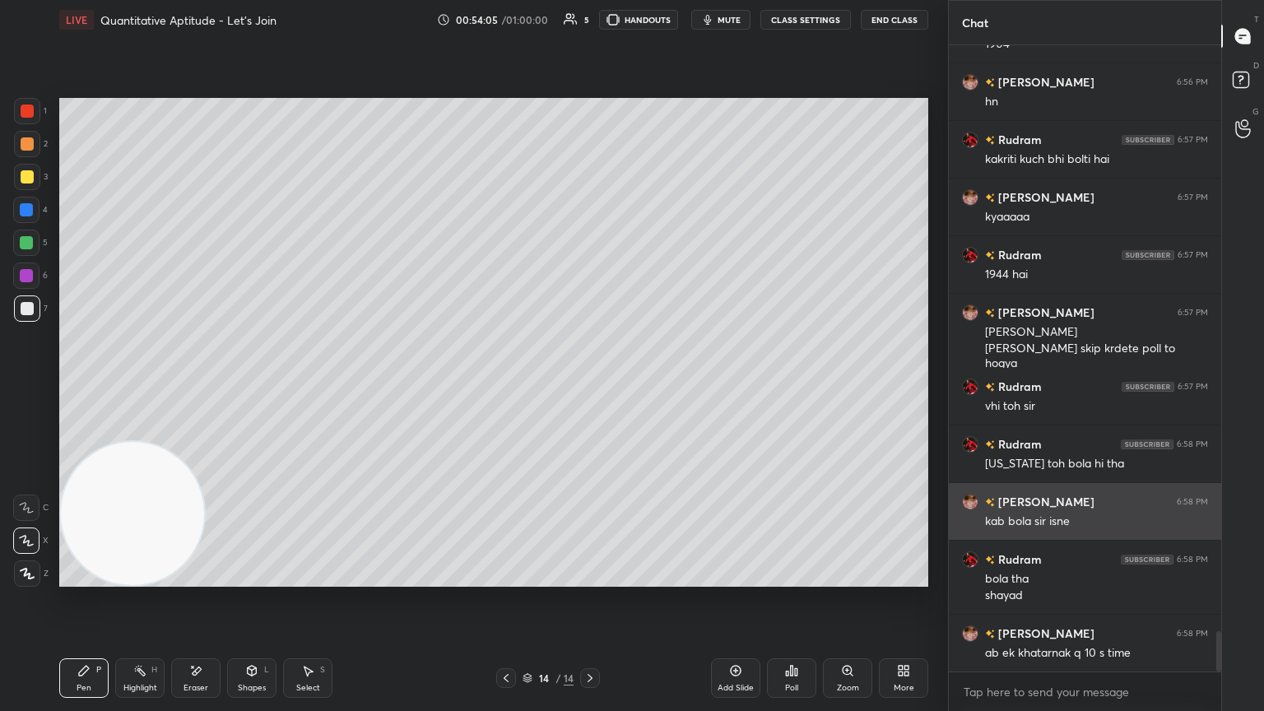
scroll to position [9213, 0]
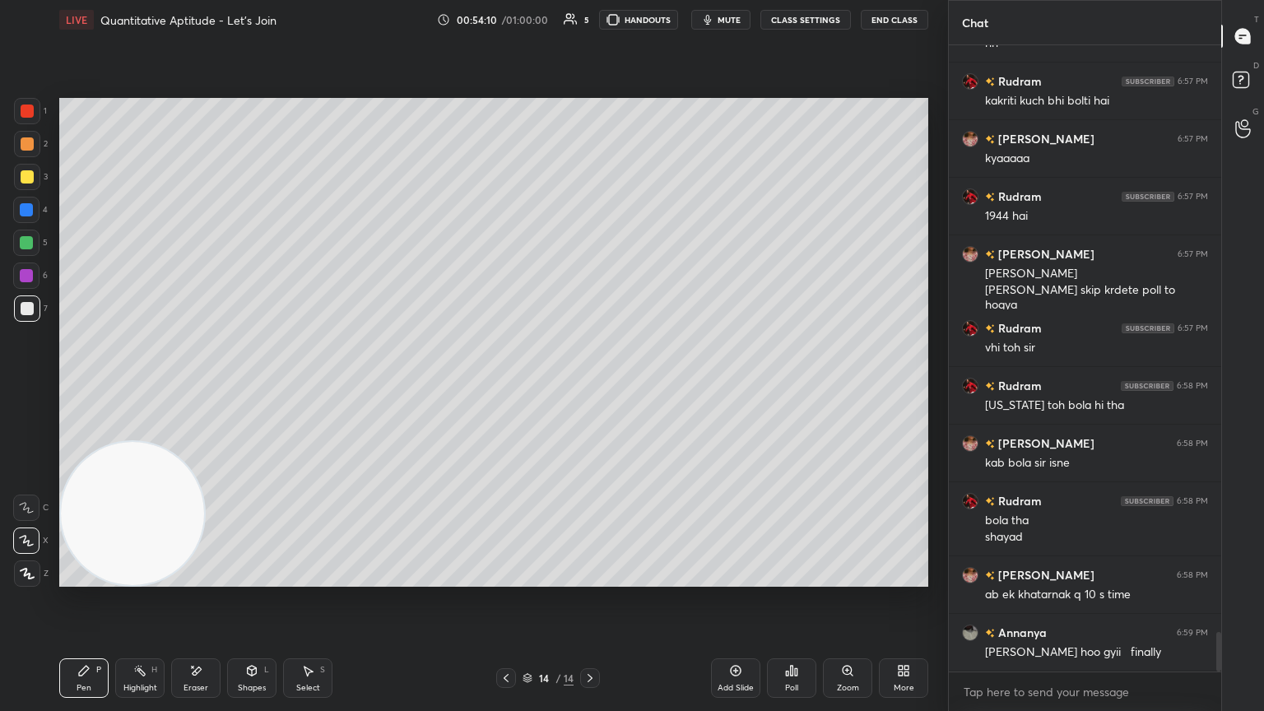
drag, startPoint x: 738, startPoint y: 673, endPoint x: 740, endPoint y: 653, distance: 20.6
click at [590, 386] on icon at bounding box center [735, 670] width 13 height 13
click at [21, 177] on div at bounding box center [27, 176] width 13 height 13
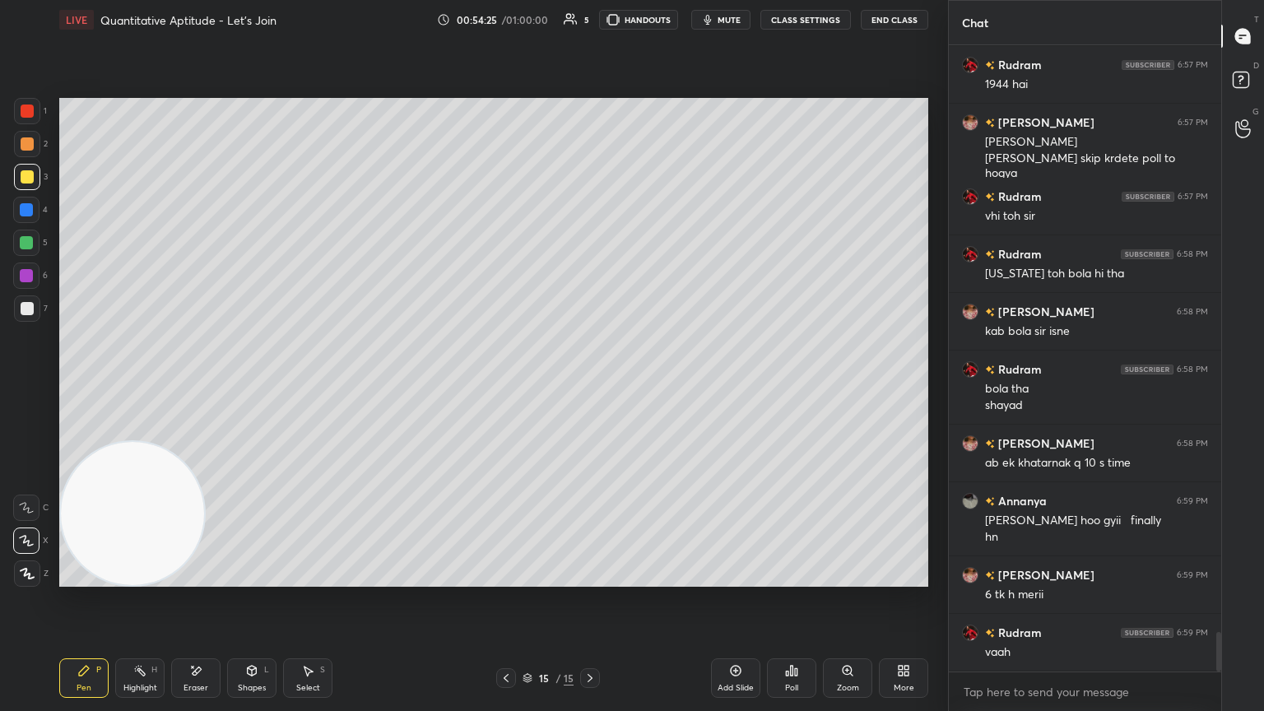
scroll to position [9402, 0]
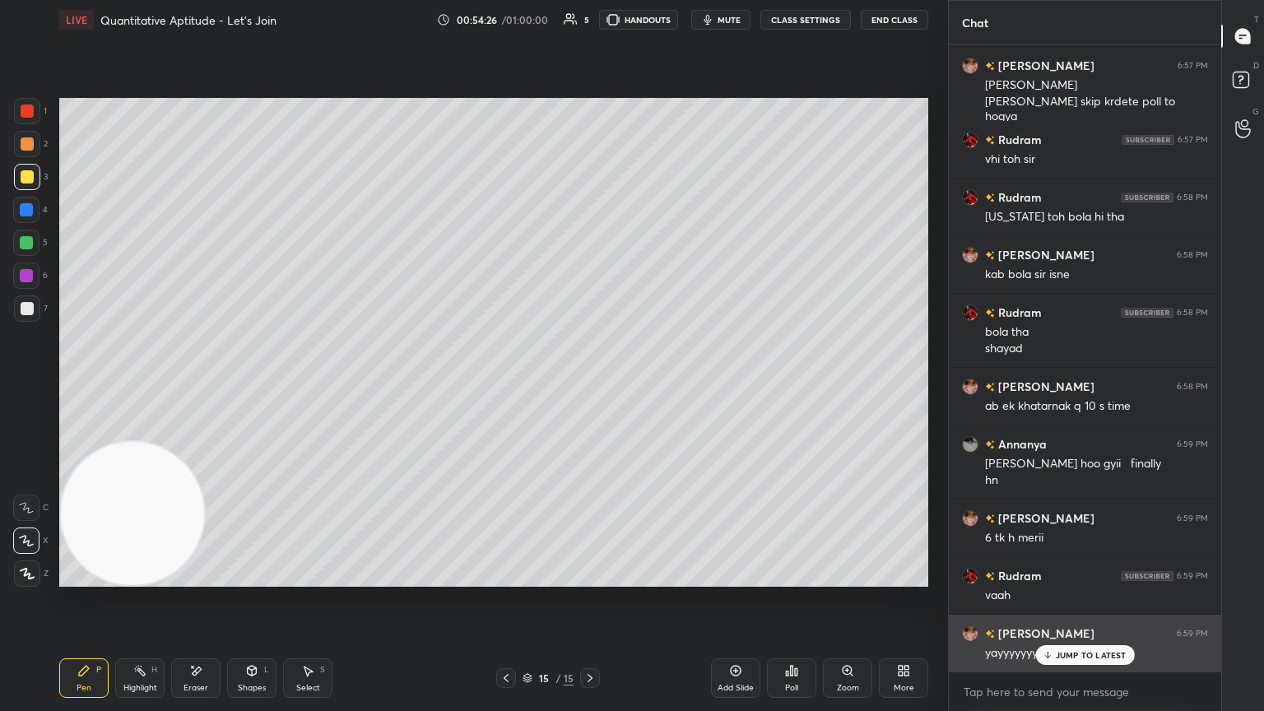
click at [590, 386] on p "JUMP TO LATEST" at bounding box center [1091, 655] width 71 height 10
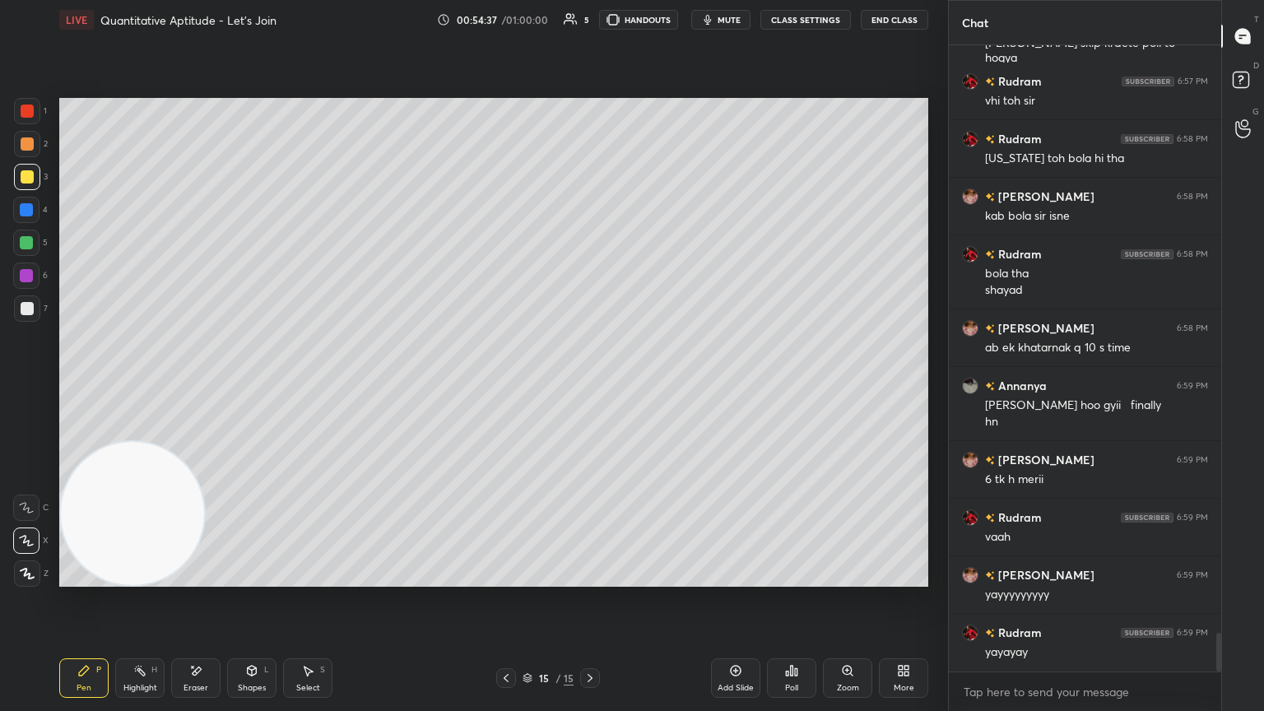
scroll to position [9517, 0]
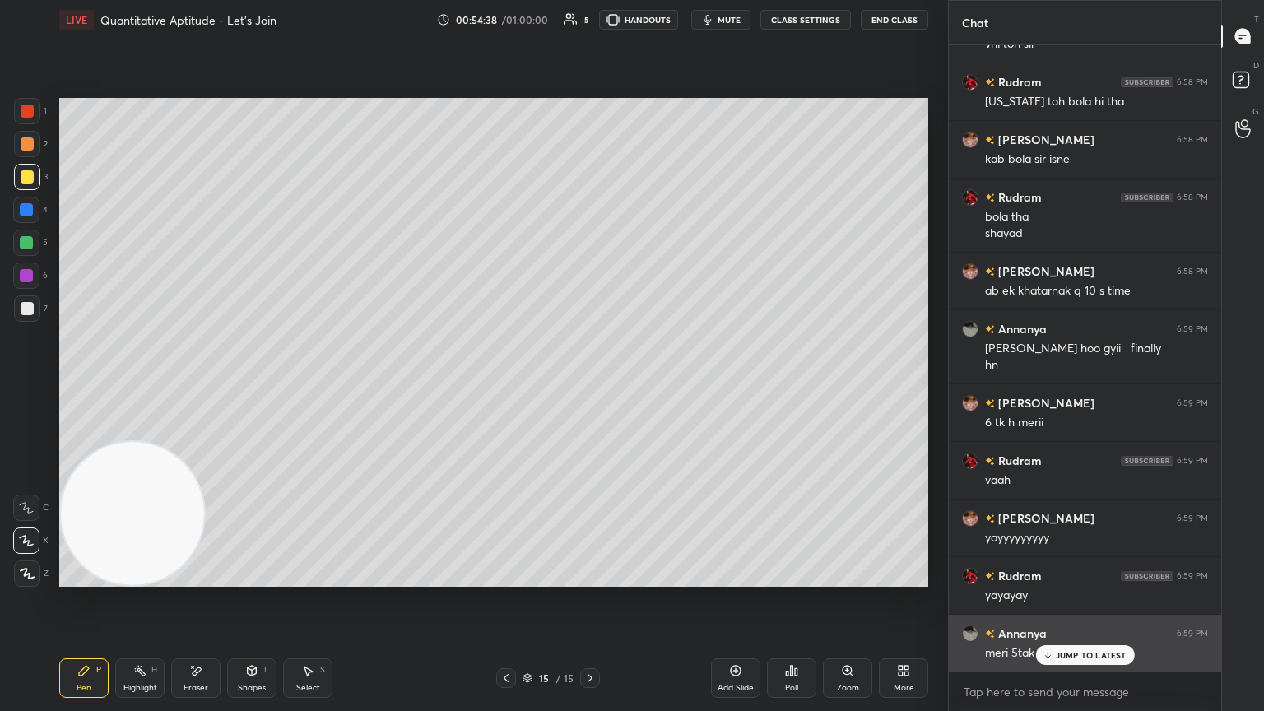
drag, startPoint x: 1065, startPoint y: 653, endPoint x: 1055, endPoint y: 632, distance: 22.8
click at [590, 386] on p "JUMP TO LATEST" at bounding box center [1091, 655] width 71 height 10
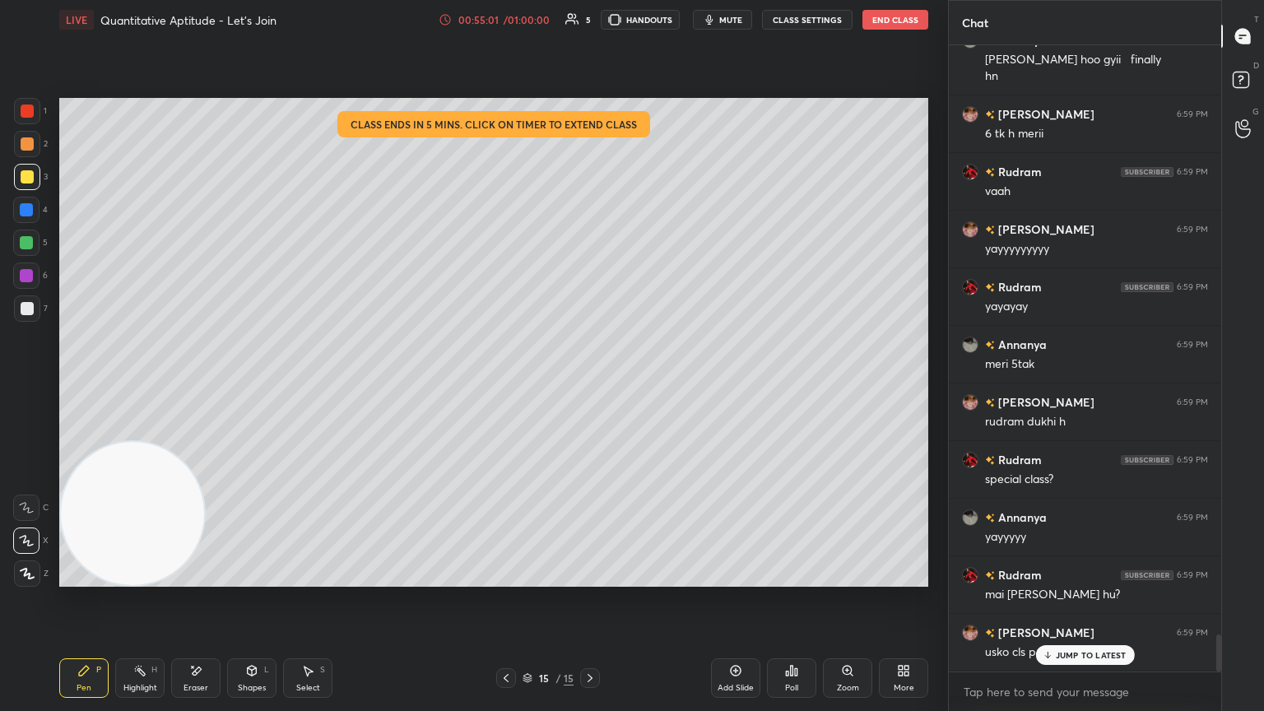
scroll to position [9862, 0]
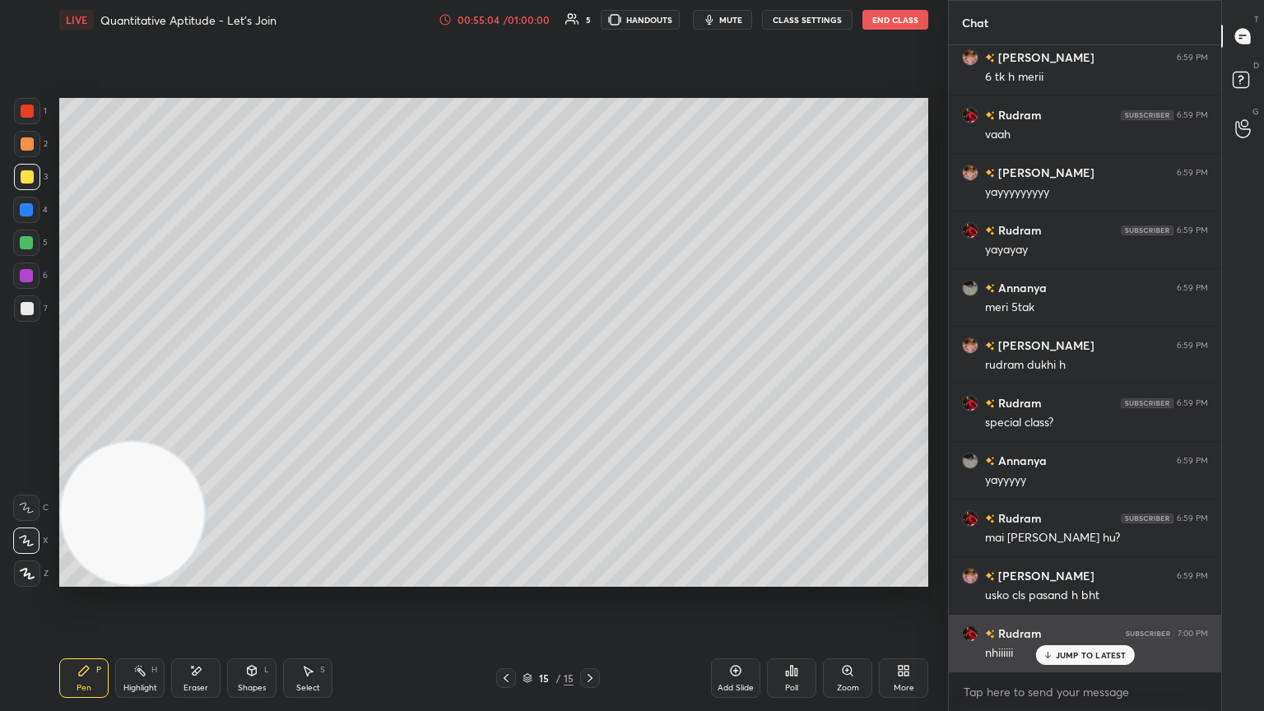
click at [590, 386] on p "JUMP TO LATEST" at bounding box center [1091, 655] width 71 height 10
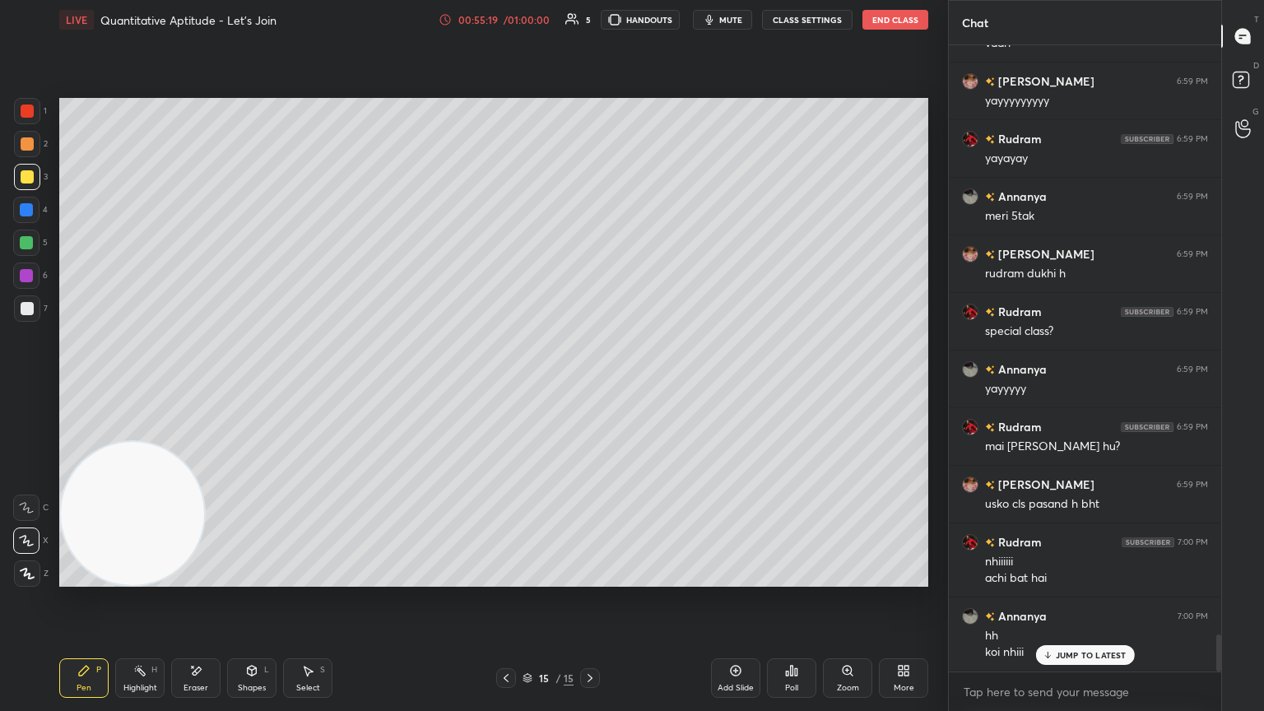
scroll to position [10011, 0]
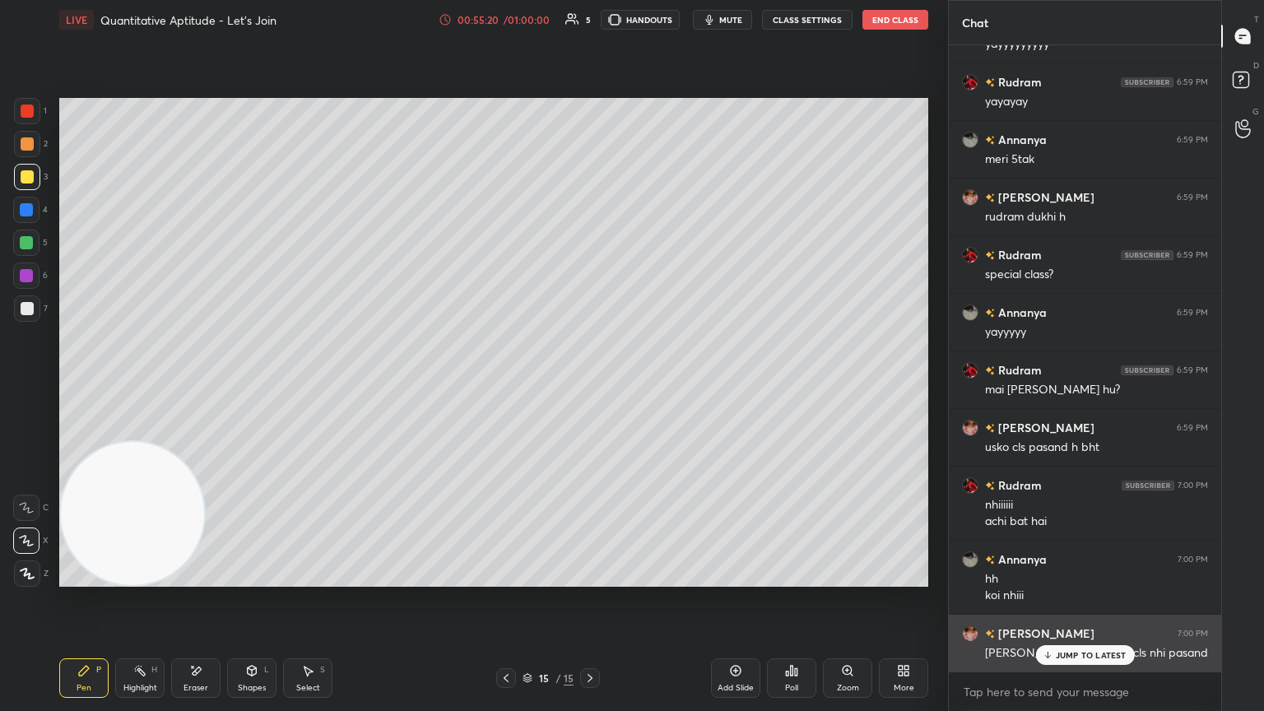
click at [590, 386] on p "JUMP TO LATEST" at bounding box center [1091, 655] width 71 height 10
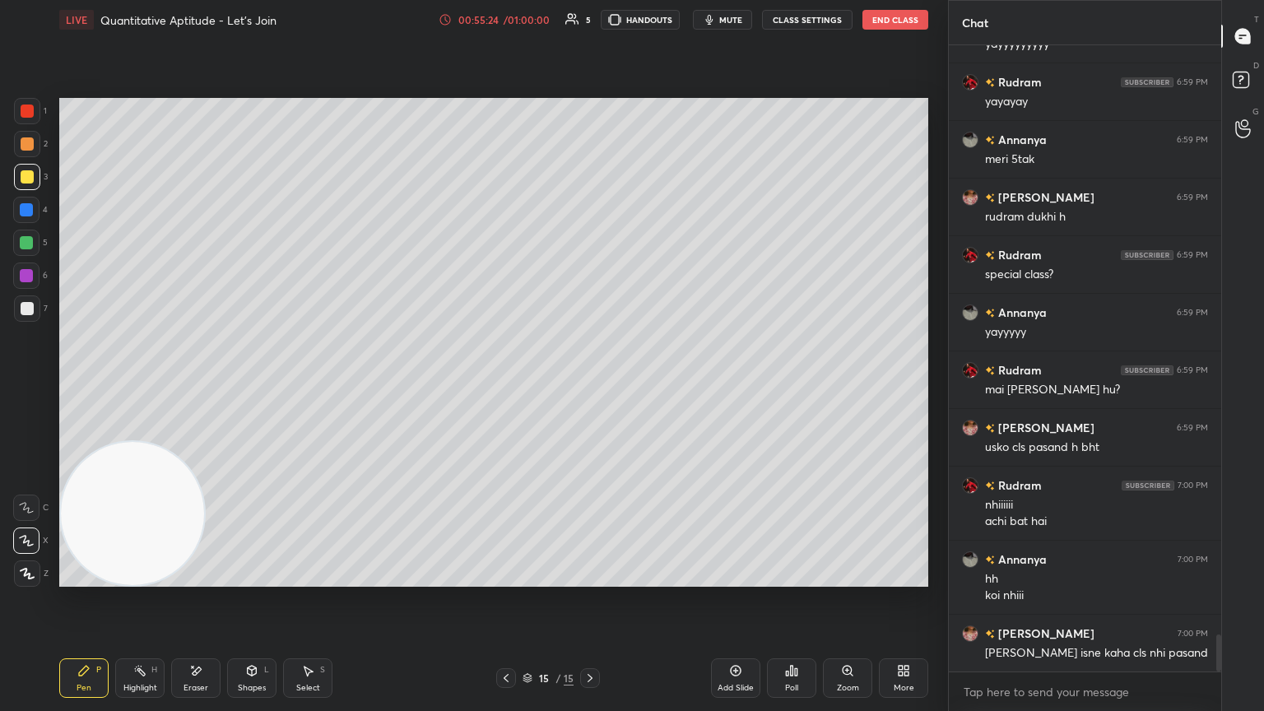
scroll to position [10069, 0]
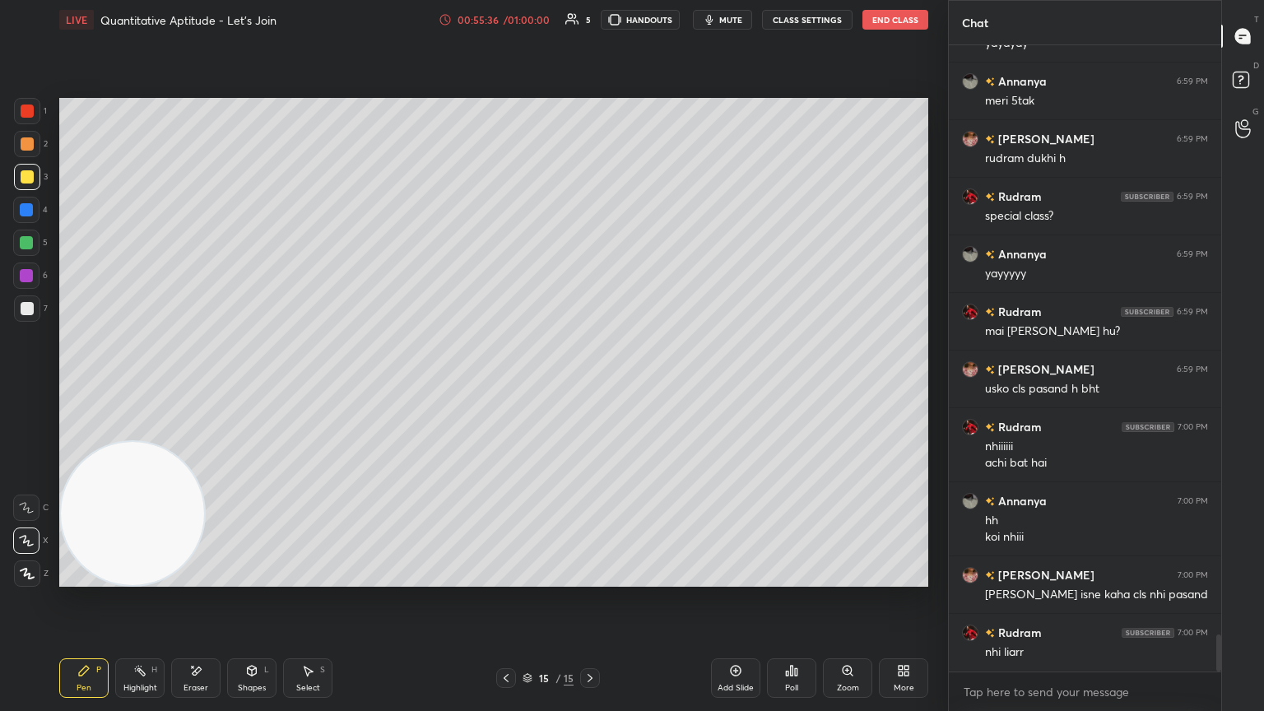
click at [26, 309] on div at bounding box center [27, 308] width 13 height 13
click at [590, 386] on div "Poll" at bounding box center [791, 678] width 49 height 40
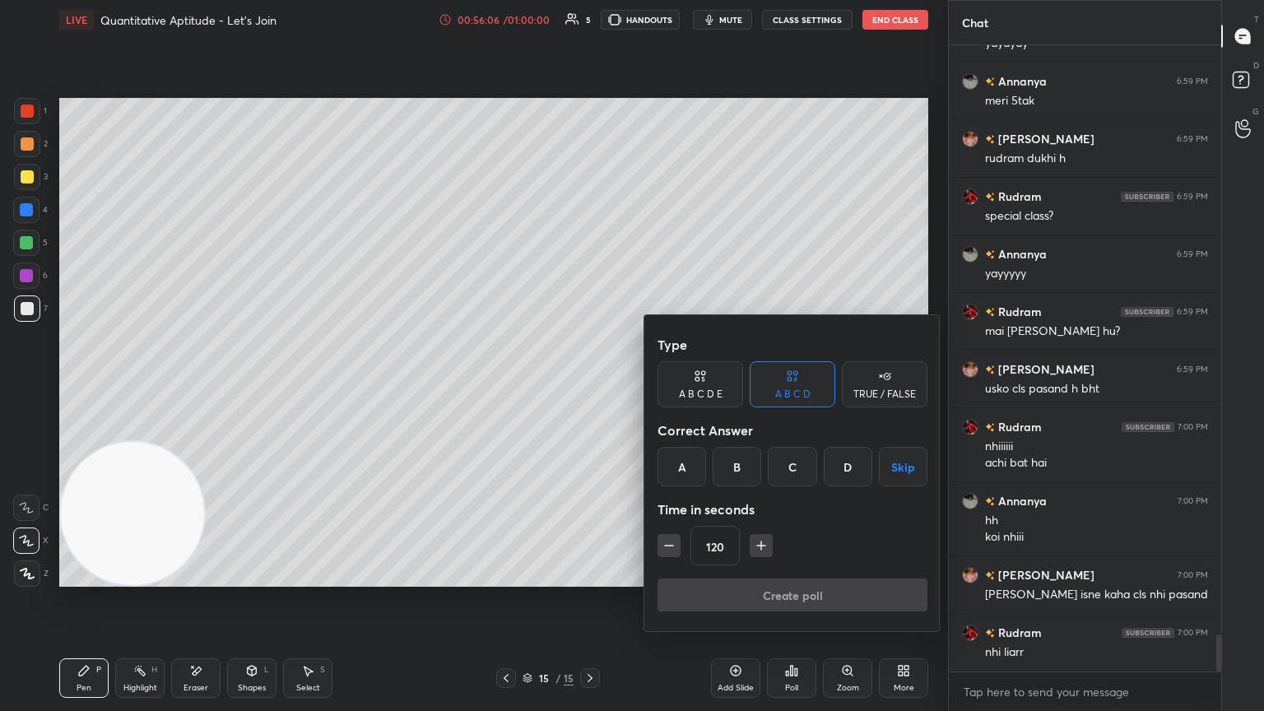
drag, startPoint x: 734, startPoint y: 454, endPoint x: 741, endPoint y: 473, distance: 20.0
click at [590, 386] on div "B" at bounding box center [737, 467] width 49 height 40
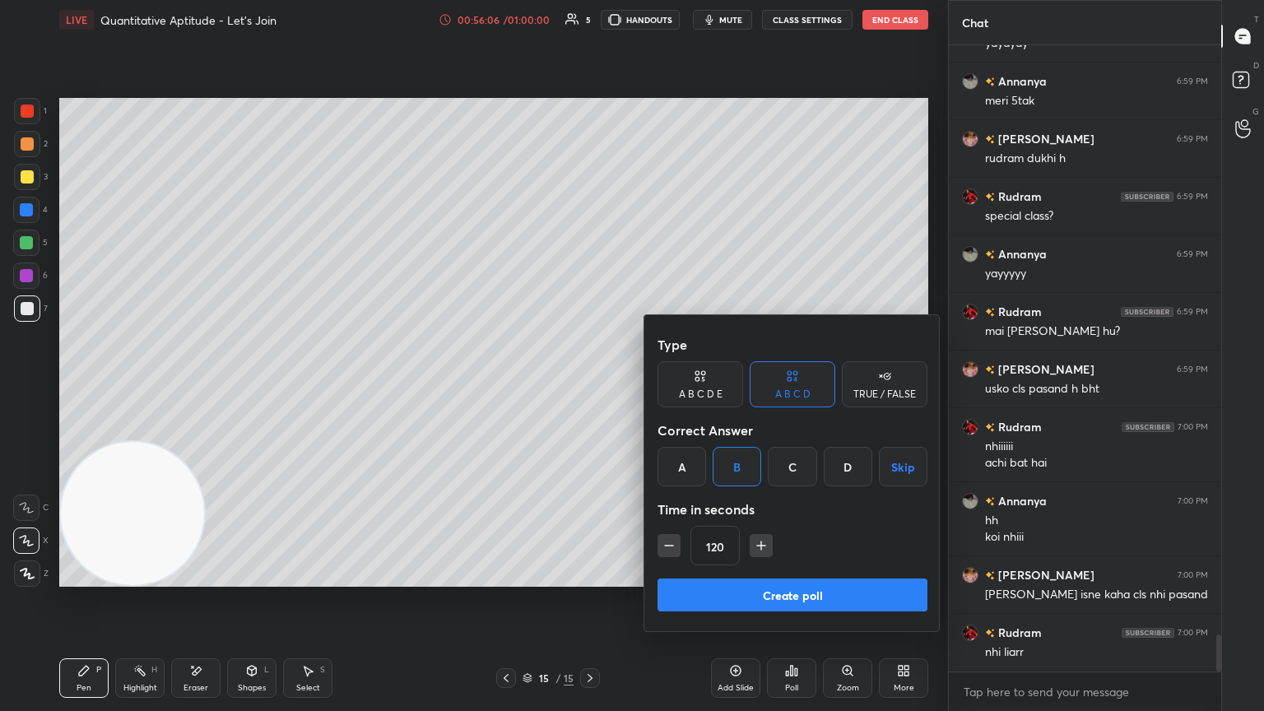
click at [590, 386] on button "Create poll" at bounding box center [793, 595] width 270 height 33
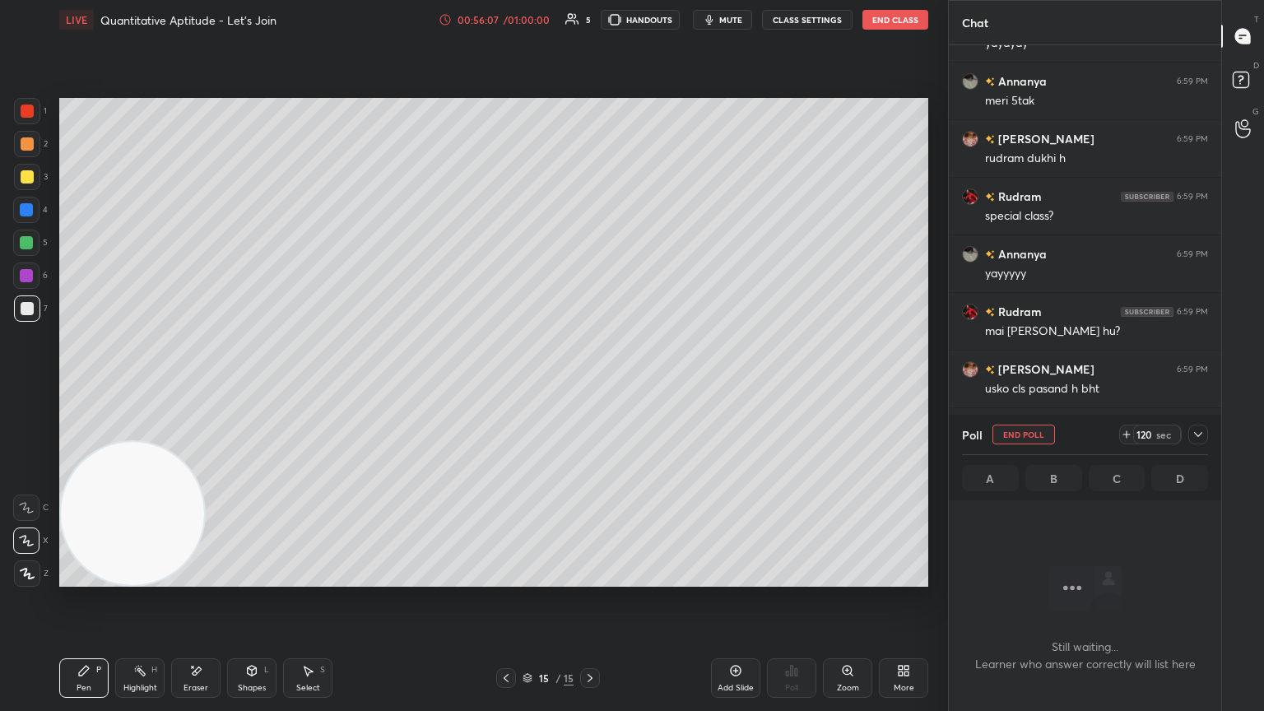
scroll to position [536, 267]
click at [590, 355] on div "Setting up your live class Poll for secs No correct answer Start poll" at bounding box center [494, 343] width 882 height 606
drag, startPoint x: 1202, startPoint y: 437, endPoint x: 1190, endPoint y: 448, distance: 15.7
click at [590, 386] on icon at bounding box center [1198, 434] width 13 height 13
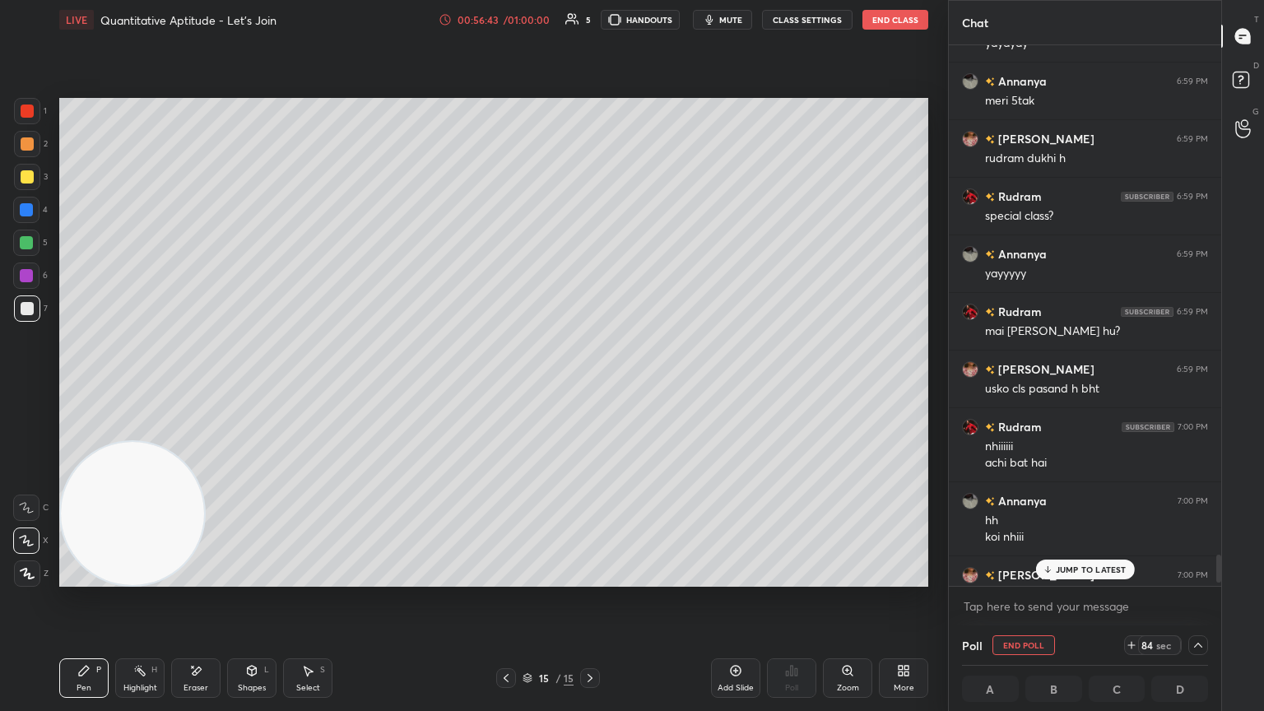
scroll to position [10155, 0]
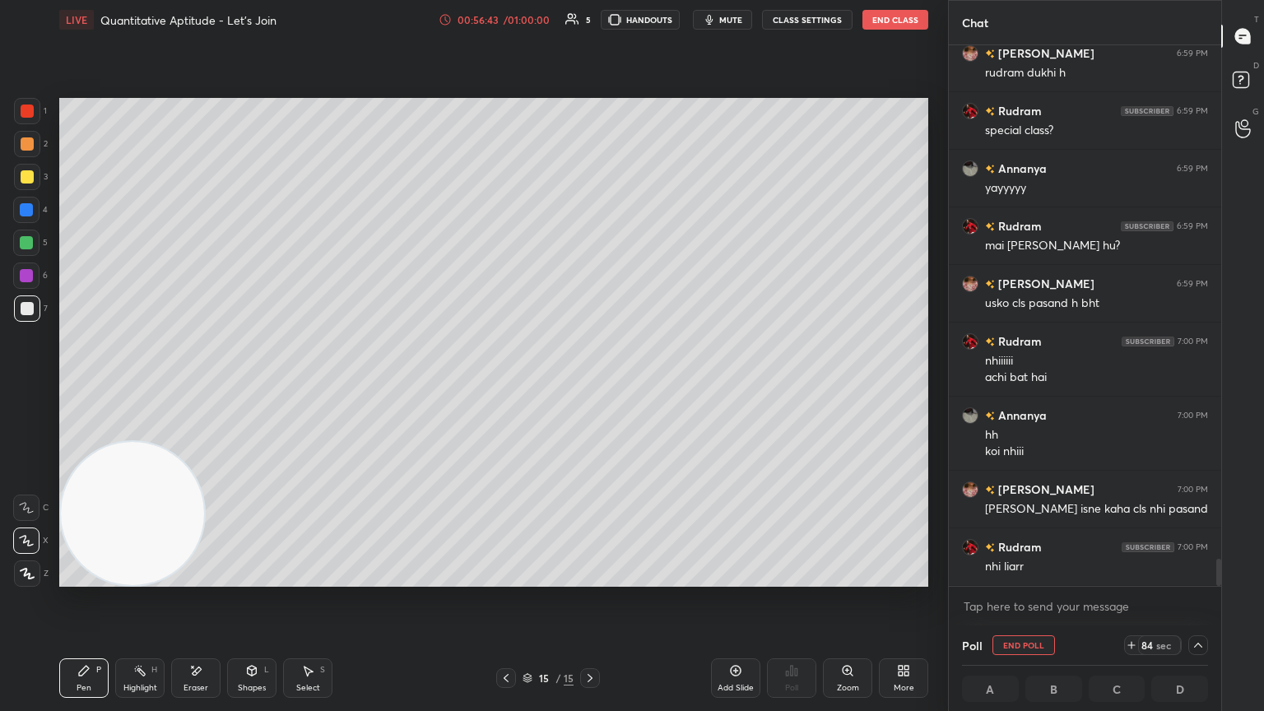
drag, startPoint x: 1218, startPoint y: 564, endPoint x: 1220, endPoint y: 611, distance: 47.0
click at [590, 386] on div "Chat [PERSON_NAME] 6:59 PM meri 5tak [PERSON_NAME] 6:59 PM rudram dukhi h Rudra…" at bounding box center [1106, 355] width 316 height 711
click at [590, 386] on icon at bounding box center [1198, 645] width 13 height 13
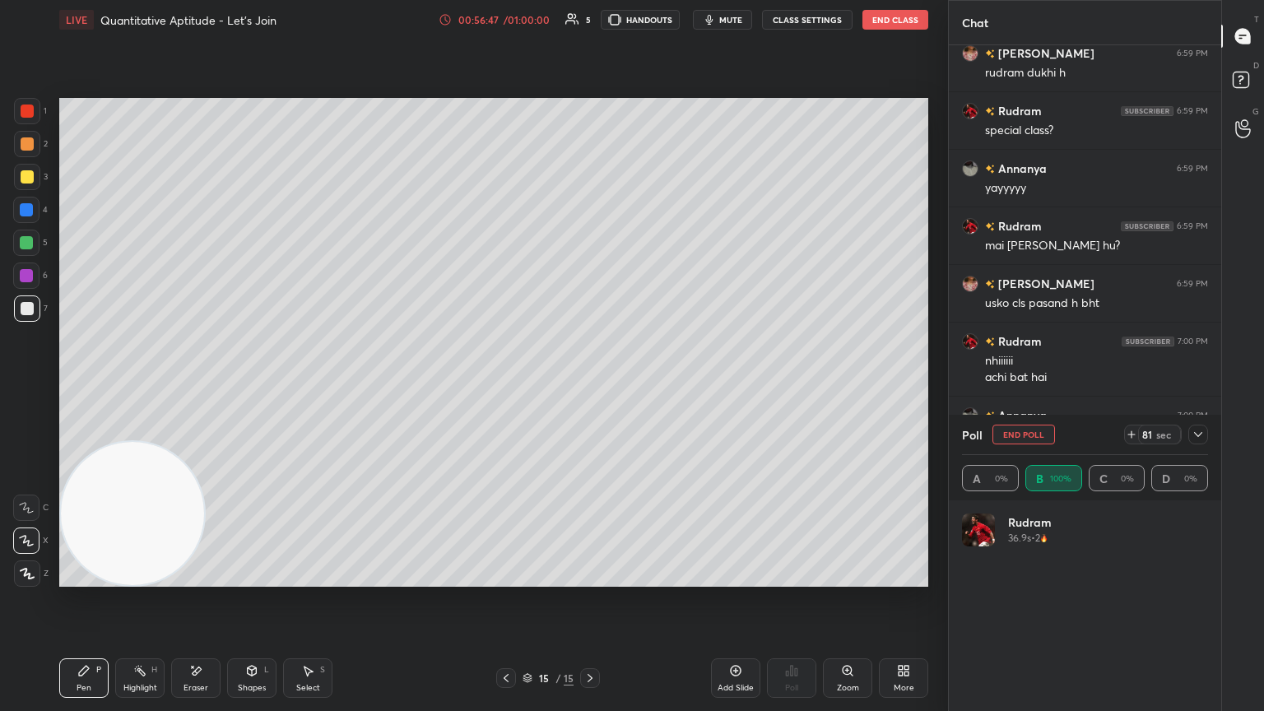
scroll to position [193, 241]
click at [590, 386] on icon at bounding box center [1198, 434] width 13 height 13
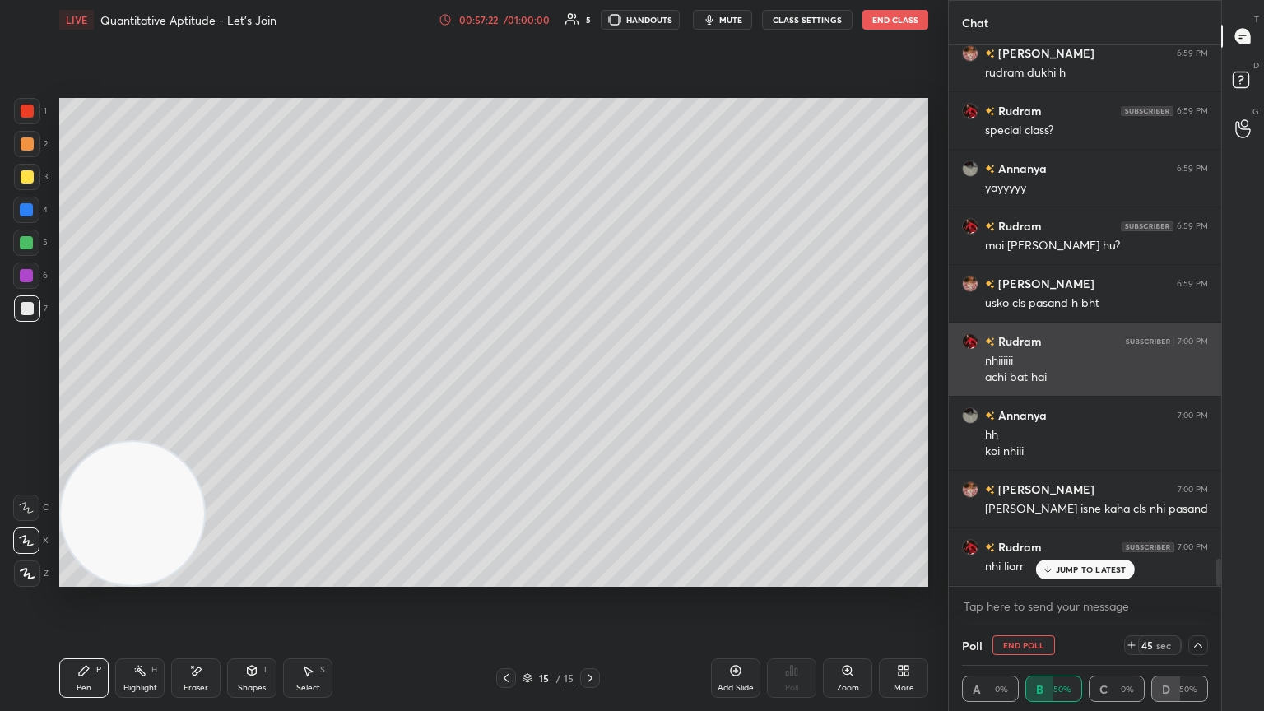
scroll to position [10211, 0]
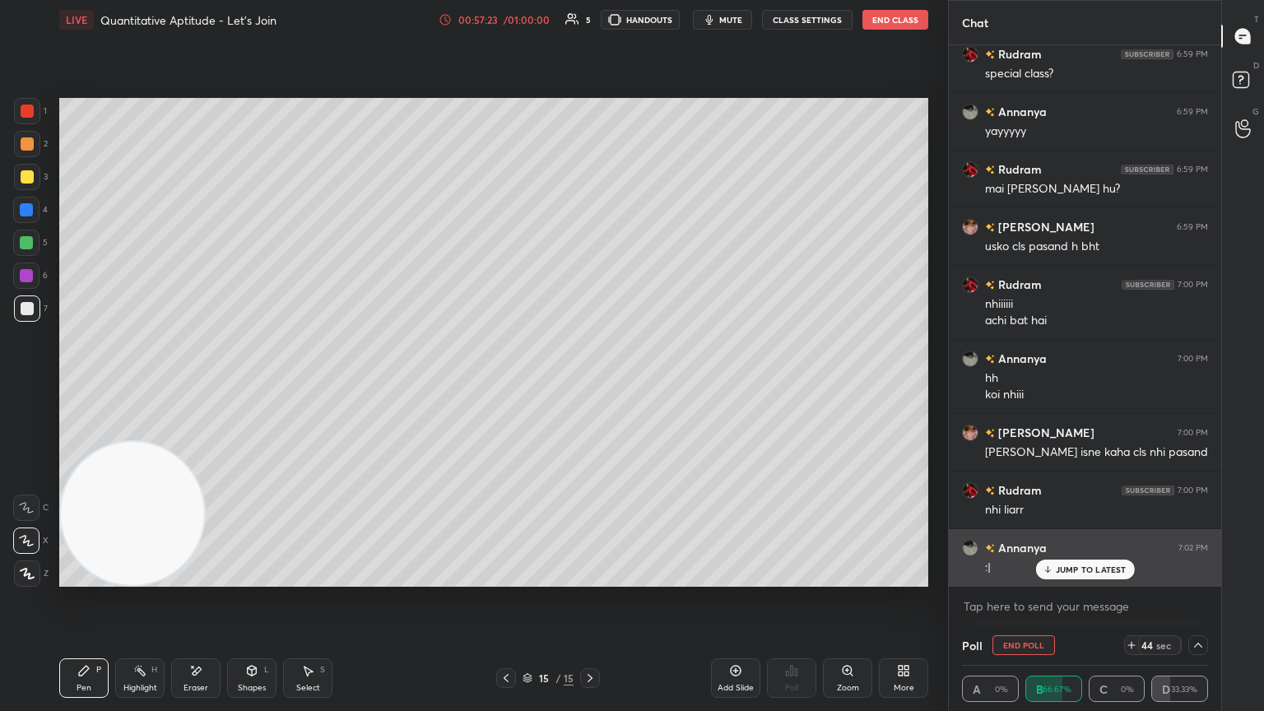
click at [590, 386] on div "JUMP TO LATEST" at bounding box center [1084, 570] width 99 height 20
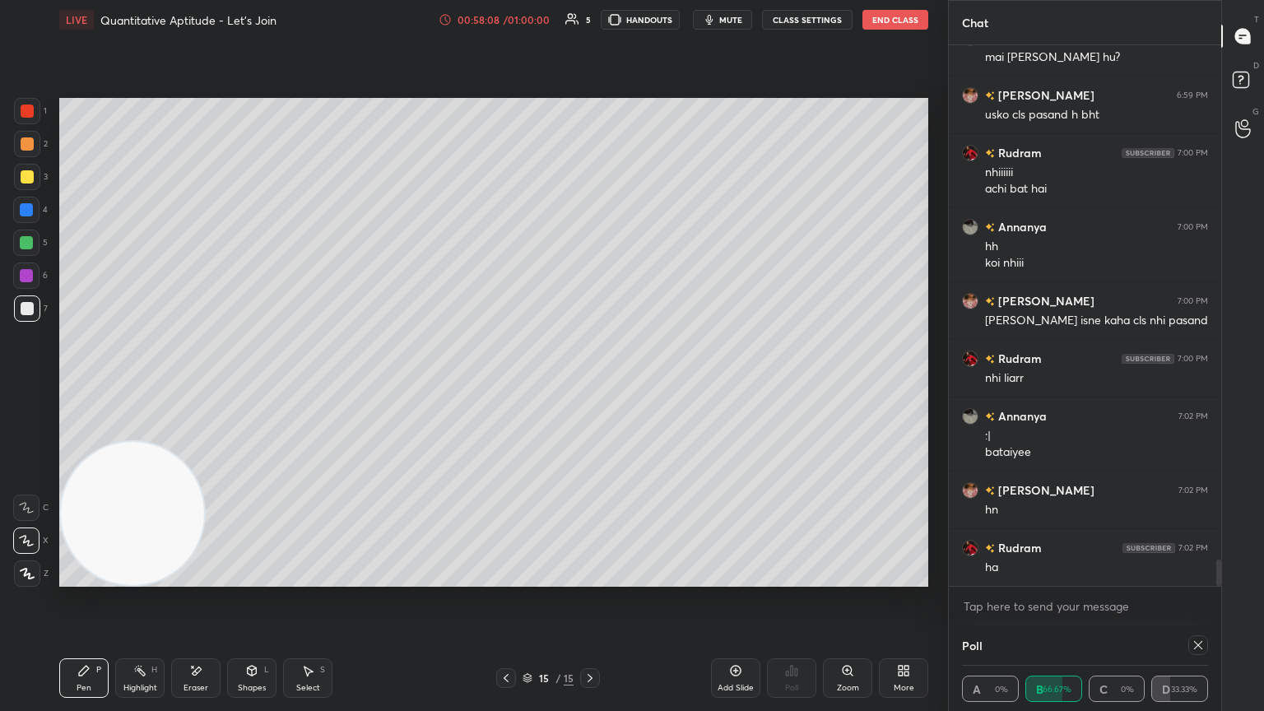
scroll to position [10401, 0]
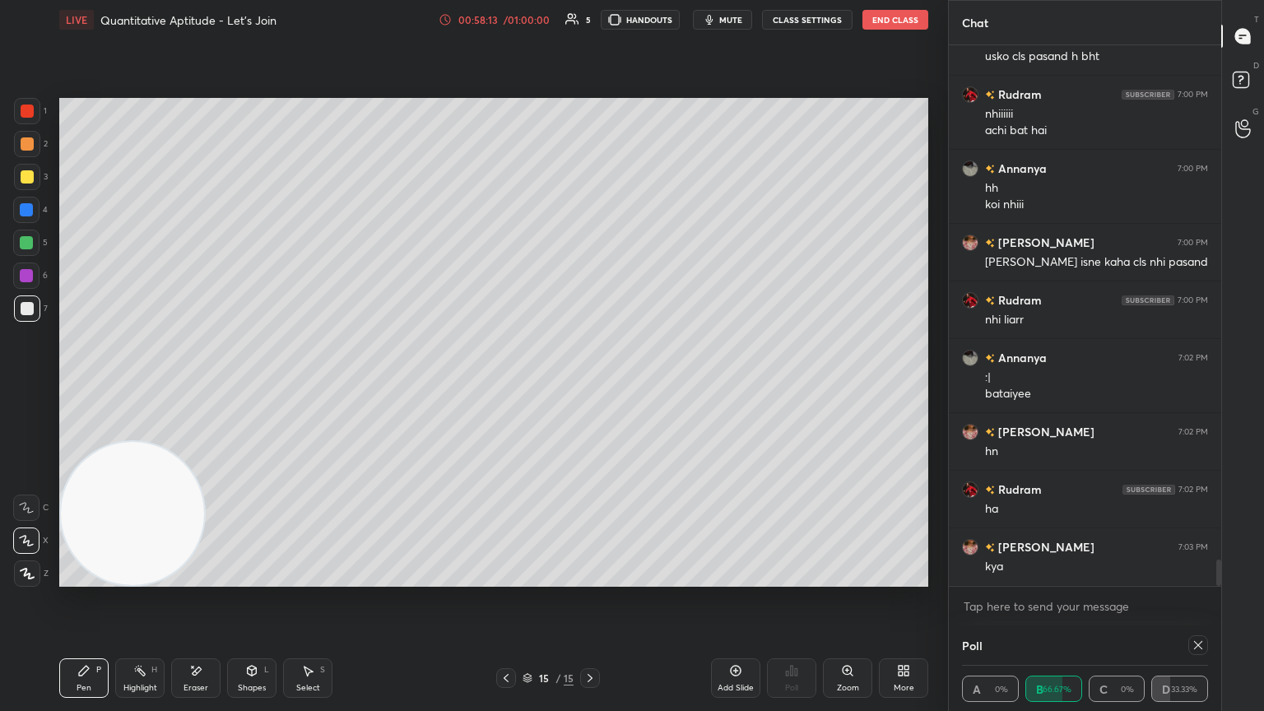
click at [204, 386] on div "Eraser" at bounding box center [195, 678] width 49 height 40
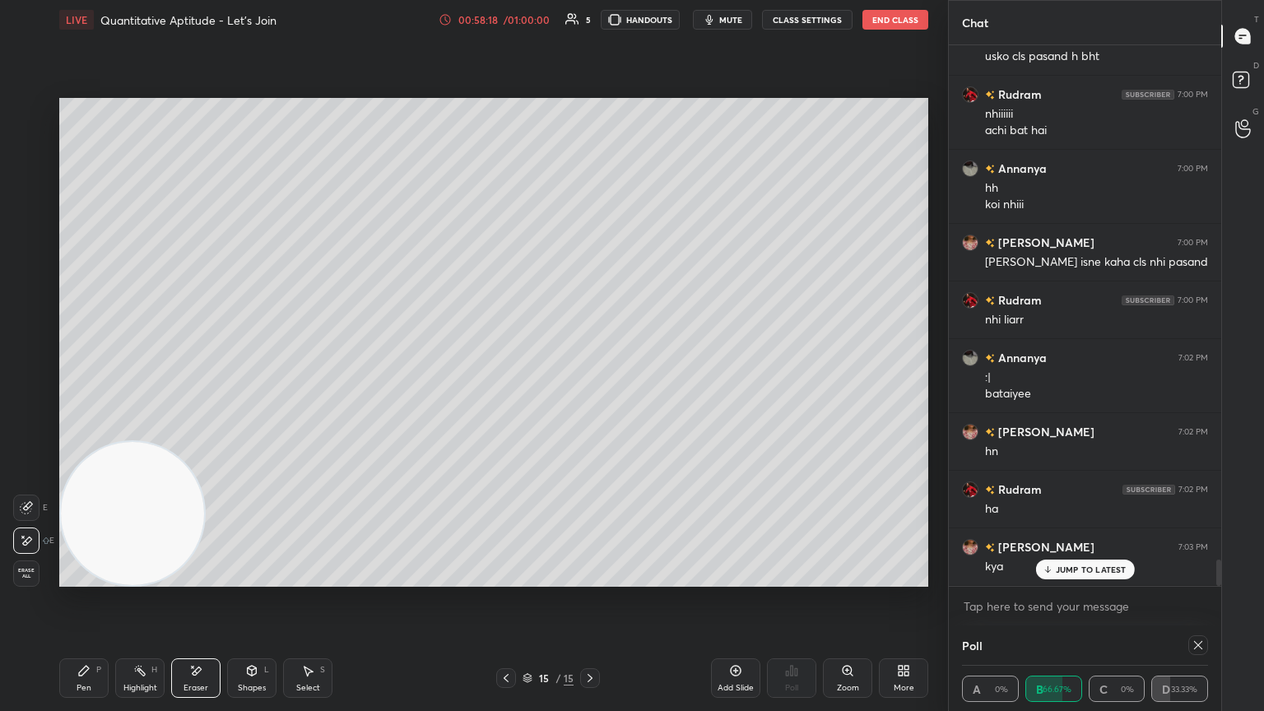
scroll to position [10458, 0]
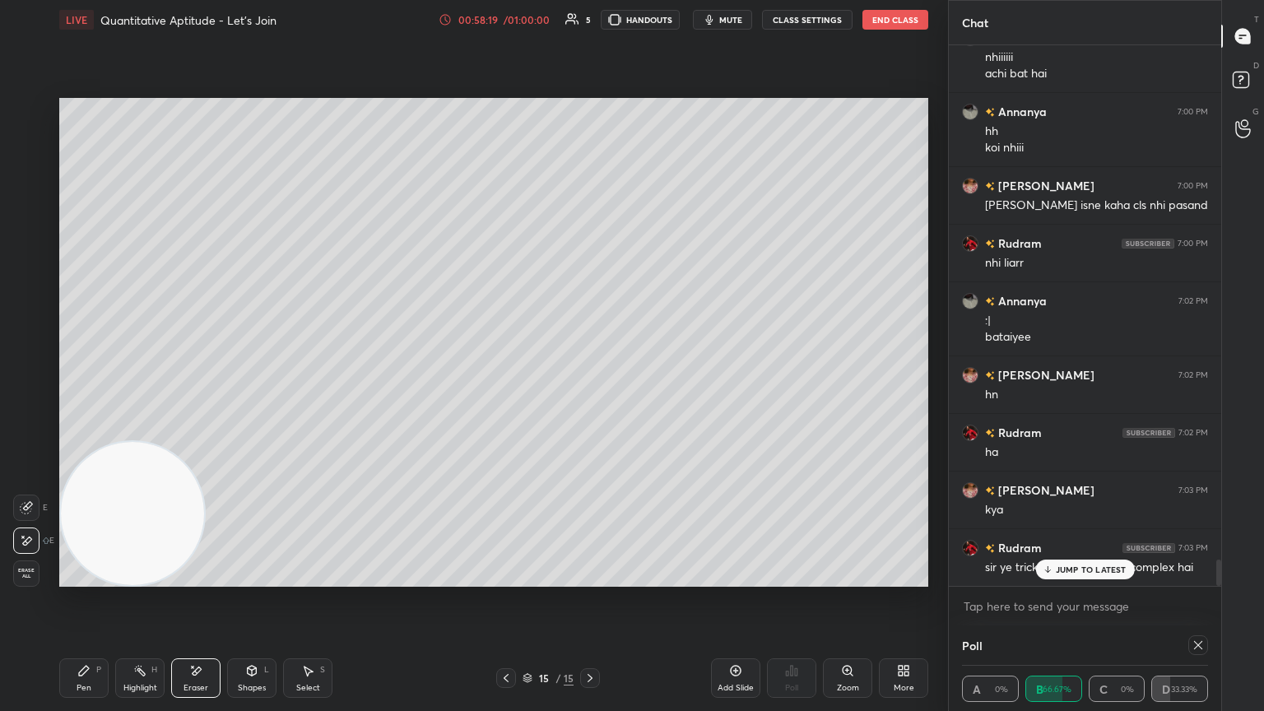
drag, startPoint x: 104, startPoint y: 676, endPoint x: 142, endPoint y: 641, distance: 51.3
click at [103, 386] on div "Pen P" at bounding box center [83, 678] width 49 height 40
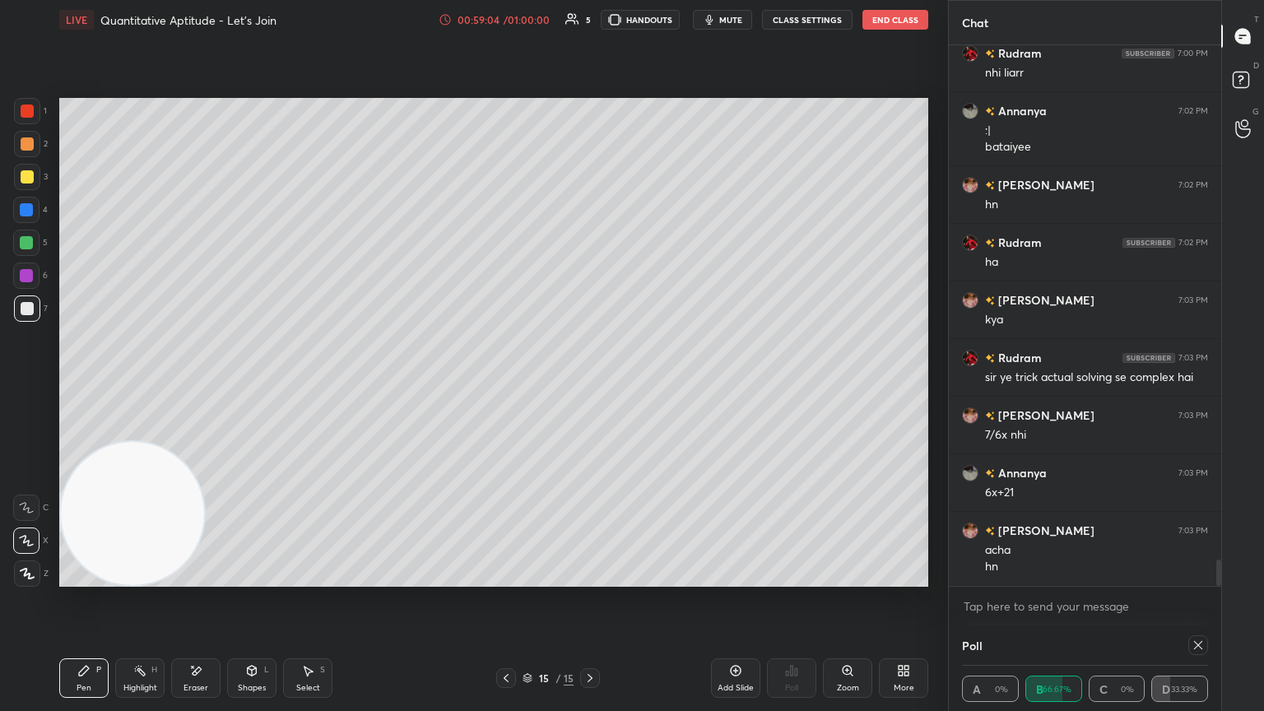
scroll to position [10705, 0]
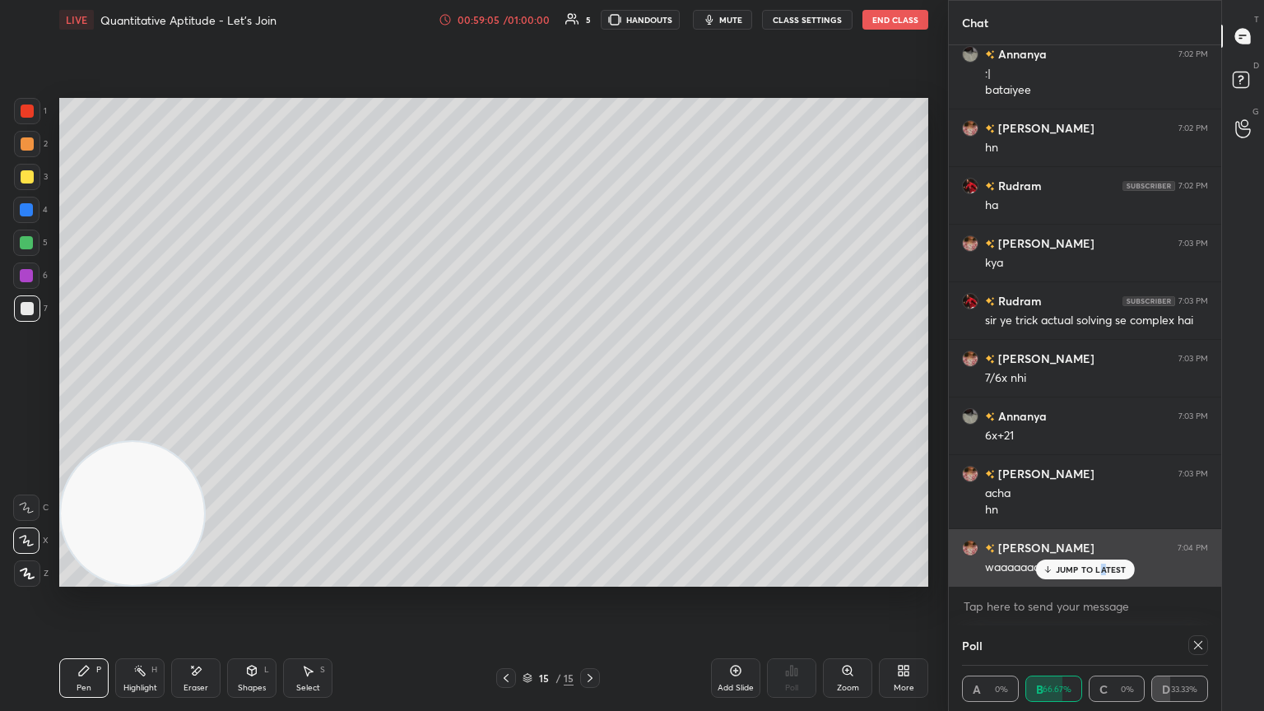
click at [590, 386] on div "JUMP TO LATEST" at bounding box center [1084, 570] width 99 height 20
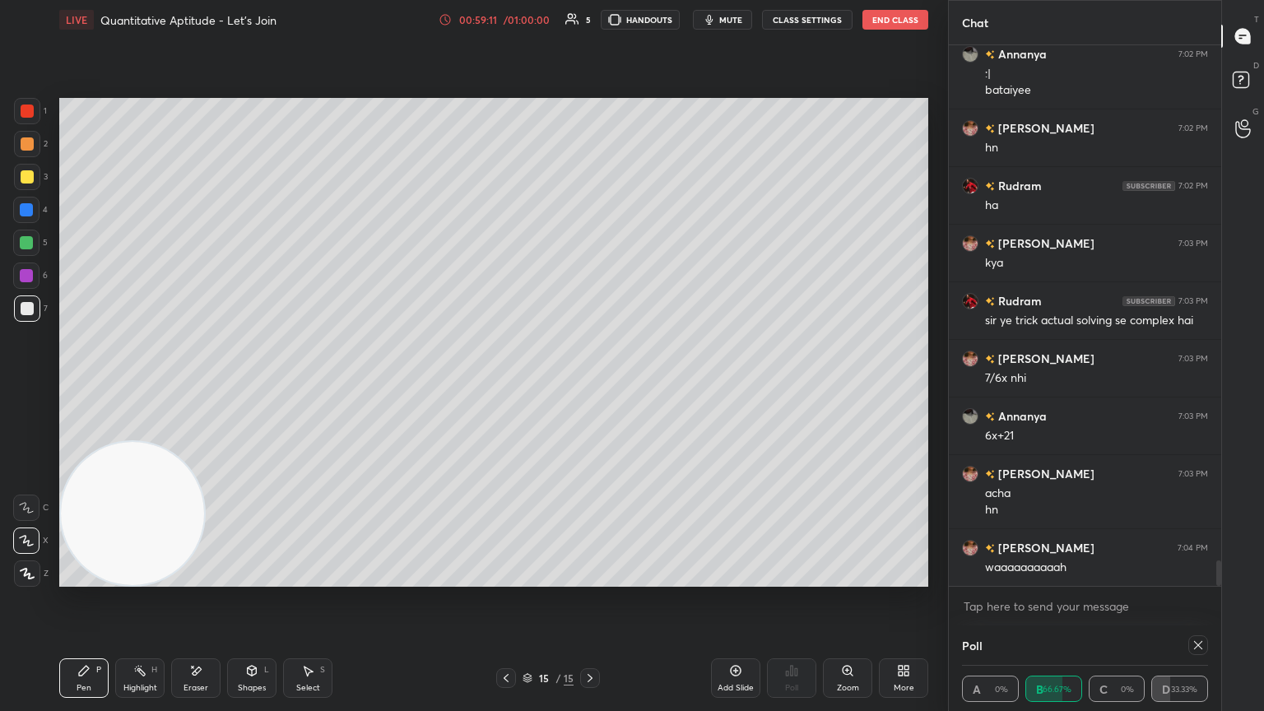
scroll to position [10764, 0]
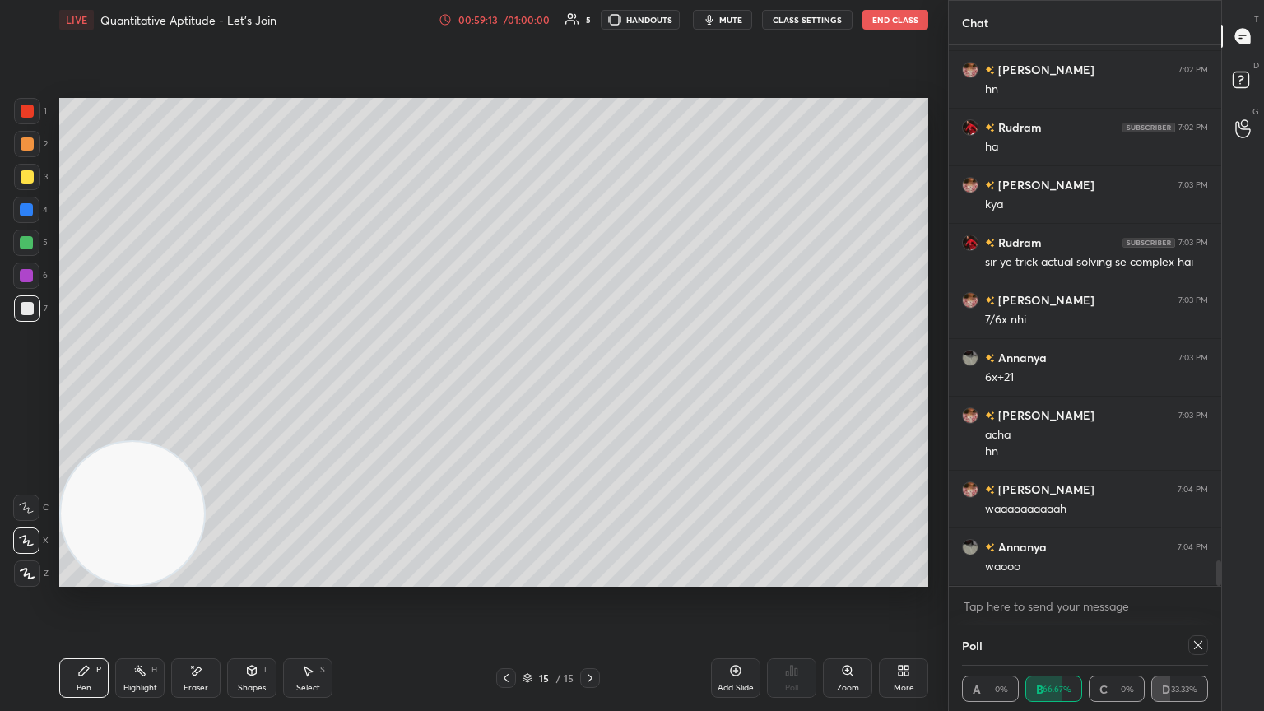
click at [590, 386] on icon at bounding box center [1198, 645] width 13 height 13
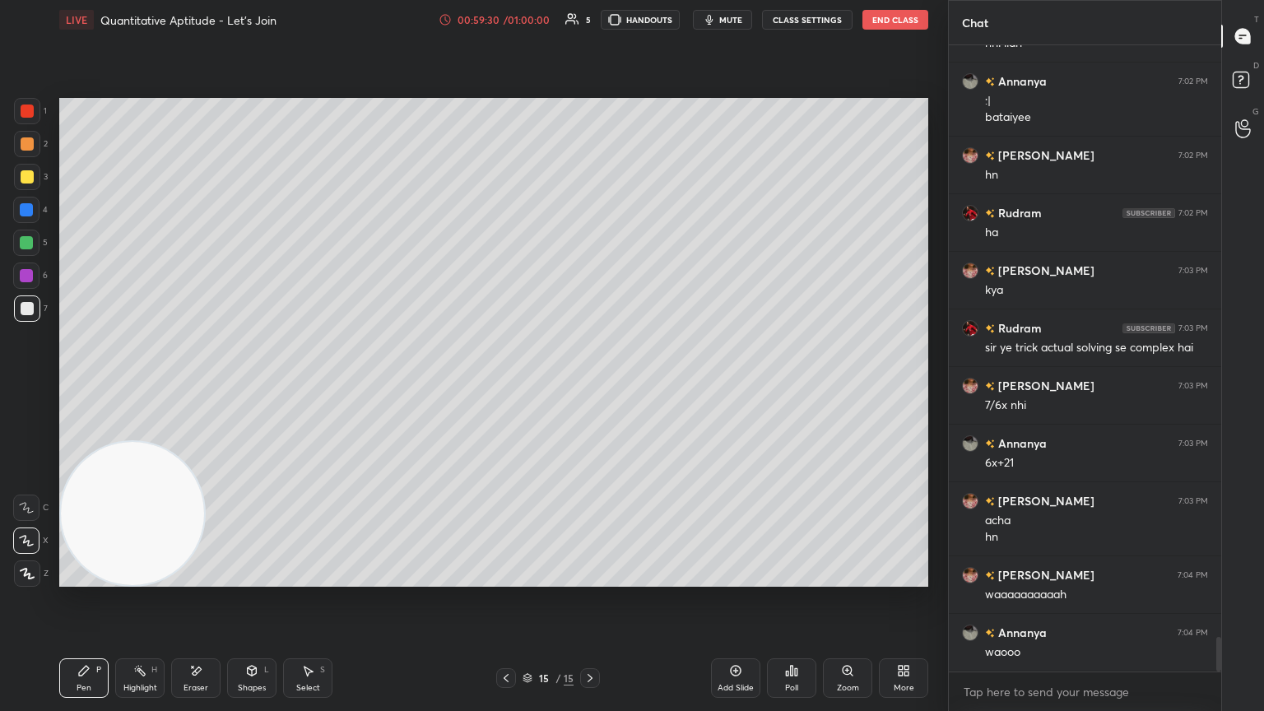
scroll to position [10735, 0]
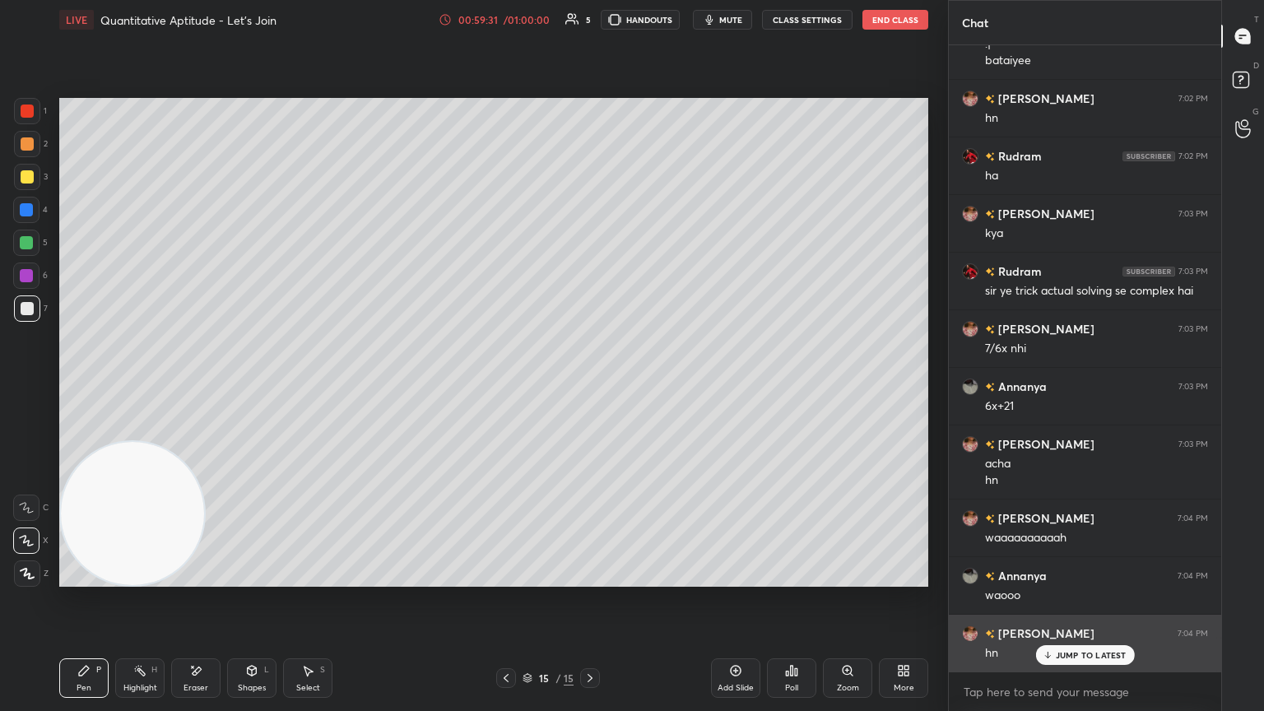
click at [590, 386] on div "JUMP TO LATEST" at bounding box center [1084, 655] width 99 height 20
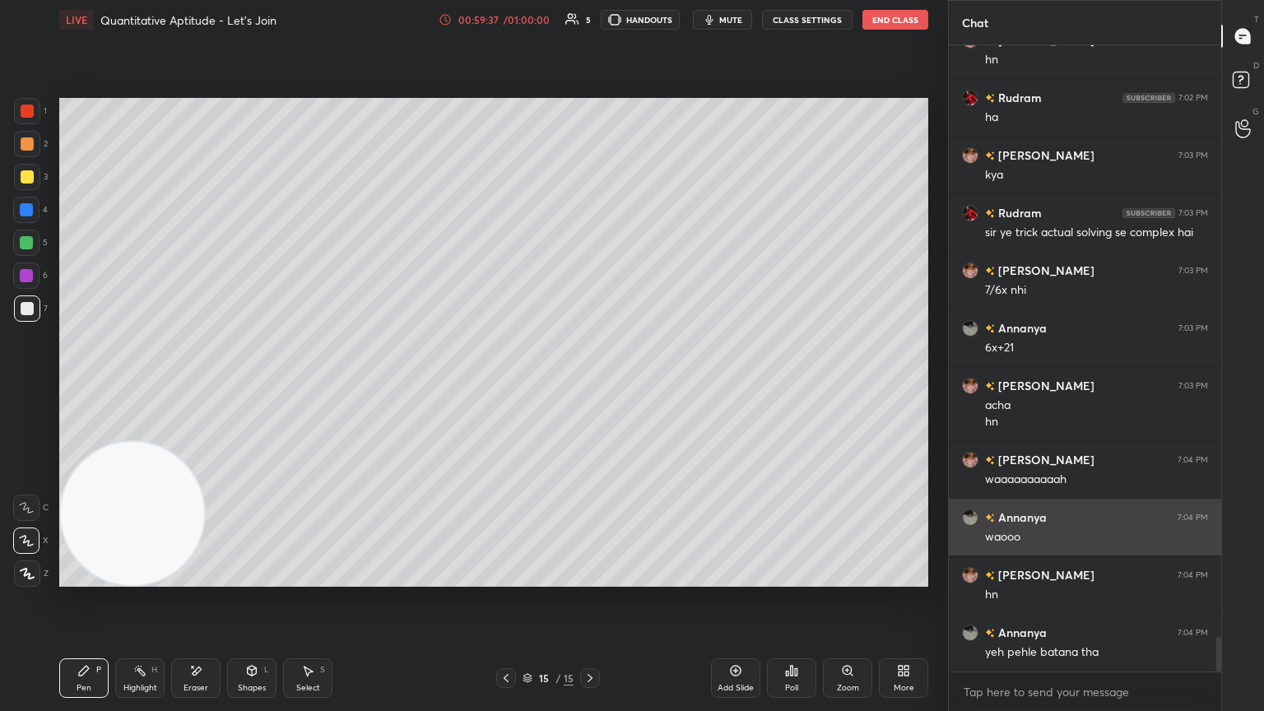
scroll to position [10850, 0]
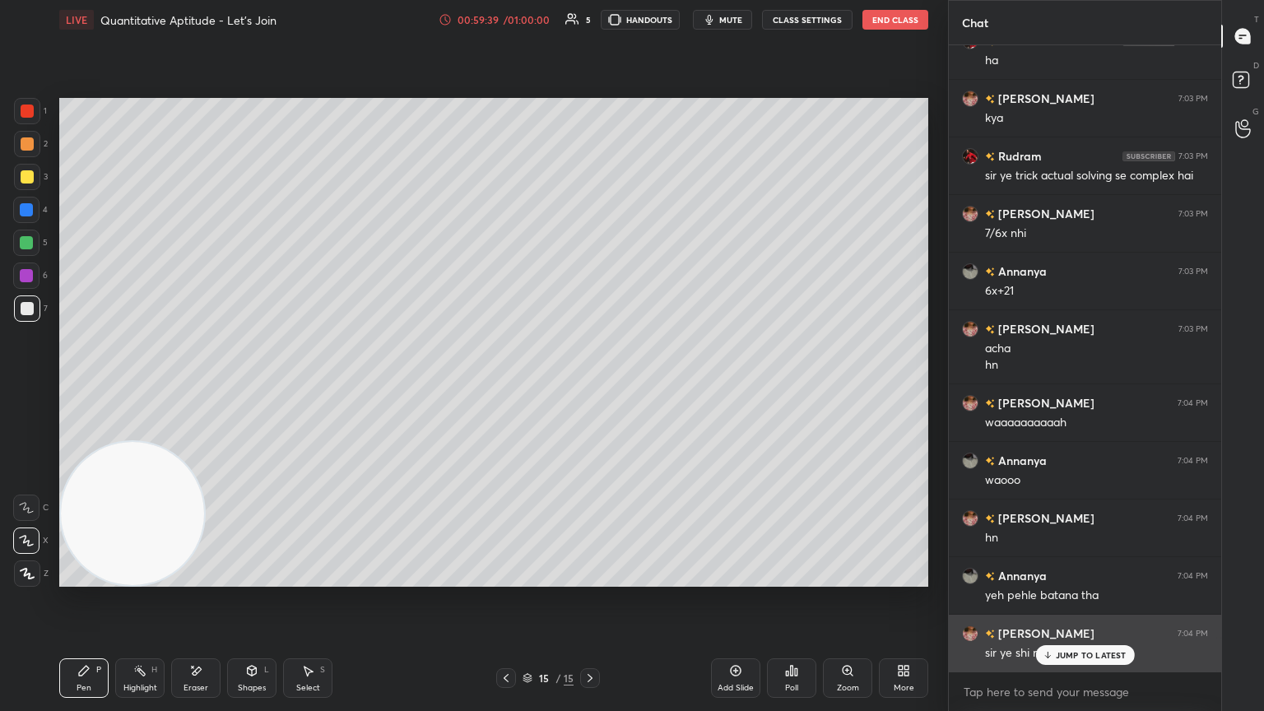
click at [590, 386] on p "JUMP TO LATEST" at bounding box center [1091, 655] width 71 height 10
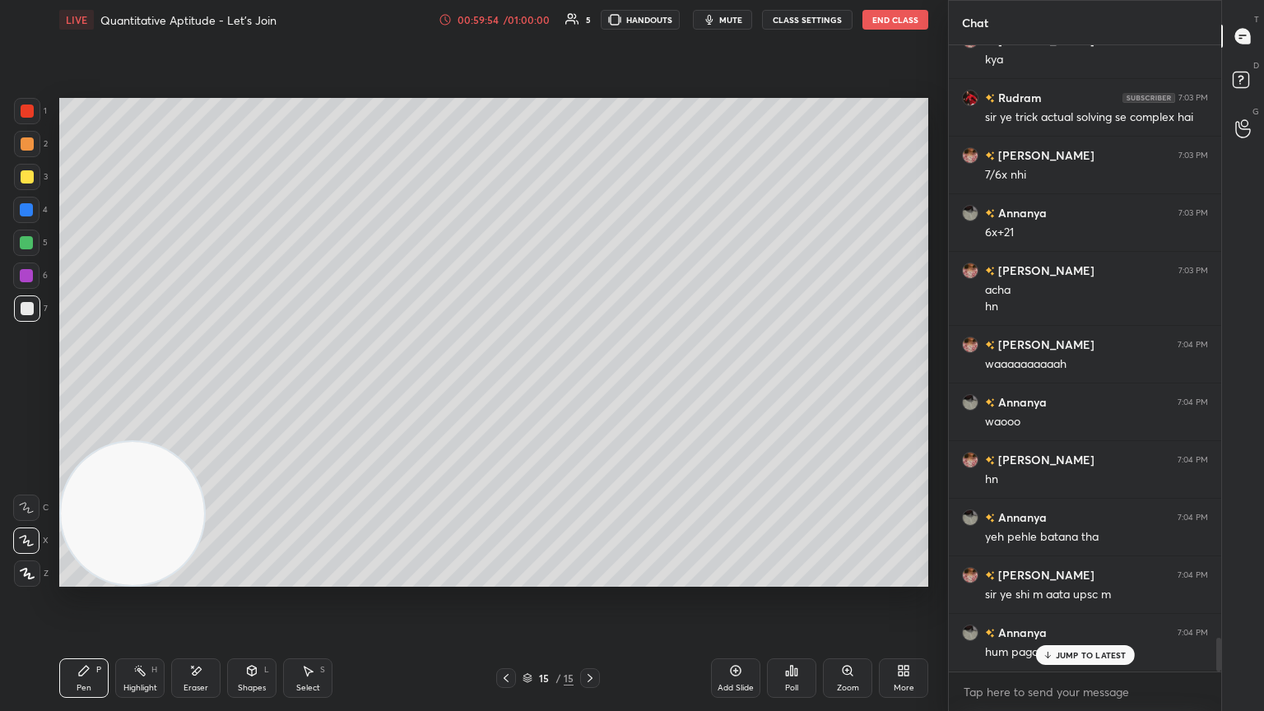
scroll to position [10965, 0]
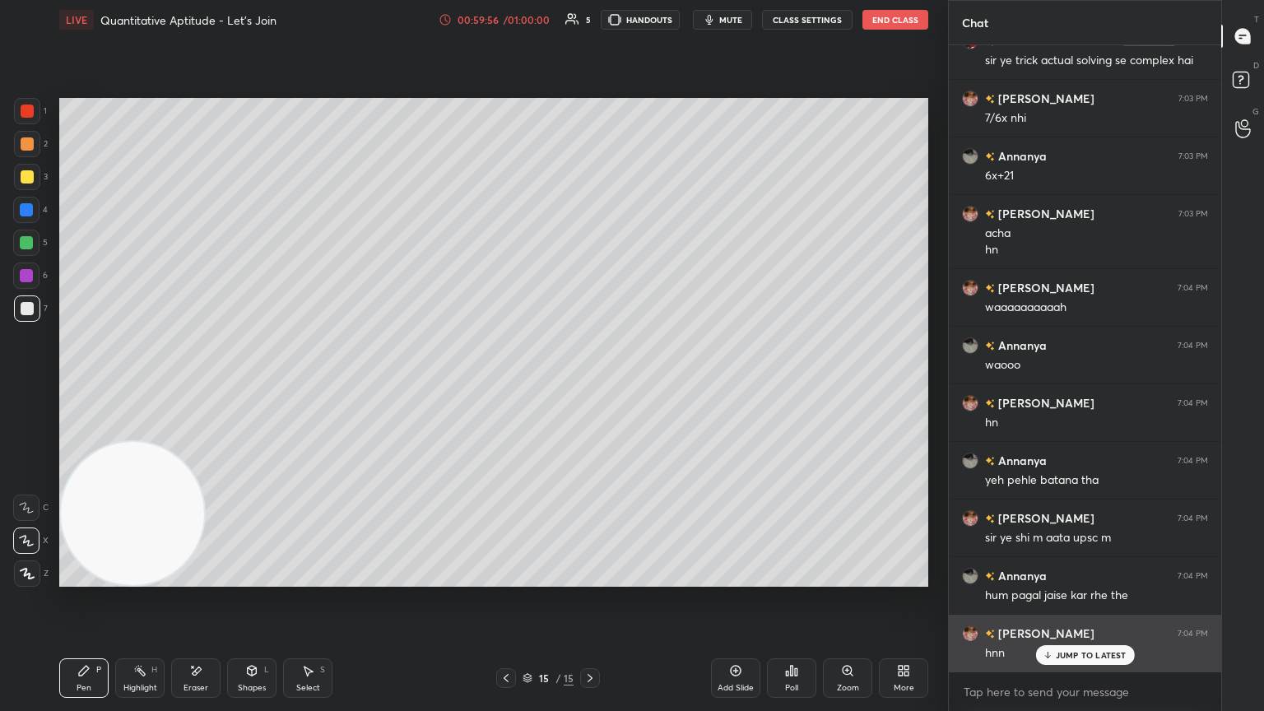
drag, startPoint x: 1102, startPoint y: 658, endPoint x: 1094, endPoint y: 655, distance: 8.6
click at [590, 386] on p "JUMP TO LATEST" at bounding box center [1091, 655] width 71 height 10
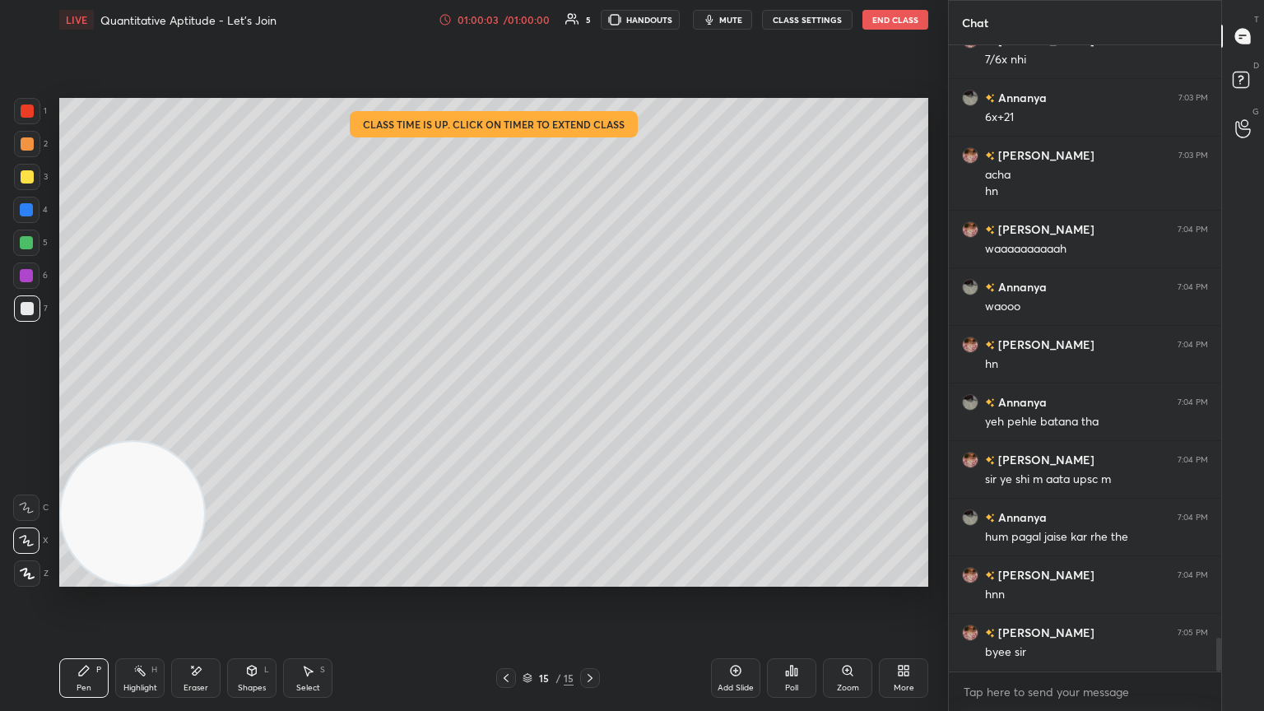
drag, startPoint x: 591, startPoint y: 675, endPoint x: 599, endPoint y: 666, distance: 12.2
click at [590, 386] on icon at bounding box center [589, 678] width 13 height 13
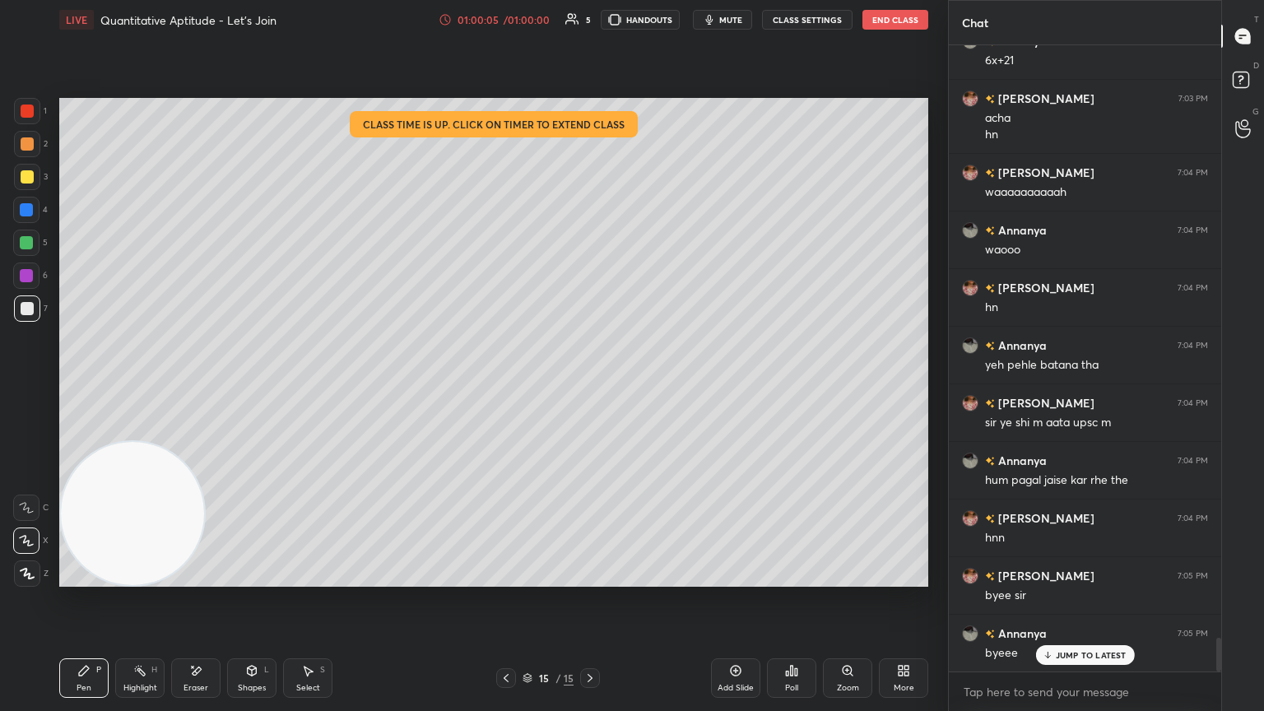
click at [590, 24] on button "End Class" at bounding box center [895, 20] width 66 height 20
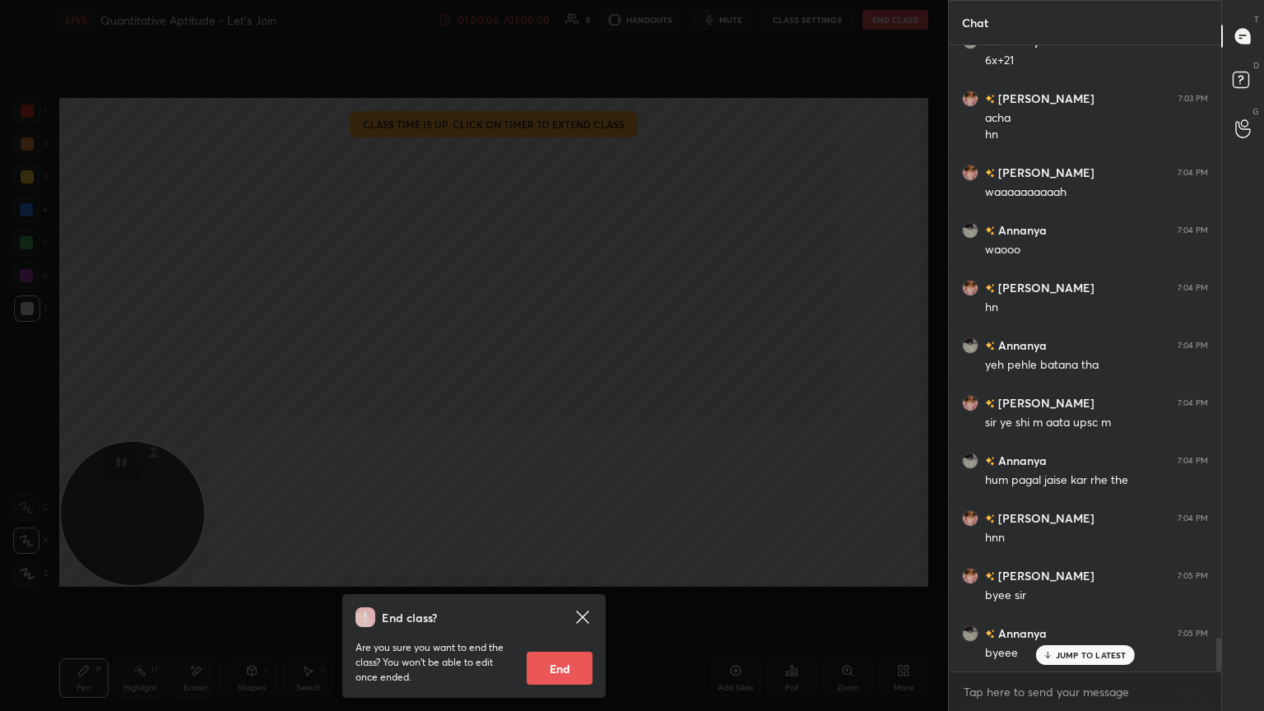
drag, startPoint x: 609, startPoint y: 563, endPoint x: 599, endPoint y: 583, distance: 22.1
click at [590, 386] on div "End class? Are you sure you want to end the class? You won’t be able to edit on…" at bounding box center [474, 355] width 948 height 711
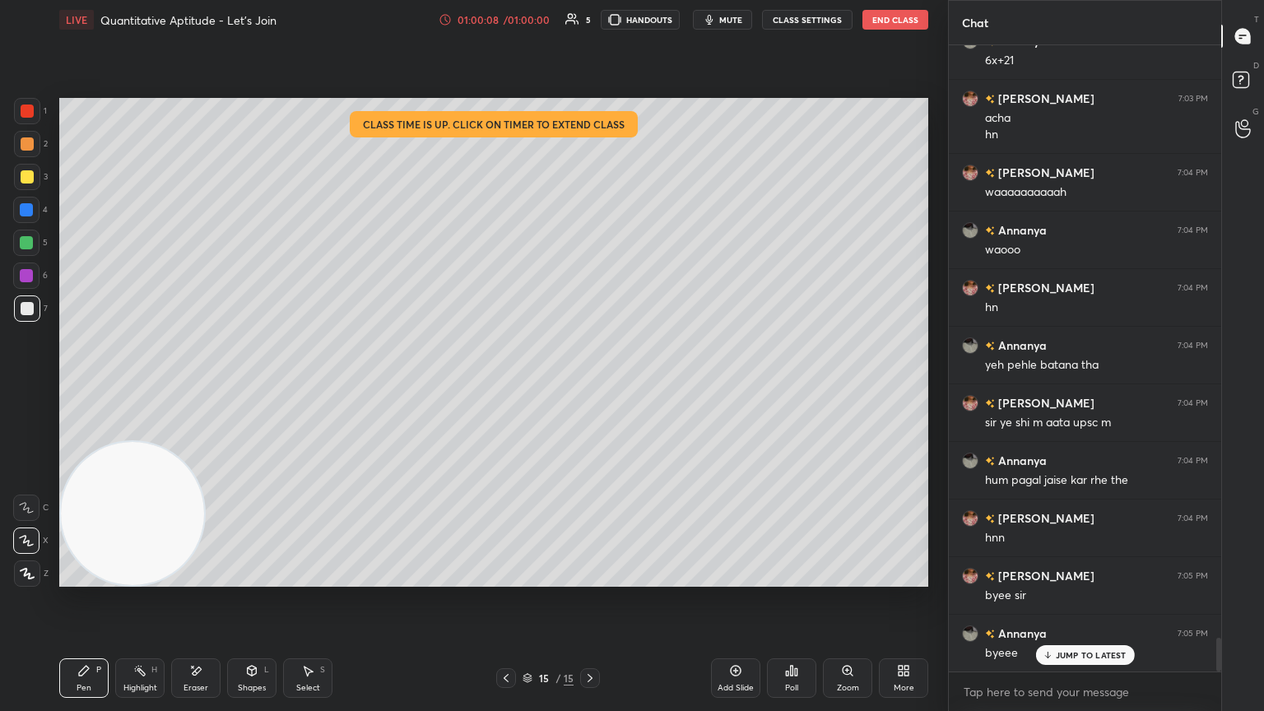
click at [590, 21] on button "End Class" at bounding box center [895, 20] width 66 height 20
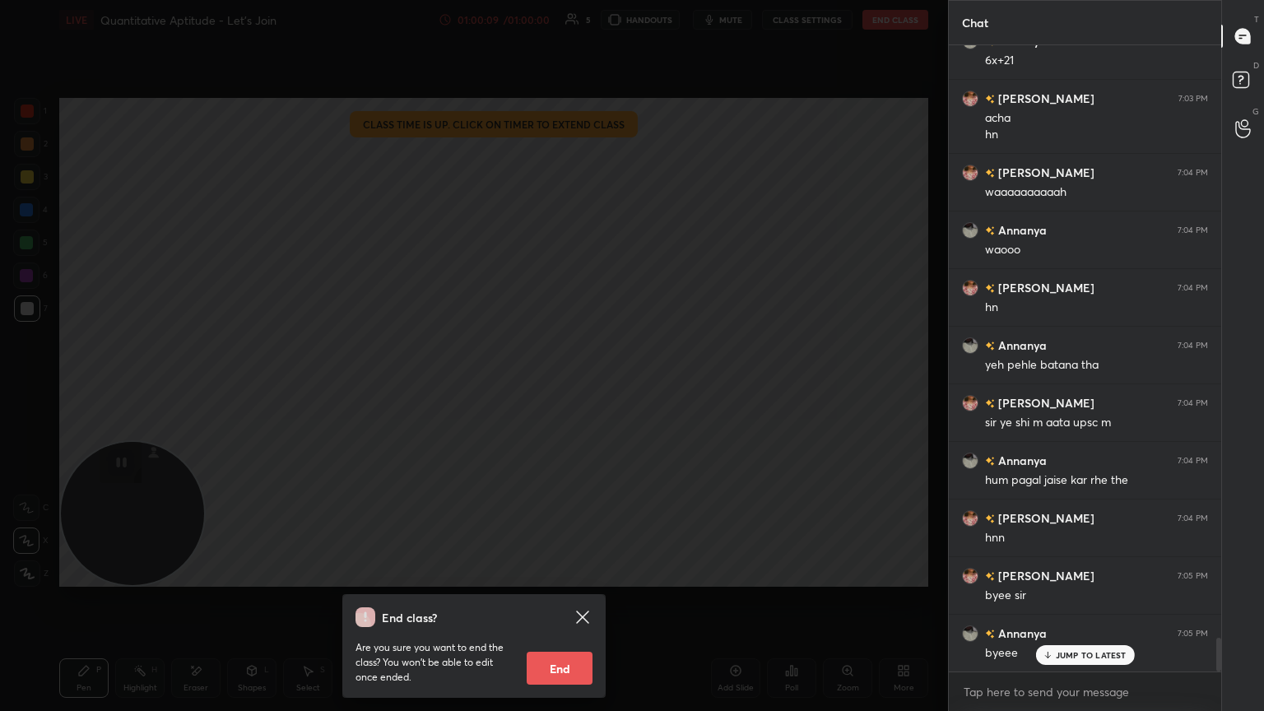
click at [544, 386] on button "End" at bounding box center [560, 668] width 66 height 33
type textarea "x"
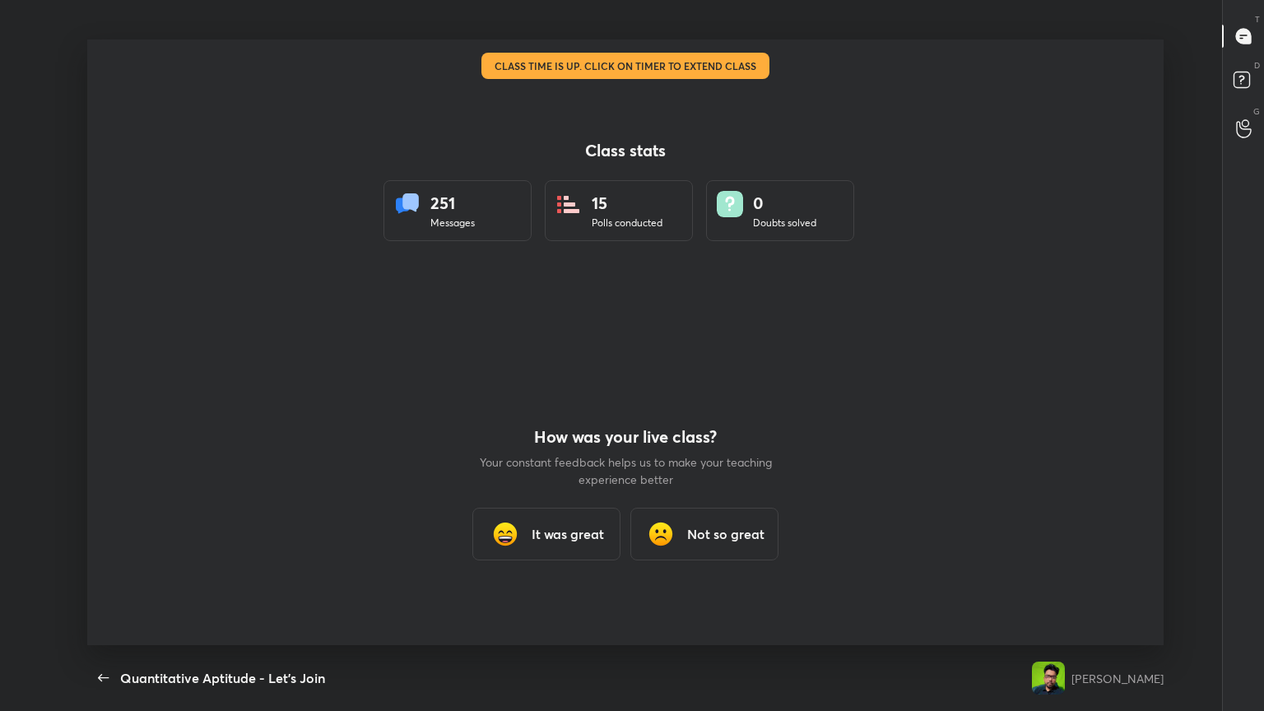
scroll to position [81691, 81081]
click at [540, 386] on div "It was great" at bounding box center [546, 534] width 148 height 53
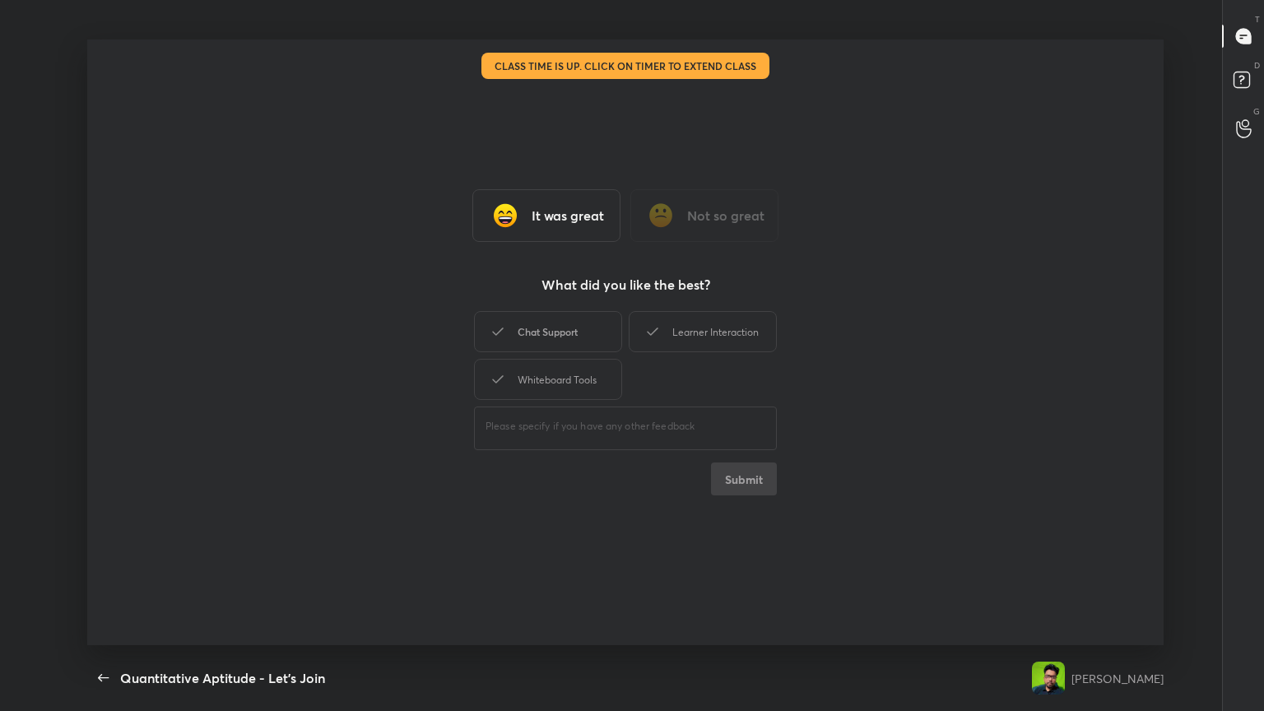
drag, startPoint x: 576, startPoint y: 348, endPoint x: 616, endPoint y: 338, distance: 41.5
click at [583, 345] on div "Chat Support" at bounding box center [548, 331] width 148 height 41
click at [590, 342] on div "Learner Interaction" at bounding box center [703, 331] width 148 height 41
click at [560, 386] on div "Whiteboard Tools" at bounding box center [548, 379] width 148 height 41
drag, startPoint x: 741, startPoint y: 457, endPoint x: 744, endPoint y: 476, distance: 19.2
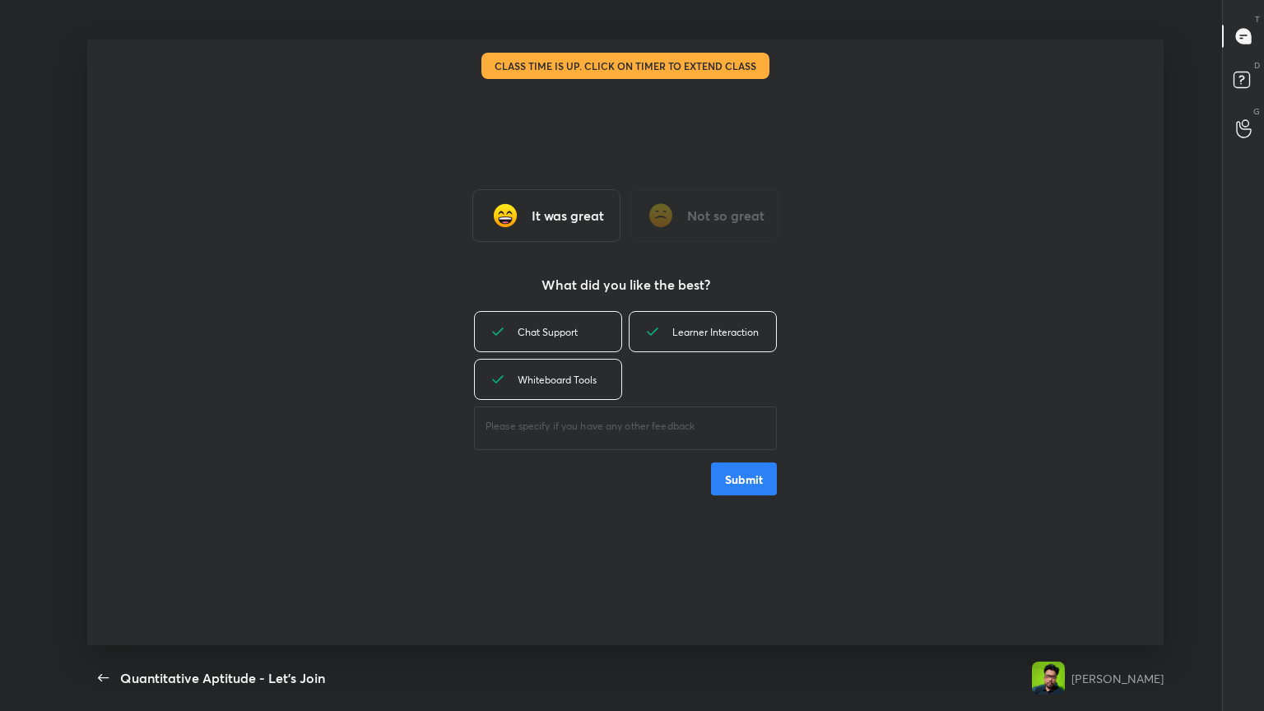
click at [590, 386] on div "Chat Support Learner Interaction Whiteboard Tools ​ Submit" at bounding box center [625, 402] width 303 height 188
drag, startPoint x: 740, startPoint y: 485, endPoint x: 736, endPoint y: 492, distance: 8.5
click at [590, 386] on button "Submit" at bounding box center [744, 479] width 66 height 33
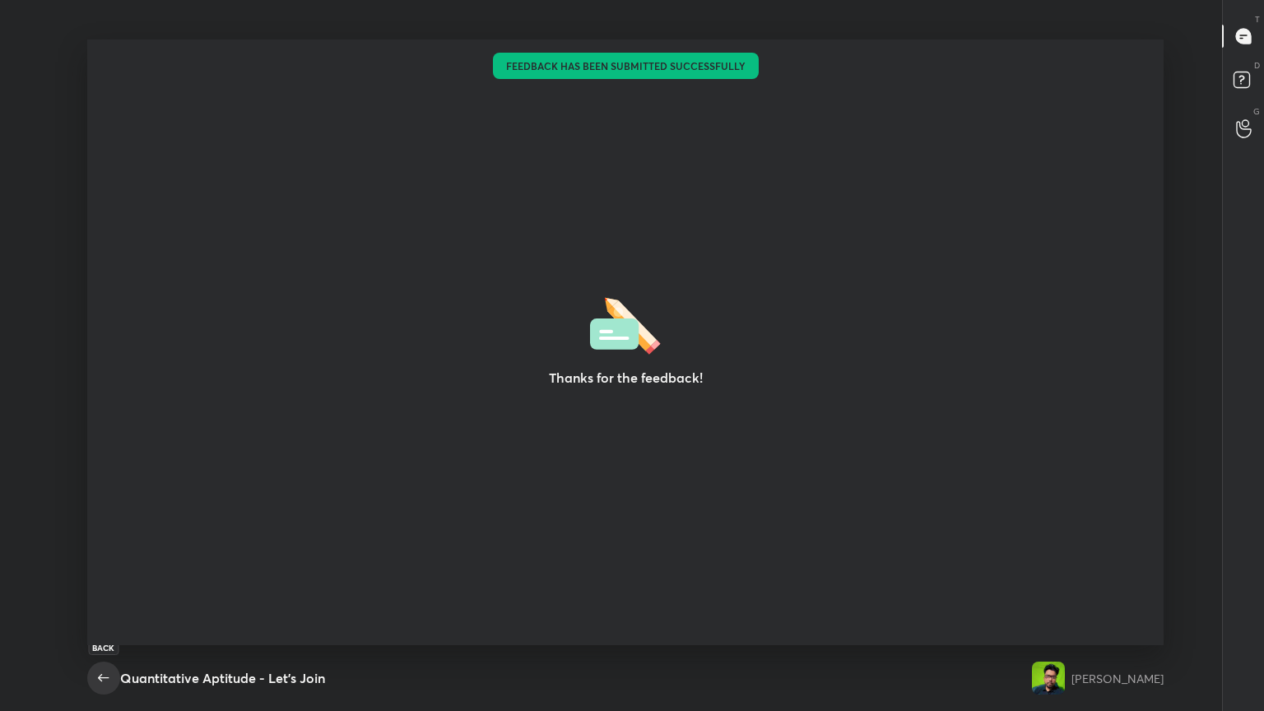
click at [95, 386] on icon "button" at bounding box center [104, 678] width 20 height 20
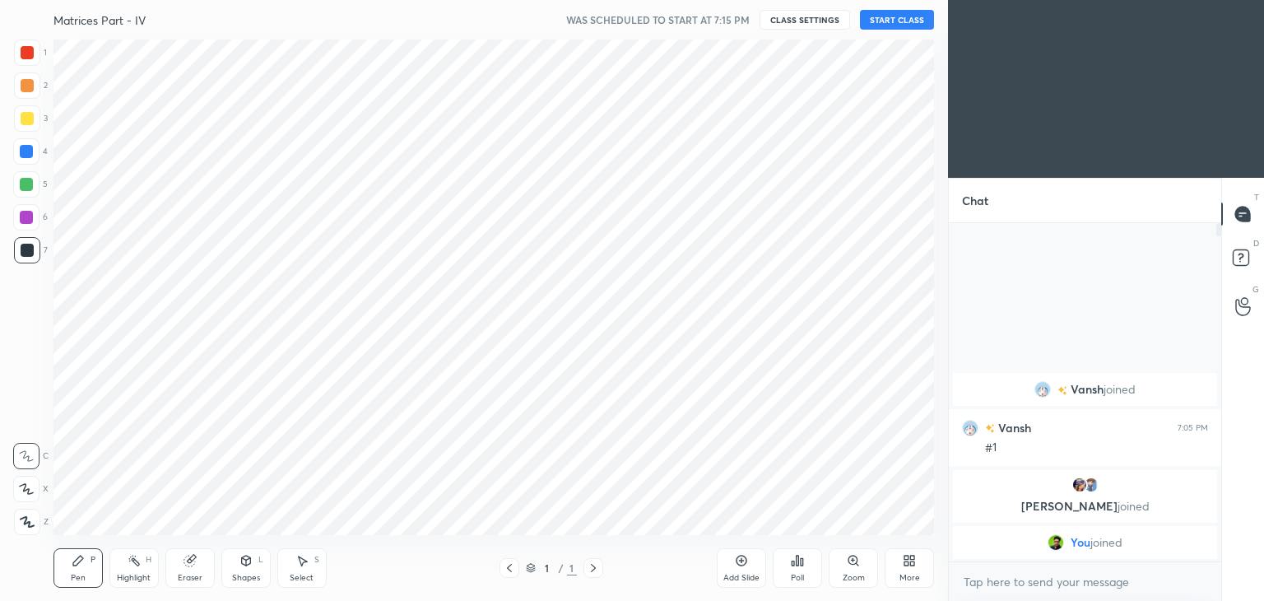
scroll to position [81800, 81414]
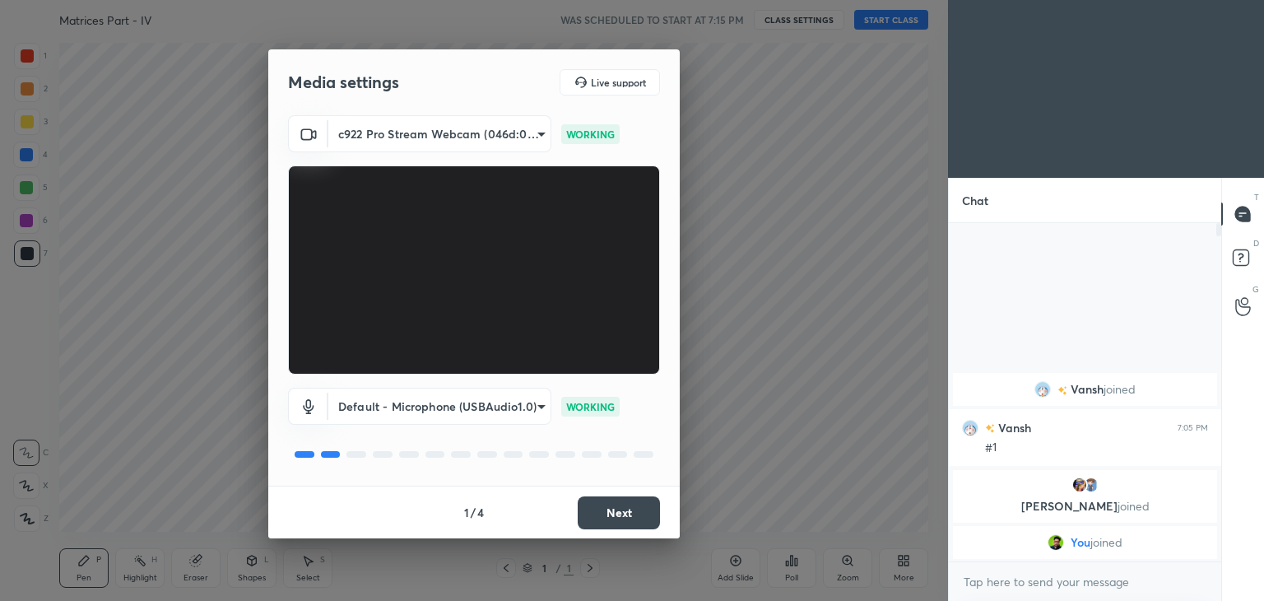
click at [617, 507] on button "Next" at bounding box center [619, 512] width 82 height 33
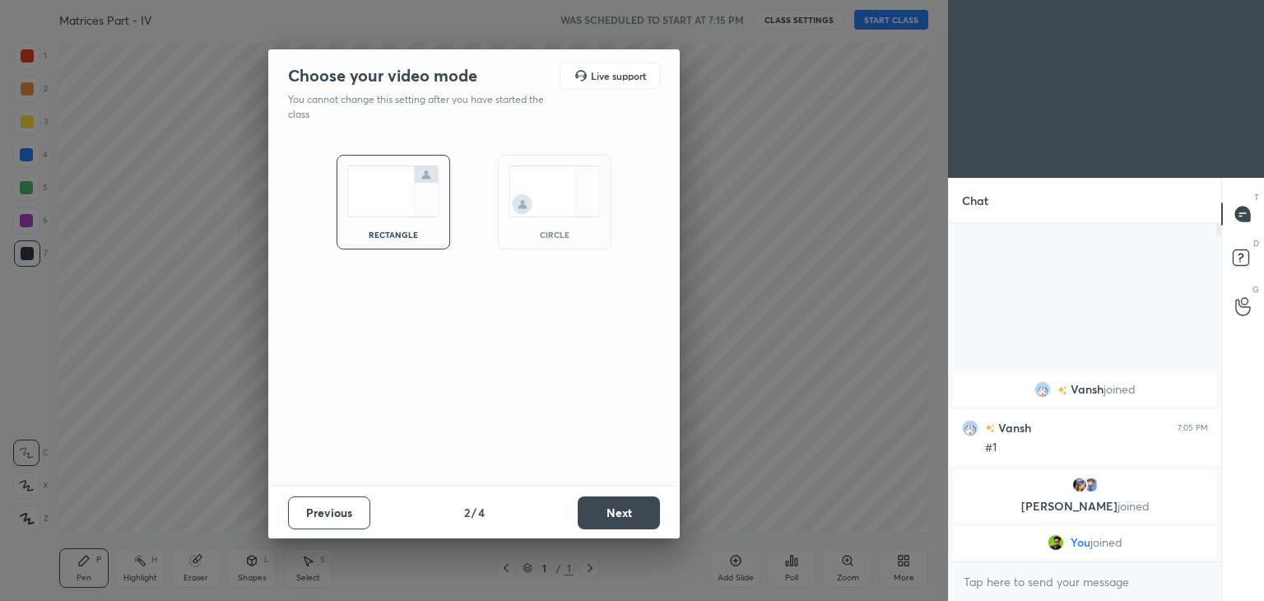
click at [548, 249] on div "rectangle circle" at bounding box center [474, 202] width 353 height 134
click at [570, 235] on div "circle" at bounding box center [555, 234] width 66 height 8
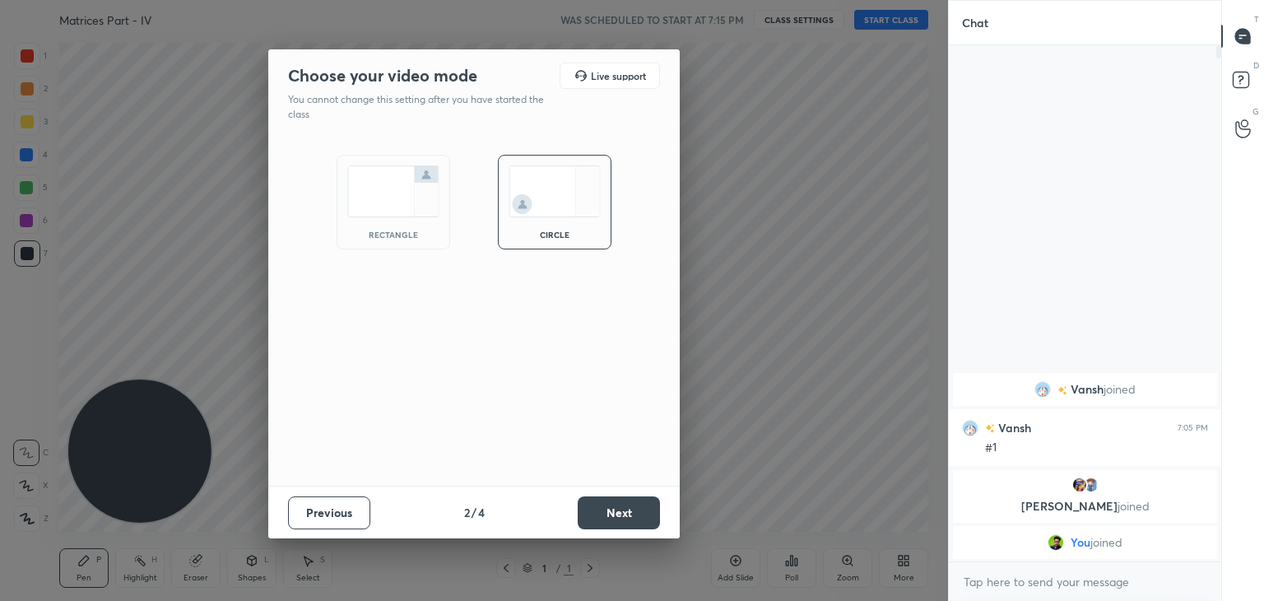
scroll to position [375, 267]
click at [600, 514] on button "Next" at bounding box center [619, 512] width 82 height 33
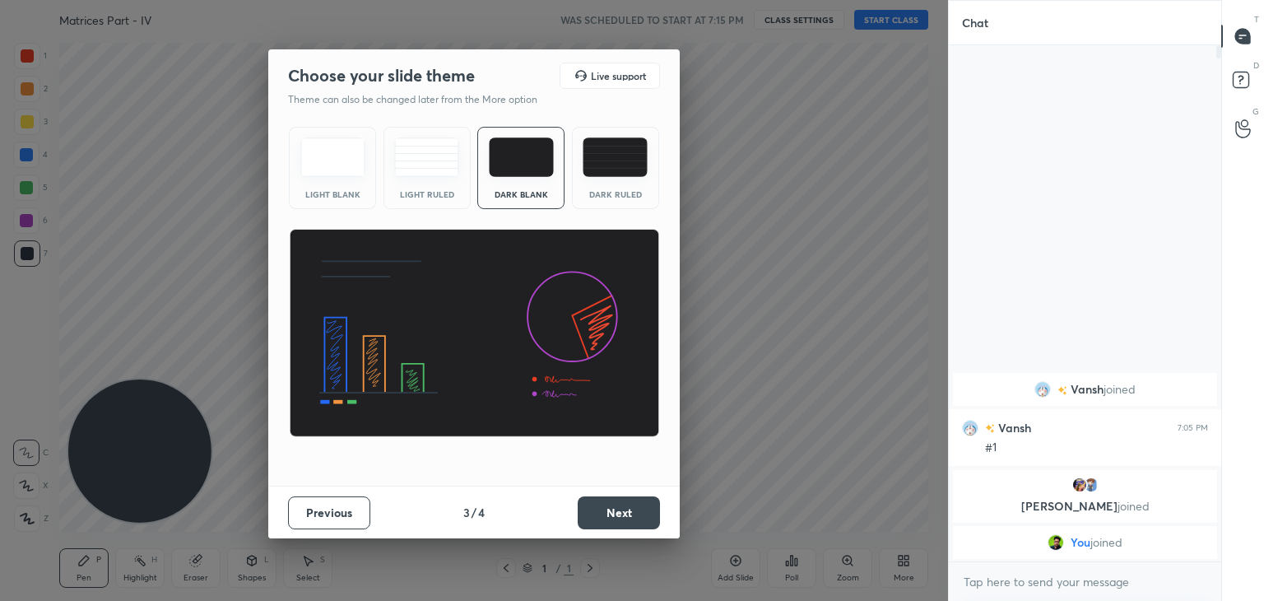
click at [613, 511] on button "Next" at bounding box center [619, 512] width 82 height 33
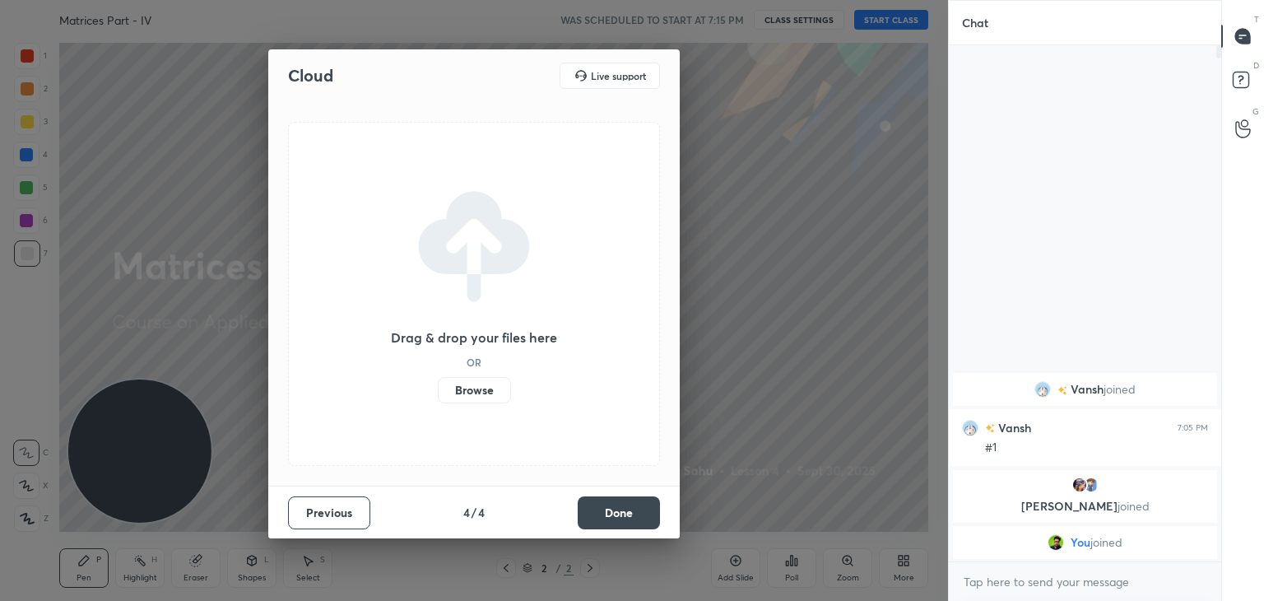
click at [612, 514] on button "Done" at bounding box center [619, 512] width 82 height 33
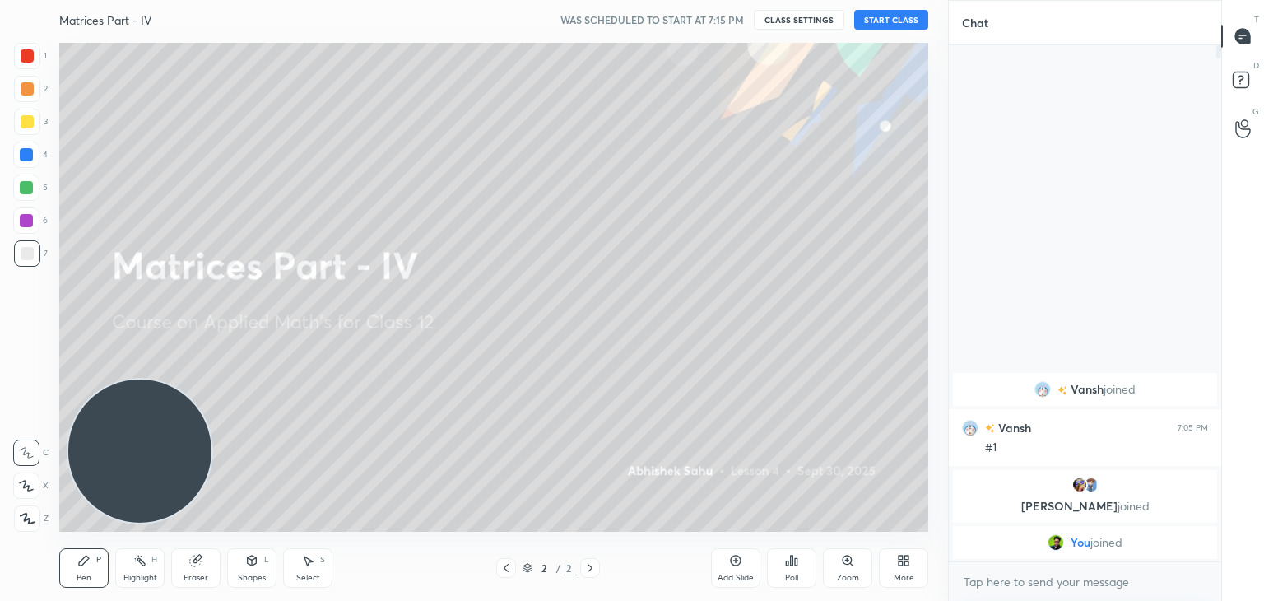
click at [907, 560] on div "More" at bounding box center [903, 568] width 49 height 40
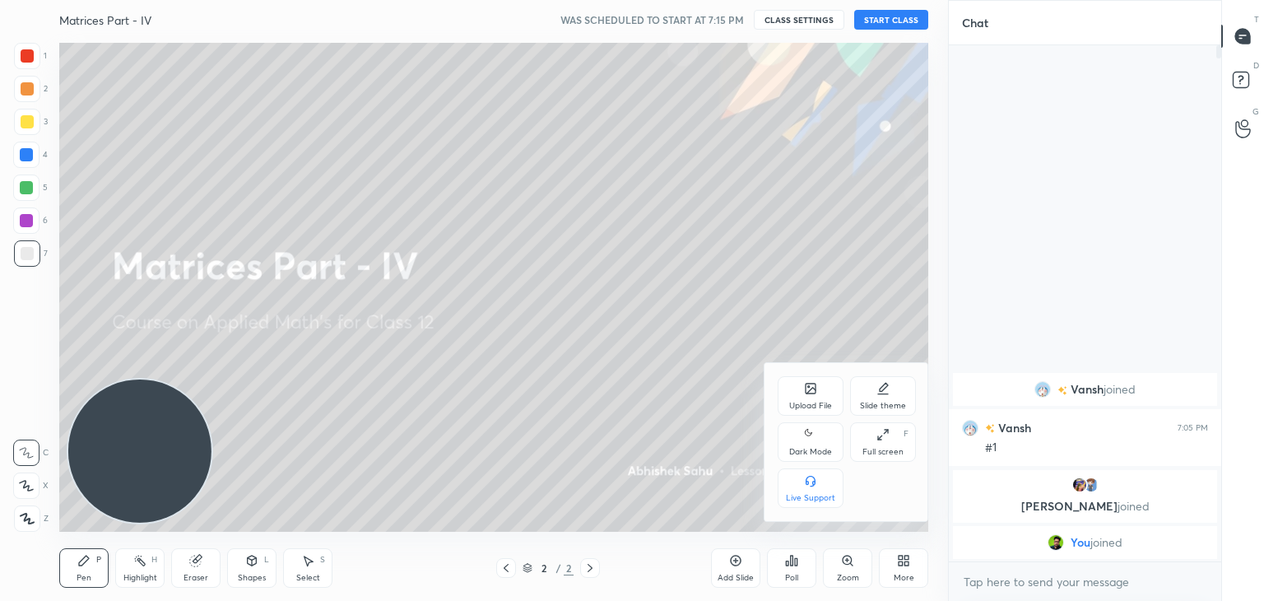
click at [801, 448] on div "Dark Mode" at bounding box center [810, 452] width 43 height 8
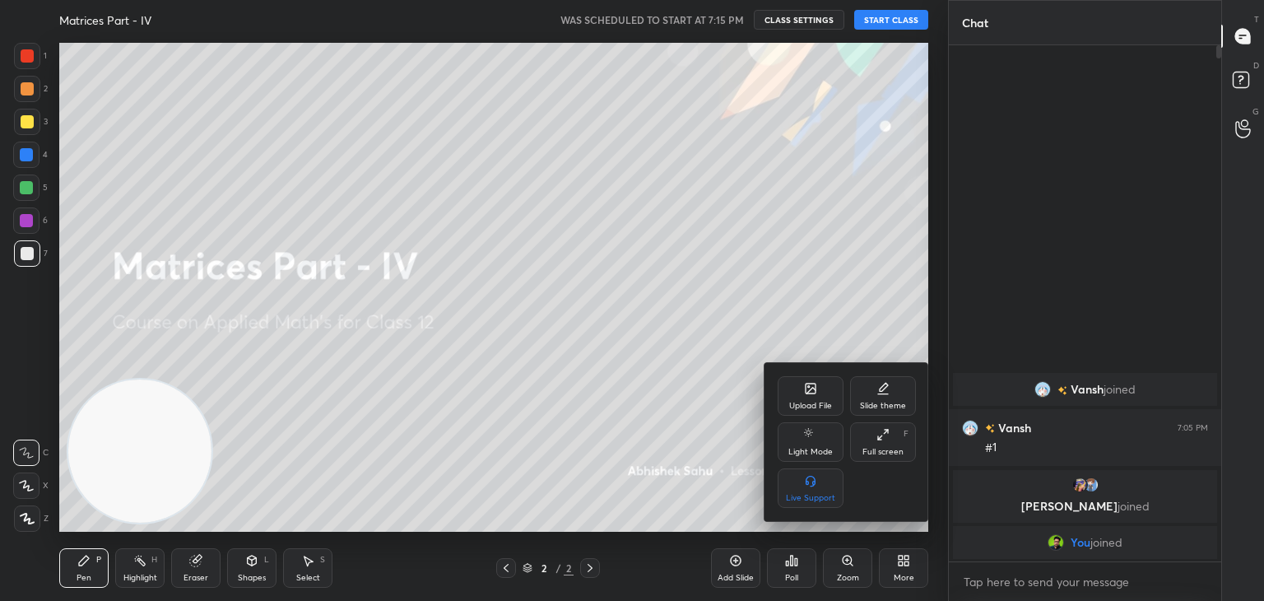
click at [698, 432] on div at bounding box center [632, 300] width 1264 height 601
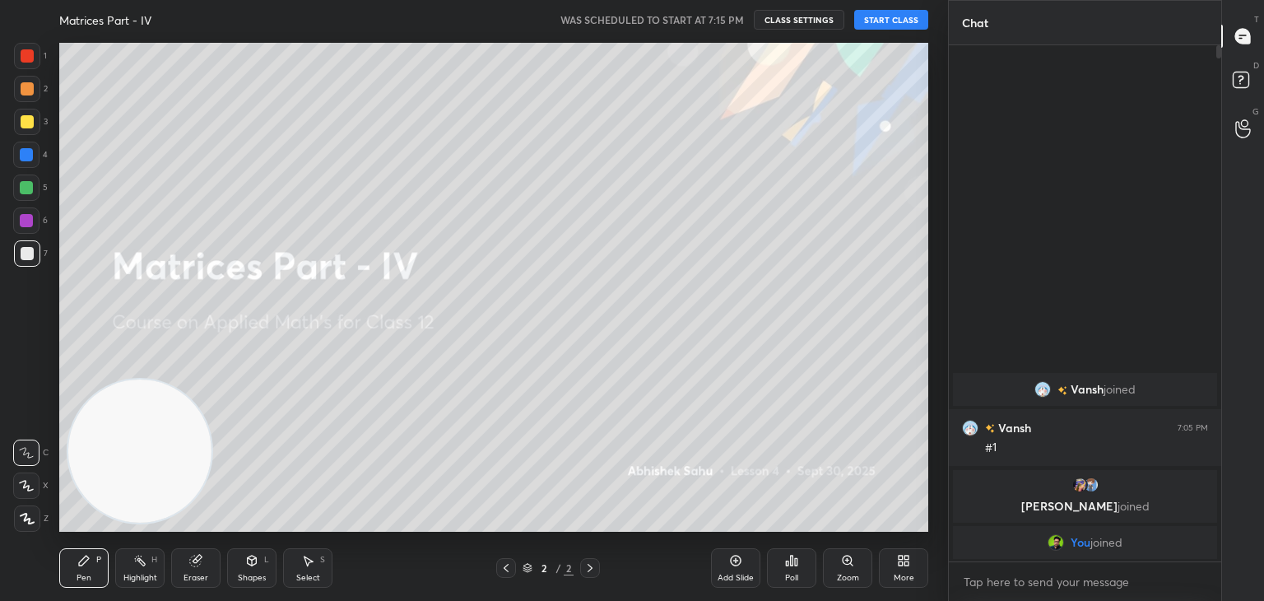
click at [877, 26] on button "START CLASS" at bounding box center [891, 20] width 74 height 20
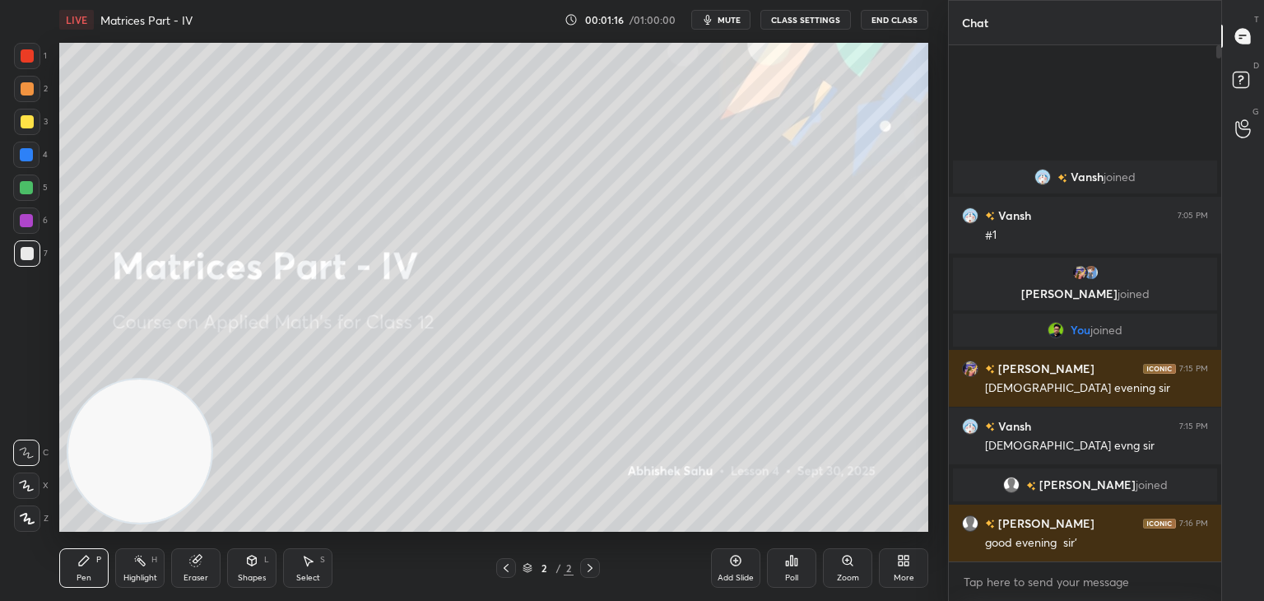
click at [735, 587] on div "Add Slide" at bounding box center [735, 568] width 49 height 40
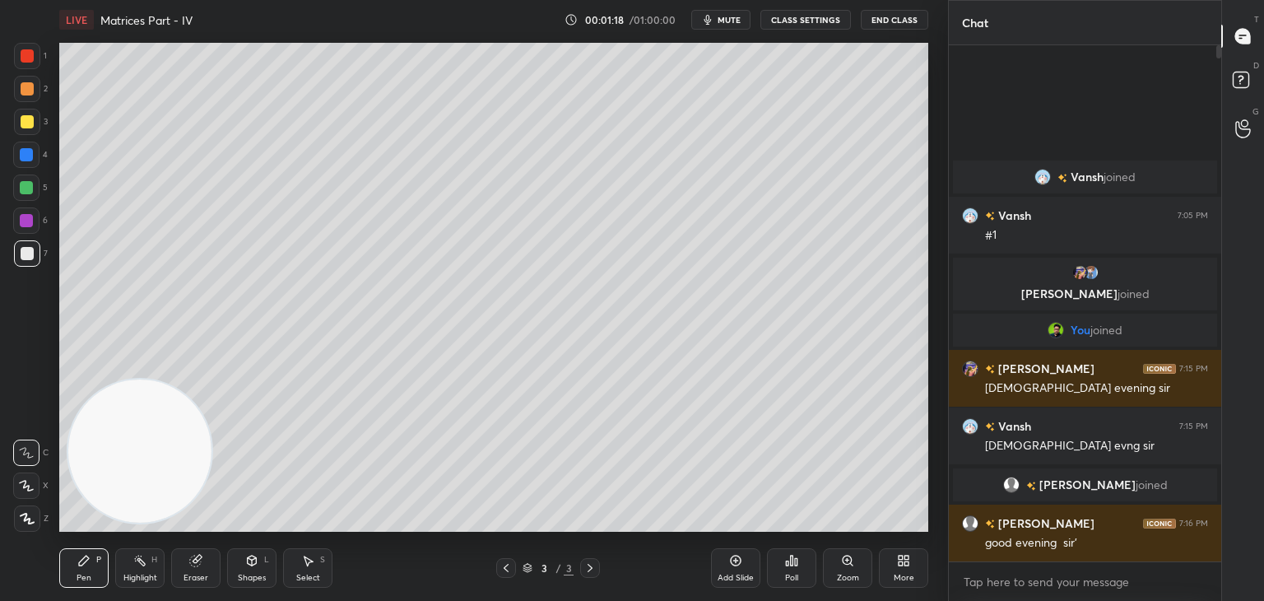
click at [30, 123] on div at bounding box center [27, 122] width 26 height 26
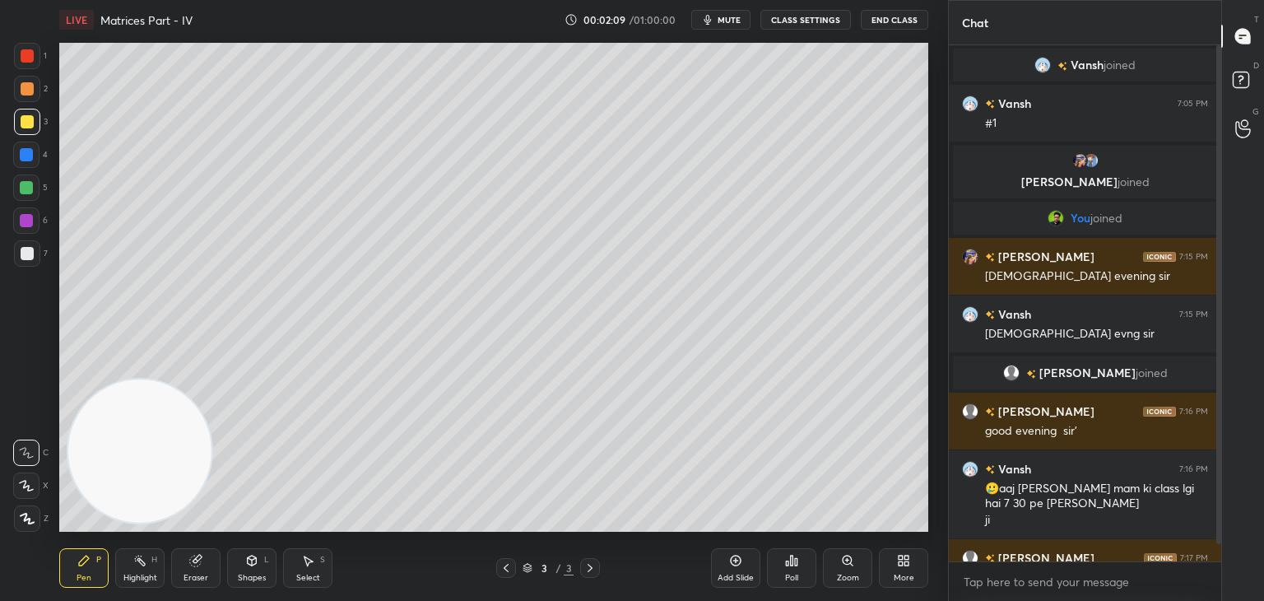
scroll to position [35, 0]
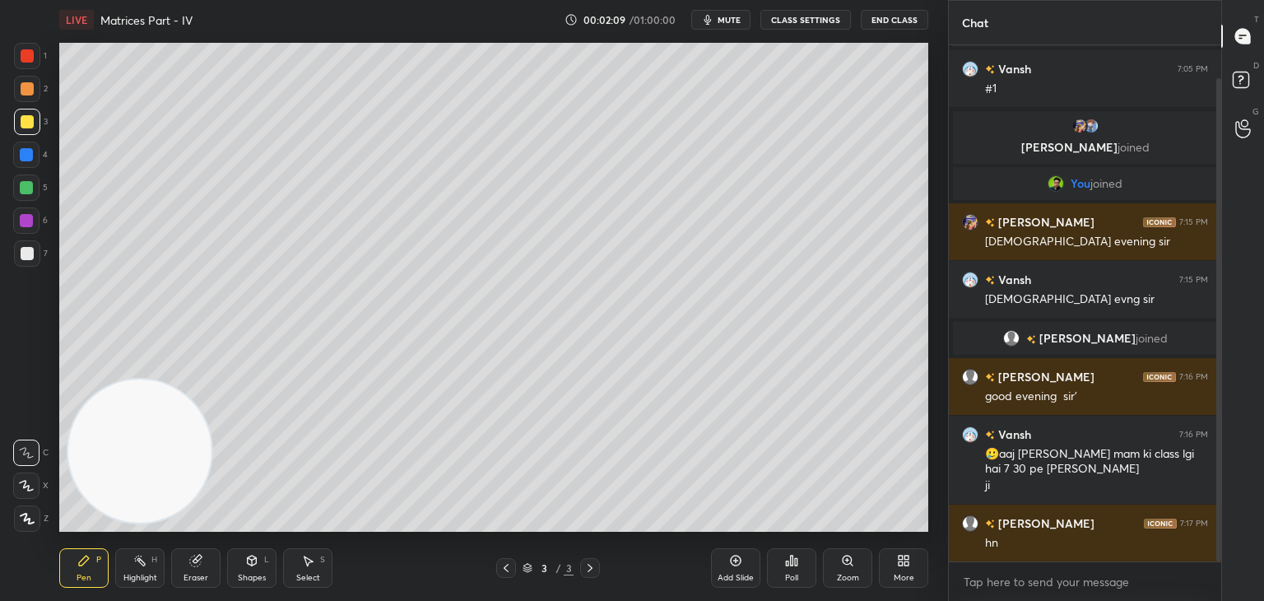
drag, startPoint x: 1218, startPoint y: 159, endPoint x: 1199, endPoint y: 173, distance: 23.5
click at [1216, 185] on div at bounding box center [1218, 320] width 5 height 484
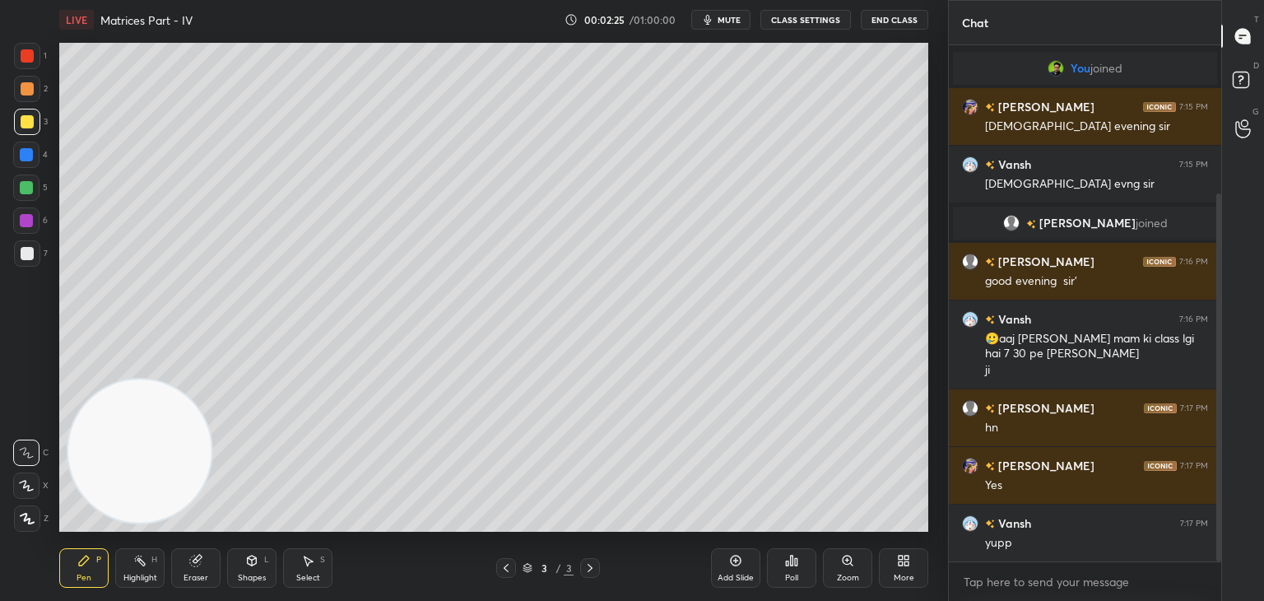
scroll to position [207, 0]
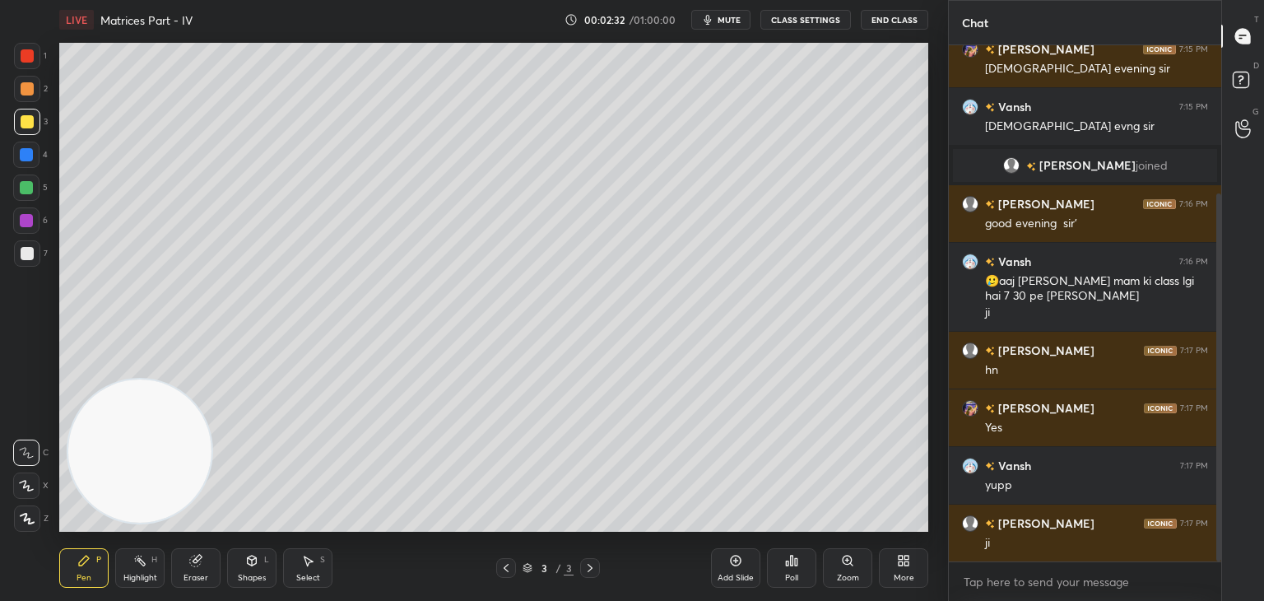
click at [30, 488] on icon at bounding box center [26, 486] width 15 height 12
click at [27, 257] on div at bounding box center [27, 253] width 13 height 13
drag, startPoint x: 25, startPoint y: 192, endPoint x: 40, endPoint y: 182, distance: 17.8
click at [26, 190] on div at bounding box center [26, 187] width 13 height 13
drag, startPoint x: 30, startPoint y: 224, endPoint x: 43, endPoint y: 221, distance: 13.6
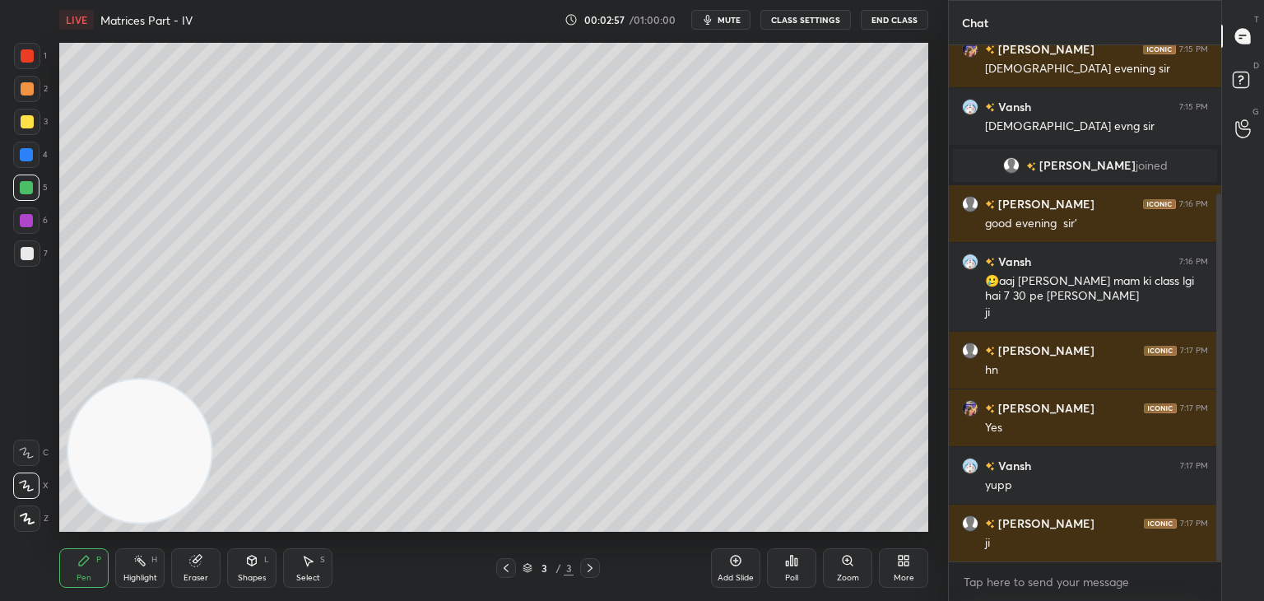
click at [27, 223] on div at bounding box center [26, 220] width 13 height 13
click at [27, 188] on div at bounding box center [26, 187] width 13 height 13
click at [30, 111] on div "1 2 3 4 5 6 7" at bounding box center [30, 158] width 35 height 230
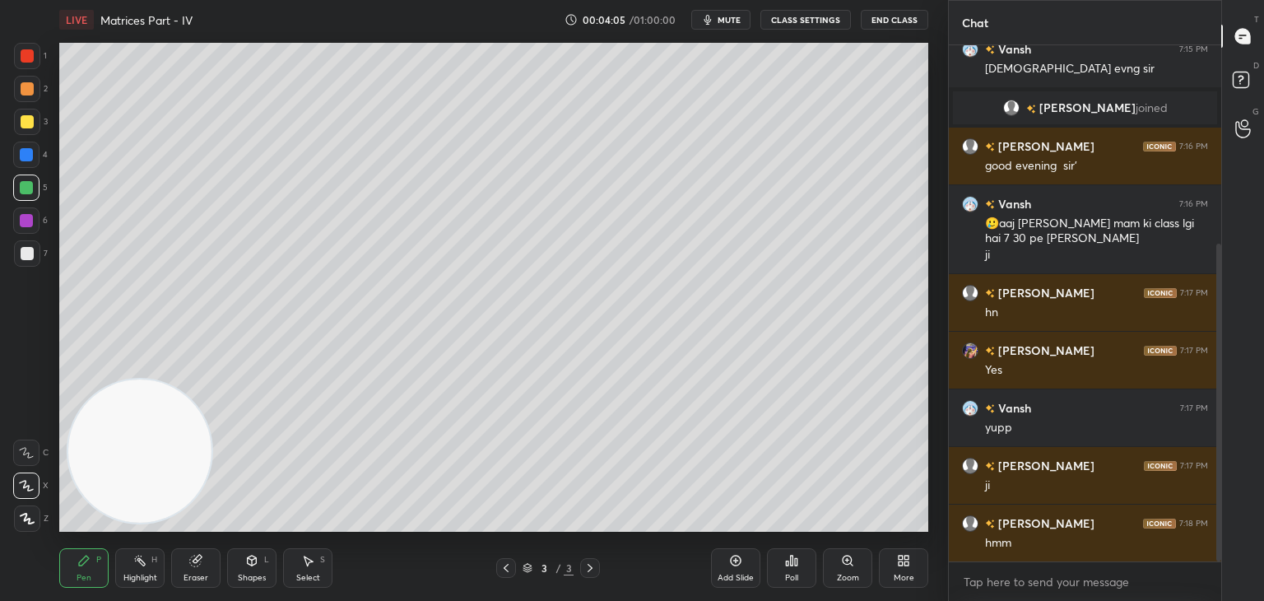
scroll to position [323, 0]
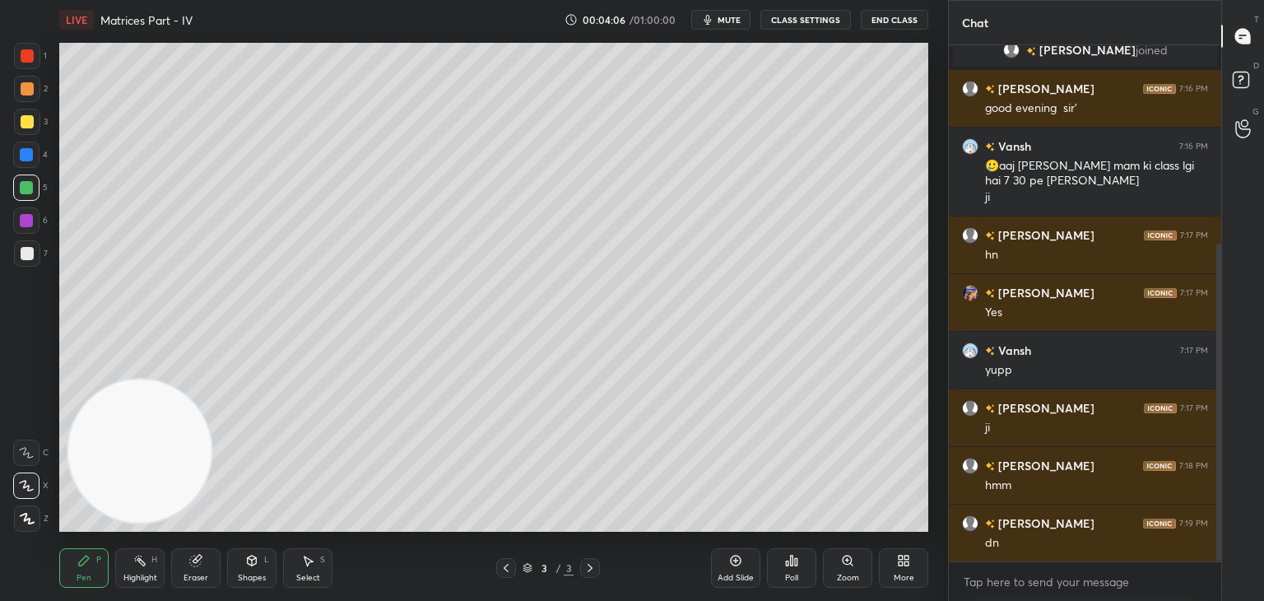
click at [731, 570] on div "Add Slide" at bounding box center [735, 568] width 49 height 40
click at [21, 260] on div at bounding box center [27, 253] width 26 height 26
drag, startPoint x: 27, startPoint y: 189, endPoint x: 53, endPoint y: 194, distance: 26.0
click at [27, 188] on div at bounding box center [26, 187] width 13 height 13
drag, startPoint x: 29, startPoint y: 225, endPoint x: 44, endPoint y: 231, distance: 16.2
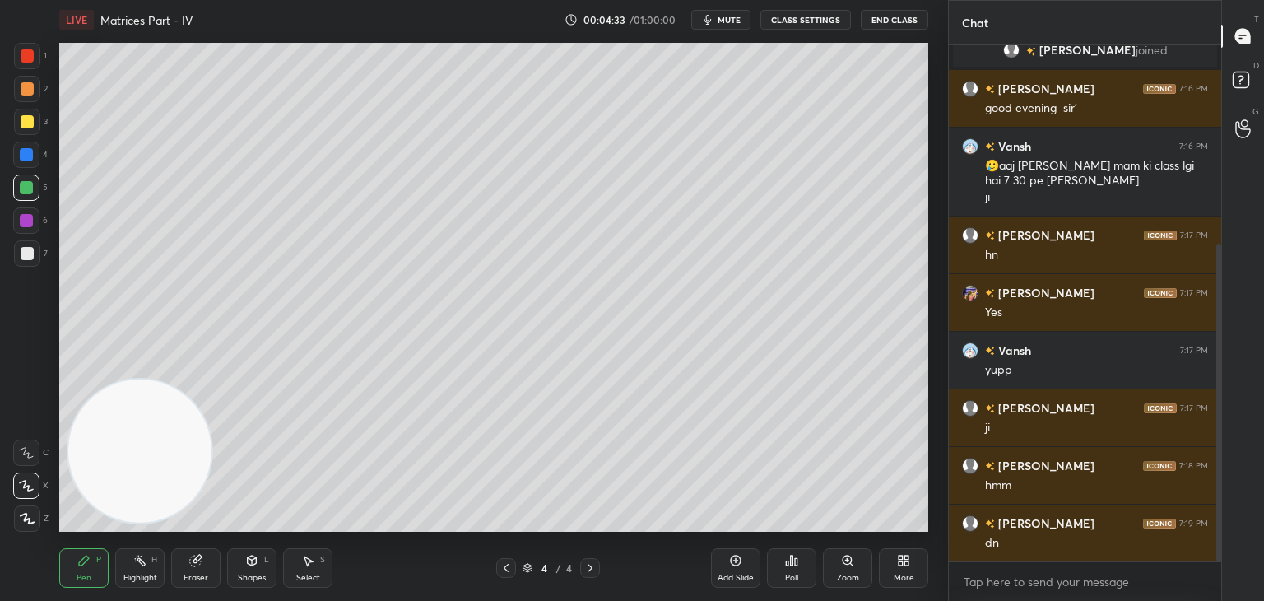
click at [29, 223] on div at bounding box center [26, 220] width 13 height 13
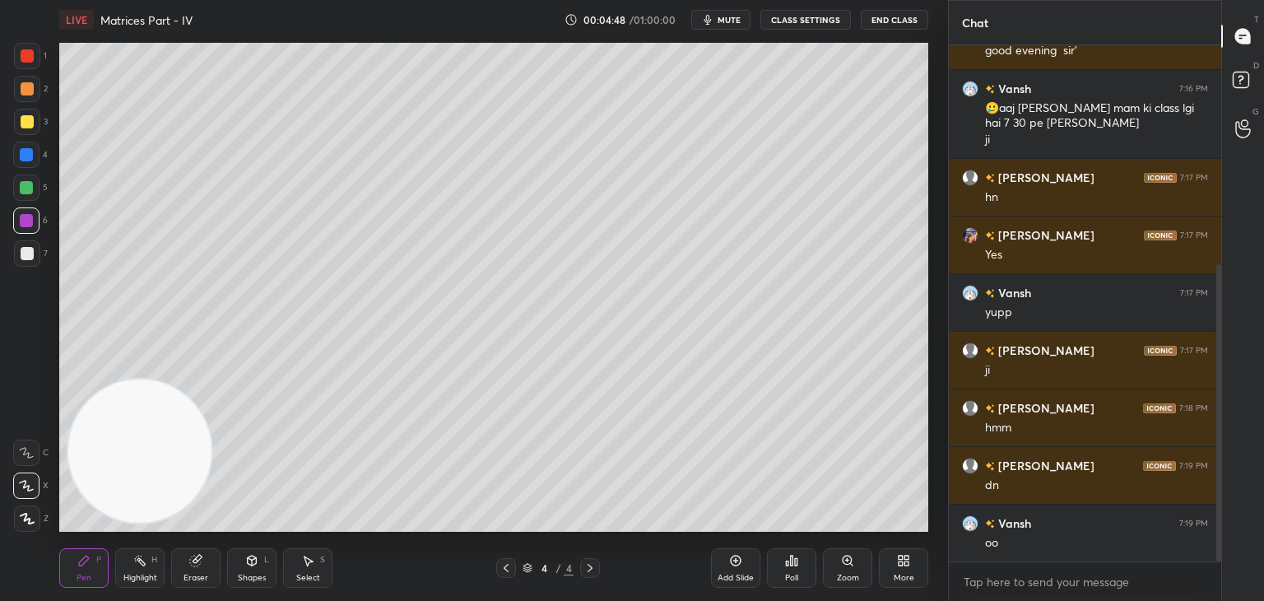
drag, startPoint x: 33, startPoint y: 263, endPoint x: 48, endPoint y: 261, distance: 14.9
click at [30, 261] on div at bounding box center [27, 253] width 26 height 26
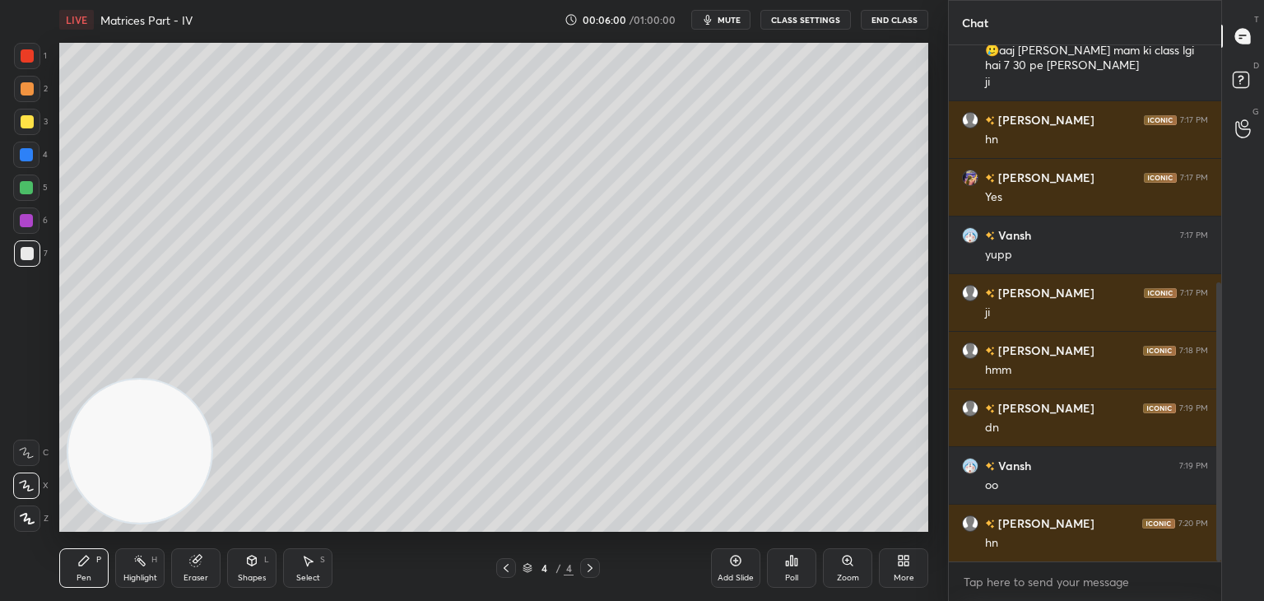
click at [736, 570] on div "Add Slide" at bounding box center [735, 568] width 49 height 40
click at [30, 116] on div at bounding box center [27, 122] width 26 height 26
click at [29, 257] on div at bounding box center [27, 253] width 13 height 13
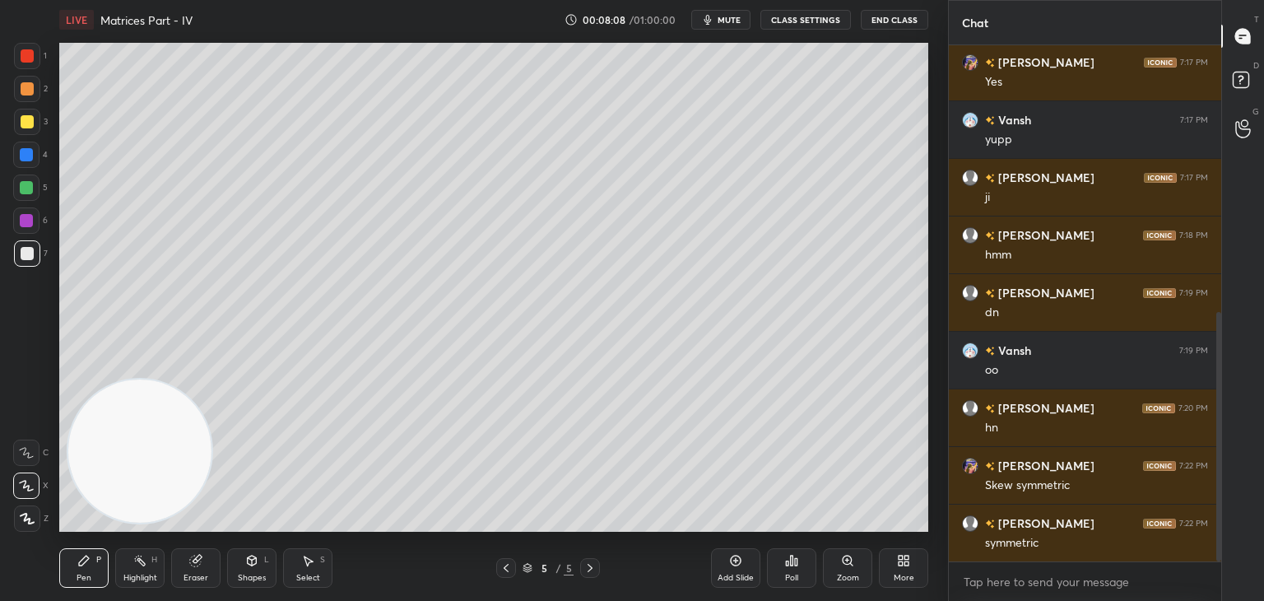
scroll to position [611, 0]
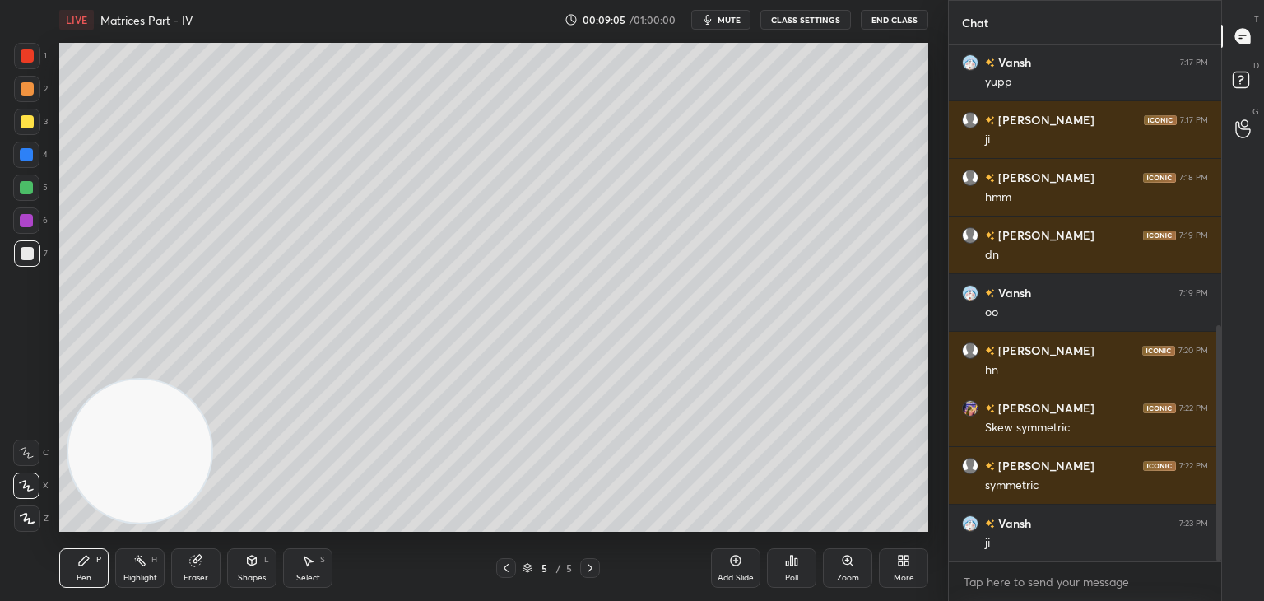
click at [737, 564] on icon at bounding box center [735, 560] width 13 height 13
click at [32, 123] on div at bounding box center [27, 121] width 13 height 13
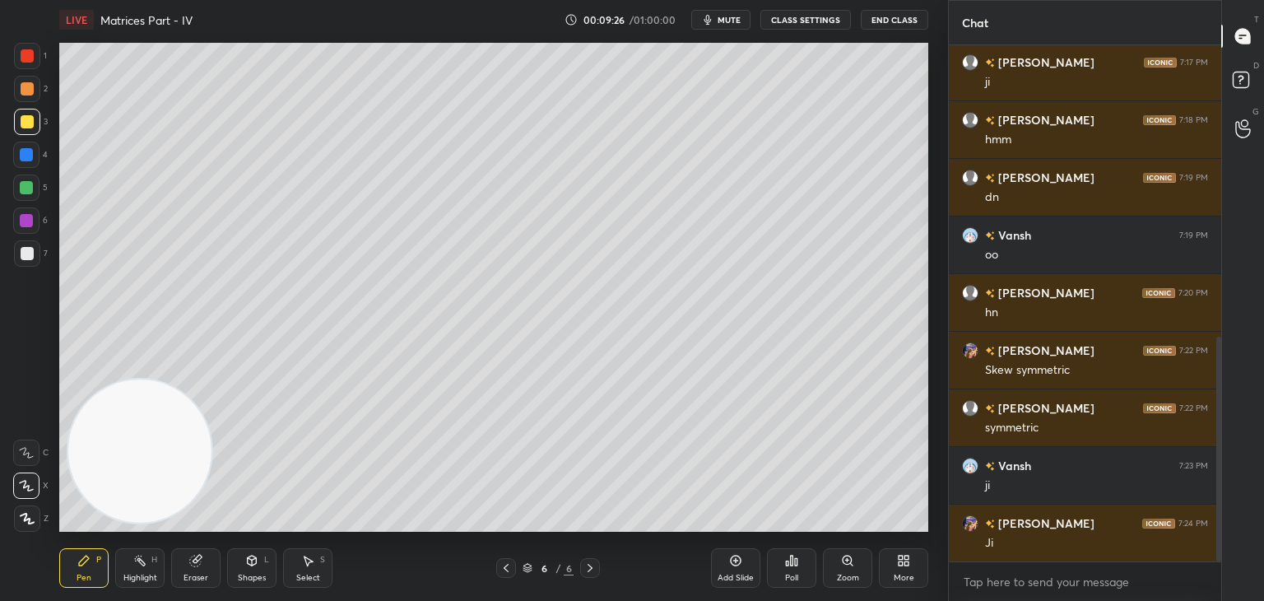
click at [23, 260] on div at bounding box center [27, 253] width 26 height 26
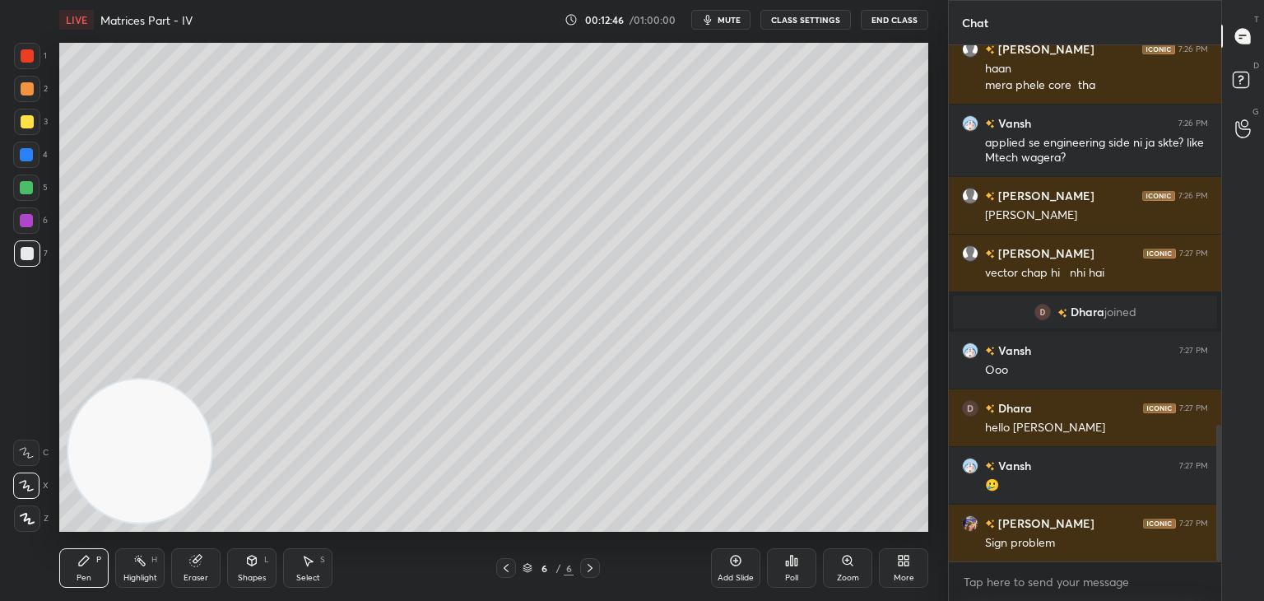
scroll to position [1435, 0]
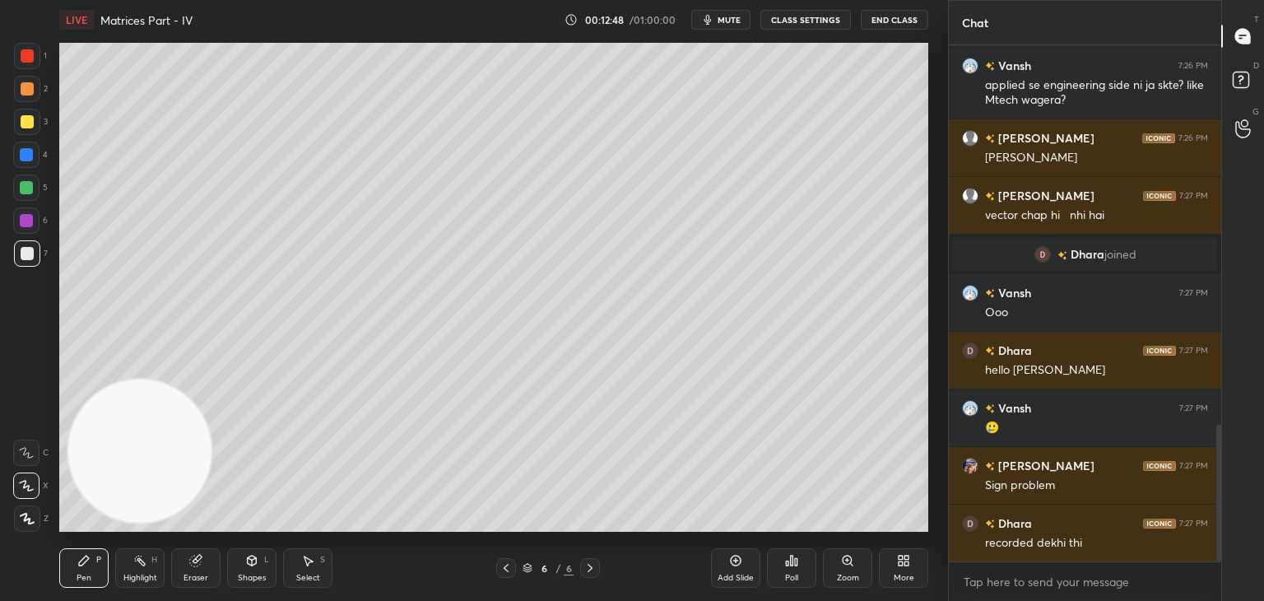
click at [500, 572] on icon at bounding box center [506, 567] width 13 height 13
click at [504, 574] on icon at bounding box center [506, 567] width 13 height 13
click at [508, 567] on icon at bounding box center [506, 567] width 13 height 13
drag, startPoint x: 141, startPoint y: 573, endPoint x: 142, endPoint y: 551, distance: 22.2
click at [138, 574] on div "Highlight" at bounding box center [140, 578] width 34 height 8
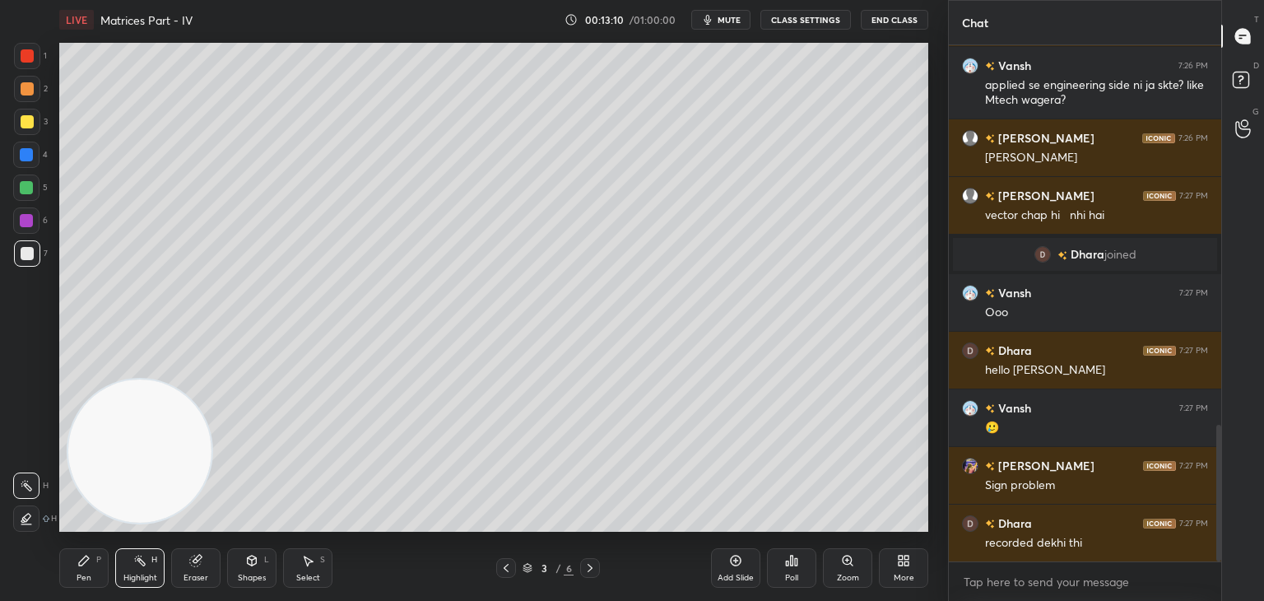
drag, startPoint x: 590, startPoint y: 565, endPoint x: 596, endPoint y: 551, distance: 15.9
click at [591, 567] on icon at bounding box center [589, 567] width 13 height 13
click at [583, 562] on div at bounding box center [590, 568] width 20 height 20
click at [578, 571] on div "5 / 6" at bounding box center [548, 568] width 104 height 20
click at [588, 571] on icon at bounding box center [589, 567] width 13 height 13
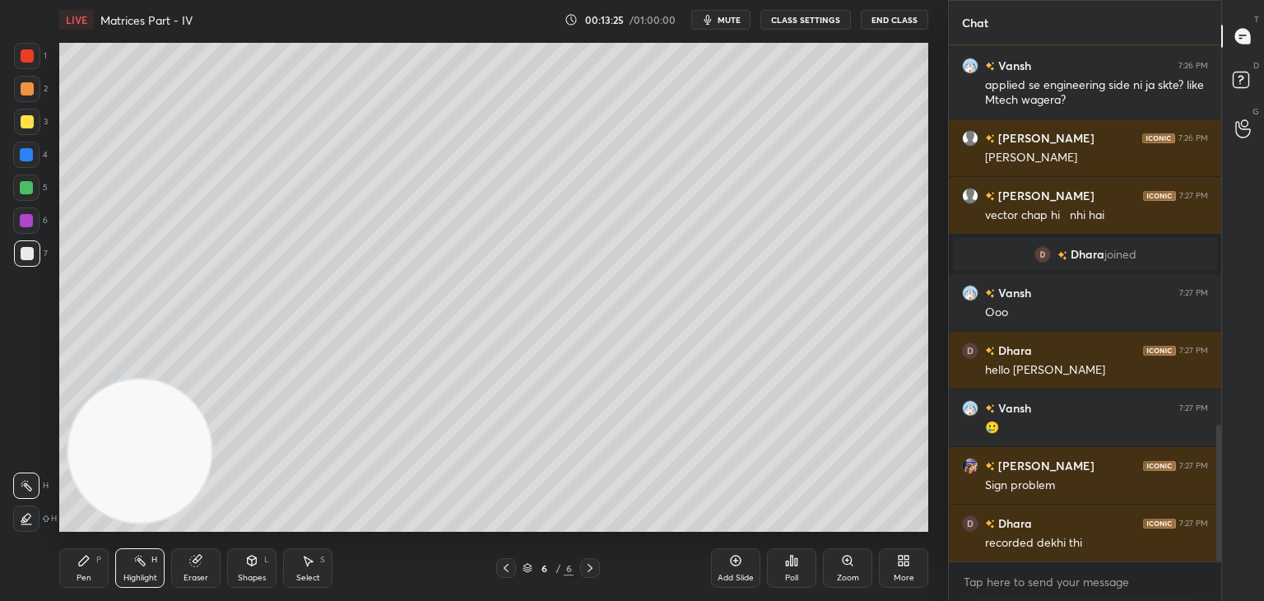
click at [732, 560] on icon at bounding box center [735, 560] width 13 height 13
click at [32, 114] on div at bounding box center [27, 122] width 26 height 26
click at [81, 556] on icon at bounding box center [83, 560] width 13 height 13
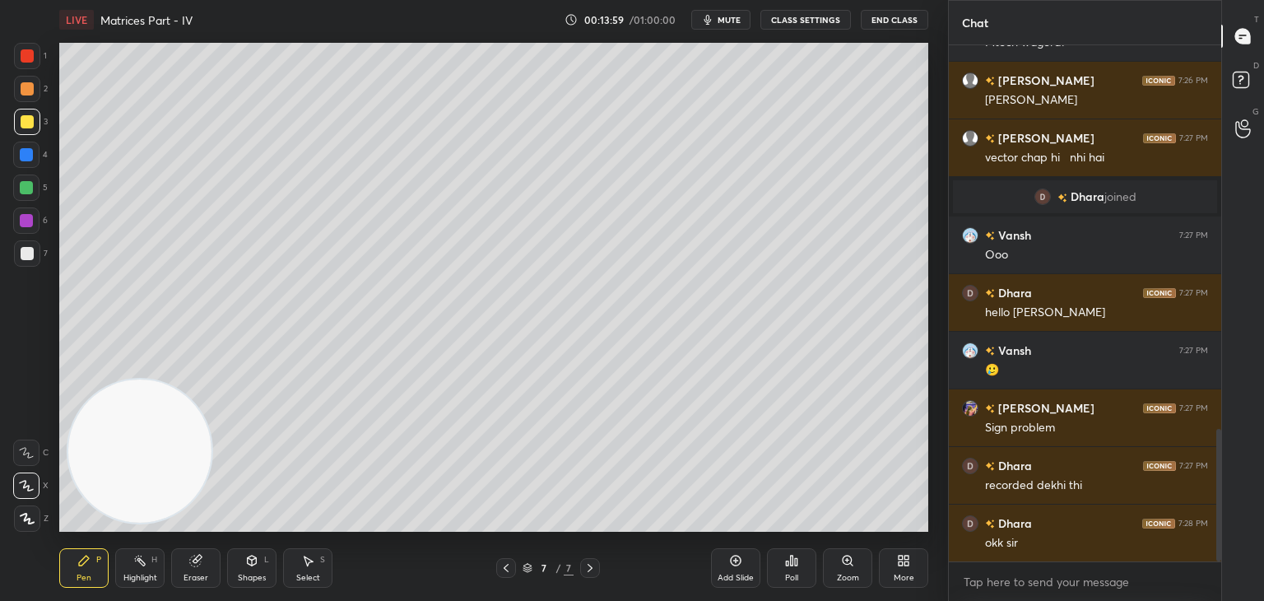
click at [30, 254] on div at bounding box center [27, 253] width 13 height 13
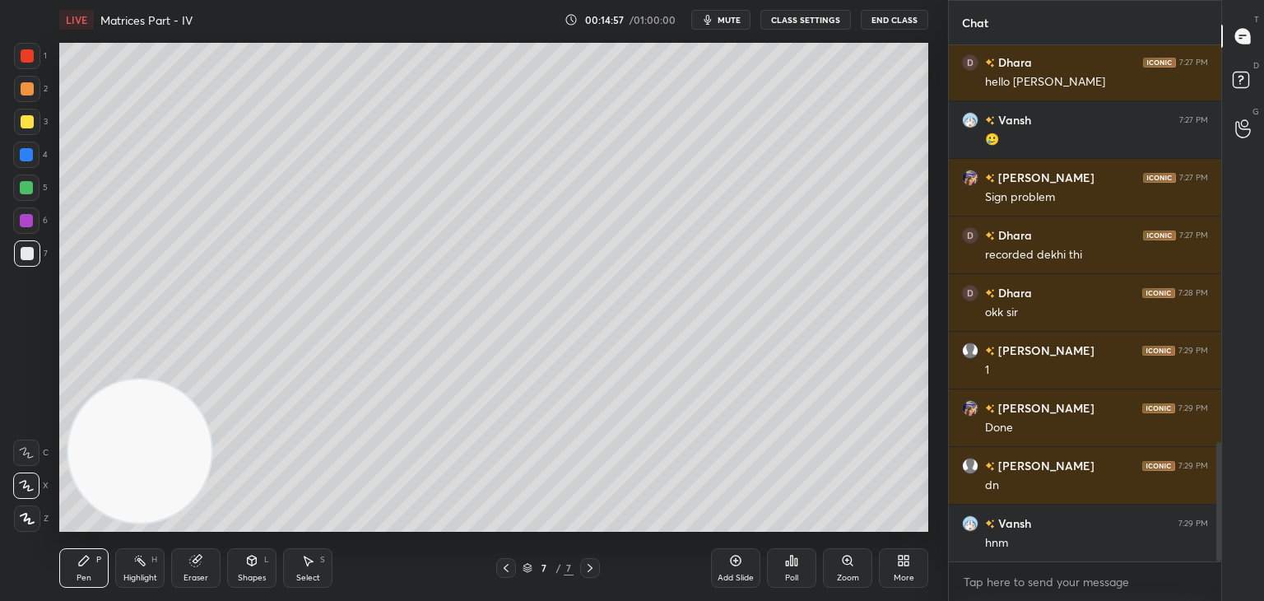
scroll to position [1781, 0]
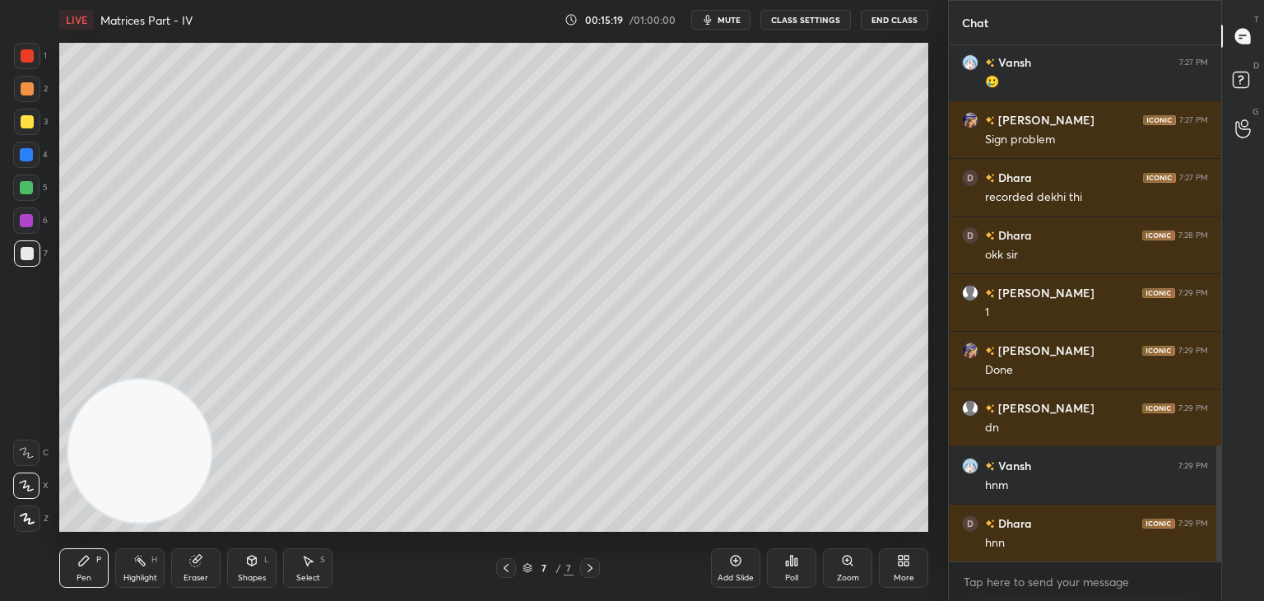
click at [734, 564] on icon at bounding box center [735, 560] width 13 height 13
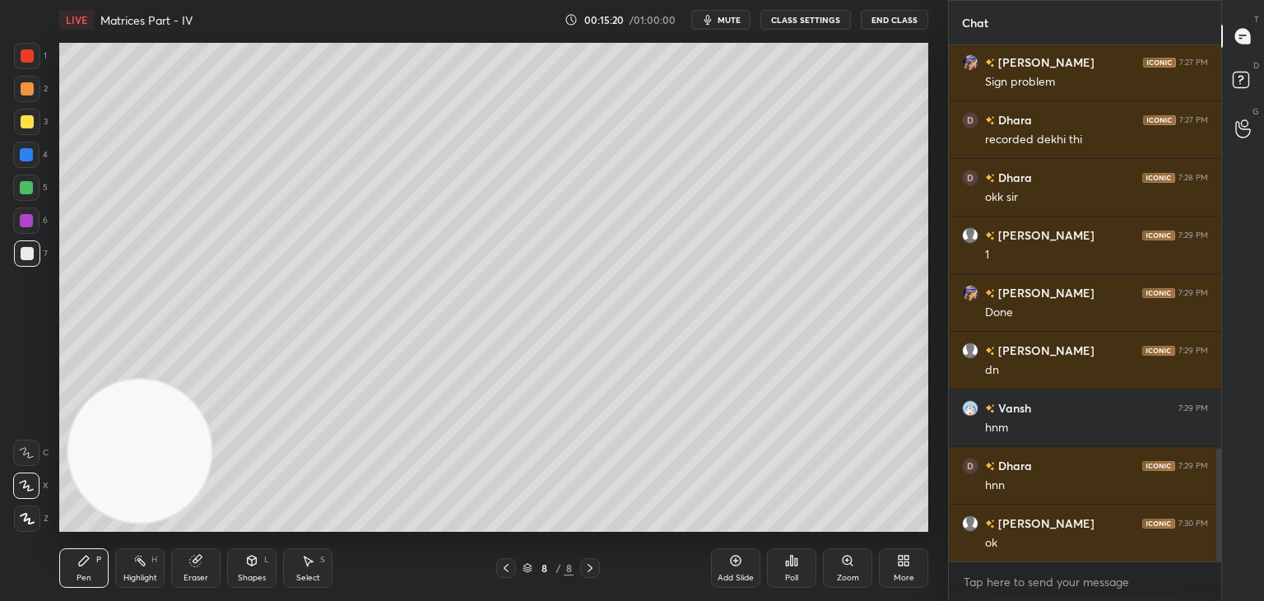
drag, startPoint x: 30, startPoint y: 115, endPoint x: 55, endPoint y: 101, distance: 28.4
click at [30, 119] on div at bounding box center [27, 122] width 26 height 26
click at [33, 254] on div at bounding box center [27, 253] width 26 height 26
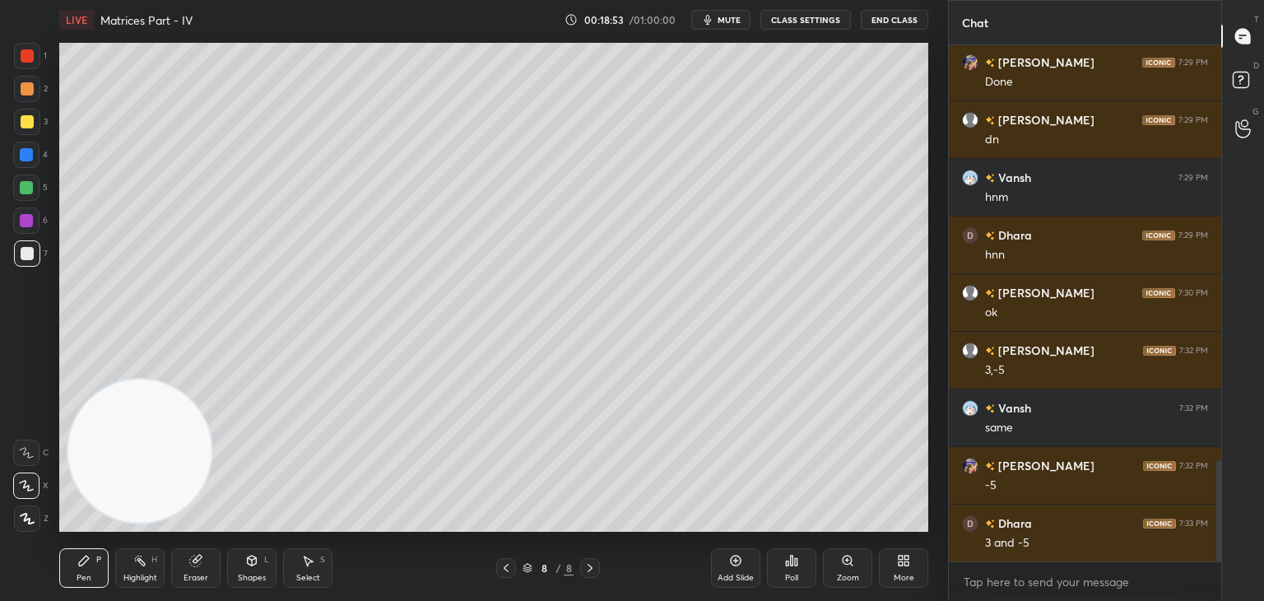
scroll to position [2127, 0]
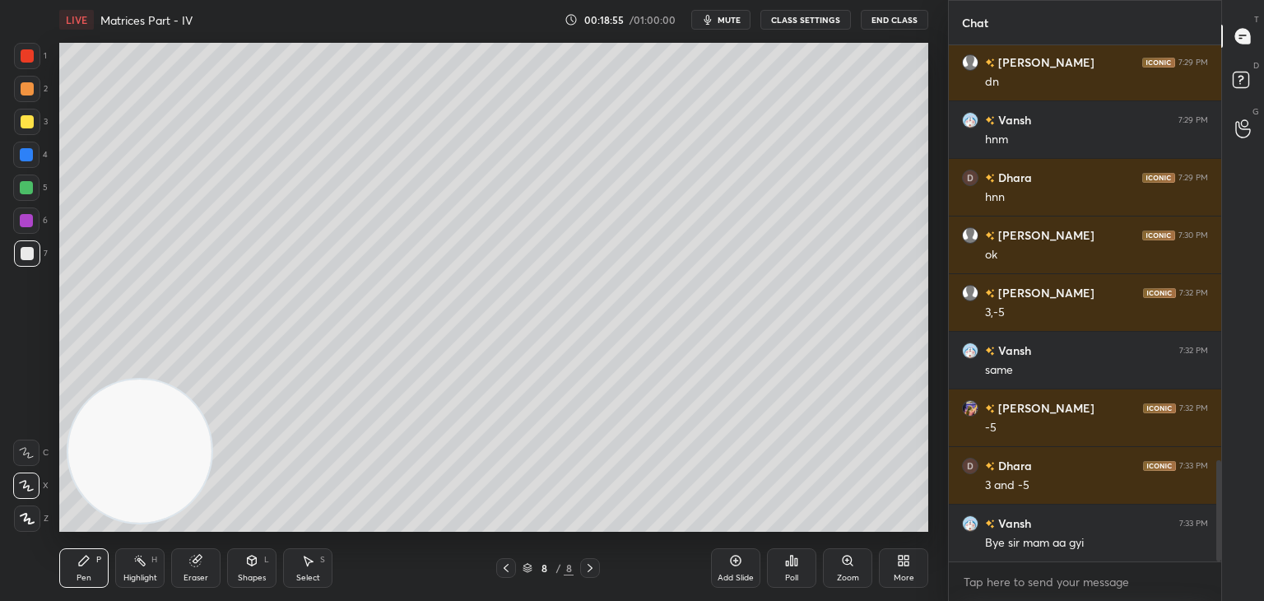
click at [744, 563] on div "Add Slide" at bounding box center [735, 568] width 49 height 40
click at [27, 126] on div at bounding box center [27, 121] width 13 height 13
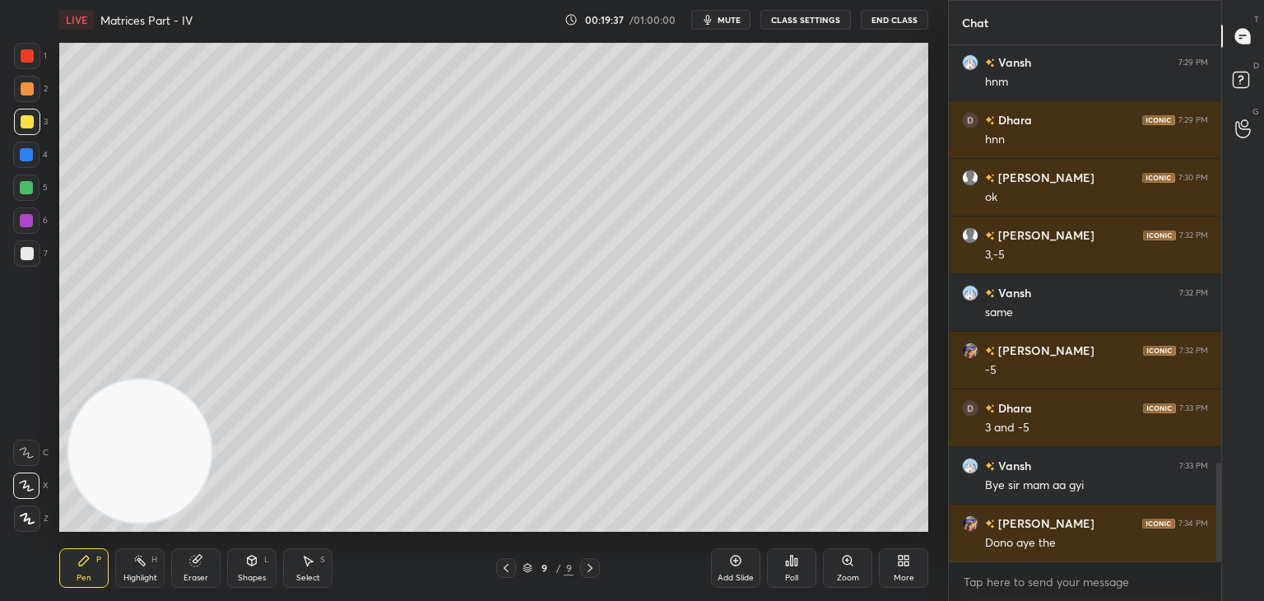
click at [27, 252] on div at bounding box center [27, 253] width 13 height 13
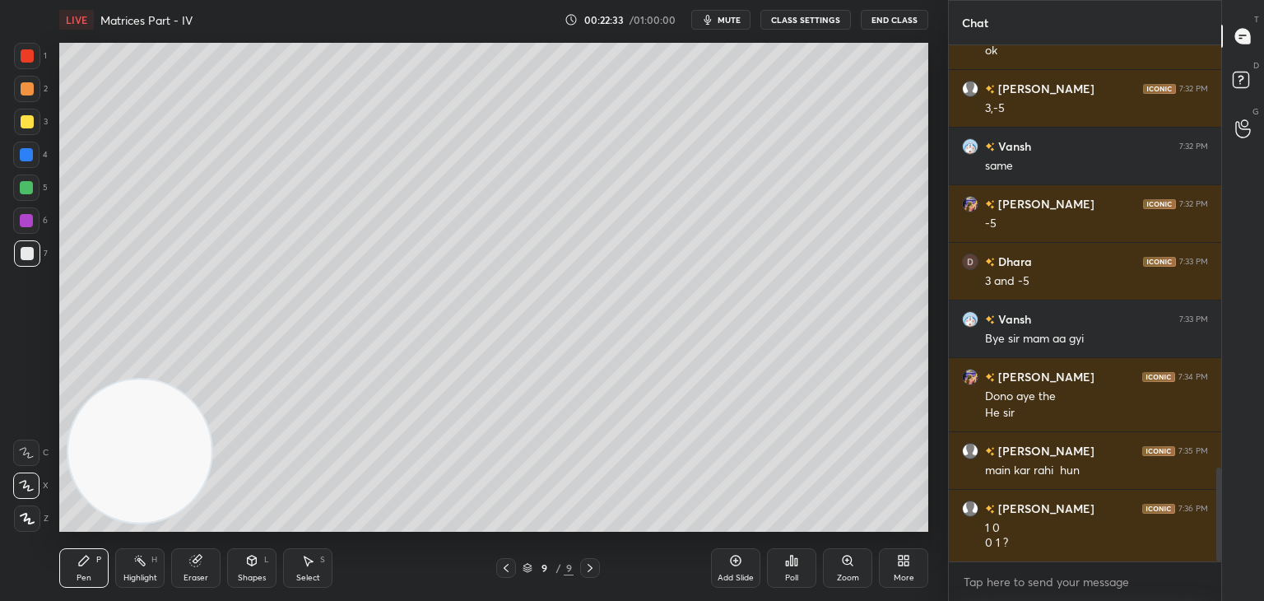
scroll to position [2388, 0]
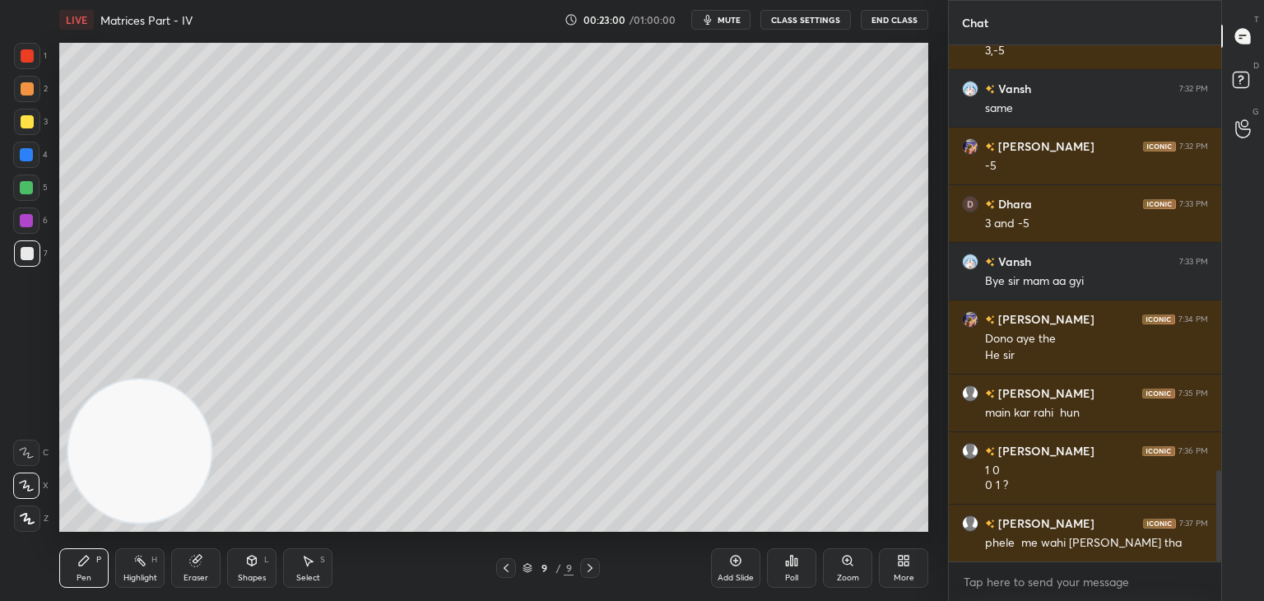
drag, startPoint x: 727, startPoint y: 12, endPoint x: 721, endPoint y: 21, distance: 10.5
click at [726, 13] on button "mute" at bounding box center [720, 20] width 59 height 20
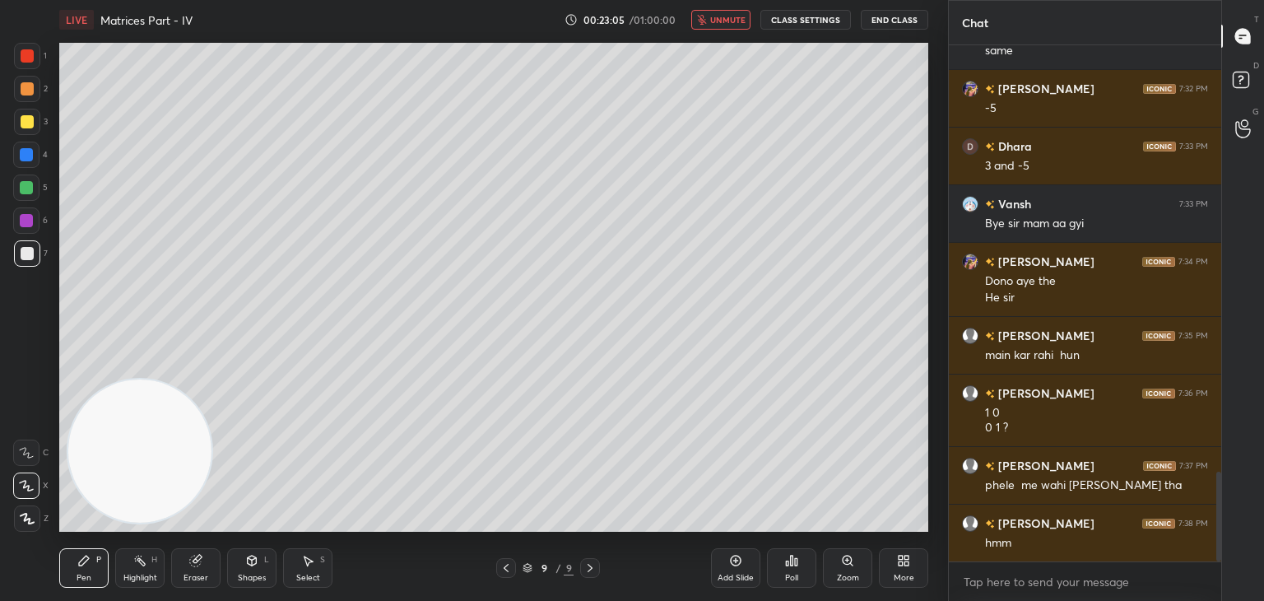
click at [730, 15] on span "unmute" at bounding box center [727, 20] width 35 height 12
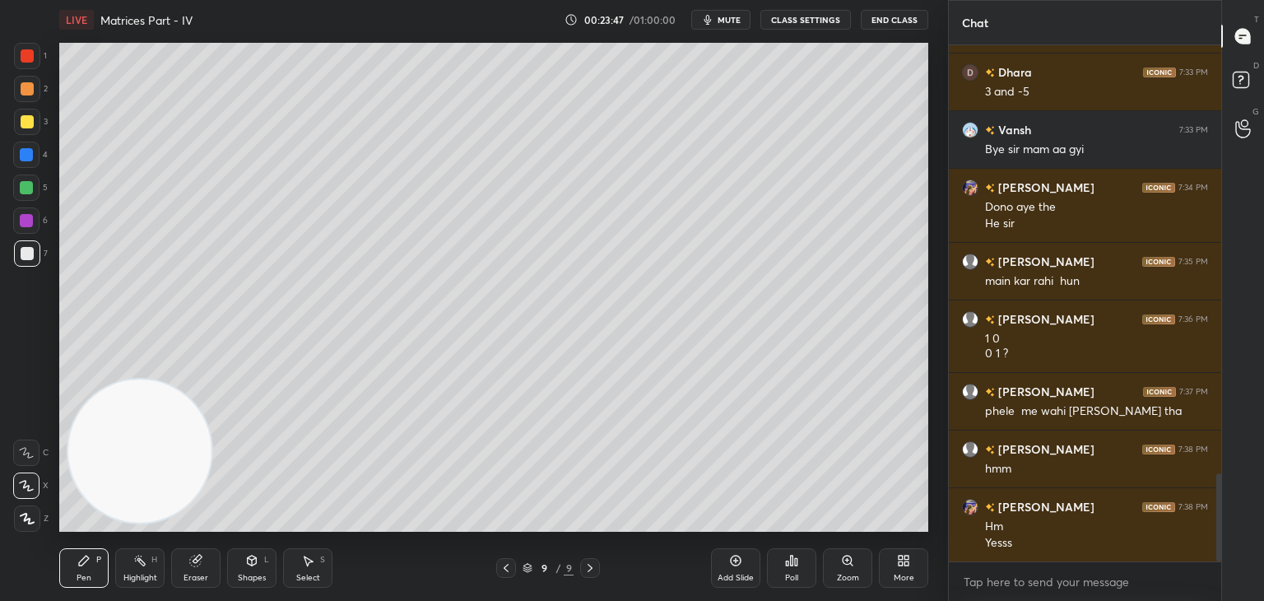
scroll to position [2578, 0]
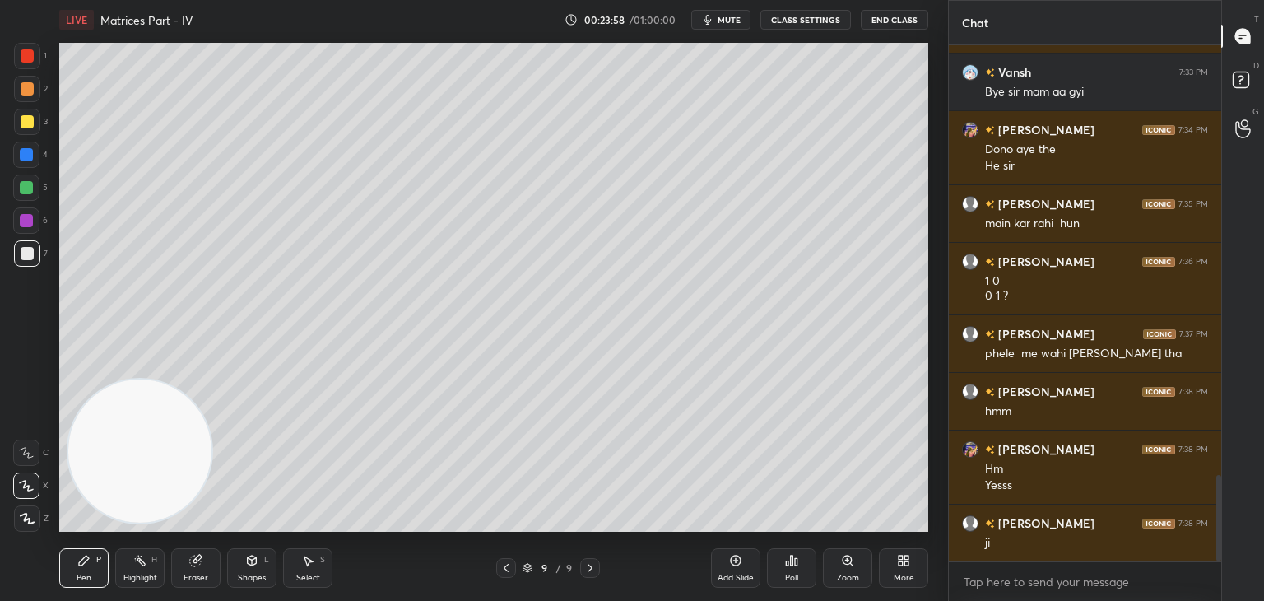
click at [737, 560] on icon at bounding box center [735, 560] width 13 height 13
click at [26, 121] on div at bounding box center [27, 121] width 13 height 13
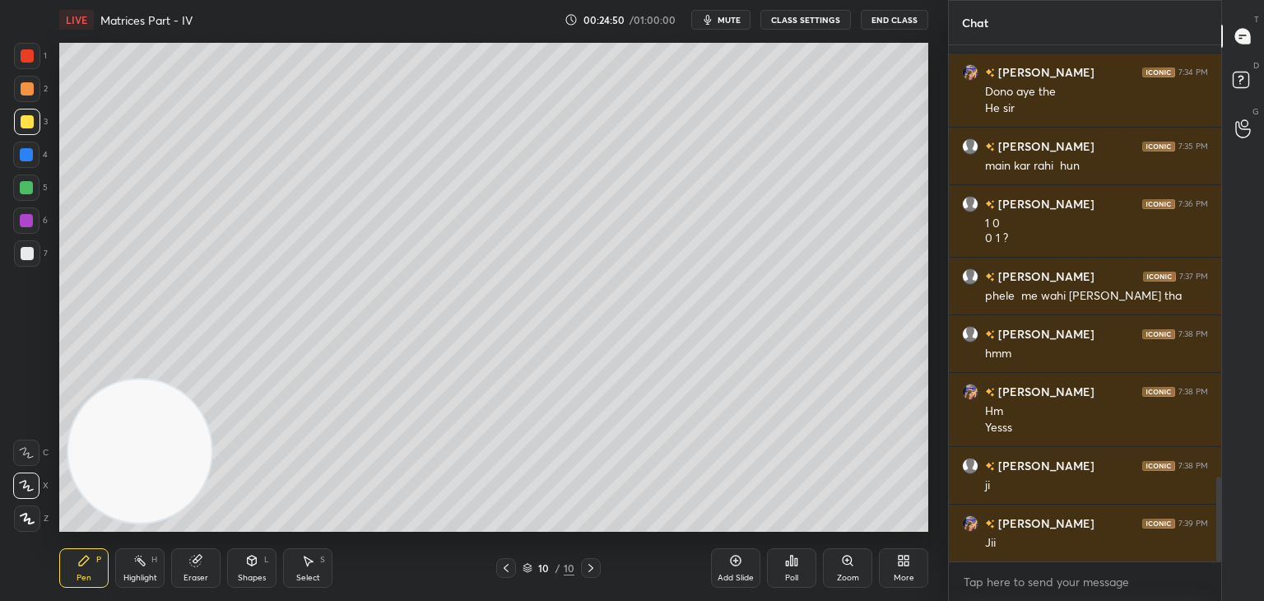
drag, startPoint x: 19, startPoint y: 258, endPoint x: 27, endPoint y: 257, distance: 8.4
click at [18, 258] on div at bounding box center [27, 253] width 26 height 26
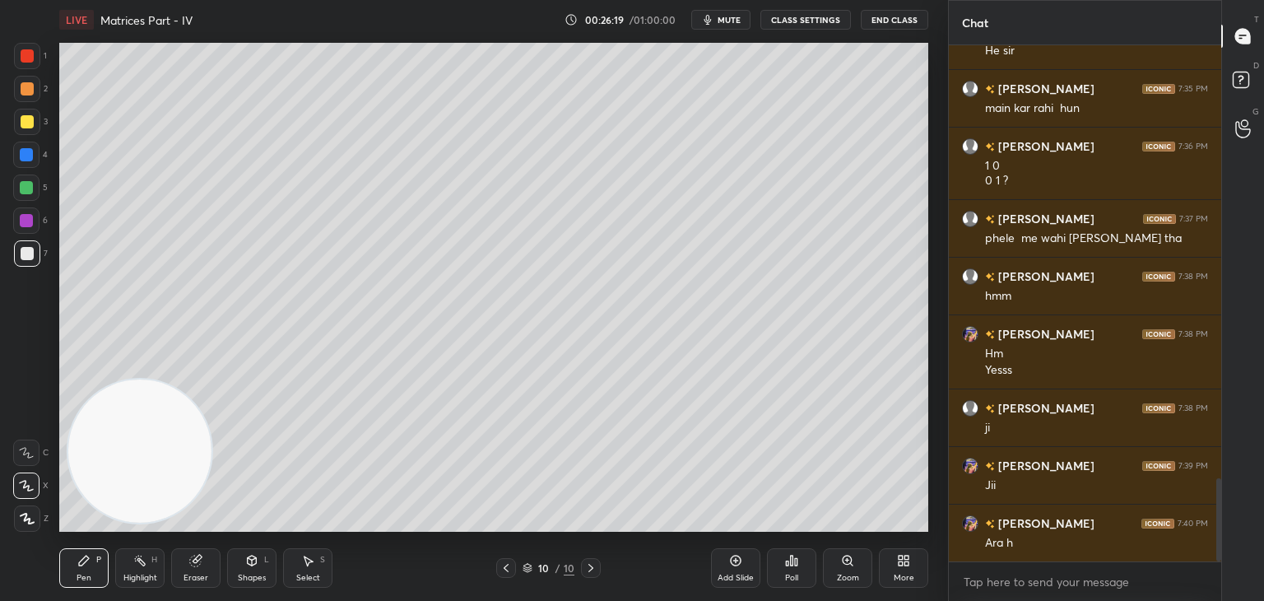
drag, startPoint x: 180, startPoint y: 577, endPoint x: 207, endPoint y: 523, distance: 60.7
click at [183, 577] on div "Eraser" at bounding box center [195, 568] width 49 height 40
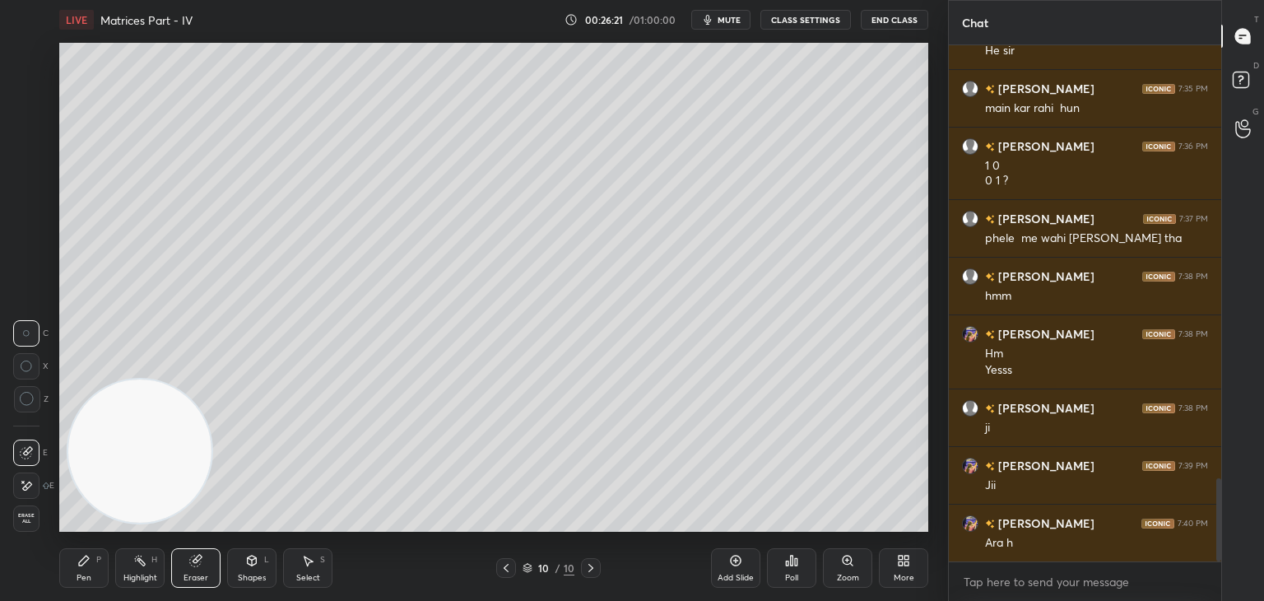
click at [82, 564] on div "Pen P" at bounding box center [83, 568] width 49 height 40
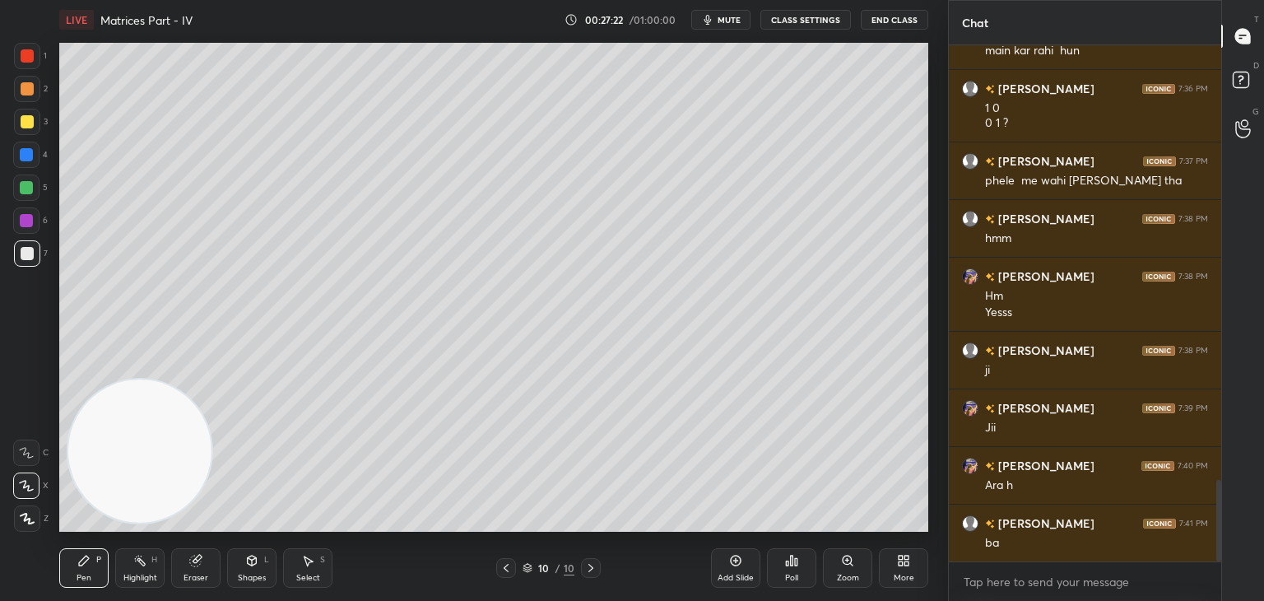
scroll to position [2808, 0]
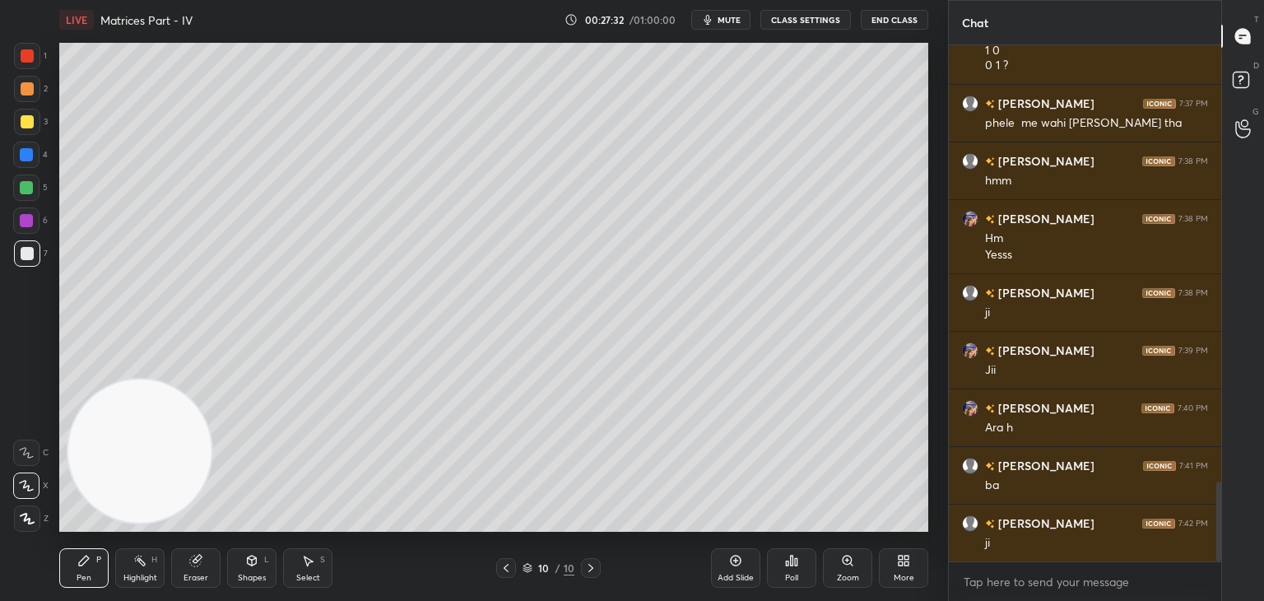
click at [33, 124] on div at bounding box center [27, 122] width 26 height 26
click at [732, 579] on div "Add Slide" at bounding box center [736, 578] width 36 height 8
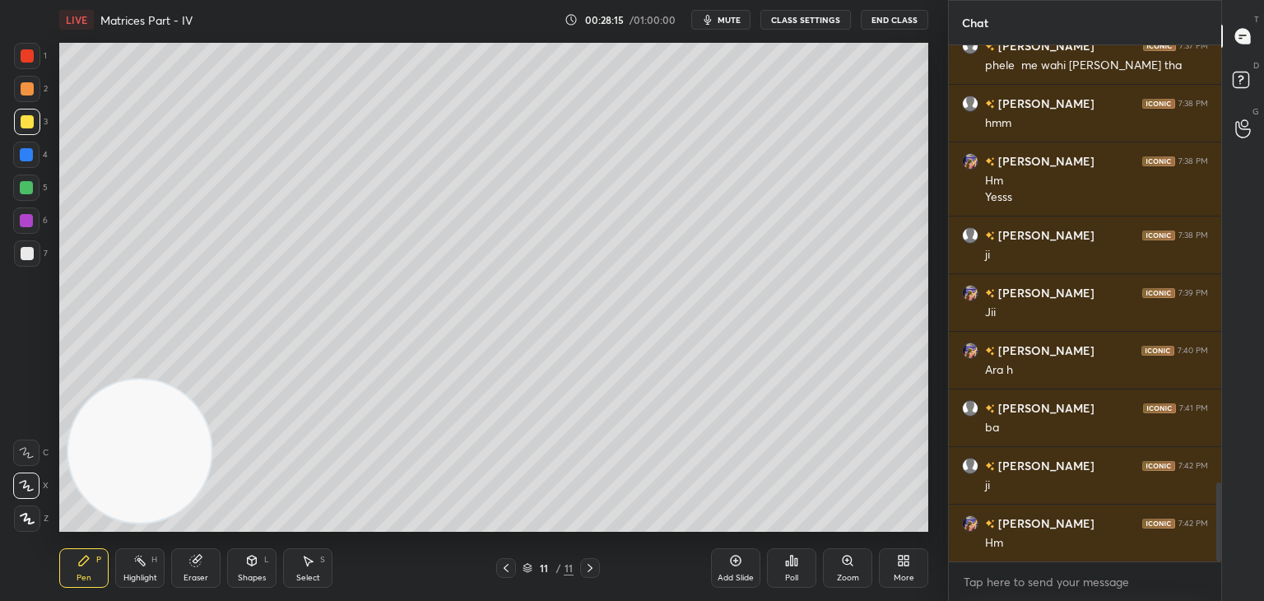
drag, startPoint x: 29, startPoint y: 253, endPoint x: 53, endPoint y: 240, distance: 27.3
click at [30, 252] on div at bounding box center [27, 253] width 13 height 13
click at [719, 12] on button "mute" at bounding box center [720, 20] width 59 height 20
click at [723, 25] on button "unmute" at bounding box center [720, 20] width 59 height 20
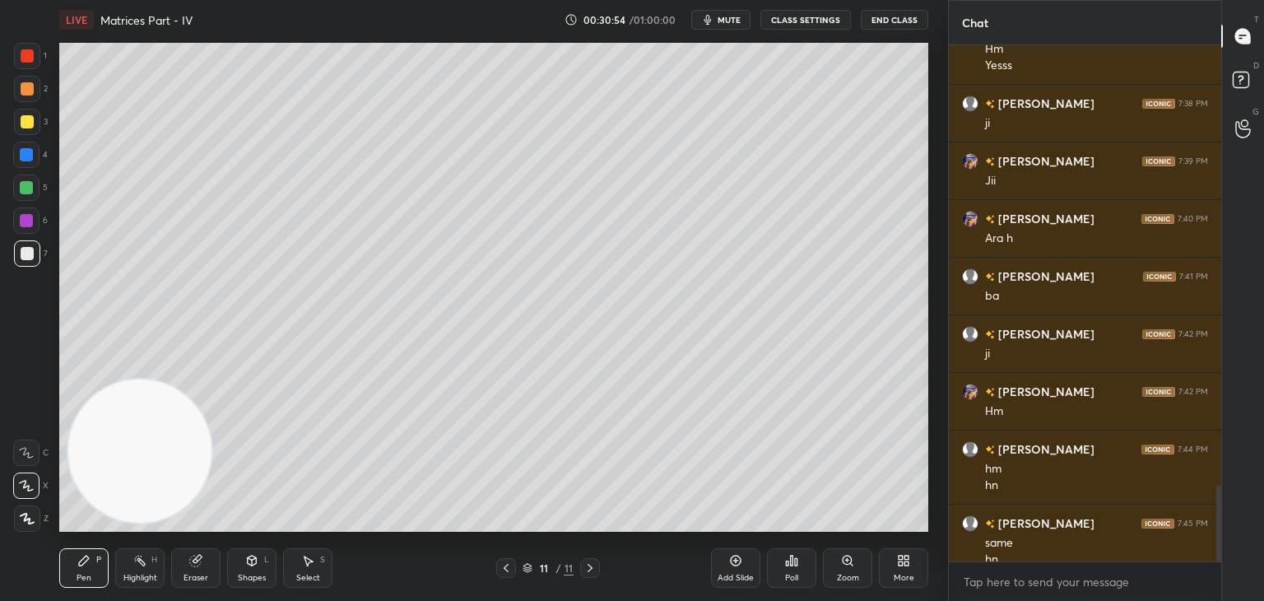
scroll to position [3014, 0]
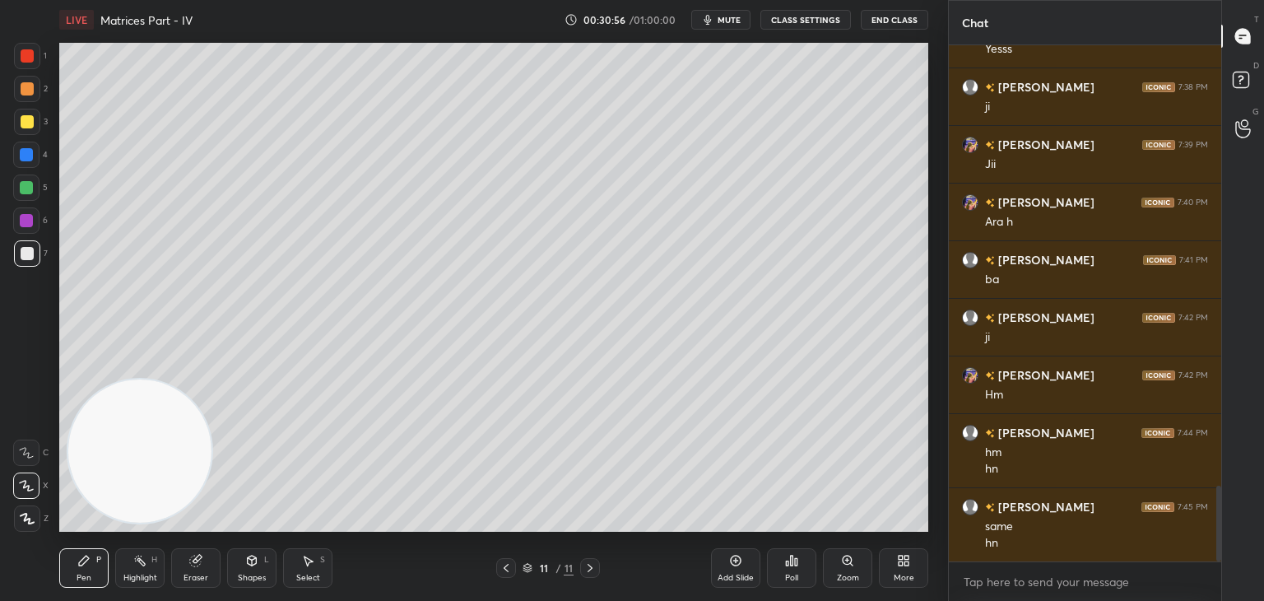
click at [737, 566] on div "Add Slide" at bounding box center [735, 568] width 49 height 40
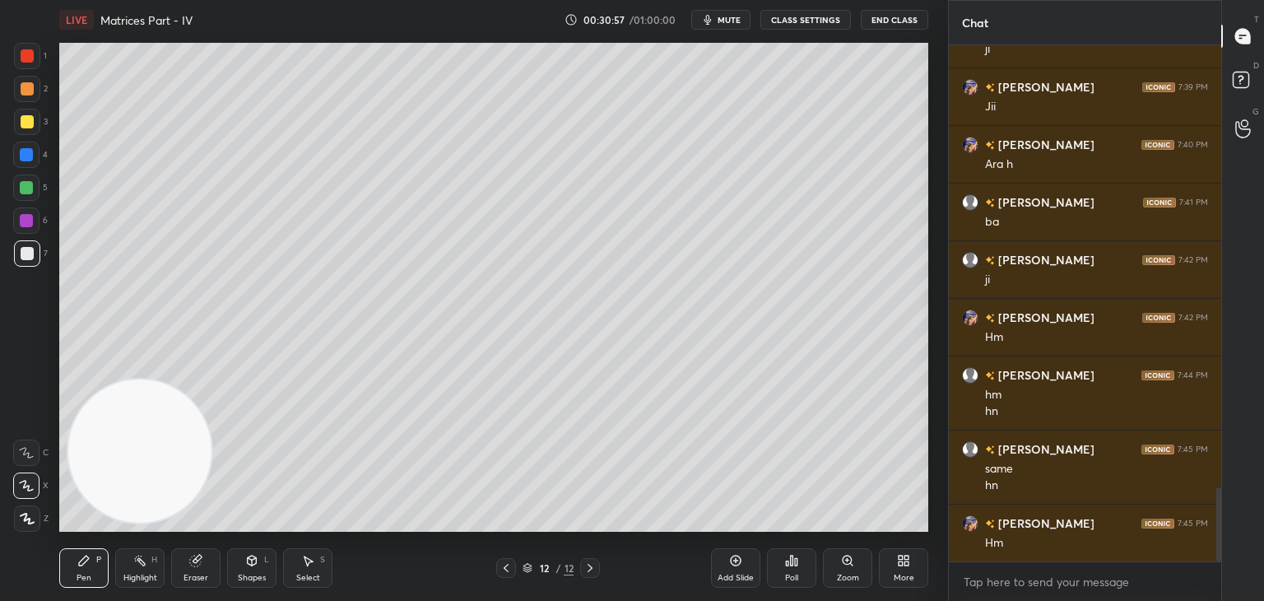
drag, startPoint x: 32, startPoint y: 125, endPoint x: 40, endPoint y: 121, distance: 8.5
click at [31, 125] on div at bounding box center [27, 122] width 26 height 26
click at [30, 257] on div at bounding box center [27, 253] width 13 height 13
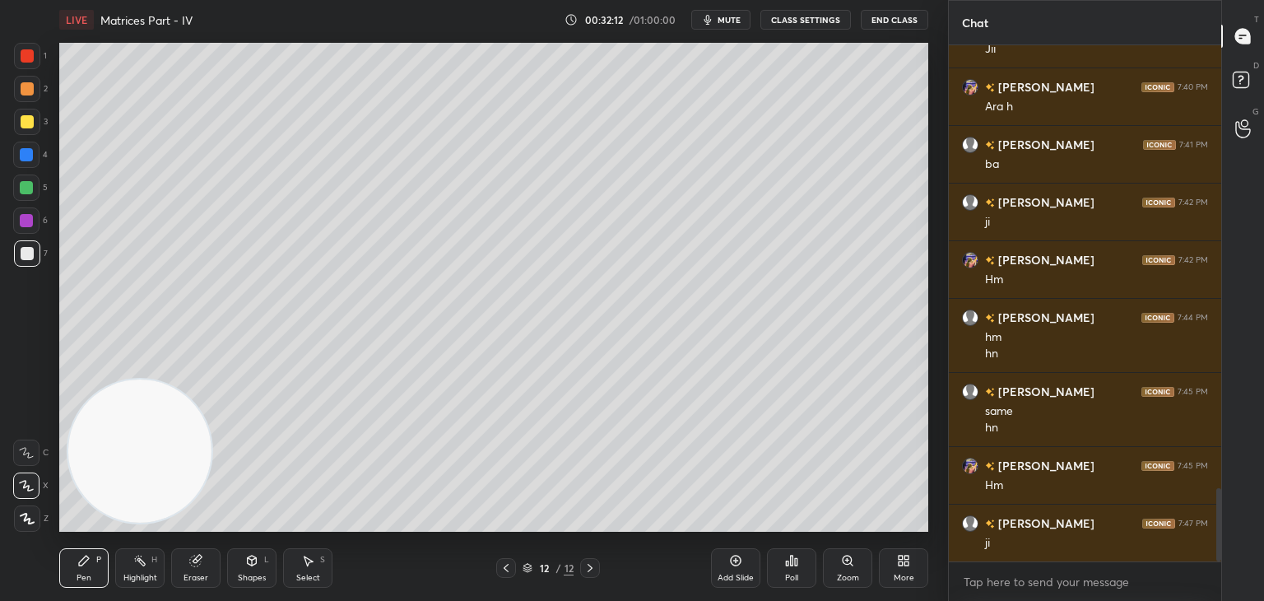
scroll to position [3145, 0]
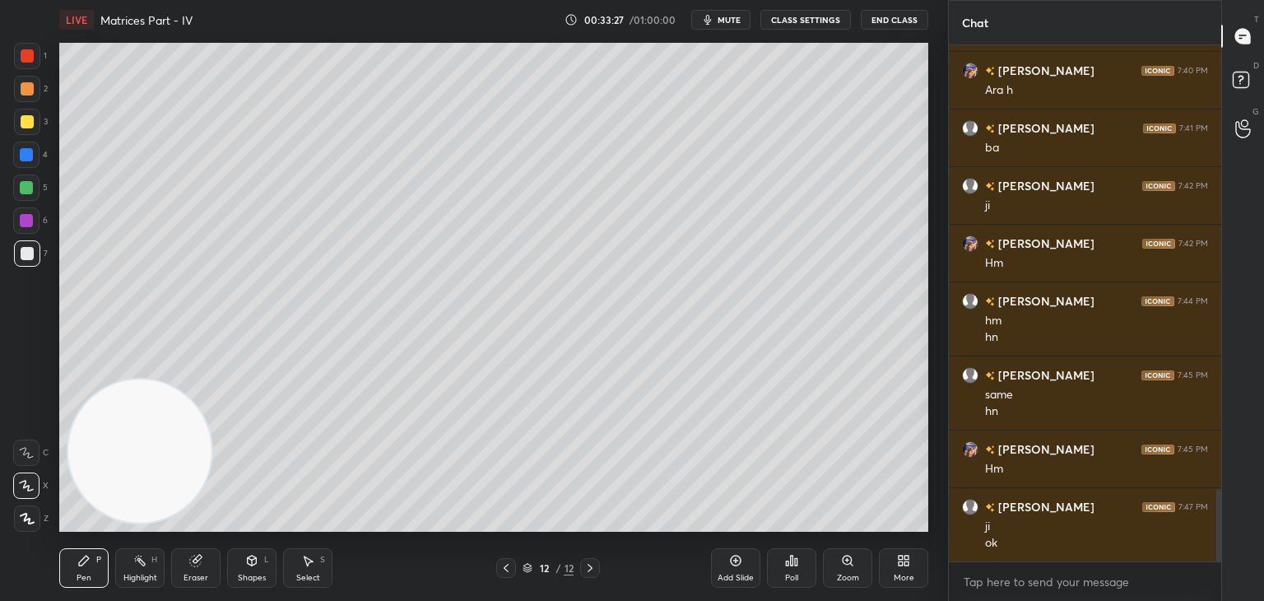
click at [721, 19] on span "mute" at bounding box center [729, 20] width 23 height 12
click at [732, 21] on span "unmute" at bounding box center [727, 20] width 35 height 12
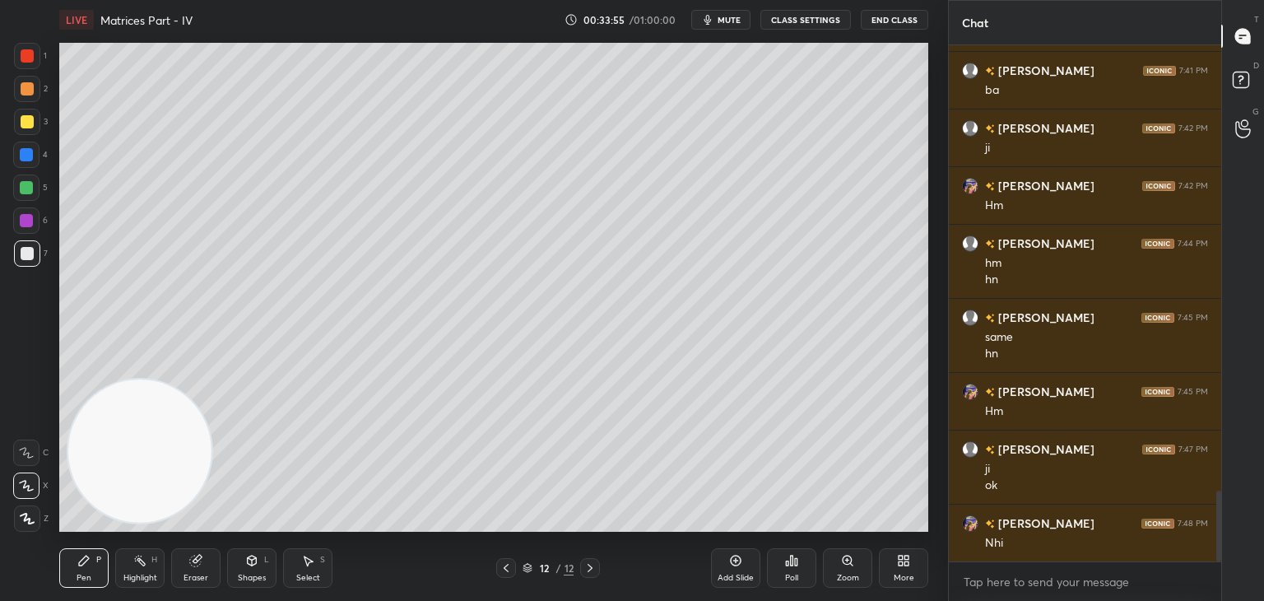
scroll to position [3261, 0]
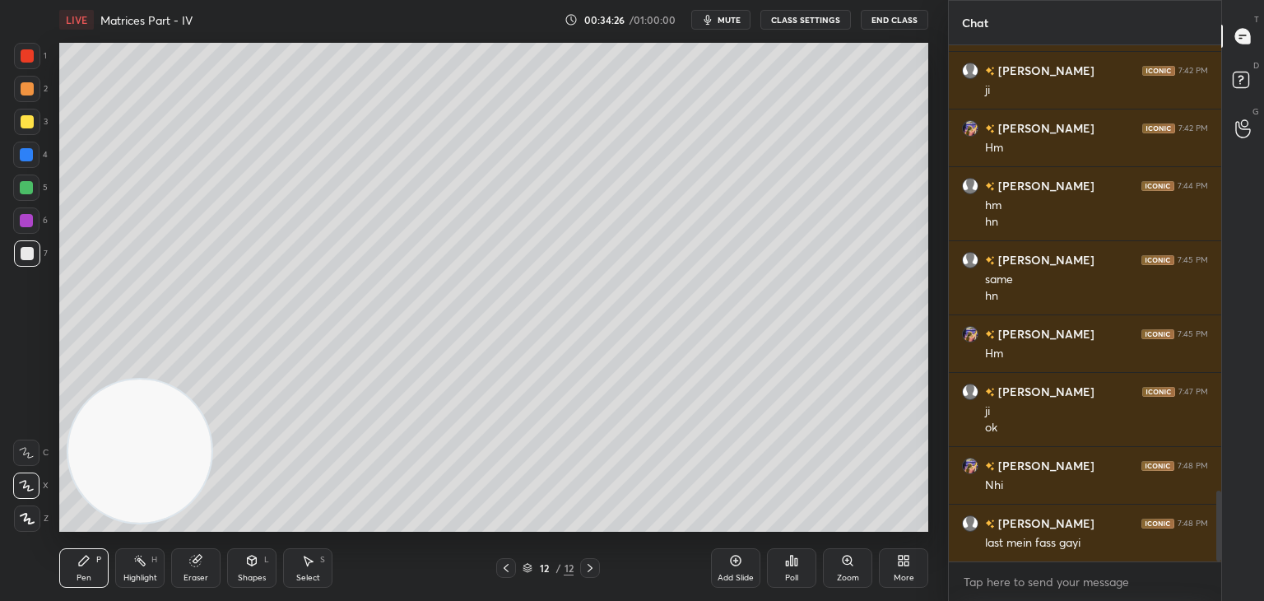
click at [727, 17] on span "mute" at bounding box center [729, 20] width 23 height 12
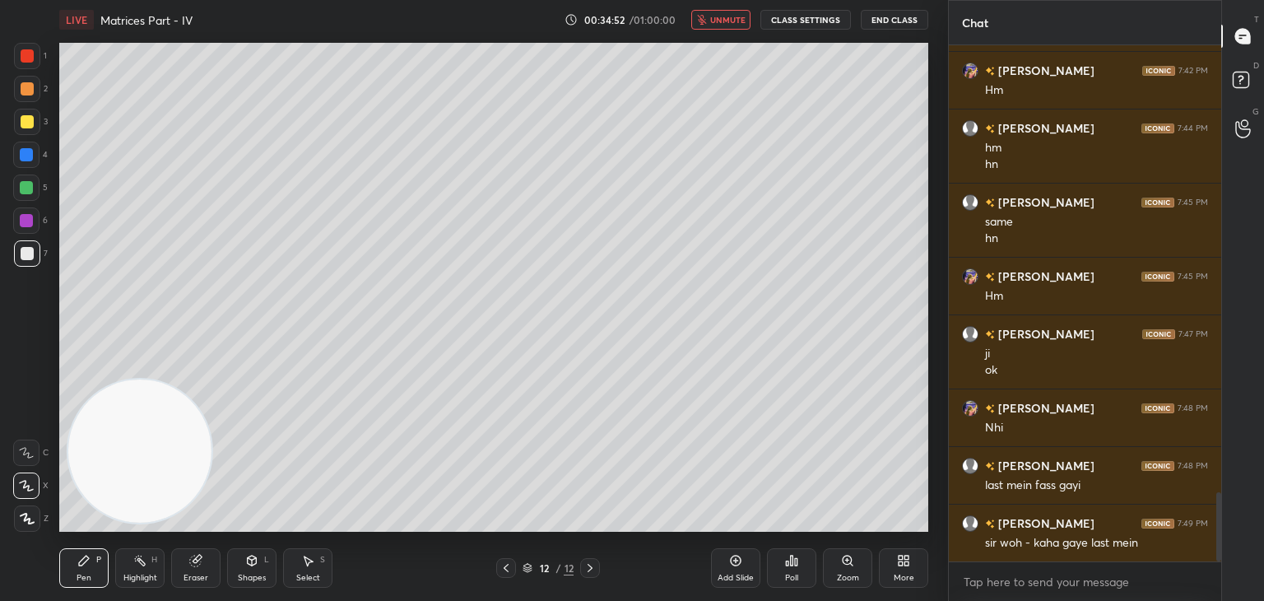
click at [723, 21] on span "unmute" at bounding box center [727, 20] width 35 height 12
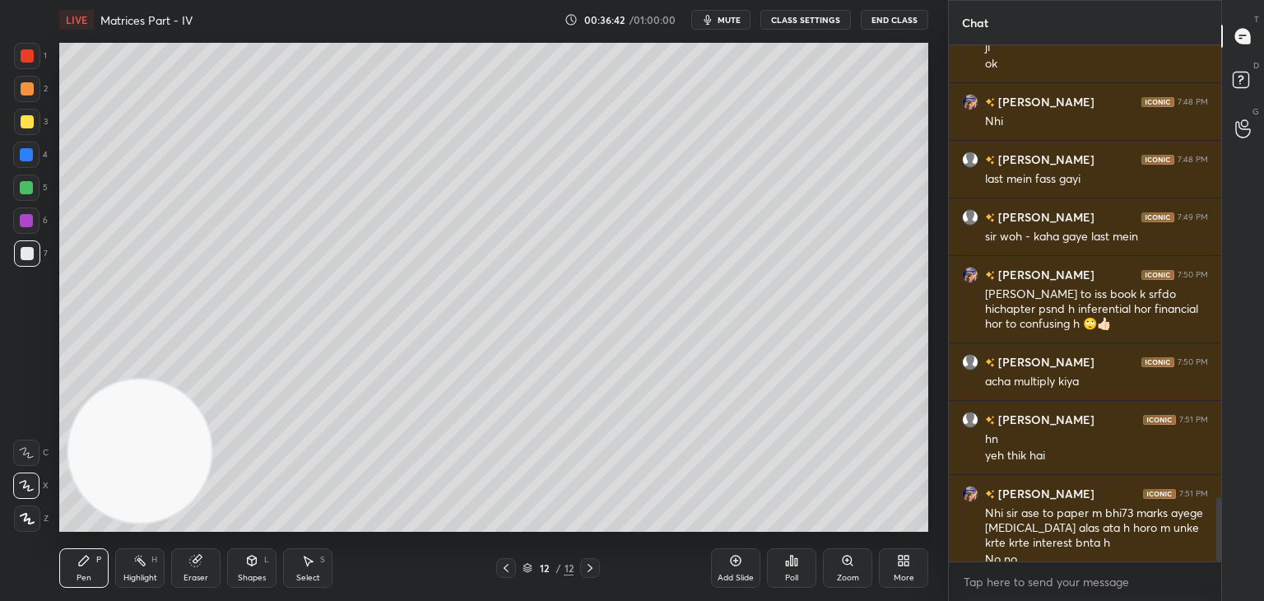
scroll to position [3641, 0]
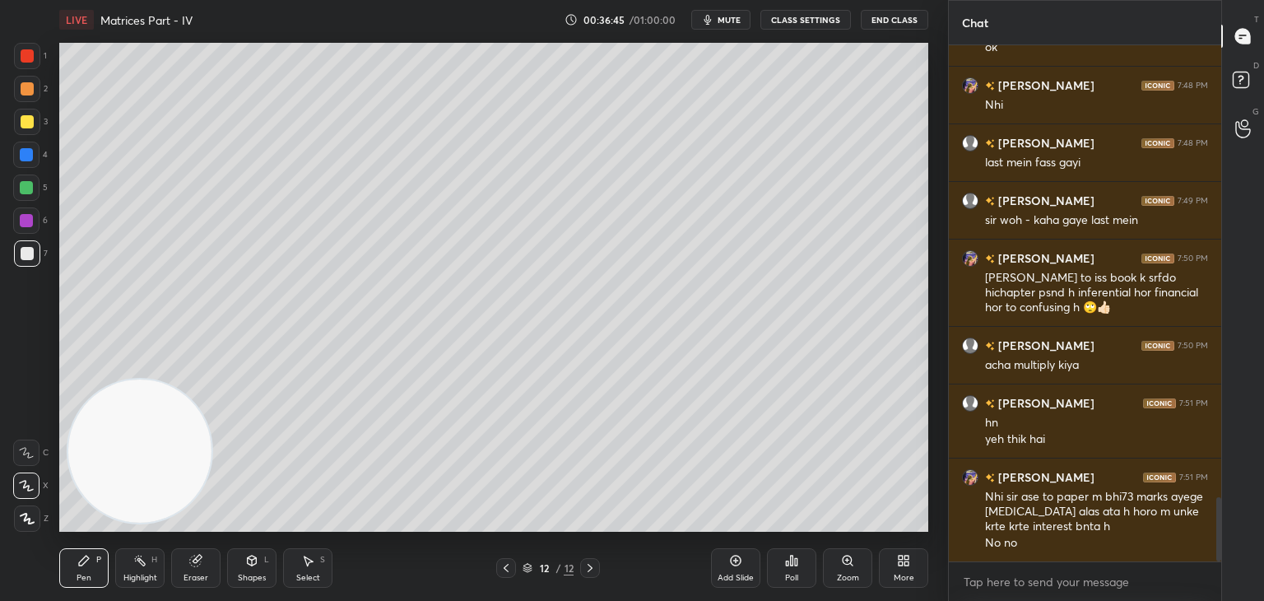
click at [726, 574] on div "Add Slide" at bounding box center [736, 578] width 36 height 8
click at [29, 122] on div at bounding box center [27, 121] width 13 height 13
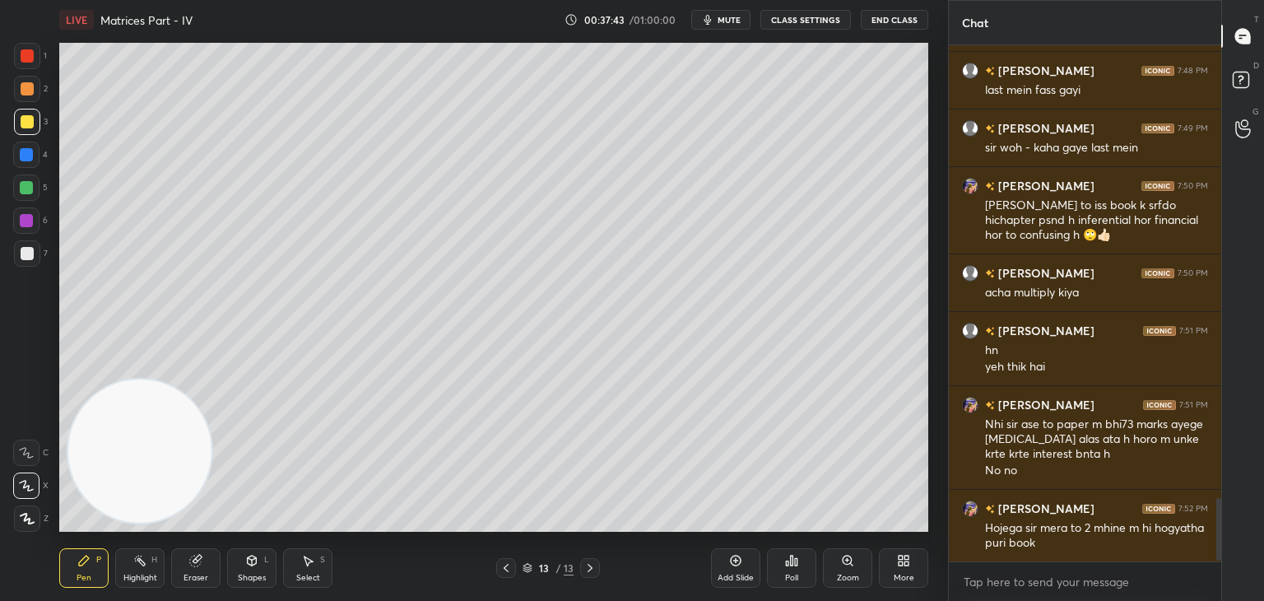
scroll to position [3771, 0]
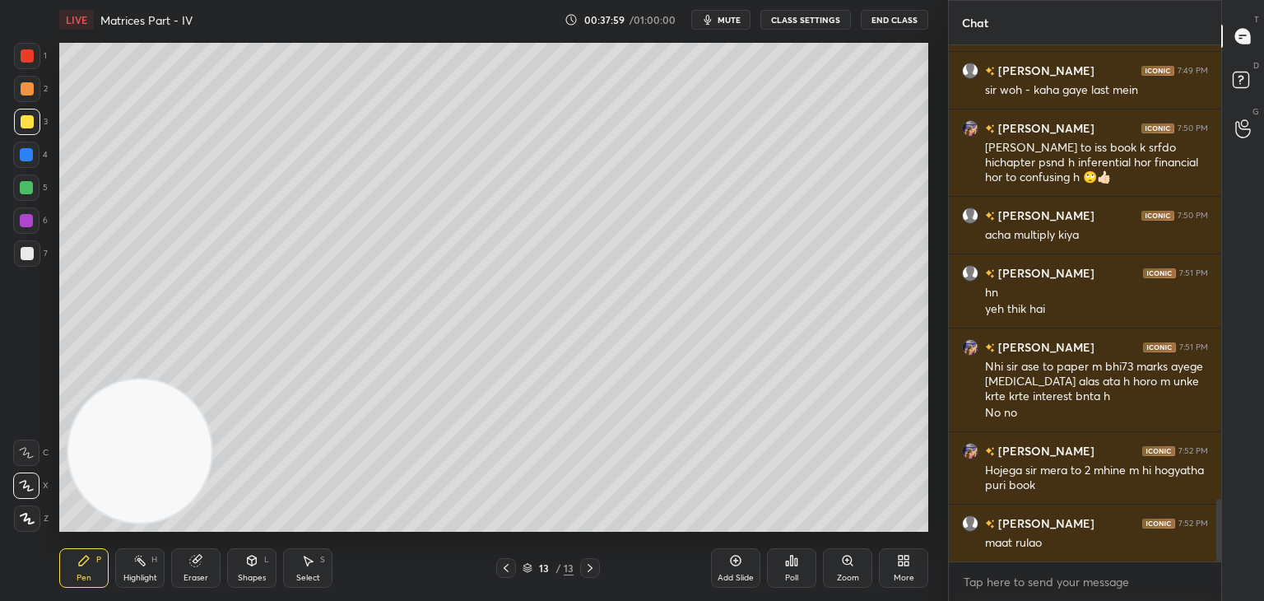
drag, startPoint x: 26, startPoint y: 257, endPoint x: 33, endPoint y: 249, distance: 10.5
click at [28, 253] on div at bounding box center [27, 253] width 13 height 13
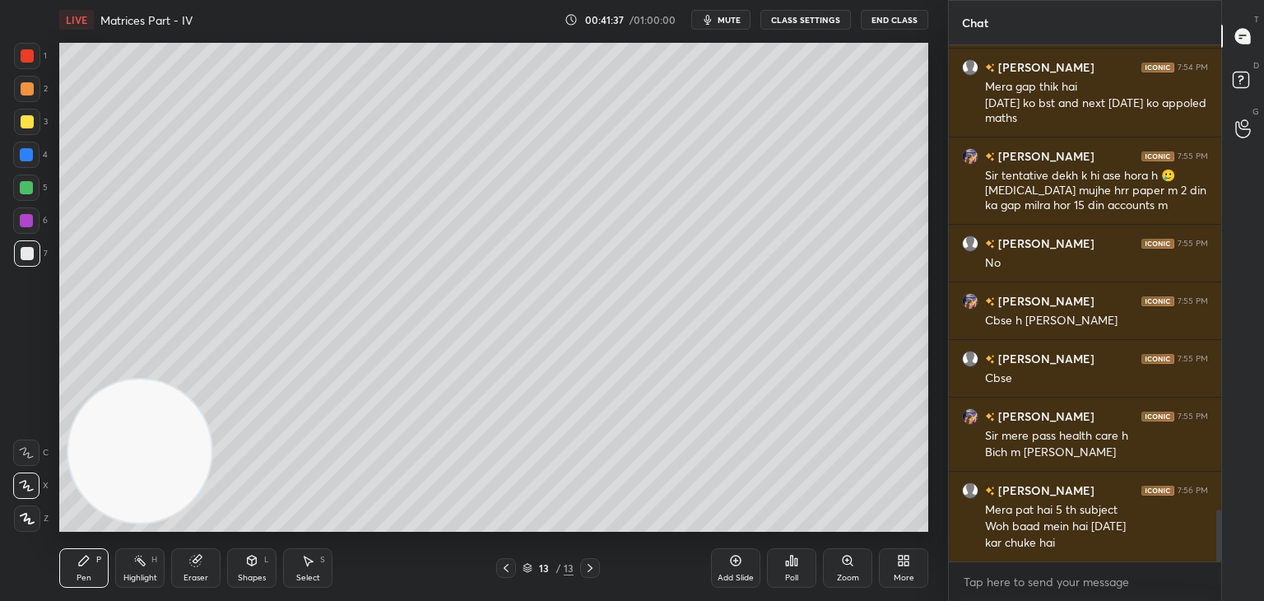
scroll to position [4604, 0]
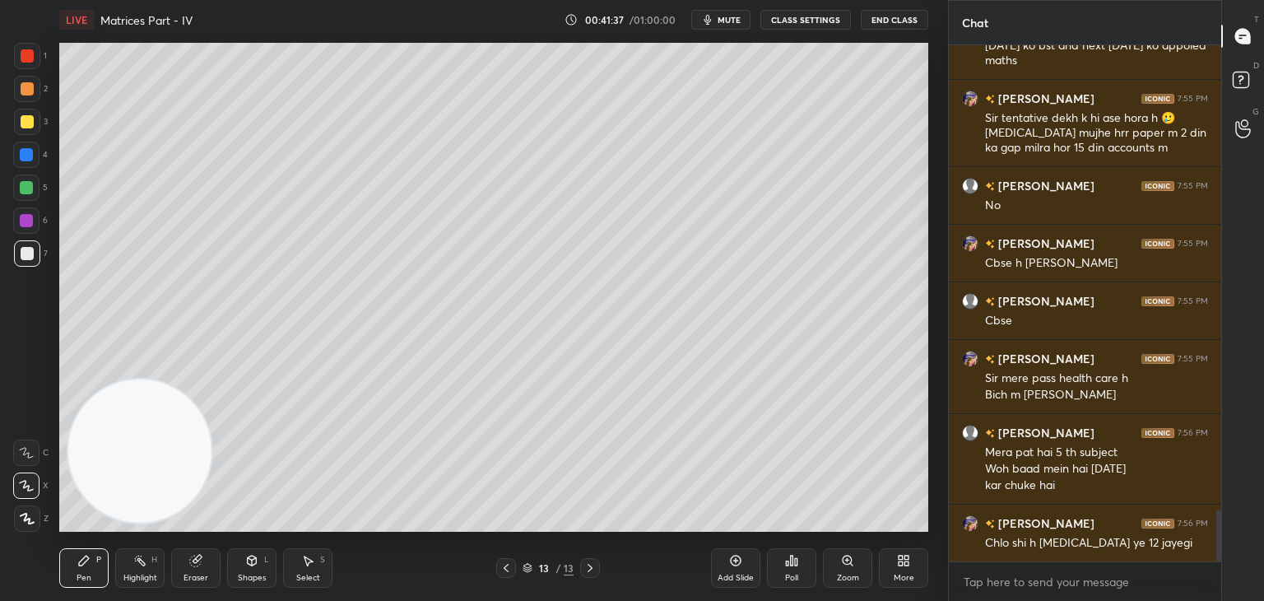
click at [500, 573] on icon at bounding box center [506, 567] width 13 height 13
click at [593, 566] on icon at bounding box center [589, 567] width 13 height 13
click at [501, 567] on icon at bounding box center [506, 567] width 13 height 13
click at [504, 569] on icon at bounding box center [506, 567] width 13 height 13
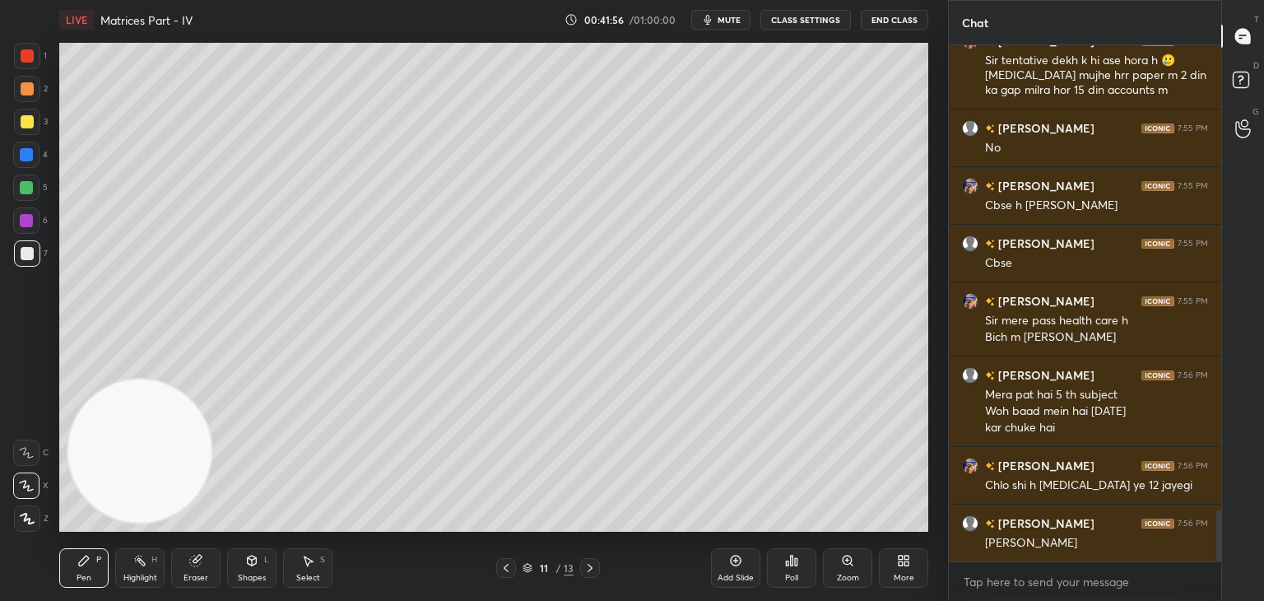
click at [589, 561] on icon at bounding box center [589, 567] width 13 height 13
click at [586, 566] on icon at bounding box center [589, 567] width 13 height 13
click at [729, 561] on icon at bounding box center [735, 560] width 13 height 13
click at [21, 126] on div at bounding box center [27, 121] width 13 height 13
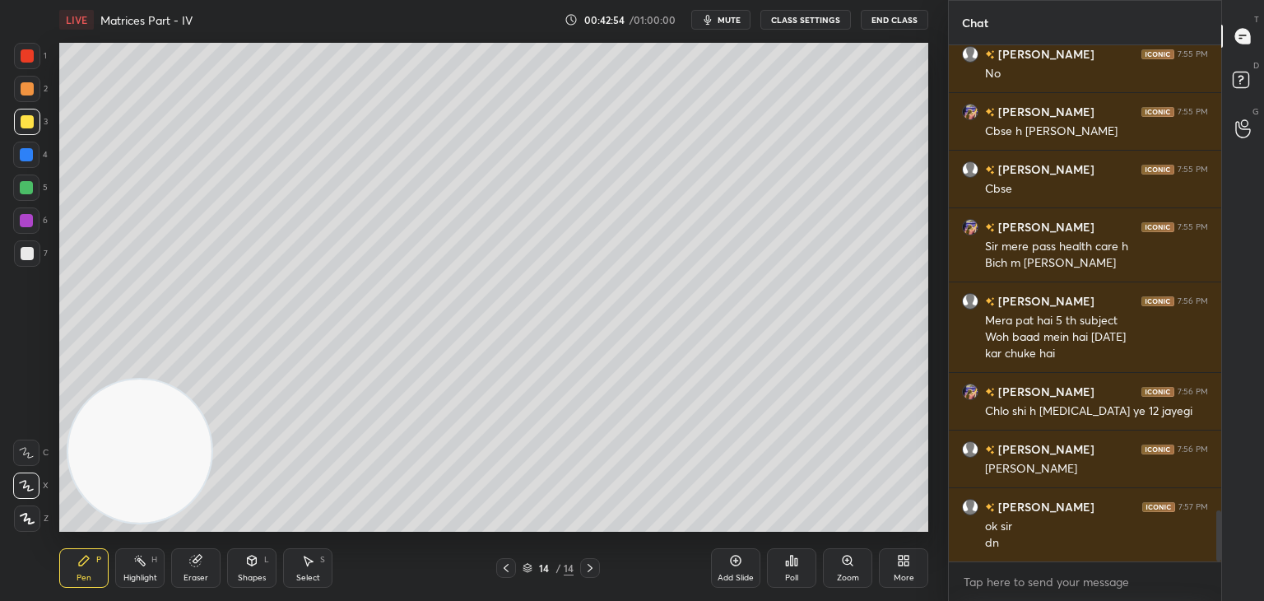
scroll to position [4793, 0]
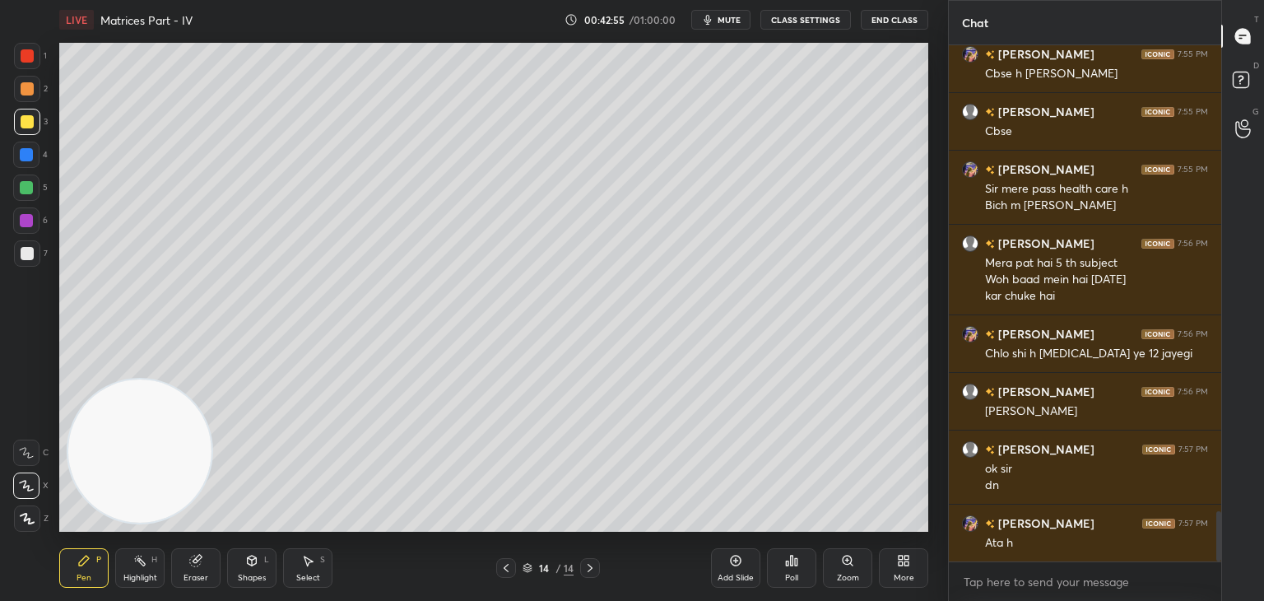
click at [24, 254] on div at bounding box center [27, 253] width 13 height 13
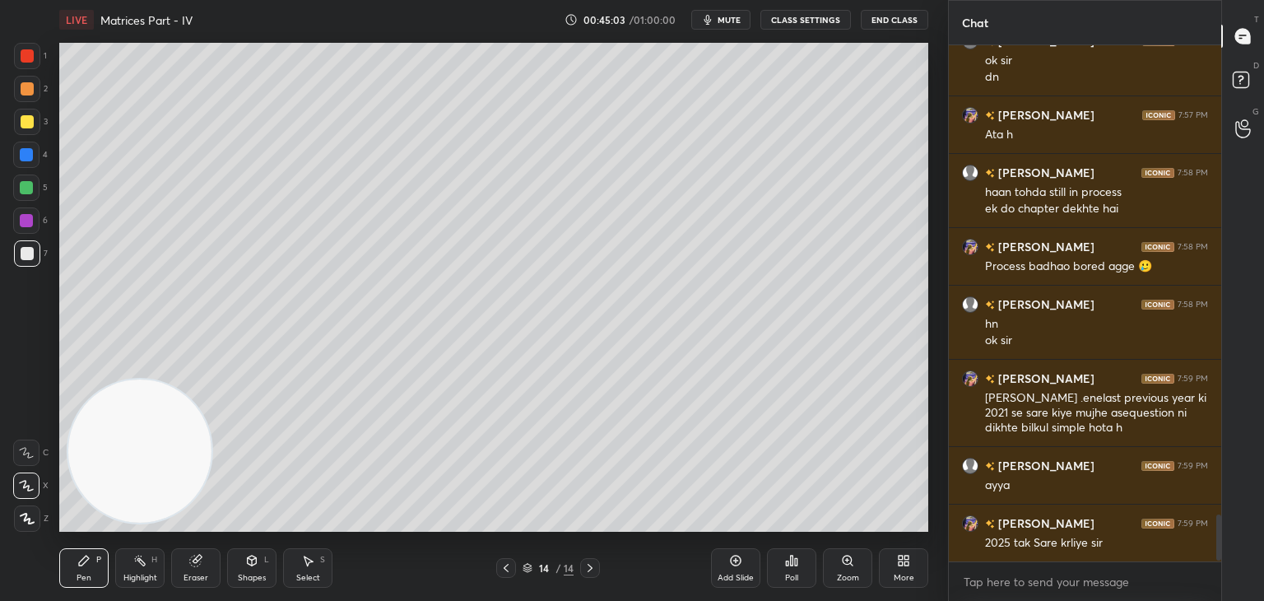
scroll to position [5259, 0]
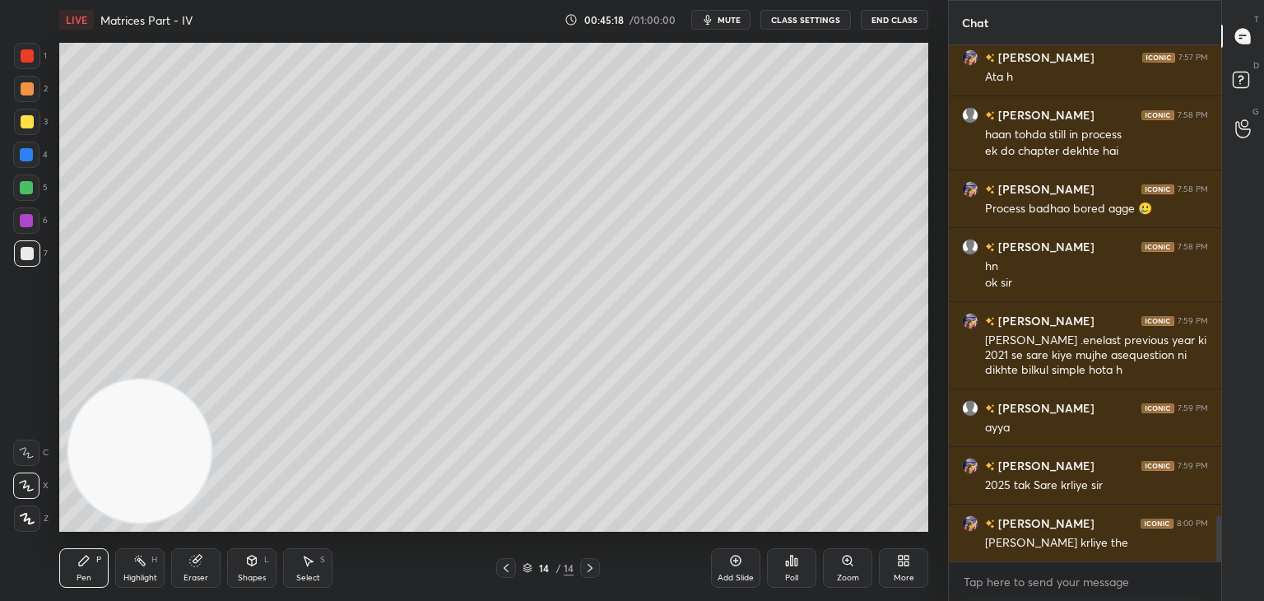
drag, startPoint x: 741, startPoint y: 561, endPoint x: 733, endPoint y: 552, distance: 11.7
click at [736, 562] on icon at bounding box center [735, 560] width 13 height 13
click at [33, 123] on div at bounding box center [27, 122] width 26 height 26
click at [23, 254] on div at bounding box center [27, 253] width 13 height 13
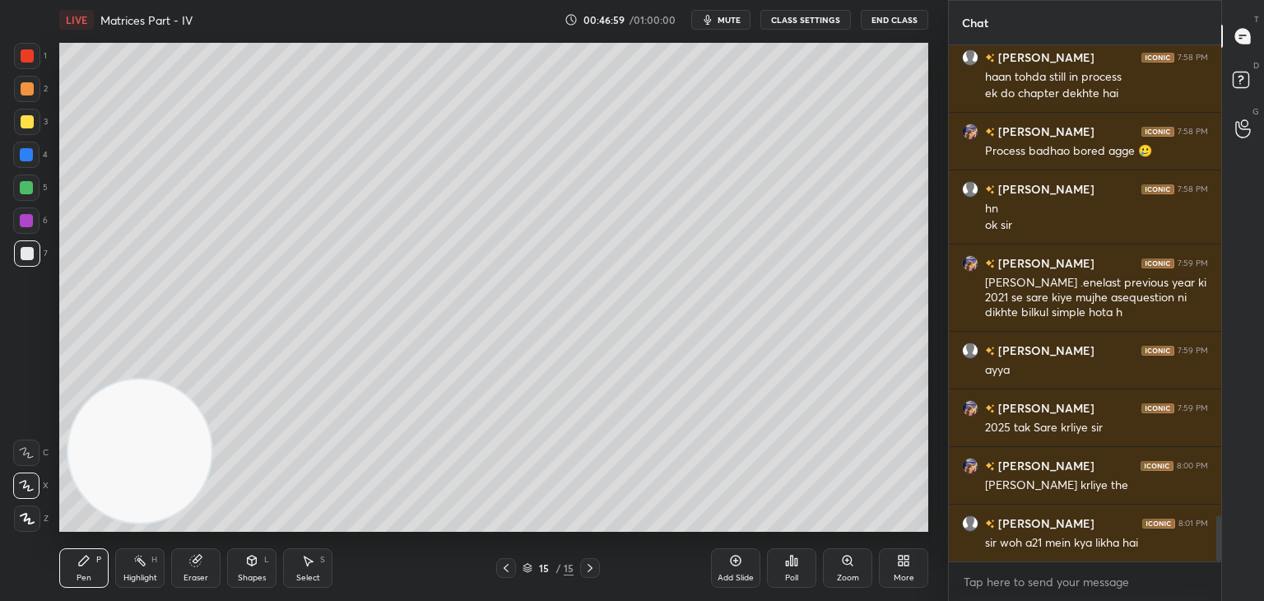
click at [198, 561] on div "Eraser" at bounding box center [195, 568] width 49 height 40
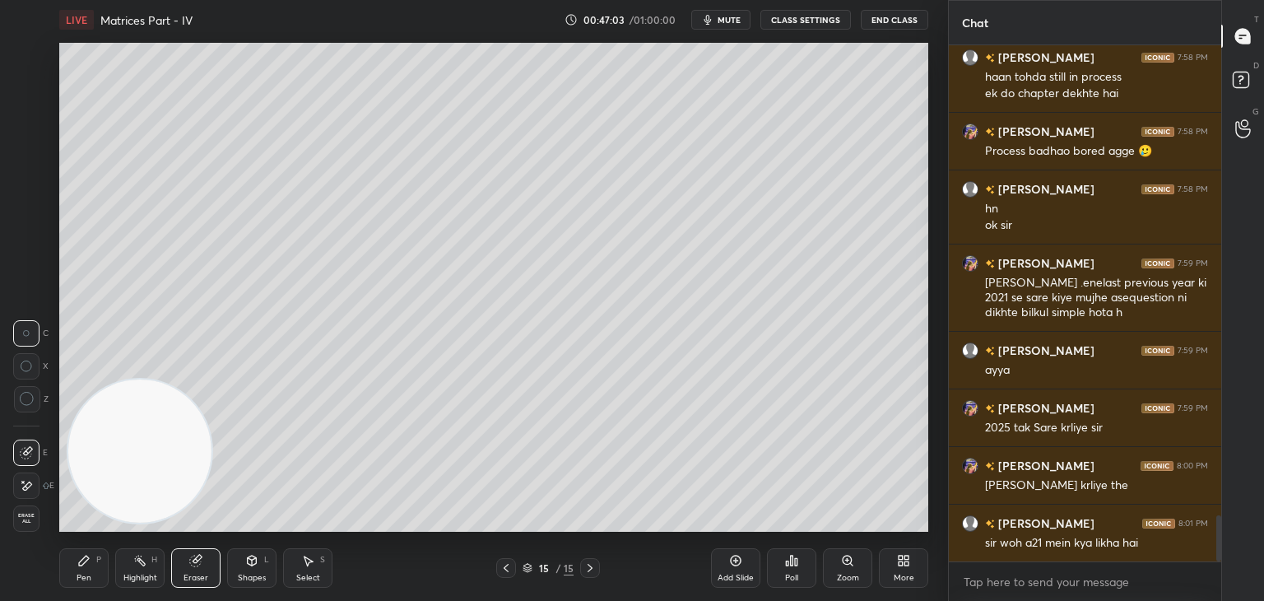
click at [78, 554] on icon at bounding box center [83, 560] width 13 height 13
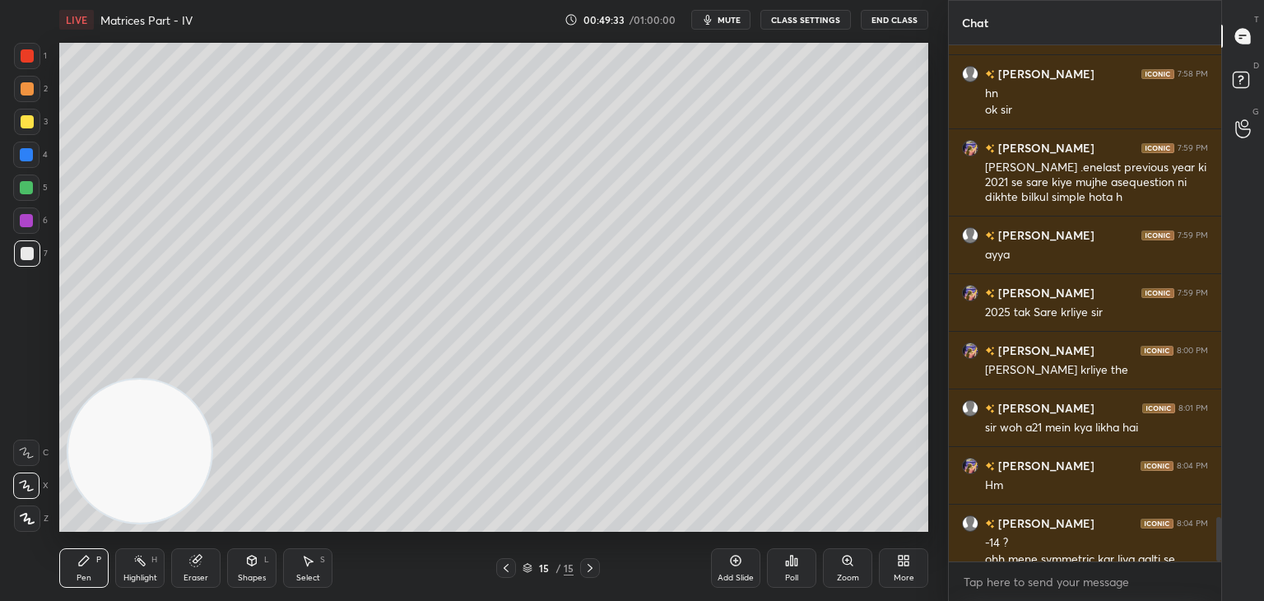
scroll to position [5448, 0]
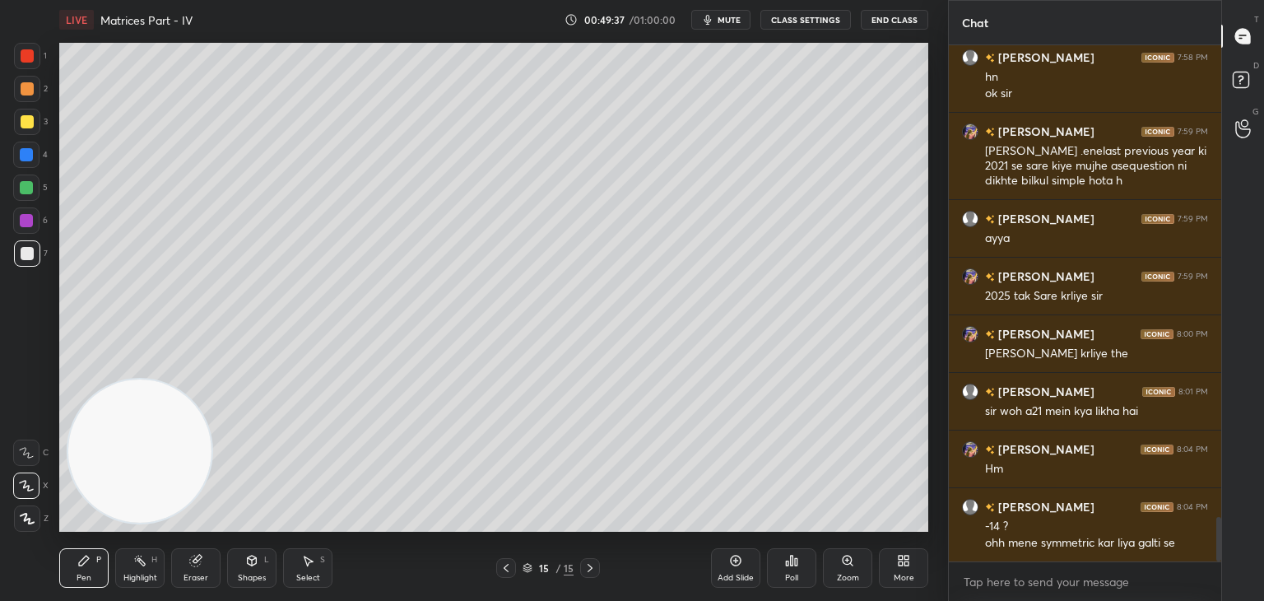
drag, startPoint x: 733, startPoint y: 565, endPoint x: 724, endPoint y: 568, distance: 9.4
click at [725, 568] on div "Add Slide" at bounding box center [735, 568] width 49 height 40
click at [35, 123] on div at bounding box center [27, 122] width 26 height 26
click at [33, 253] on div at bounding box center [27, 253] width 26 height 26
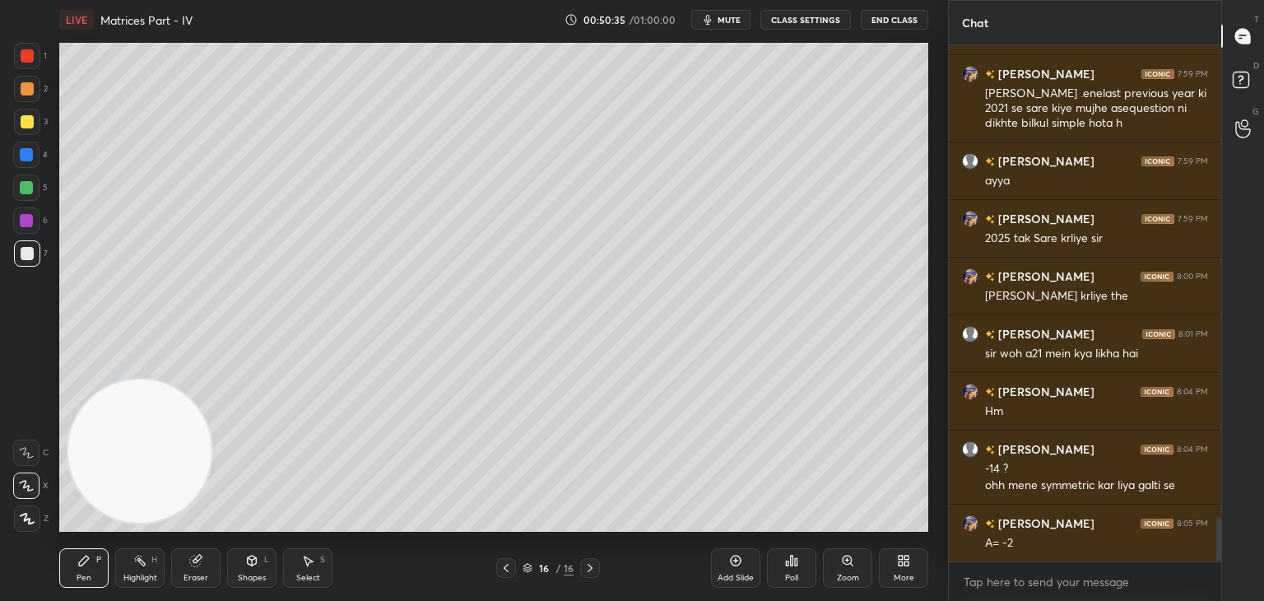
scroll to position [5522, 0]
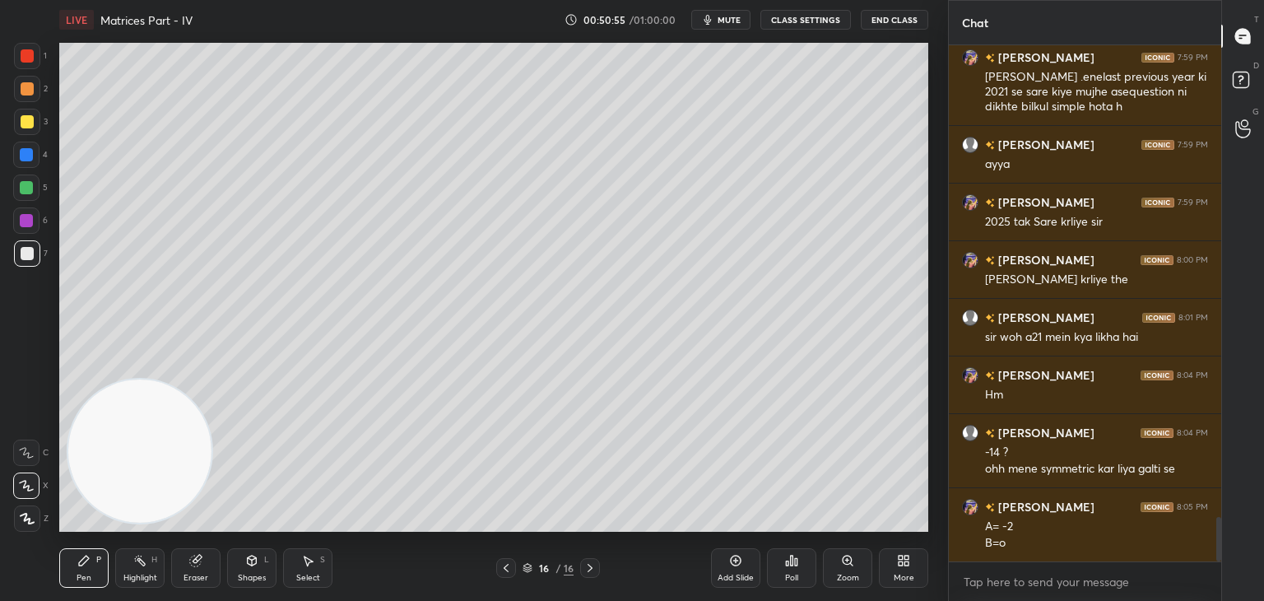
click at [723, 23] on span "mute" at bounding box center [729, 20] width 23 height 12
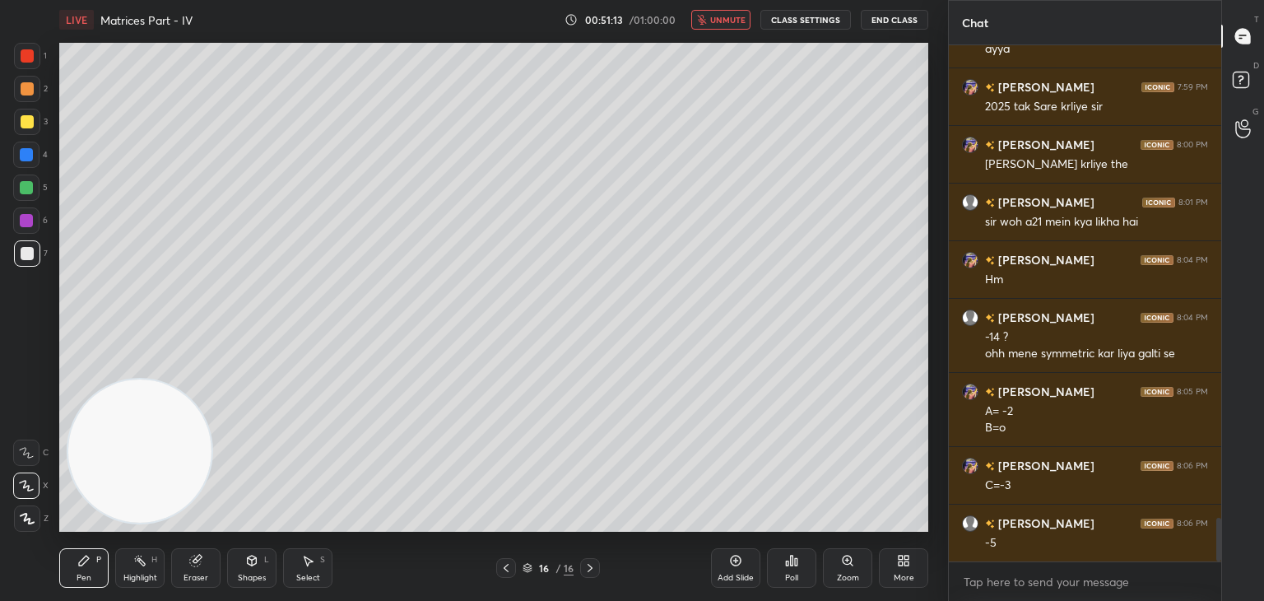
scroll to position [5654, 0]
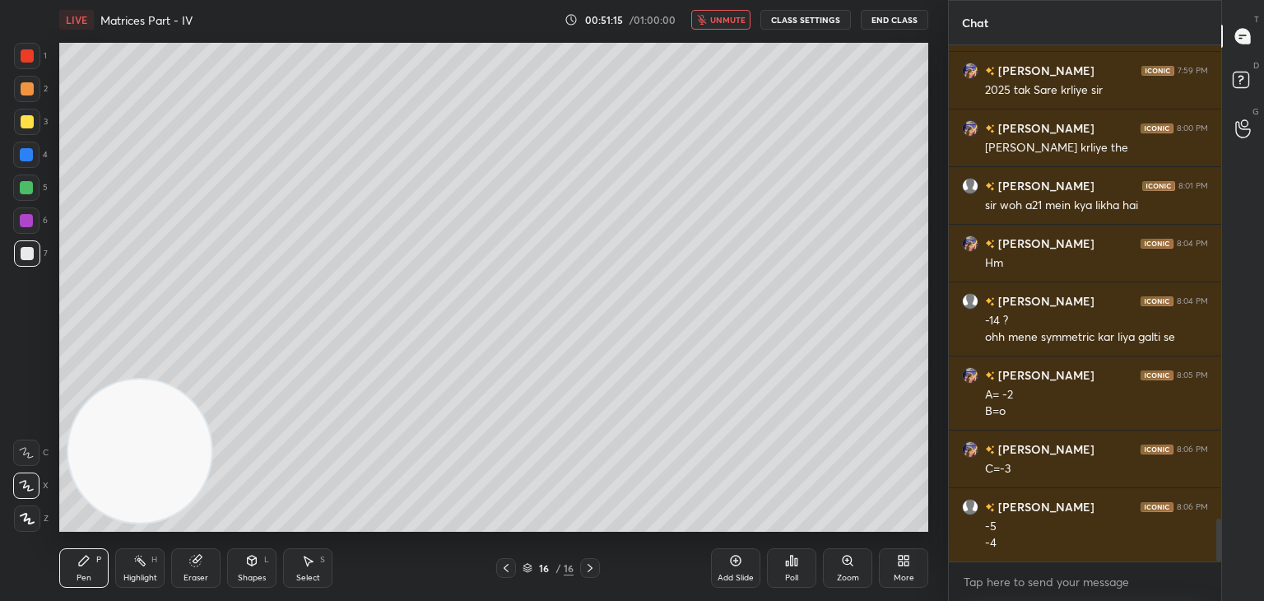
click at [718, 14] on span "unmute" at bounding box center [727, 20] width 35 height 12
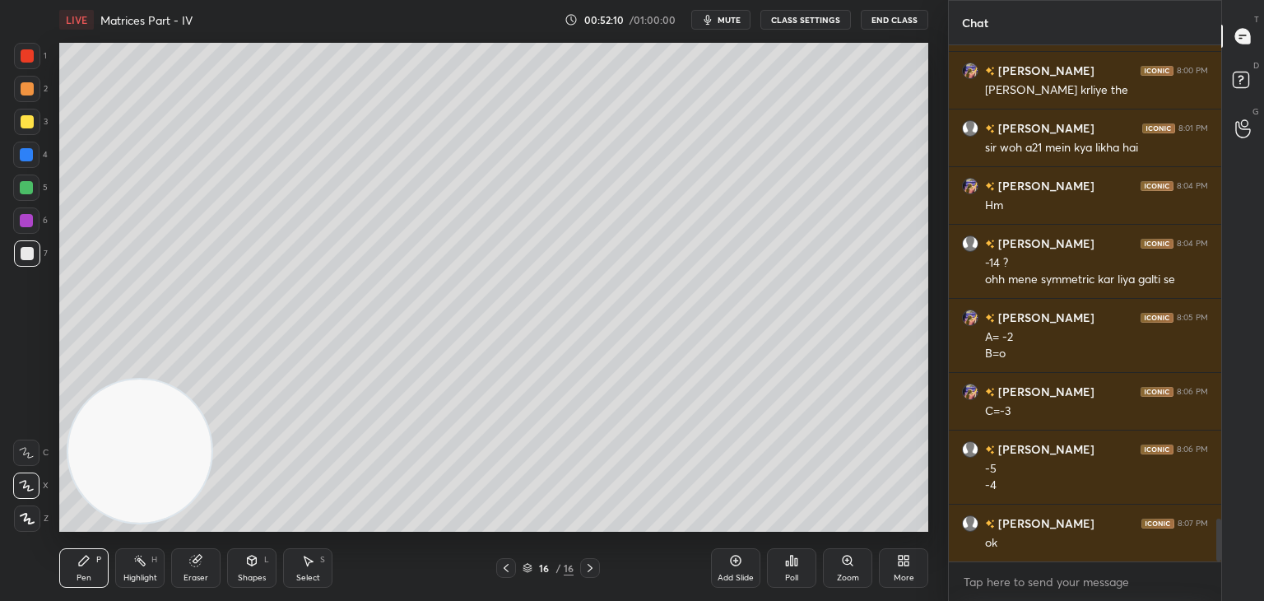
click at [586, 571] on div at bounding box center [590, 568] width 20 height 20
drag, startPoint x: 737, startPoint y: 567, endPoint x: 734, endPoint y: 556, distance: 11.8
click at [736, 566] on icon at bounding box center [735, 560] width 13 height 13
drag, startPoint x: 28, startPoint y: 122, endPoint x: 39, endPoint y: 119, distance: 11.0
click at [27, 122] on div at bounding box center [27, 121] width 13 height 13
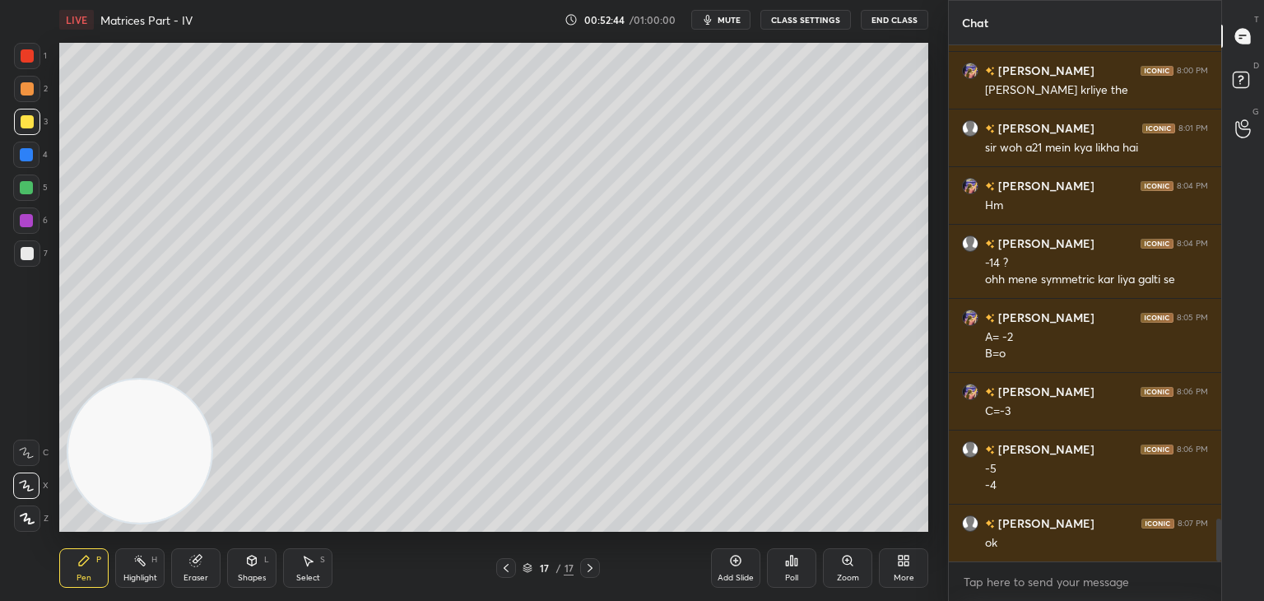
drag, startPoint x: 12, startPoint y: 250, endPoint x: 20, endPoint y: 254, distance: 9.2
click at [16, 253] on div "1 2 3 4 5 6 7 C X Z C X Z E E Erase all H H" at bounding box center [26, 287] width 53 height 489
click at [7, 268] on div "1 2 3 4 5 6 7 C X Z C X Z E E Erase all H H" at bounding box center [26, 287] width 53 height 489
click at [24, 258] on div at bounding box center [27, 253] width 13 height 13
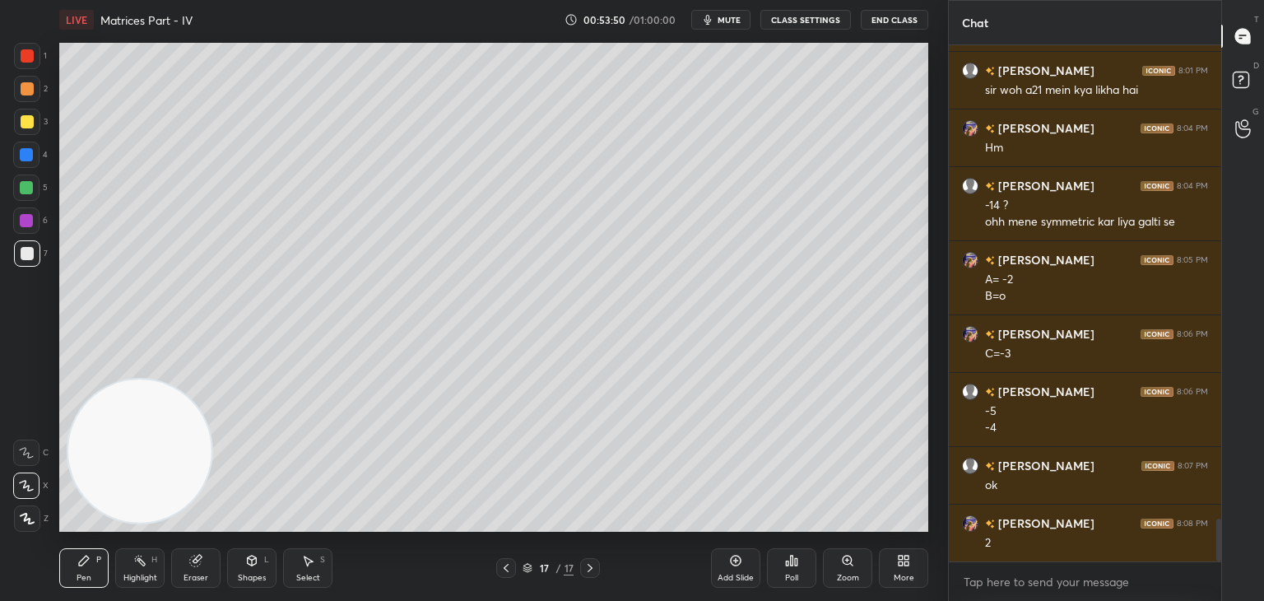
scroll to position [5785, 0]
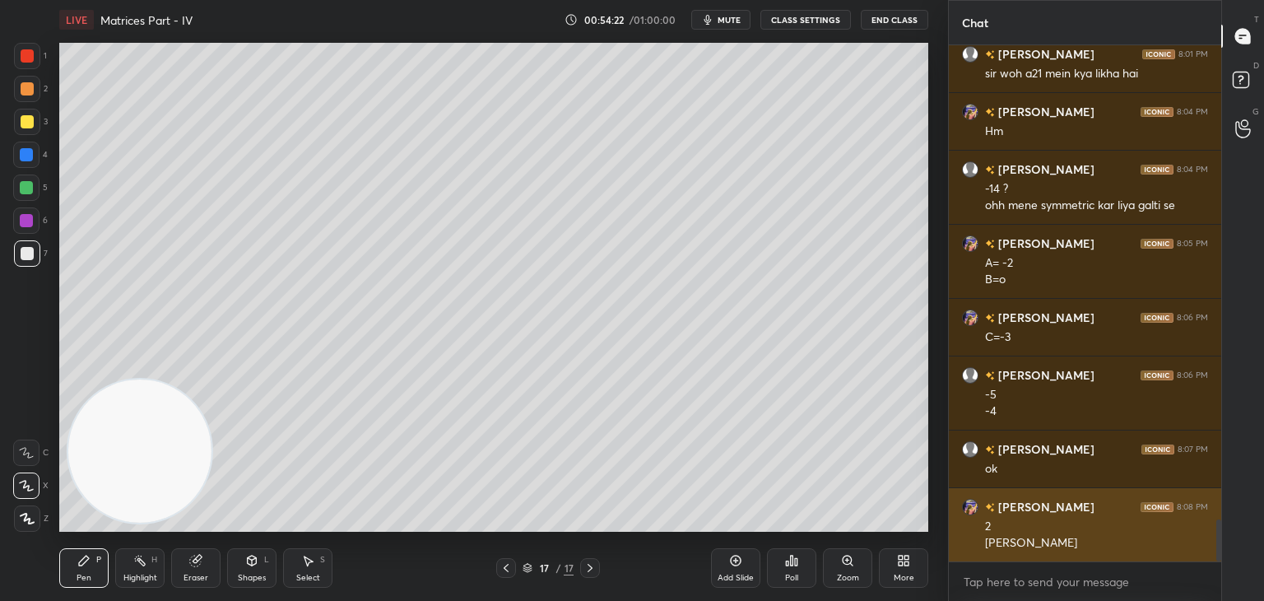
click at [975, 500] on div "grid" at bounding box center [973, 507] width 23 height 16
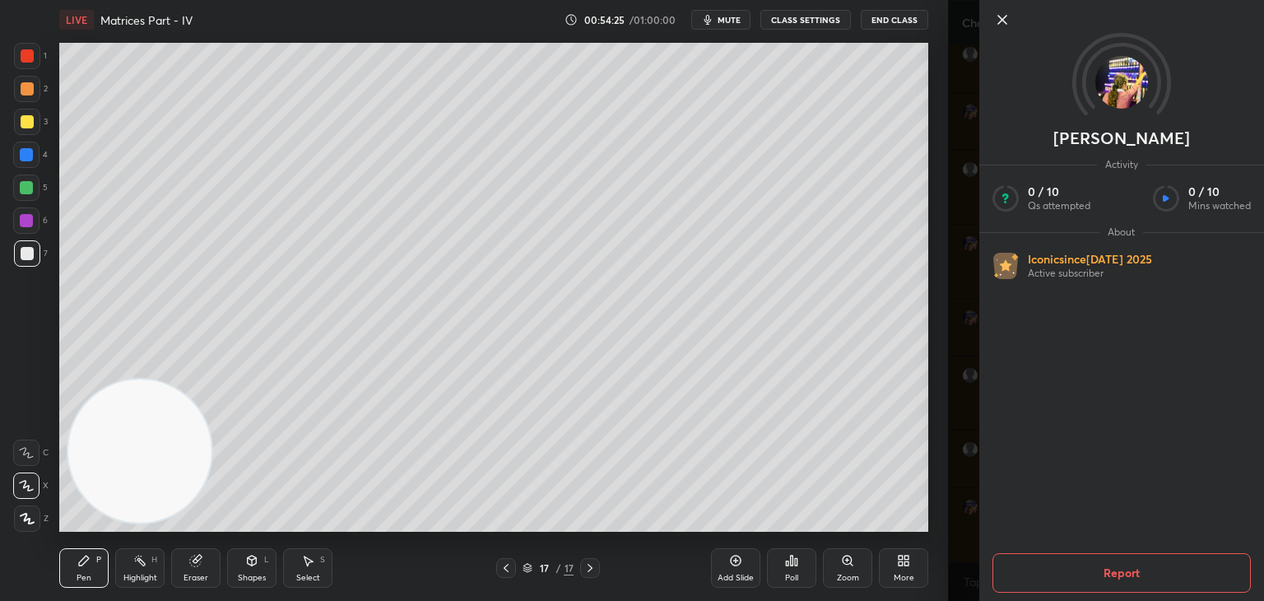
click at [998, 18] on icon at bounding box center [1002, 20] width 20 height 20
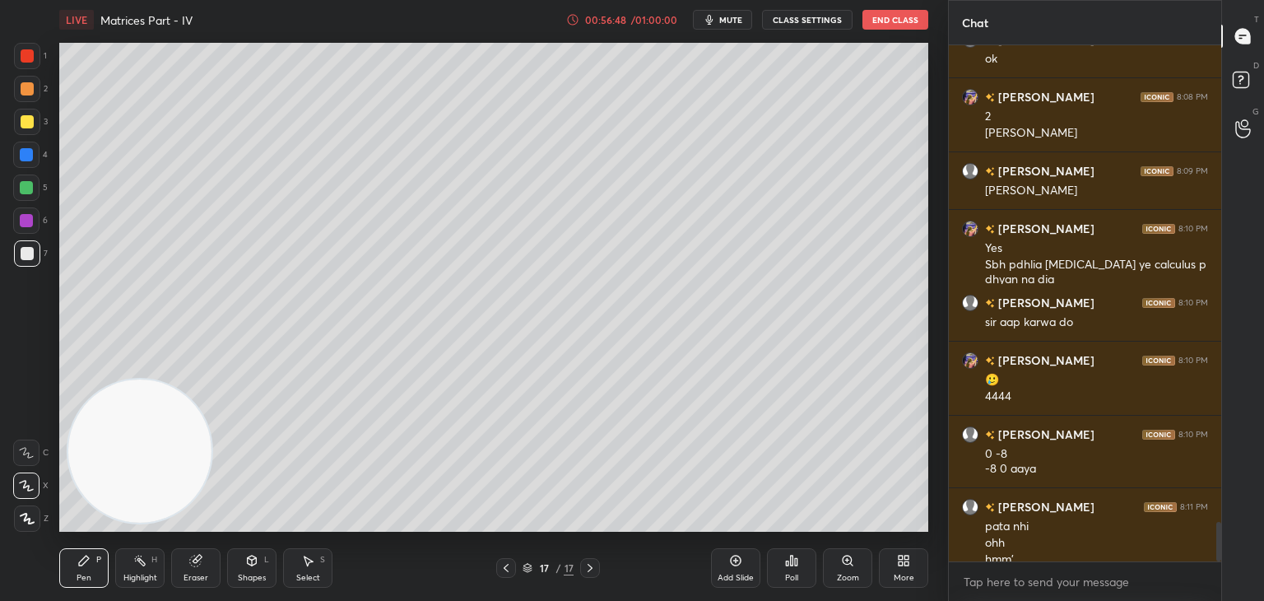
scroll to position [6212, 0]
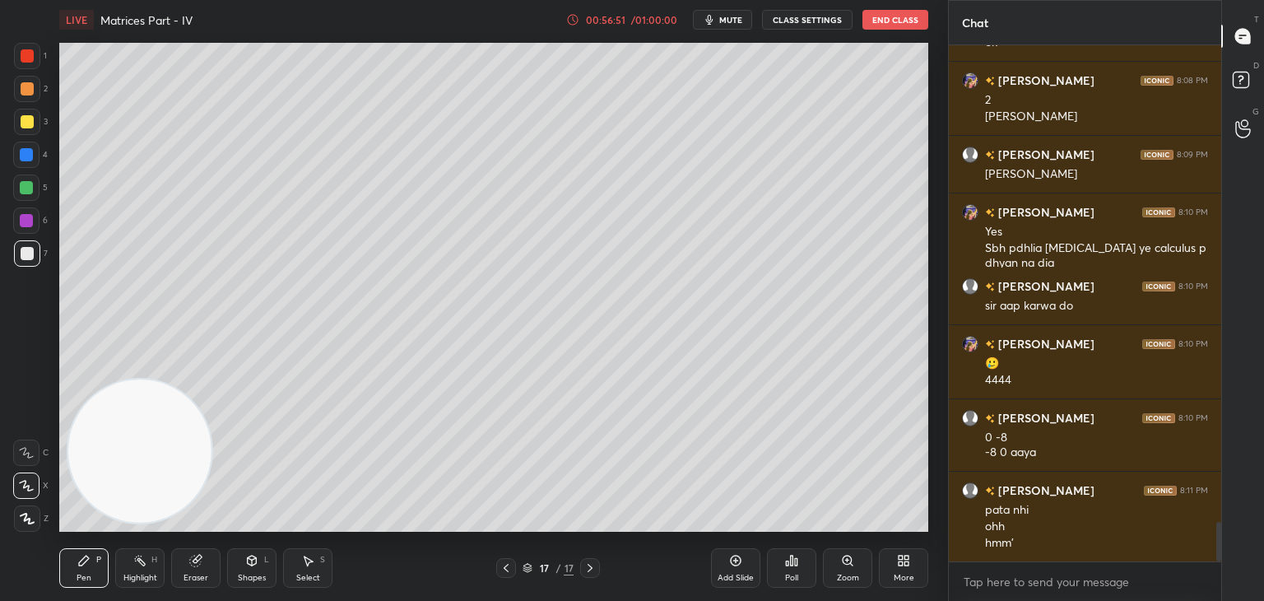
click at [728, 17] on span "mute" at bounding box center [730, 20] width 23 height 12
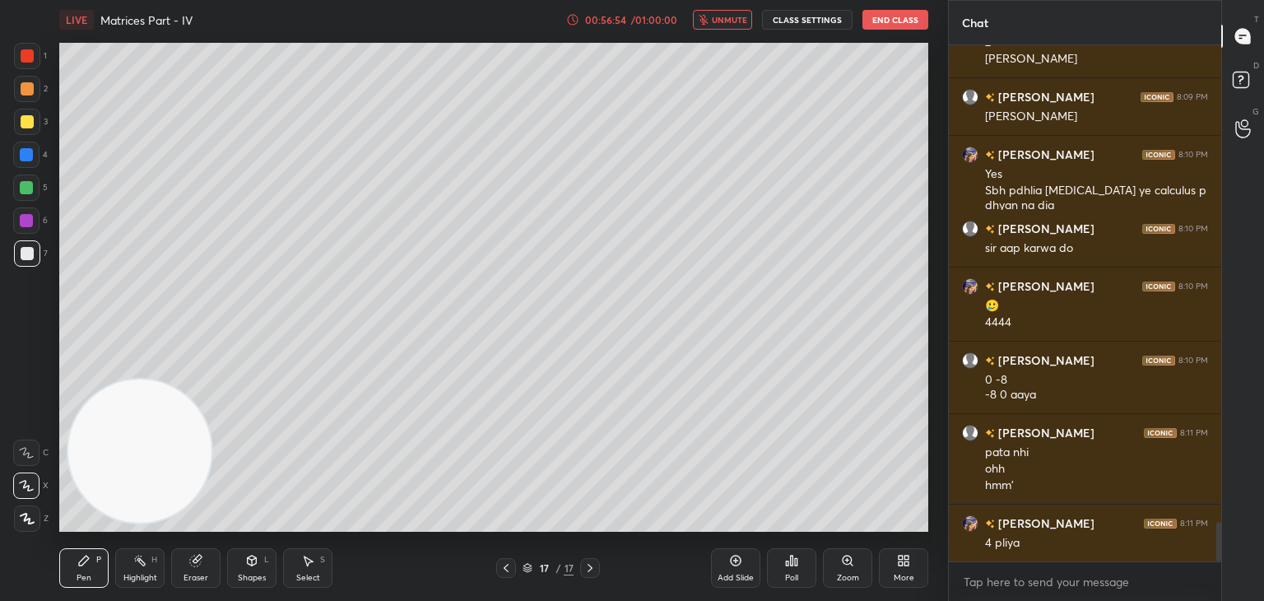
click at [725, 16] on span "unmute" at bounding box center [729, 20] width 35 height 12
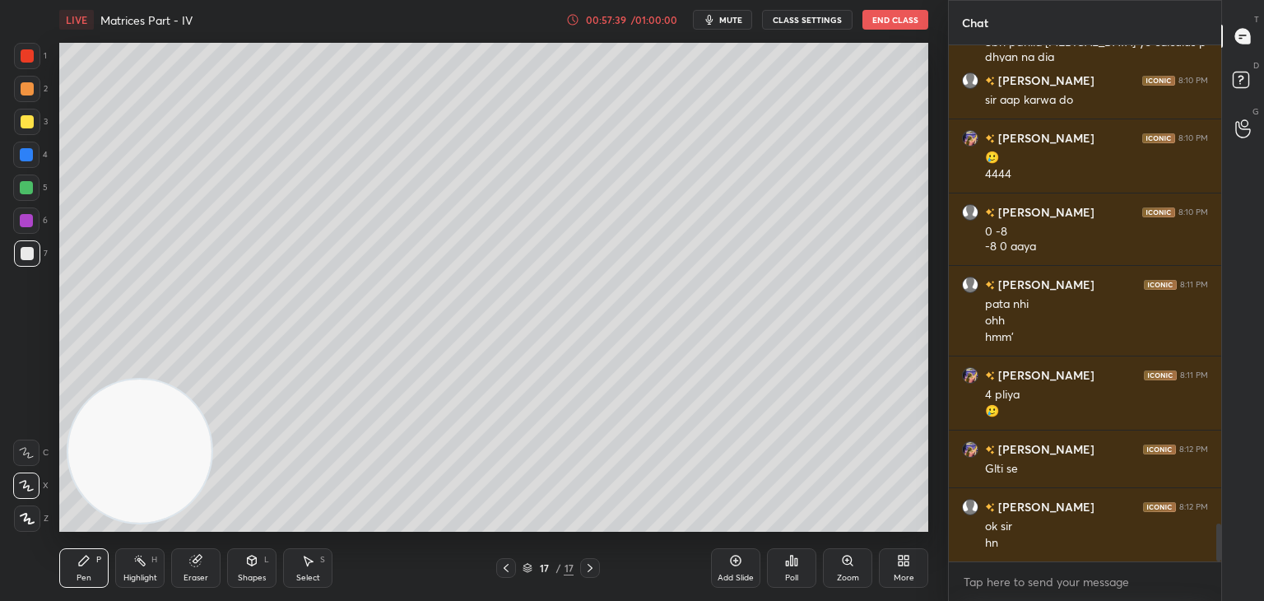
scroll to position [6475, 0]
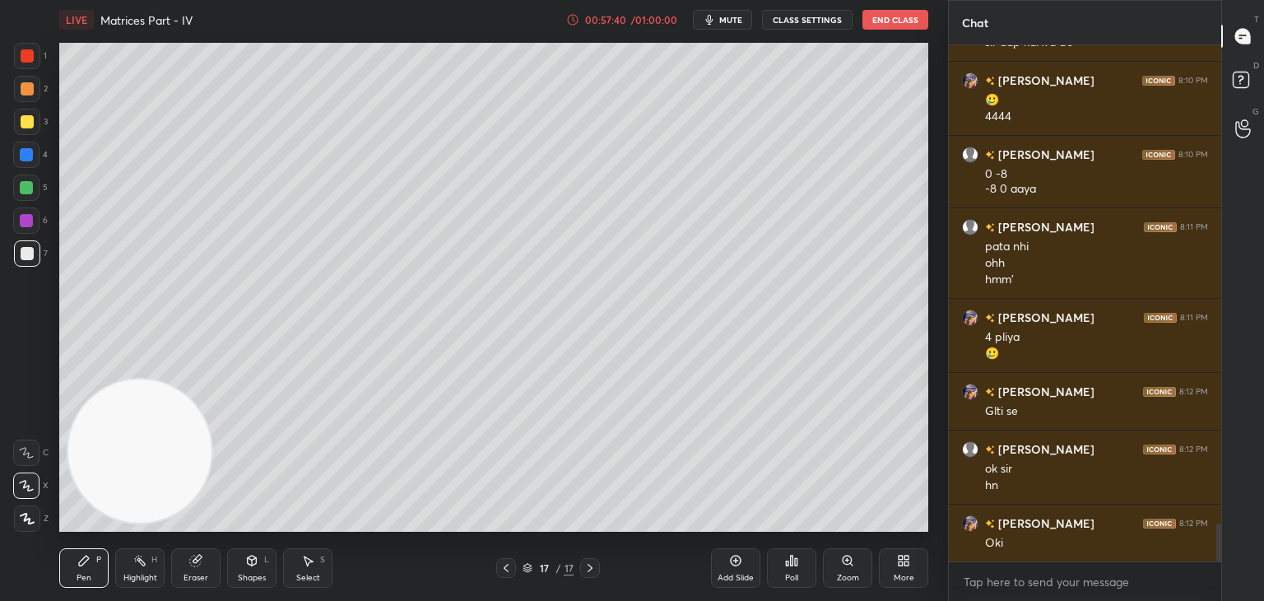
click at [735, 564] on icon at bounding box center [735, 560] width 13 height 13
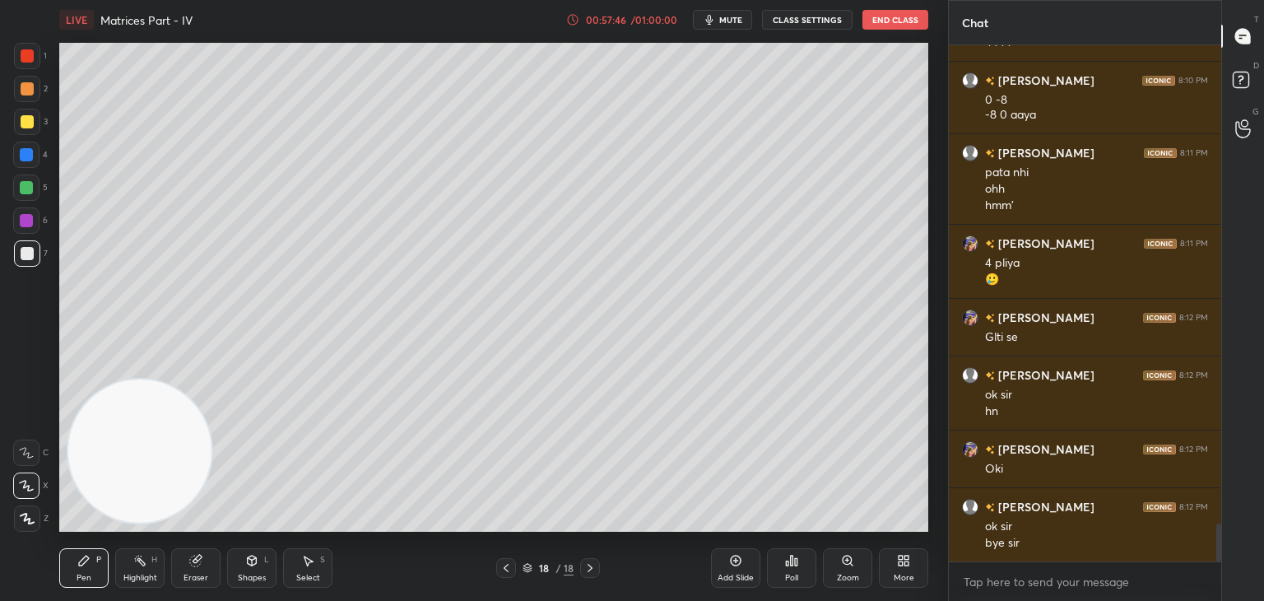
scroll to position [6607, 0]
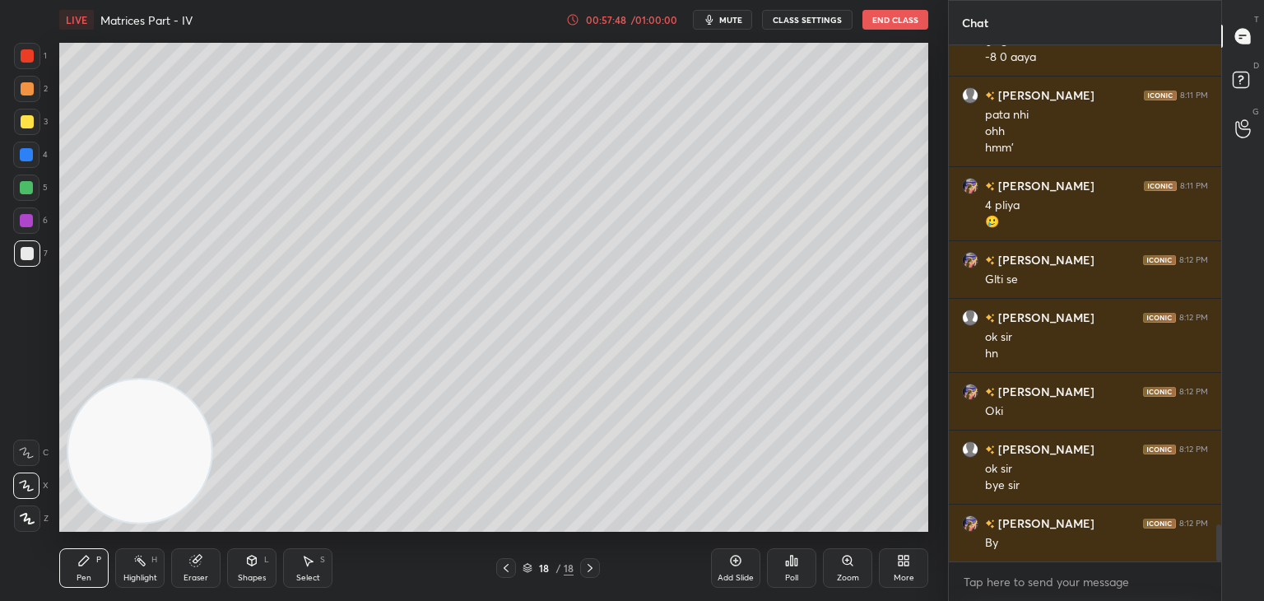
click at [731, 16] on span "mute" at bounding box center [730, 20] width 23 height 12
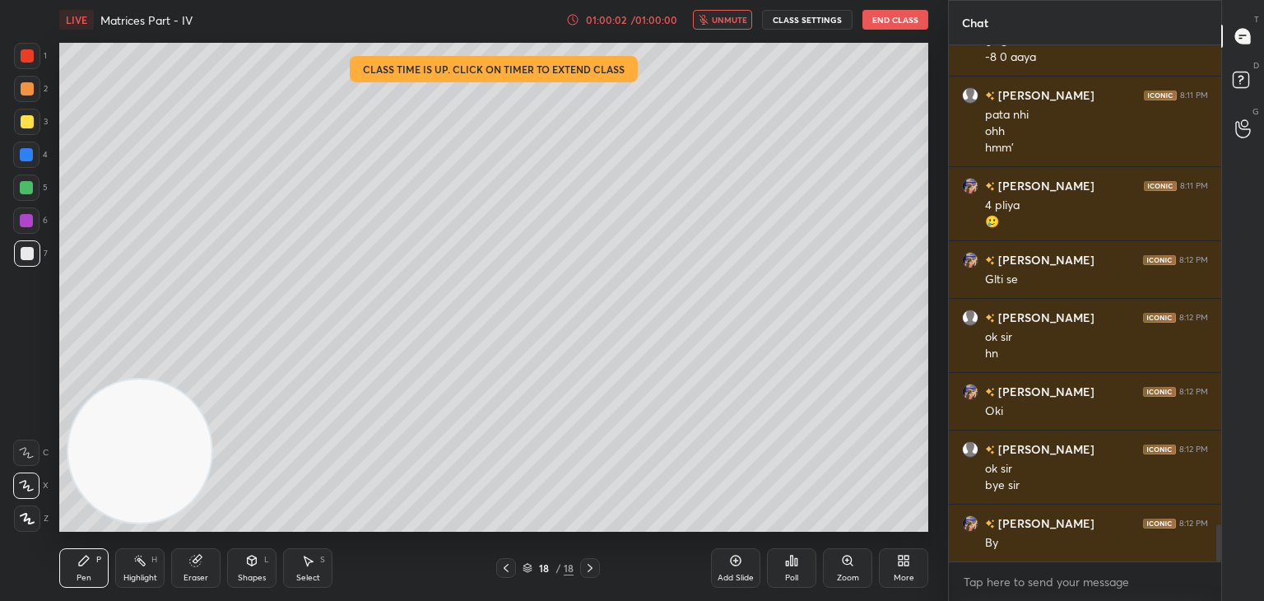
click at [724, 15] on span "unmute" at bounding box center [729, 20] width 35 height 12
click at [889, 16] on button "End Class" at bounding box center [895, 20] width 66 height 20
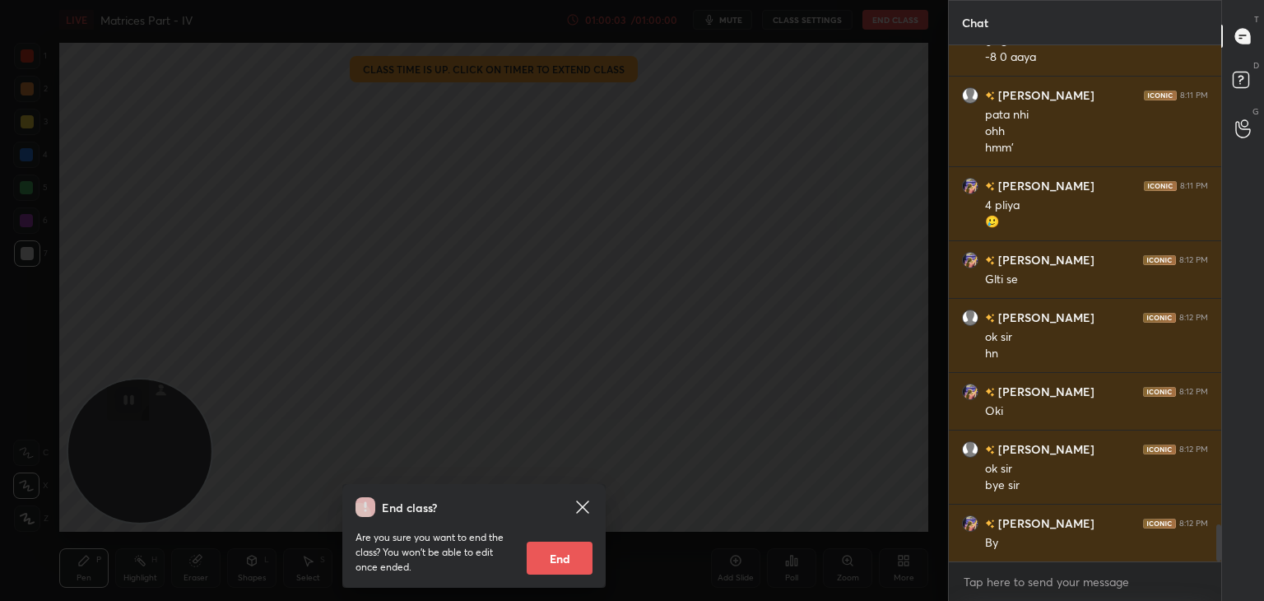
click at [566, 554] on button "End" at bounding box center [560, 558] width 66 height 33
type textarea "x"
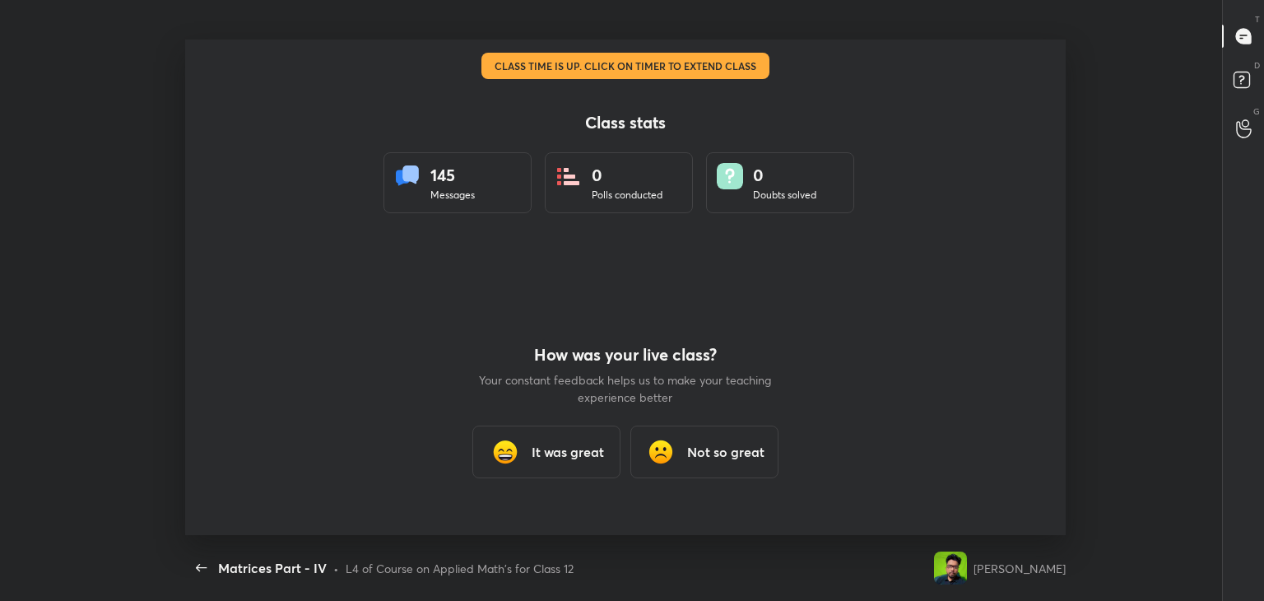
scroll to position [0, 0]
click at [533, 448] on h3 "It was great" at bounding box center [568, 452] width 72 height 20
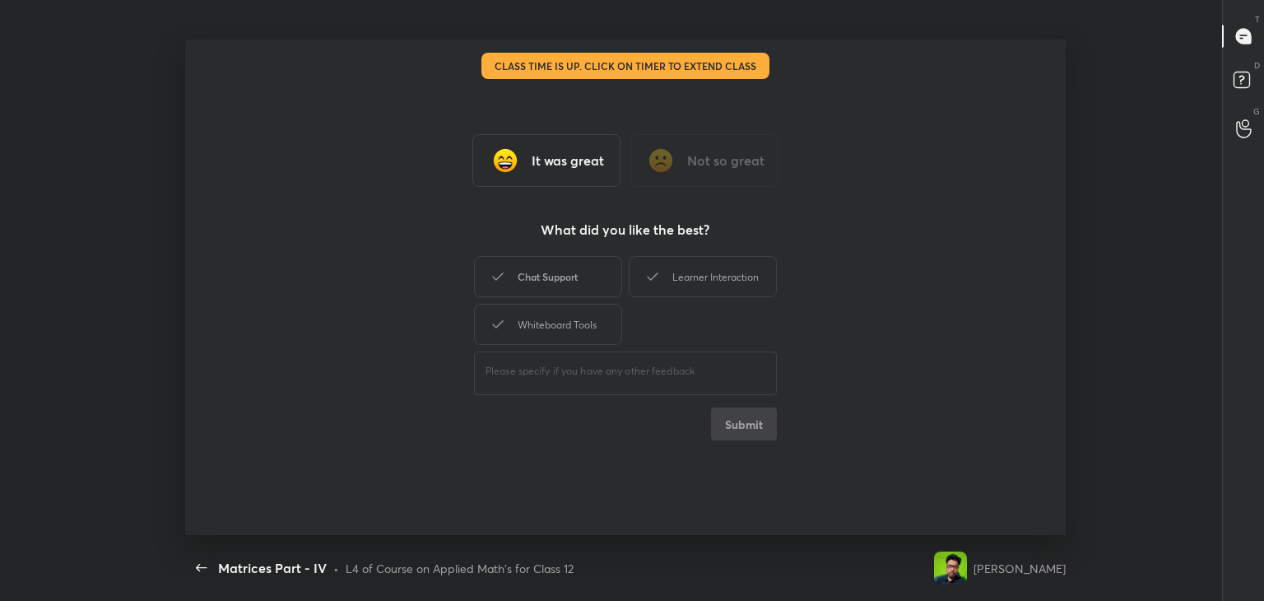
click at [573, 284] on div "Chat Support" at bounding box center [548, 276] width 148 height 41
drag, startPoint x: 643, startPoint y: 277, endPoint x: 588, endPoint y: 307, distance: 62.6
click at [637, 278] on div "Learner Interaction" at bounding box center [703, 276] width 148 height 41
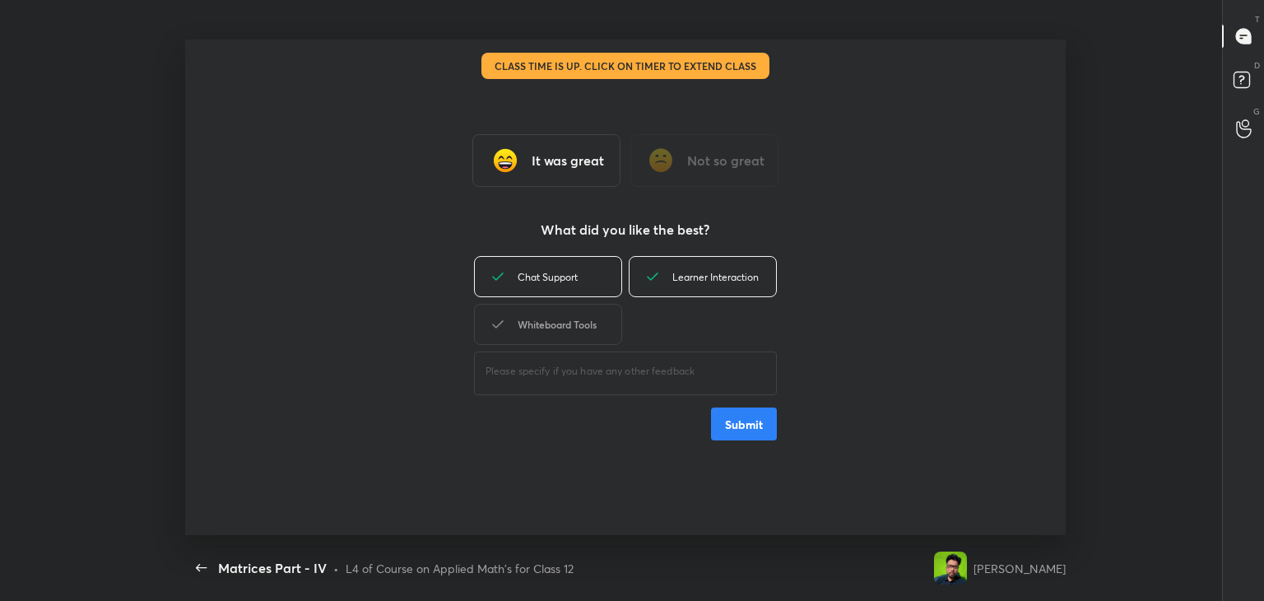
click at [565, 326] on div "Whiteboard Tools" at bounding box center [548, 324] width 148 height 41
click at [738, 425] on button "Submit" at bounding box center [744, 423] width 66 height 33
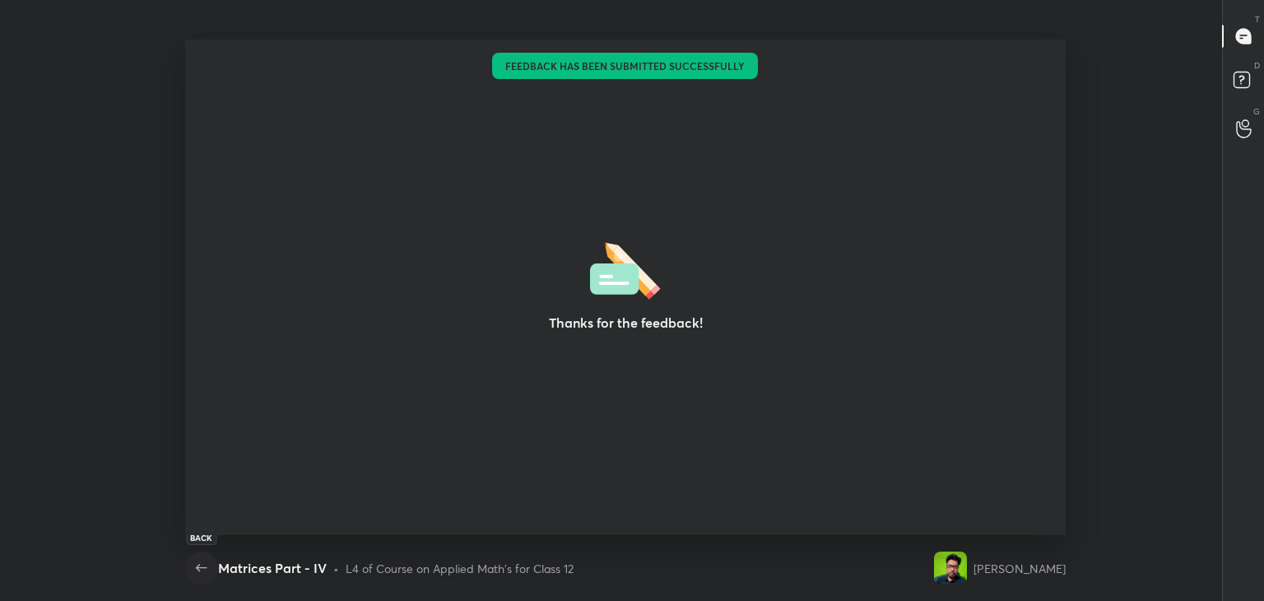
click at [199, 570] on icon "button" at bounding box center [202, 568] width 20 height 20
